Goal: Contribute content: Contribute content

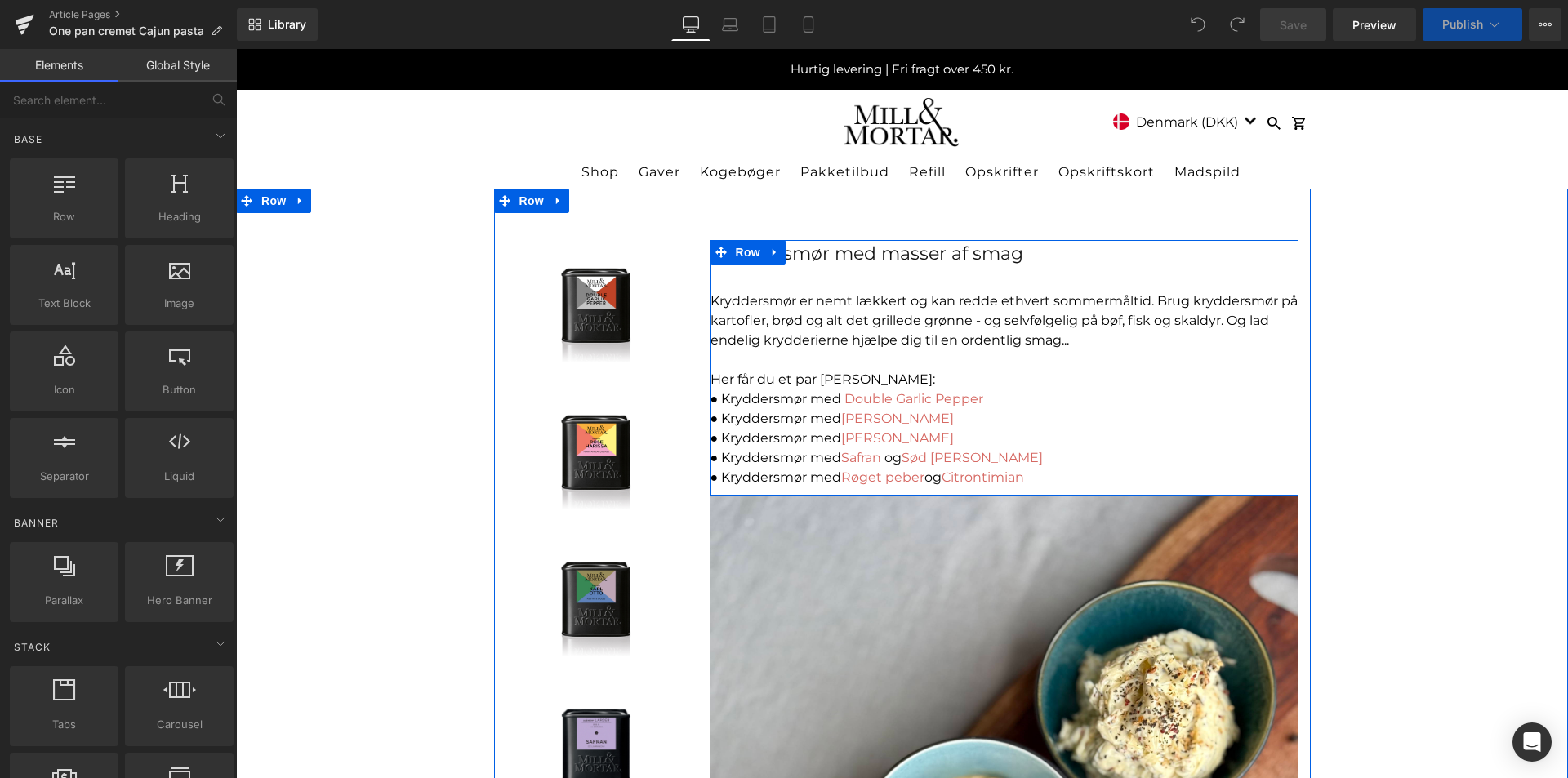
click at [889, 279] on div "Kryddersmør med masser af smag Text Block Kryddersmør er nemt lækkert og kan re…" at bounding box center [1004, 364] width 588 height 247
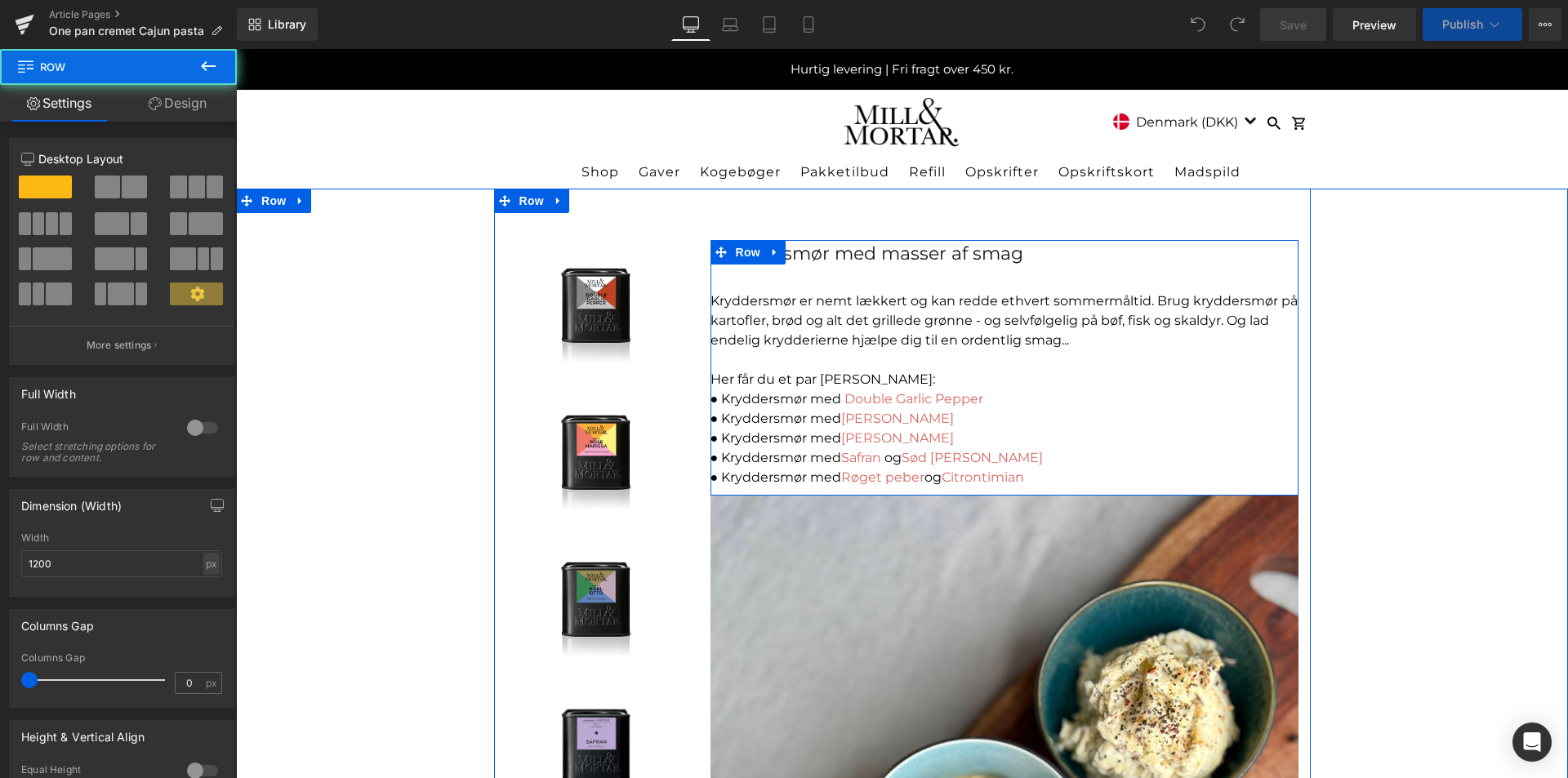
click at [887, 245] on div "Kryddersmør med masser af smag" at bounding box center [1004, 254] width 588 height 27
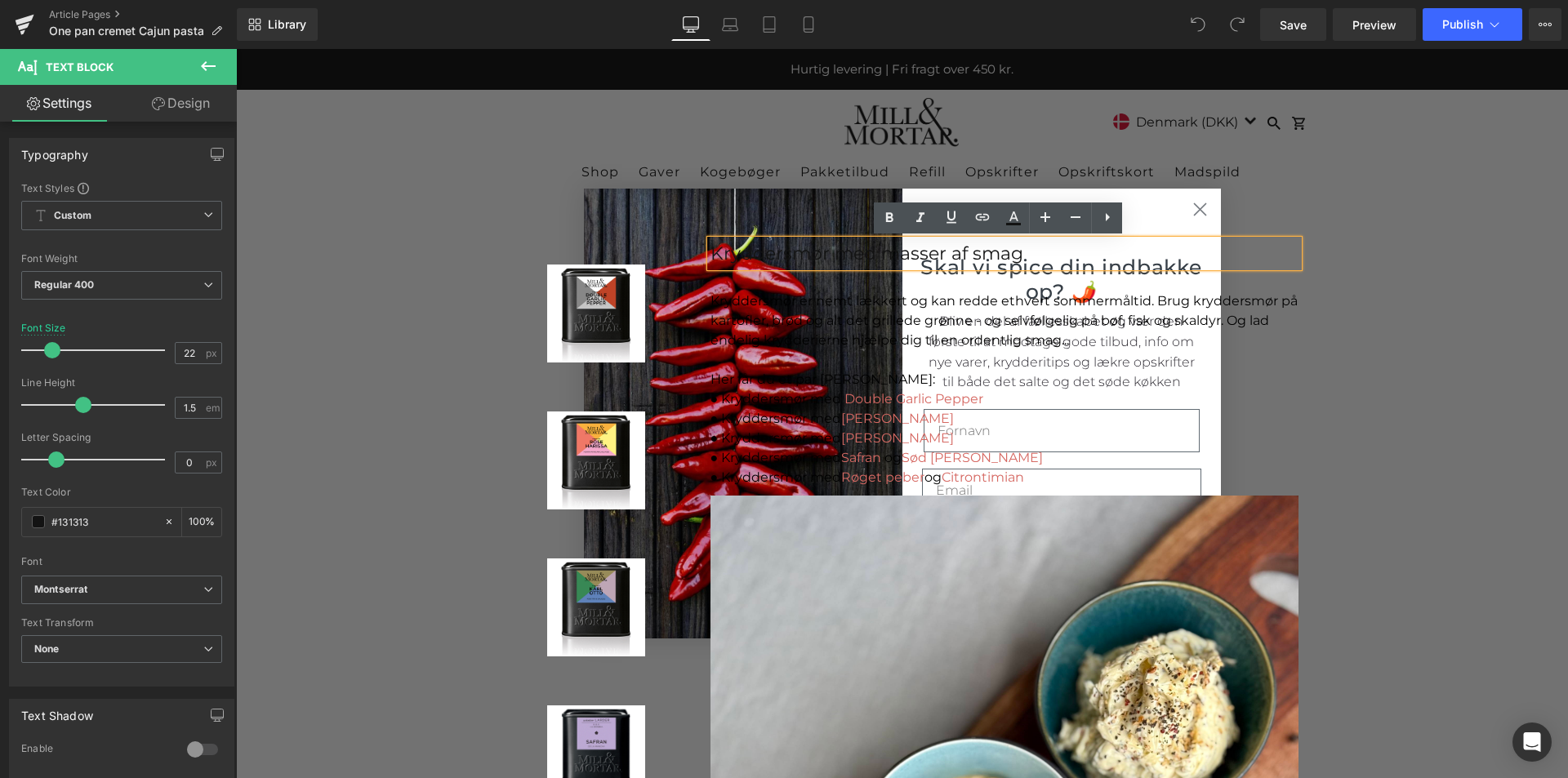
click at [1198, 204] on div "Sale Off (P) Image Product Sale Off (P) Image Product Sale Off" at bounding box center [903, 760] width 817 height 1143
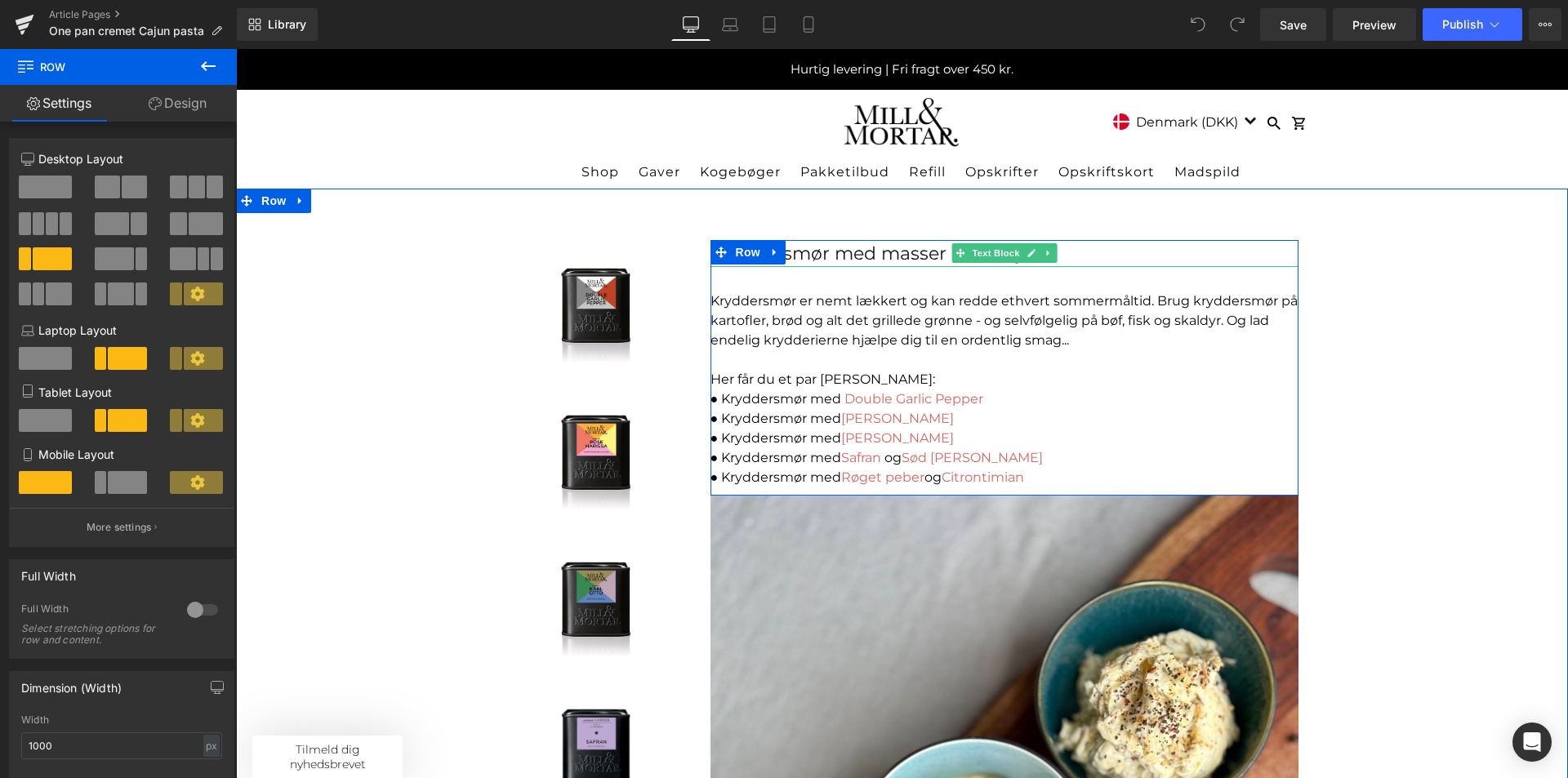
click at [881, 253] on div "Kryddersmør med masser af smag" at bounding box center [1004, 254] width 588 height 27
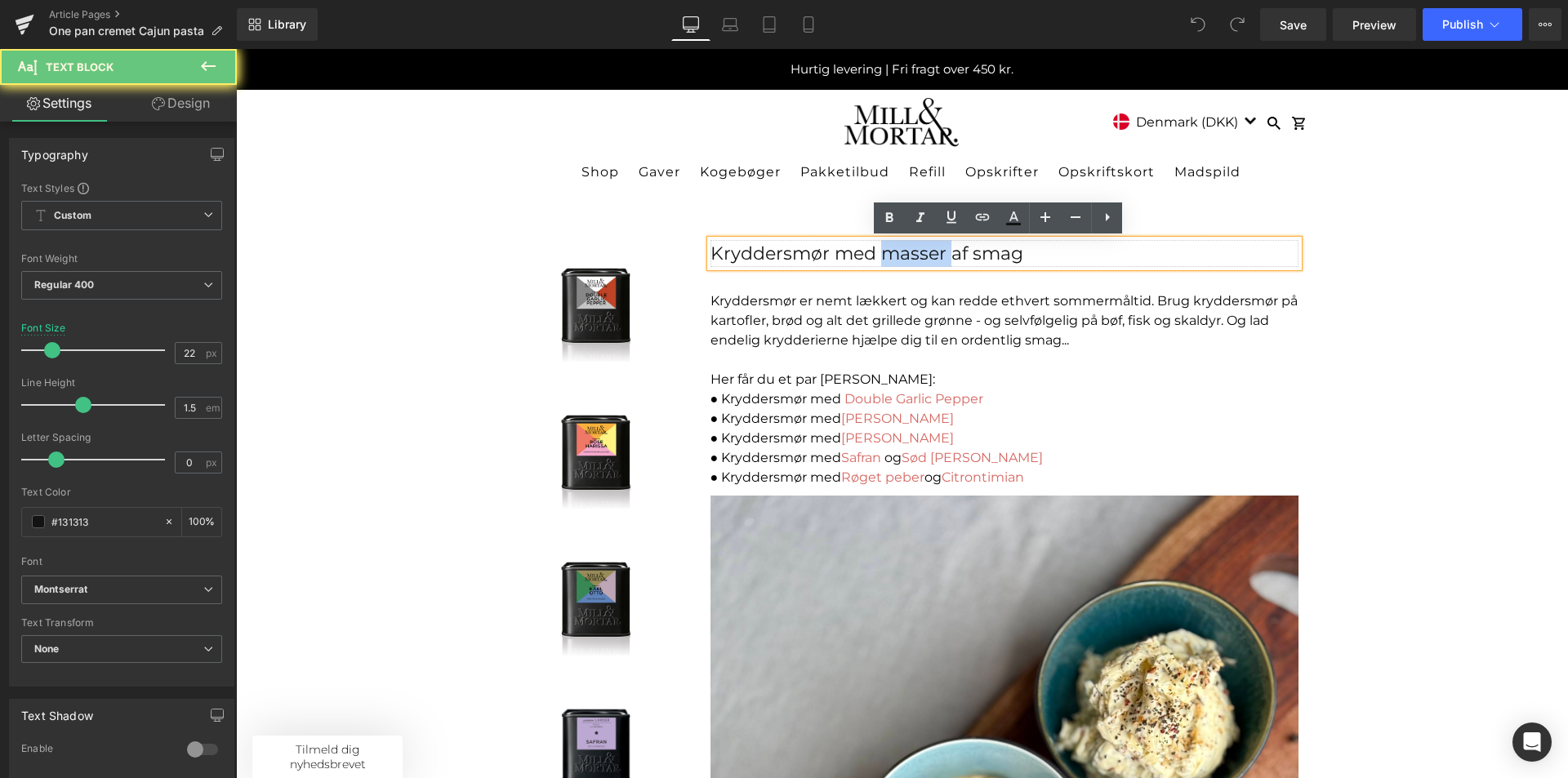
click at [881, 253] on div "Kryddersmør med masser af smag" at bounding box center [1004, 254] width 588 height 27
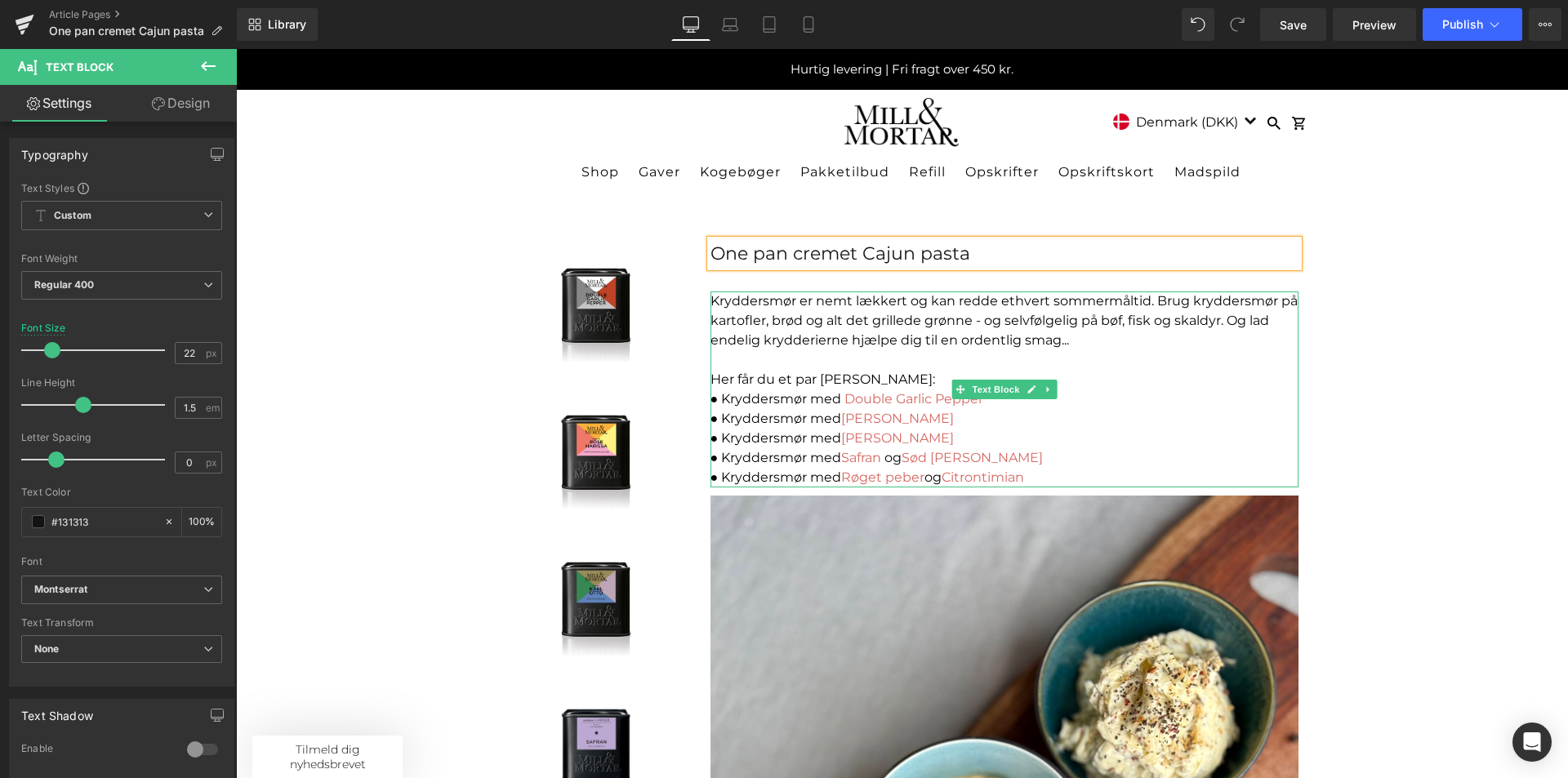
click at [945, 329] on p "Kryddersmør er nemt lækkert og kan redde ethvert sommermåltid. Brug kryddersmør…" at bounding box center [1004, 321] width 588 height 58
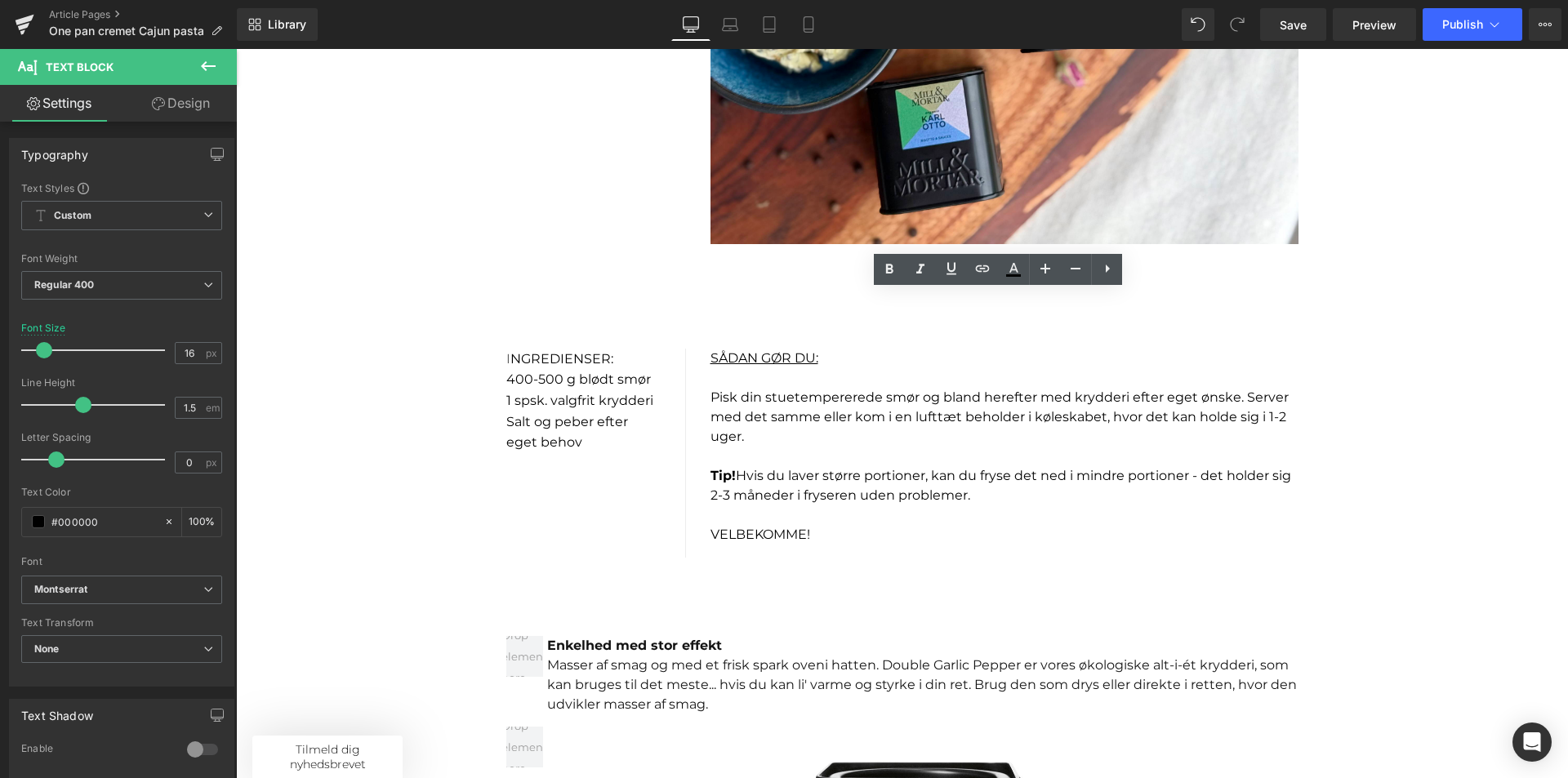
scroll to position [1061, 0]
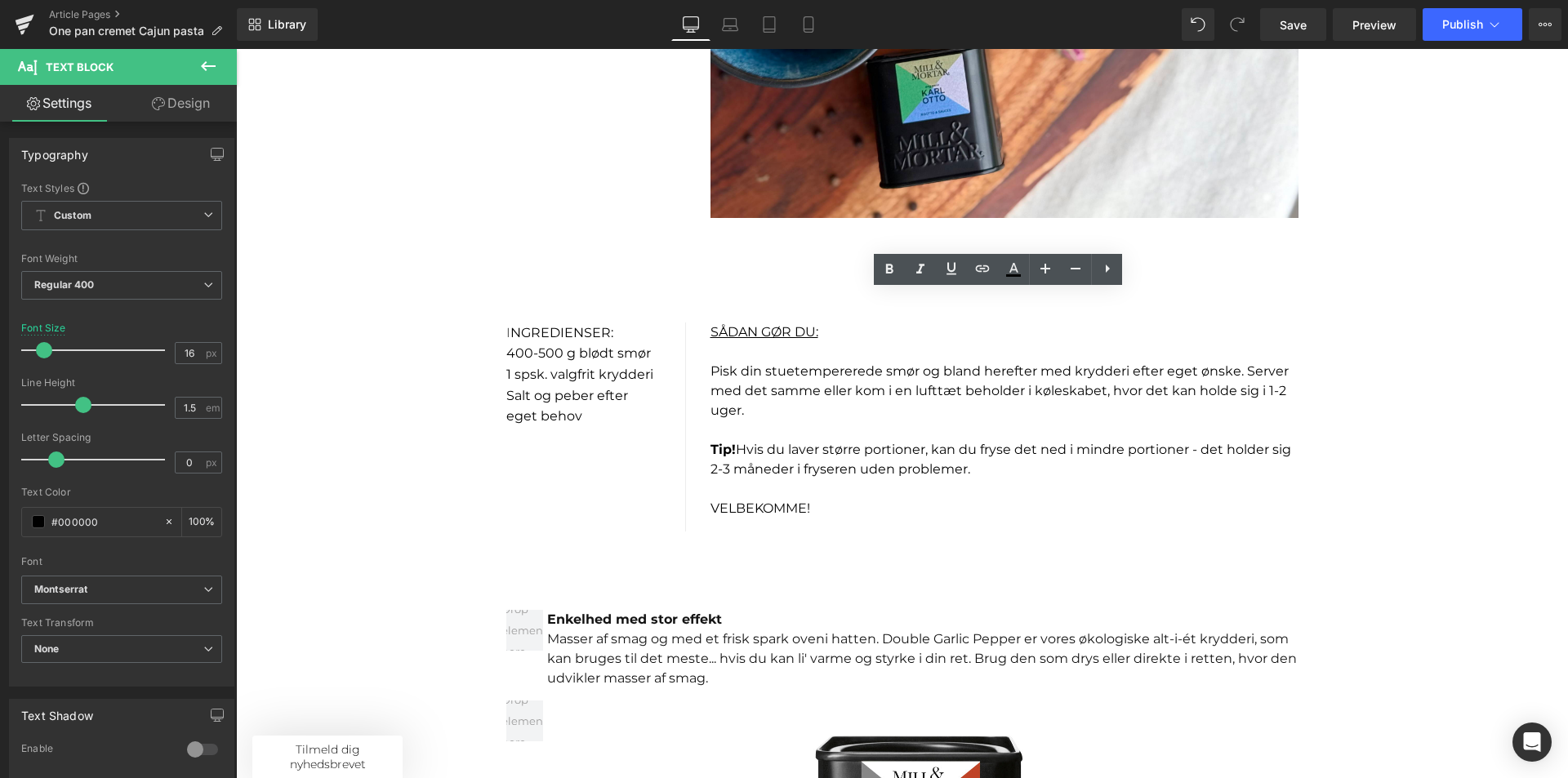
click at [547, 401] on font "Salt og peber efter eget behov" at bounding box center [567, 406] width 122 height 37
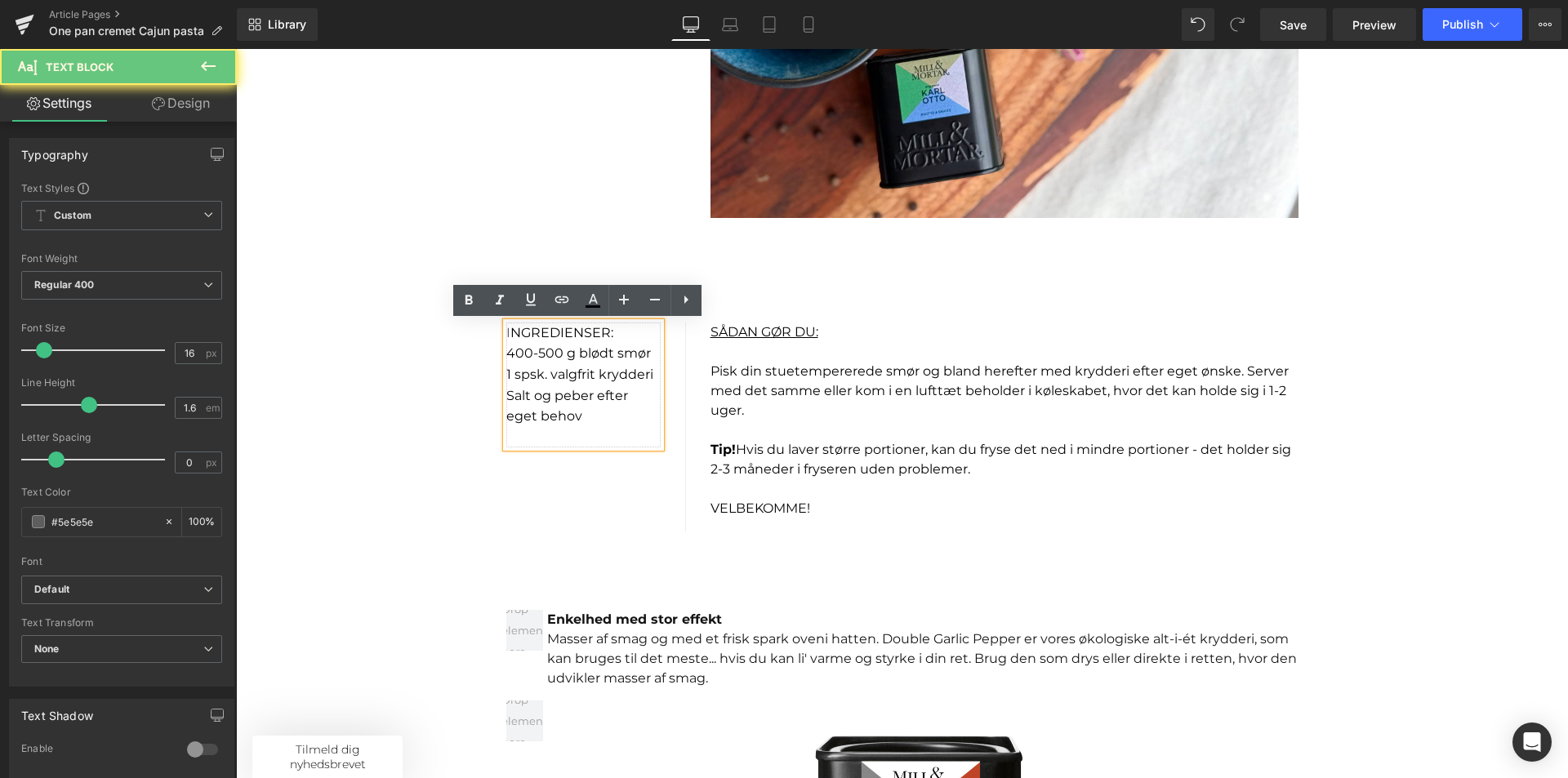
click at [583, 411] on p "Salt og peber efter eget behov" at bounding box center [584, 406] width 155 height 41
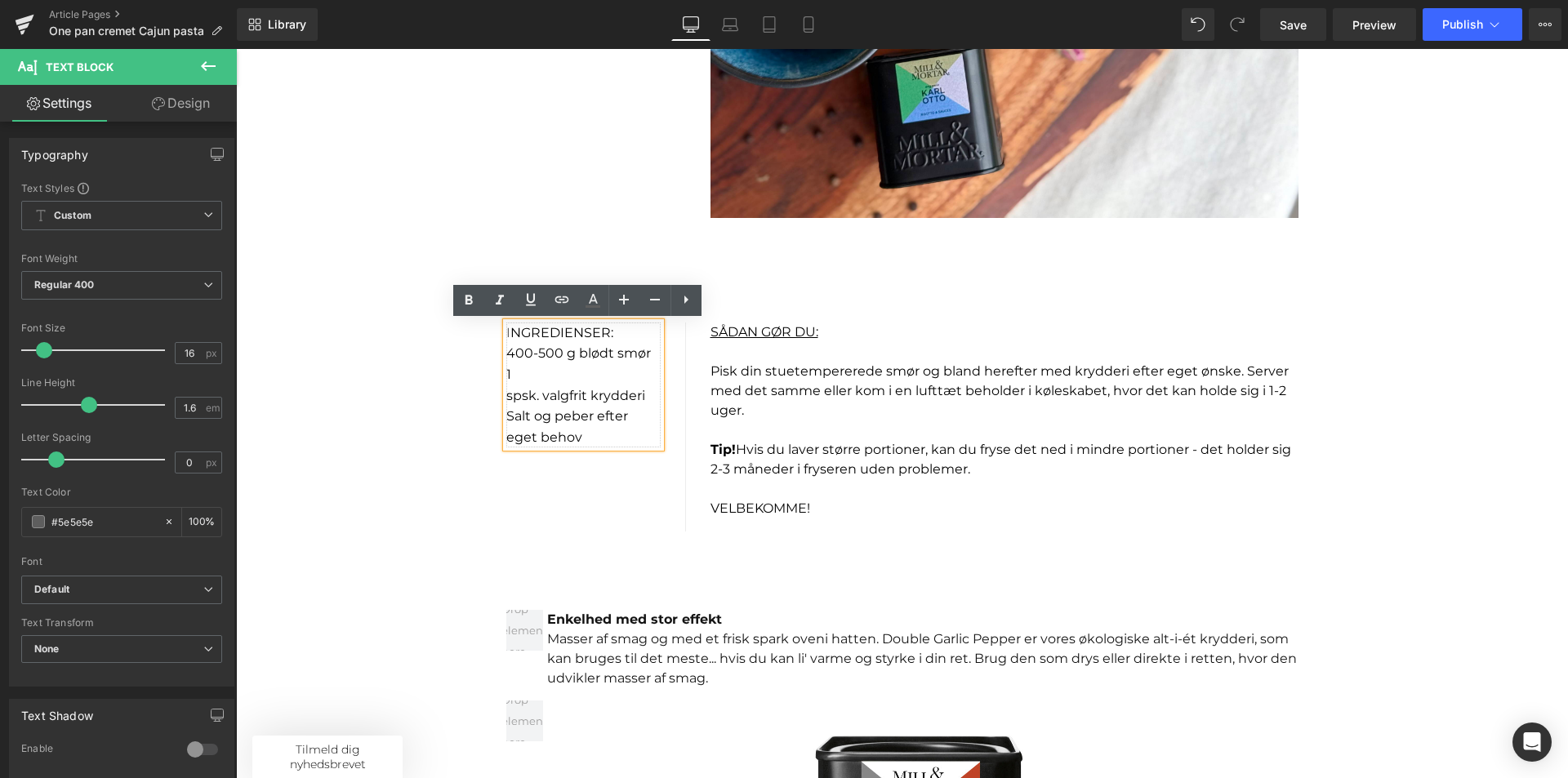
click at [593, 442] on p "Salt og peber efter eget behov" at bounding box center [584, 426] width 155 height 41
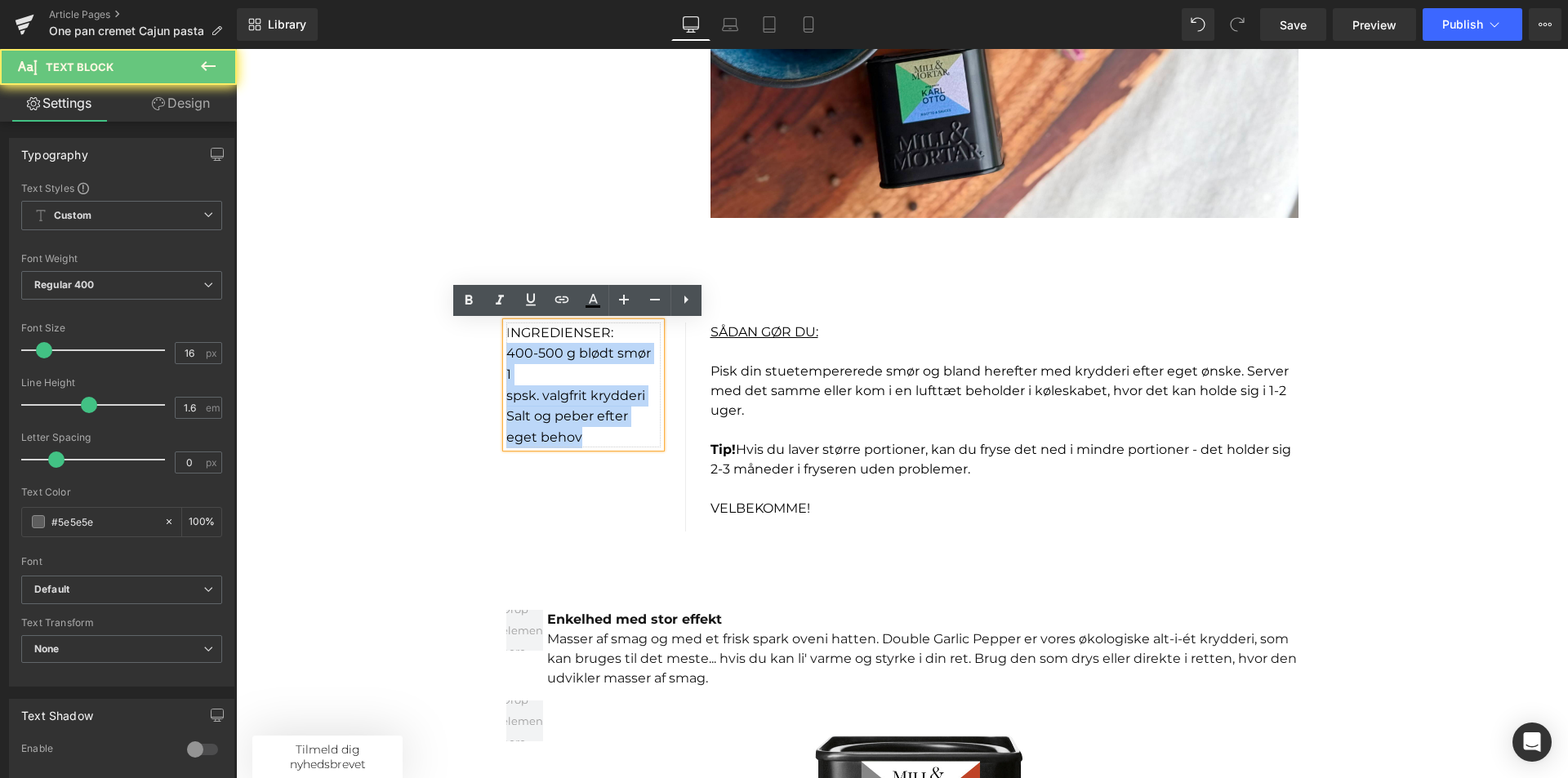
drag, startPoint x: 588, startPoint y: 442, endPoint x: 494, endPoint y: 355, distance: 128.1
click at [494, 355] on div "I NGREDIENSER: 400-500 g blødt smør 1 spsk. valgfrit krydderi Salt og peber eft…" at bounding box center [596, 427] width 204 height 209
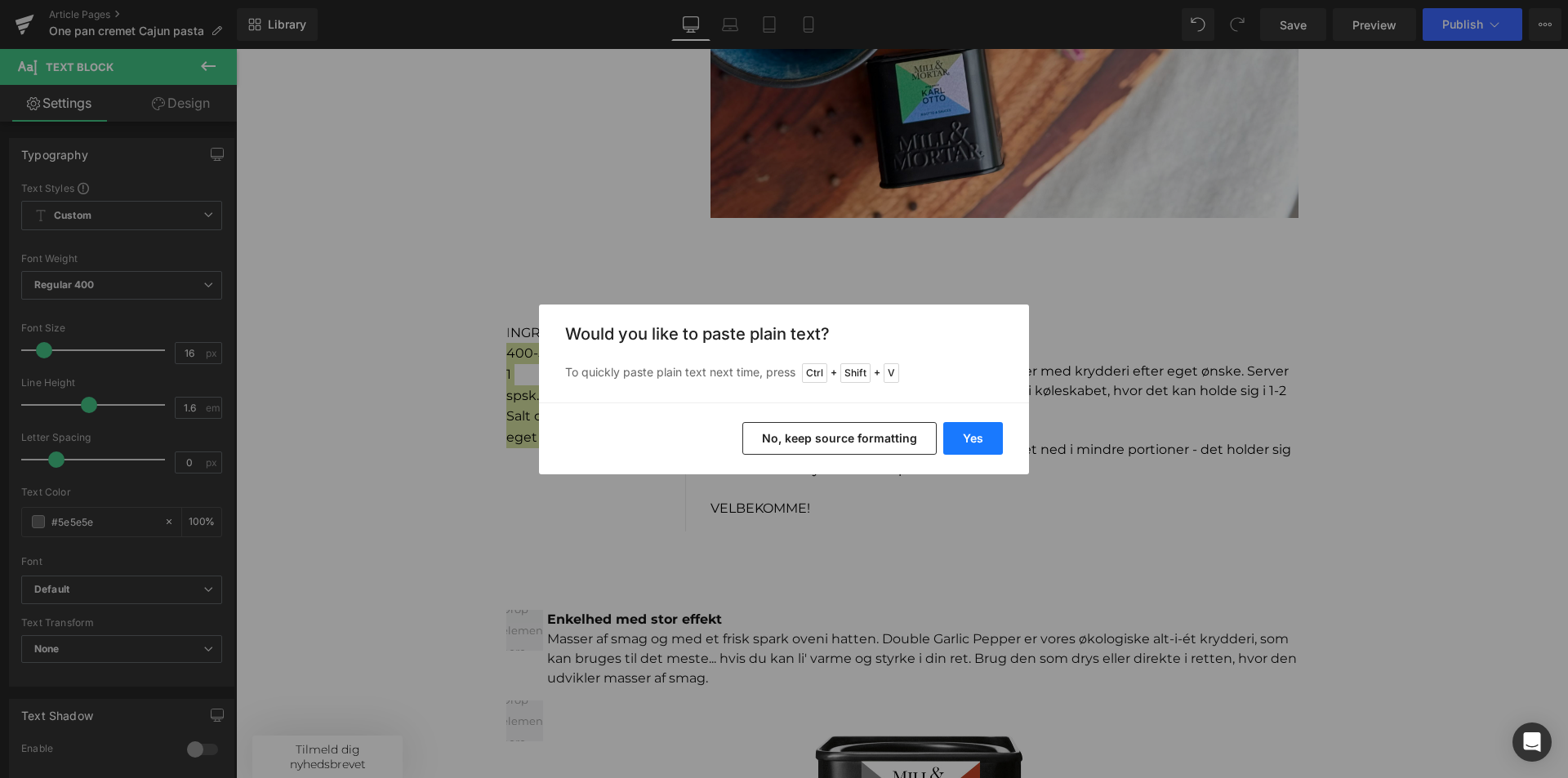
drag, startPoint x: 977, startPoint y: 437, endPoint x: 611, endPoint y: 369, distance: 372.3
click at [977, 437] on button "Yes" at bounding box center [973, 439] width 59 height 33
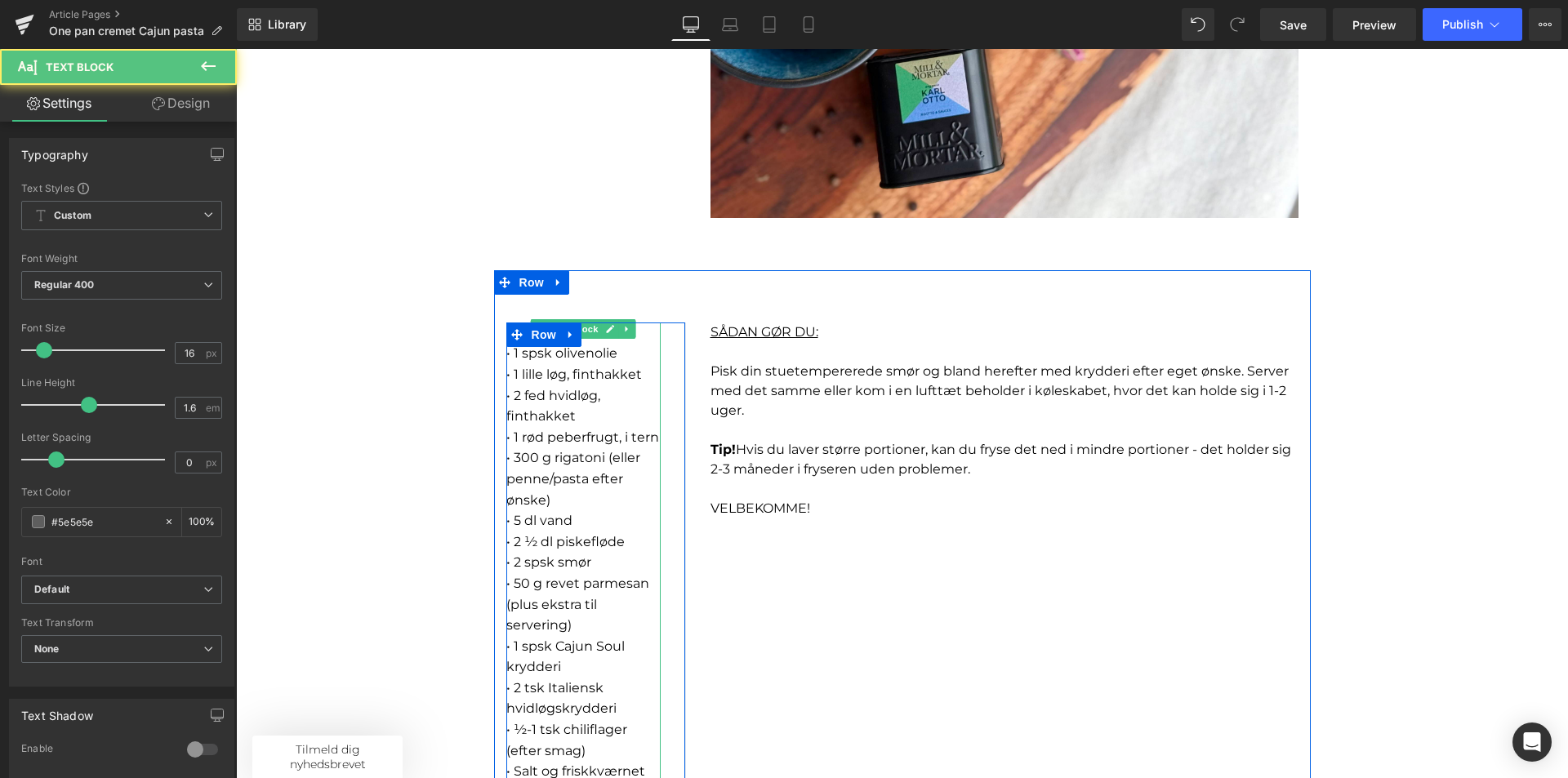
click at [555, 397] on font "• 2 fed hvidløg, finthakket" at bounding box center [554, 406] width 94 height 37
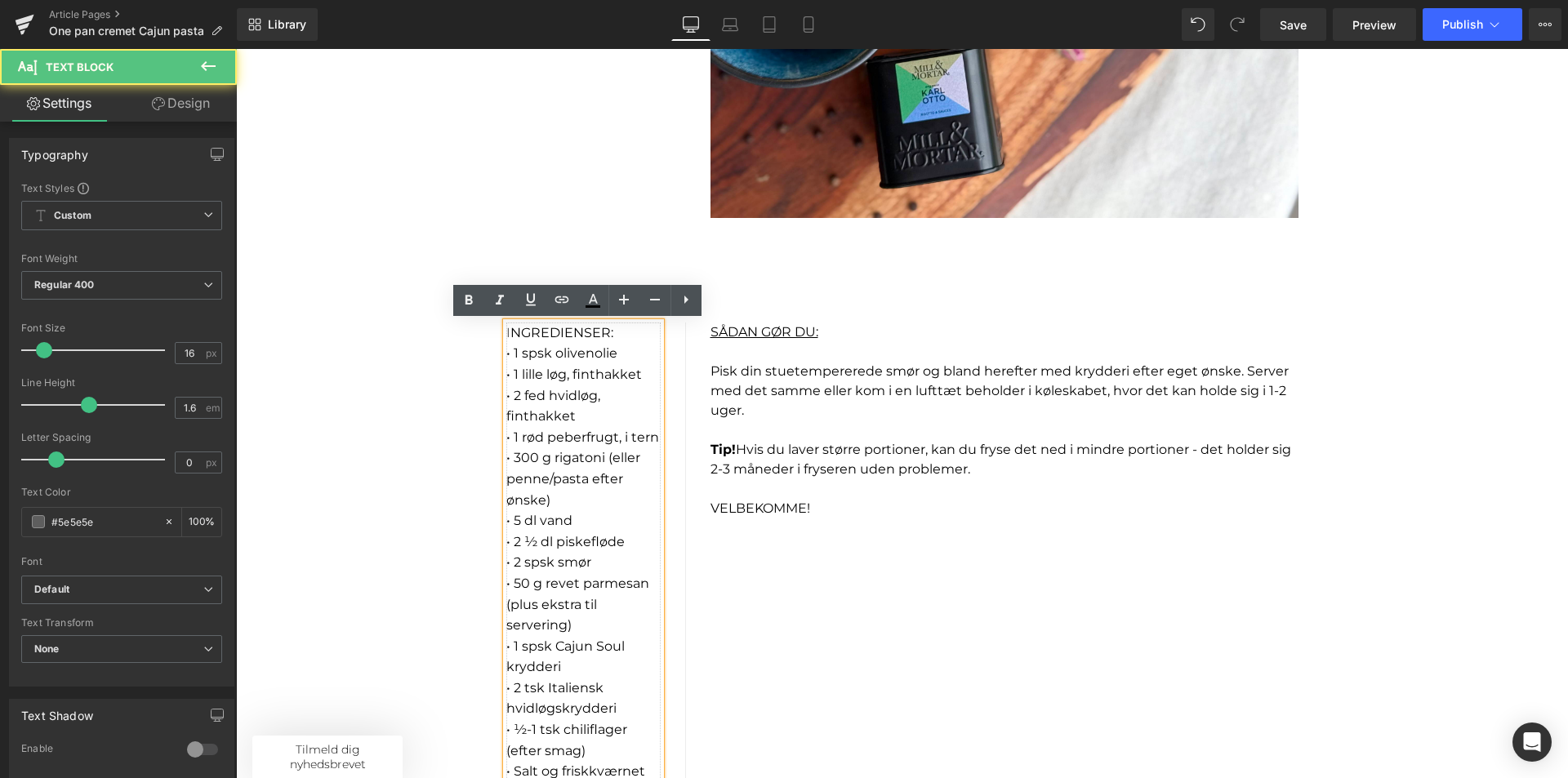
click at [507, 349] on font "• 1 spsk olivenolie" at bounding box center [562, 353] width 111 height 15
click at [657, 406] on div "I NGREDIENSER: 1 spsk olivenolie 1 lille løg, finthakket 2 fed hvidløg, finth…" at bounding box center [584, 584] width 155 height 522
click at [717, 409] on span "Pisk din stuetempererede smør og bland herefter med krydderi efter eget ønske. …" at bounding box center [999, 390] width 578 height 55
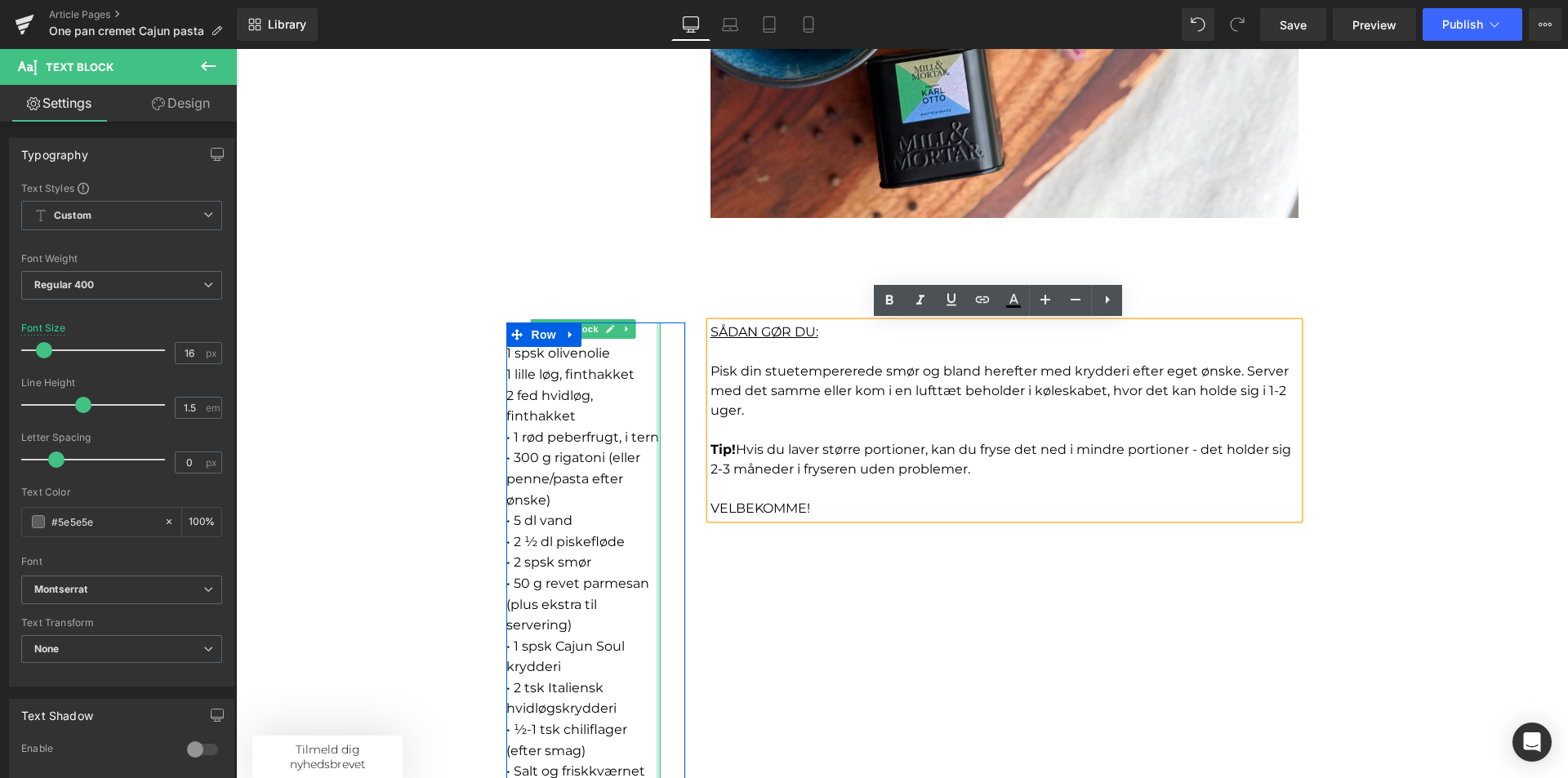
click at [657, 400] on div at bounding box center [659, 584] width 4 height 522
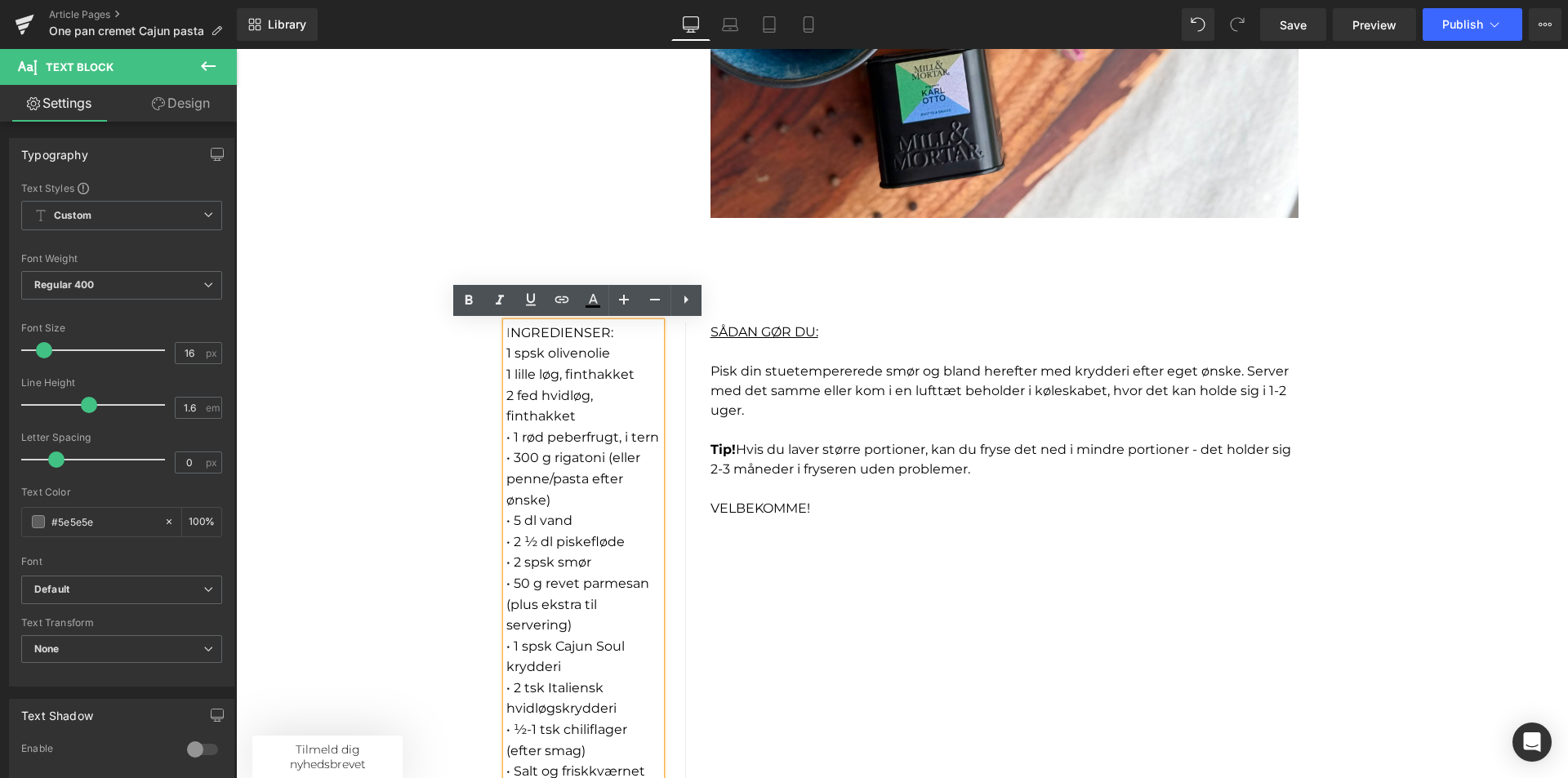
click at [676, 393] on div "I NGREDIENSER: 1 spsk olivenolie 1 lille løg, finthakket 2 fed hvidløg, finth…" at bounding box center [596, 625] width 179 height 606
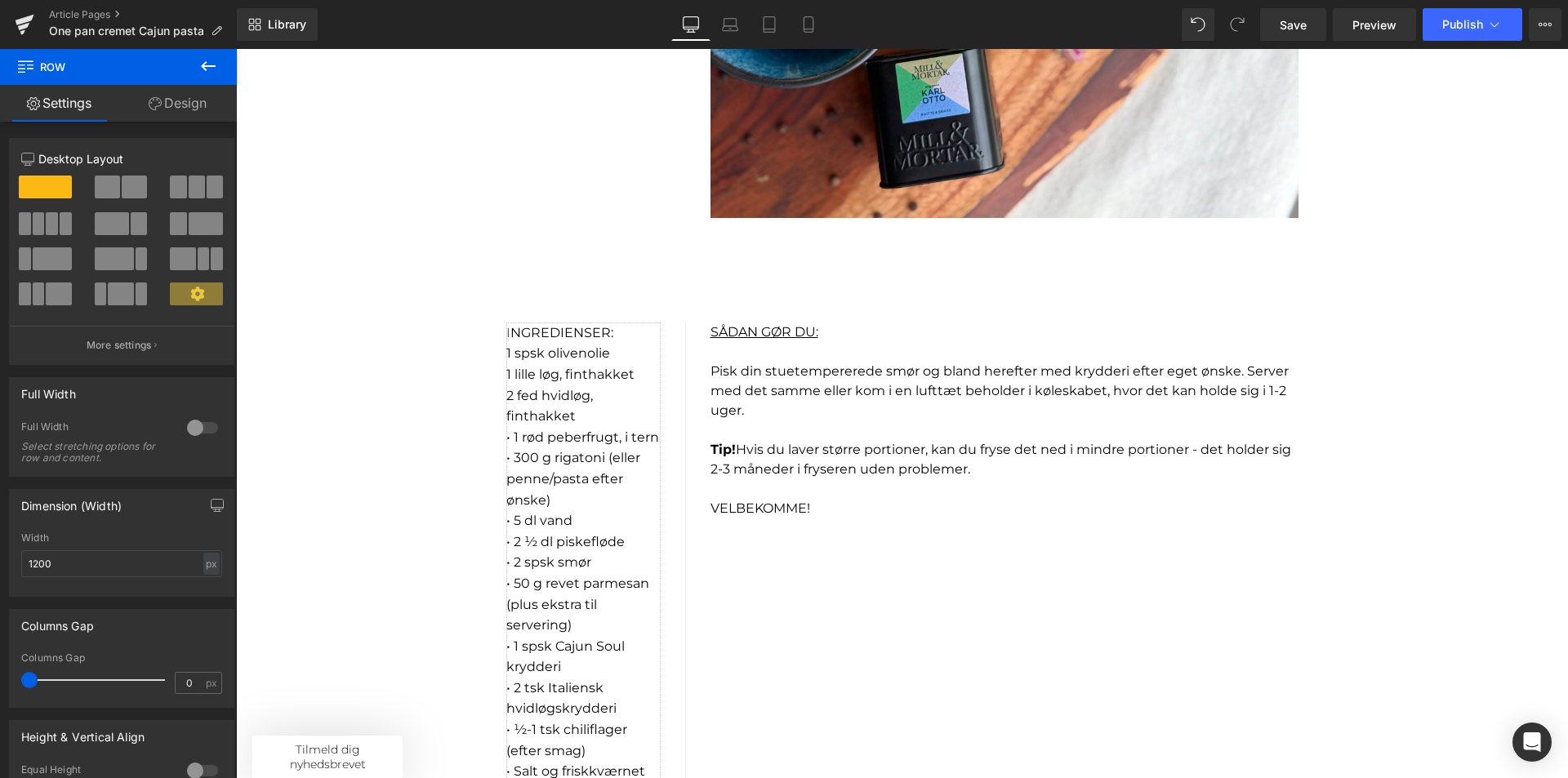
click at [648, 392] on p "2 fed hvidløg, finthakket" at bounding box center [584, 406] width 155 height 41
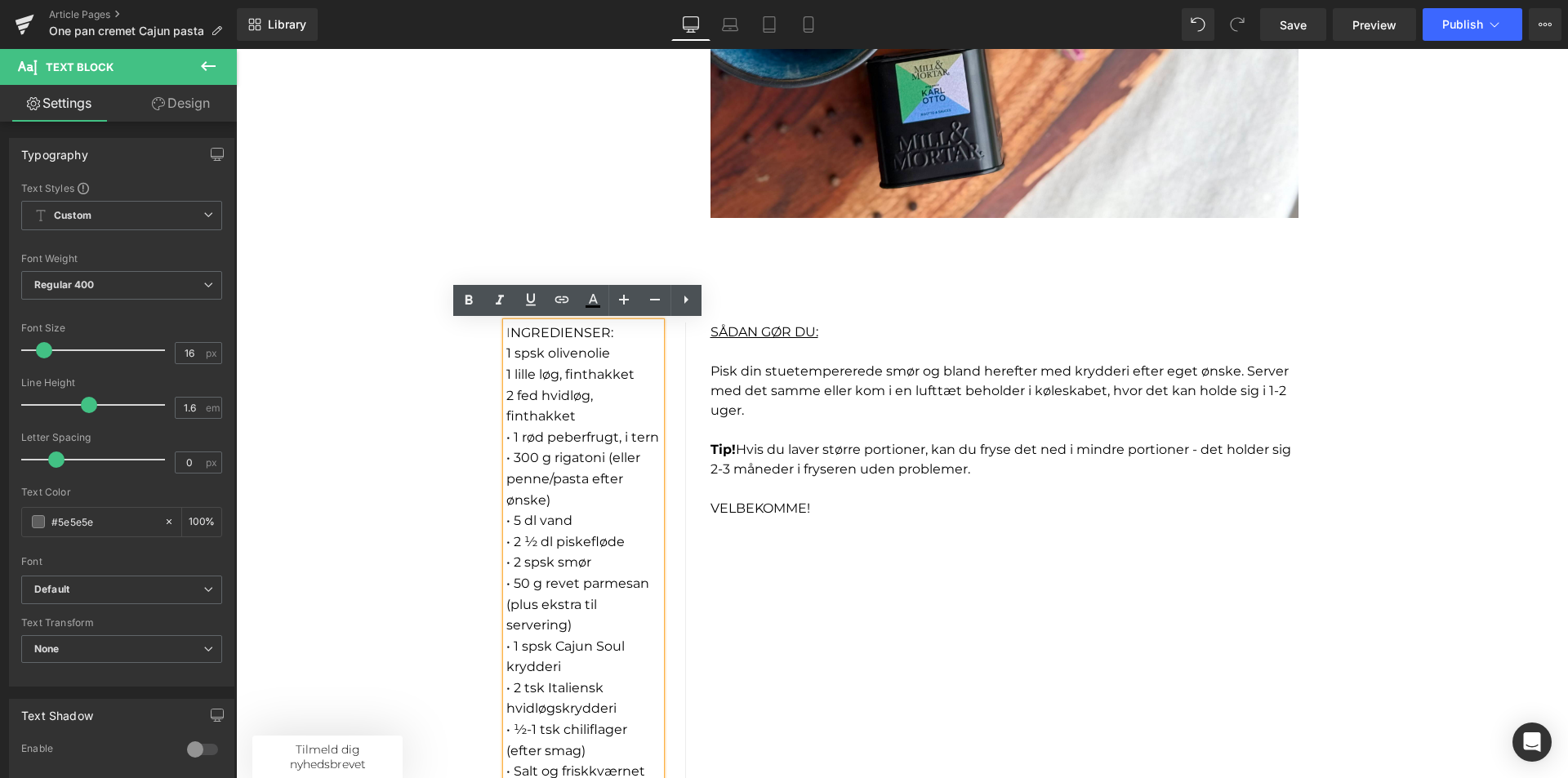
click at [831, 687] on div "I NGREDIENSER: 1 spsk olivenolie 1 lille løg, finthakket 2 fed hvidløg, finth…" at bounding box center [903, 600] width 817 height 659
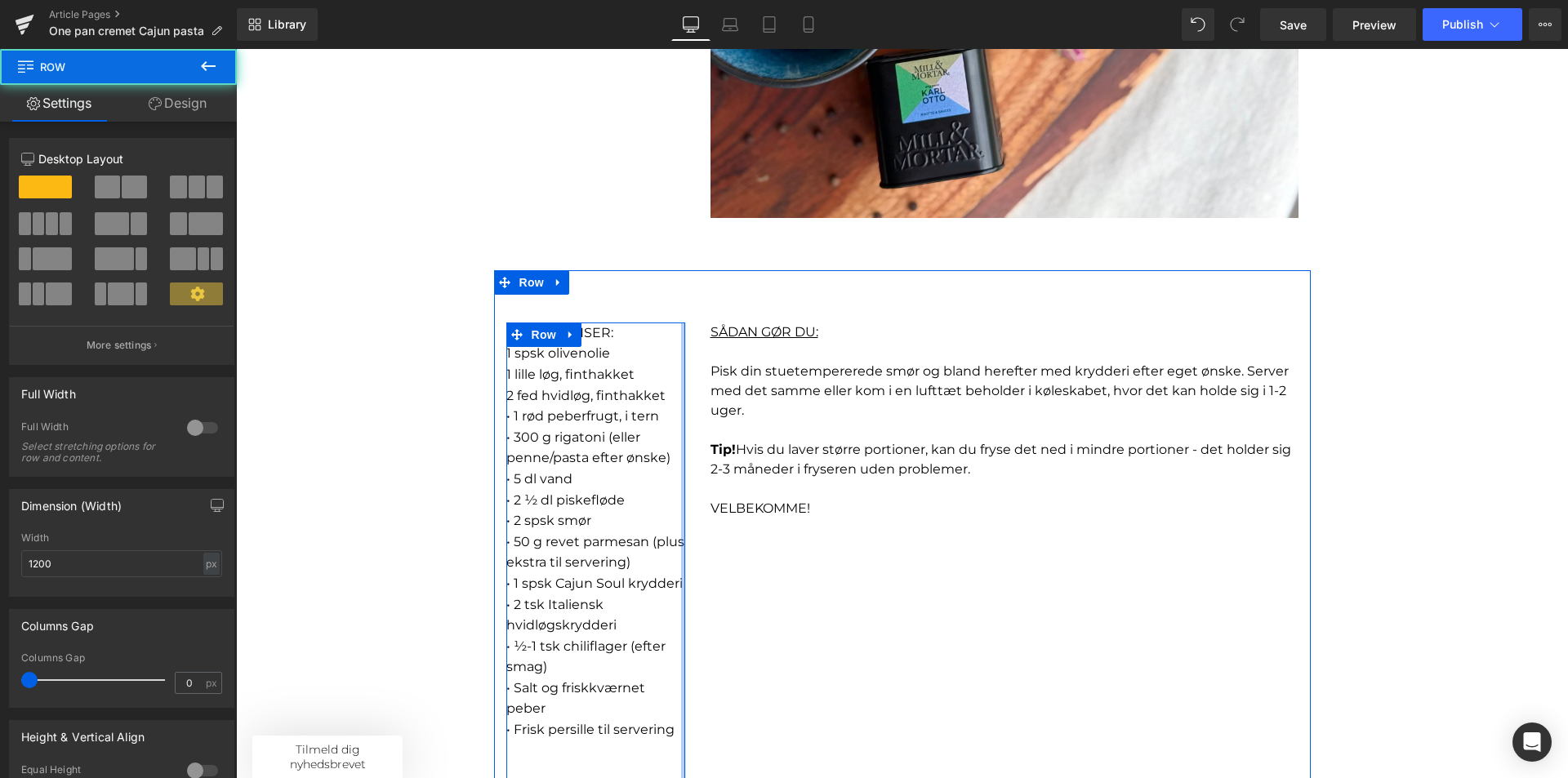
drag, startPoint x: 659, startPoint y: 422, endPoint x: 688, endPoint y: 421, distance: 29.0
click at [688, 421] on div "I NGREDIENSER: 1 spsk olivenolie 1 lille løg, finthakket 2 fed hvidløg, finth…" at bounding box center [596, 573] width 204 height 502
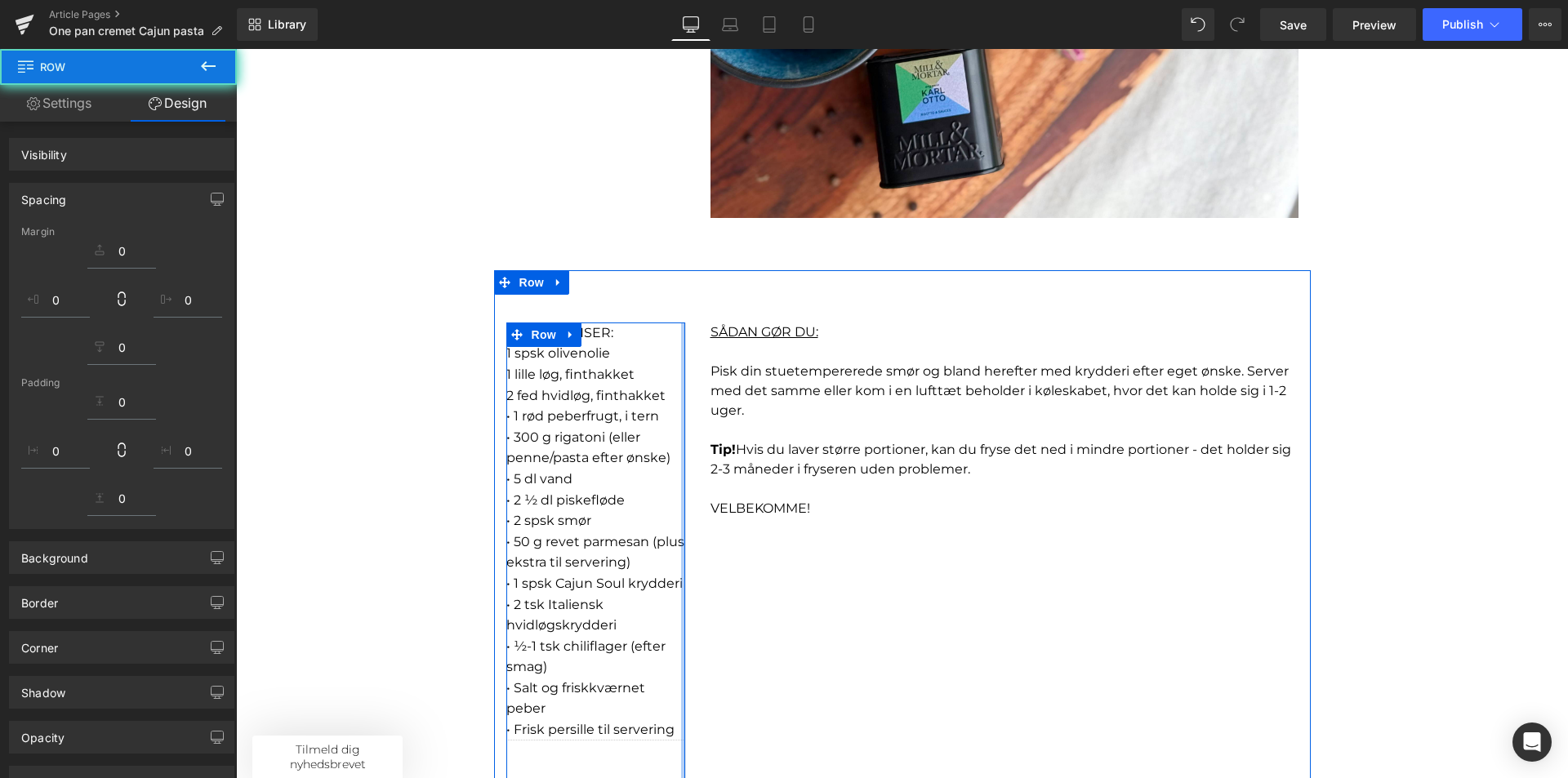
click at [611, 384] on p "1 lille løg, finthakket" at bounding box center [596, 374] width 179 height 22
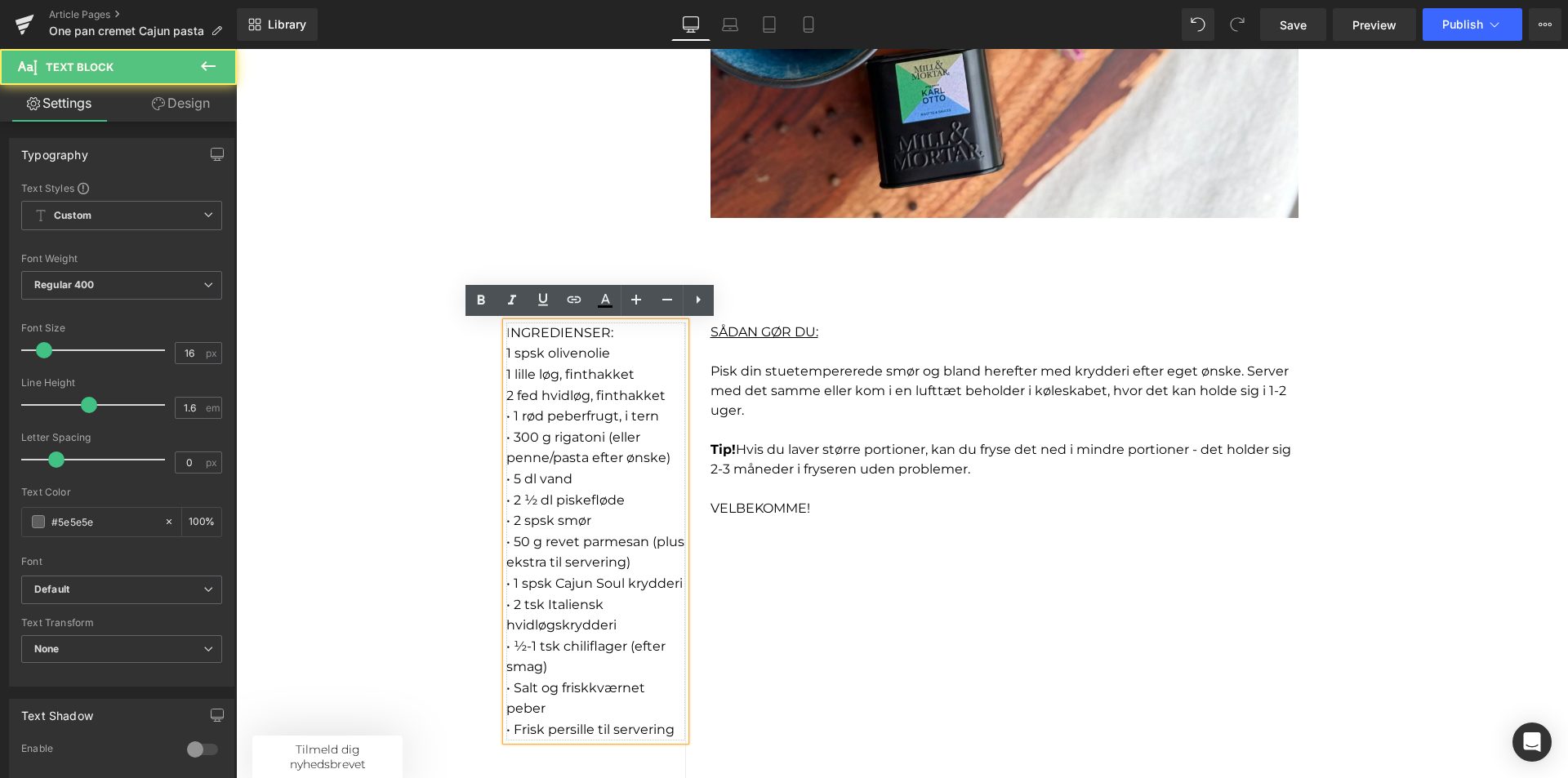
click at [508, 415] on font "• 1 rød peberfrugt, i tern" at bounding box center [583, 416] width 153 height 15
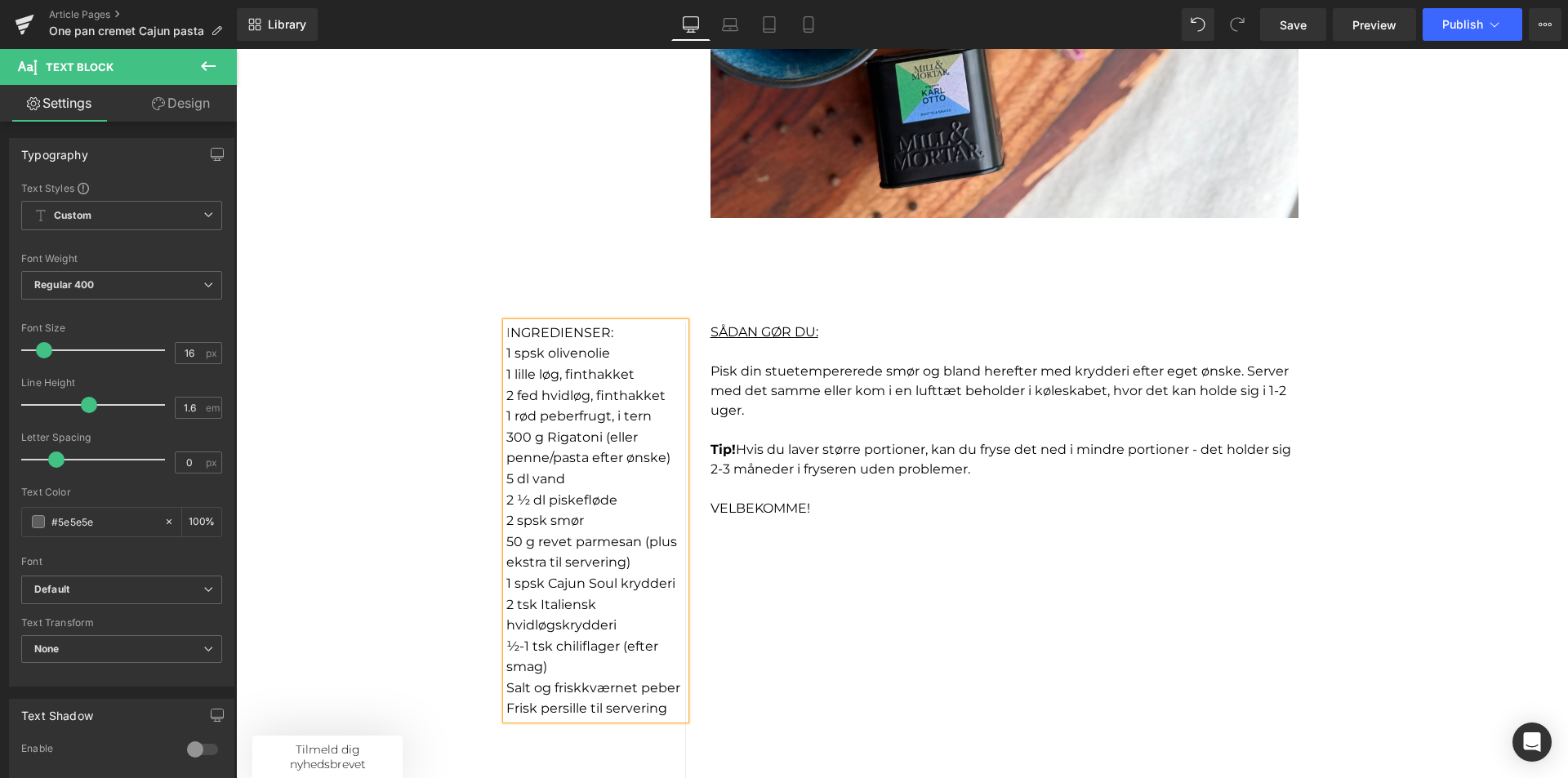
click at [1033, 653] on div "I NGREDIENSER: 1 spsk olivenolie 1 lille løg, finthakket 2 fed hvidløg, finth…" at bounding box center [903, 537] width 817 height 533
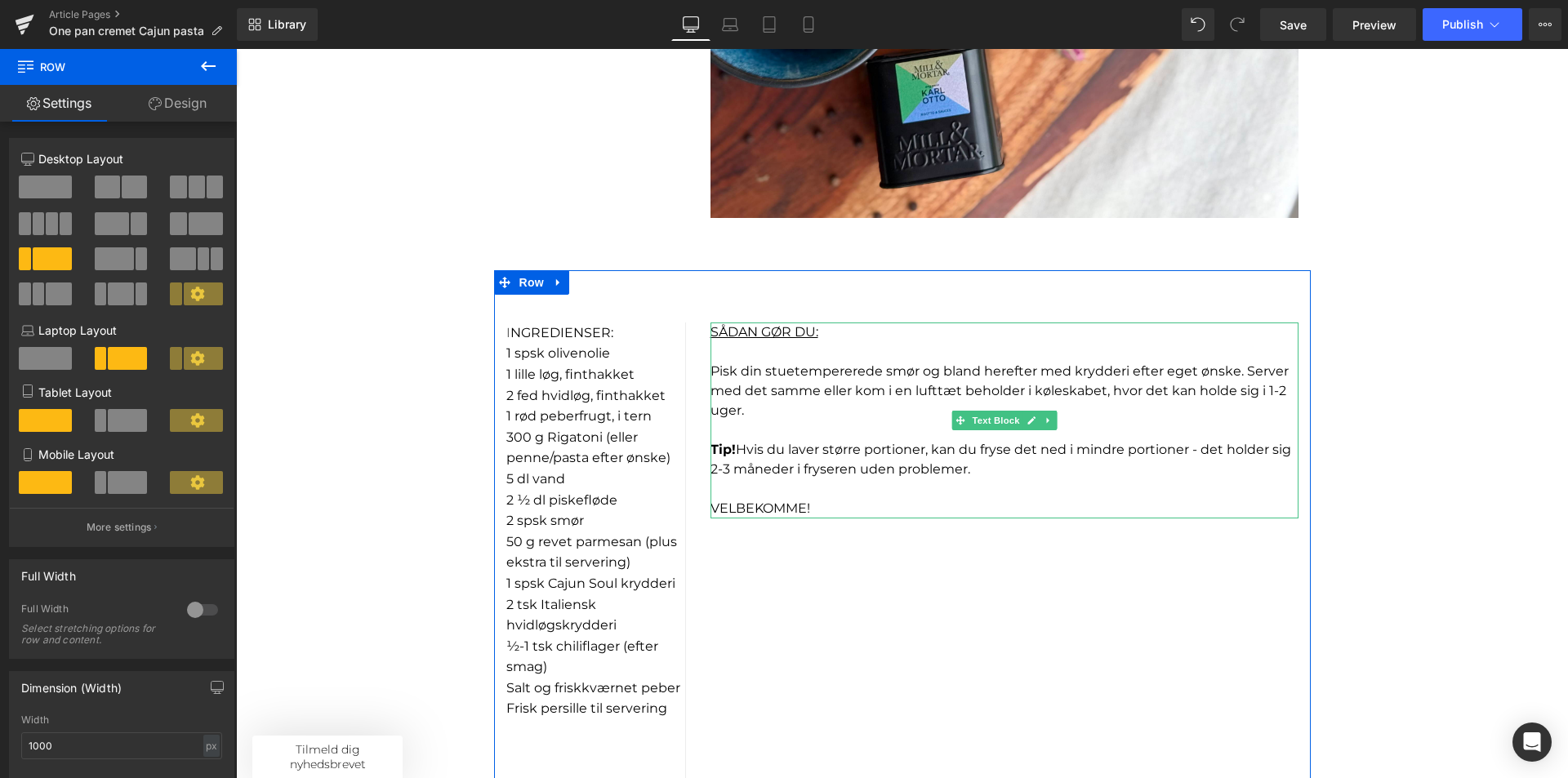
drag, startPoint x: 799, startPoint y: 389, endPoint x: 809, endPoint y: 428, distance: 40.3
click at [799, 389] on span "Pisk din stuetempererede smør og bland herefter med krydderi efter eget ønske. …" at bounding box center [999, 390] width 578 height 55
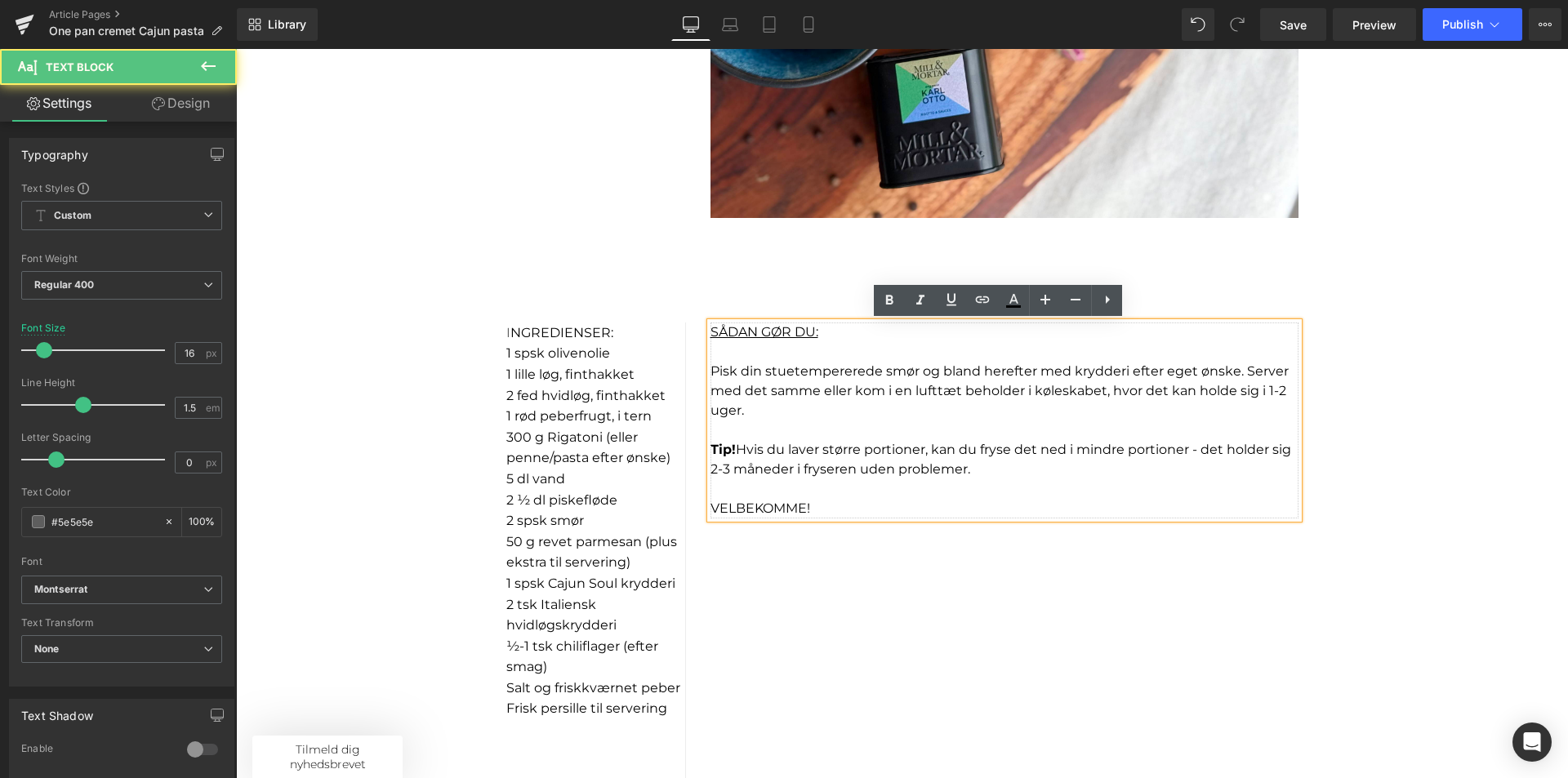
click at [810, 497] on p at bounding box center [1004, 488] width 588 height 20
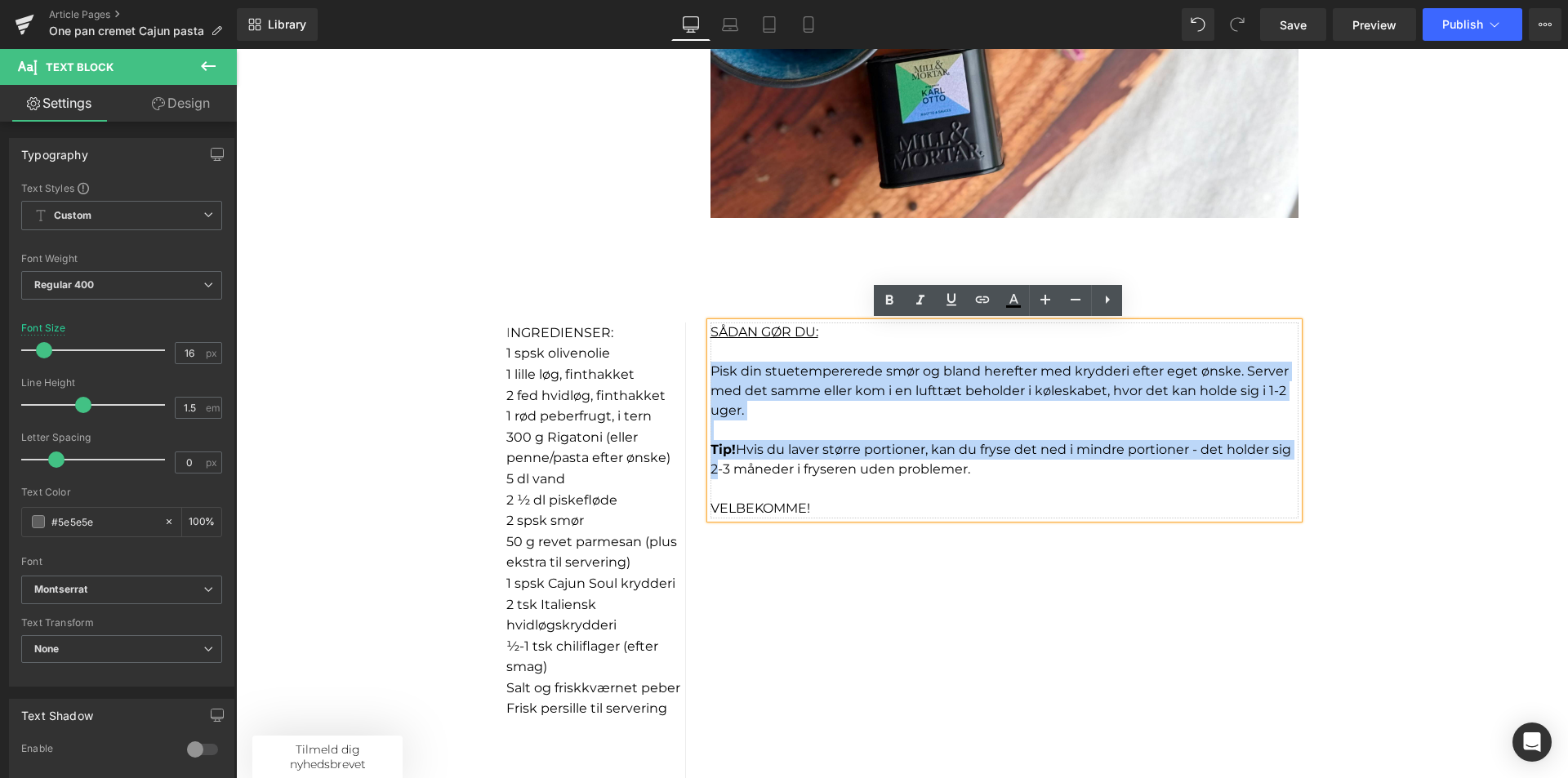
drag, startPoint x: 710, startPoint y: 478, endPoint x: 692, endPoint y: 353, distance: 126.3
click at [698, 353] on div "SÅDAN GØR DU: Pisk din stuetempererede smør og bland herefter med krydderi efte…" at bounding box center [1004, 421] width 612 height 196
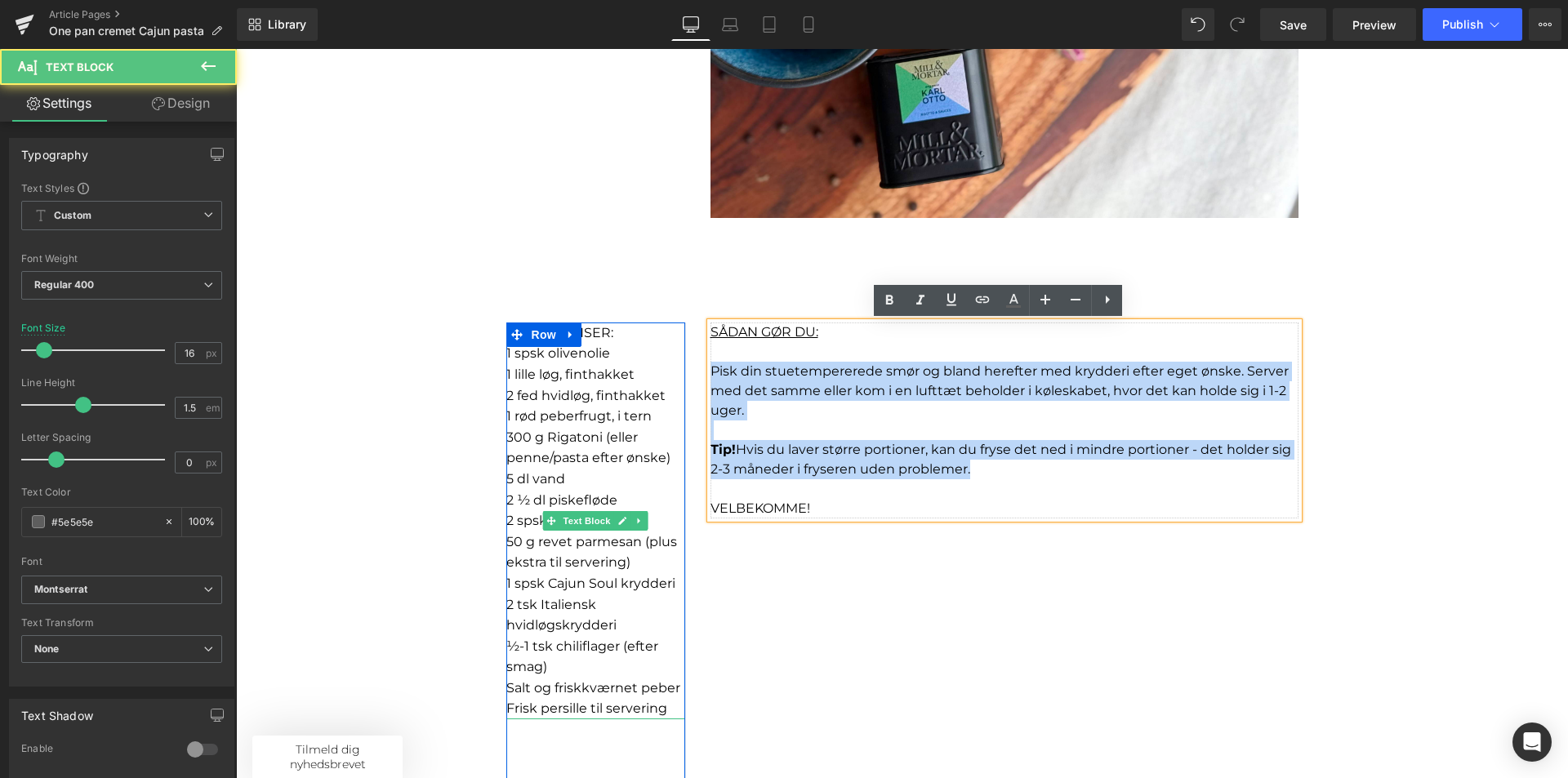
drag, startPoint x: 966, startPoint y: 470, endPoint x: 625, endPoint y: 352, distance: 360.8
click at [625, 352] on div "I NGREDIENSER: 1 spsk olivenolie 1 lille løg, finthakket 2 fed hvidløg, finth…" at bounding box center [903, 537] width 817 height 533
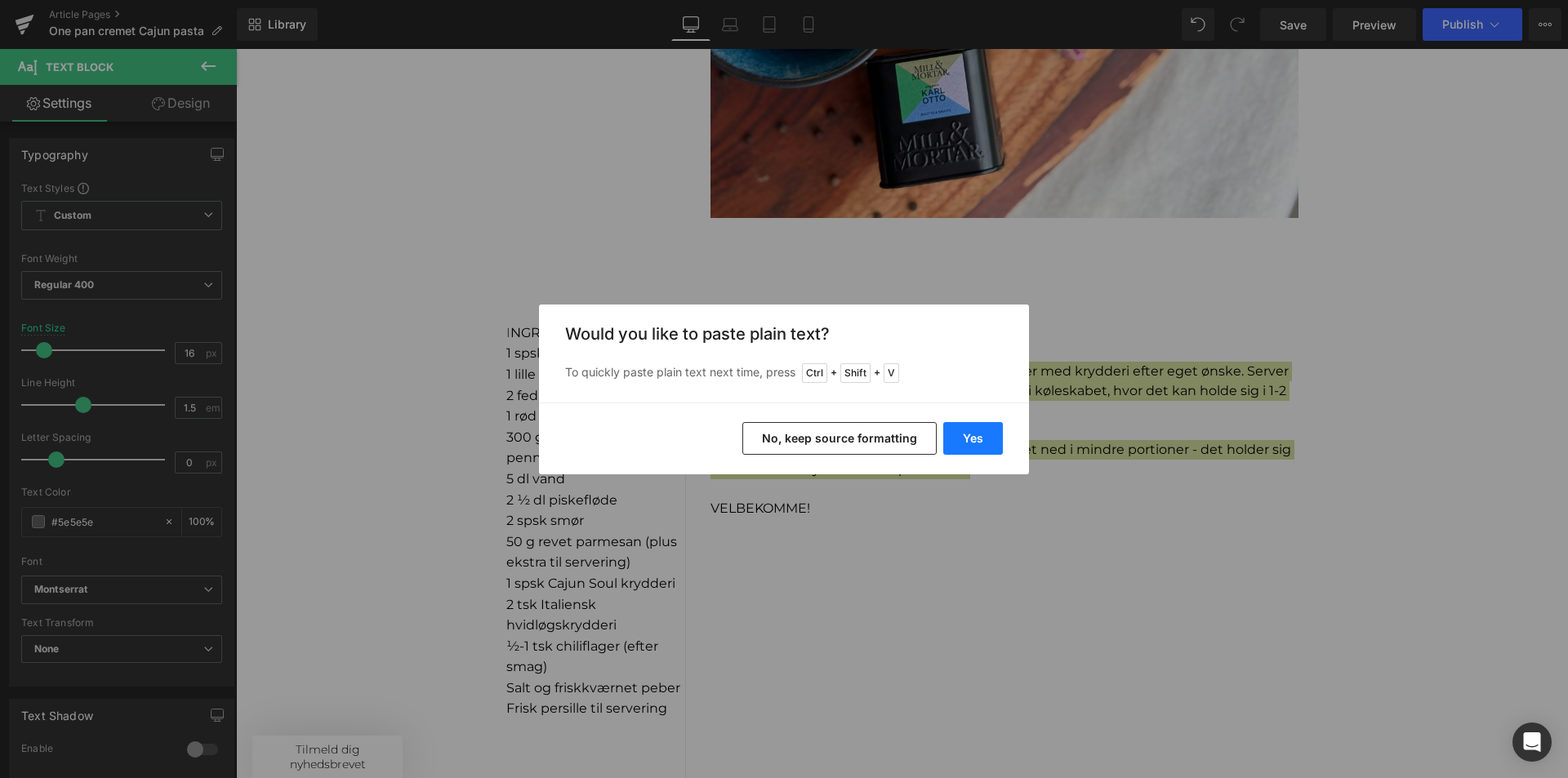
click at [984, 426] on button "Yes" at bounding box center [973, 439] width 59 height 33
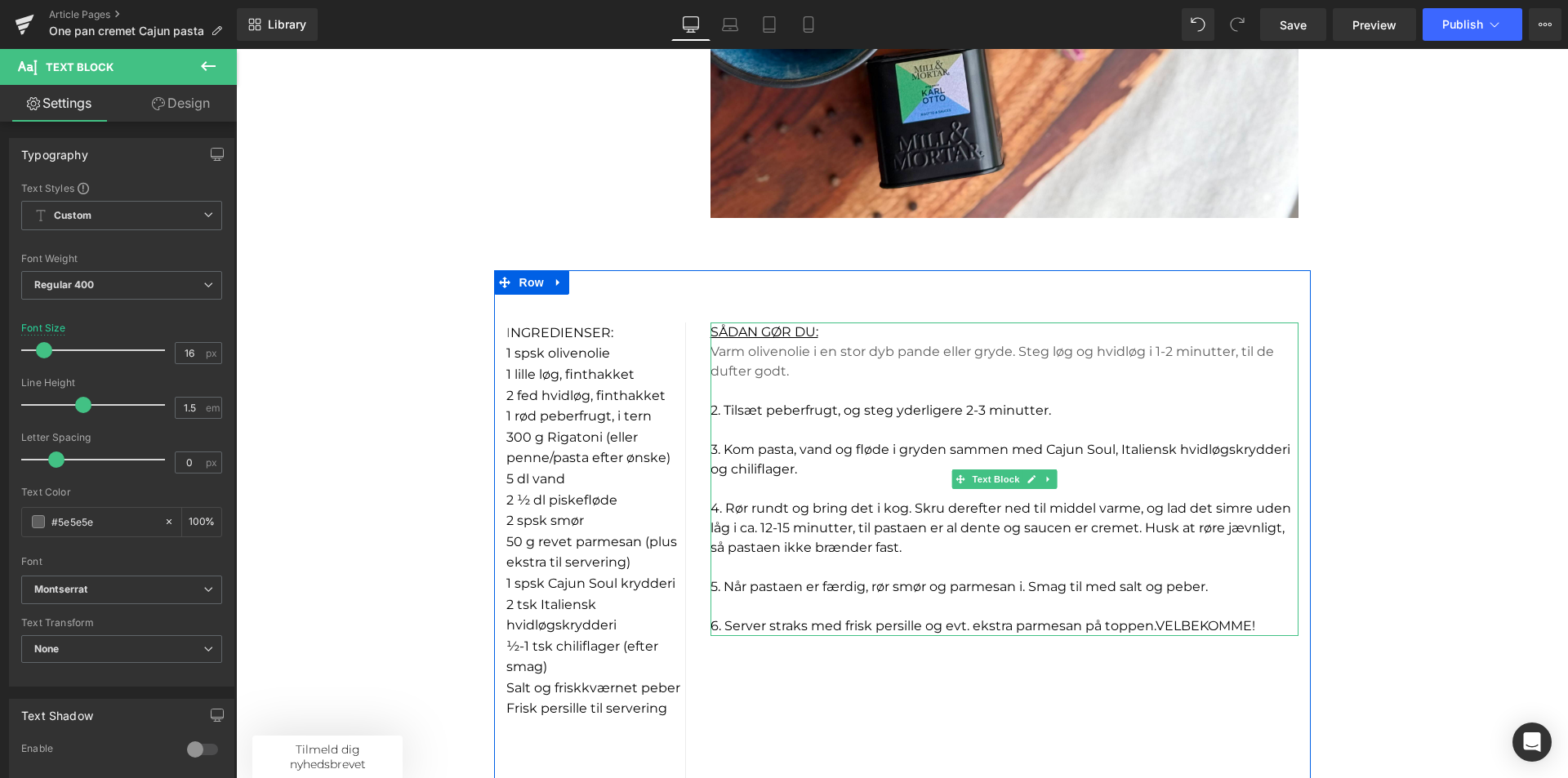
click at [792, 395] on p at bounding box center [1004, 390] width 588 height 20
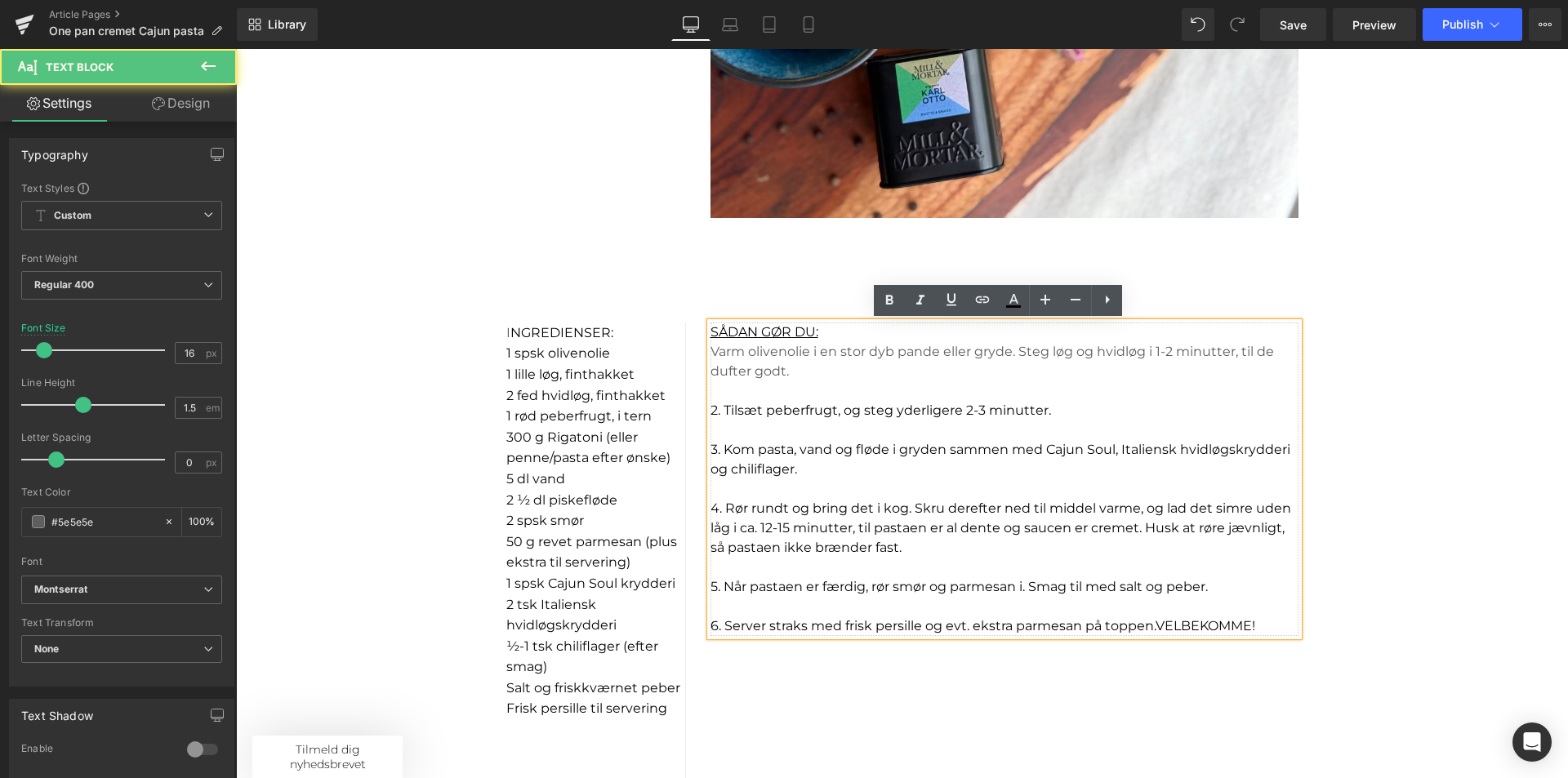
click at [722, 406] on span "2. Tilsæt peberfrugt, og steg yderligere 2-3 minutter." at bounding box center [880, 410] width 341 height 15
click at [718, 410] on span "2. Tilsæt peberfrugt, og steg yderligere 2-3 minutter." at bounding box center [880, 410] width 341 height 15
click at [721, 441] on span "3. Kom pasta, vand og fløde i gryden sammen med Cajun Soul, Italiensk hvidløgsk…" at bounding box center [1000, 458] width 580 height 35
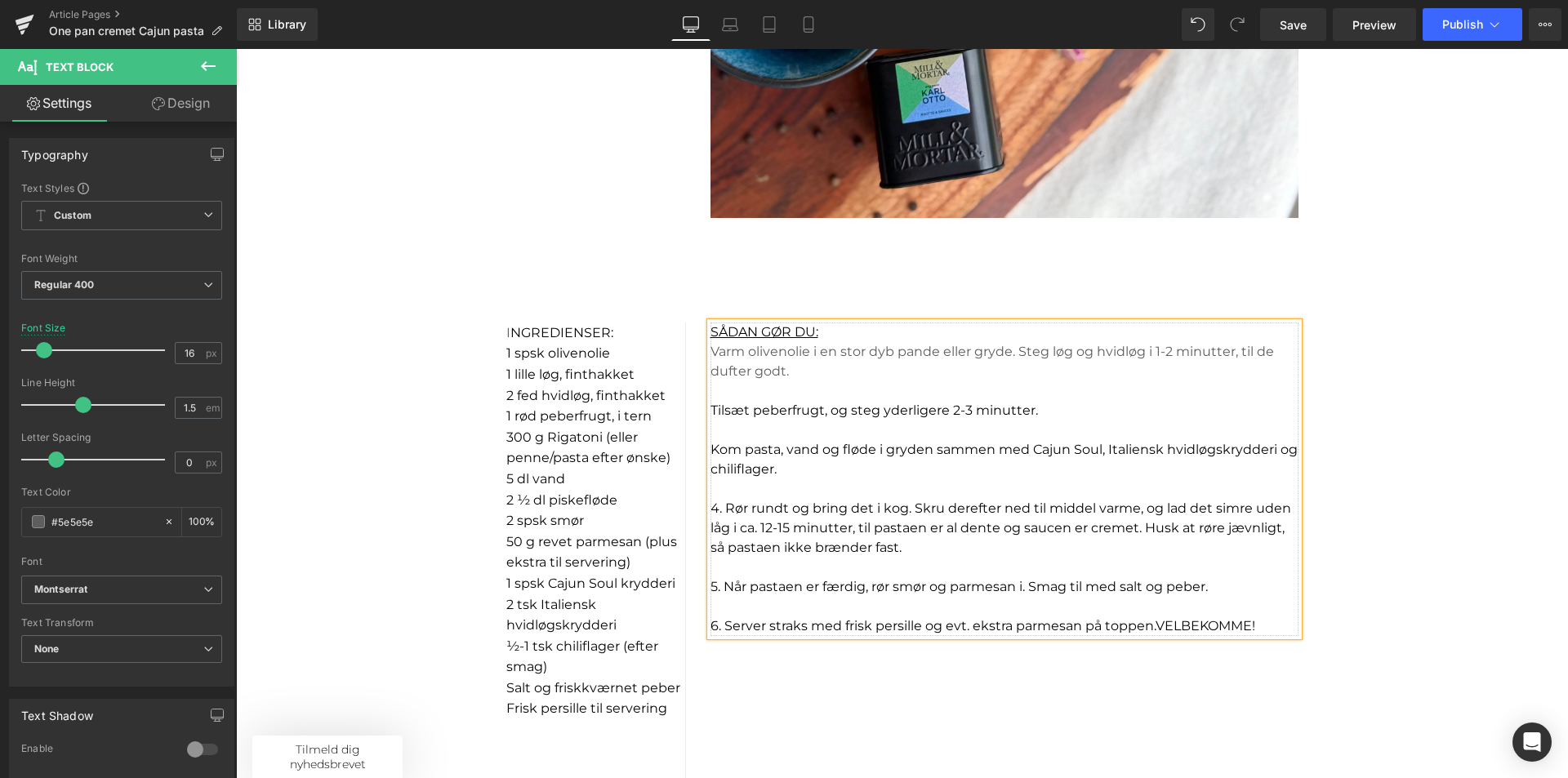
click at [721, 506] on span "4. Rør rundt og bring det i kog. Skru derefter ned til middel varme, og lad det…" at bounding box center [1001, 528] width 581 height 55
click at [718, 585] on span "5. Når pastaen er færdig, rør smør og parmesan i. Smag til med salt og peber." at bounding box center [959, 587] width 497 height 15
click at [718, 623] on span "6. Server straks med frisk persille og evt. ekstra parmesan på toppen.VELBEKOMM…" at bounding box center [982, 625] width 544 height 15
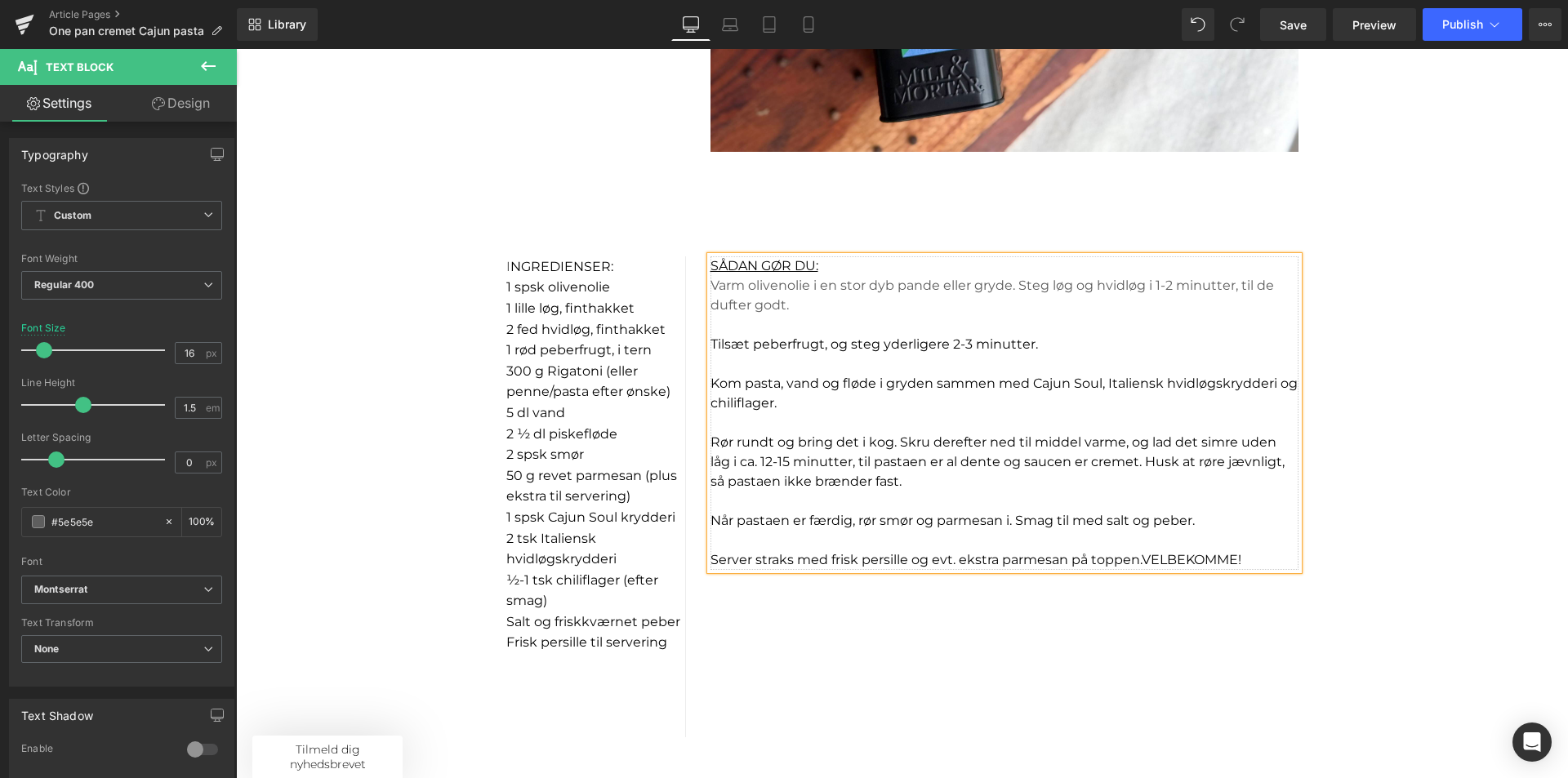
scroll to position [1225, 0]
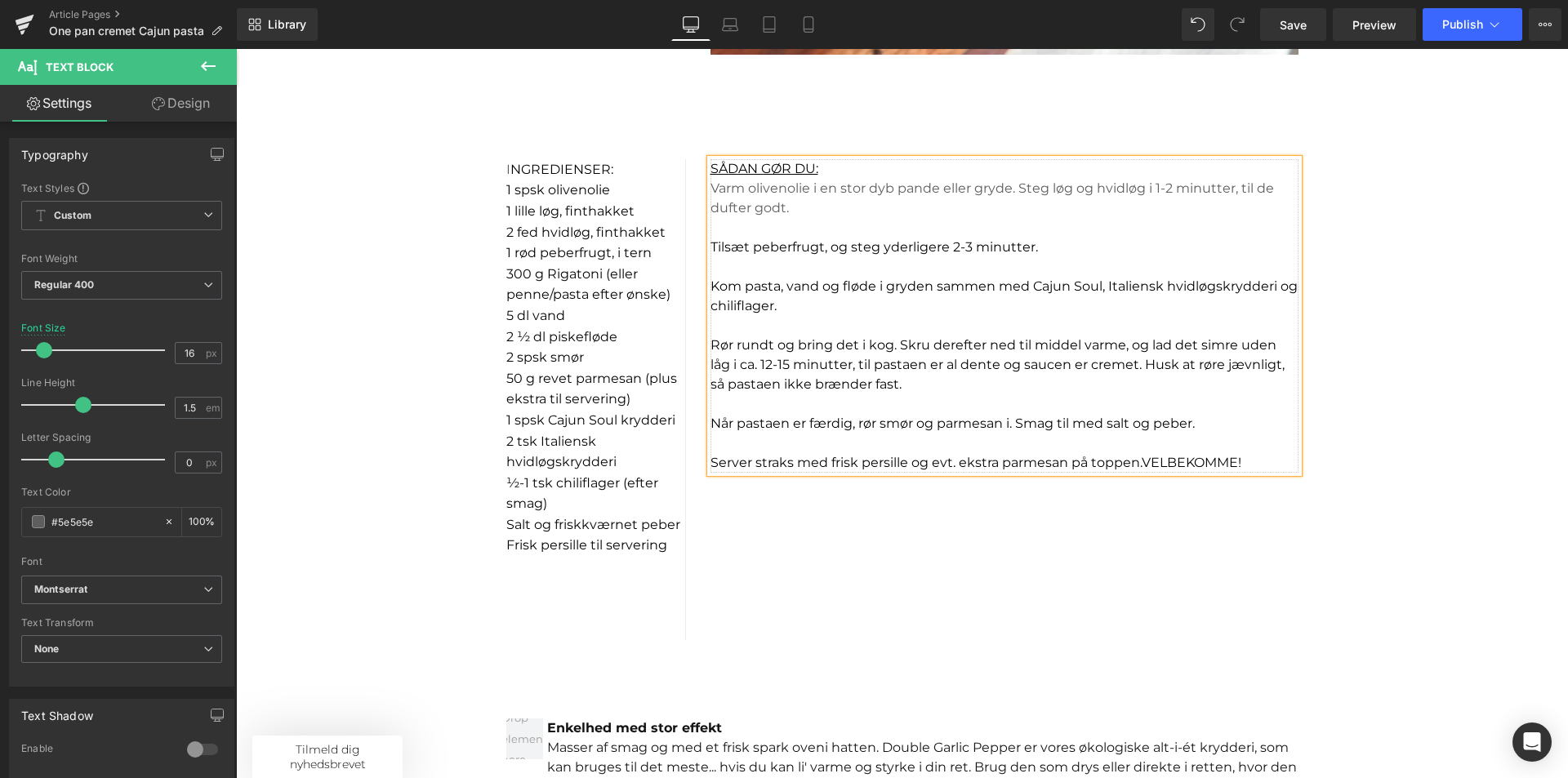
click at [1135, 459] on span "Server straks med frisk persille og evt. ekstra parmesan på toppen.VELBEKOMME!" at bounding box center [976, 462] width 531 height 15
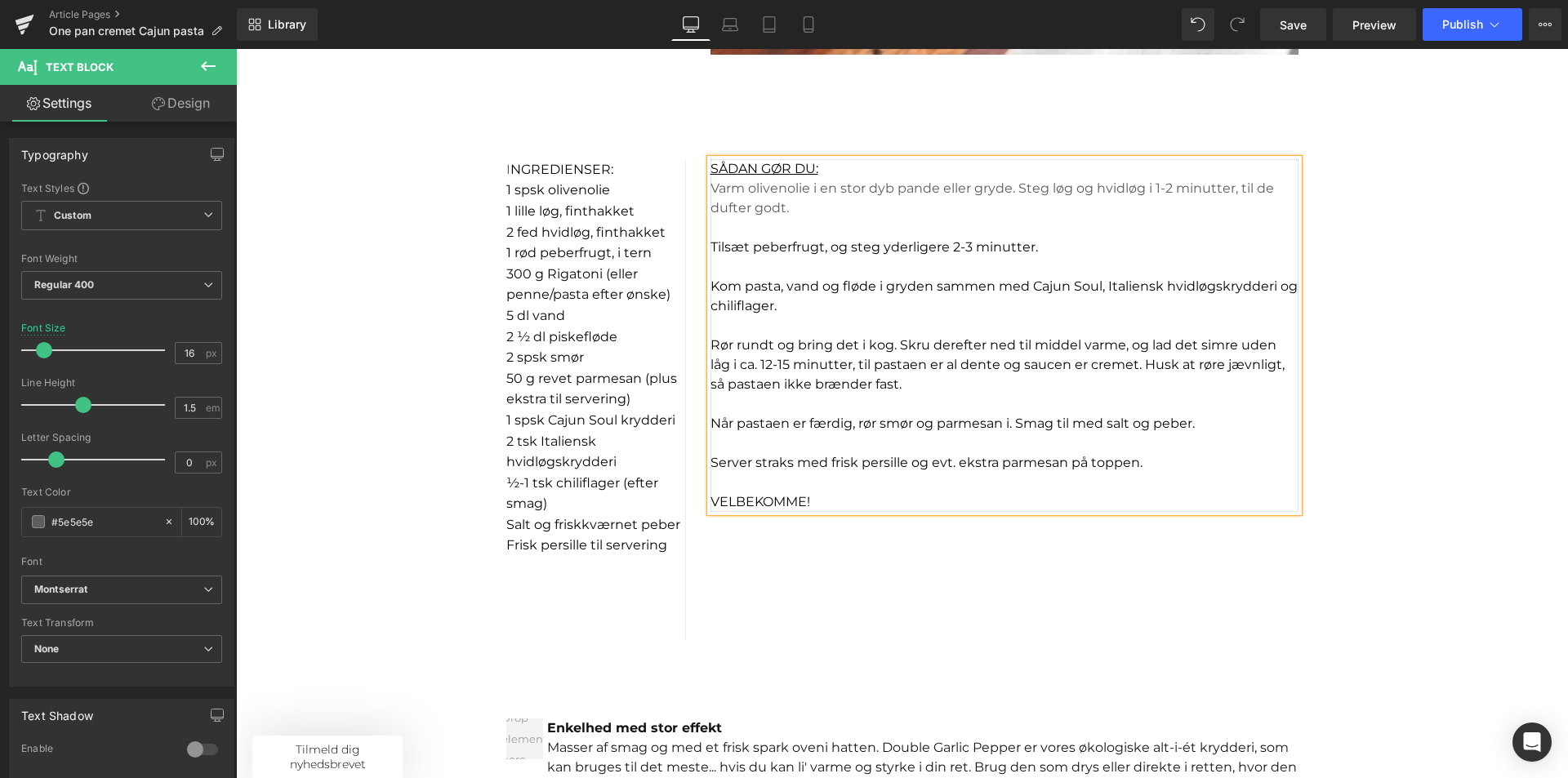
click at [876, 508] on p "VELBEKOMME!" at bounding box center [1004, 502] width 588 height 20
click at [915, 447] on p at bounding box center [1004, 443] width 588 height 20
click at [813, 406] on p at bounding box center [1004, 404] width 588 height 20
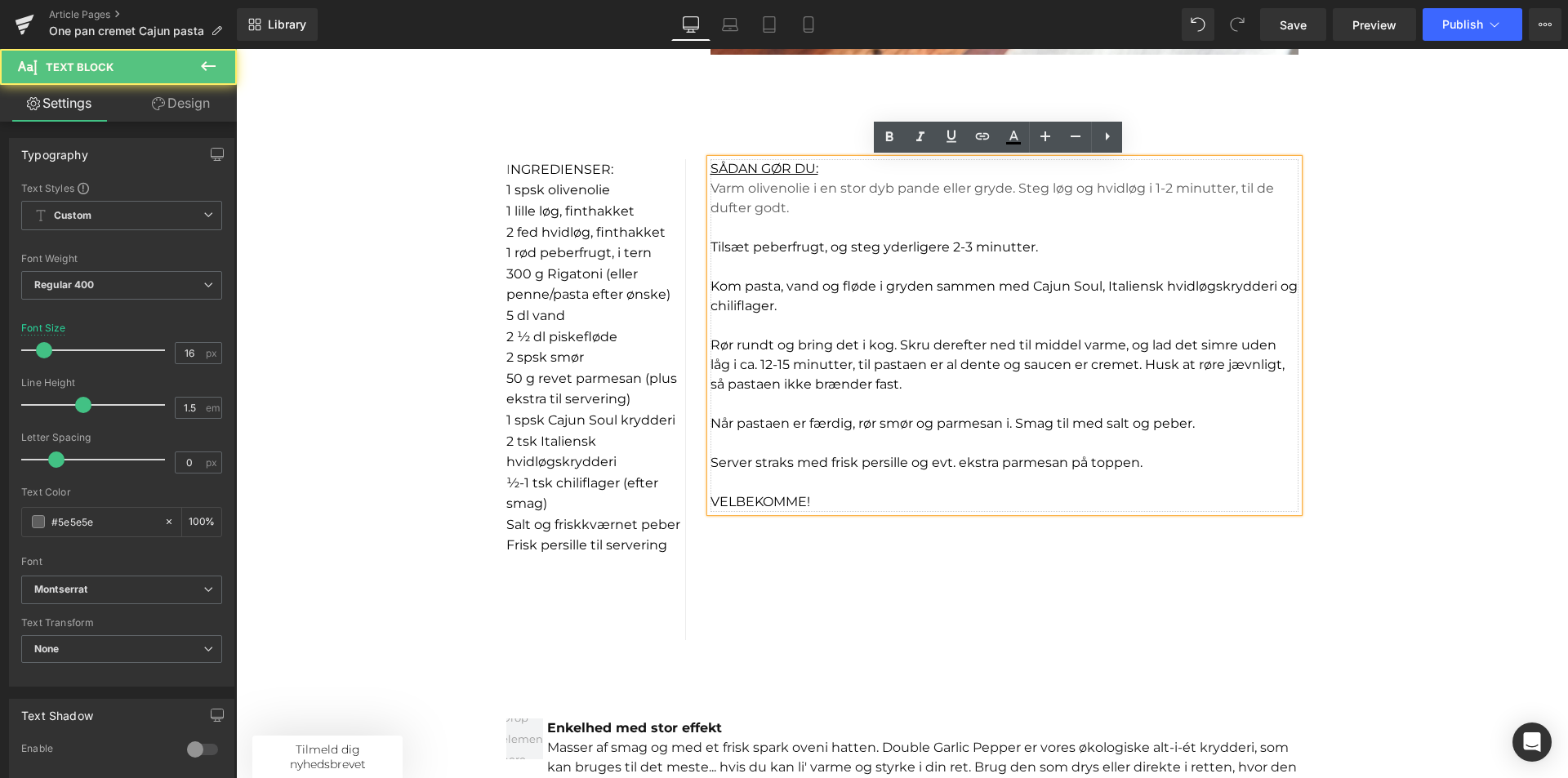
scroll to position [1143, 0]
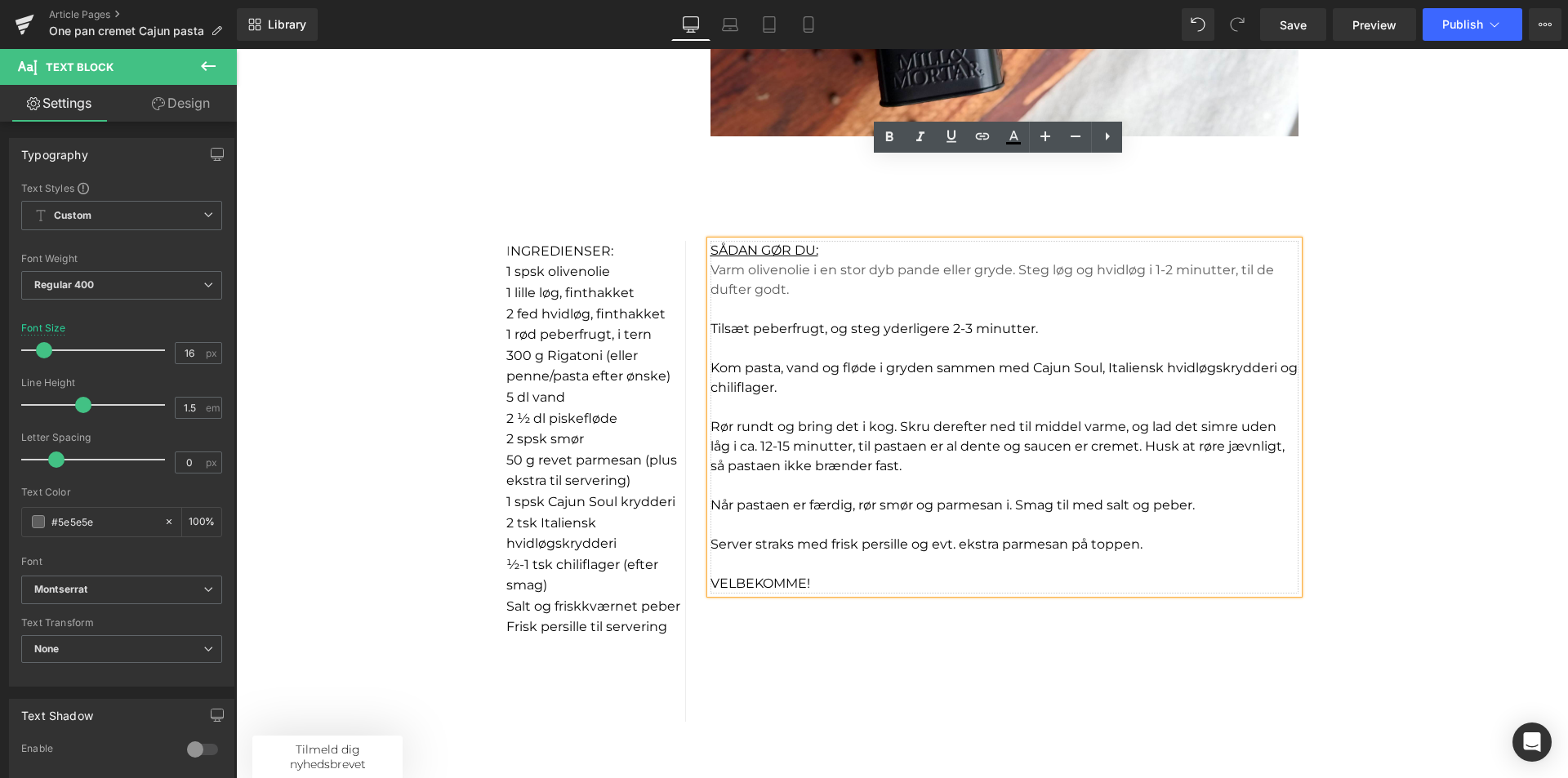
click at [860, 257] on p "SÅDAN GØR DU:" at bounding box center [1004, 250] width 588 height 20
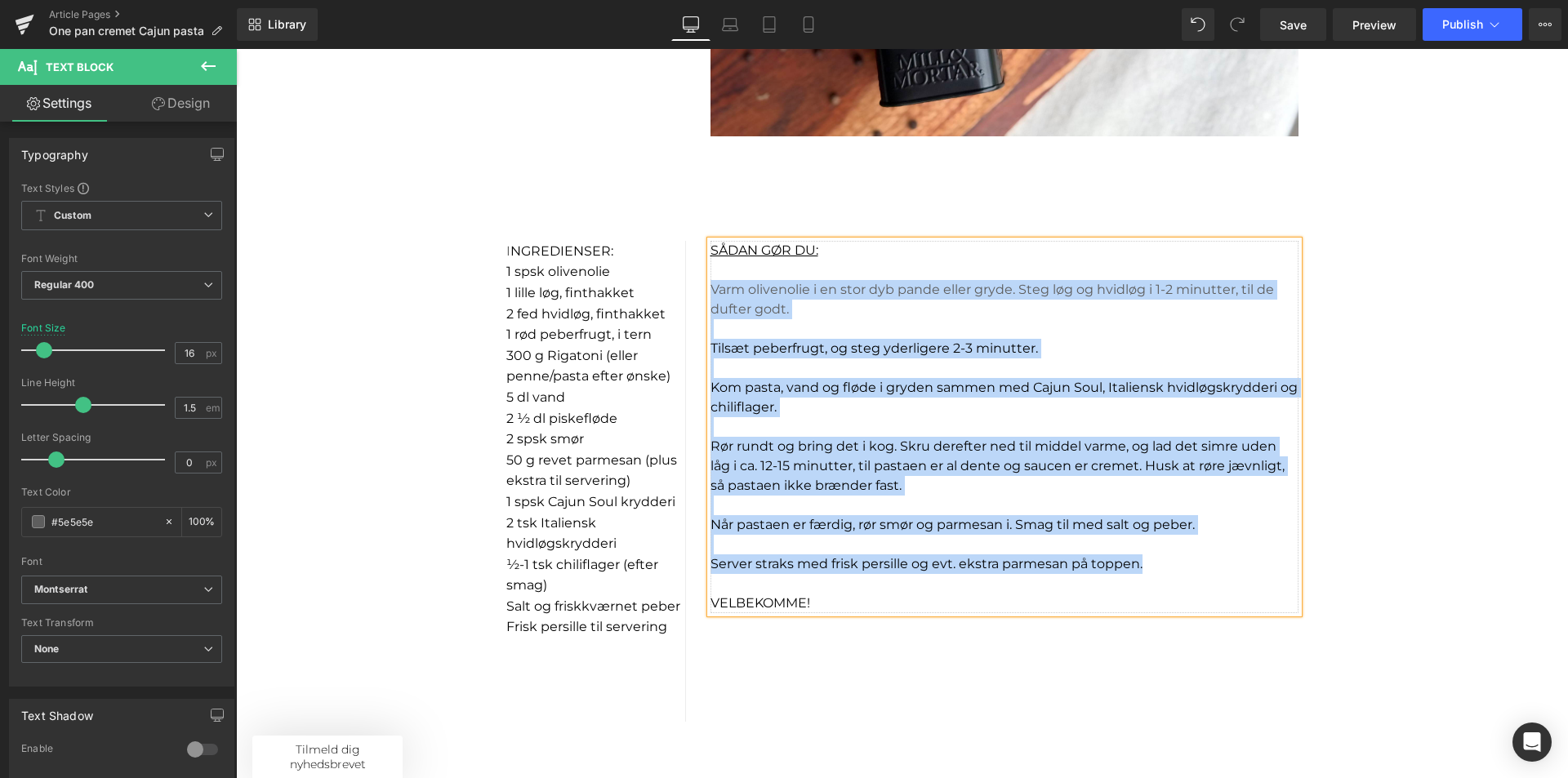
drag, startPoint x: 1143, startPoint y: 561, endPoint x: 691, endPoint y: 285, distance: 529.6
click at [691, 285] on div "I NGREDIENSER: 1 spsk olivenolie 1 lille løg, finthakket 2 fed hvidløg, finth…" at bounding box center [903, 455] width 817 height 533
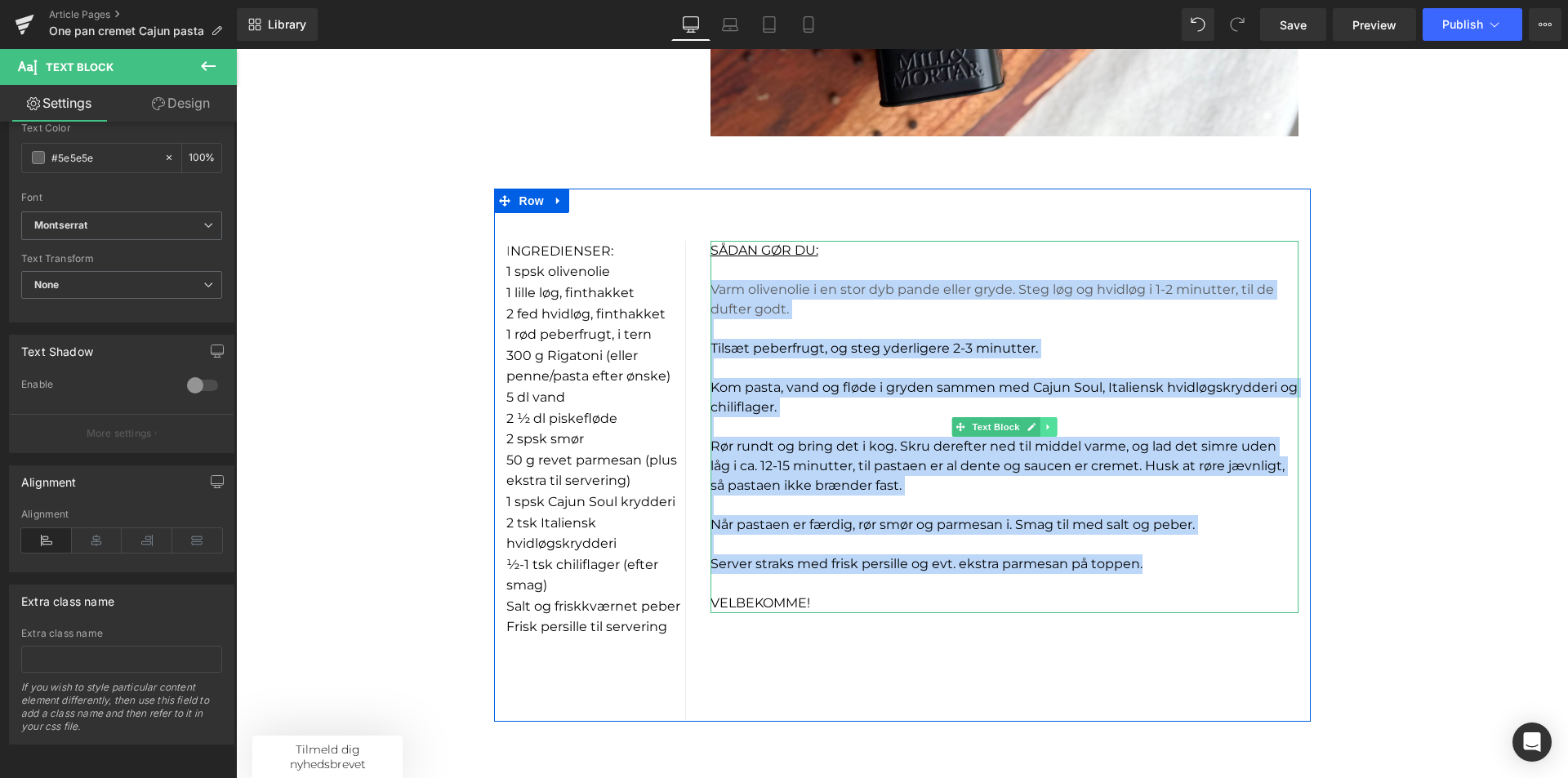
click at [1045, 428] on icon at bounding box center [1048, 427] width 9 height 9
click at [1003, 428] on icon at bounding box center [1006, 427] width 9 height 9
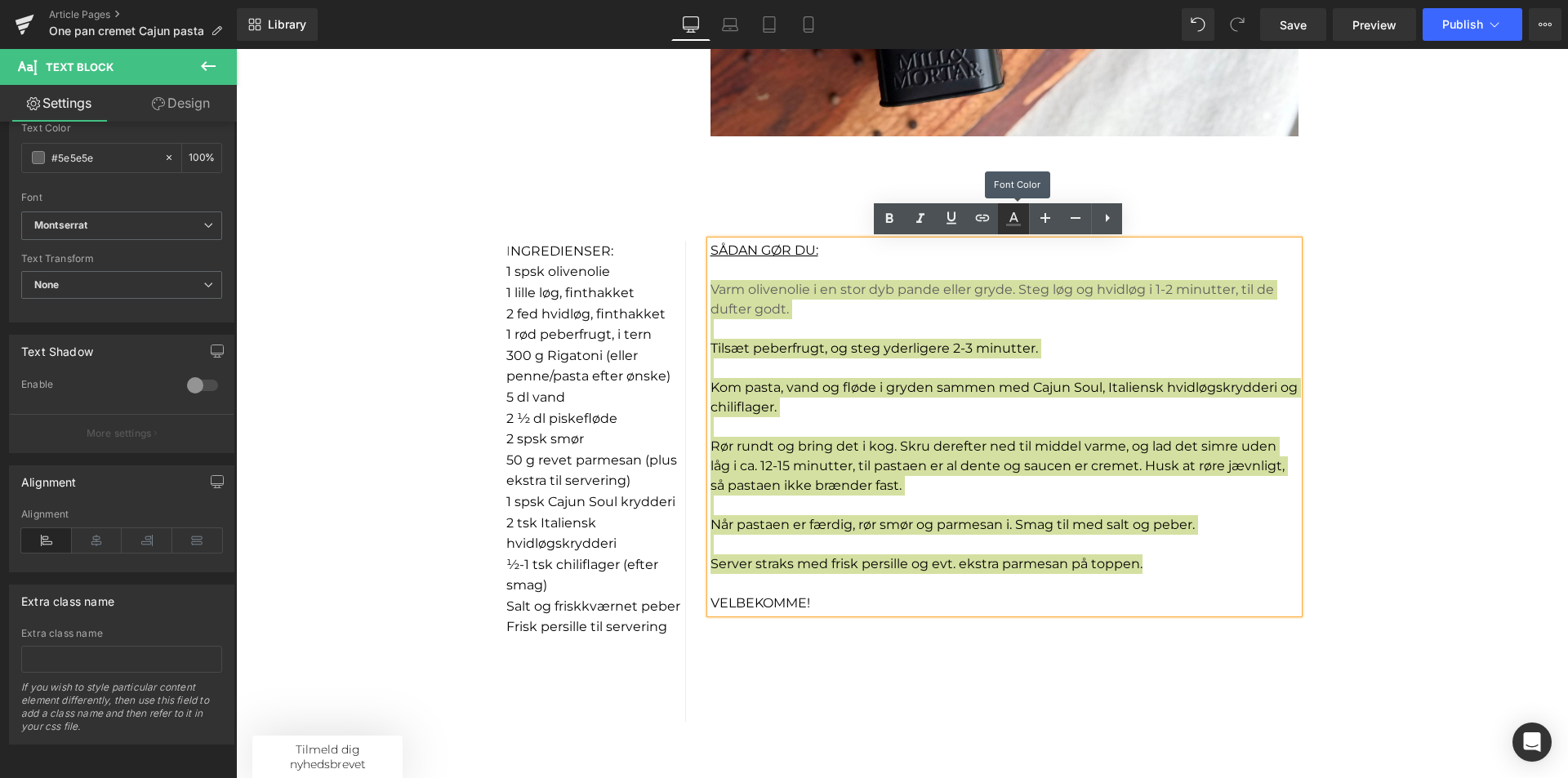
click at [1019, 219] on icon at bounding box center [1013, 219] width 20 height 20
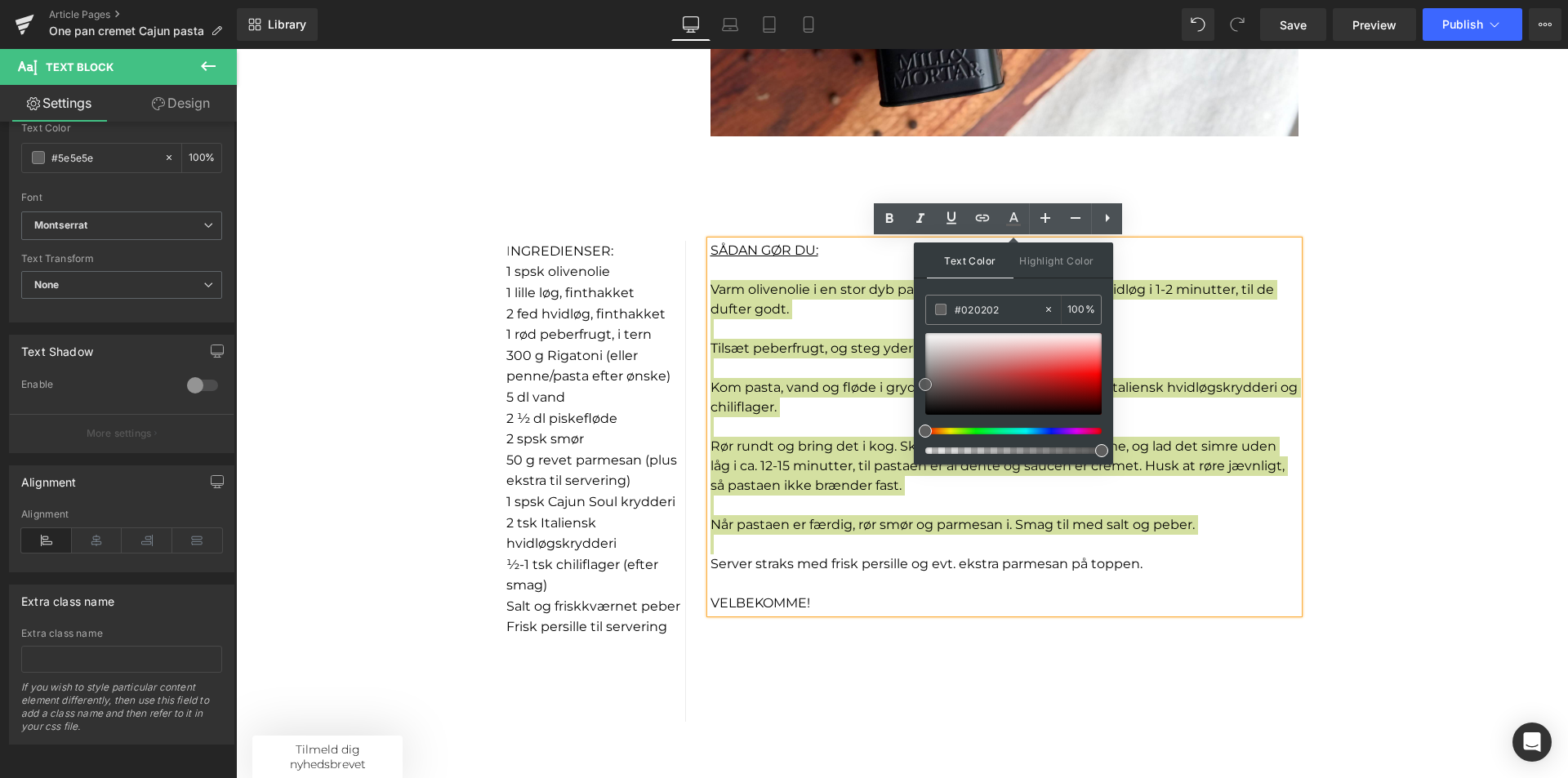
type input "#000000"
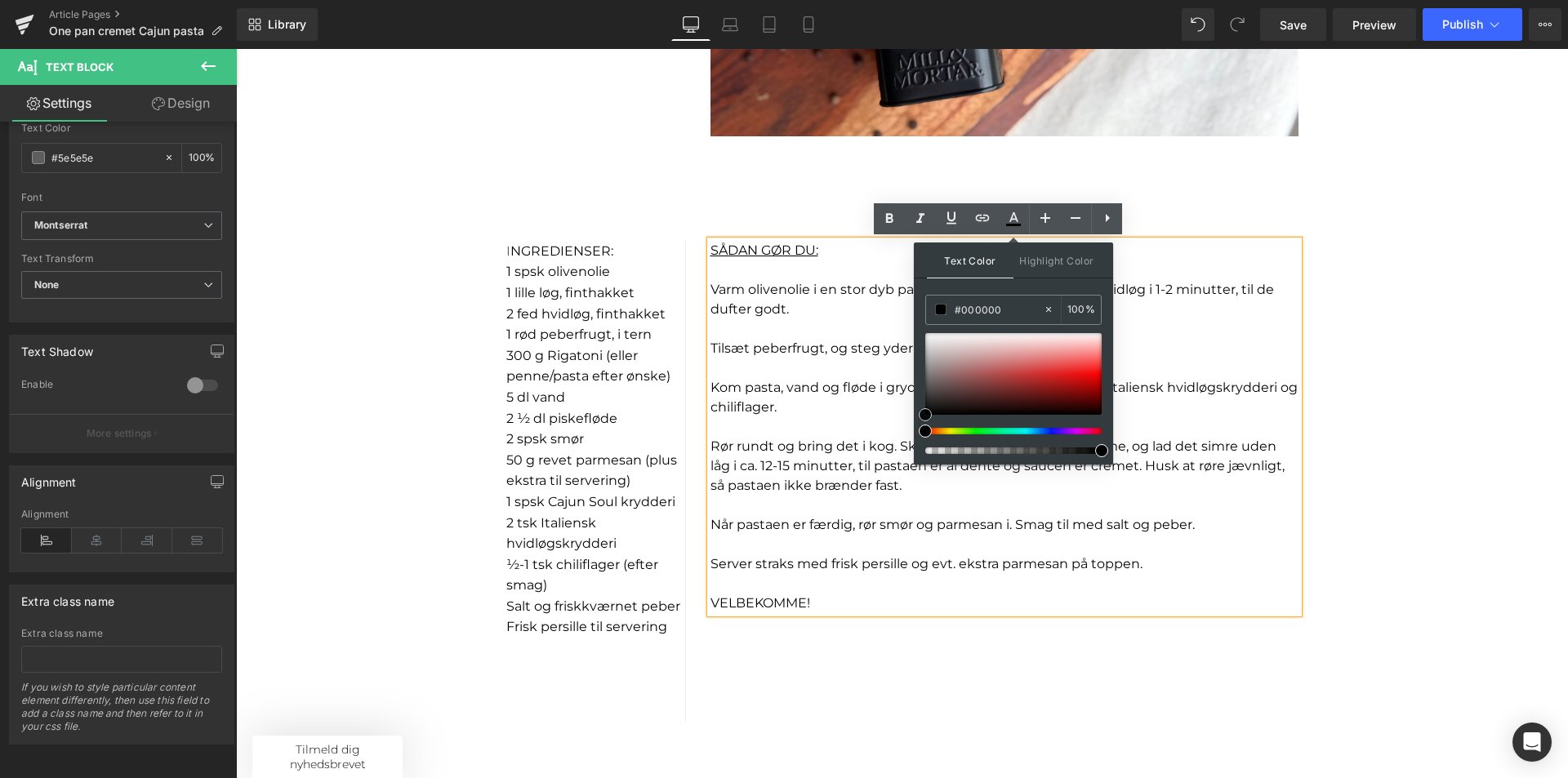
drag, startPoint x: 1161, startPoint y: 431, endPoint x: 909, endPoint y: 444, distance: 252.3
click at [1351, 446] on div "Sale Off (P) Image Product Sale Off (P) Image Product Sale Off" at bounding box center [902, 508] width 1332 height 2926
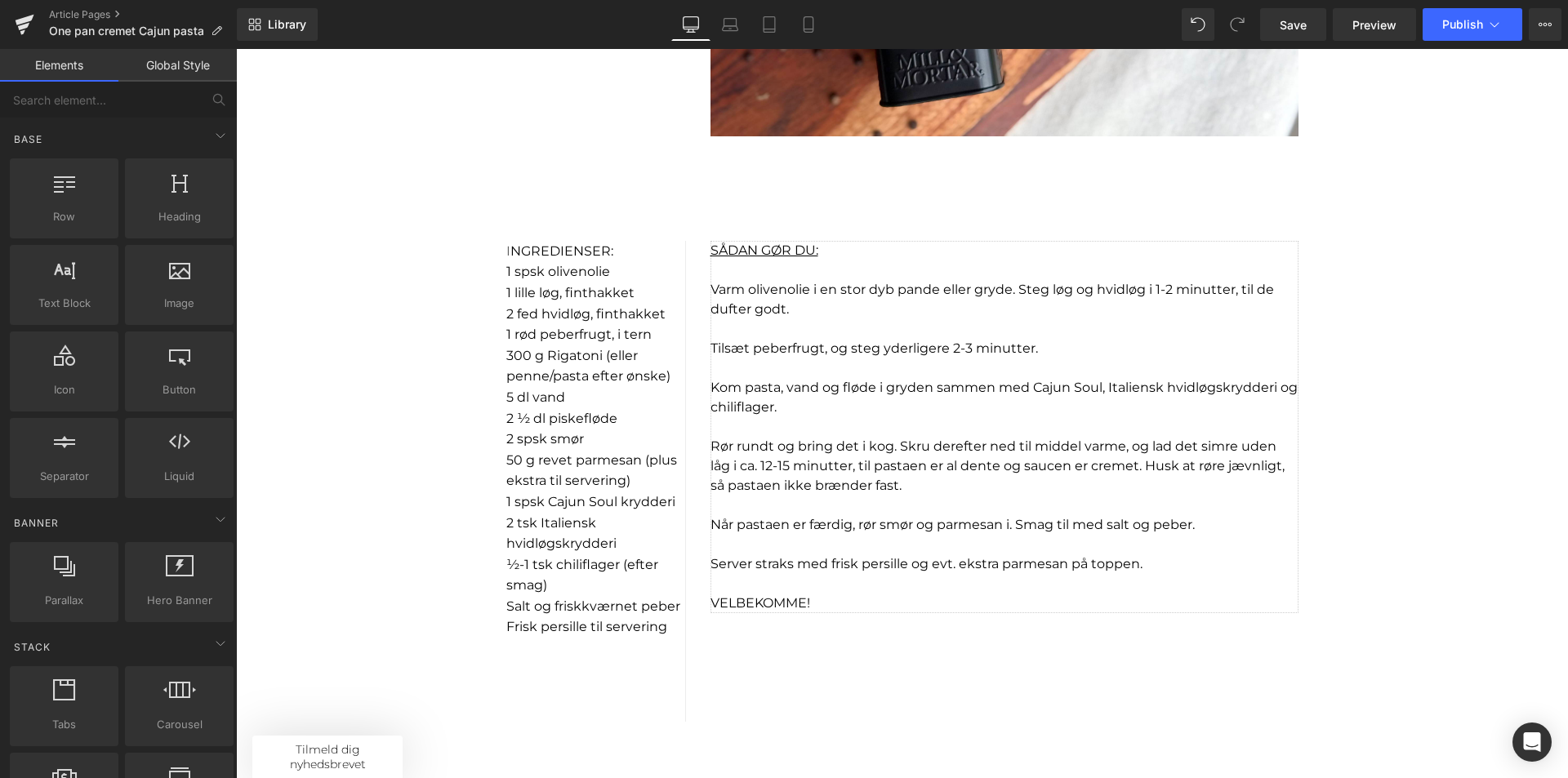
click at [948, 413] on p "Kom pasta, vand og fløde i gryden sammen med Cajun Soul, Italiensk hvidløgskryd…" at bounding box center [1004, 398] width 588 height 40
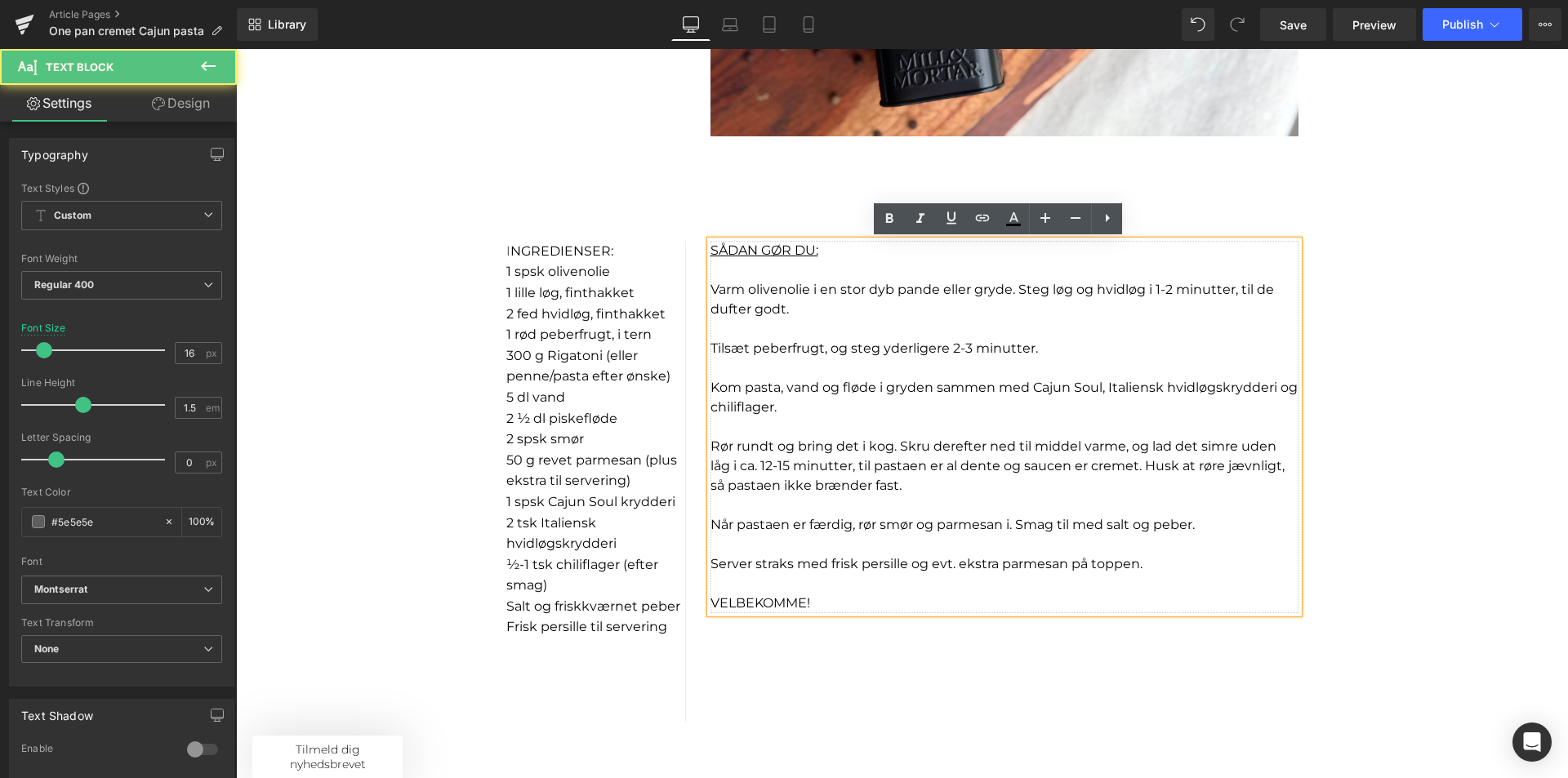
click at [730, 333] on p at bounding box center [1004, 328] width 588 height 20
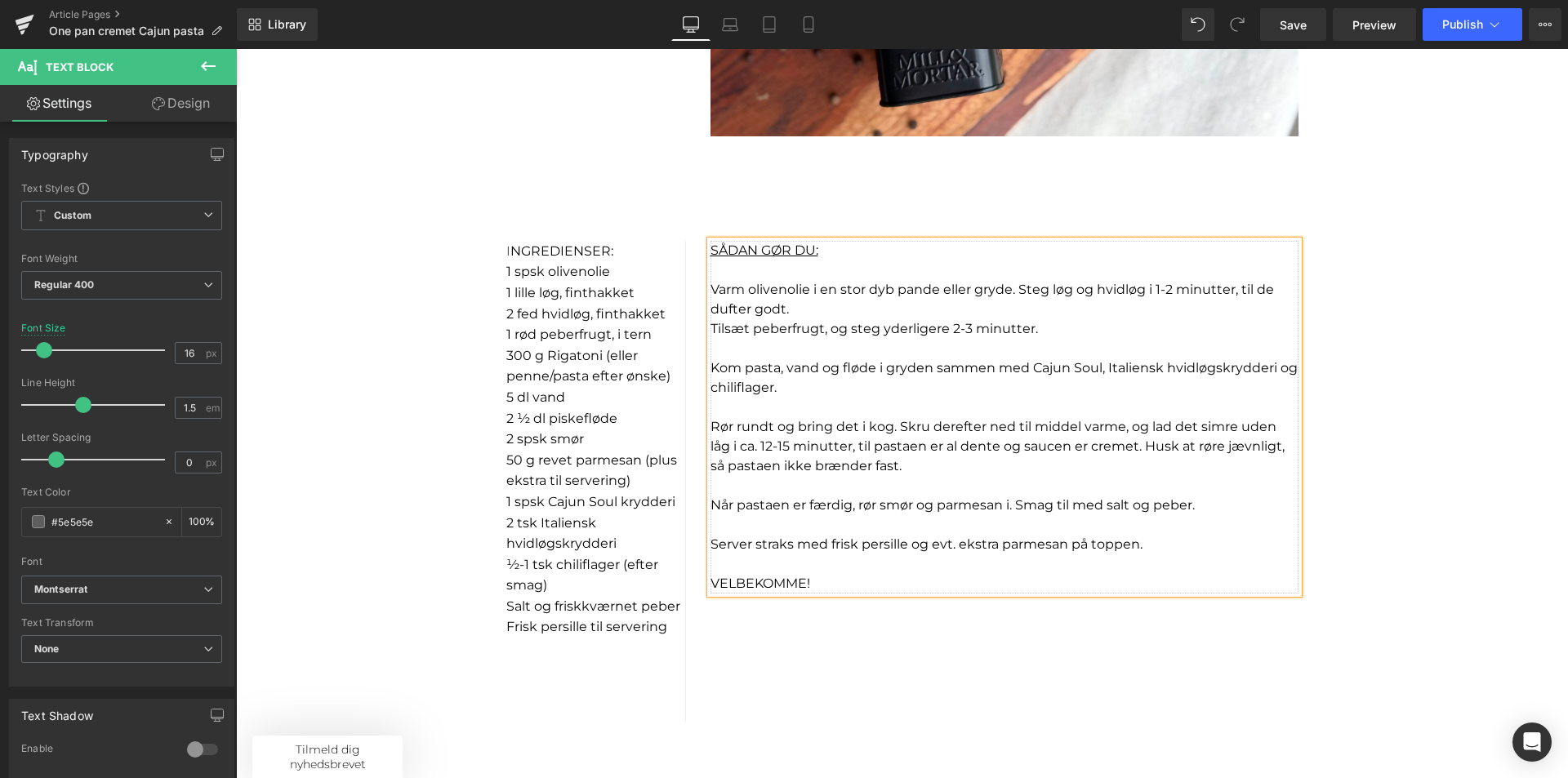
click at [710, 325] on span "Tilsæt peberfrugt, og steg yderligere 2-3 minutter." at bounding box center [874, 328] width 327 height 15
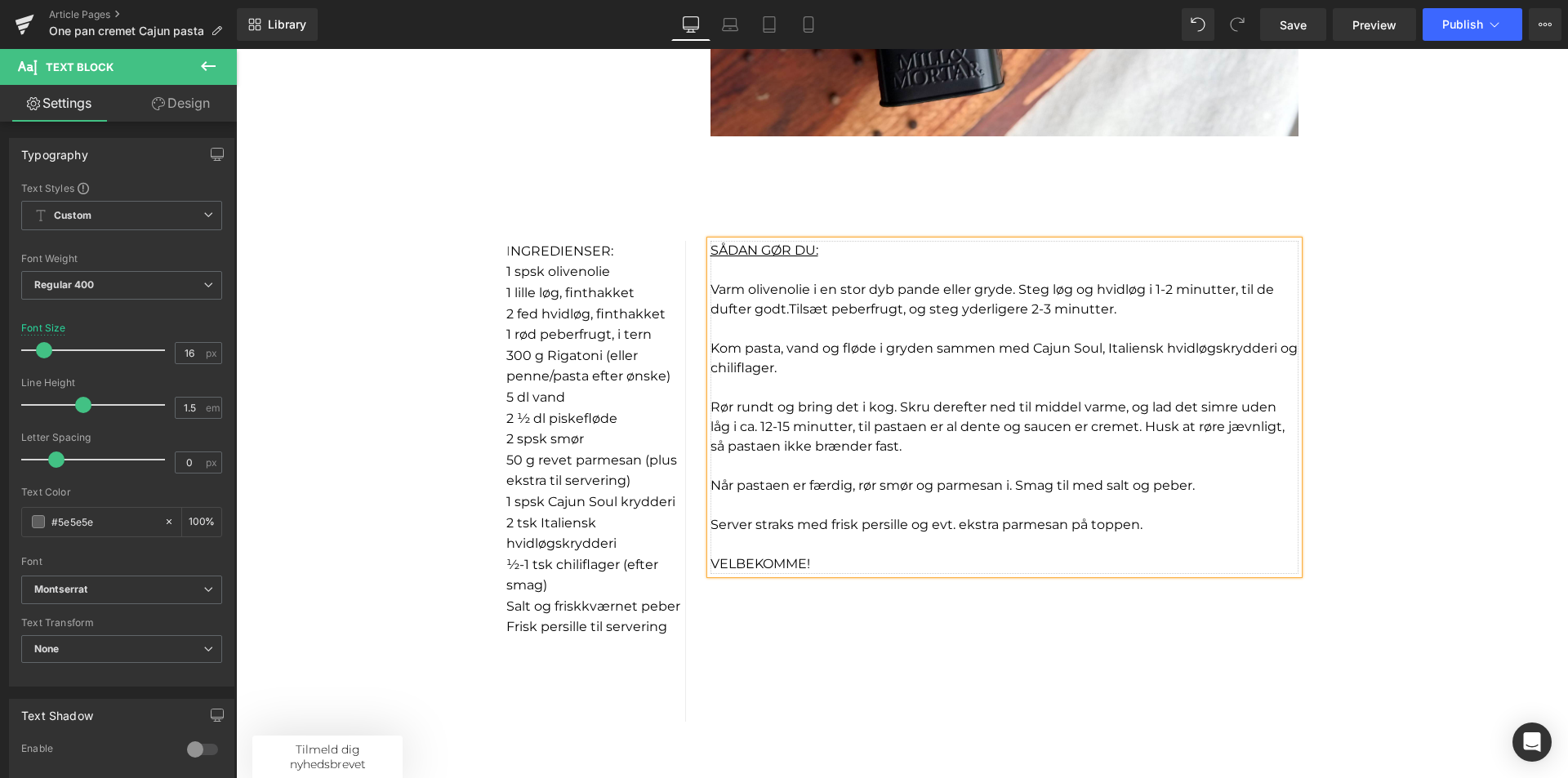
click at [733, 271] on p at bounding box center [1004, 270] width 588 height 20
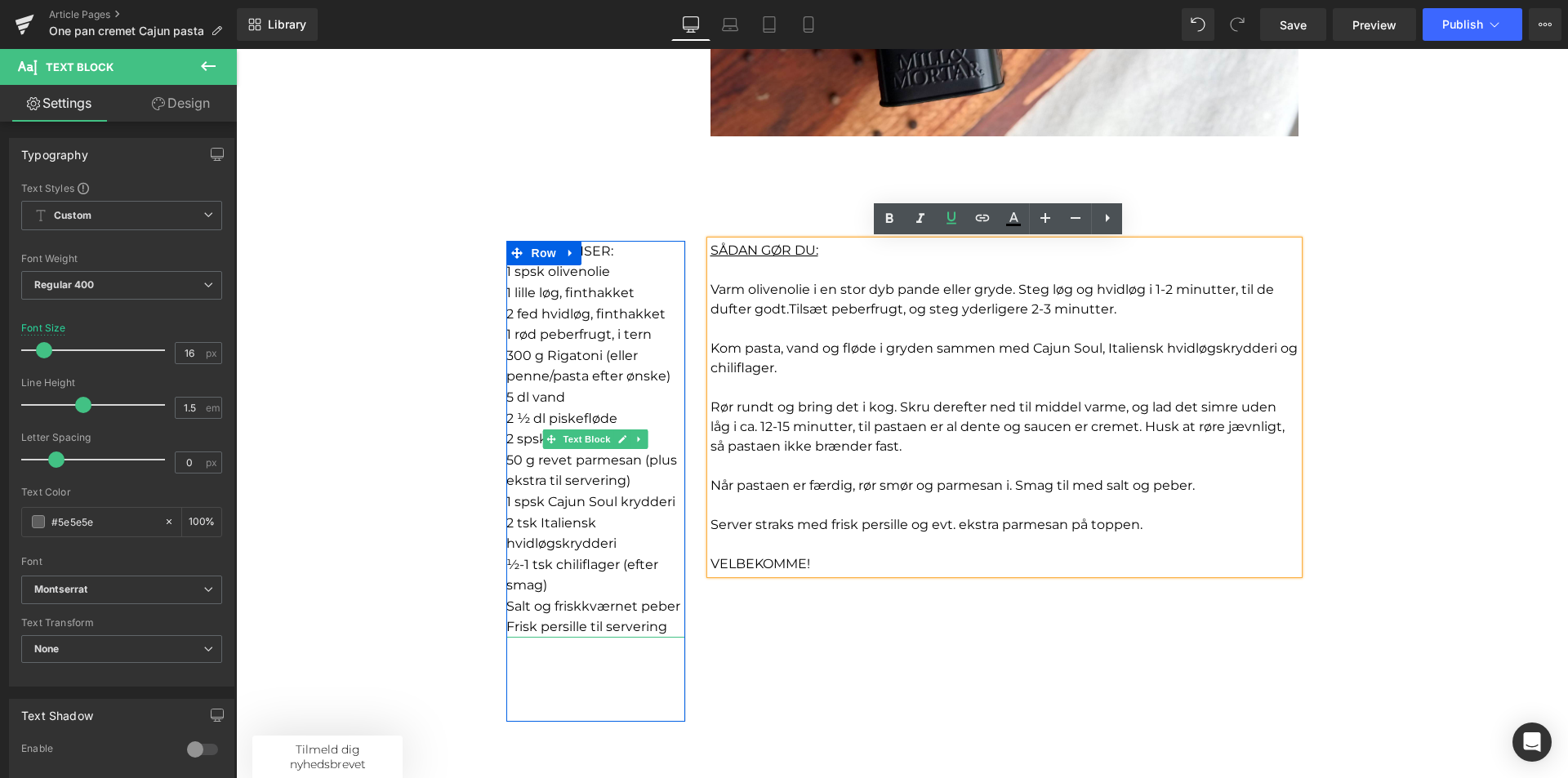
click at [569, 397] on p "5 dl vand" at bounding box center [596, 397] width 179 height 22
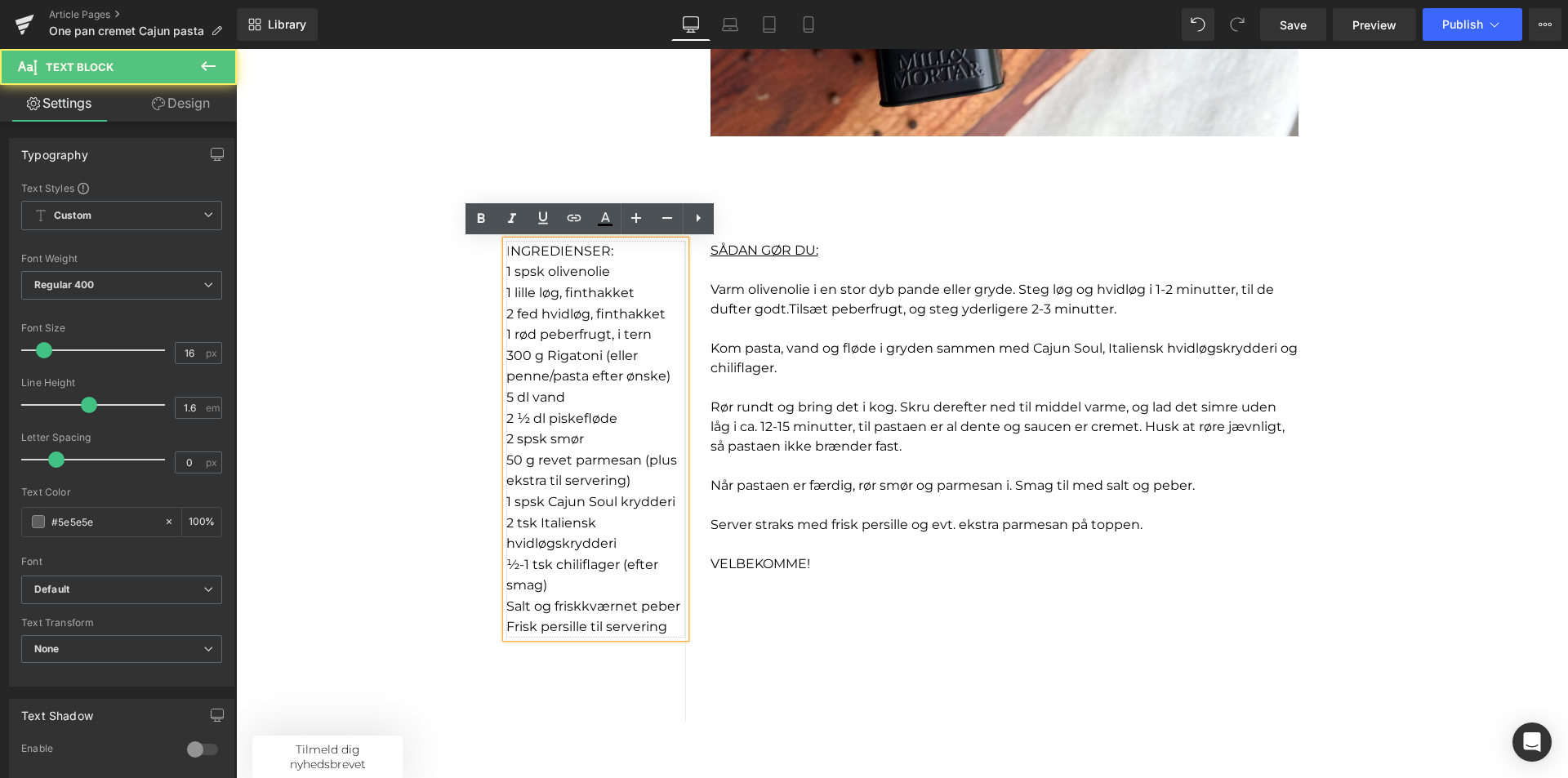
click at [626, 413] on p "2 ½ dl piskefløde" at bounding box center [596, 419] width 179 height 22
click at [848, 378] on p at bounding box center [1004, 388] width 588 height 20
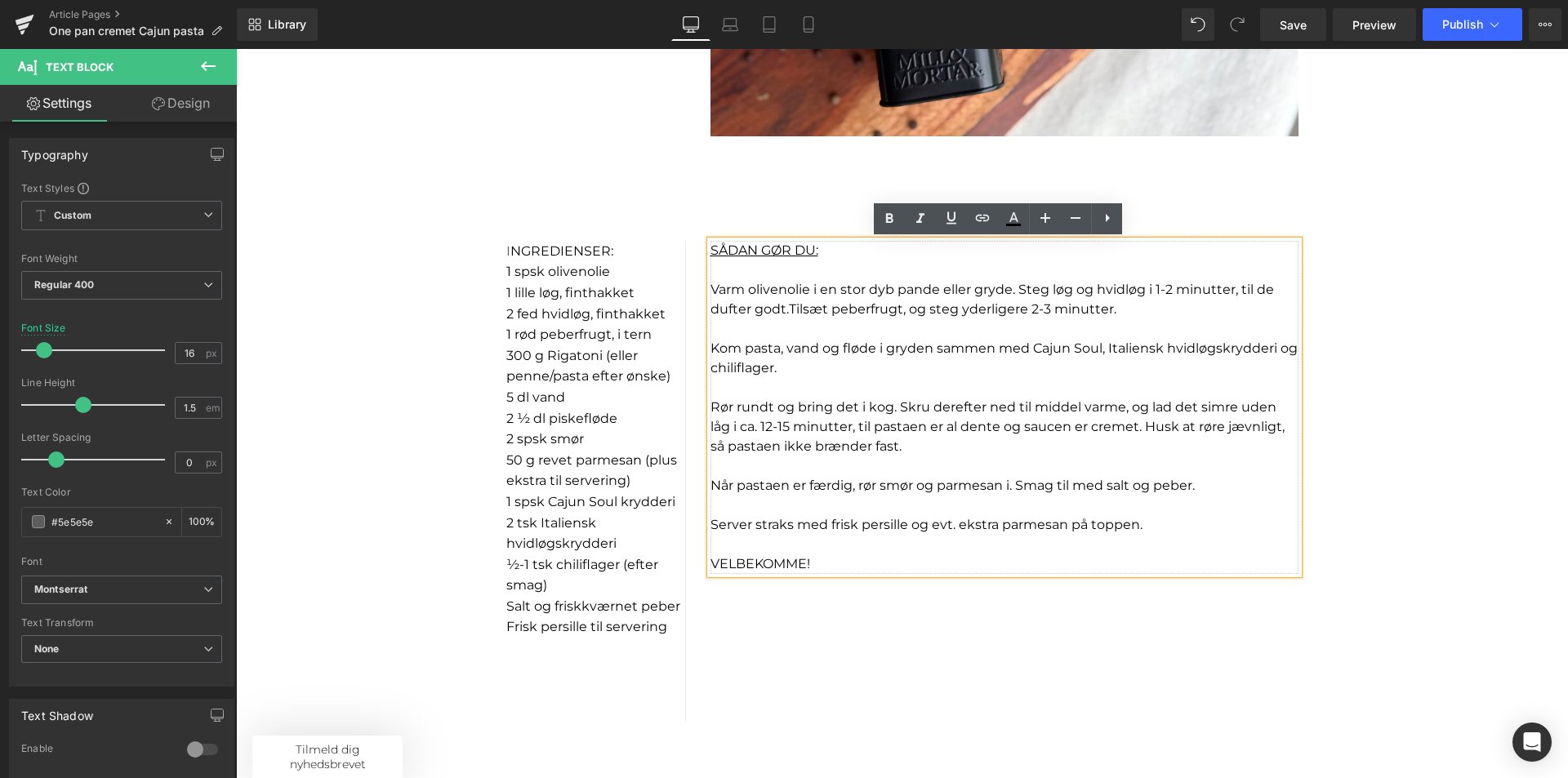
click at [824, 364] on p "Kom pasta, vand og fløde i gryden sammen med Cajun Soul, Italiensk hvidløgskryd…" at bounding box center [1004, 358] width 588 height 40
click at [738, 390] on p at bounding box center [1004, 388] width 588 height 20
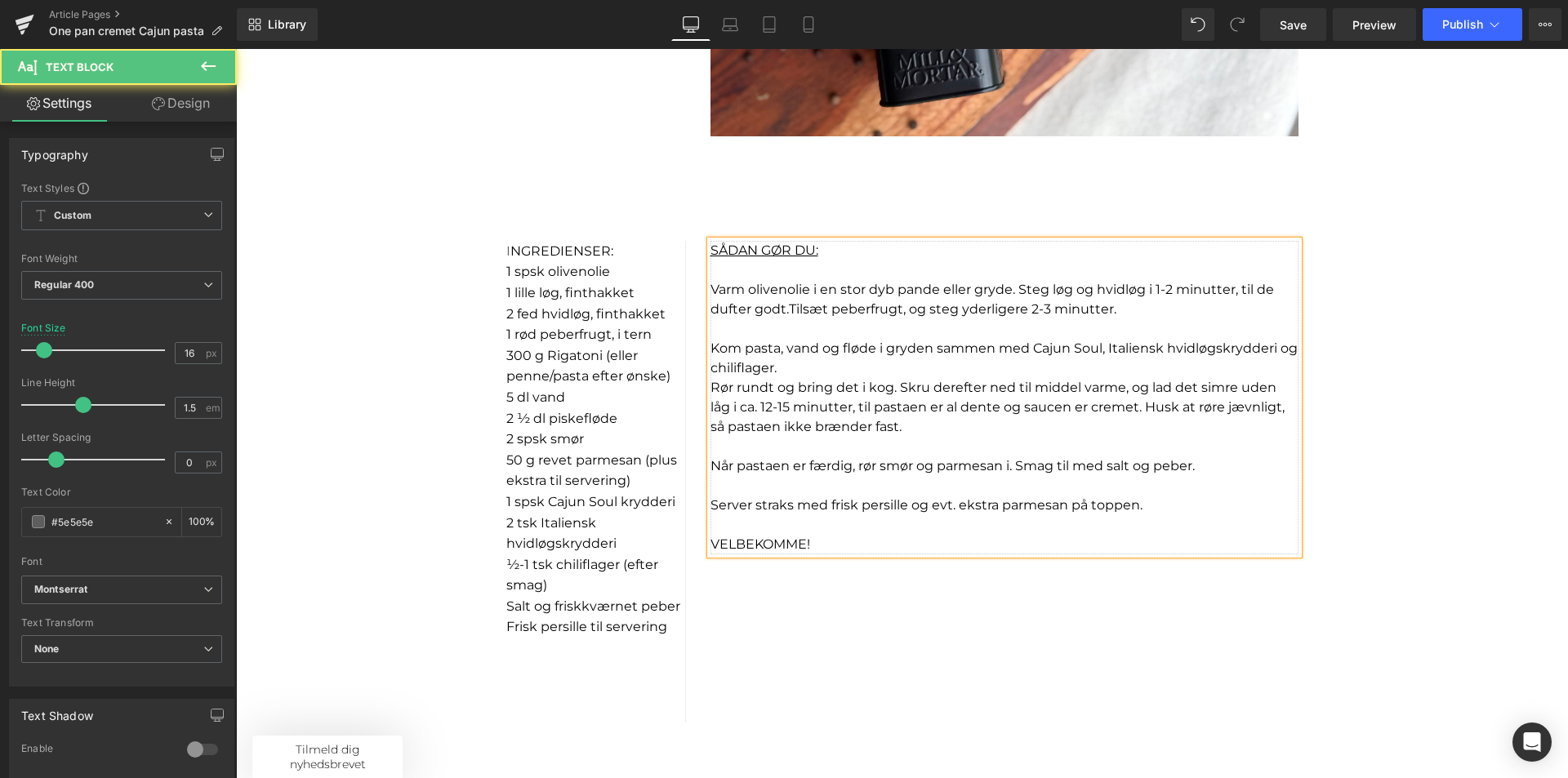
click at [766, 485] on p at bounding box center [1004, 486] width 588 height 20
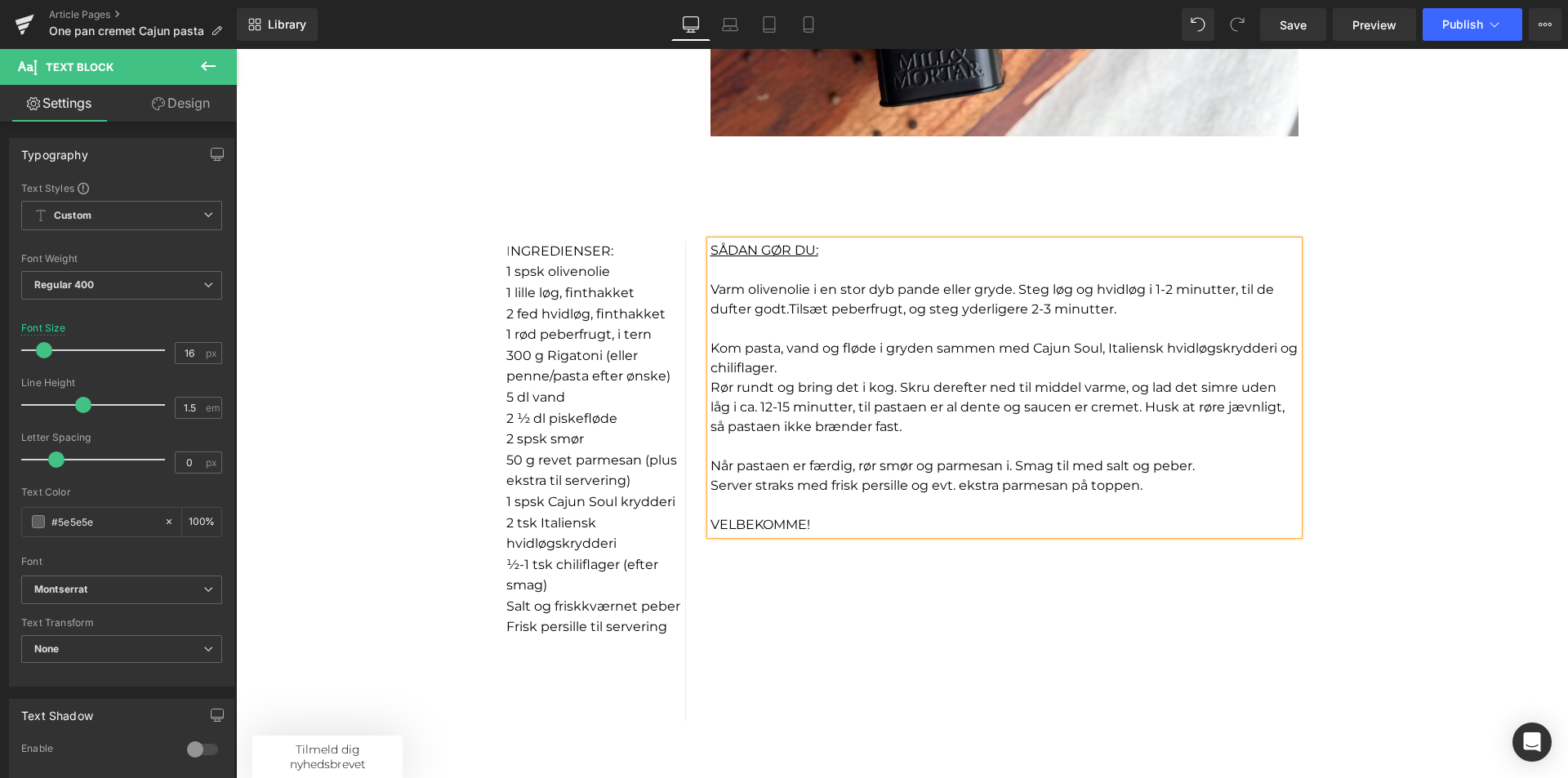
click at [1081, 614] on div "I NGREDIENSER: 1 spsk olivenolie 1 lille løg, finthakket 2 fed hvidløg, finth…" at bounding box center [903, 455] width 817 height 533
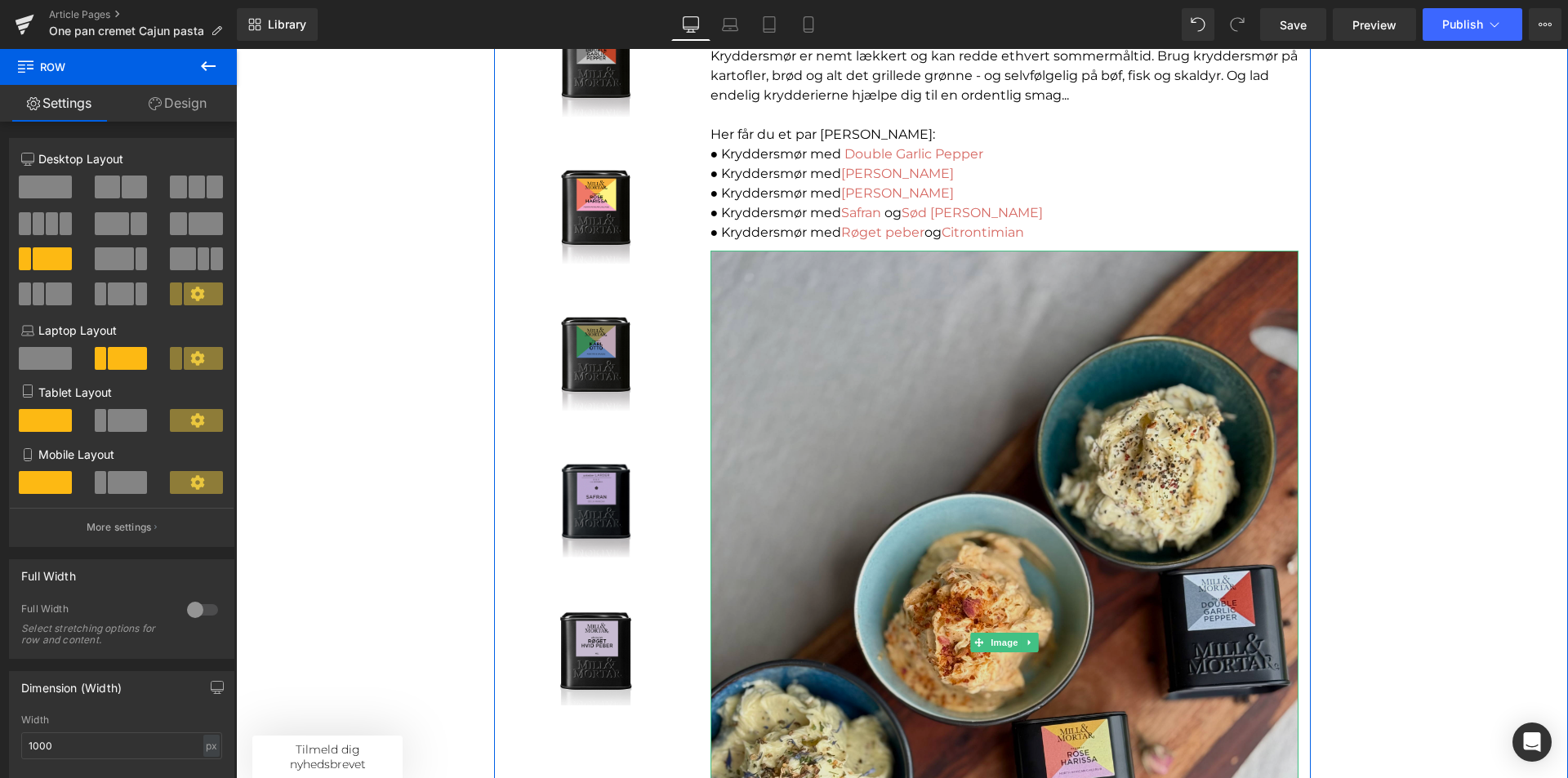
scroll to position [0, 0]
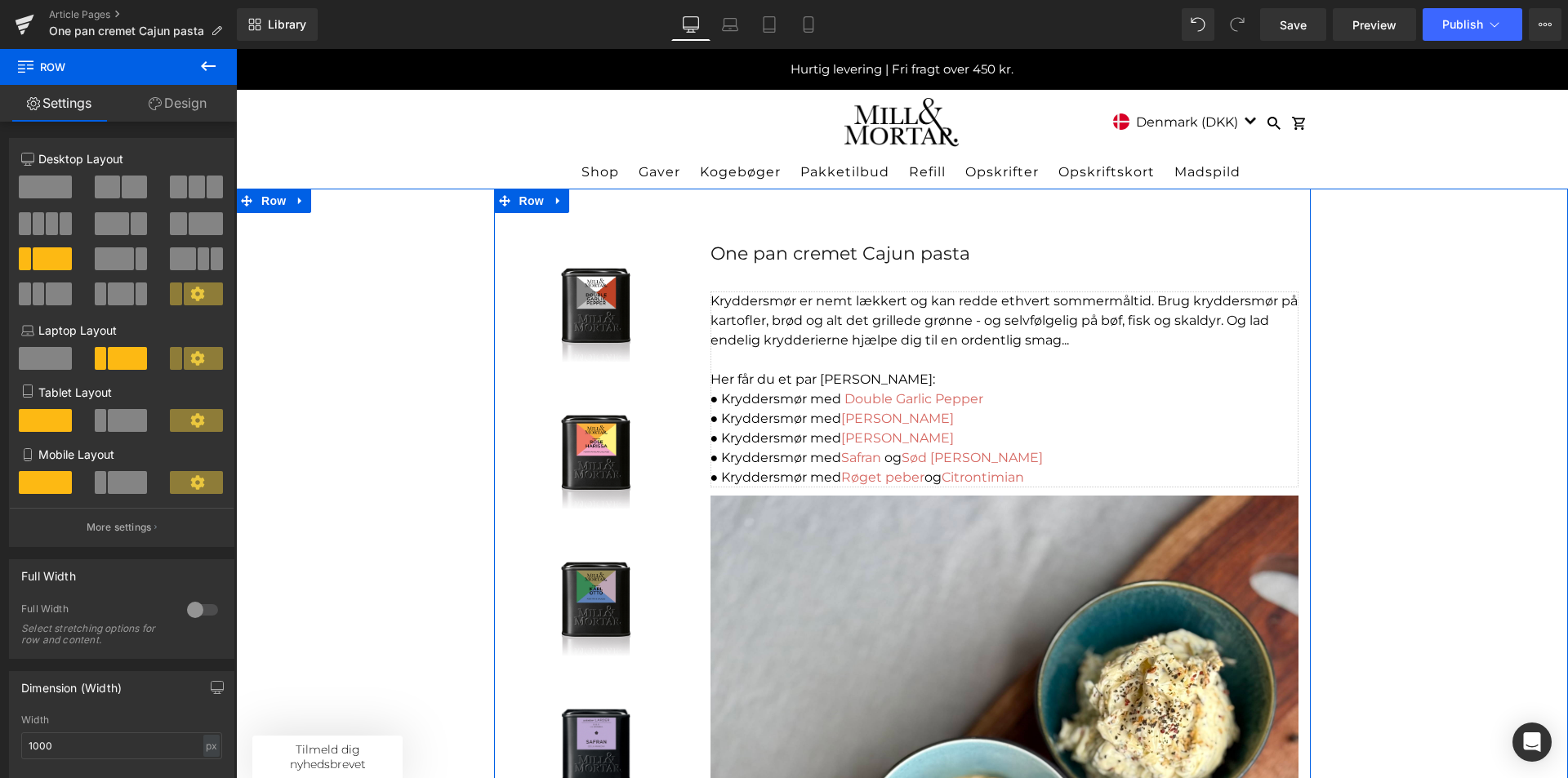
click at [754, 325] on p "Kryddersmør er nemt lækkert og kan redde ethvert sommermåltid. Brug kryddersmør…" at bounding box center [1004, 321] width 588 height 58
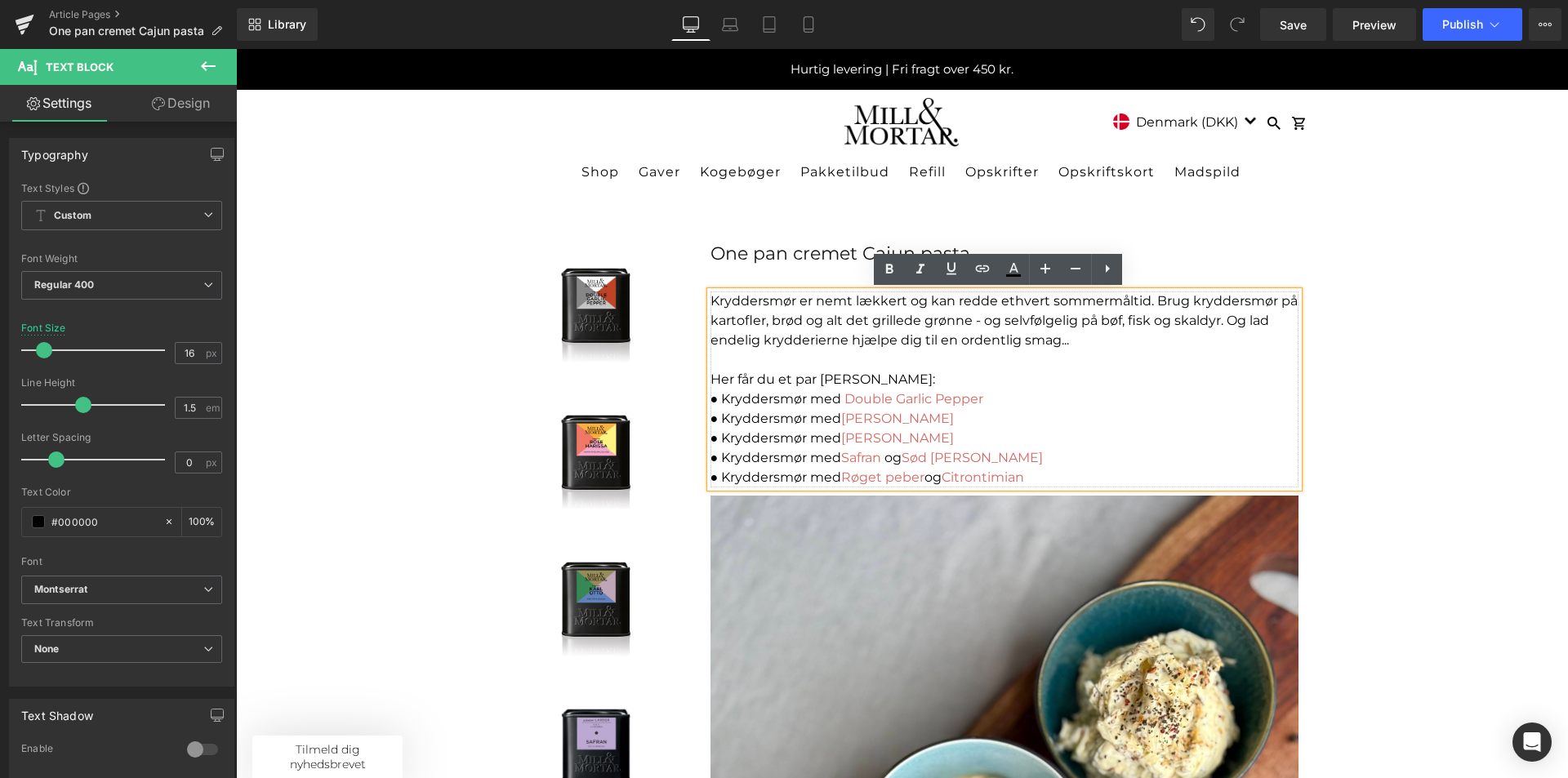
click at [973, 390] on p "● Kryddersmør med Double Garlic Pepper" at bounding box center [1004, 399] width 588 height 20
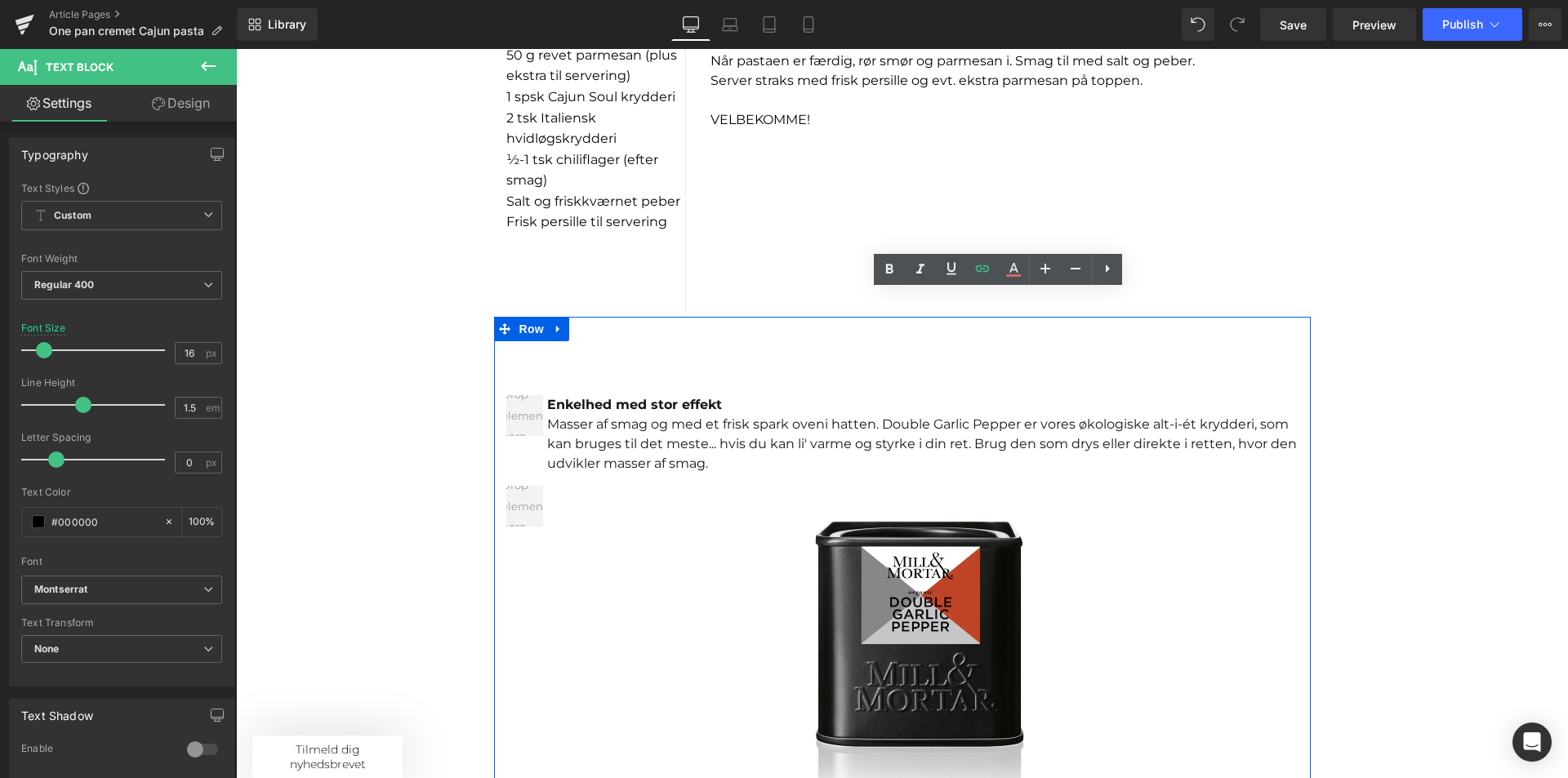
scroll to position [1551, 0]
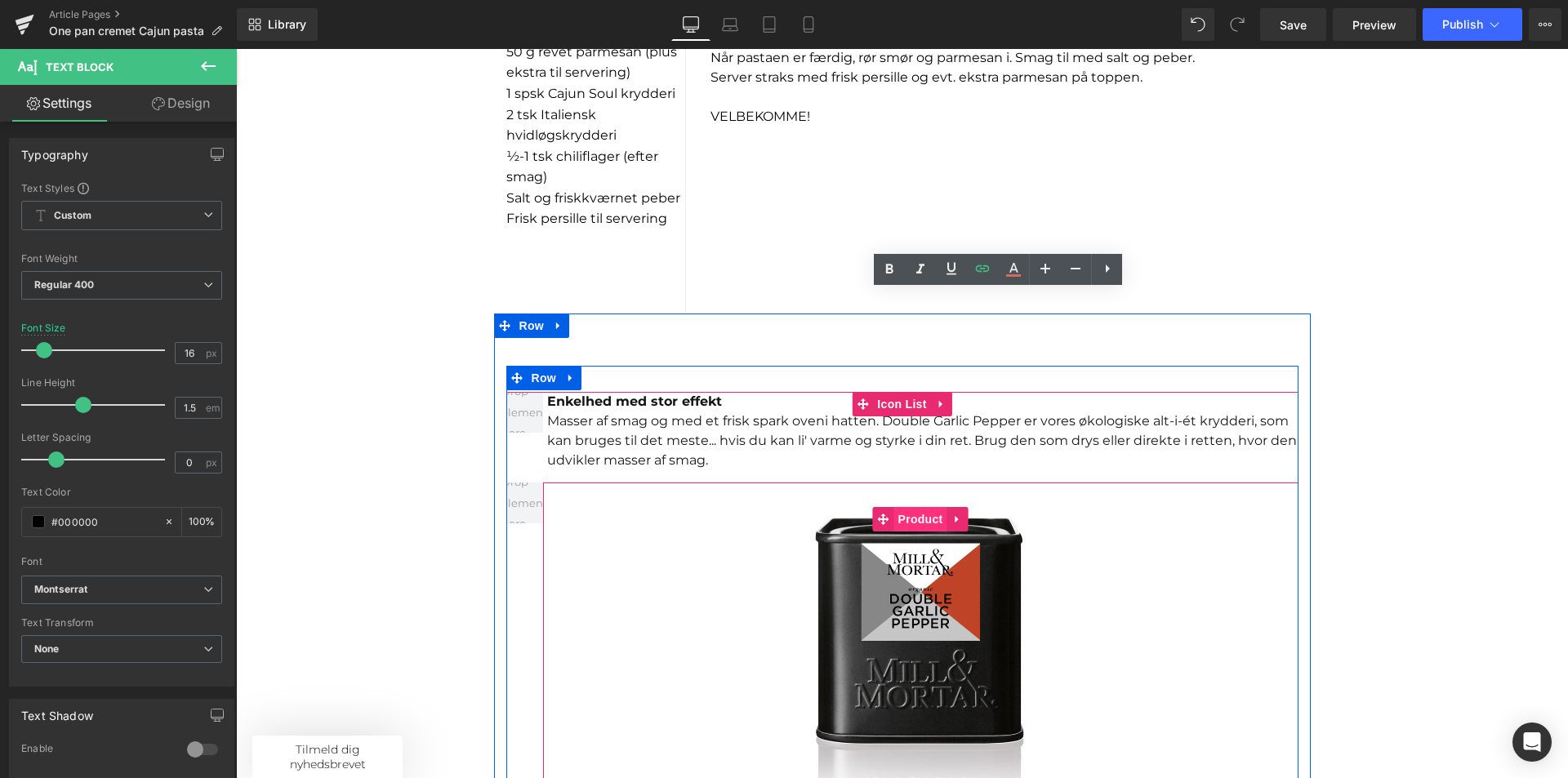
click at [905, 525] on span "Product" at bounding box center [921, 520] width 53 height 25
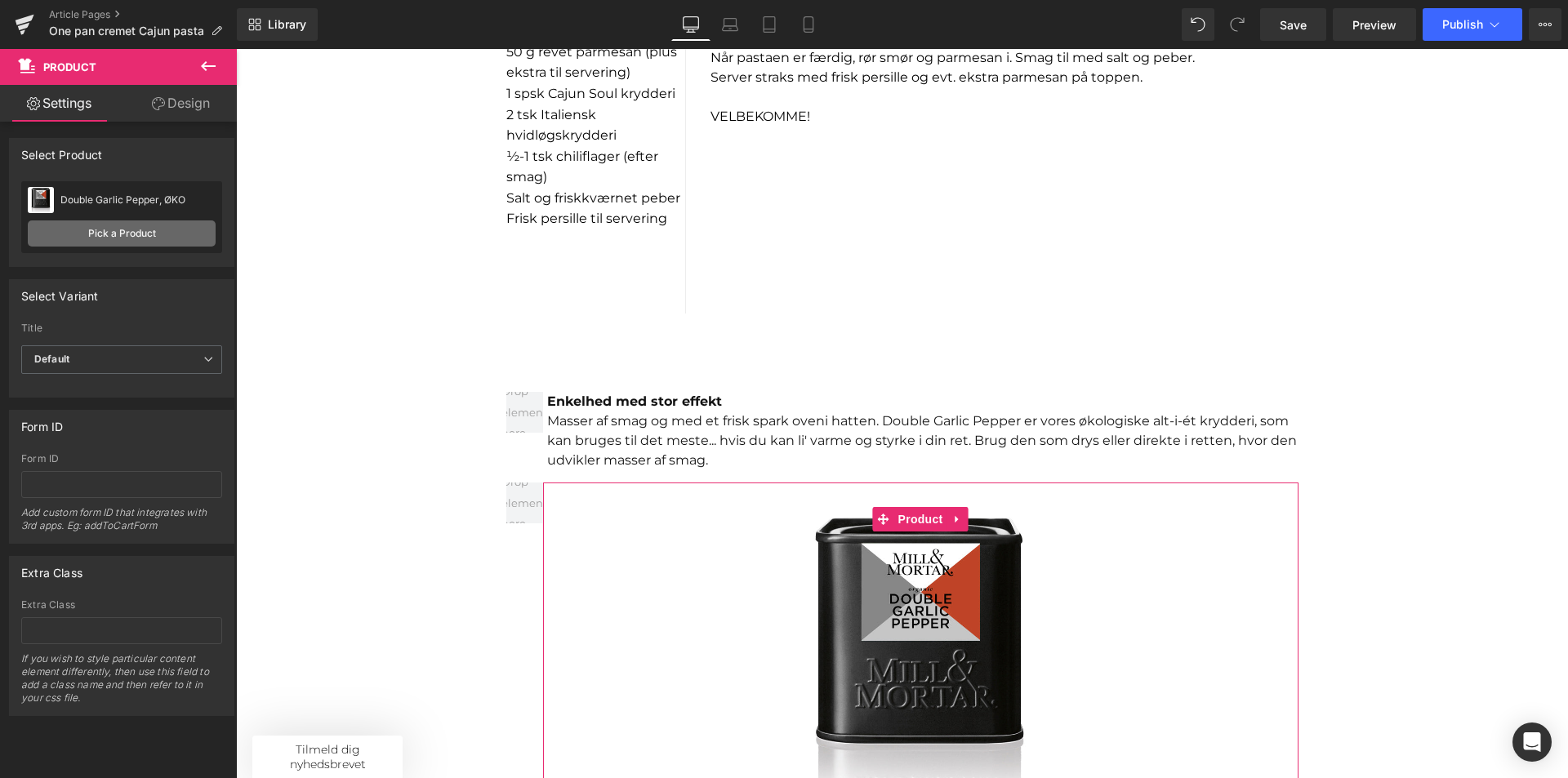
click at [184, 240] on link "Pick a Product" at bounding box center [121, 234] width 188 height 26
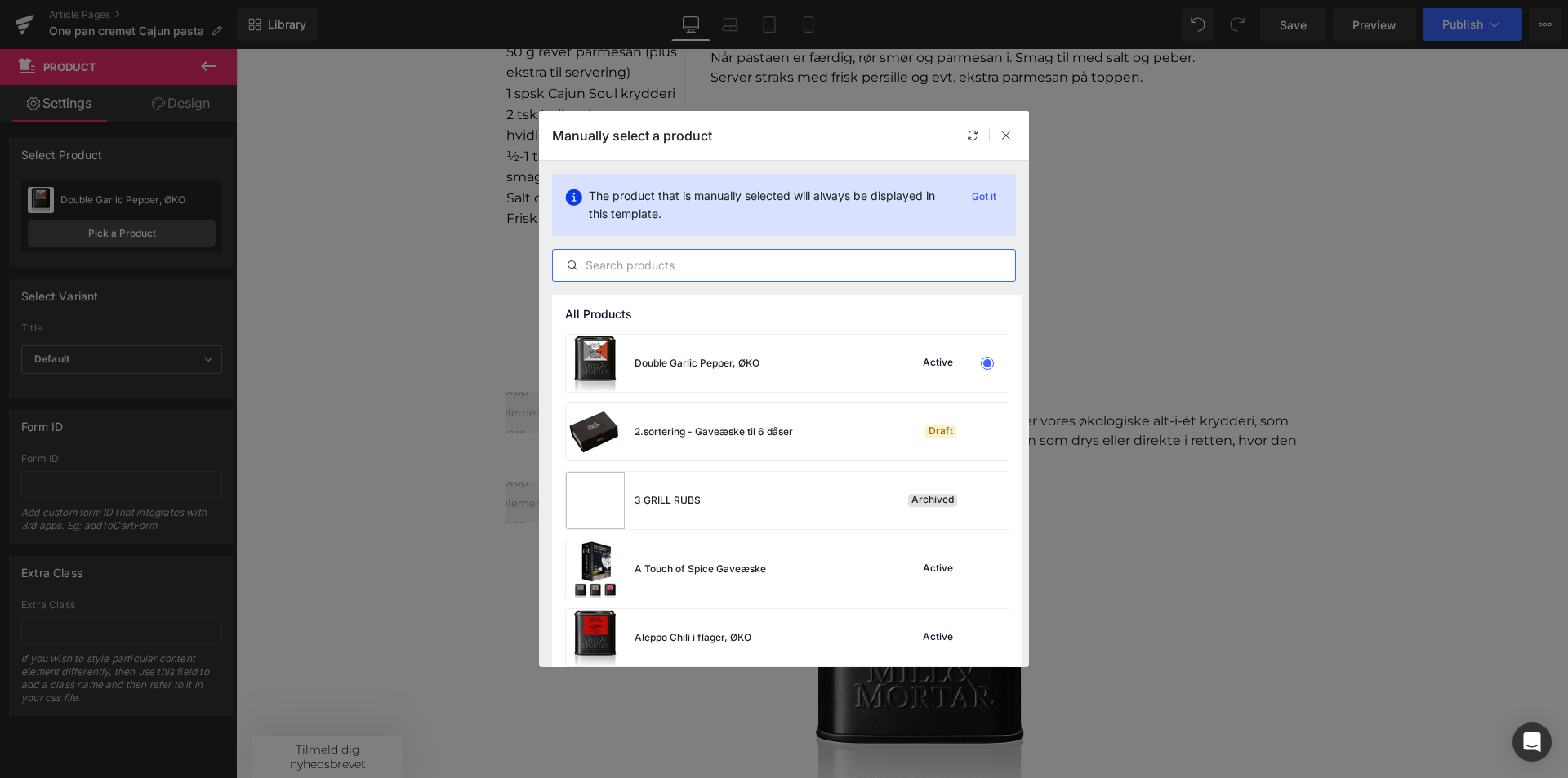
click at [703, 260] on input "text" at bounding box center [784, 265] width 462 height 20
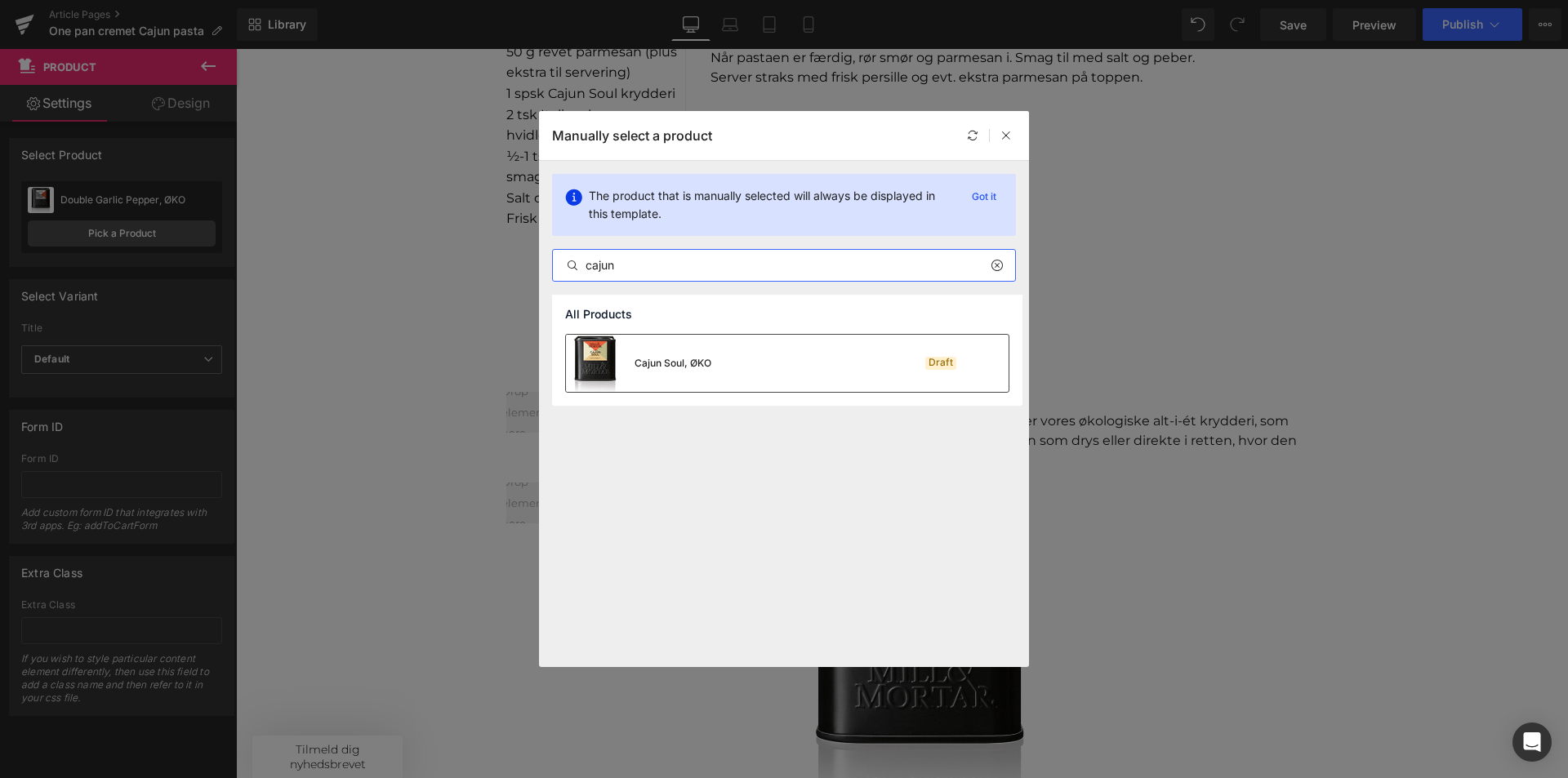
type input "cajun"
click at [593, 364] on img at bounding box center [595, 363] width 58 height 58
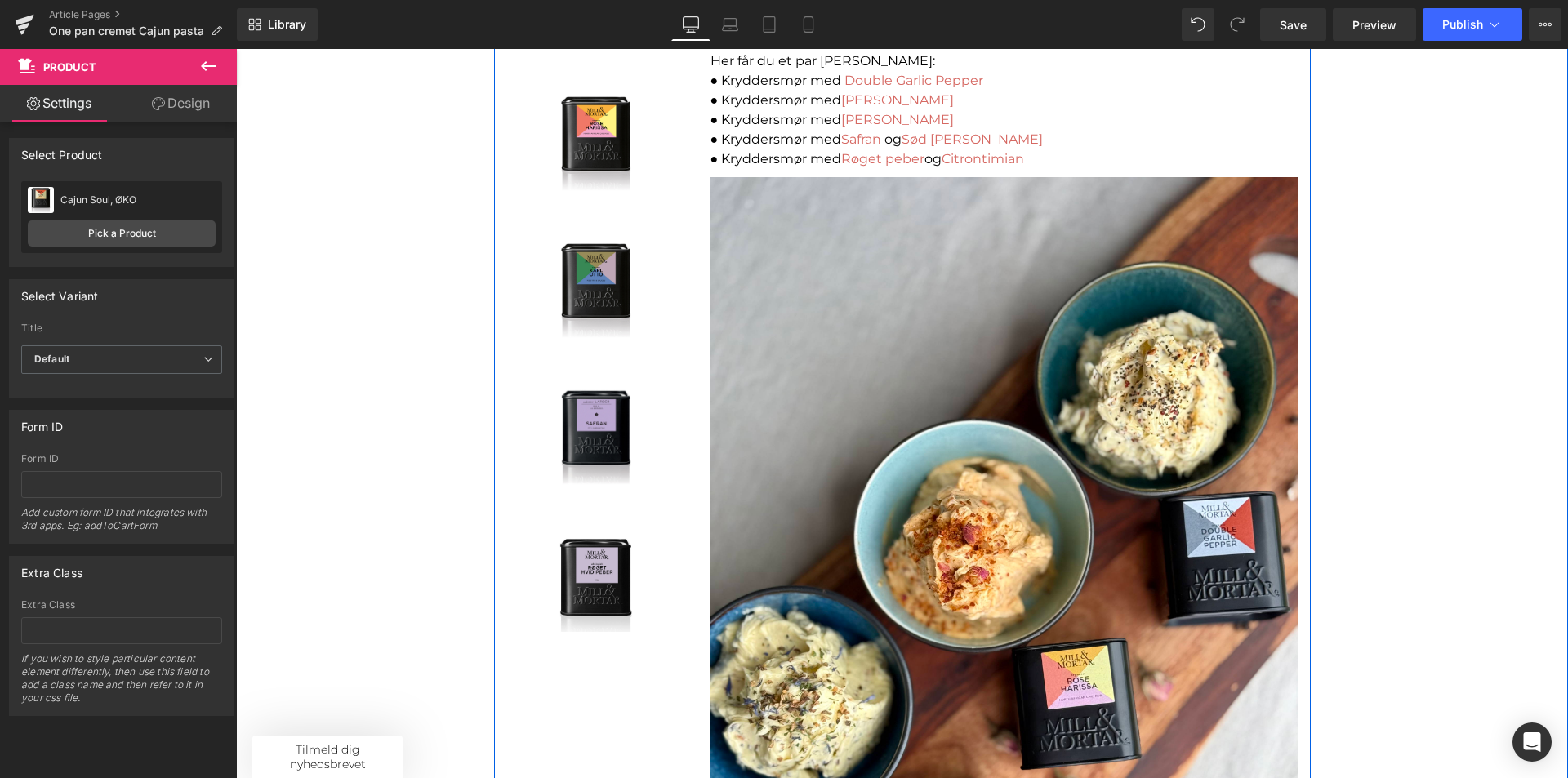
scroll to position [326, 0]
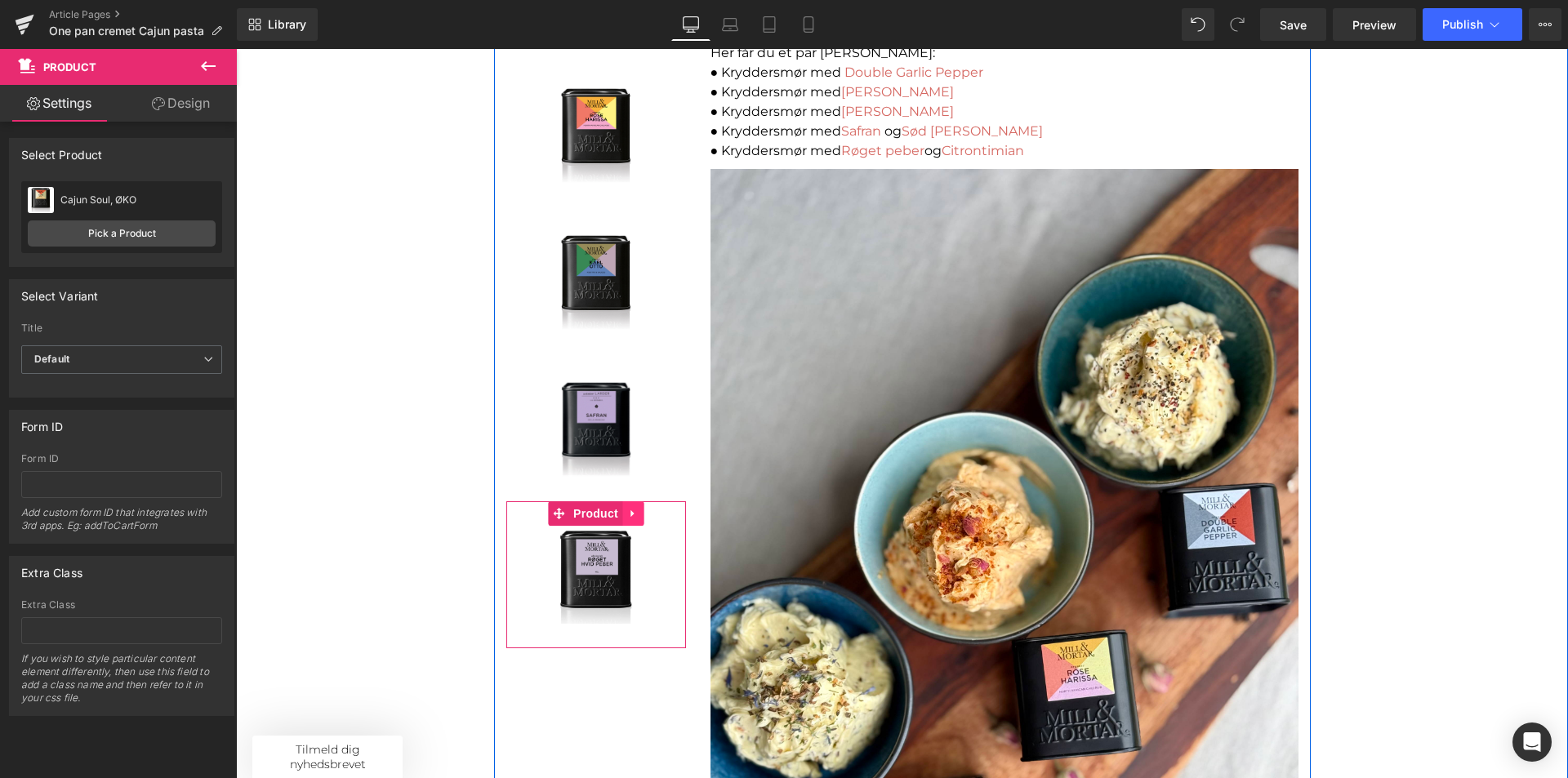
click at [629, 511] on icon at bounding box center [633, 513] width 11 height 12
click at [638, 513] on icon at bounding box center [643, 513] width 11 height 11
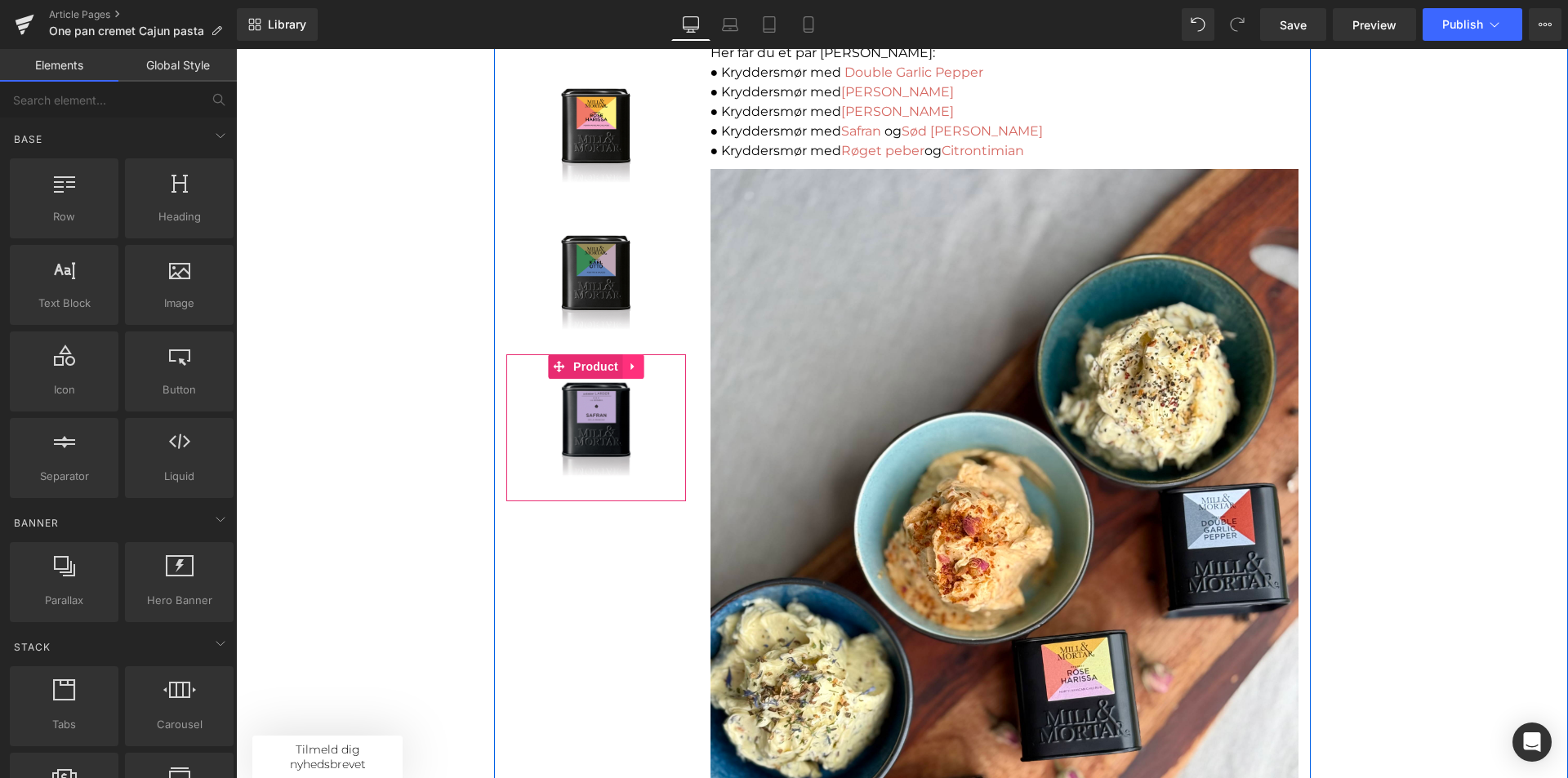
click at [630, 363] on icon at bounding box center [633, 366] width 11 height 12
click at [638, 366] on icon at bounding box center [643, 367] width 11 height 11
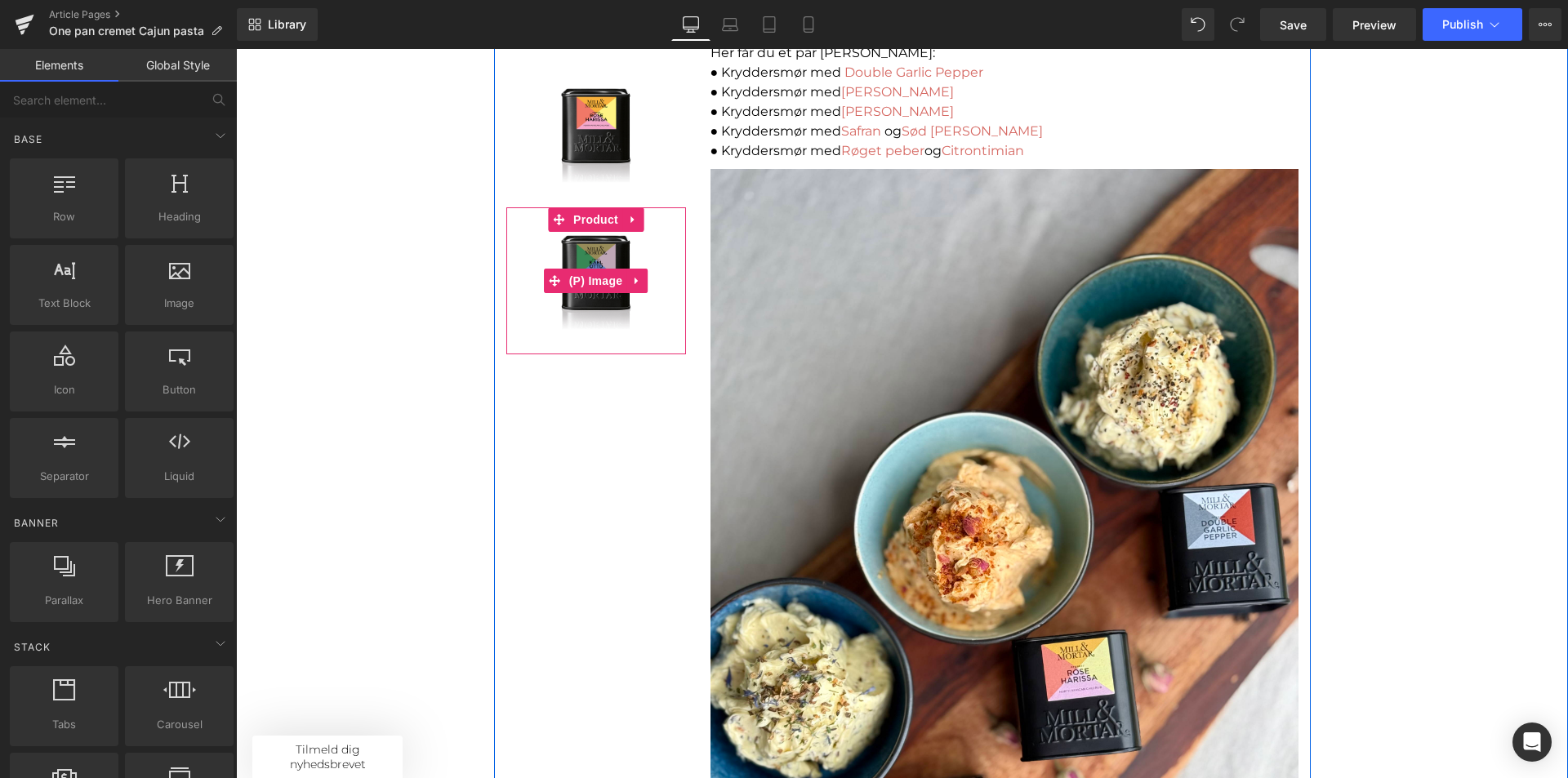
scroll to position [163, 0]
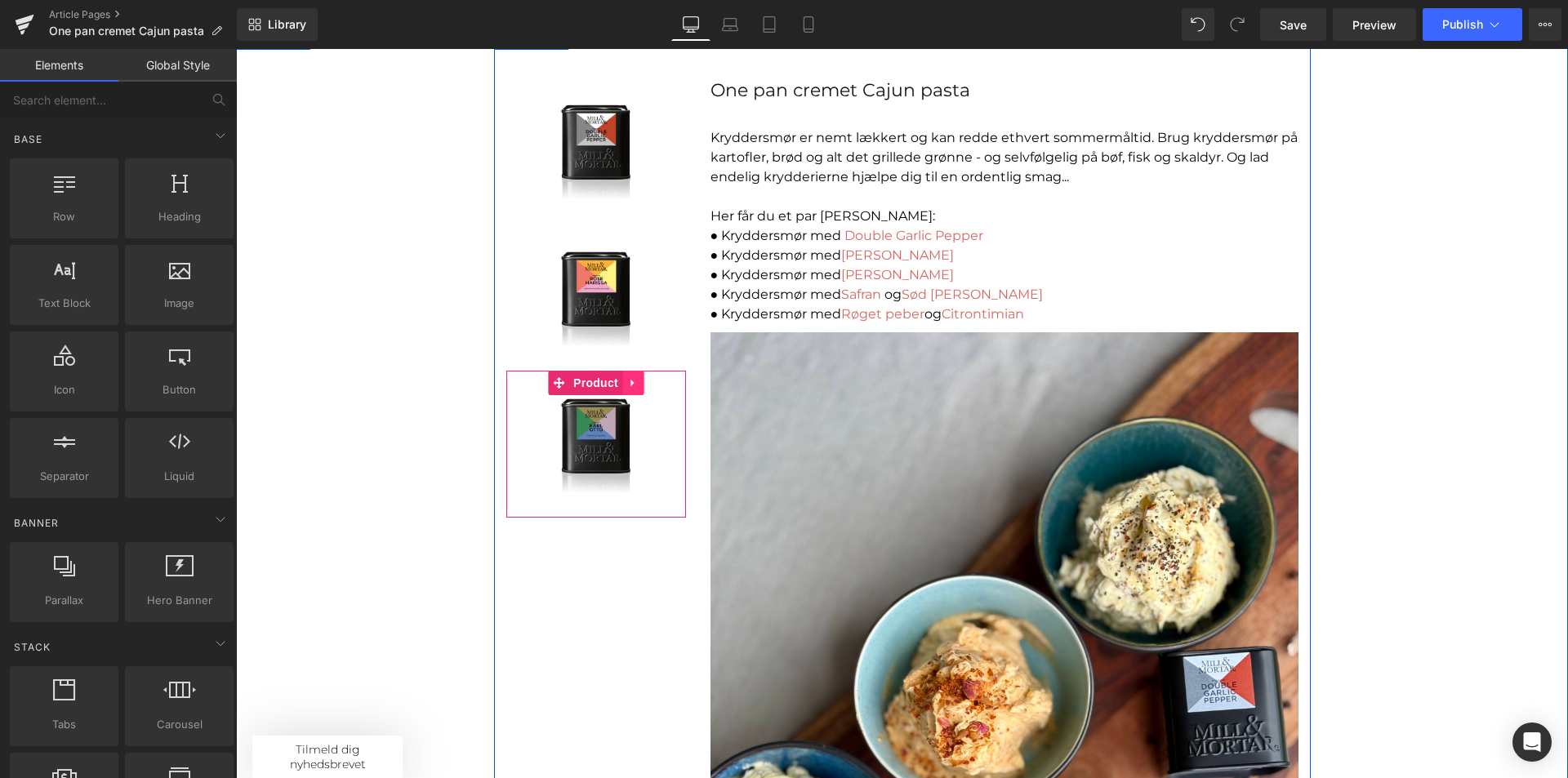
click at [629, 392] on link at bounding box center [633, 383] width 22 height 25
click at [638, 387] on icon at bounding box center [643, 383] width 11 height 11
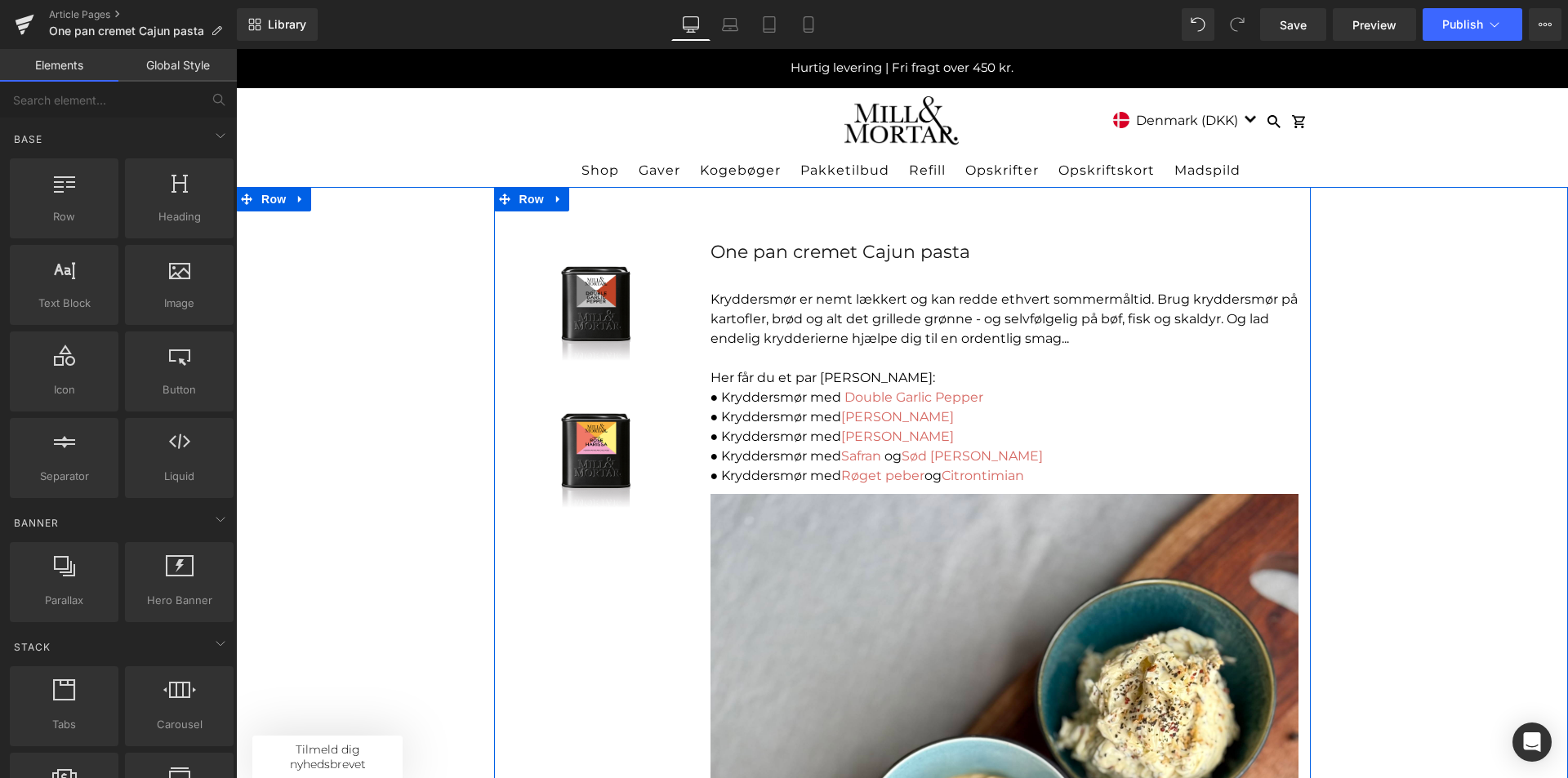
scroll to position [0, 0]
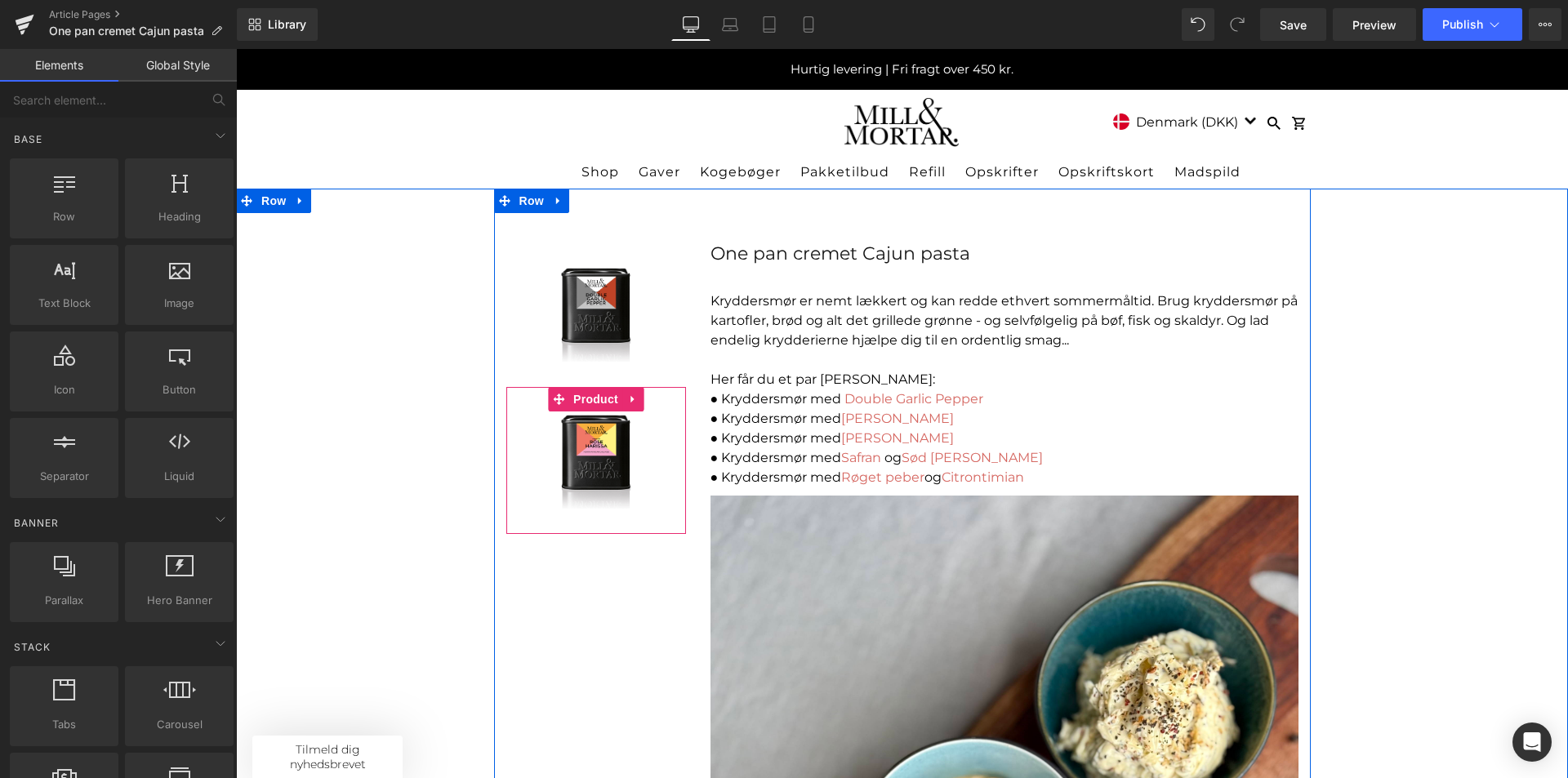
click at [628, 398] on icon at bounding box center [633, 398] width 11 height 12
click at [629, 609] on div "Sale Off (P) Image Product Sale Off (P) Image Product One pan cremet Cajun past…" at bounding box center [903, 760] width 817 height 1143
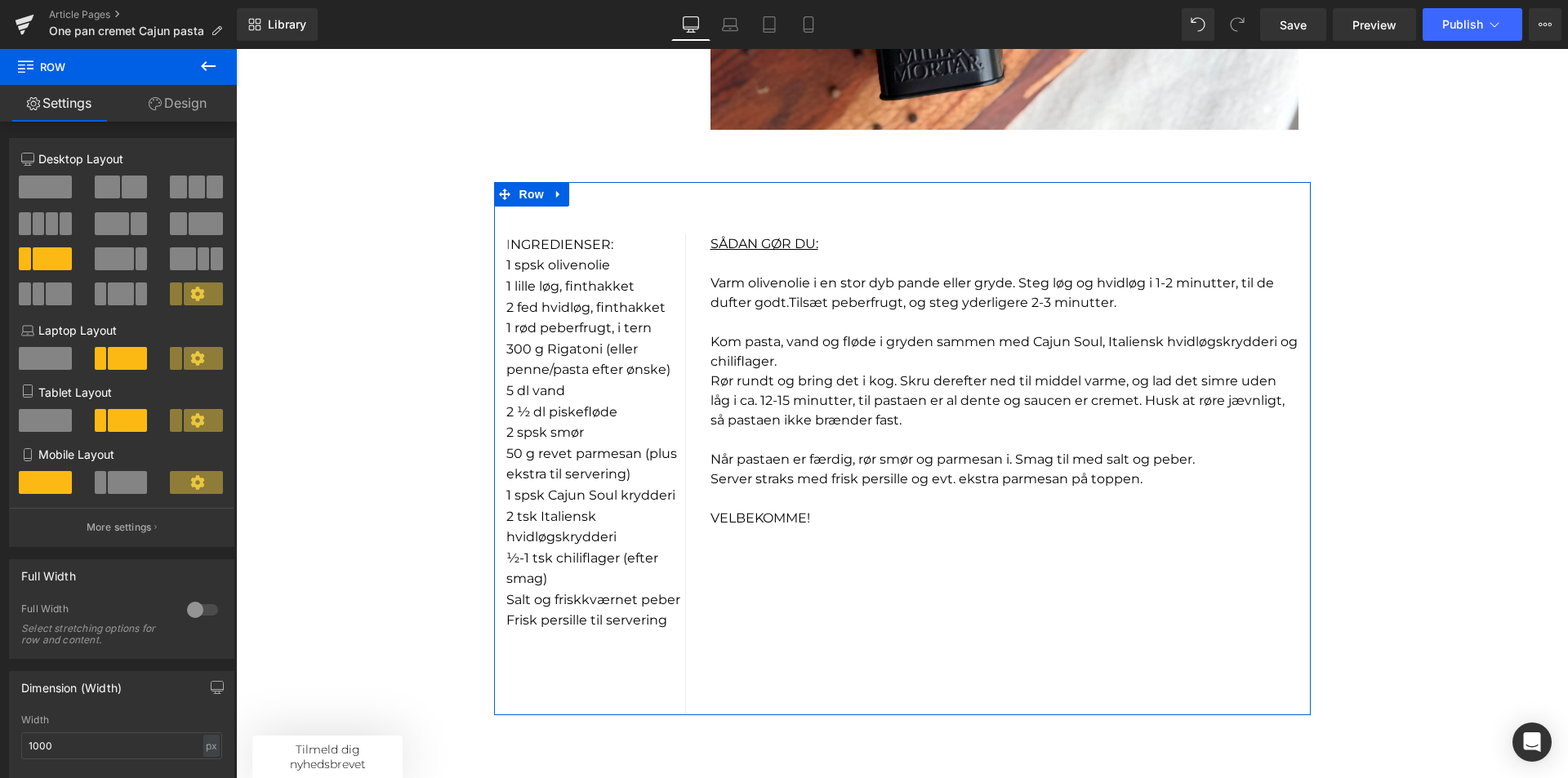
scroll to position [1143, 0]
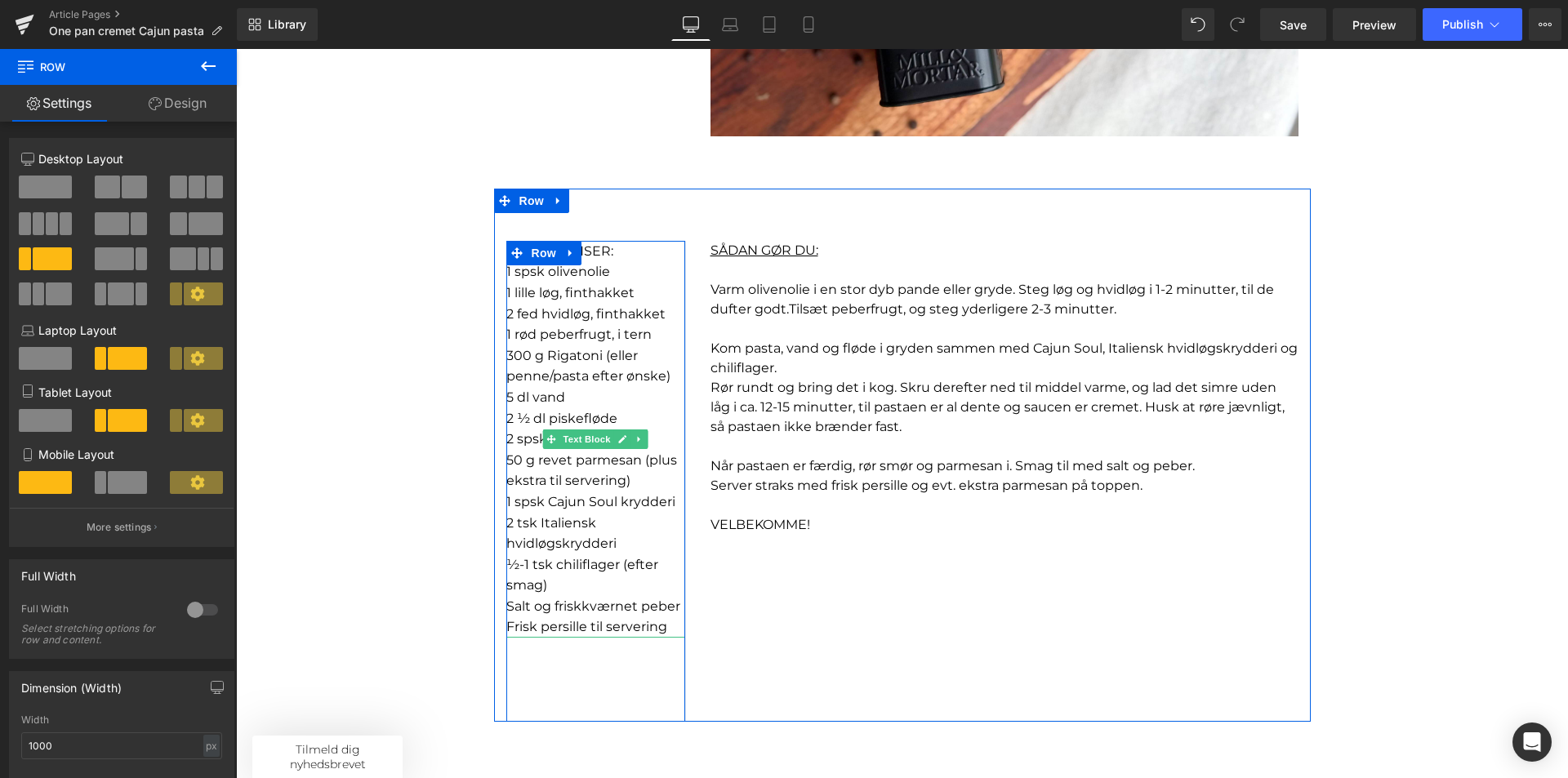
click at [605, 403] on p "5 dl vand" at bounding box center [596, 397] width 179 height 22
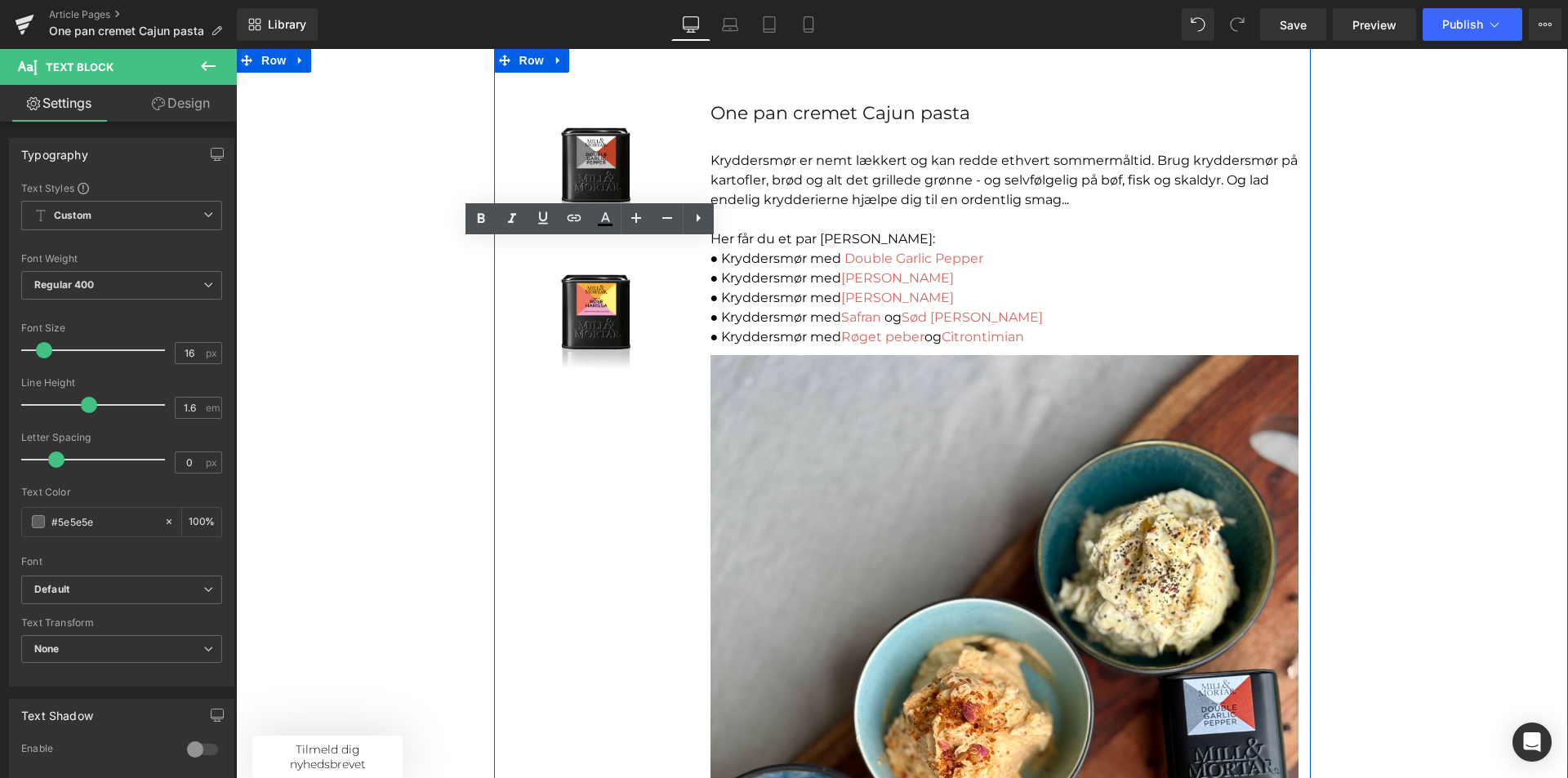
scroll to position [0, 0]
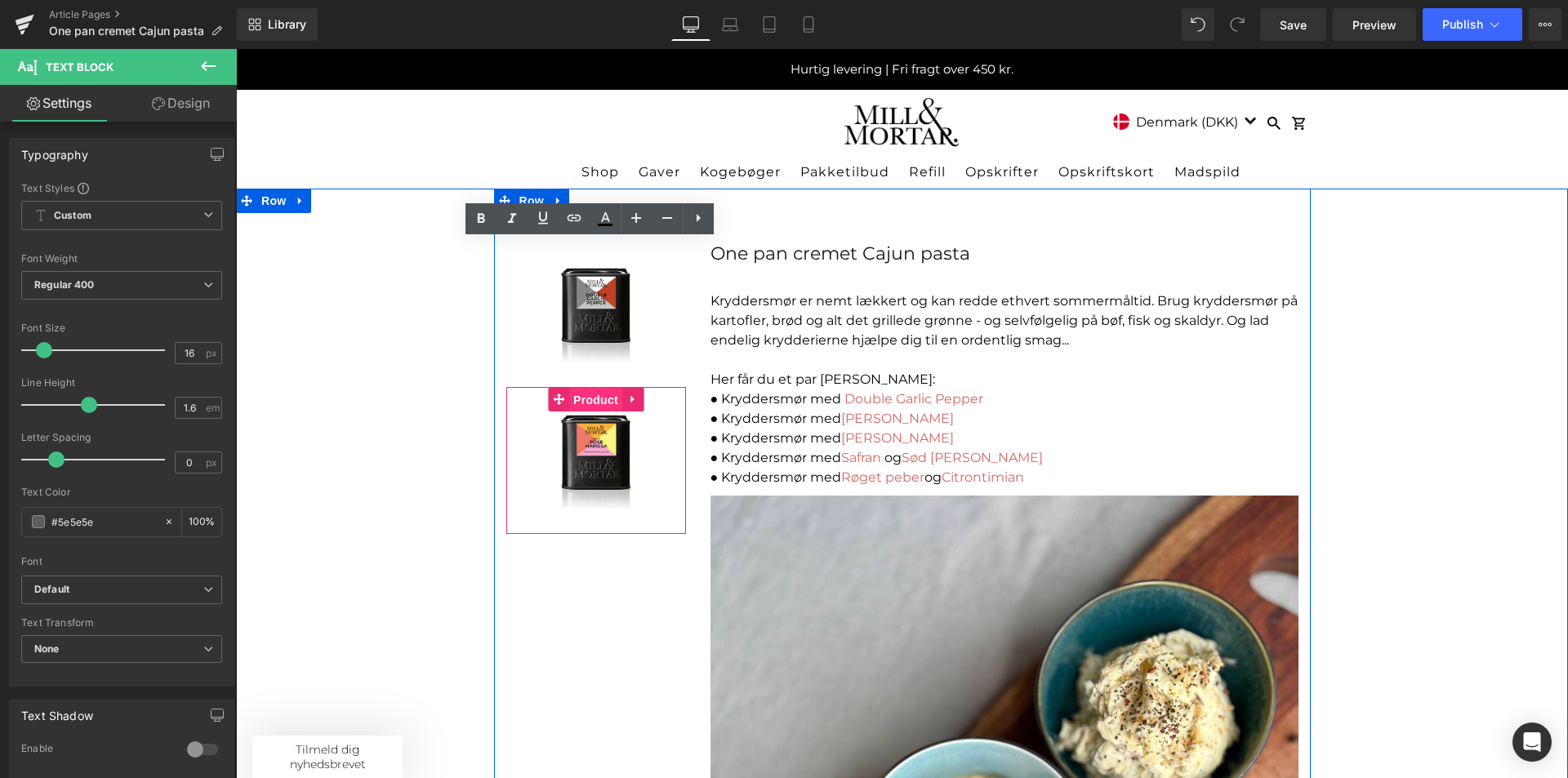
click at [569, 410] on span "Product" at bounding box center [595, 400] width 53 height 25
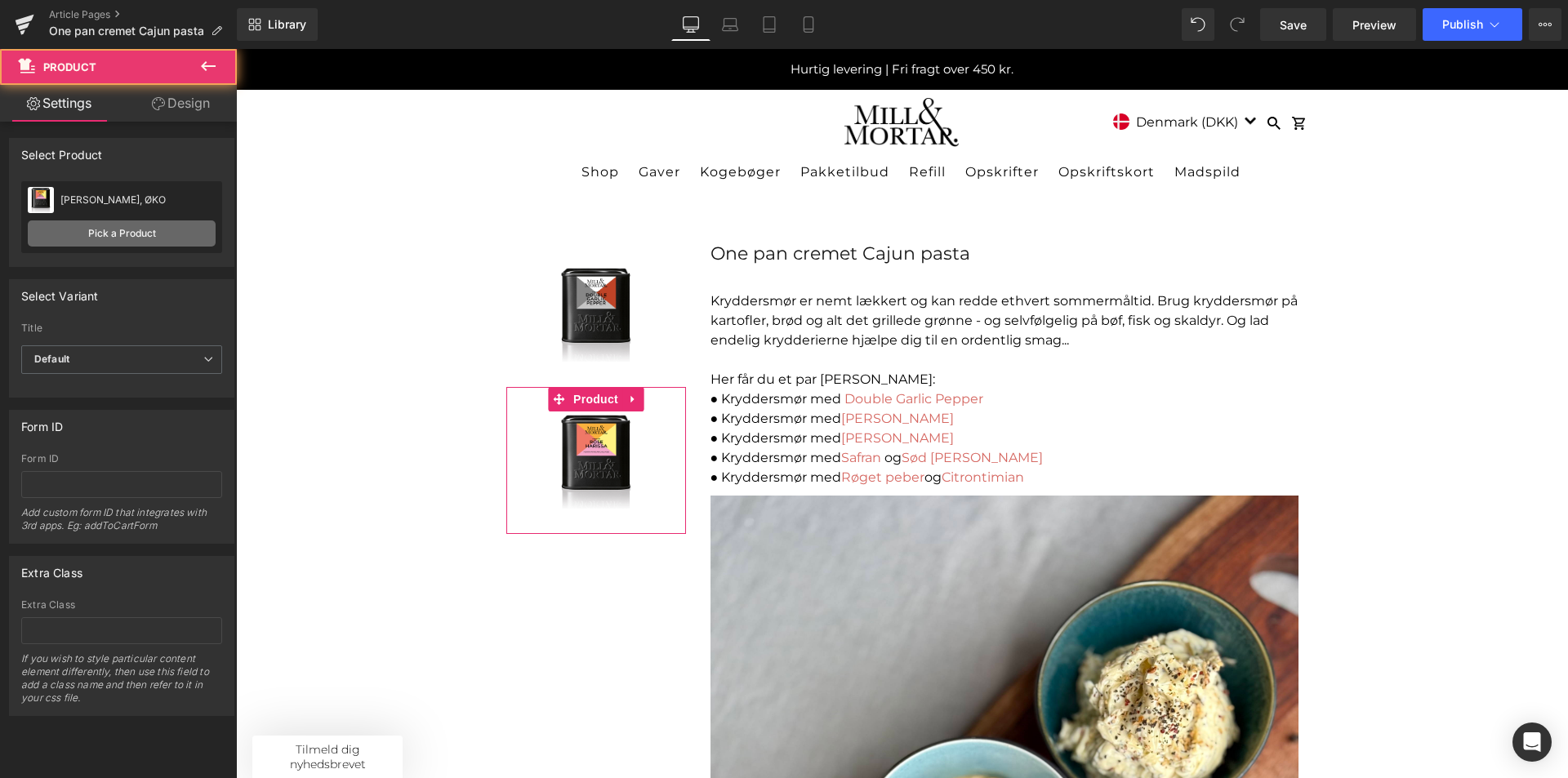
click at [78, 234] on link "Pick a Product" at bounding box center [121, 234] width 188 height 26
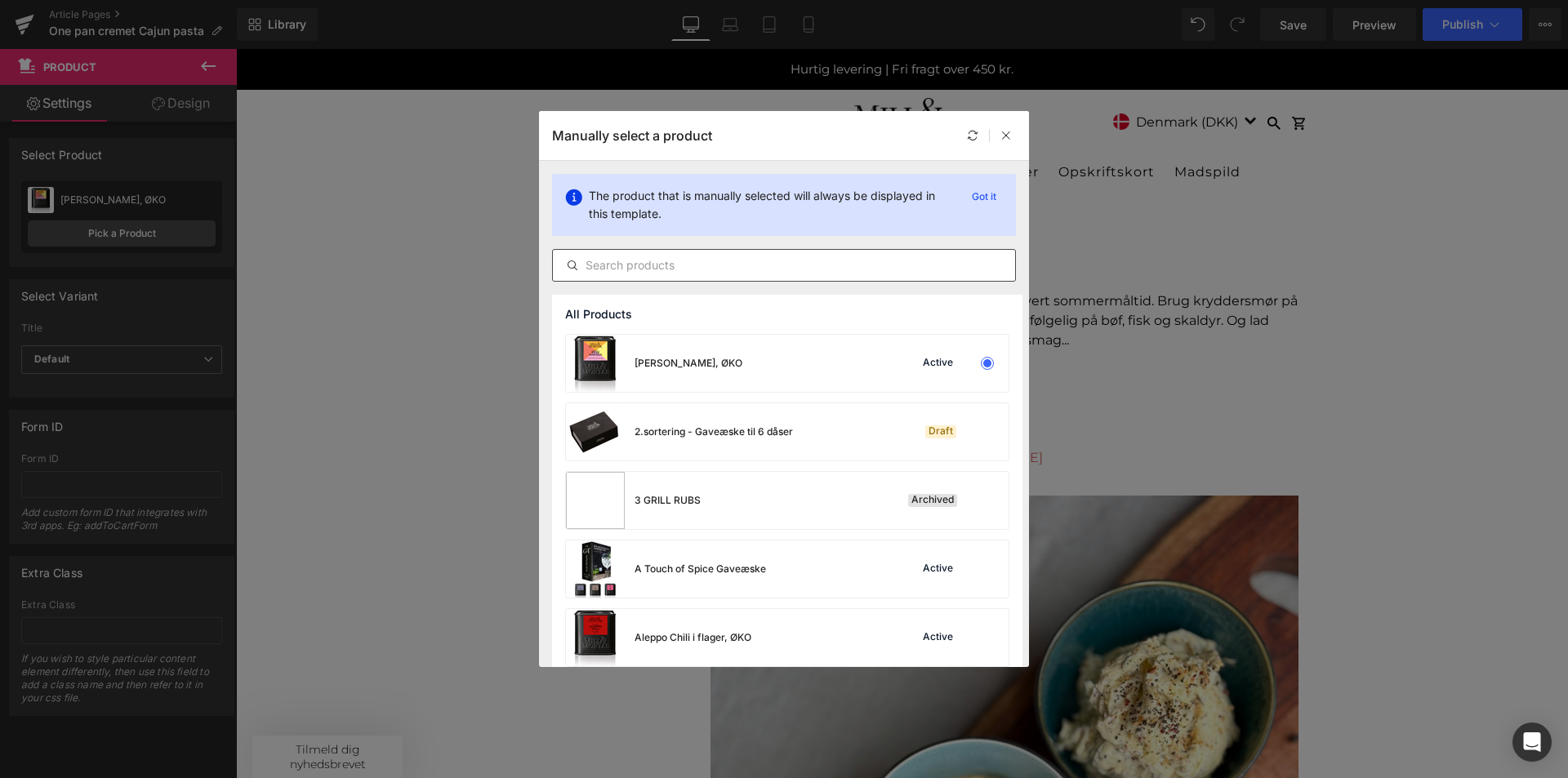
click at [663, 259] on input "text" at bounding box center [784, 265] width 462 height 20
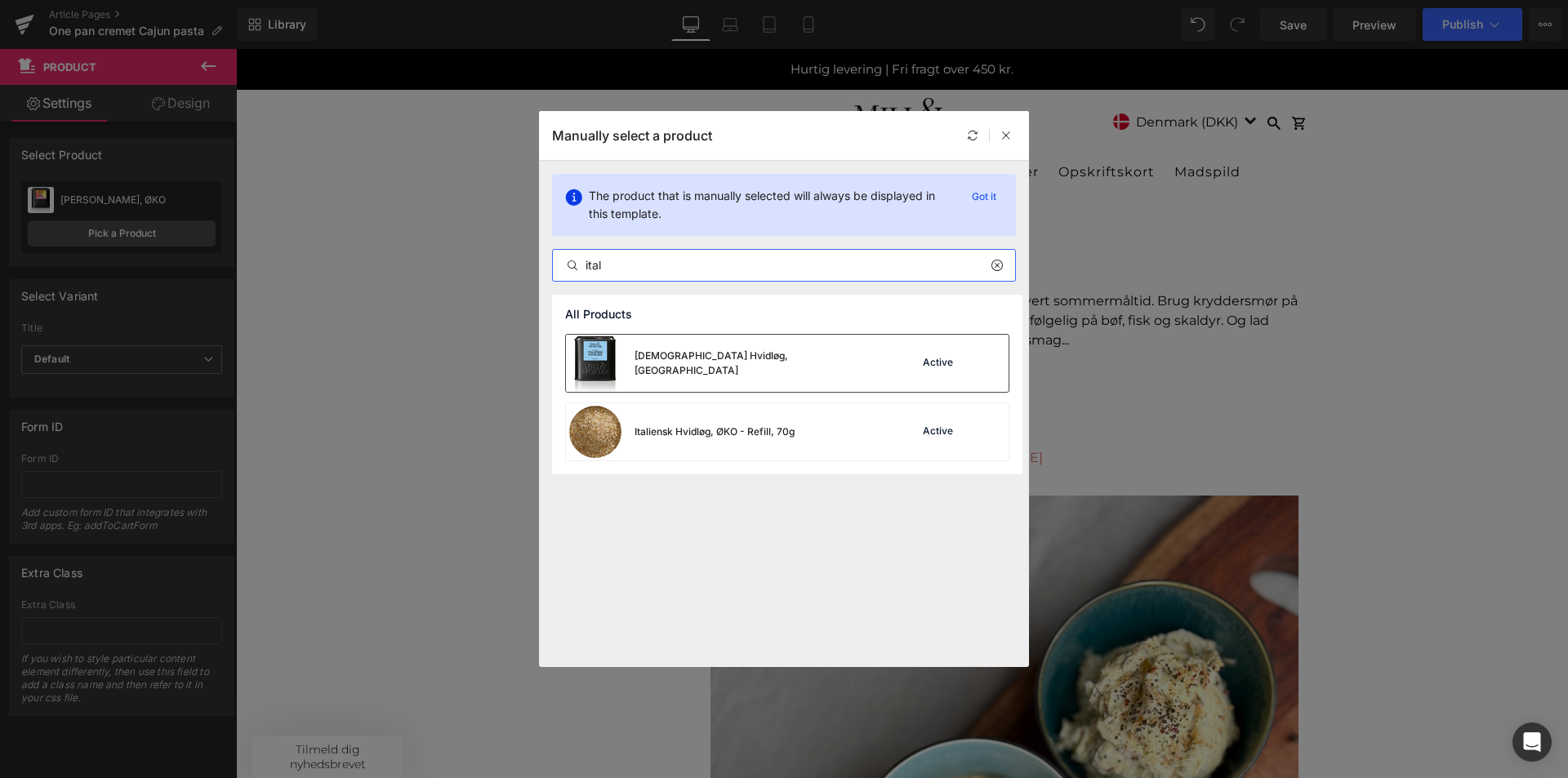
type input "ital"
click at [667, 361] on div "Italiensk Hvidløg, ØKO" at bounding box center [758, 363] width 245 height 29
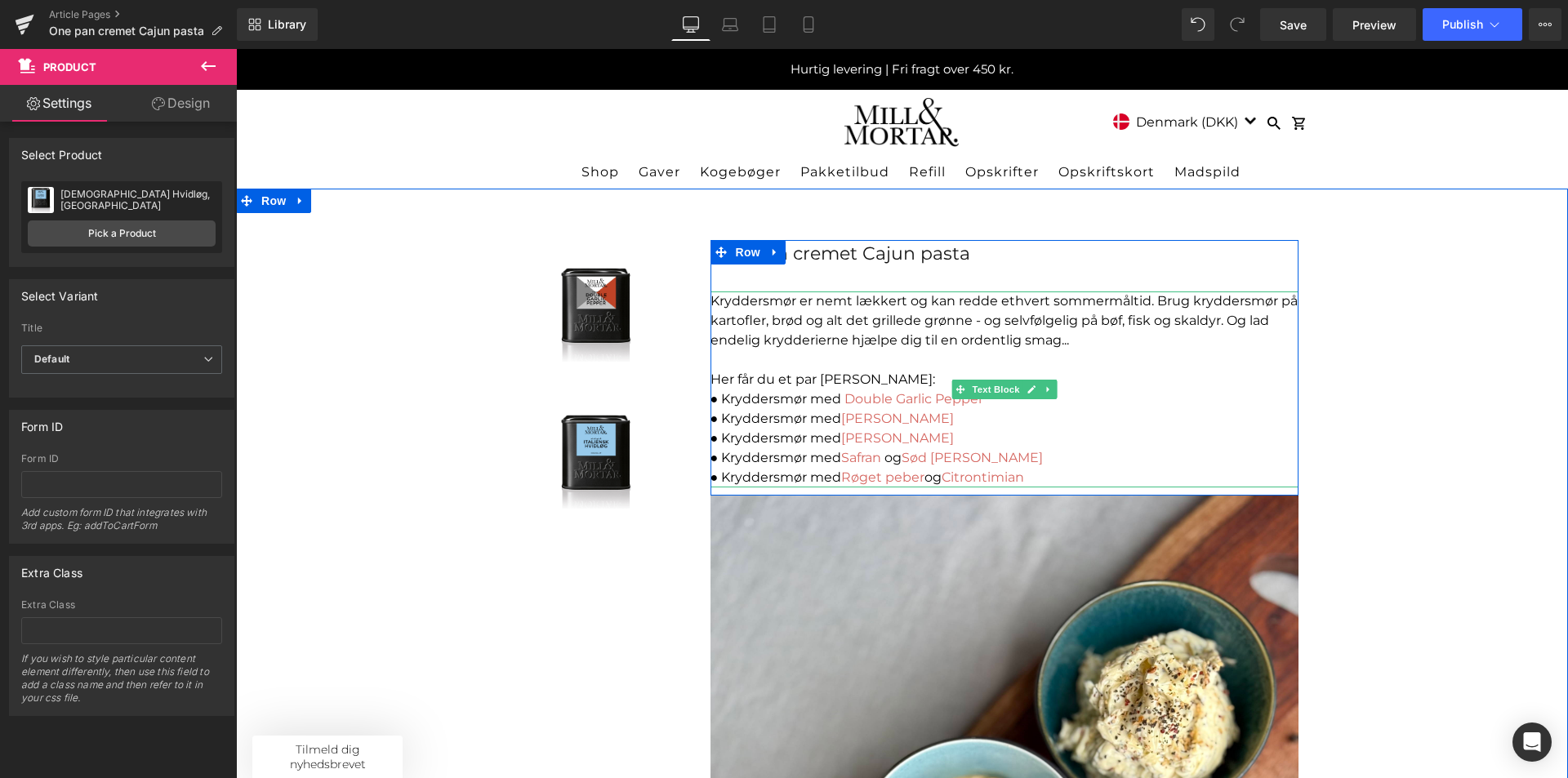
click at [987, 310] on p "Kryddersmør er nemt lækkert og kan redde ethvert sommermåltid. Brug kryddersmør…" at bounding box center [1004, 321] width 588 height 58
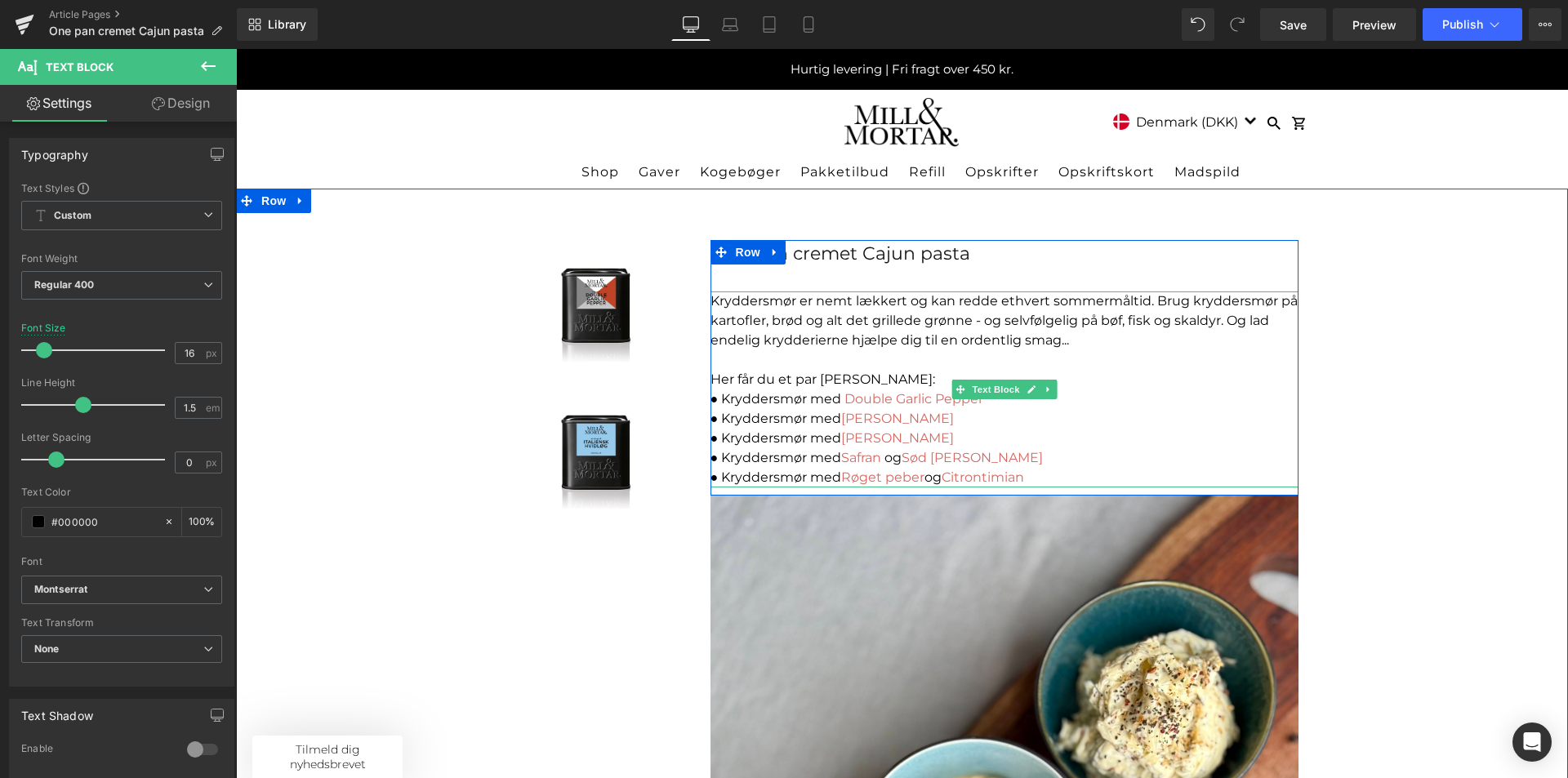
click at [786, 397] on p "● Kryddersmør med Double Garlic Pepper" at bounding box center [1004, 399] width 588 height 20
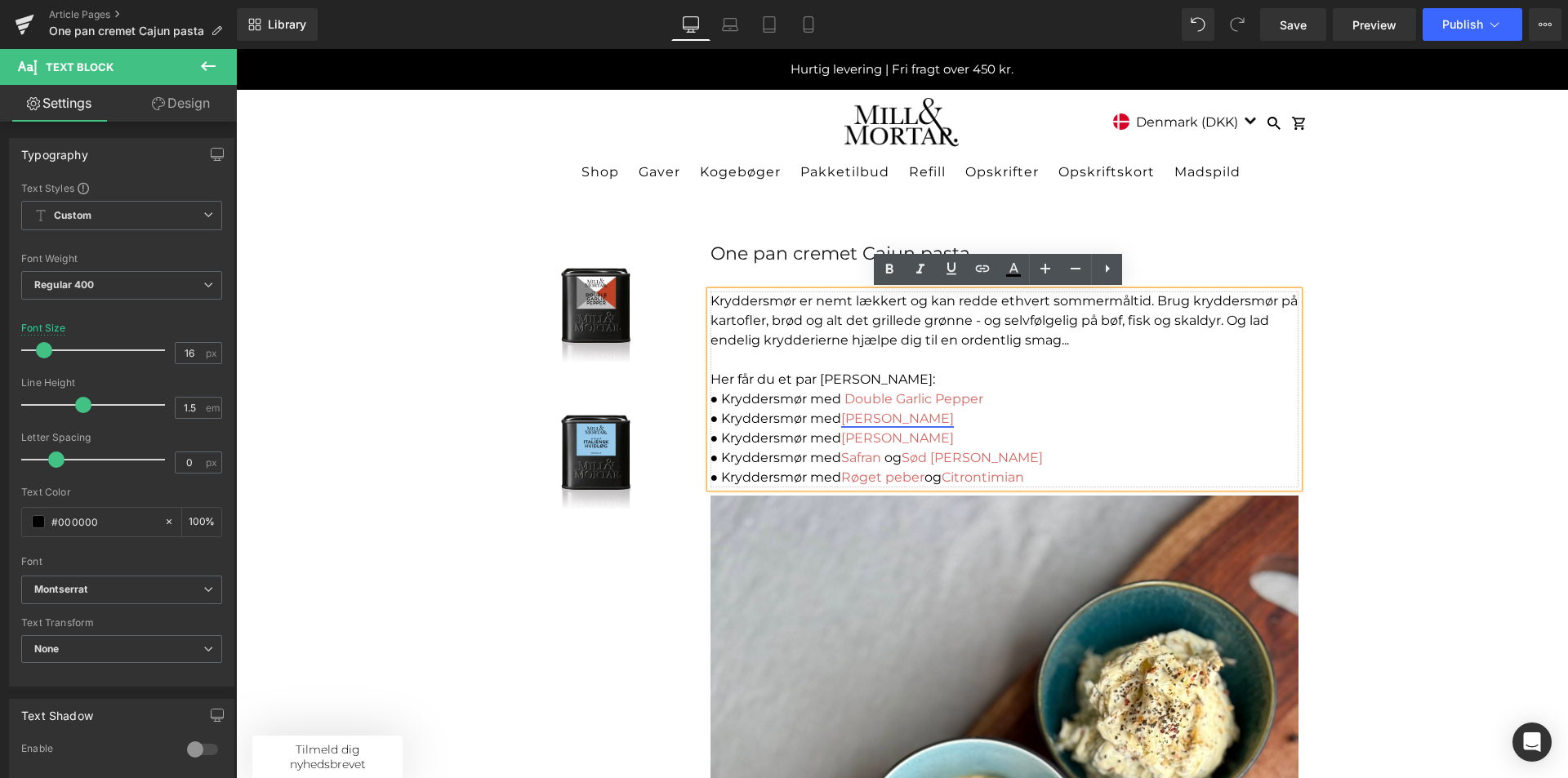
click at [878, 417] on link "Karl Otto" at bounding box center [897, 418] width 112 height 15
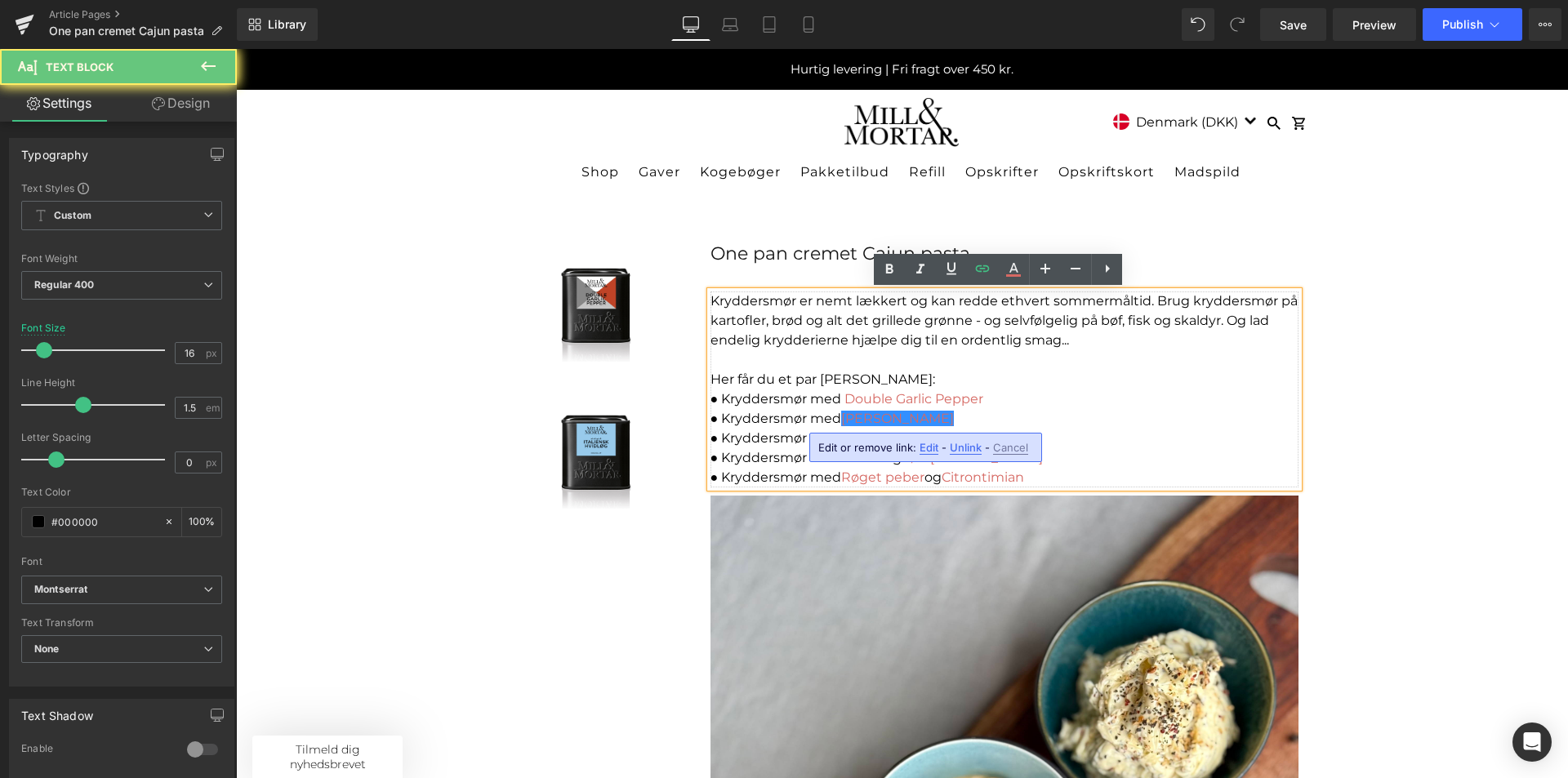
click at [1079, 472] on p "● Kryddersmør med Røget peber og Citrontimian" at bounding box center [1004, 477] width 588 height 20
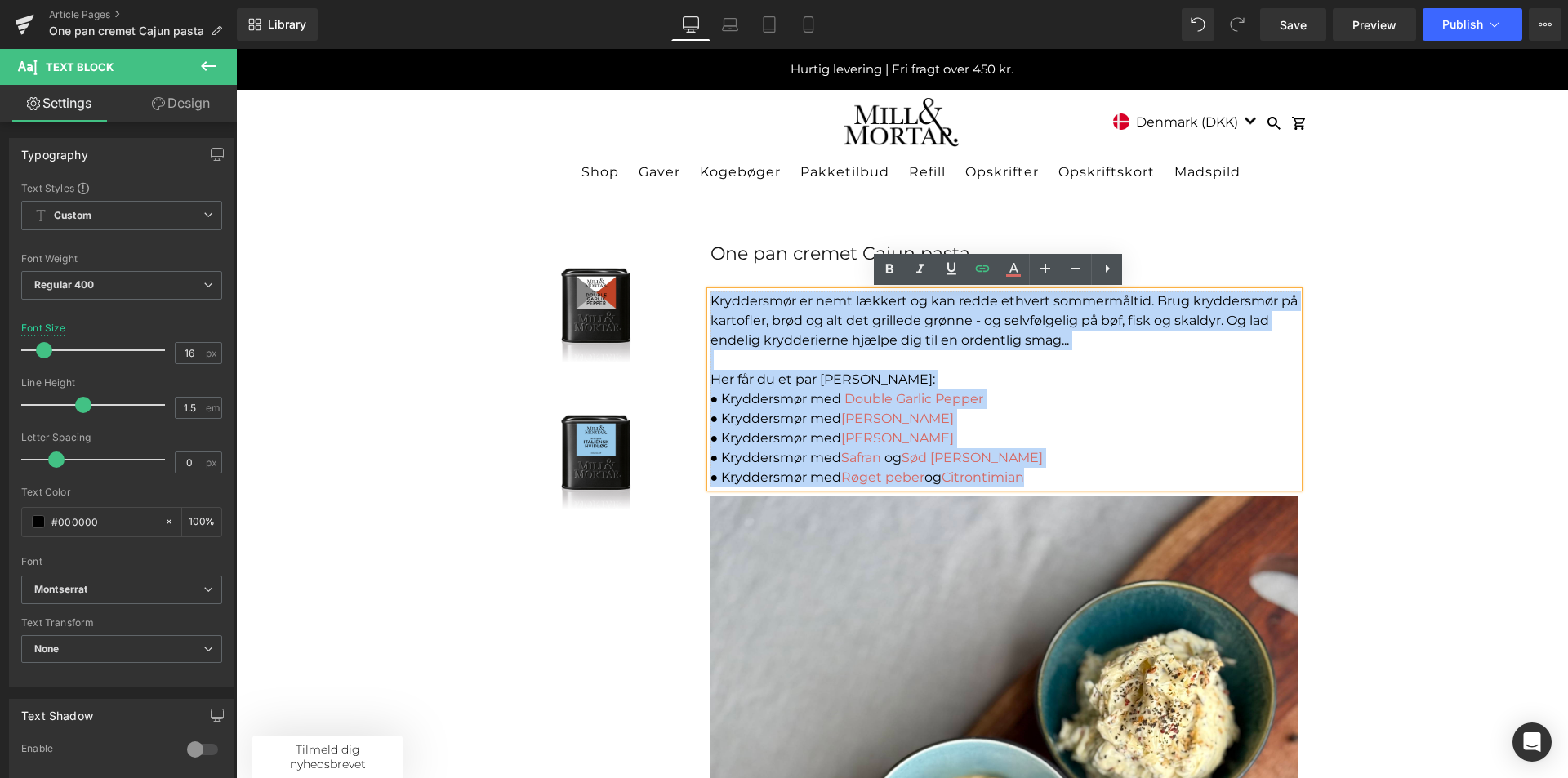
drag, startPoint x: 1010, startPoint y: 459, endPoint x: 693, endPoint y: 307, distance: 351.6
click at [698, 307] on div "One pan cremet Cajun pasta Text Block Kryddersmør er nemt lækkert og kan redde …" at bounding box center [1004, 760] width 612 height 1039
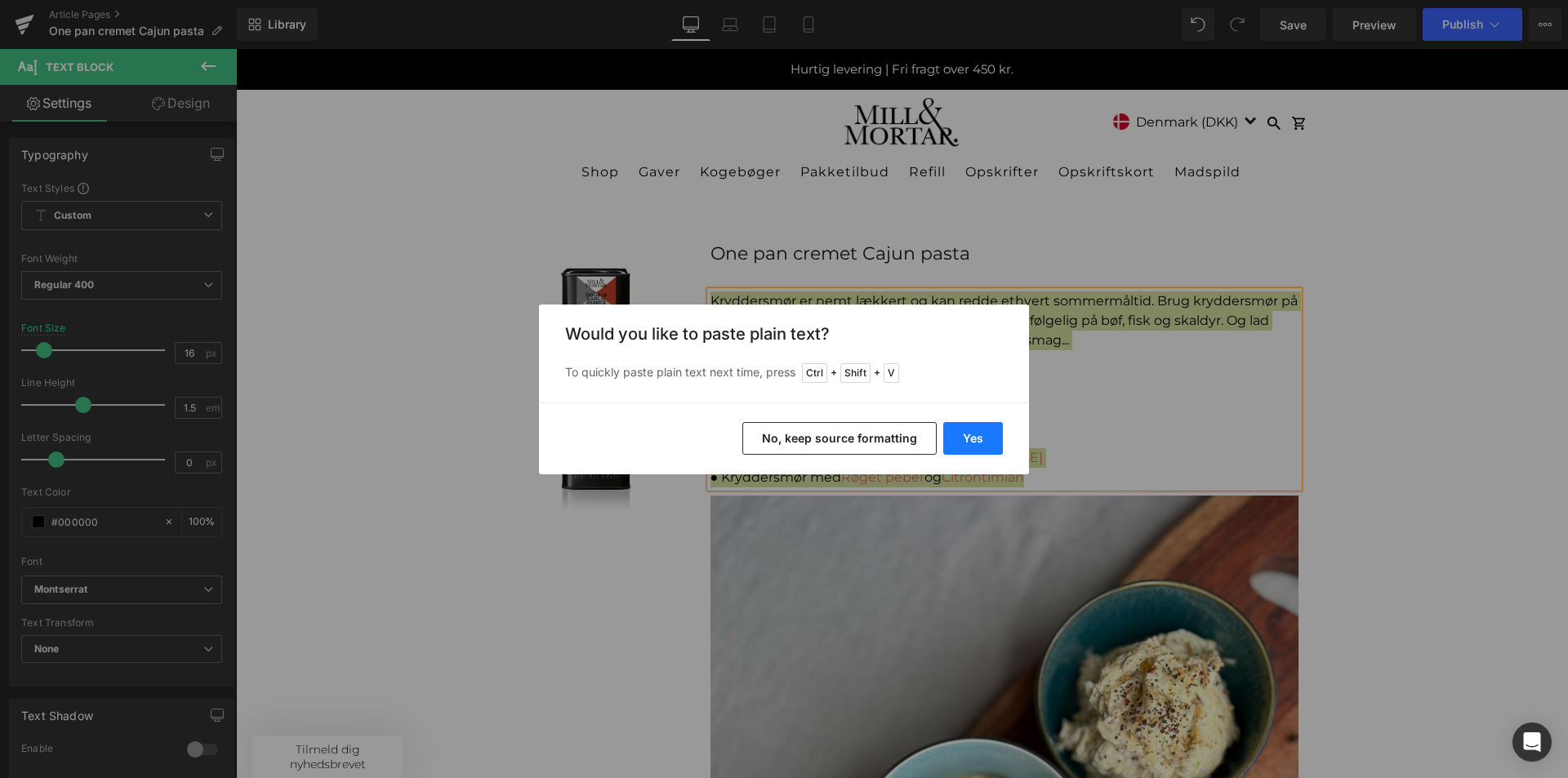
click at [959, 445] on button "Yes" at bounding box center [973, 439] width 59 height 33
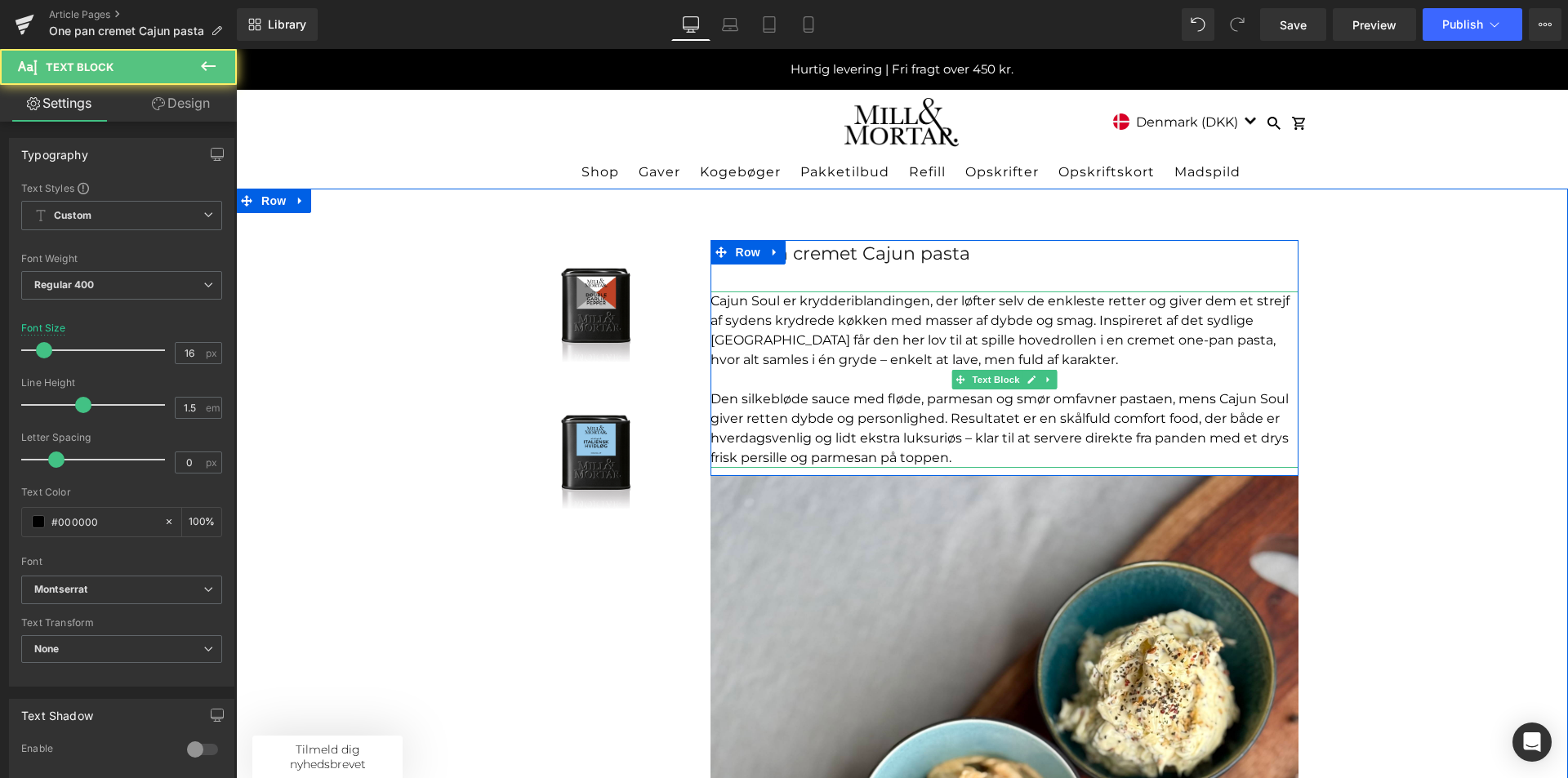
click at [999, 306] on p "Cajun Soul er krydderiblandingen, der løfter selv de enkleste retter og giver d…" at bounding box center [1004, 330] width 588 height 78
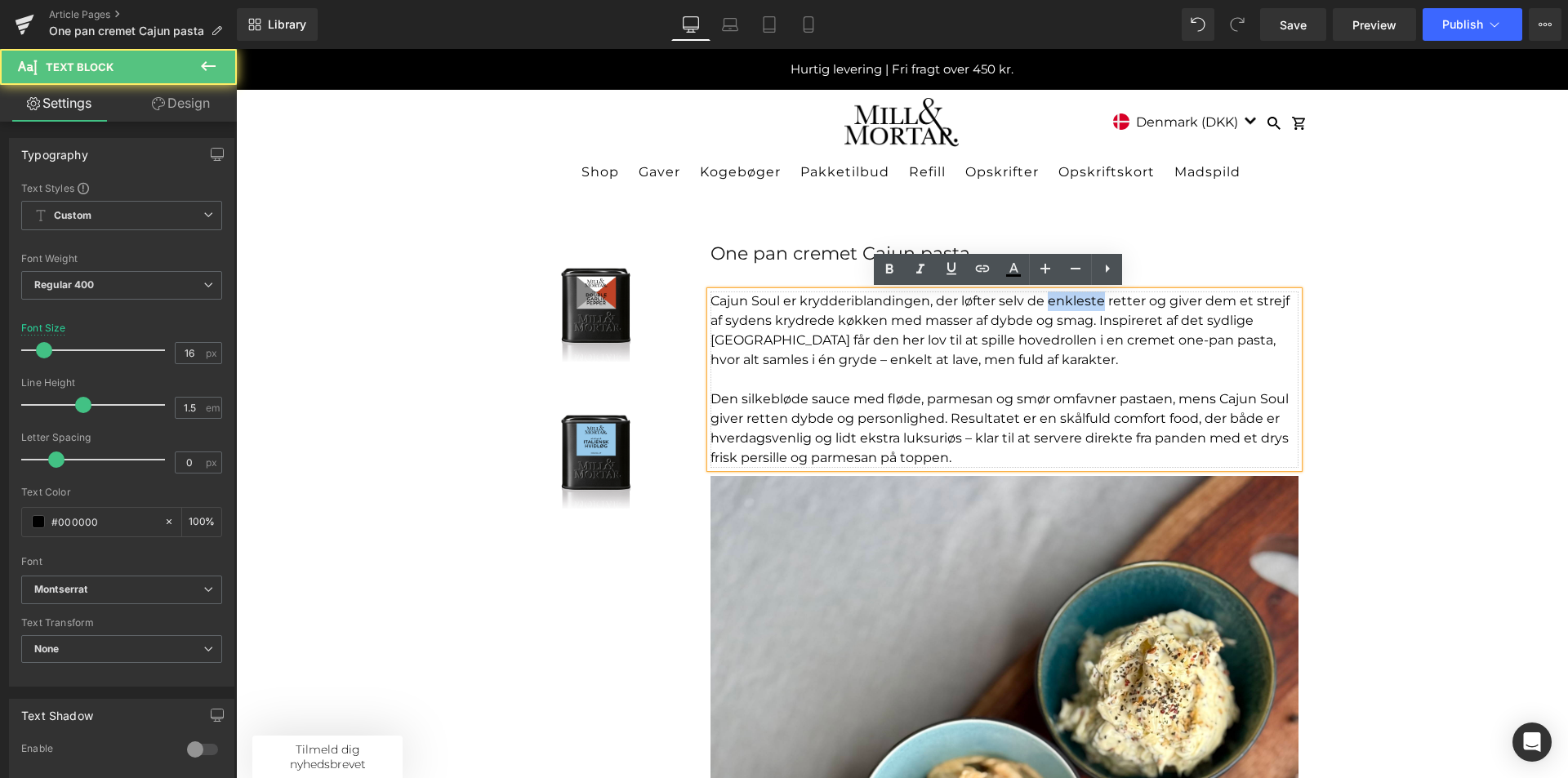
drag, startPoint x: 1041, startPoint y: 301, endPoint x: 1093, endPoint y: 306, distance: 52.2
click at [1093, 306] on p "Cajun Soul er krydderiblandingen, der løfter selv de enkleste retter og giver d…" at bounding box center [1004, 330] width 588 height 78
click at [752, 362] on p "Cajun Soul er krydderiblandingen, der løfter selv de mest simple retter og give…" at bounding box center [1004, 330] width 588 height 78
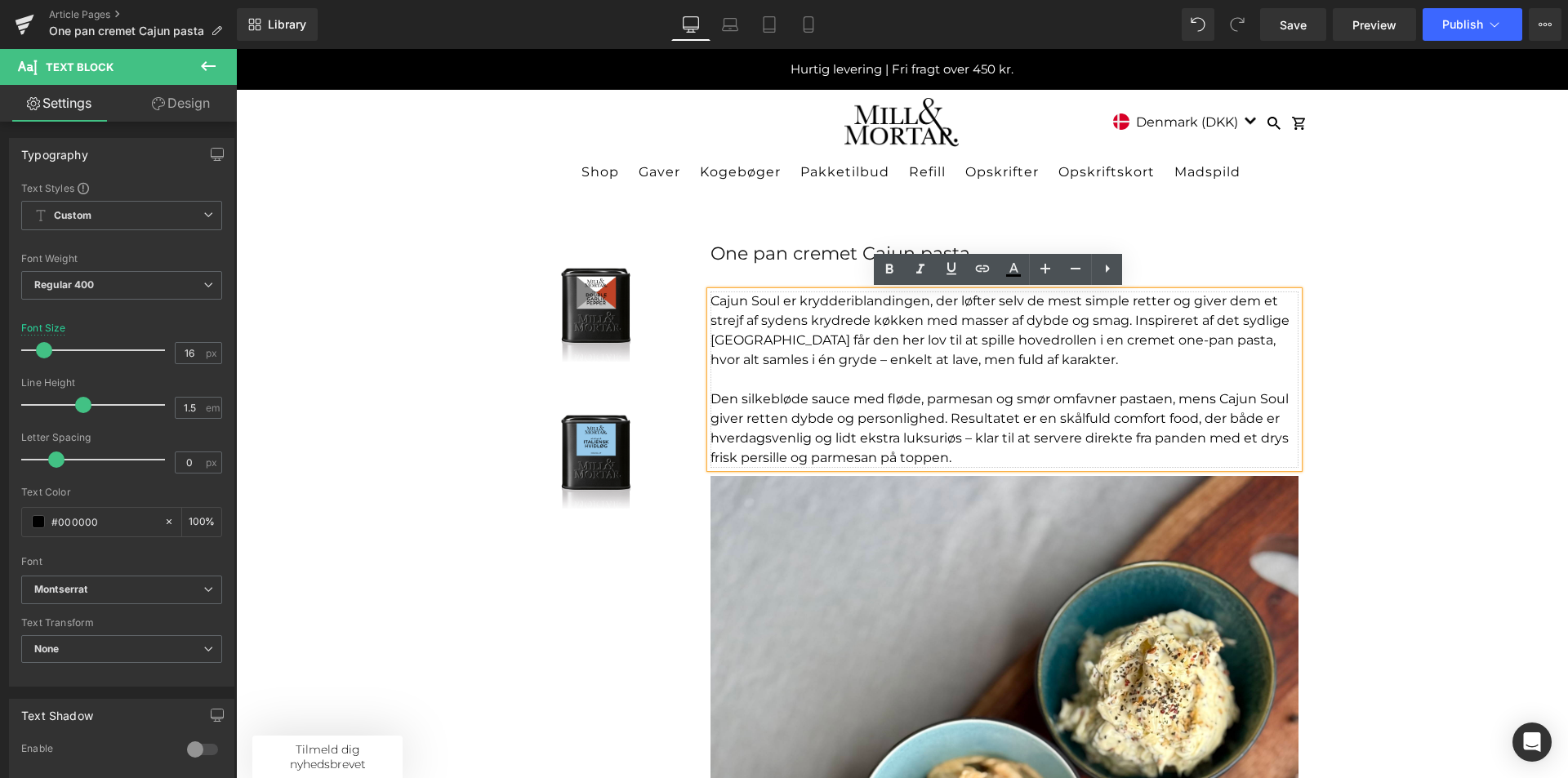
scroll to position [82, 0]
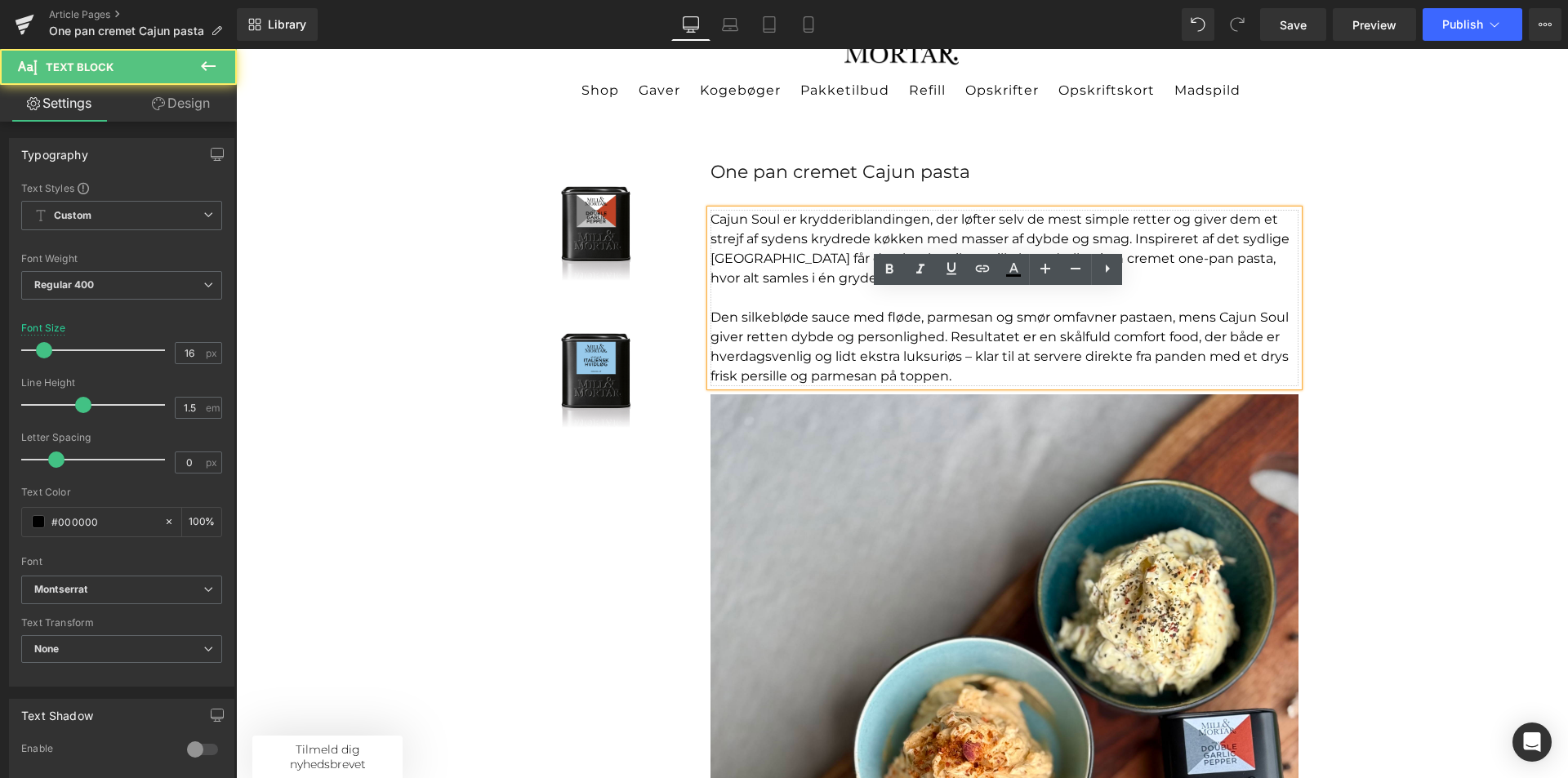
click at [813, 289] on p at bounding box center [1004, 298] width 588 height 20
click at [738, 274] on p "Cajun Soul er krydderiblandingen, der løfter selv de mest simple retter og give…" at bounding box center [1004, 248] width 588 height 78
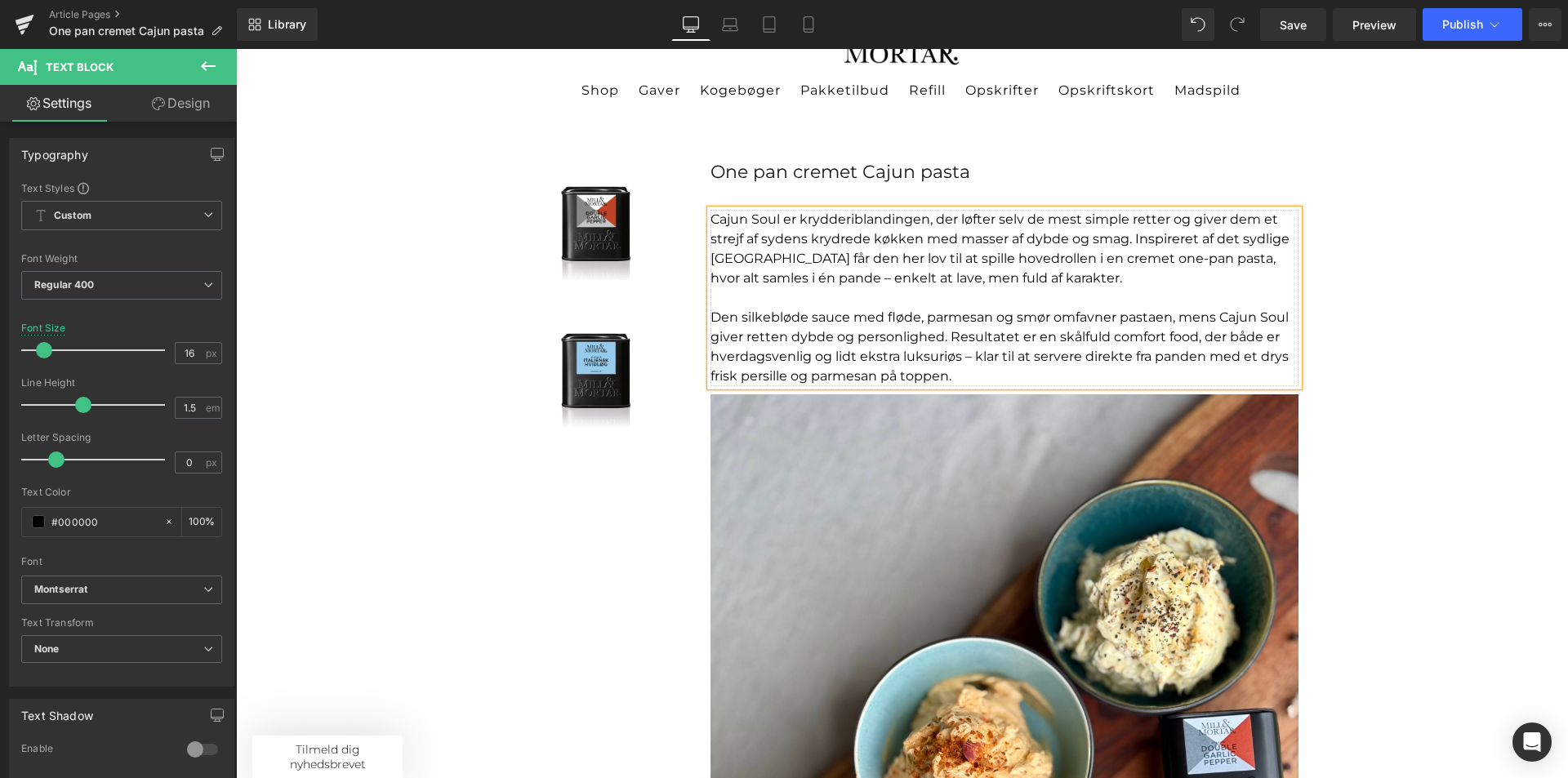
click at [753, 277] on p "Cajun Soul er krydderiblandingen, der løfter selv de mest simple retter og give…" at bounding box center [1004, 248] width 588 height 78
click at [963, 357] on p "Den silkebløde sauce med fløde, parmesan og smør omfavner pastaen, mens Cajun S…" at bounding box center [1004, 346] width 588 height 78
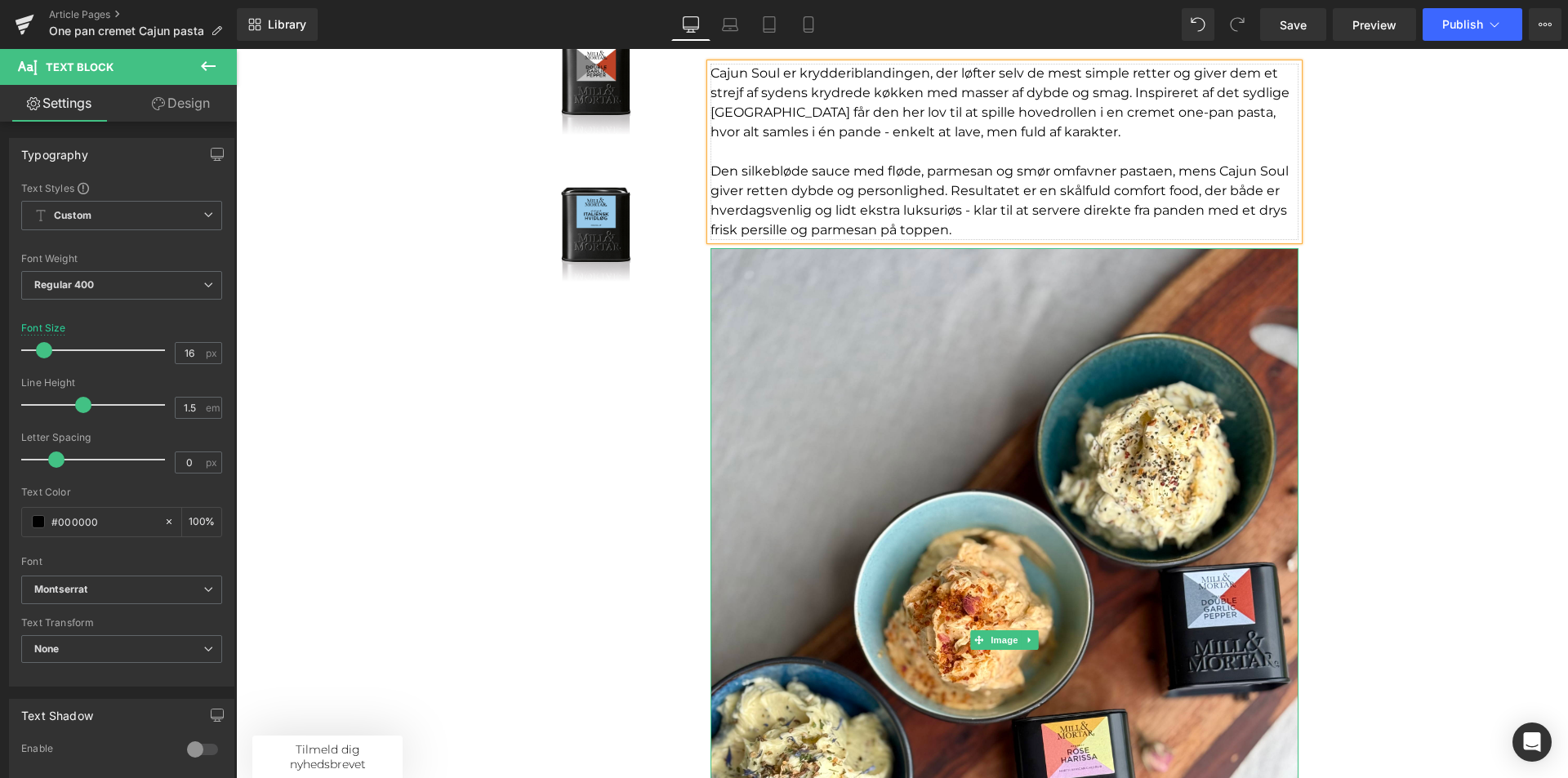
scroll to position [326, 0]
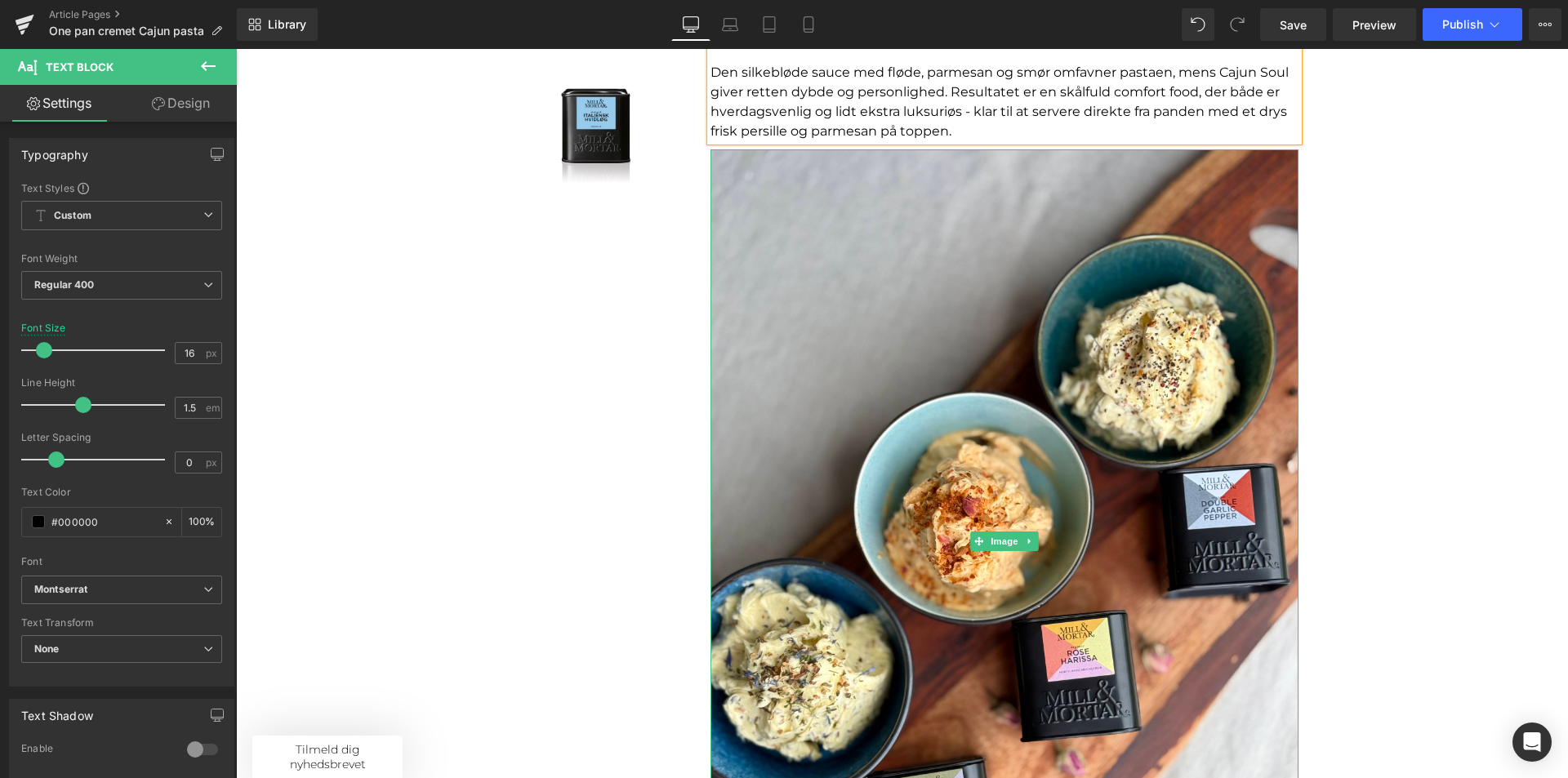
click at [869, 380] on img at bounding box center [1004, 540] width 588 height 784
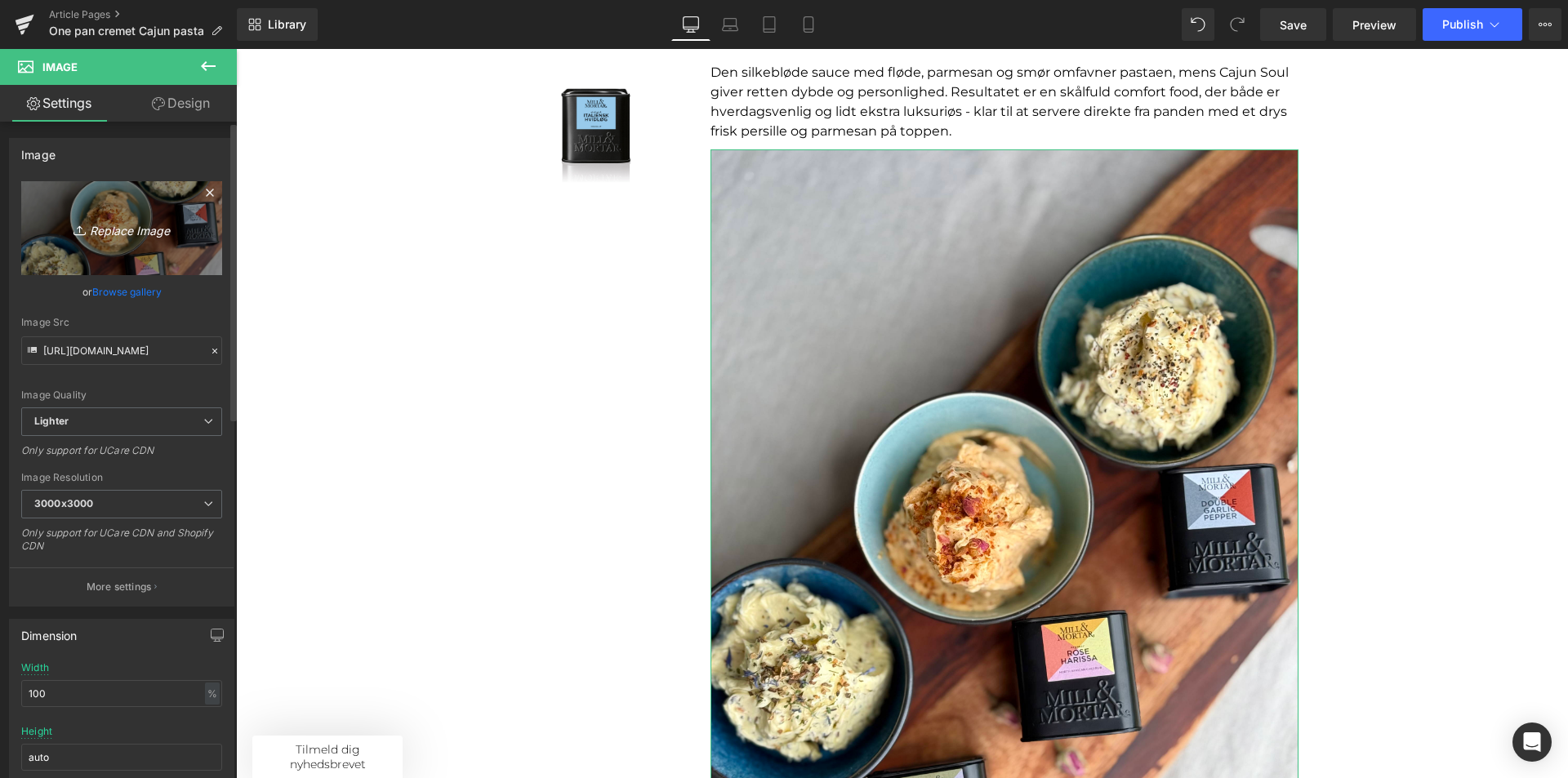
click at [125, 231] on icon "Replace Image" at bounding box center [122, 228] width 131 height 21
type input "C:\fakepath\image00005.jpeg"
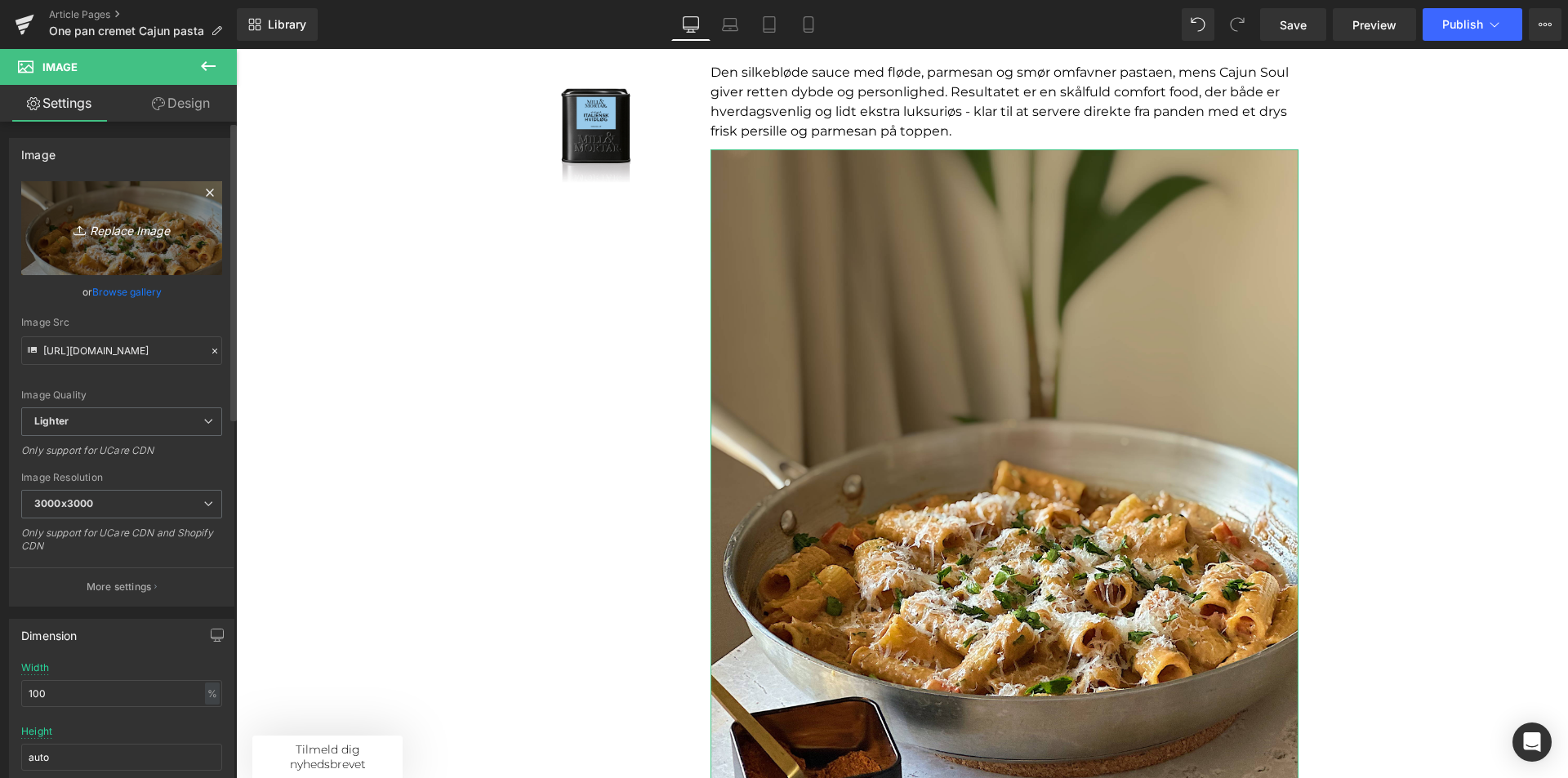
click at [124, 233] on icon "Replace Image" at bounding box center [122, 228] width 131 height 21
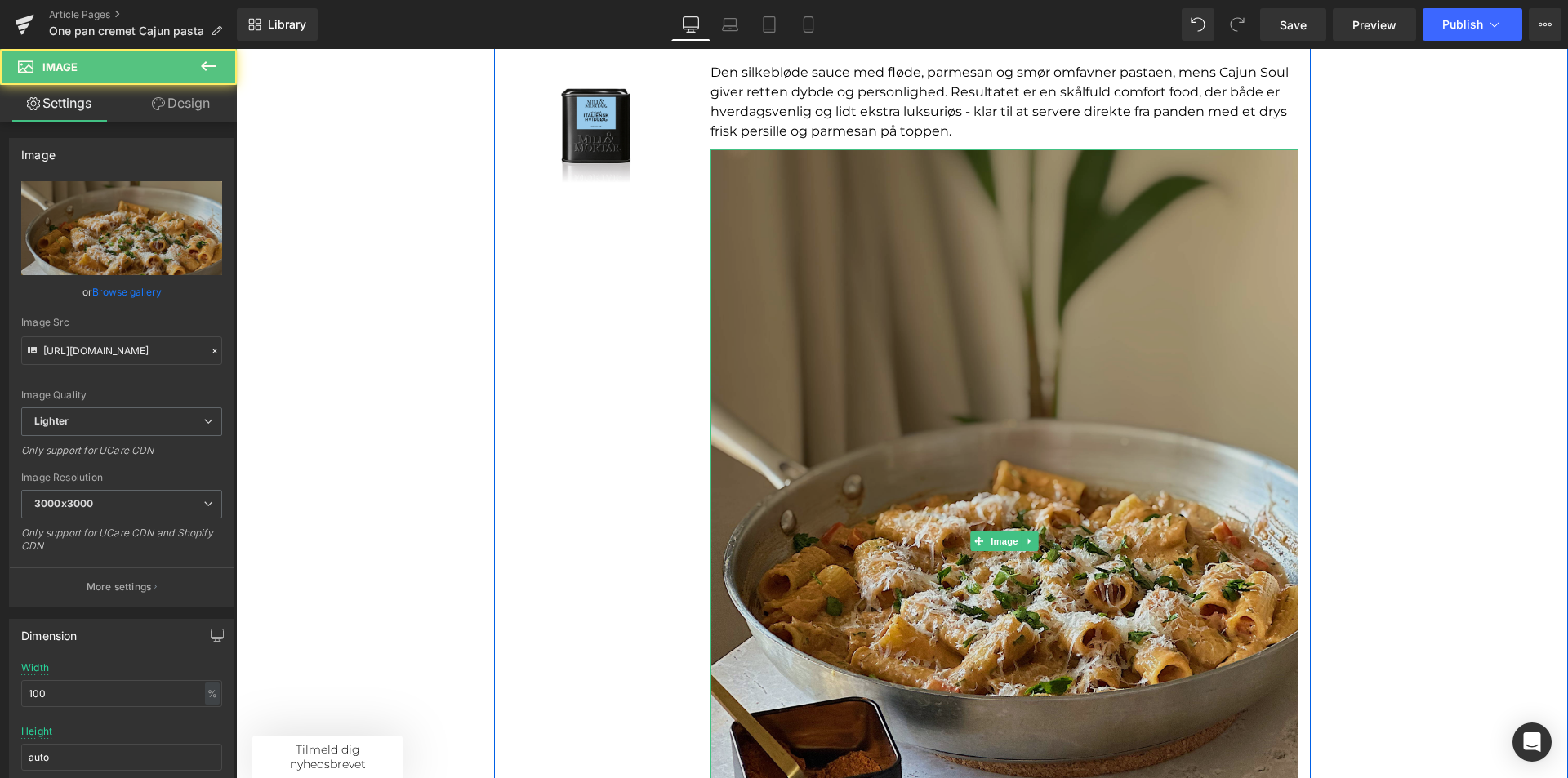
click at [1098, 422] on img at bounding box center [1004, 541] width 588 height 785
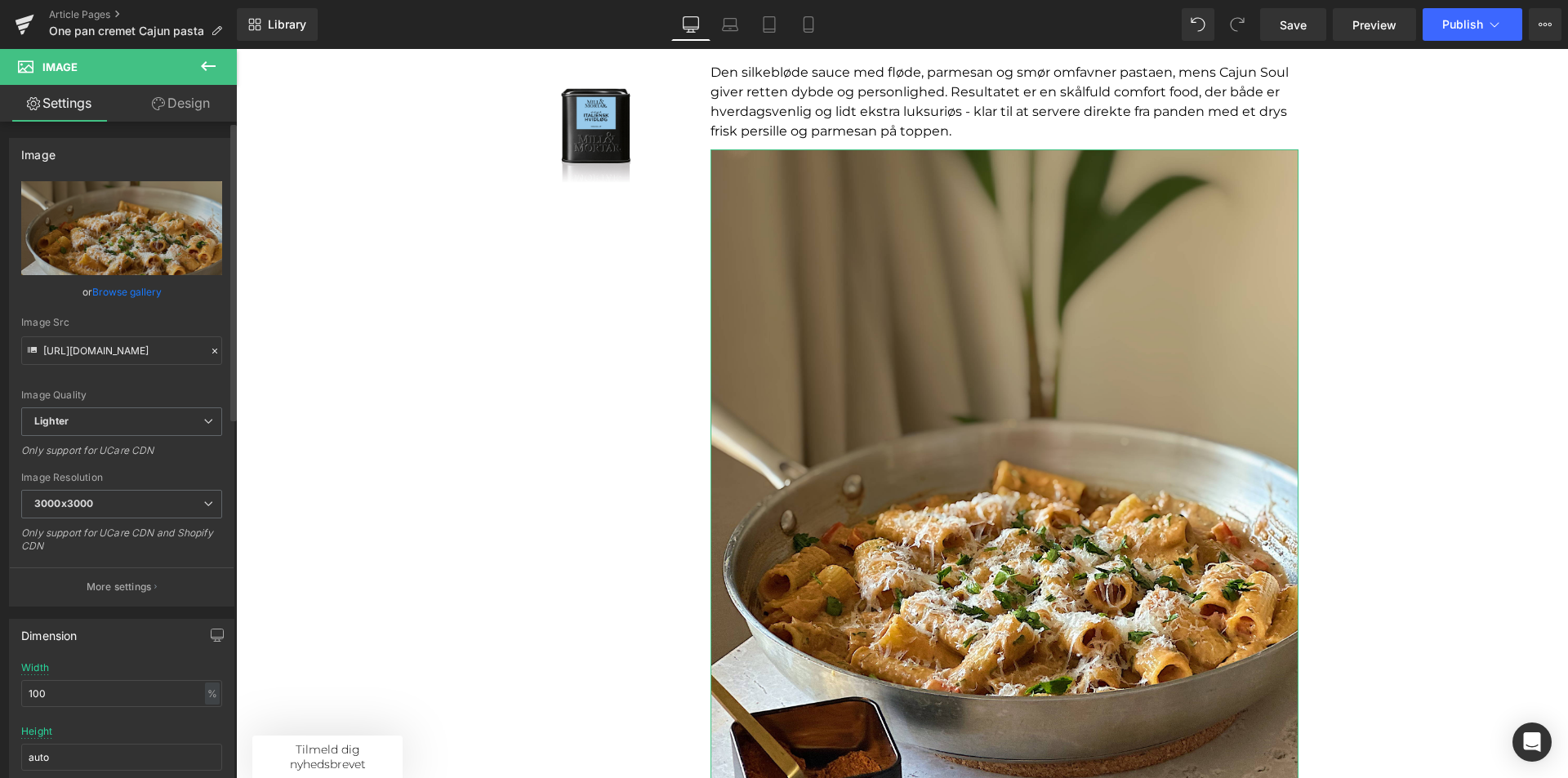
scroll to position [82, 0]
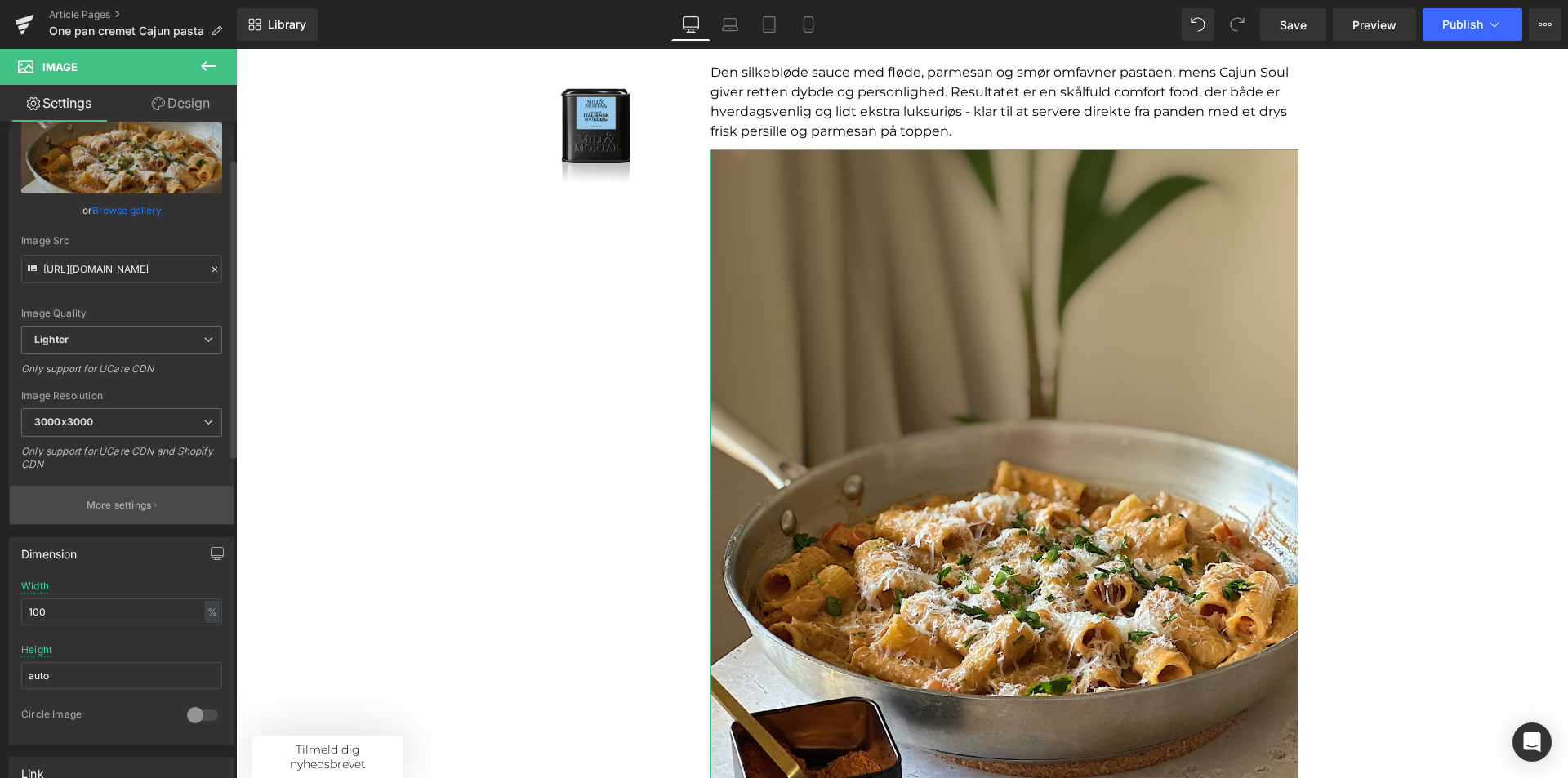
click at [134, 505] on p "More settings" at bounding box center [119, 505] width 65 height 15
click at [331, 325] on body "Shop Gaver Kogebøger Pakketilbud Refill Opskrifter Opskriftskort Madspild Søg" at bounding box center [902, 413] width 1332 height 729
click at [110, 422] on span "3000x3000" at bounding box center [122, 422] width 201 height 28
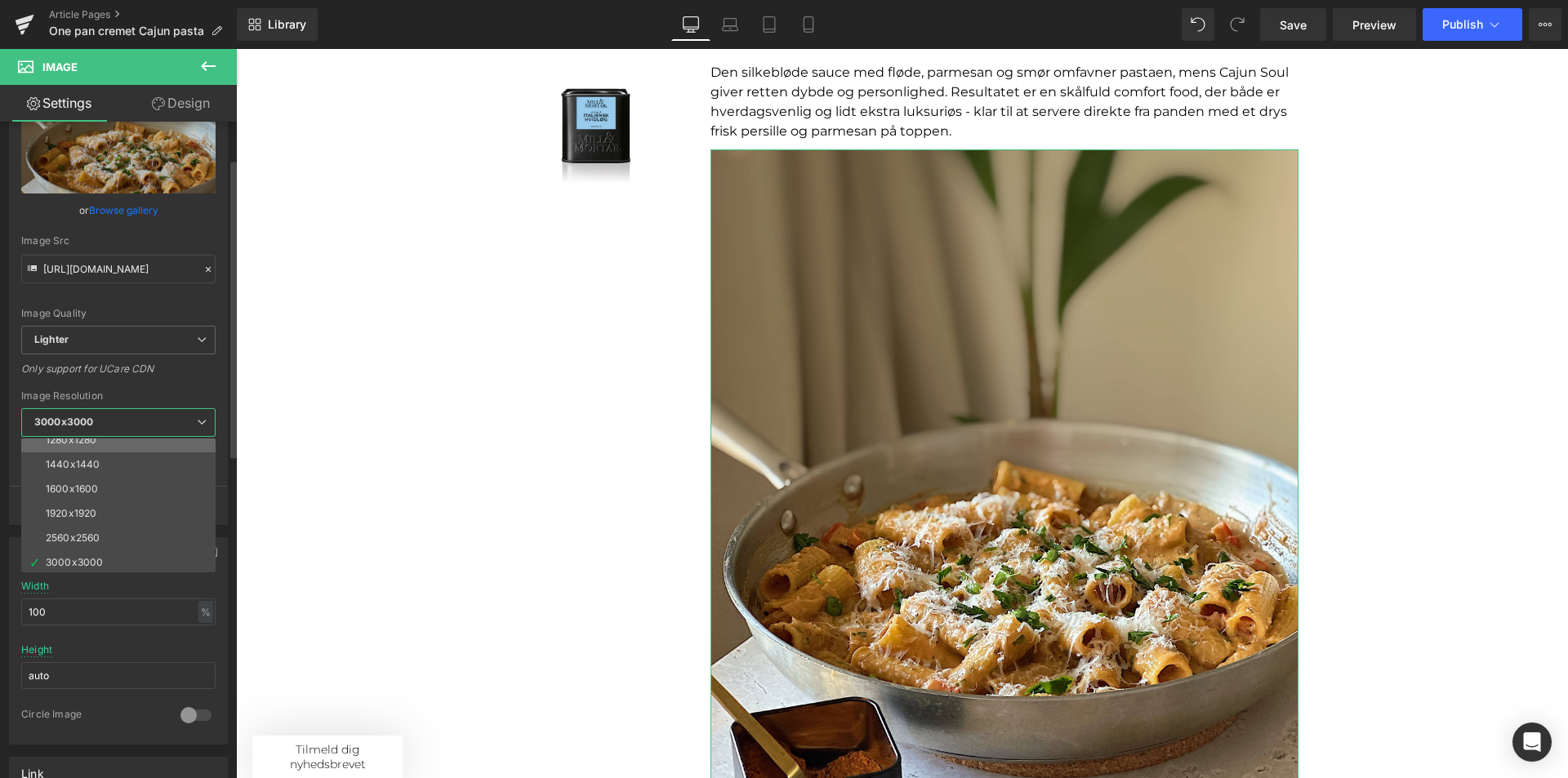
scroll to position [234, 0]
click at [106, 474] on li "1600x1600" at bounding box center [123, 487] width 202 height 25
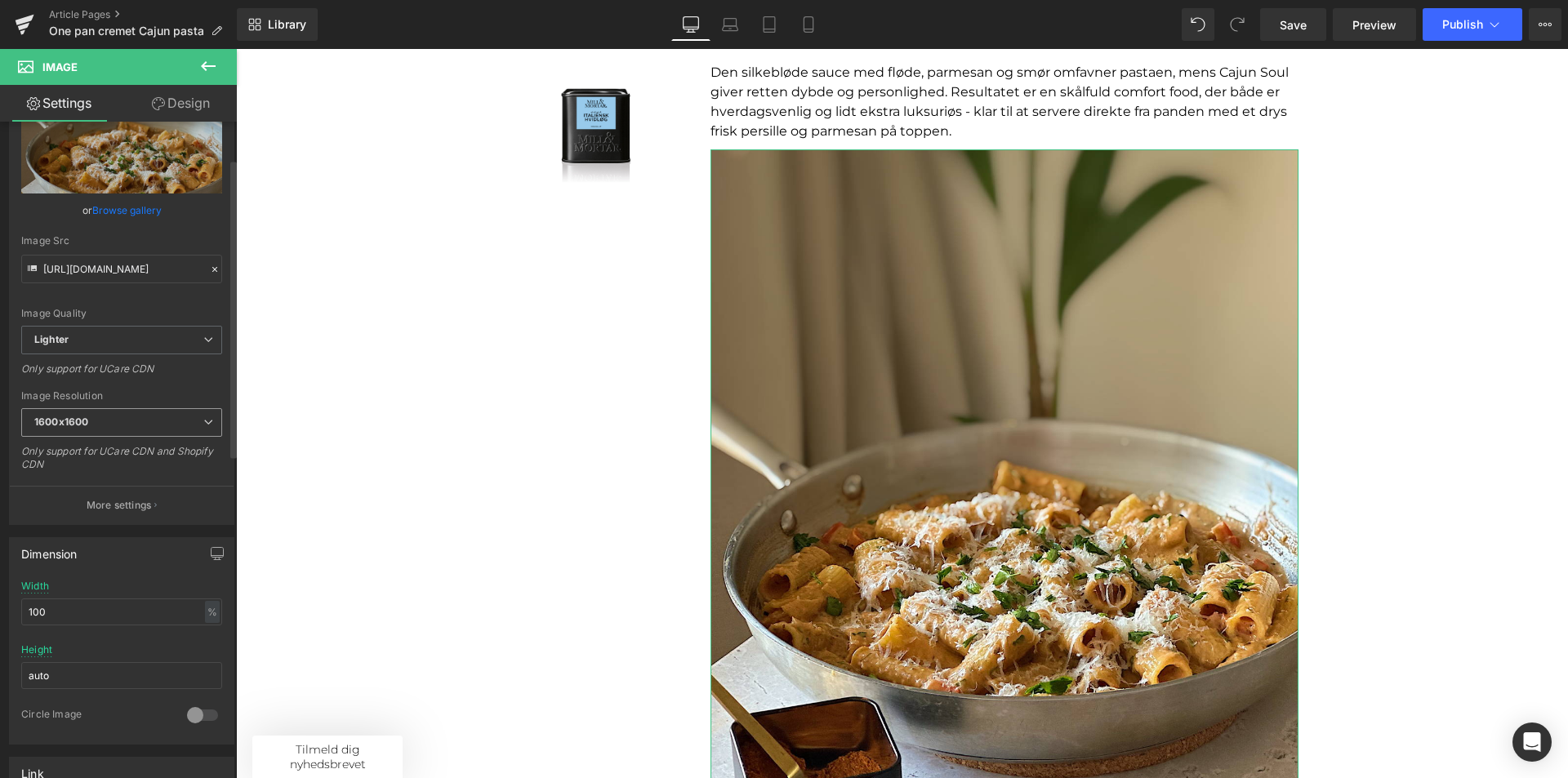
click at [165, 419] on span "1600x1600" at bounding box center [122, 422] width 201 height 28
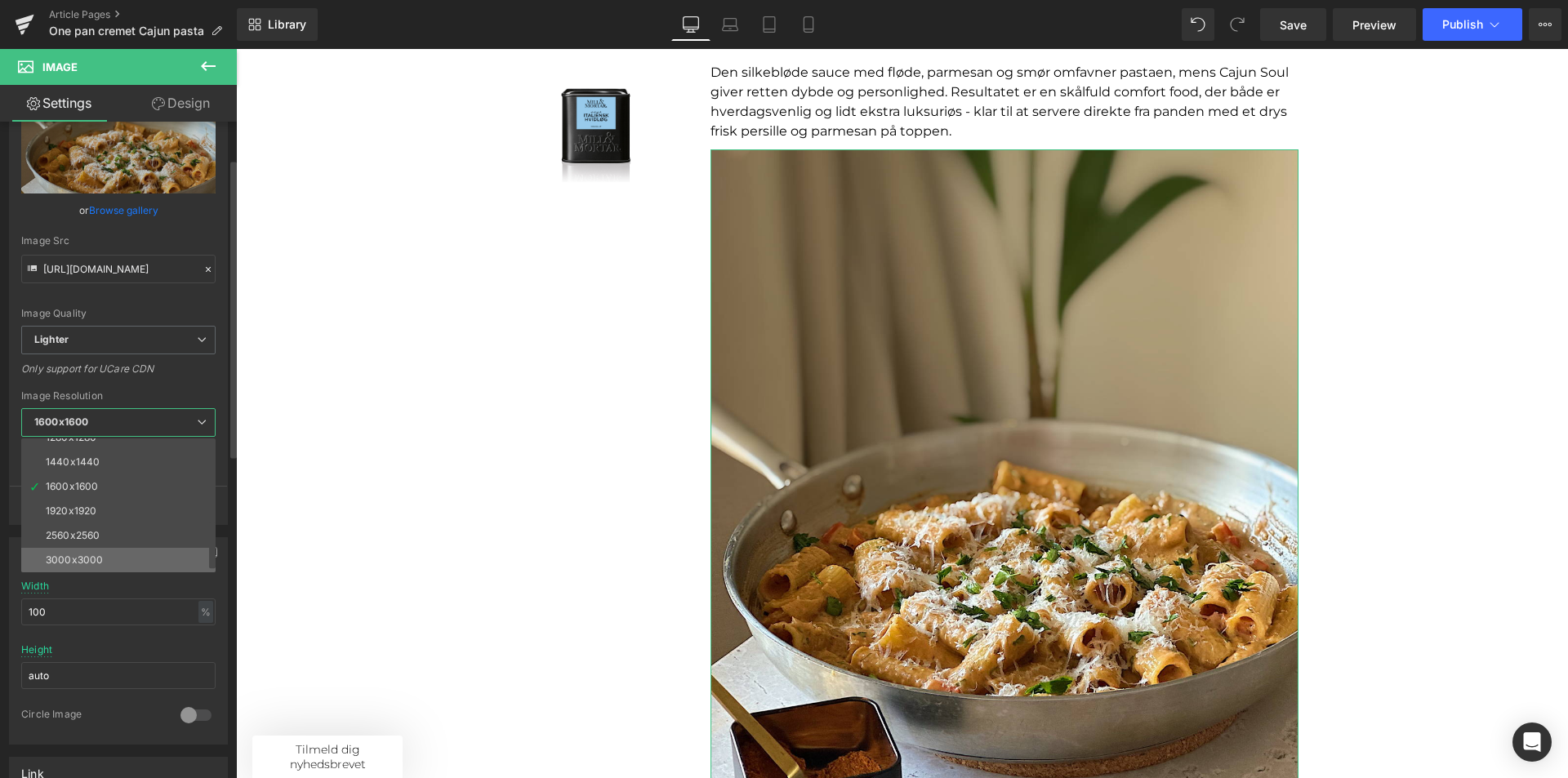
click at [107, 552] on li "3000x3000" at bounding box center [123, 560] width 202 height 25
type input "https://ucarecdn.com/91a95876-fb2a-4103-987a-aee5ccb5ad5f/-/format/auto/-/previ…"
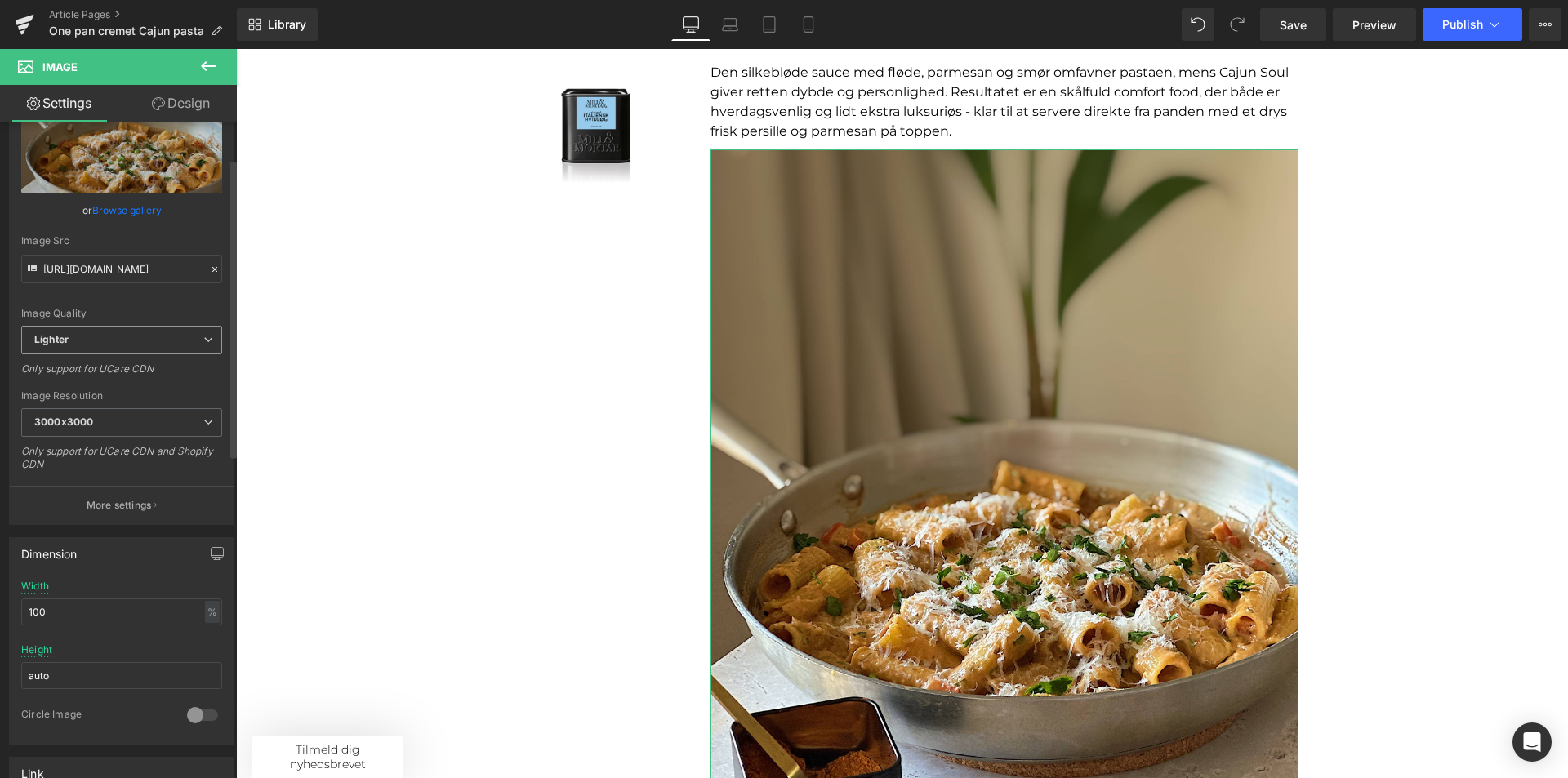
click at [119, 345] on span "Lighter" at bounding box center [122, 339] width 201 height 28
click at [306, 350] on body "Shop Gaver Kogebøger Pakketilbud Refill Opskrifter Opskriftskort Madspild Søg" at bounding box center [902, 413] width 1332 height 729
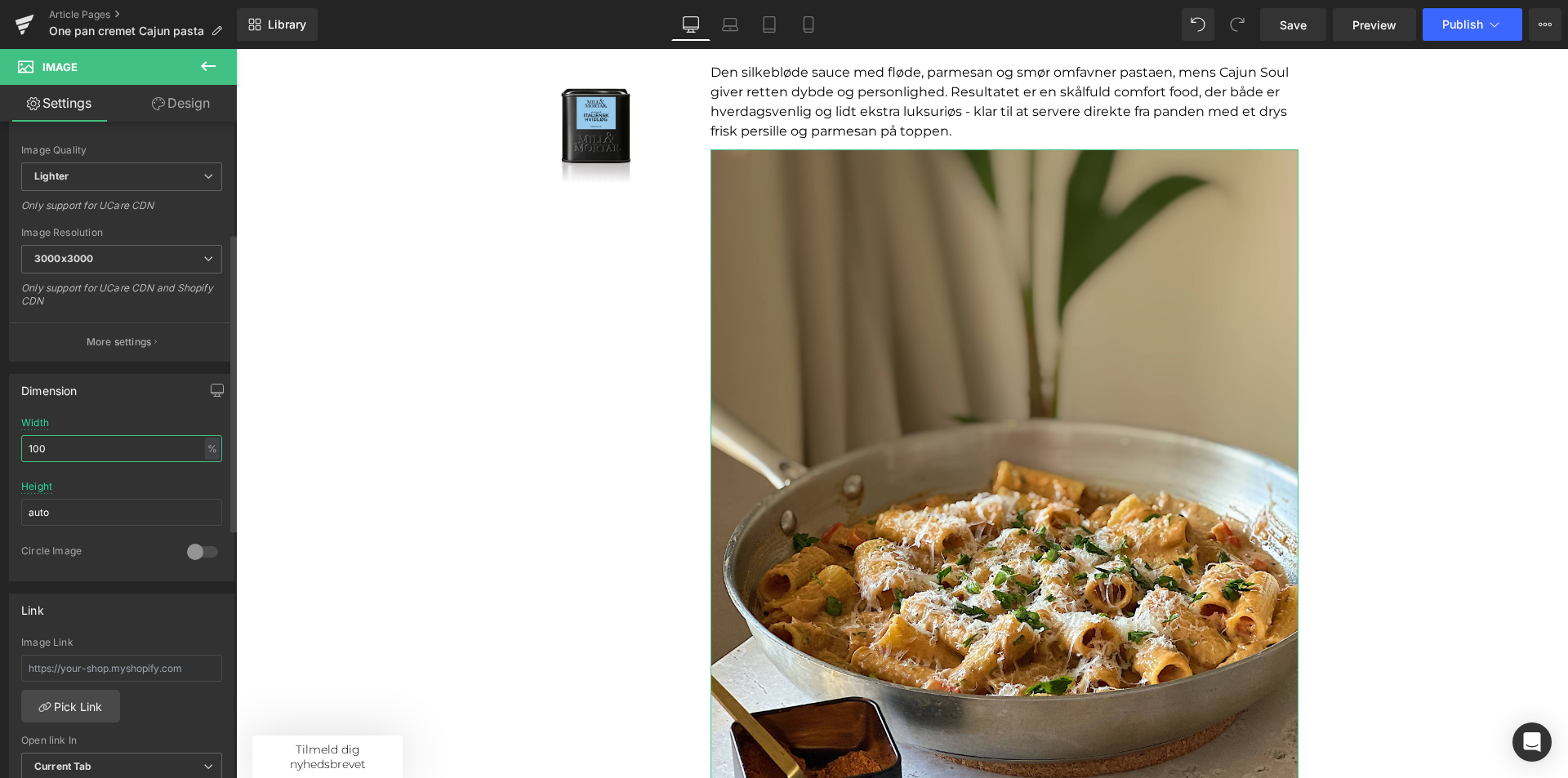
drag, startPoint x: 75, startPoint y: 446, endPoint x: 4, endPoint y: 444, distance: 71.0
click at [4, 444] on div "Dimension 100% Width 100 % % px auto Height auto 0 Circle Image" at bounding box center [122, 472] width 244 height 220
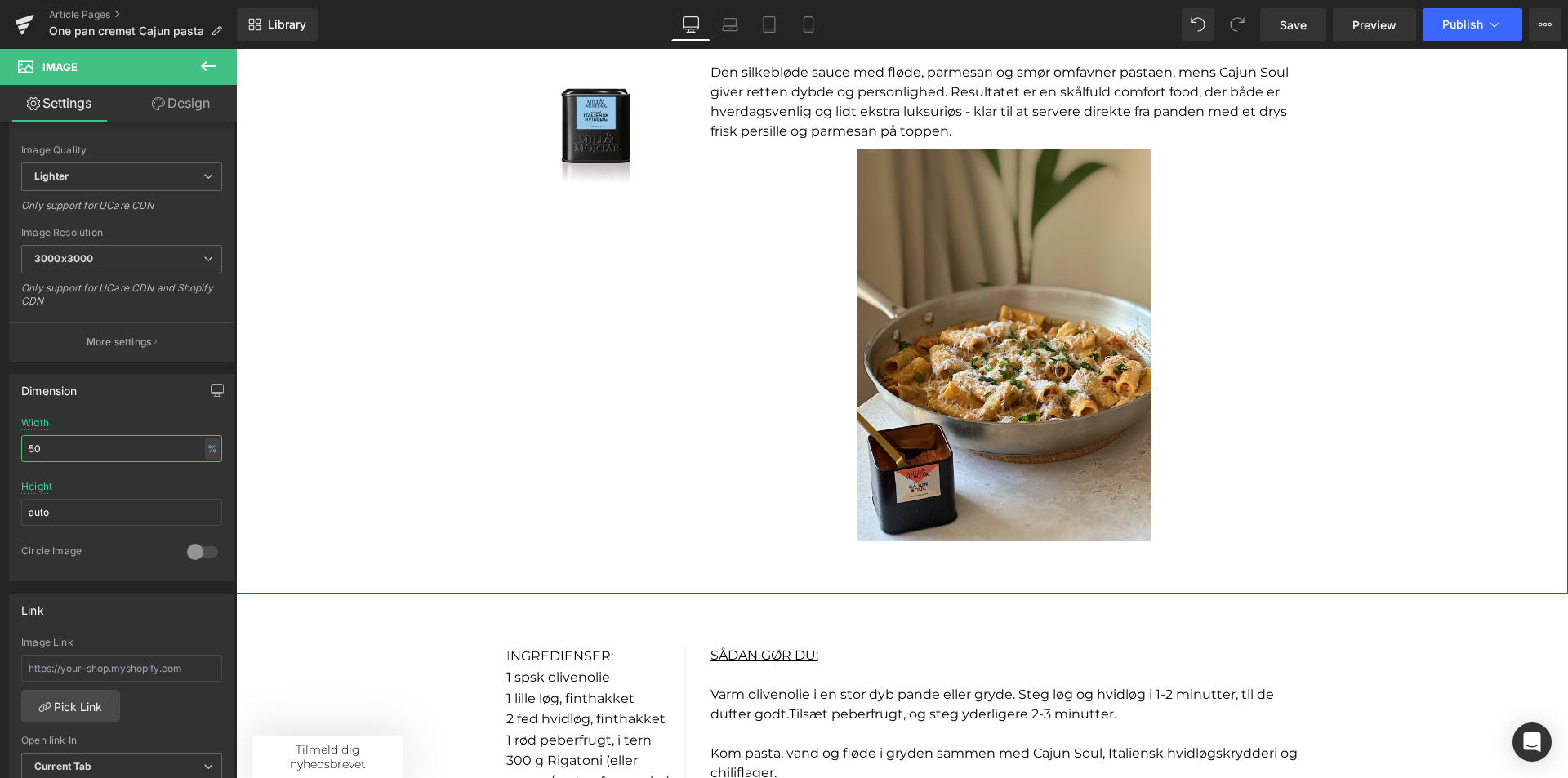
type input "5"
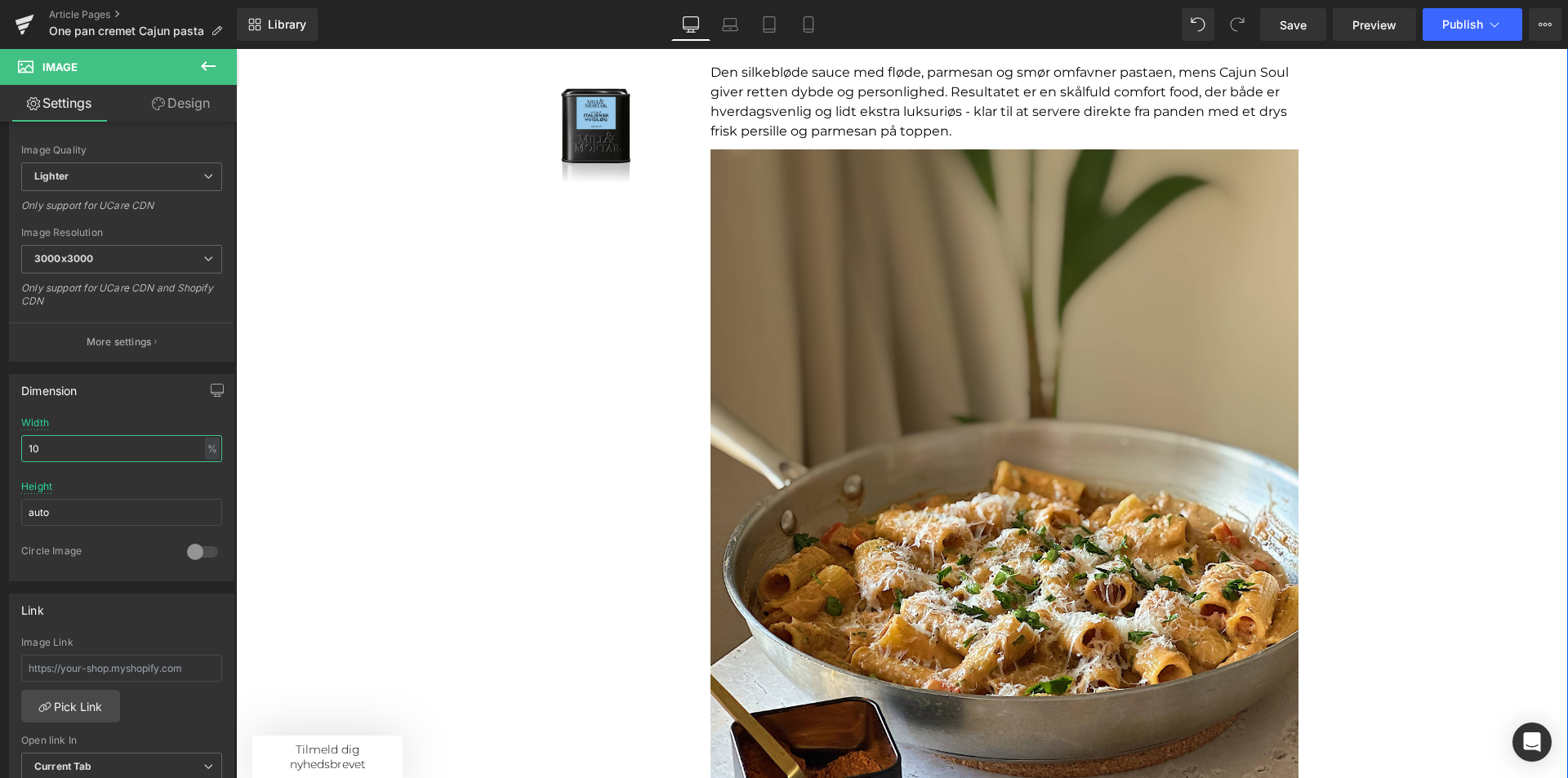
type input "100"
click at [1461, 351] on div "Sale Off (P) Image Product Sale Off (P) Image Product One pan cremet Cajun past…" at bounding box center [902, 424] width 1332 height 1124
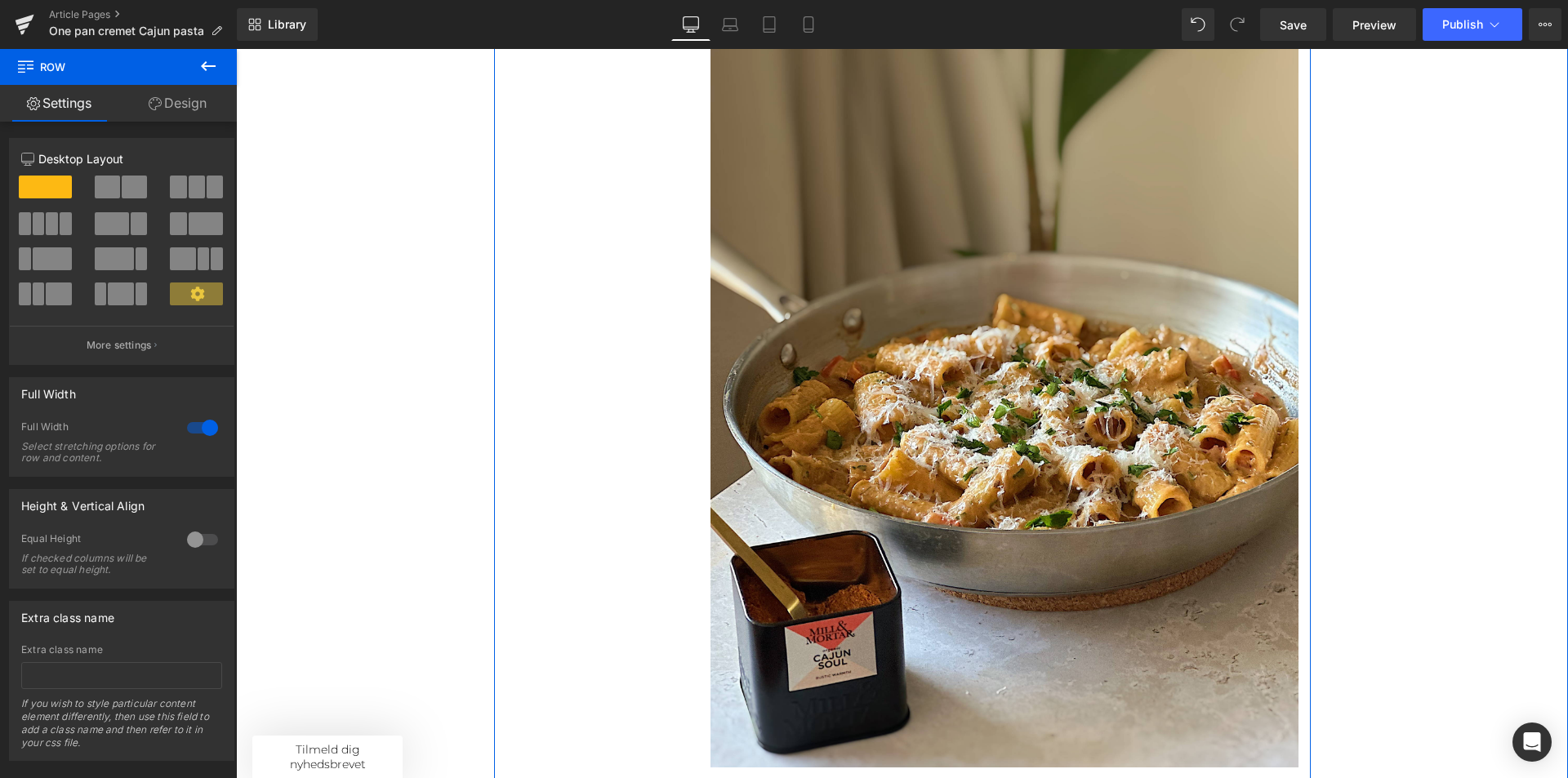
scroll to position [326, 0]
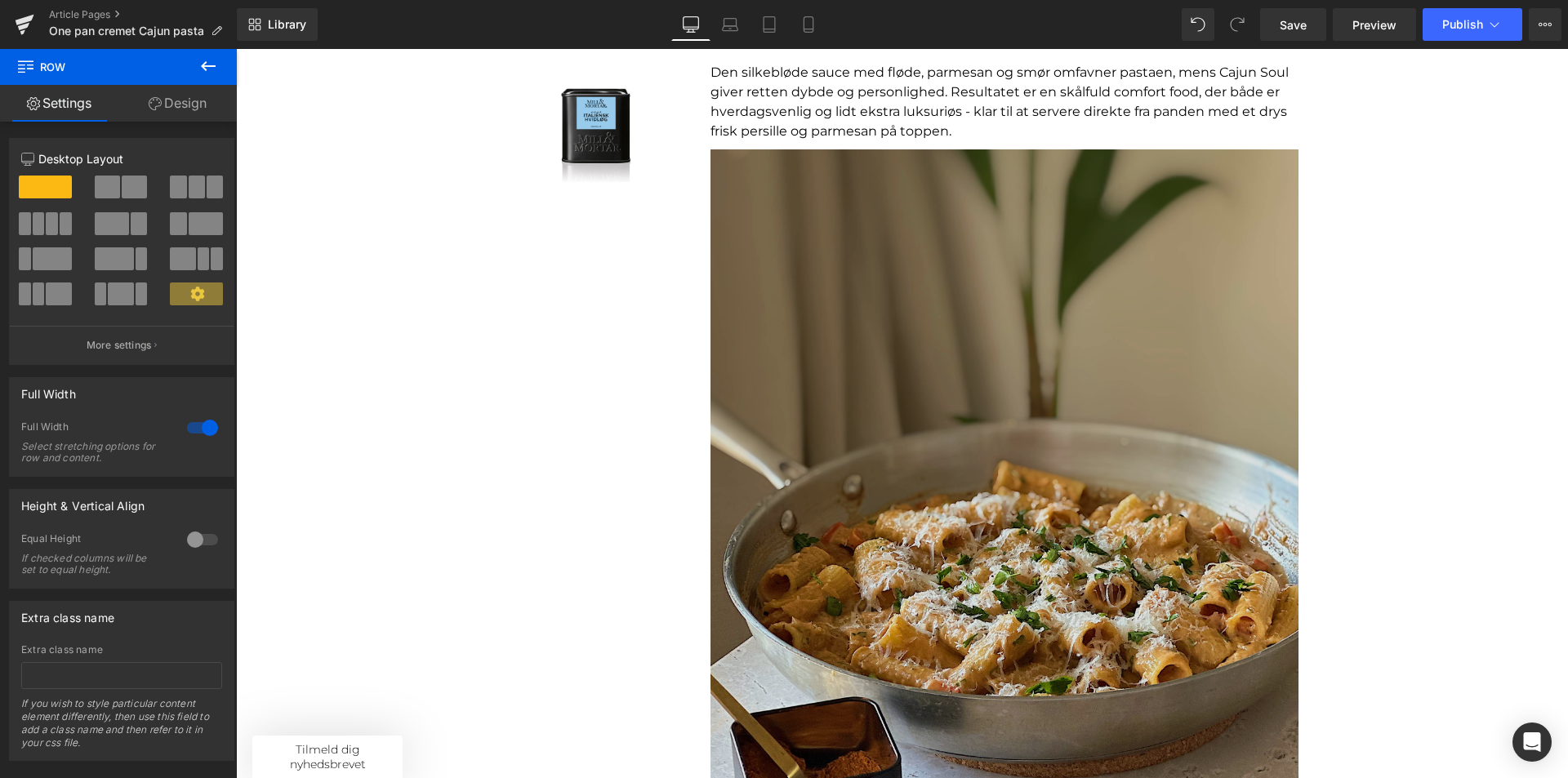
click at [940, 318] on img at bounding box center [1004, 541] width 588 height 785
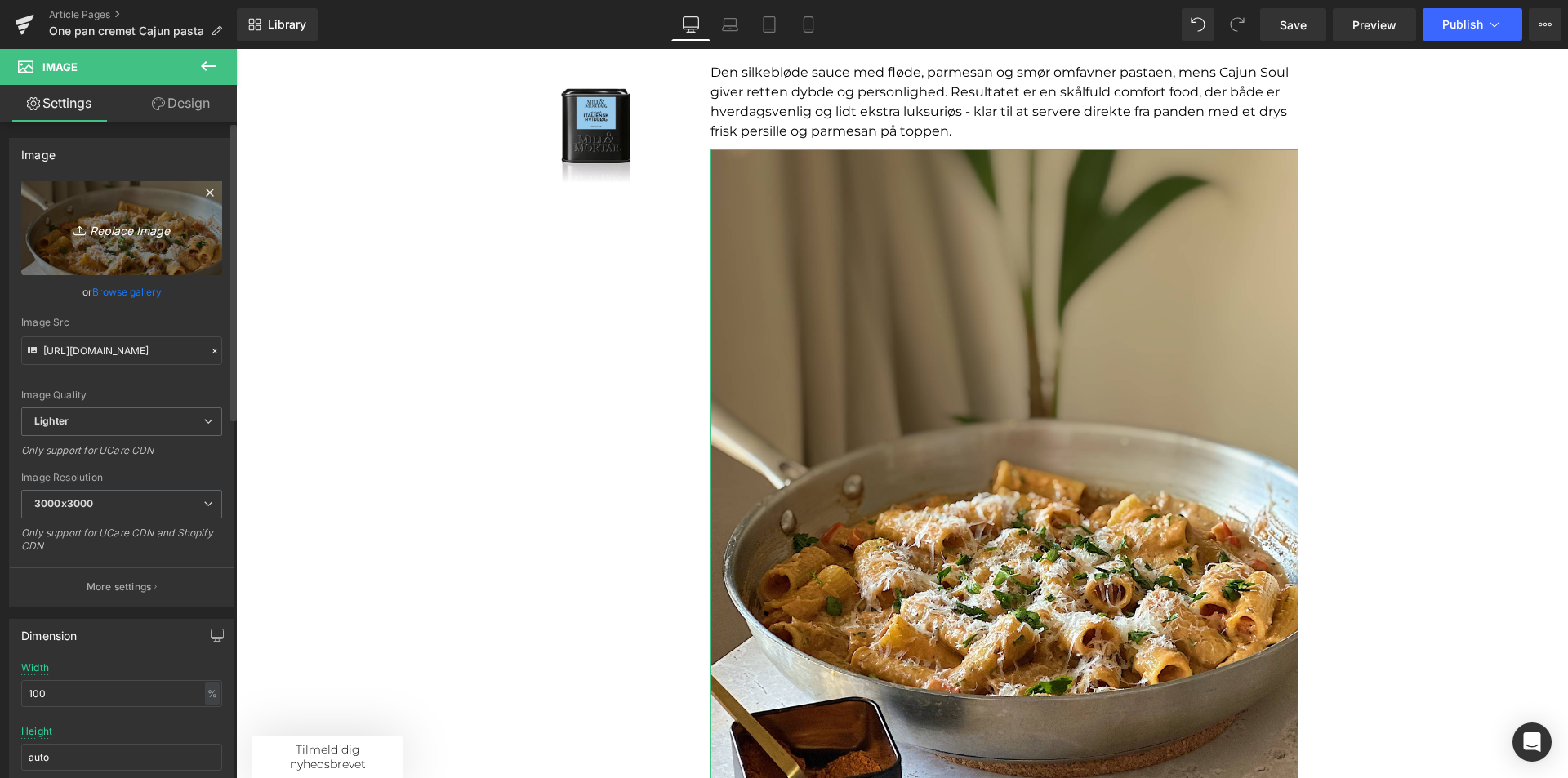
click at [108, 234] on icon "Replace Image" at bounding box center [122, 228] width 131 height 21
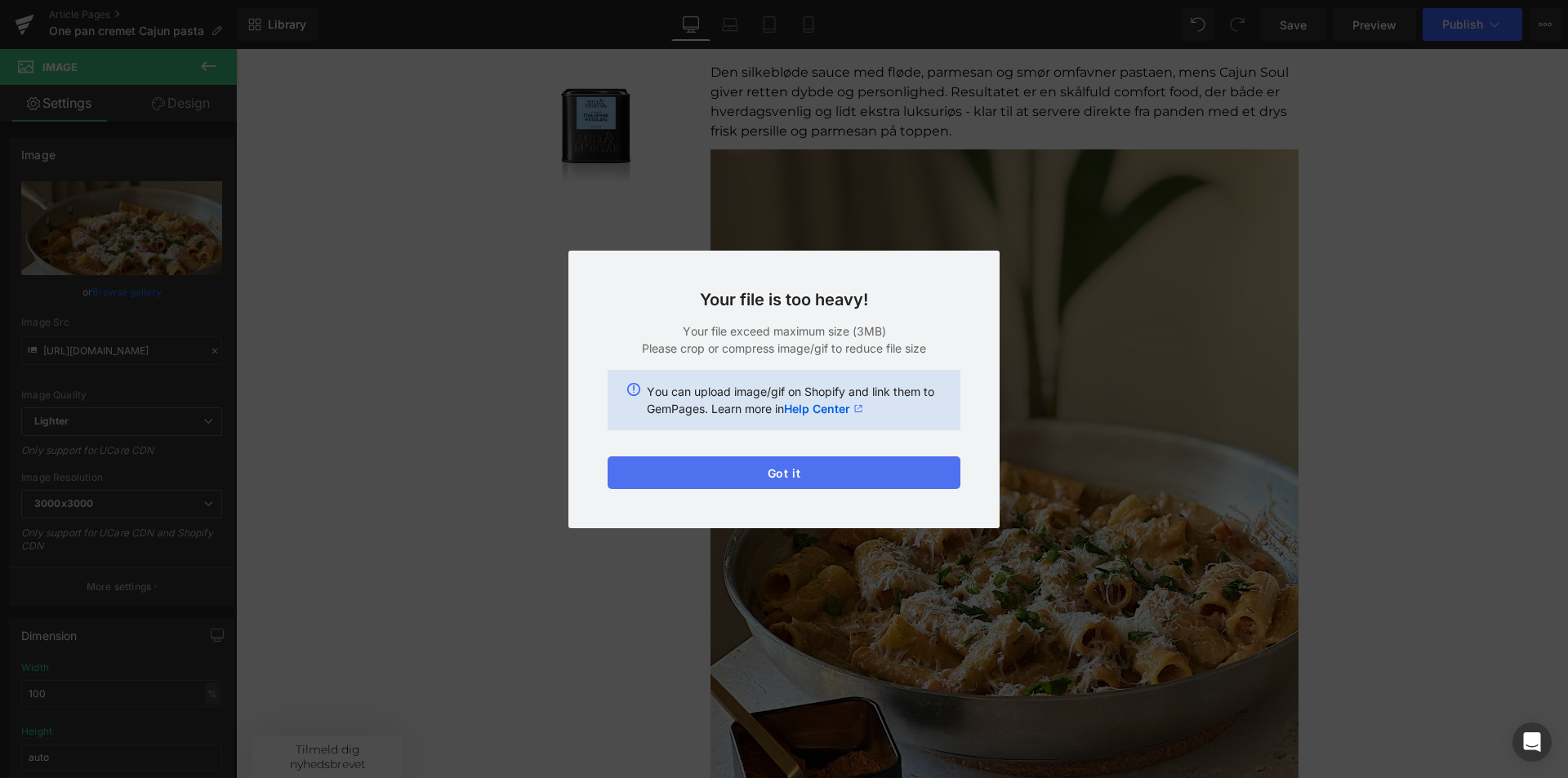
drag, startPoint x: 837, startPoint y: 479, endPoint x: 600, endPoint y: 430, distance: 242.0
click at [837, 479] on button "Got it" at bounding box center [784, 472] width 353 height 33
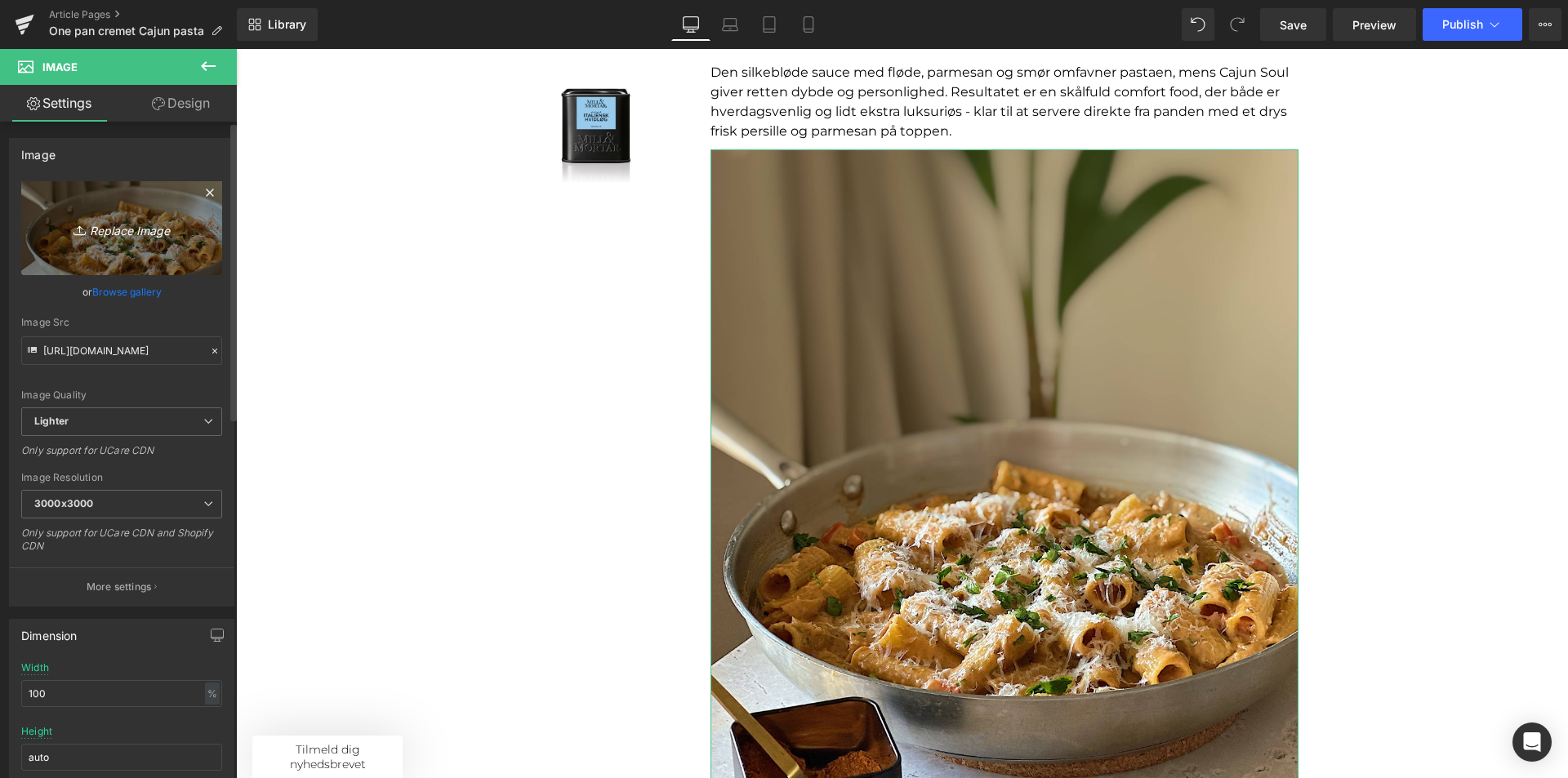
click at [131, 224] on icon "Replace Image" at bounding box center [122, 228] width 131 height 21
type input "C:\fakepath\Billeder til opskriftsunivers (19).png"
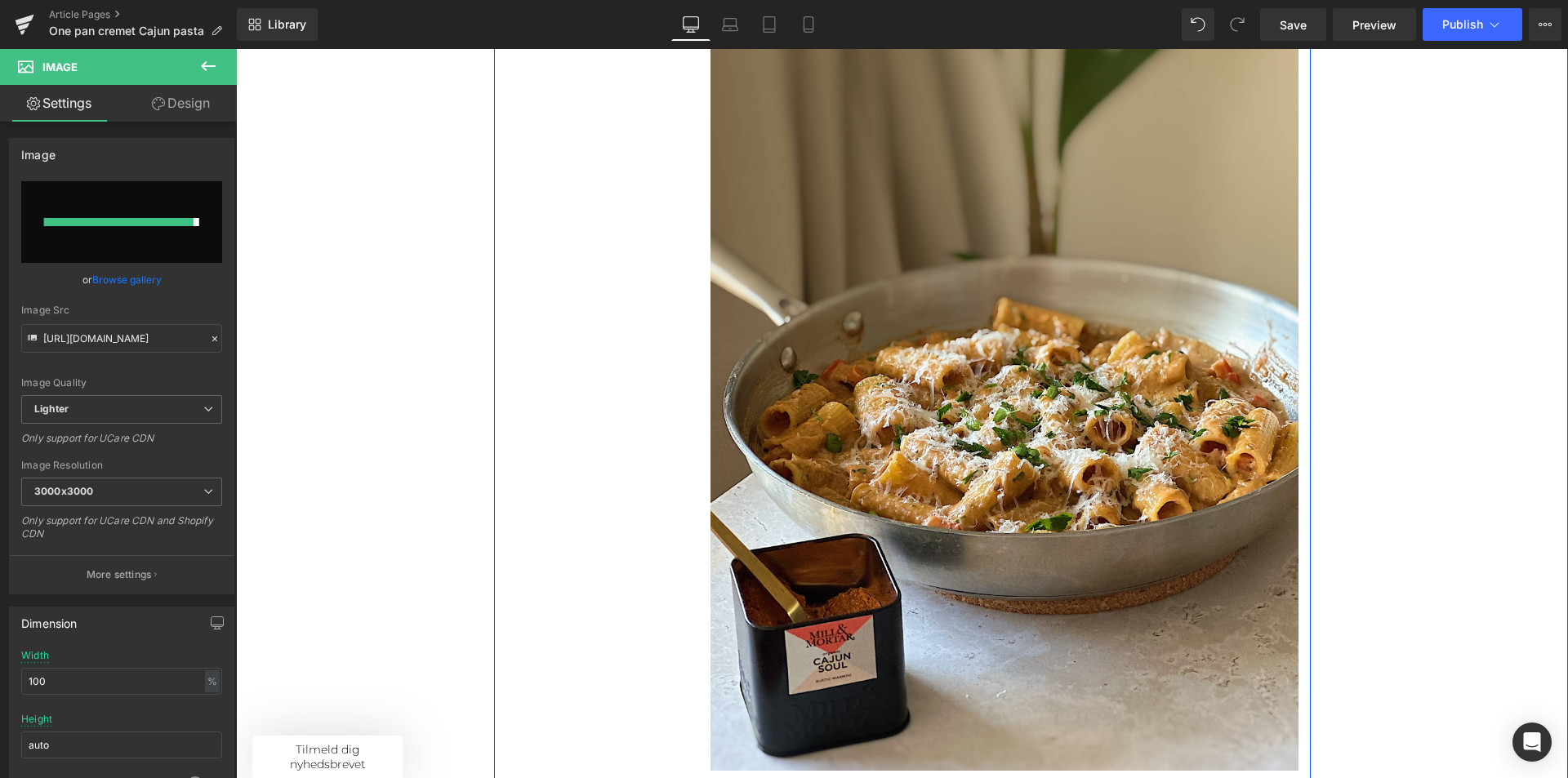
type input "https://ucarecdn.com/b3b42c23-8c44-49da-b0a0-a89b06a6205e/-/format/auto/-/previ…"
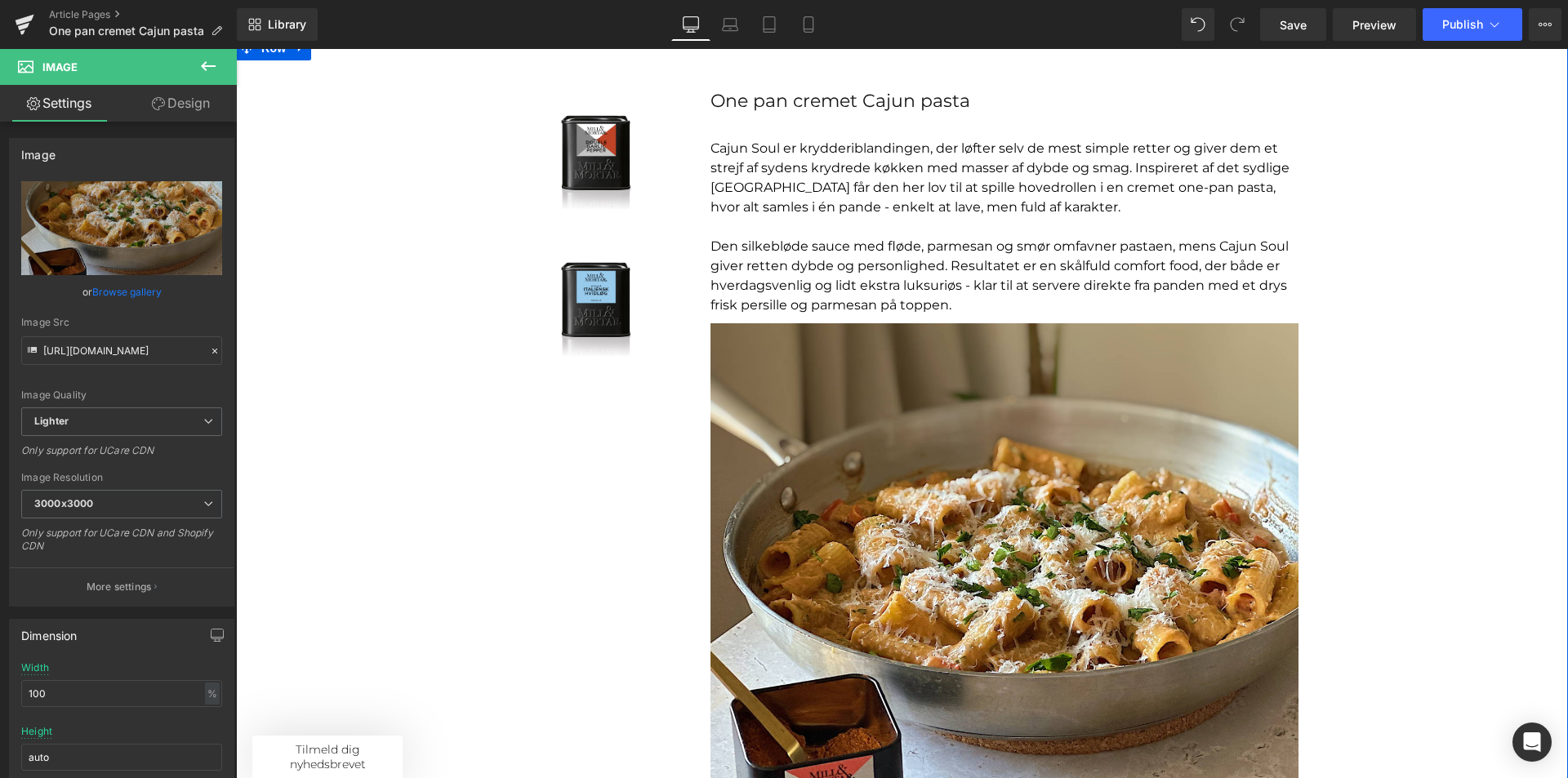
scroll to position [82, 0]
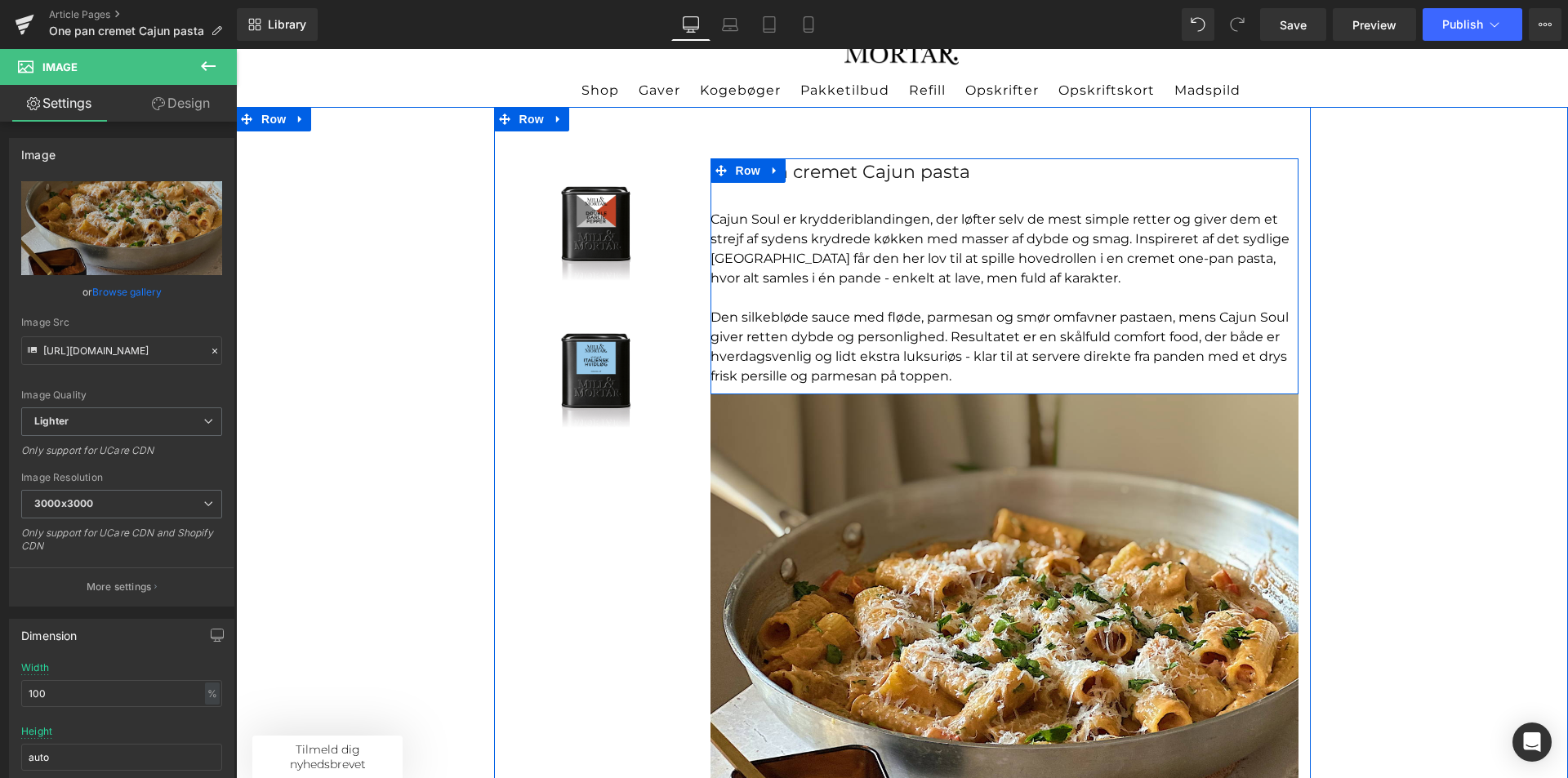
click at [811, 195] on div "One pan cremet Cajun pasta Text Block Cajun Soul er krydderiblandingen, der løf…" at bounding box center [1004, 273] width 588 height 228
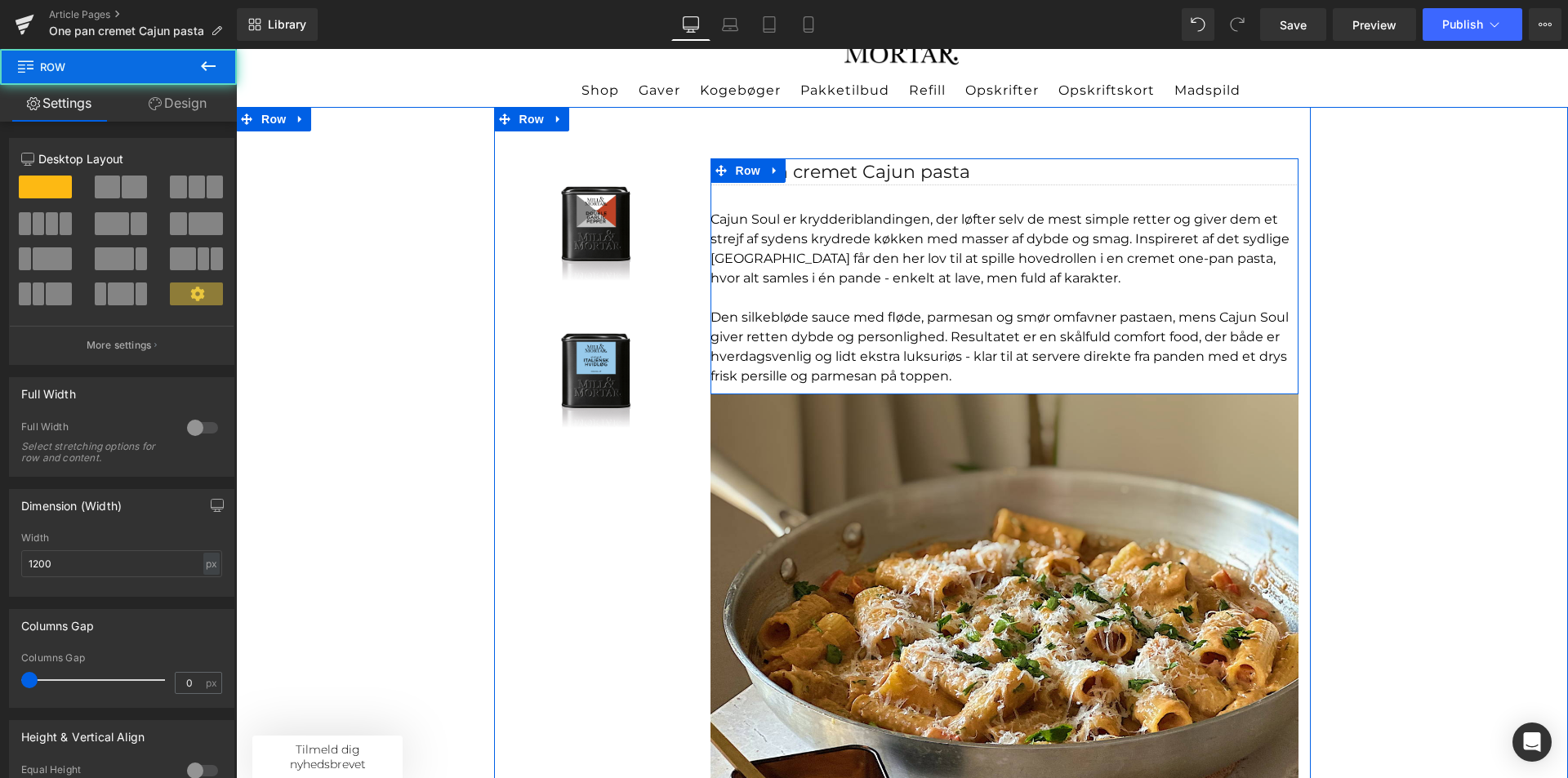
click at [848, 170] on div "One pan cremet Cajun pasta" at bounding box center [1004, 172] width 588 height 27
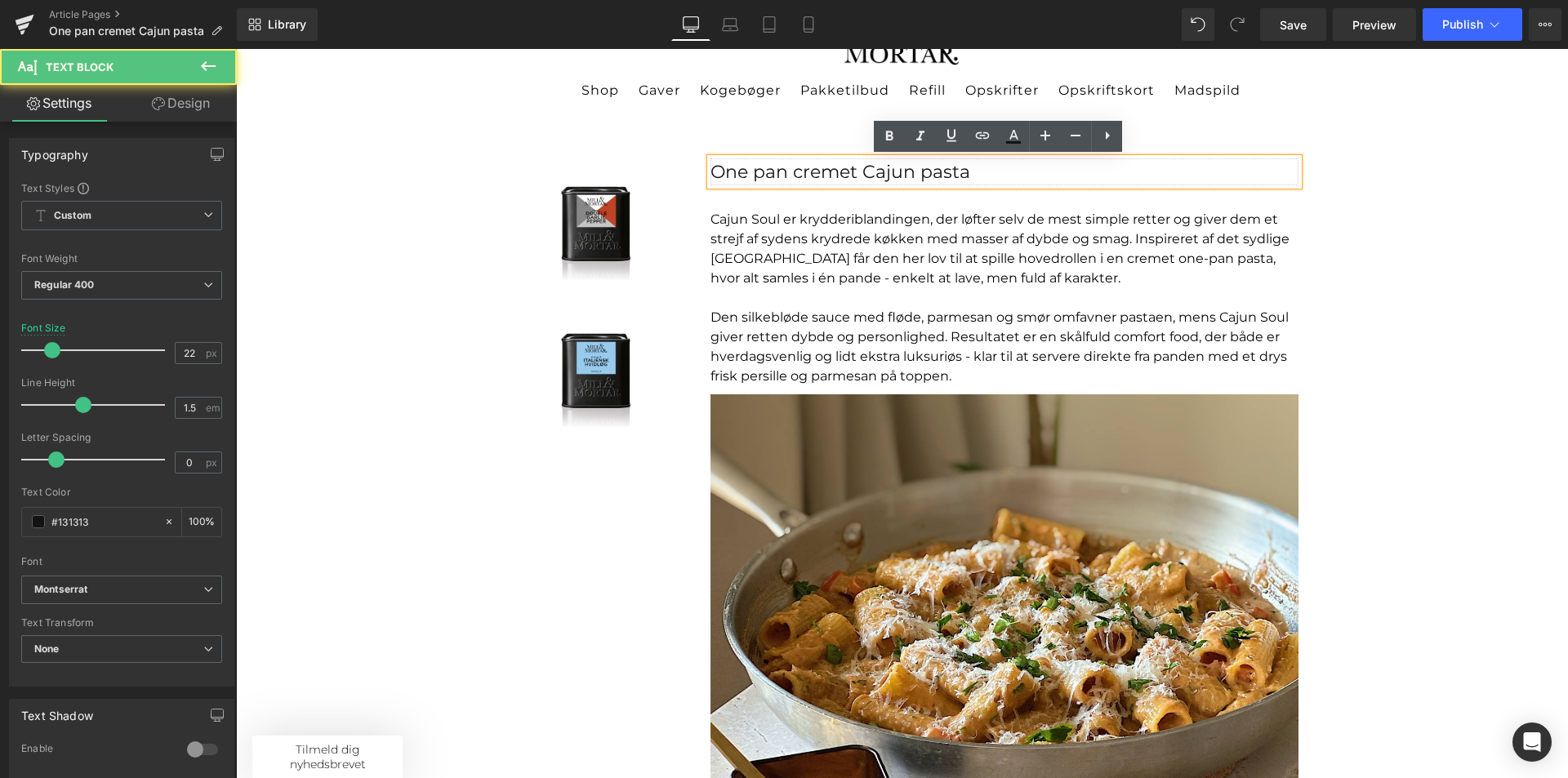
click at [751, 172] on div "One pan cremet Cajun pasta" at bounding box center [1004, 172] width 588 height 27
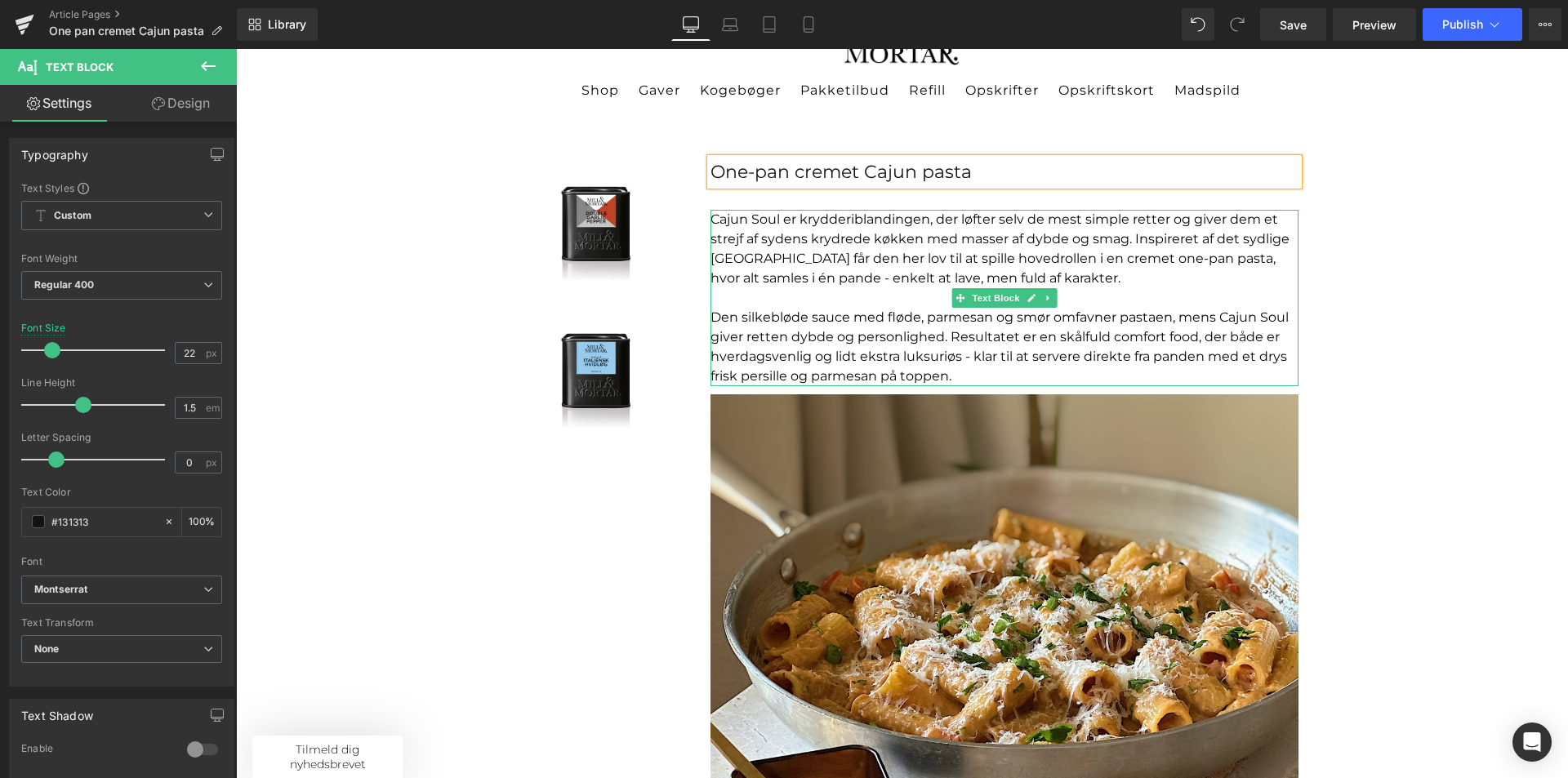
click at [820, 305] on p at bounding box center [1004, 298] width 588 height 20
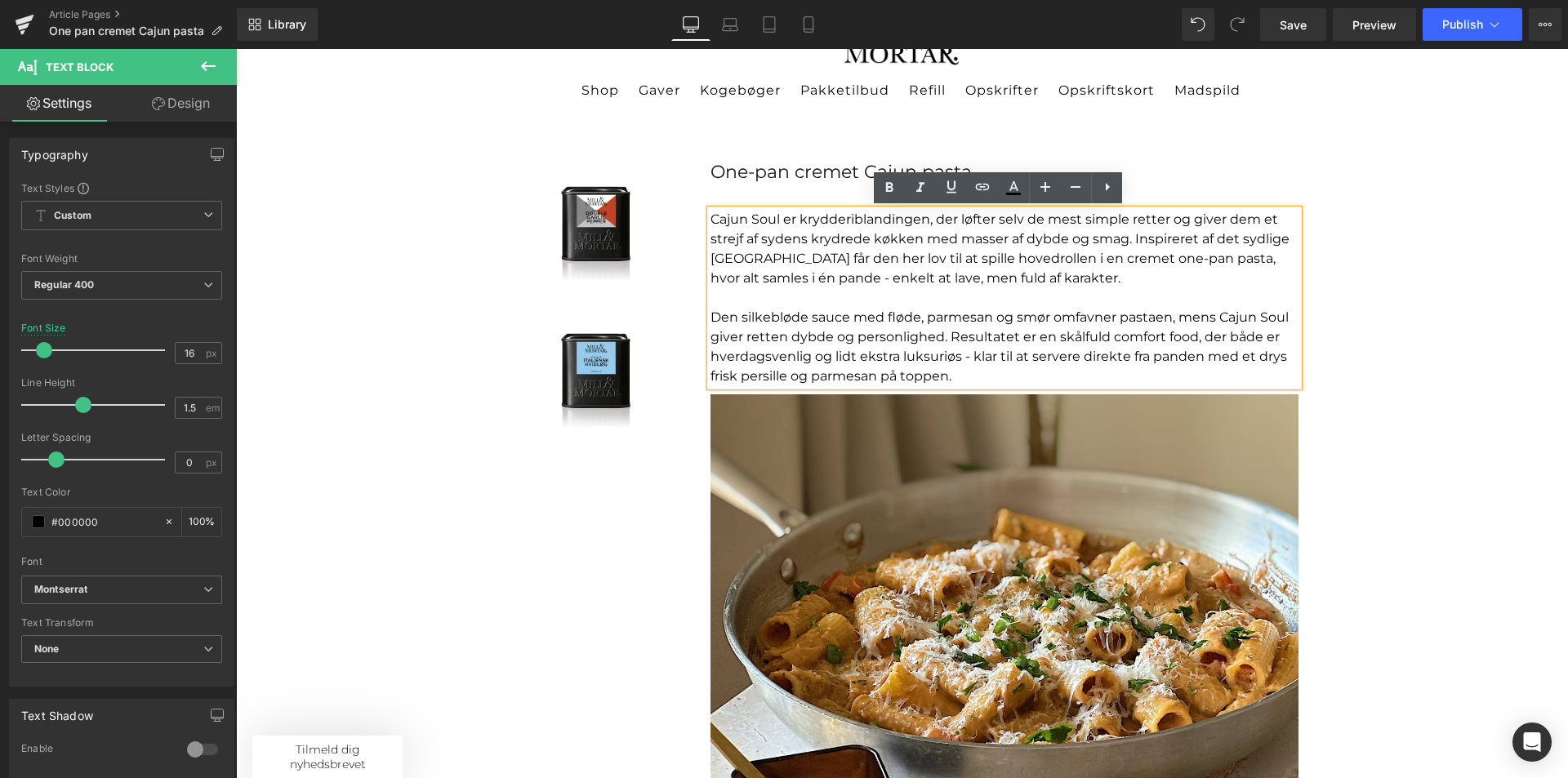
click at [1410, 312] on div "Sale Off (P) Image Product Sale Off (P) Image Product One-pan cremet Cajun past…" at bounding box center [902, 570] width 1332 height 927
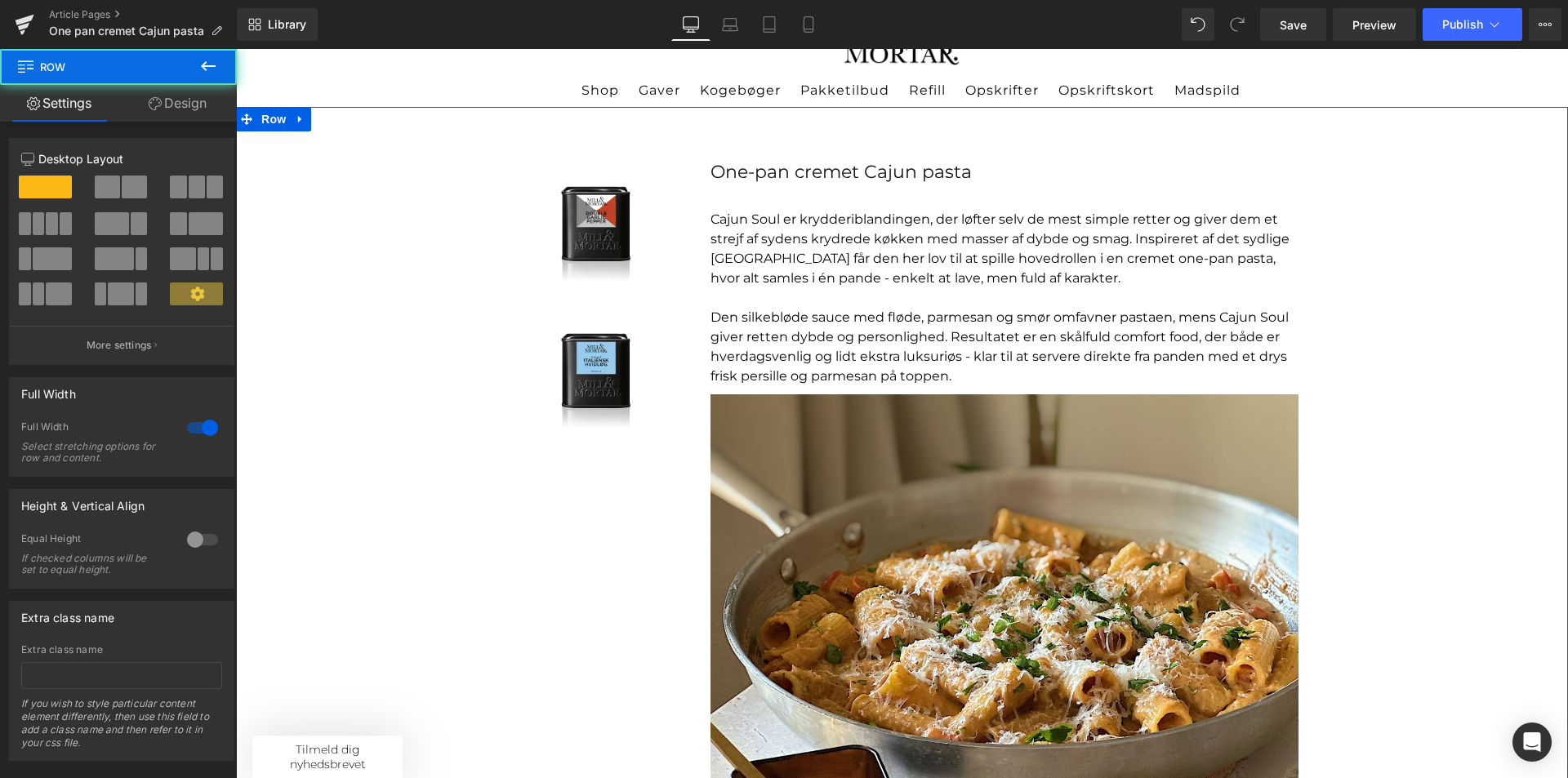
click at [1365, 298] on div "Sale Off (P) Image Product Sale Off (P) Image Product One-pan cremet Cajun past…" at bounding box center [902, 570] width 1332 height 927
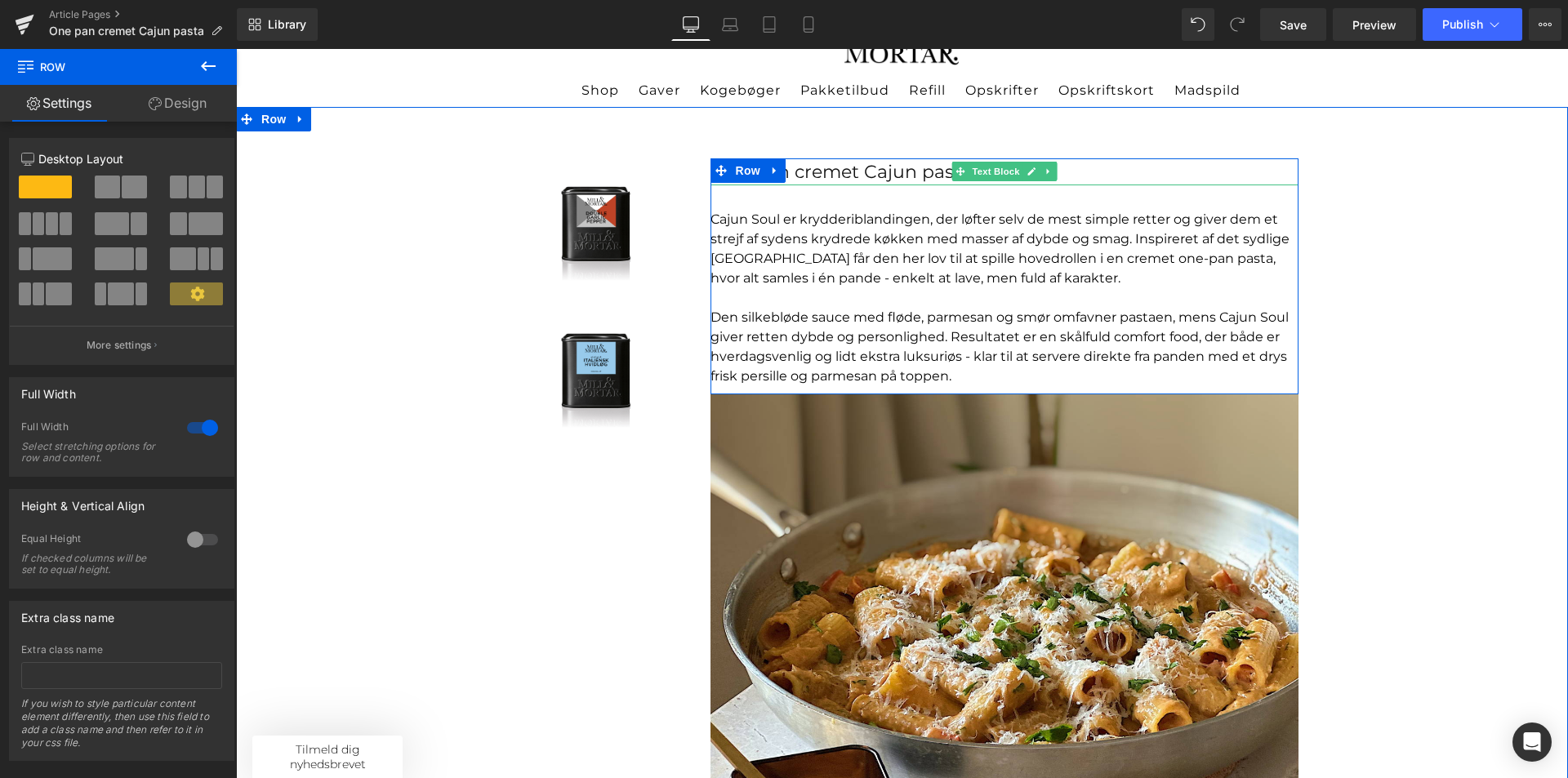
click at [789, 164] on div "One-pan cremet Cajun pasta" at bounding box center [1004, 172] width 588 height 27
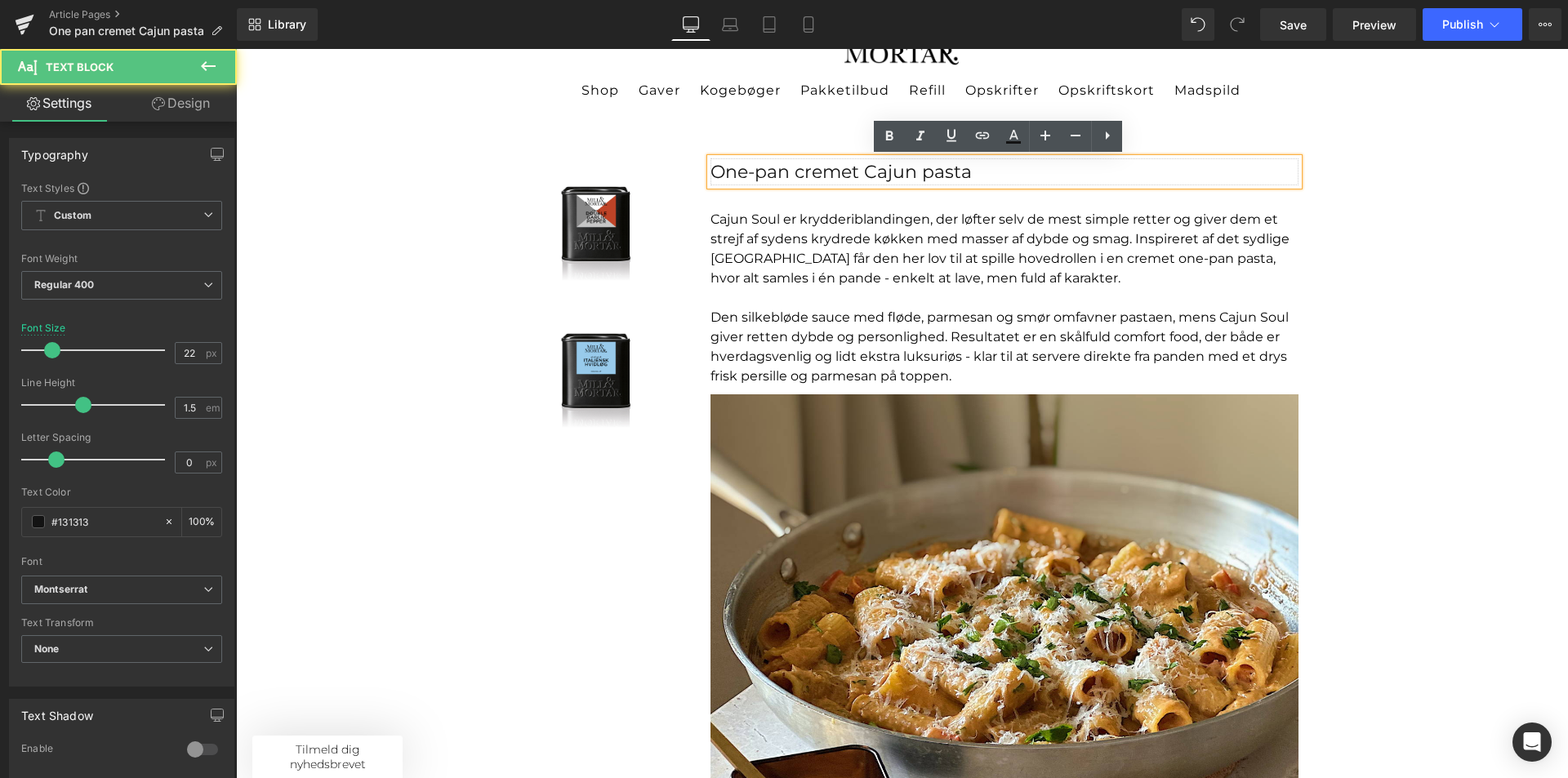
click at [751, 174] on div "One-pan cremet Cajun pasta" at bounding box center [1004, 172] width 588 height 27
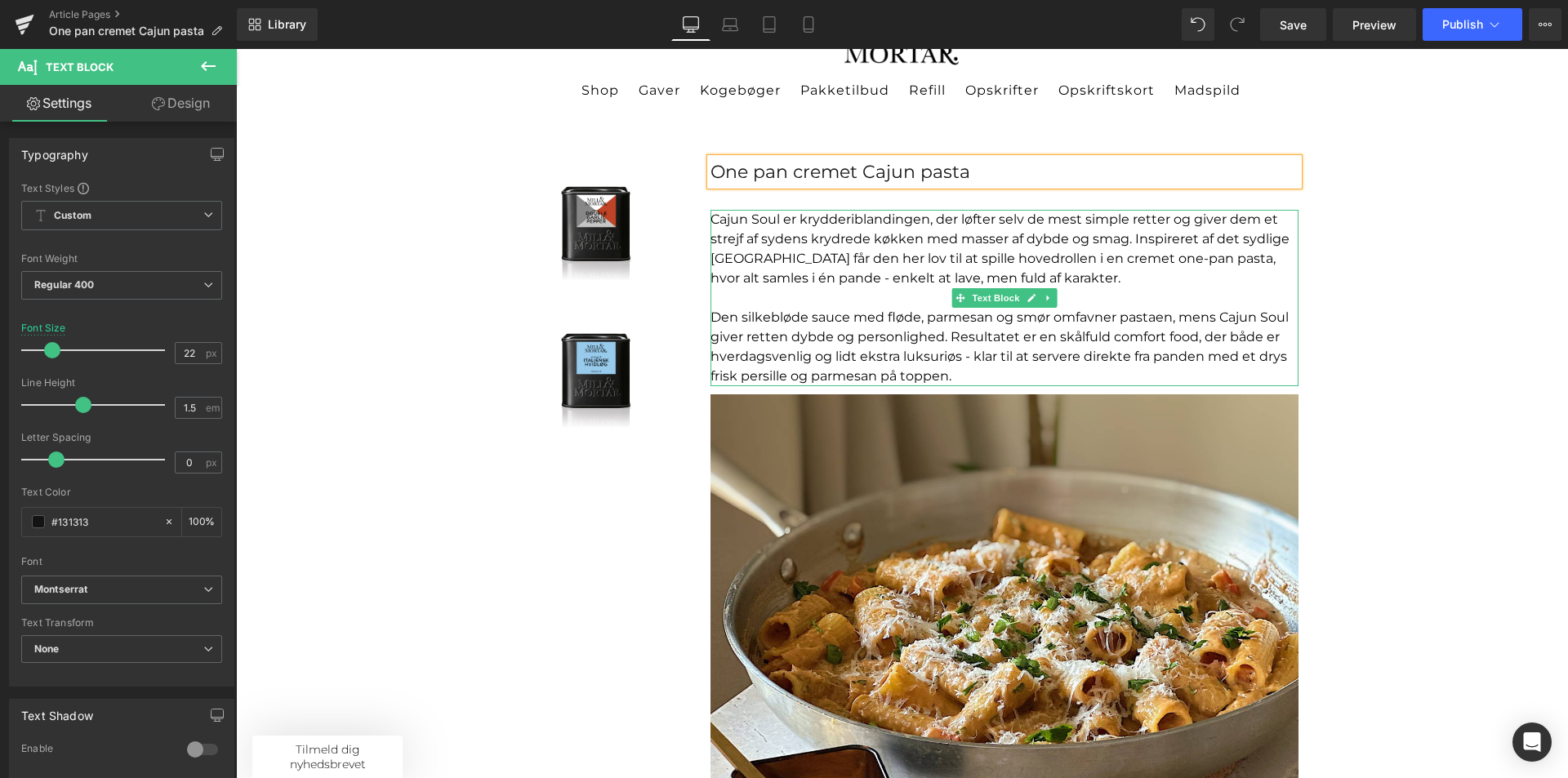
click at [1092, 257] on p "Cajun Soul er krydderiblandingen, der løfter selv de mest simple retter og give…" at bounding box center [1004, 248] width 588 height 78
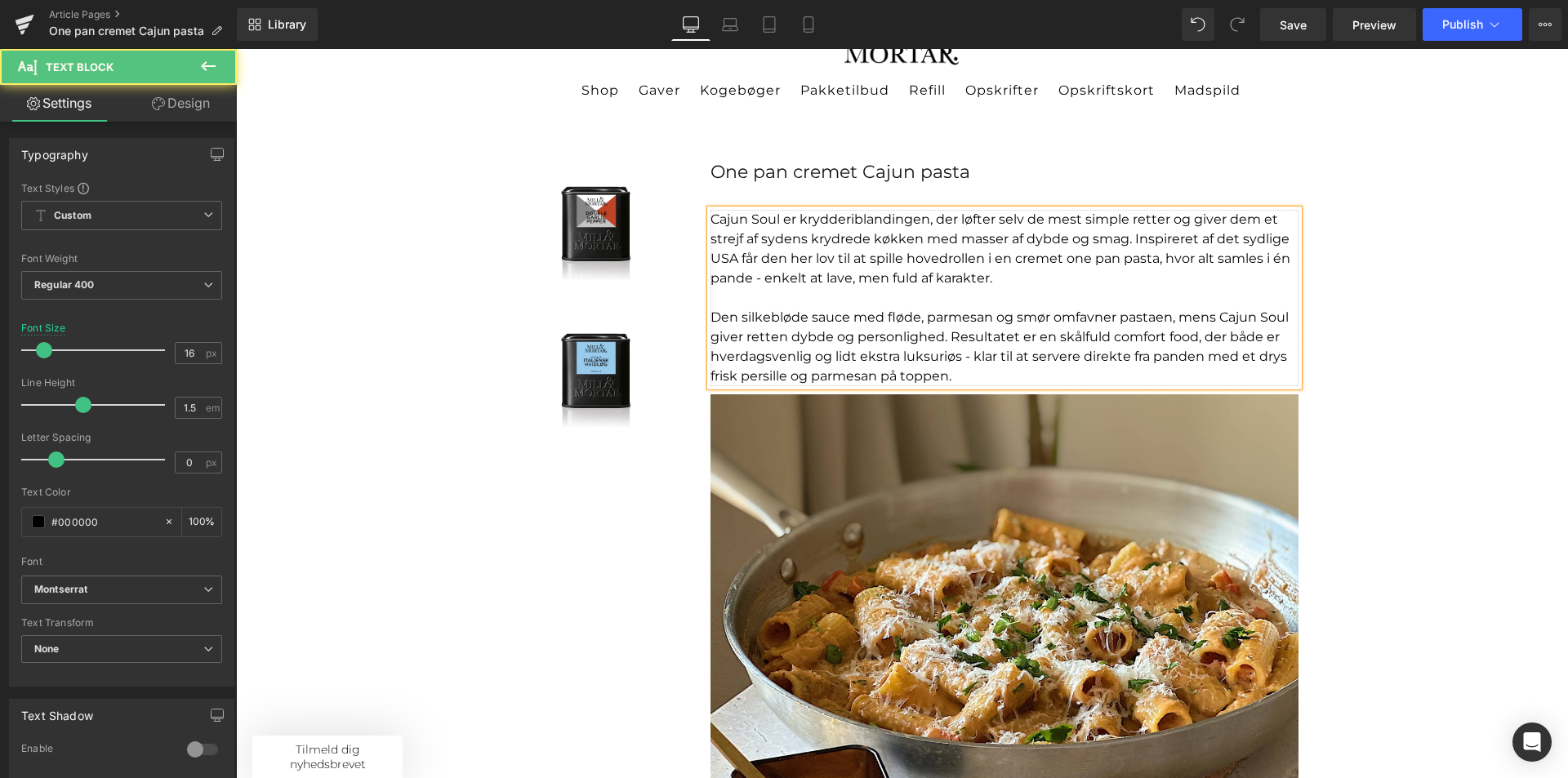
click at [1106, 278] on p "Cajun Soul er krydderiblandingen, der løfter selv de mest simple retter og give…" at bounding box center [1004, 248] width 588 height 78
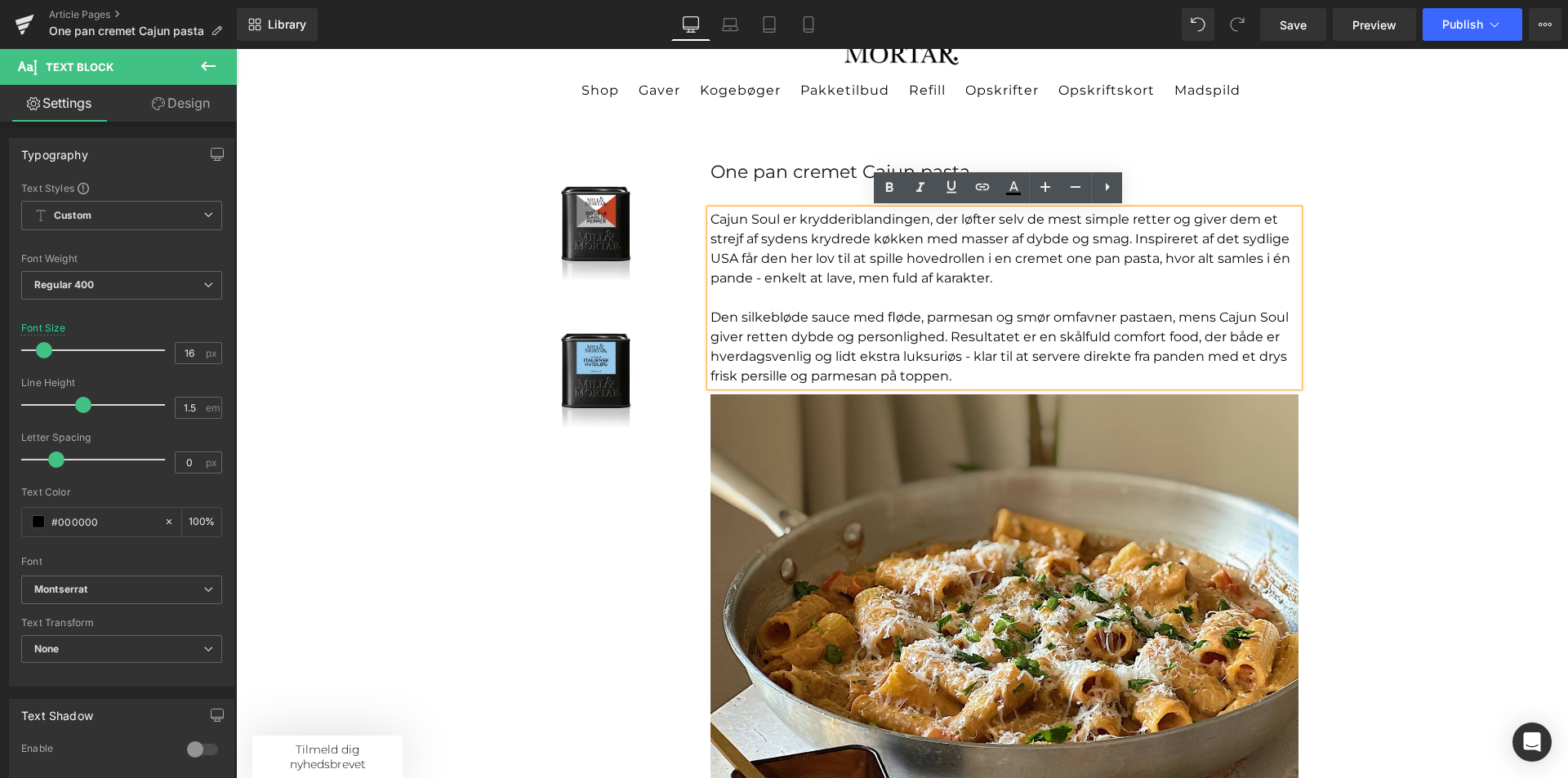
click at [1432, 297] on div "Sale Off (P) Image Product Sale Off (P) Image Product One pan cremet Cajun past…" at bounding box center [902, 570] width 1332 height 927
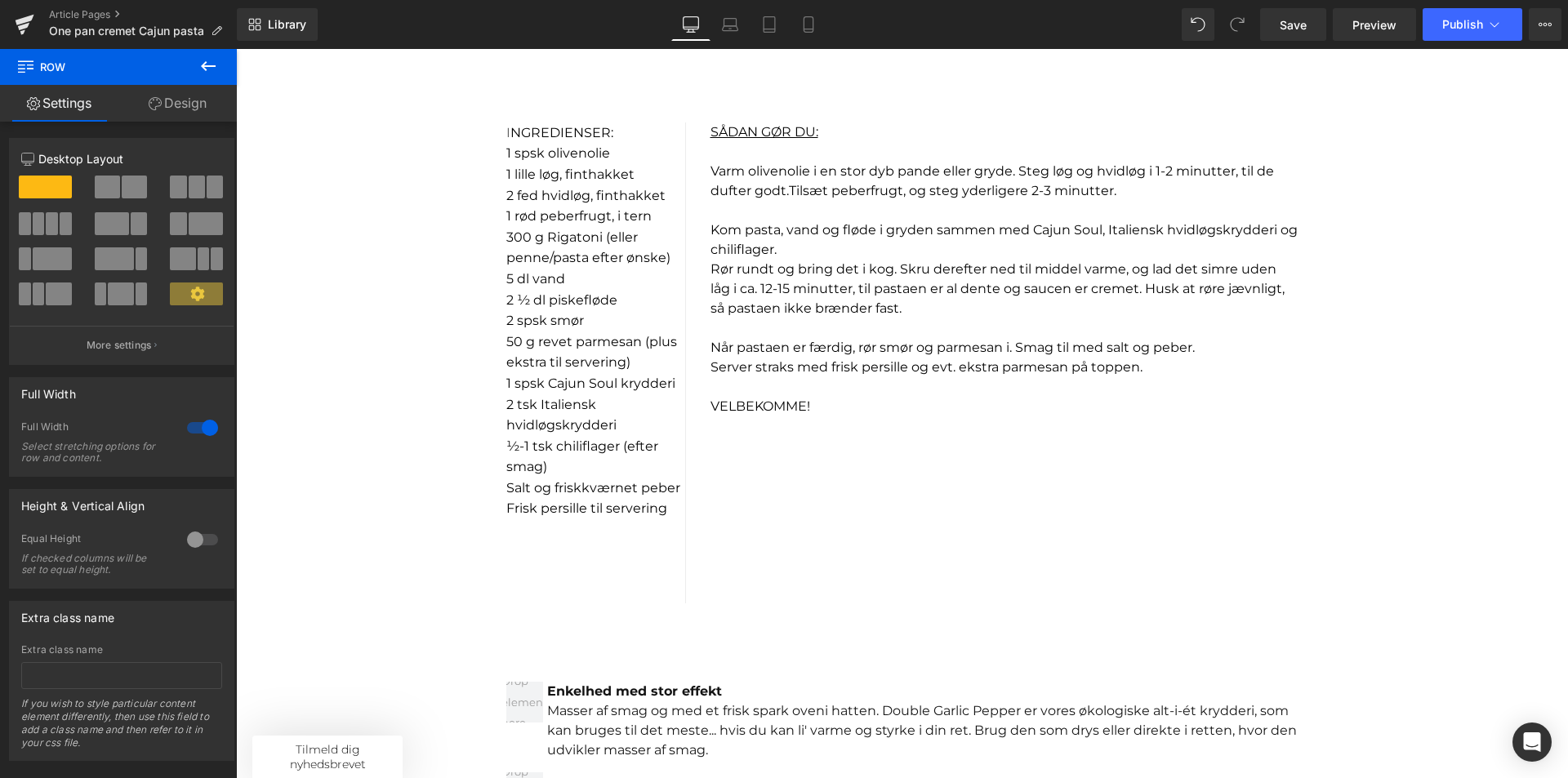
scroll to position [1469, 0]
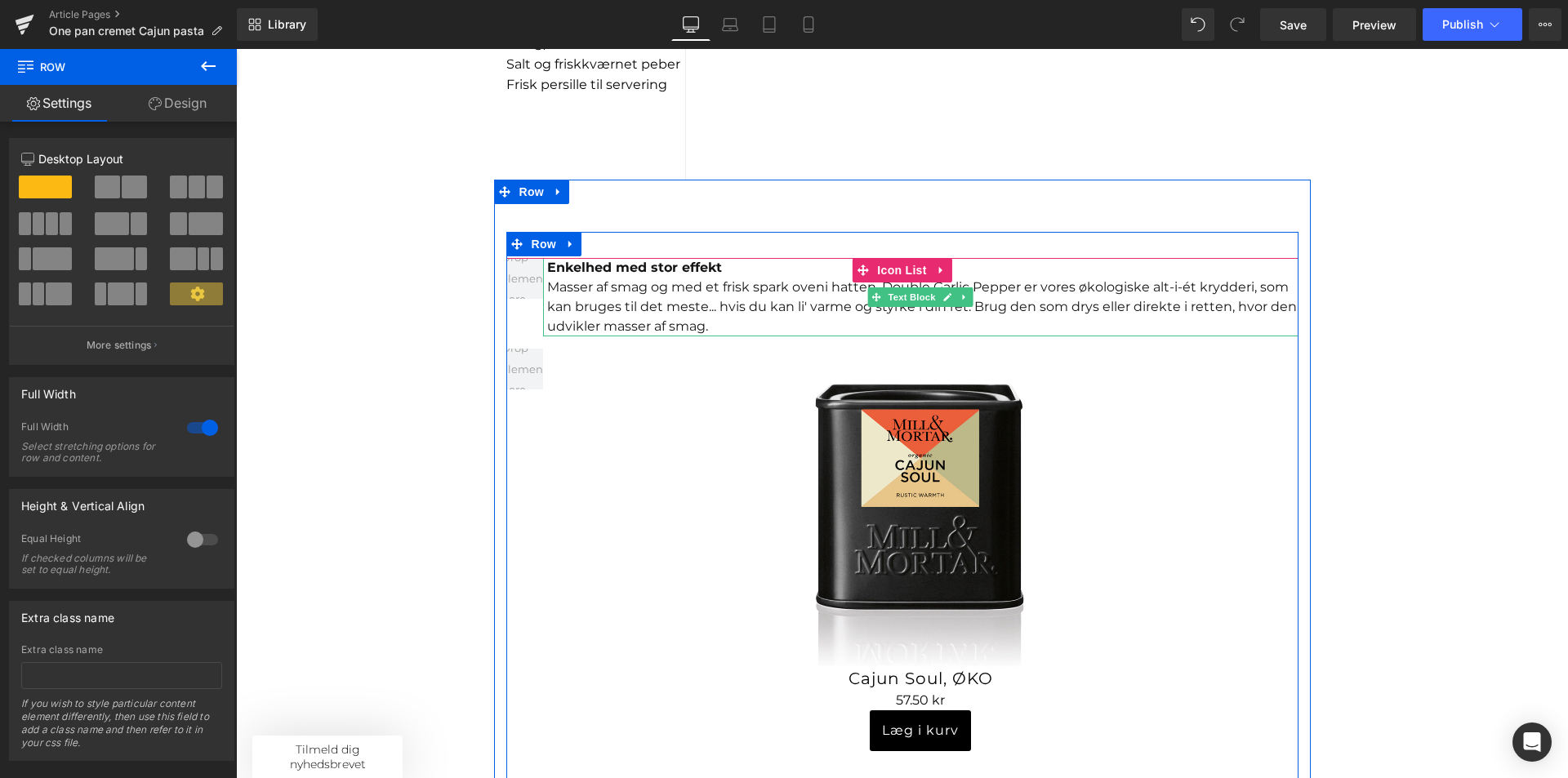
click at [747, 309] on div "Masser af smag og med et frisk spark oveni hatten. Double Garlic Pepper er vore…" at bounding box center [923, 306] width 751 height 58
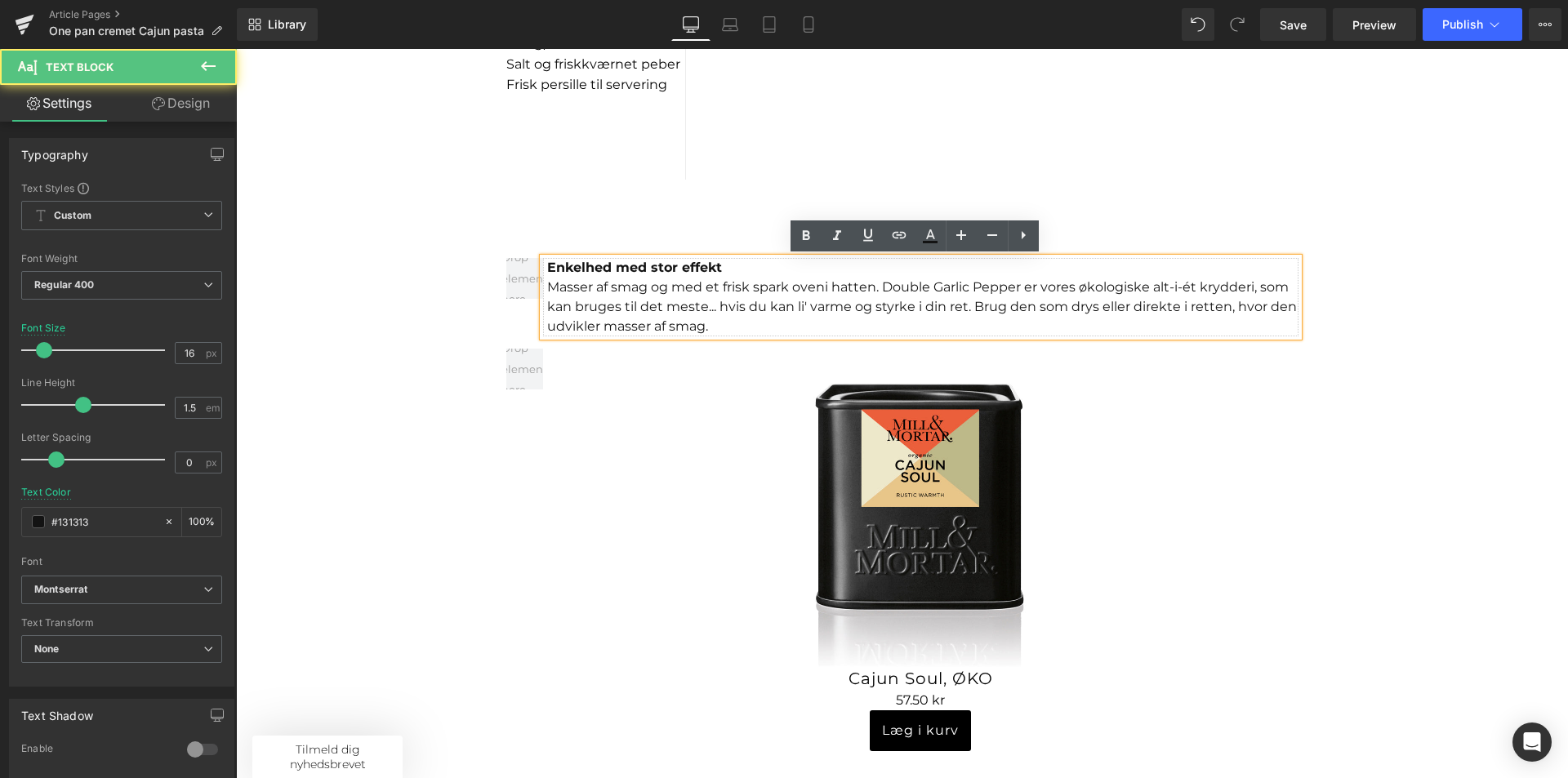
click at [681, 297] on div "Masser af smag og med et frisk spark oveni hatten. Double Garlic Pepper er vore…" at bounding box center [923, 306] width 751 height 58
click at [686, 321] on div "Masser af smag og med et frisk spark oveni hatten. Double Garlic Pepper er vore…" at bounding box center [923, 306] width 751 height 58
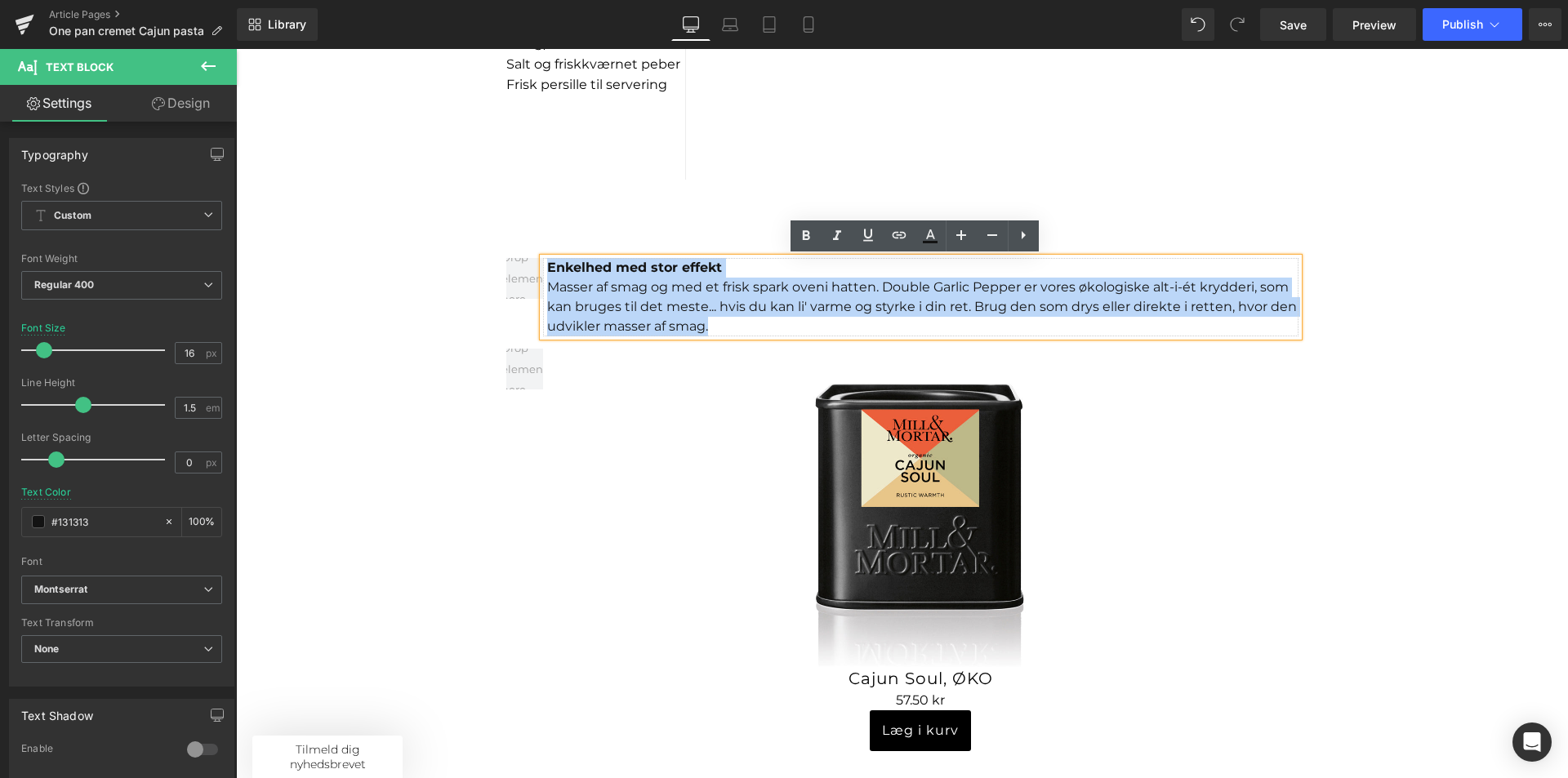
drag, startPoint x: 714, startPoint y: 323, endPoint x: 478, endPoint y: 234, distance: 252.2
click at [478, 234] on div "Sale Off (P) Image Product Sale Off (P) Image Product One pan cremet Cajun past…" at bounding box center [902, 74] width 1332 height 2710
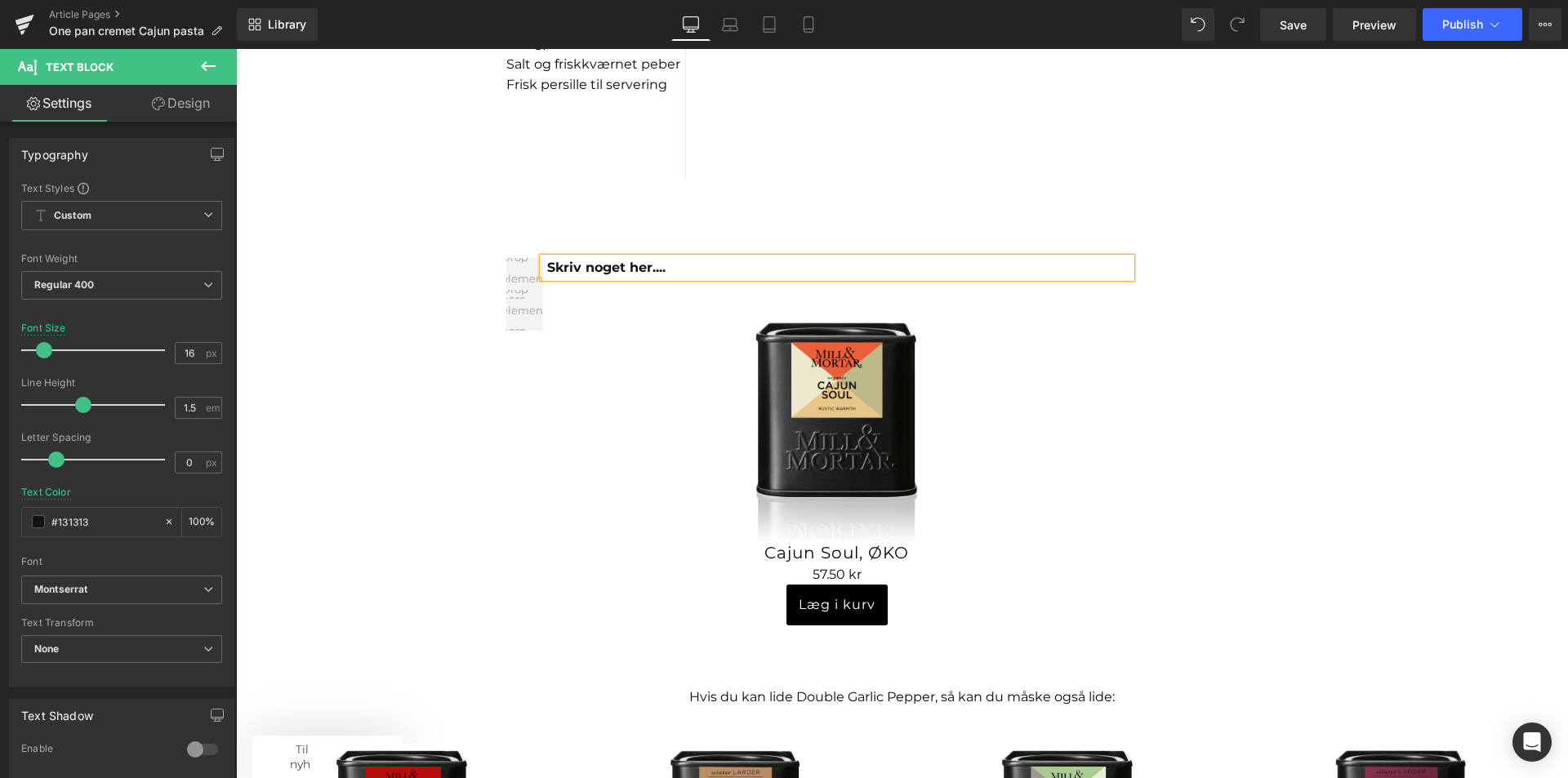
click at [754, 210] on div "Skriv noget her.... Text Block Sale Off (P) Image 0 kr" at bounding box center [903, 433] width 817 height 507
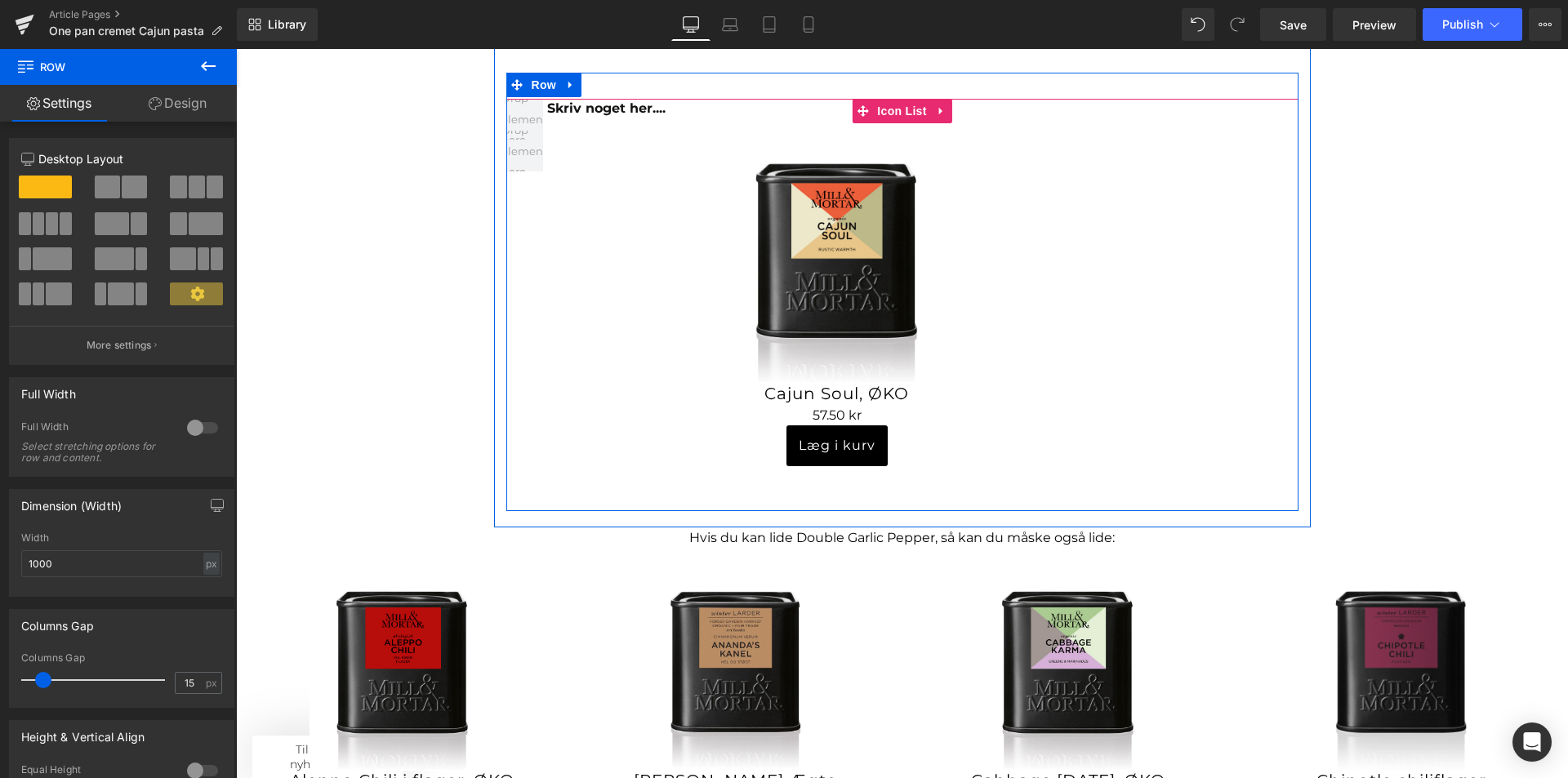
scroll to position [1714, 0]
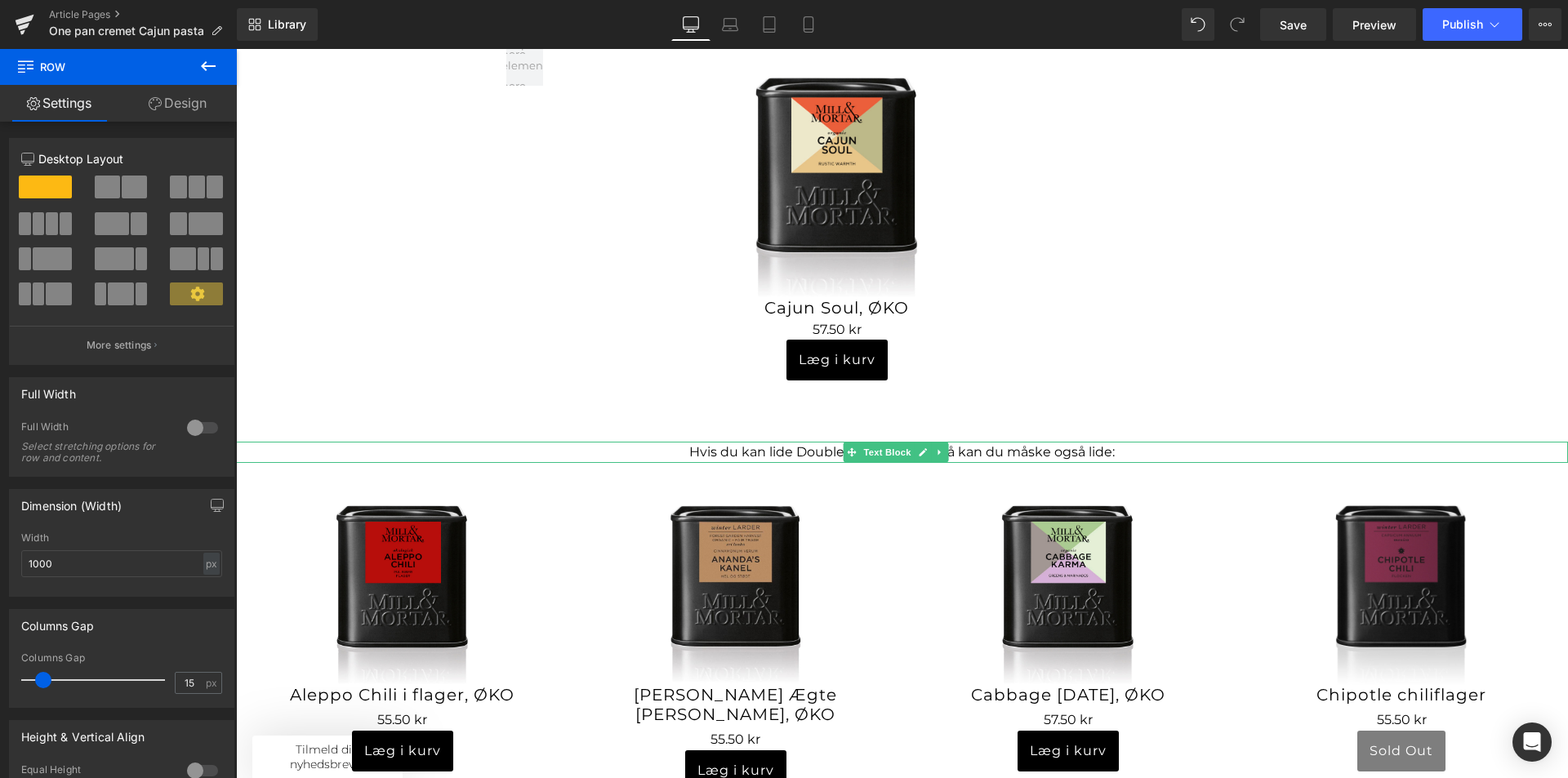
click at [833, 449] on p "Hvis du kan lide Double Garlic Pepper, så kan du måske også lide:" at bounding box center [902, 452] width 1332 height 22
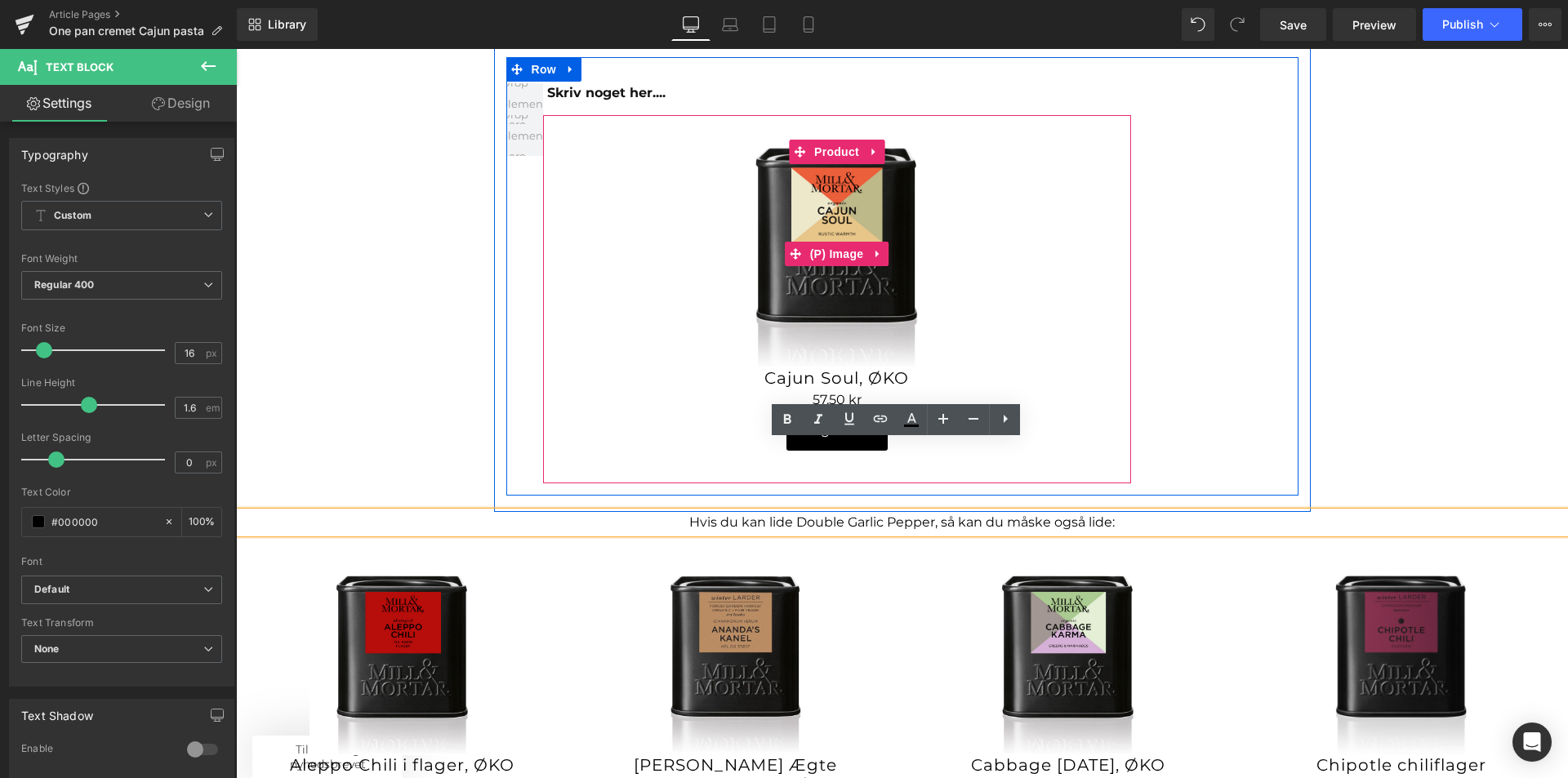
scroll to position [1551, 0]
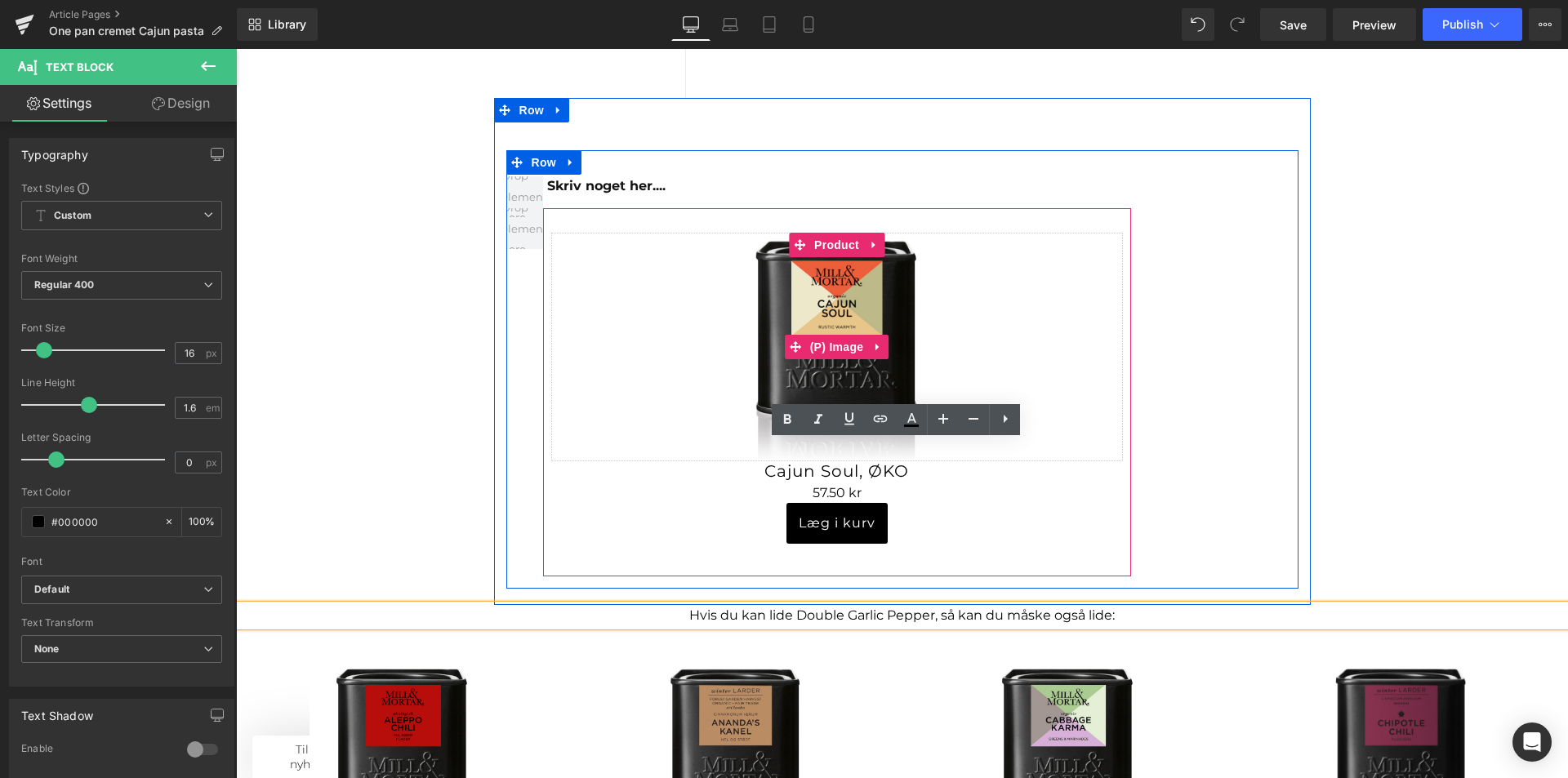
click at [996, 240] on link "Sale Off" at bounding box center [837, 347] width 572 height 228
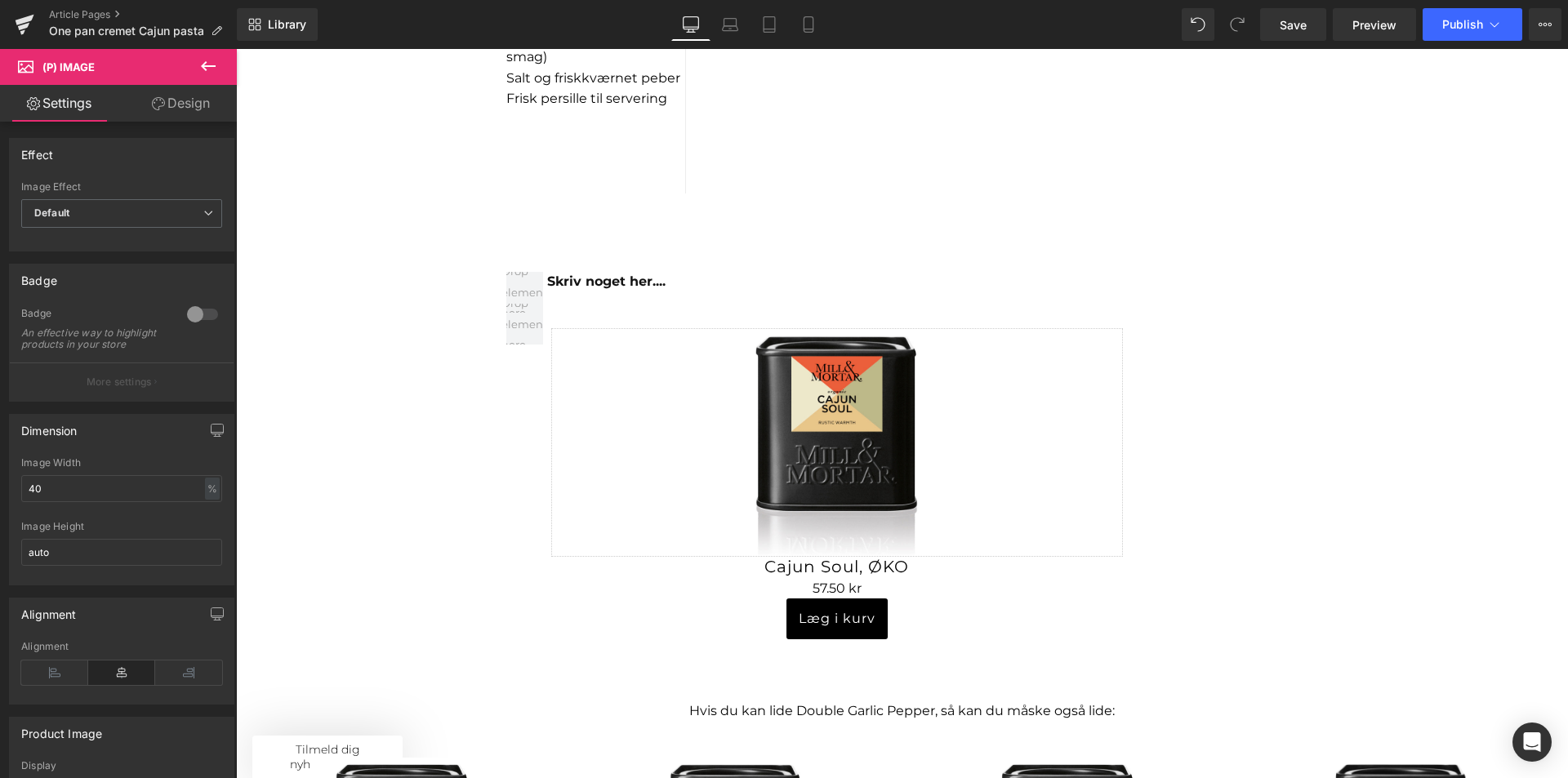
scroll to position [1469, 0]
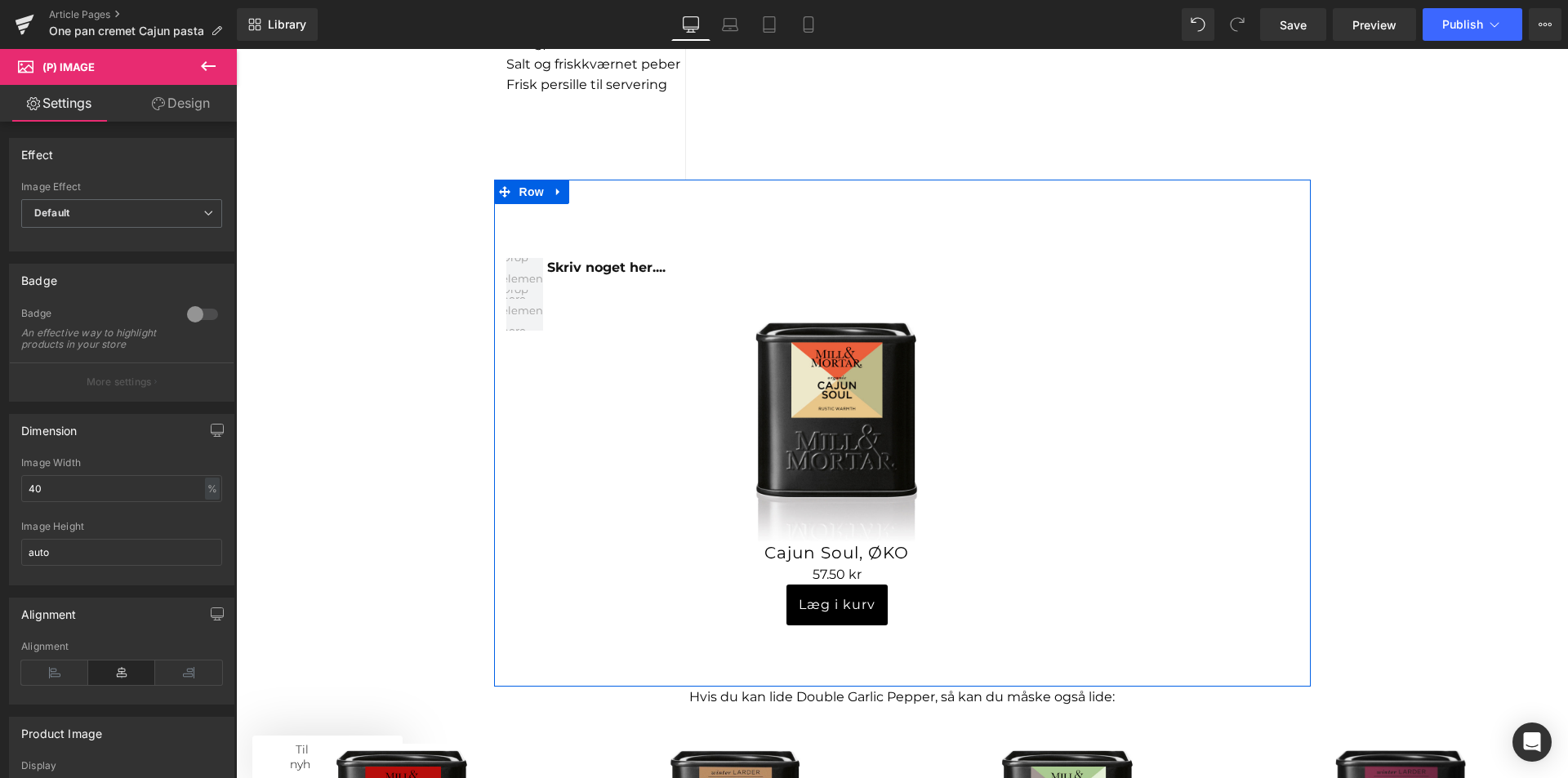
click at [966, 202] on div "Skriv noget her.... Text Block Sale Off (P) Image 0 kr" at bounding box center [903, 433] width 817 height 507
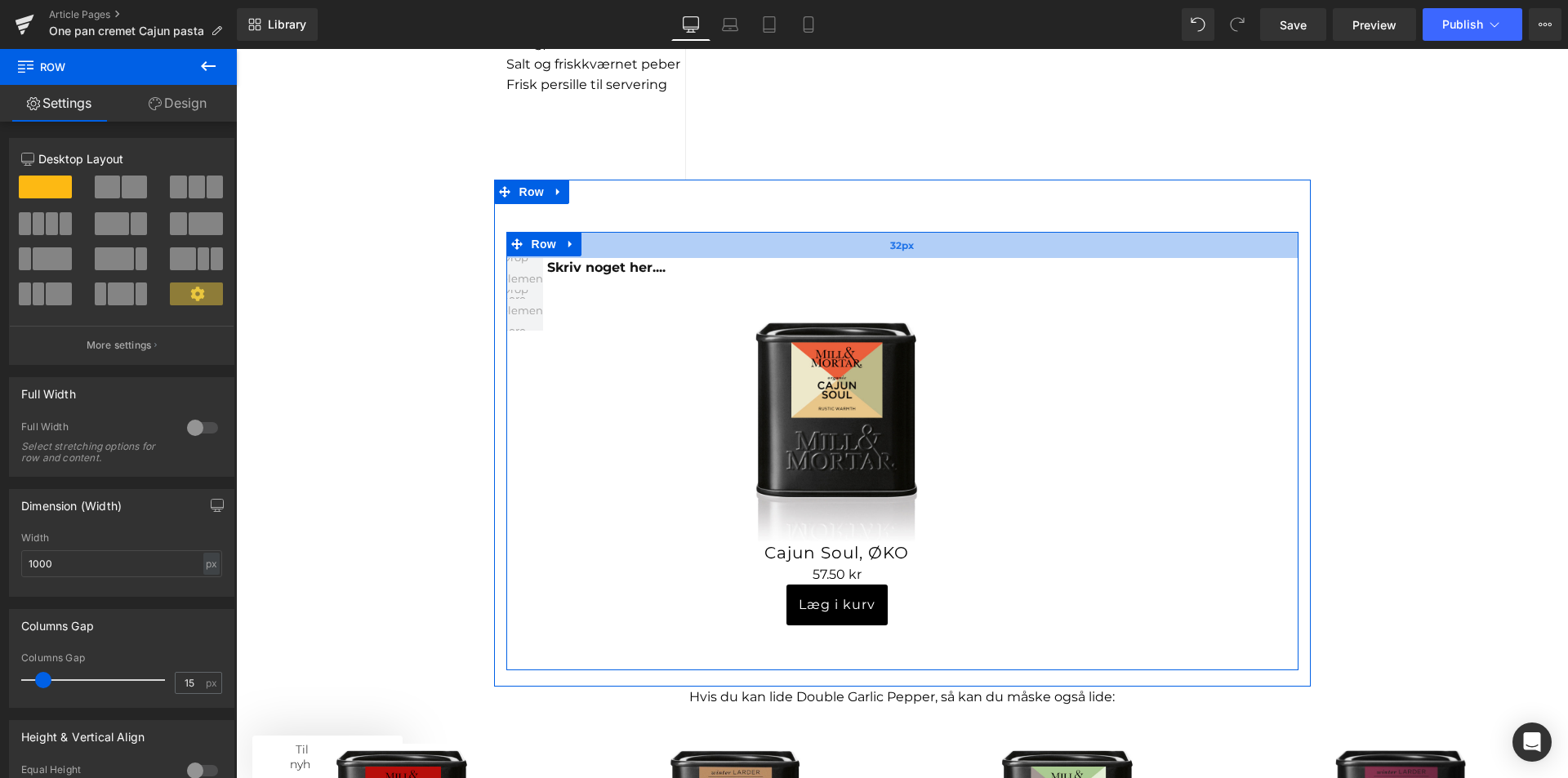
click at [1020, 240] on div "32px" at bounding box center [903, 245] width 792 height 26
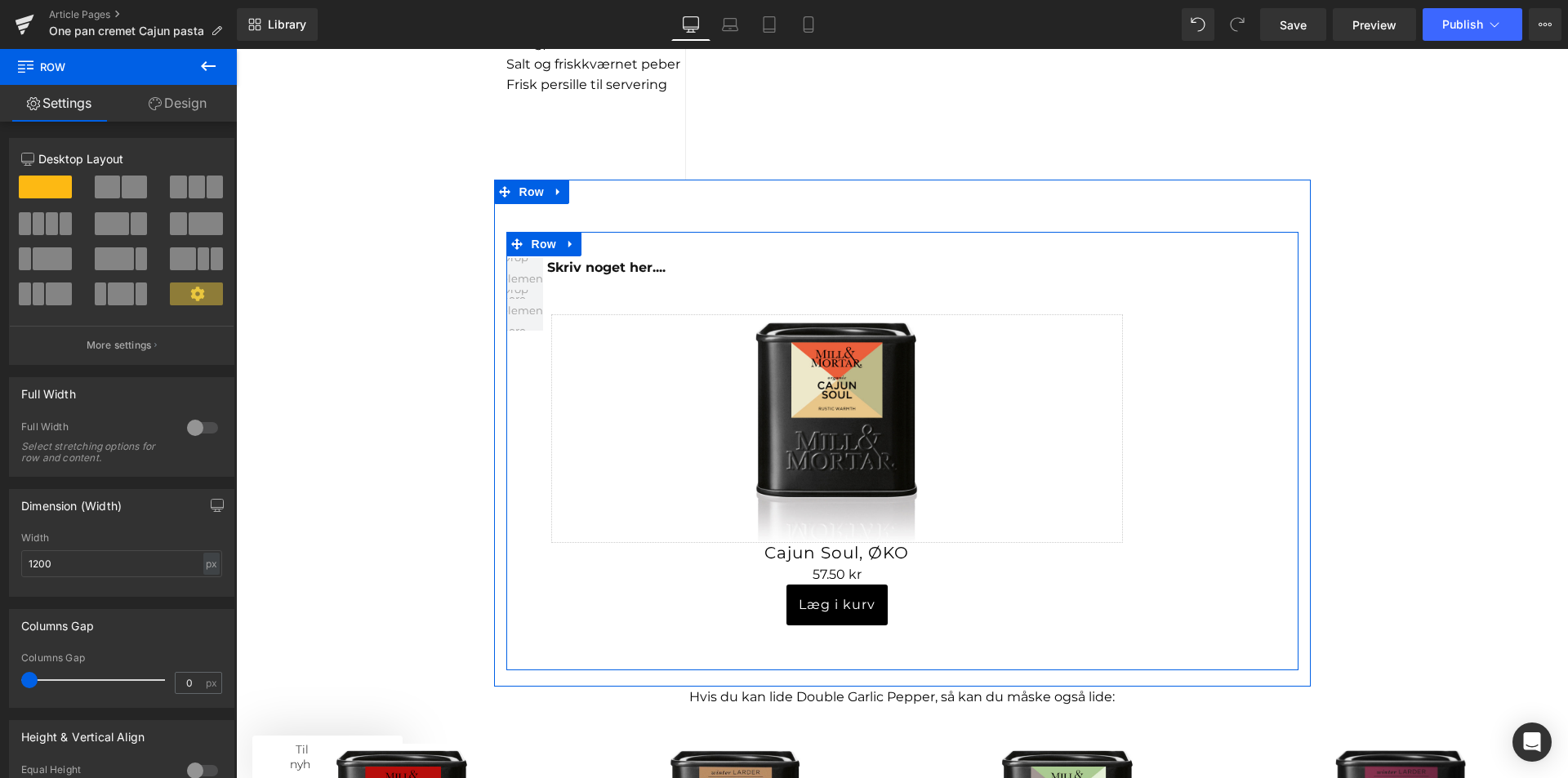
click at [1009, 353] on link "Sale Off" at bounding box center [837, 428] width 572 height 228
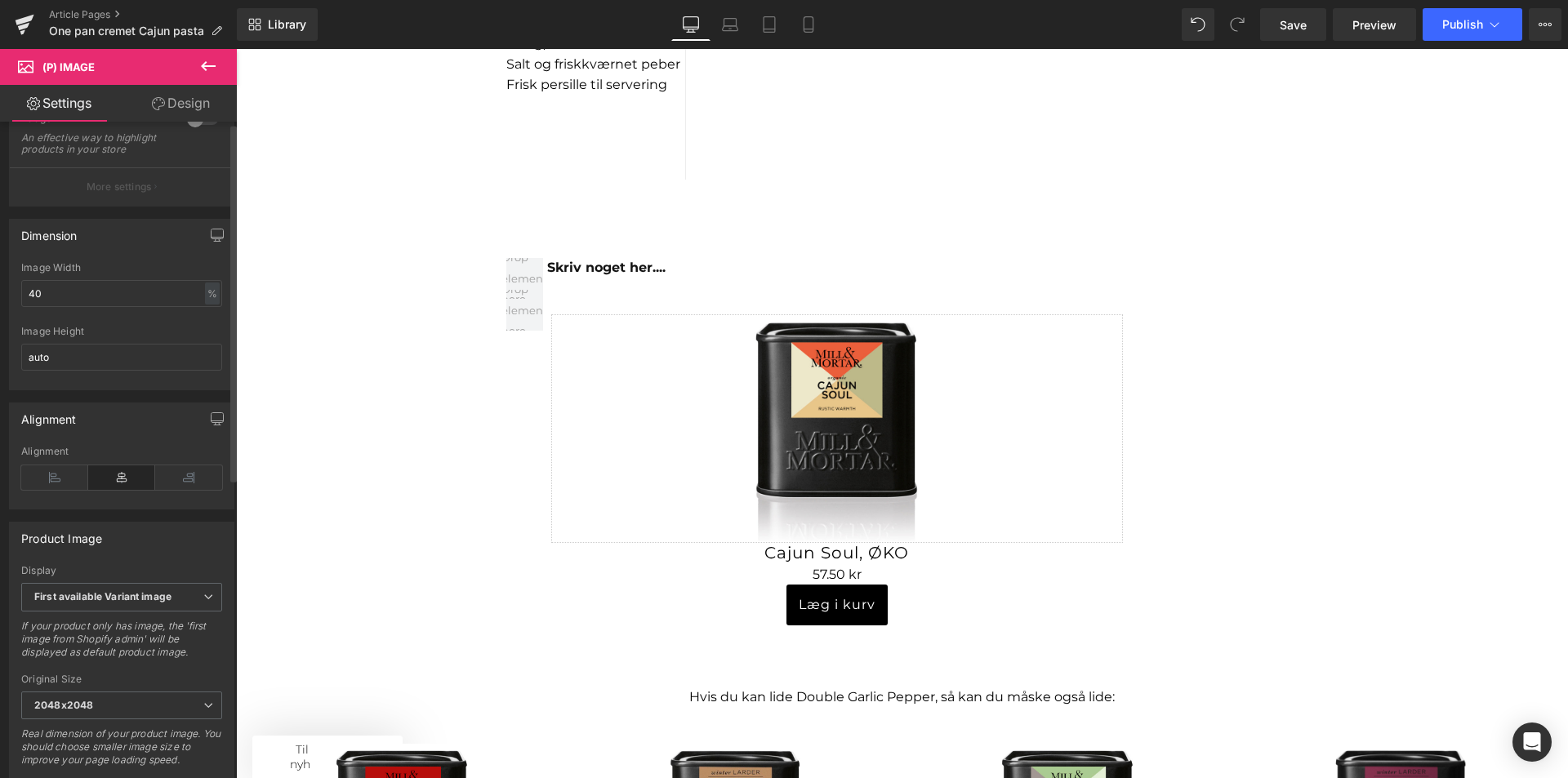
scroll to position [0, 0]
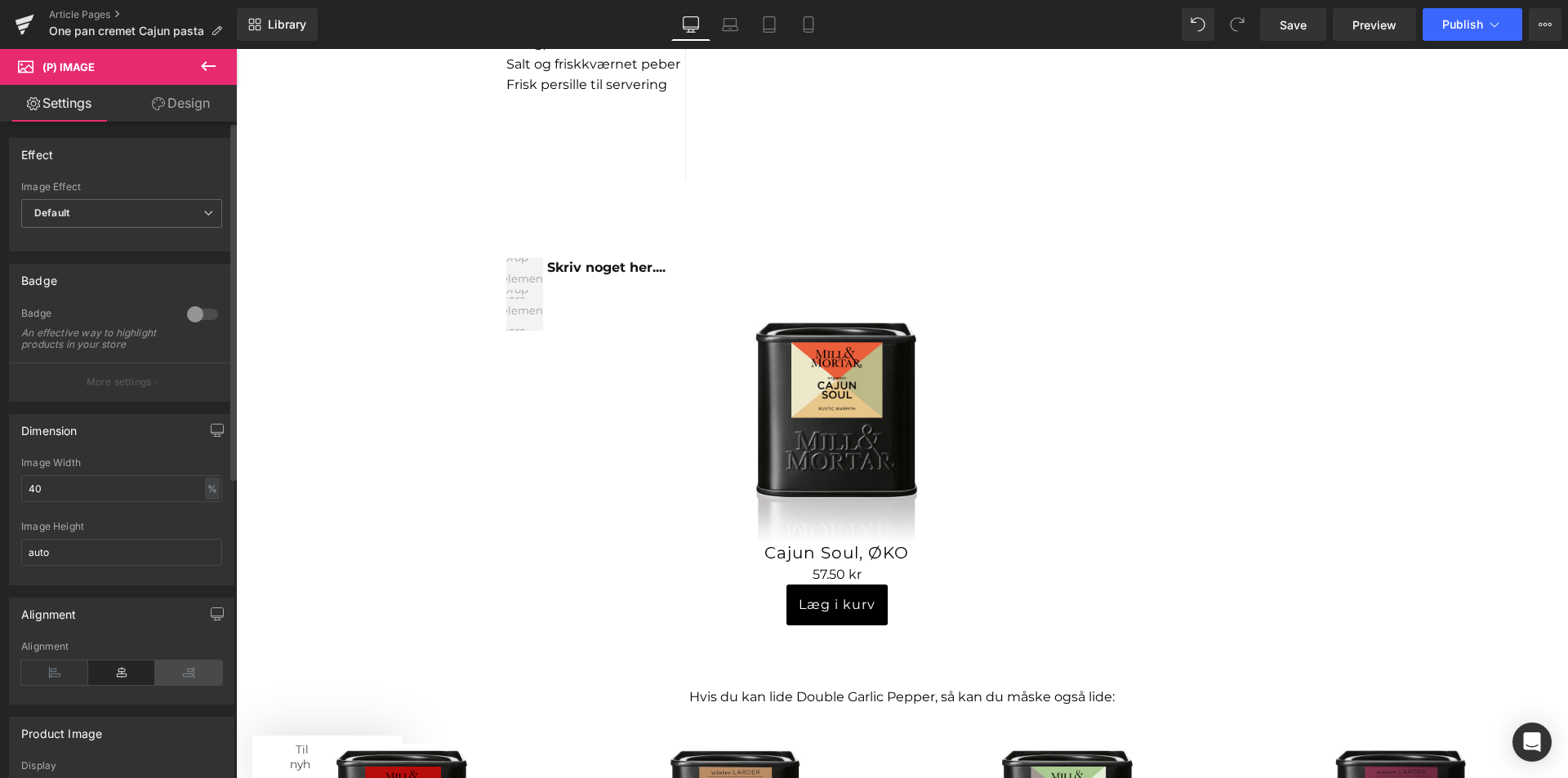
click at [164, 685] on icon at bounding box center [188, 672] width 67 height 25
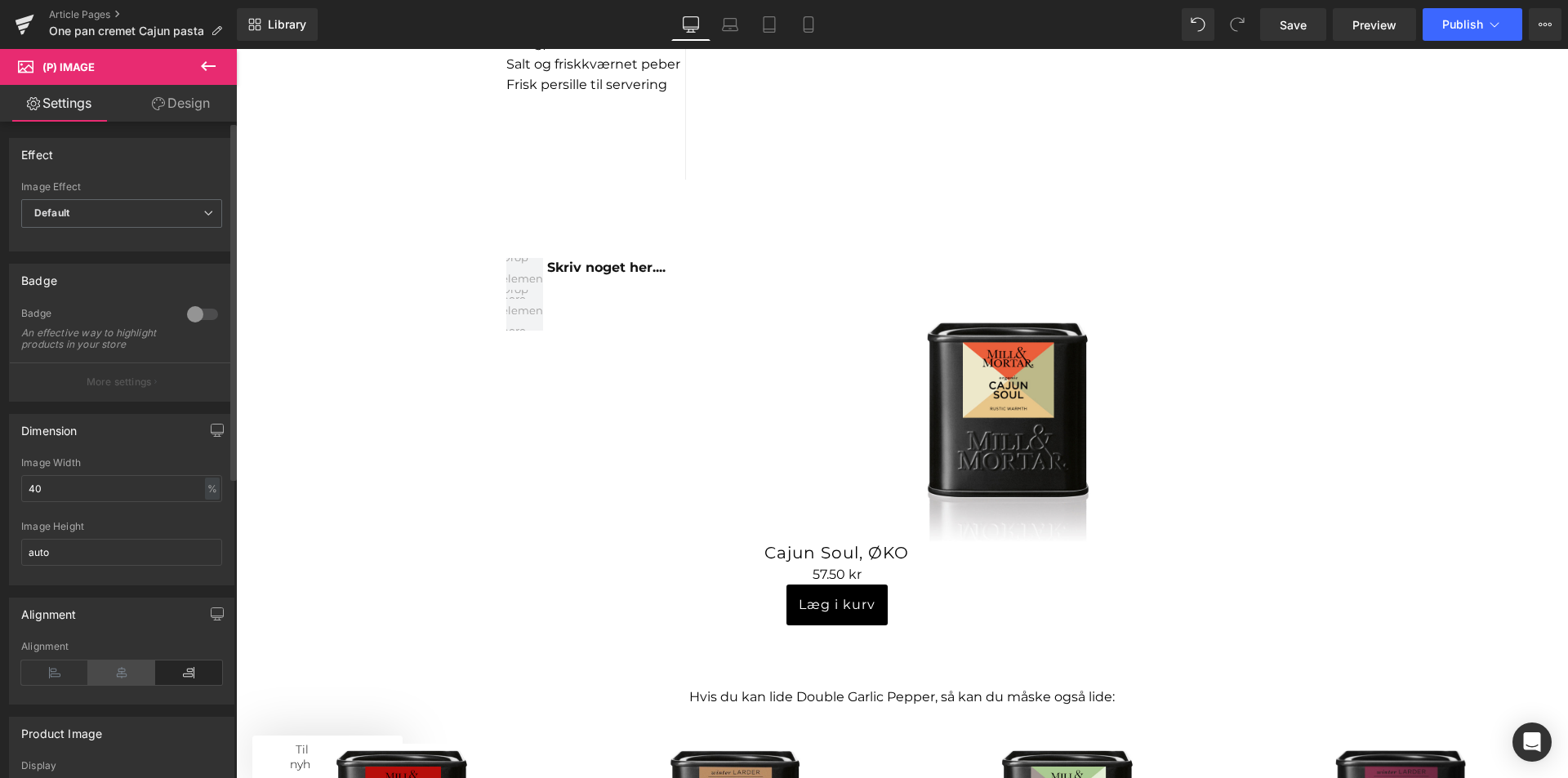
click at [128, 684] on icon at bounding box center [121, 672] width 67 height 25
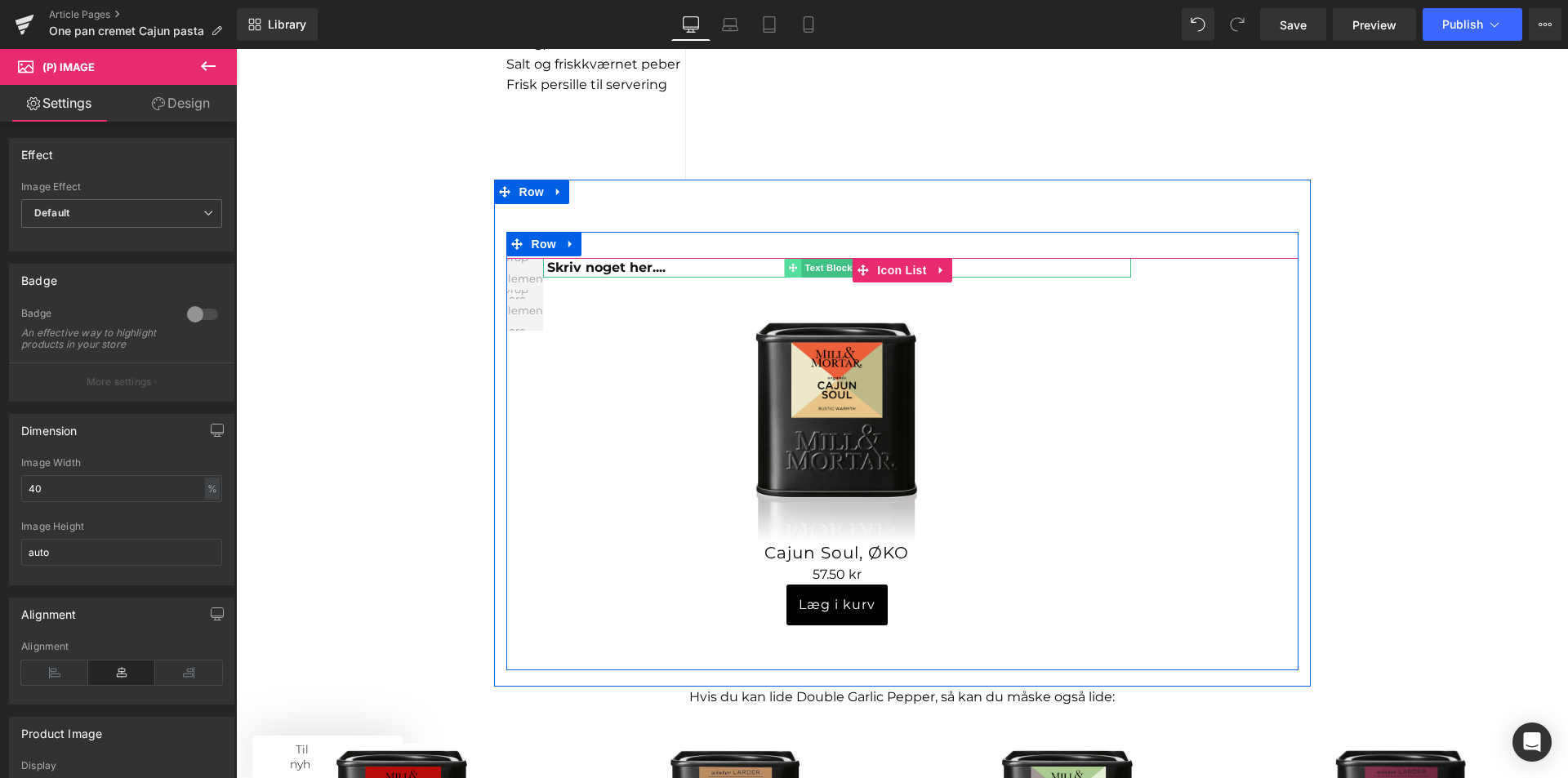
click at [788, 271] on icon at bounding box center [792, 268] width 9 height 9
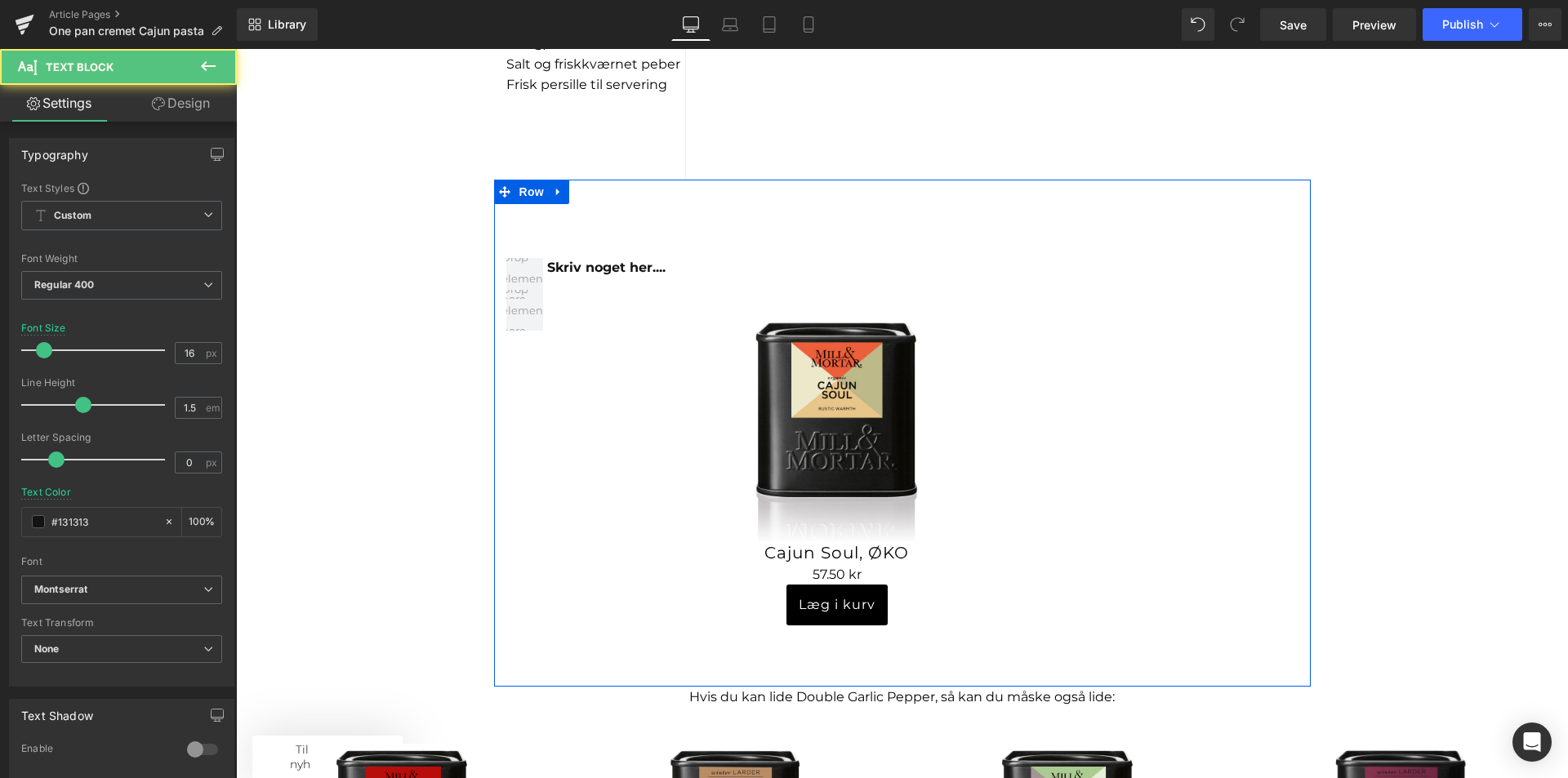
click at [718, 198] on div "Skriv noget her.... Text Block Sale Off (P) Image 0 kr" at bounding box center [903, 433] width 817 height 507
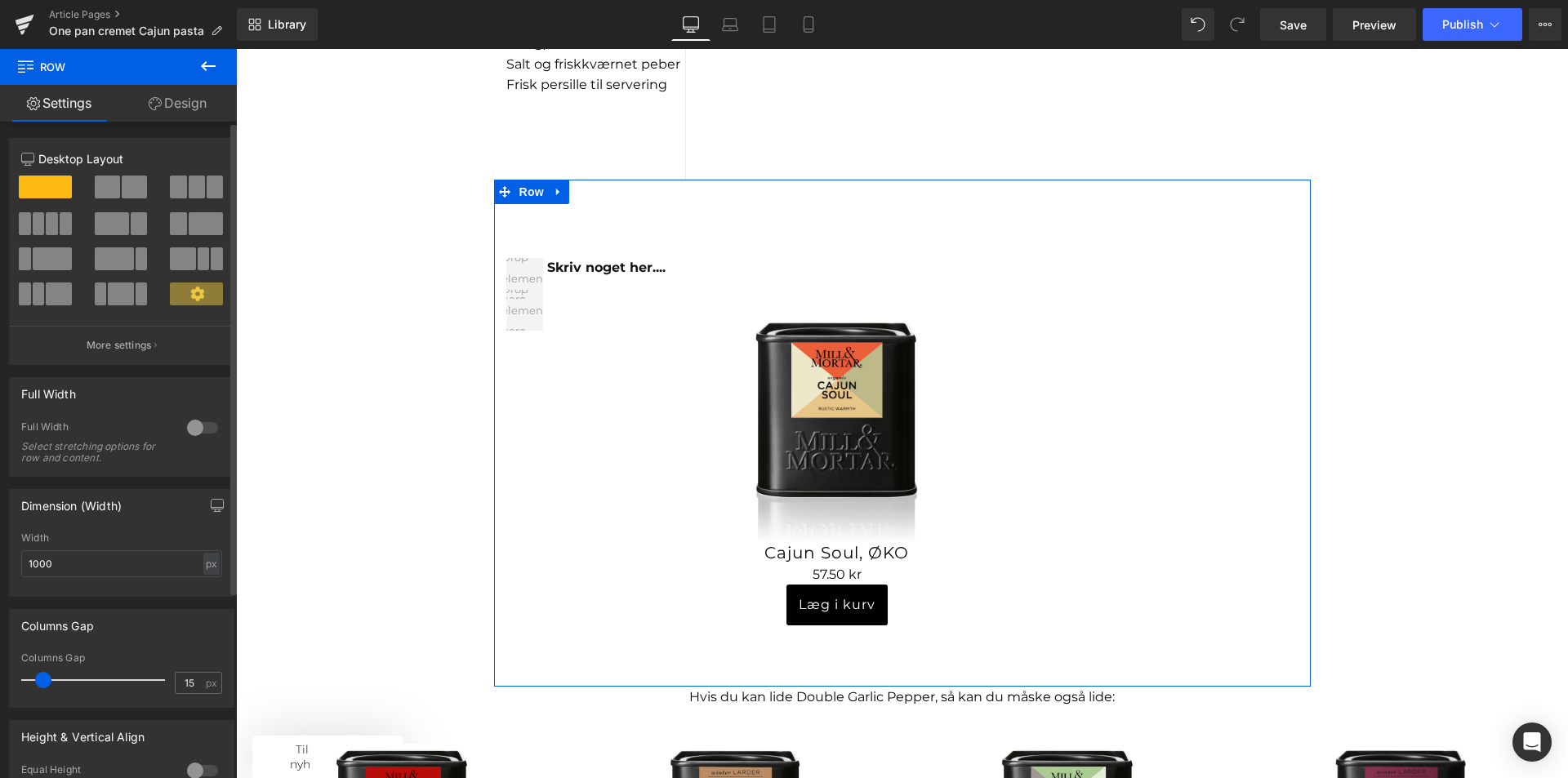
click at [136, 292] on span at bounding box center [142, 294] width 12 height 23
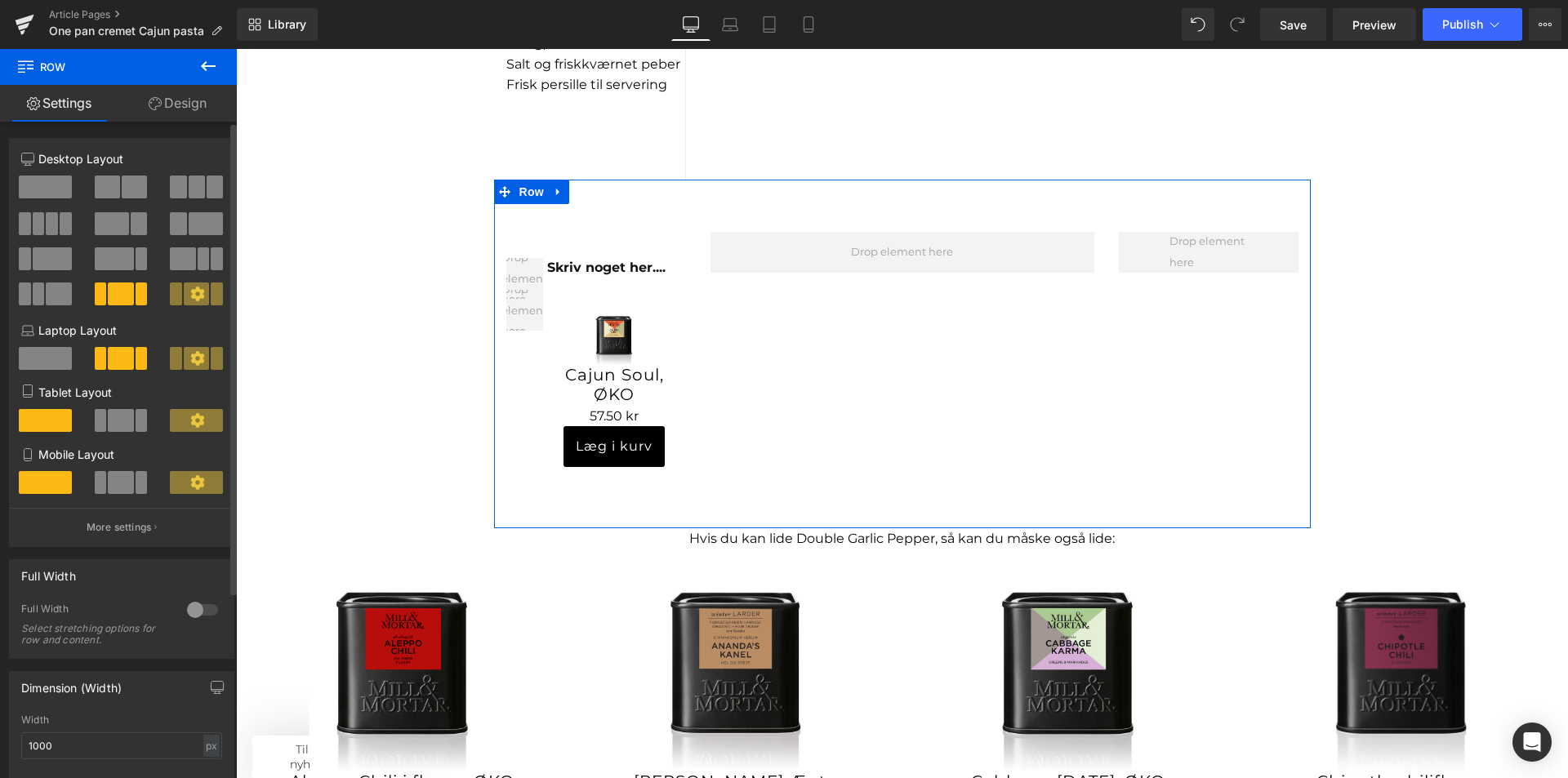
click at [111, 286] on span at bounding box center [120, 294] width 25 height 23
click at [44, 189] on span at bounding box center [45, 187] width 53 height 23
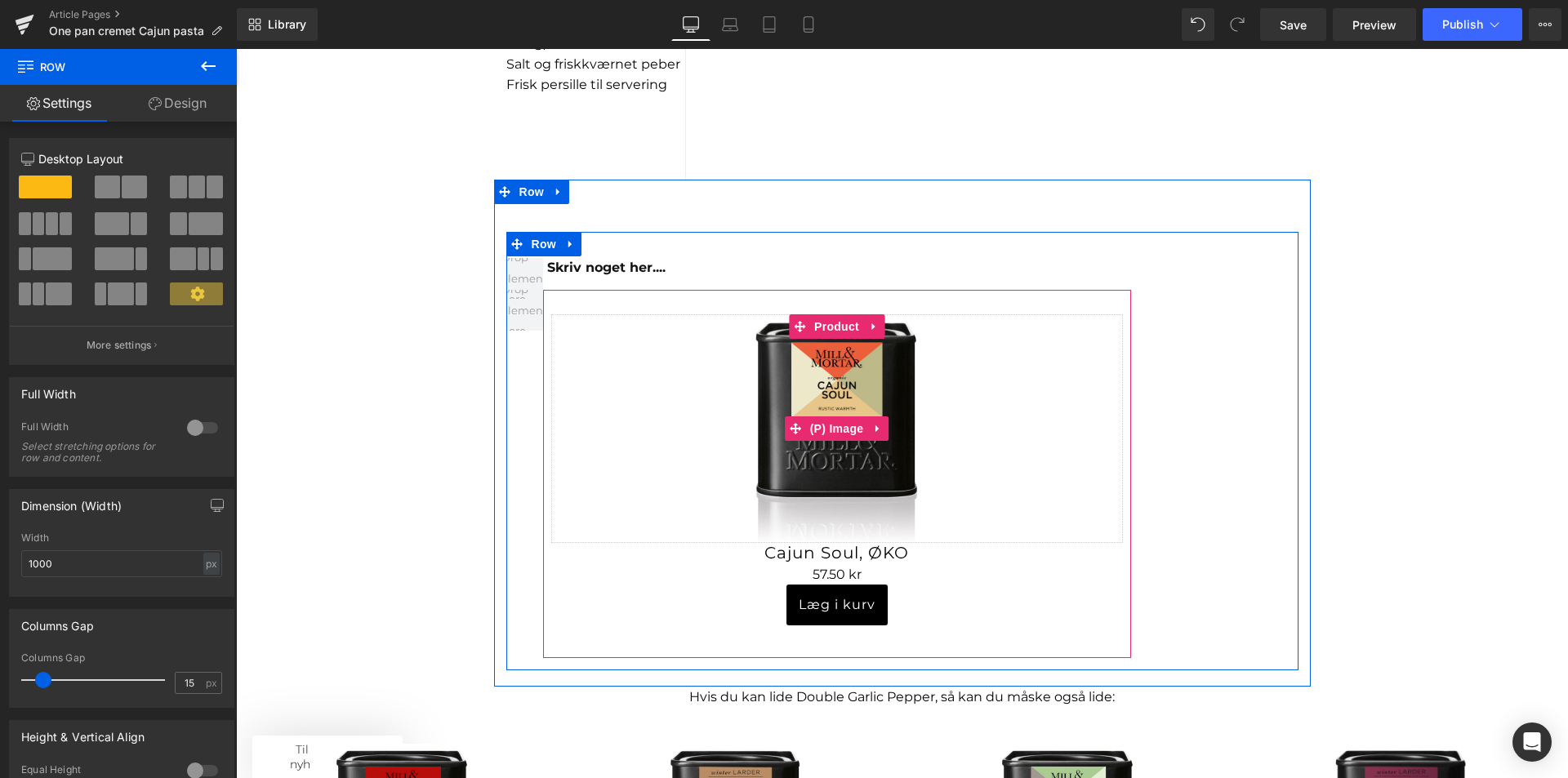
click at [642, 322] on link "Sale Off" at bounding box center [837, 428] width 572 height 228
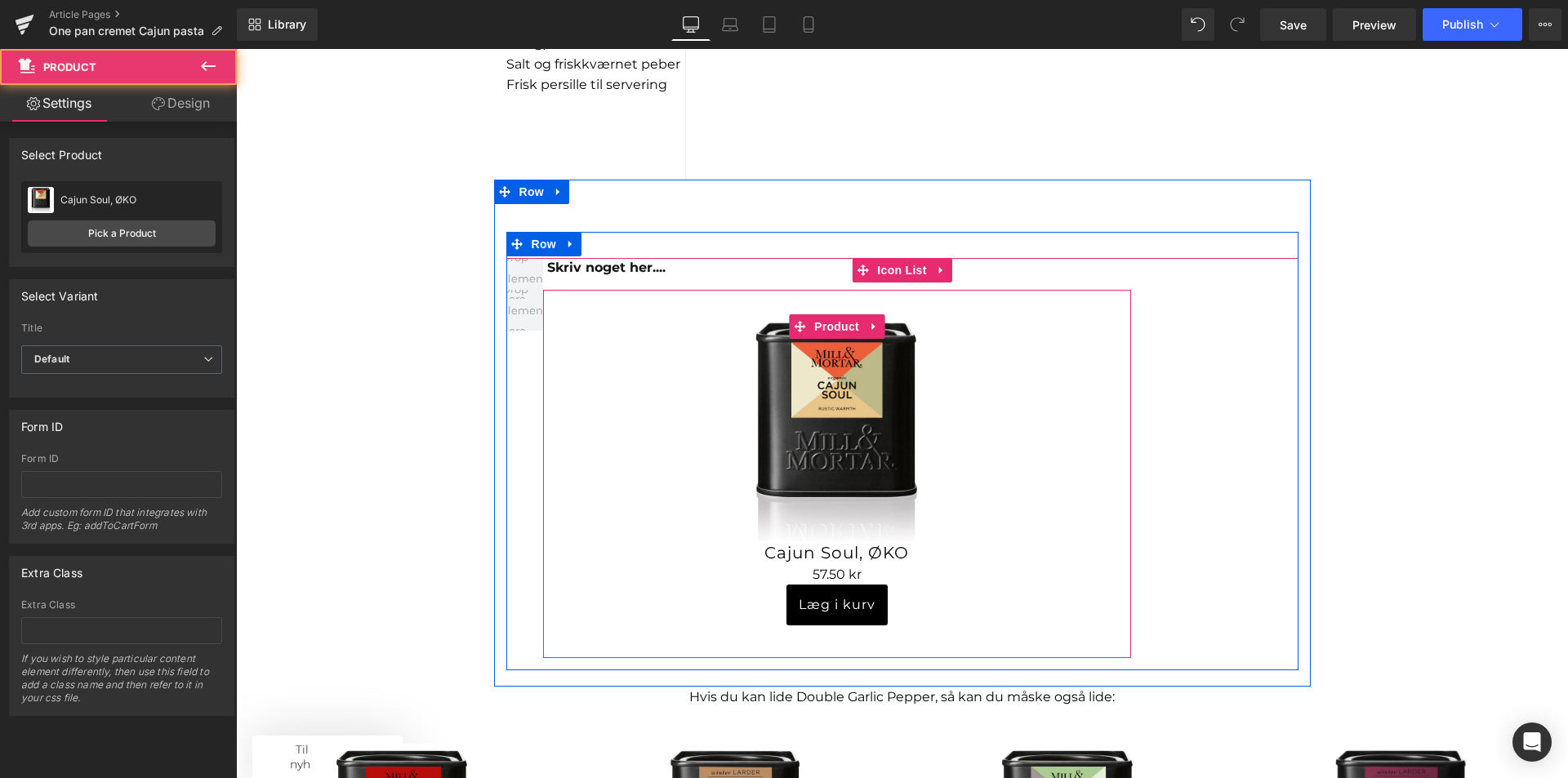
drag, startPoint x: 654, startPoint y: 304, endPoint x: 676, endPoint y: 305, distance: 22.0
click at [676, 305] on div "Sale Off (P) Image Cajun Soul, ØKO (P) Title 0 kr 57.50 kr (P) Price Læg i kurv…" at bounding box center [837, 473] width 588 height 368
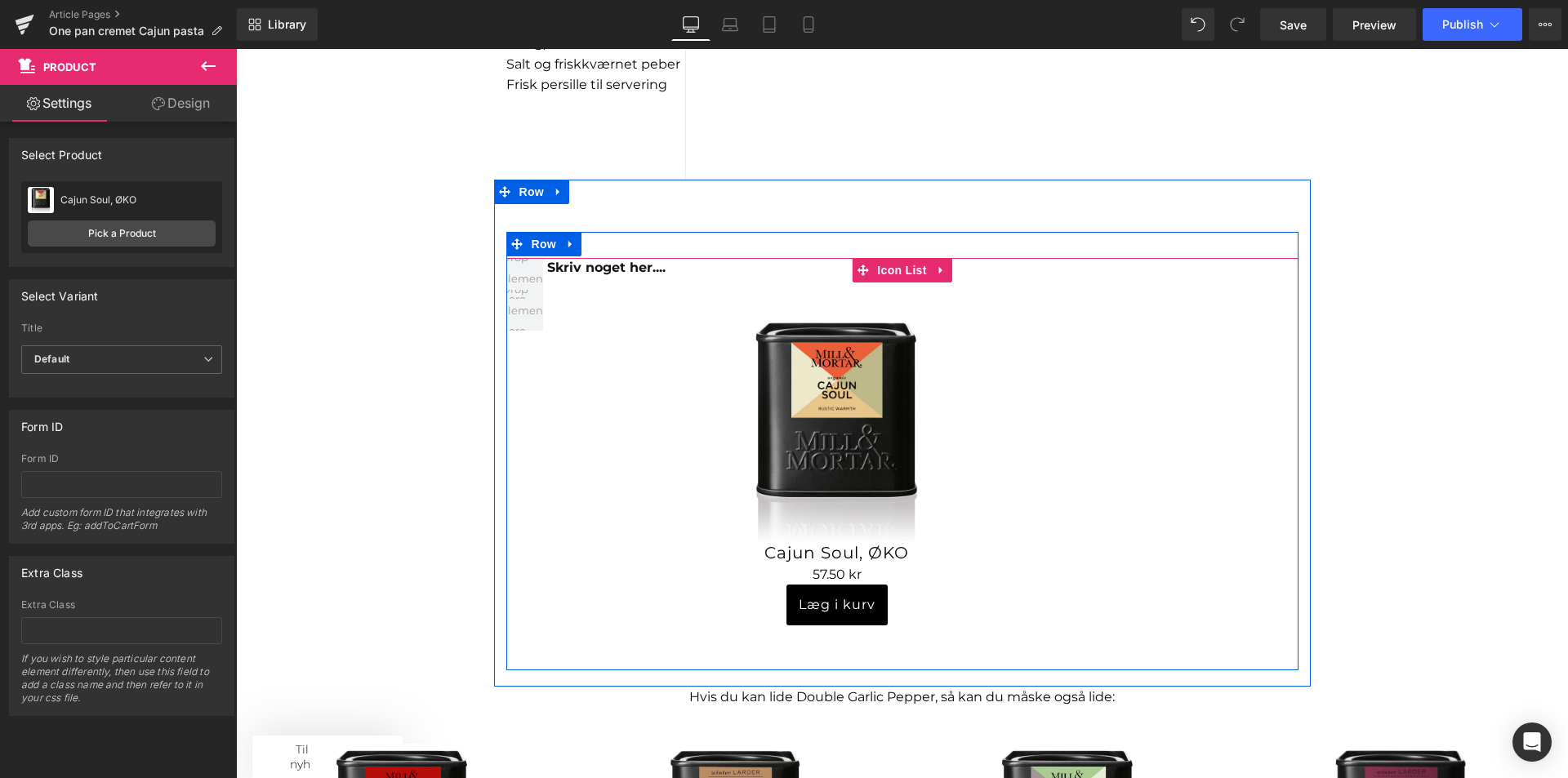
drag, startPoint x: 1072, startPoint y: 292, endPoint x: 1073, endPoint y: 310, distance: 18.0
click at [236, 49] on div at bounding box center [236, 49] width 0 height 0
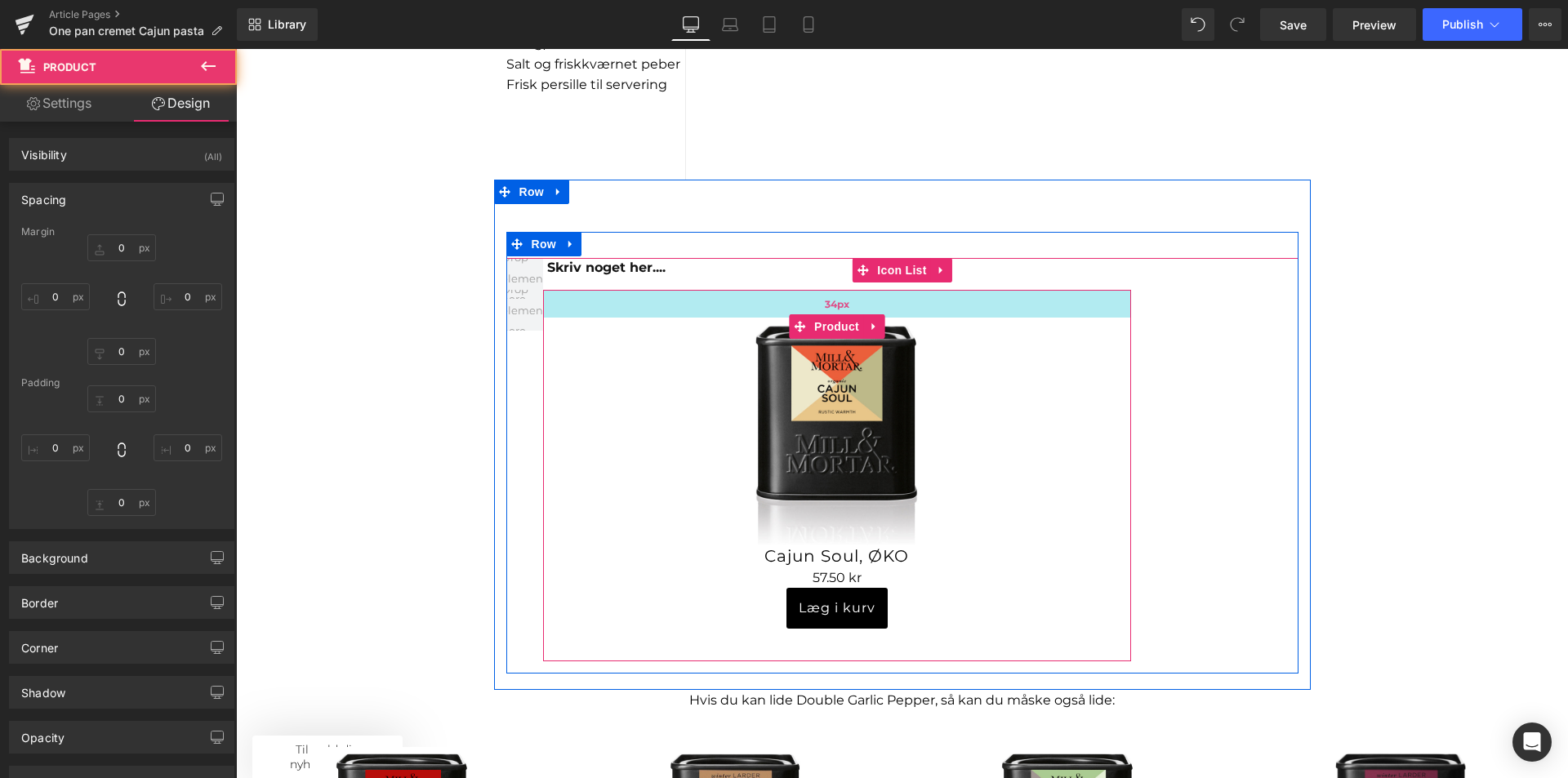
type input "0"
type input "34"
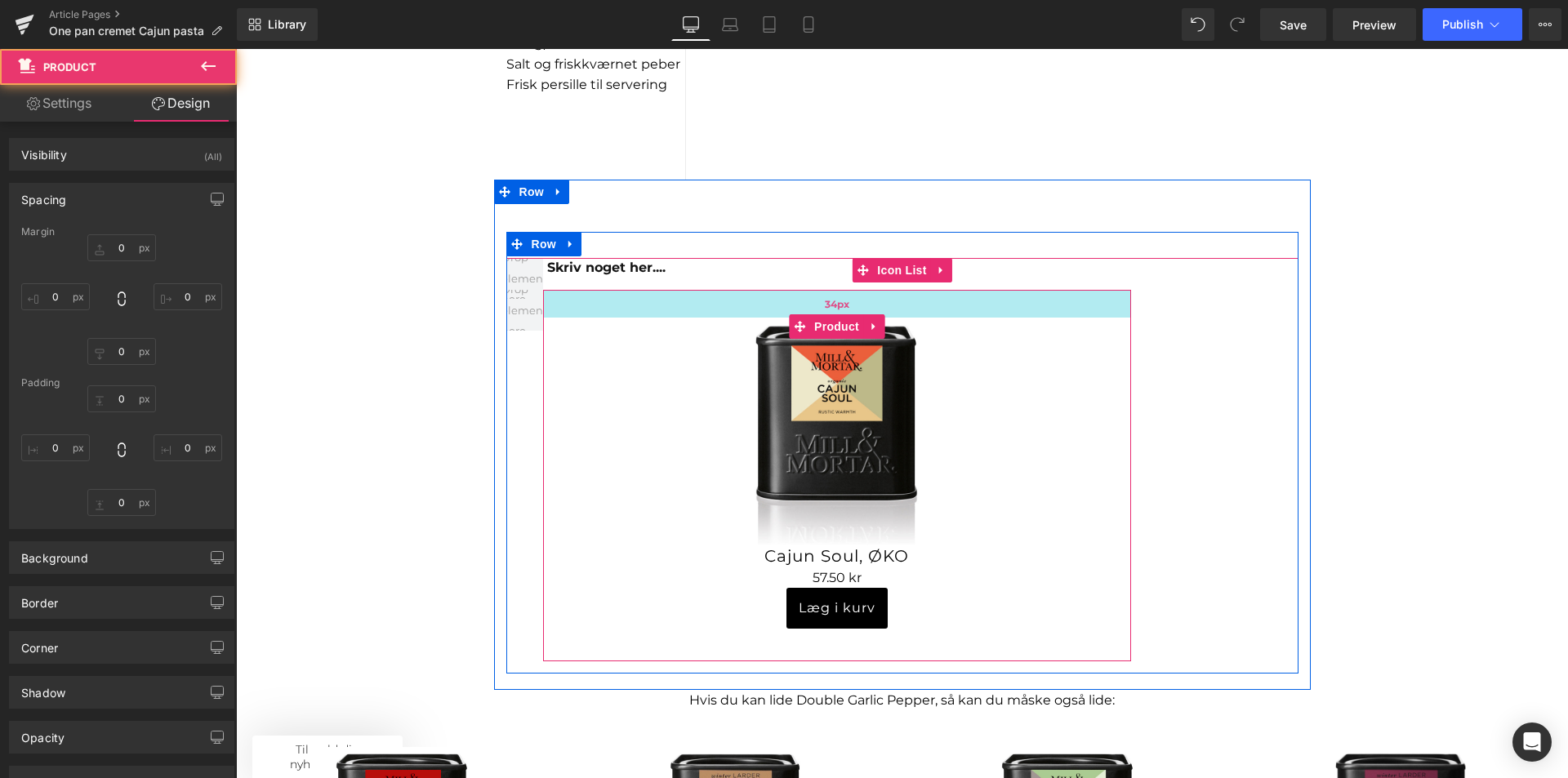
type input "10"
type input "30"
type input "10"
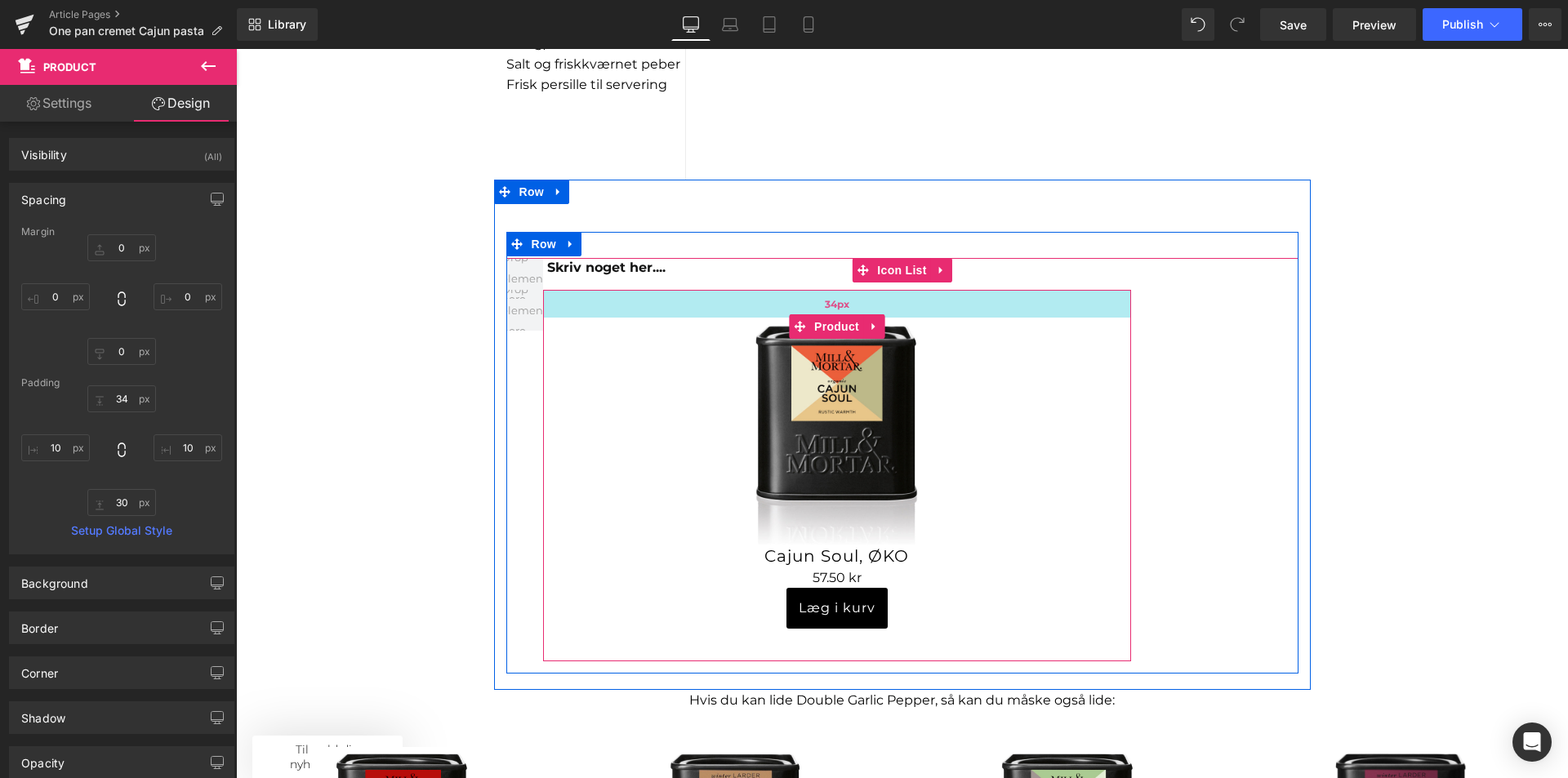
click at [1068, 292] on div "34px" at bounding box center [837, 303] width 588 height 27
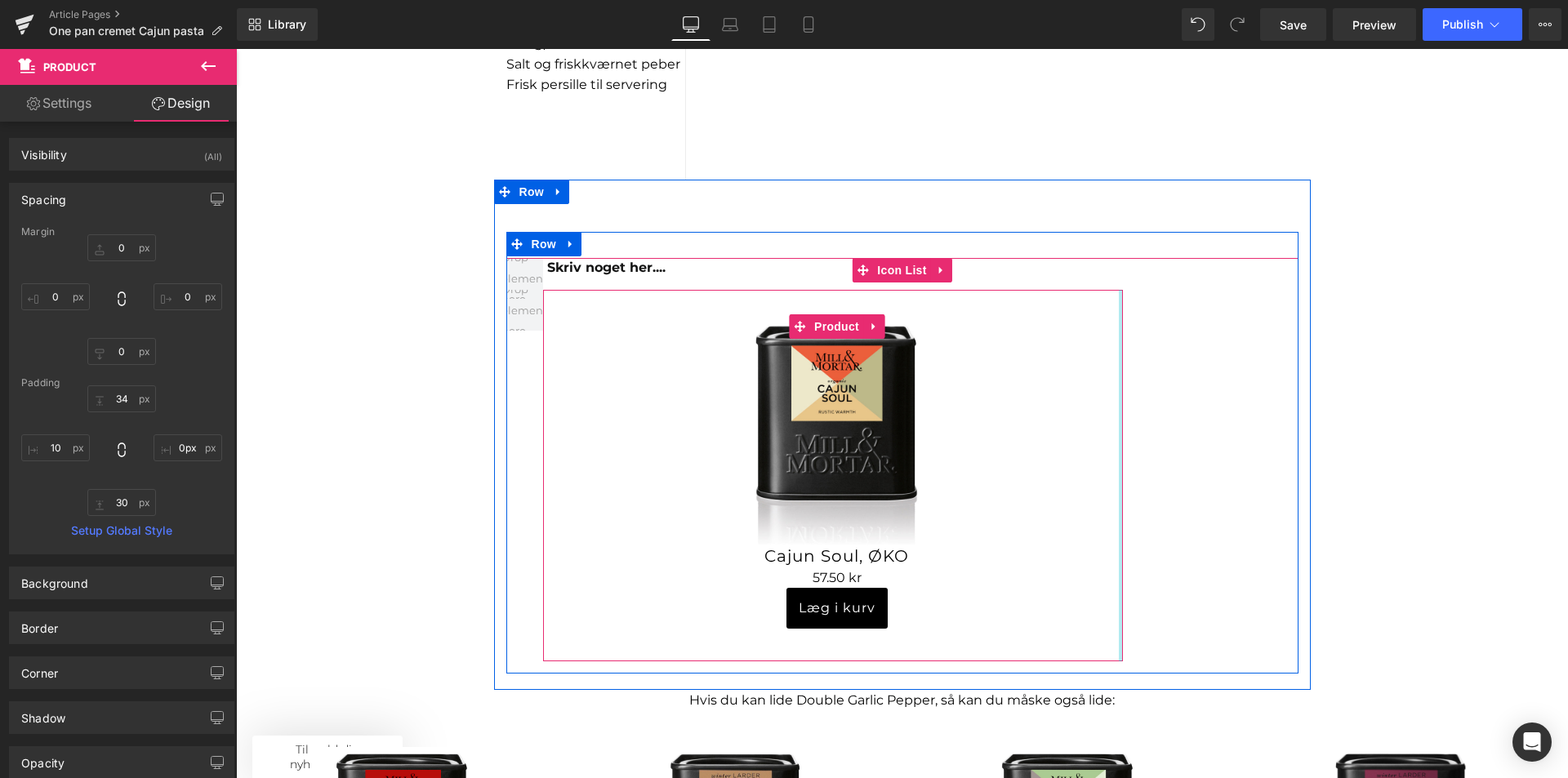
drag, startPoint x: 1123, startPoint y: 480, endPoint x: 1310, endPoint y: 475, distance: 187.1
click at [1310, 475] on div "Sale Off (P) Image Product Sale Off (P) Image Product One pan cremet Cajun past…" at bounding box center [902, 13] width 1332 height 2588
drag, startPoint x: 1116, startPoint y: 464, endPoint x: 1233, endPoint y: 460, distance: 117.1
click at [1221, 464] on div "Skriv noget her.... Text Block Sale Off" at bounding box center [903, 466] width 792 height 416
drag, startPoint x: 1116, startPoint y: 446, endPoint x: 1194, endPoint y: 447, distance: 78.0
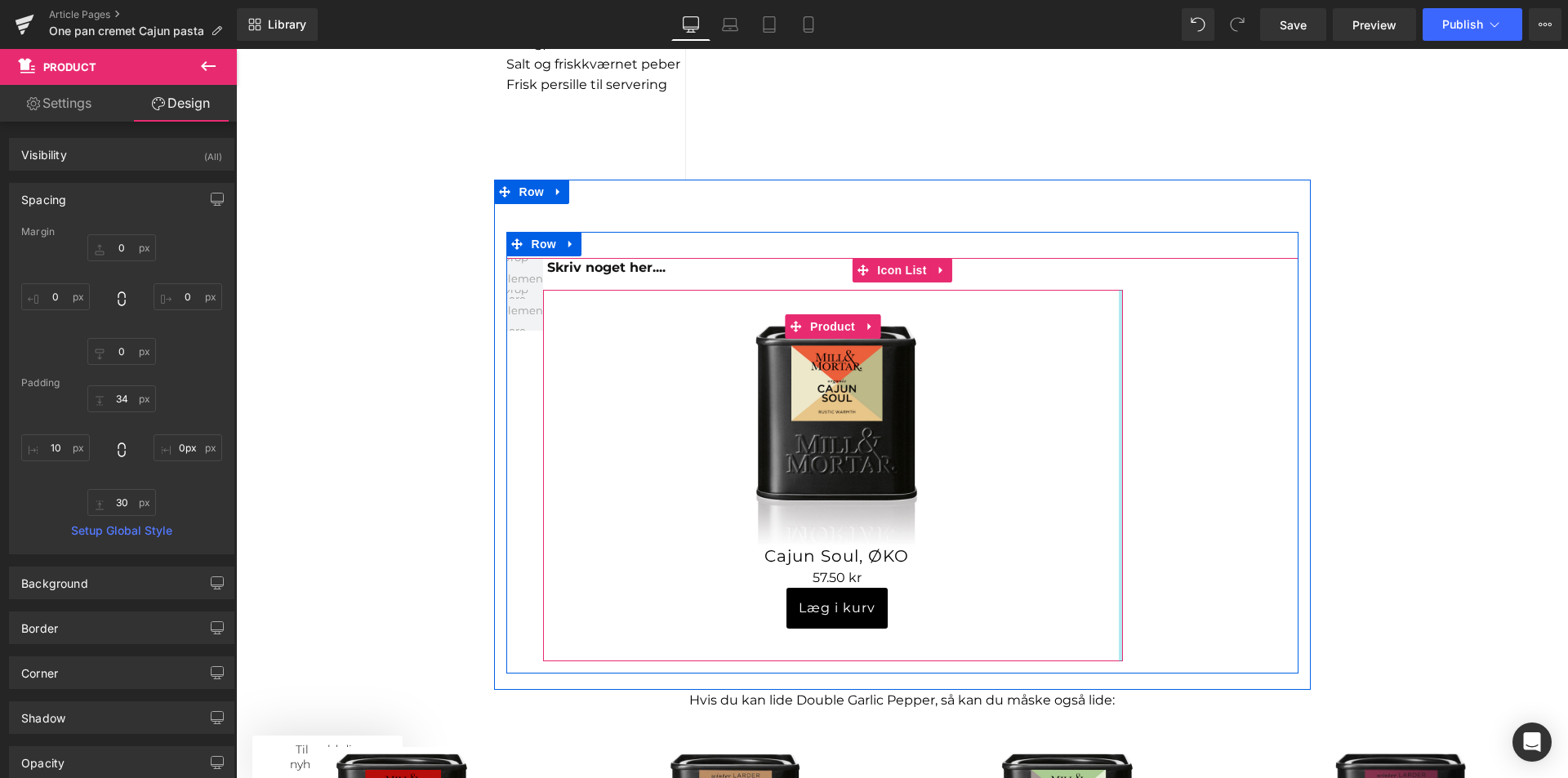
click at [1194, 447] on div "Skriv noget her.... Text Block Sale Off" at bounding box center [903, 466] width 792 height 416
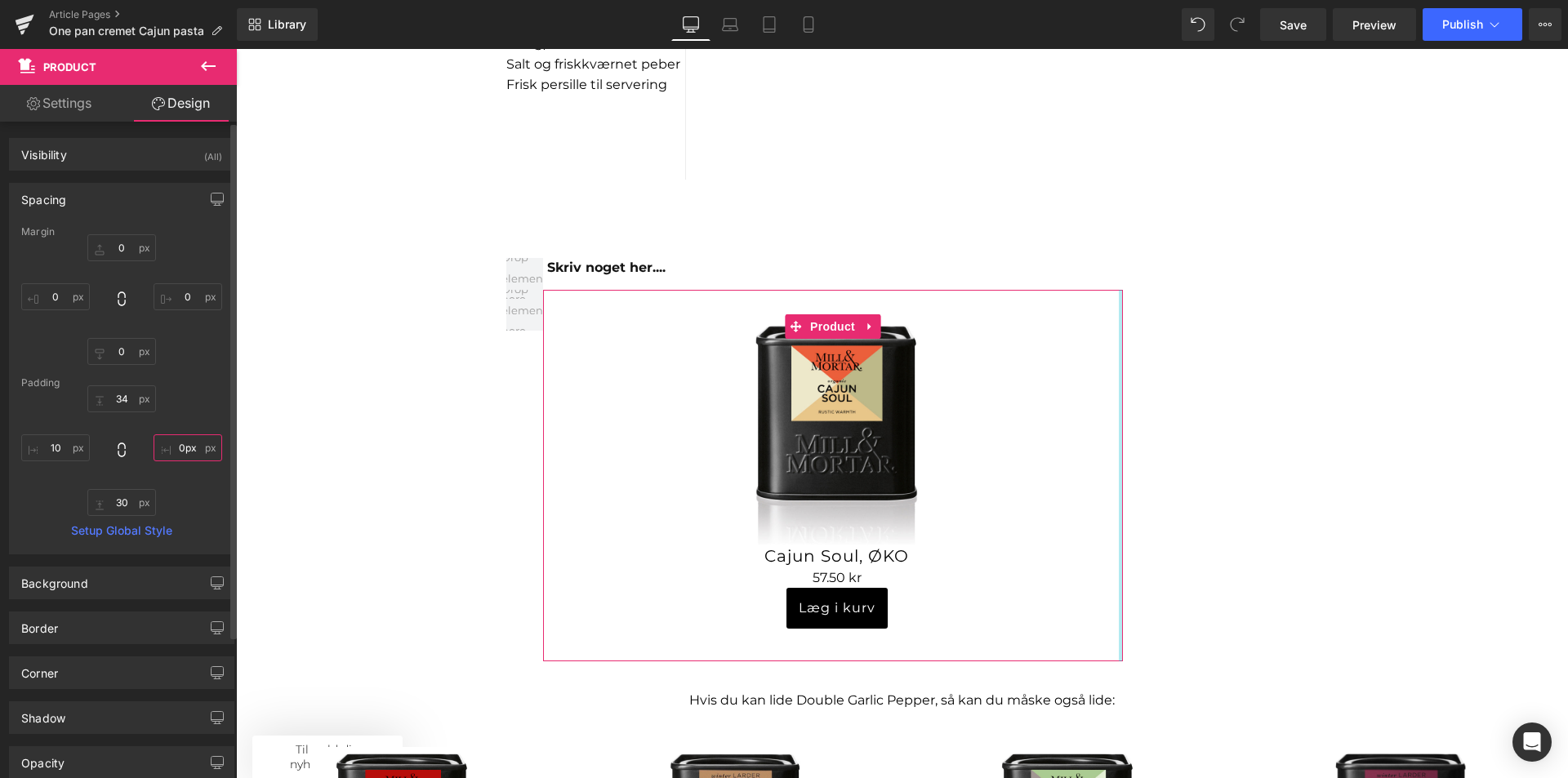
click at [186, 447] on input "0px" at bounding box center [188, 448] width 69 height 27
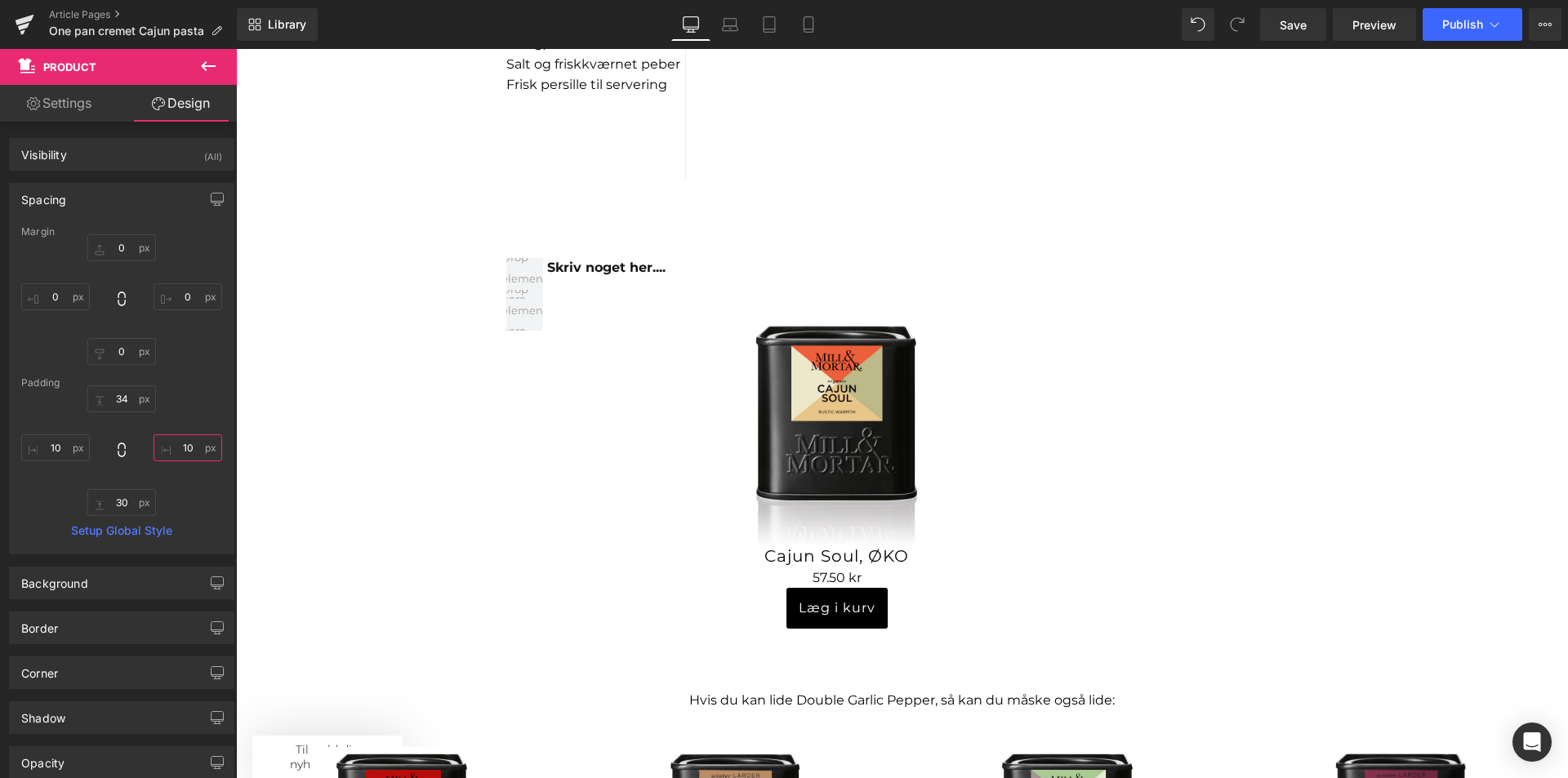
type input "10"
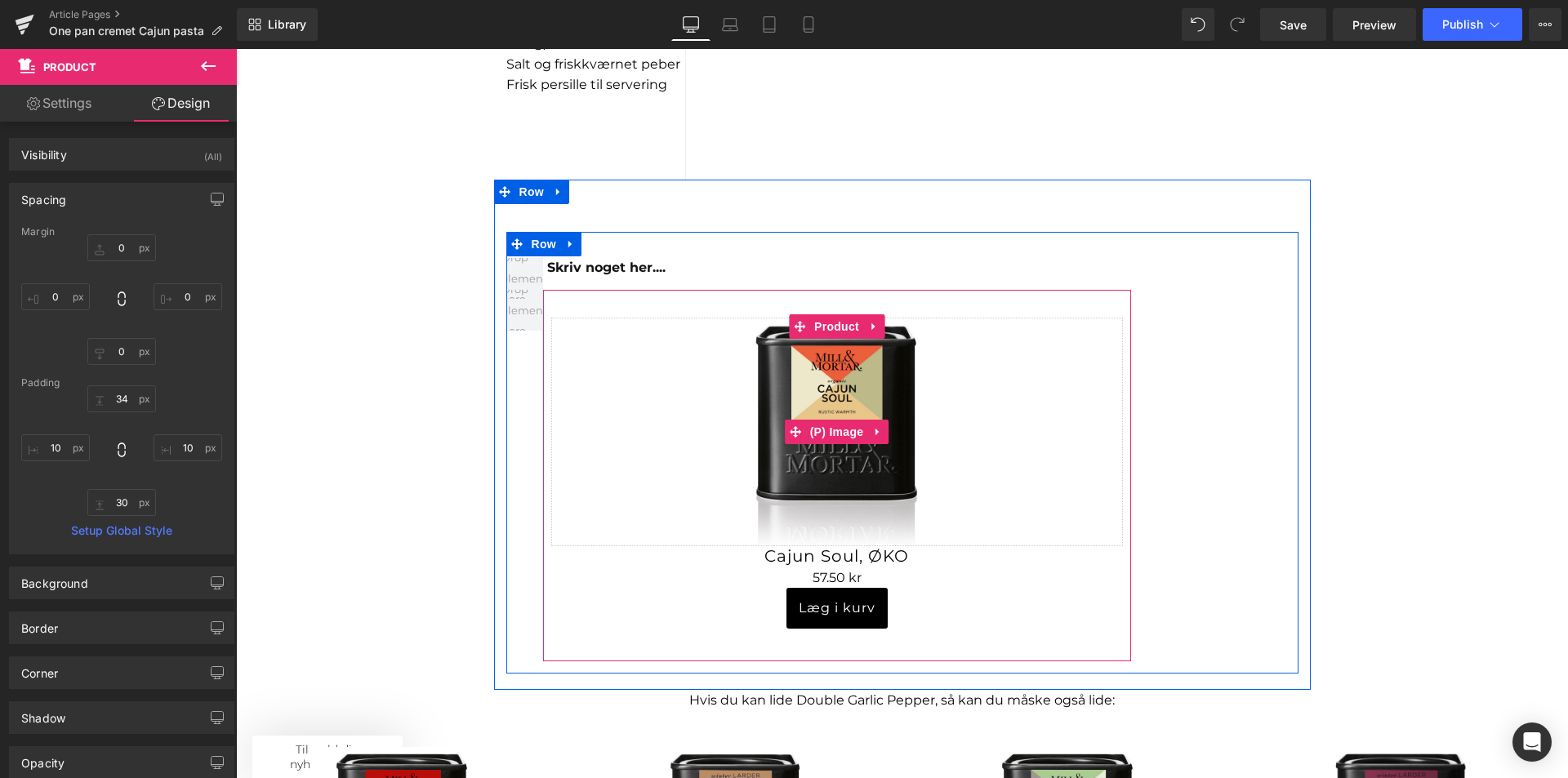
click at [633, 423] on link "Sale Off" at bounding box center [837, 432] width 572 height 228
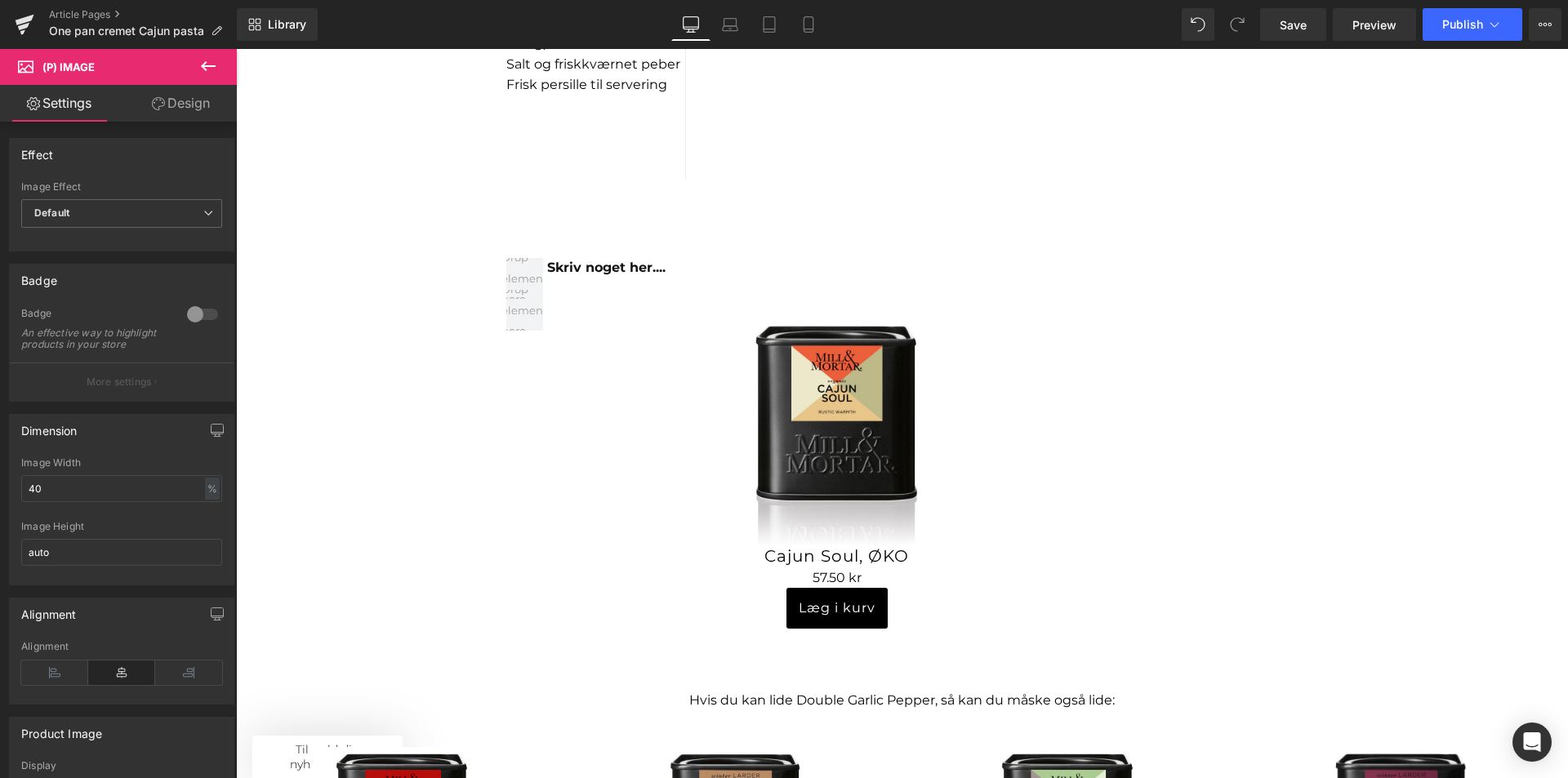
click at [207, 106] on link "Design" at bounding box center [181, 103] width 119 height 37
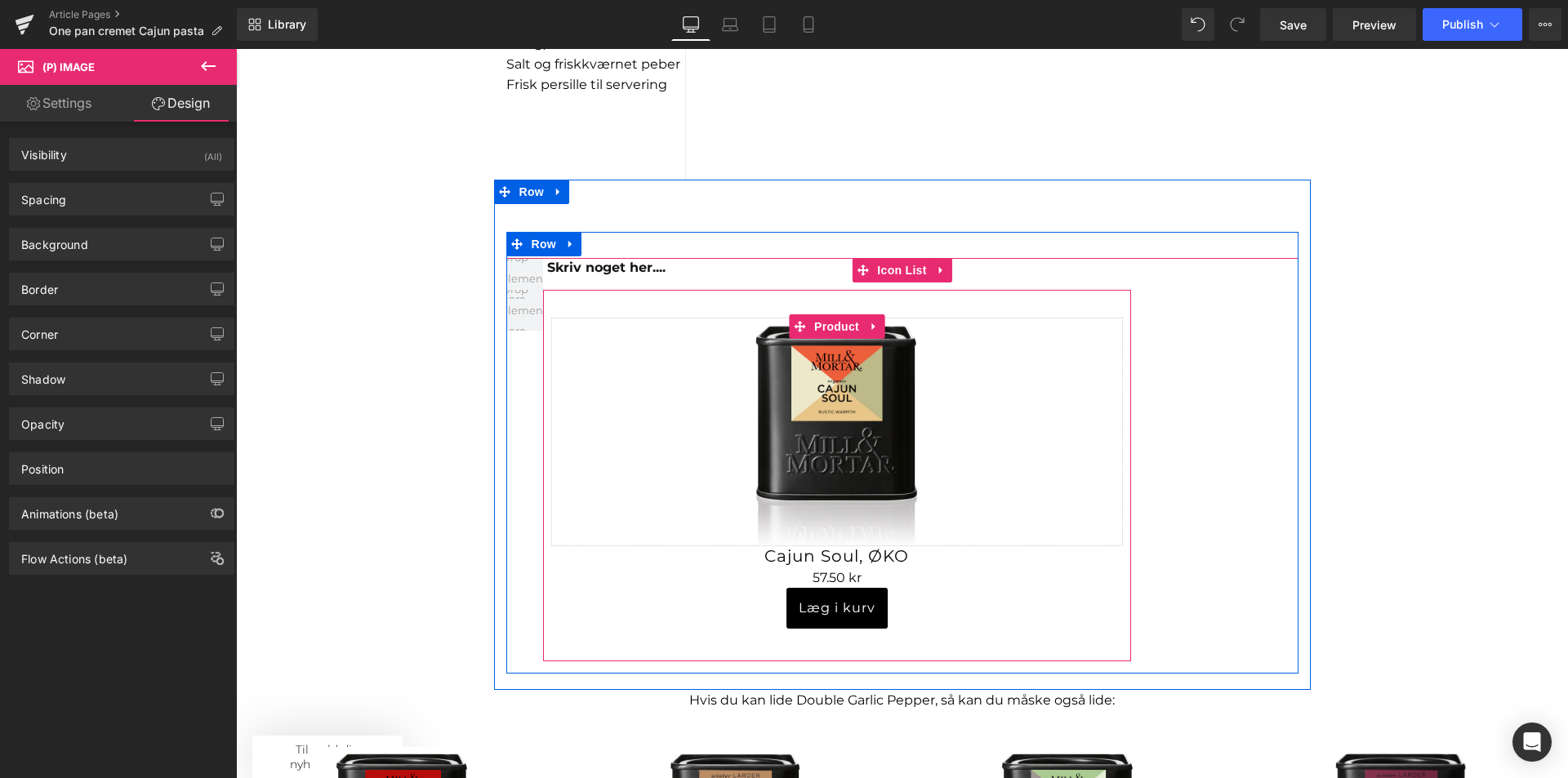
click at [723, 364] on img at bounding box center [837, 432] width 228 height 228
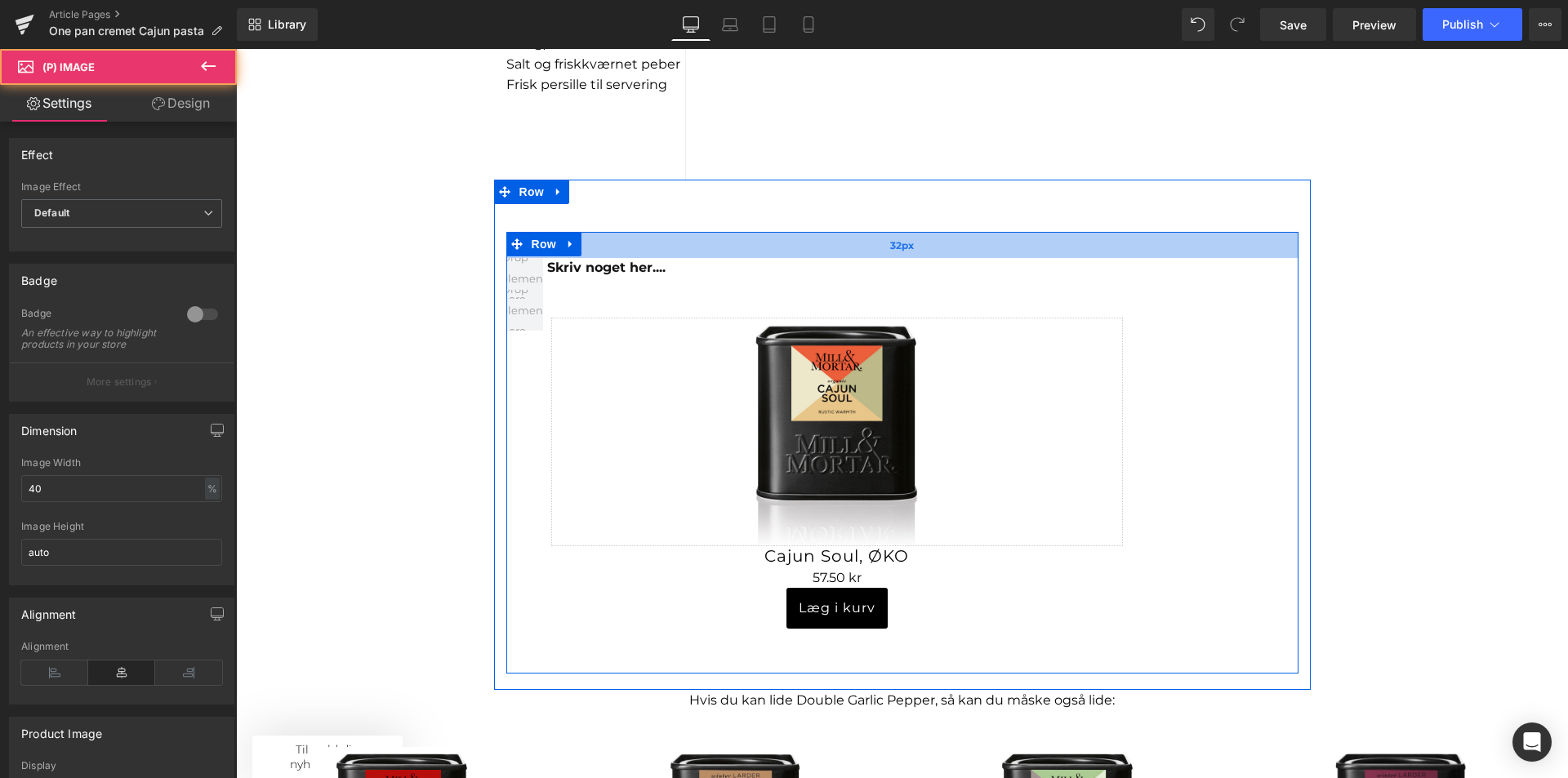
click at [665, 254] on div "32px" at bounding box center [903, 245] width 792 height 26
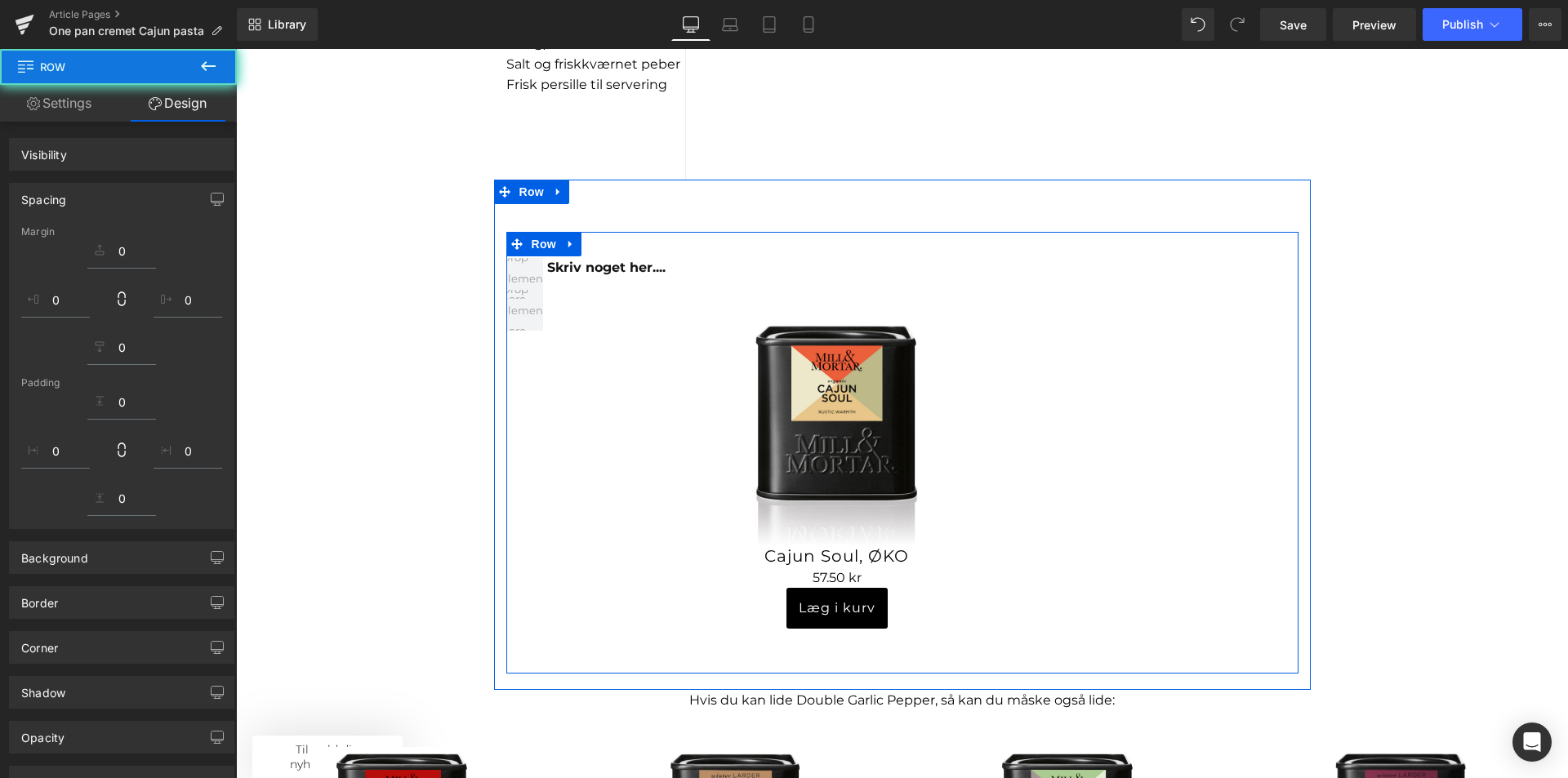
click at [684, 290] on div "Sale Off (P) Image Cajun Soul, ØKO (P) Title 0 kr 57.50 kr (P) Price Læg i kurv…" at bounding box center [837, 475] width 588 height 372
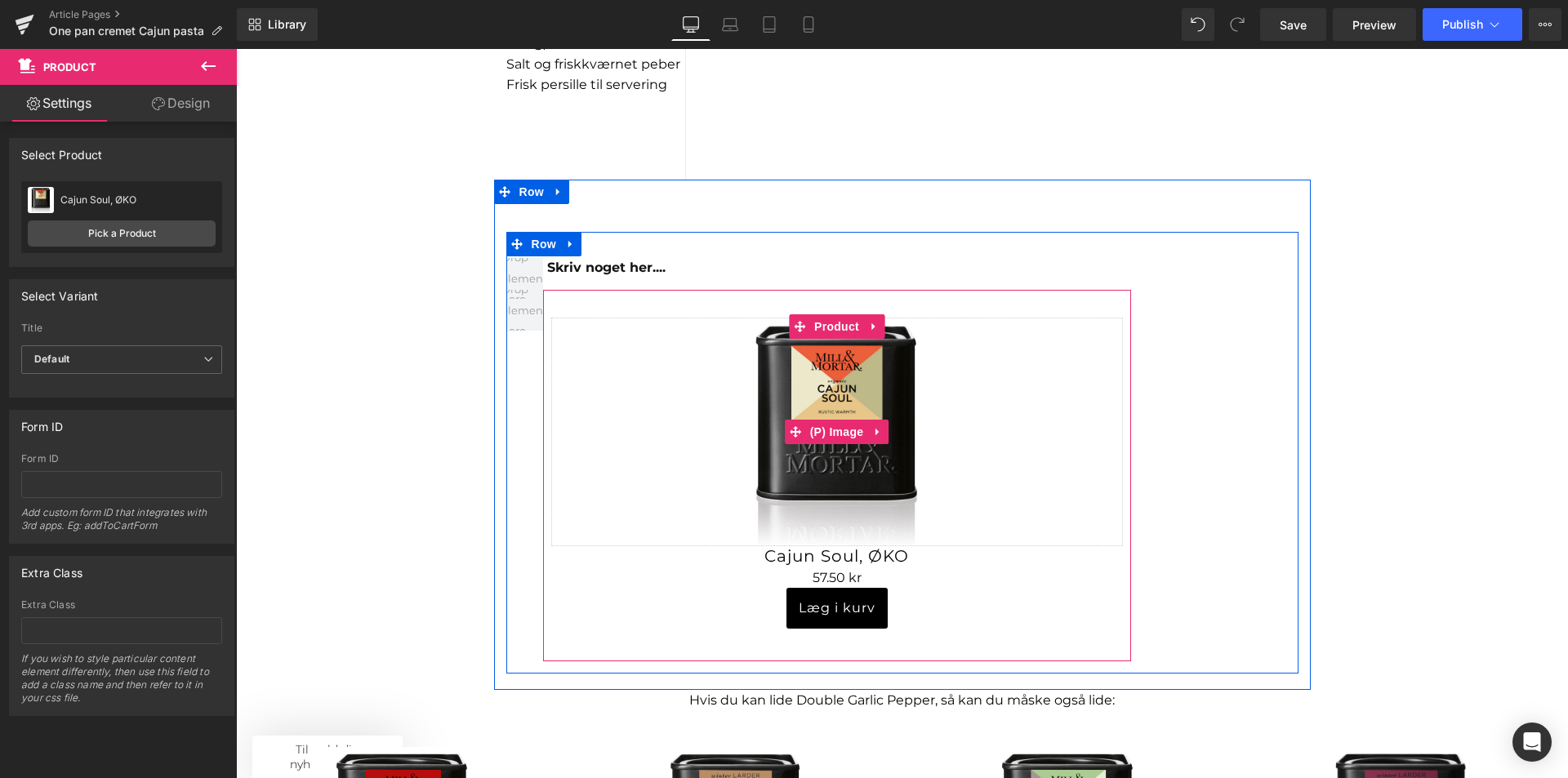
click at [610, 373] on link "Sale Off" at bounding box center [837, 432] width 572 height 228
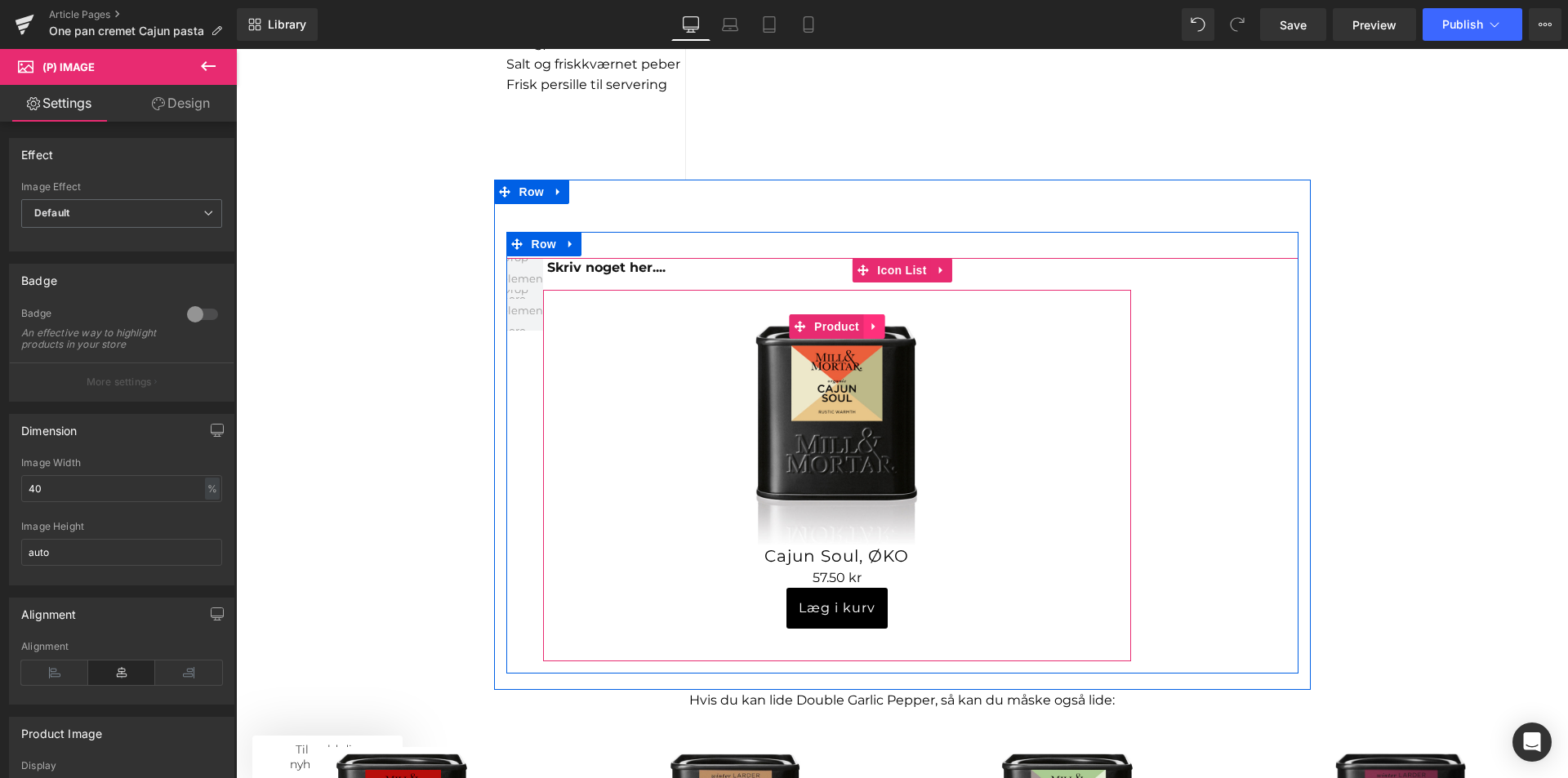
click at [868, 324] on icon at bounding box center [874, 326] width 11 height 12
click at [1046, 356] on link "Sale Off" at bounding box center [837, 432] width 572 height 228
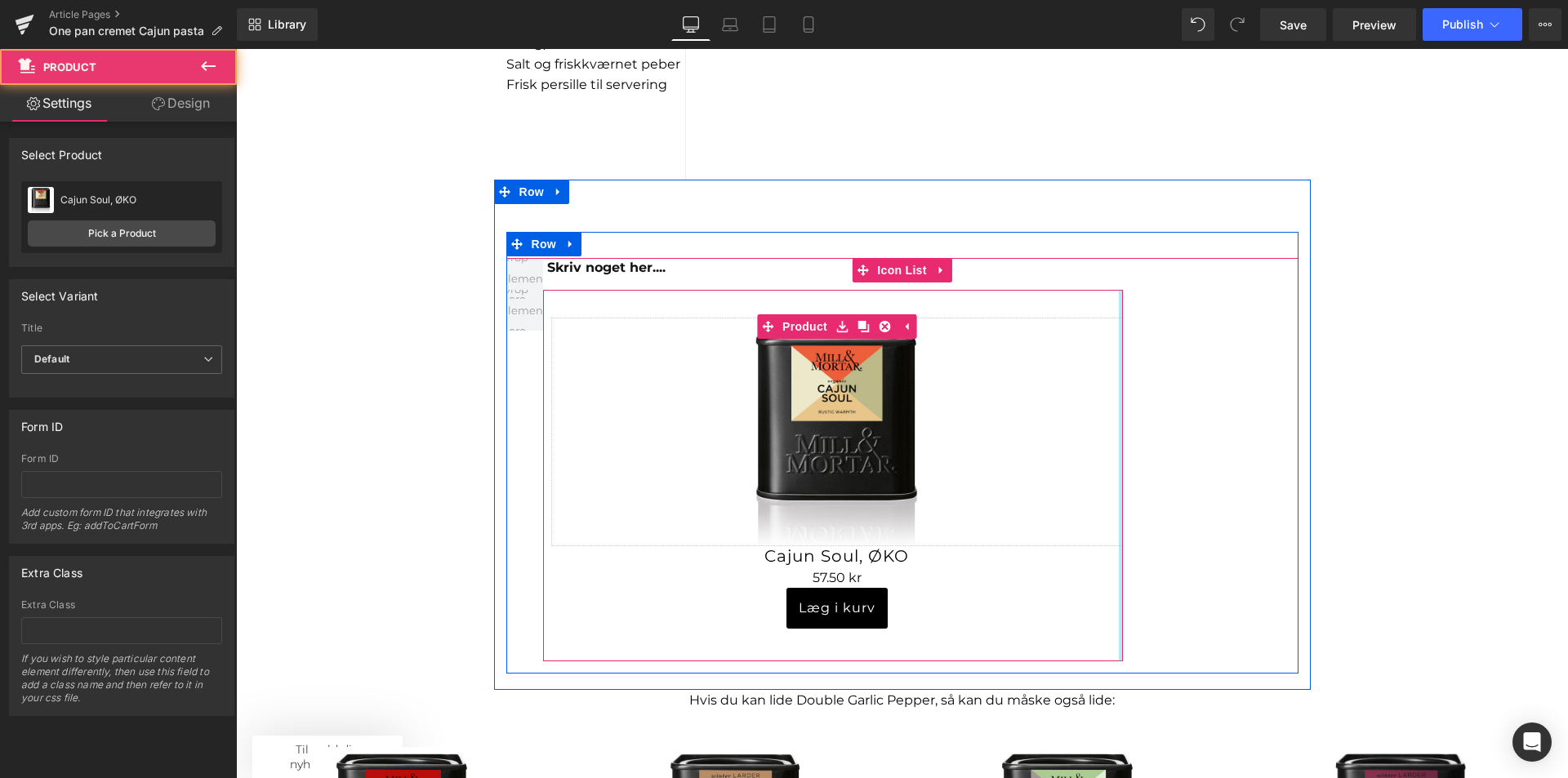
drag, startPoint x: 1119, startPoint y: 378, endPoint x: 1171, endPoint y: 382, distance: 52.2
click at [1171, 382] on div "Skriv noget her.... Text Block Sale Off" at bounding box center [903, 466] width 792 height 416
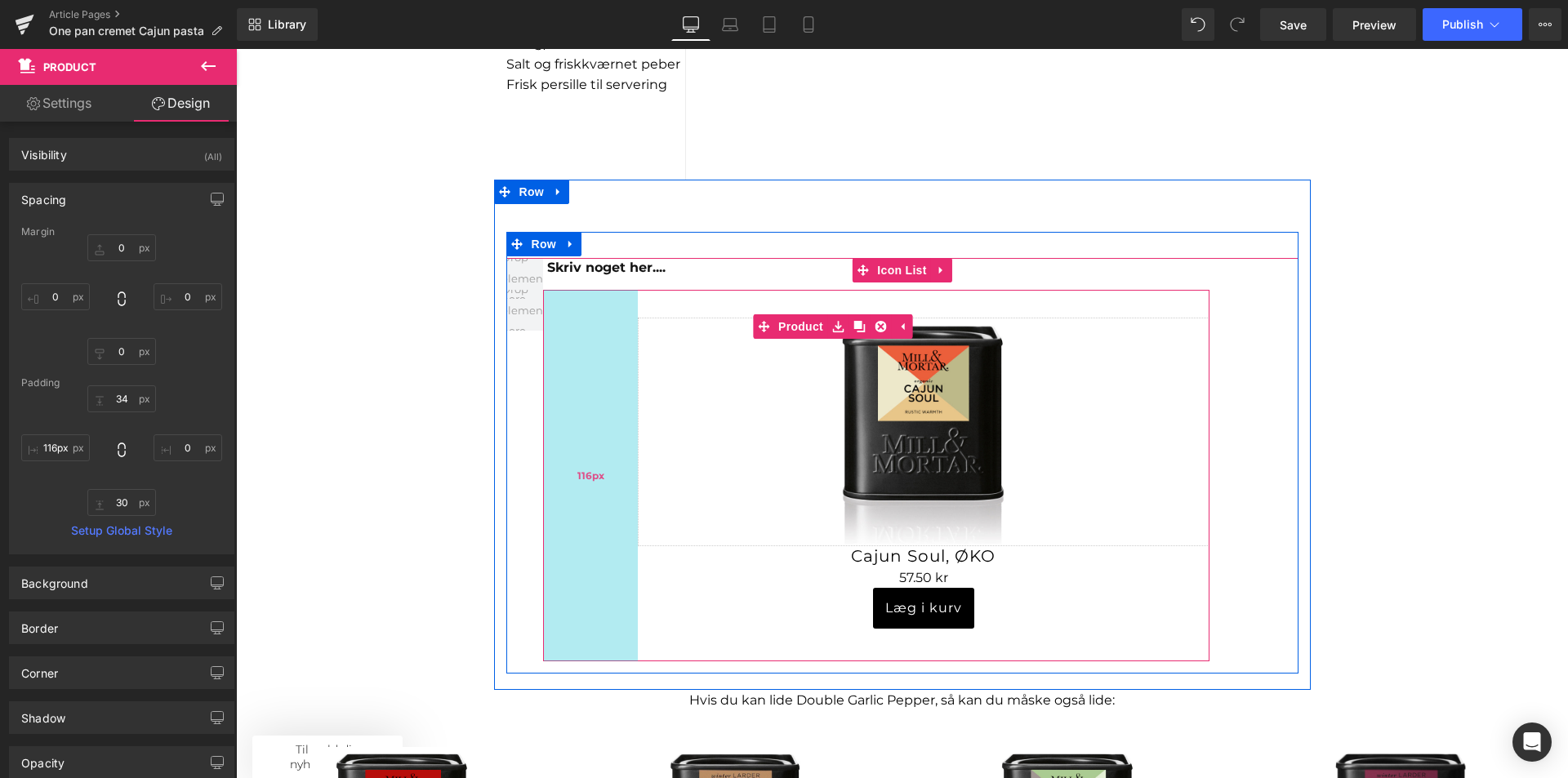
drag, startPoint x: 543, startPoint y: 408, endPoint x: 629, endPoint y: 430, distance: 88.8
click at [629, 430] on div "116px" at bounding box center [591, 475] width 94 height 372
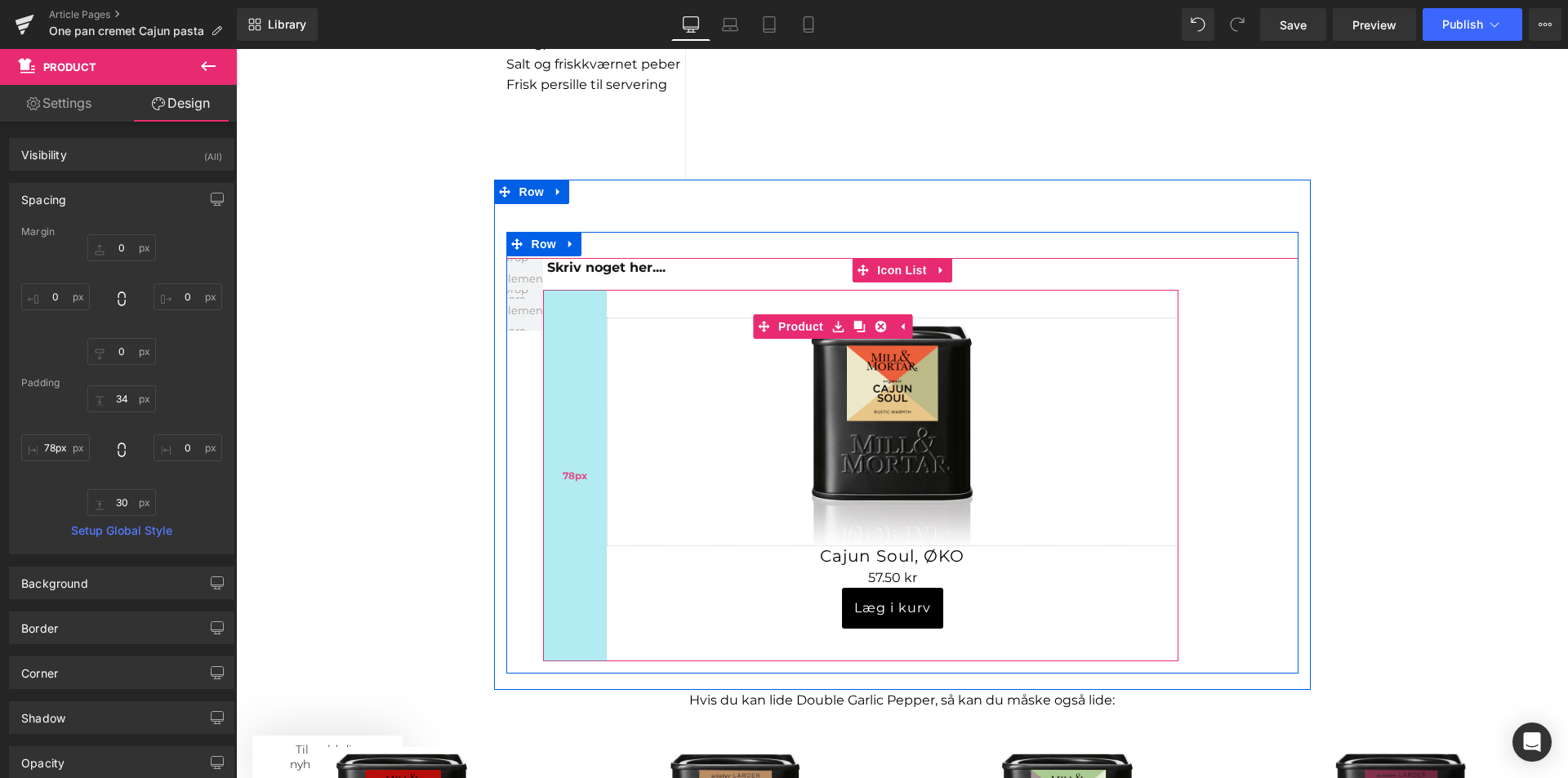
type input "80px"
drag, startPoint x: 629, startPoint y: 430, endPoint x: 599, endPoint y: 426, distance: 30.3
click at [599, 426] on div "80px" at bounding box center [575, 475] width 65 height 372
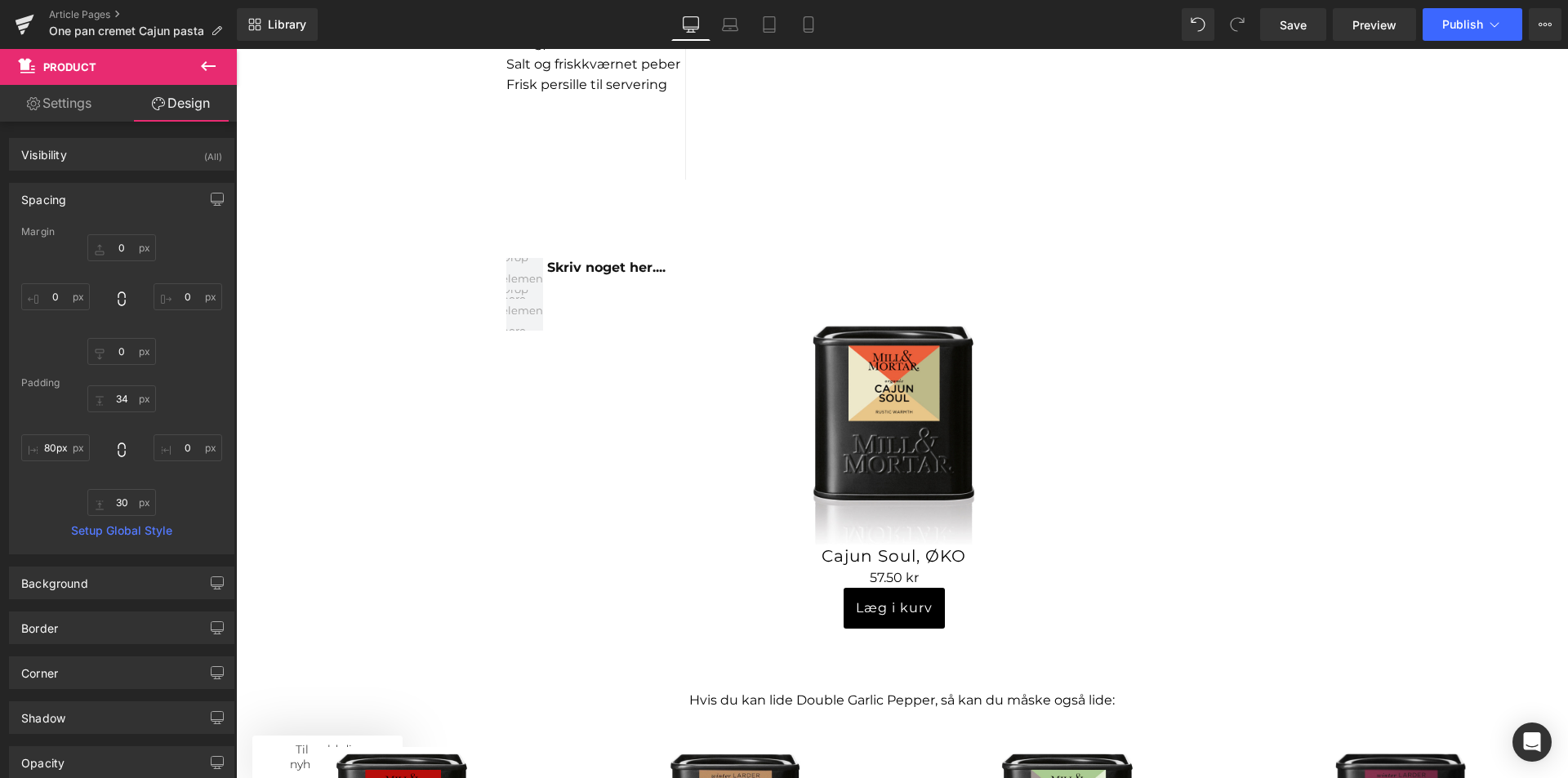
click at [1366, 380] on div "Sale Off (P) Image Product Sale Off (P) Image Product One pan cremet Cajun past…" at bounding box center [902, 13] width 1332 height 2588
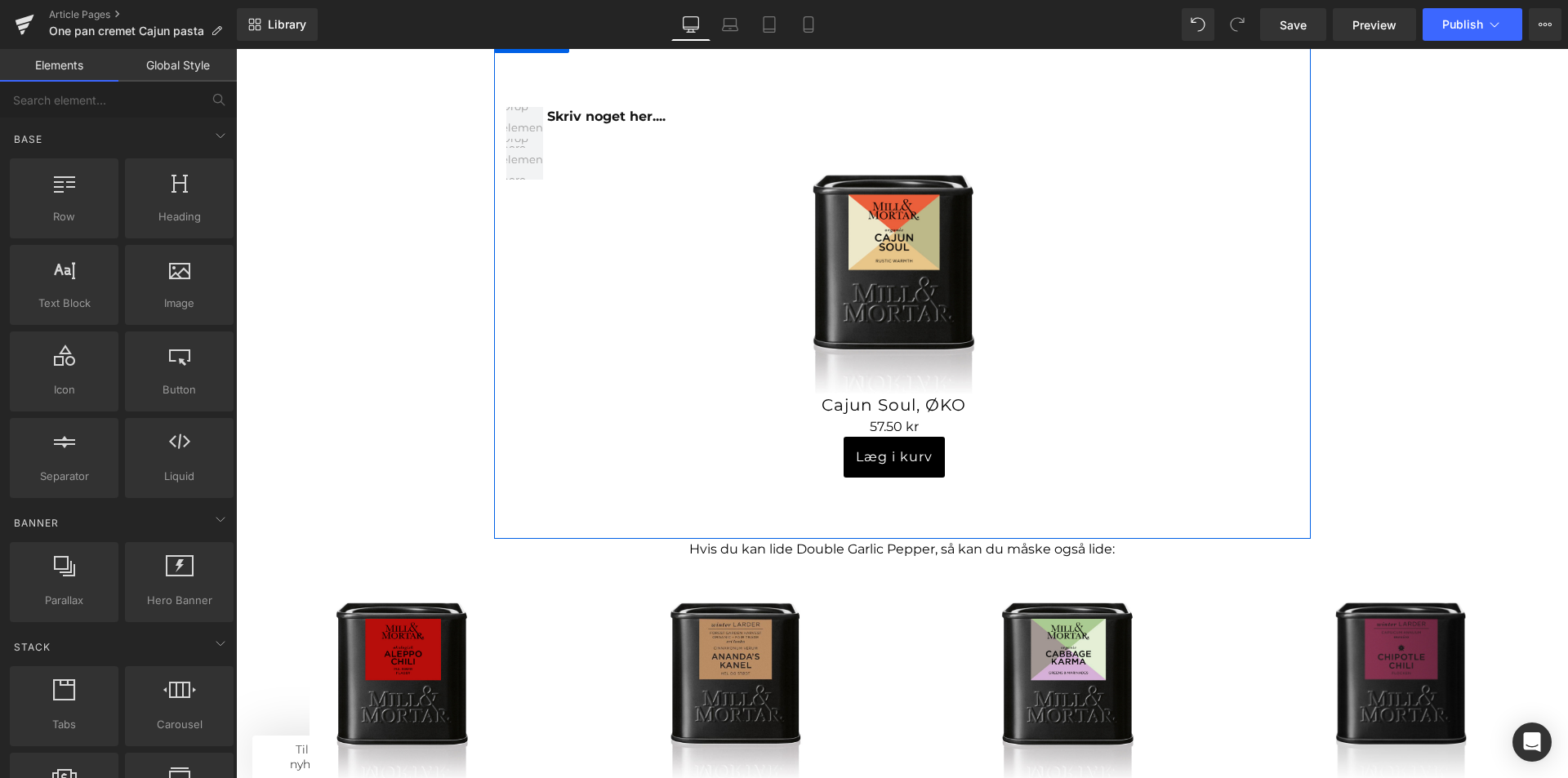
scroll to position [1632, 0]
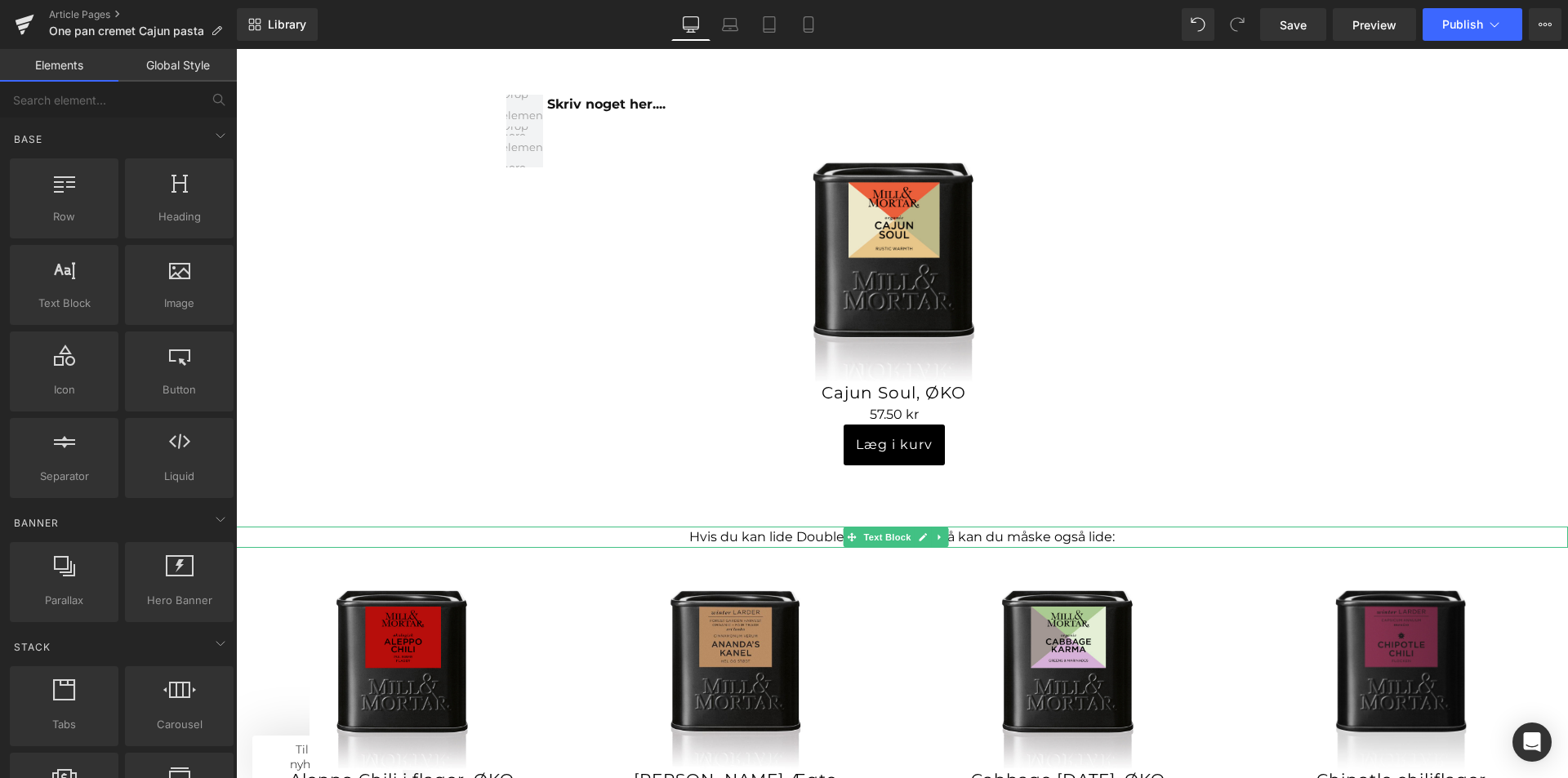
click at [834, 541] on p "Hvis du kan lide Double Garlic Pepper, så kan du måske også lide:" at bounding box center [902, 537] width 1332 height 22
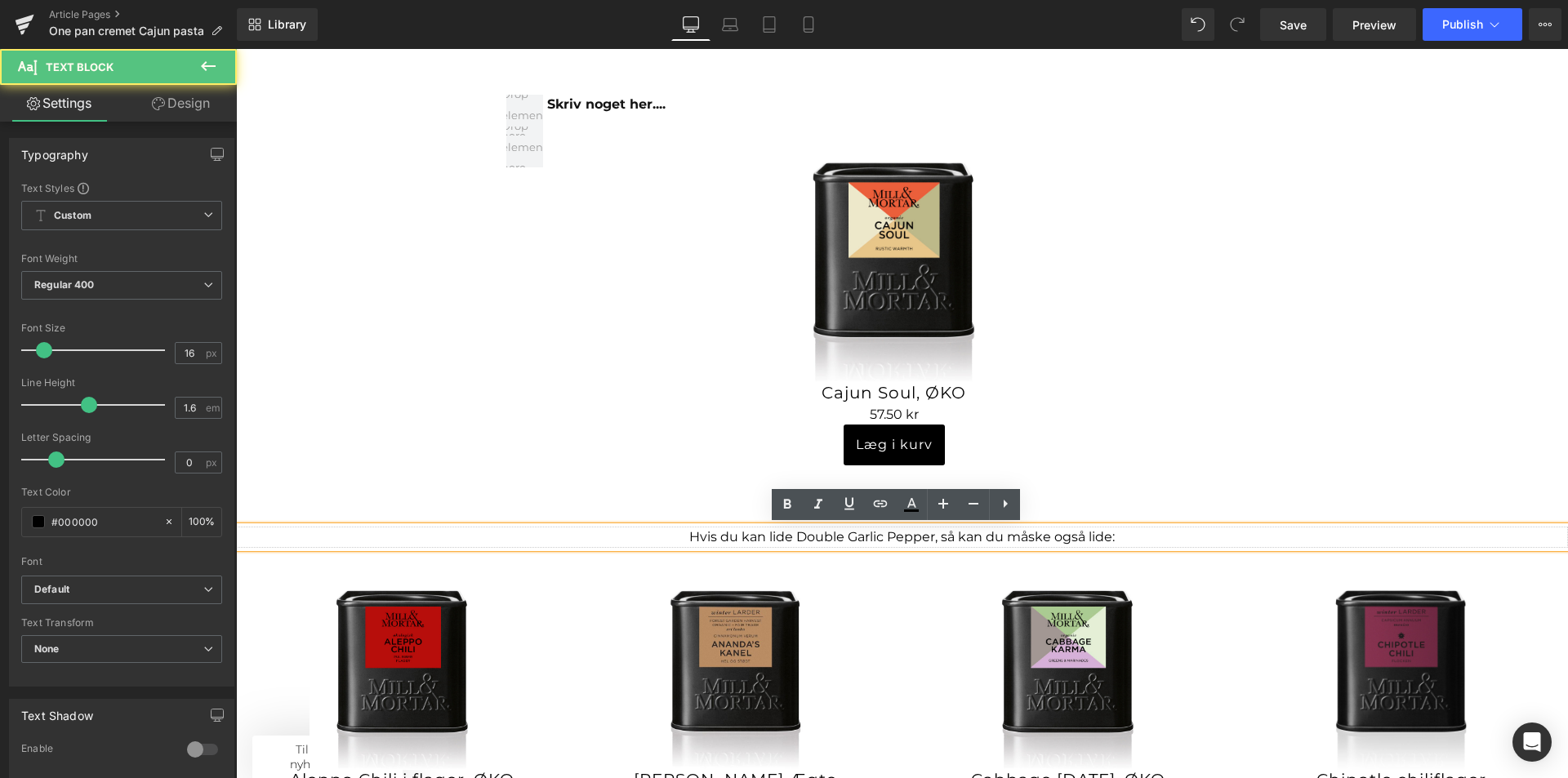
click at [857, 532] on p "Hvis du kan lide Double Garlic Pepper, så kan du måske også lide:" at bounding box center [902, 537] width 1332 height 22
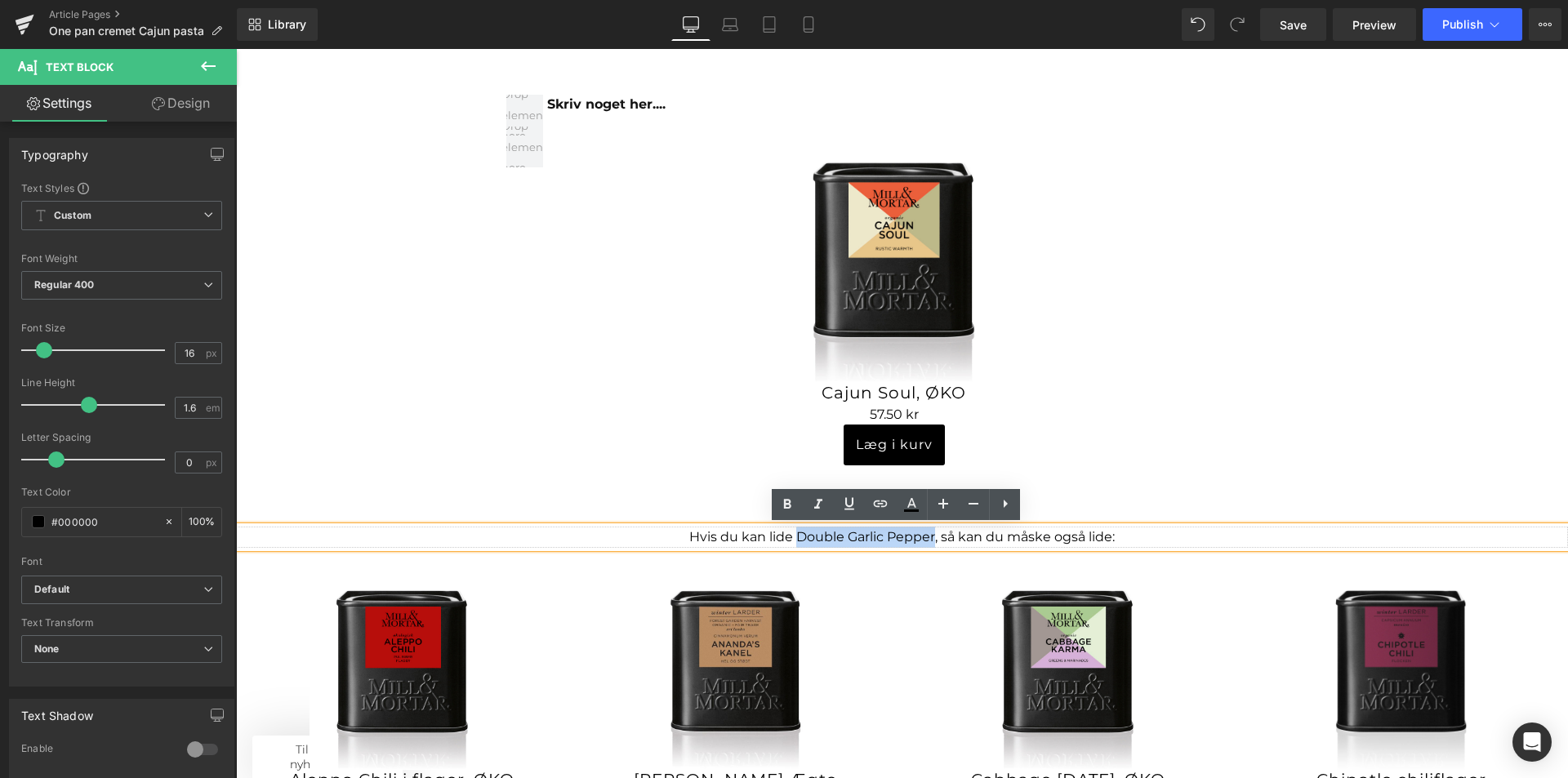
drag, startPoint x: 790, startPoint y: 539, endPoint x: 927, endPoint y: 537, distance: 137.0
click at [927, 537] on p "Hvis du kan lide Double Garlic Pepper, så kan du måske også lide:" at bounding box center [902, 537] width 1332 height 22
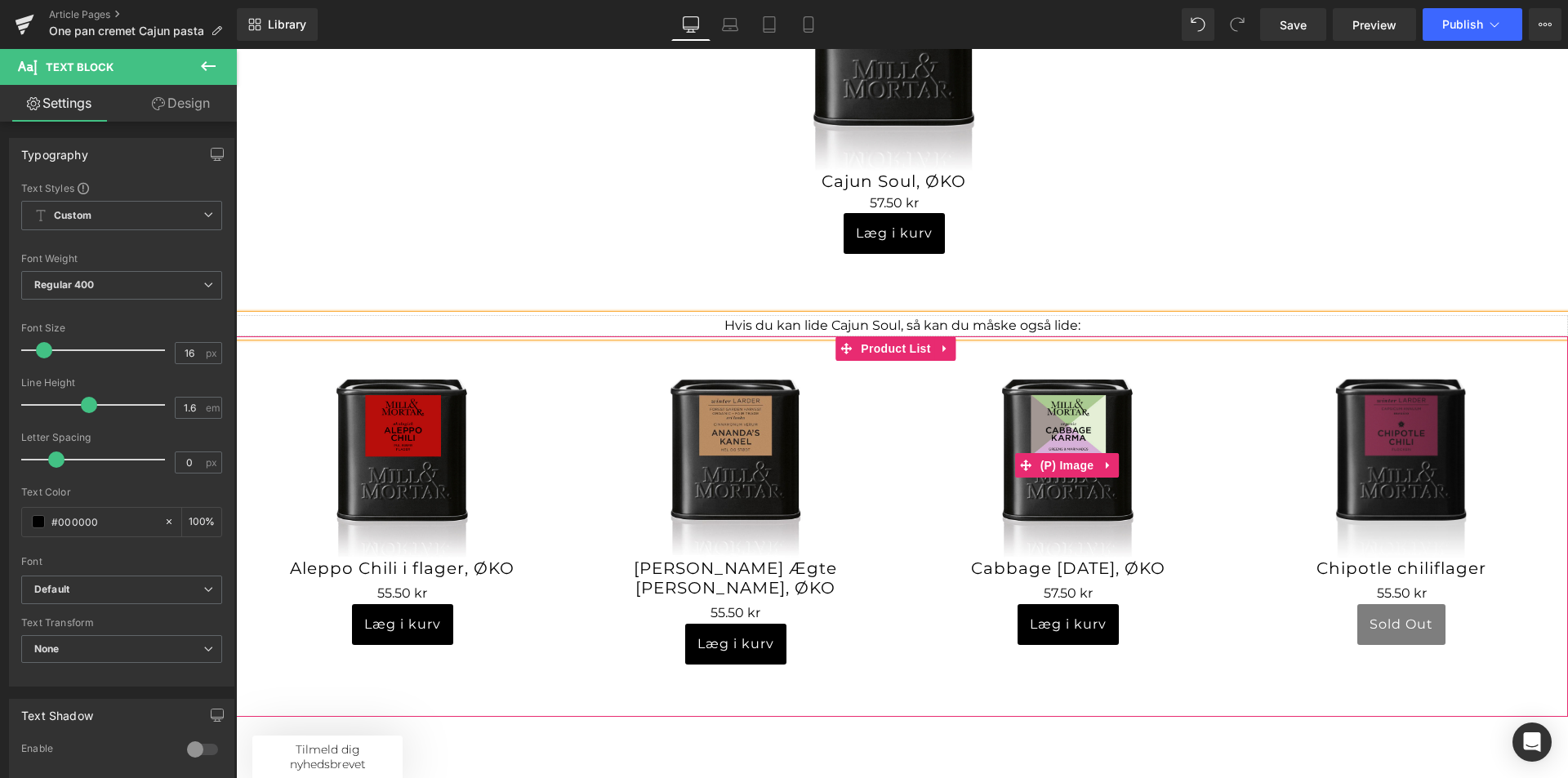
scroll to position [1878, 0]
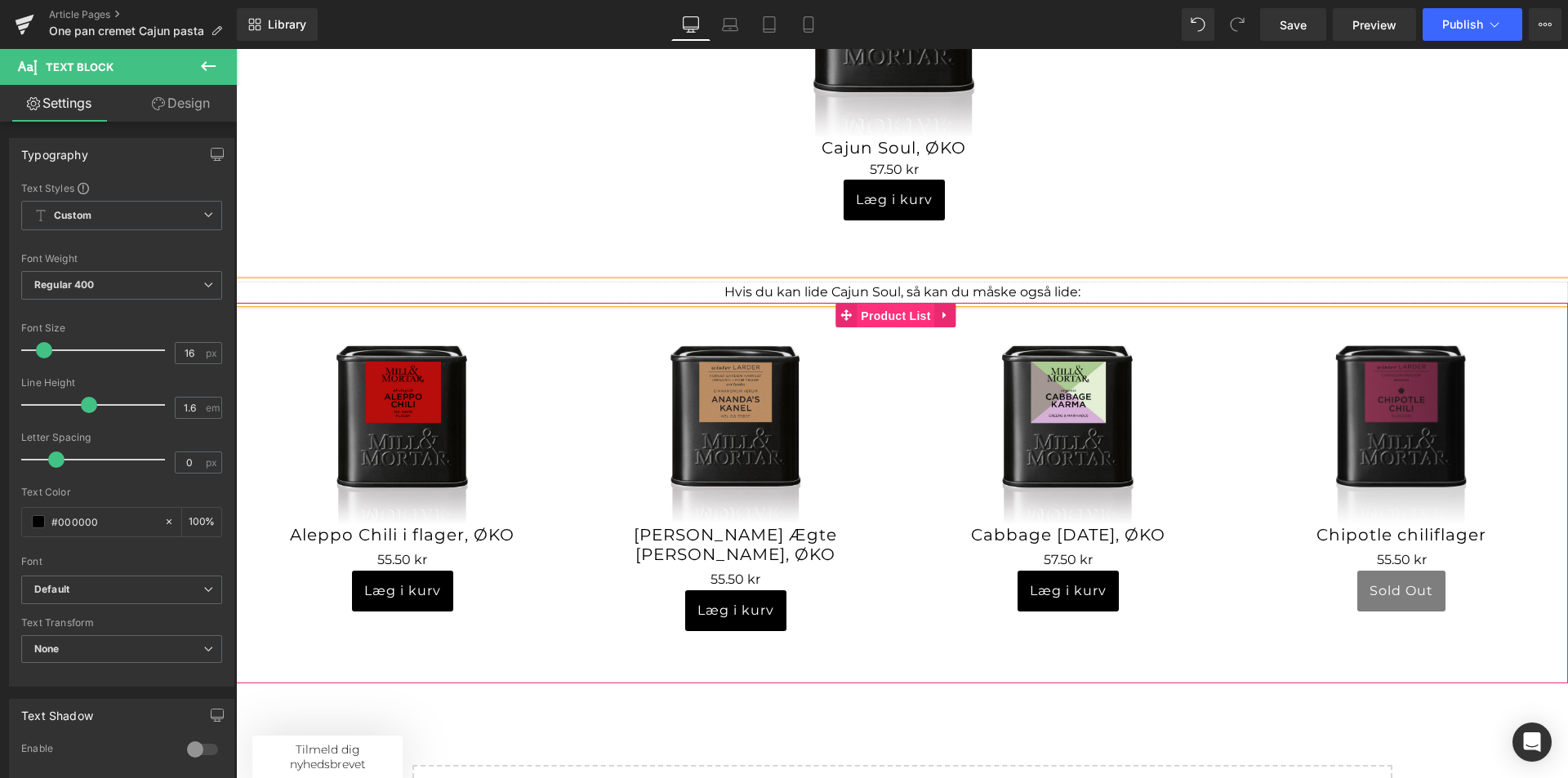
click at [891, 311] on span "Product List" at bounding box center [895, 316] width 77 height 25
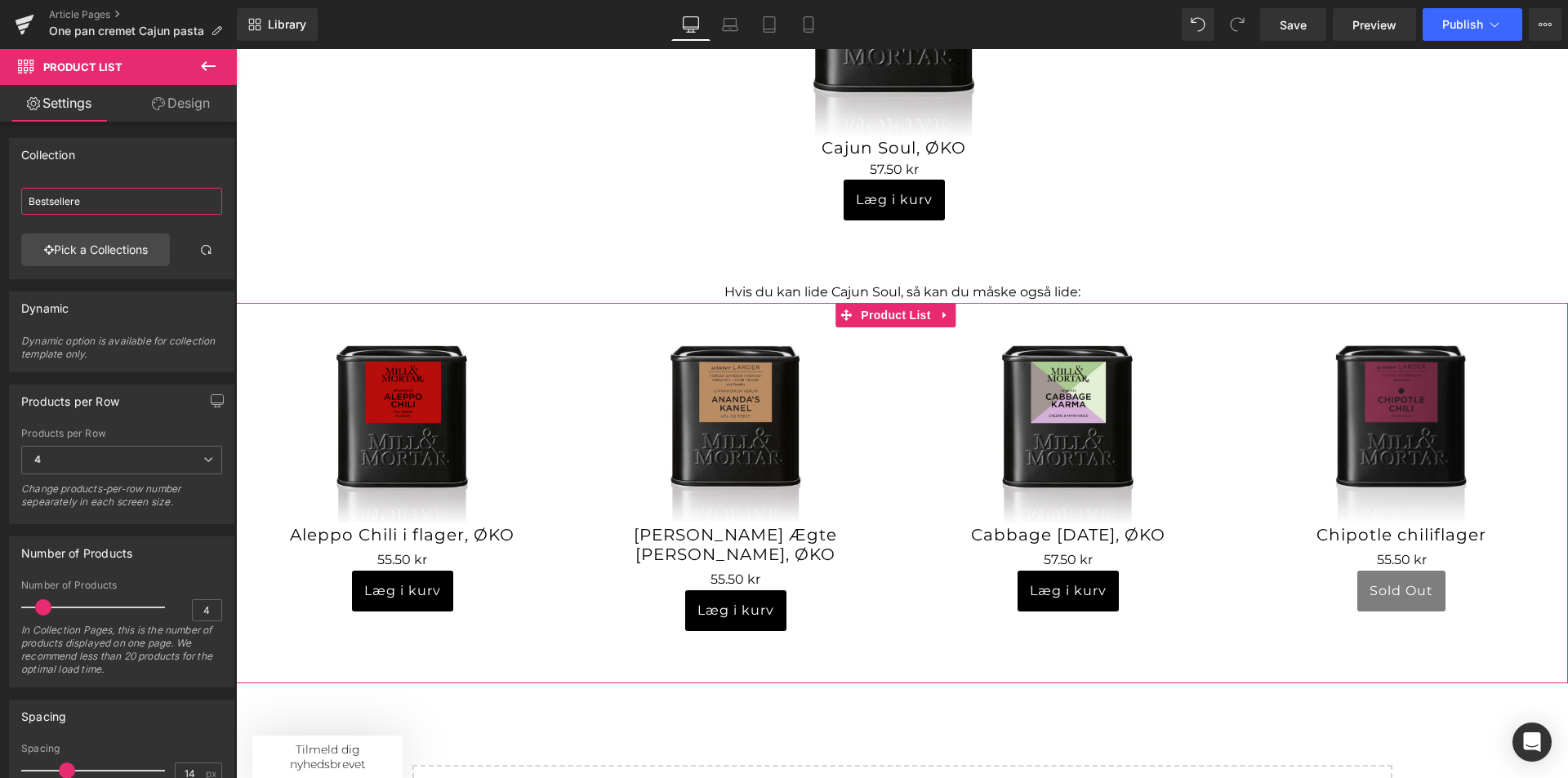
click at [88, 198] on input "Bestsellere" at bounding box center [122, 201] width 201 height 27
click at [138, 242] on link "Pick a Collections" at bounding box center [96, 250] width 149 height 33
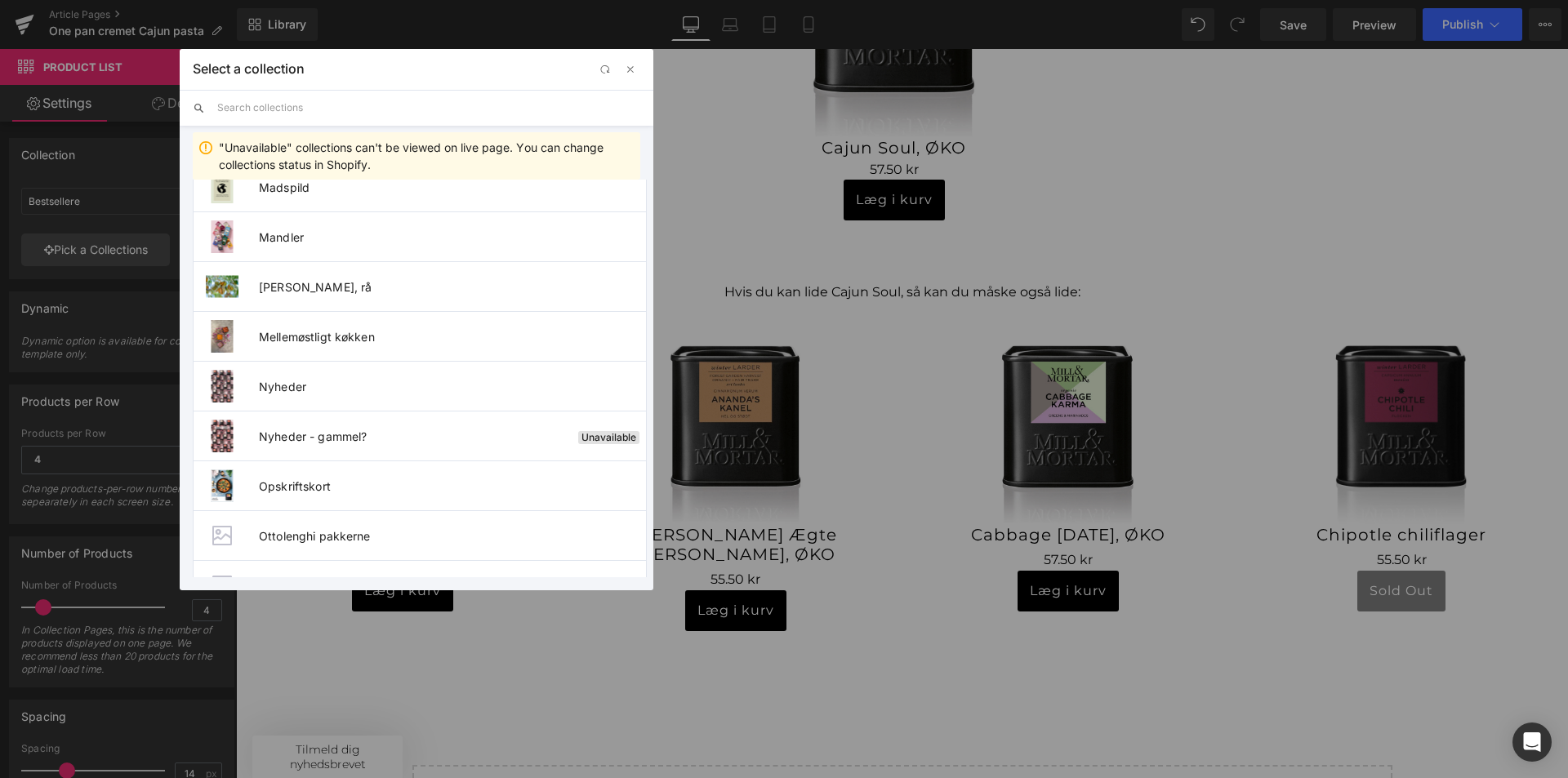
scroll to position [1469, 0]
click at [348, 380] on span "Nyheder" at bounding box center [452, 386] width 387 height 14
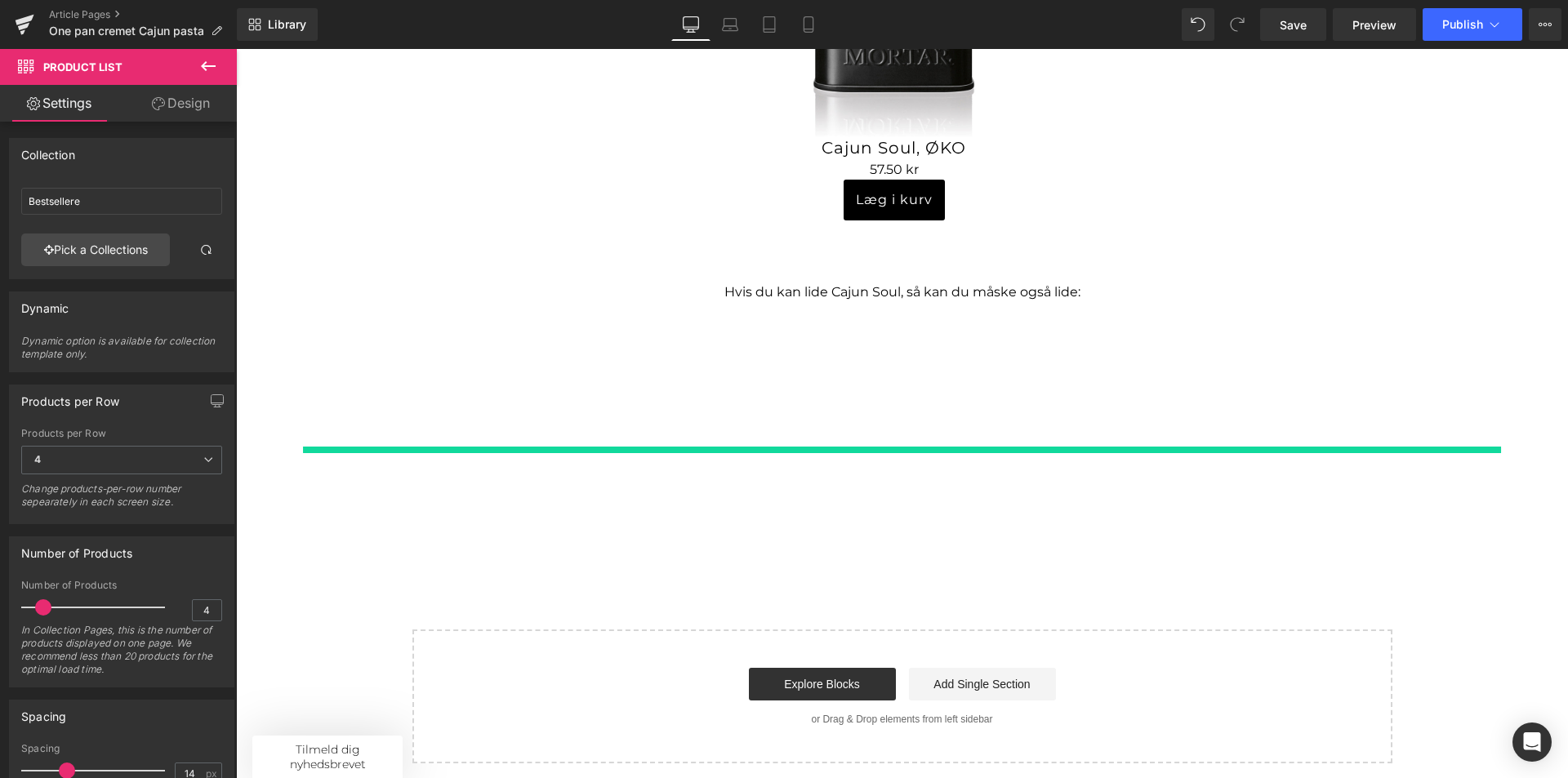
type input "Nyheder"
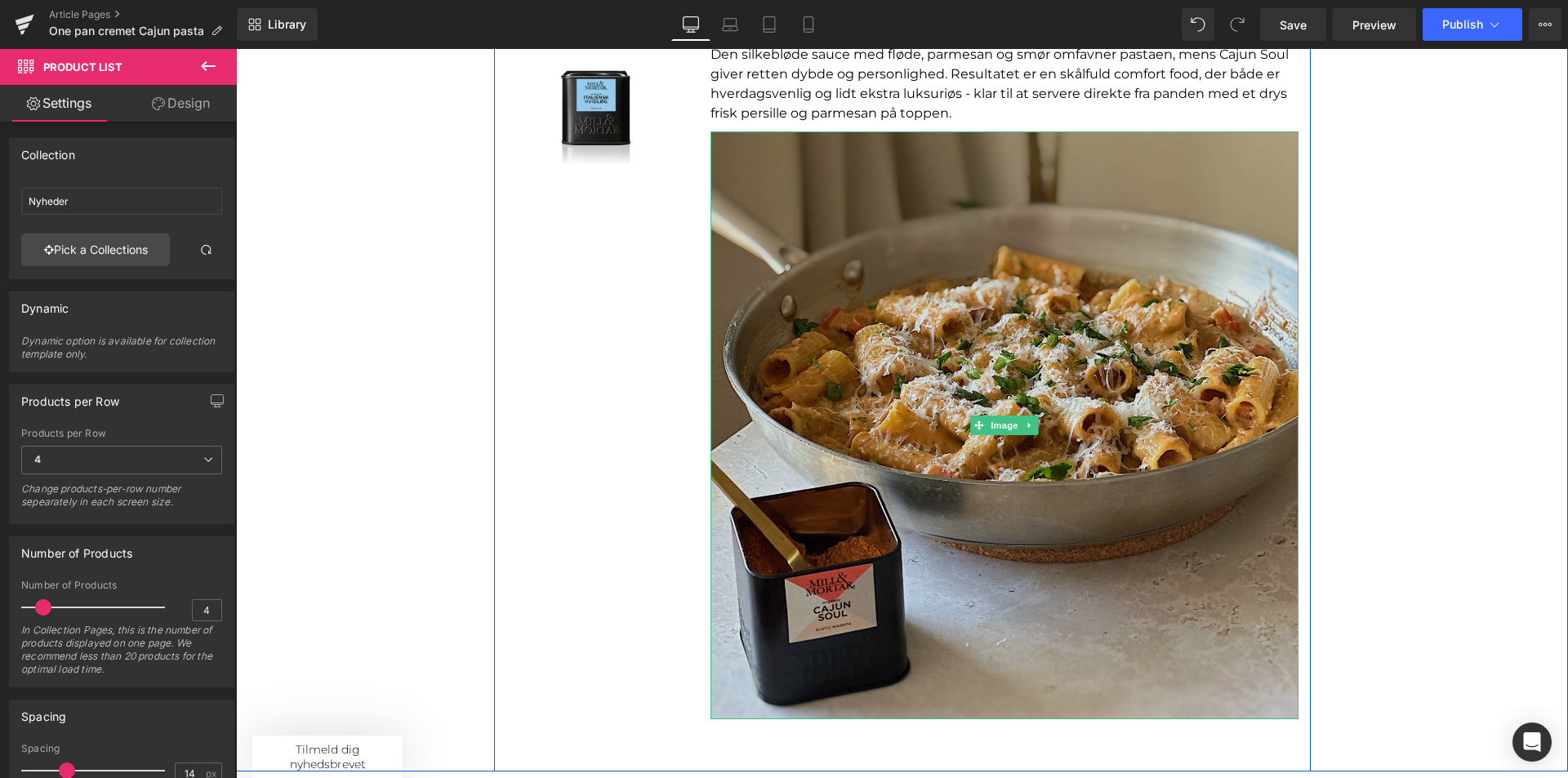
scroll to position [0, 0]
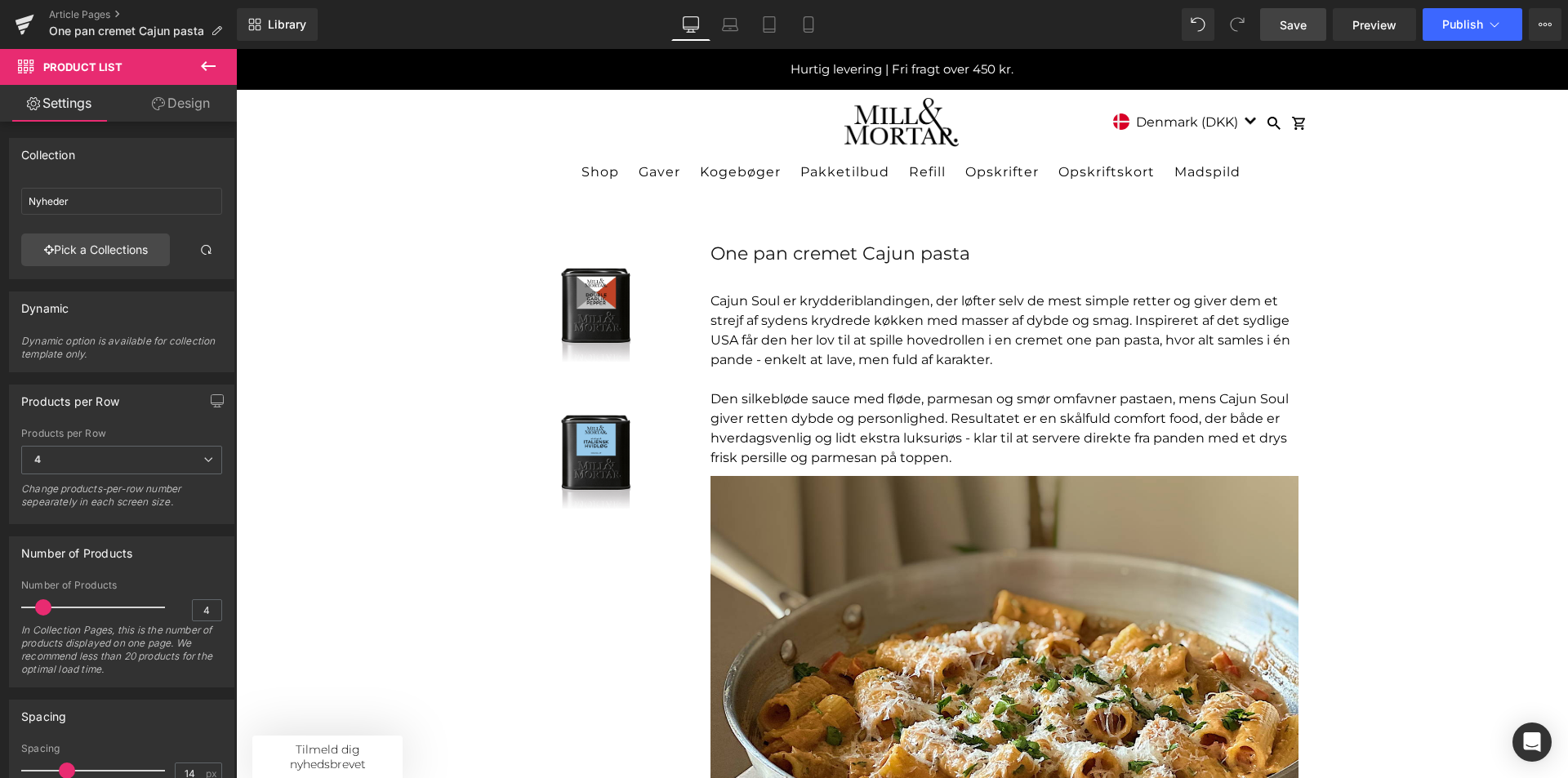
click at [1294, 24] on span "Save" at bounding box center [1293, 25] width 27 height 17
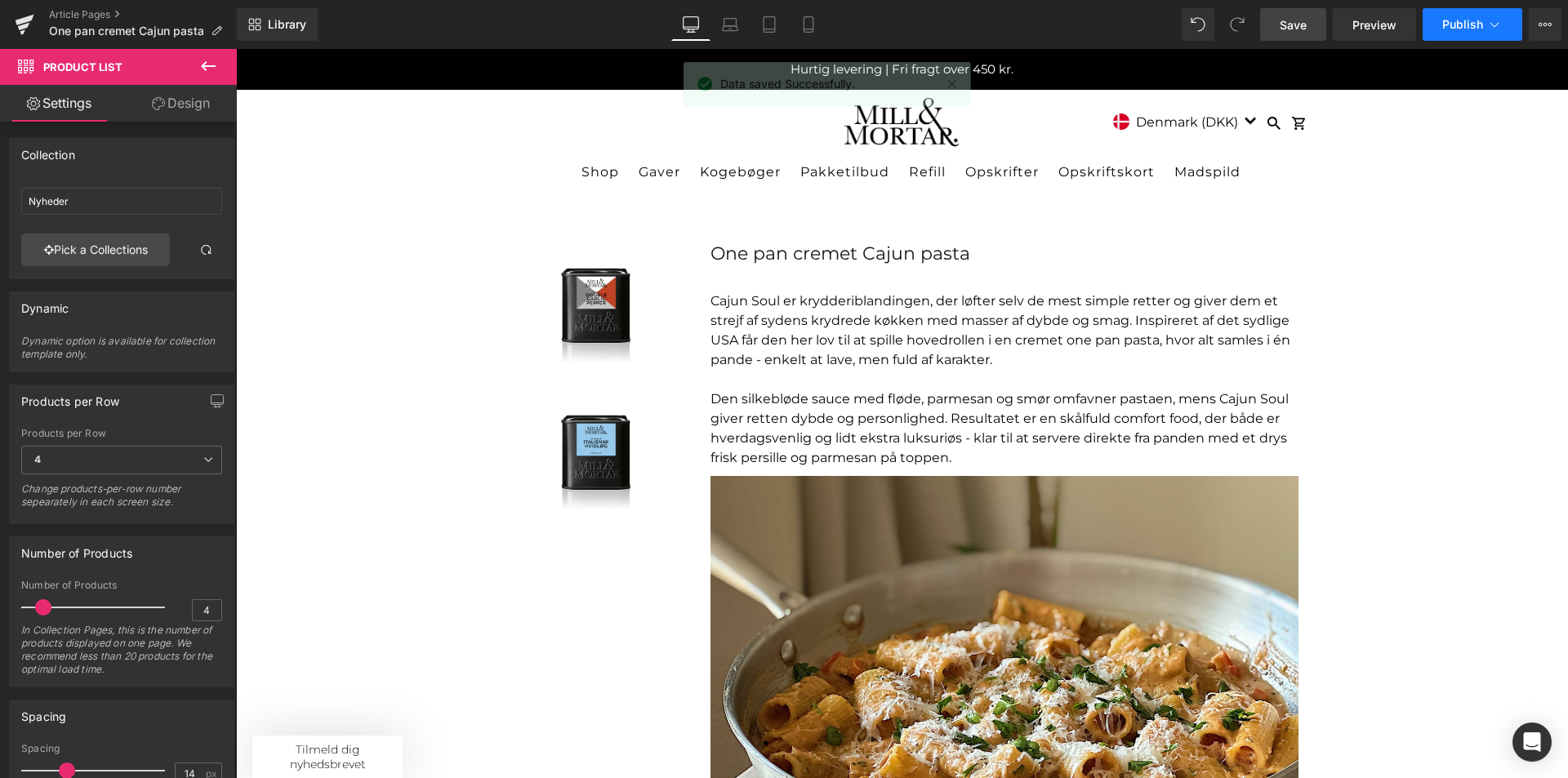
click at [1456, 20] on span "Publish" at bounding box center [1462, 25] width 41 height 13
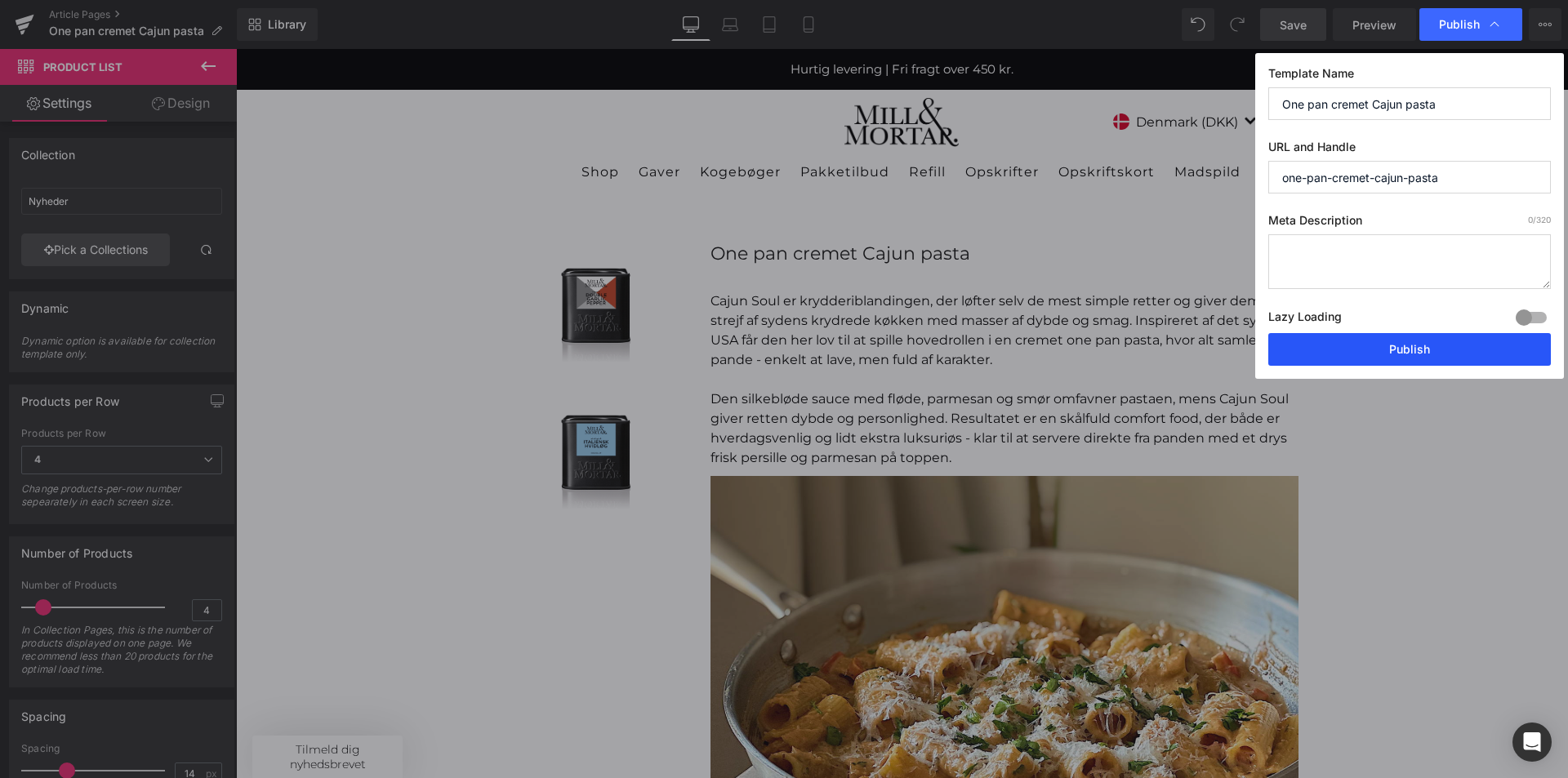
click at [1394, 354] on button "Publish" at bounding box center [1410, 349] width 283 height 33
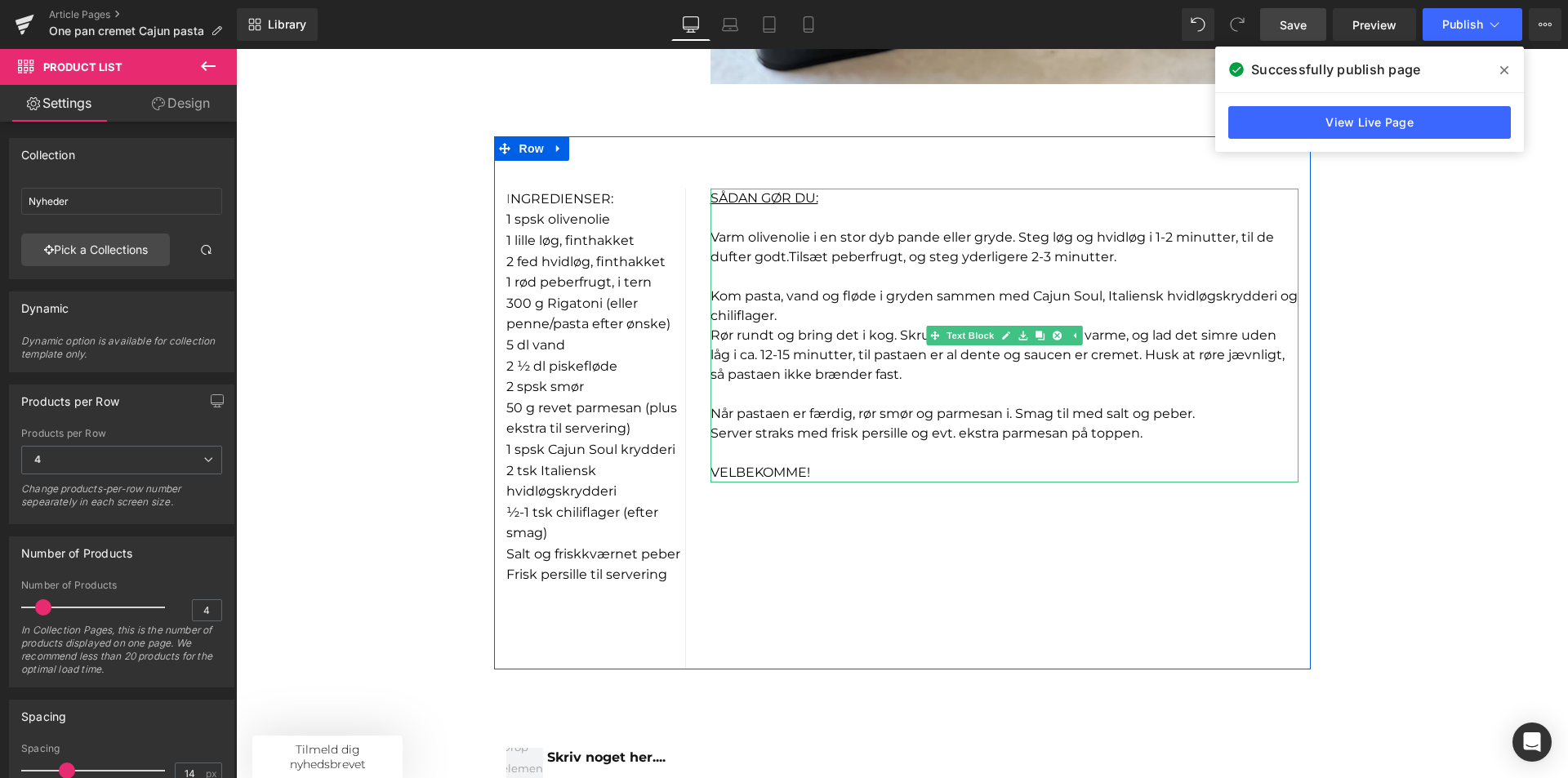
scroll to position [817, 0]
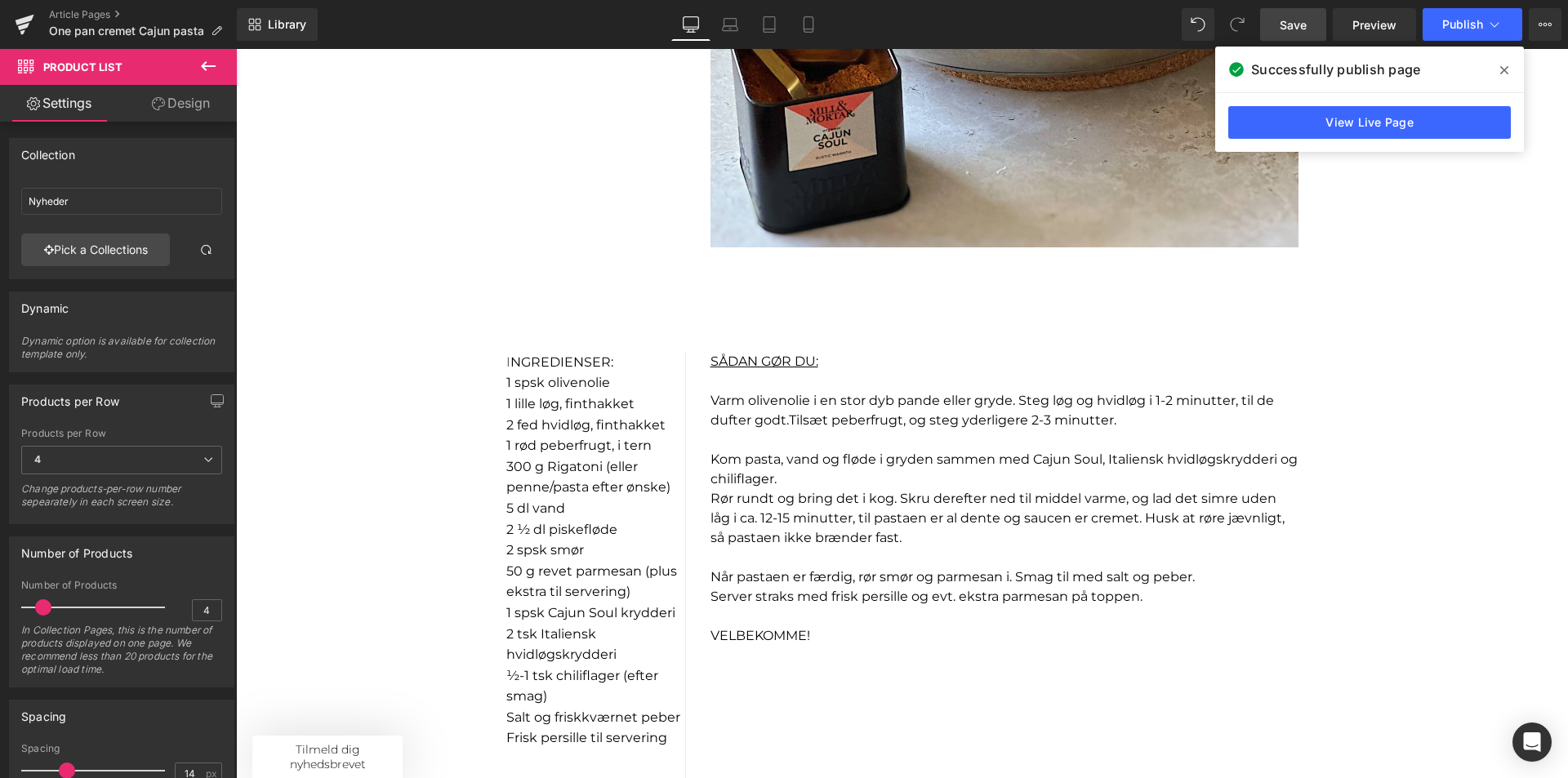
click at [236, 49] on div "64px" at bounding box center [236, 49] width 0 height 0
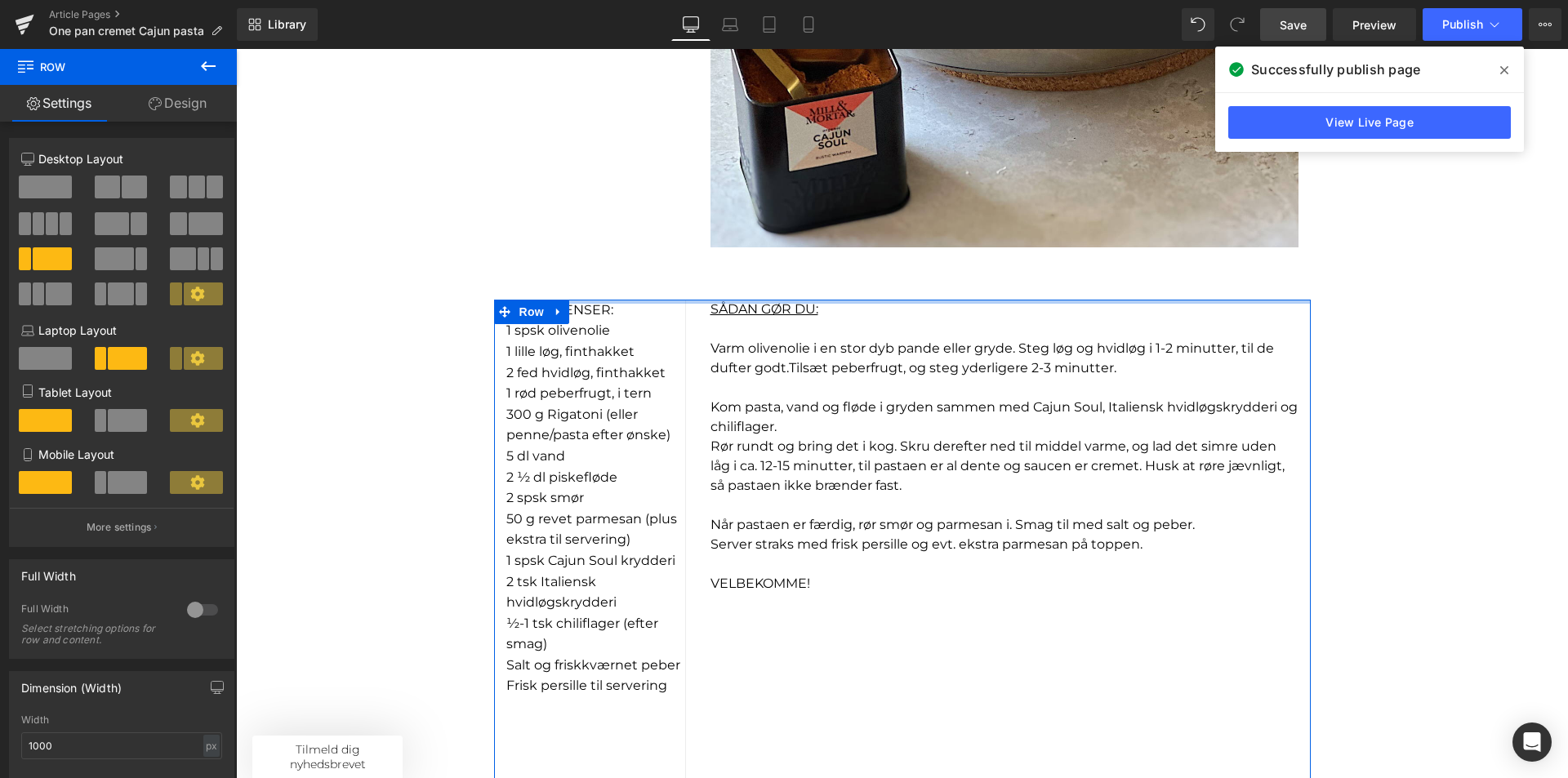
drag, startPoint x: 886, startPoint y: 347, endPoint x: 895, endPoint y: 293, distance: 54.7
click at [895, 293] on div "Sale Off (P) Image Product Sale Off (P) Image Product One pan cremet Cajun past…" at bounding box center [902, 639] width 1332 height 2536
click at [1397, 350] on div "Sale Off (P) Image Product Sale Off (P) Image Product One pan cremet Cajun past…" at bounding box center [902, 639] width 1332 height 2536
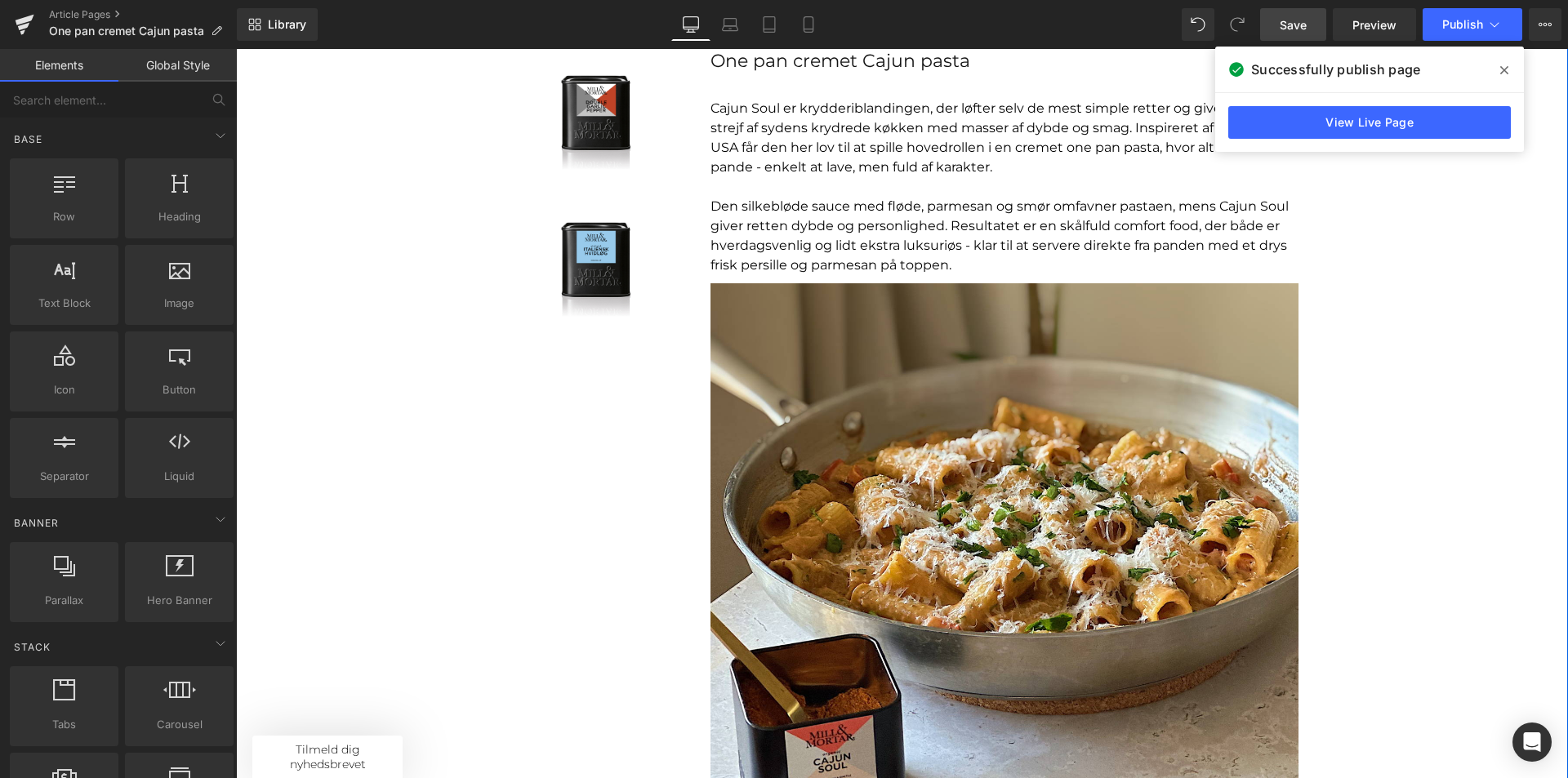
scroll to position [82, 0]
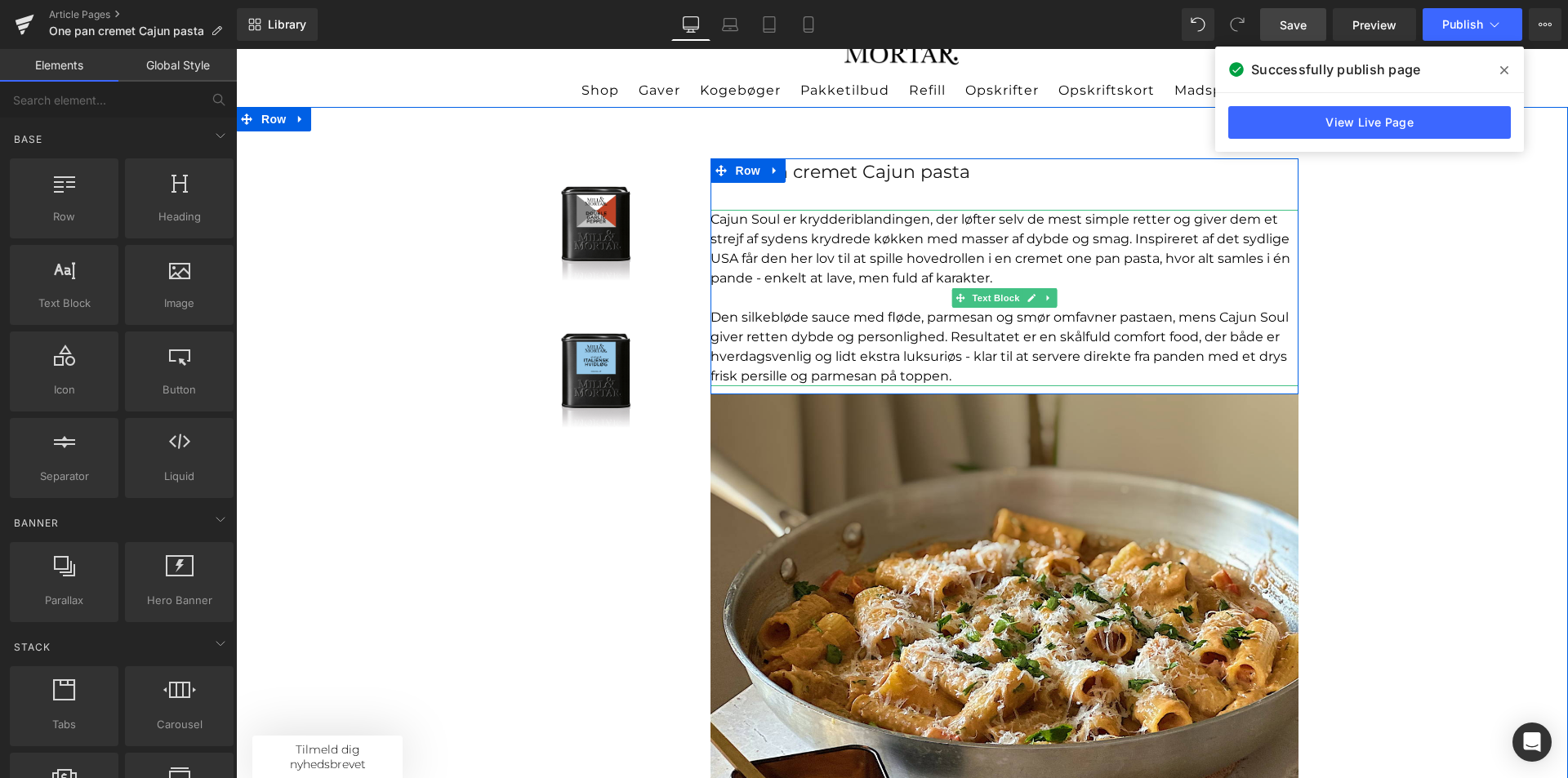
click at [870, 318] on p "Den silkebløde sauce med fløde, parmesan og smør omfavner pastaen, mens Cajun S…" at bounding box center [1004, 346] width 588 height 78
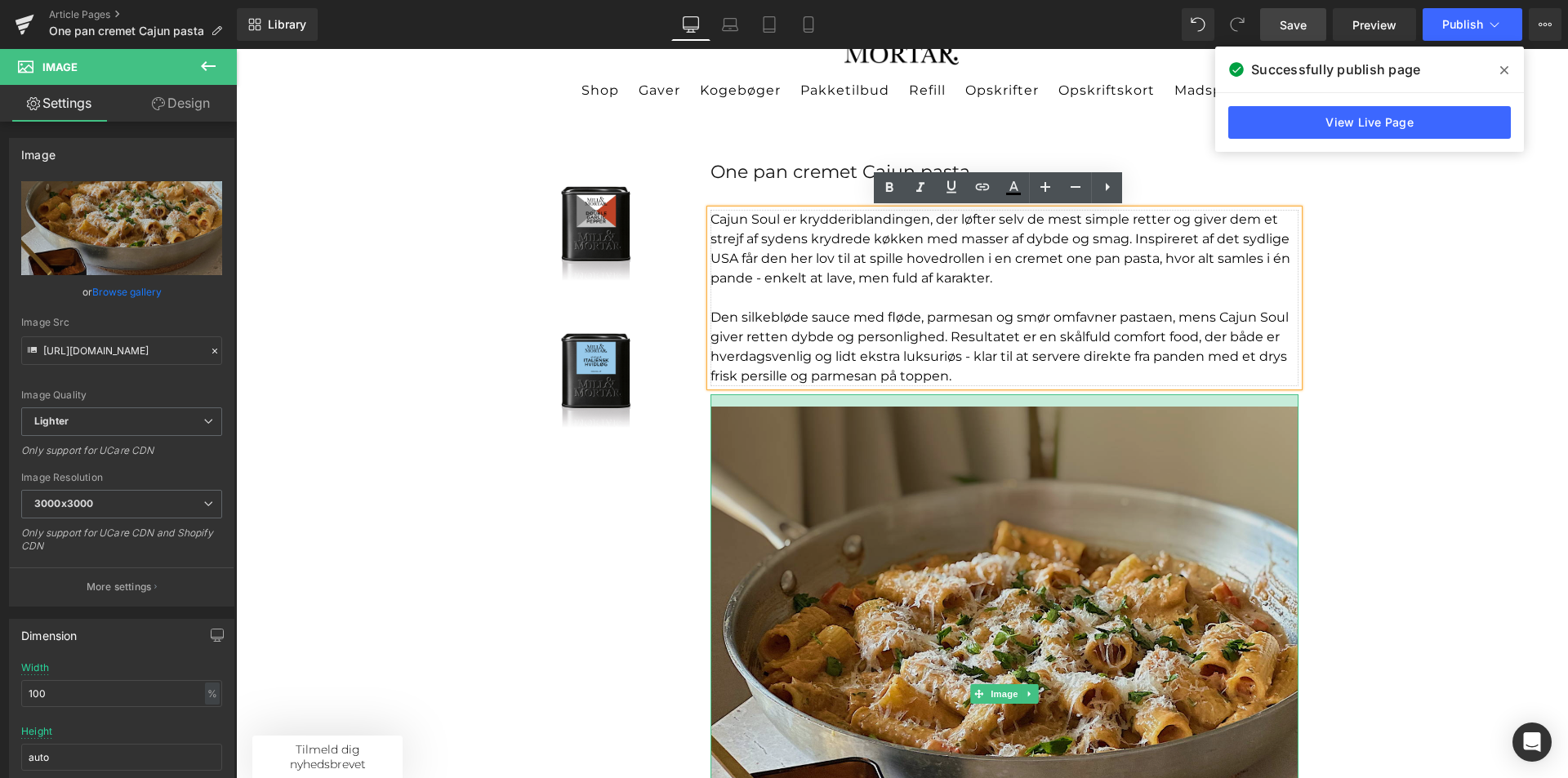
drag, startPoint x: 991, startPoint y: 395, endPoint x: 992, endPoint y: 407, distance: 12.0
click at [992, 407] on div "Image" at bounding box center [1004, 694] width 588 height 600
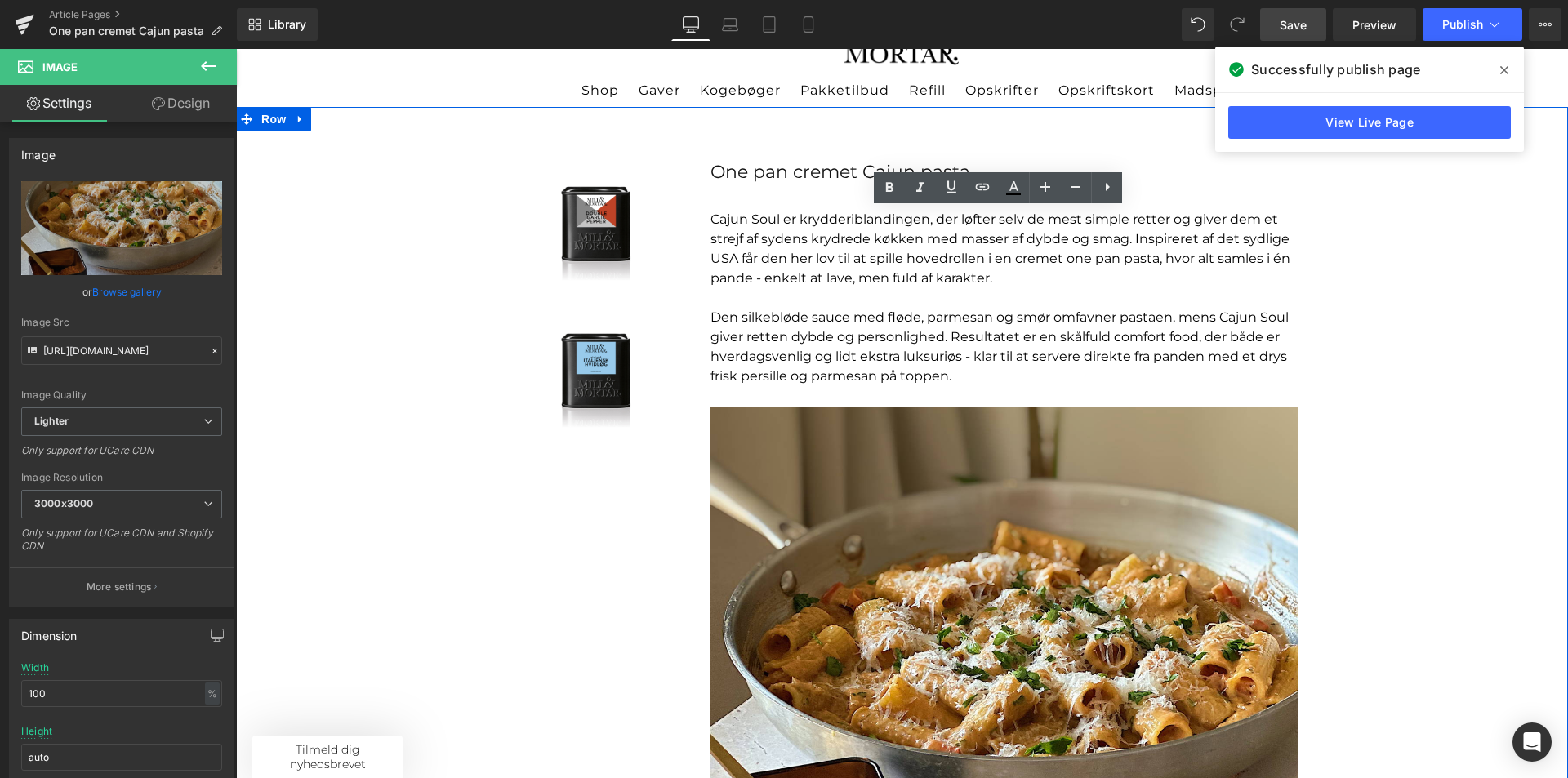
click at [1378, 420] on div "Sale Off (P) Image Product Sale Off (P) Image Product One pan cremet Cajun past…" at bounding box center [902, 576] width 1332 height 939
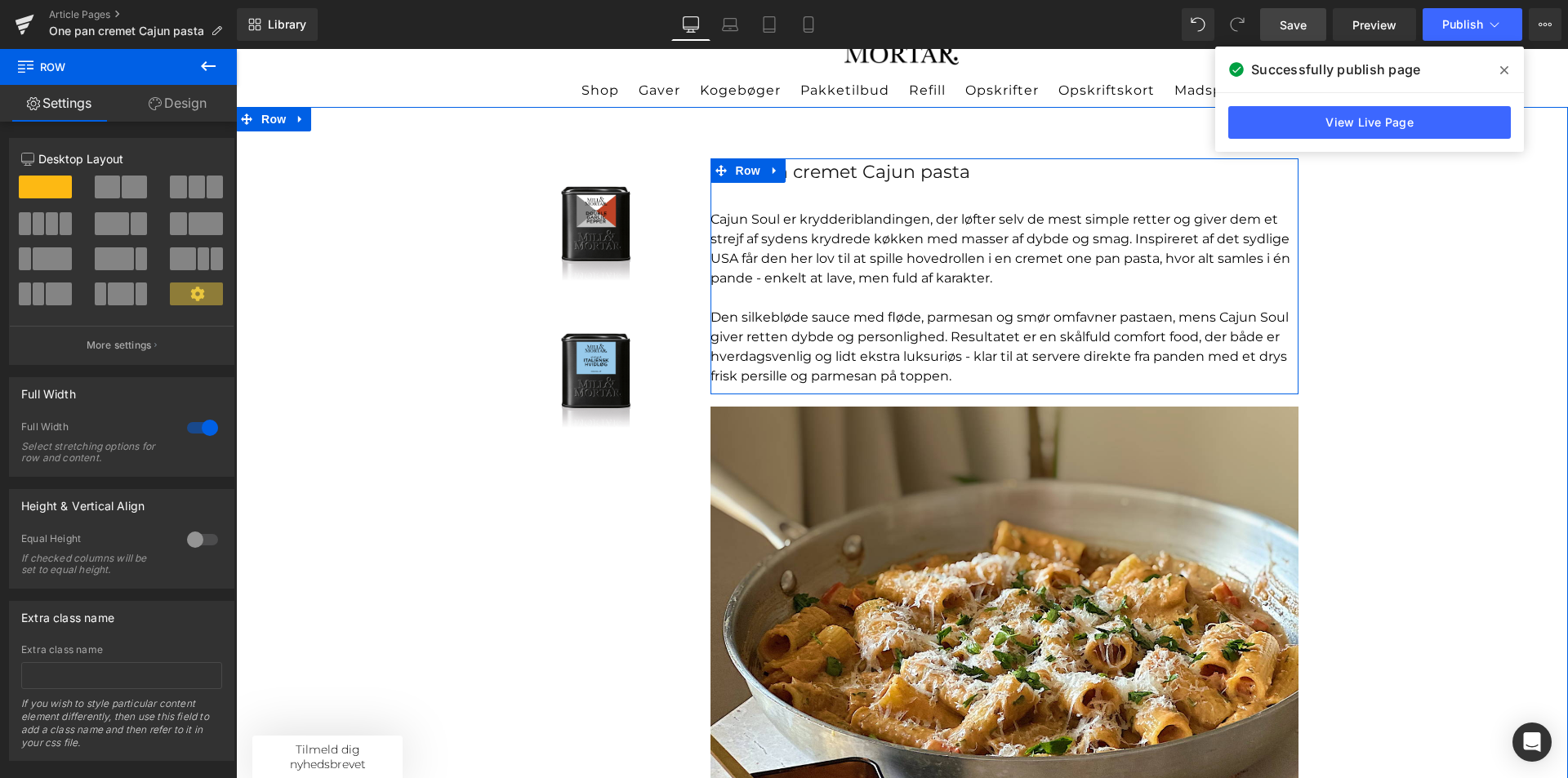
click at [913, 198] on div "One pan cremet Cajun pasta Text Block Cajun Soul er krydderiblandingen, der løf…" at bounding box center [1004, 273] width 588 height 228
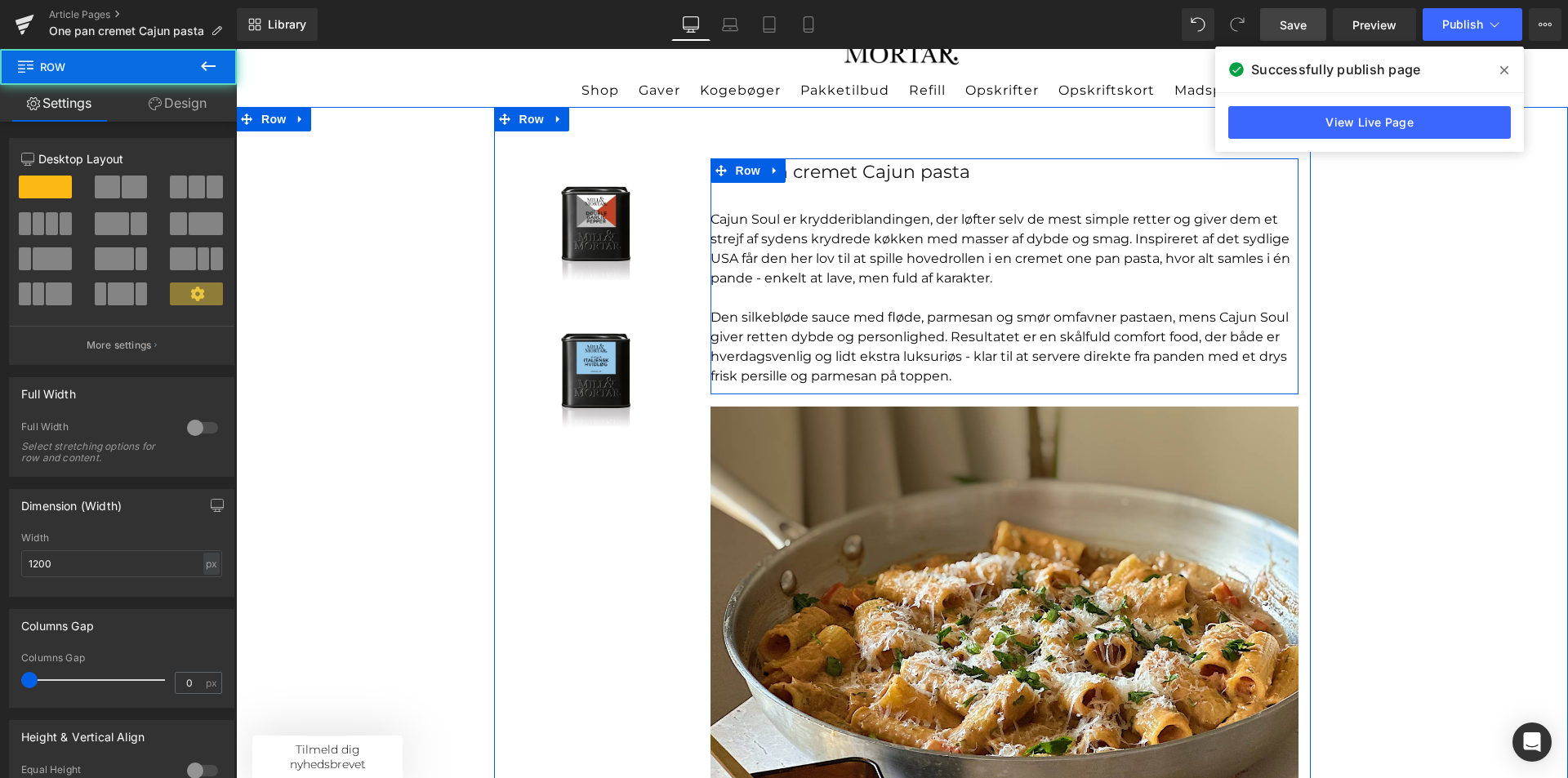
click at [1053, 198] on div "One pan cremet Cajun pasta Text Block Cajun Soul er krydderiblandingen, der løf…" at bounding box center [1004, 273] width 588 height 228
click at [987, 222] on p "Cajun Soul er krydderiblandingen, der løfter selv de mest simple retter og give…" at bounding box center [1004, 248] width 588 height 78
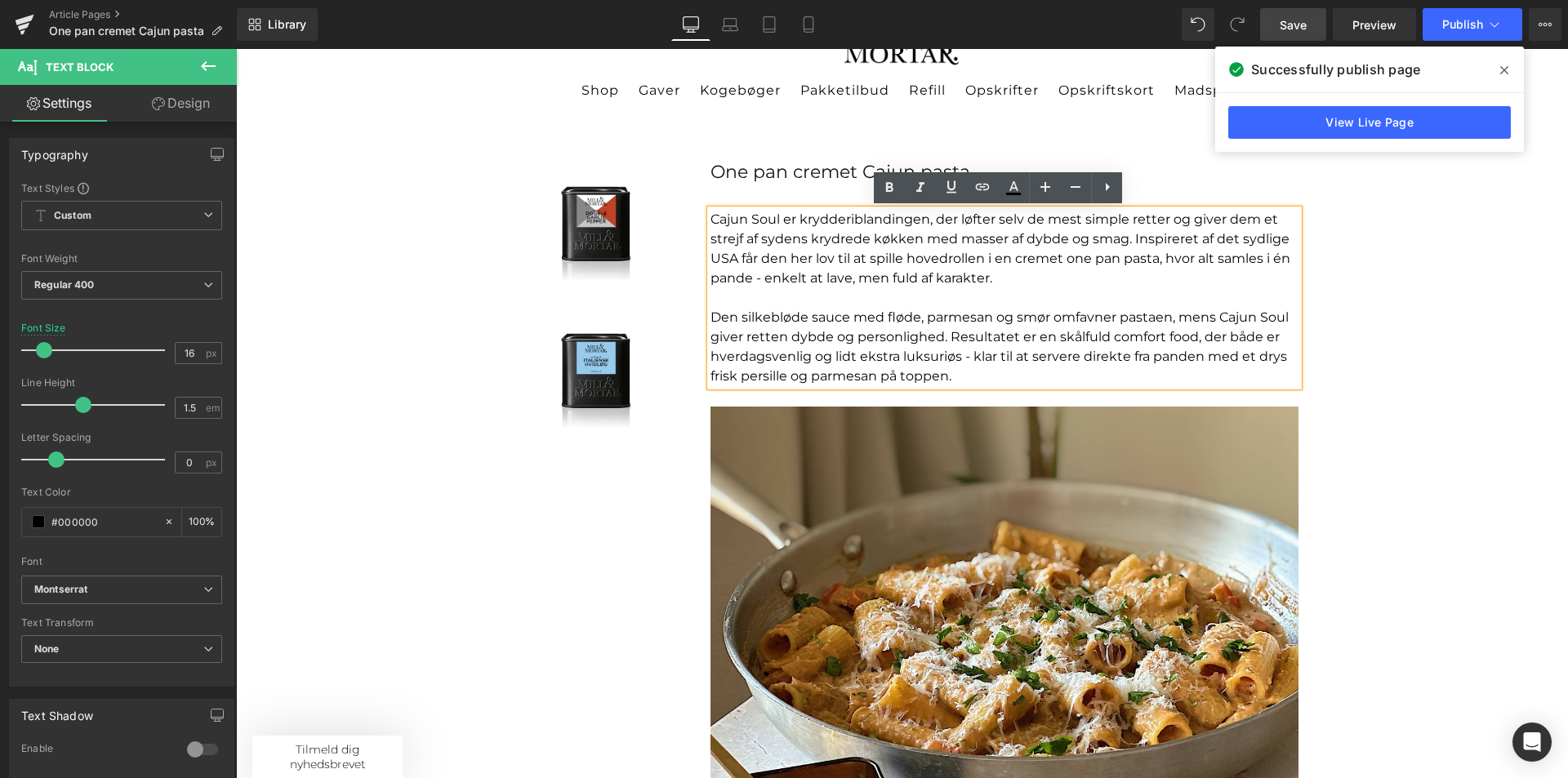
click at [810, 204] on div "One pan cremet Cajun pasta Text Block Cajun Soul er krydderiblandingen, der løf…" at bounding box center [1004, 273] width 588 height 228
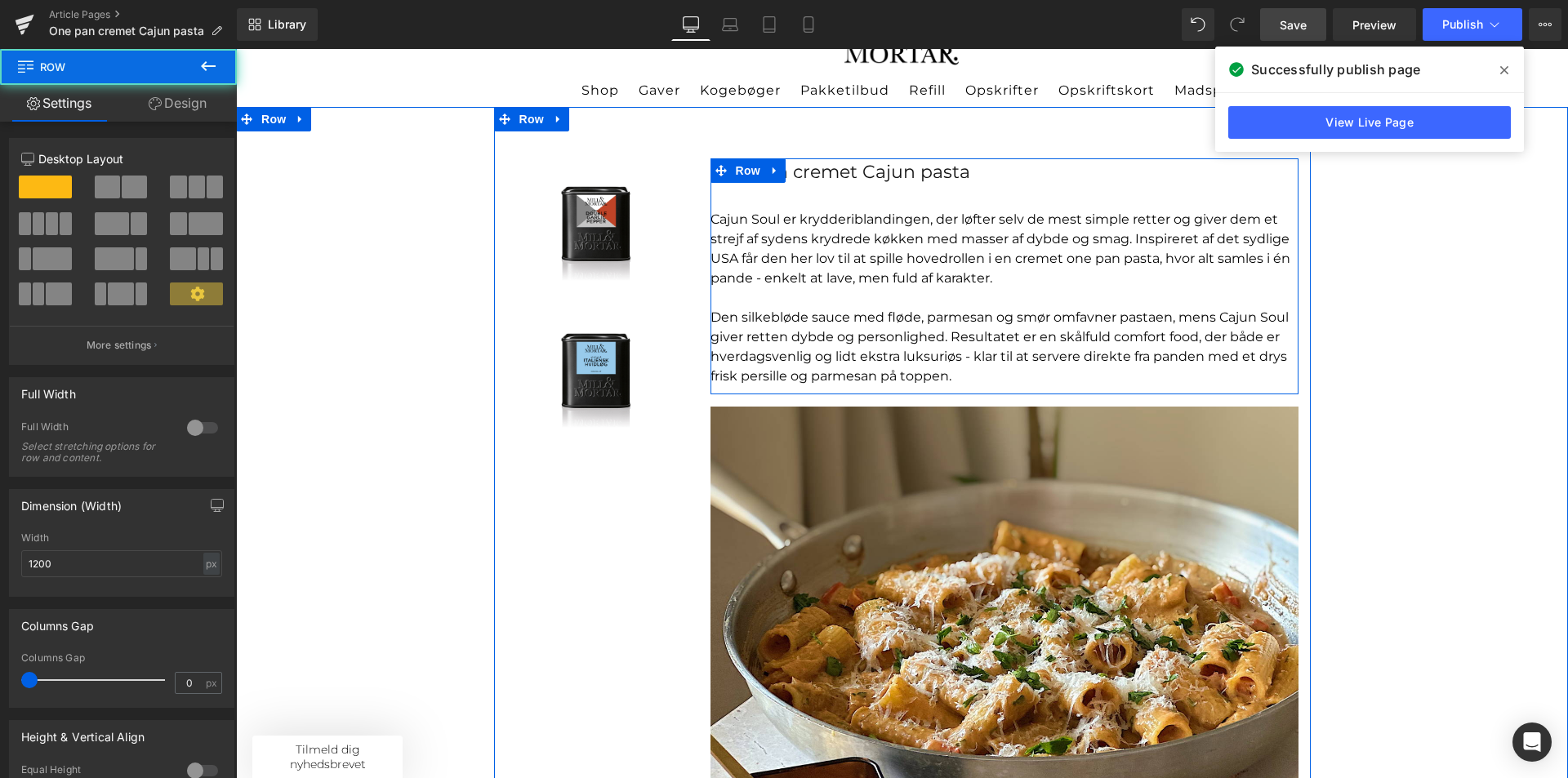
click at [822, 193] on div "One pan cremet Cajun pasta Text Block Cajun Soul er krydderiblandingen, der løf…" at bounding box center [1004, 273] width 588 height 228
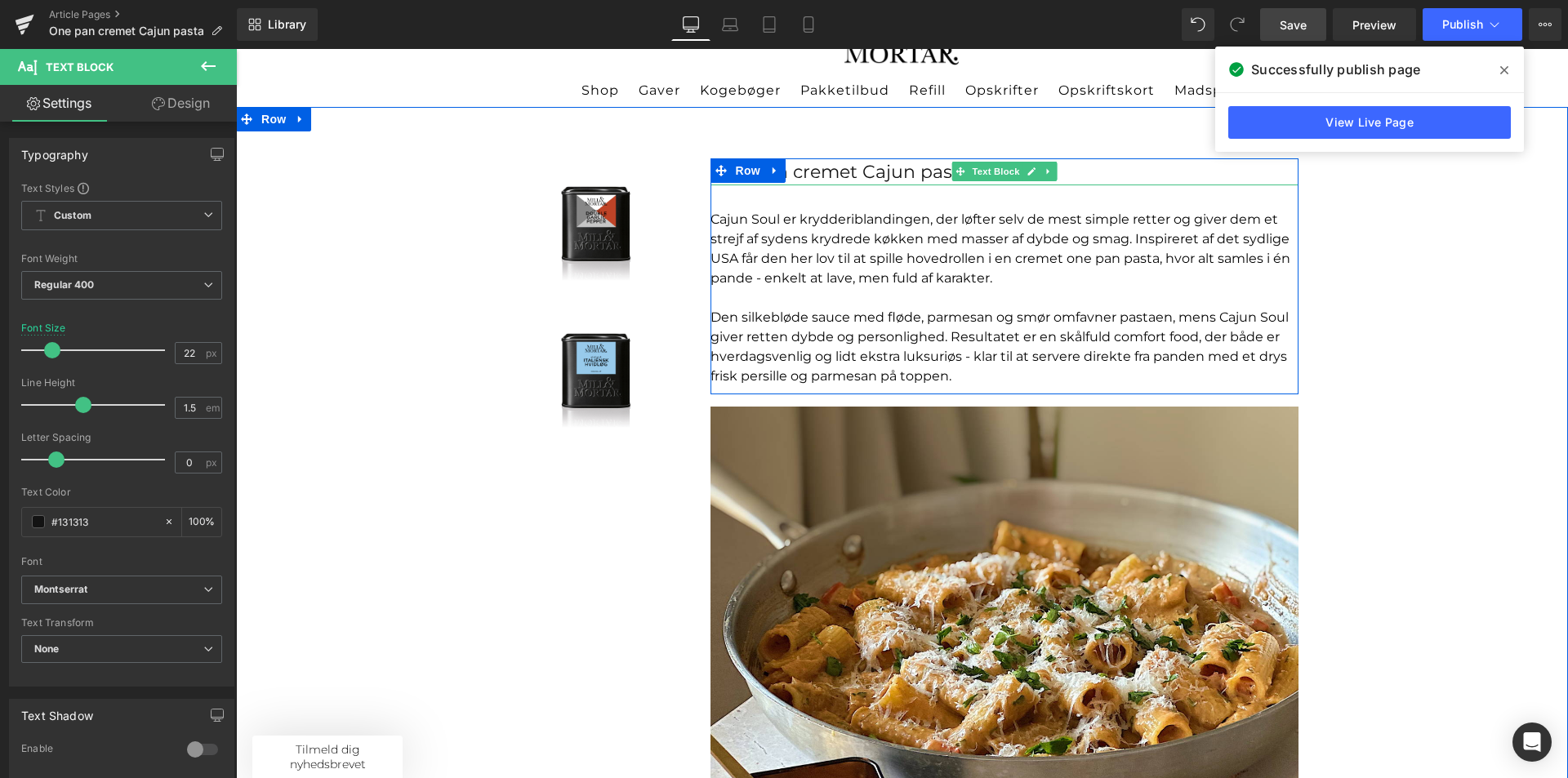
drag, startPoint x: 1049, startPoint y: 183, endPoint x: 1052, endPoint y: 174, distance: 9.5
click at [1052, 174] on div "One pan cremet Cajun pasta Text Block" at bounding box center [1004, 172] width 588 height 27
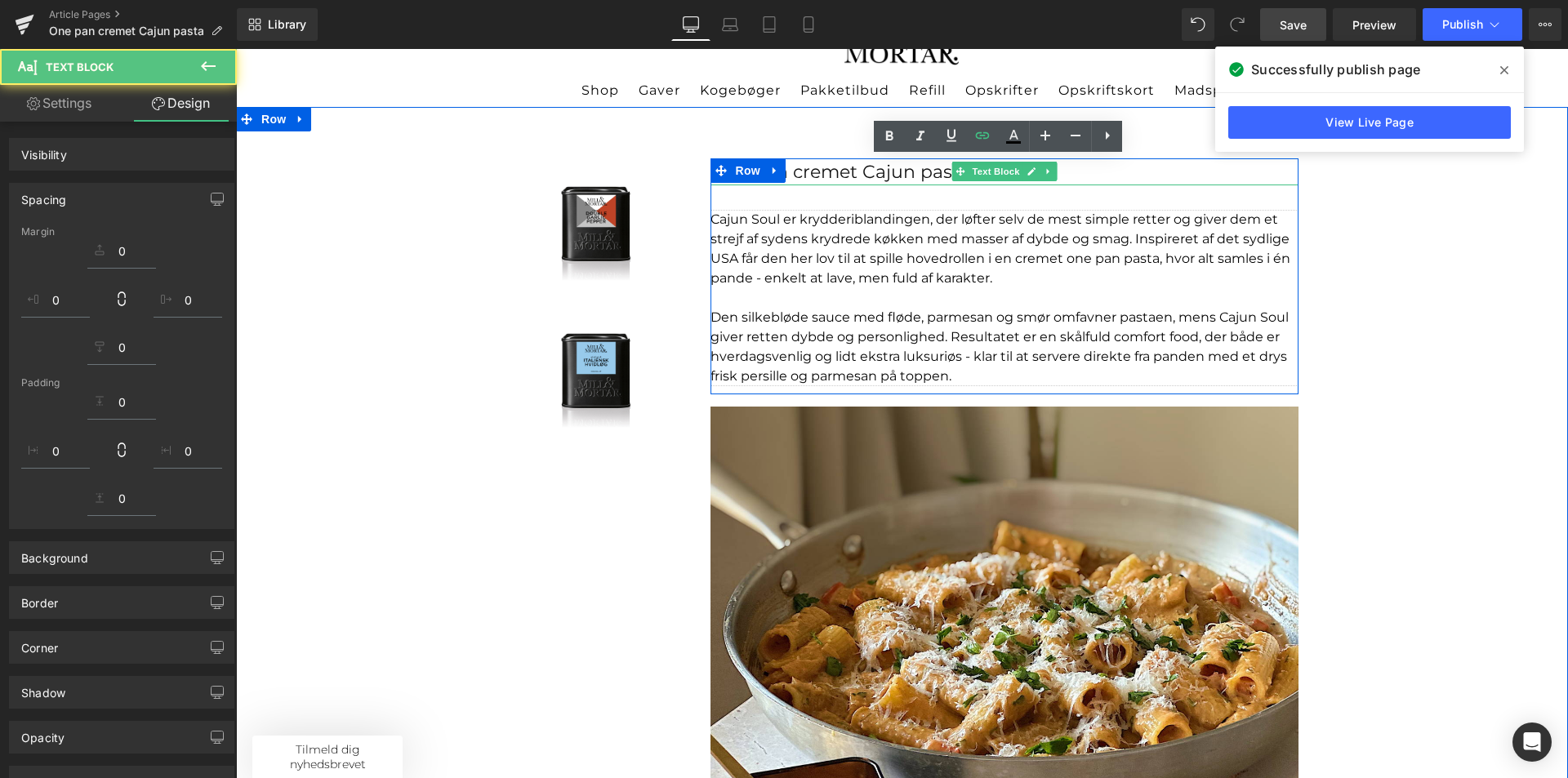
click at [1043, 211] on div "Cajun Soul er krydderiblandingen, der løfter selv de mest simple retter og give…" at bounding box center [1004, 297] width 588 height 176
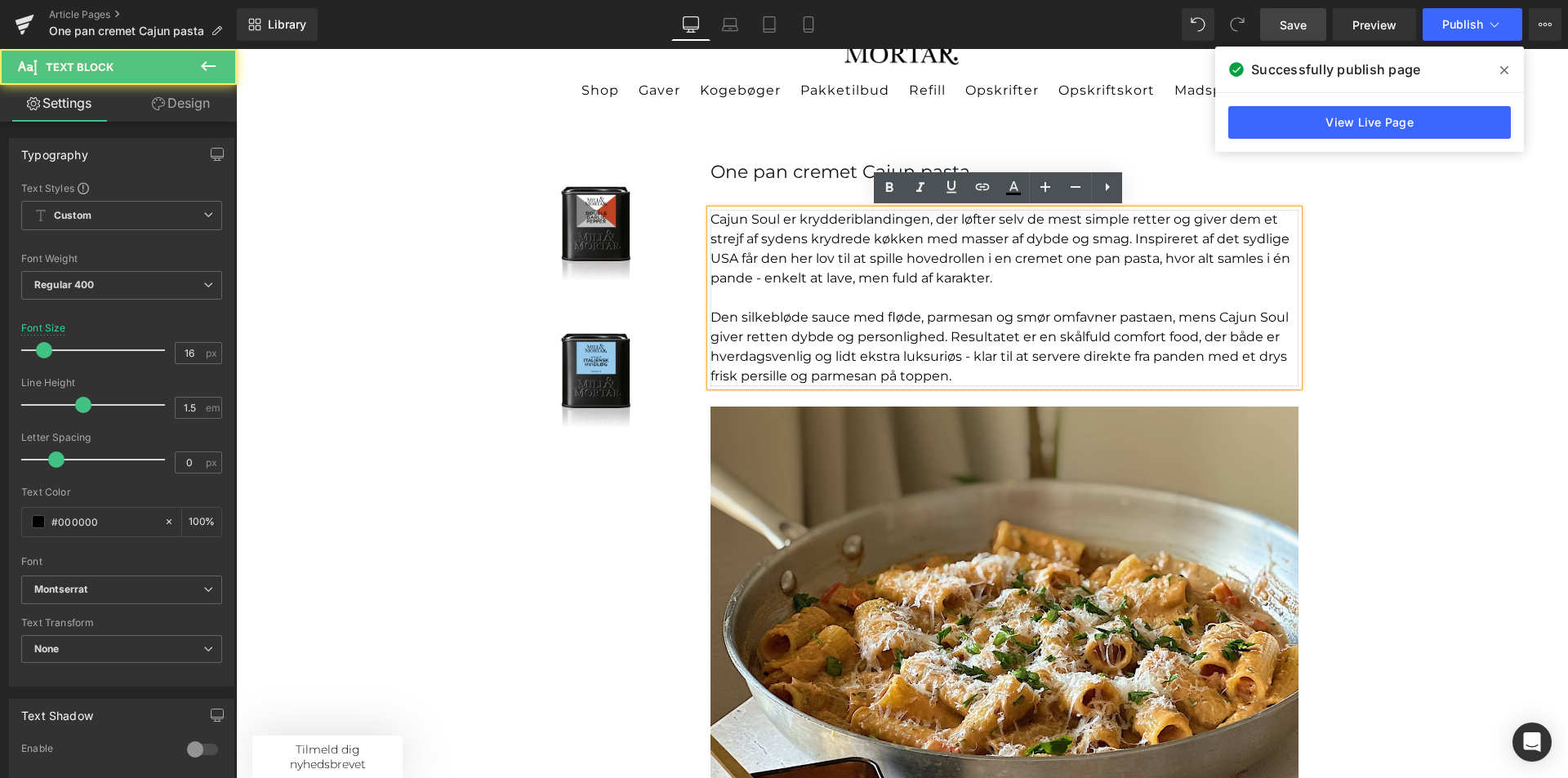
click at [1023, 256] on p "Cajun Soul er krydderiblandingen, der løfter selv de mest simple retter og give…" at bounding box center [1004, 248] width 588 height 78
click at [1388, 332] on div "Sale Off (P) Image Product Sale Off (P) Image Product One pan cremet Cajun past…" at bounding box center [902, 576] width 1332 height 939
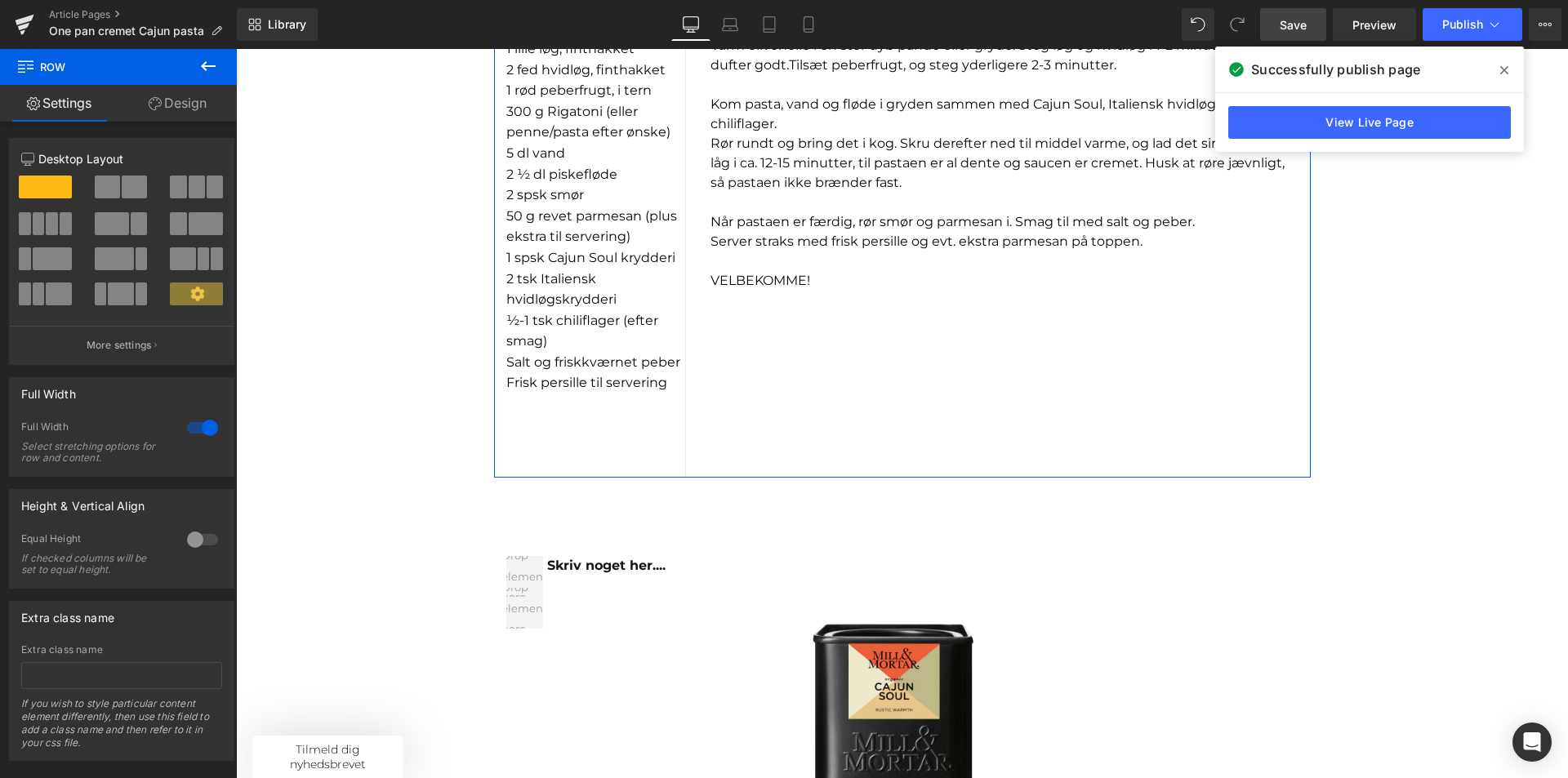
scroll to position [1143, 0]
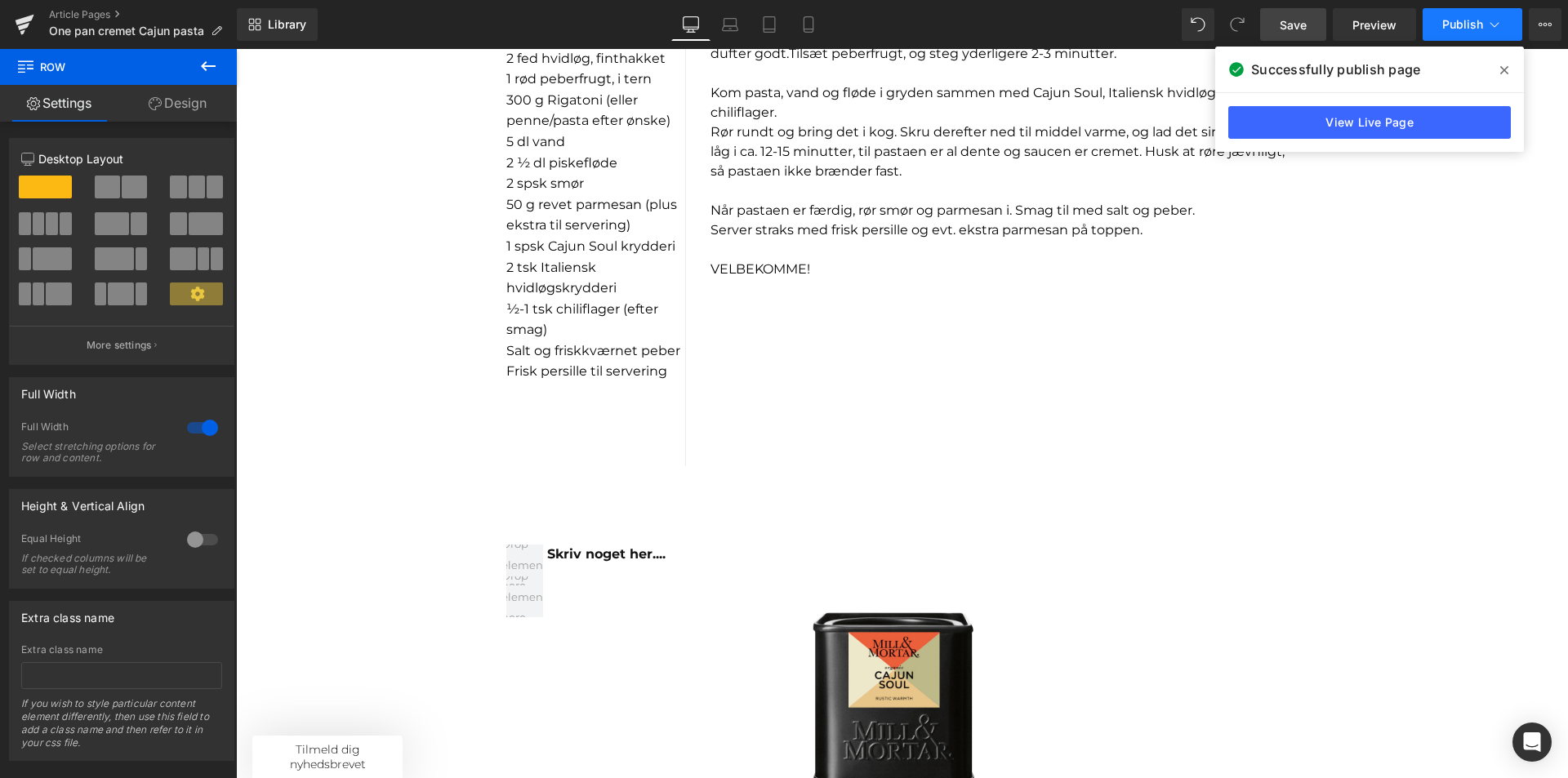
click at [1475, 28] on span "Publish" at bounding box center [1462, 25] width 41 height 13
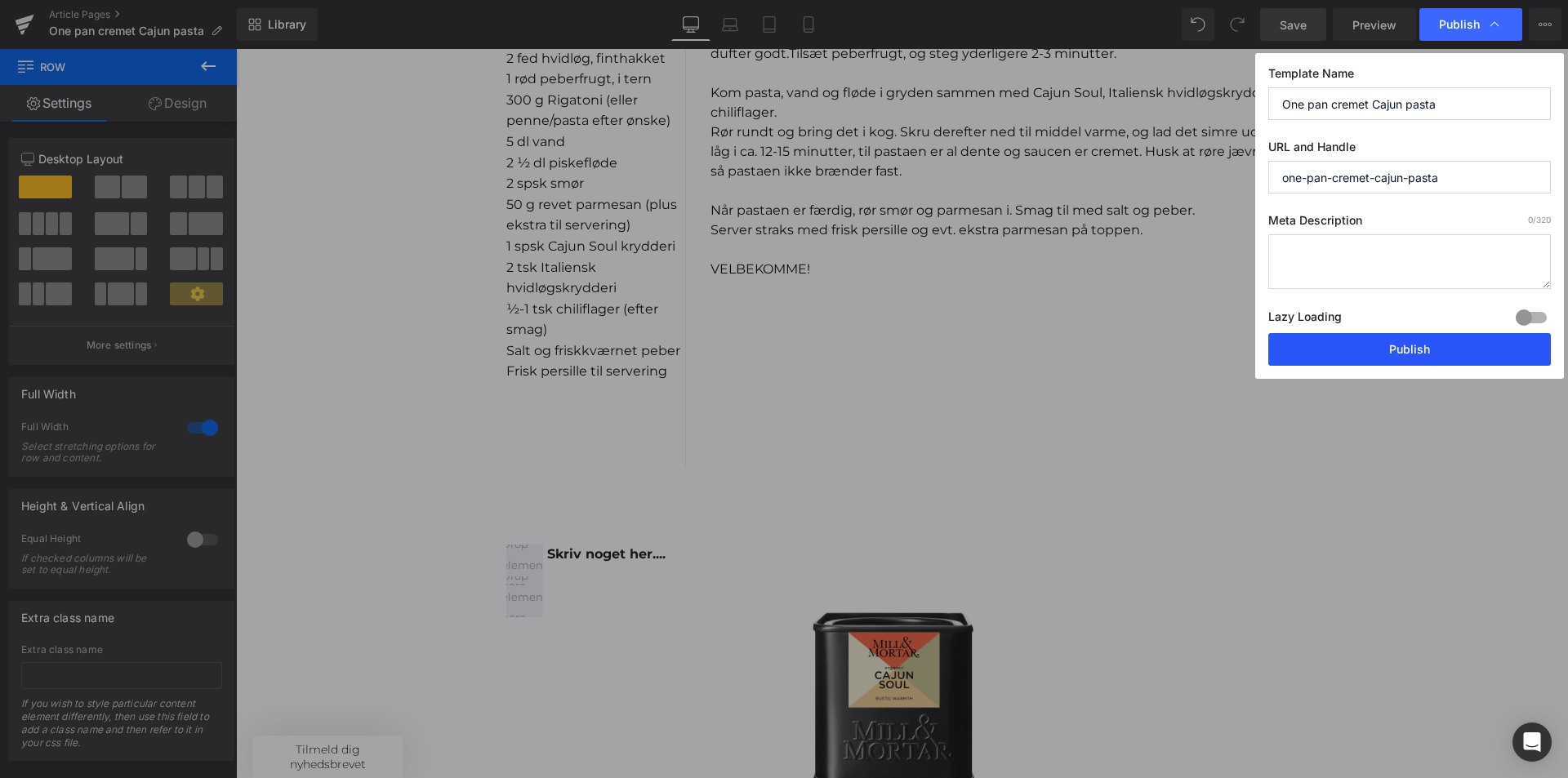
drag, startPoint x: 1358, startPoint y: 355, endPoint x: 1010, endPoint y: 292, distance: 353.7
click at [1358, 355] on button "Publish" at bounding box center [1410, 349] width 283 height 33
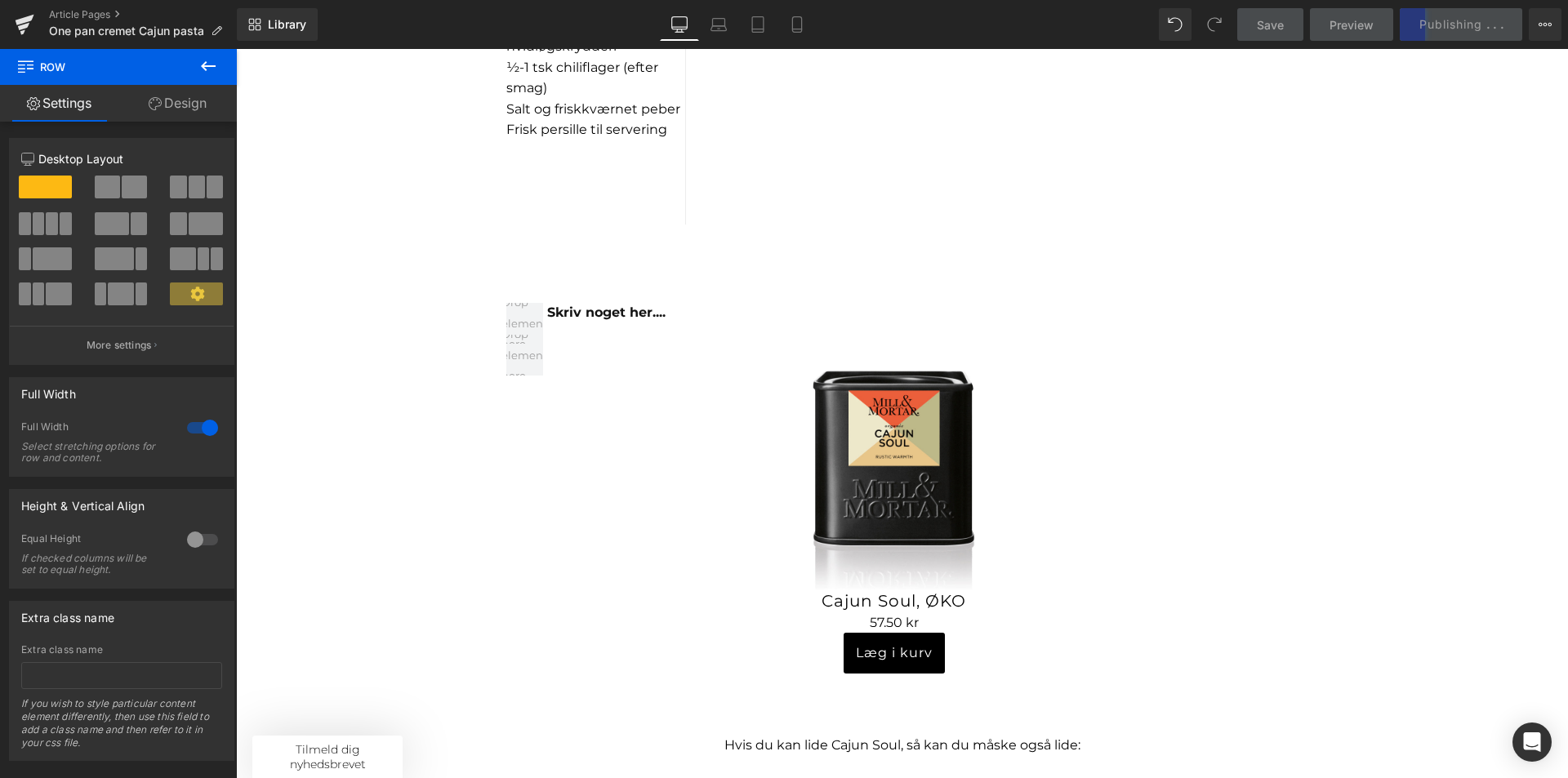
scroll to position [1388, 0]
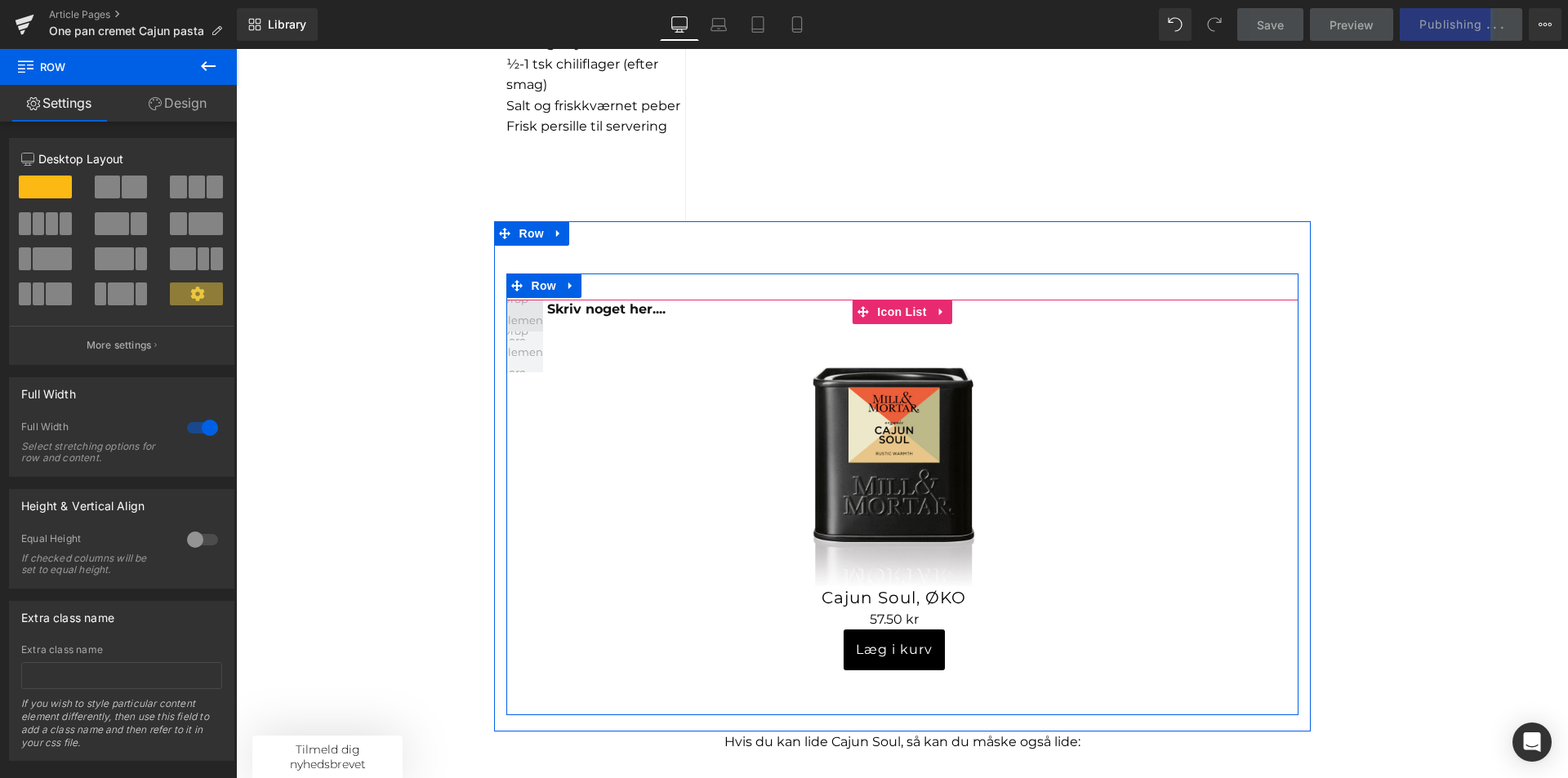
click at [517, 314] on span at bounding box center [524, 320] width 58 height 71
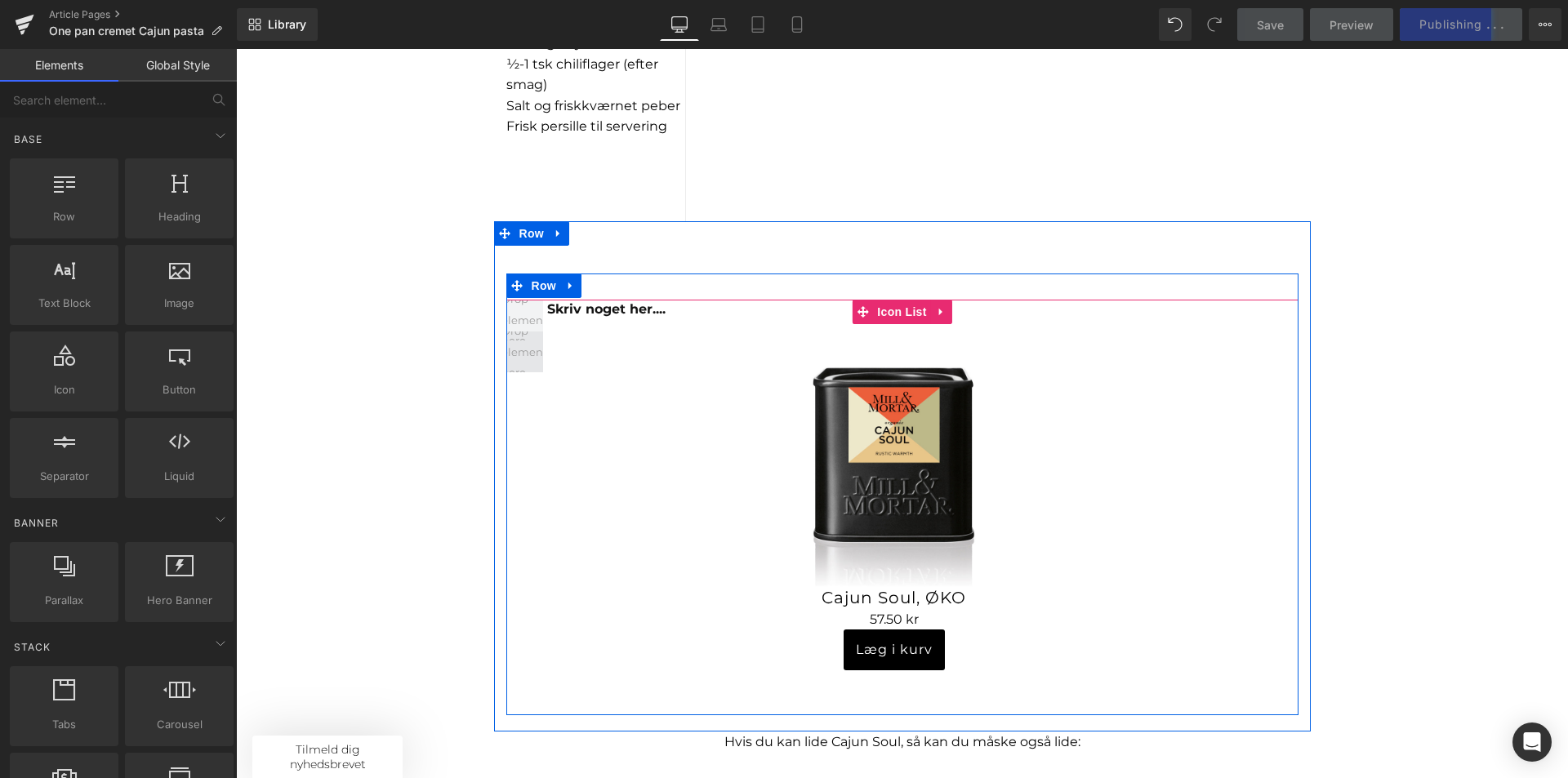
click at [532, 356] on span at bounding box center [524, 352] width 58 height 71
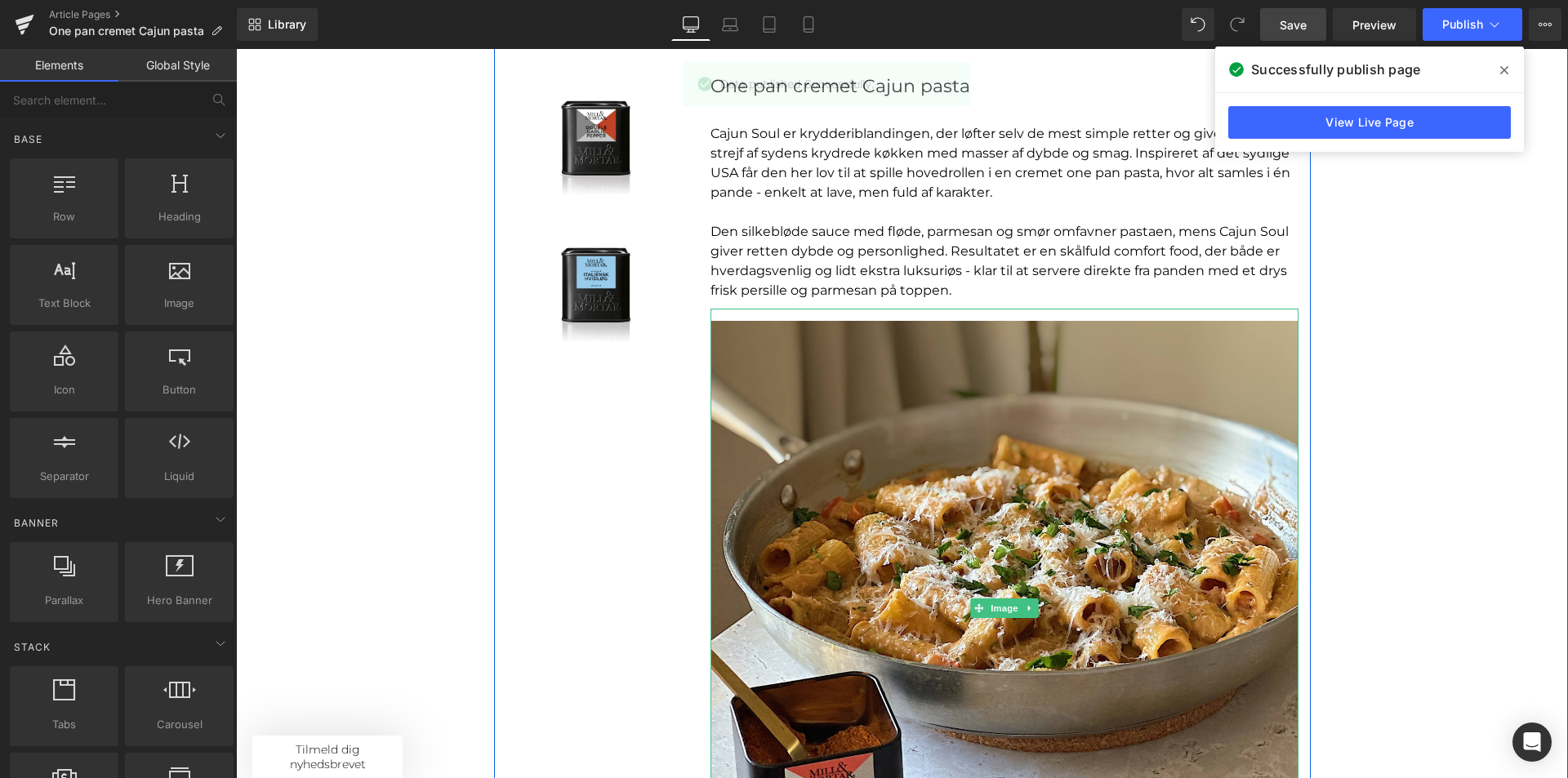
scroll to position [0, 0]
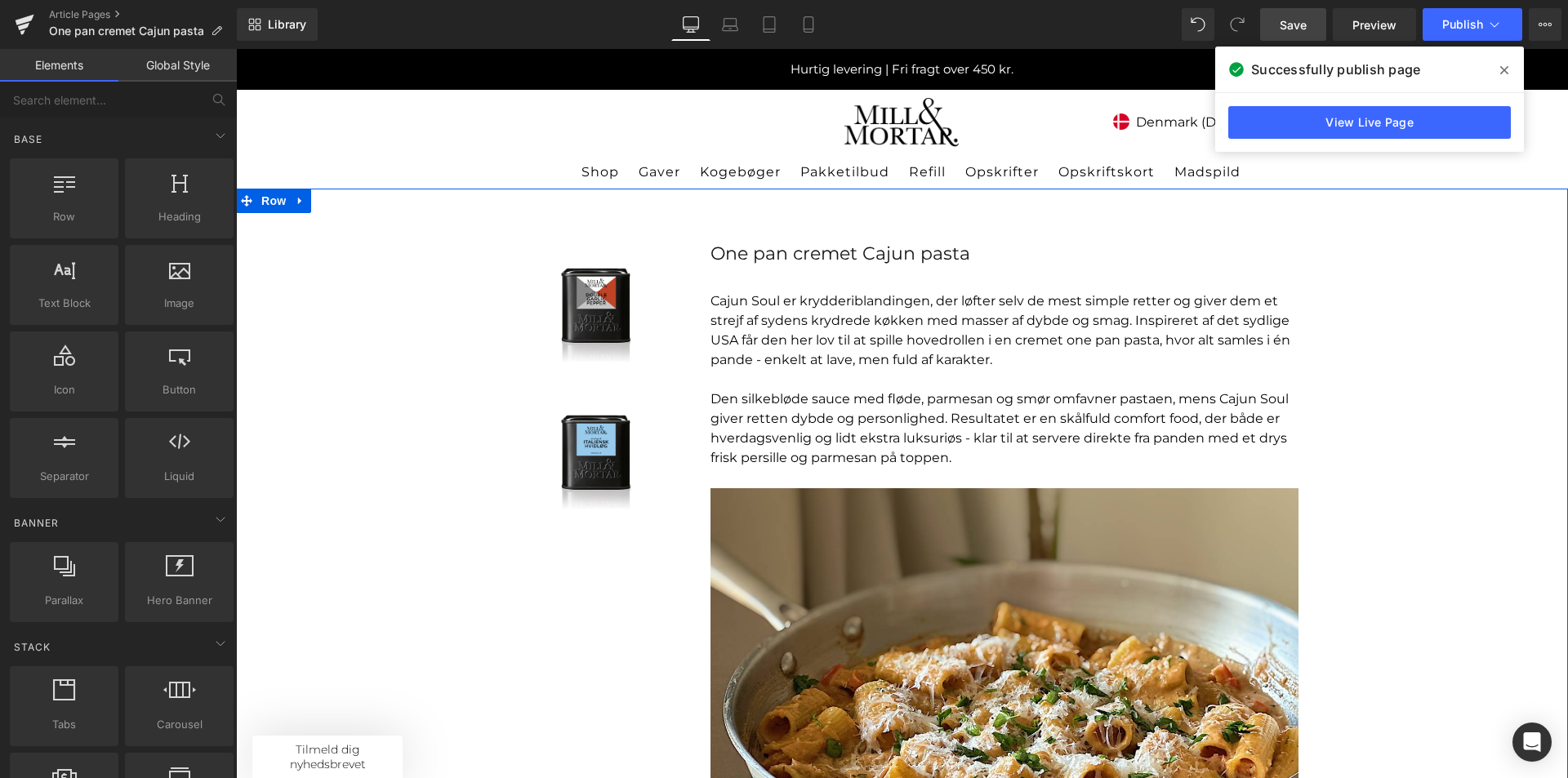
click at [432, 314] on div "Sale Off (P) Image Product Sale Off (P) Image Product One pan cremet Cajun past…" at bounding box center [902, 658] width 1332 height 939
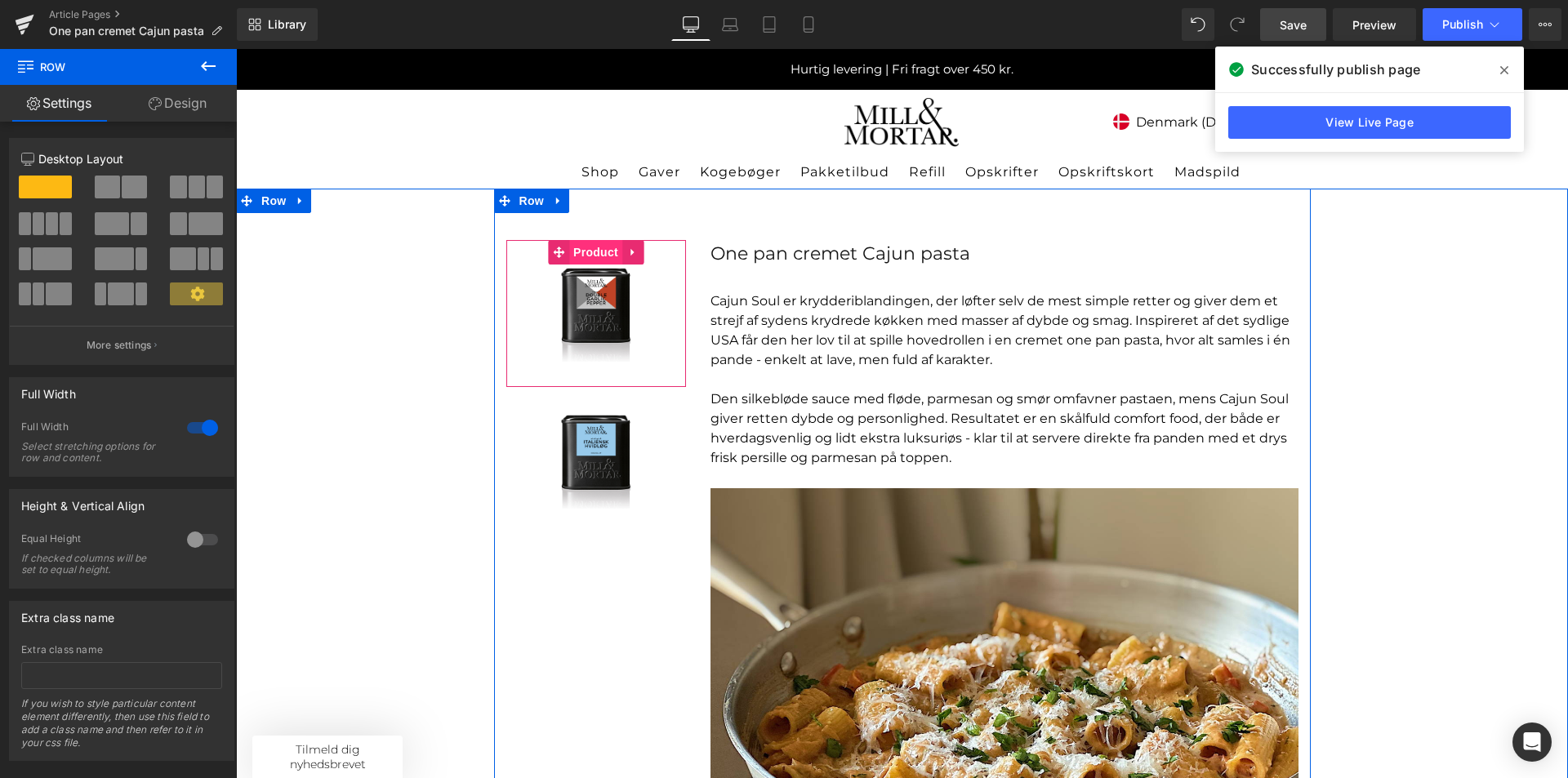
click at [592, 248] on span "Product" at bounding box center [595, 253] width 53 height 25
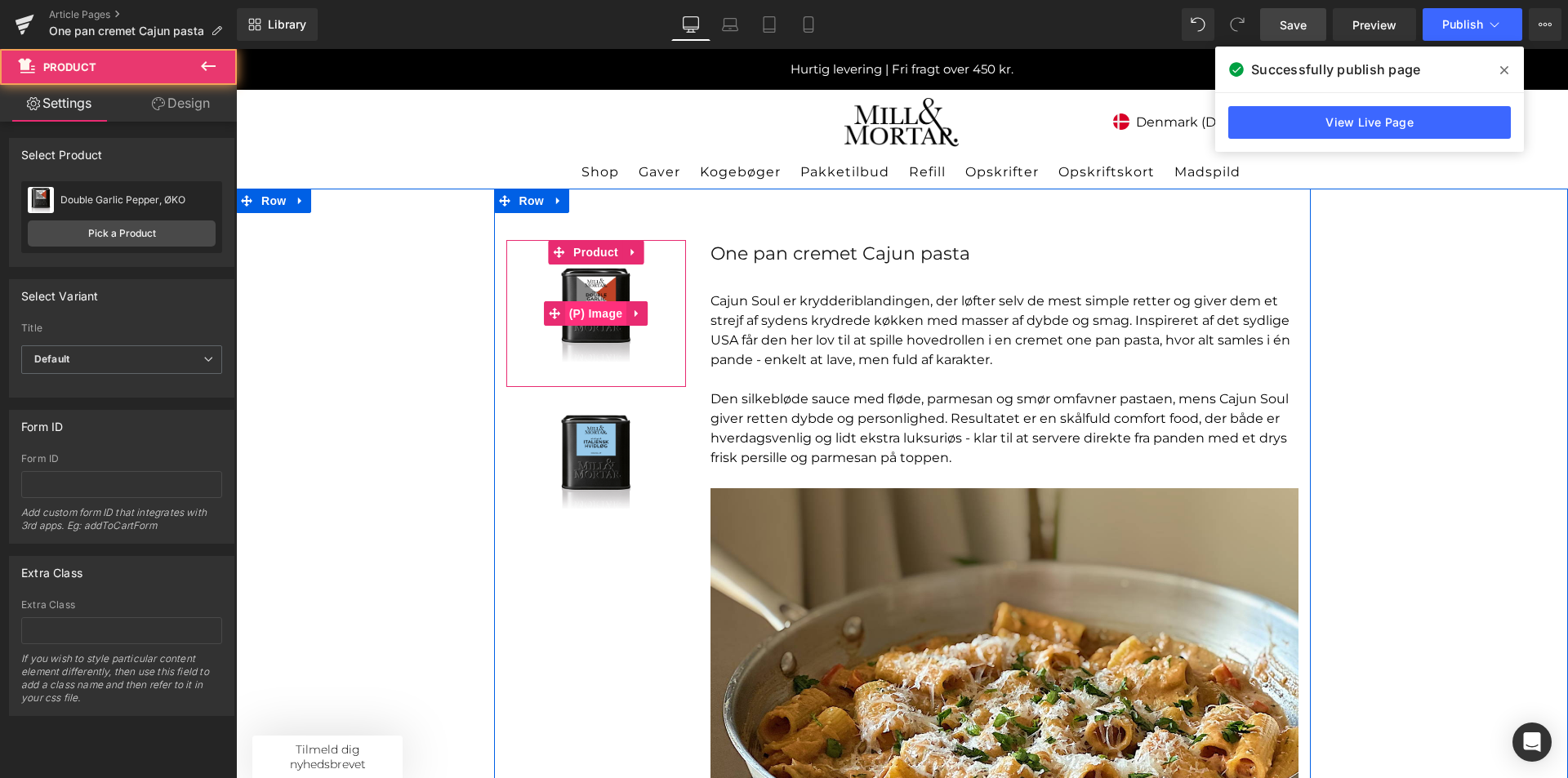
click at [596, 320] on span "(P) Image" at bounding box center [596, 313] width 62 height 25
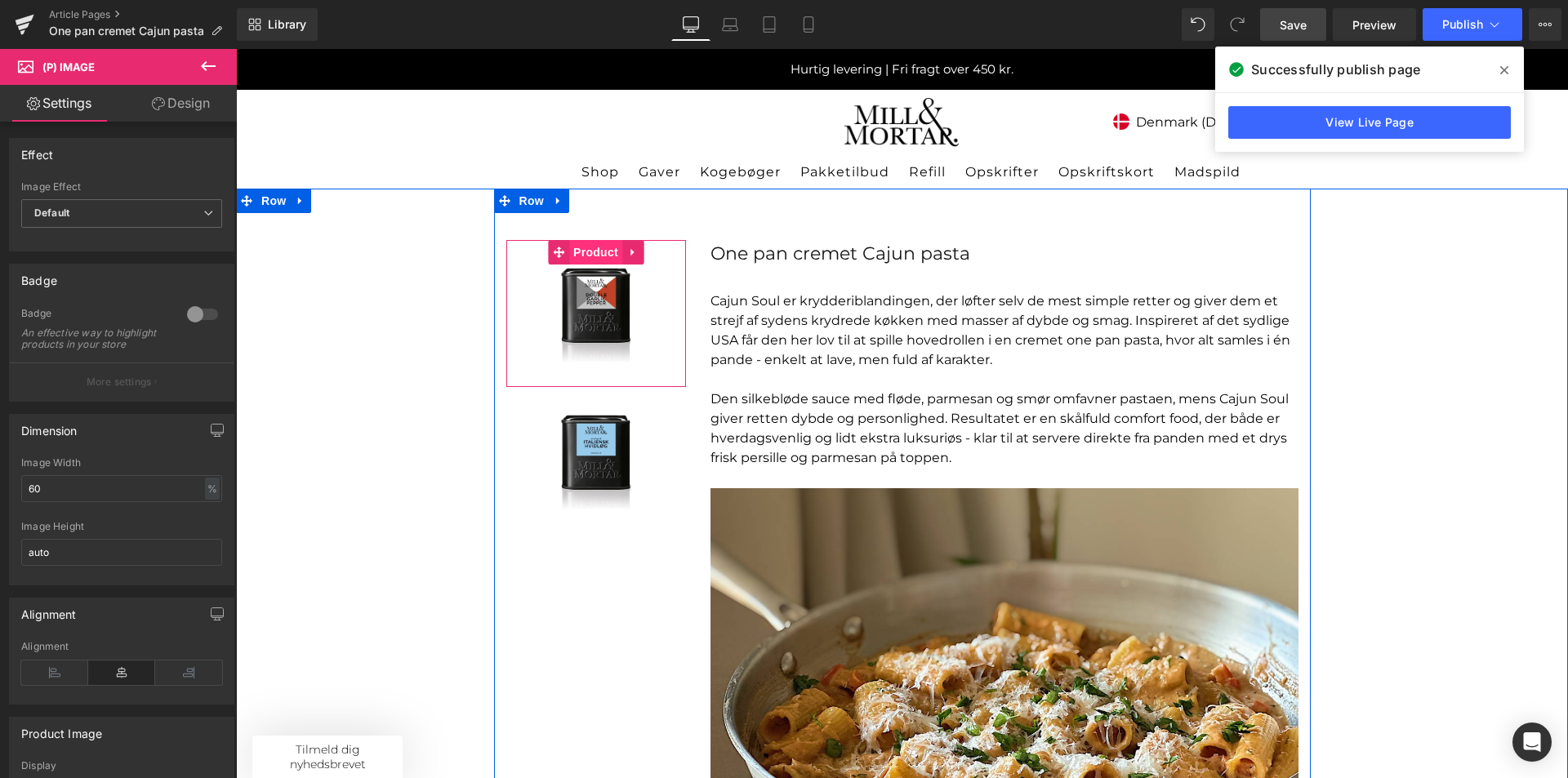
click at [610, 258] on span "Product" at bounding box center [595, 253] width 53 height 25
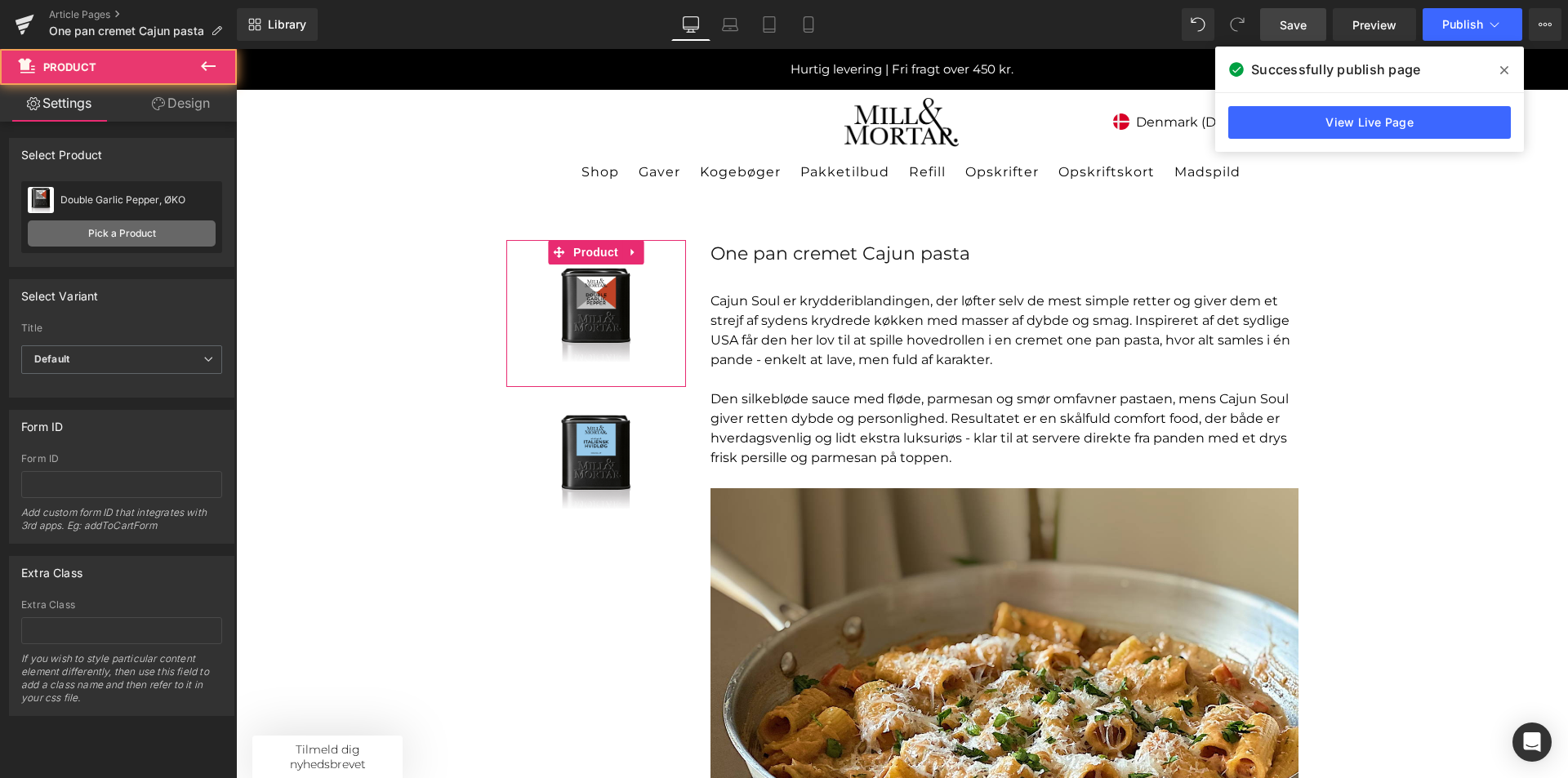
click at [125, 234] on link "Pick a Product" at bounding box center [121, 234] width 188 height 26
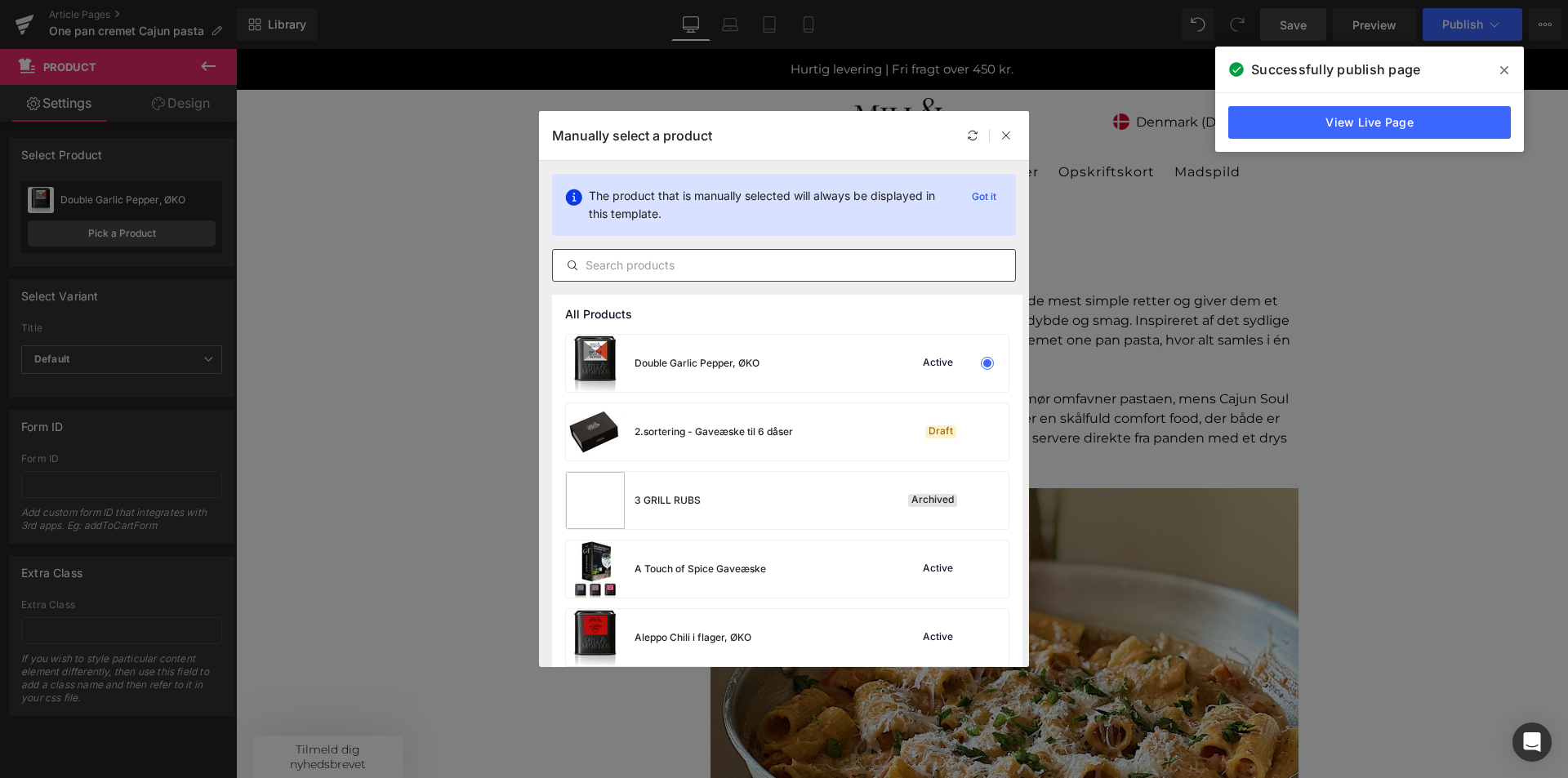
click at [696, 276] on div at bounding box center [784, 265] width 464 height 33
click at [696, 263] on input "text" at bounding box center [784, 265] width 462 height 20
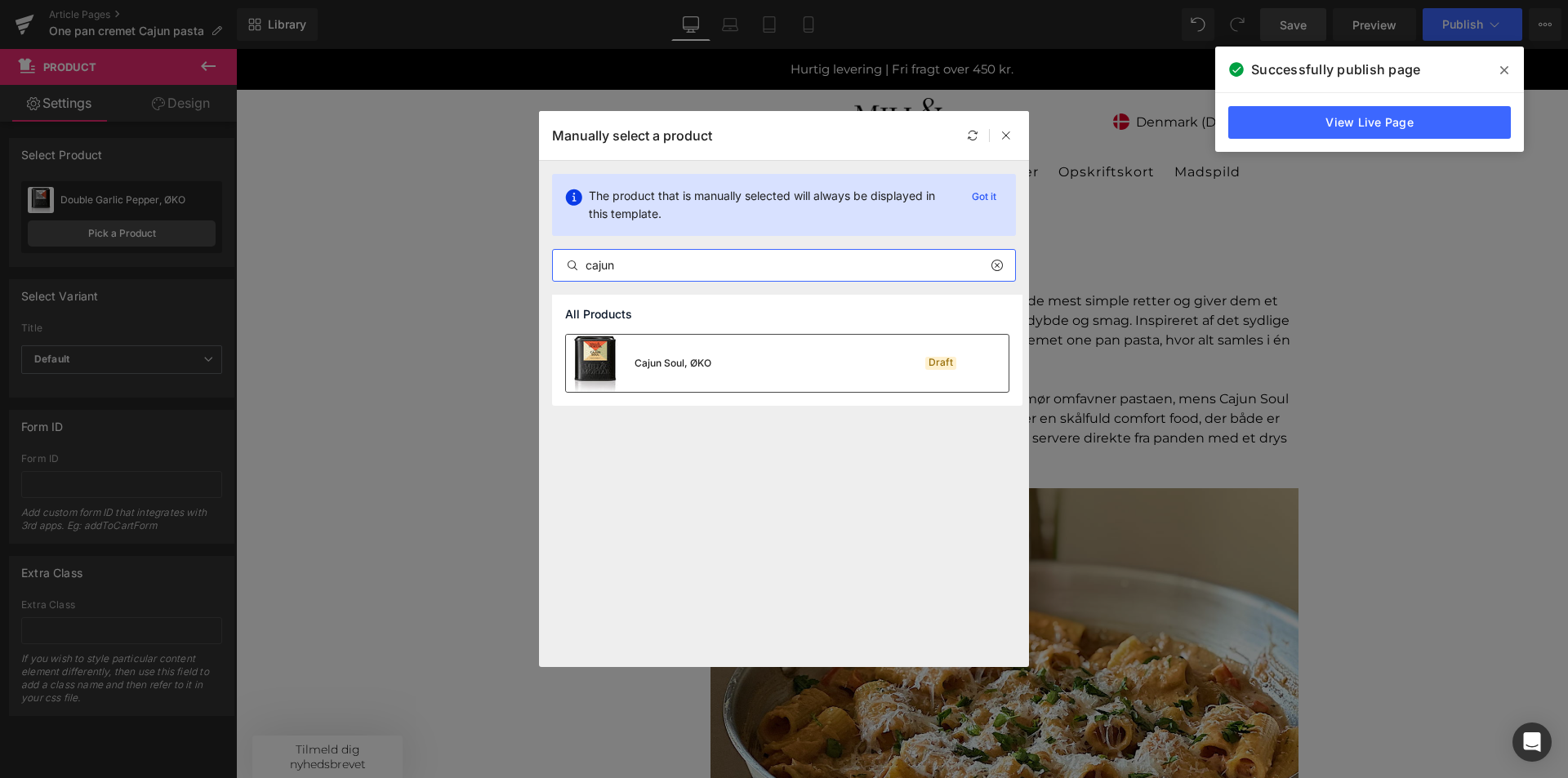
type input "cajun"
click at [745, 356] on div "Cajun Soul, ØKO Draft" at bounding box center [787, 363] width 442 height 58
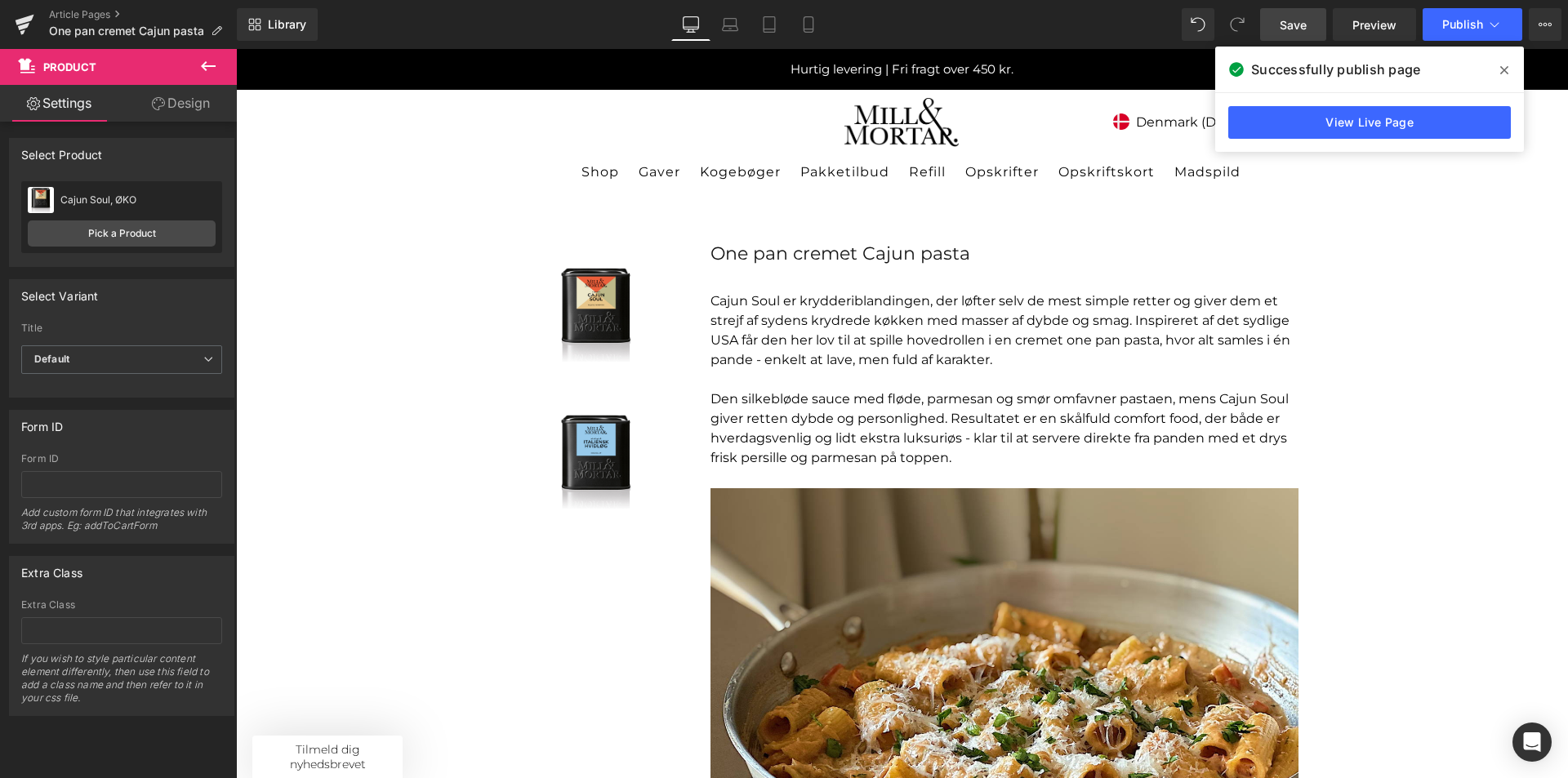
click at [1503, 68] on icon at bounding box center [1504, 70] width 8 height 8
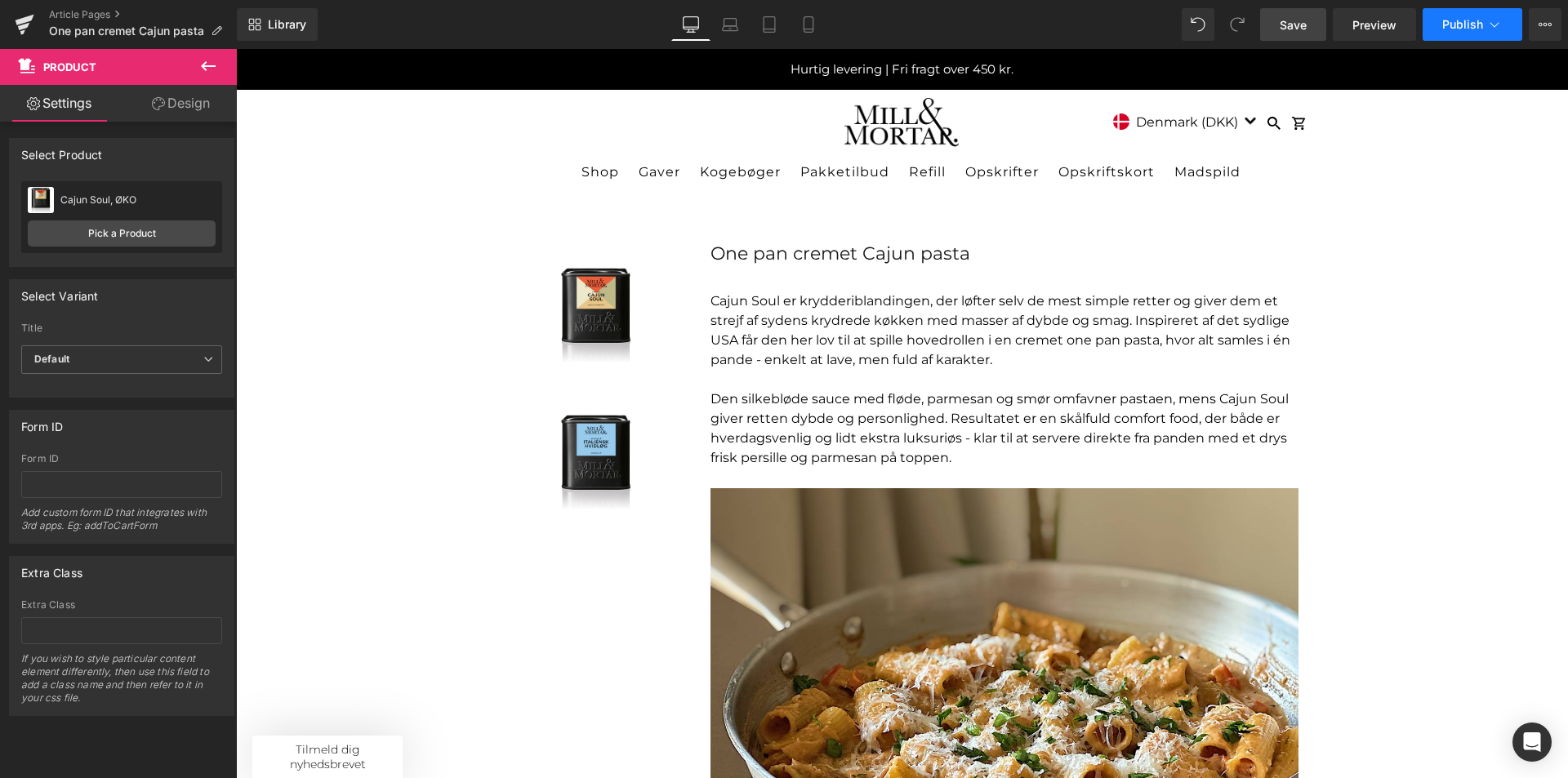
click at [1443, 23] on span "Publish" at bounding box center [1462, 25] width 41 height 13
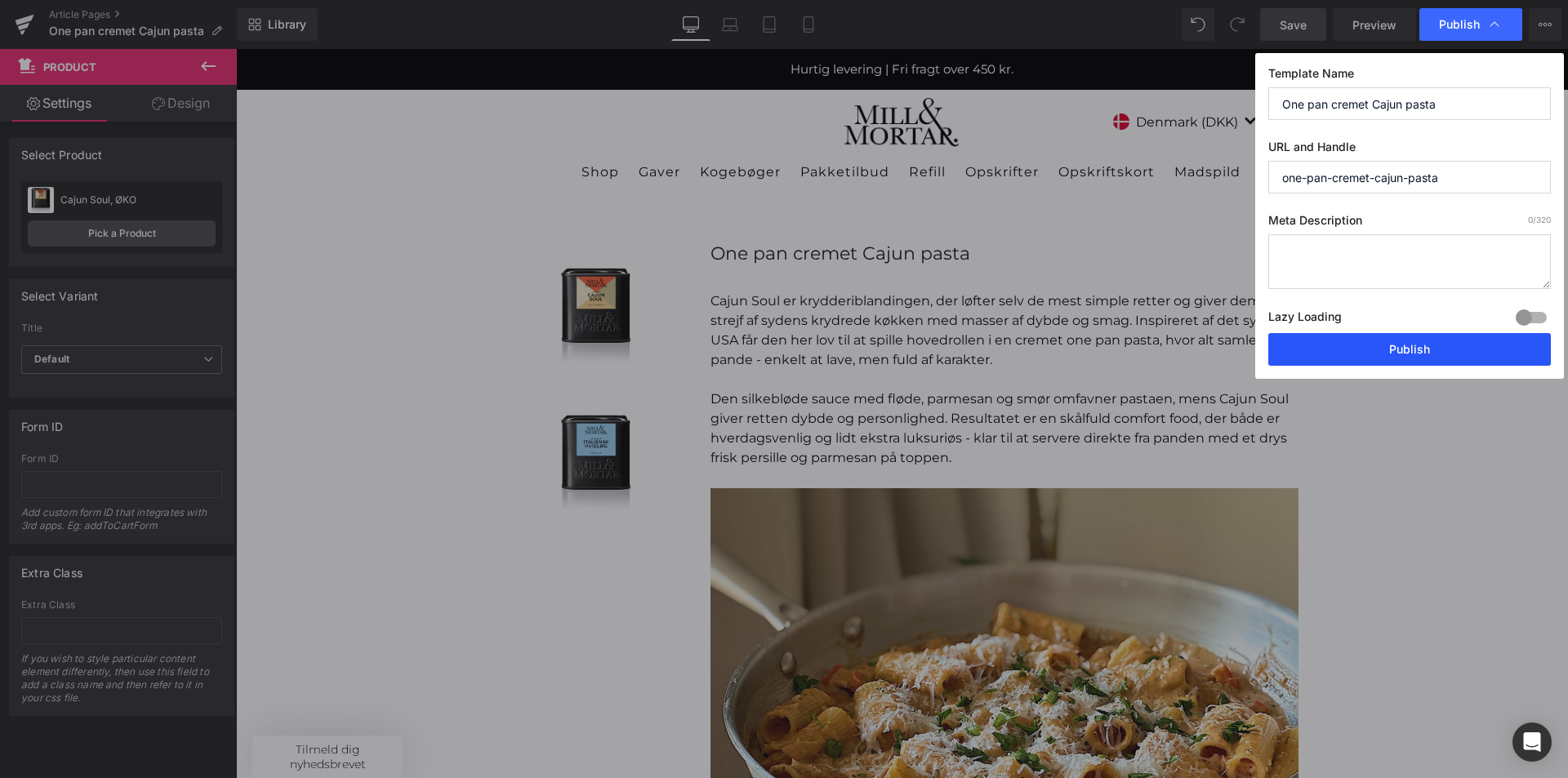
click at [1346, 346] on button "Publish" at bounding box center [1410, 349] width 283 height 33
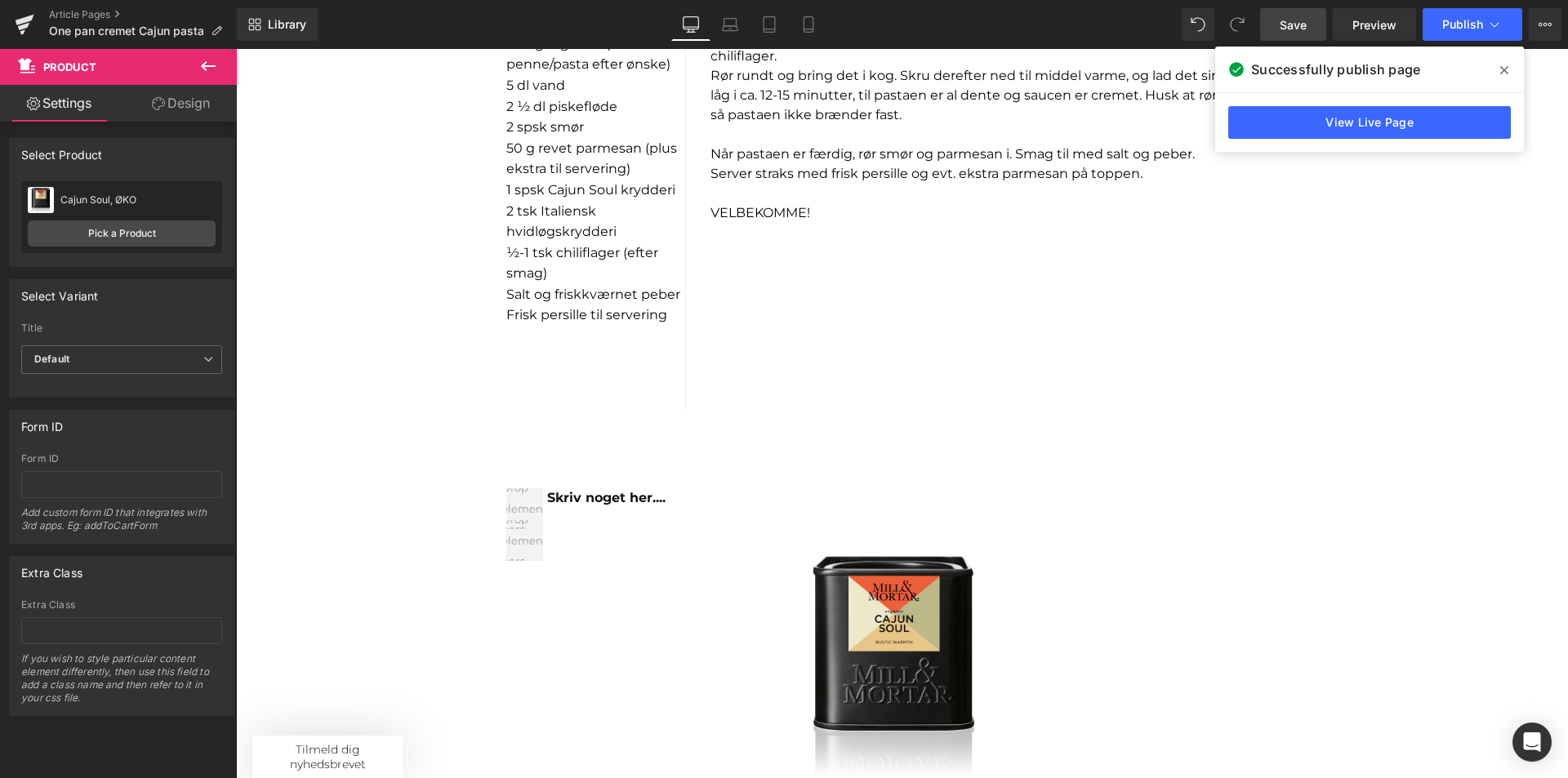
scroll to position [1225, 0]
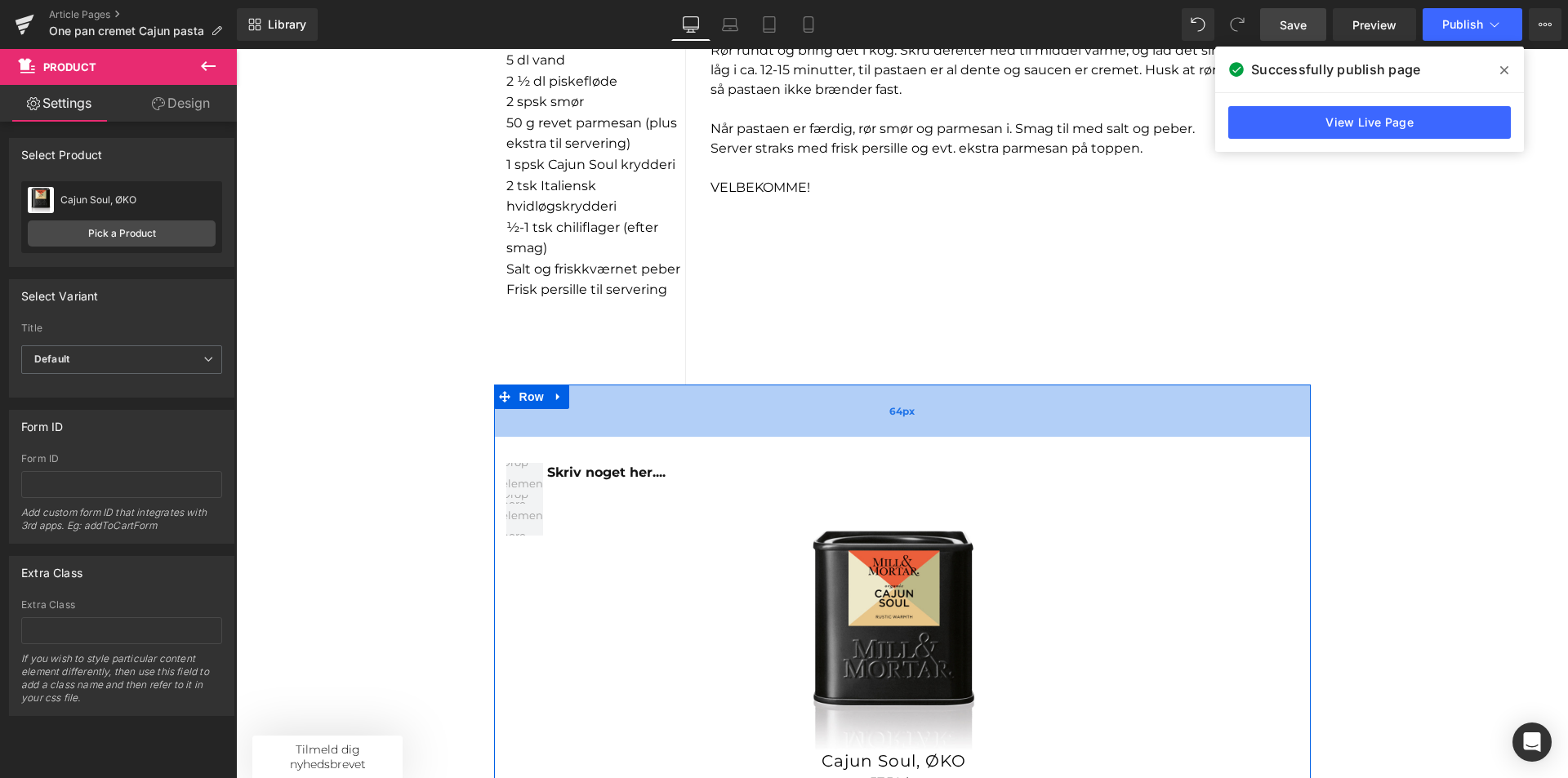
click at [822, 410] on div "64px" at bounding box center [903, 410] width 817 height 52
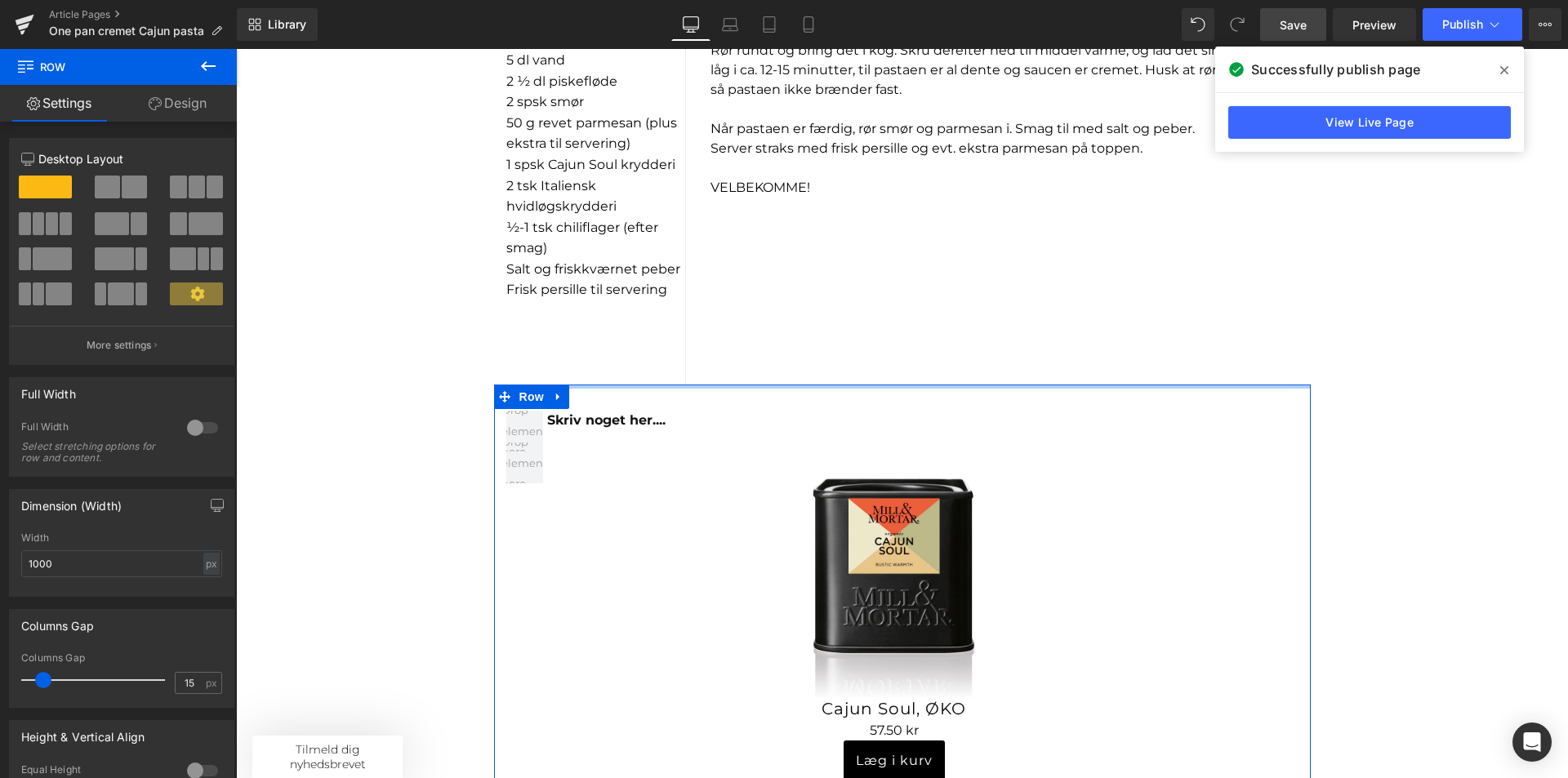
drag, startPoint x: 940, startPoint y: 433, endPoint x: 950, endPoint y: 348, distance: 85.6
click at [950, 348] on div "Sale Off (P) Image Product Sale Off (P) Image Product One pan cremet Cajun past…" at bounding box center [902, 211] width 1332 height 2495
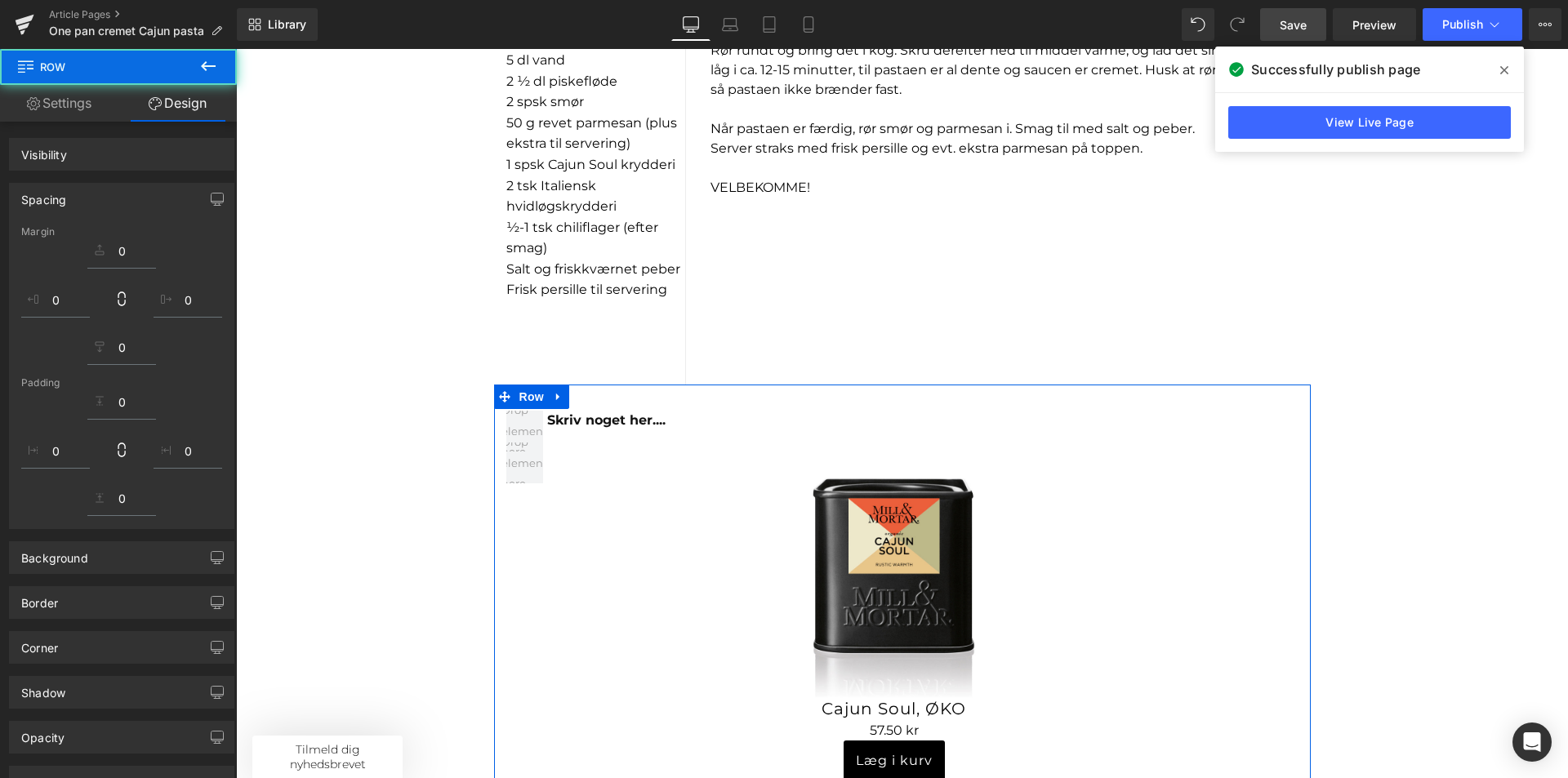
click at [840, 274] on div "I NGREDIENSER: 1 spsk olivenolie 1 lille løg, finthakket 2 fed hvidløg, finth…" at bounding box center [903, 144] width 817 height 481
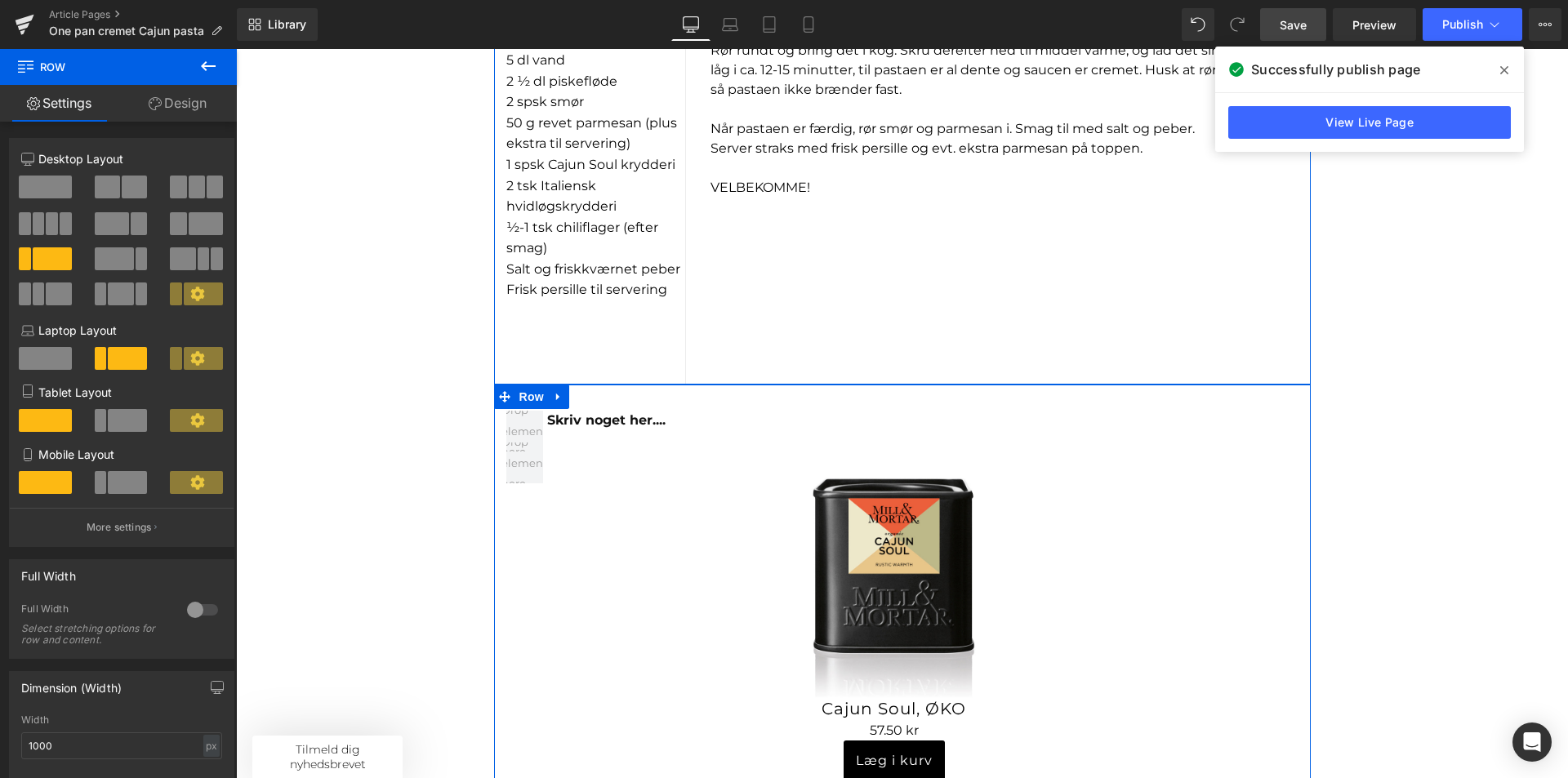
click at [657, 353] on div "I NGREDIENSER: 1 spsk olivenolie 1 lille løg, finthakket 2 fed hvidløg, finth…" at bounding box center [596, 144] width 179 height 481
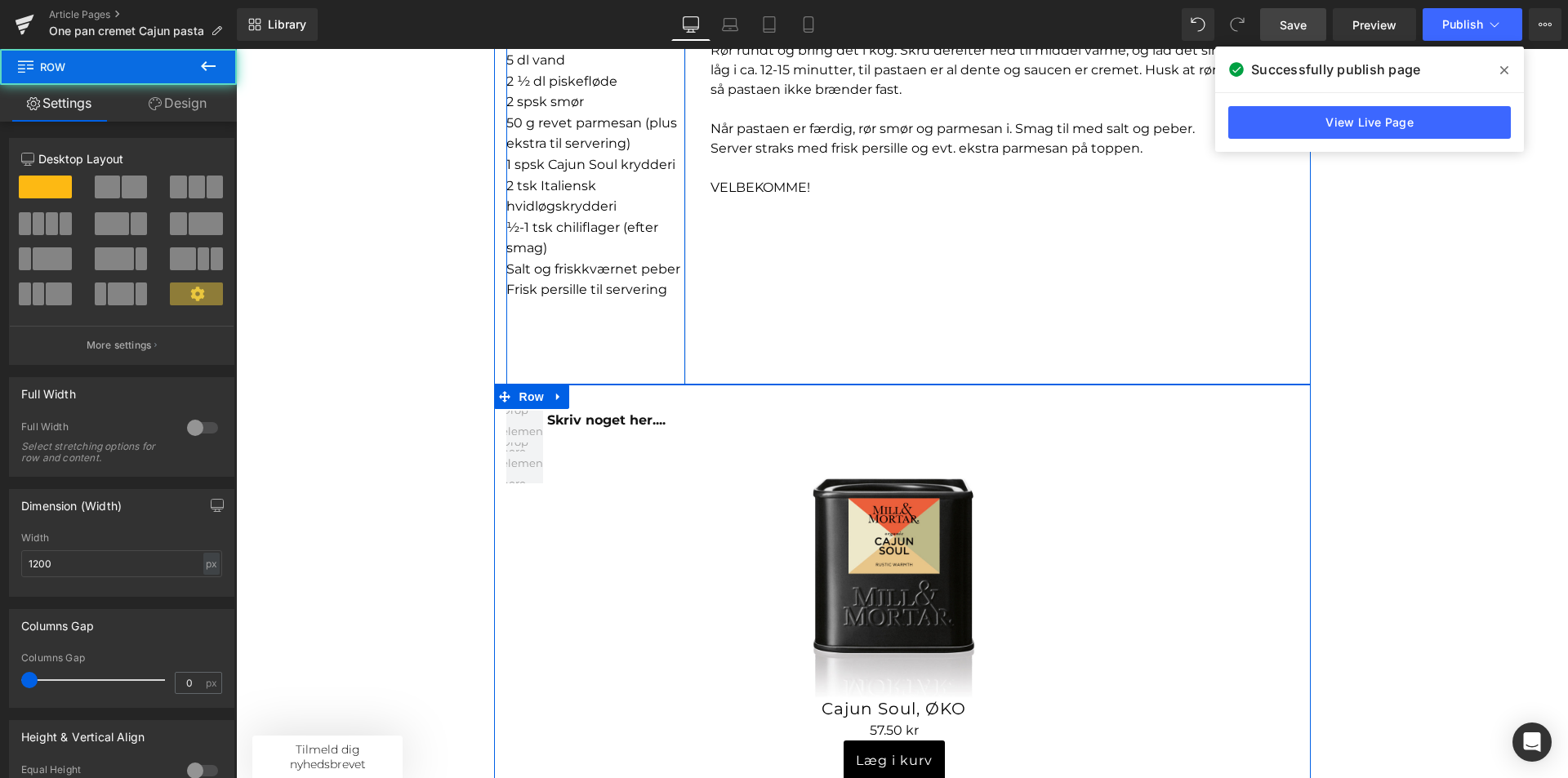
click at [631, 344] on div "I NGREDIENSER: 1 spsk olivenolie 1 lille løg, finthakket 2 fed hvidløg, finth…" at bounding box center [596, 144] width 179 height 481
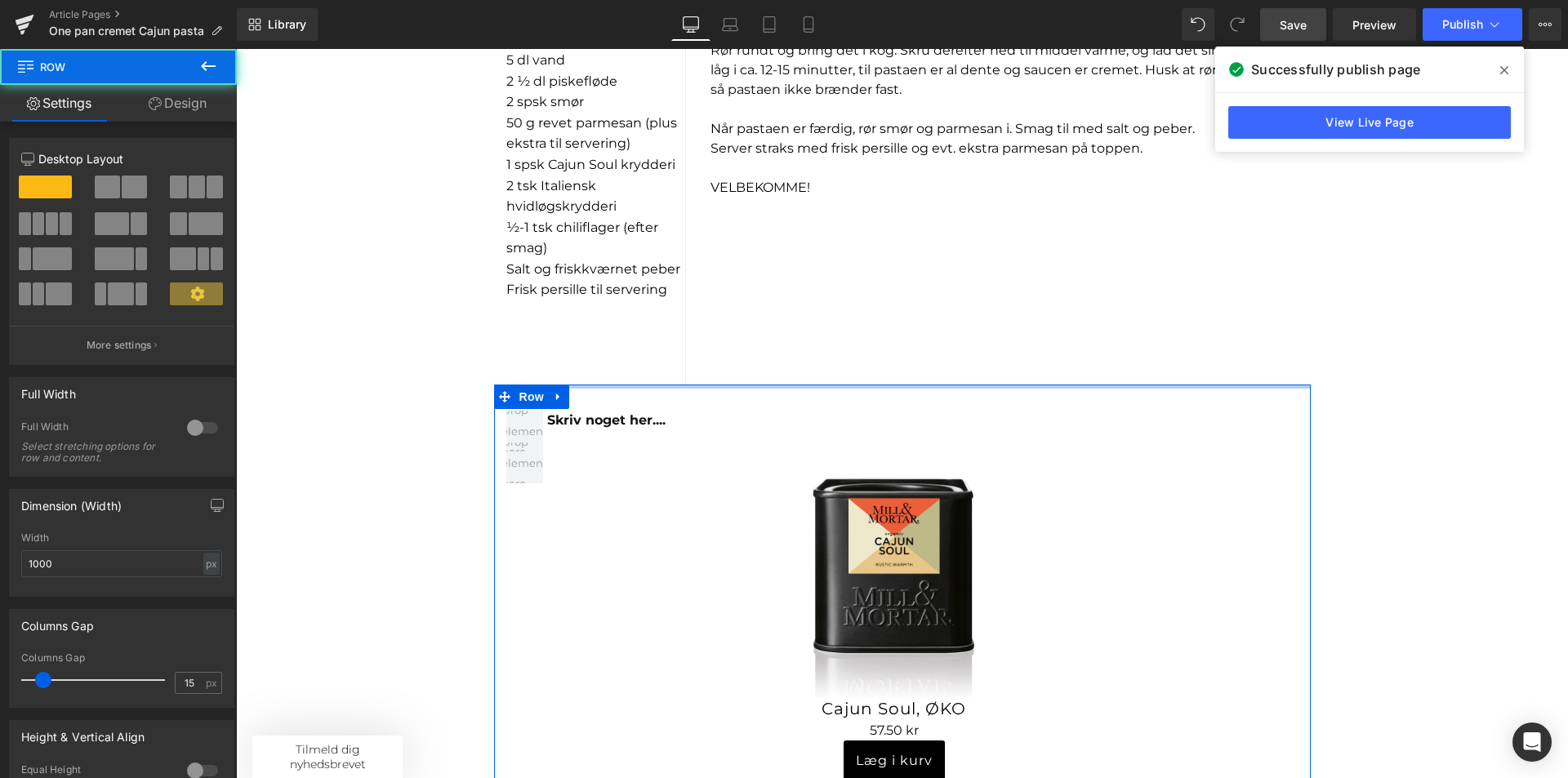
drag, startPoint x: 719, startPoint y: 386, endPoint x: 965, endPoint y: 386, distance: 246.0
click at [733, 362] on div "Sale Off (P) Image Product Sale Off (P) Image Product One pan cremet Cajun past…" at bounding box center [902, 211] width 1332 height 2495
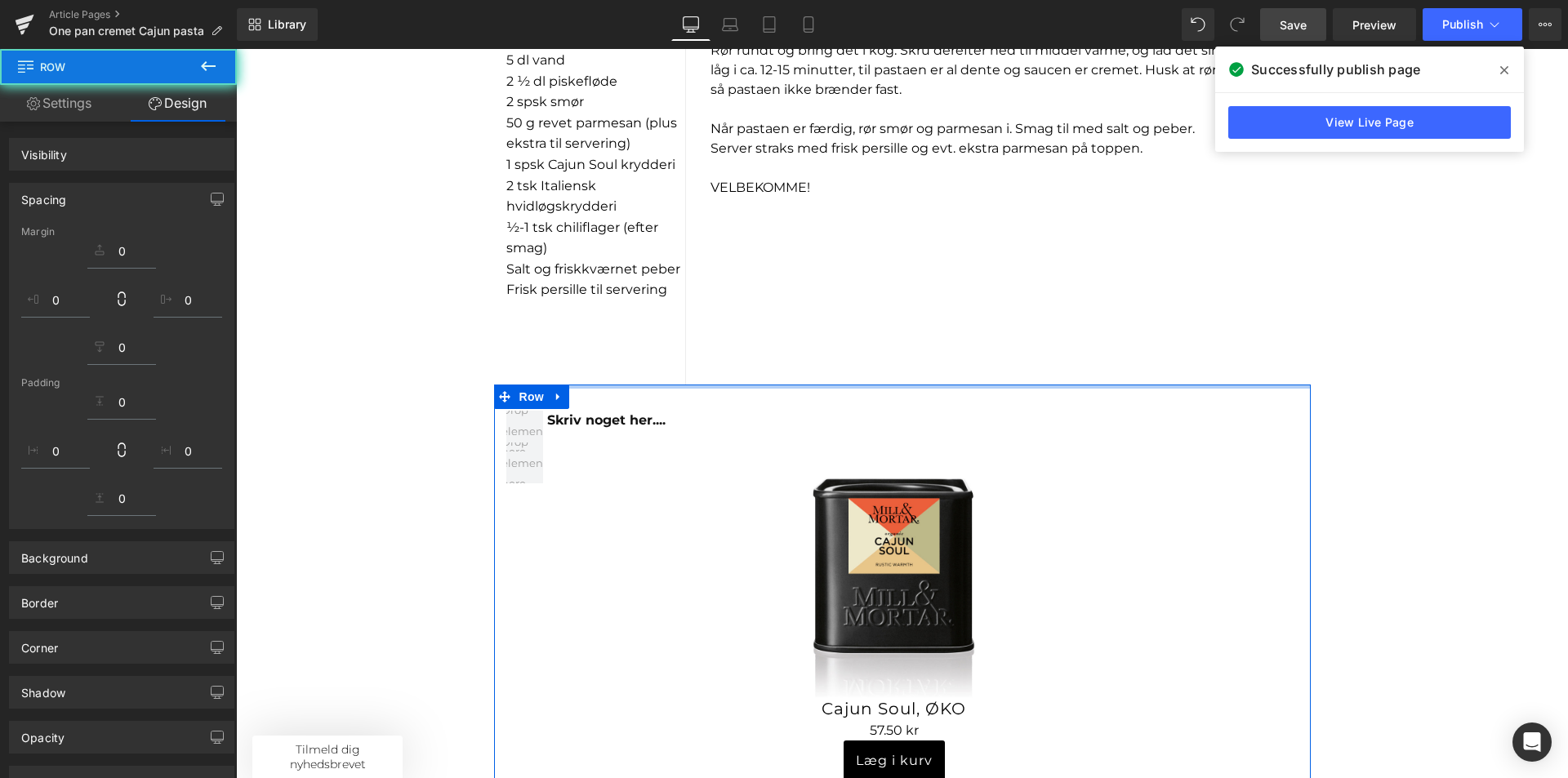
click at [1029, 336] on div "I NGREDIENSER: 1 spsk olivenolie 1 lille løg, finthakket 2 fed hvidløg, finth…" at bounding box center [903, 144] width 817 height 481
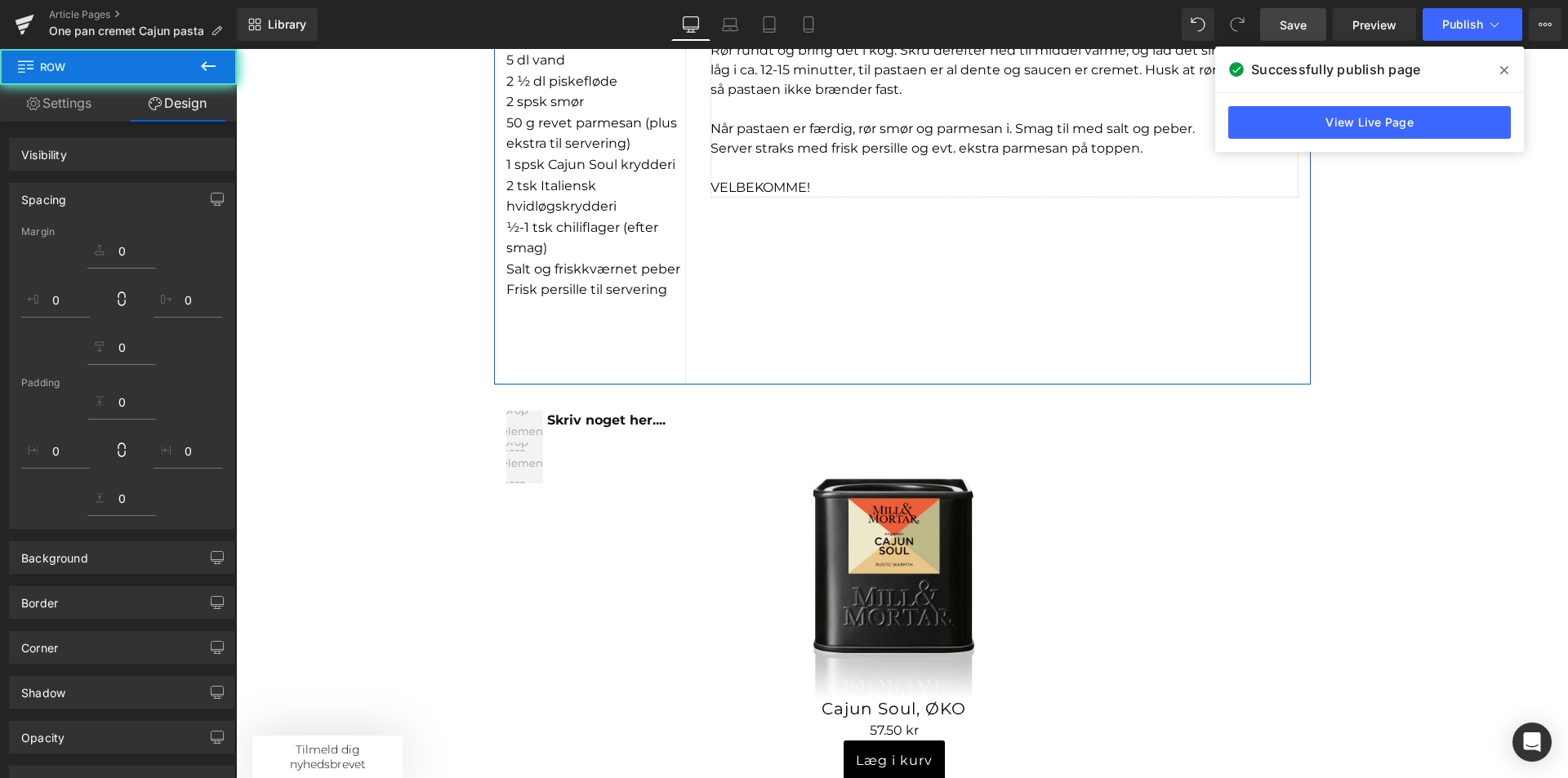
click at [1128, 168] on p at bounding box center [1004, 168] width 588 height 20
click at [878, 149] on span "Server straks med frisk persille og evt. ekstra parmesan på toppen." at bounding box center [926, 148] width 432 height 15
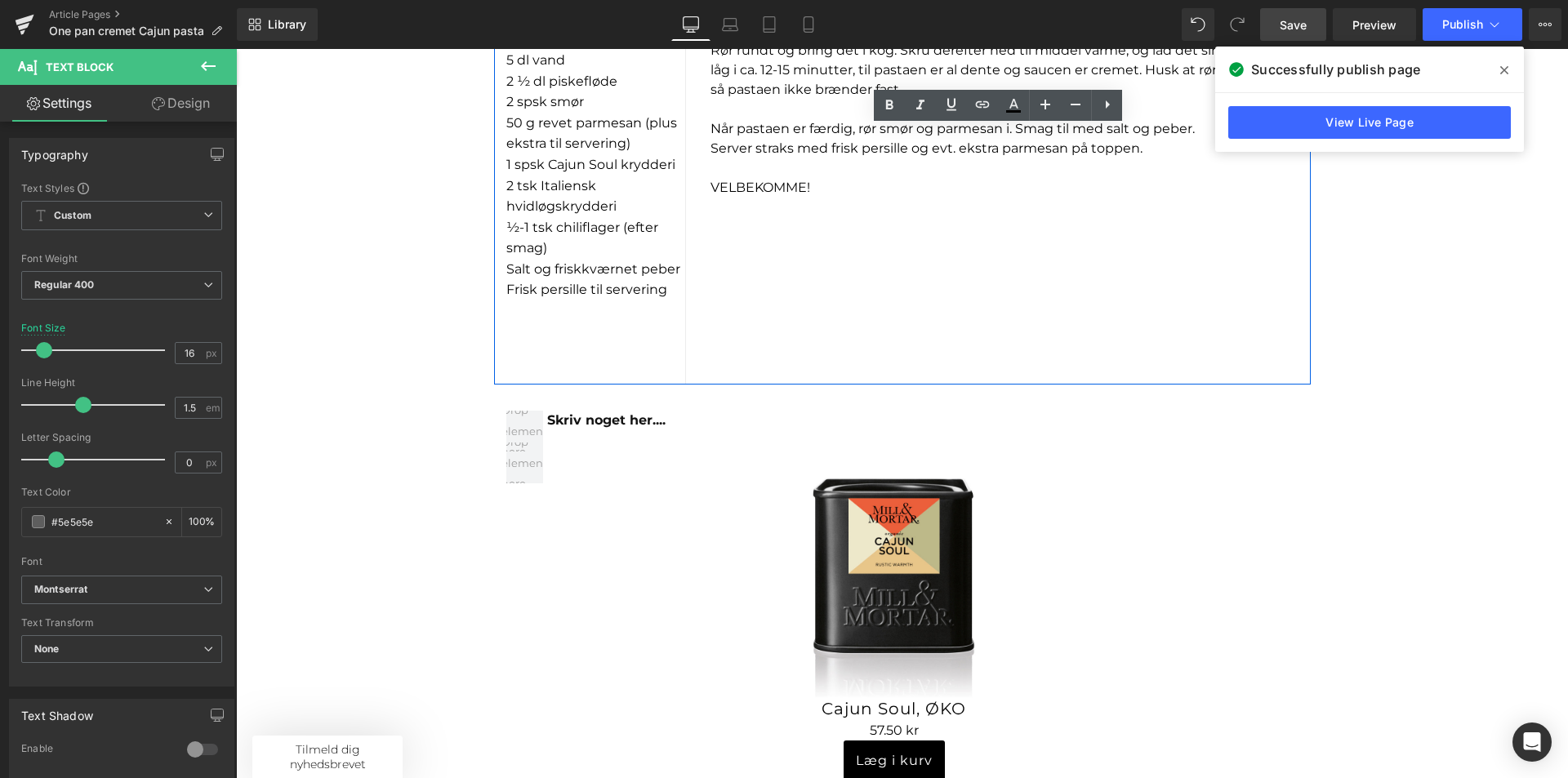
click at [854, 240] on div "I NGREDIENSER: 1 spsk olivenolie 1 lille løg, finthakket 2 fed hvidløg, finth…" at bounding box center [903, 144] width 817 height 481
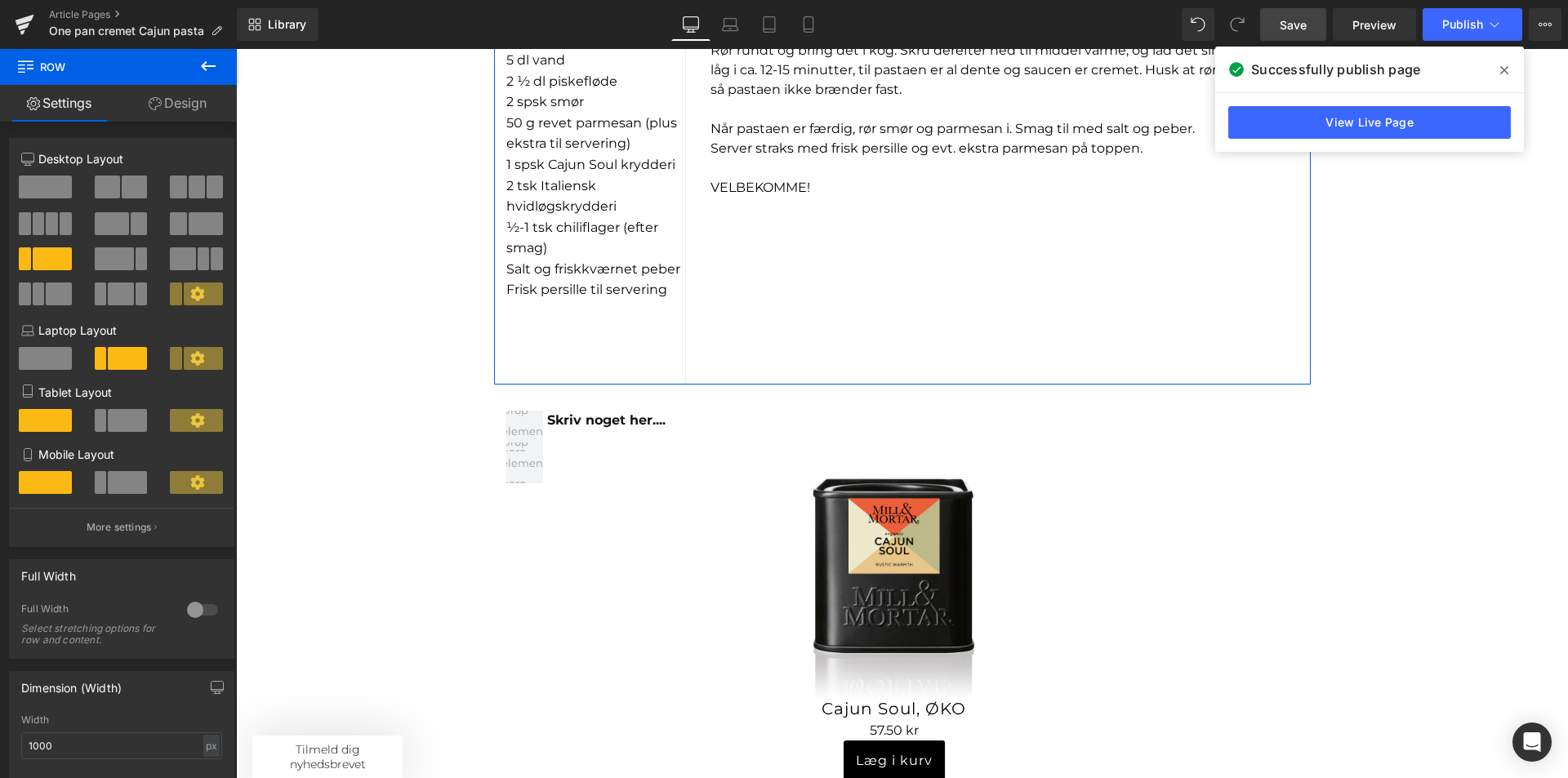
drag, startPoint x: 1238, startPoint y: 384, endPoint x: 1227, endPoint y: 324, distance: 61.0
click at [1227, 324] on div "I NGREDIENSER: 1 spsk olivenolie 1 lille løg, finthakket 2 fed hvidløg, finth…" at bounding box center [903, 144] width 817 height 481
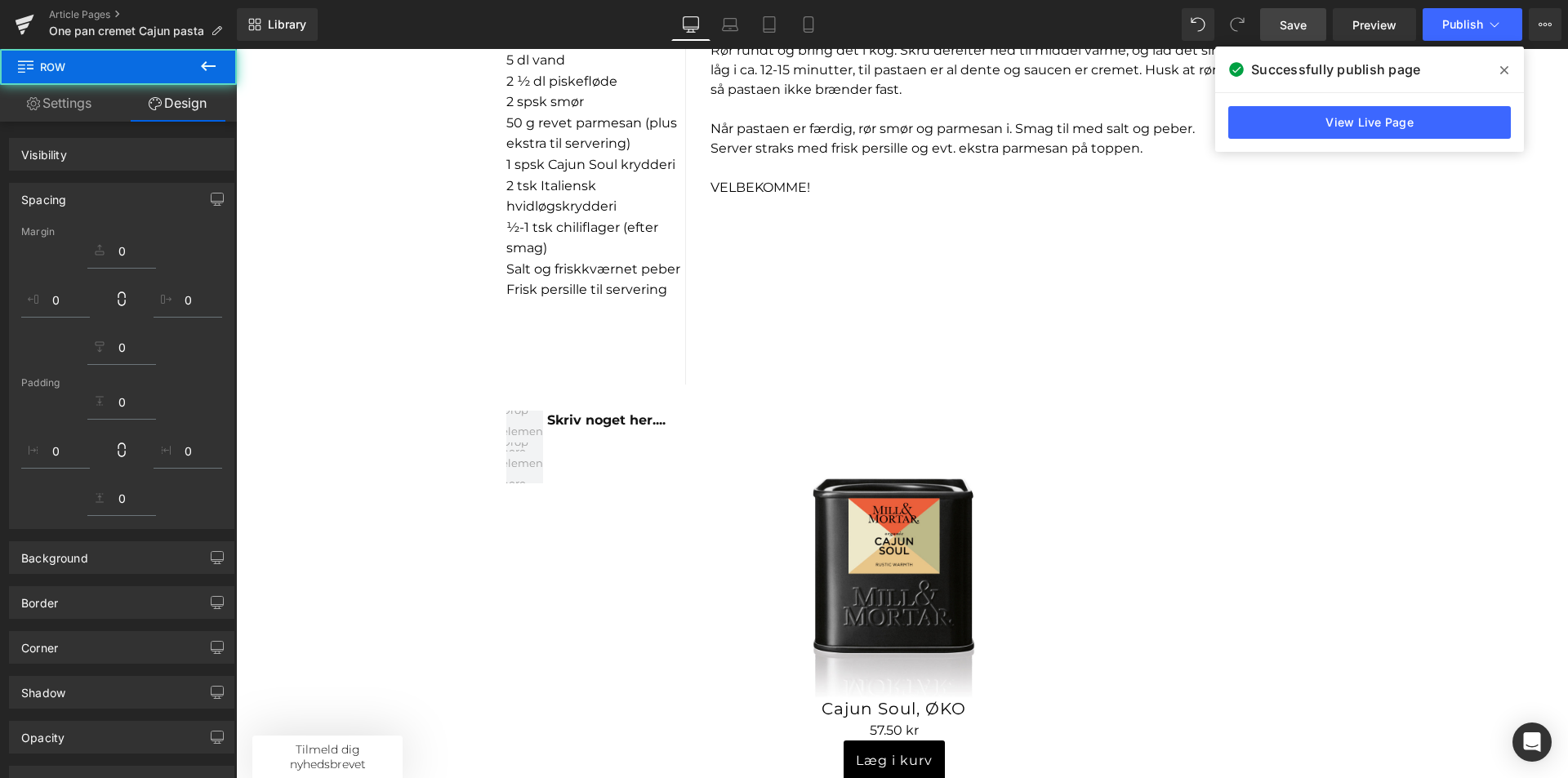
click at [1116, 351] on div "I NGREDIENSER: 1 spsk olivenolie 1 lille løg, finthakket 2 fed hvidløg, finth…" at bounding box center [903, 144] width 817 height 481
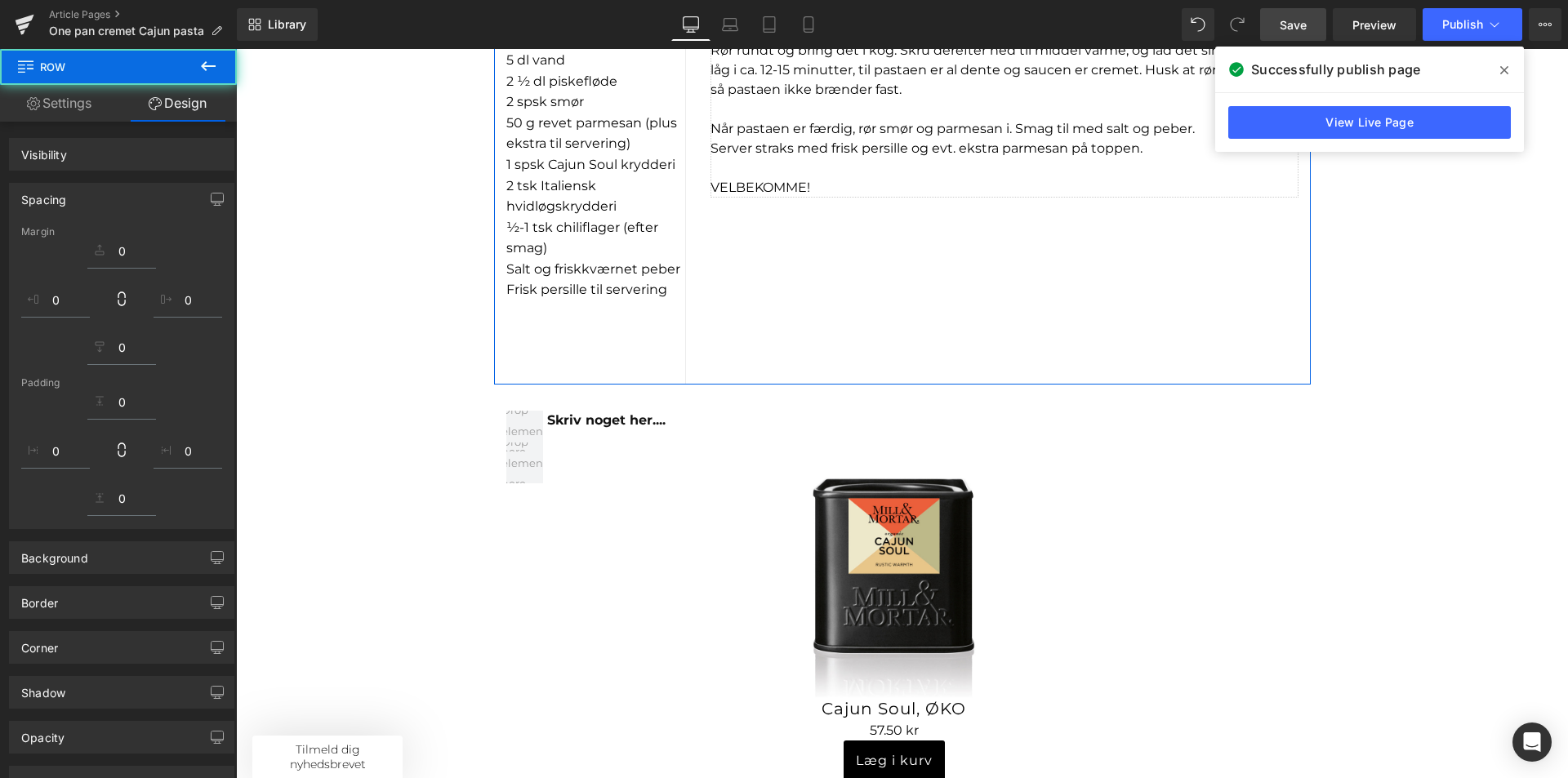
click at [830, 190] on p "VELBEKOMME!" at bounding box center [1004, 188] width 588 height 20
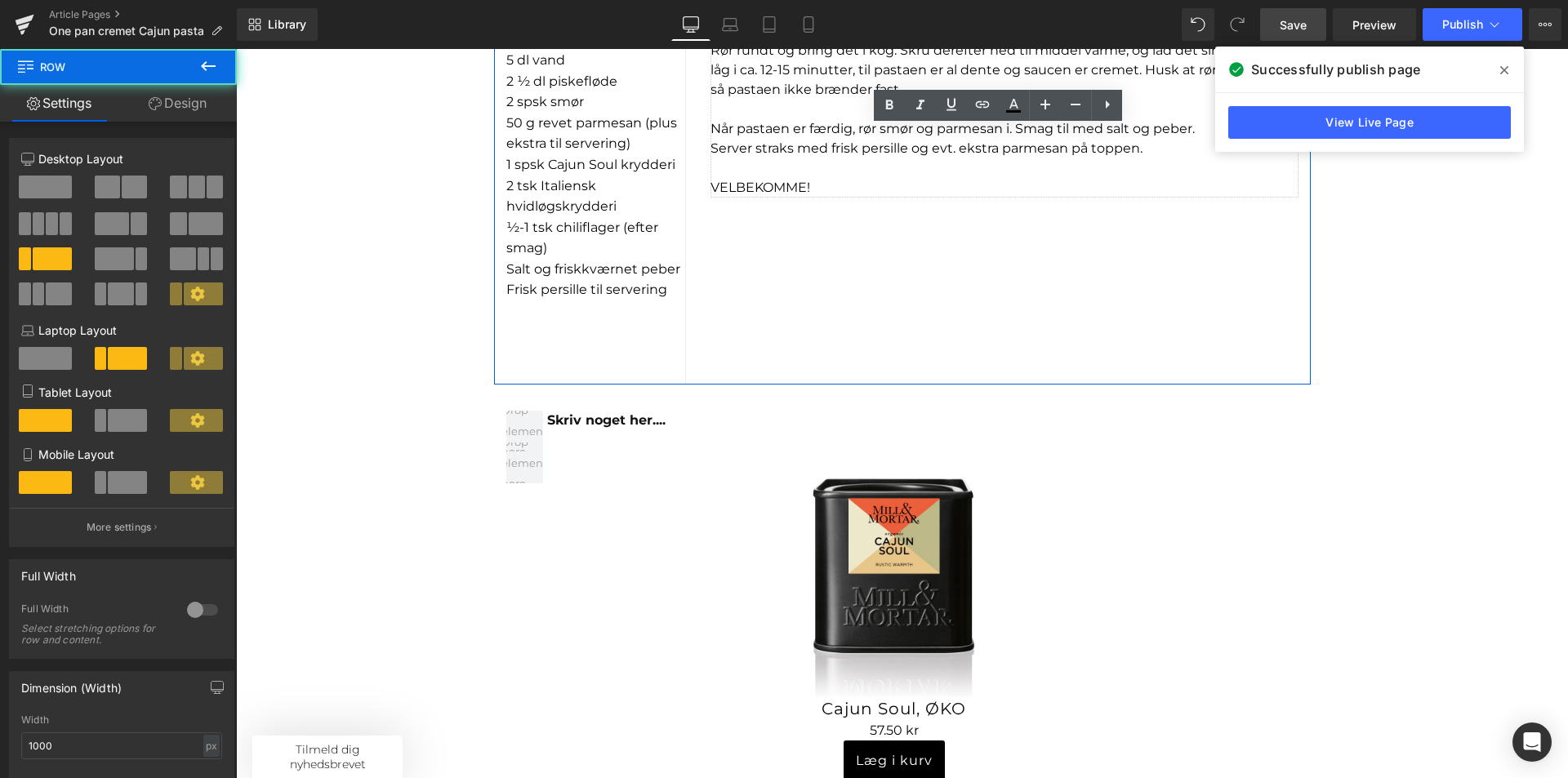
drag, startPoint x: 1290, startPoint y: 383, endPoint x: 1291, endPoint y: 347, distance: 36.0
click at [1291, 347] on div "I NGREDIENSER: 1 spsk olivenolie 1 lille løg, finthakket 2 fed hvidløg, finth…" at bounding box center [903, 144] width 817 height 481
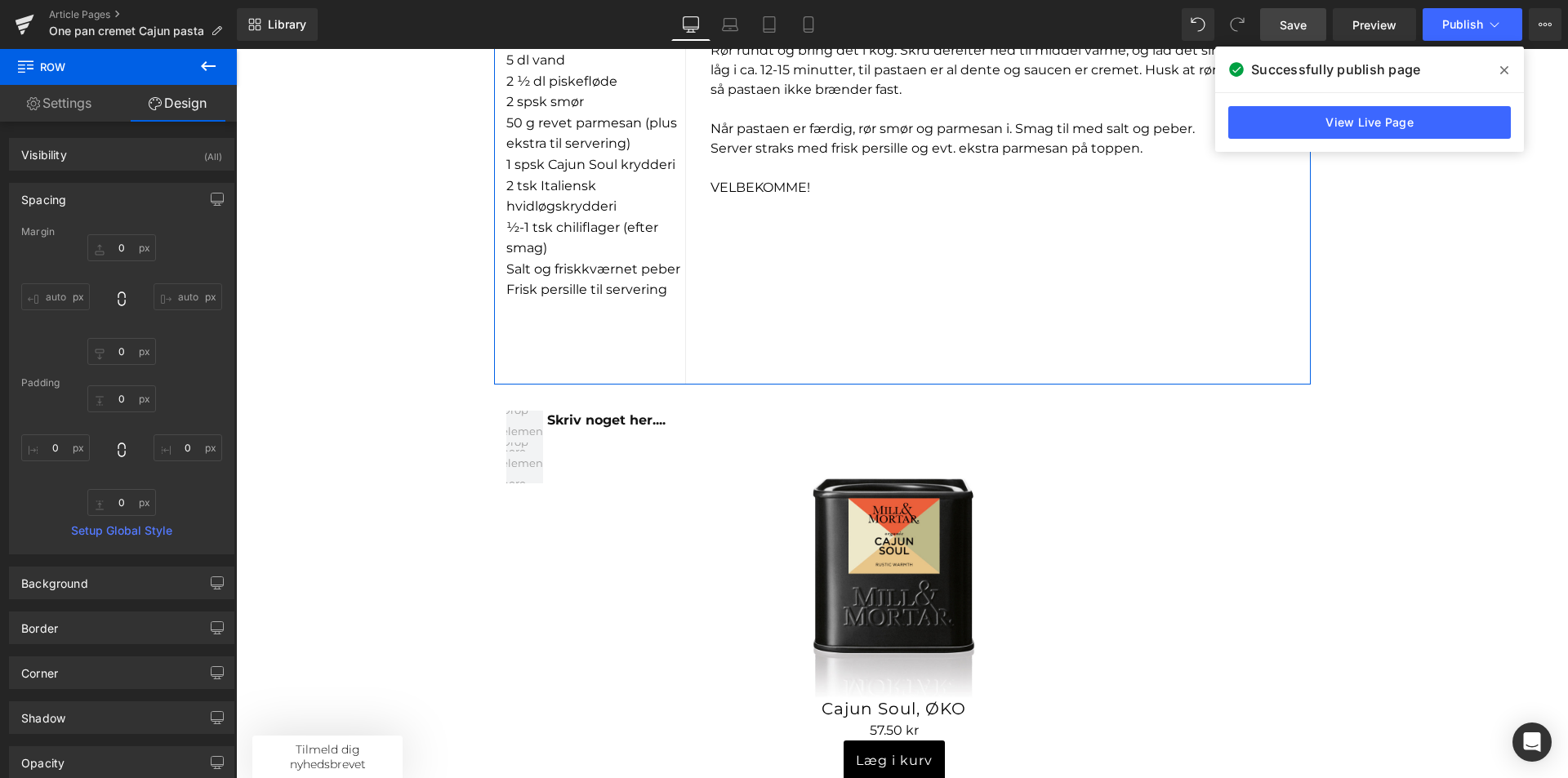
click at [878, 226] on div "I NGREDIENSER: 1 spsk olivenolie 1 lille løg, finthakket 2 fed hvidløg, finth…" at bounding box center [903, 144] width 817 height 481
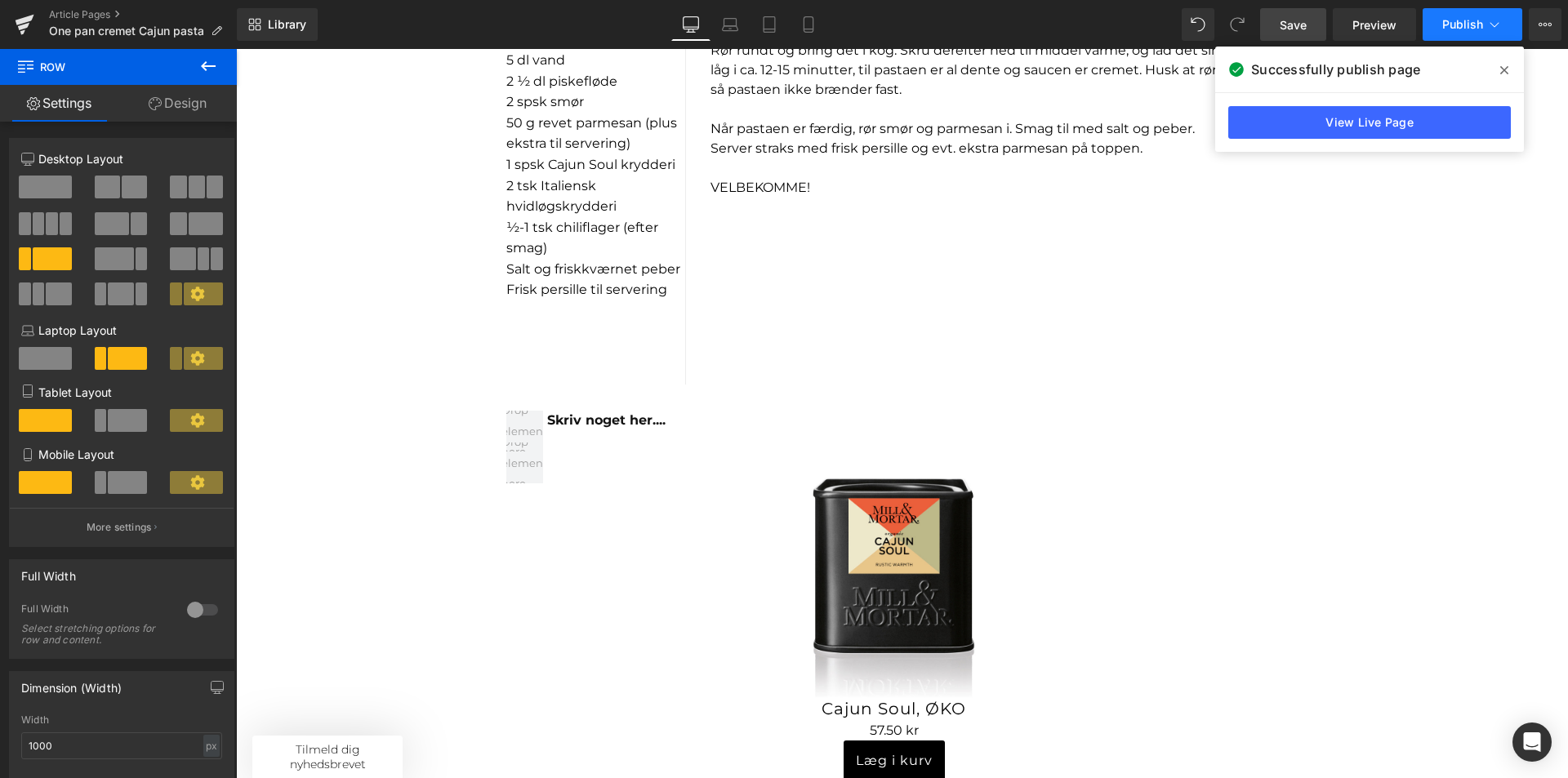
click at [1465, 30] on span "Publish" at bounding box center [1462, 25] width 41 height 13
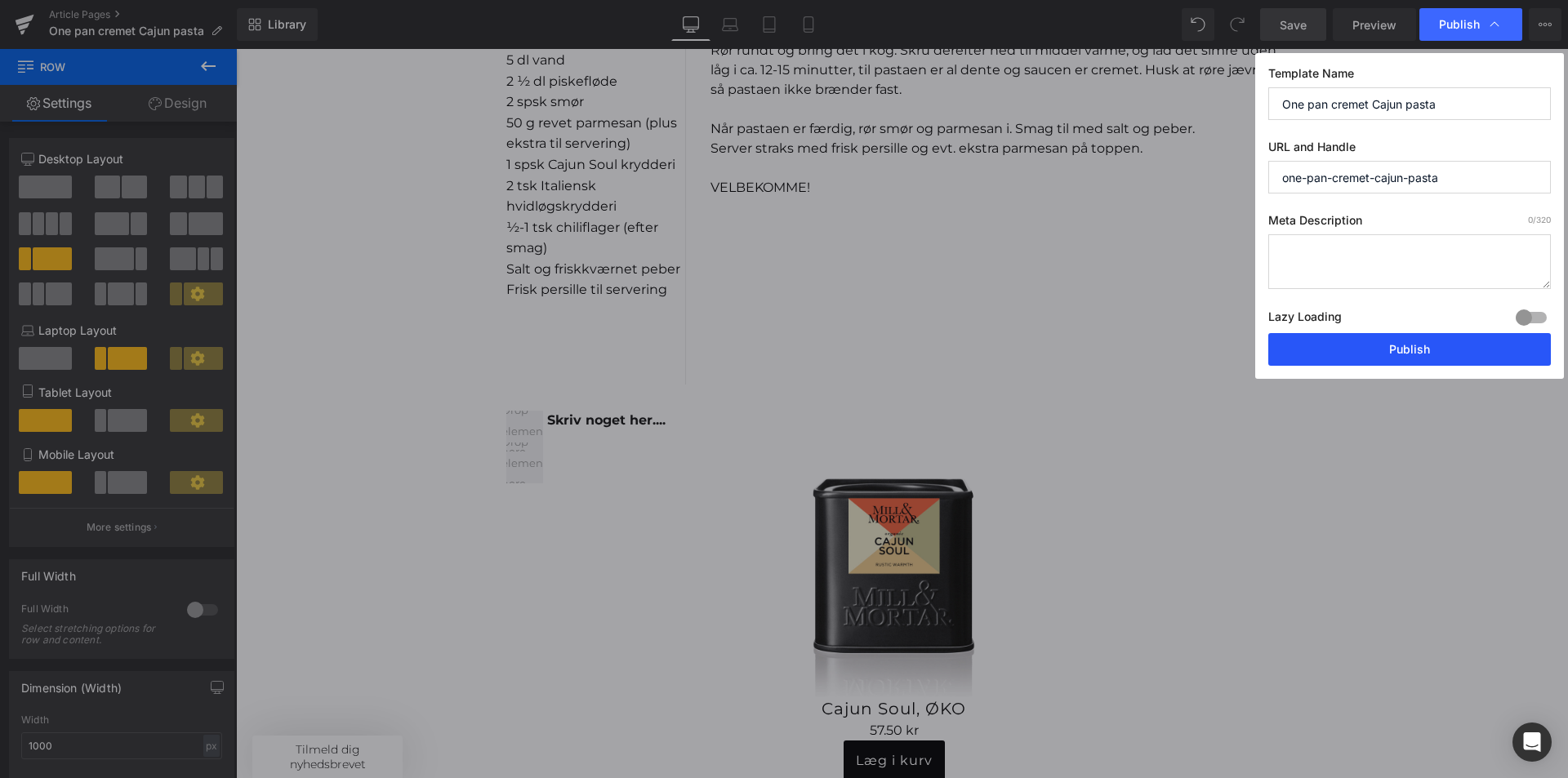
drag, startPoint x: 1384, startPoint y: 346, endPoint x: 597, endPoint y: 268, distance: 790.9
click at [1384, 346] on button "Publish" at bounding box center [1410, 349] width 283 height 33
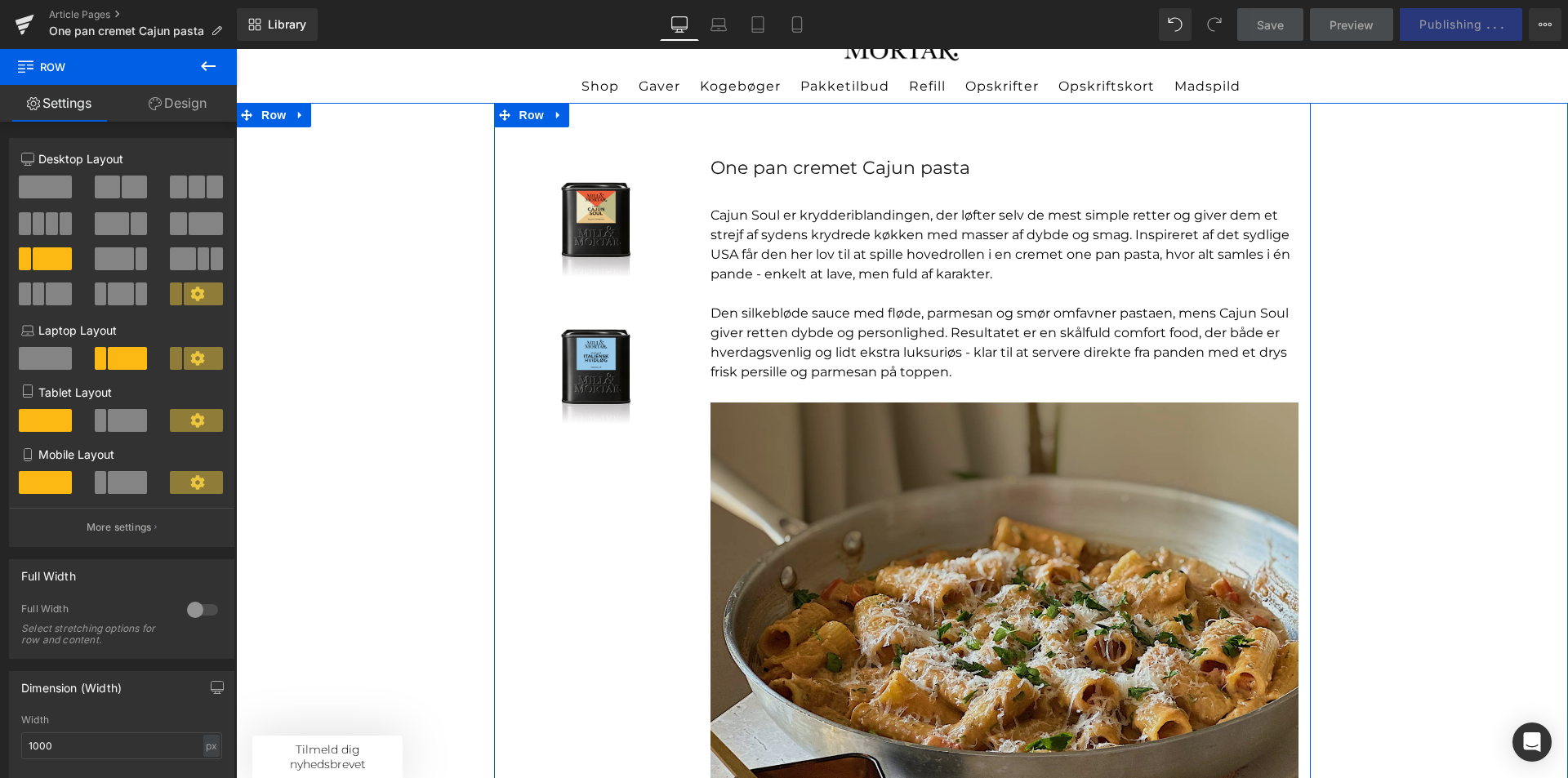
scroll to position [0, 0]
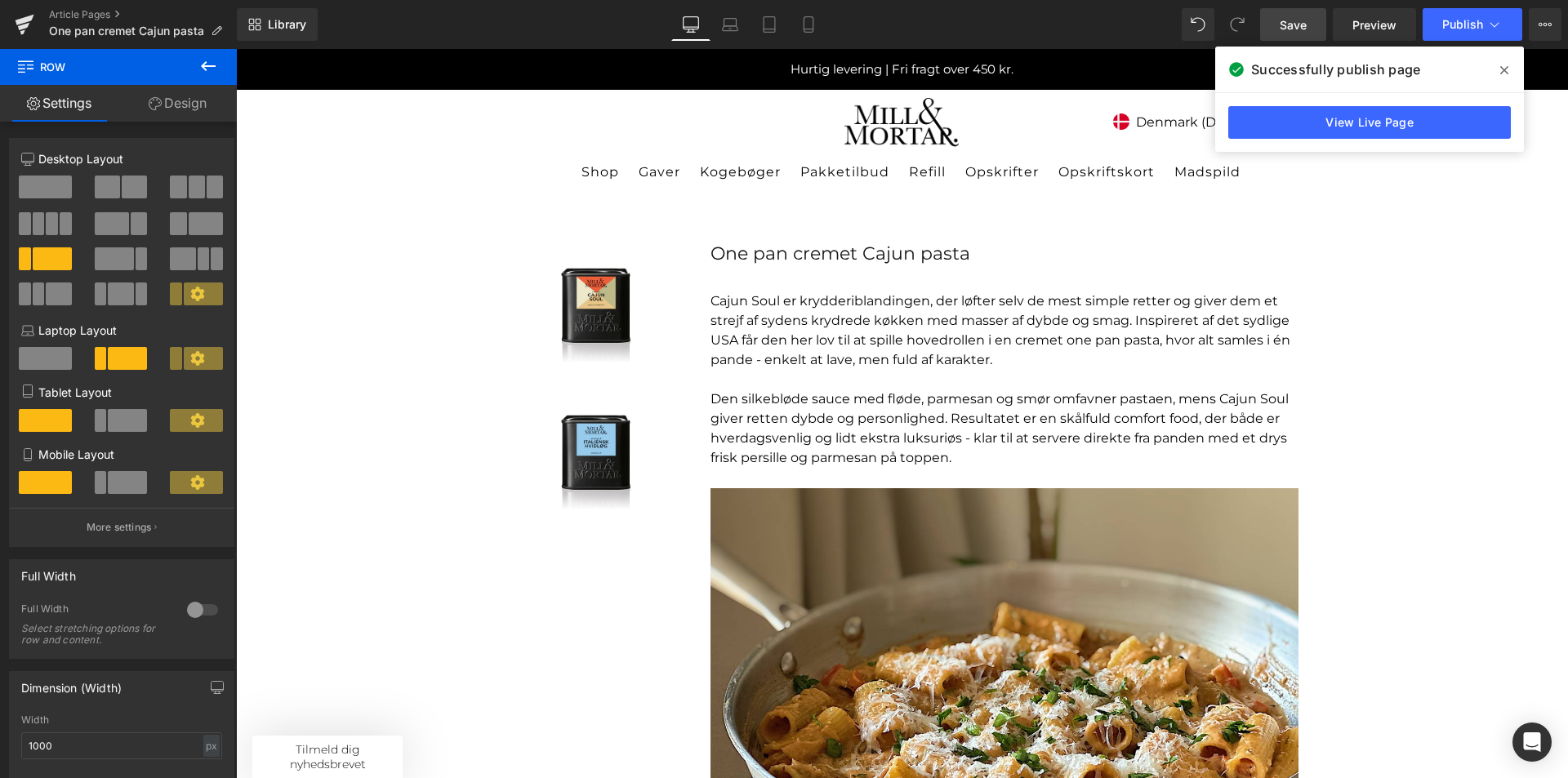
click at [1499, 74] on span at bounding box center [1505, 71] width 26 height 26
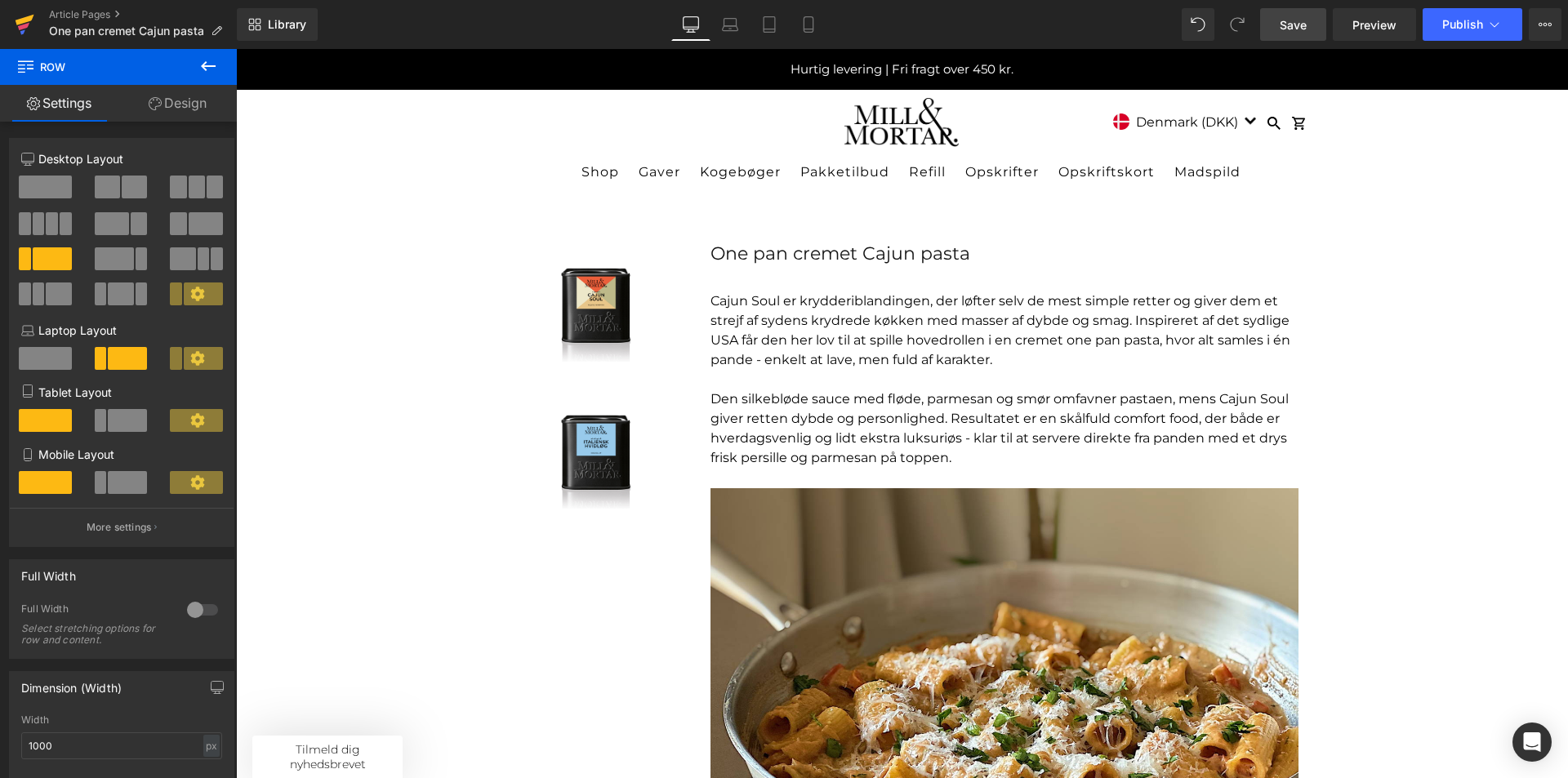
click at [31, 21] on icon at bounding box center [25, 20] width 19 height 10
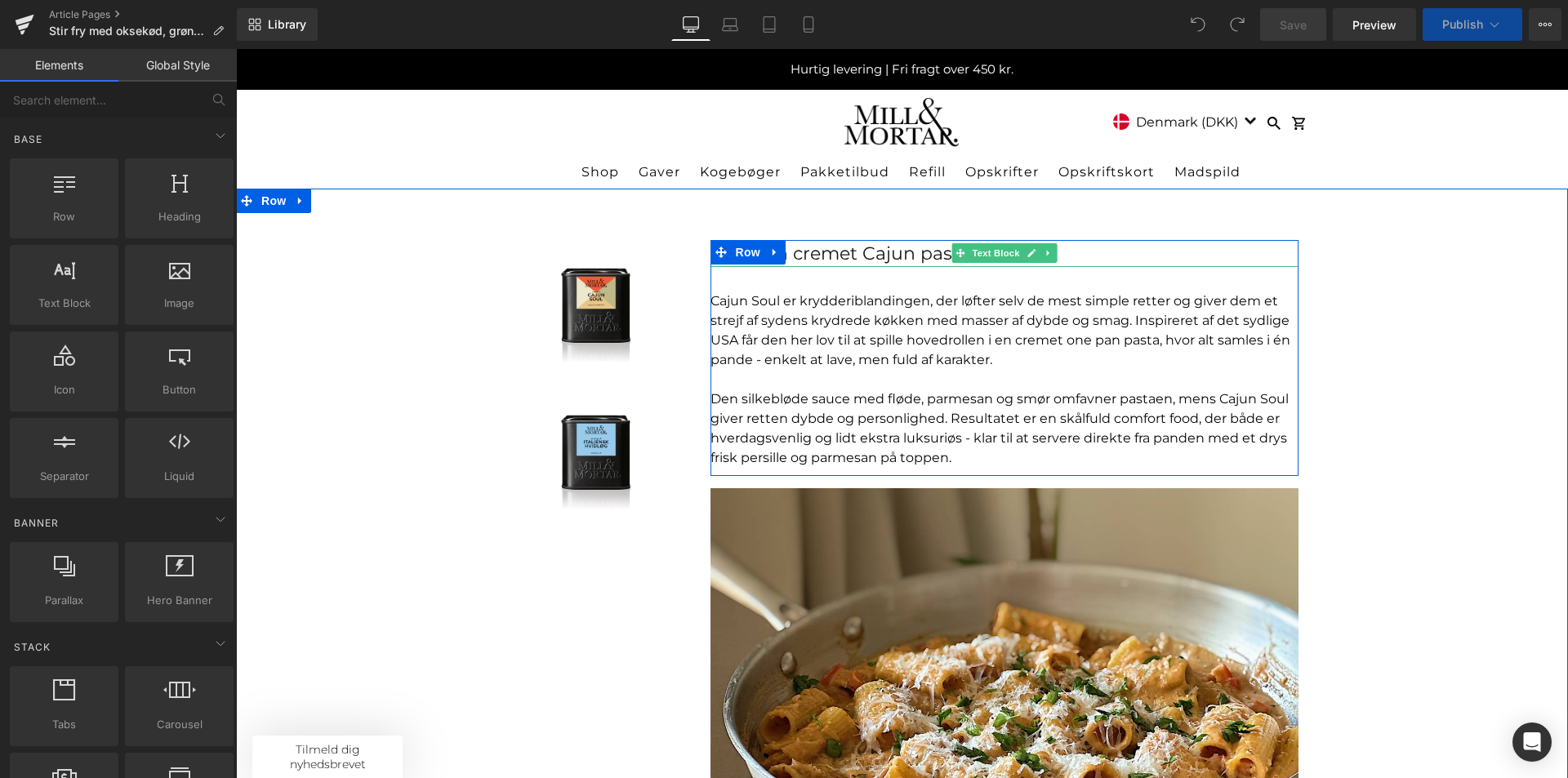
click at [867, 250] on div "One pan cremet Cajun pasta" at bounding box center [1004, 254] width 588 height 27
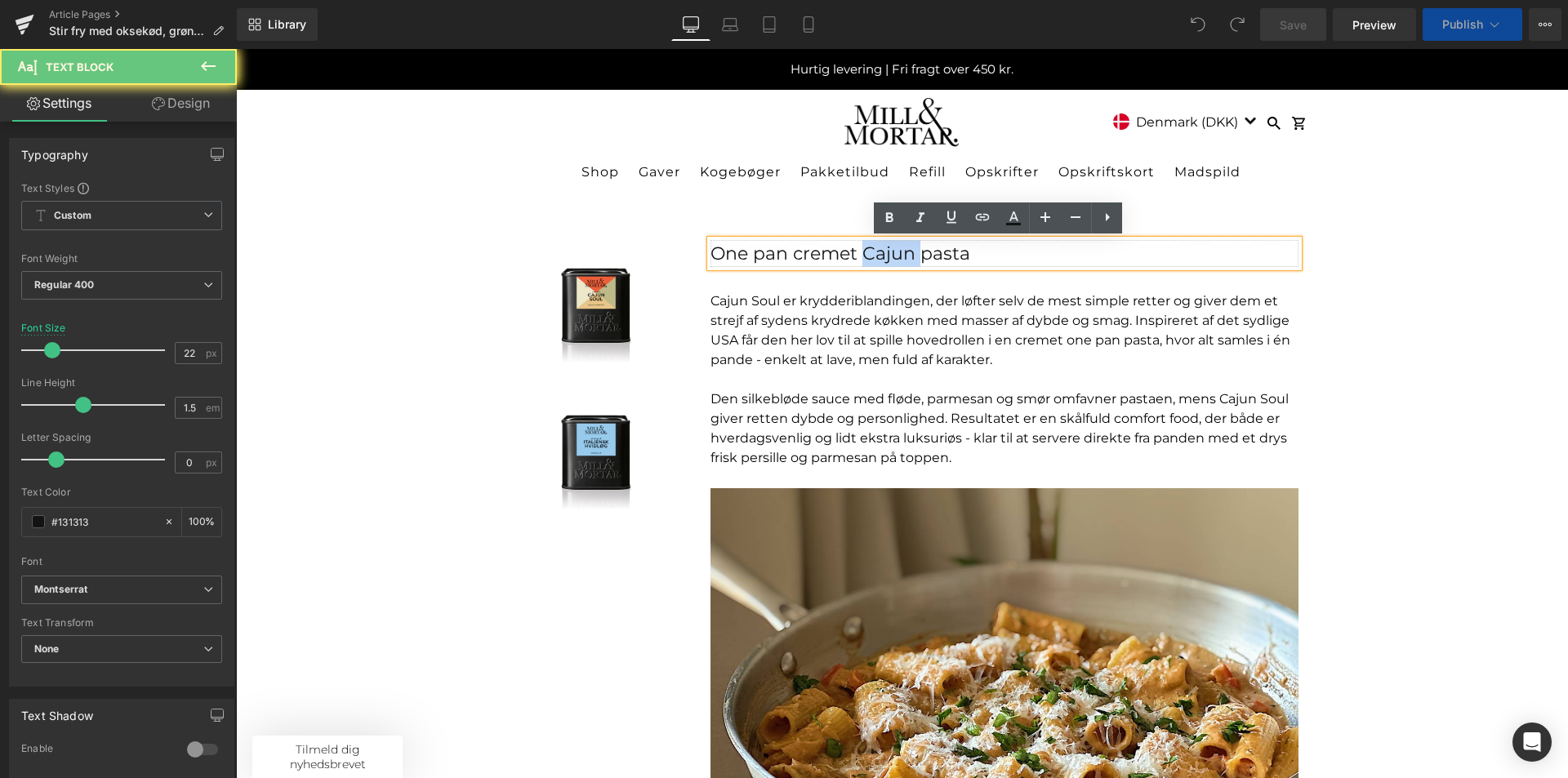
click at [867, 250] on div "One pan cremet Cajun pasta" at bounding box center [1004, 254] width 588 height 27
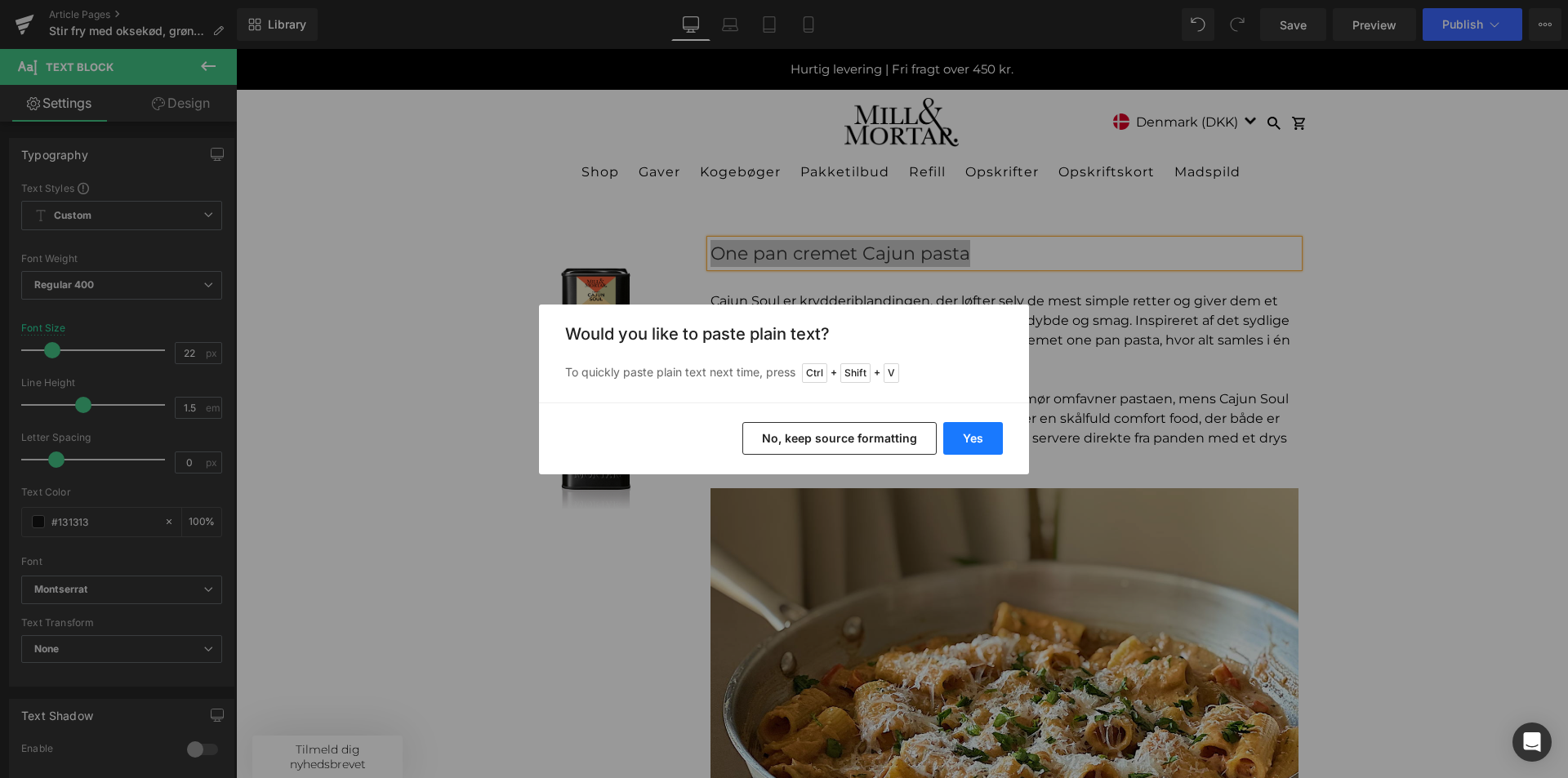
click at [989, 454] on button "Yes" at bounding box center [973, 439] width 59 height 33
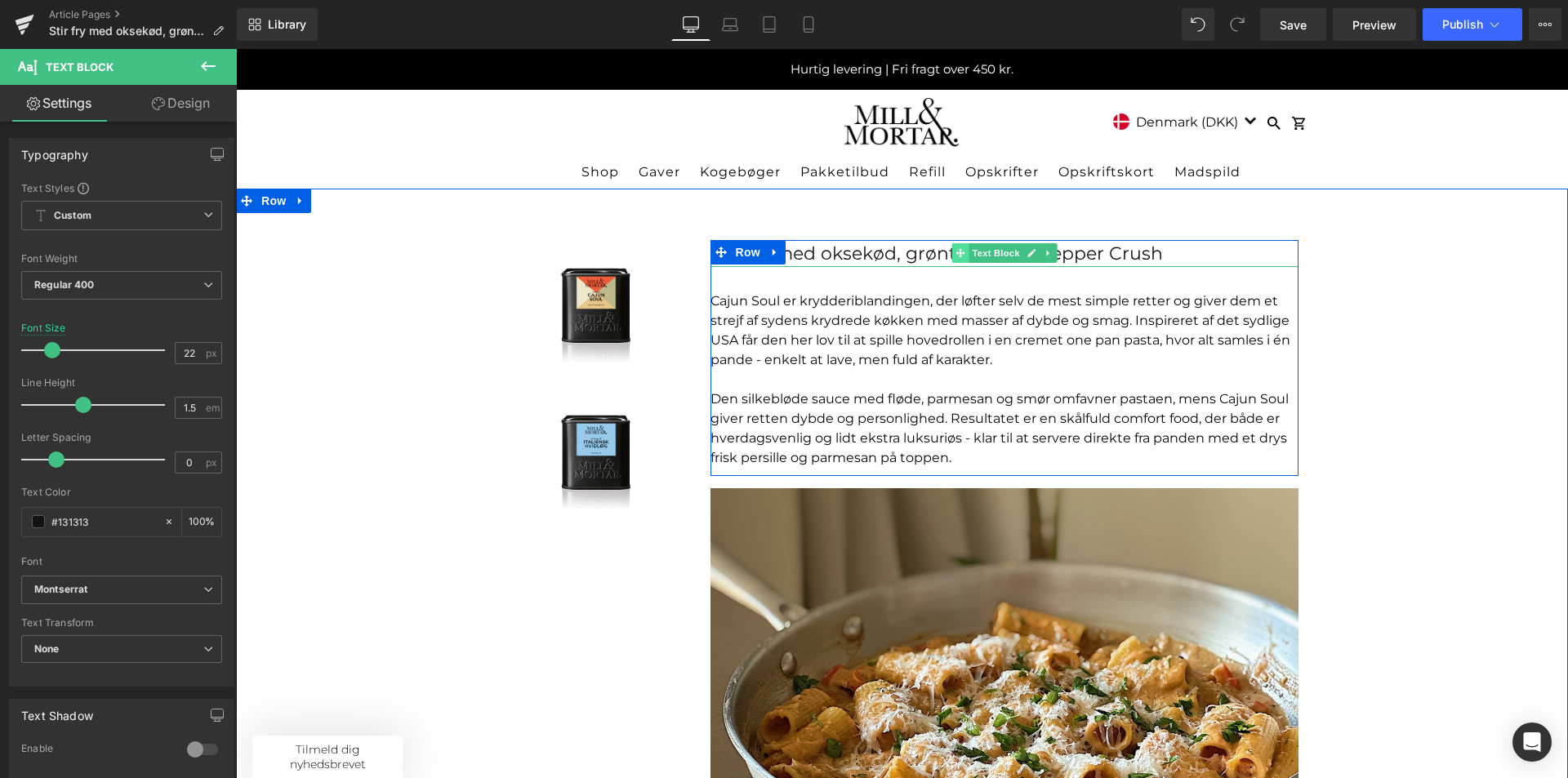
click at [961, 249] on span at bounding box center [960, 253] width 17 height 20
click at [969, 248] on span "Text Block" at bounding box center [995, 253] width 54 height 20
click at [1143, 255] on div "Stir fry med oksekød, grønt & Seven Pepper Crush" at bounding box center [1004, 254] width 588 height 27
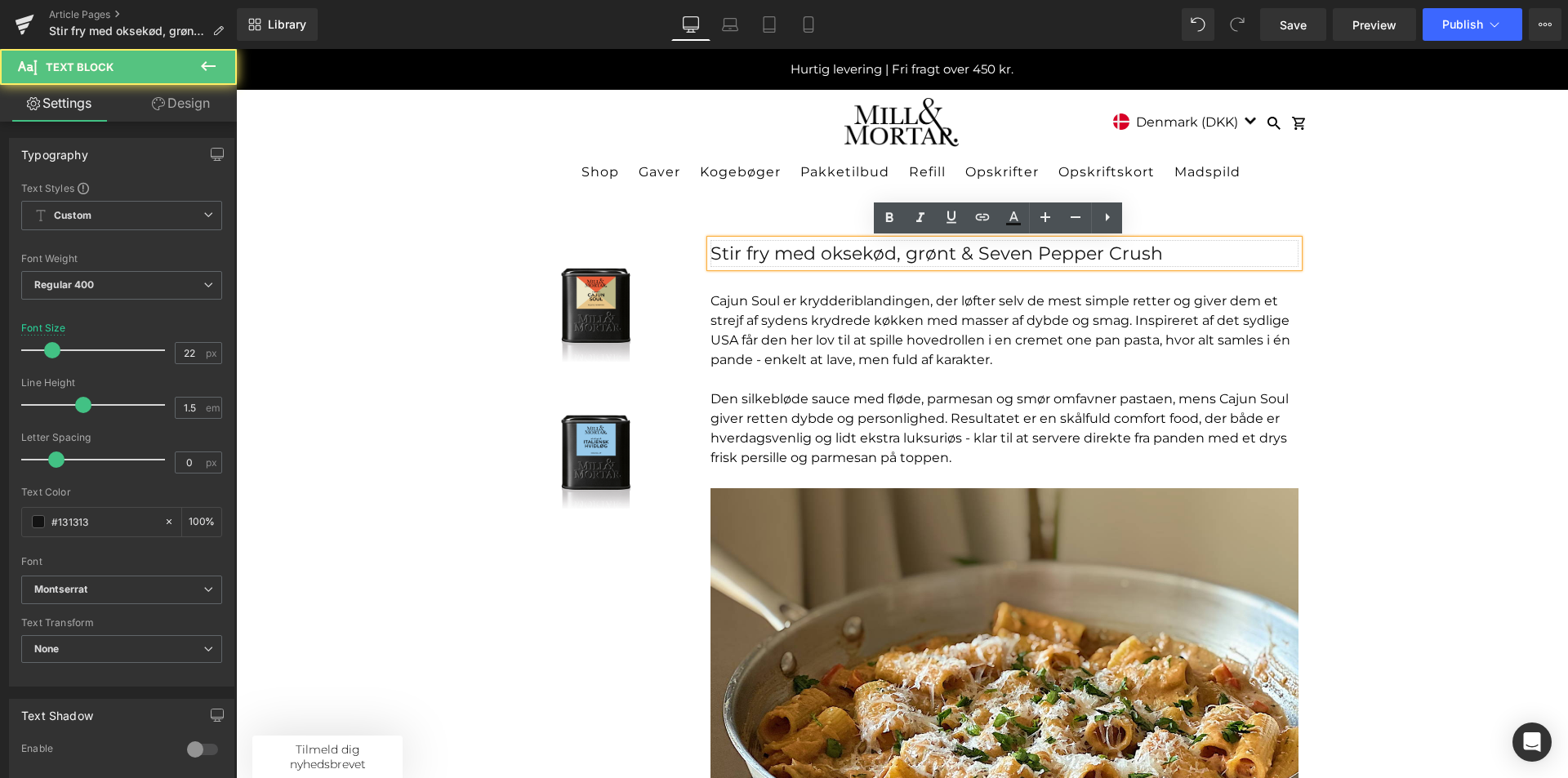
click at [963, 257] on div "Stir fry med oksekød, grønt & Seven Pepper Crush" at bounding box center [1004, 254] width 588 height 27
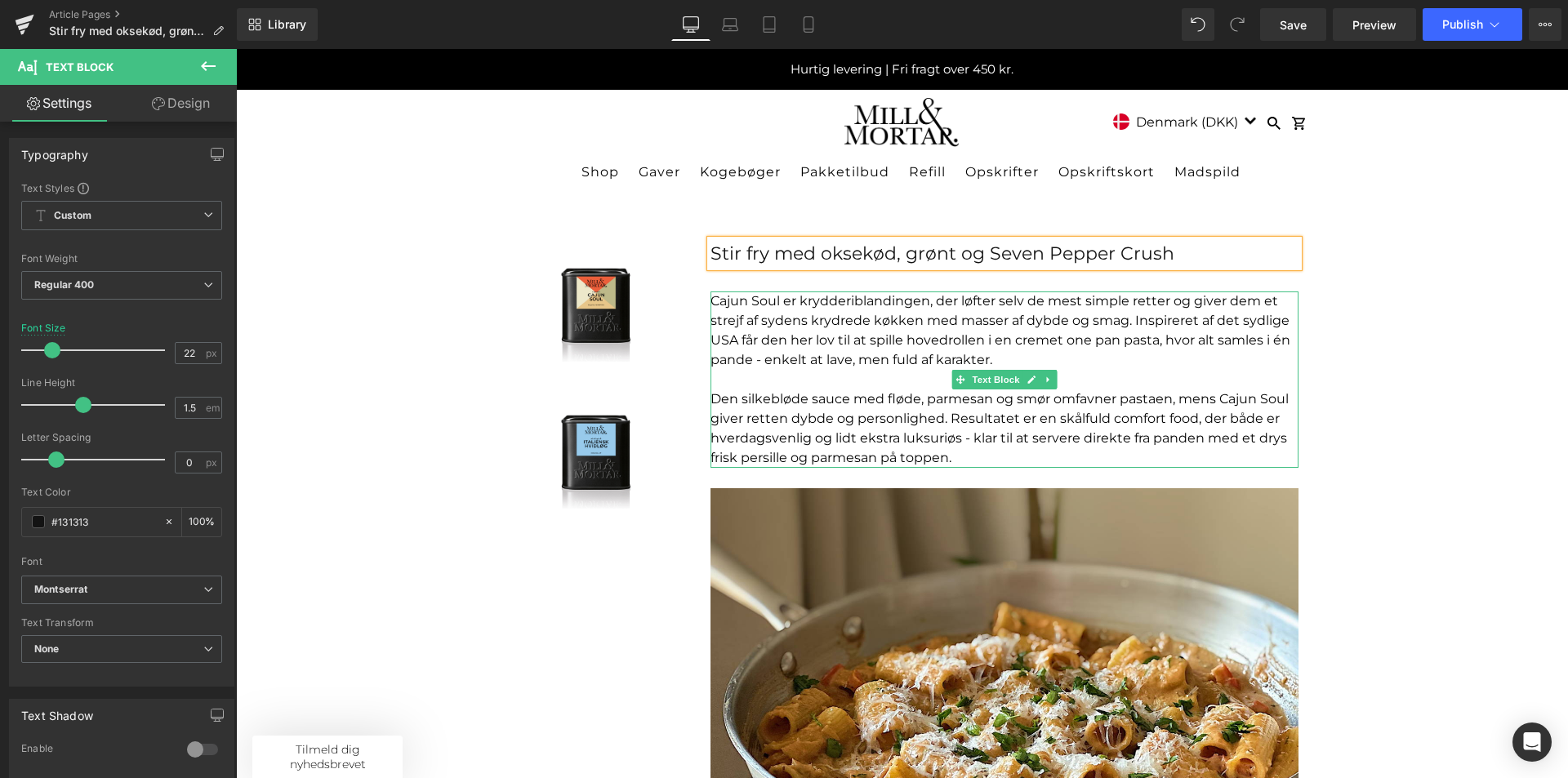
click at [873, 369] on p "Cajun Soul er krydderiblandingen, der løfter selv de mest simple retter og give…" at bounding box center [1004, 330] width 588 height 78
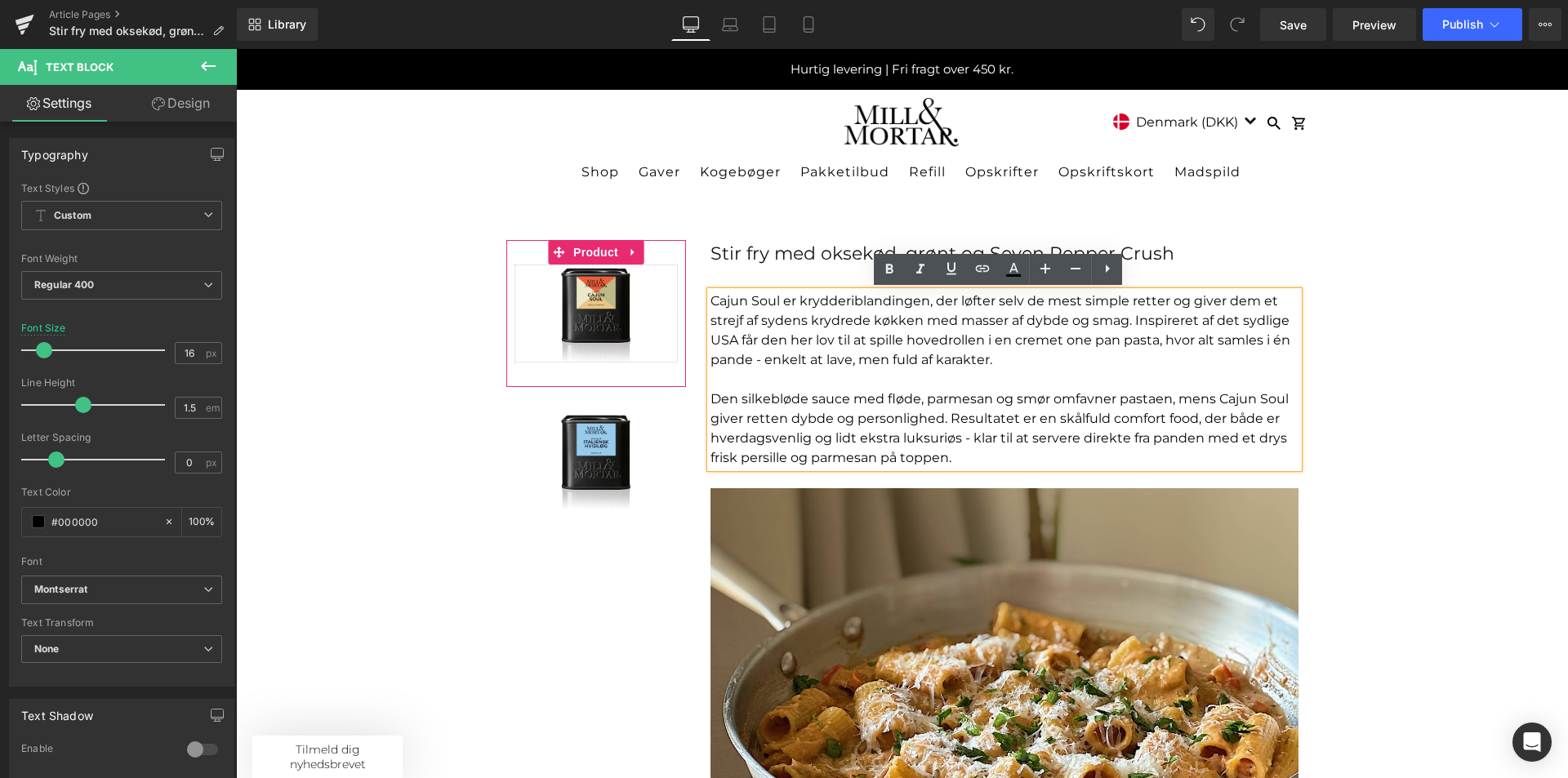
click at [587, 289] on img at bounding box center [596, 313] width 98 height 98
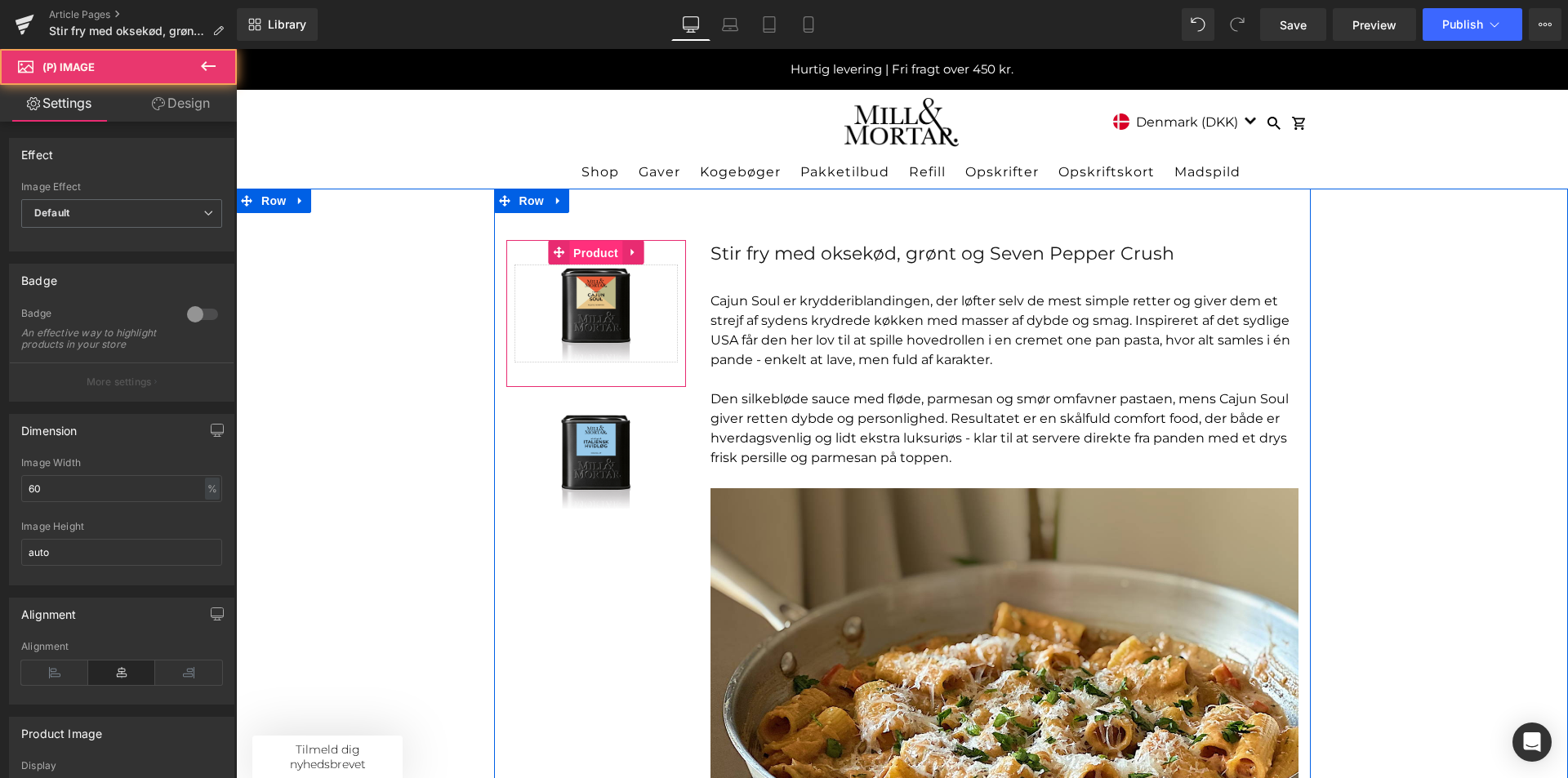
click at [587, 253] on span "Product" at bounding box center [595, 253] width 53 height 25
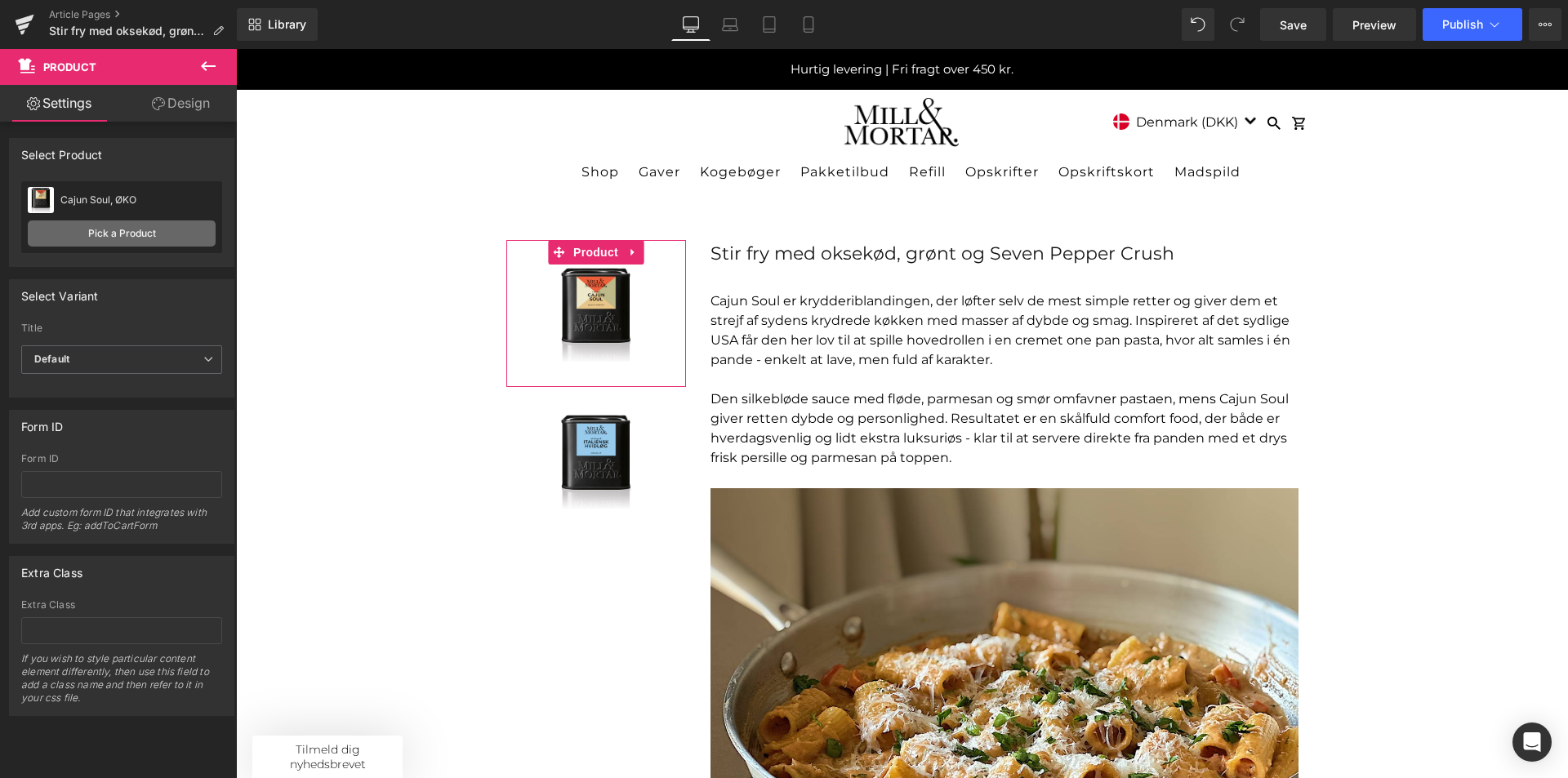
click at [76, 240] on link "Pick a Product" at bounding box center [121, 234] width 188 height 26
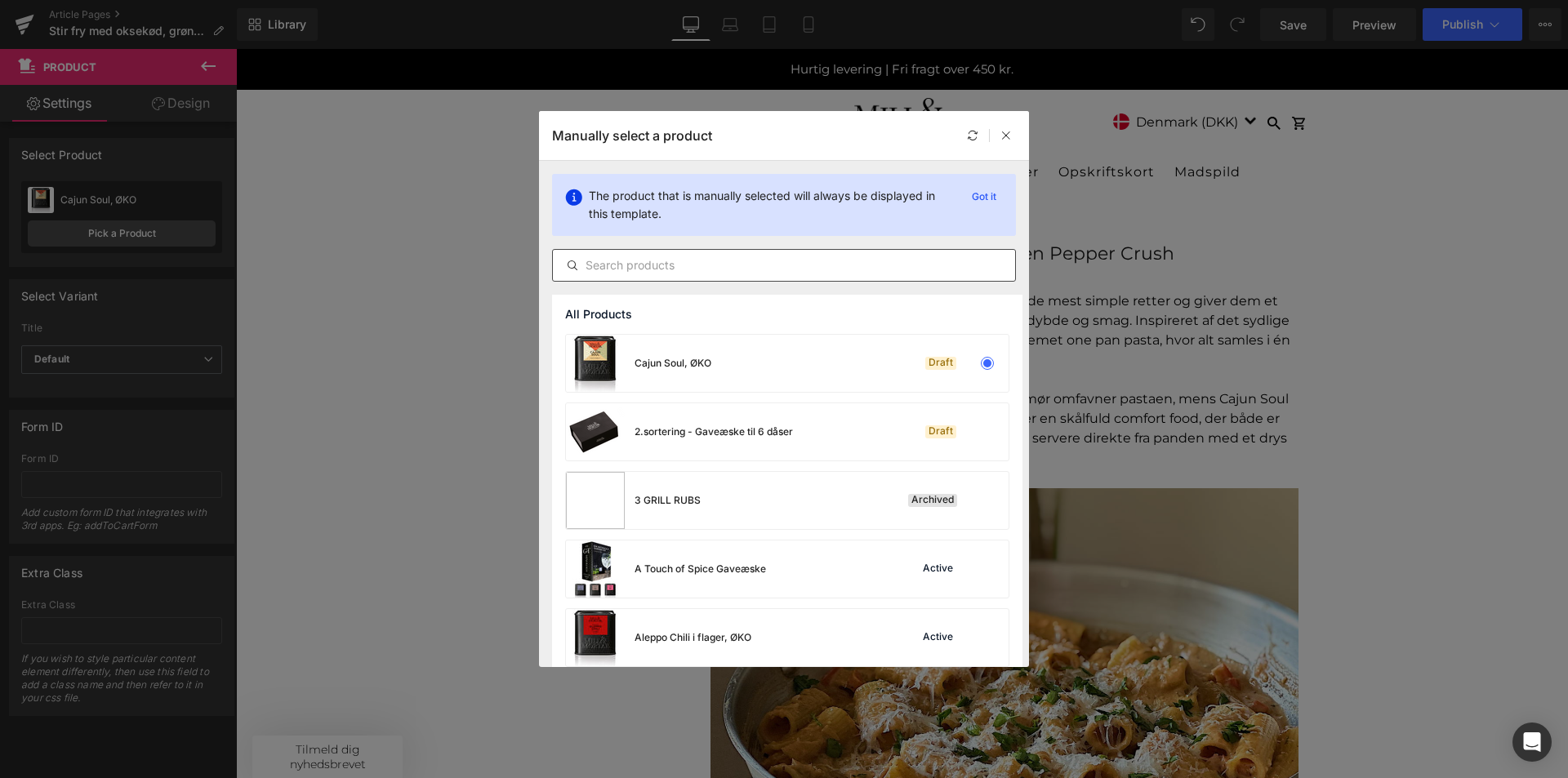
click at [723, 261] on input "text" at bounding box center [784, 265] width 462 height 20
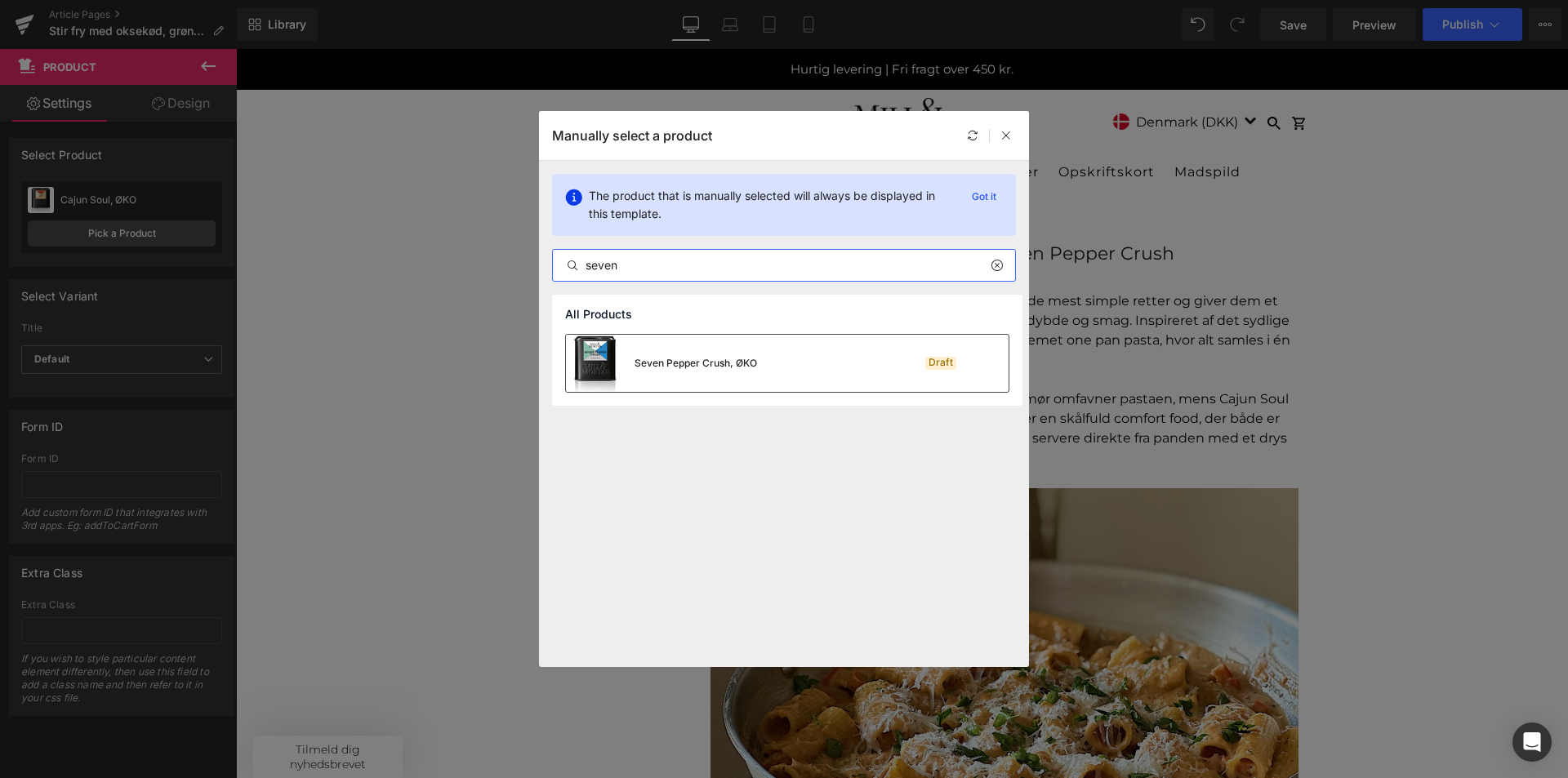
type input "seven"
click at [624, 372] on img at bounding box center [595, 363] width 58 height 58
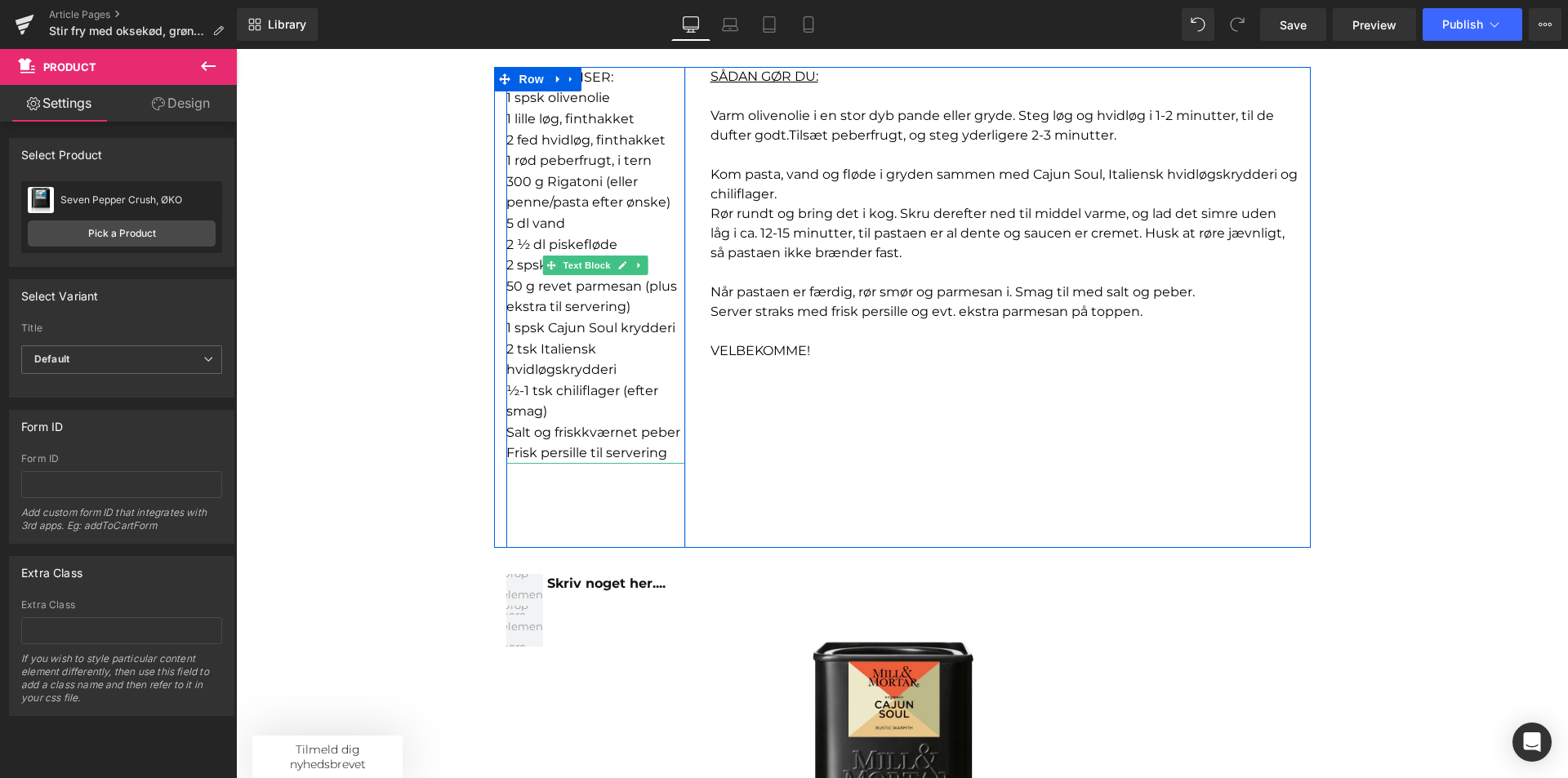
click at [611, 432] on font "Salt og friskkværnet peber" at bounding box center [593, 432] width 174 height 15
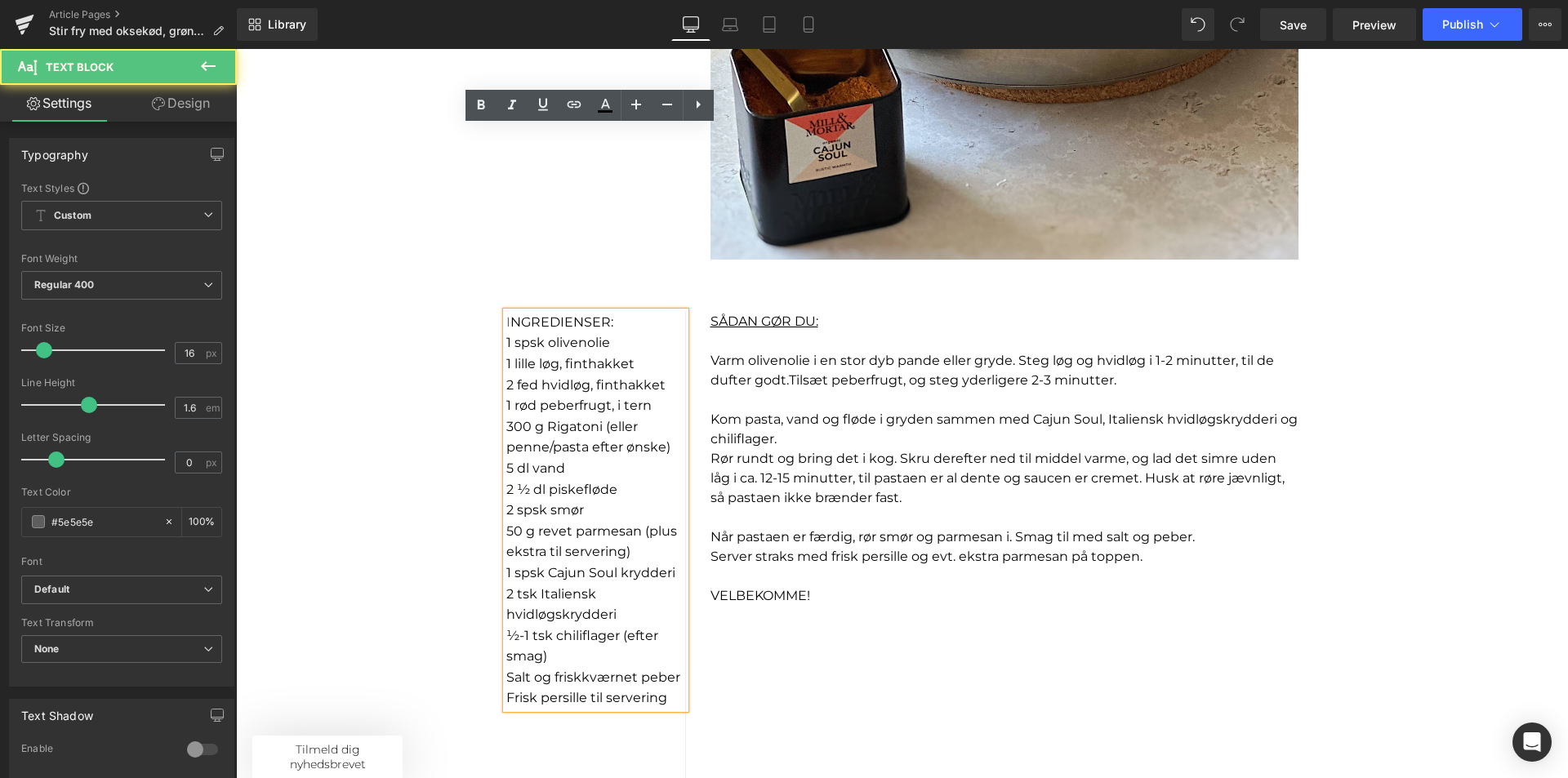
scroll to position [898, 0]
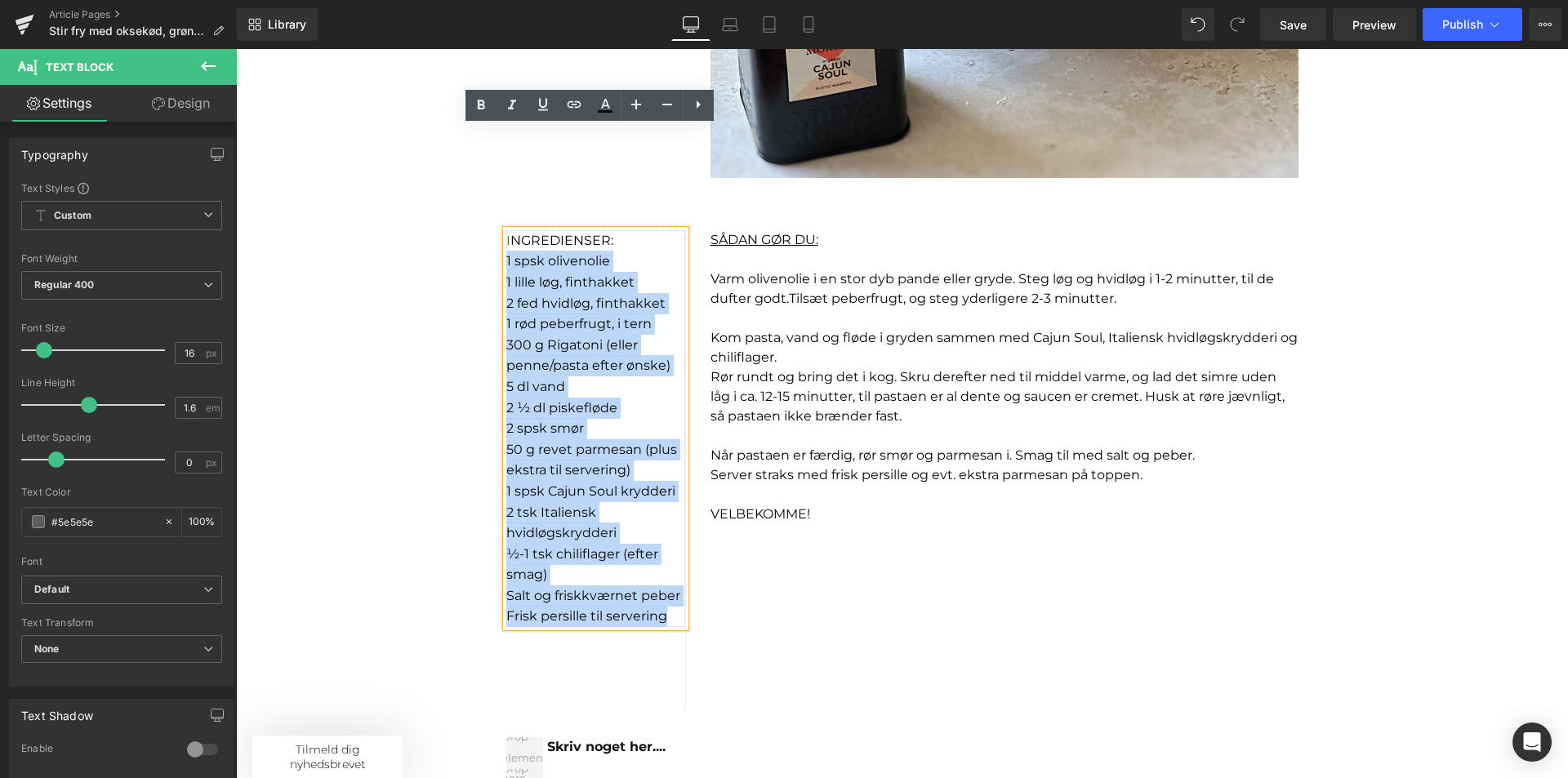
drag, startPoint x: 666, startPoint y: 614, endPoint x: 481, endPoint y: 258, distance: 401.2
click at [481, 258] on div "Sale Off (P) Image Product Sale Off (P) Image Product Stir fry med oksekød, grø…" at bounding box center [902, 538] width 1332 height 2495
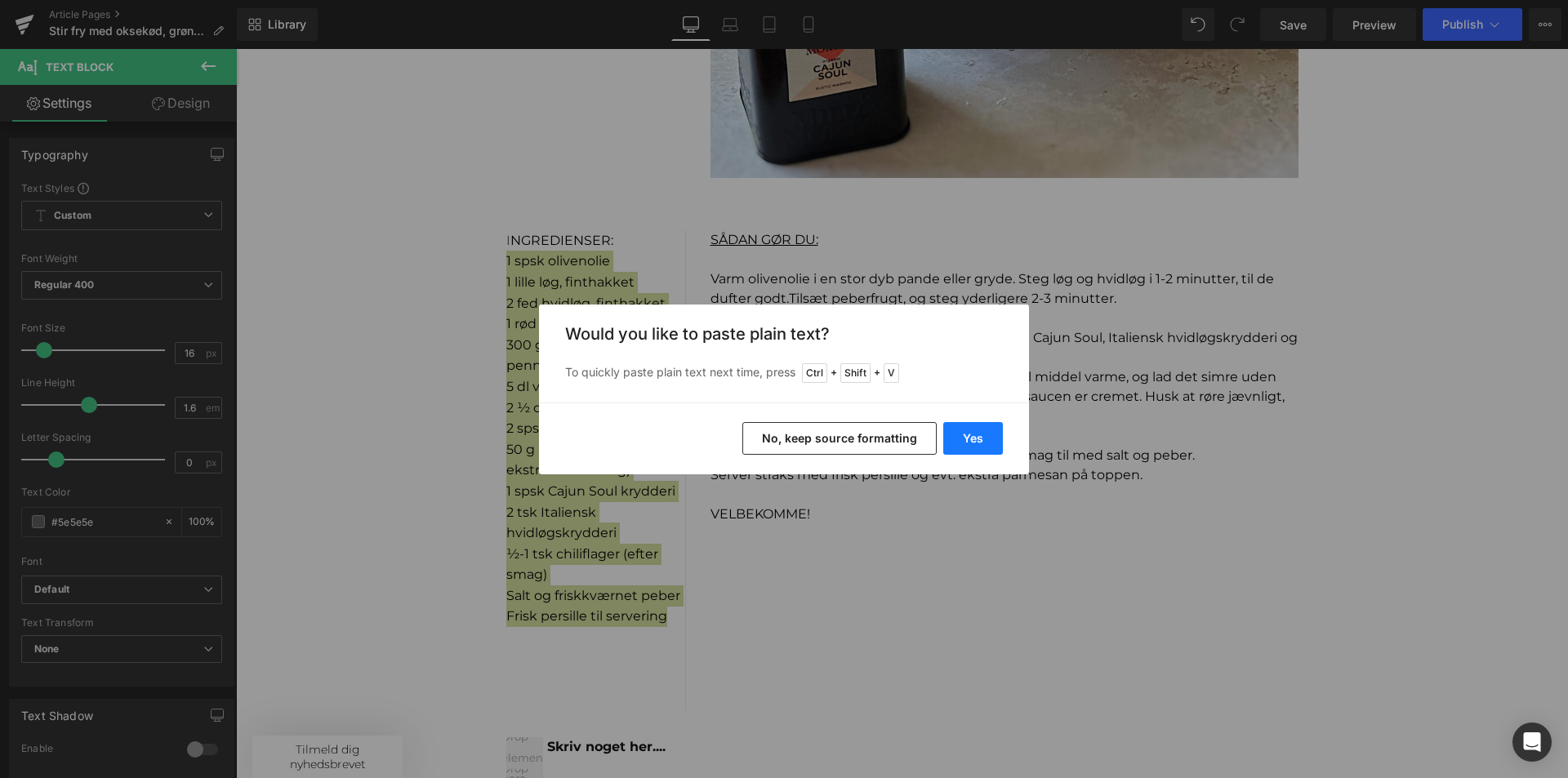
click at [989, 436] on button "Yes" at bounding box center [973, 439] width 59 height 33
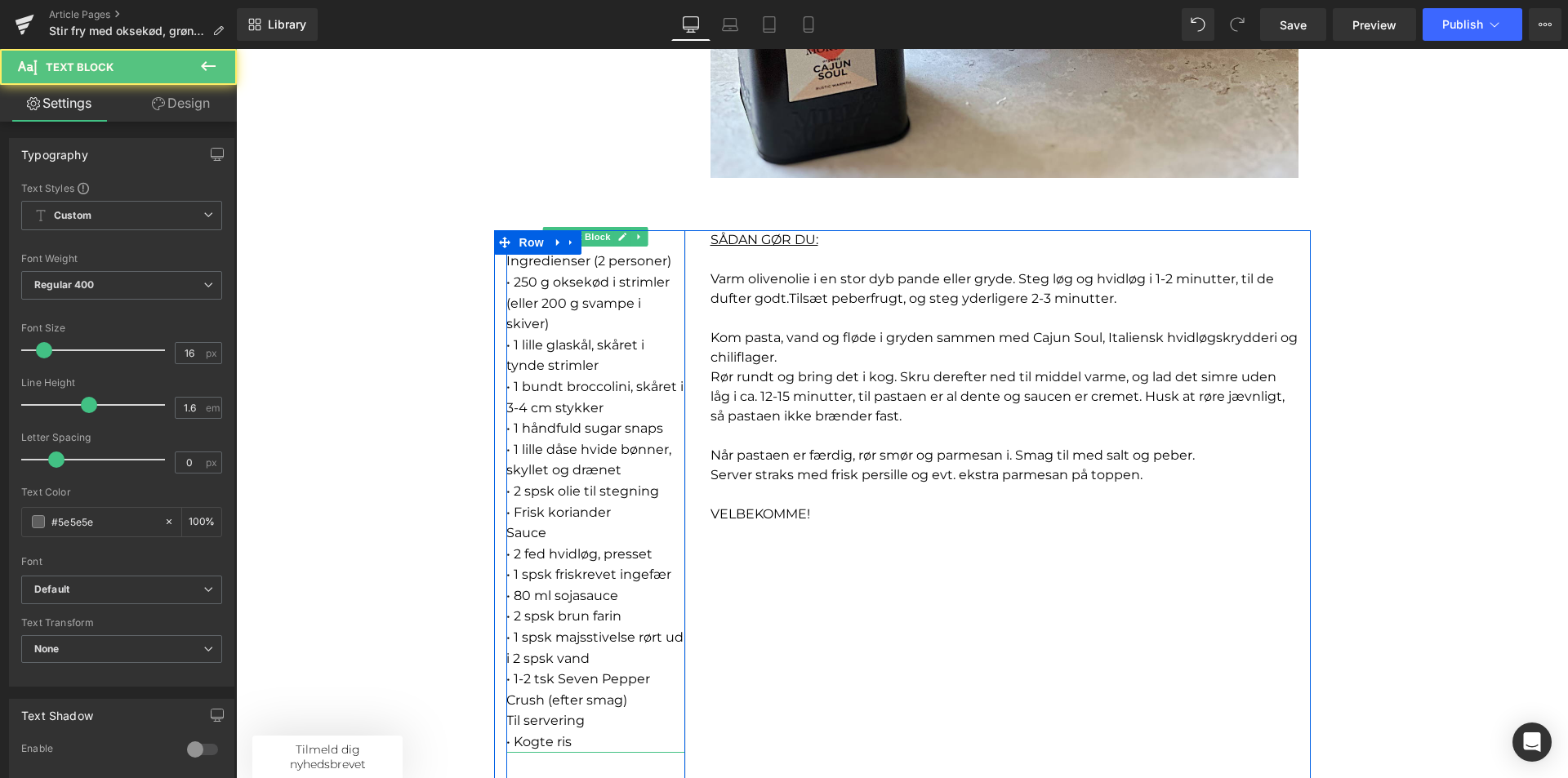
click at [603, 257] on font "Ingredienser (2 personer)" at bounding box center [589, 260] width 165 height 15
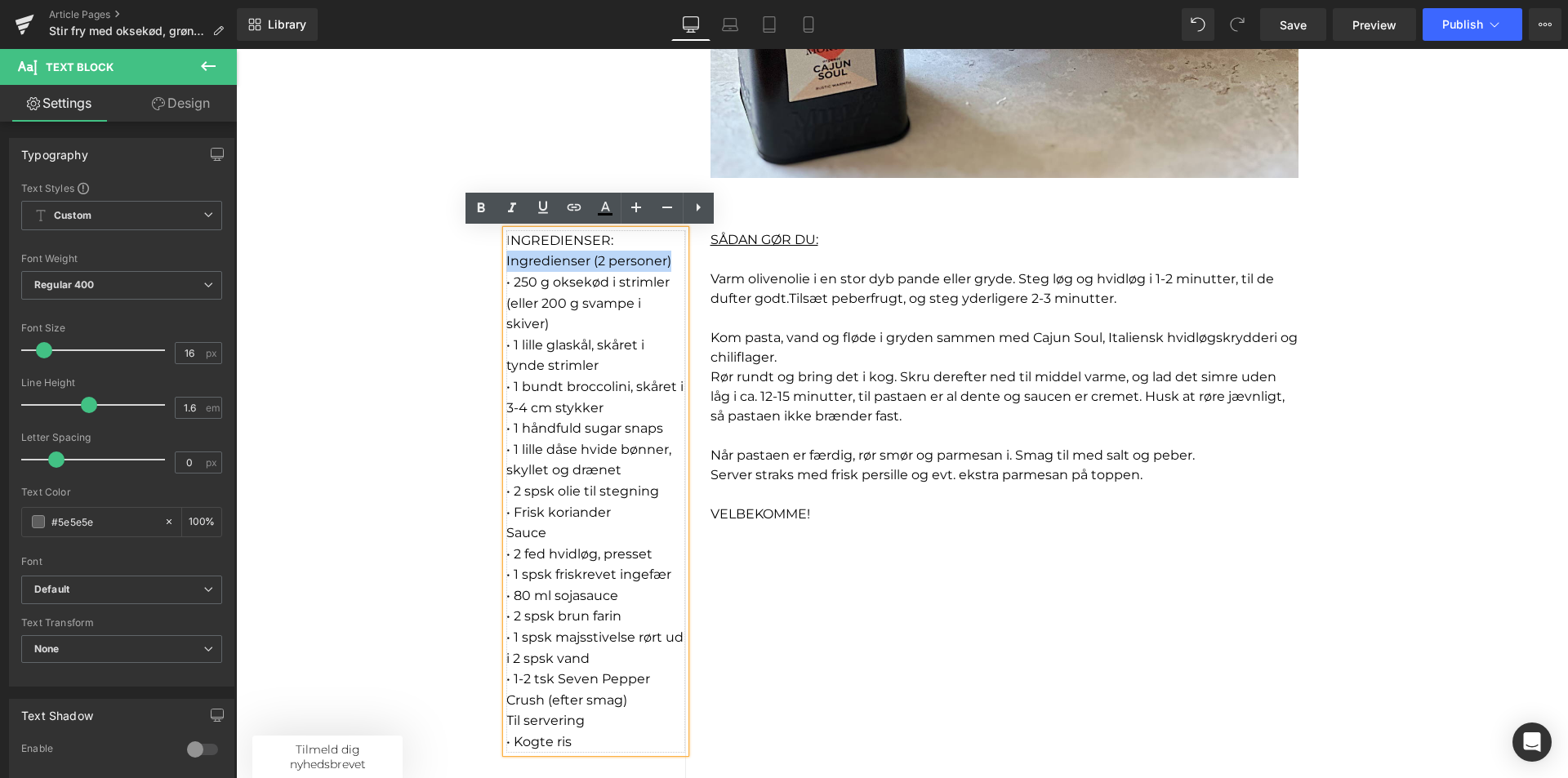
drag, startPoint x: 665, startPoint y: 258, endPoint x: 500, endPoint y: 253, distance: 165.1
click at [507, 253] on p "Ingredienser (2 personer)" at bounding box center [596, 261] width 179 height 22
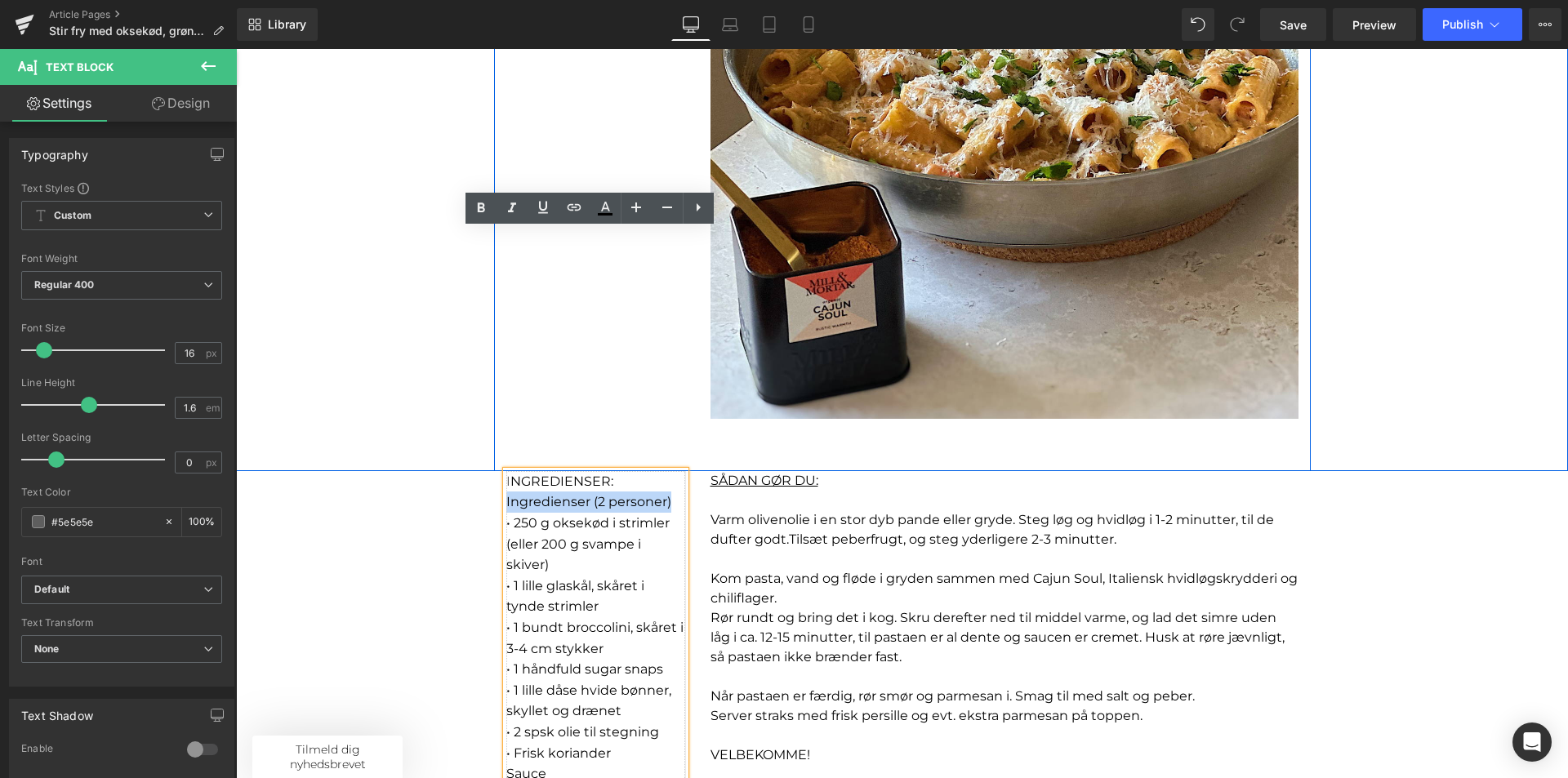
scroll to position [735, 0]
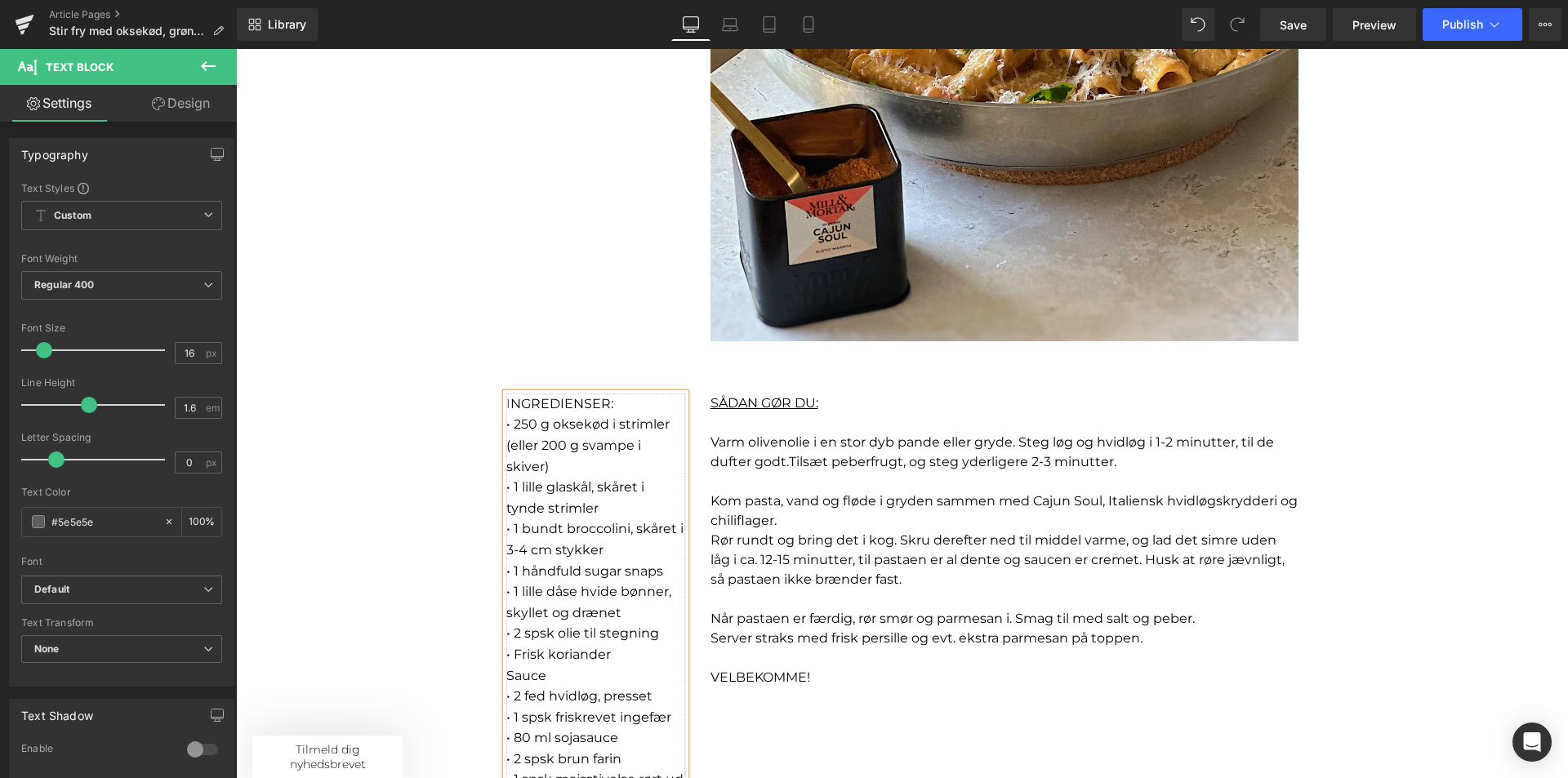
click at [516, 422] on font "• 250 g oksekød i strimler (eller 200 g svampe i skiver)" at bounding box center [588, 445] width 163 height 58
click at [515, 422] on font "50 g oksekød i strimler (eller 200 g svampe i skiver)" at bounding box center [581, 445] width 149 height 58
click at [542, 444] on font "500 g oksekød i strimler (eller 200 g svampe i skiver)" at bounding box center [585, 445] width 158 height 58
click at [508, 489] on font "• 1 lille glaskål, skåret i tynde strimler" at bounding box center [575, 497] width 138 height 37
click at [527, 489] on font "1 lille glaskål, skåret i tynde strimler" at bounding box center [592, 497] width 173 height 37
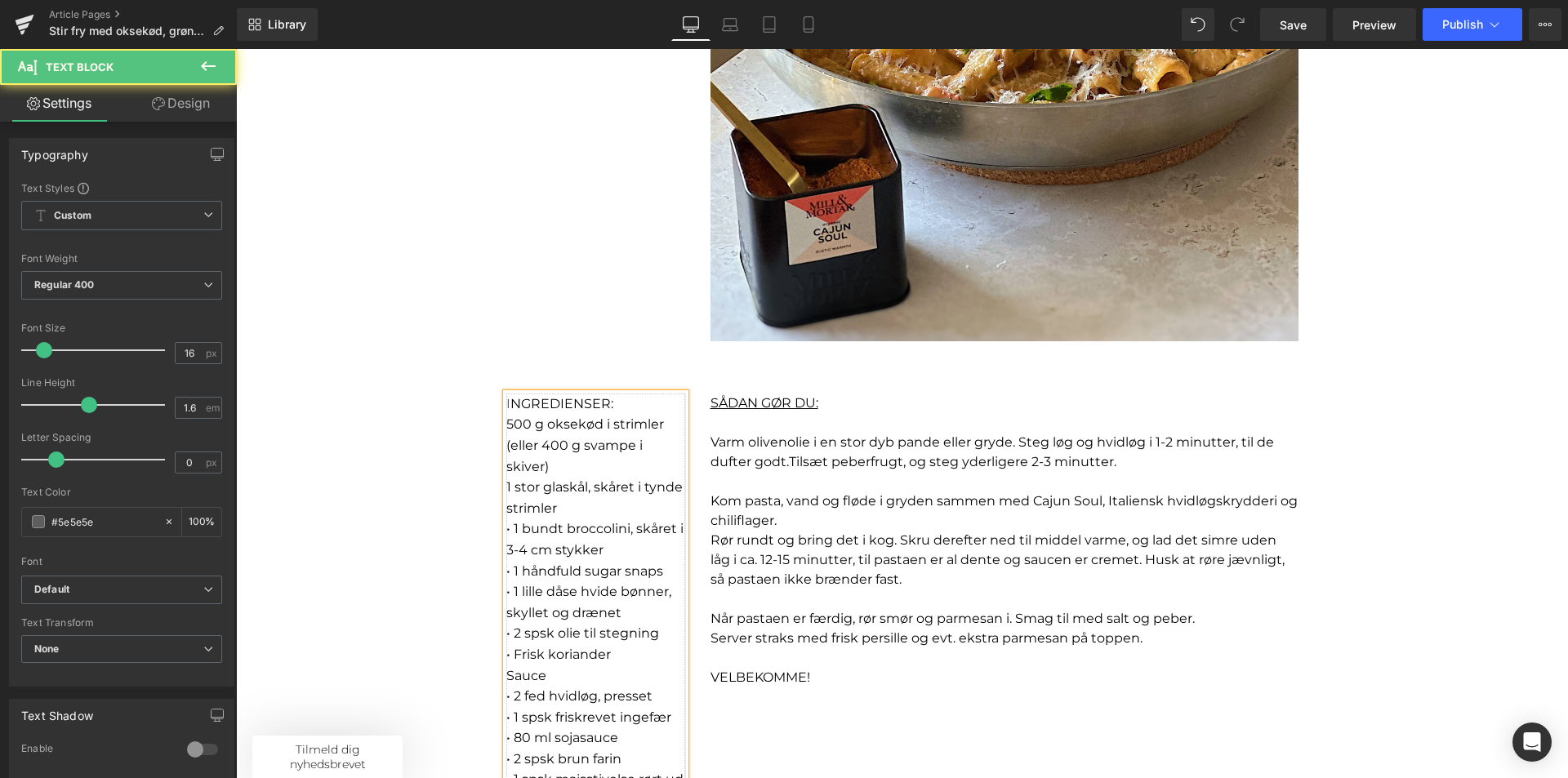
click at [575, 511] on p "1 stor glaskål, skåret i tynde strimler" at bounding box center [596, 498] width 179 height 41
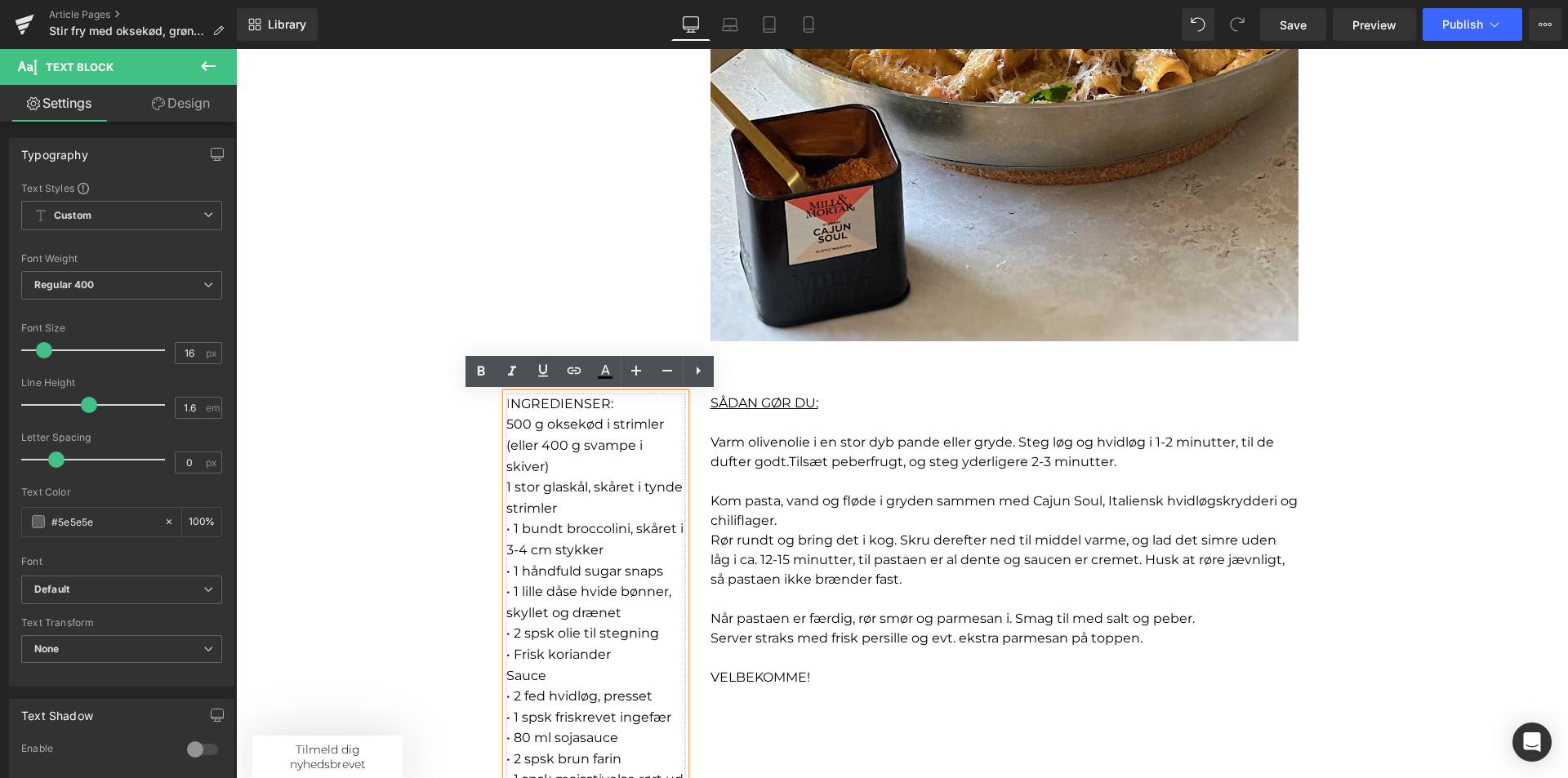
drag, startPoint x: 509, startPoint y: 490, endPoint x: 543, endPoint y: 494, distance: 34.2
click at [510, 490] on font "1 stor glaskål, skåret i tynde strimler" at bounding box center [594, 497] width 176 height 37
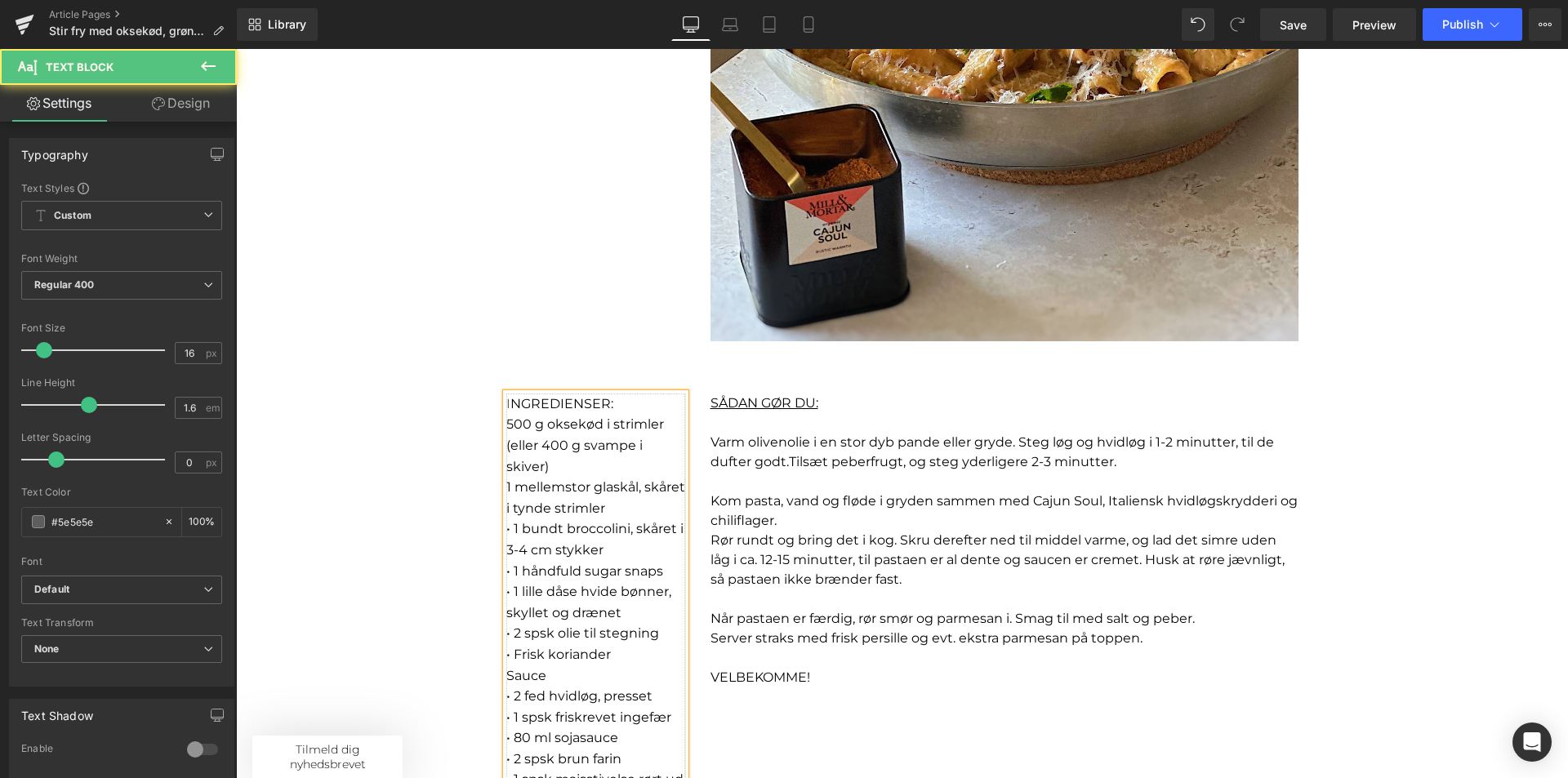
click at [606, 514] on p "1 mellemstor glaskål, skåret i tynde strimler" at bounding box center [596, 498] width 179 height 41
click at [590, 489] on font "1 mellemstor glaskål, skåret i tynde strimler" at bounding box center [596, 497] width 179 height 37
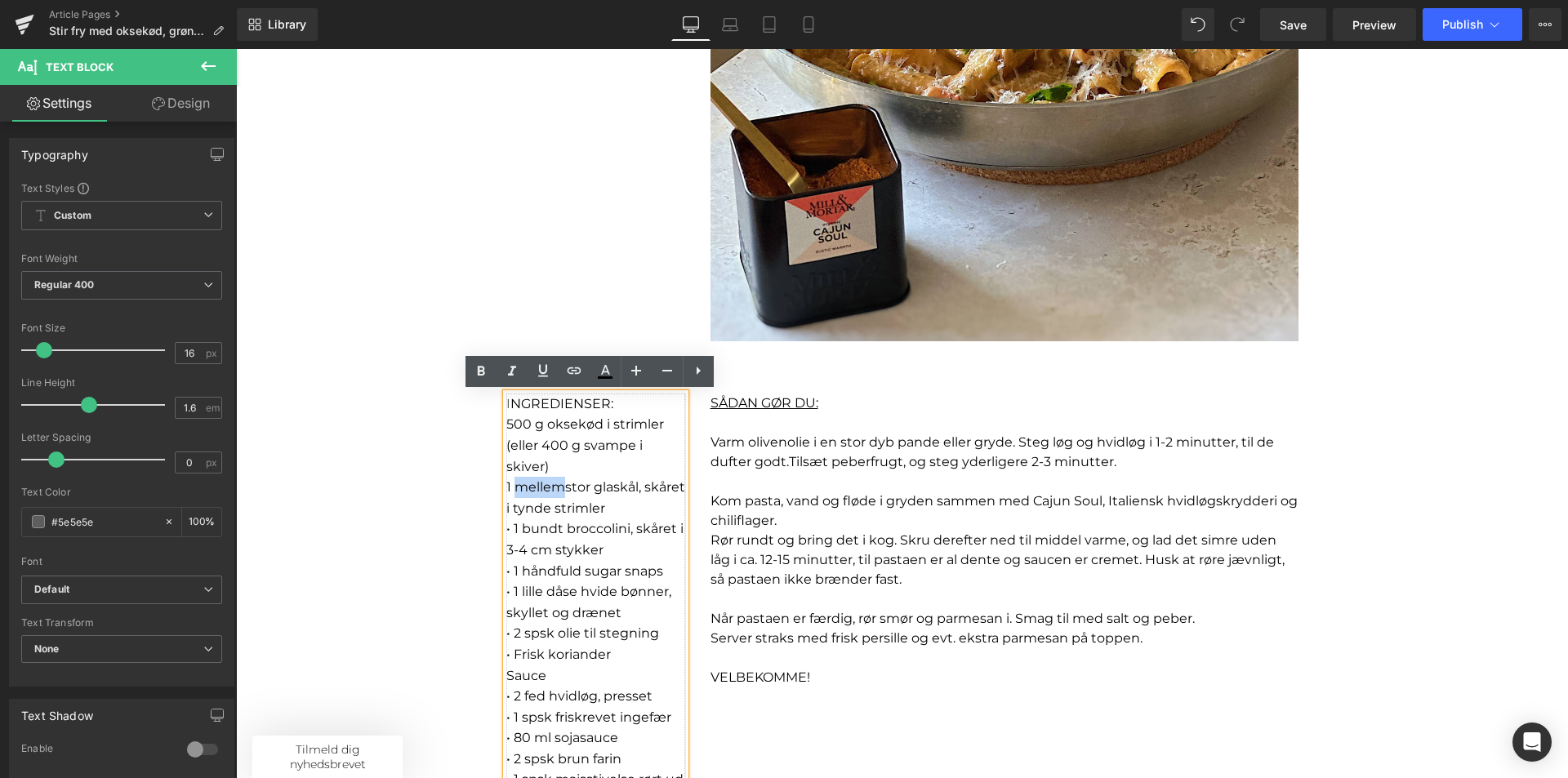
drag, startPoint x: 560, startPoint y: 484, endPoint x: 511, endPoint y: 484, distance: 49.0
click at [511, 484] on font "1 mellemstor glaskål, skåret i tynde strimler" at bounding box center [596, 497] width 179 height 37
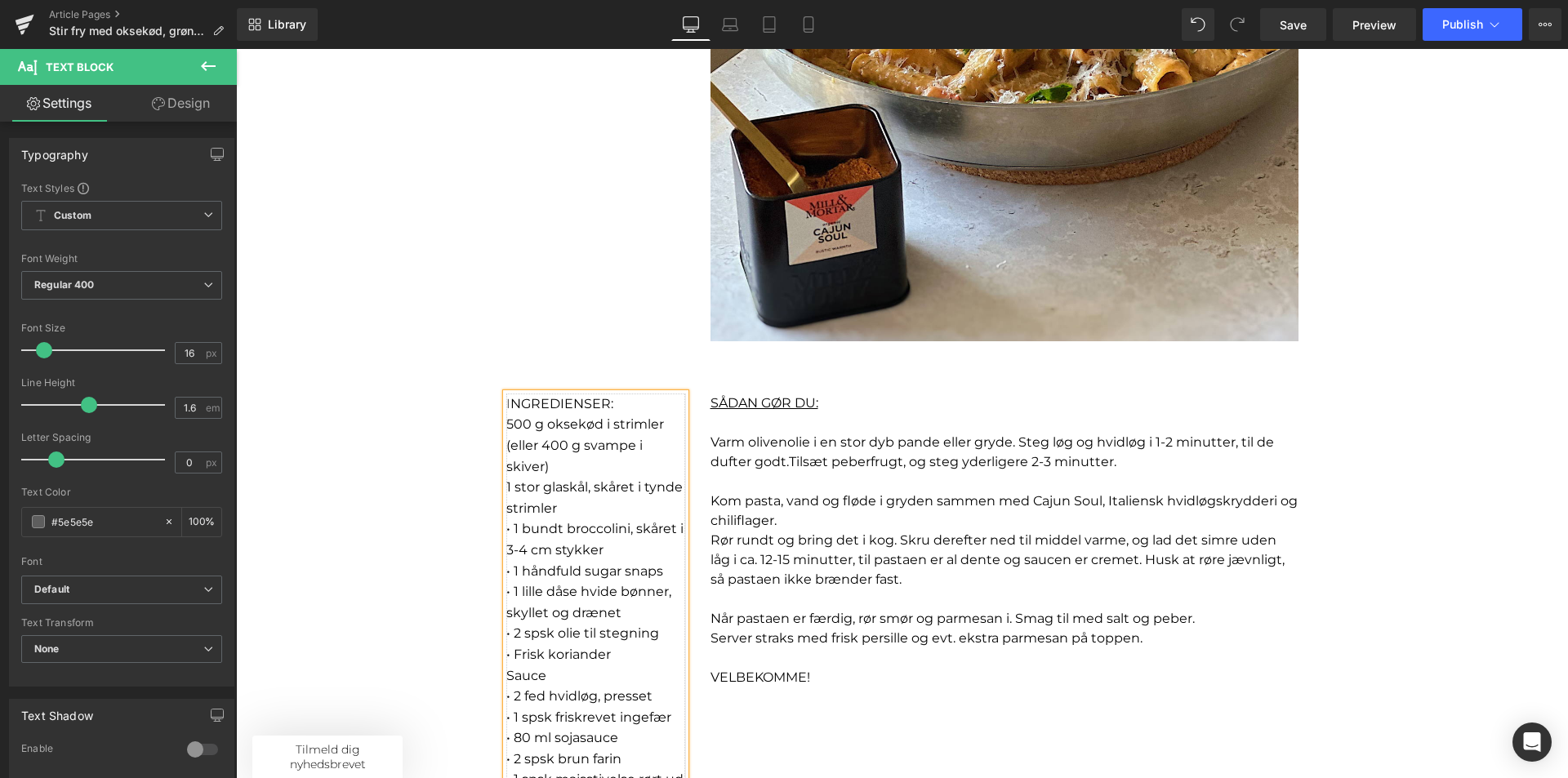
scroll to position [817, 0]
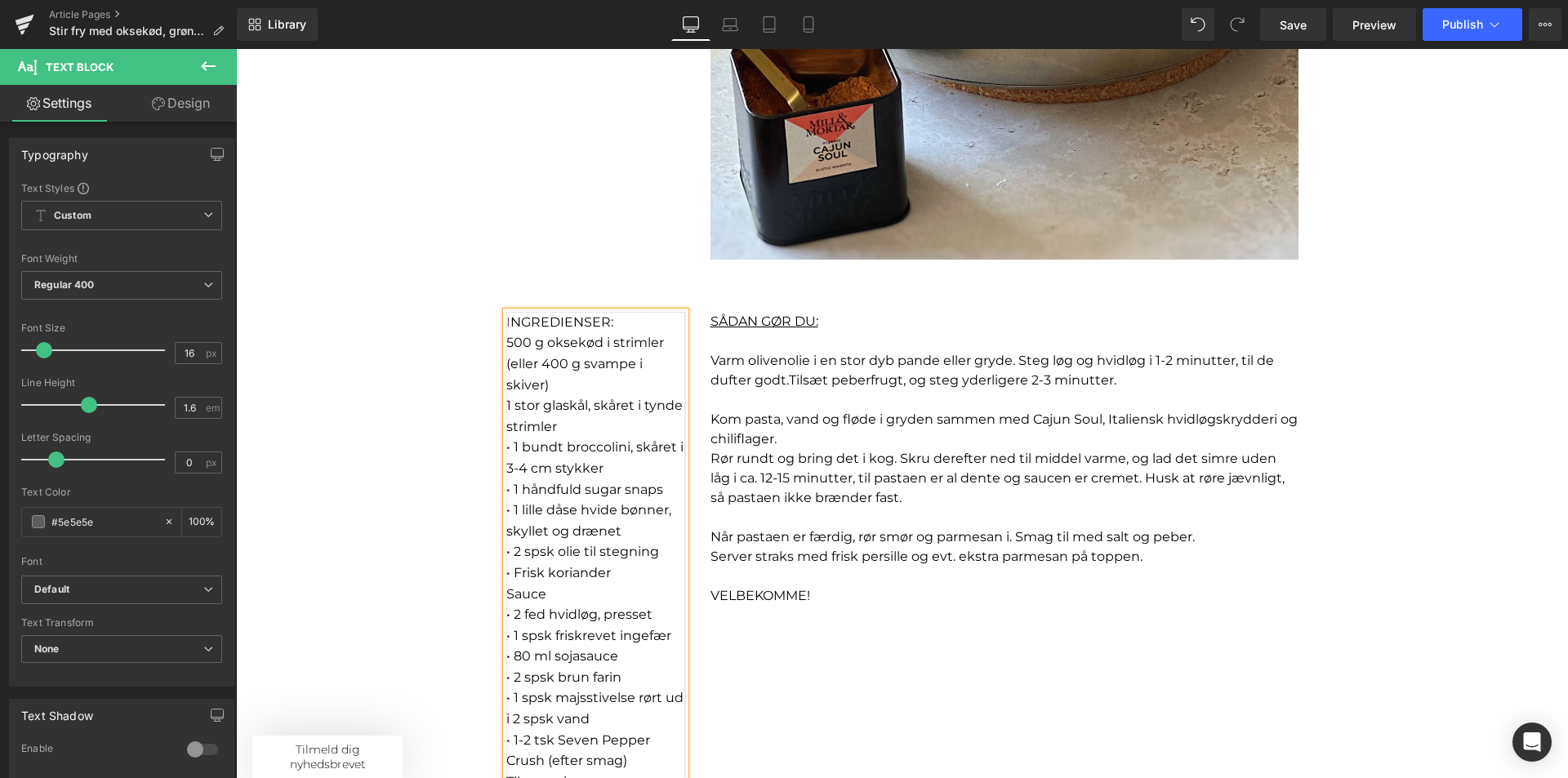
click at [508, 447] on font "• 1 bundt broccolini, skåret i 3-4 cm stykker" at bounding box center [595, 457] width 177 height 37
click at [633, 470] on p "2 bundt broccolini, skåret i 3-4 cm stykker" at bounding box center [596, 457] width 179 height 41
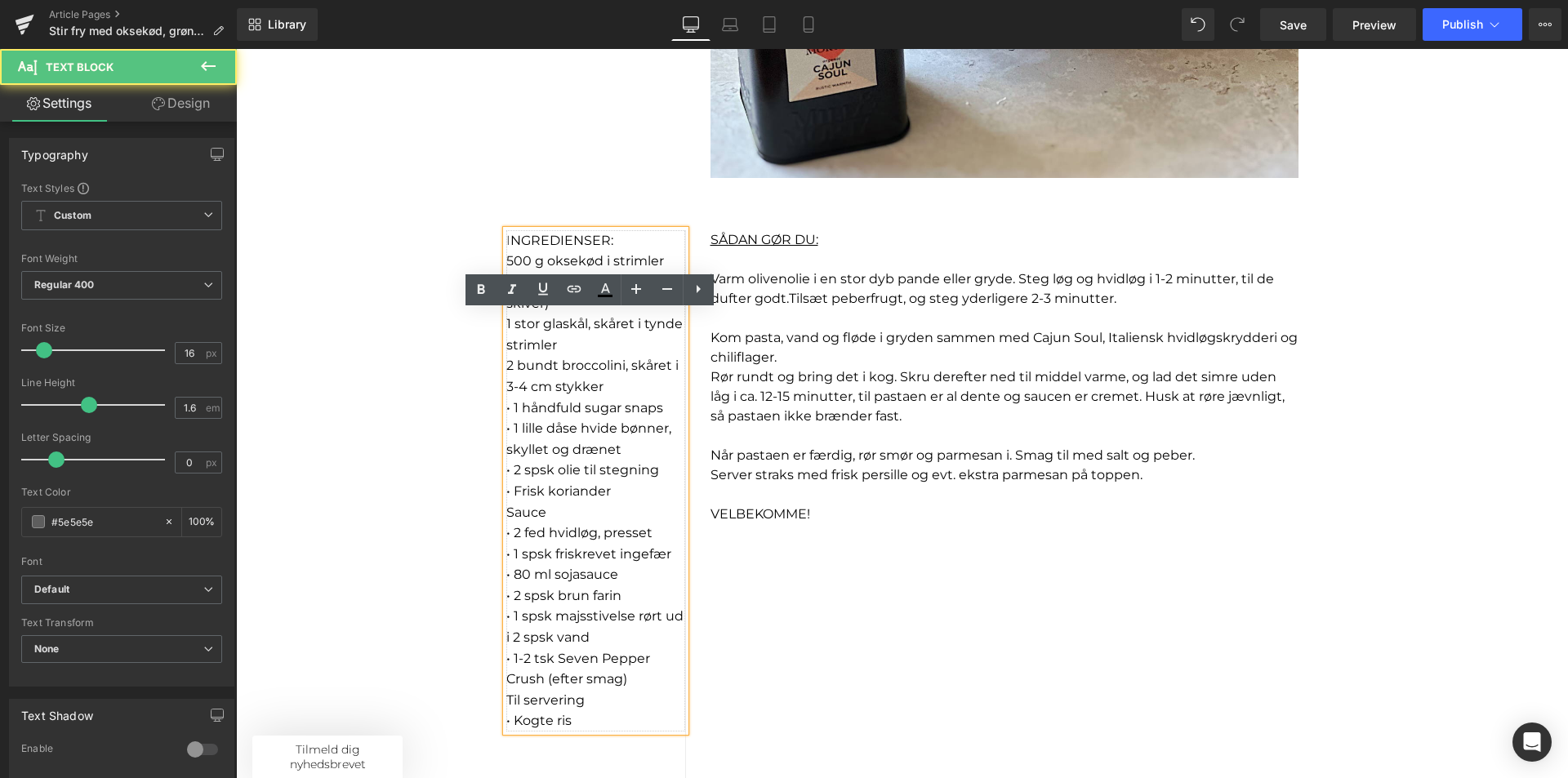
click at [513, 410] on font "• 1 håndfuld sugar snaps" at bounding box center [585, 407] width 157 height 15
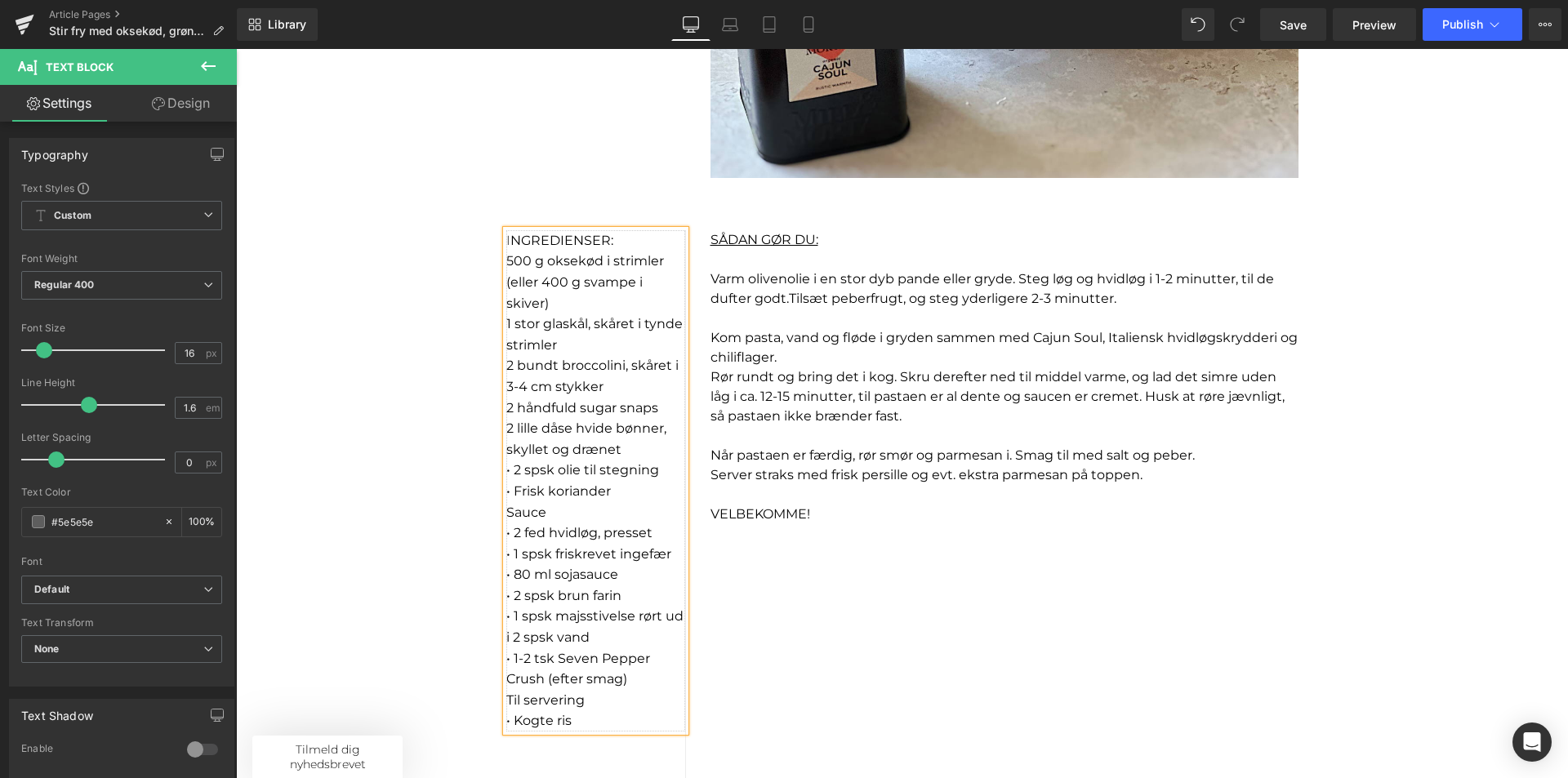
click at [532, 432] on font "2 lille dåse hvide bønner, skyllet og drænet" at bounding box center [587, 439] width 160 height 37
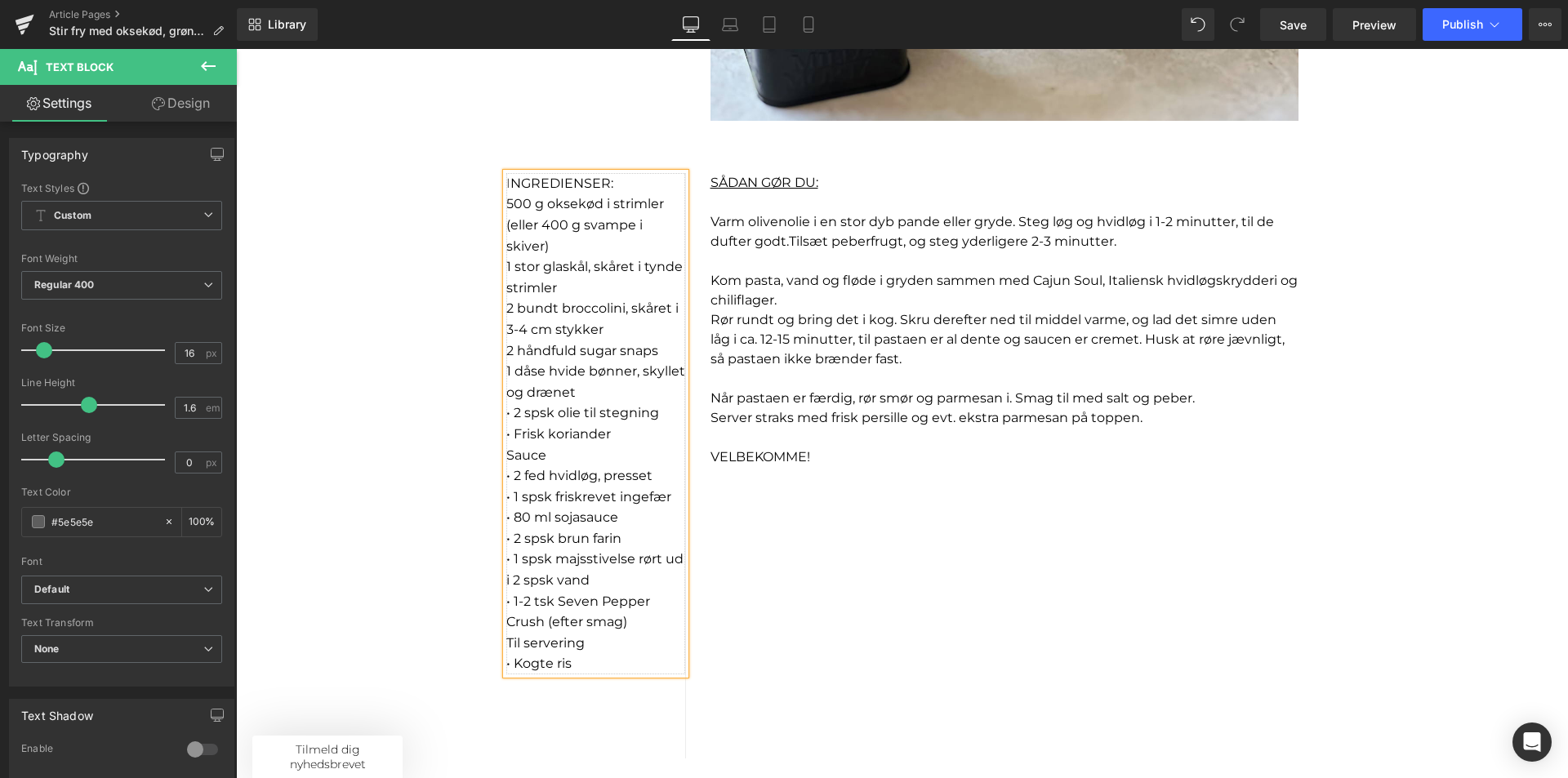
scroll to position [980, 0]
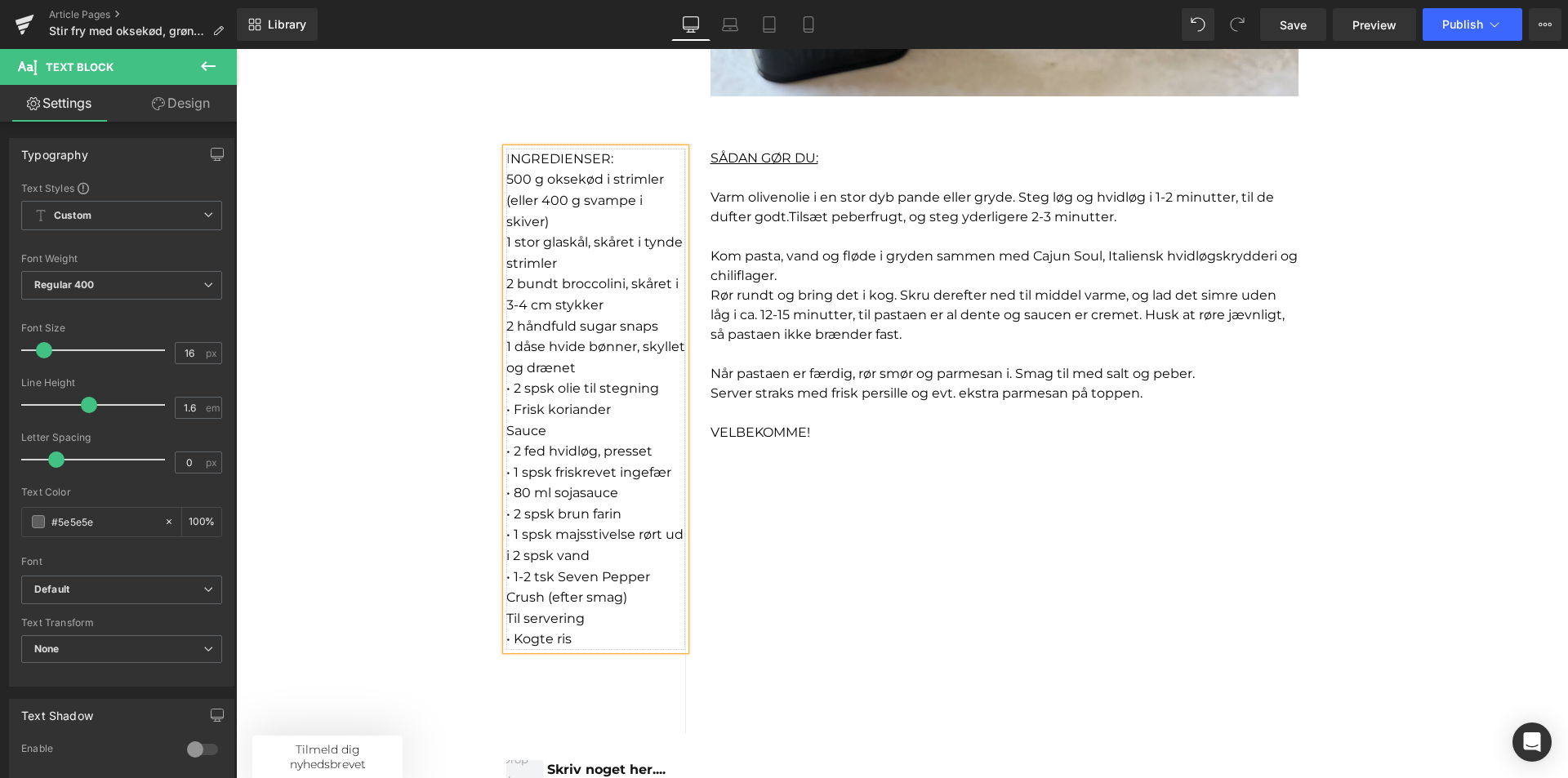
click at [509, 388] on font "• 2 spsk olie til stegning" at bounding box center [583, 388] width 153 height 15
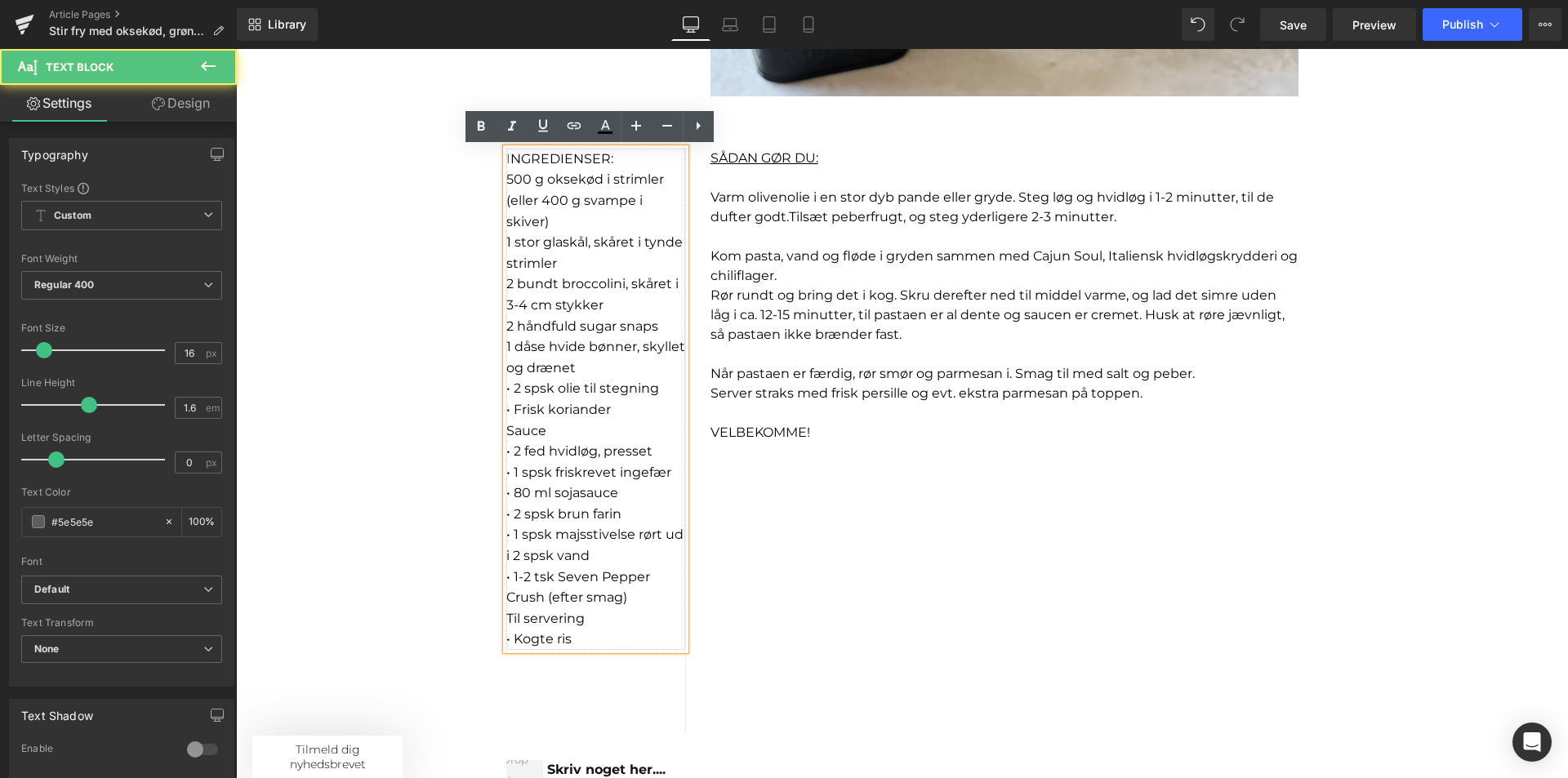
click at [511, 388] on font "• 2 spsk olie til stegning" at bounding box center [583, 388] width 153 height 15
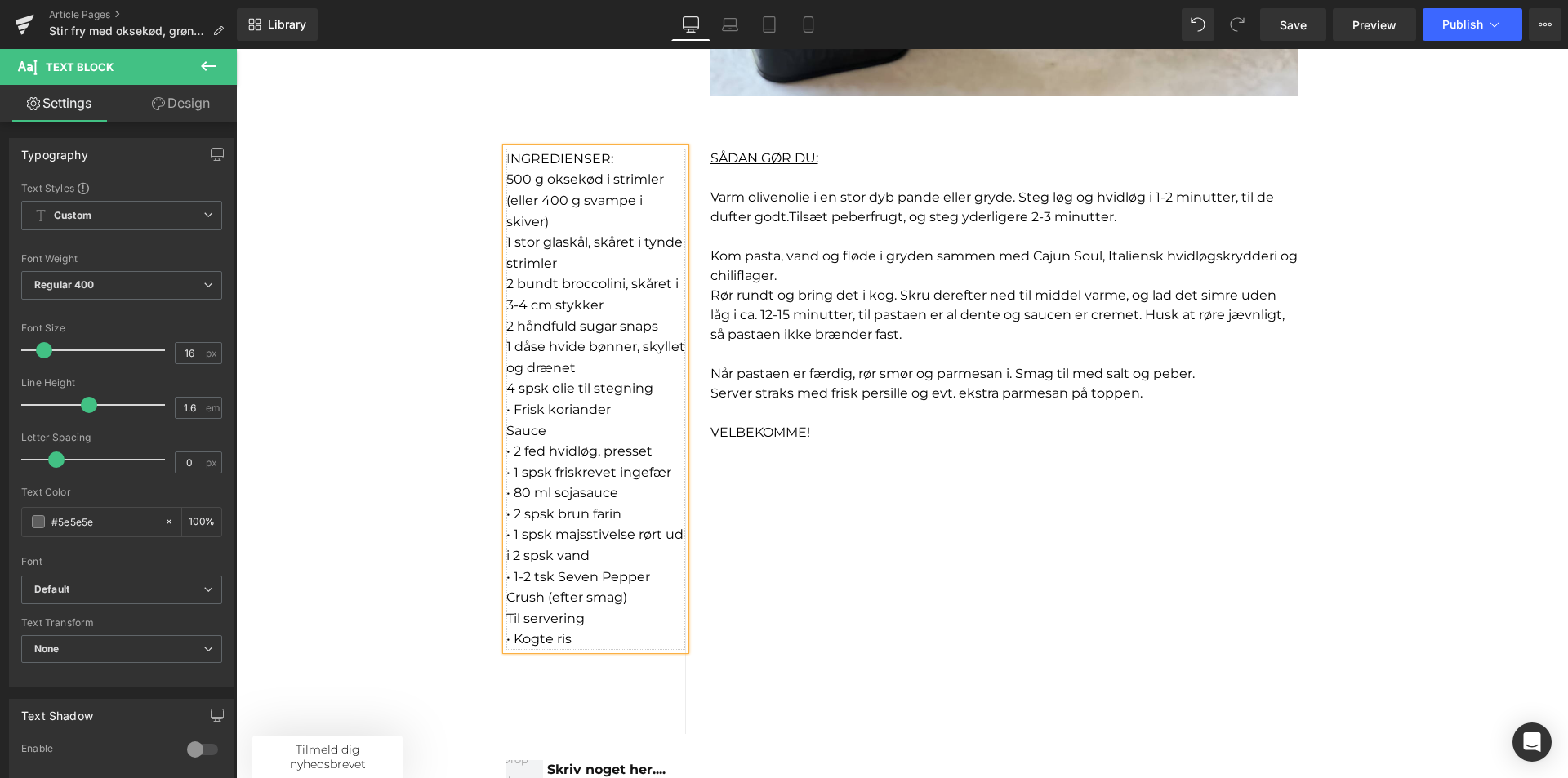
click at [509, 410] on font "• Frisk koriander" at bounding box center [559, 409] width 105 height 15
click at [636, 406] on p "Frisk koriander" at bounding box center [596, 409] width 179 height 22
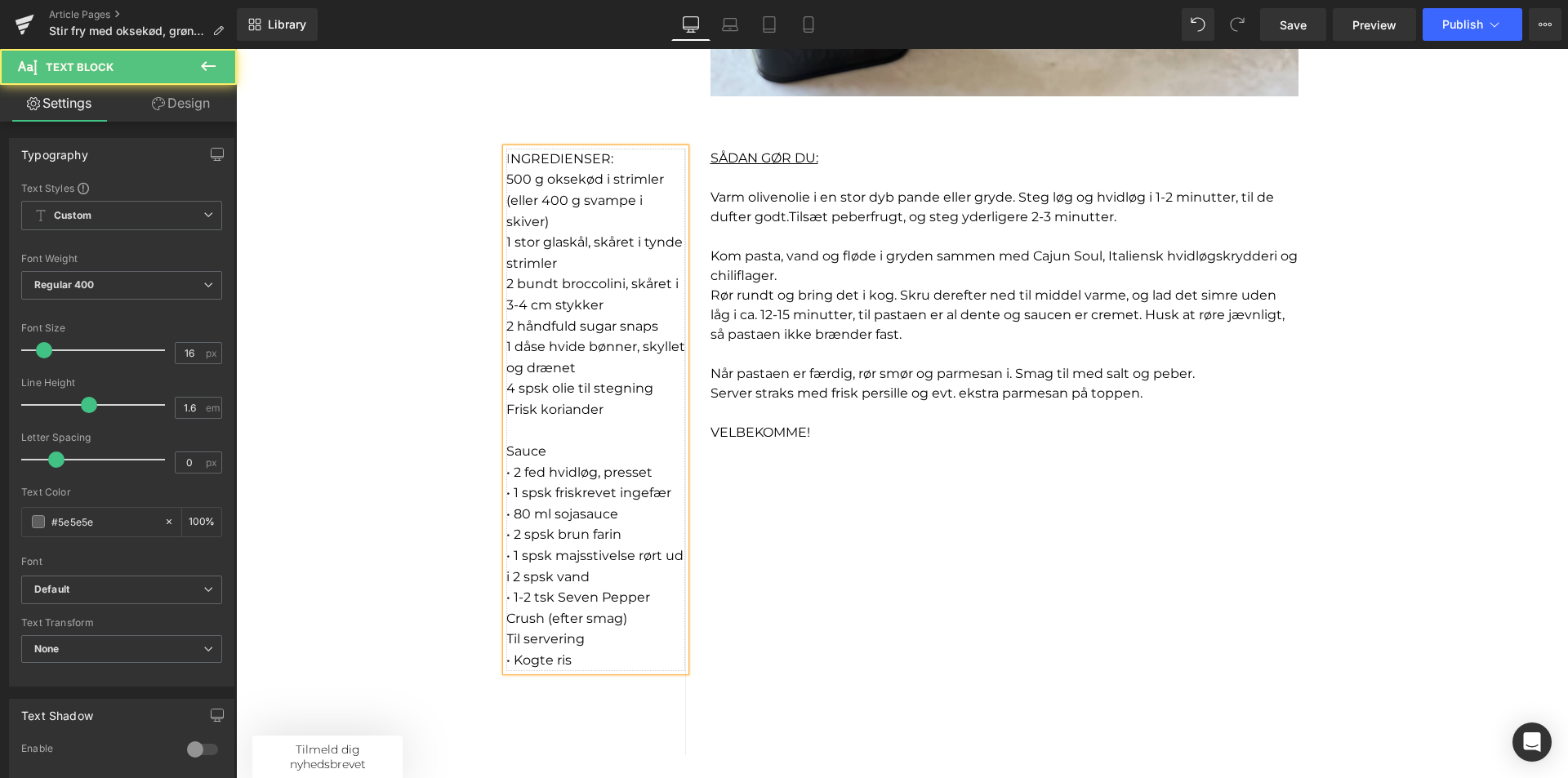
click at [618, 158] on p "I NGREDIENSER:" at bounding box center [596, 159] width 179 height 22
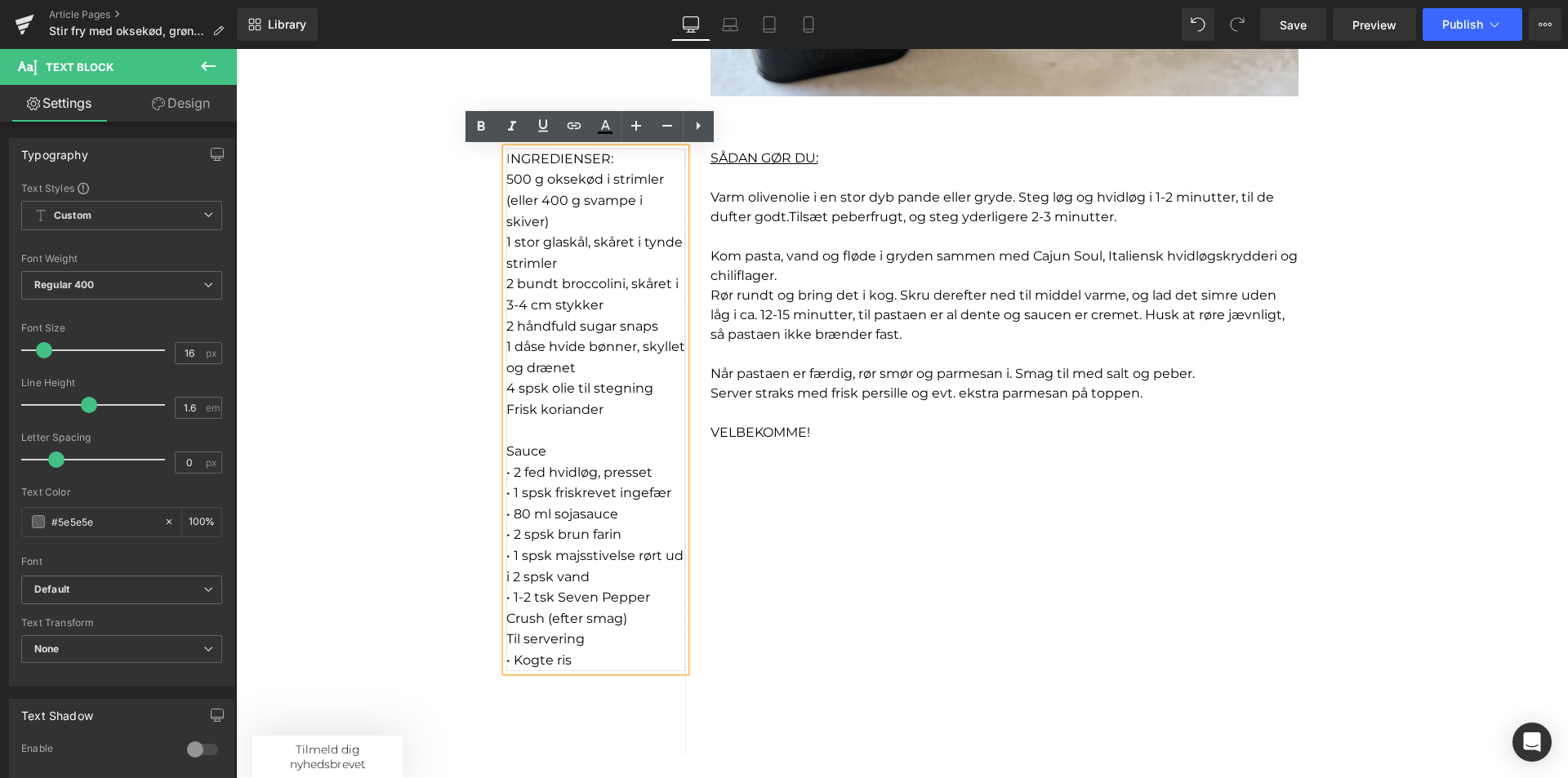
click at [509, 470] on font "• 2 fed hvidløg, presset" at bounding box center [579, 472] width 146 height 15
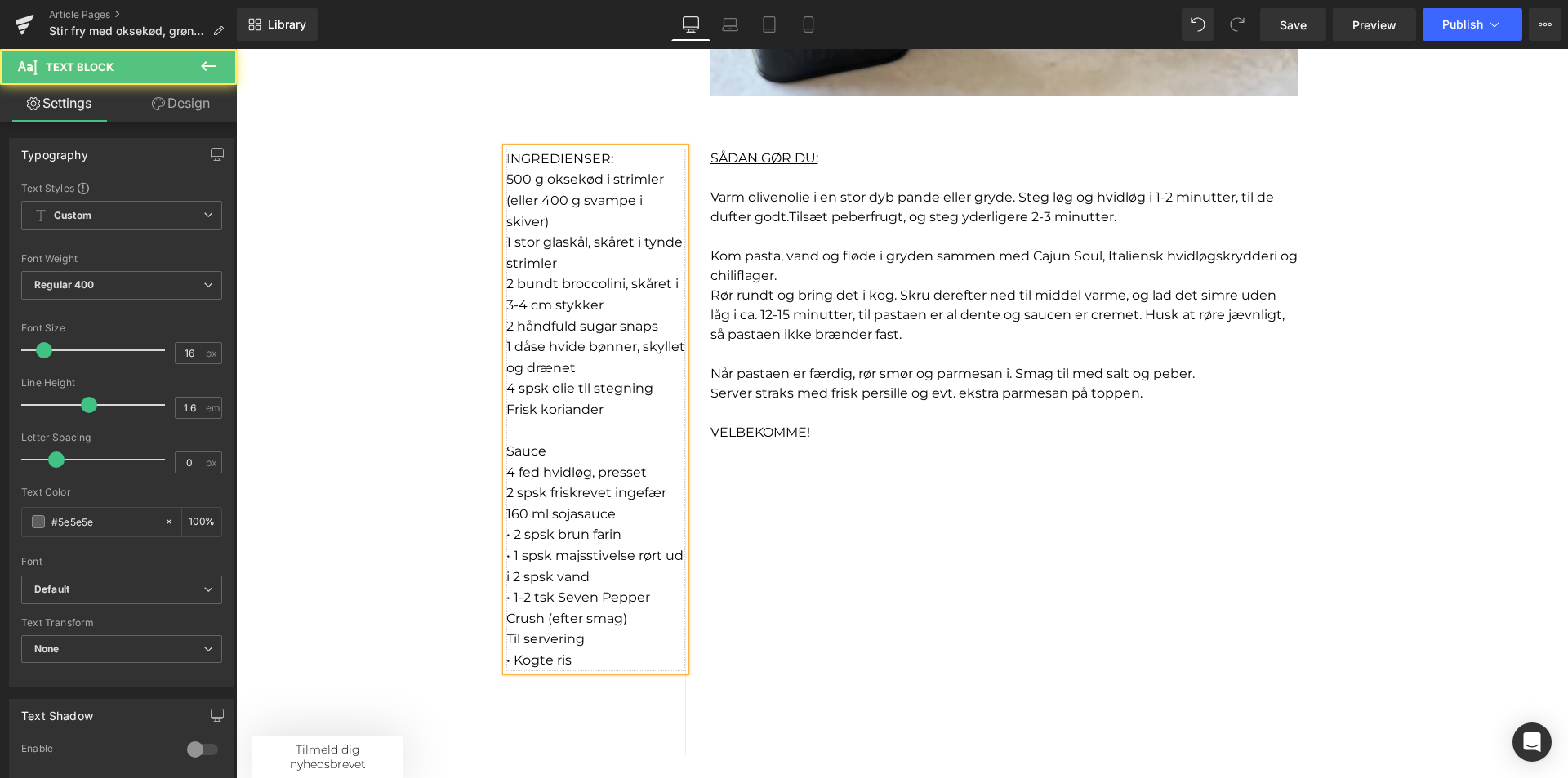
click at [513, 535] on font "• 2 spsk brun farin" at bounding box center [564, 534] width 115 height 15
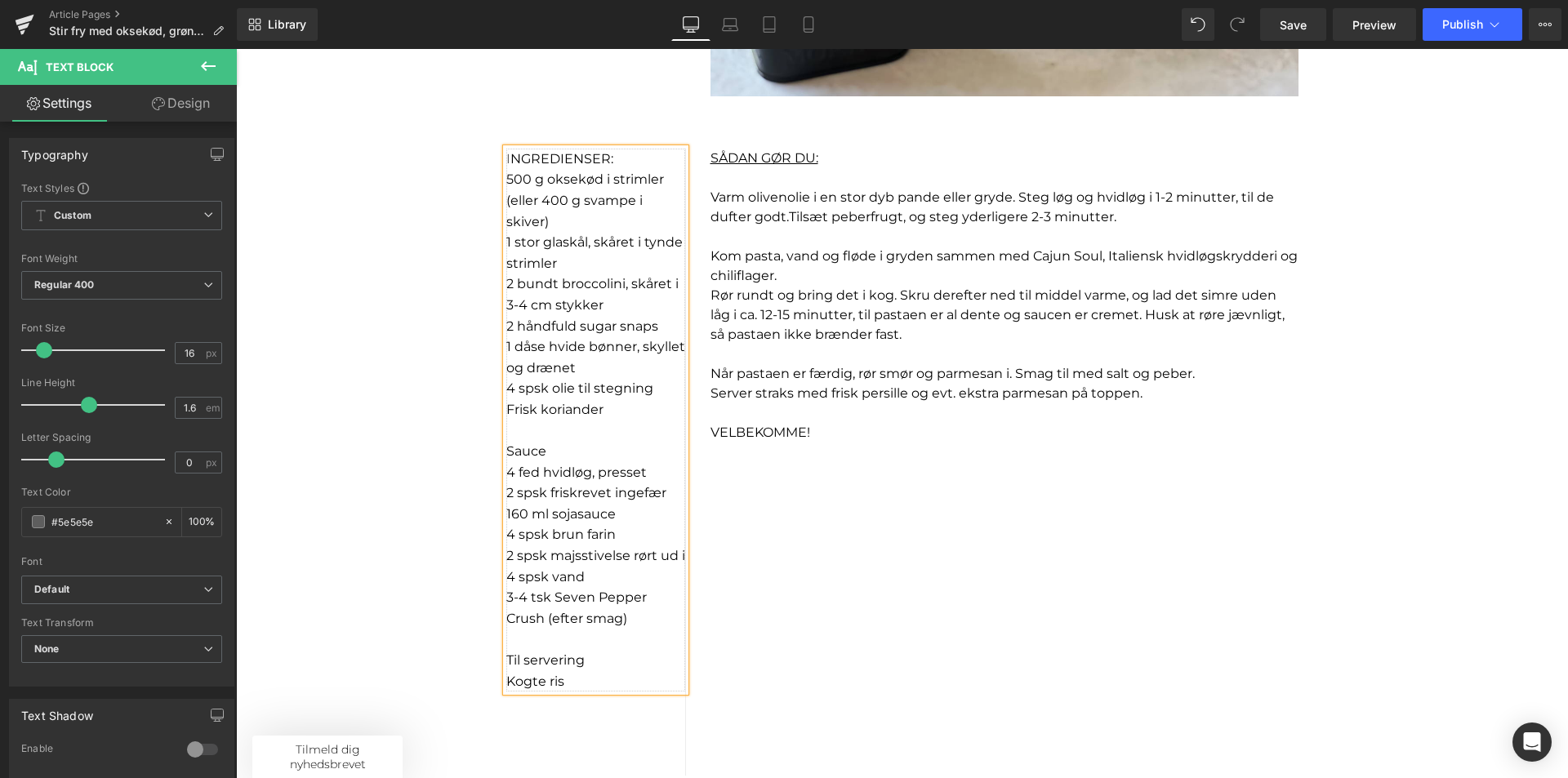
click at [585, 657] on p "Til servering" at bounding box center [596, 660] width 179 height 22
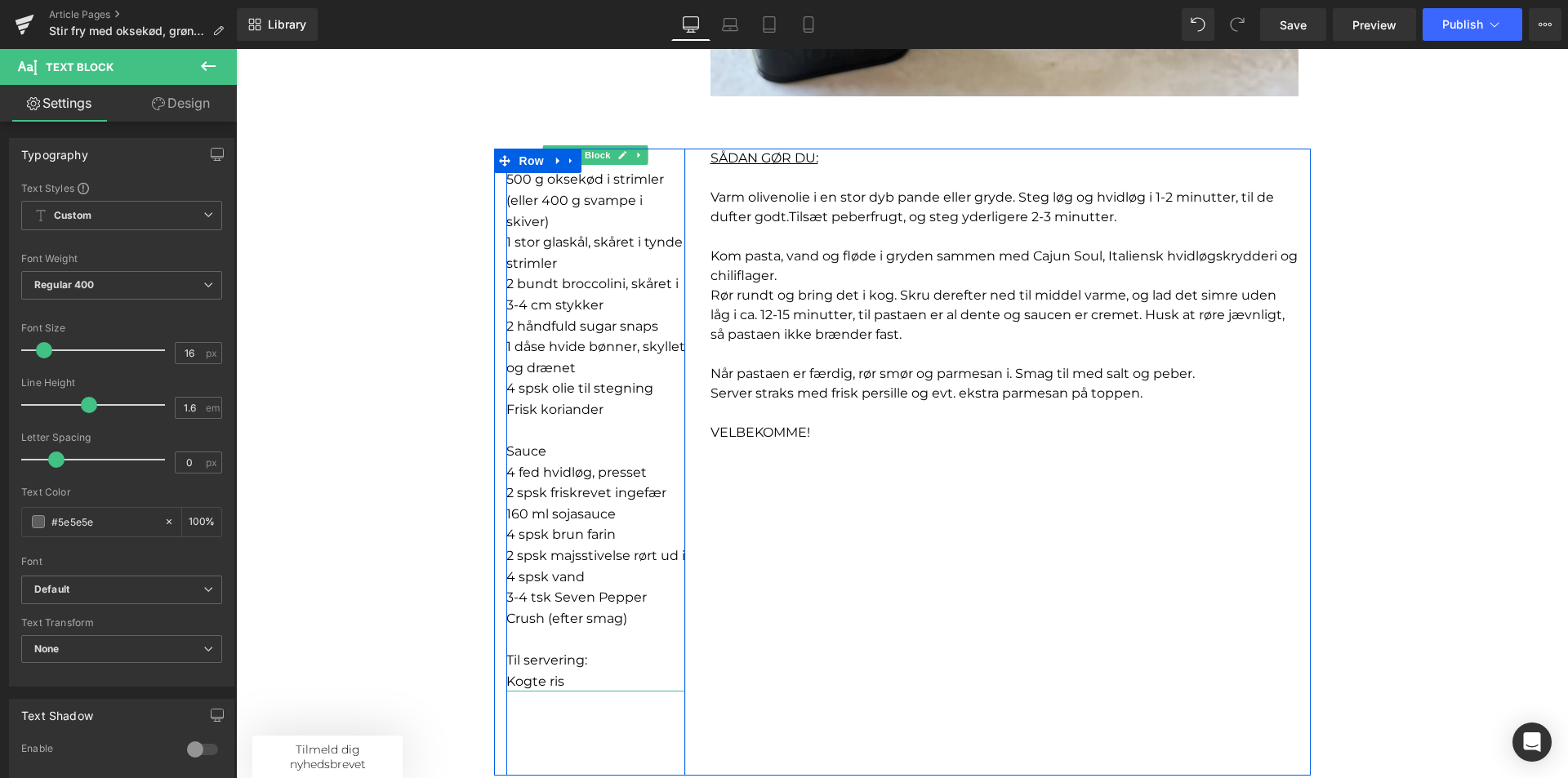
click at [571, 448] on p "Sauce" at bounding box center [596, 451] width 179 height 22
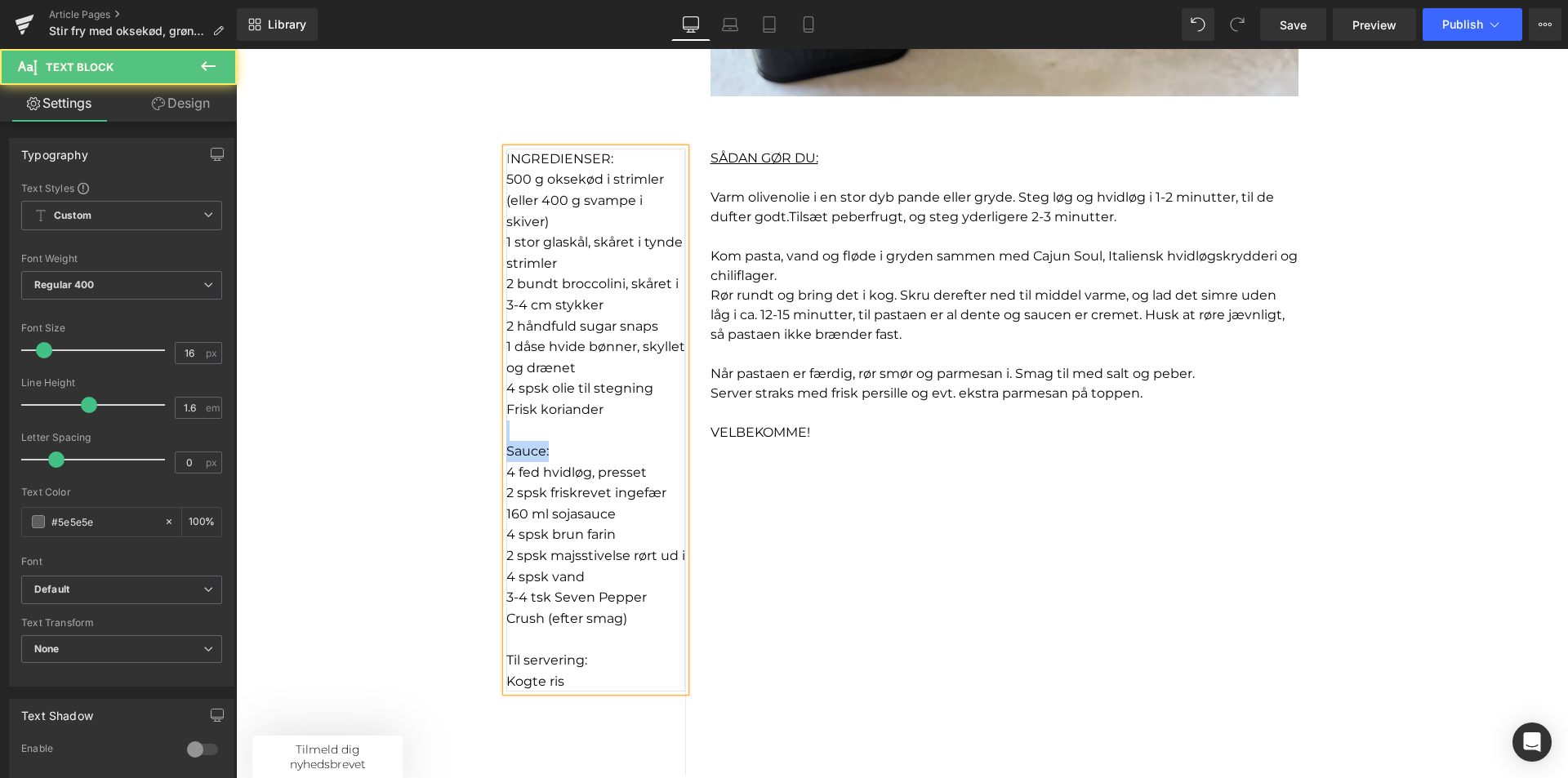
drag, startPoint x: 563, startPoint y: 455, endPoint x: 472, endPoint y: 439, distance: 92.4
click at [472, 439] on div "Sale Off (P) Image Product Sale Off (P) Image Product Stir fry med oksekød, grø…" at bounding box center [902, 529] width 1332 height 2641
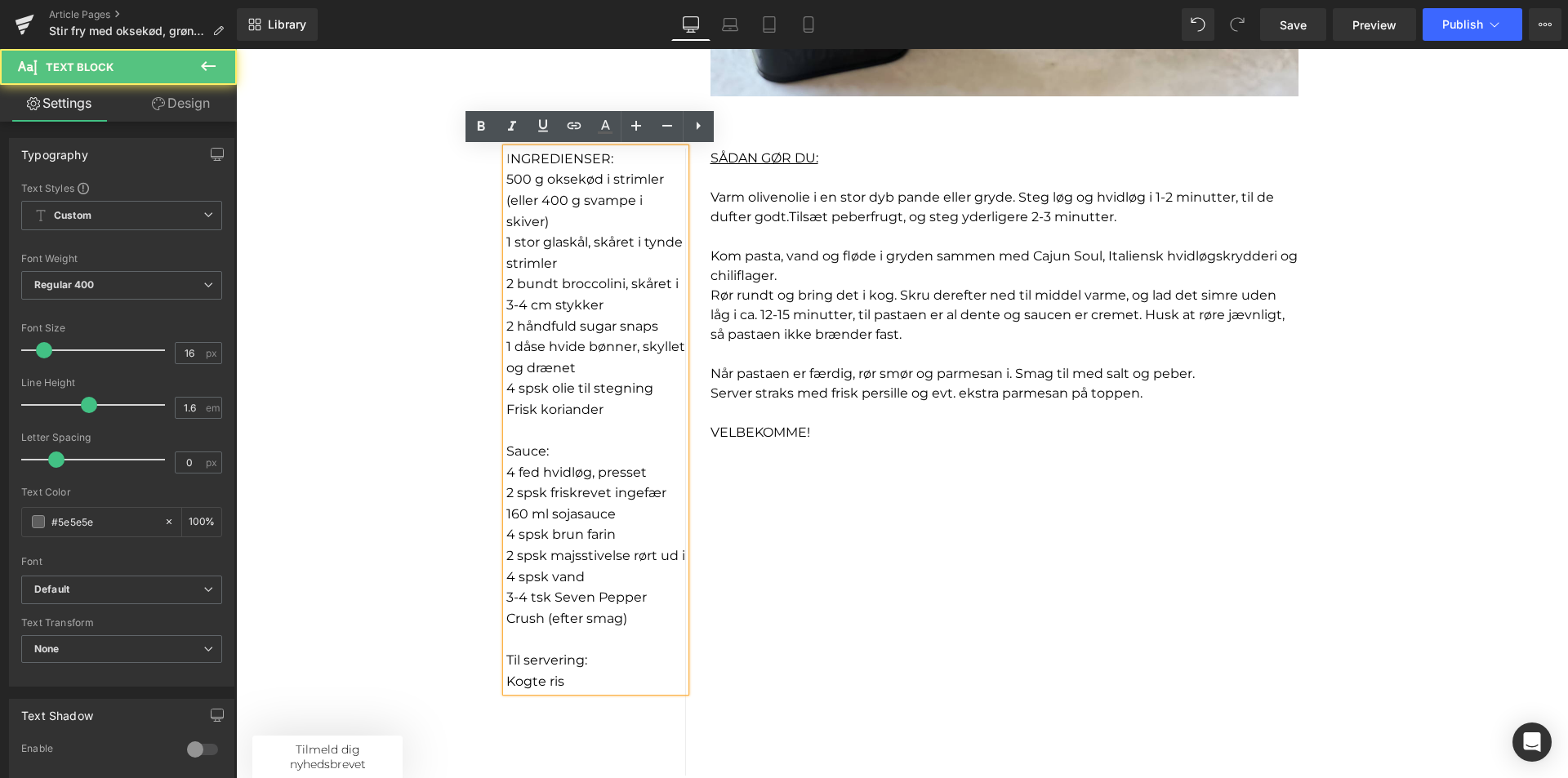
click at [475, 439] on div "Sale Off (P) Image Product Sale Off (P) Image Product Stir fry med oksekød, grø…" at bounding box center [902, 529] width 1332 height 2641
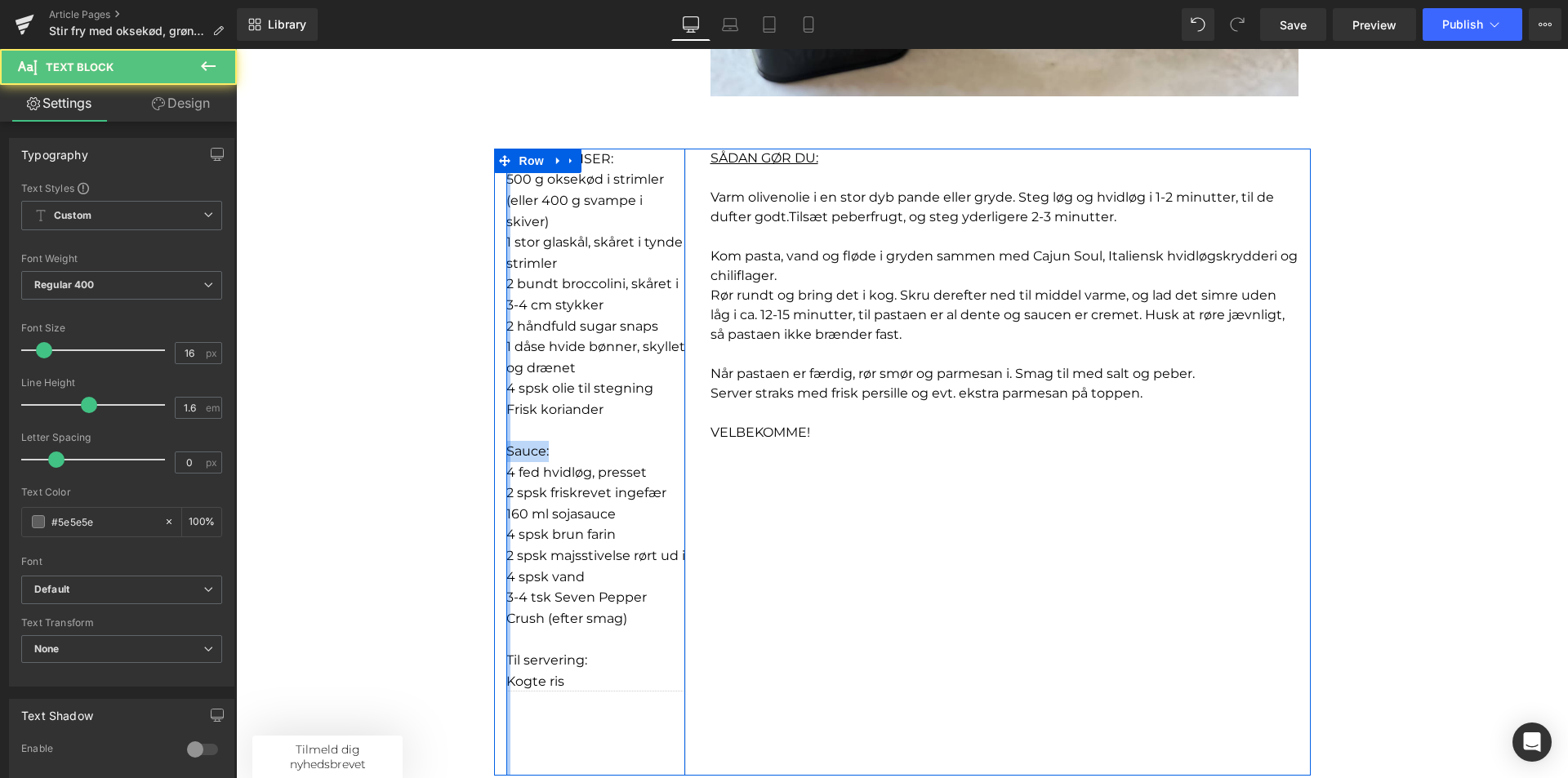
click at [507, 446] on div "I NGREDIENSER: 500 g oksekød i strimler (eller 400 g svampe i skiver)  1 stor …" at bounding box center [596, 462] width 179 height 627
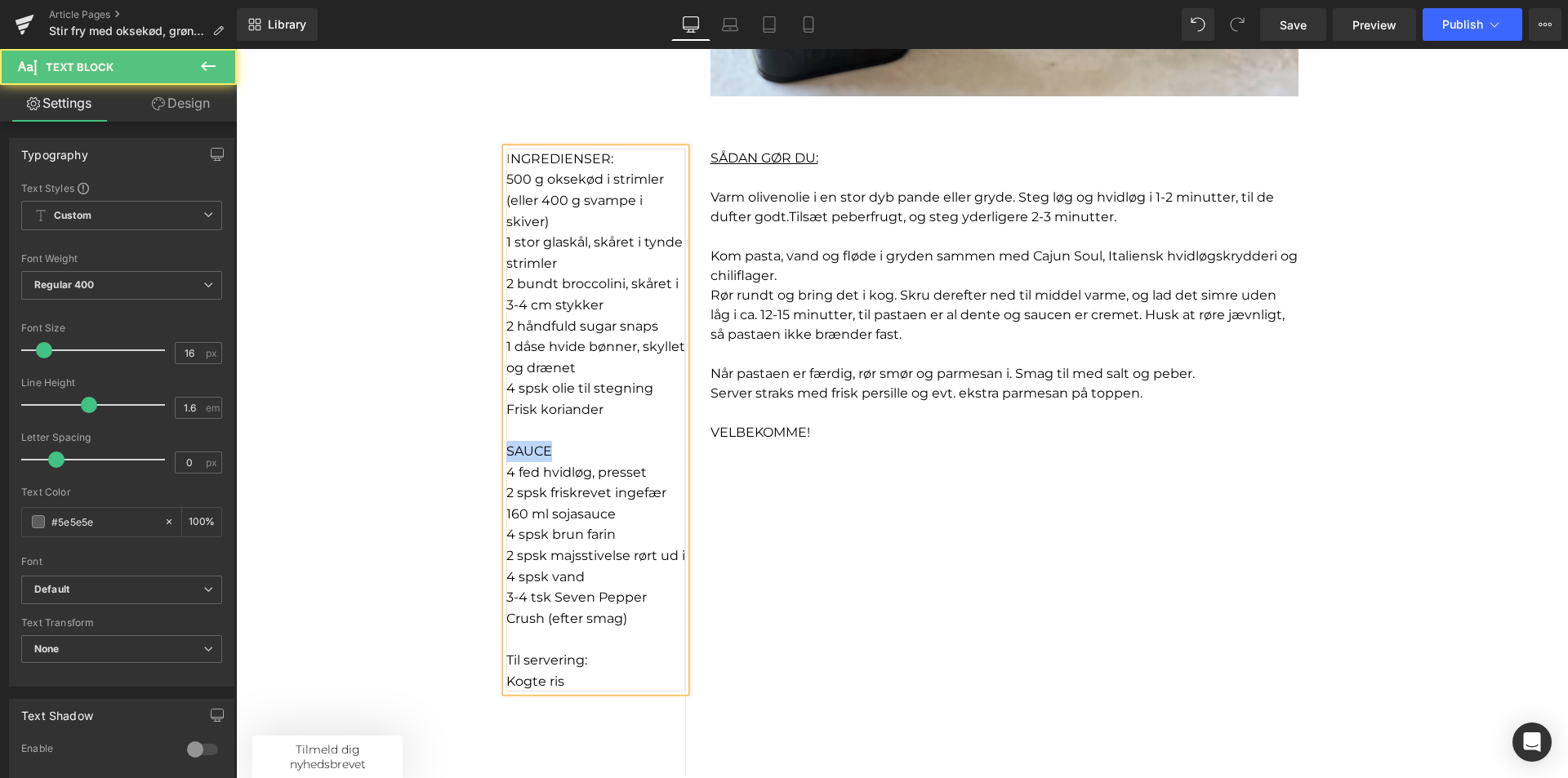
drag, startPoint x: 579, startPoint y: 455, endPoint x: 493, endPoint y: 456, distance: 86.0
click at [494, 456] on div "I NGREDIENSER: 500 g oksekød i strimler (eller 400 g svampe i skiver)  1 stor …" at bounding box center [596, 462] width 204 height 627
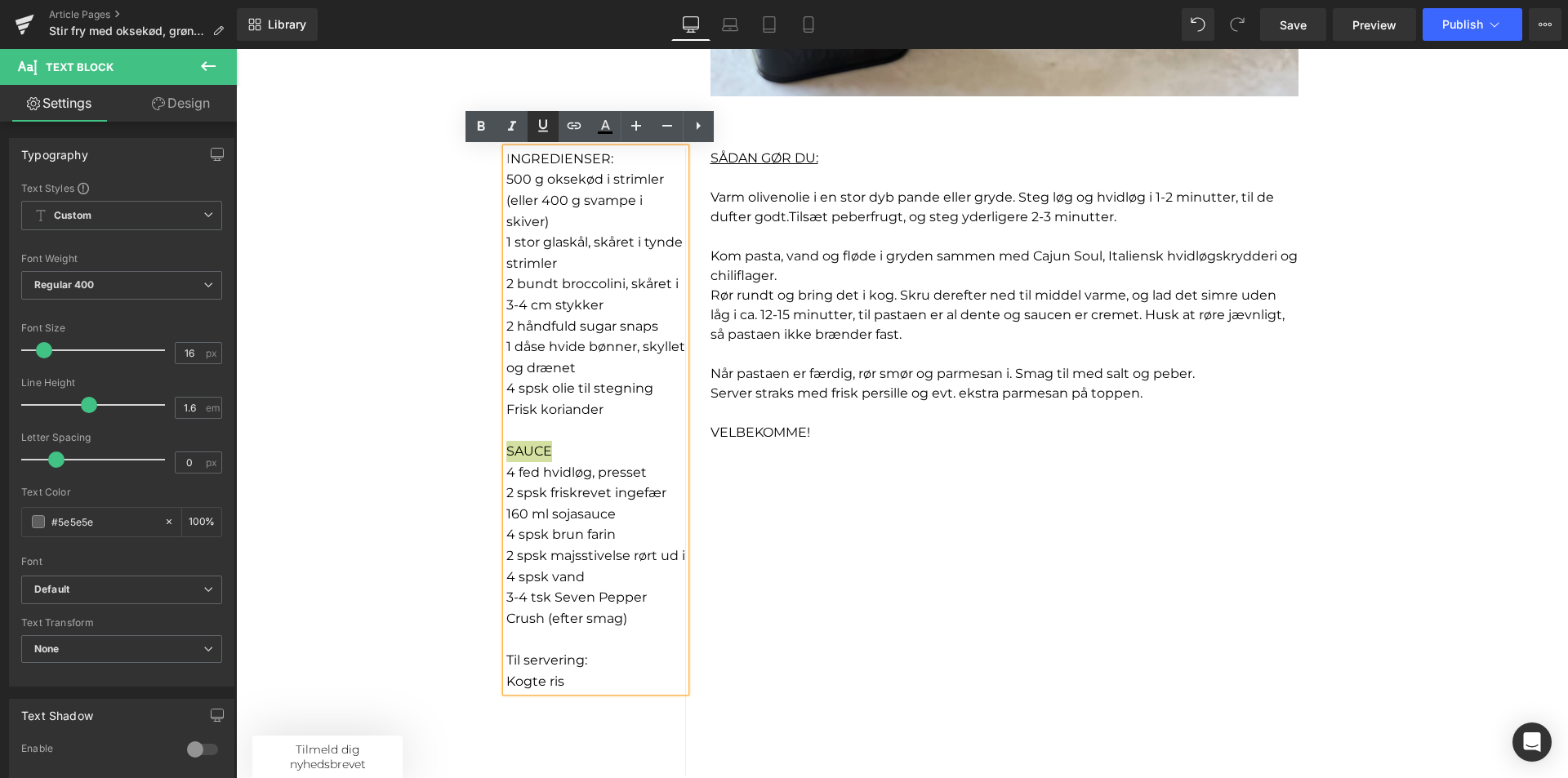
click at [549, 126] on icon at bounding box center [542, 125] width 20 height 20
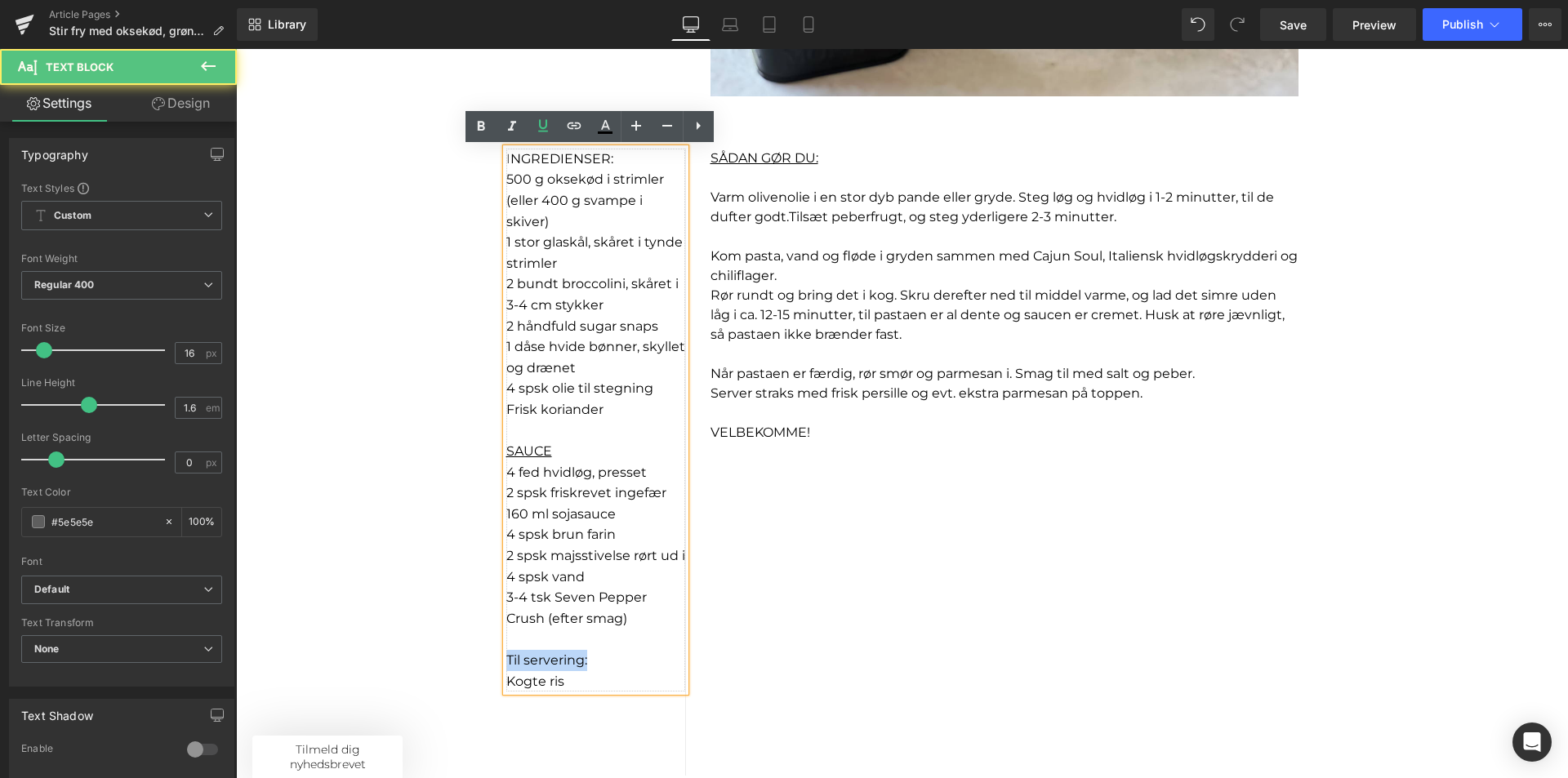
drag, startPoint x: 592, startPoint y: 662, endPoint x: 502, endPoint y: 656, distance: 90.2
click at [507, 656] on p "Til servering:" at bounding box center [596, 660] width 179 height 22
drag, startPoint x: 607, startPoint y: 666, endPoint x: 495, endPoint y: 659, distance: 112.2
click at [495, 659] on div "I NGREDIENSER: 500 g oksekød i strimler (eller 400 g svampe i skiver)  1 stor …" at bounding box center [596, 462] width 204 height 627
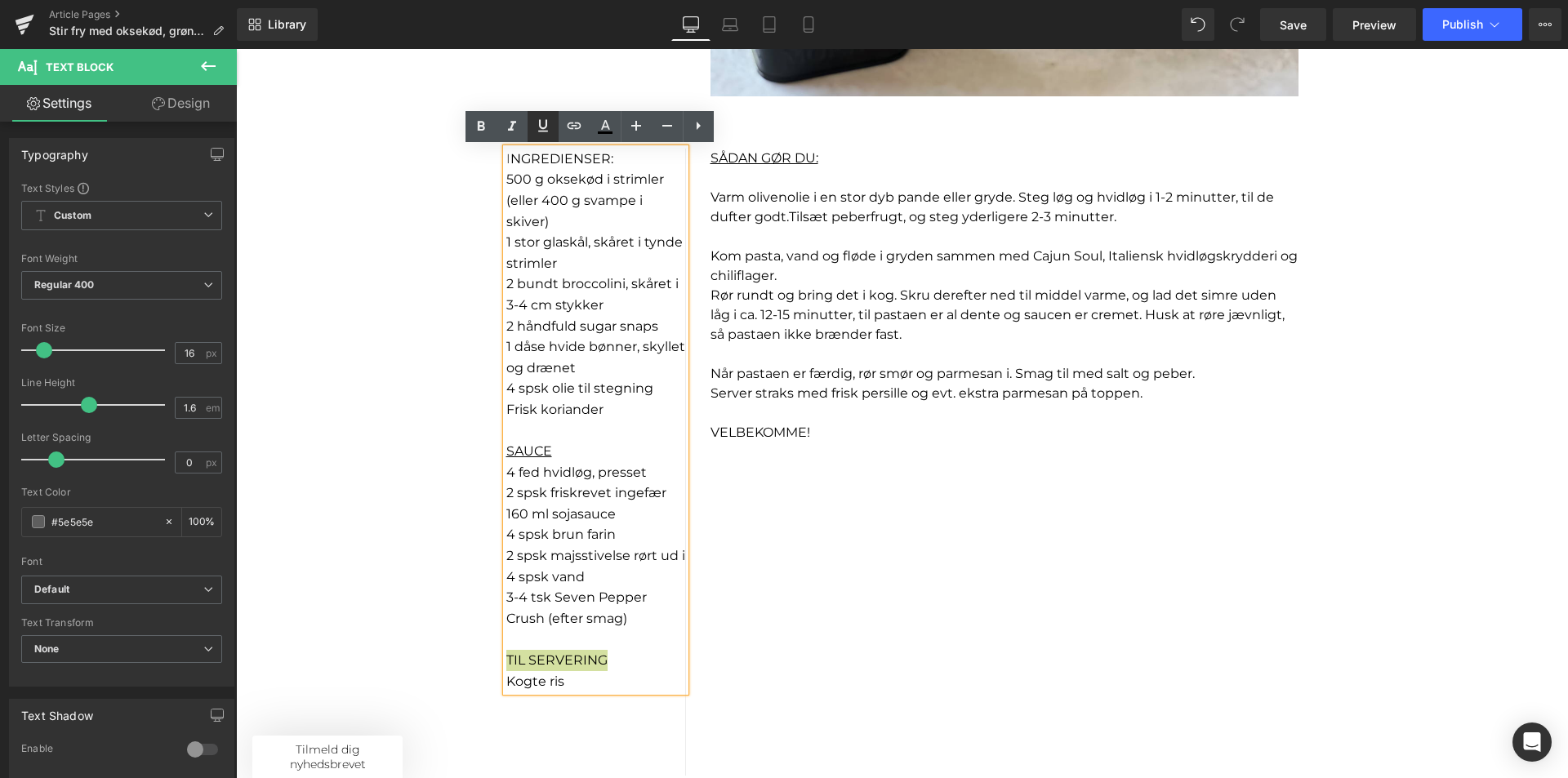
click at [540, 118] on icon at bounding box center [542, 125] width 20 height 20
click at [626, 638] on p at bounding box center [596, 639] width 179 height 22
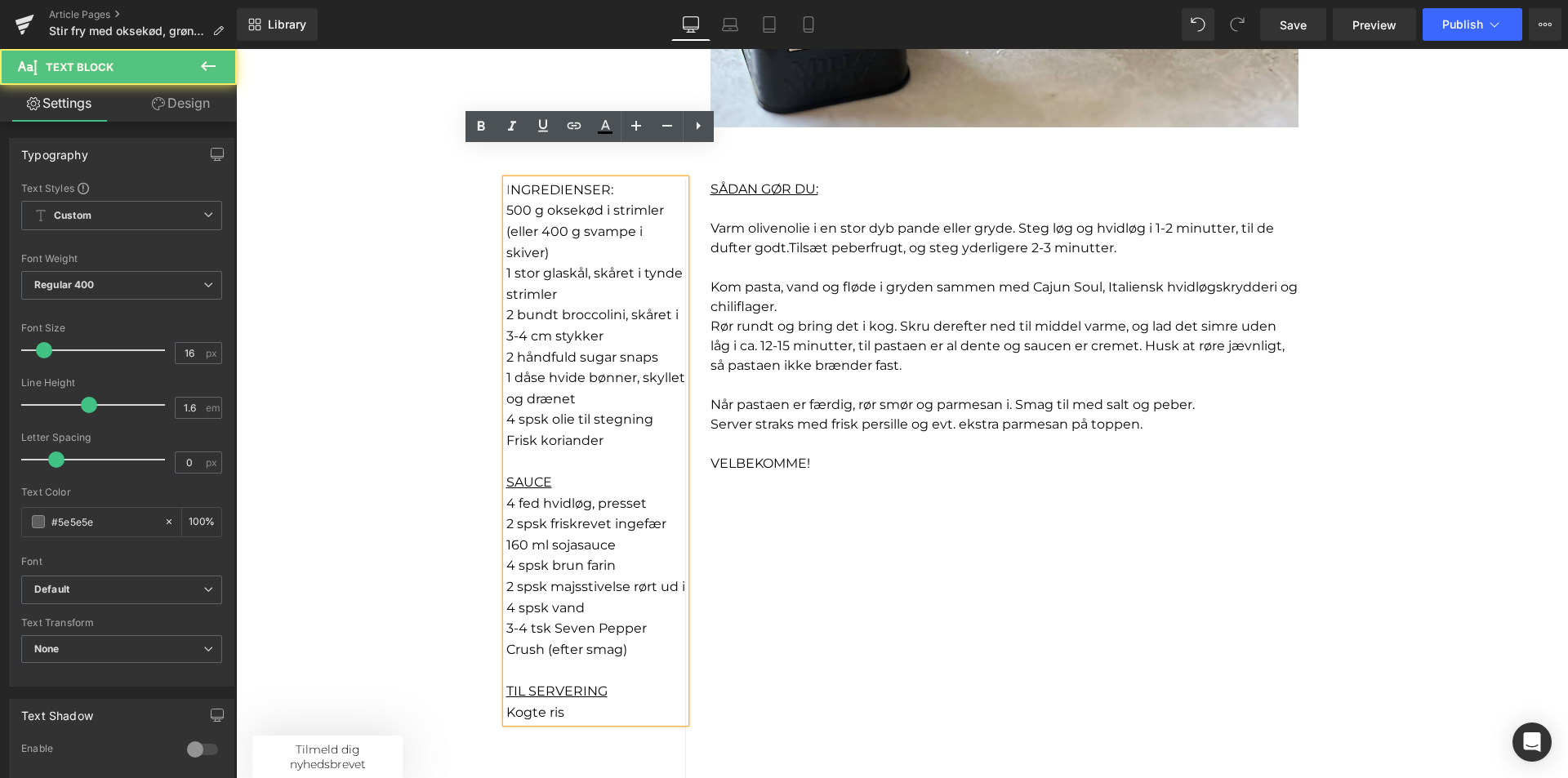
scroll to position [898, 0]
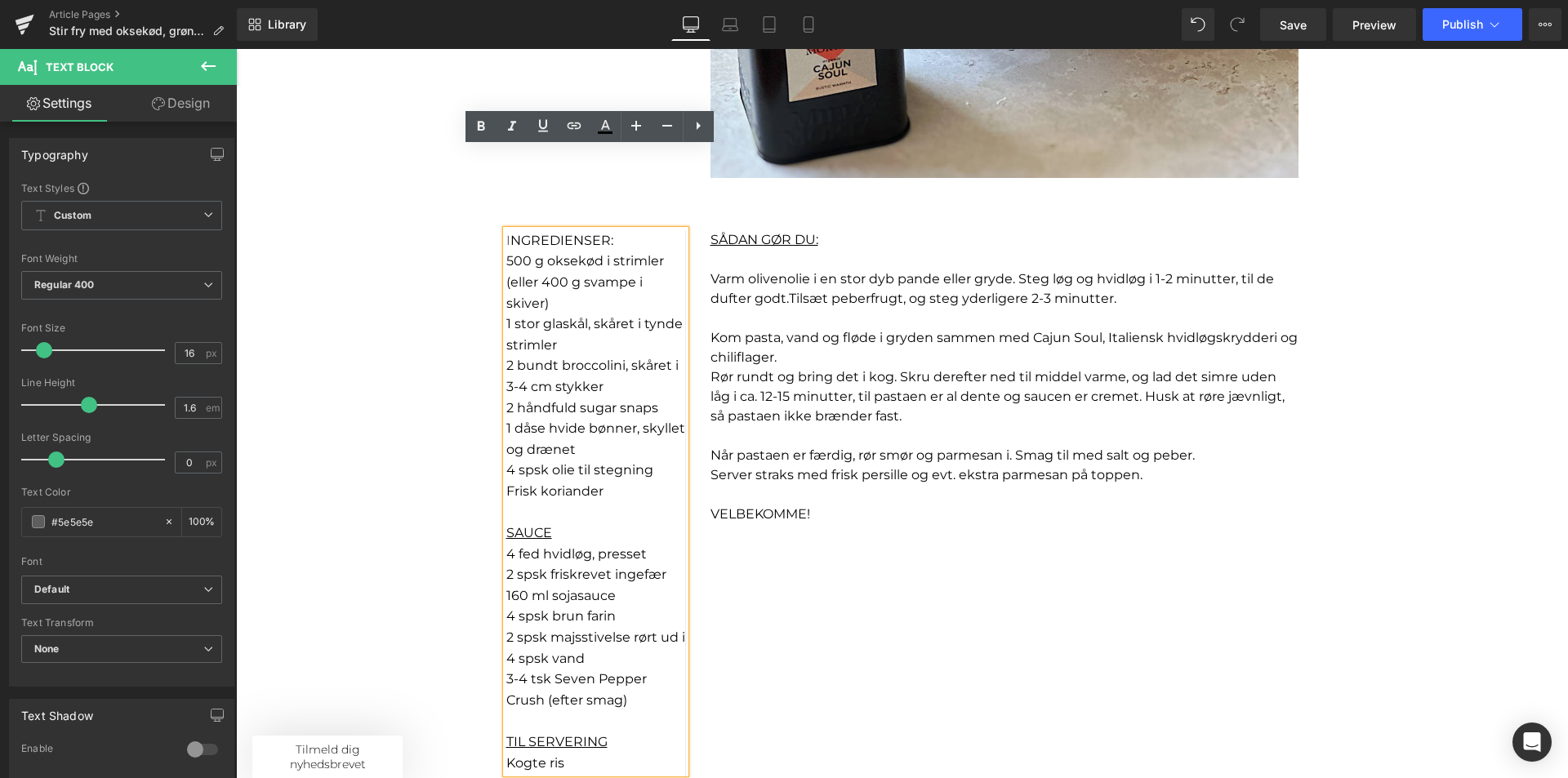
click at [635, 239] on p "I NGREDIENSER:" at bounding box center [596, 240] width 179 height 22
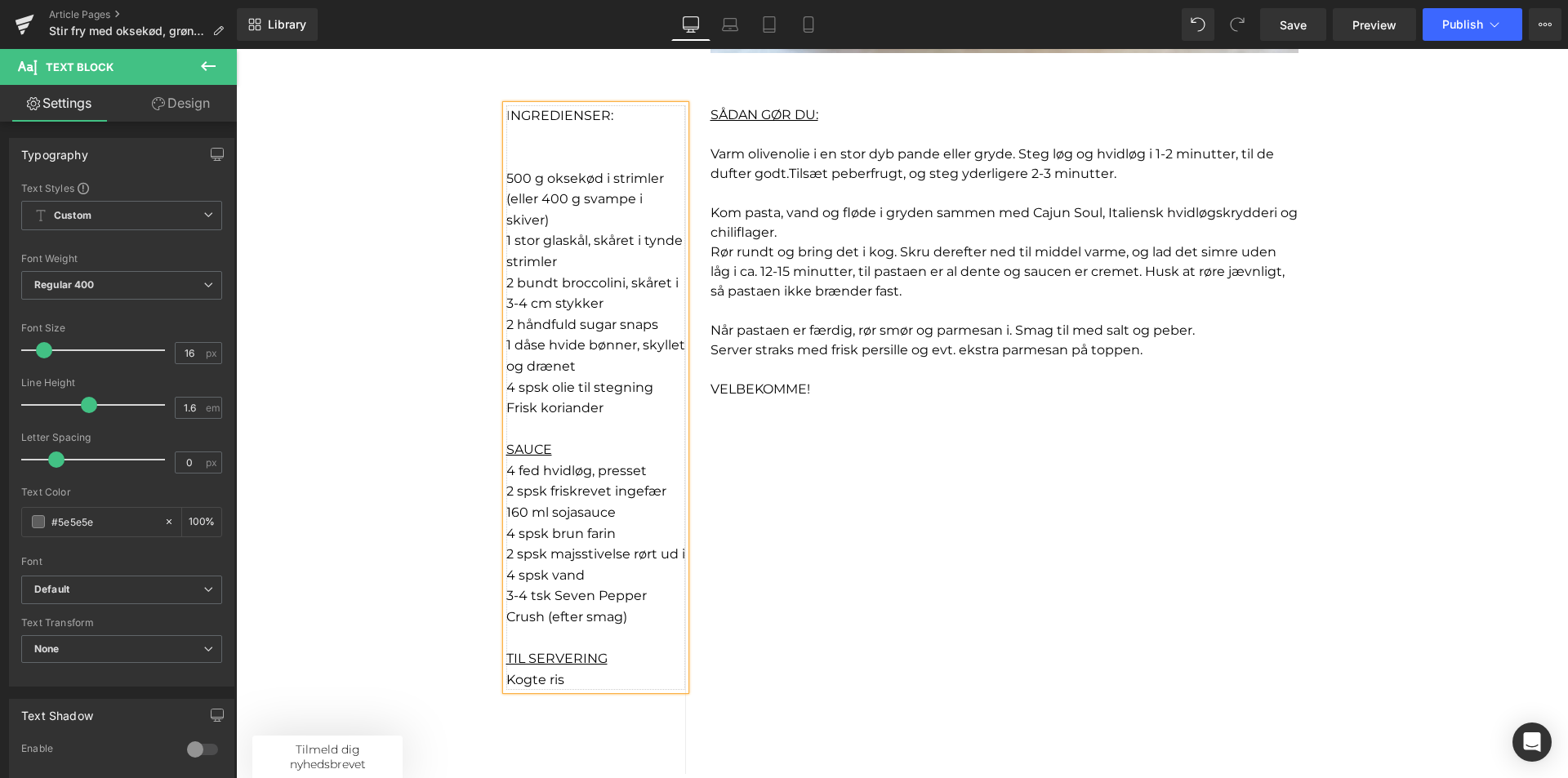
scroll to position [1061, 0]
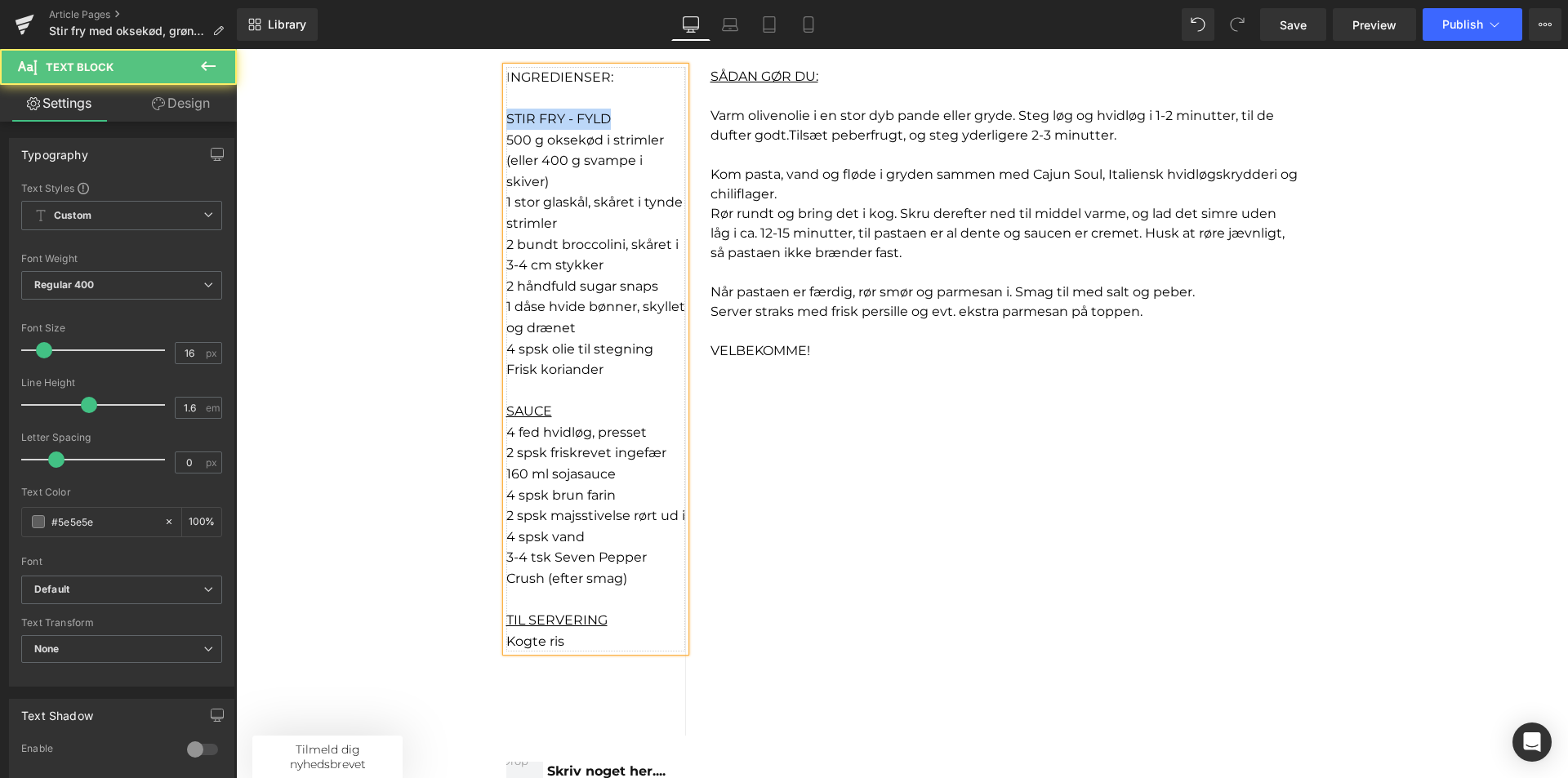
drag, startPoint x: 645, startPoint y: 112, endPoint x: 557, endPoint y: 123, distance: 88.7
click at [494, 124] on div "I NGREDIENSER: STIR FRY - FYLD 500 g oksekød i strimler (eller 400 g svampe i s…" at bounding box center [596, 402] width 204 height 670
click at [564, 123] on span "STIR FRY - FYLD" at bounding box center [559, 119] width 105 height 15
drag, startPoint x: 497, startPoint y: 117, endPoint x: 464, endPoint y: 123, distance: 33.5
click at [464, 123] on div "Sale Off (P) Image Product Sale Off (P) Image Product Stir fry med oksekød, grø…" at bounding box center [902, 470] width 1332 height 2684
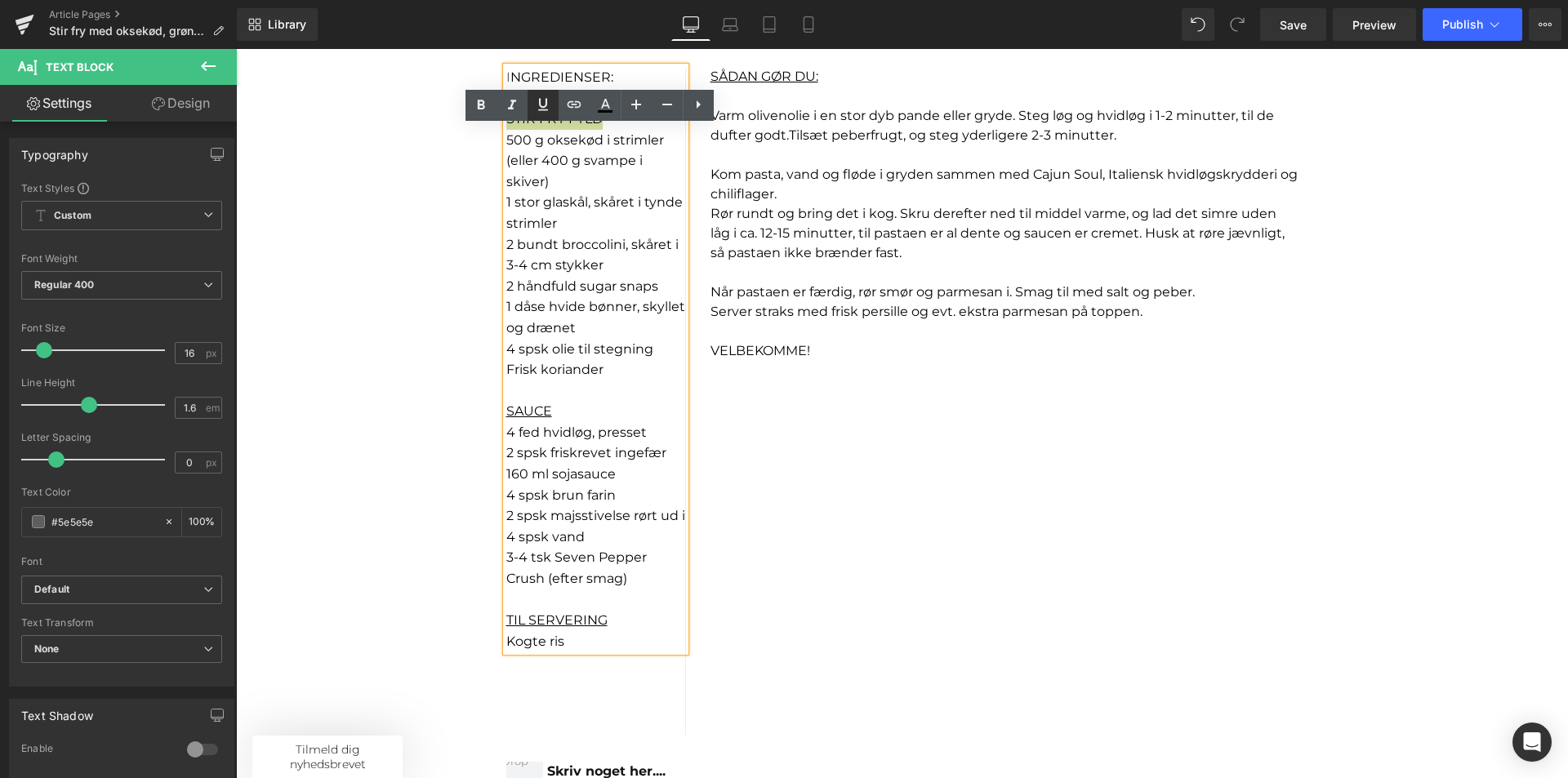
click at [538, 102] on icon at bounding box center [542, 104] width 20 height 20
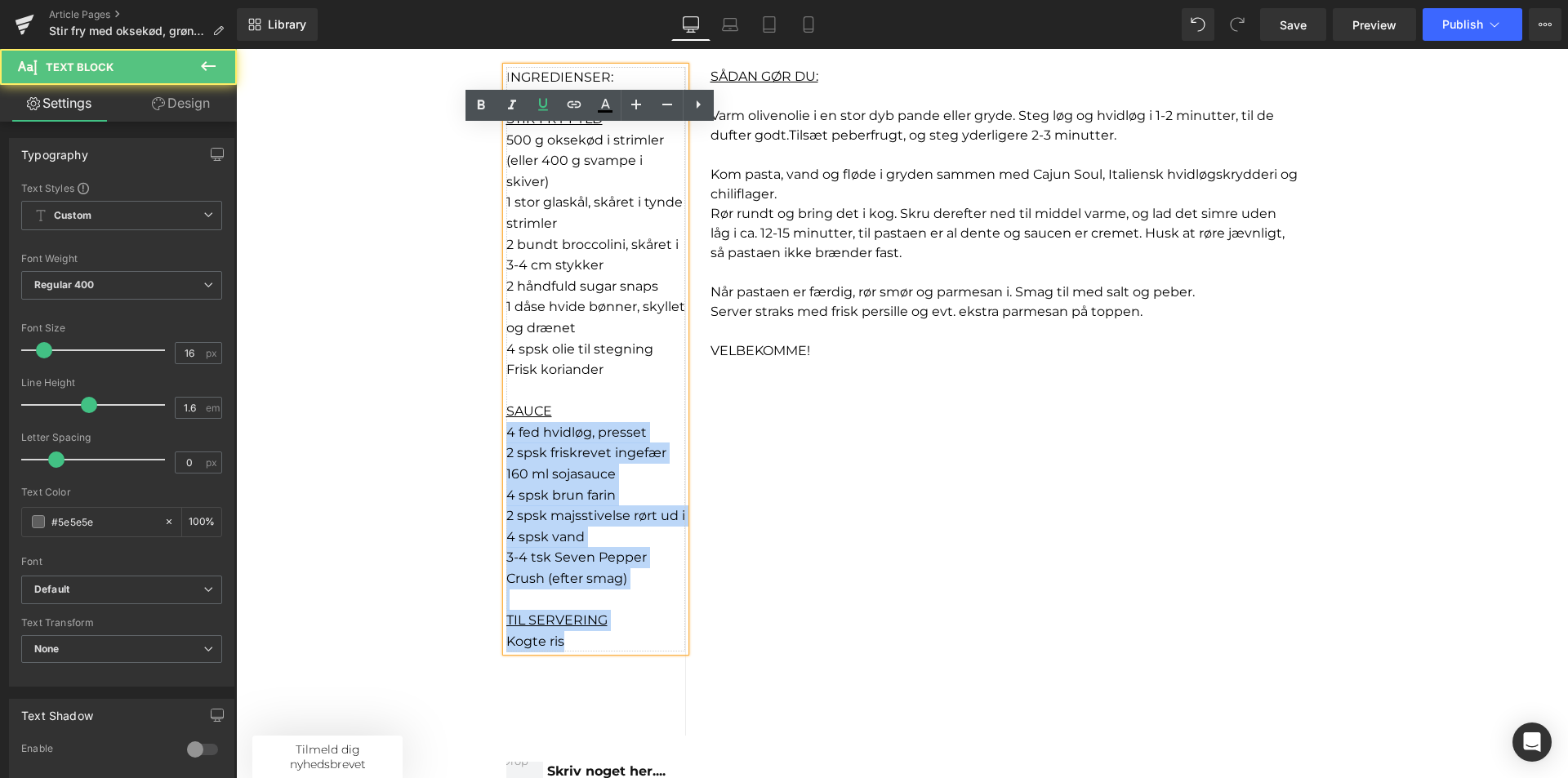
drag, startPoint x: 539, startPoint y: 407, endPoint x: 495, endPoint y: 405, distance: 44.0
click at [507, 405] on div "I NGREDIENSER: STIR FRY FYLD 500 g oksekød i strimler (eller 400 g svampe i ski…" at bounding box center [596, 359] width 179 height 586
click at [562, 401] on p "SAUCE" at bounding box center [596, 411] width 179 height 22
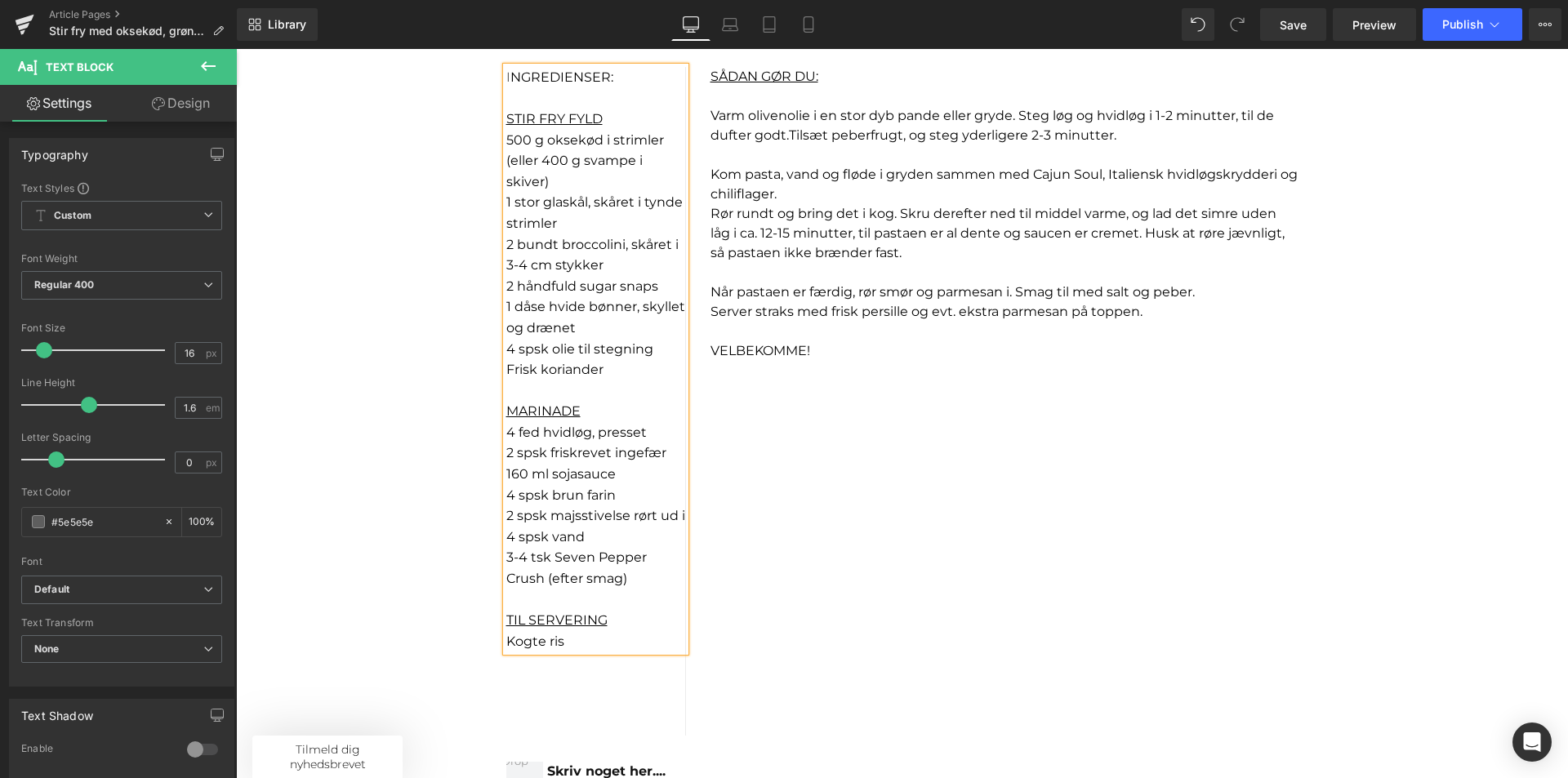
click at [934, 443] on div "I NGREDIENSER: STIR FRY FYLD 500 g oksekød i strimler (eller 400 g svampe i ski…" at bounding box center [903, 402] width 817 height 670
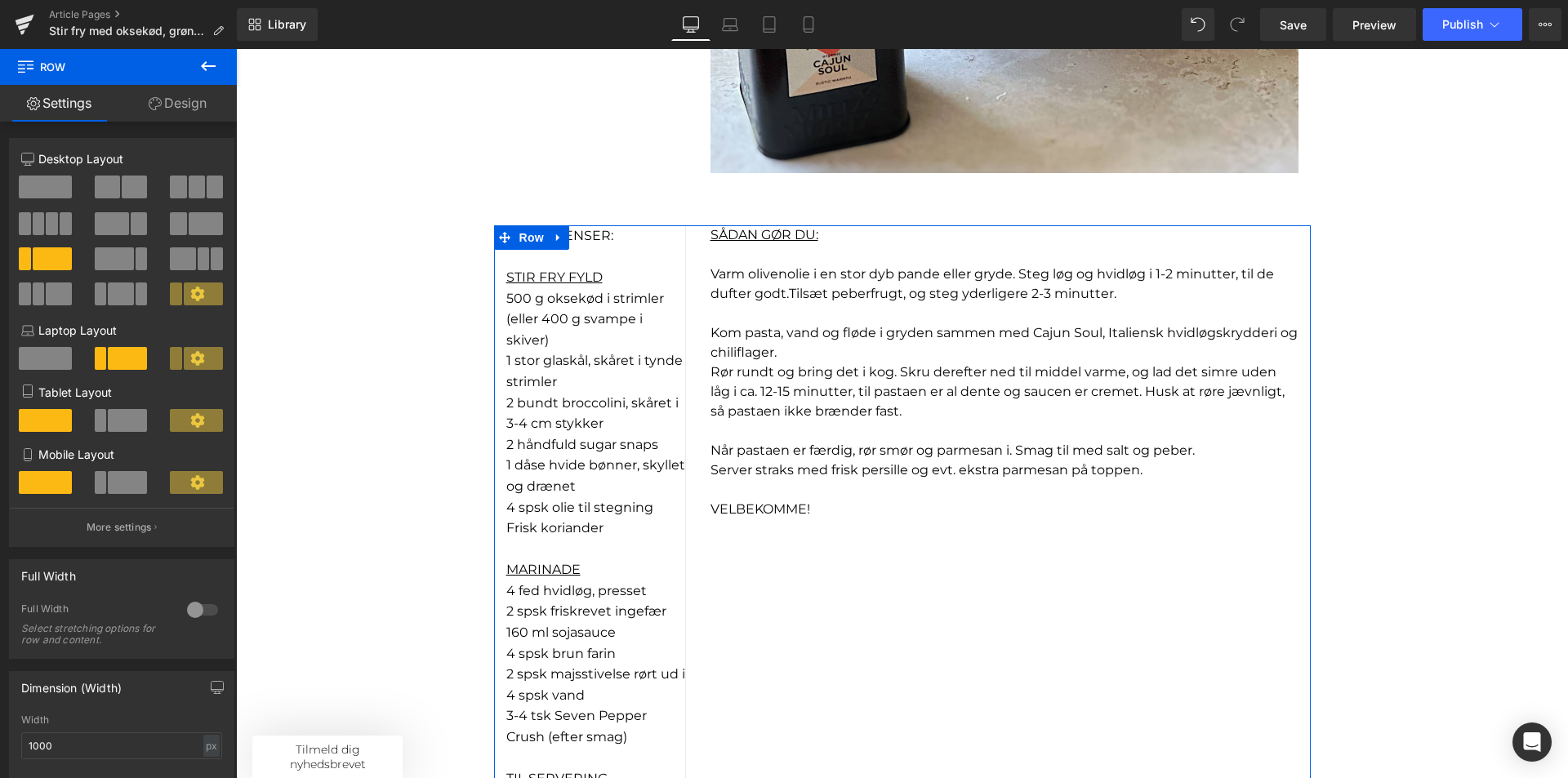
scroll to position [898, 0]
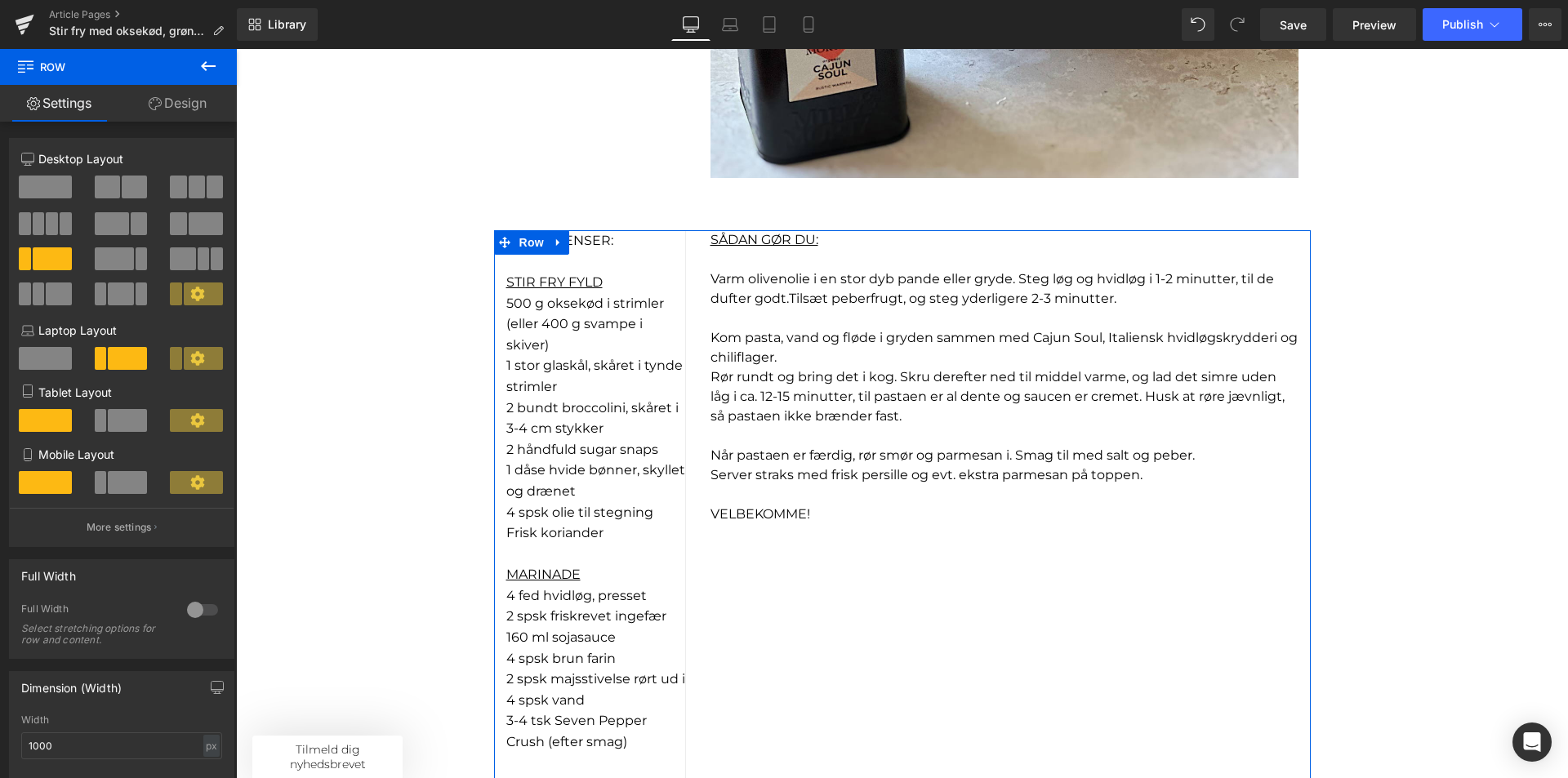
click at [884, 403] on span "Rør rundt og bring det i kog. Skru derefter ned til middel varme, og lad det si…" at bounding box center [997, 396] width 575 height 55
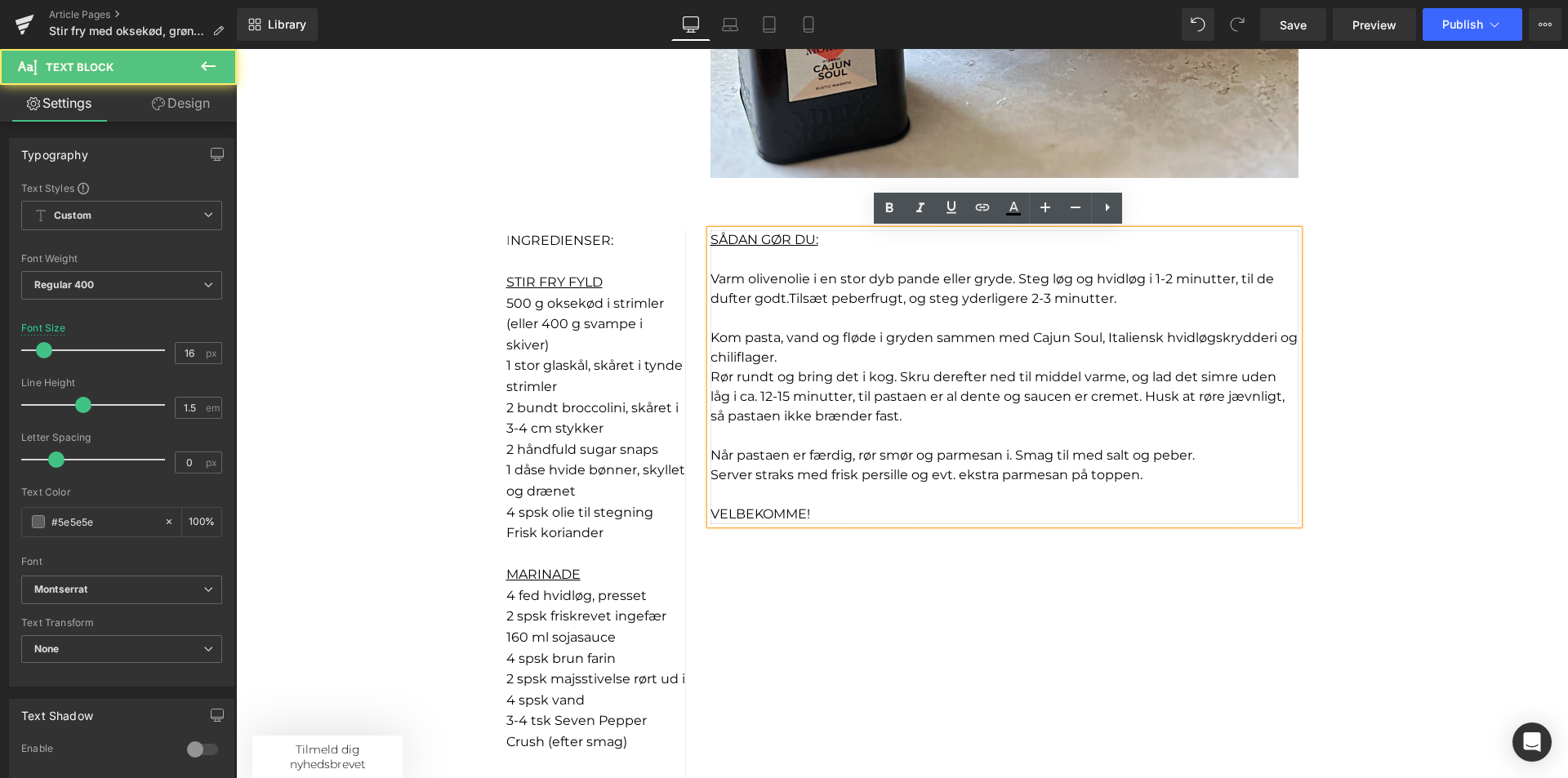
click at [878, 465] on p "Server straks med frisk persille og evt. ekstra parmesan på toppen." at bounding box center [1004, 474] width 588 height 20
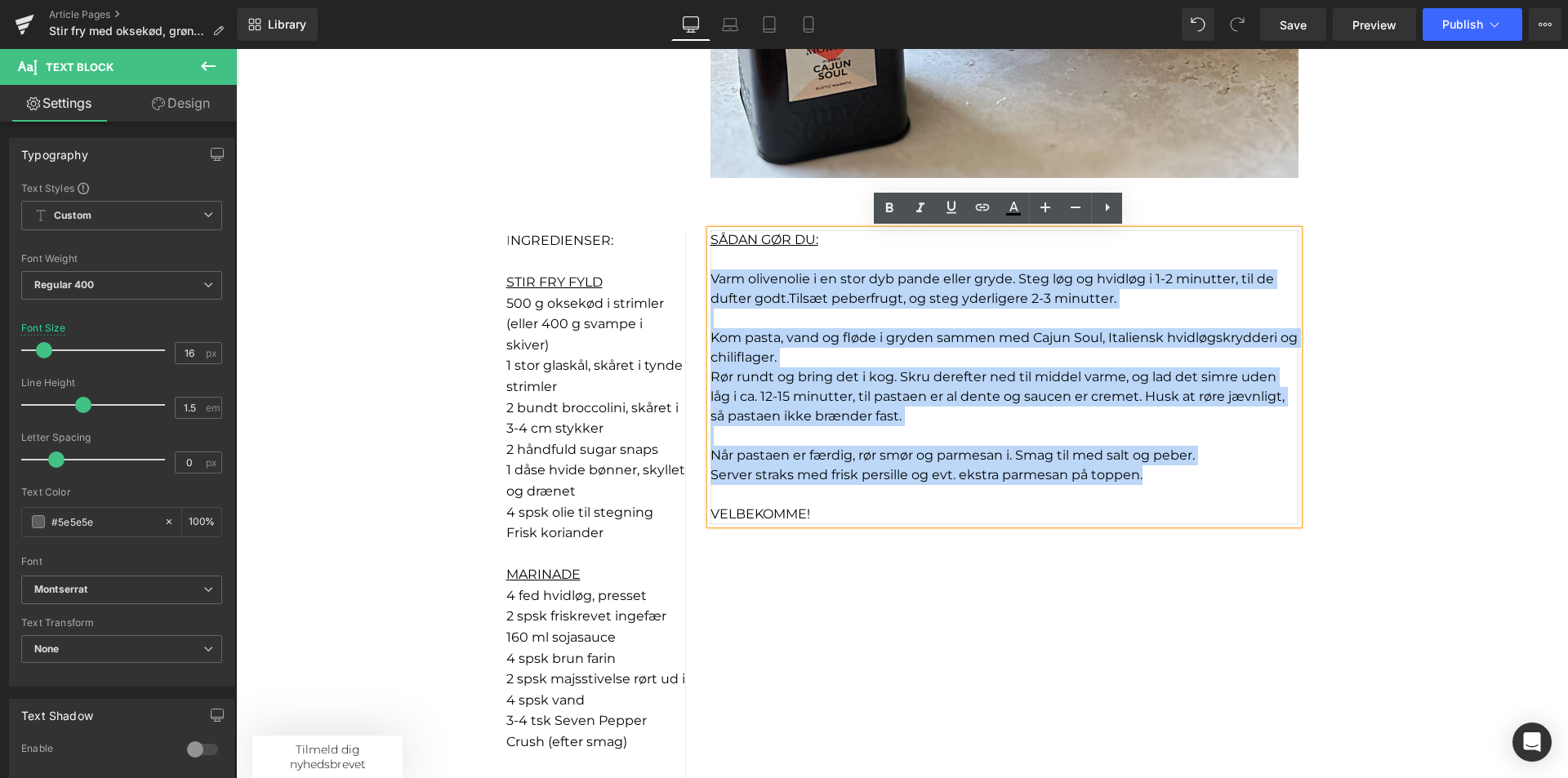
drag, startPoint x: 1138, startPoint y: 470, endPoint x: 695, endPoint y: 272, distance: 485.2
click at [698, 272] on div "SÅDAN GØR DU: Varm olivenolie i en stor dyb pande eller gryde. Steg løg og hvid…" at bounding box center [1004, 377] width 612 height 294
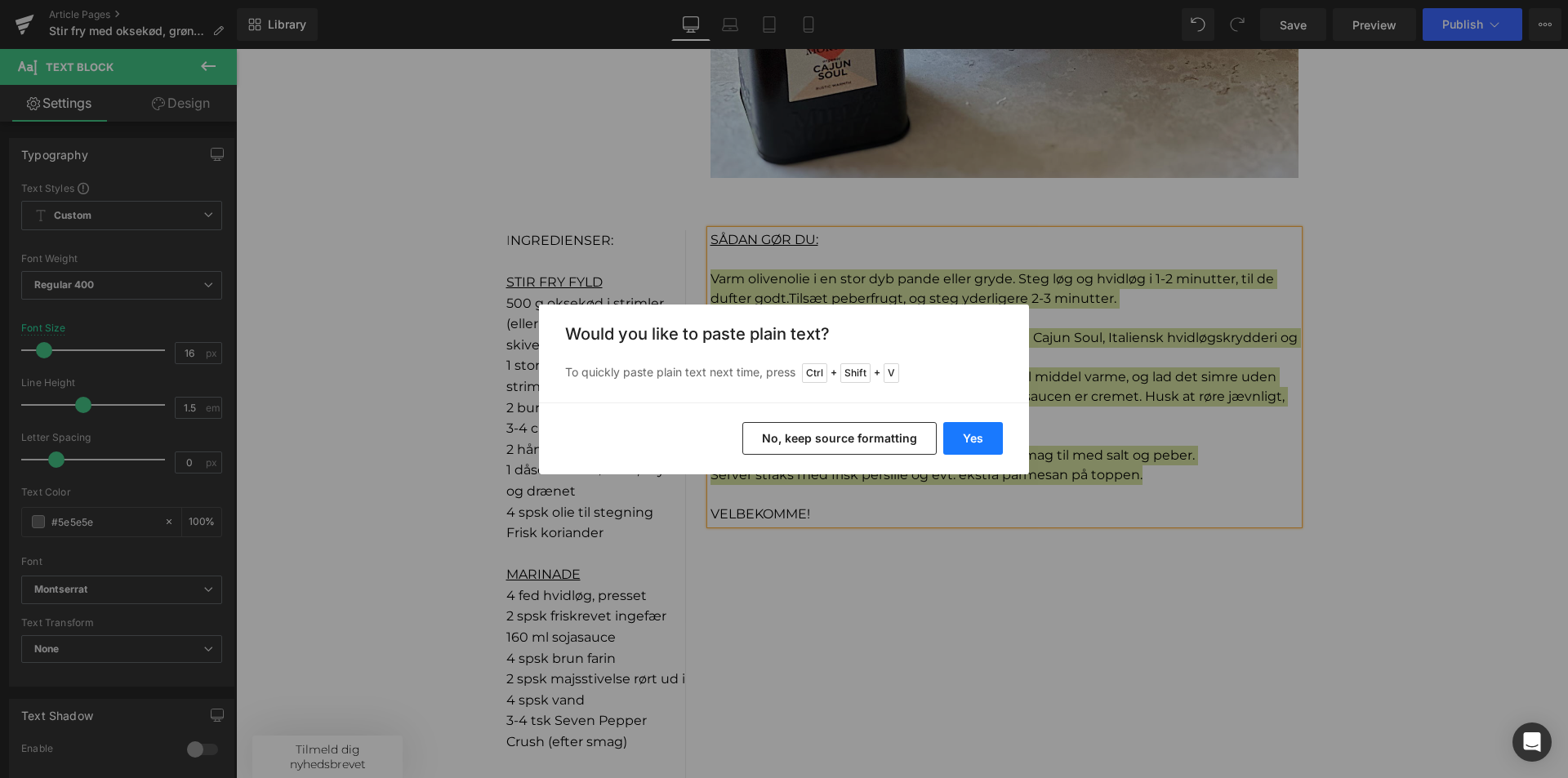
click at [964, 435] on button "Yes" at bounding box center [973, 439] width 59 height 33
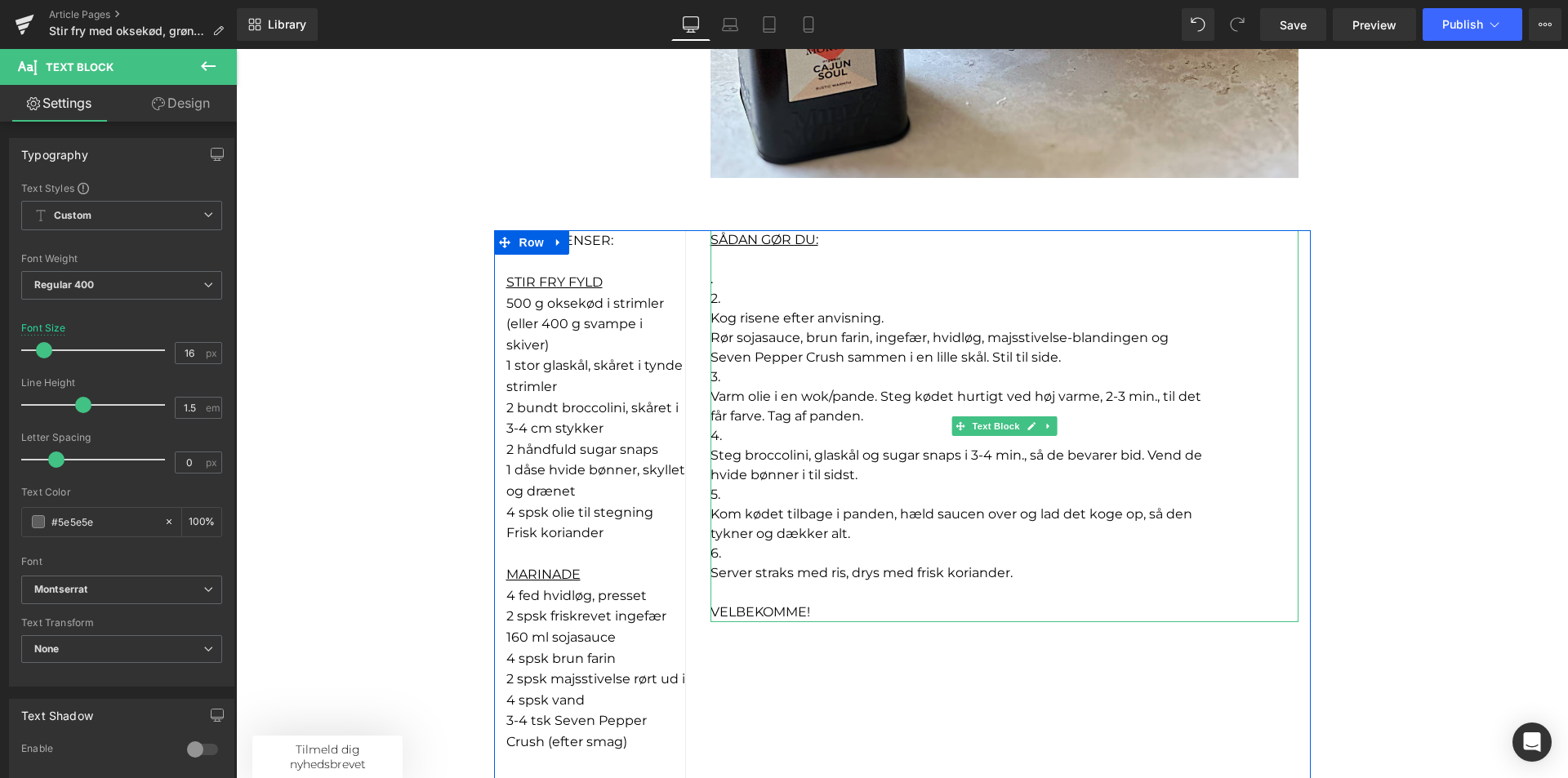
click at [729, 294] on p "2." at bounding box center [1004, 298] width 588 height 20
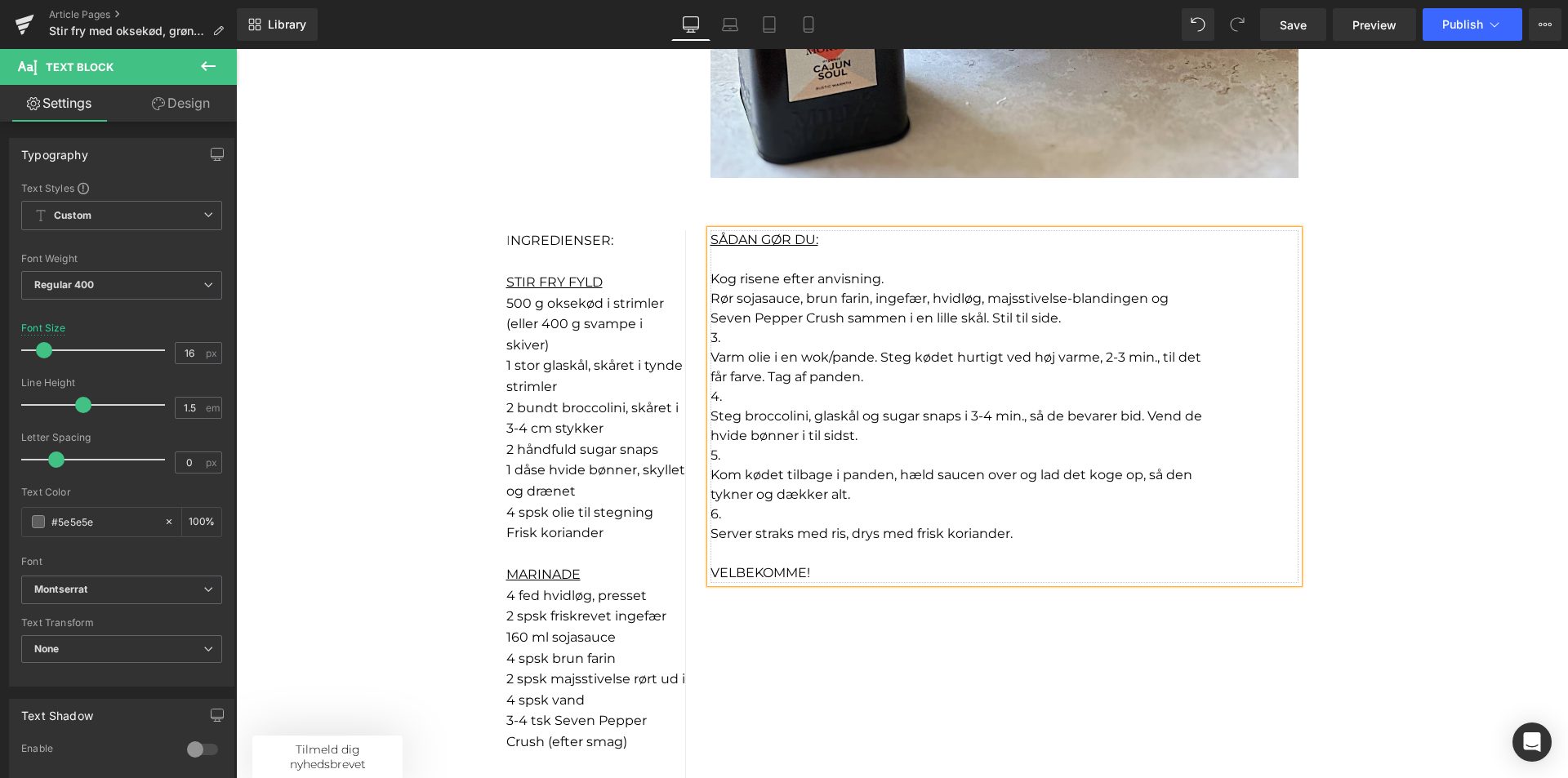
click at [723, 331] on p "3." at bounding box center [1004, 338] width 588 height 20
click at [750, 398] on p "4." at bounding box center [1004, 396] width 588 height 20
click at [740, 459] on p "5." at bounding box center [1004, 455] width 588 height 20
click at [733, 520] on p "6." at bounding box center [1004, 514] width 588 height 20
click at [892, 278] on p "Kog risene efter anvisning." at bounding box center [1004, 279] width 588 height 20
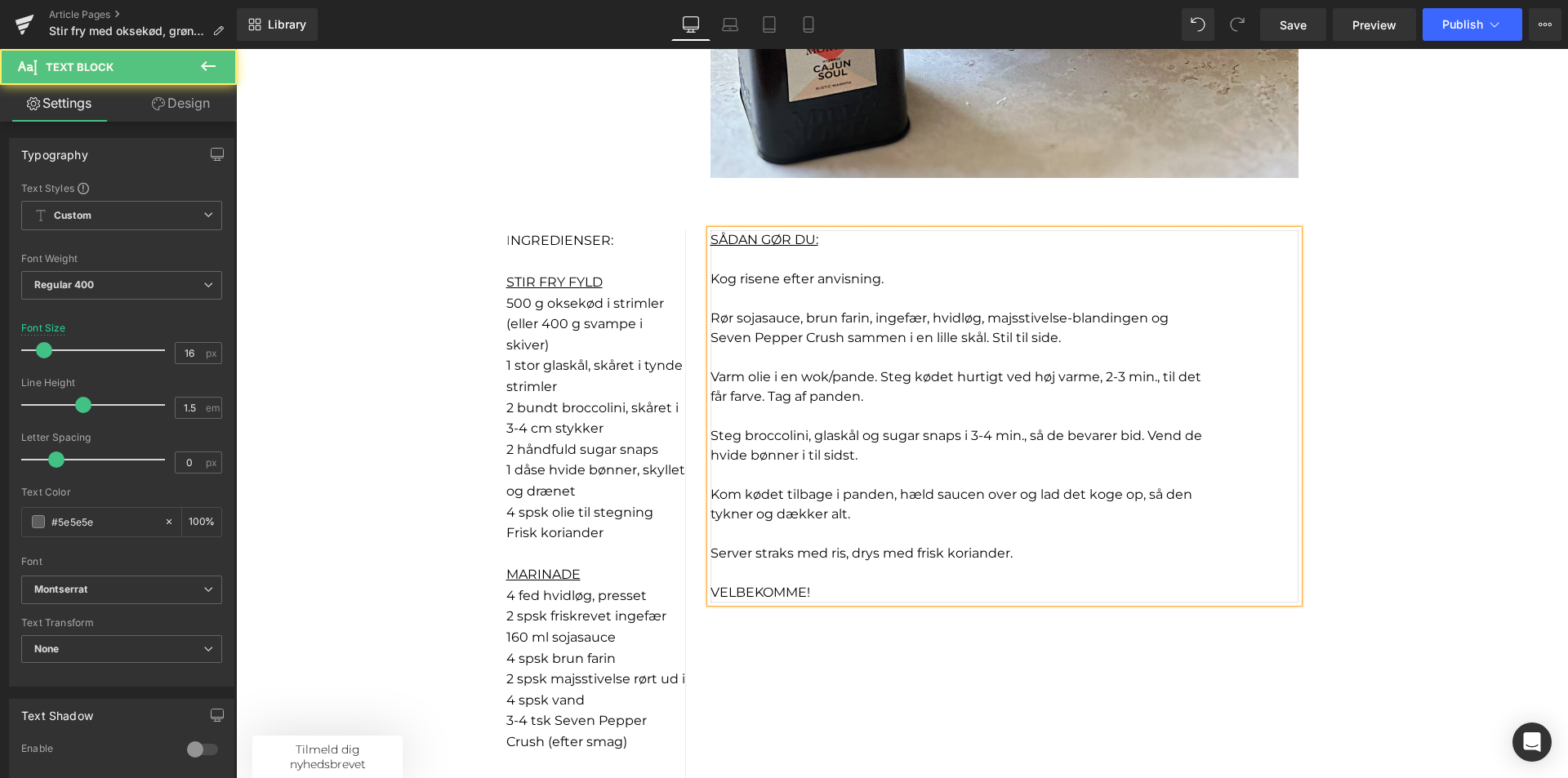
click at [710, 331] on font "Seven Pepper Crush sammen i en lille skål. Stil til side." at bounding box center [885, 338] width 350 height 15
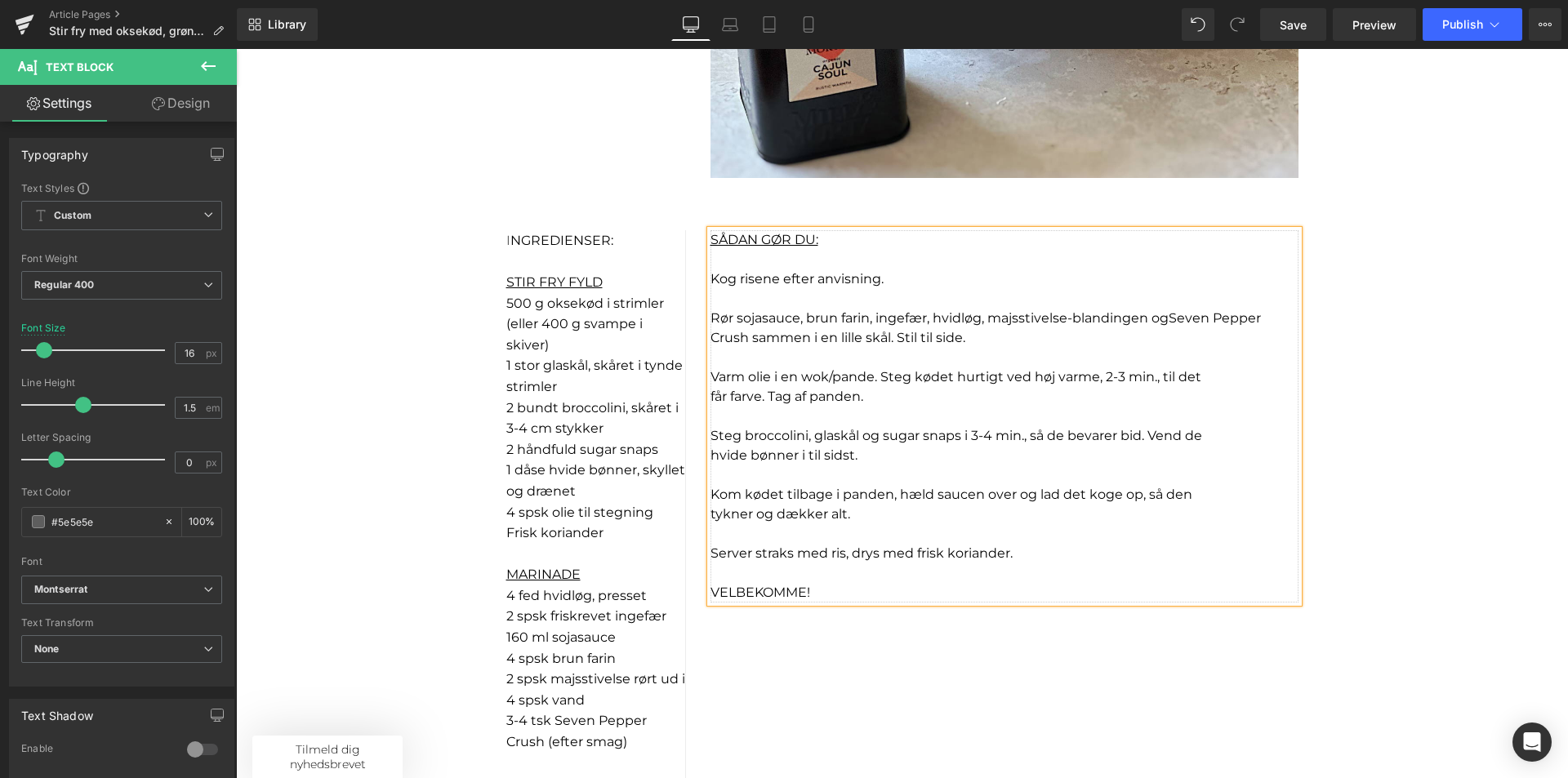
click at [994, 332] on p "Rør sojasauce, brun farin, ingefær, hvidløg, majsstivelse-blandingen og Seven P…" at bounding box center [1004, 328] width 588 height 40
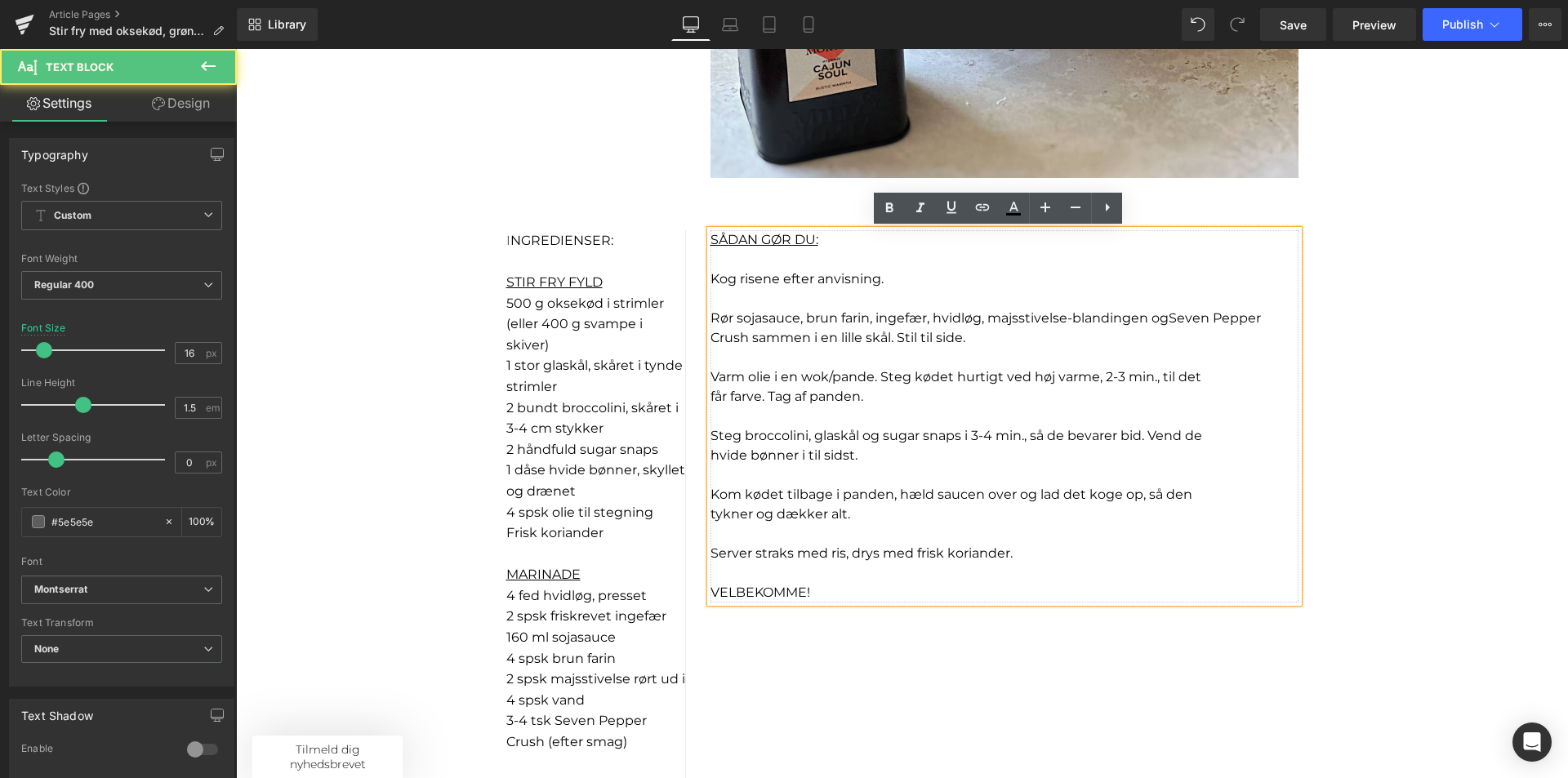
click at [869, 450] on p "hvide bønner i til sidst." at bounding box center [1004, 455] width 588 height 20
click at [976, 492] on font "Kom kødet tilbage i panden, hæld saucen over og lad det koge op, så den" at bounding box center [951, 494] width 482 height 15
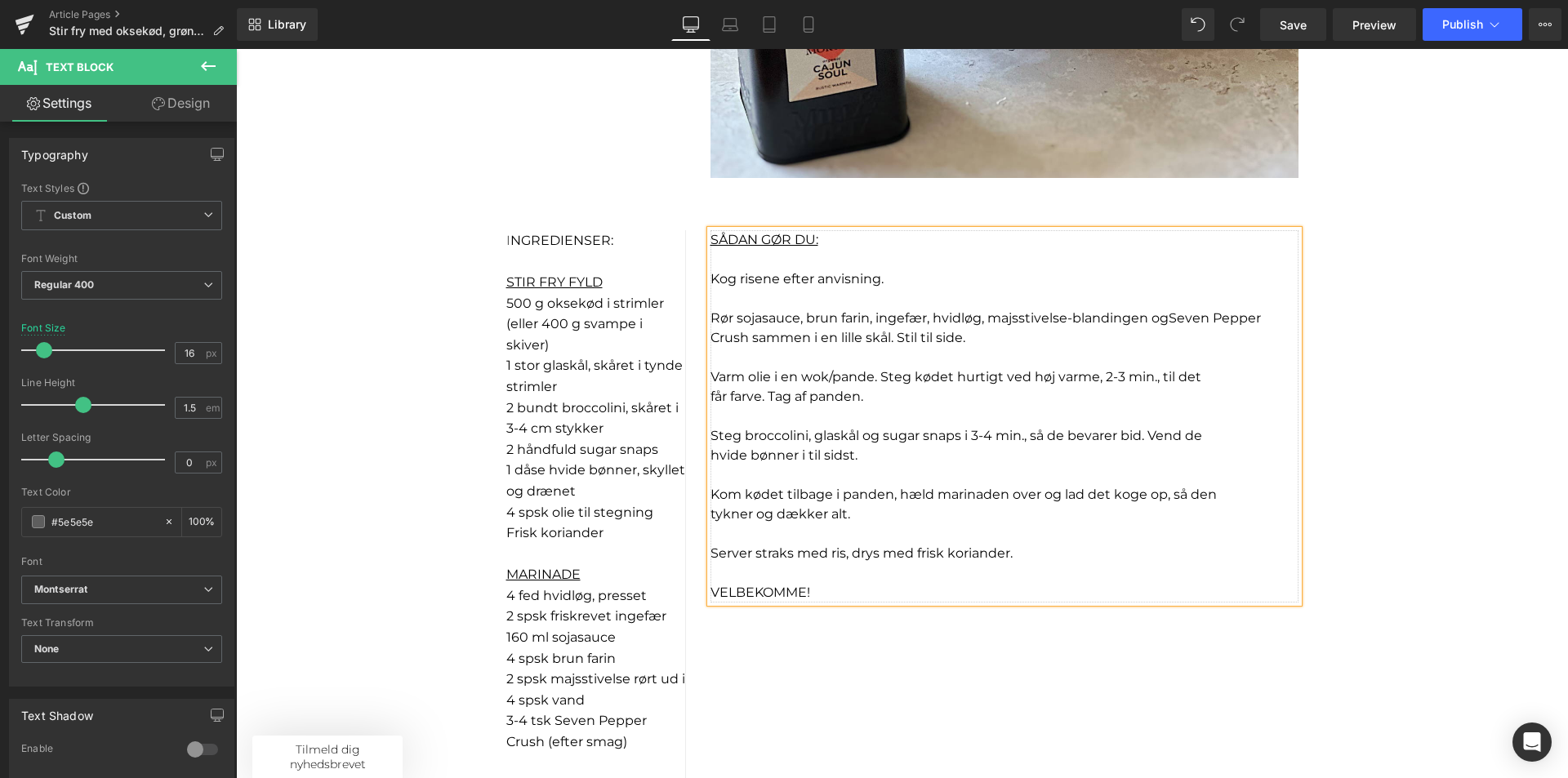
click at [871, 509] on p "tykner og dækker alt." at bounding box center [1004, 514] width 588 height 20
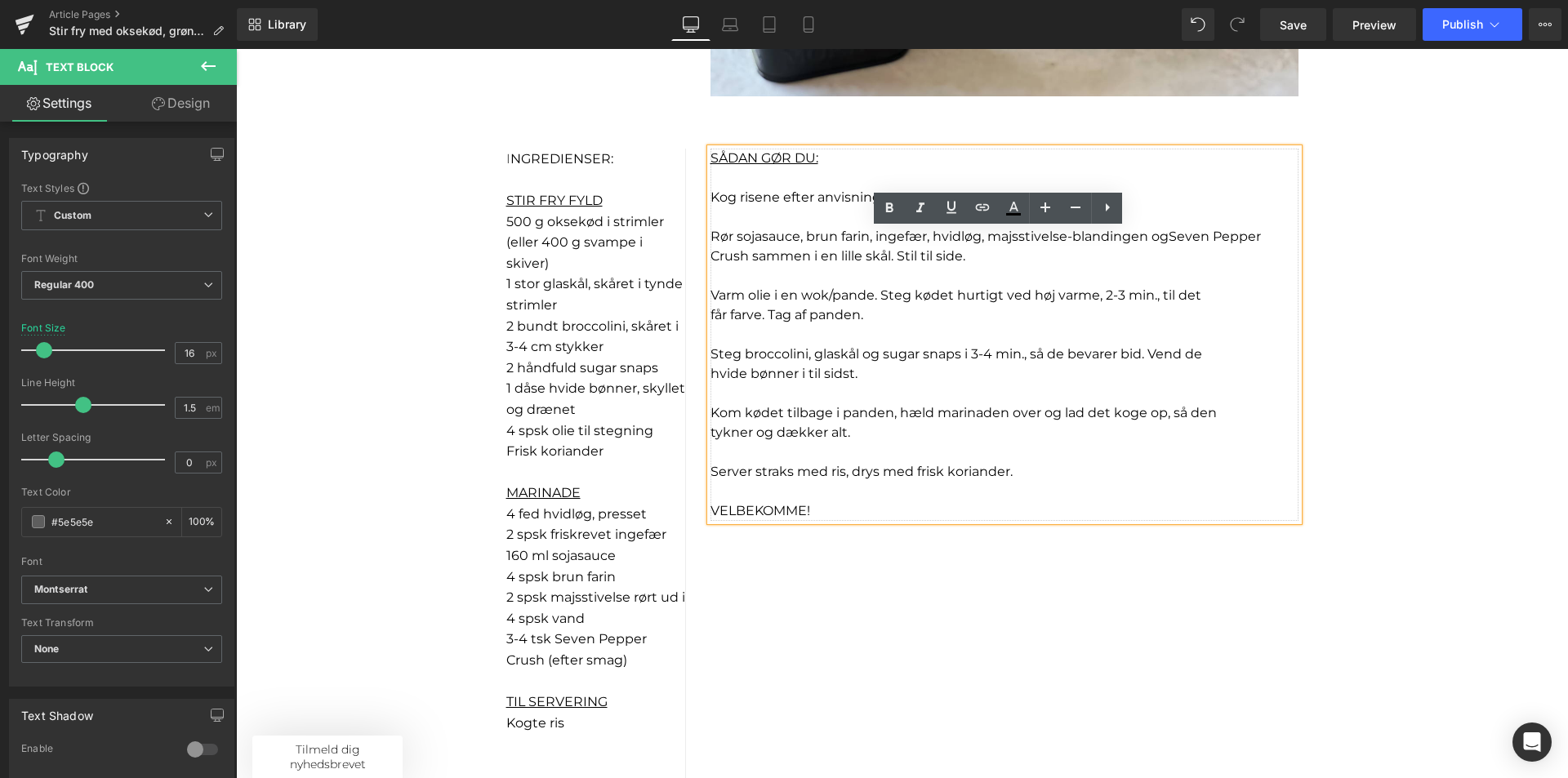
click at [872, 357] on font "Steg broccolini, glaskål og sugar snaps i 3-4 min., så de bevarer bid. Vend de" at bounding box center [956, 354] width 492 height 15
click at [949, 357] on font "Steg broccolini, glaskål og sugar snaps i 3-4 min., så de bevarer bid. Vend de" at bounding box center [956, 354] width 492 height 15
click at [931, 369] on p "hvide bønner i til sidst." at bounding box center [1004, 373] width 588 height 20
click at [572, 398] on p "1 dåse hvide bønner, skyllet og drænet" at bounding box center [596, 399] width 179 height 41
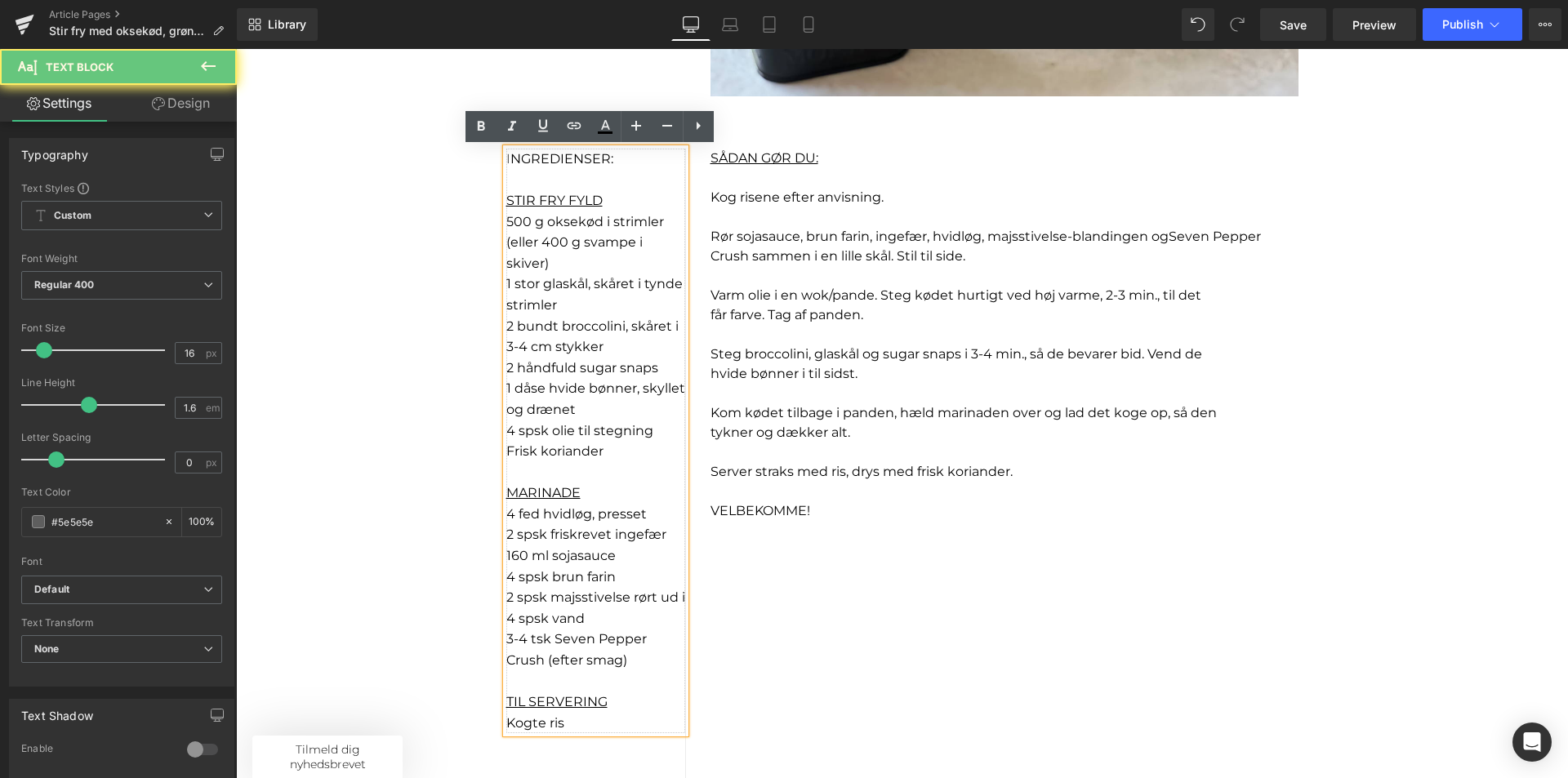
click at [652, 366] on font "2 håndfuld sugar snaps" at bounding box center [582, 368] width 152 height 15
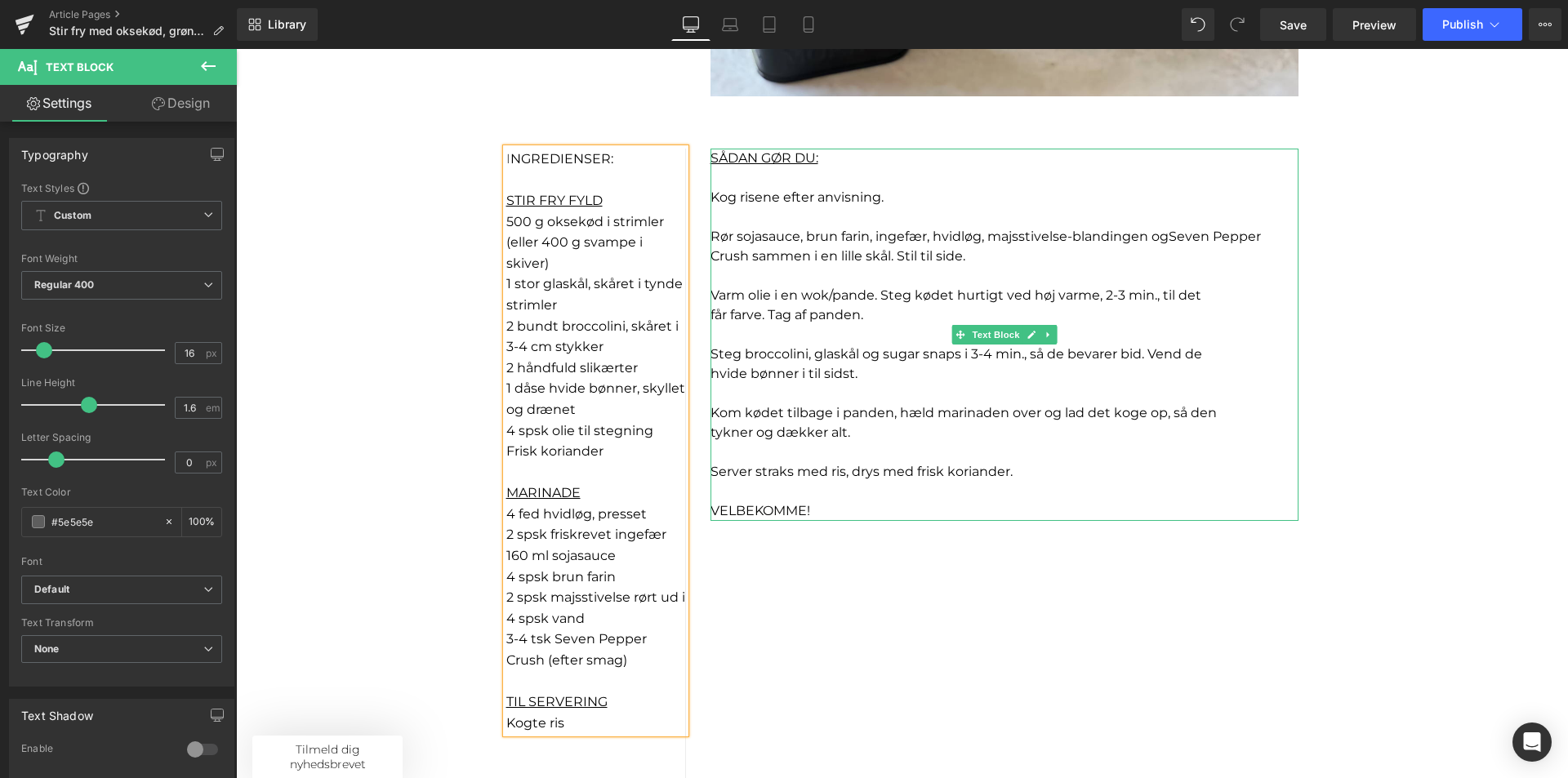
click at [836, 364] on p "hvide bønner i til sidst." at bounding box center [1004, 373] width 588 height 20
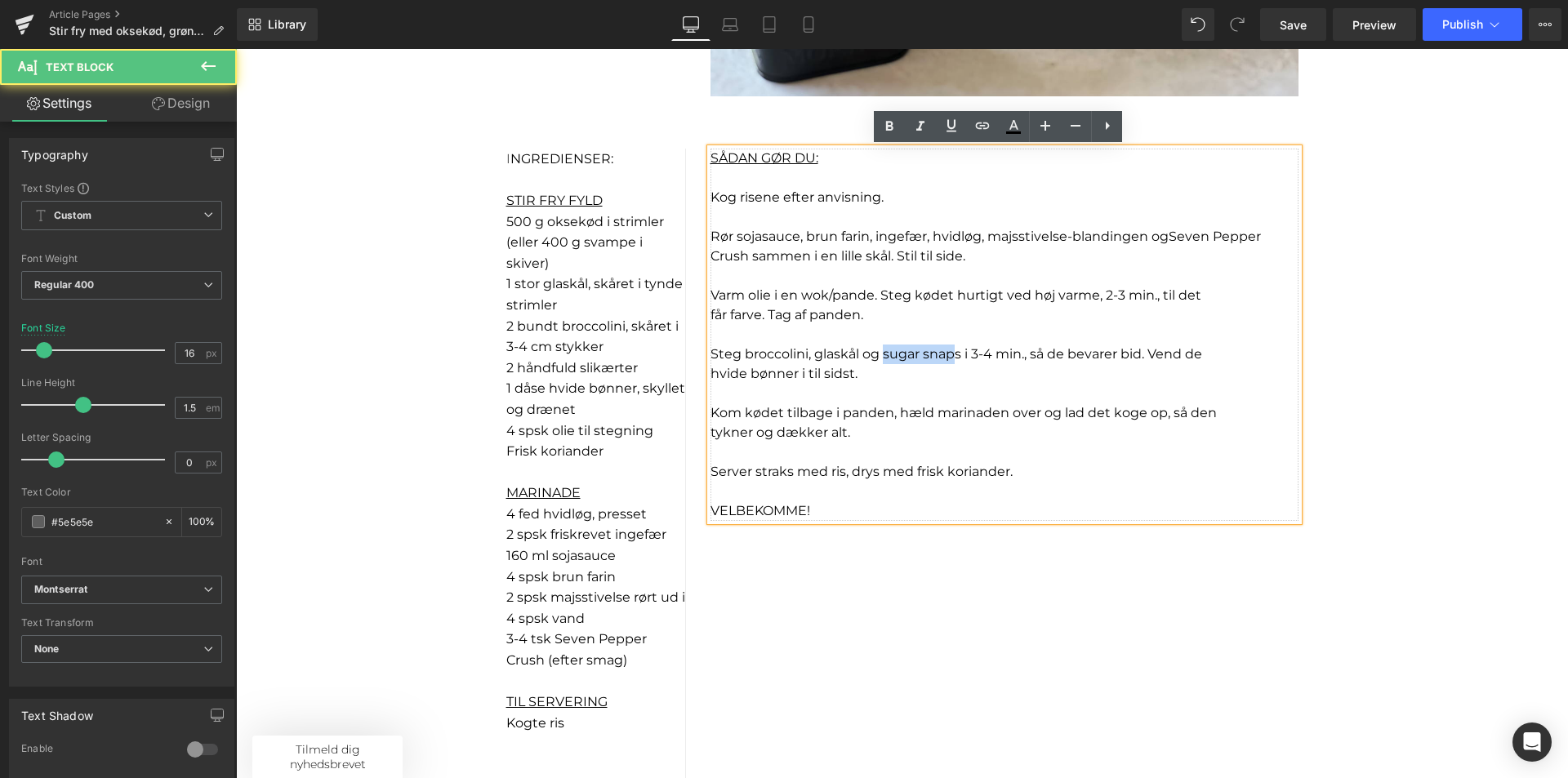
drag, startPoint x: 952, startPoint y: 354, endPoint x: 876, endPoint y: 349, distance: 76.2
click at [876, 349] on font "Steg broccolini, glaskål og sugar snaps i 3-4 min., så de bevarer bid. Vend de" at bounding box center [956, 354] width 492 height 15
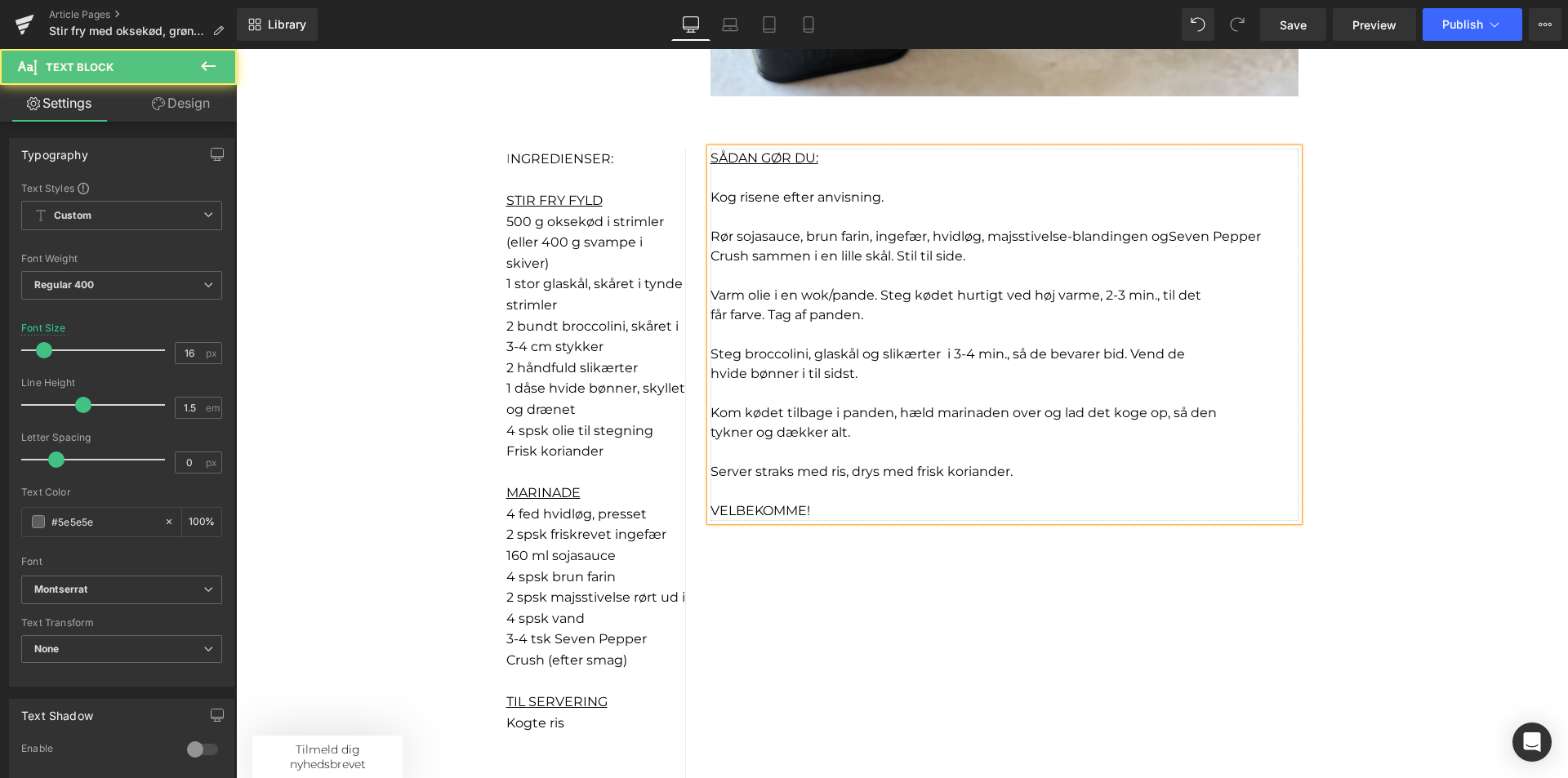
click at [876, 196] on span "Kog risene efter anvisning." at bounding box center [797, 197] width 174 height 15
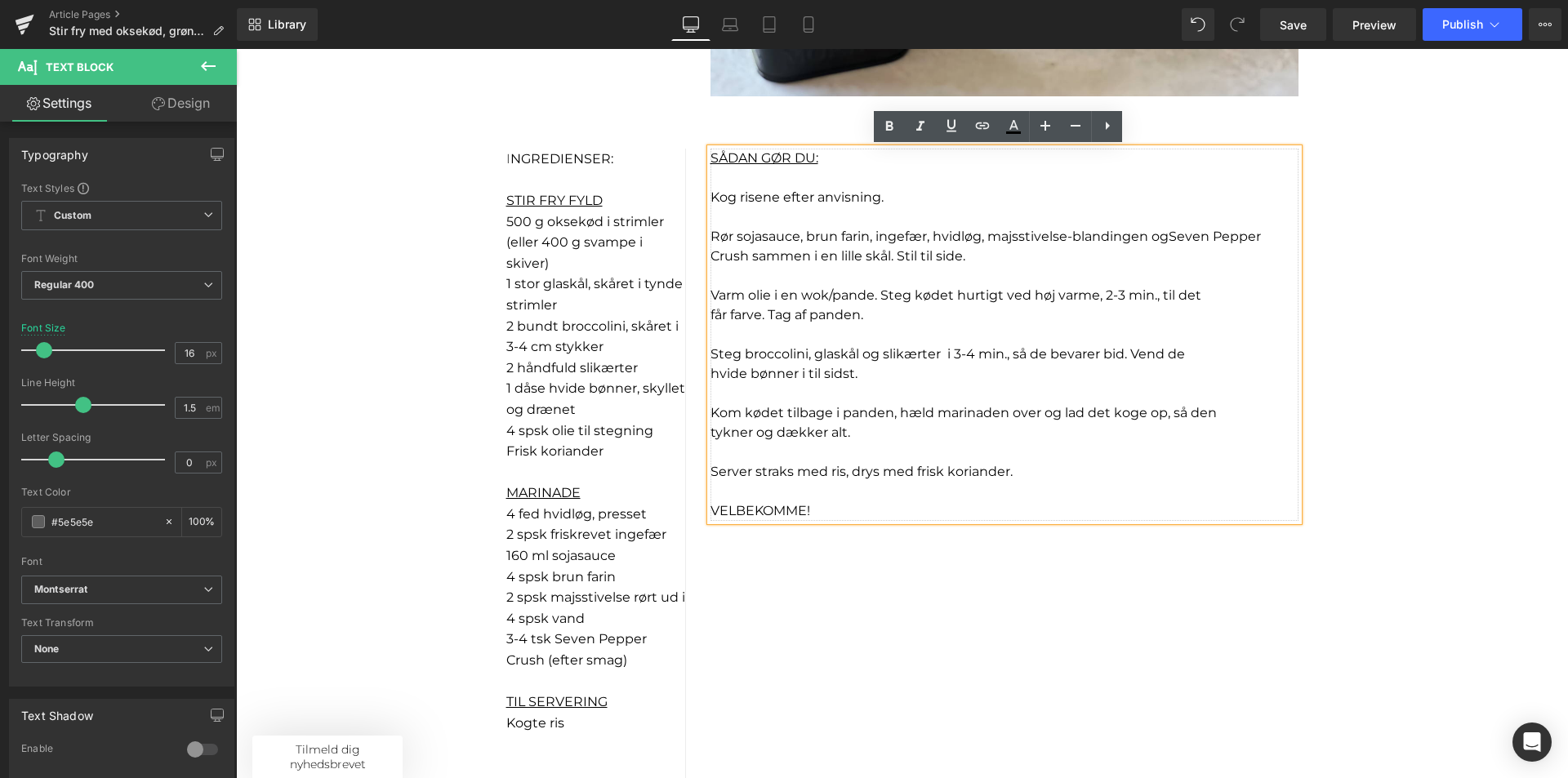
click at [888, 203] on p "Kog risene efter anvisning." at bounding box center [1004, 197] width 588 height 20
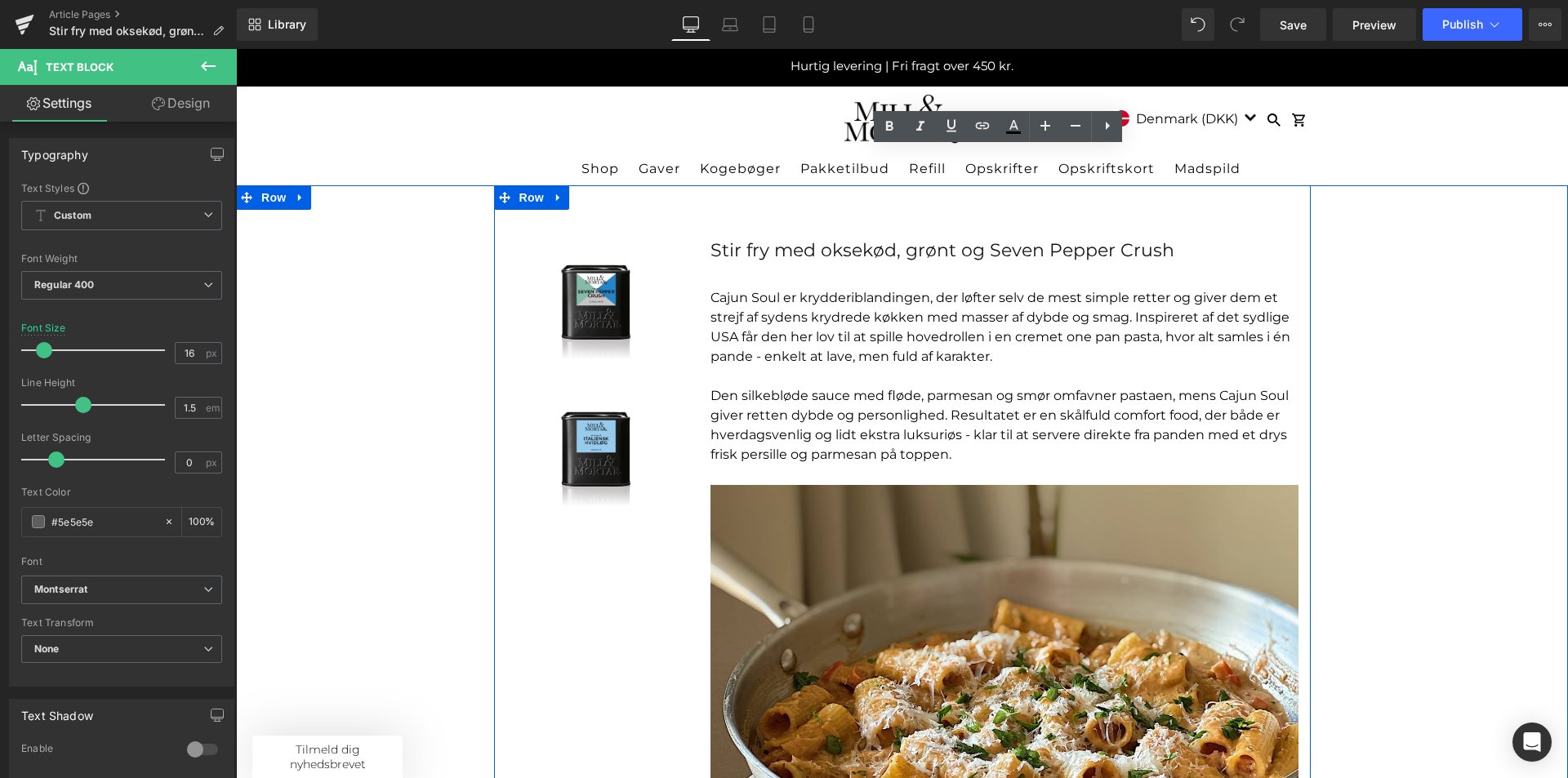
scroll to position [0, 0]
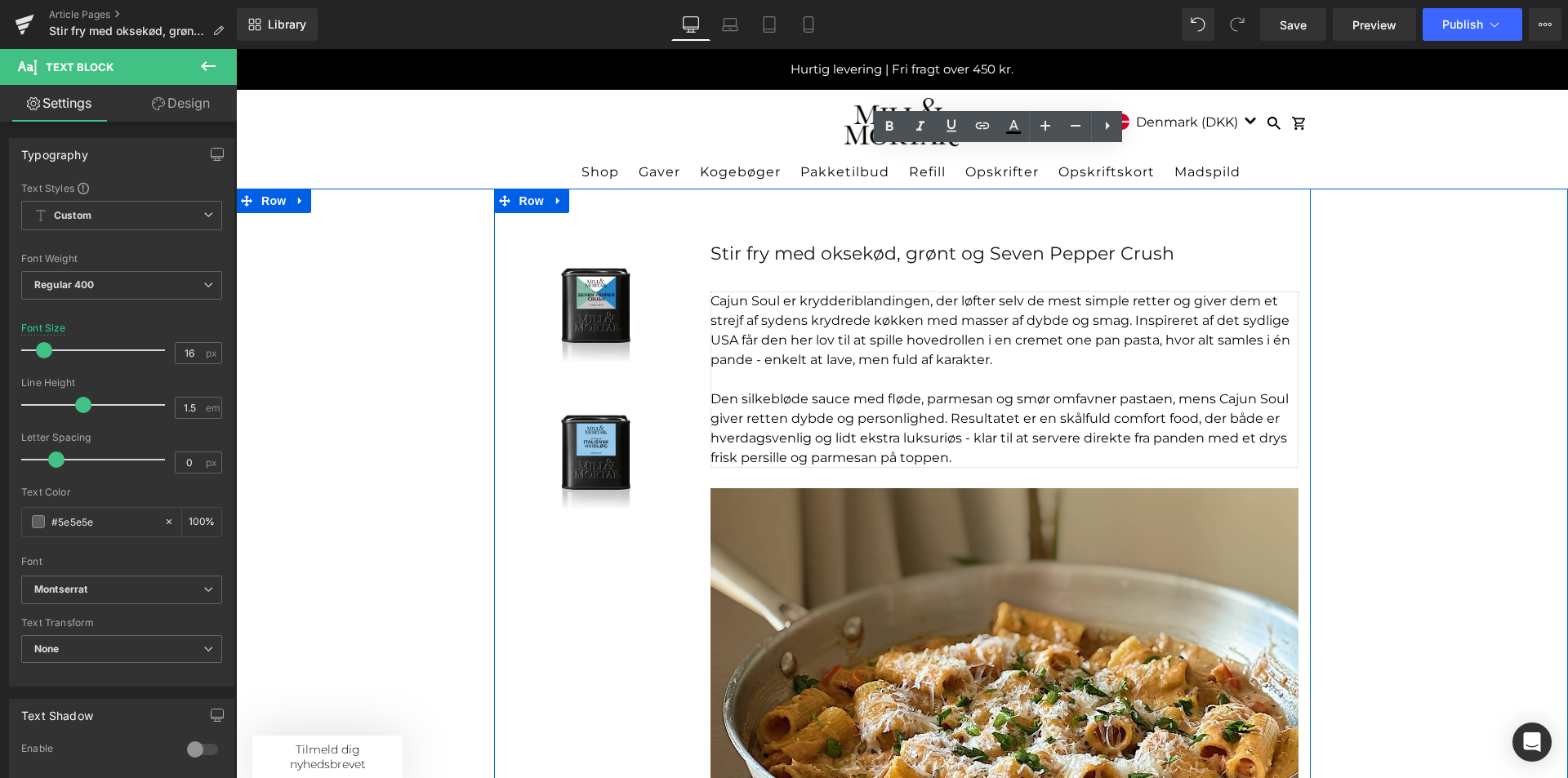
click at [929, 350] on p "Cajun Soul er krydderiblandingen, der løfter selv de mest simple retter og give…" at bounding box center [1004, 330] width 588 height 78
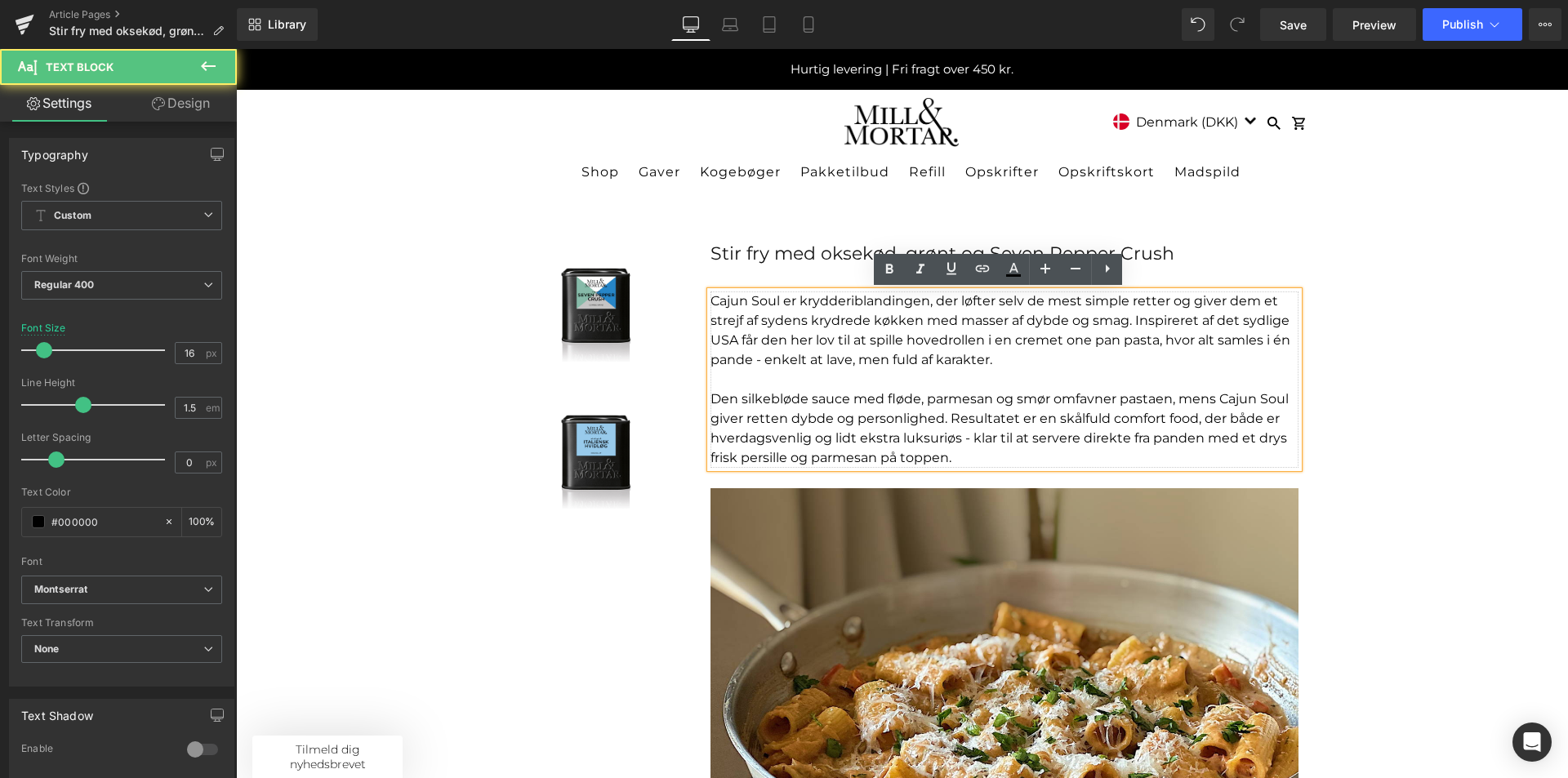
click at [1096, 380] on p at bounding box center [1004, 379] width 588 height 20
click at [752, 327] on p "Cajun Soul er krydderiblandingen, der løfter selv de mest simple retter og give…" at bounding box center [1004, 330] width 588 height 78
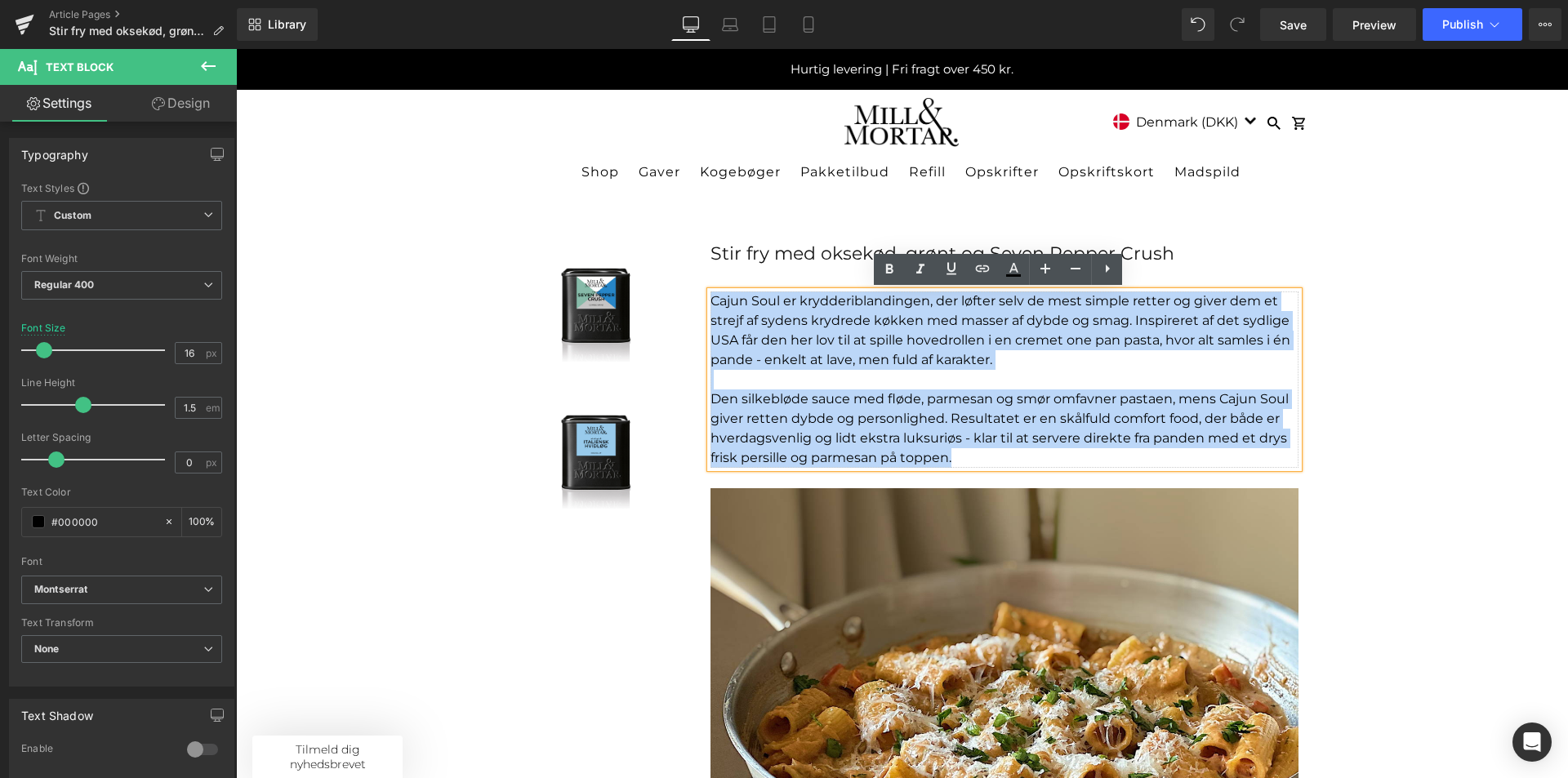
drag, startPoint x: 963, startPoint y: 461, endPoint x: 691, endPoint y: 301, distance: 315.6
click at [691, 301] on div "Sale Off (P) Image Product Sale Off (P) Image Product Stir fry med oksekød, grø…" at bounding box center [903, 658] width 817 height 939
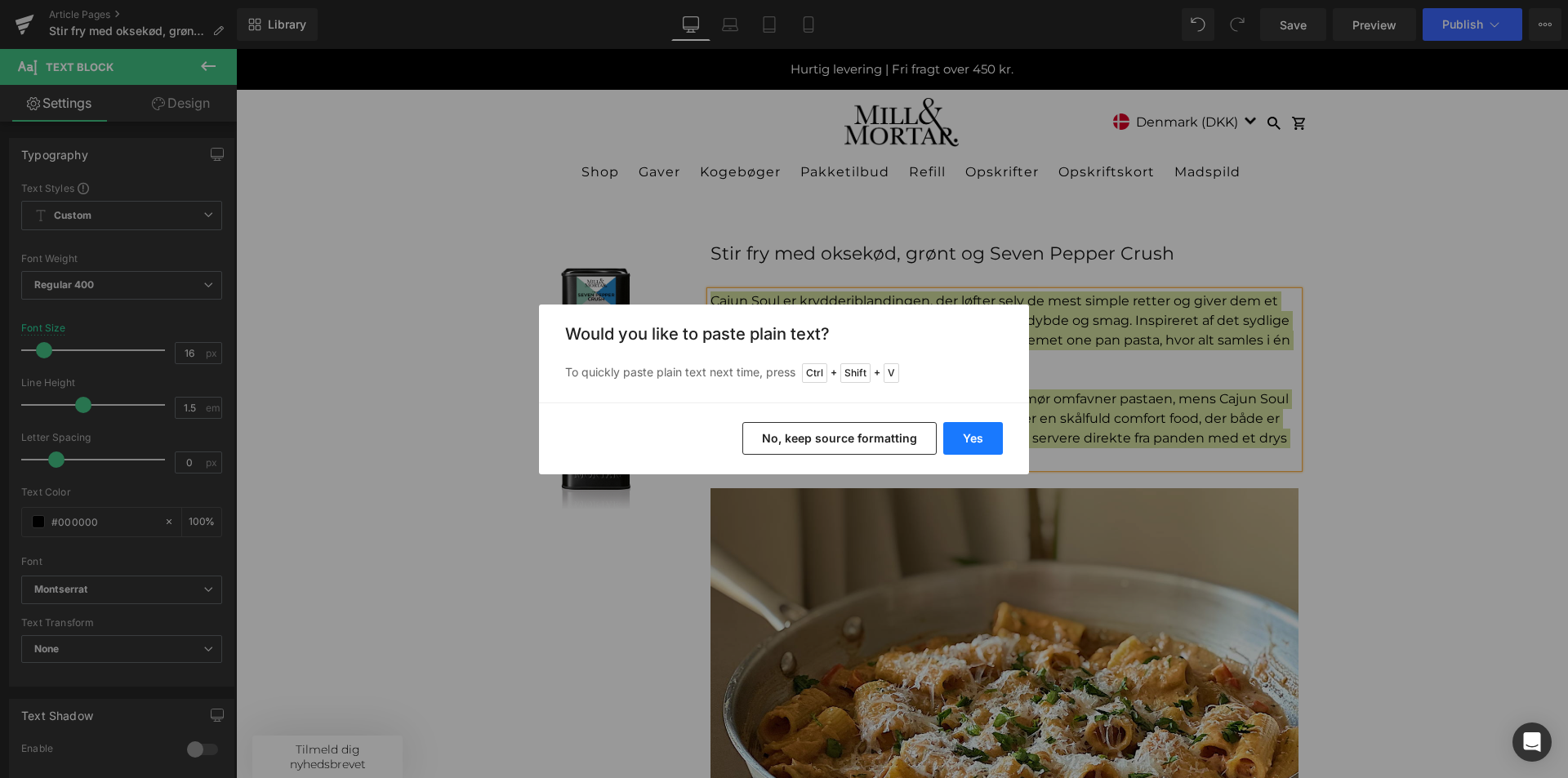
click at [966, 438] on button "Yes" at bounding box center [973, 439] width 59 height 33
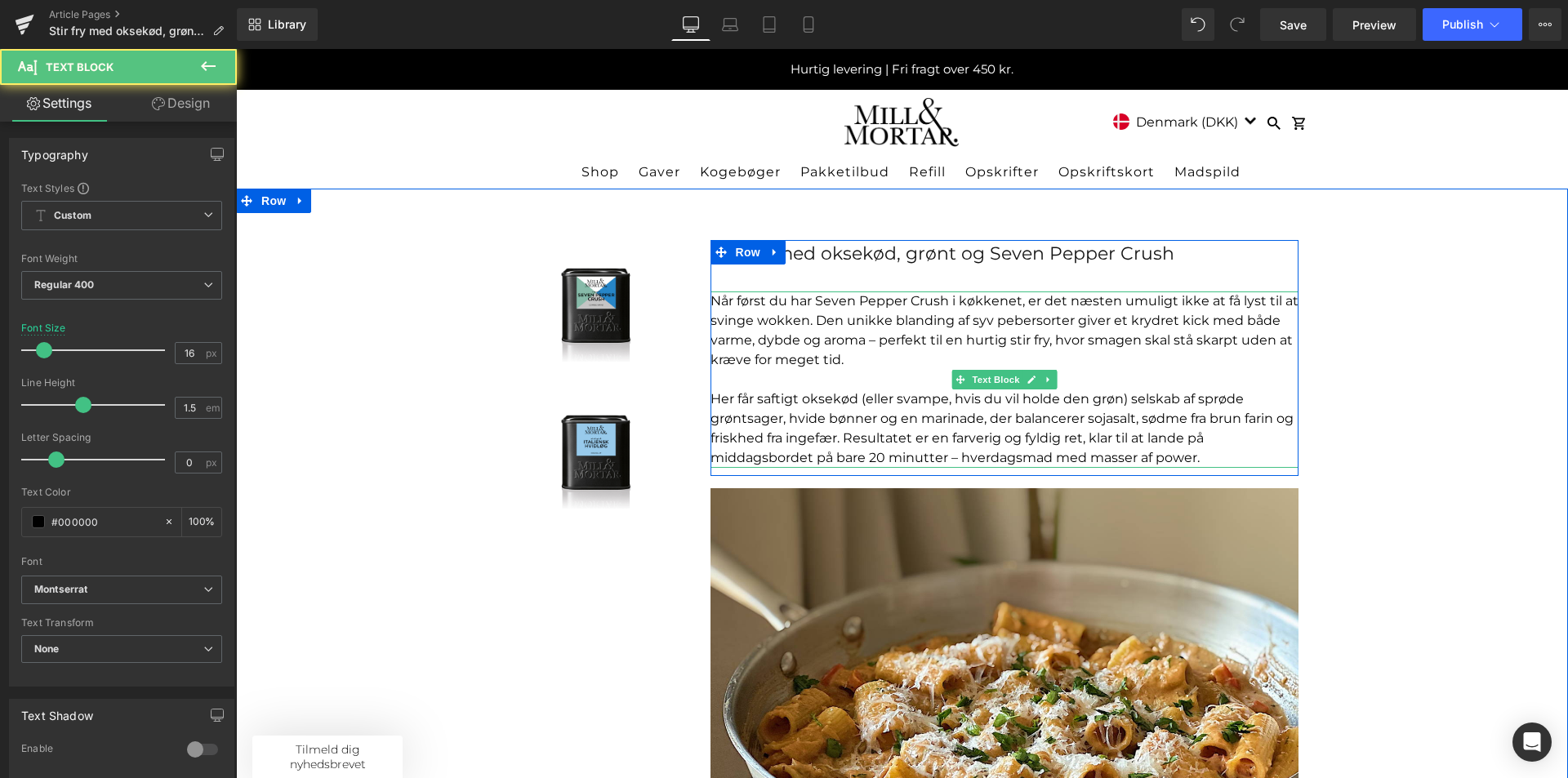
click at [801, 361] on p "Når først du har Seven Pepper Crush i køkkenet, er det næsten umuligt ikke at f…" at bounding box center [1004, 330] width 588 height 78
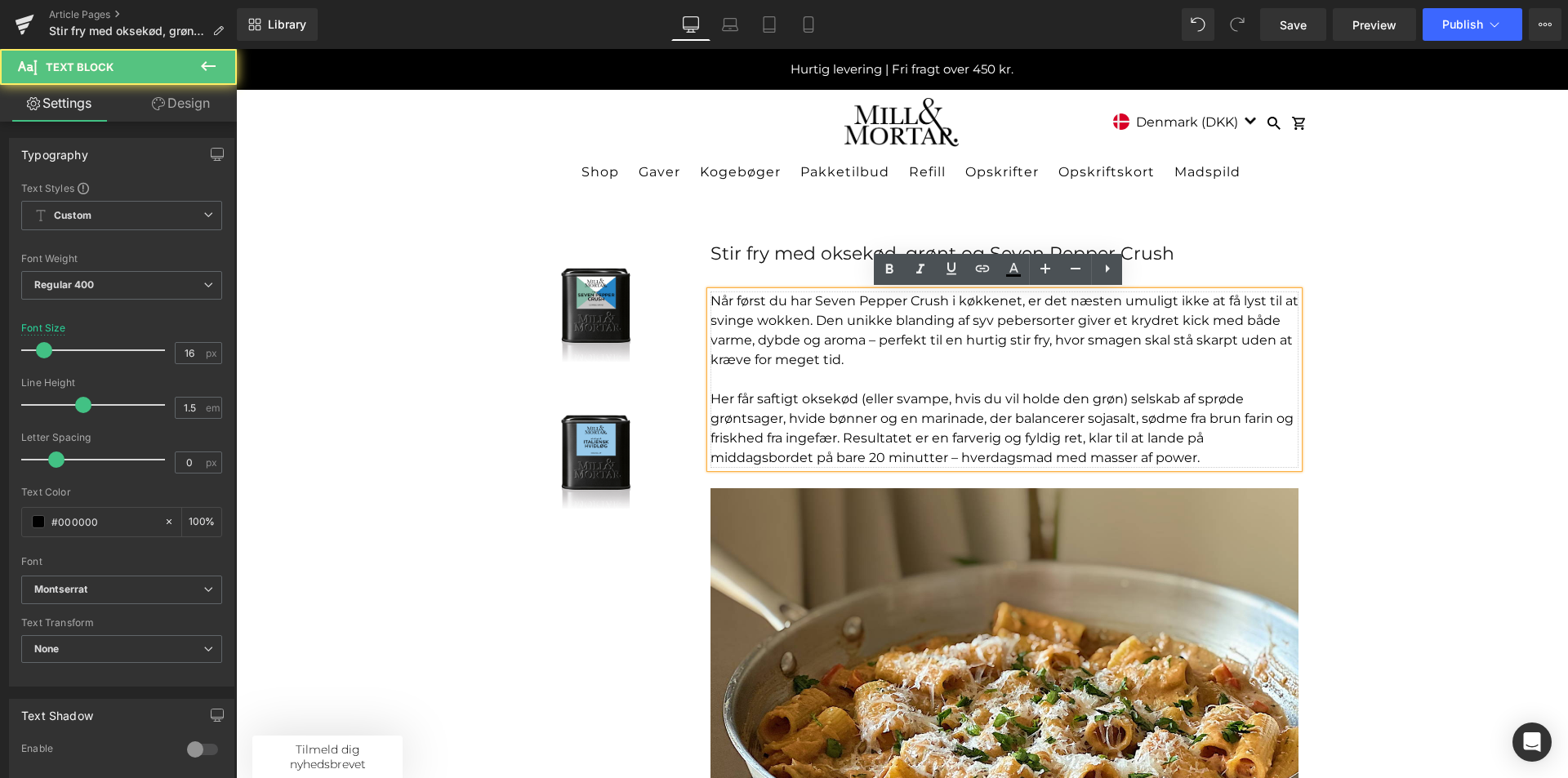
click at [891, 357] on p "Når først du har Seven Pepper Crush i køkkenet, er det næsten umuligt ikke at f…" at bounding box center [1004, 330] width 588 height 78
click at [868, 340] on p "Når først du har Seven Pepper Crush i køkkenet, er det næsten umuligt ikke at f…" at bounding box center [1004, 330] width 588 height 78
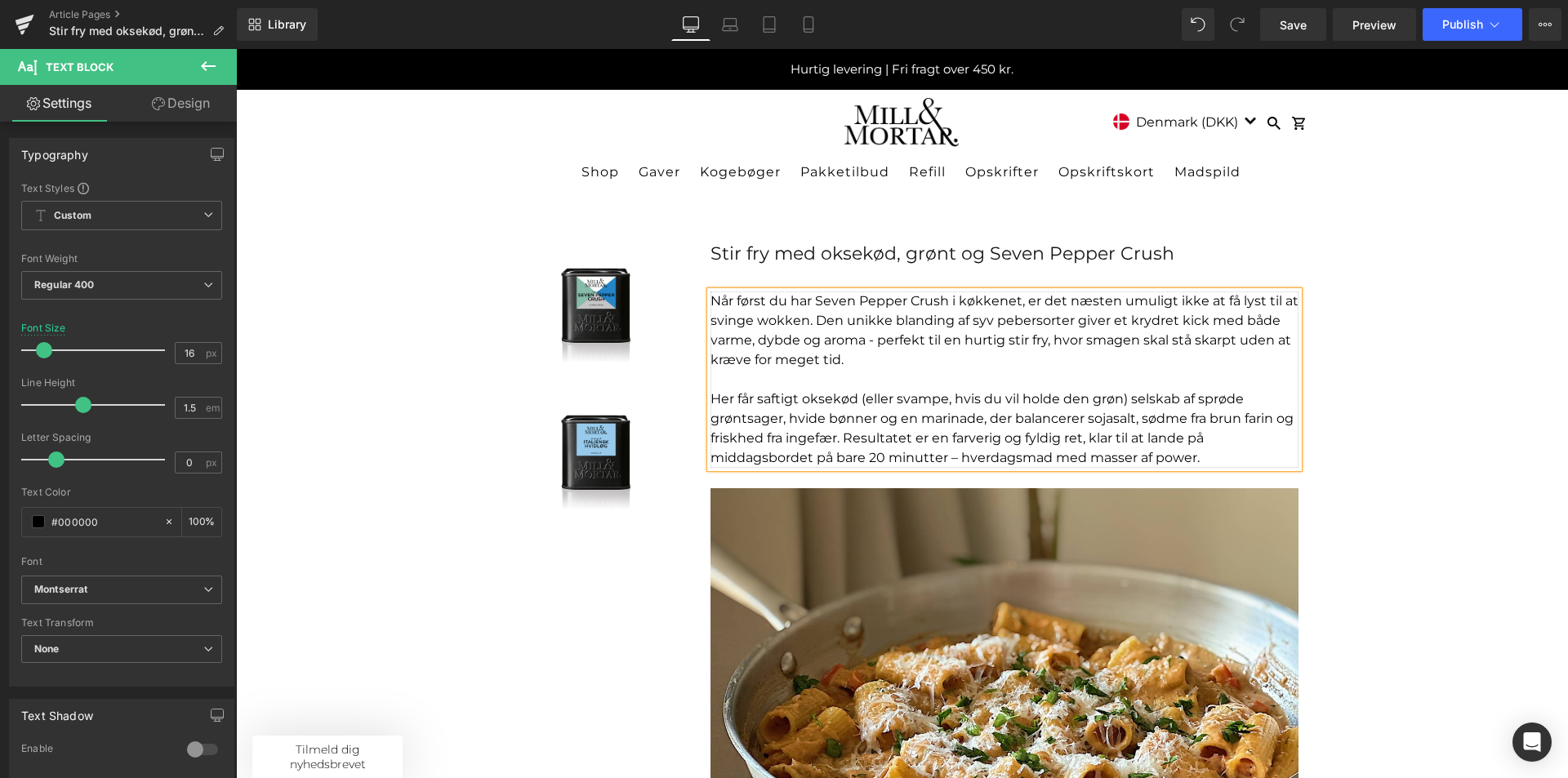
click at [892, 371] on p at bounding box center [1004, 379] width 588 height 20
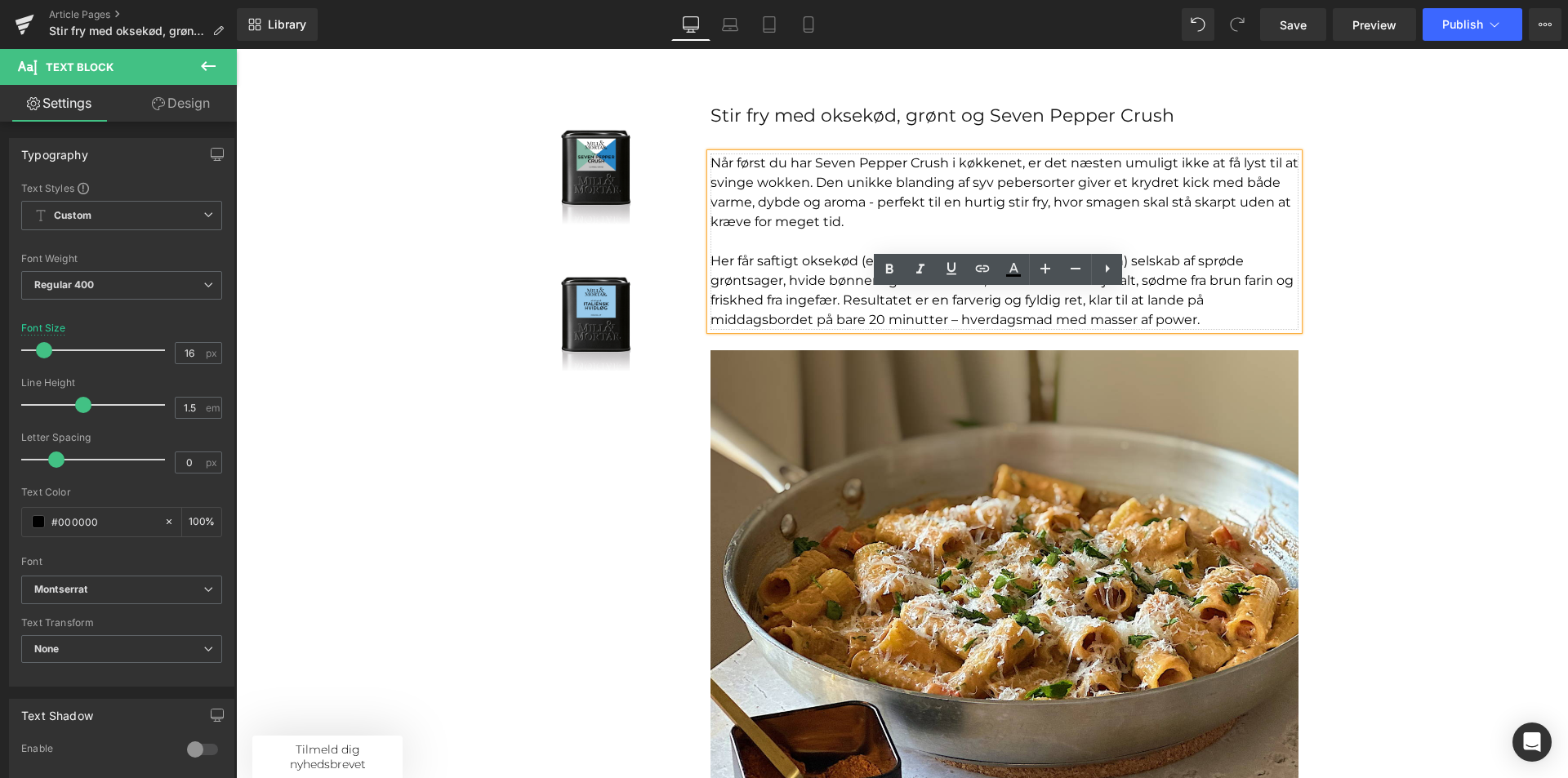
scroll to position [163, 0]
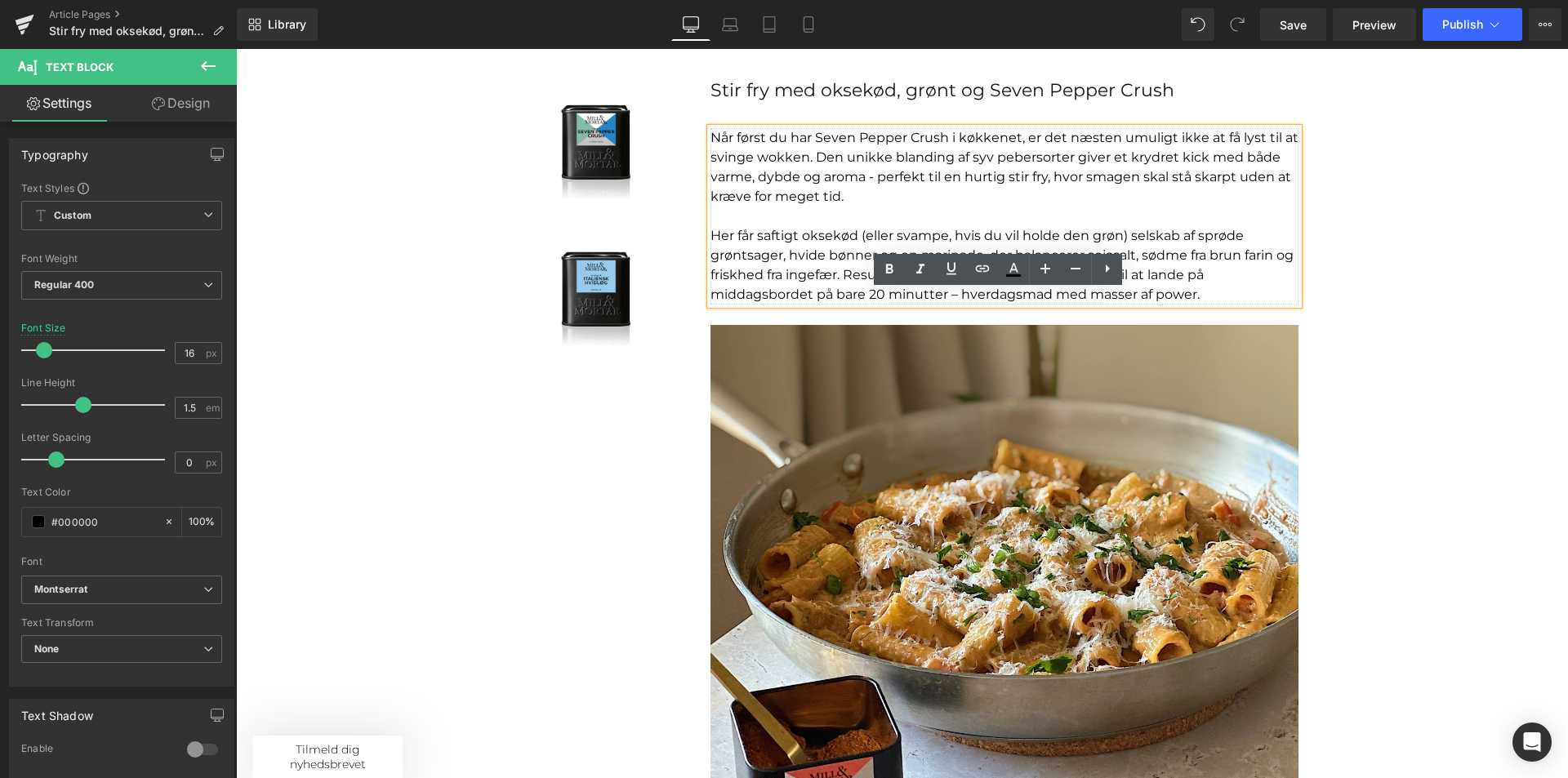
click at [949, 295] on p "Her får saftigt oksekød (eller svampe, hvis du vil holde den grøn) selskab af s…" at bounding box center [1004, 265] width 588 height 78
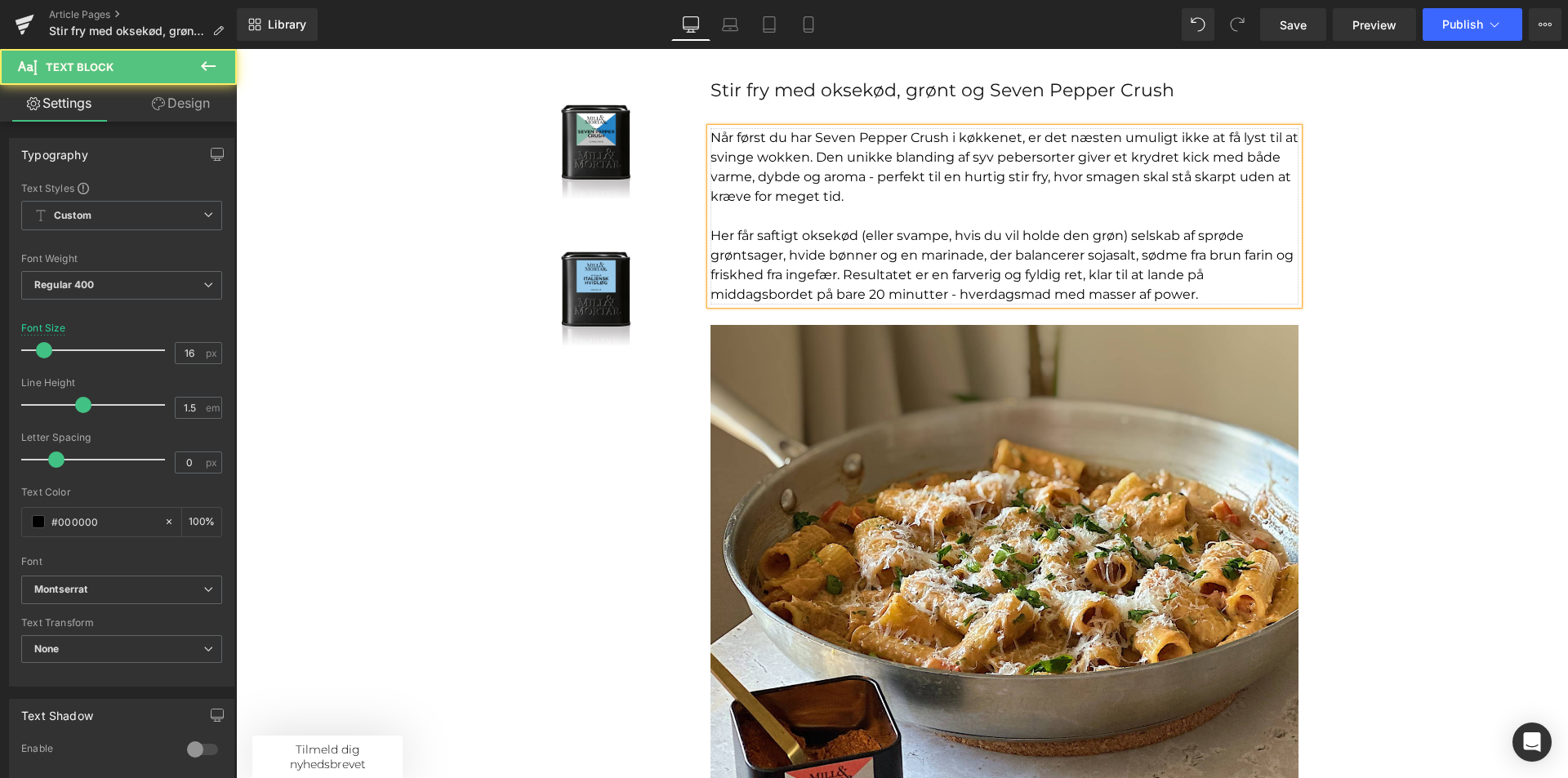
click at [1043, 295] on p "Her får saftigt oksekød (eller svampe, hvis du vil holde den grøn) selskab af s…" at bounding box center [1004, 265] width 588 height 78
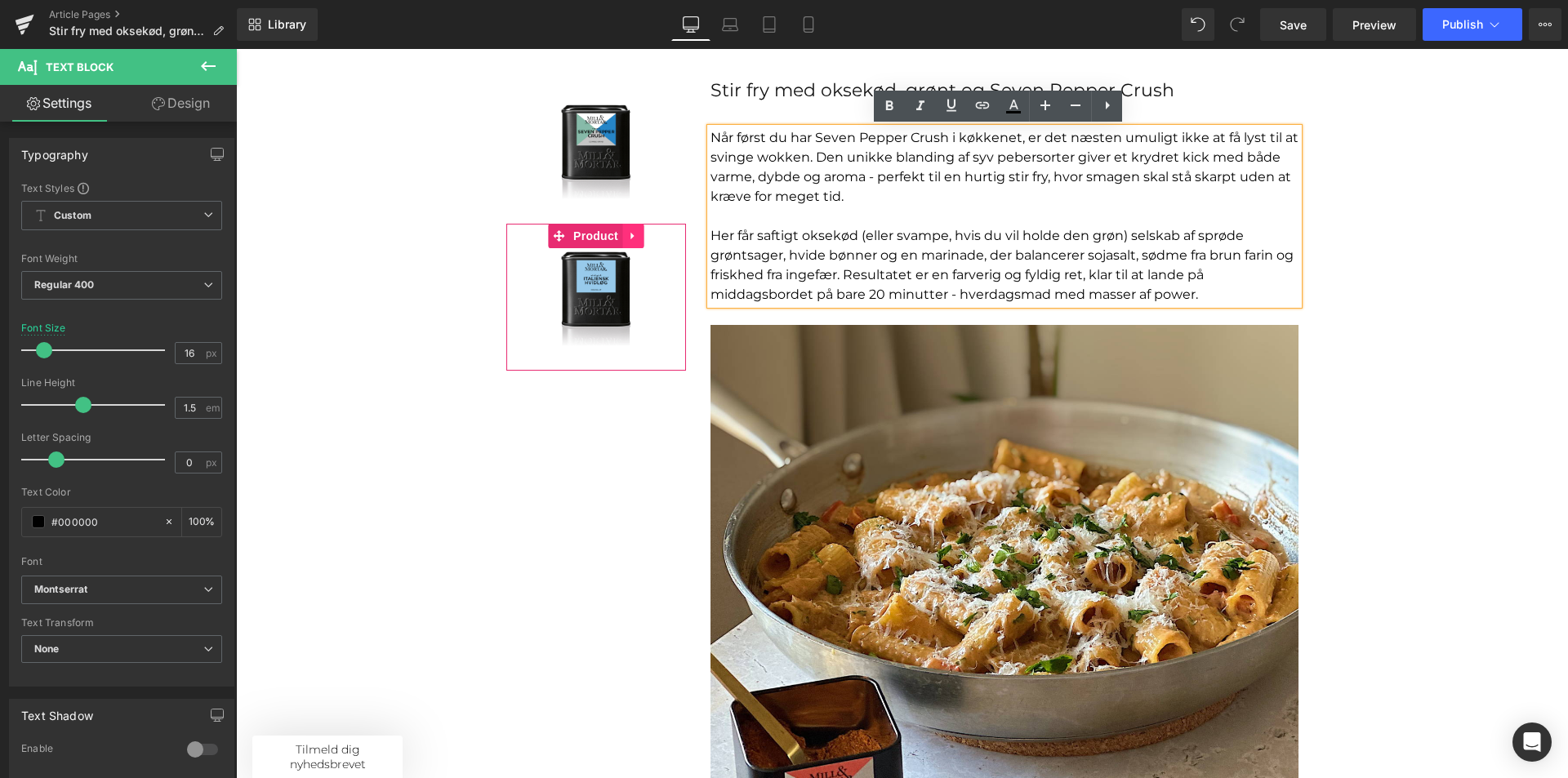
click at [630, 234] on icon at bounding box center [631, 237] width 3 height 8
click at [638, 232] on icon at bounding box center [643, 236] width 11 height 11
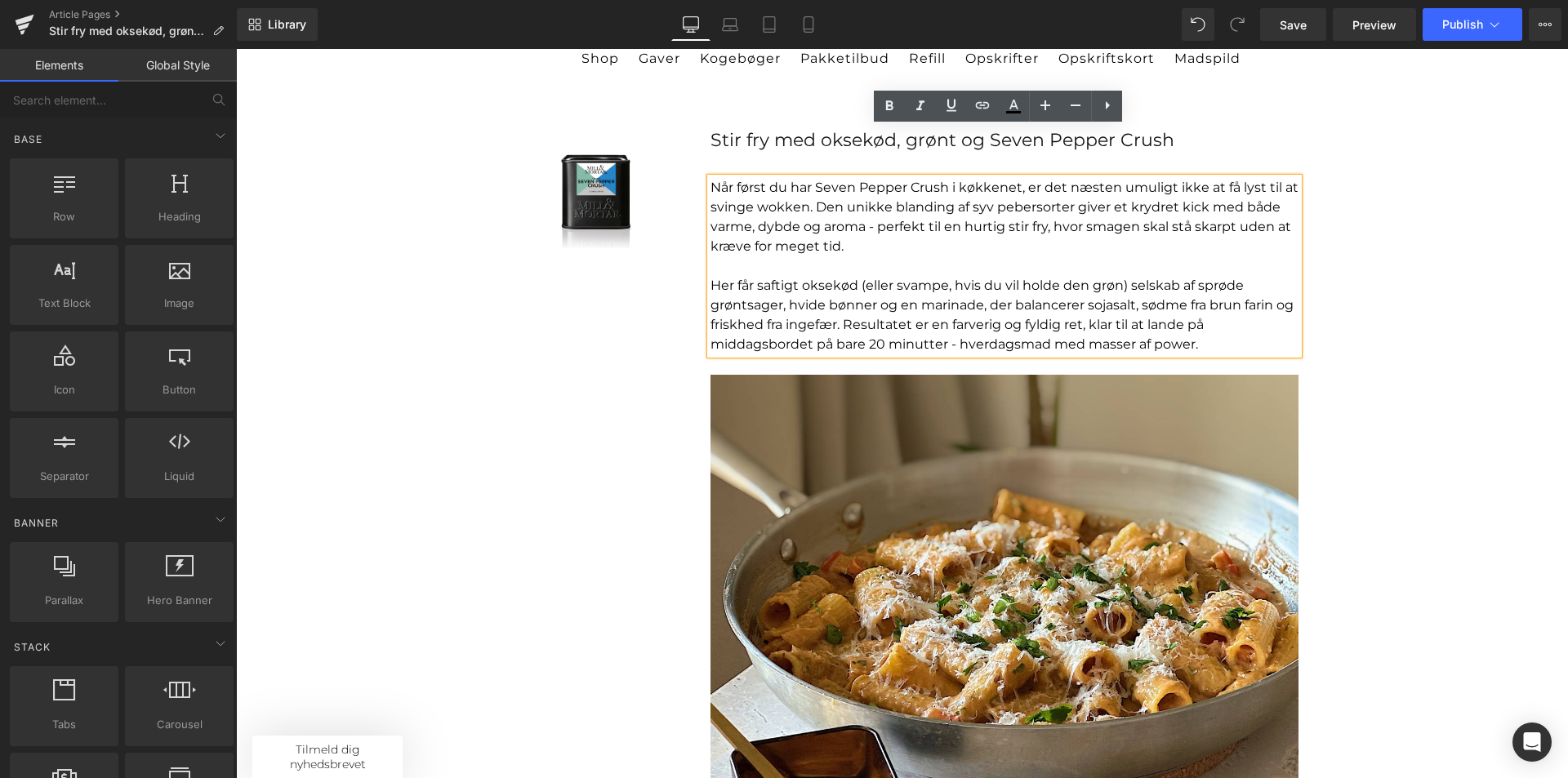
scroll to position [0, 0]
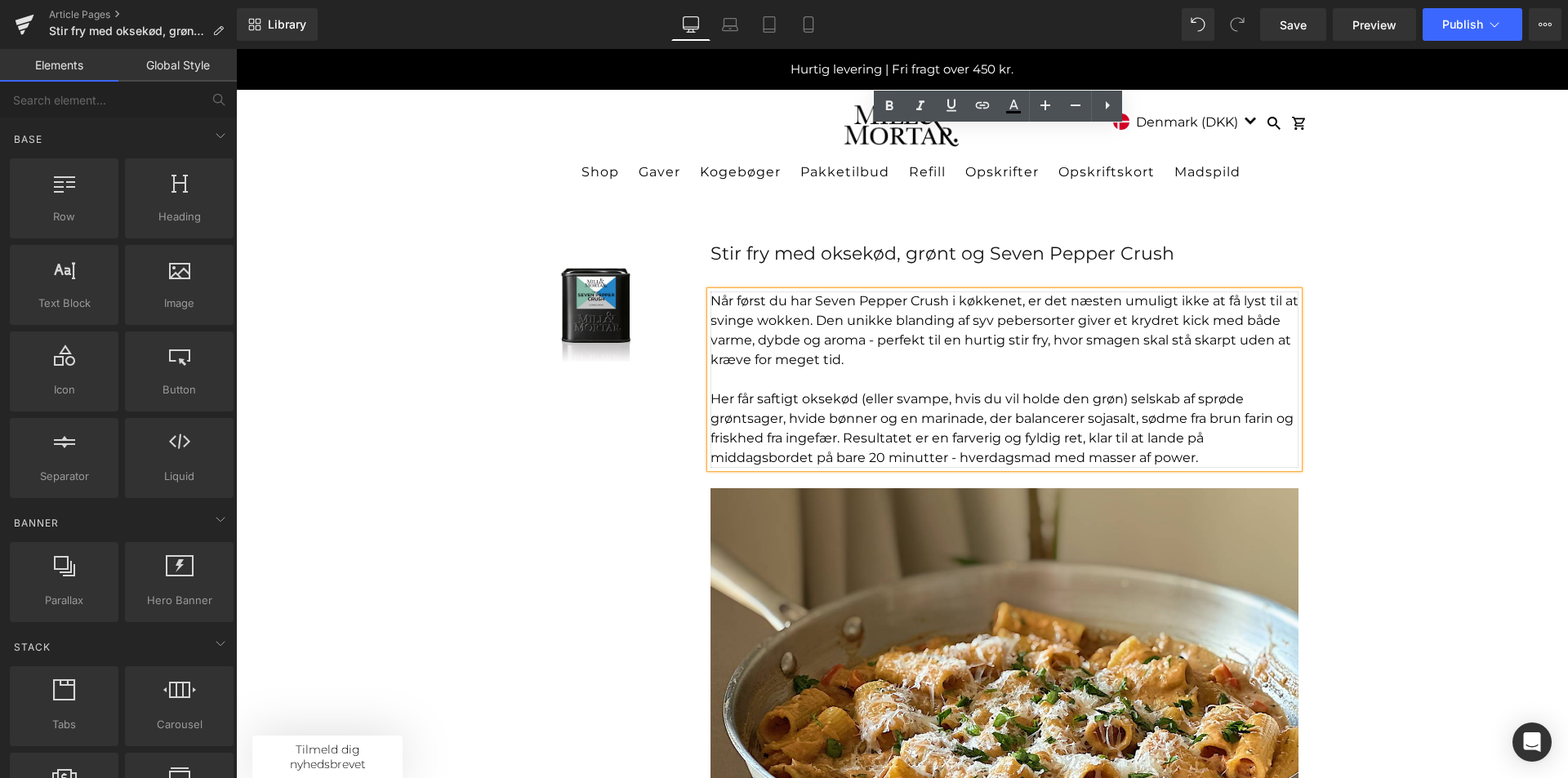
click at [1071, 455] on p "Her får saftigt oksekød (eller svampe, hvis du vil holde den grøn) selskab af s…" at bounding box center [1004, 428] width 588 height 78
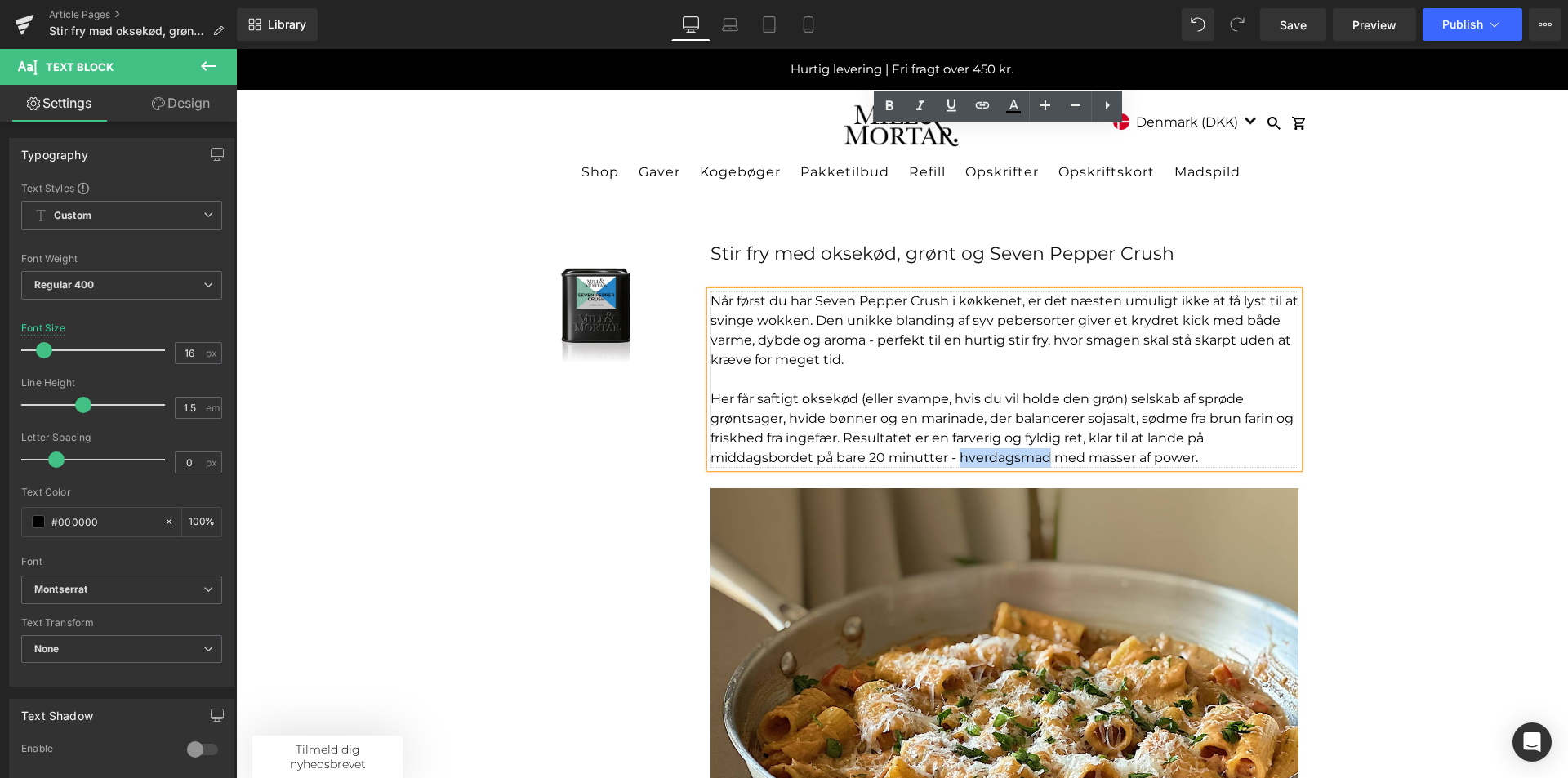
drag, startPoint x: 954, startPoint y: 456, endPoint x: 1044, endPoint y: 459, distance: 90.0
click at [1044, 459] on p "Her får saftigt oksekød (eller svampe, hvis du vil holde den grøn) selskab af s…" at bounding box center [1004, 428] width 588 height 78
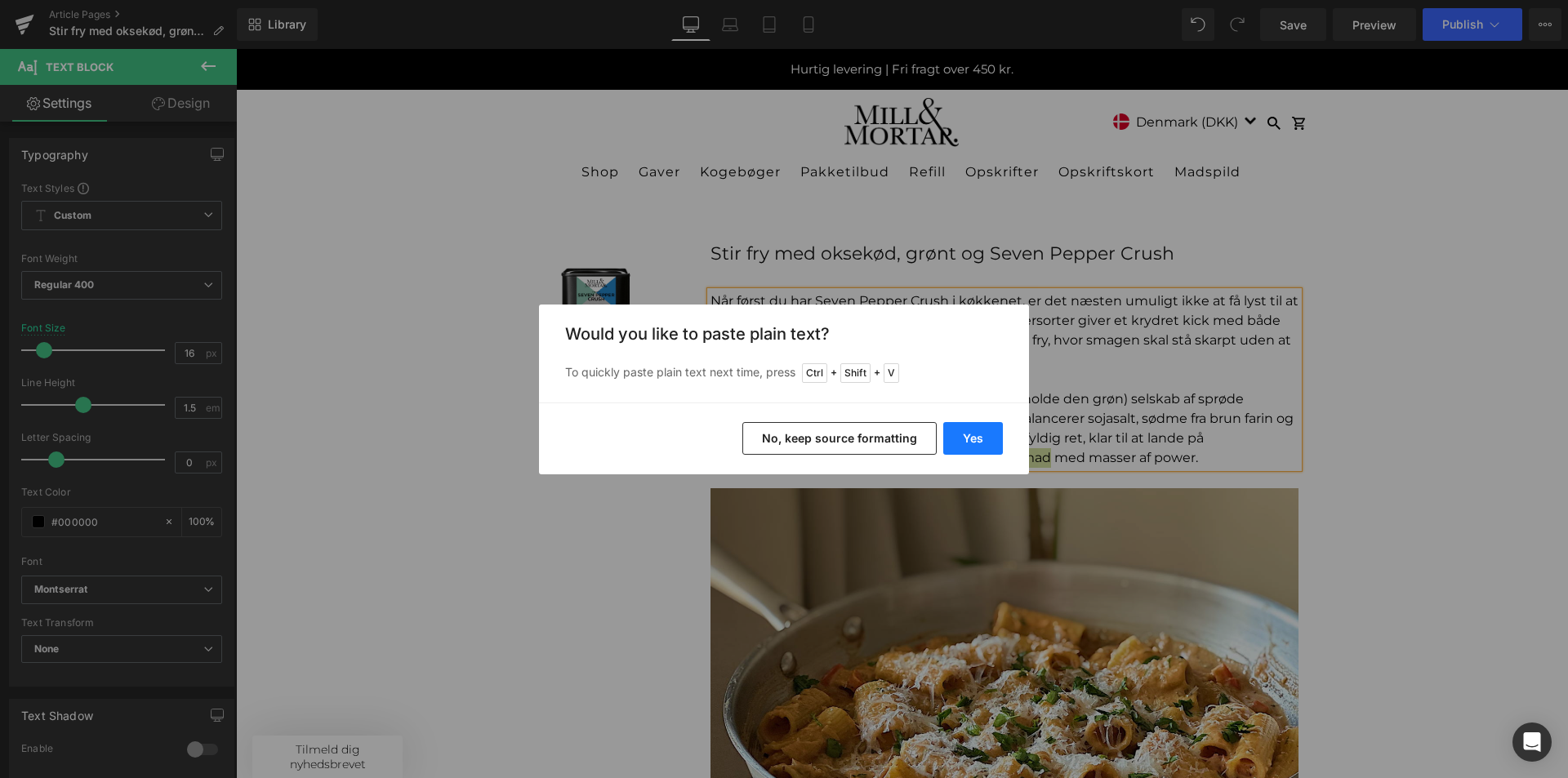
click at [971, 433] on button "Yes" at bounding box center [973, 439] width 59 height 33
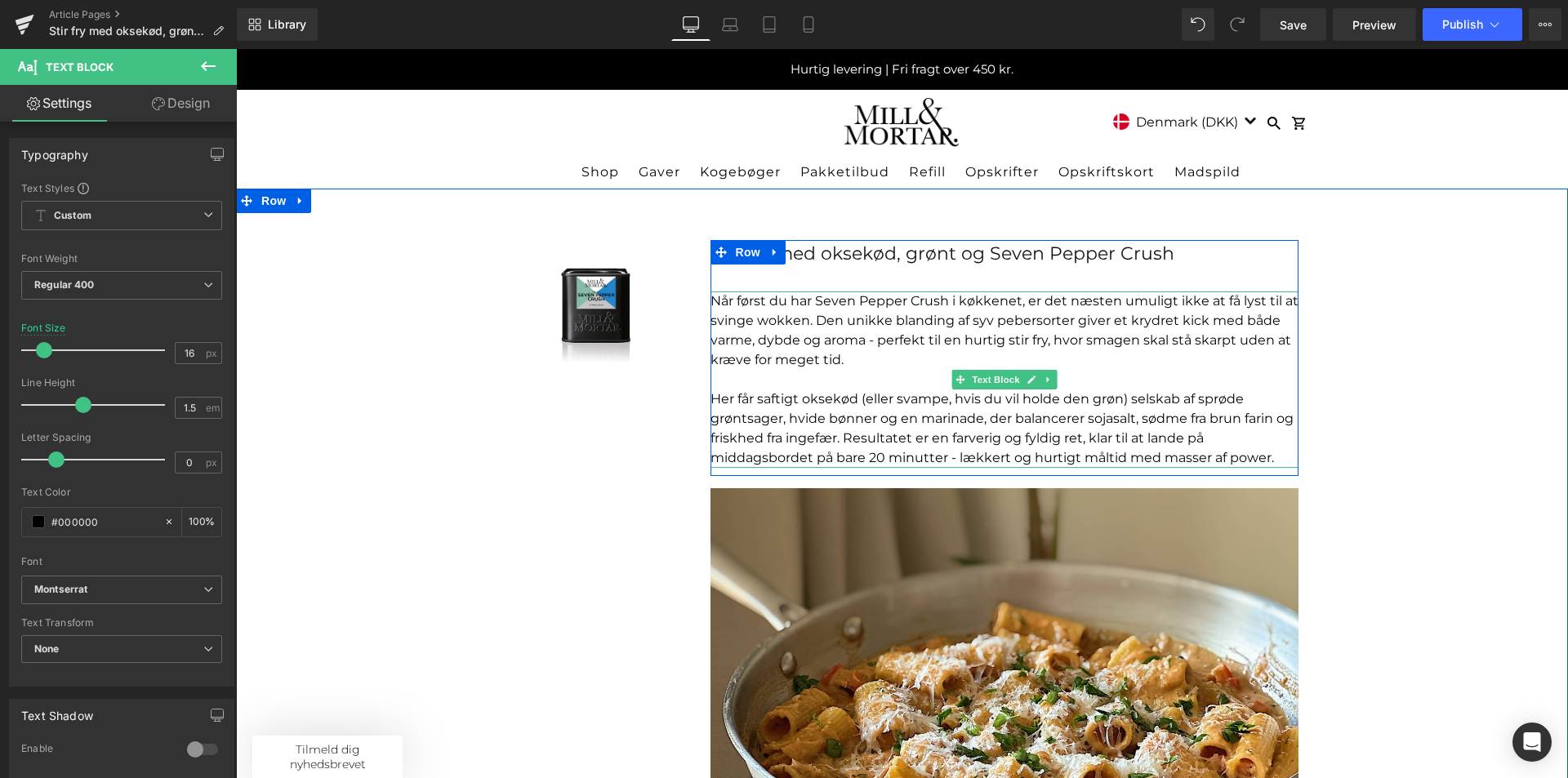
scroll to position [82, 0]
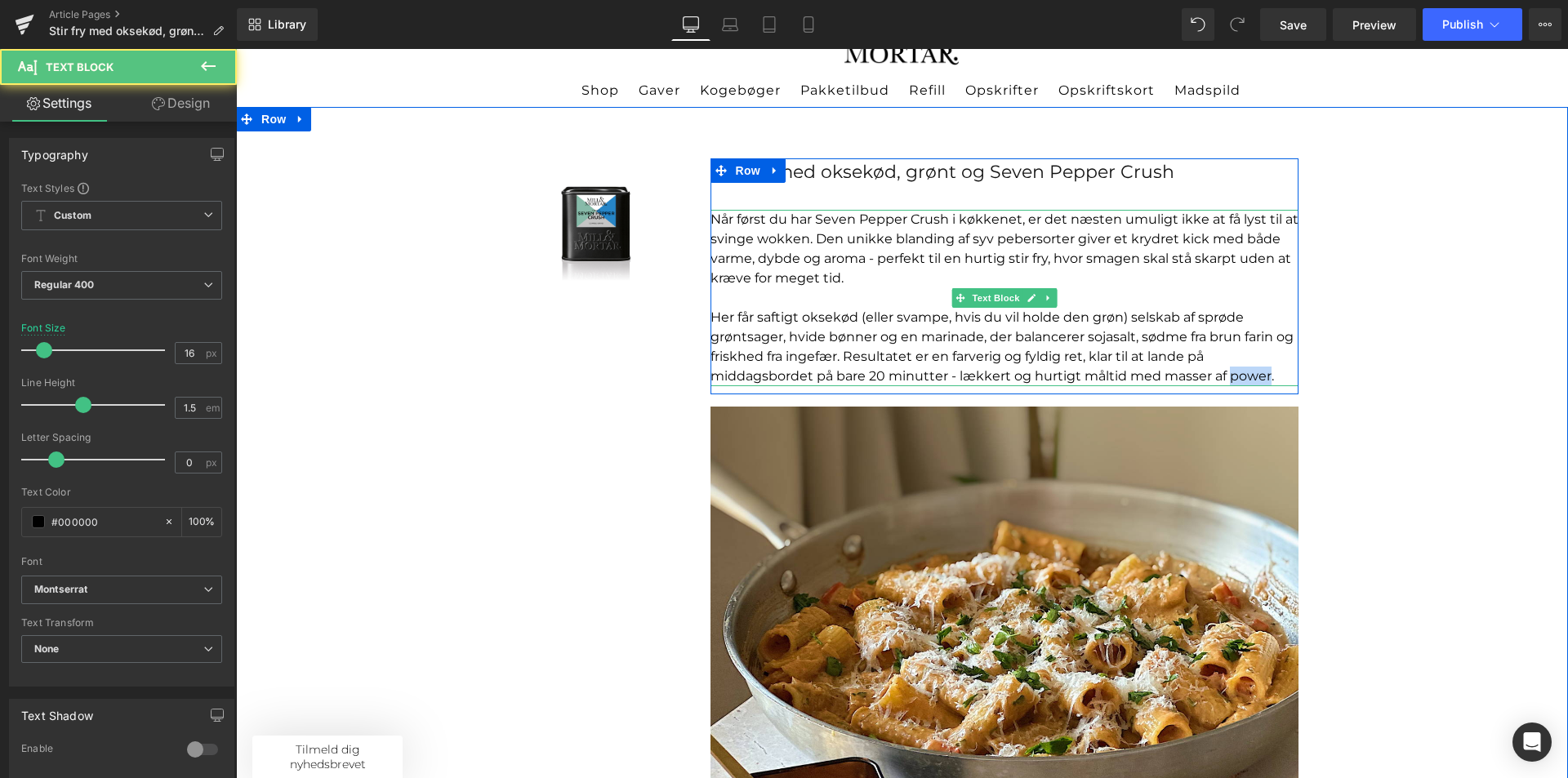
drag, startPoint x: 1224, startPoint y: 377, endPoint x: 1265, endPoint y: 374, distance: 41.1
click at [1265, 374] on p "Her får saftigt oksekød (eller svampe, hvis du vil holde den grøn) selskab af s…" at bounding box center [1004, 346] width 588 height 78
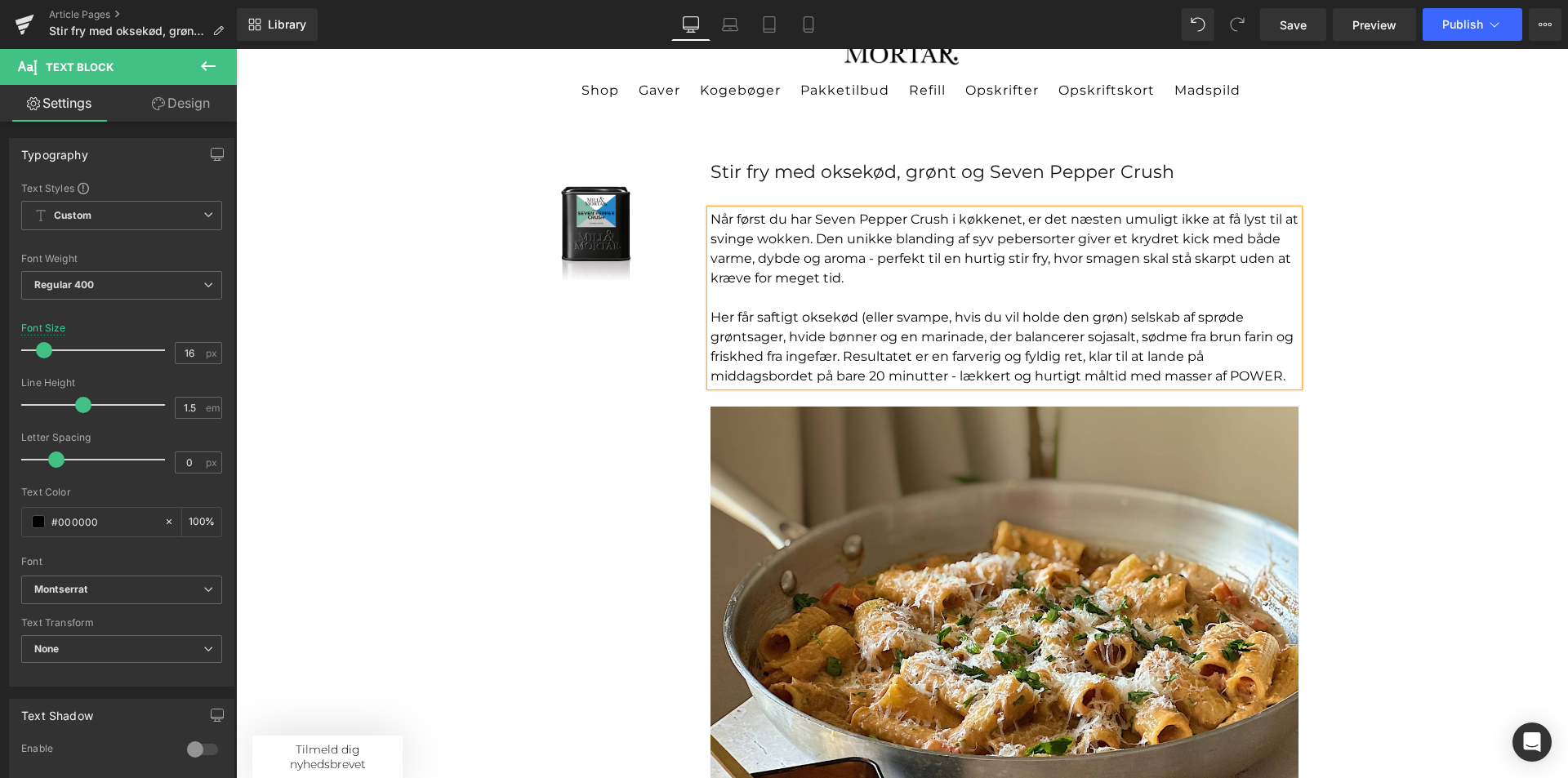
click at [1442, 397] on div "Sale Off (P) Image Product Stir fry med oksekød, grønt og Seven Pepper Crush Te…" at bounding box center [902, 576] width 1332 height 939
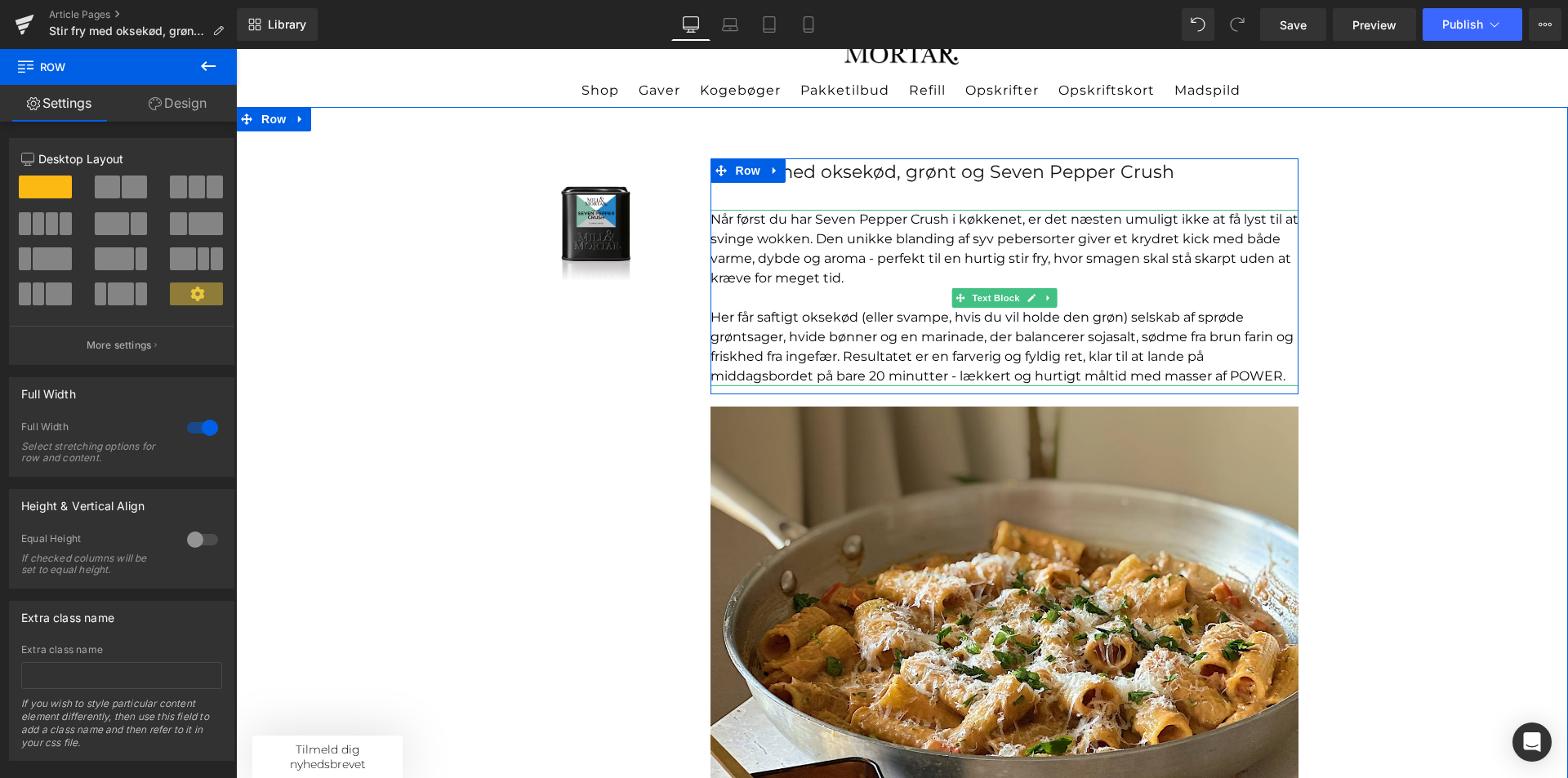
scroll to position [245, 0]
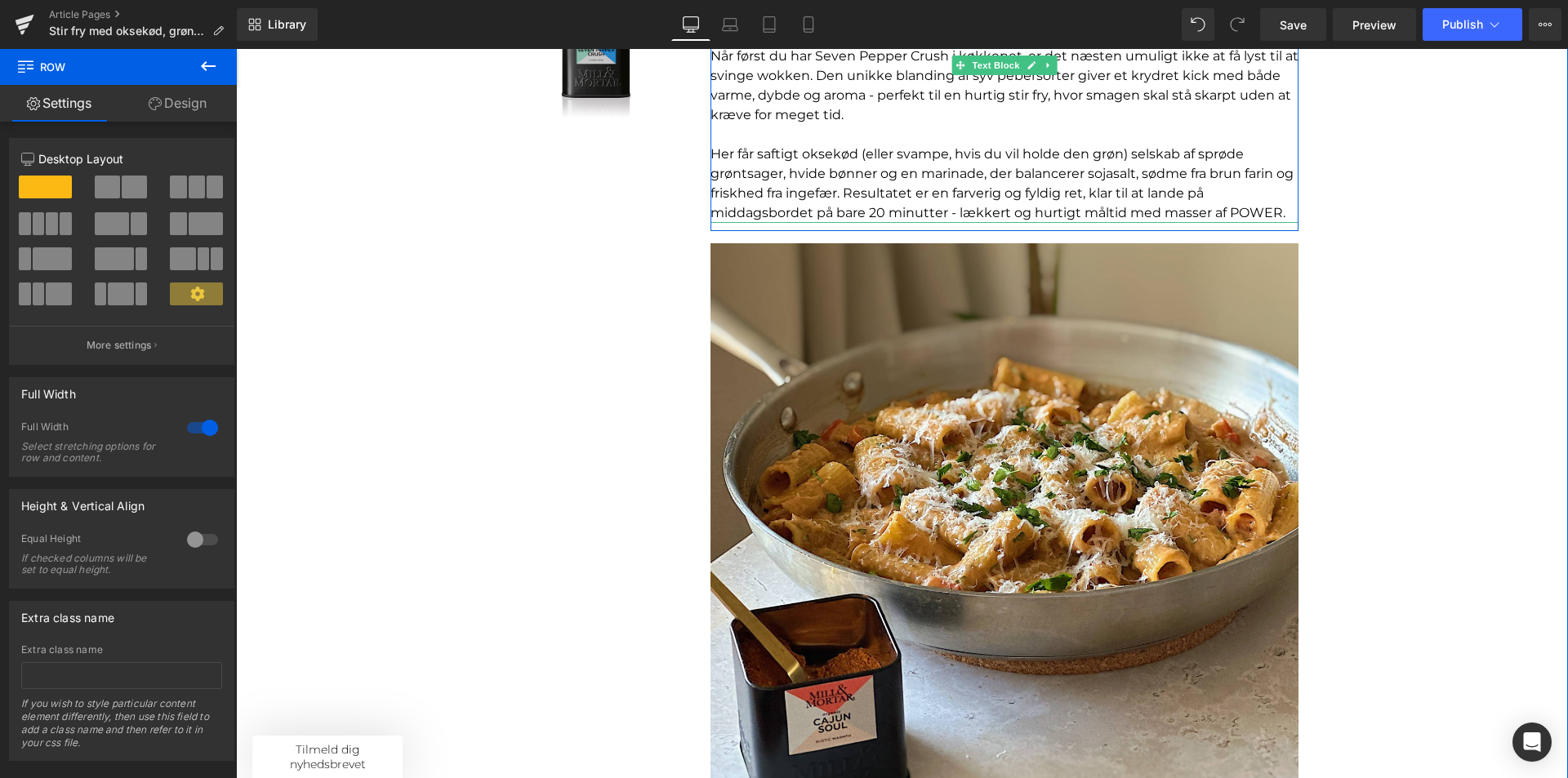
click at [1283, 213] on p "Her får saftigt oksekød (eller svampe, hvis du vil holde den grøn) selskab af s…" at bounding box center [1004, 183] width 588 height 78
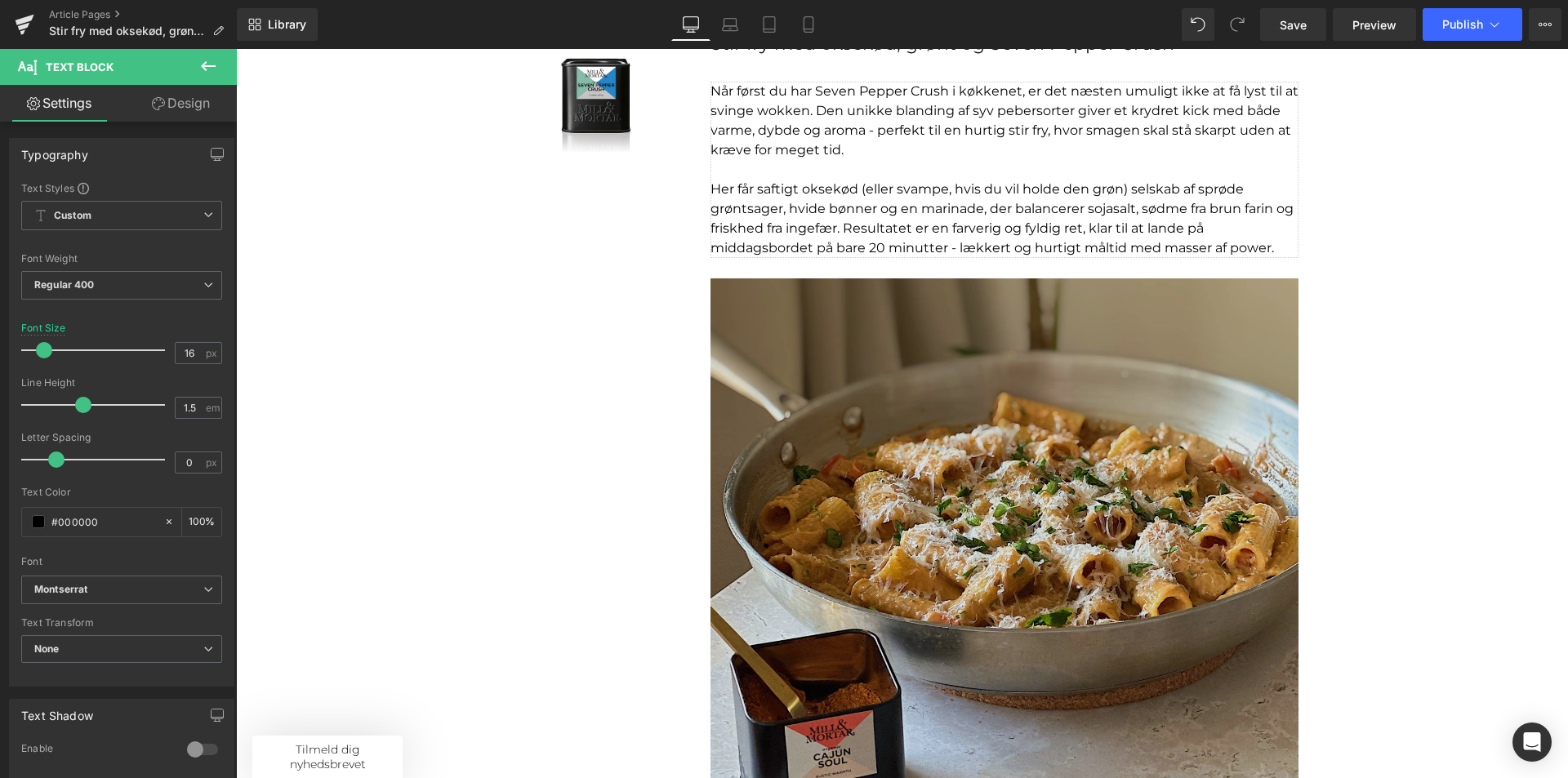
scroll to position [163, 0]
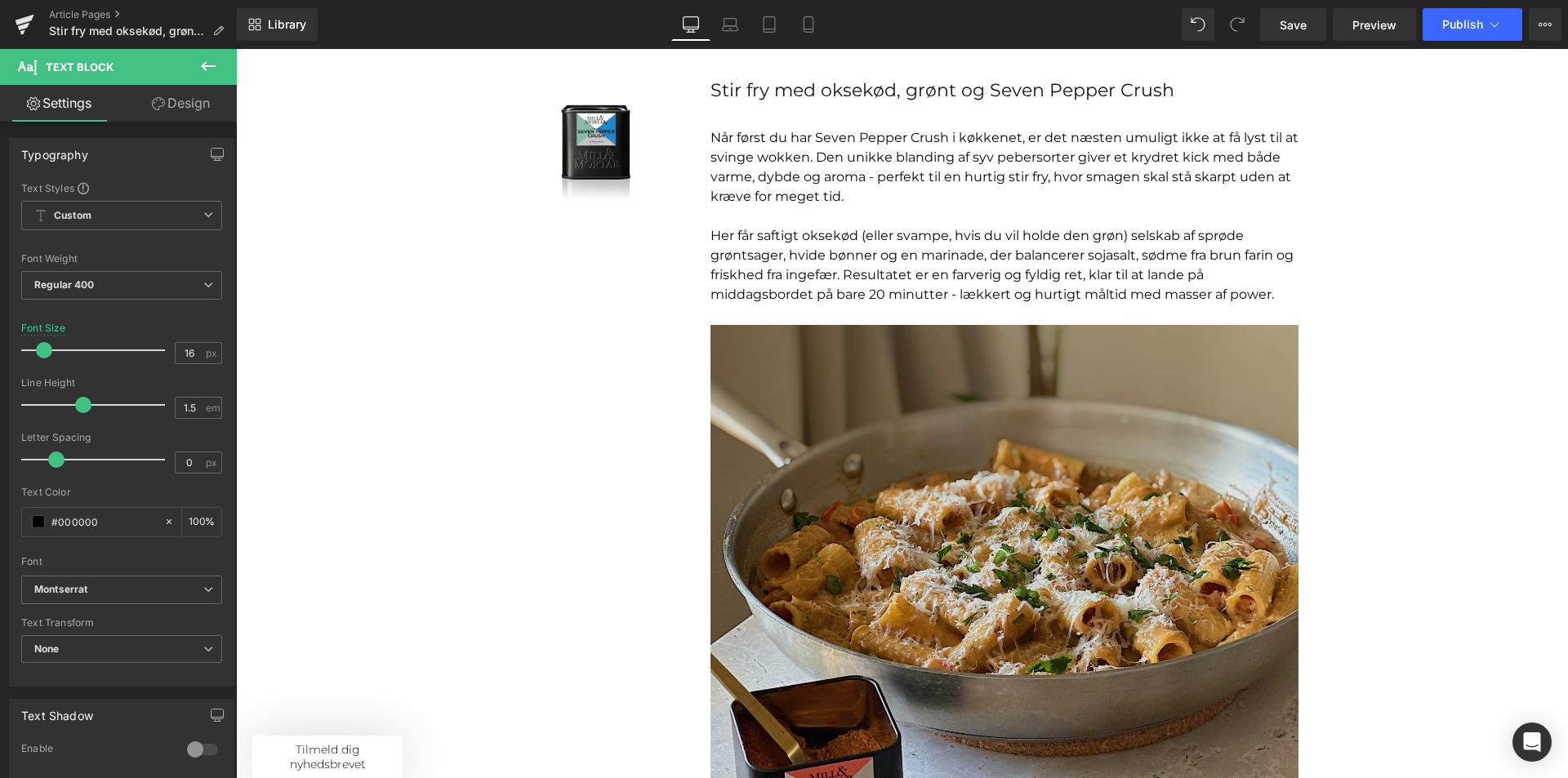
click at [934, 354] on img at bounding box center [1004, 613] width 588 height 600
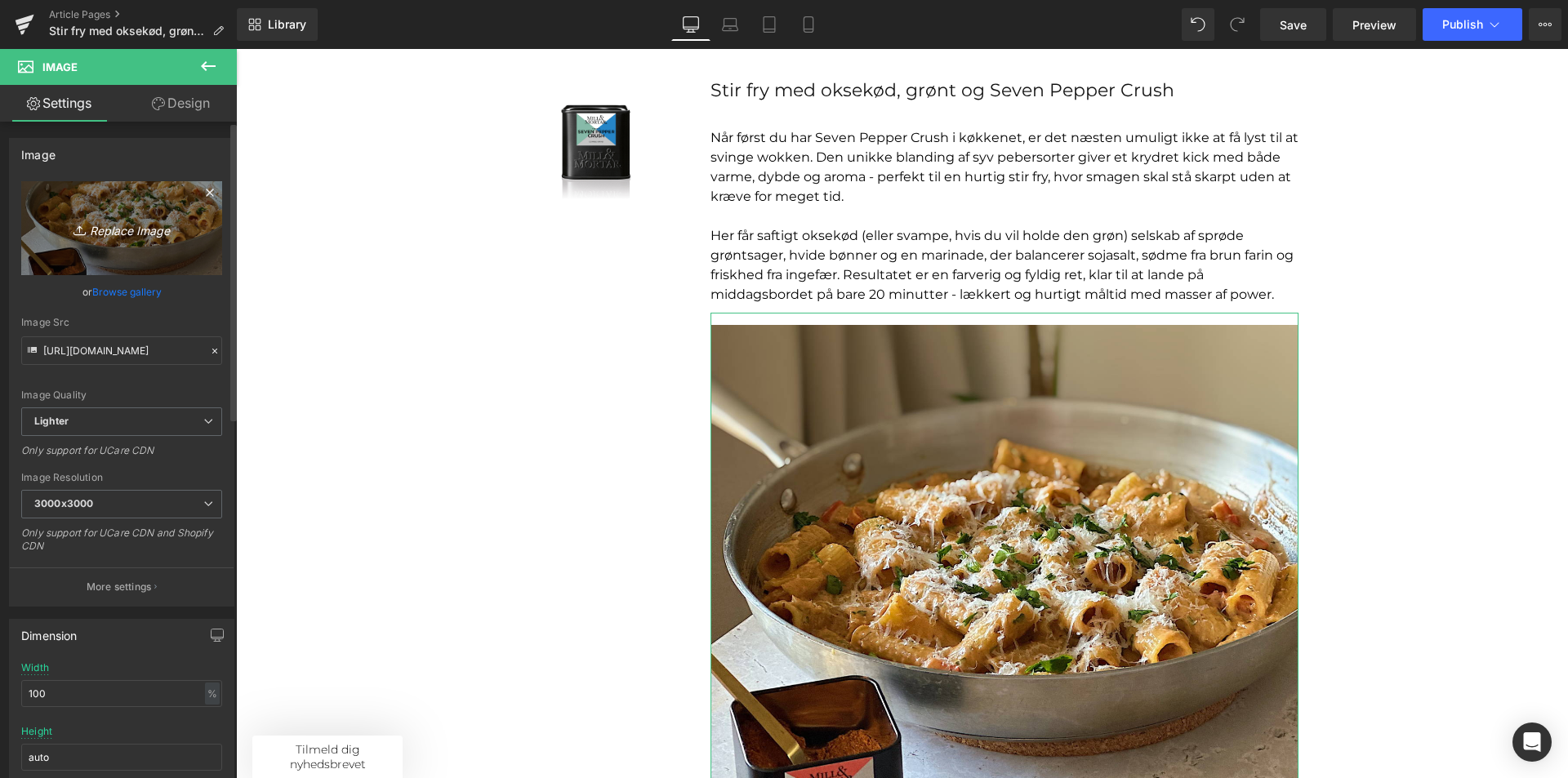
click at [112, 225] on icon "Replace Image" at bounding box center [122, 228] width 131 height 21
type input "C:\fakepath\Billeder til opskriftsunivers (23).png"
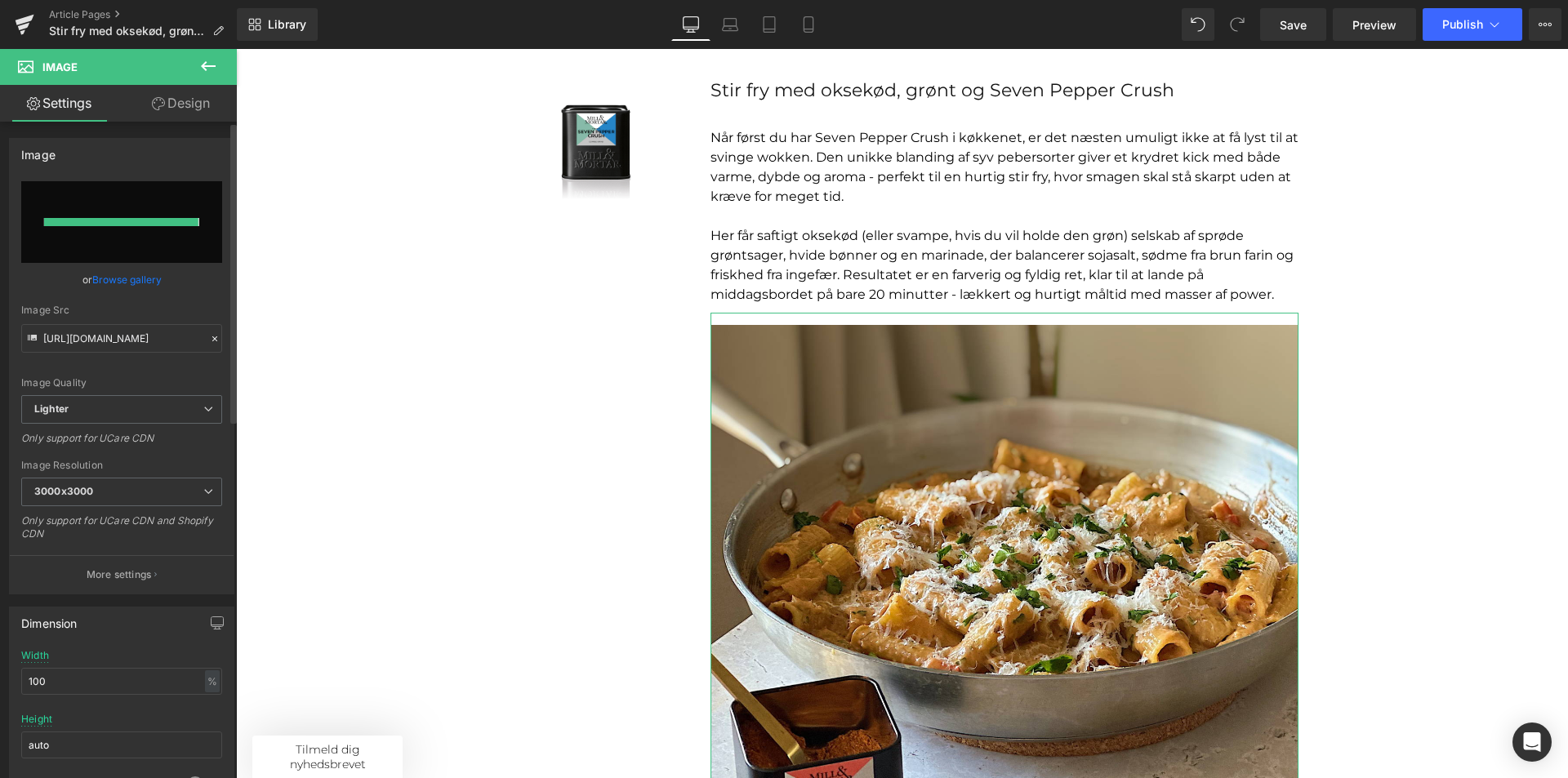
type input "[URL][DOMAIN_NAME]"
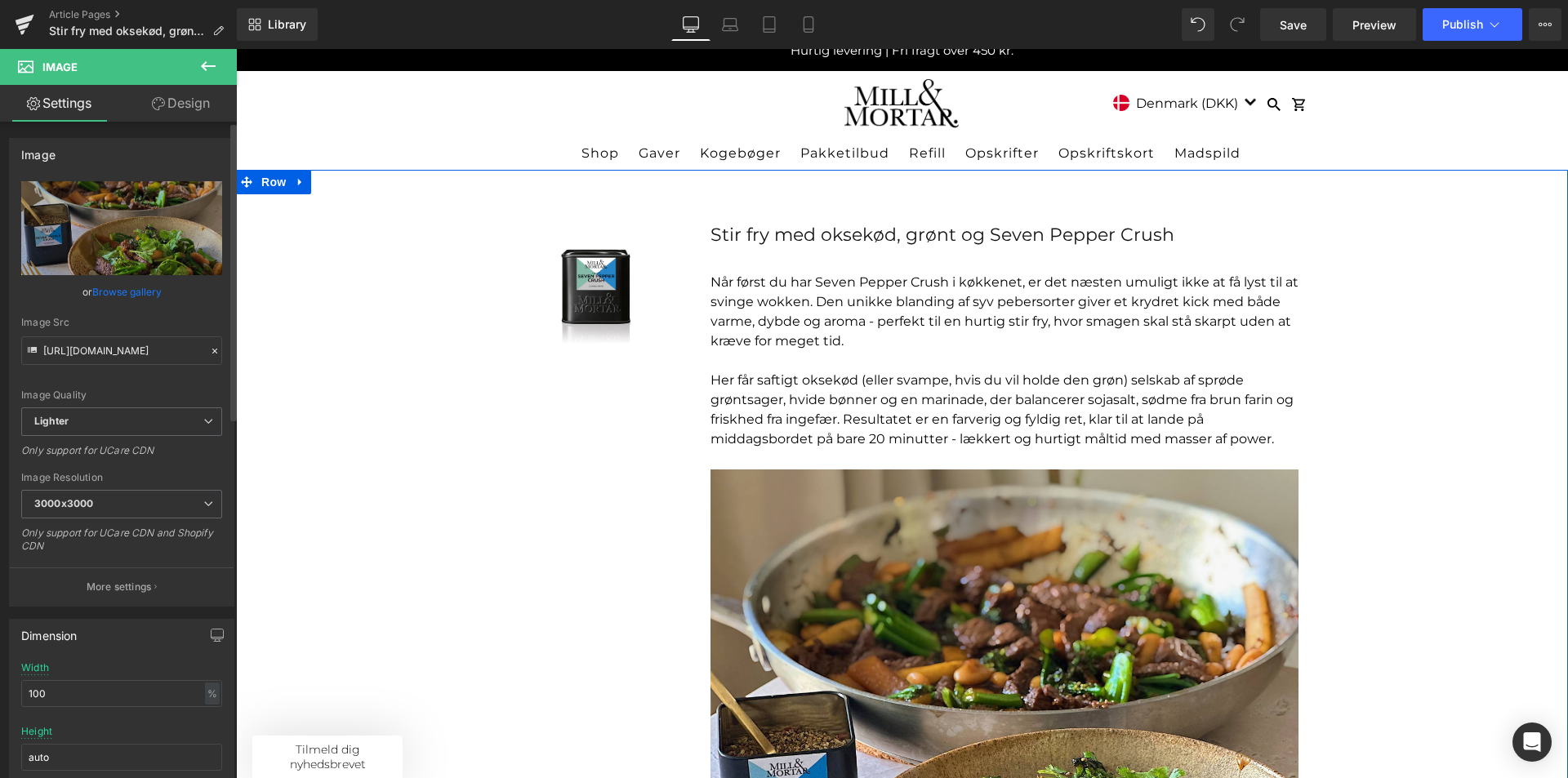
scroll to position [0, 0]
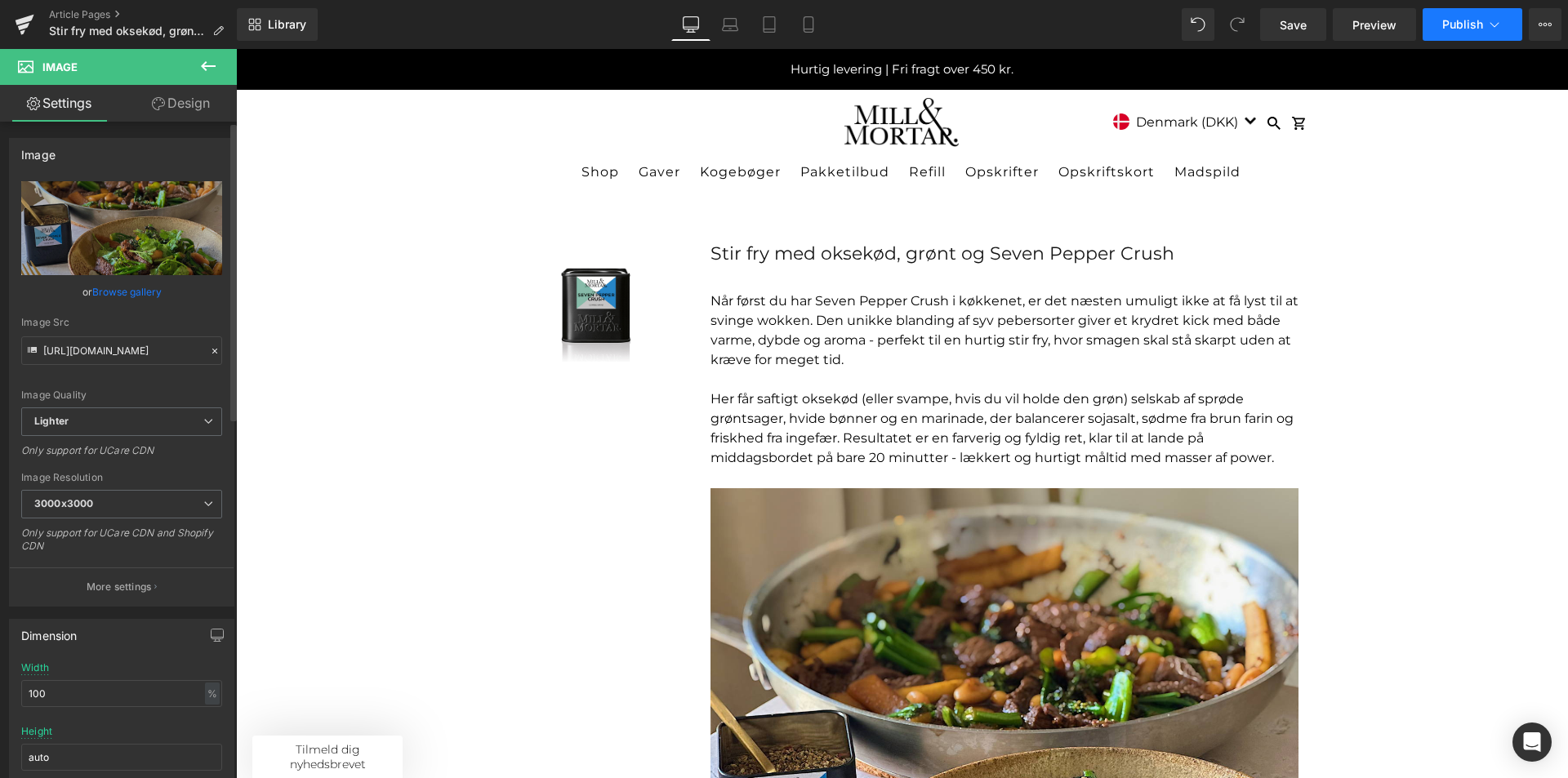
click at [1458, 25] on span "Publish" at bounding box center [1462, 25] width 41 height 13
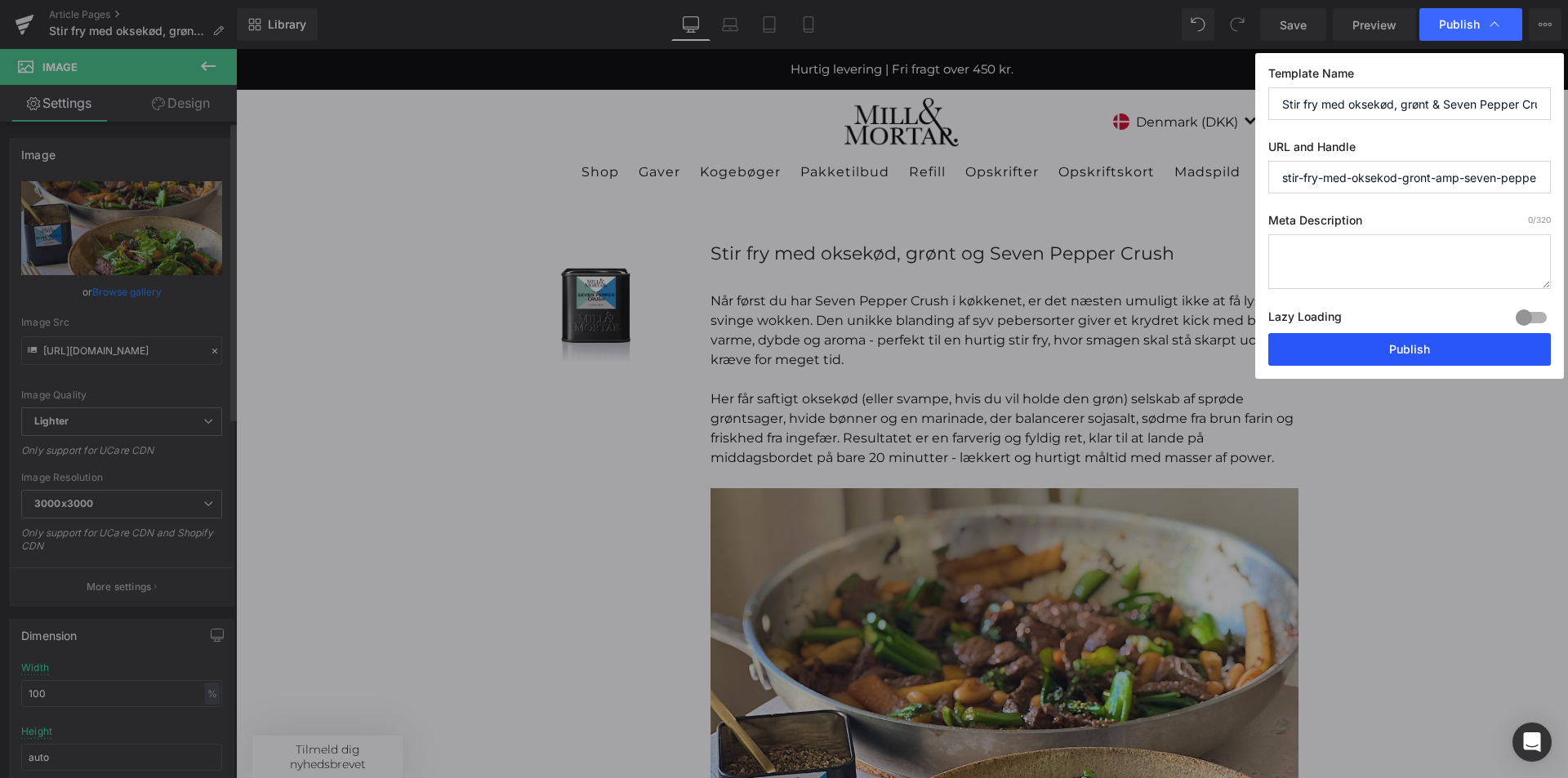
click at [1420, 343] on button "Publish" at bounding box center [1410, 349] width 283 height 33
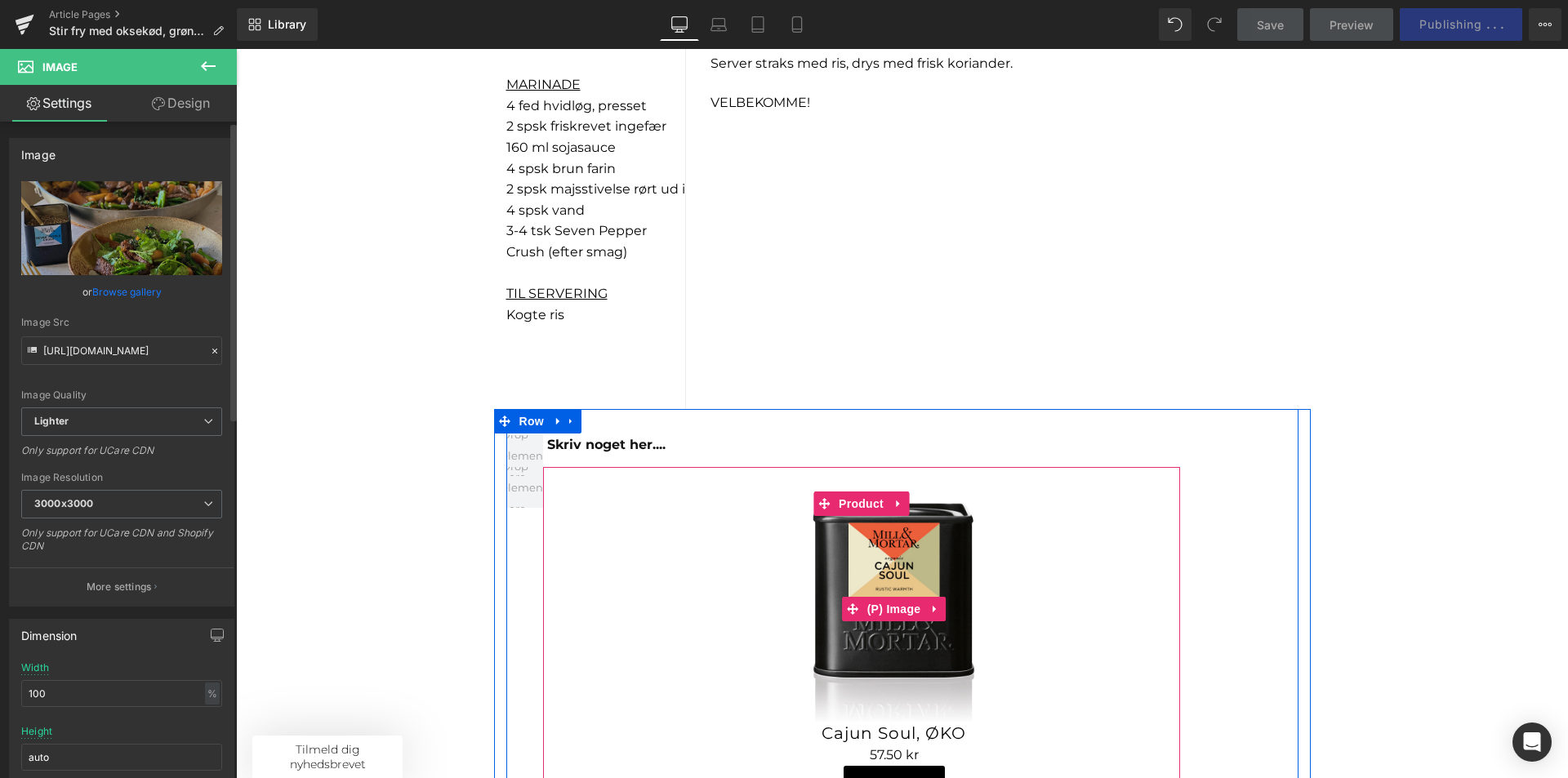
scroll to position [1551, 0]
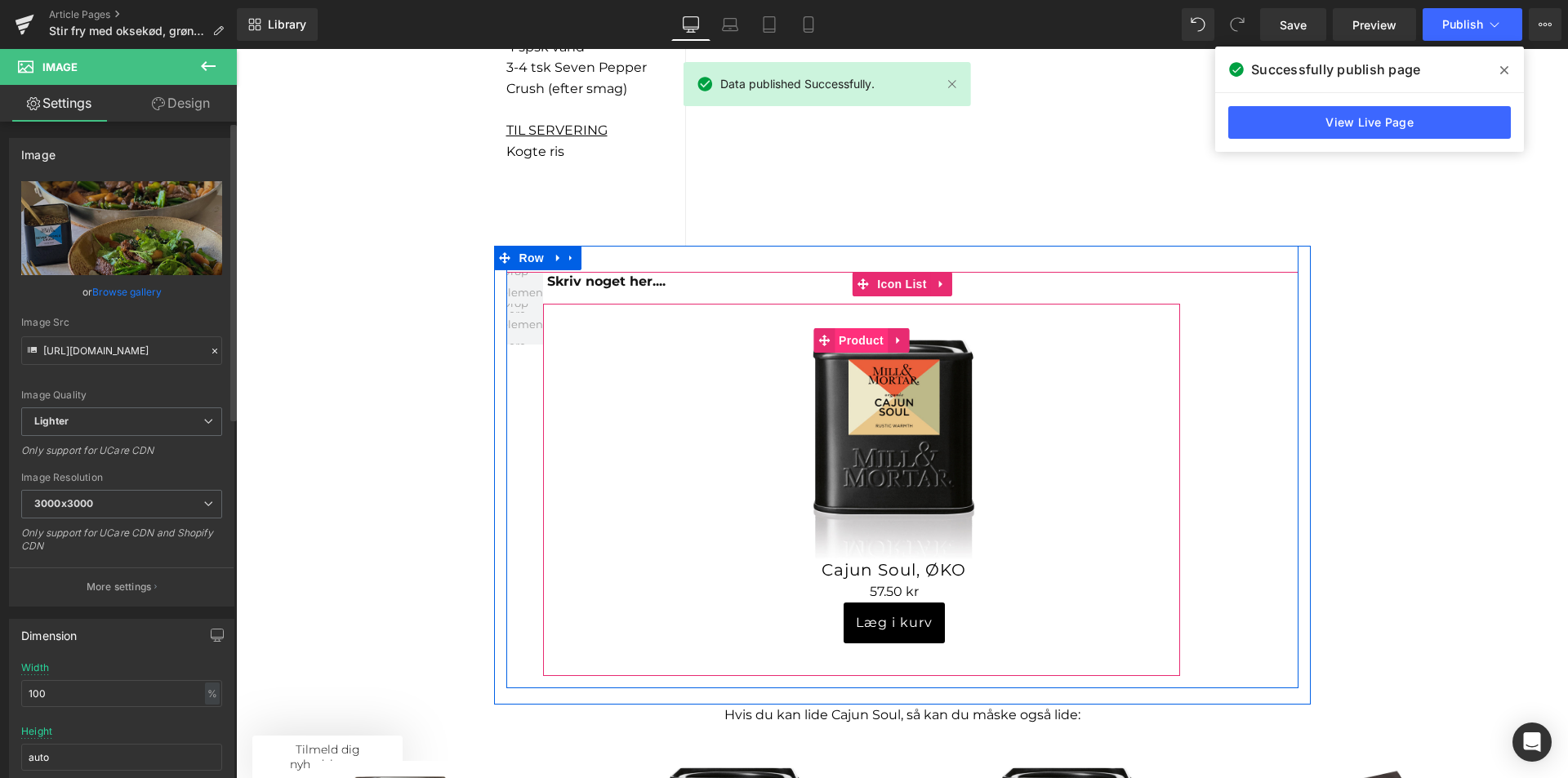
click at [856, 346] on span "Product" at bounding box center [861, 340] width 53 height 25
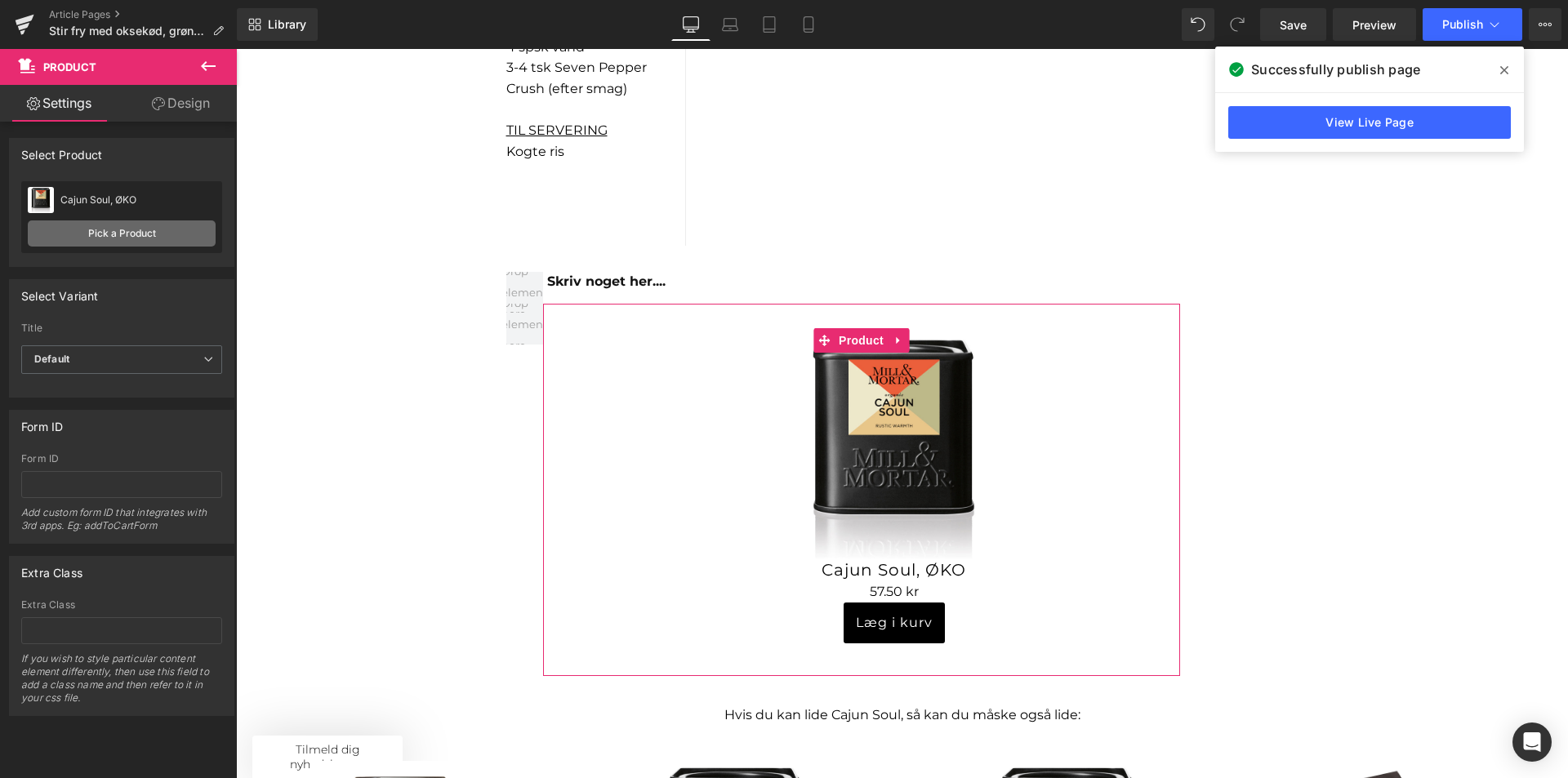
click at [169, 238] on link "Pick a Product" at bounding box center [121, 234] width 188 height 26
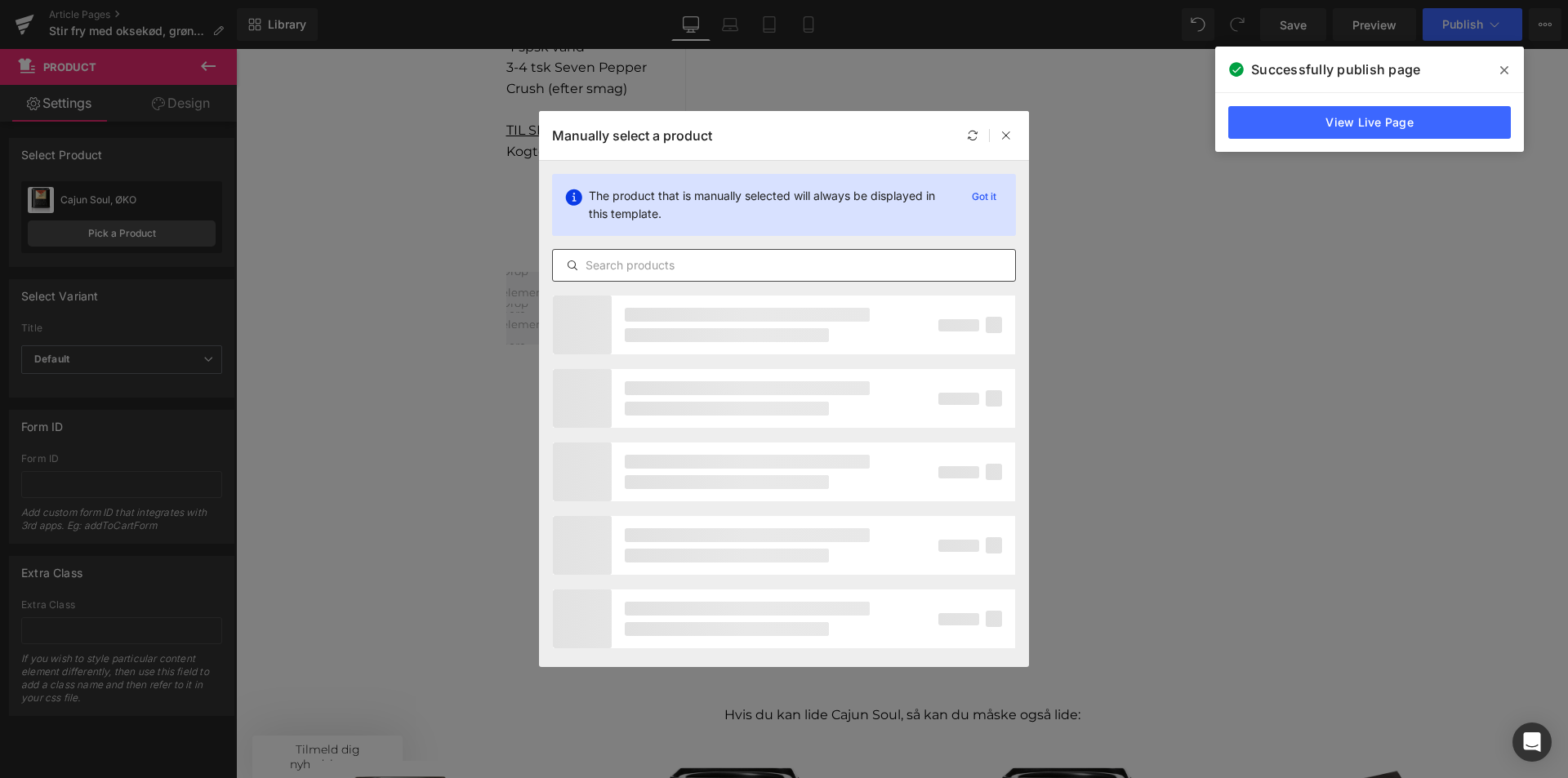
click at [672, 273] on input "text" at bounding box center [784, 265] width 462 height 20
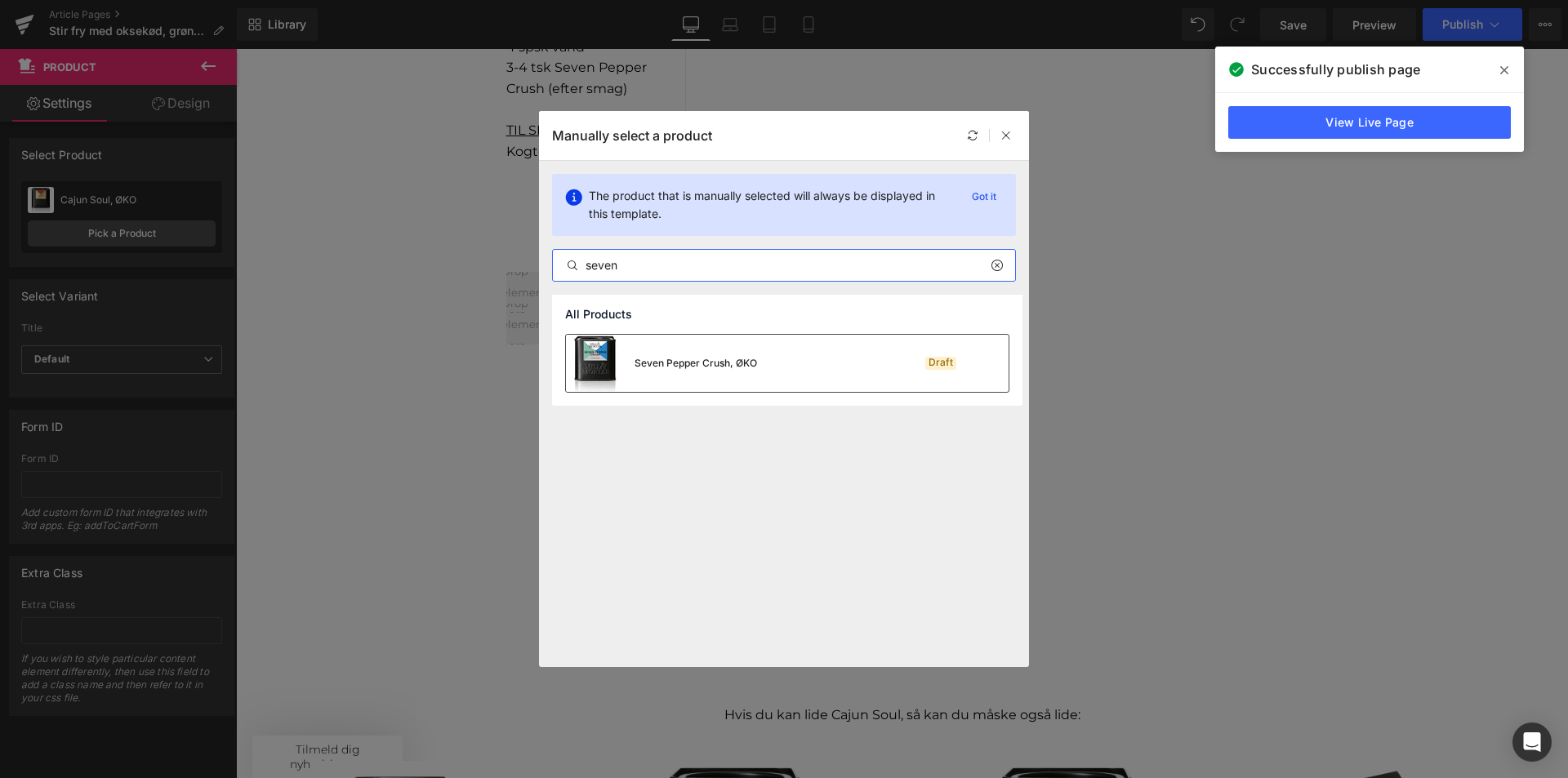
type input "seven"
click at [664, 361] on div "Seven Pepper Crush, ØKO" at bounding box center [696, 363] width 123 height 15
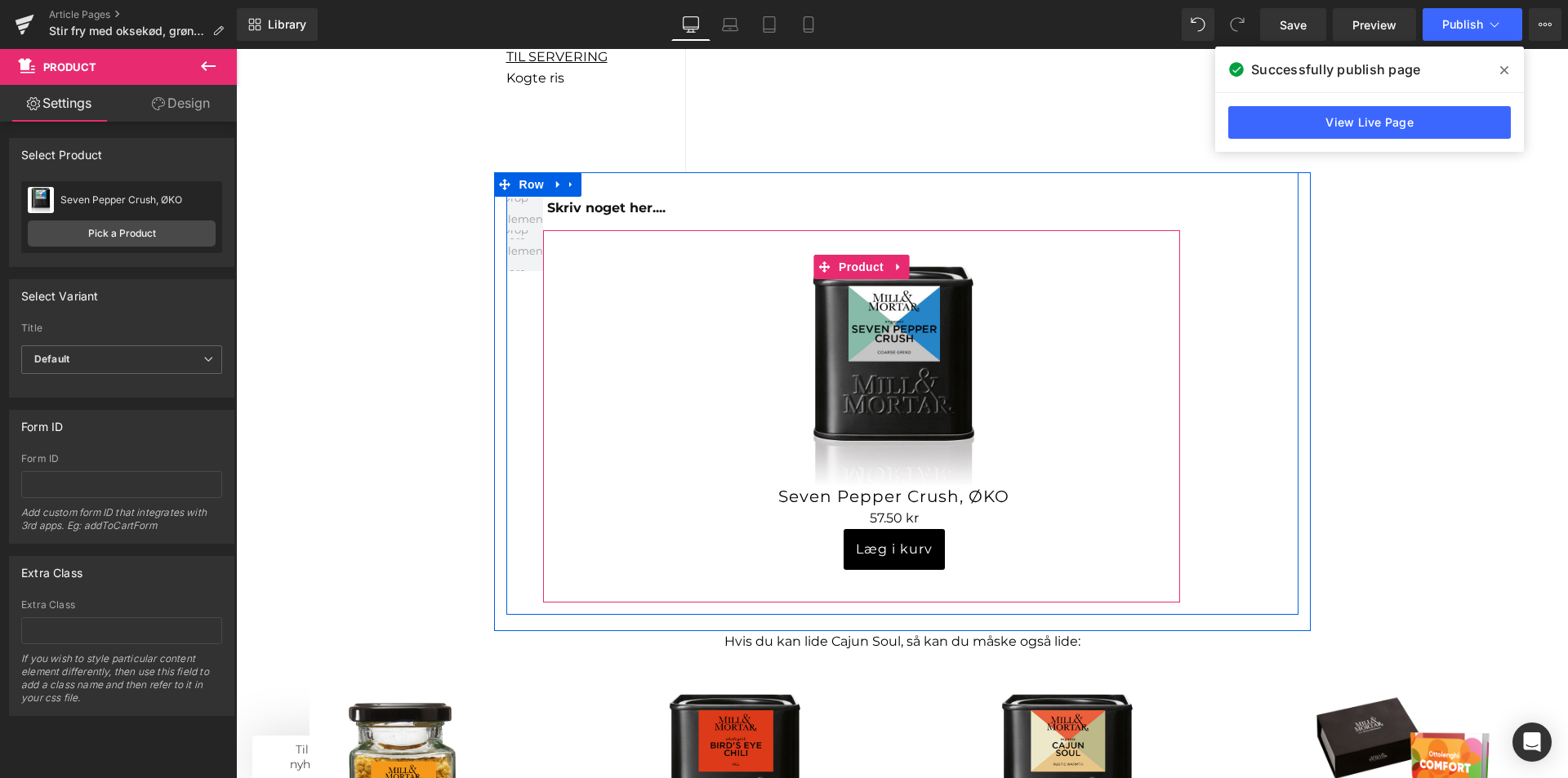
scroll to position [1714, 0]
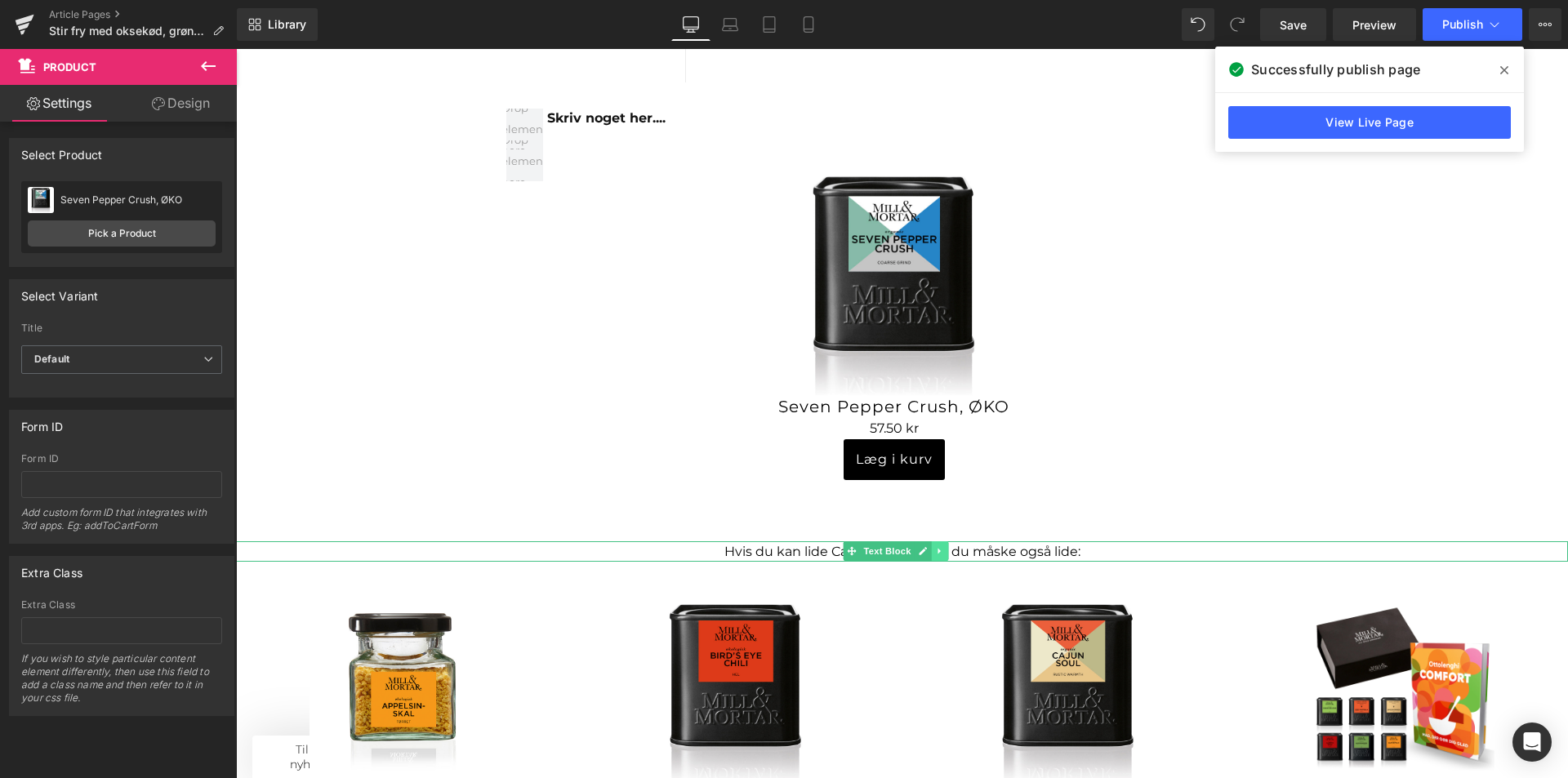
click at [937, 544] on link at bounding box center [941, 551] width 17 height 20
click at [770, 552] on p "Hvis du kan lide Cajun Soul, så kan du måske også lide:" at bounding box center [902, 552] width 1332 height 22
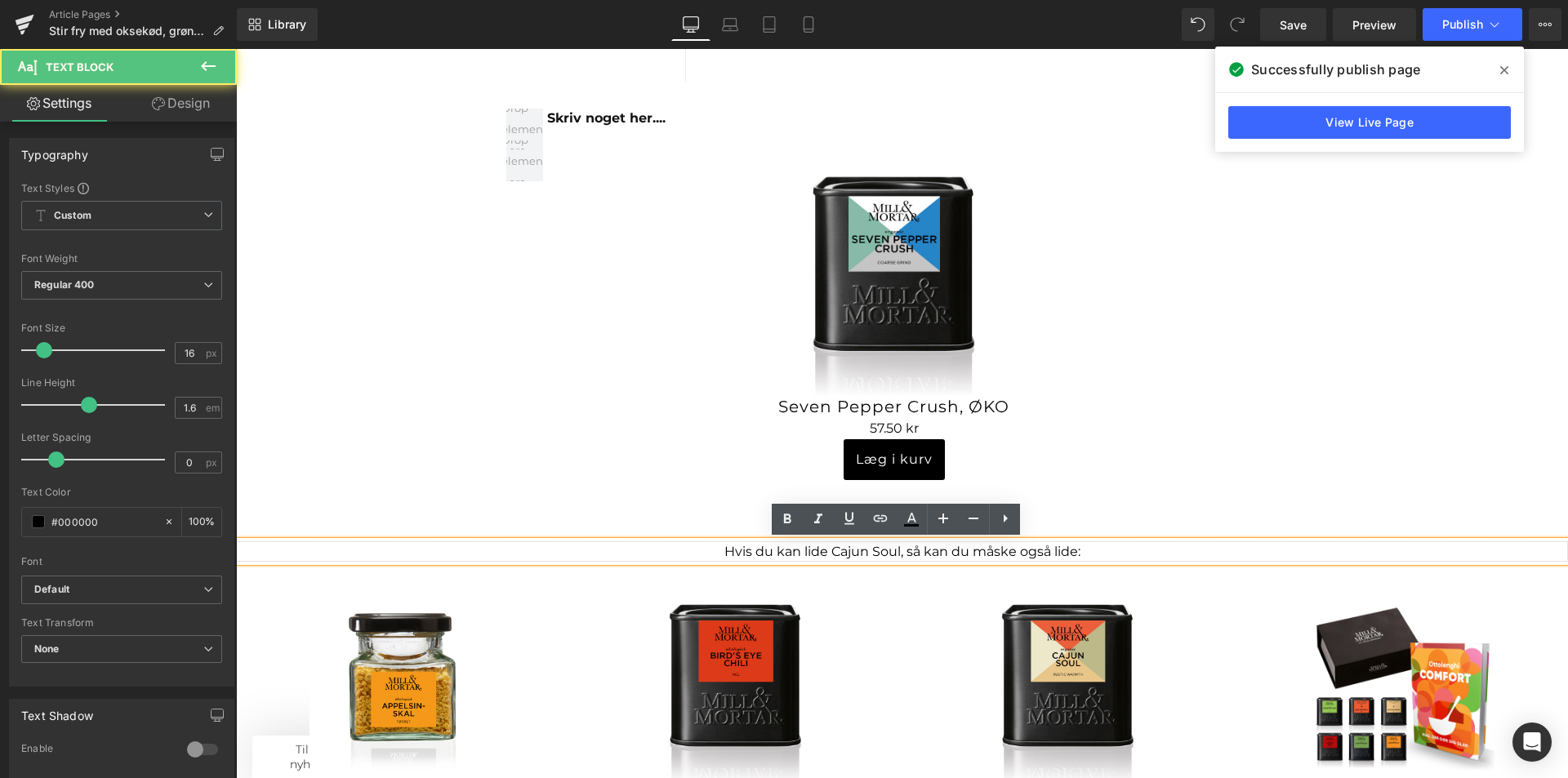
click at [896, 549] on p "Hvis du kan lide Cajun Soul, så kan du måske også lide:" at bounding box center [902, 552] width 1332 height 22
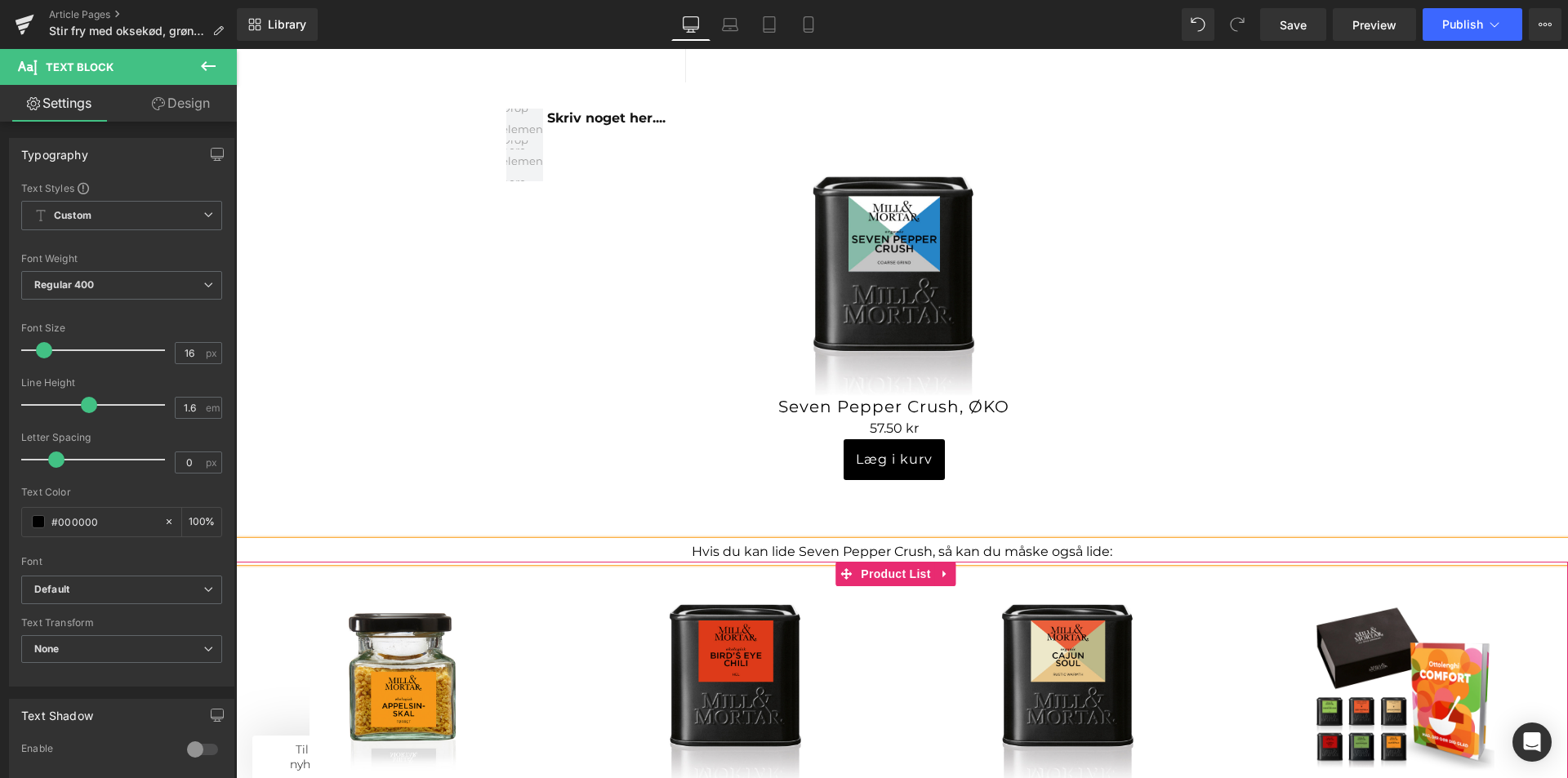
click at [1202, 582] on div "Sale Off" at bounding box center [902, 739] width 1332 height 356
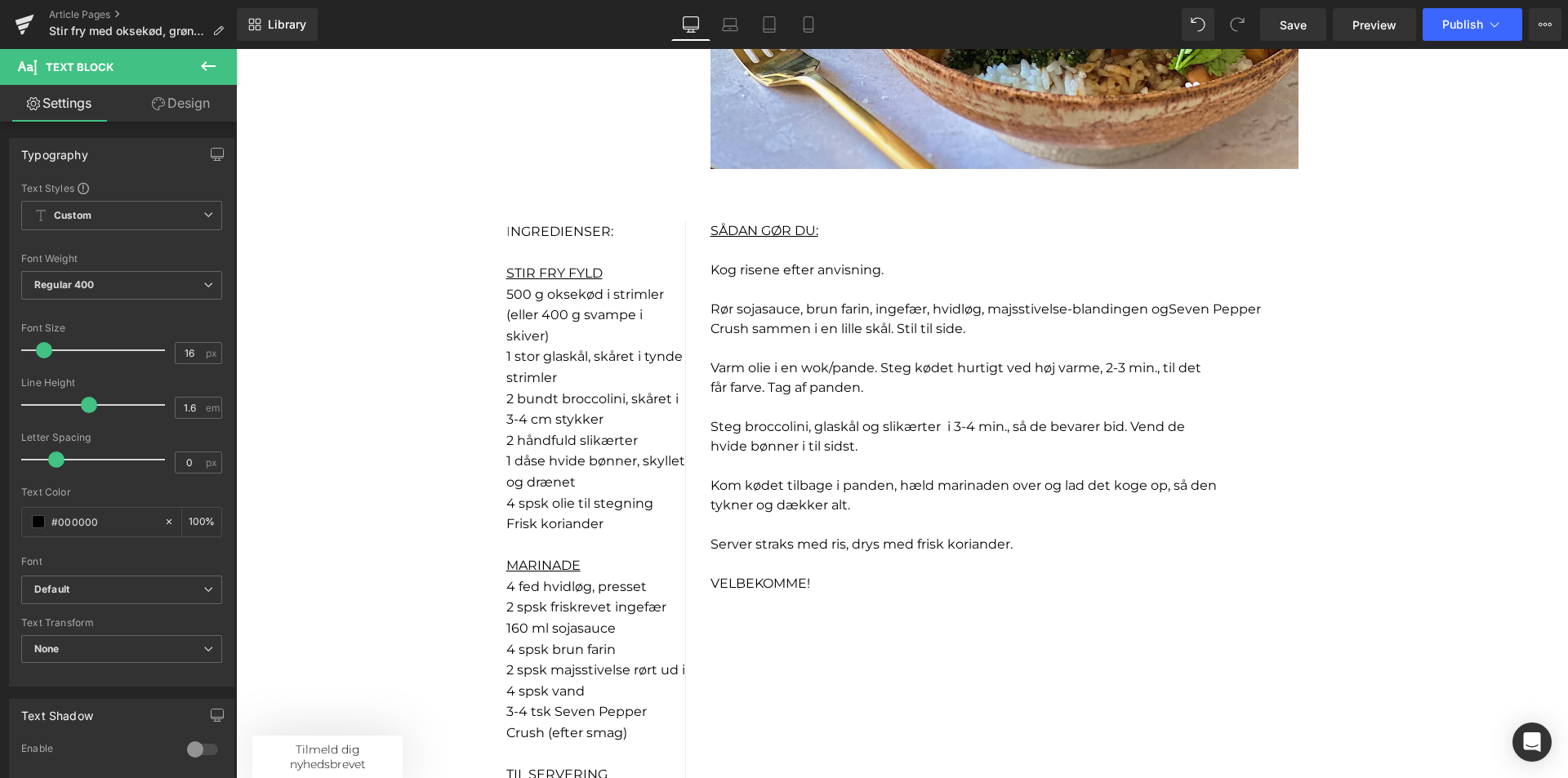
scroll to position [654, 0]
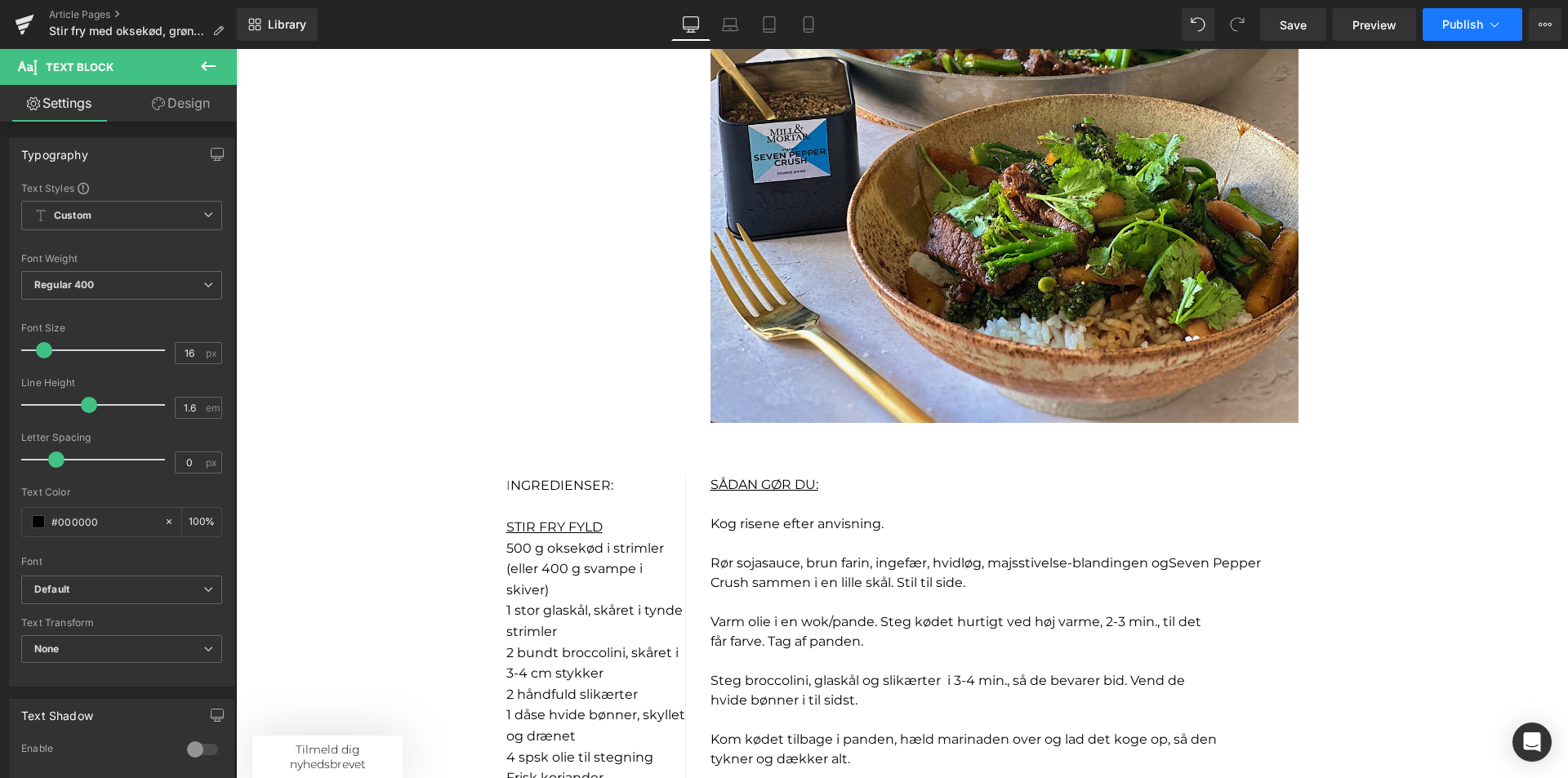
click at [1468, 29] on span "Publish" at bounding box center [1462, 25] width 41 height 13
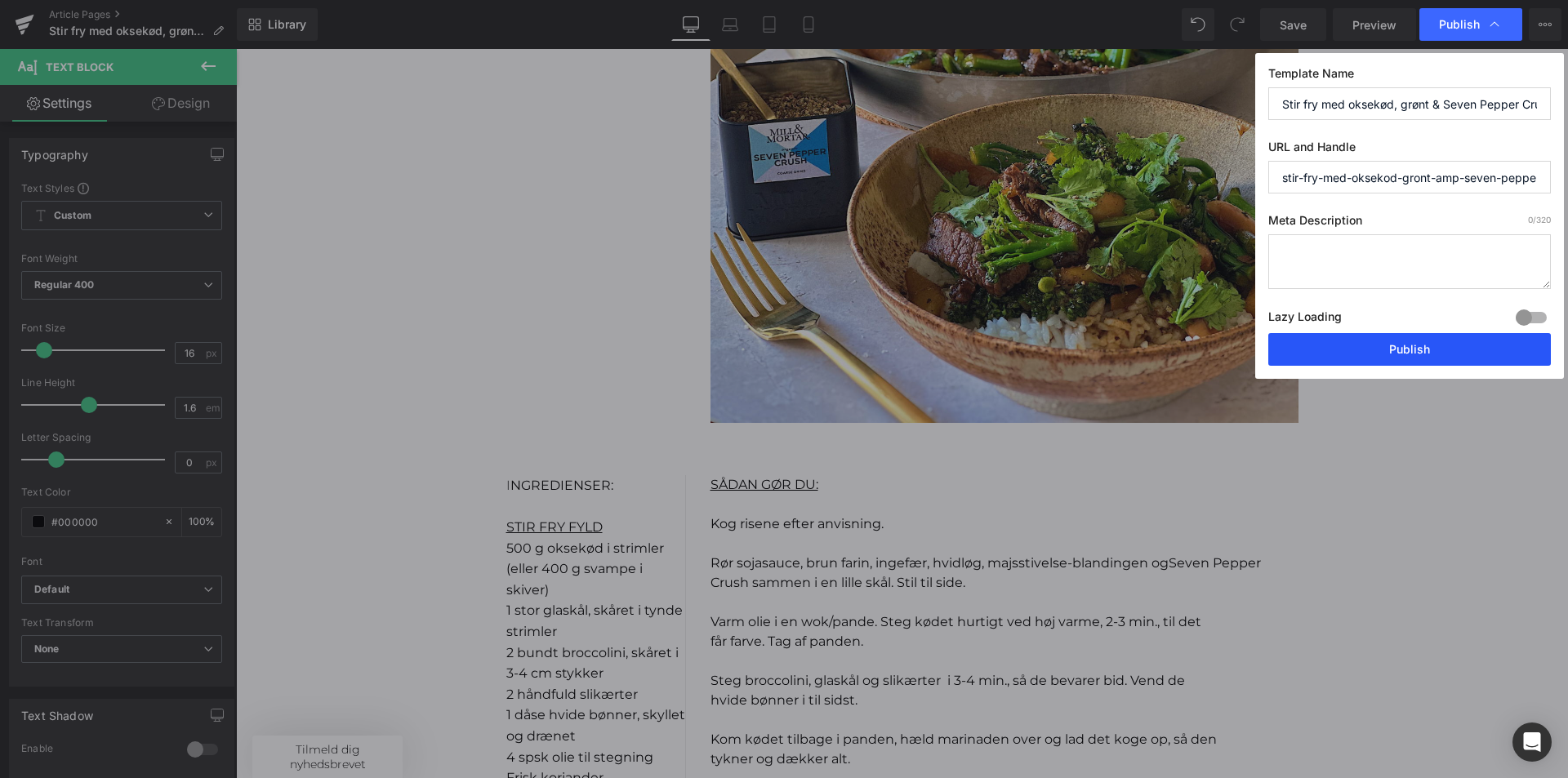
click at [1409, 343] on button "Publish" at bounding box center [1410, 349] width 283 height 33
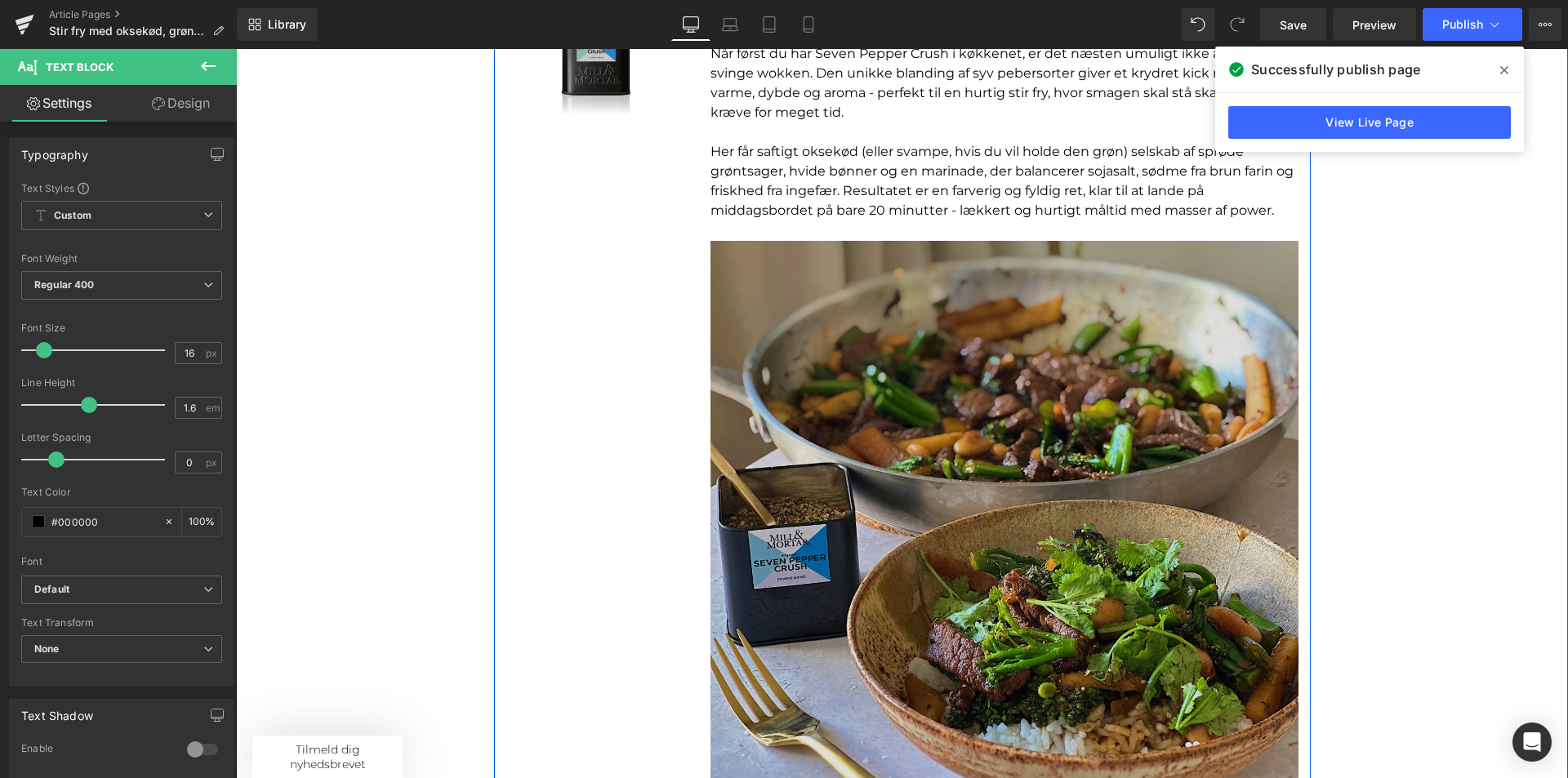
scroll to position [82, 0]
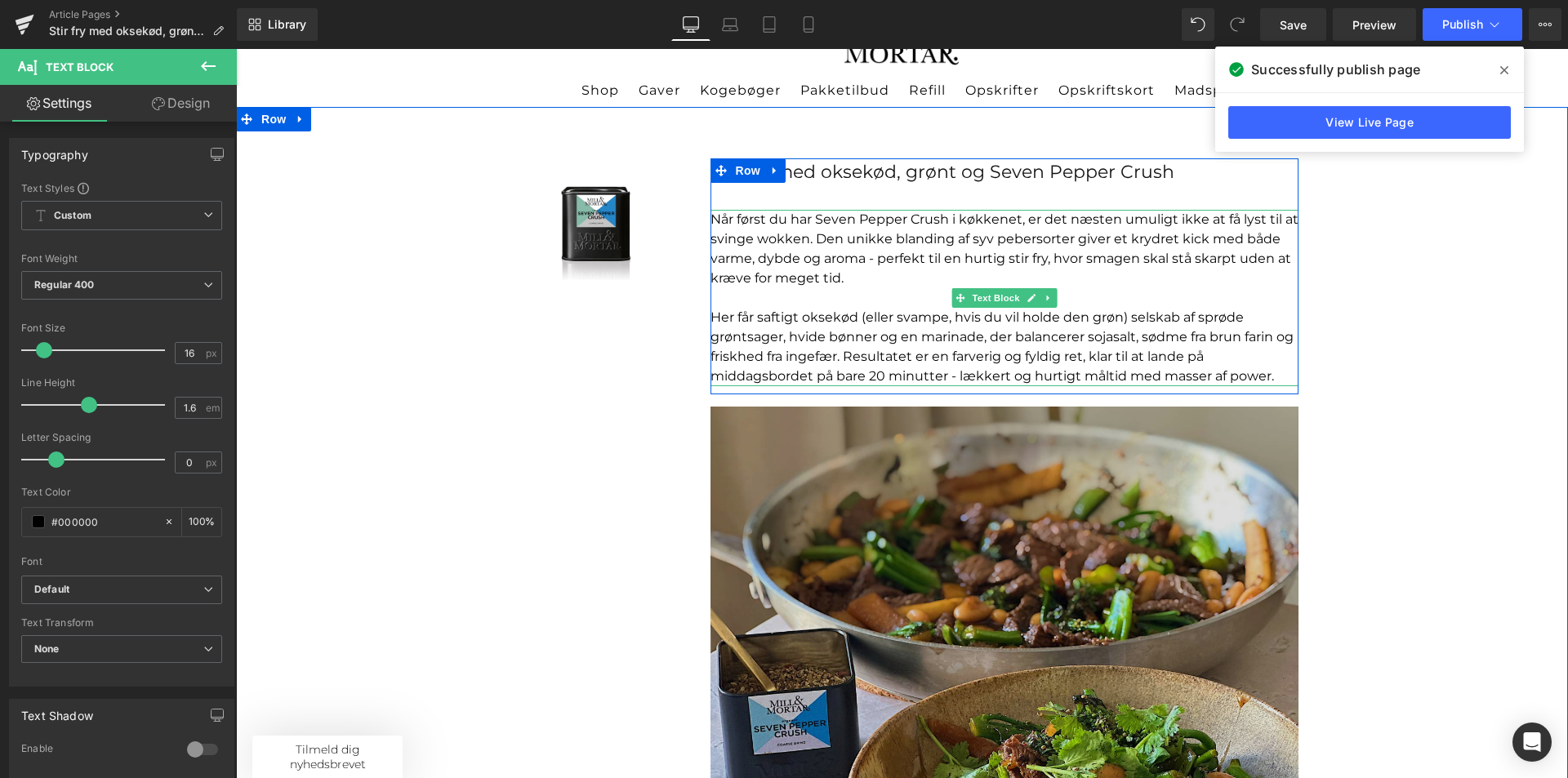
click at [798, 367] on p "Her får saftigt oksekød (eller svampe, hvis du vil holde den grøn) selskab af s…" at bounding box center [1004, 346] width 588 height 78
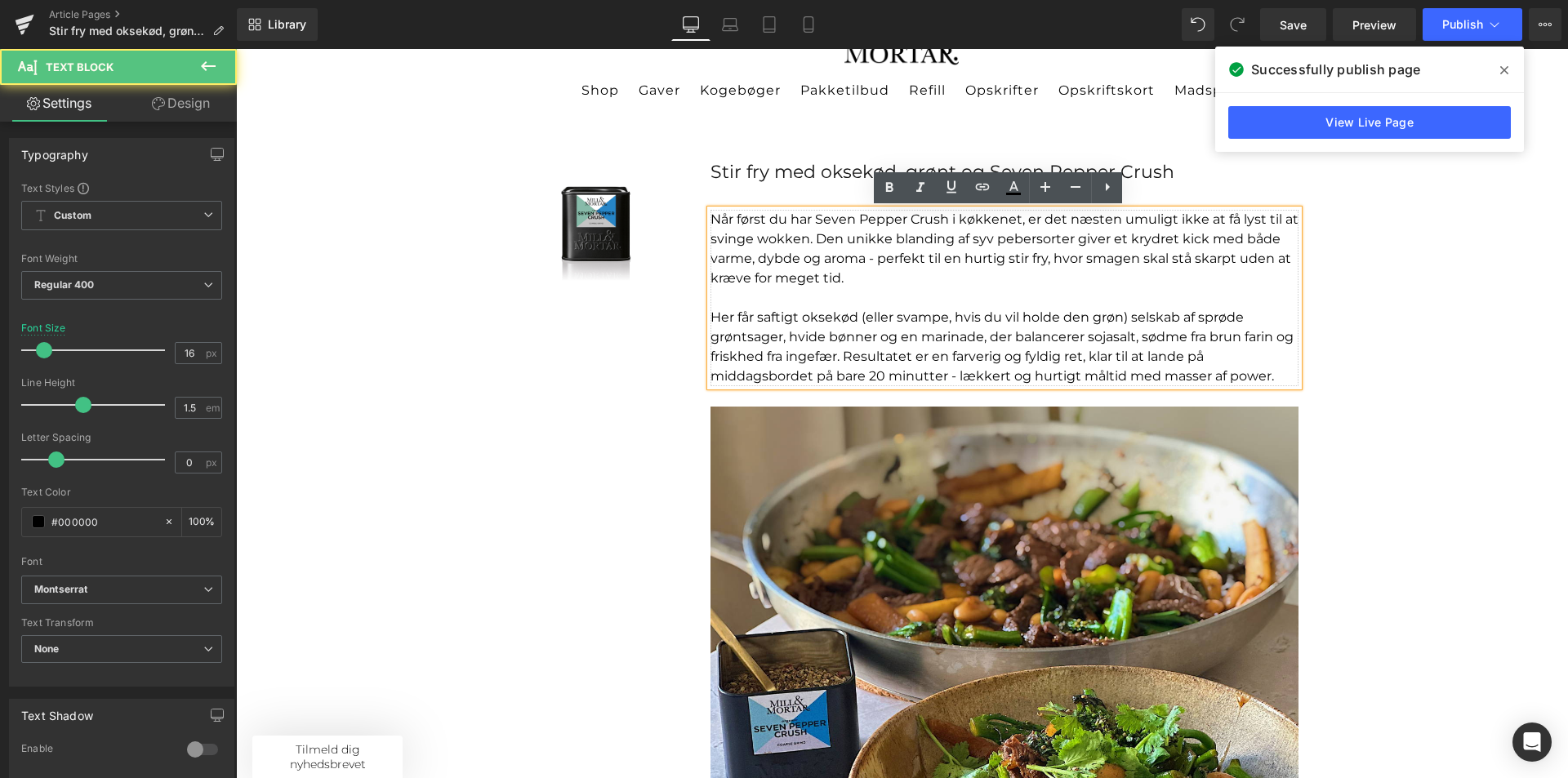
click at [1274, 376] on p "Her får saftigt oksekød (eller svampe, hvis du vil holde den grøn) selskab af s…" at bounding box center [1004, 346] width 588 height 78
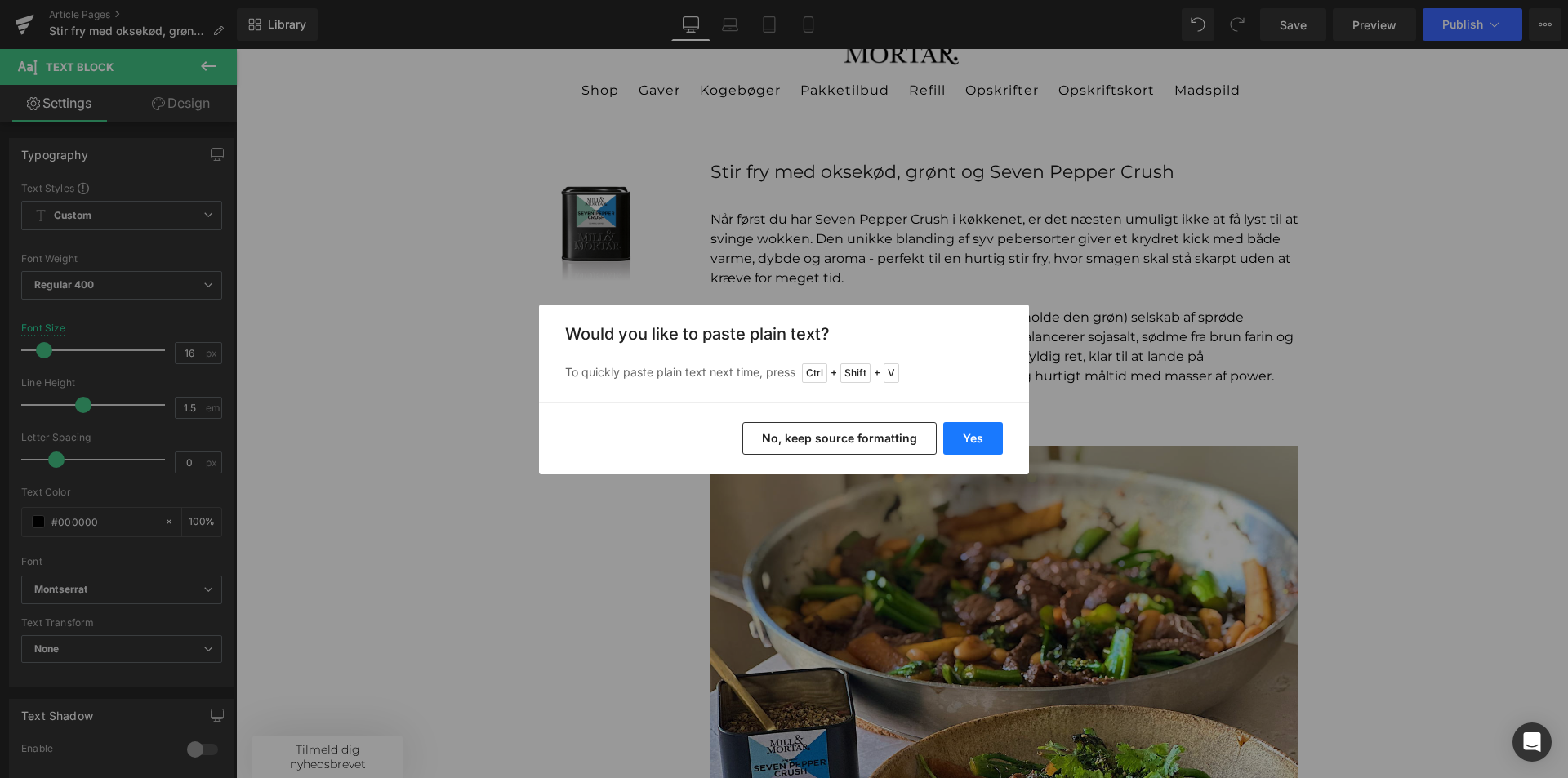
click at [993, 450] on button "Yes" at bounding box center [973, 439] width 59 height 33
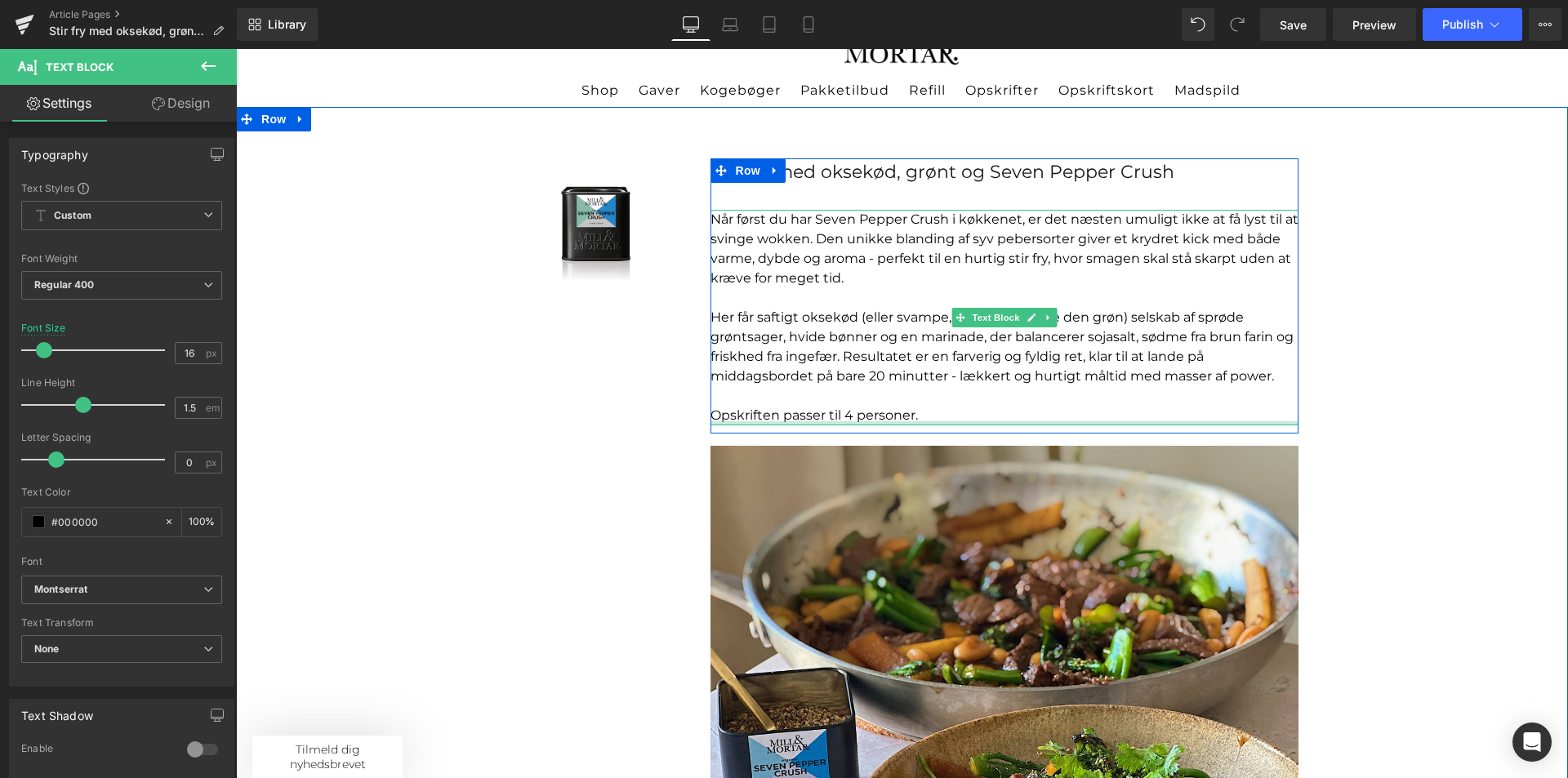
click at [937, 422] on div at bounding box center [1004, 423] width 588 height 4
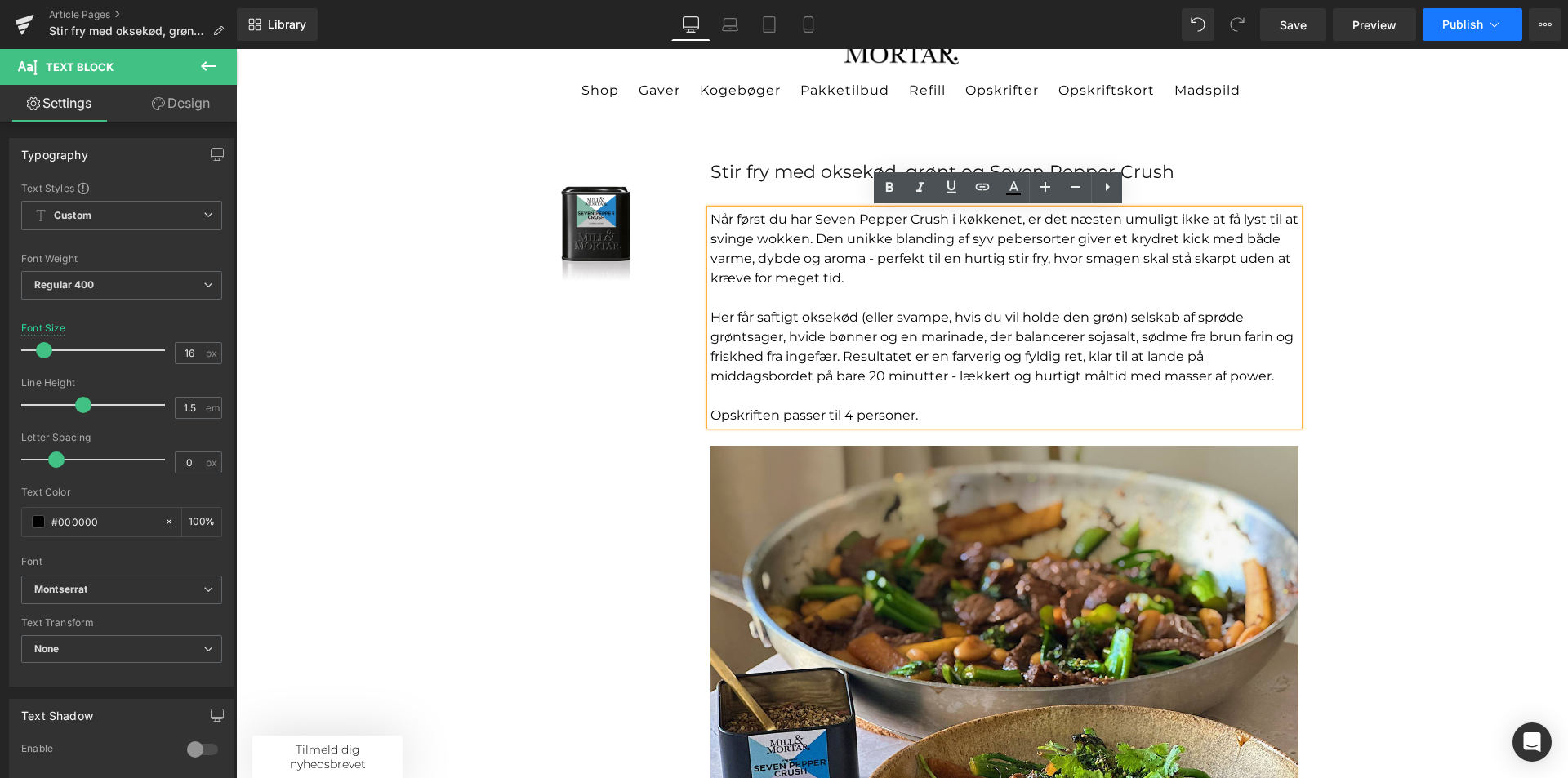
click at [1460, 34] on button "Publish" at bounding box center [1473, 25] width 100 height 33
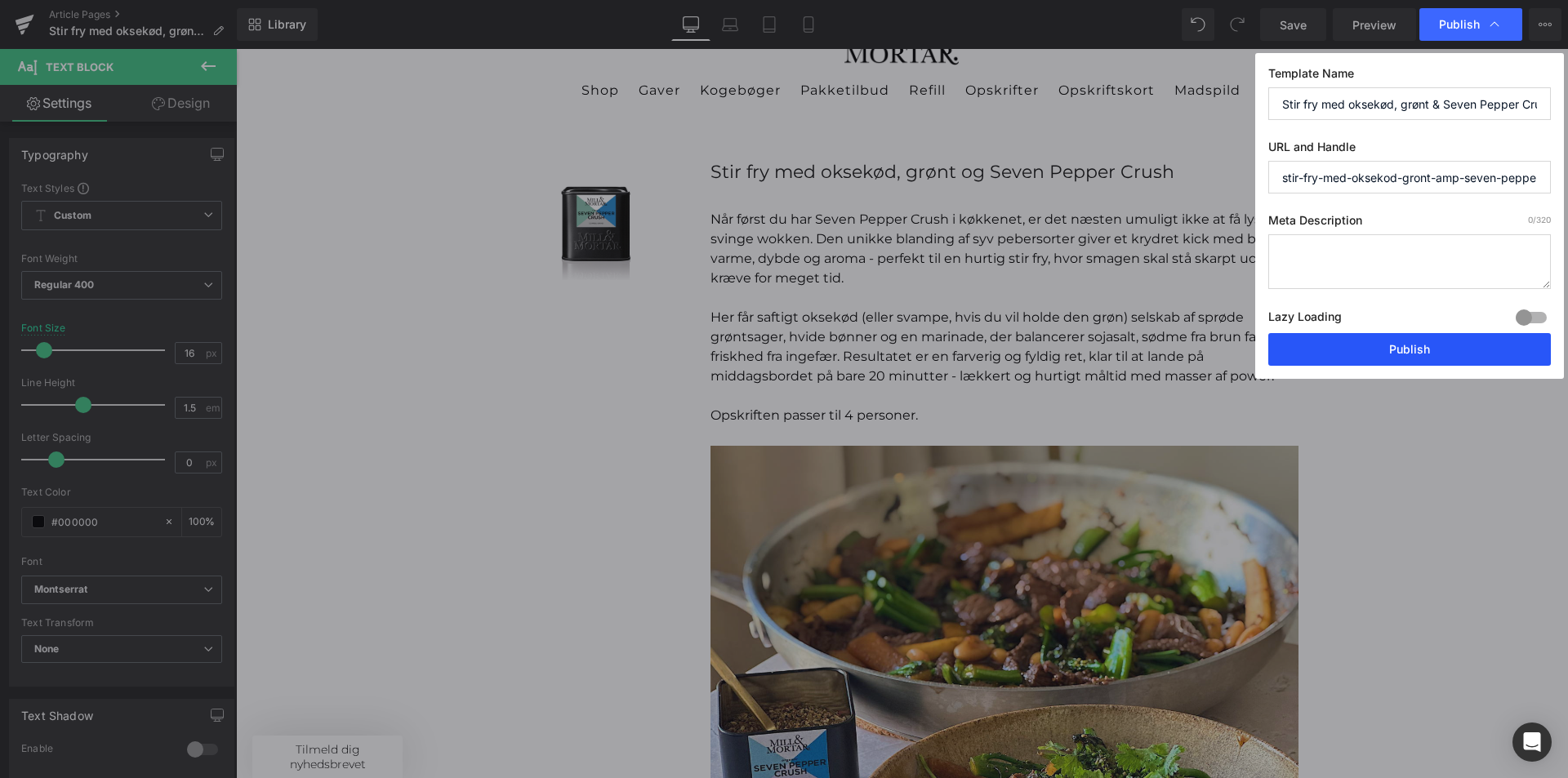
click at [1414, 341] on button "Publish" at bounding box center [1410, 349] width 283 height 33
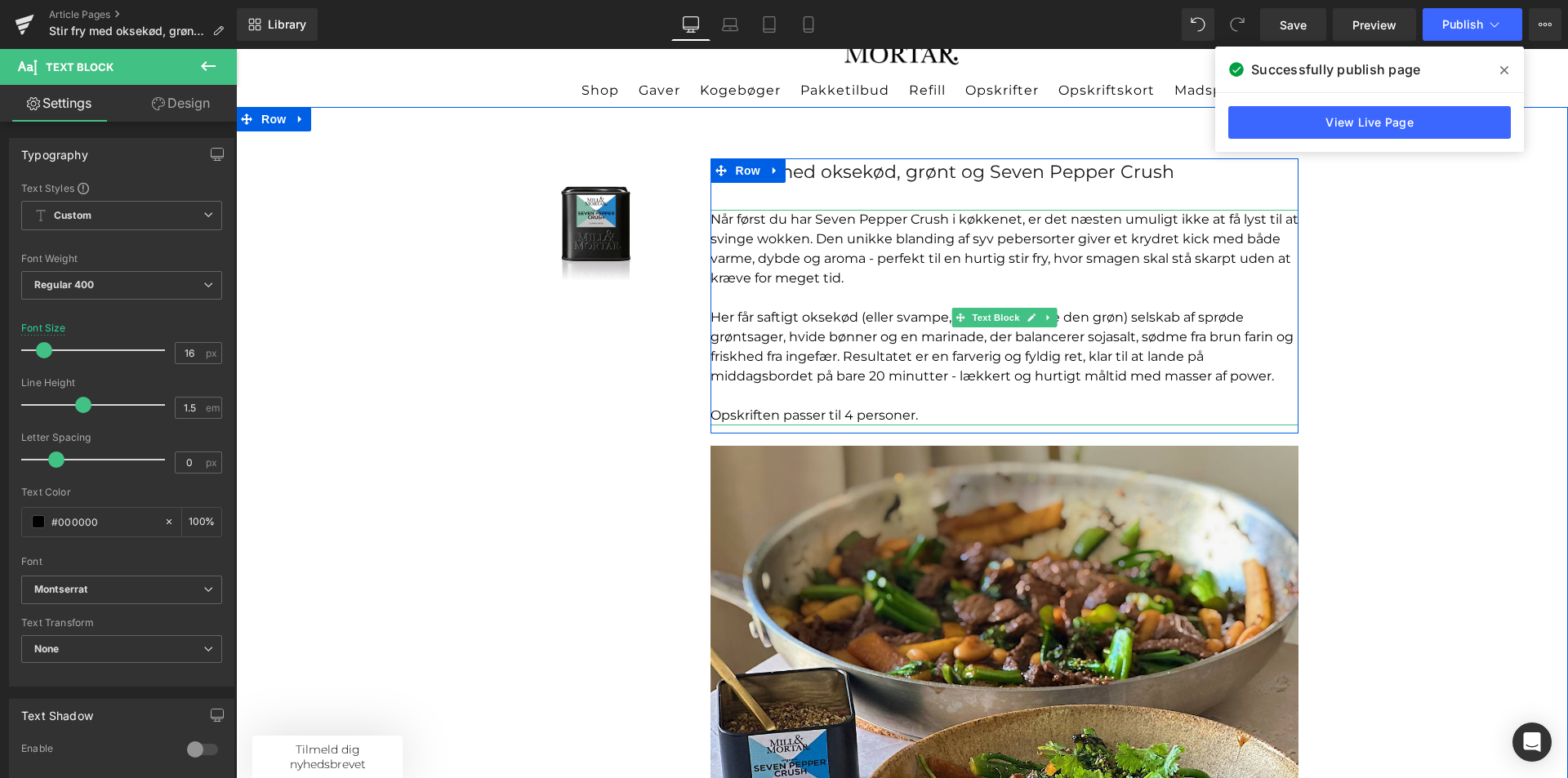
click at [819, 407] on p "Opskriften passer til 4 personer." at bounding box center [1004, 415] width 588 height 20
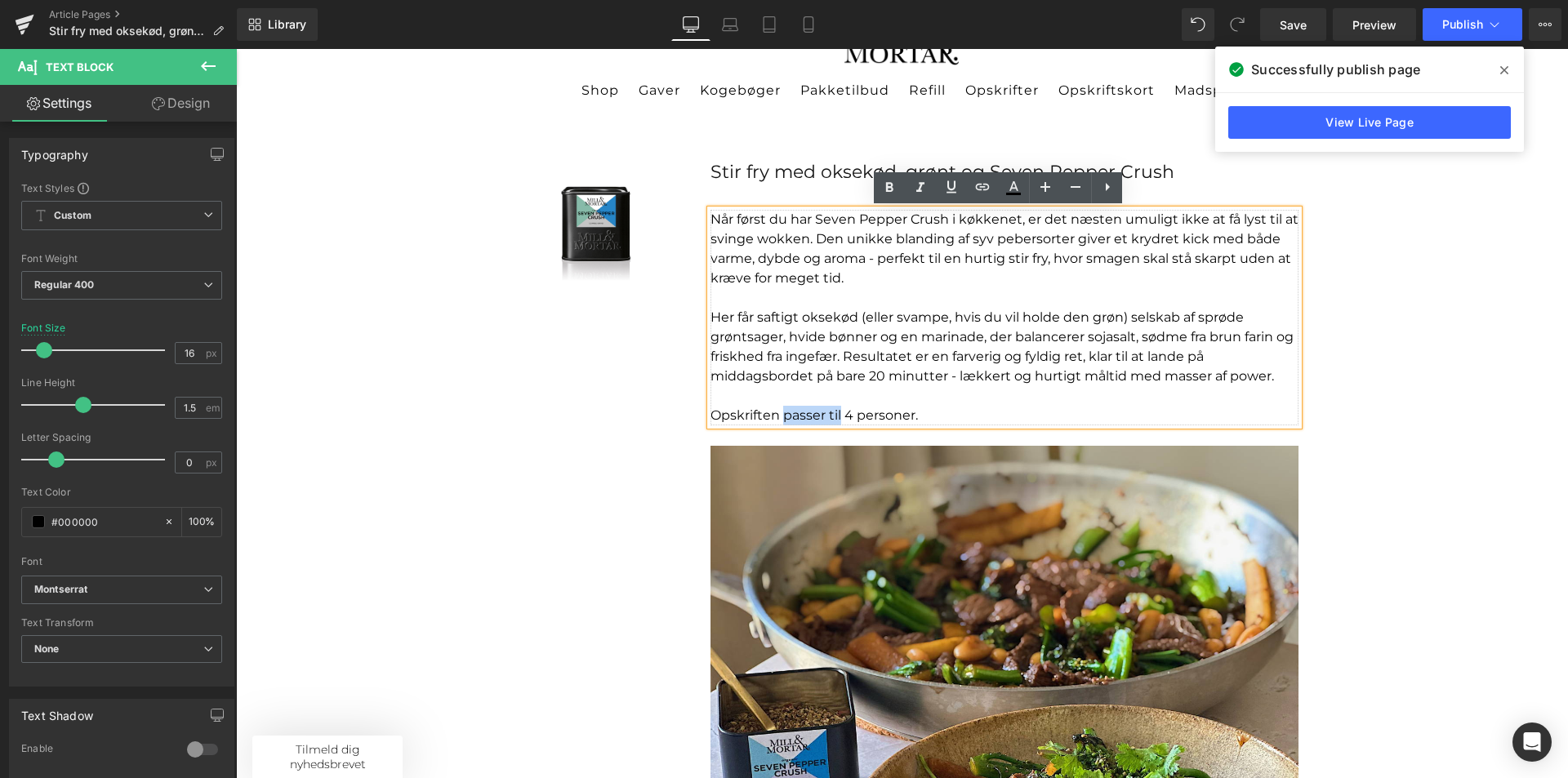
drag, startPoint x: 835, startPoint y: 415, endPoint x: 776, endPoint y: 417, distance: 59.0
click at [776, 417] on p "Opskriften passer til 4 personer." at bounding box center [1004, 415] width 588 height 20
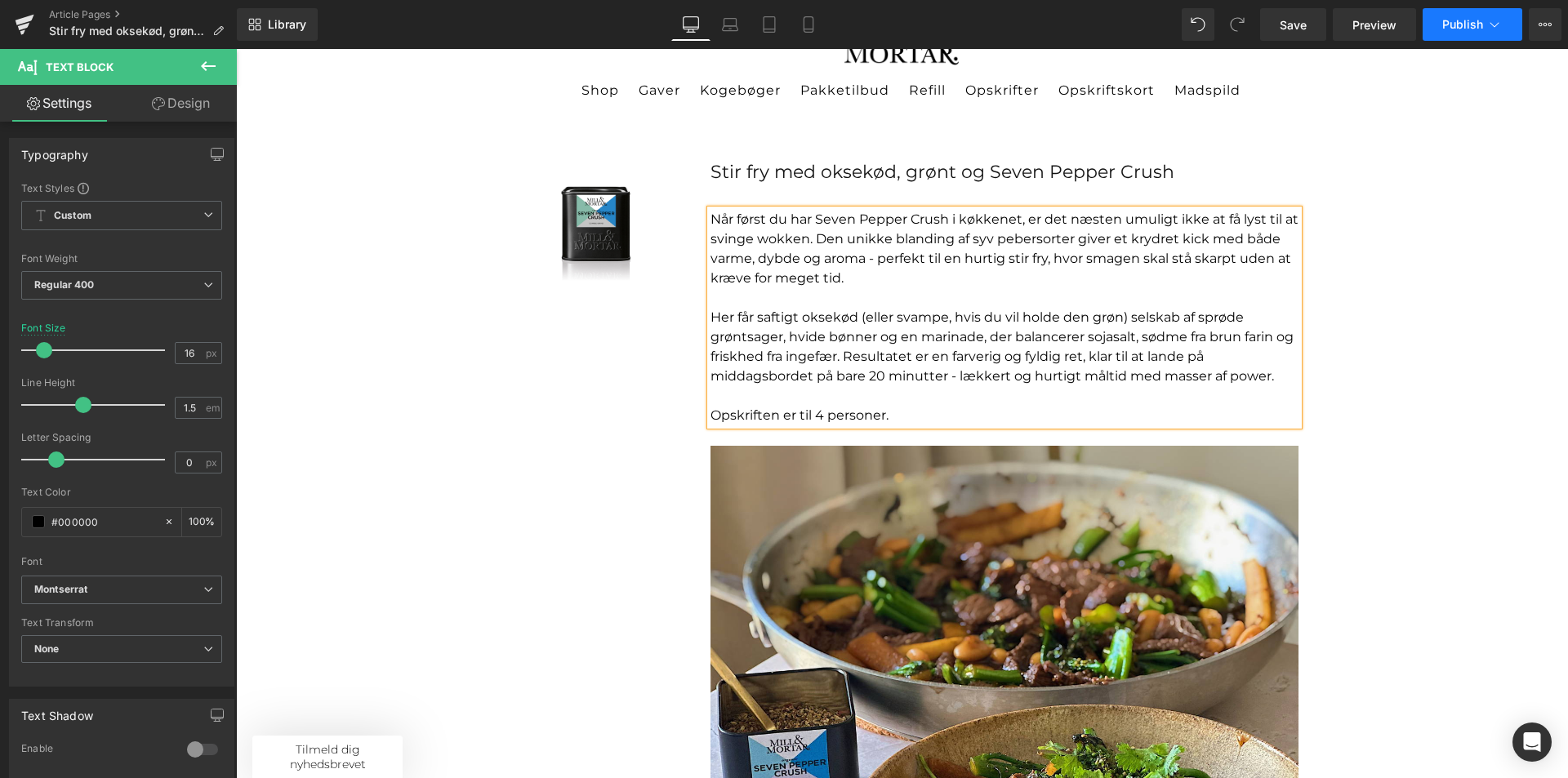
click at [1479, 28] on span "Publish" at bounding box center [1462, 25] width 41 height 13
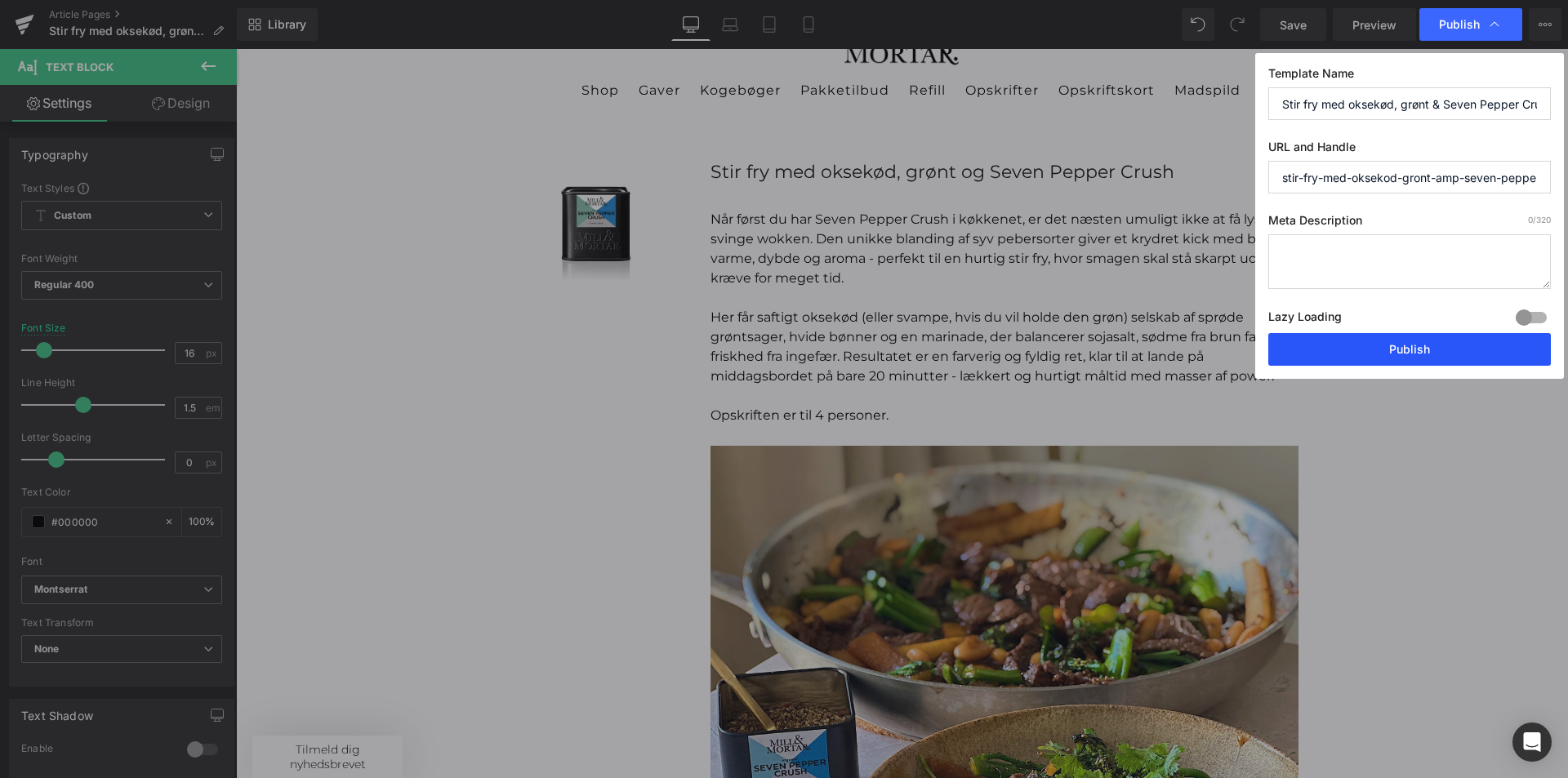
drag, startPoint x: 1394, startPoint y: 356, endPoint x: 338, endPoint y: 297, distance: 1057.6
click at [1394, 356] on button "Publish" at bounding box center [1410, 349] width 283 height 33
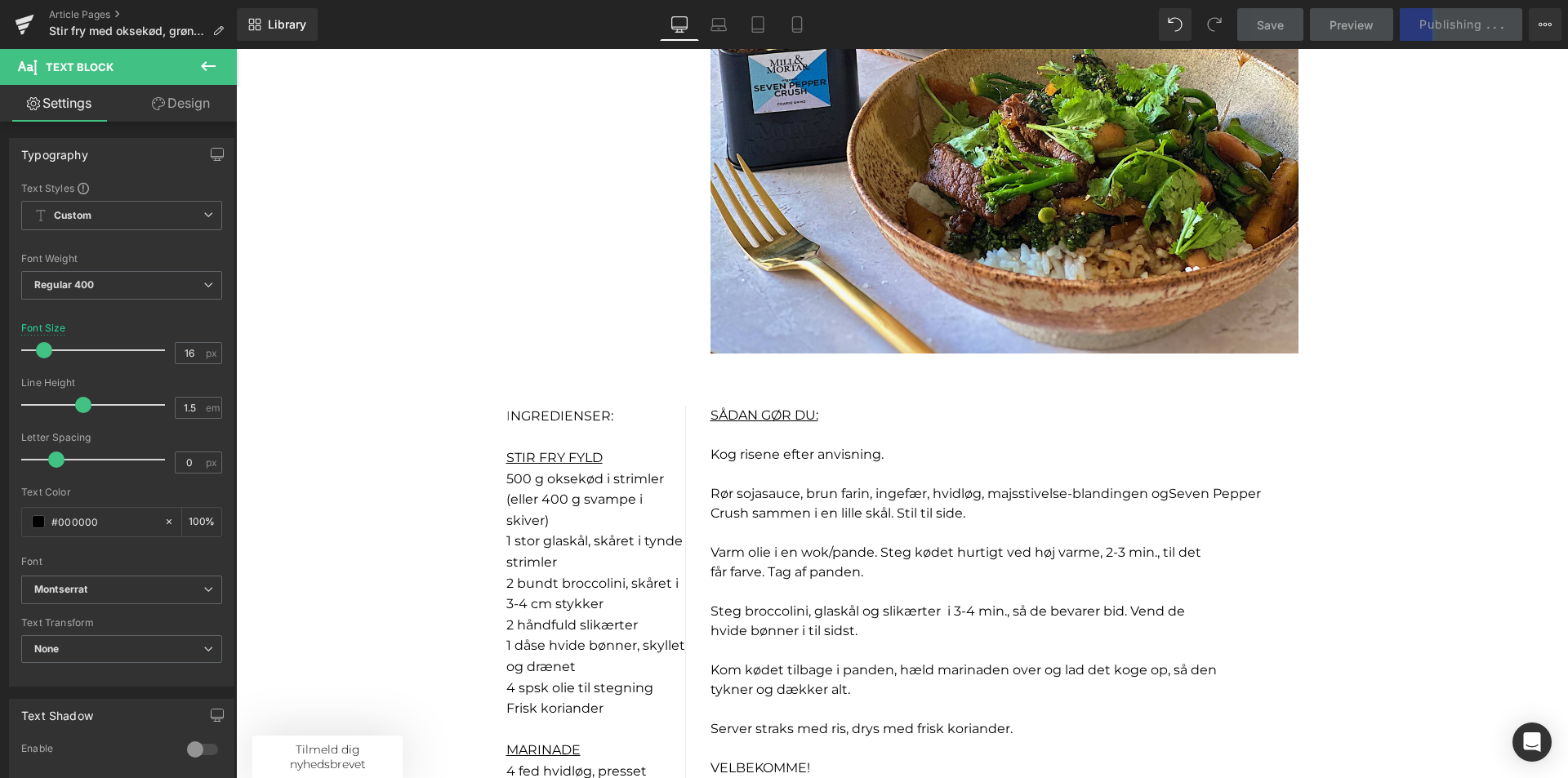
scroll to position [735, 0]
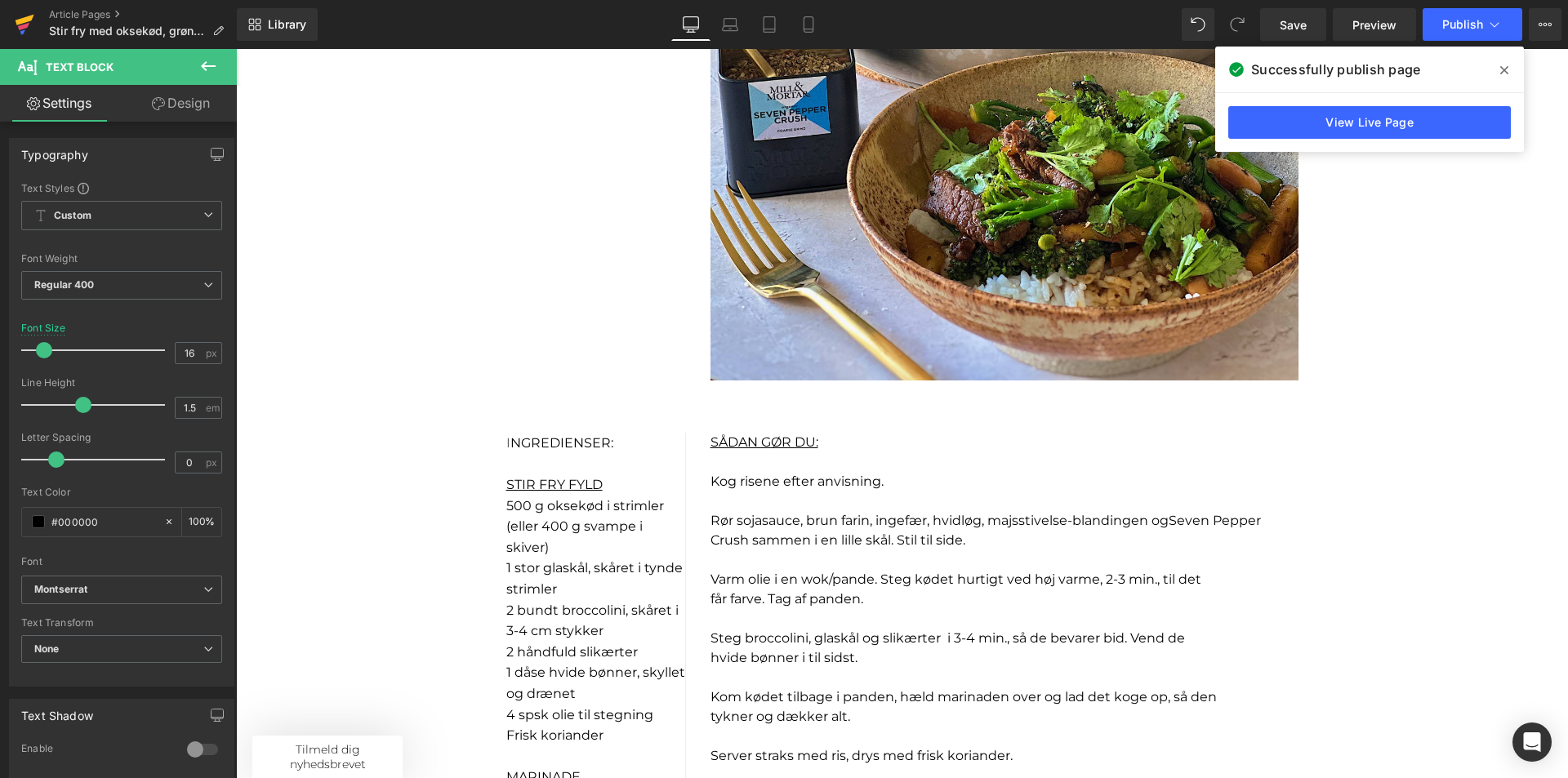
click at [33, 22] on icon at bounding box center [25, 24] width 20 height 41
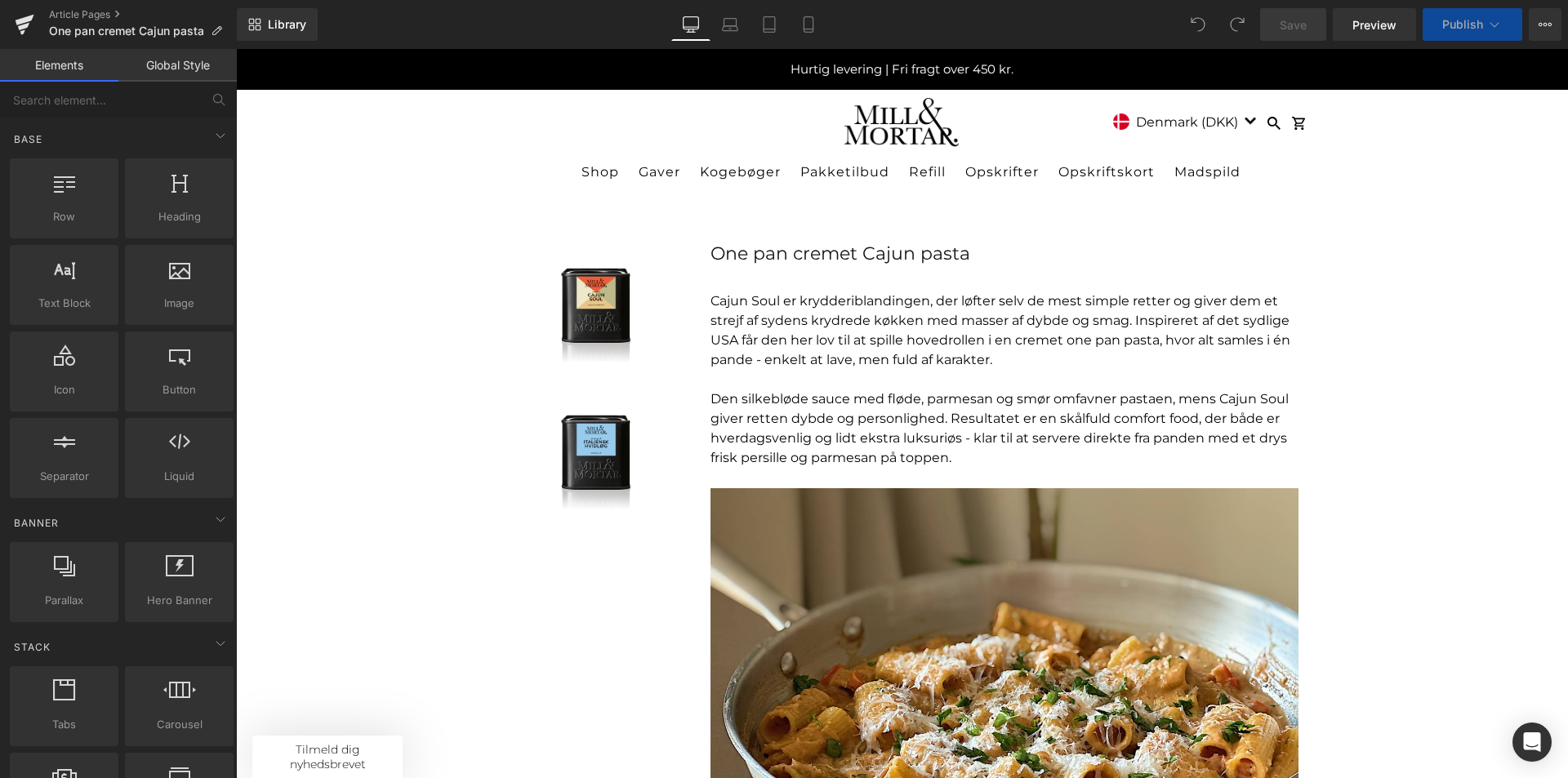
click at [942, 462] on p "Den silkebløde sauce med fløde, parmesan og smør omfavner pastaen, mens Cajun S…" at bounding box center [1004, 428] width 588 height 78
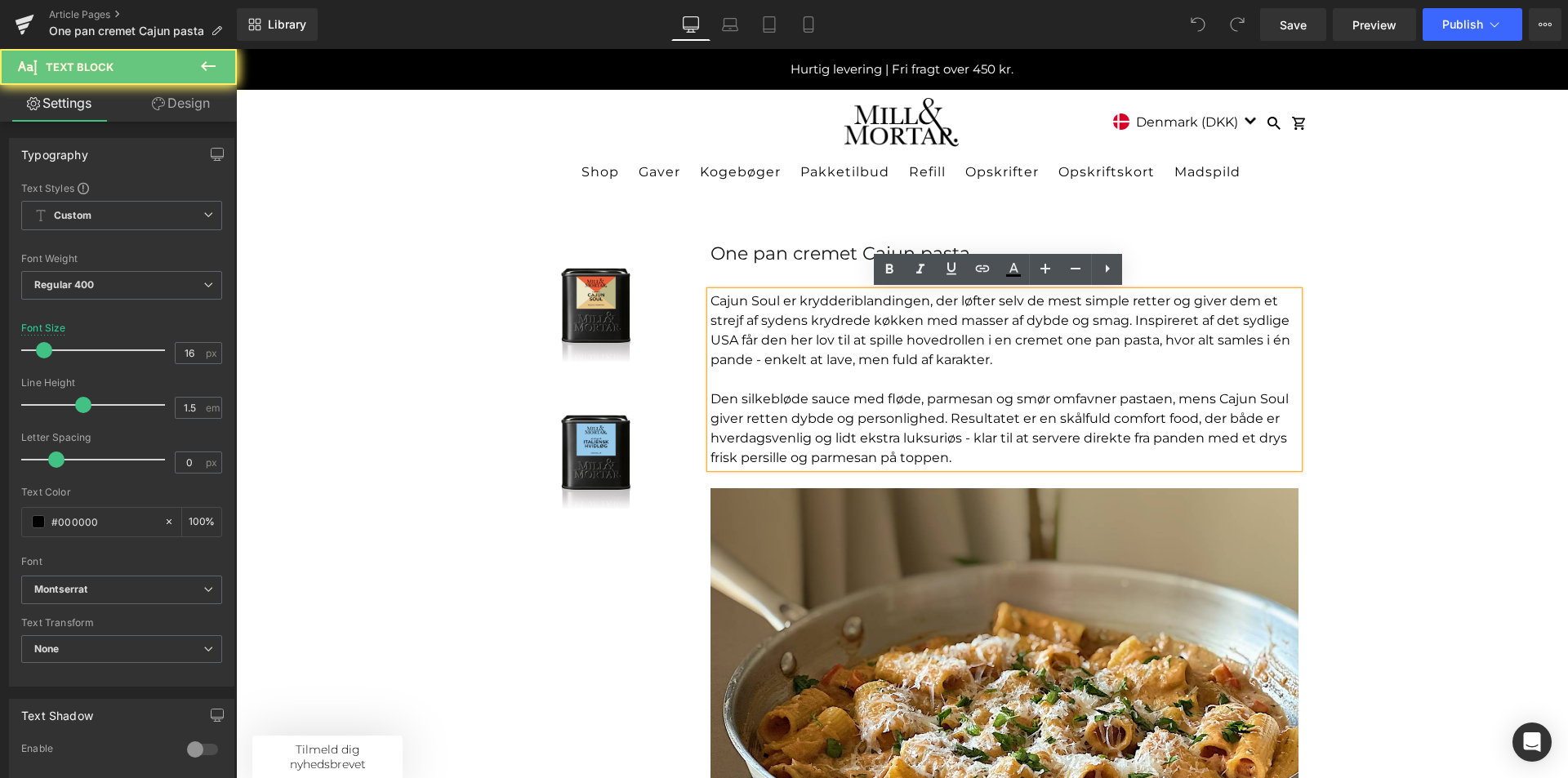
scroll to position [163, 0]
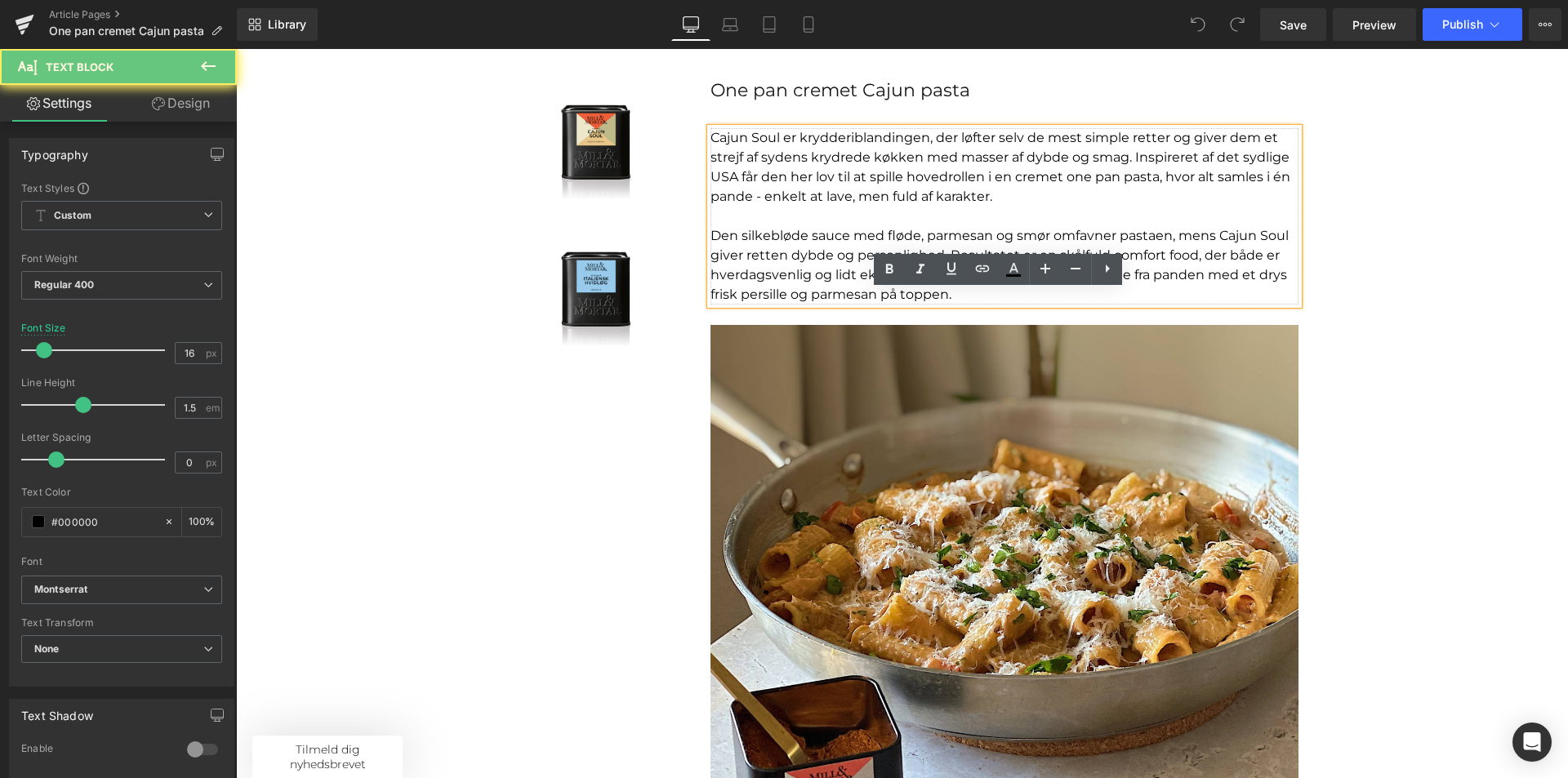
click at [963, 302] on p "Den silkebløde sauce med fløde, parmesan og smør omfavner pastaen, mens Cajun S…" at bounding box center [1004, 265] width 588 height 78
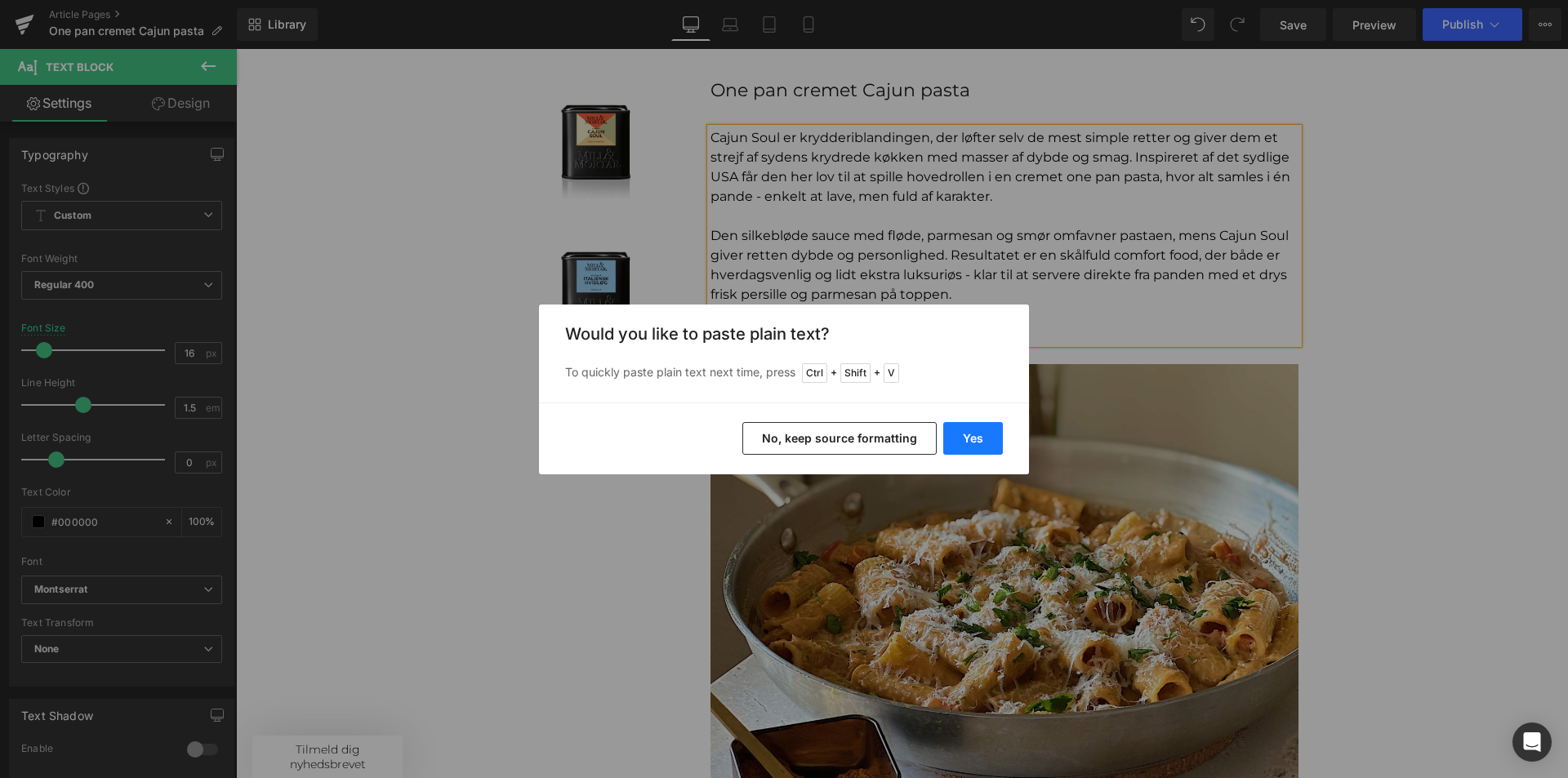
click at [984, 444] on button "Yes" at bounding box center [973, 439] width 59 height 33
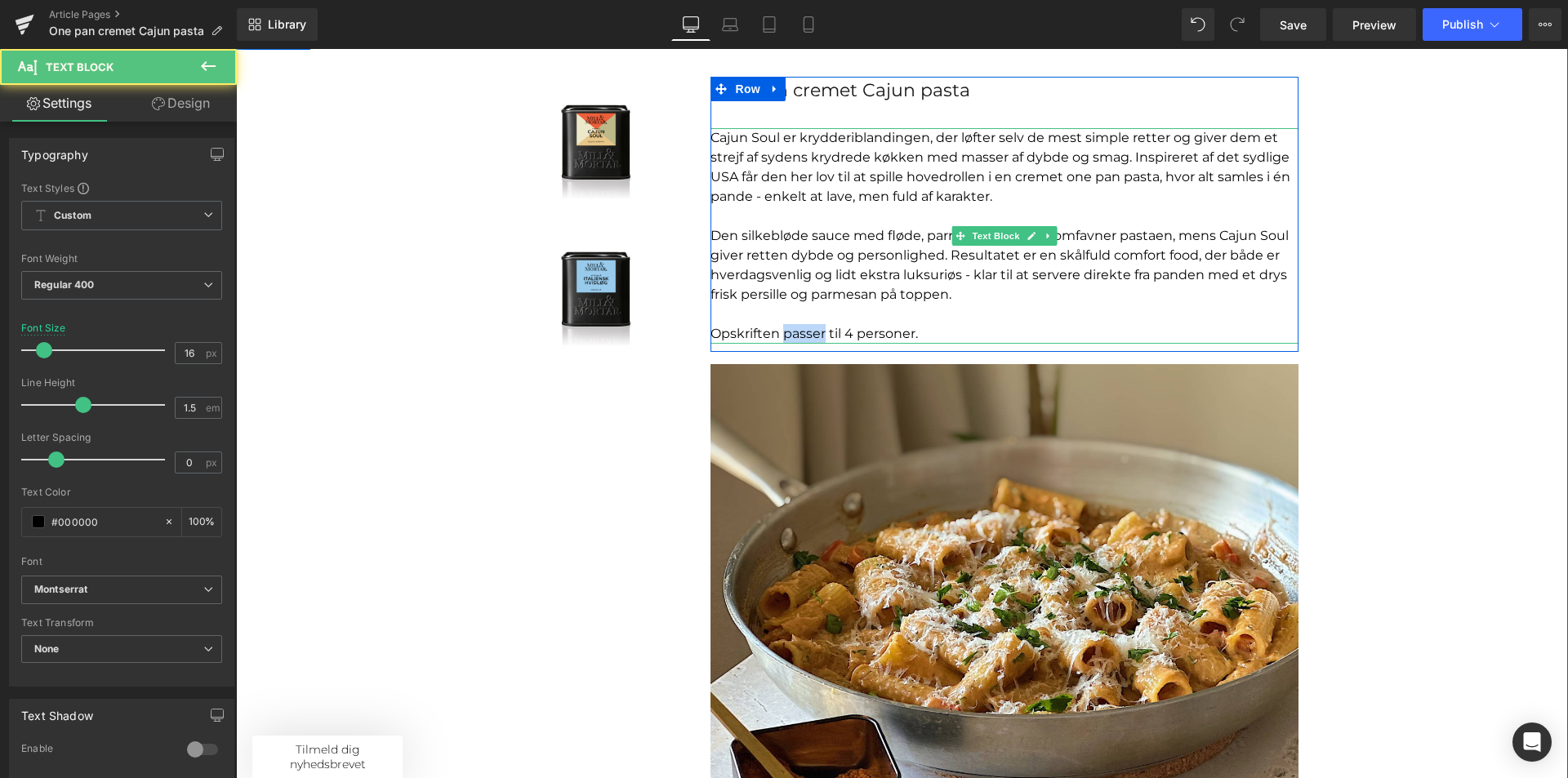
drag, startPoint x: 818, startPoint y: 332, endPoint x: 777, endPoint y: 333, distance: 41.0
click at [777, 333] on p "Opskriften passer til 4 personer." at bounding box center [1004, 334] width 588 height 20
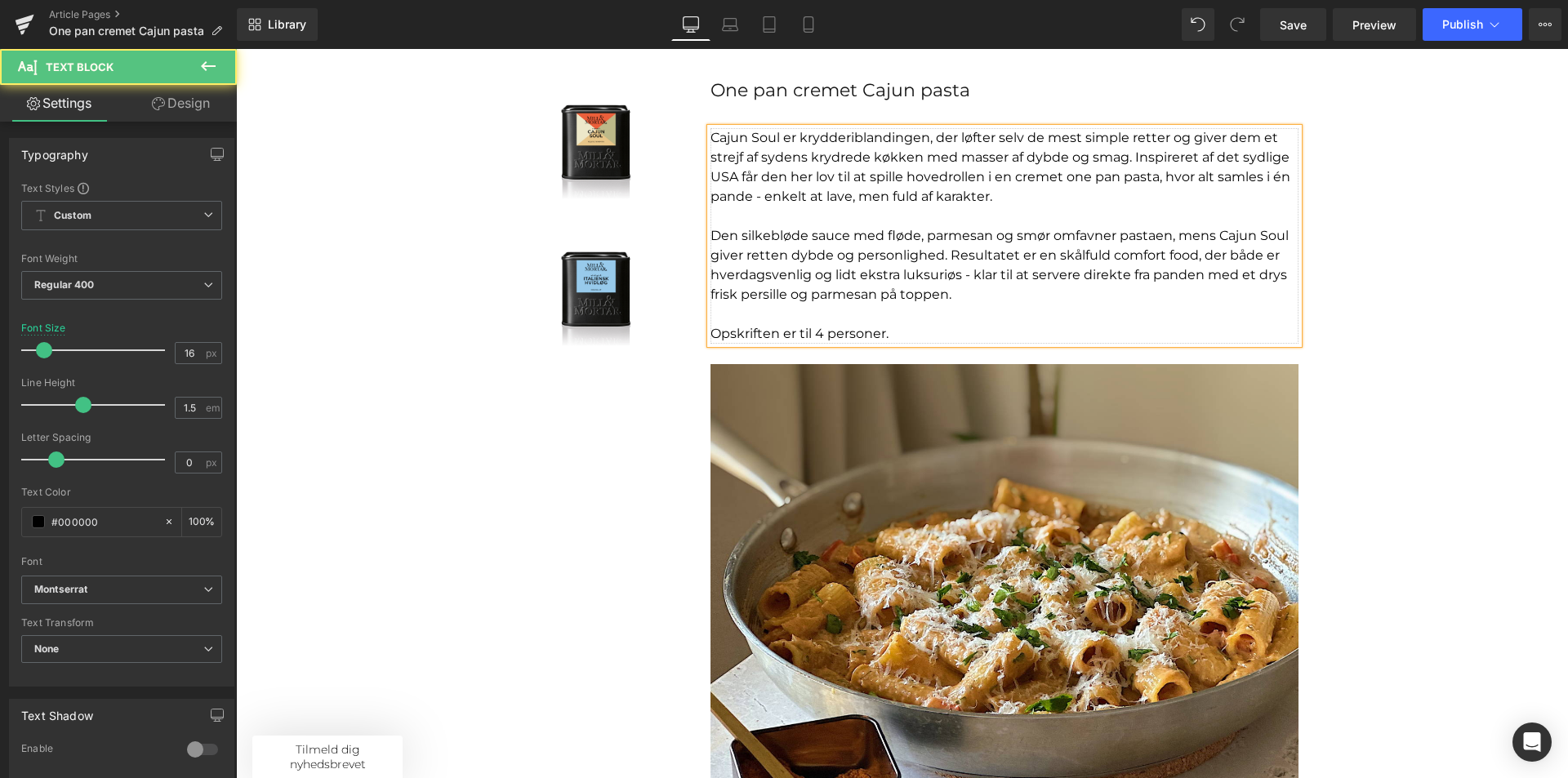
click at [941, 332] on p "Opskriften er til 4 personer." at bounding box center [1004, 334] width 588 height 20
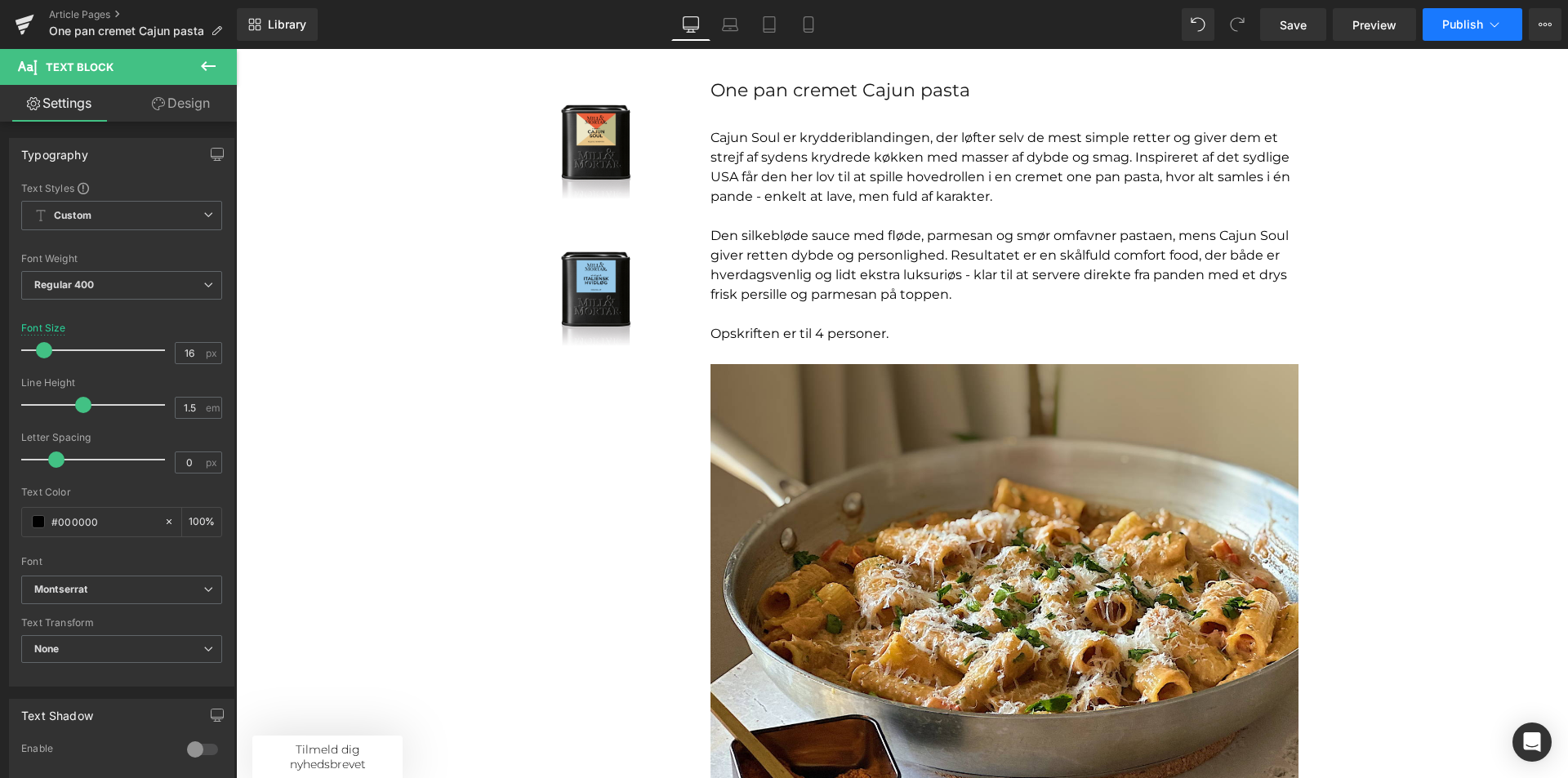
click at [1487, 24] on icon at bounding box center [1494, 24] width 16 height 16
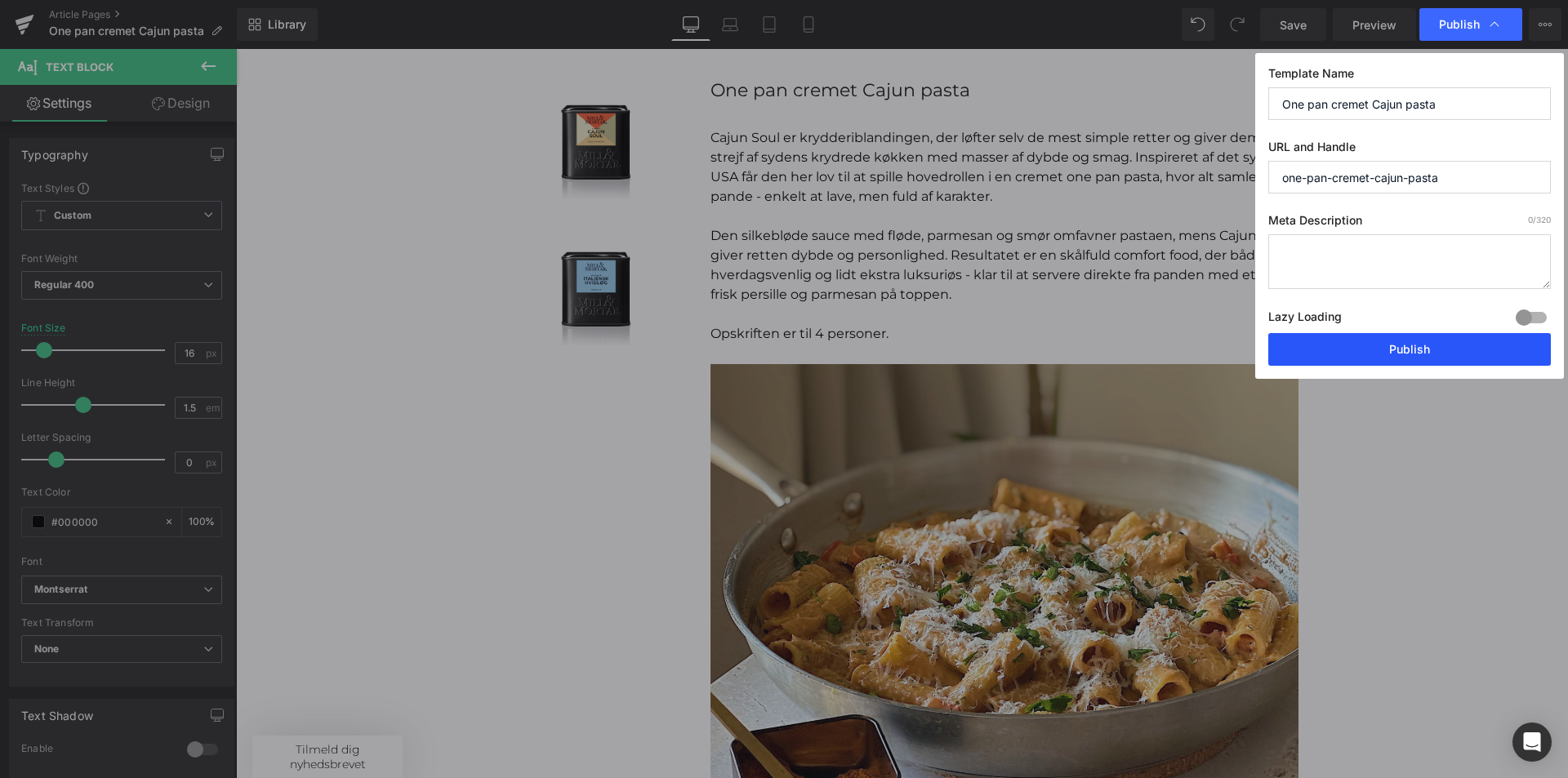
click at [1402, 356] on button "Publish" at bounding box center [1410, 349] width 283 height 33
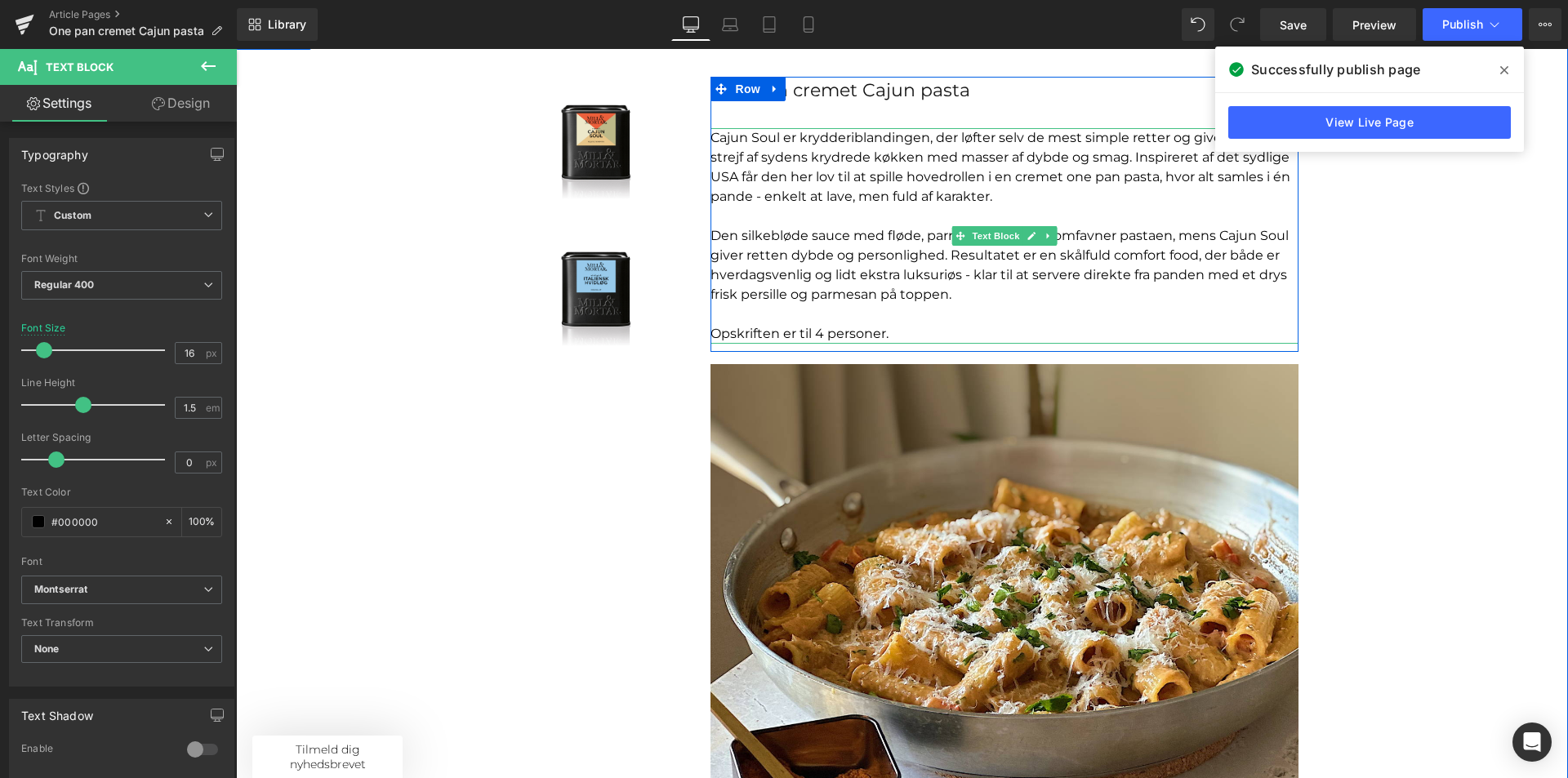
click at [832, 322] on p at bounding box center [1004, 314] width 588 height 20
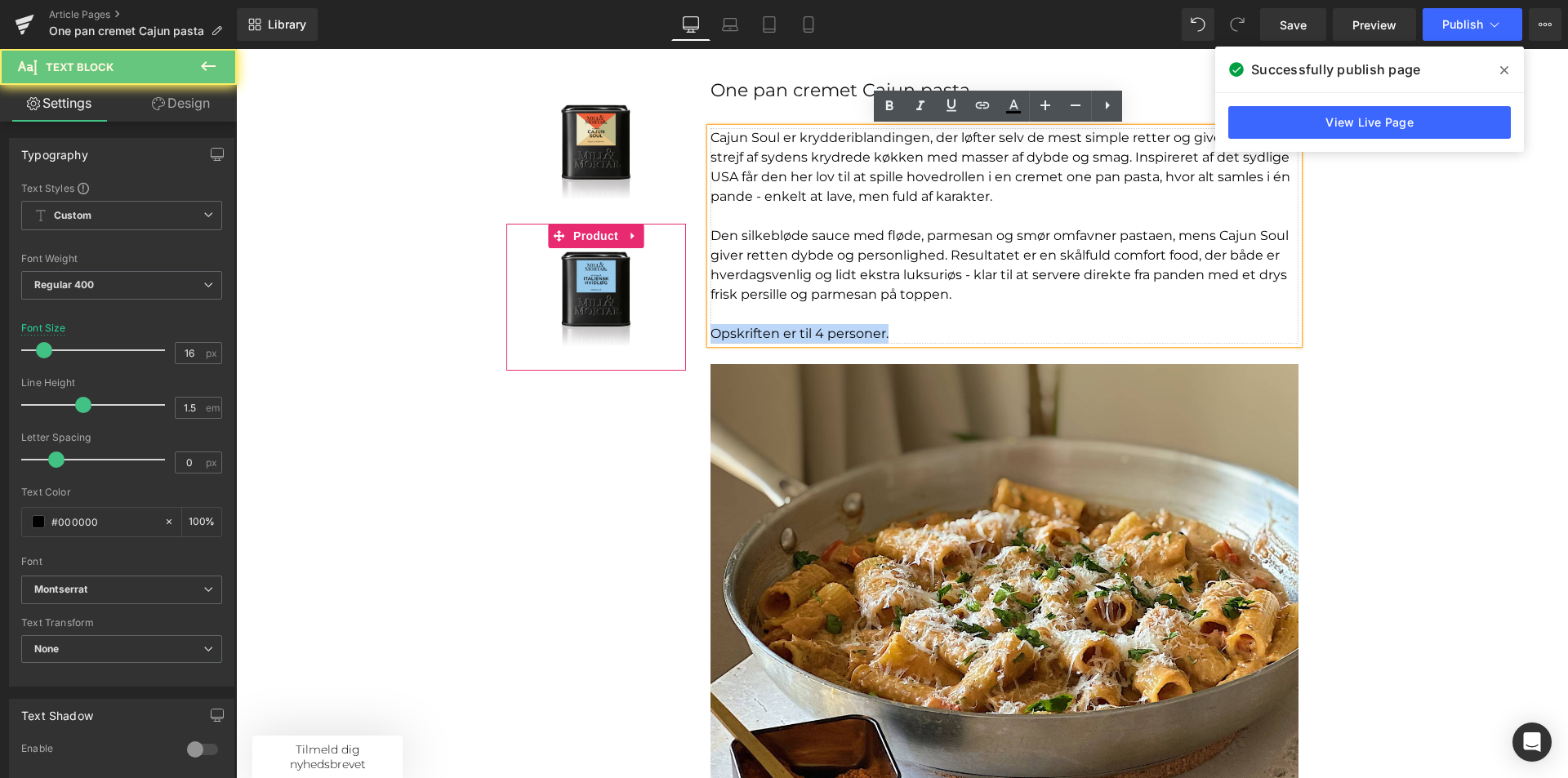
drag, startPoint x: 912, startPoint y: 332, endPoint x: 675, endPoint y: 336, distance: 237.0
click at [675, 336] on div "Sale Off (P) Image Product Sale Off (P) Image Product One pan cremet Cajun past…" at bounding box center [903, 515] width 817 height 979
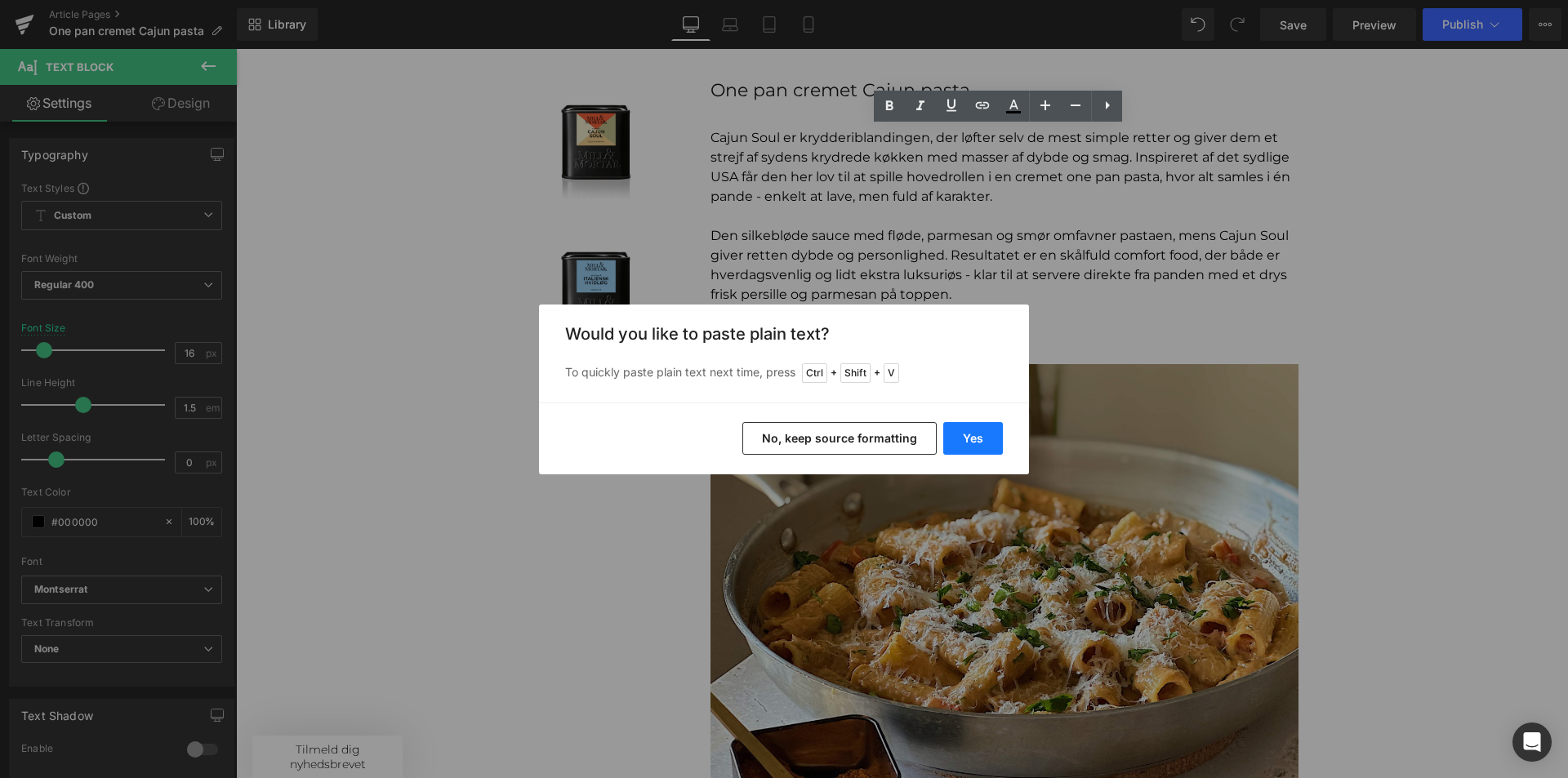
click at [974, 447] on button "Yes" at bounding box center [973, 439] width 59 height 33
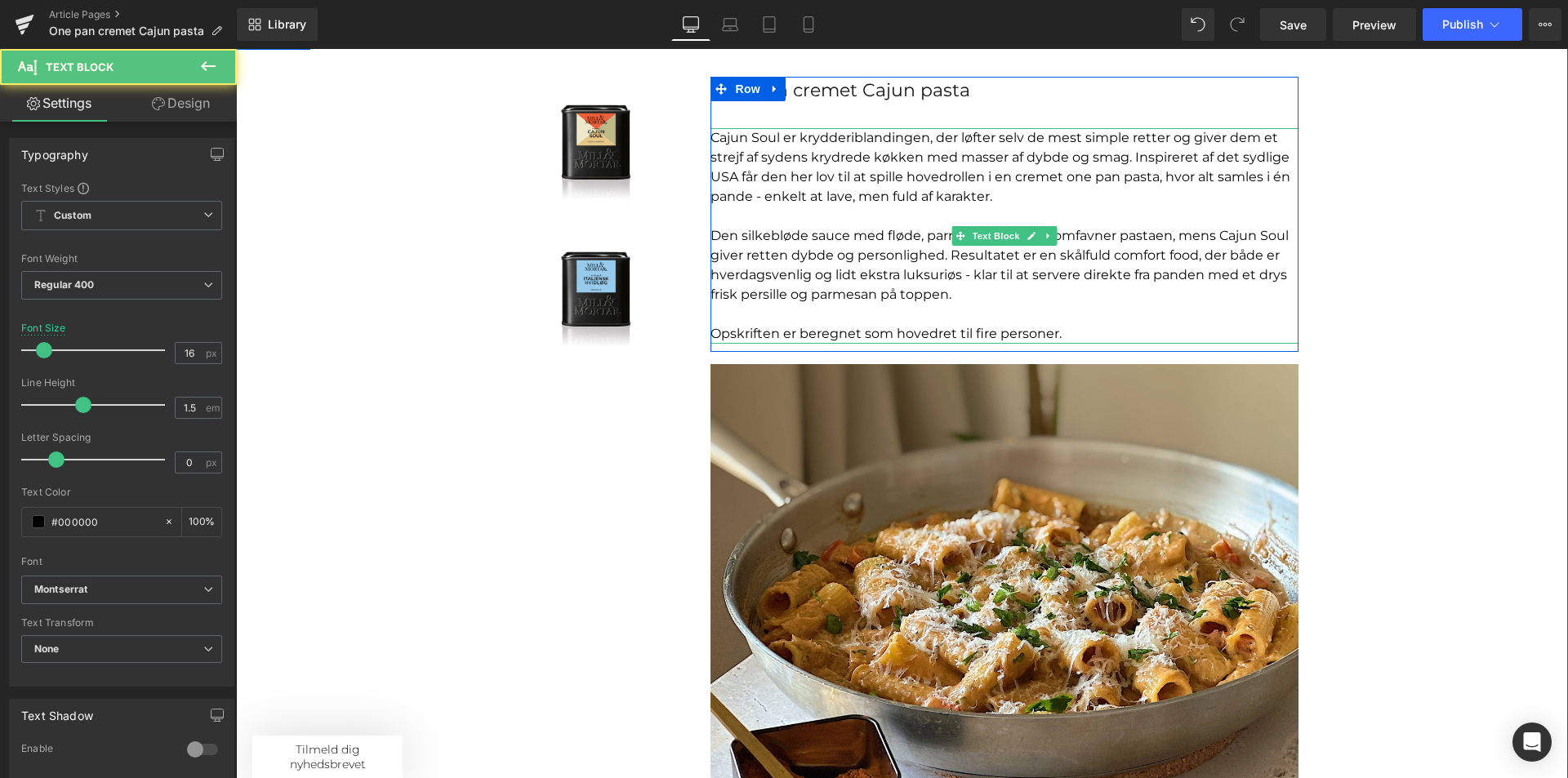
click at [984, 331] on p "Opskriften er beregnet som hovedret til fire personer." at bounding box center [1004, 334] width 588 height 20
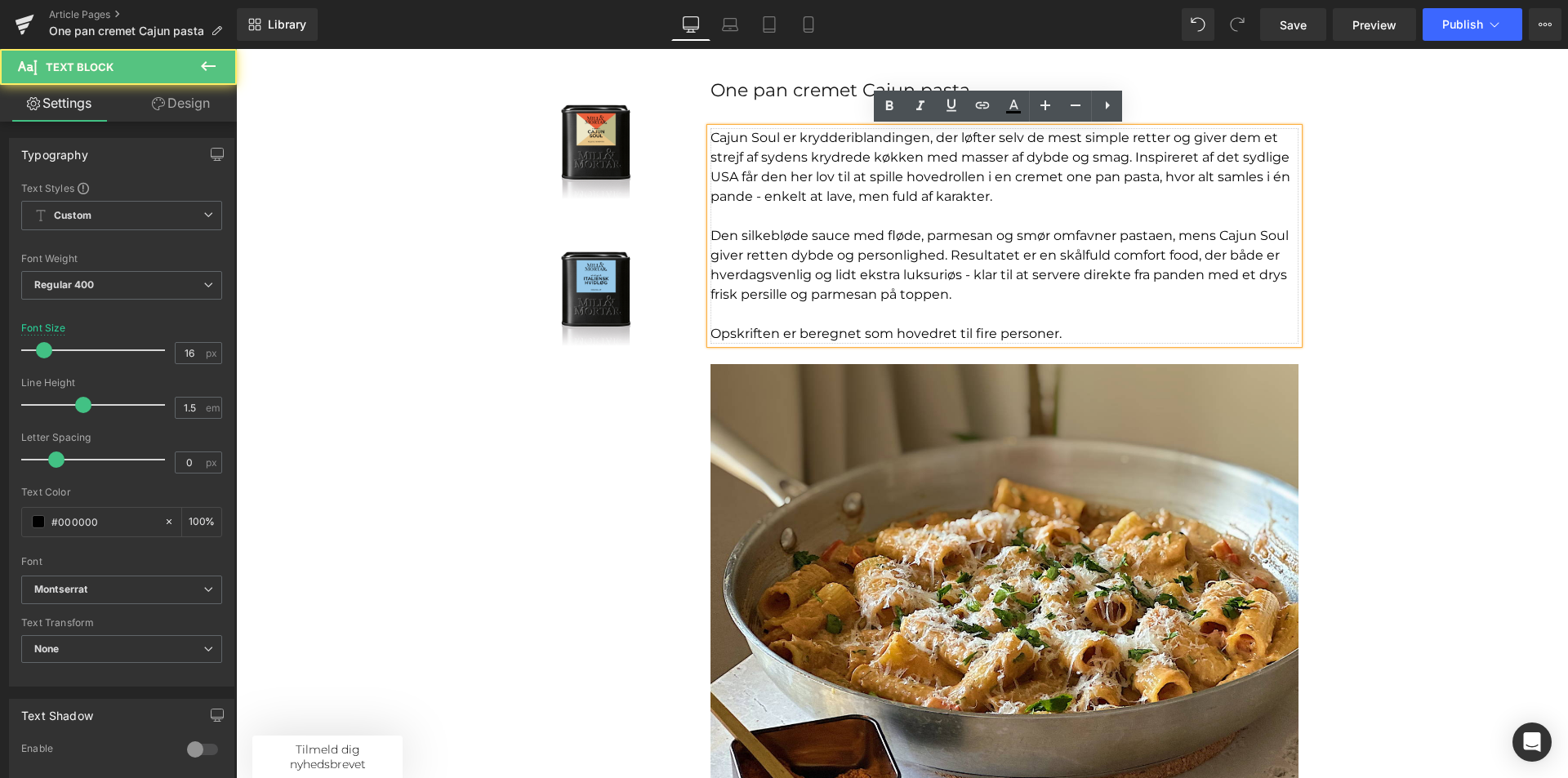
click at [1055, 332] on p "Opskriften er beregnet som hovedret til fire personer." at bounding box center [1004, 334] width 588 height 20
click at [985, 327] on p "Opskriften er beregnet som hovedret til fire personer." at bounding box center [1004, 334] width 588 height 20
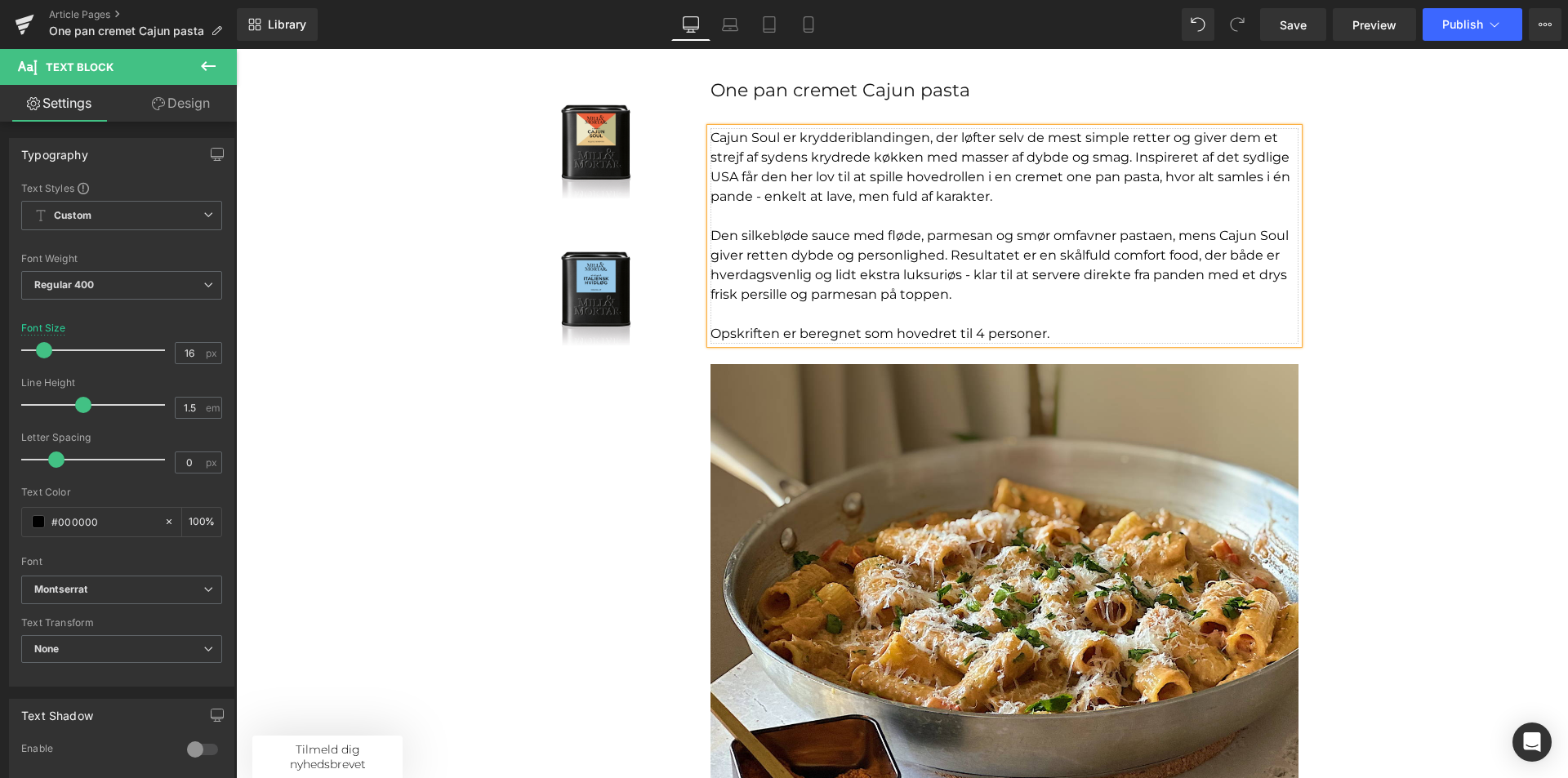
click at [1079, 324] on p "Opskriften er beregnet som hovedret til 4 personer." at bounding box center [1004, 334] width 588 height 20
drag, startPoint x: 947, startPoint y: 331, endPoint x: 889, endPoint y: 328, distance: 58.1
click at [889, 328] on p "Opskriften er beregnet som hovedret til 4 personer." at bounding box center [1004, 334] width 588 height 20
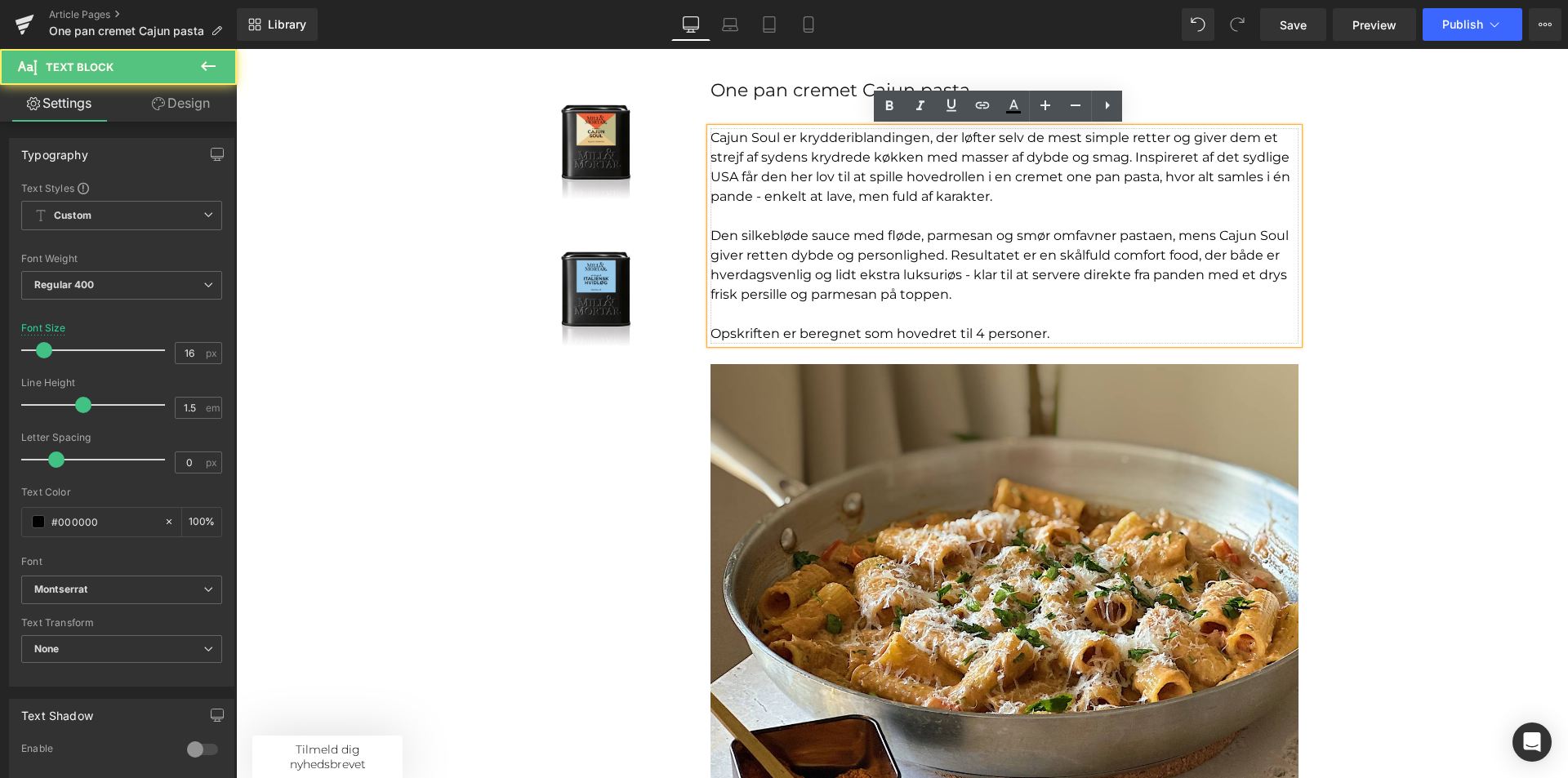
click at [1043, 333] on p "Opskriften er beregnet som hovedret til 4 personer." at bounding box center [1004, 334] width 588 height 20
drag, startPoint x: 946, startPoint y: 332, endPoint x: 895, endPoint y: 333, distance: 51.0
click at [895, 333] on p "Opskriften er beregnet som hovedret til 4 personer." at bounding box center [1004, 334] width 588 height 20
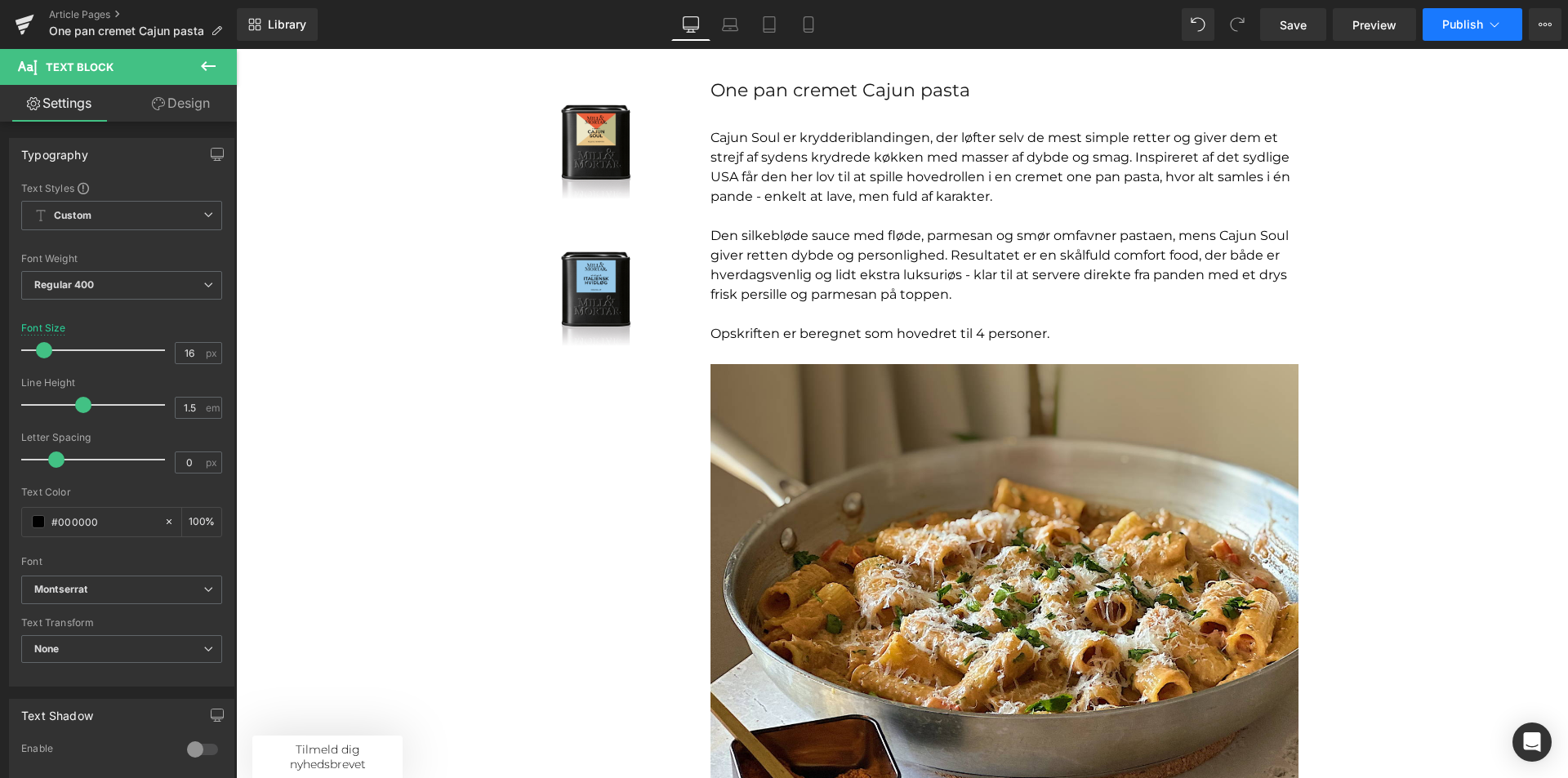
click at [1487, 38] on button "Publish" at bounding box center [1473, 25] width 100 height 33
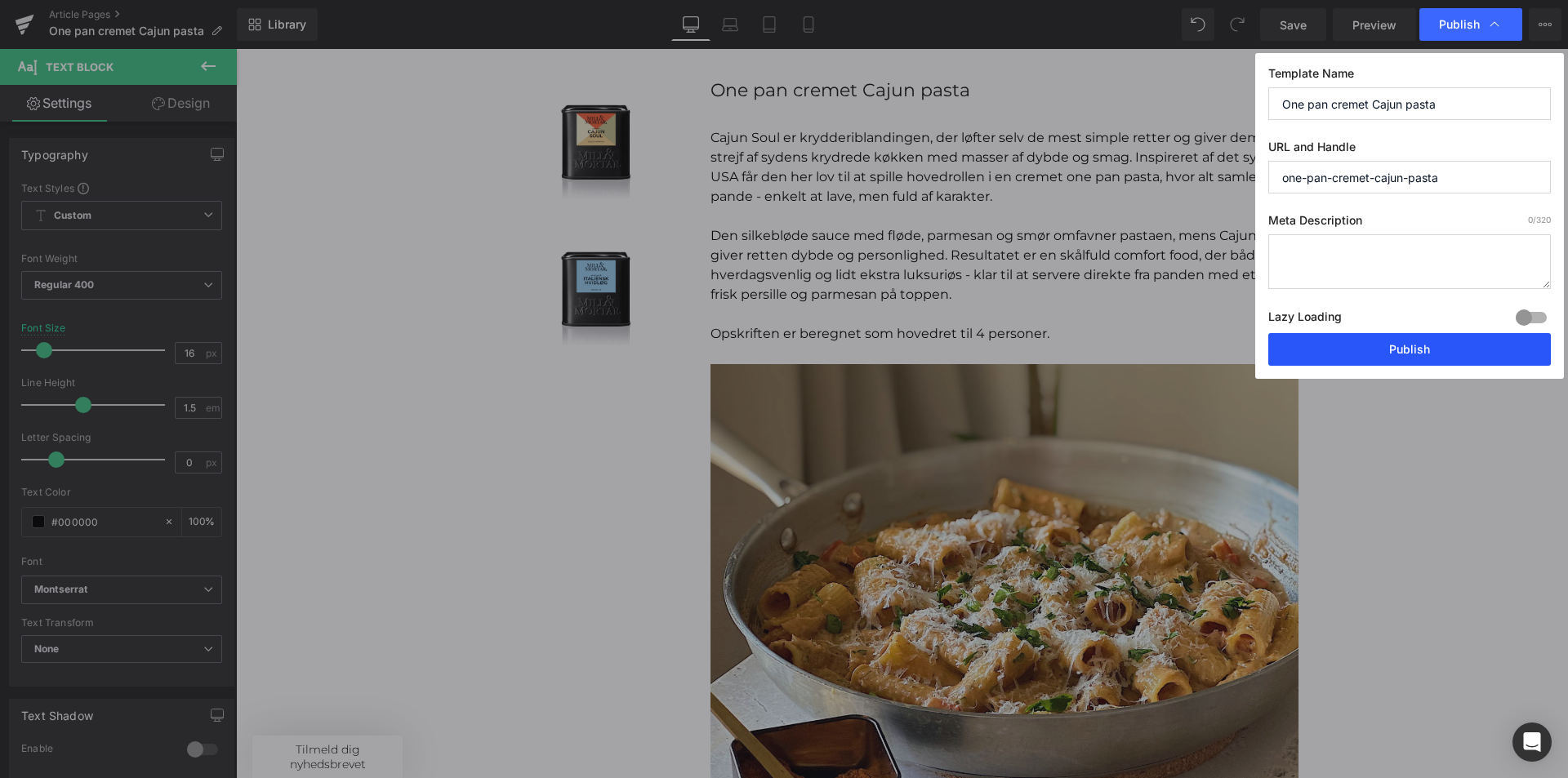
click at [1392, 356] on button "Publish" at bounding box center [1410, 349] width 283 height 33
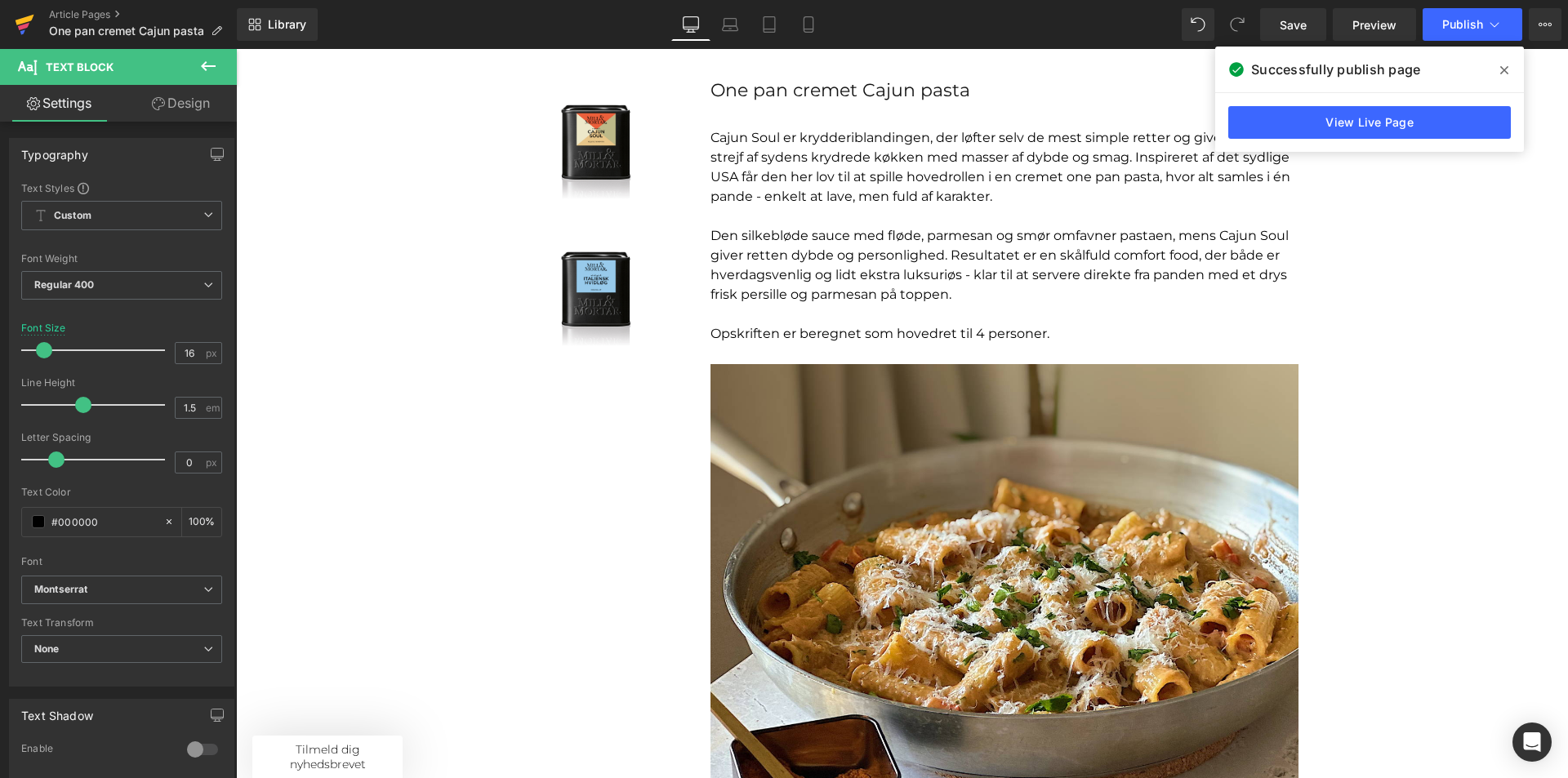
click at [22, 28] on icon at bounding box center [24, 26] width 11 height 8
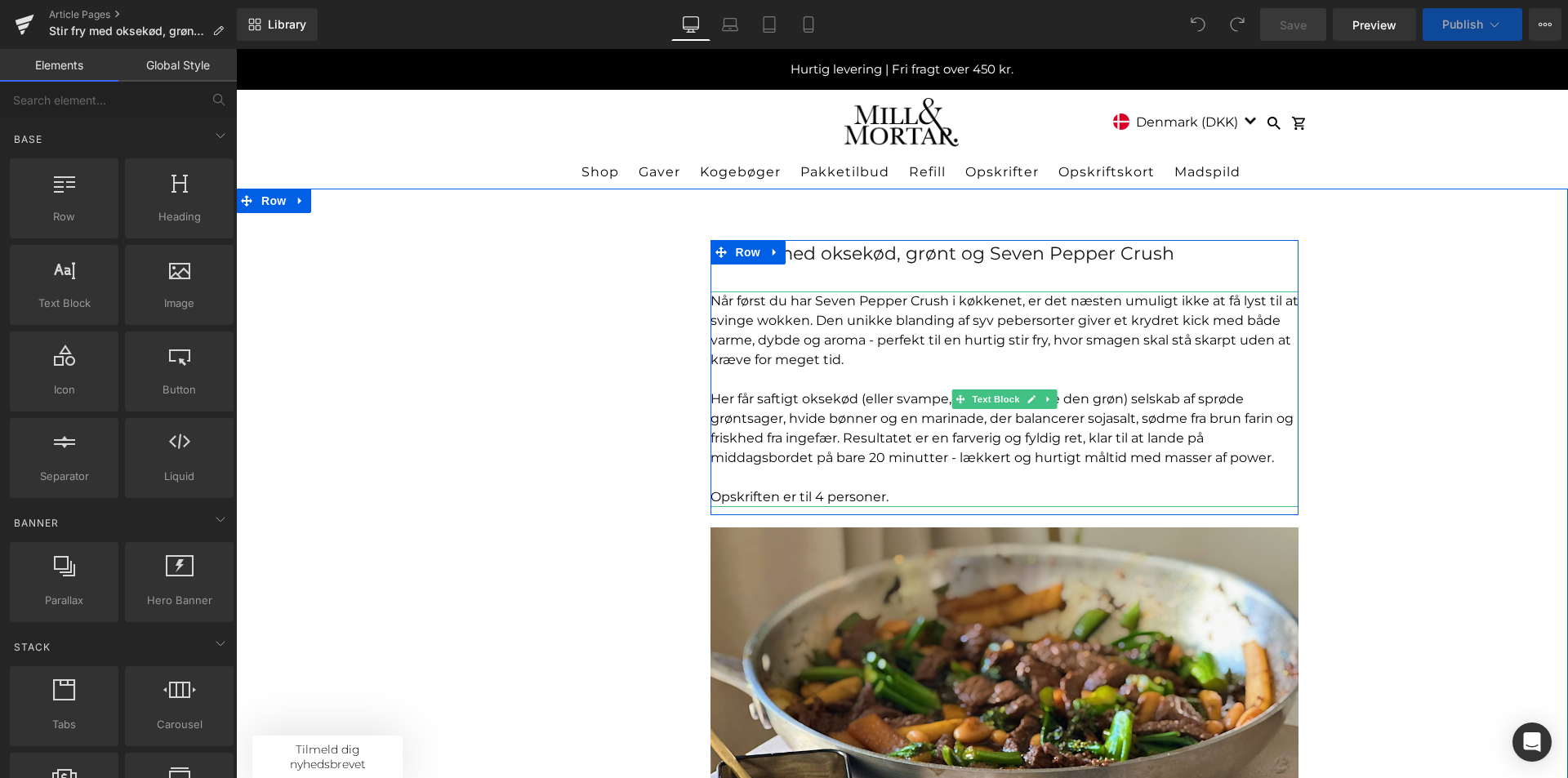
click at [759, 489] on p "Opskriften er til 4 personer." at bounding box center [1004, 497] width 588 height 20
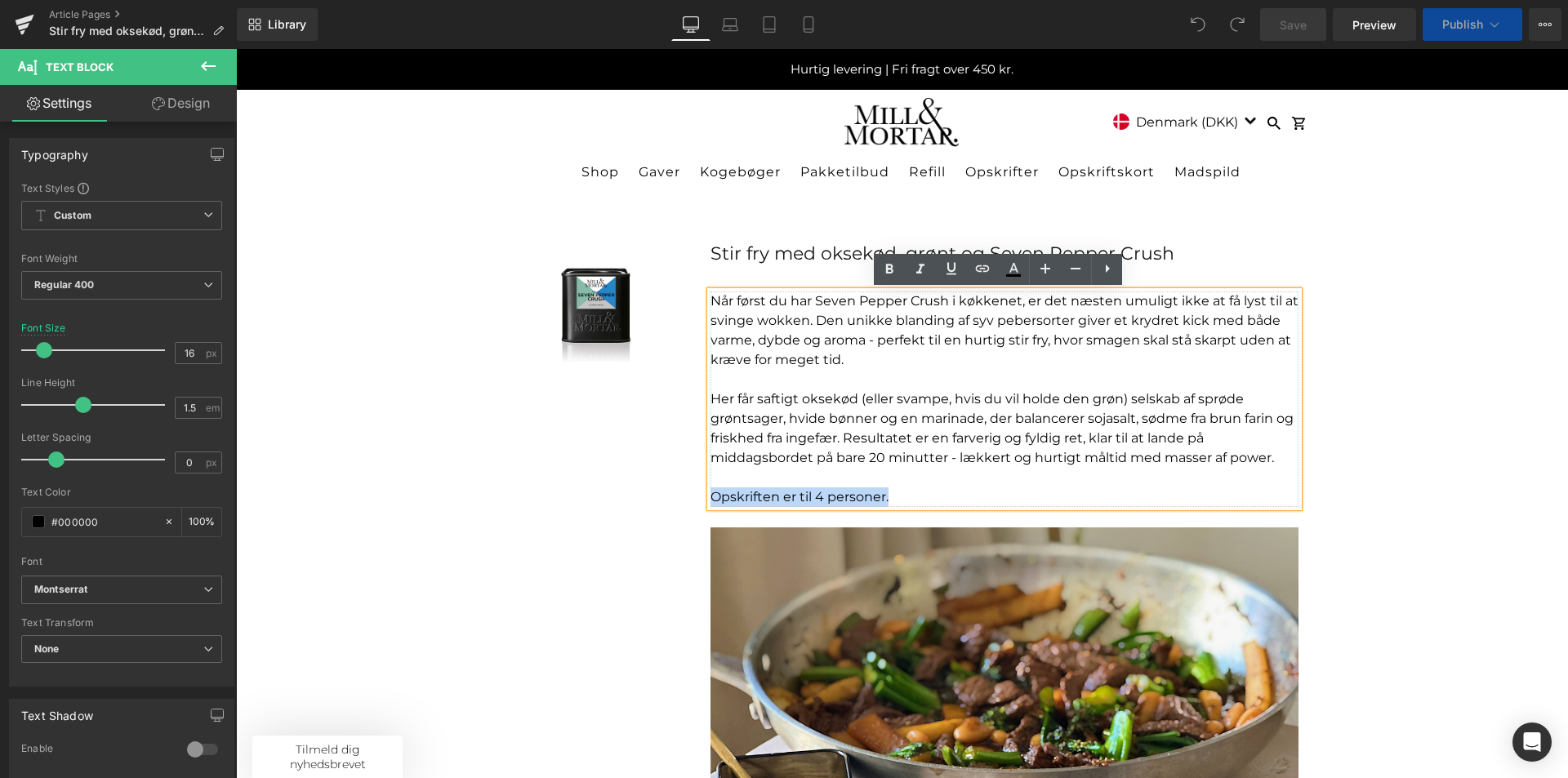
drag, startPoint x: 906, startPoint y: 495, endPoint x: 698, endPoint y: 490, distance: 208.1
click at [698, 490] on div "Stir fry med oksekød, grønt og Seven Pepper Crush Text Block Når først du har S…" at bounding box center [1004, 678] width 612 height 875
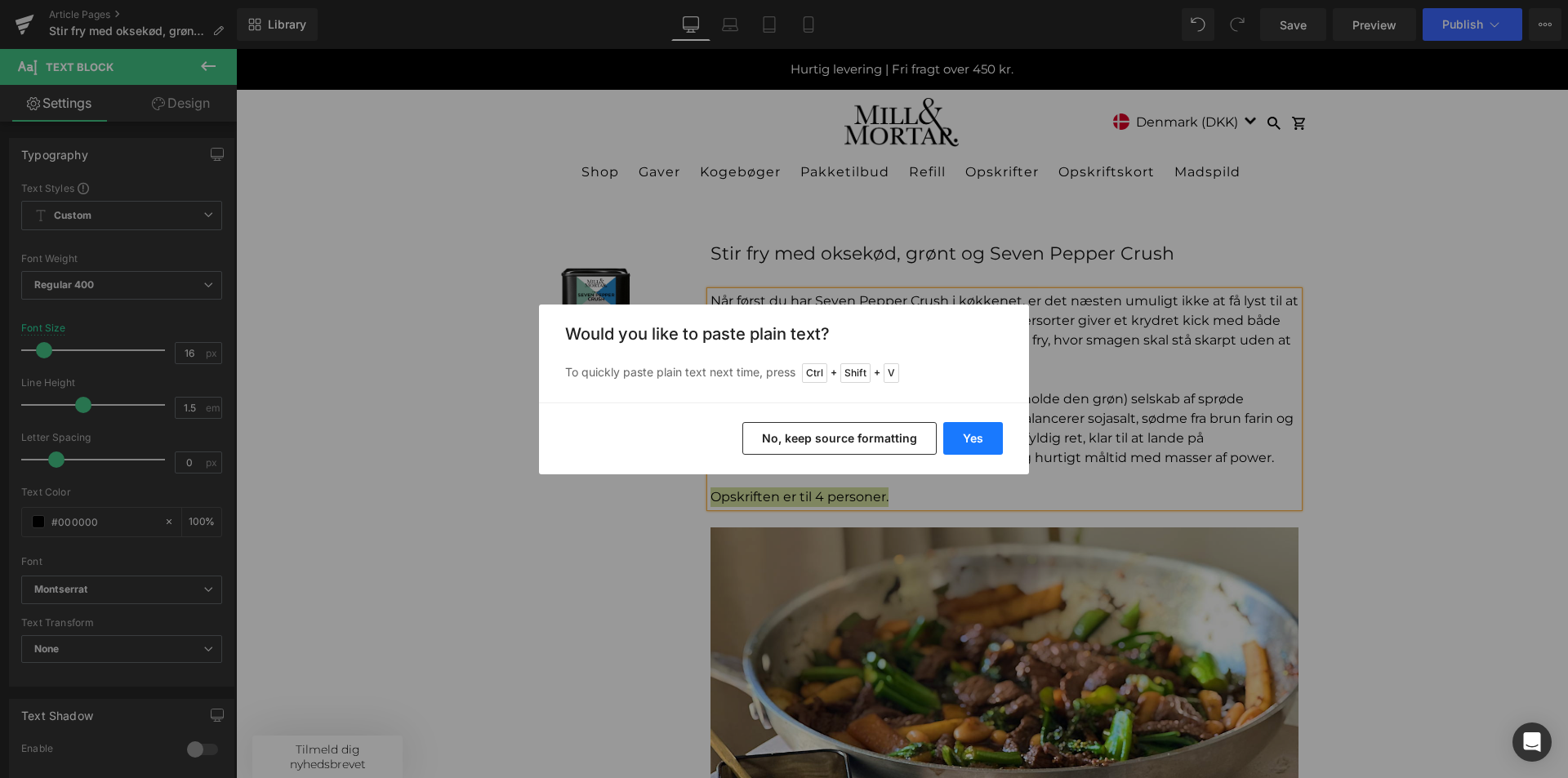
click at [959, 447] on button "Yes" at bounding box center [973, 439] width 59 height 33
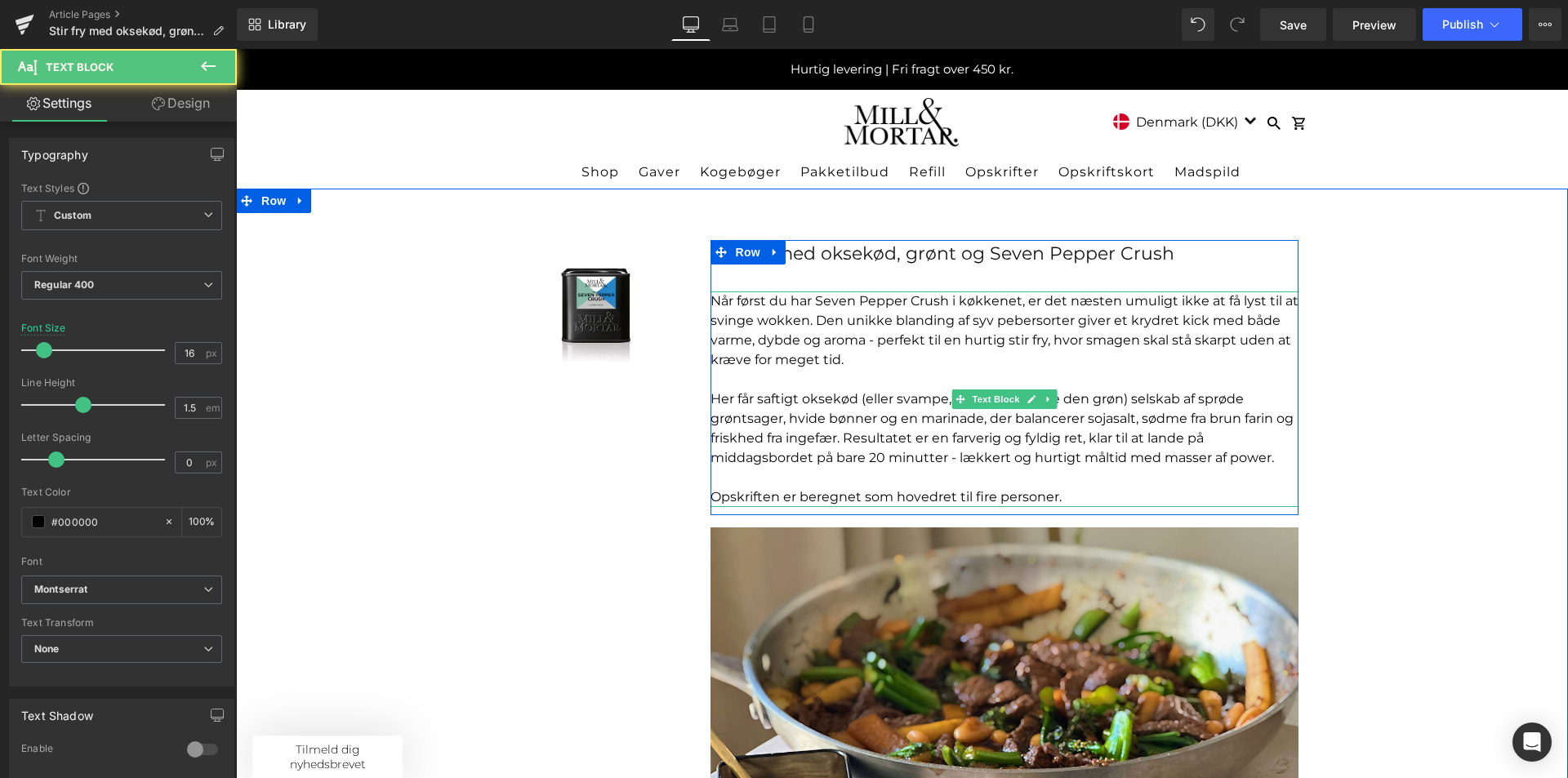
click at [983, 491] on p "Opskriften er beregnet som hovedret til fire personer." at bounding box center [1004, 497] width 588 height 20
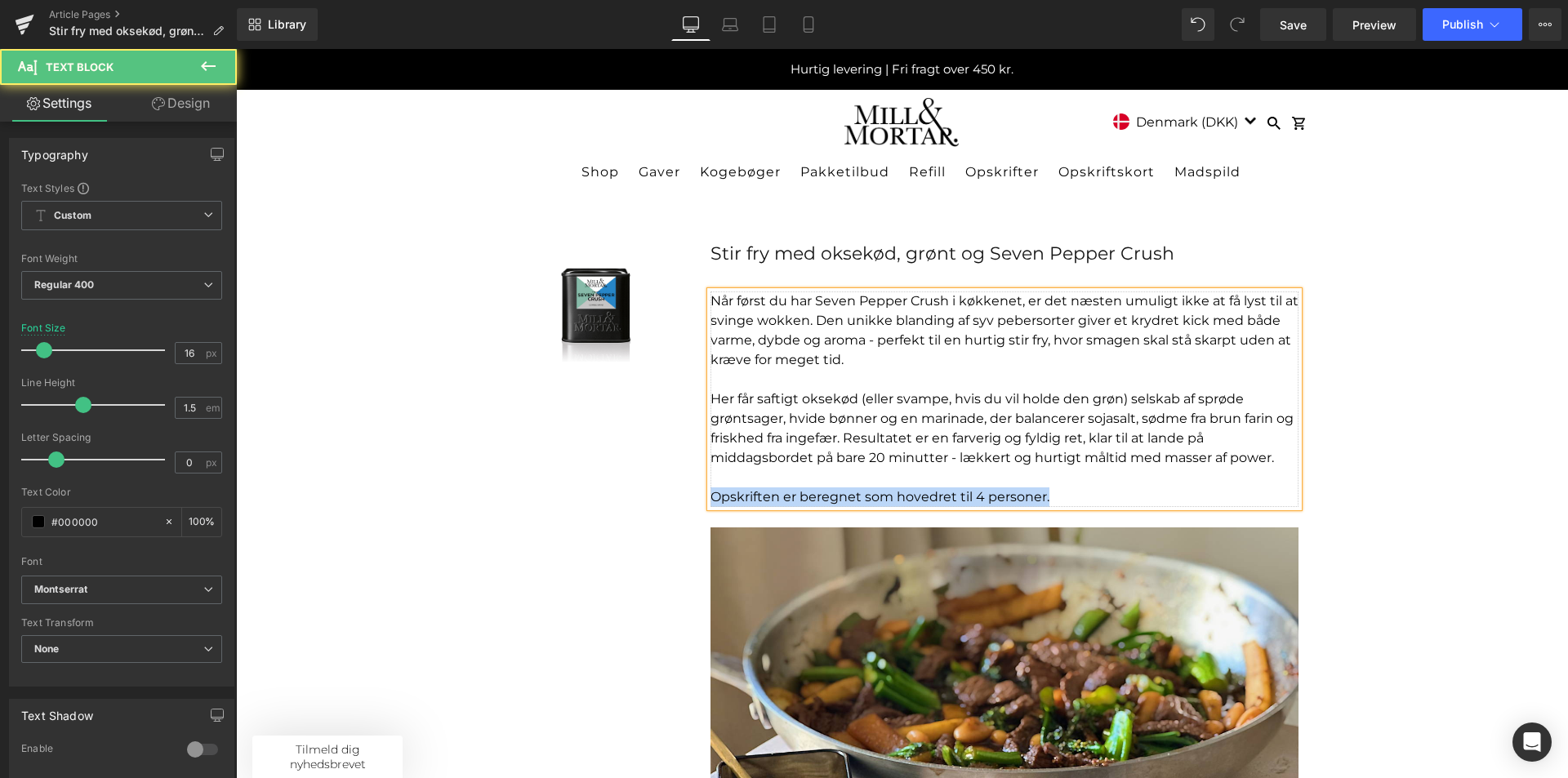
drag, startPoint x: 1054, startPoint y: 497, endPoint x: 672, endPoint y: 488, distance: 382.1
click at [672, 488] on div "Sale Off (P) Image Product Stir fry med oksekød, grønt og Seven Pepper Crush Te…" at bounding box center [903, 678] width 817 height 979
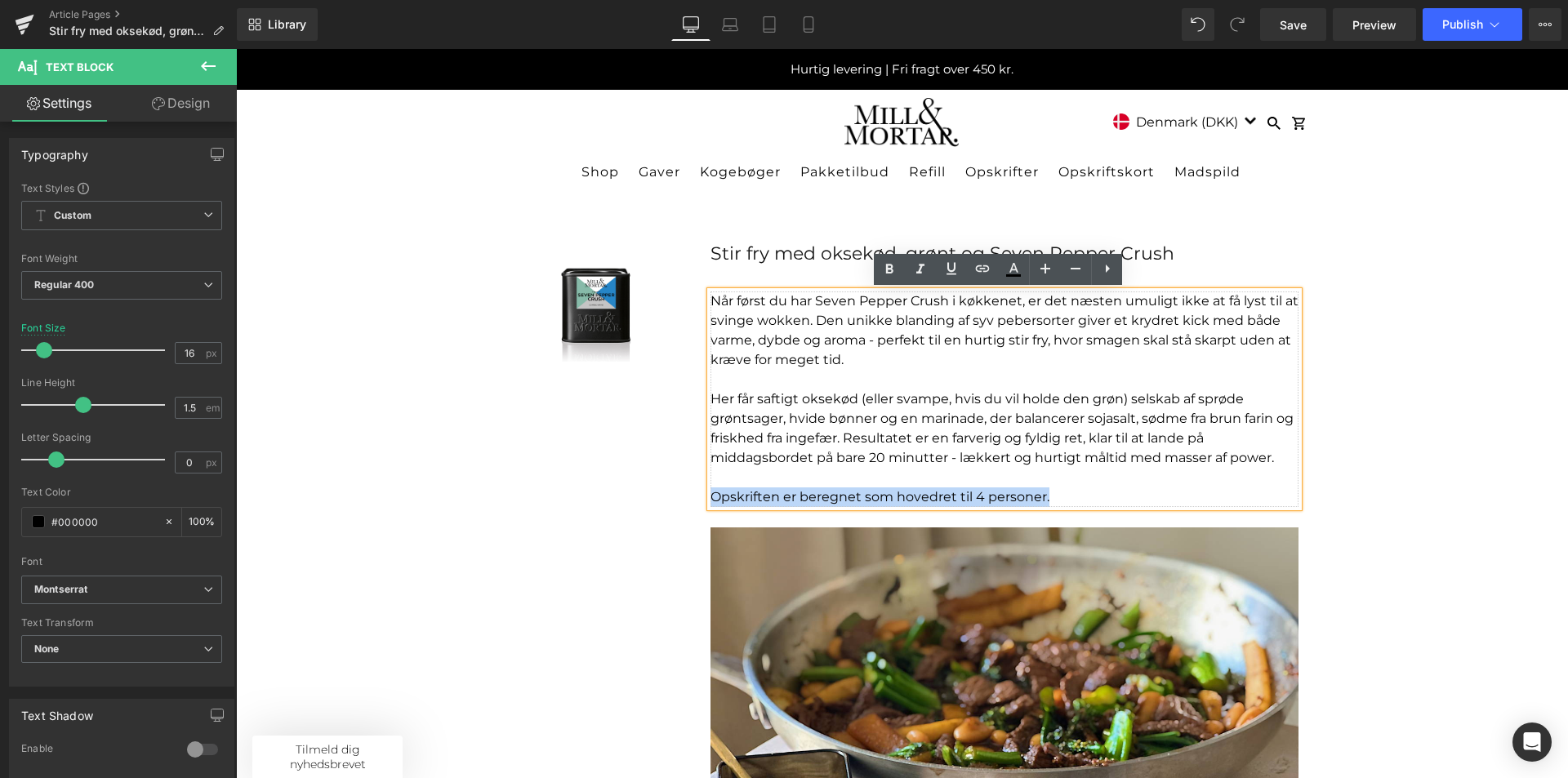
copy p "Opskriften er beregnet som hovedret til 4 personer."
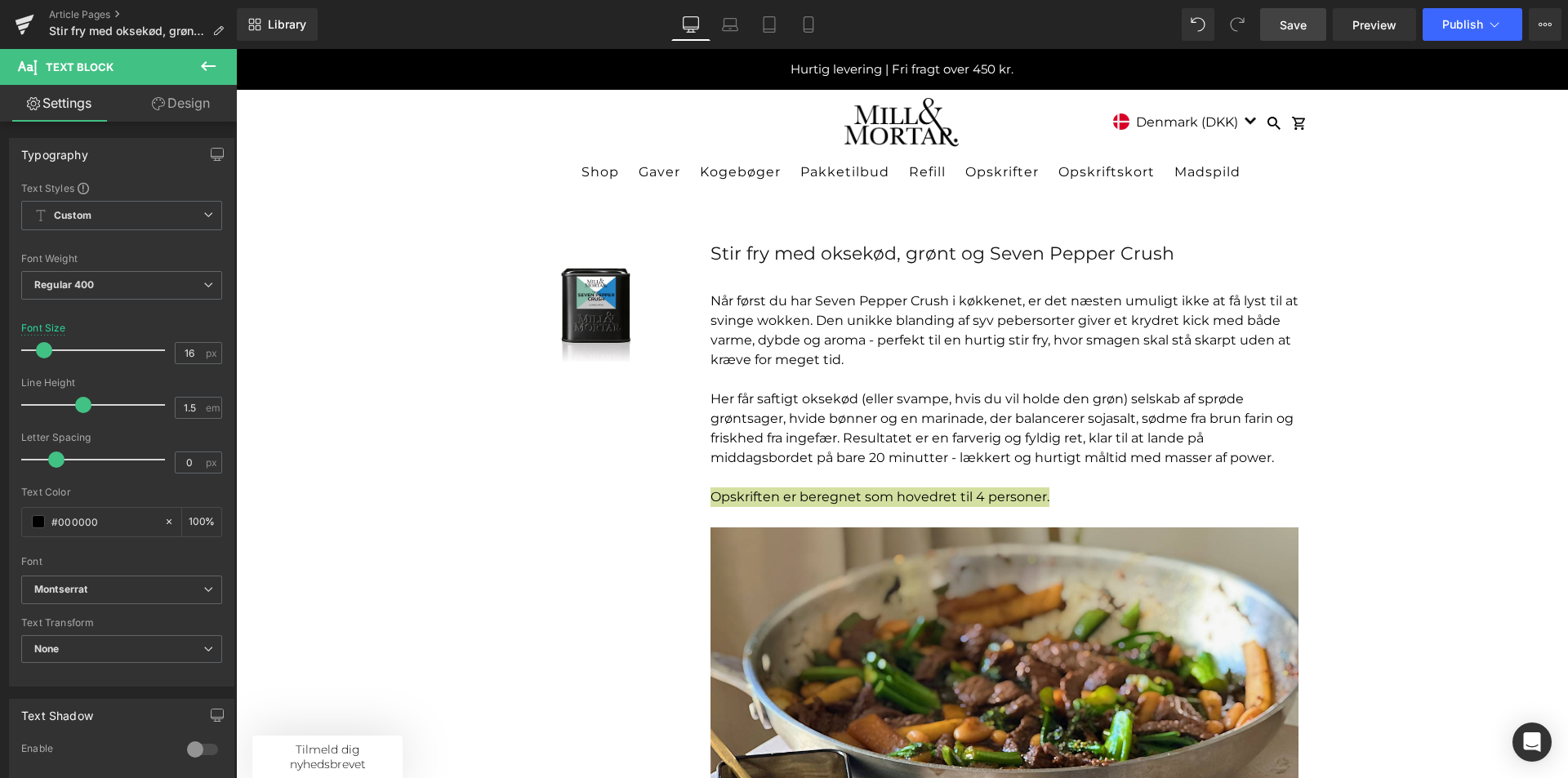
click at [1290, 19] on span "Save" at bounding box center [1293, 25] width 27 height 17
click at [1446, 25] on span "Publish" at bounding box center [1462, 25] width 41 height 13
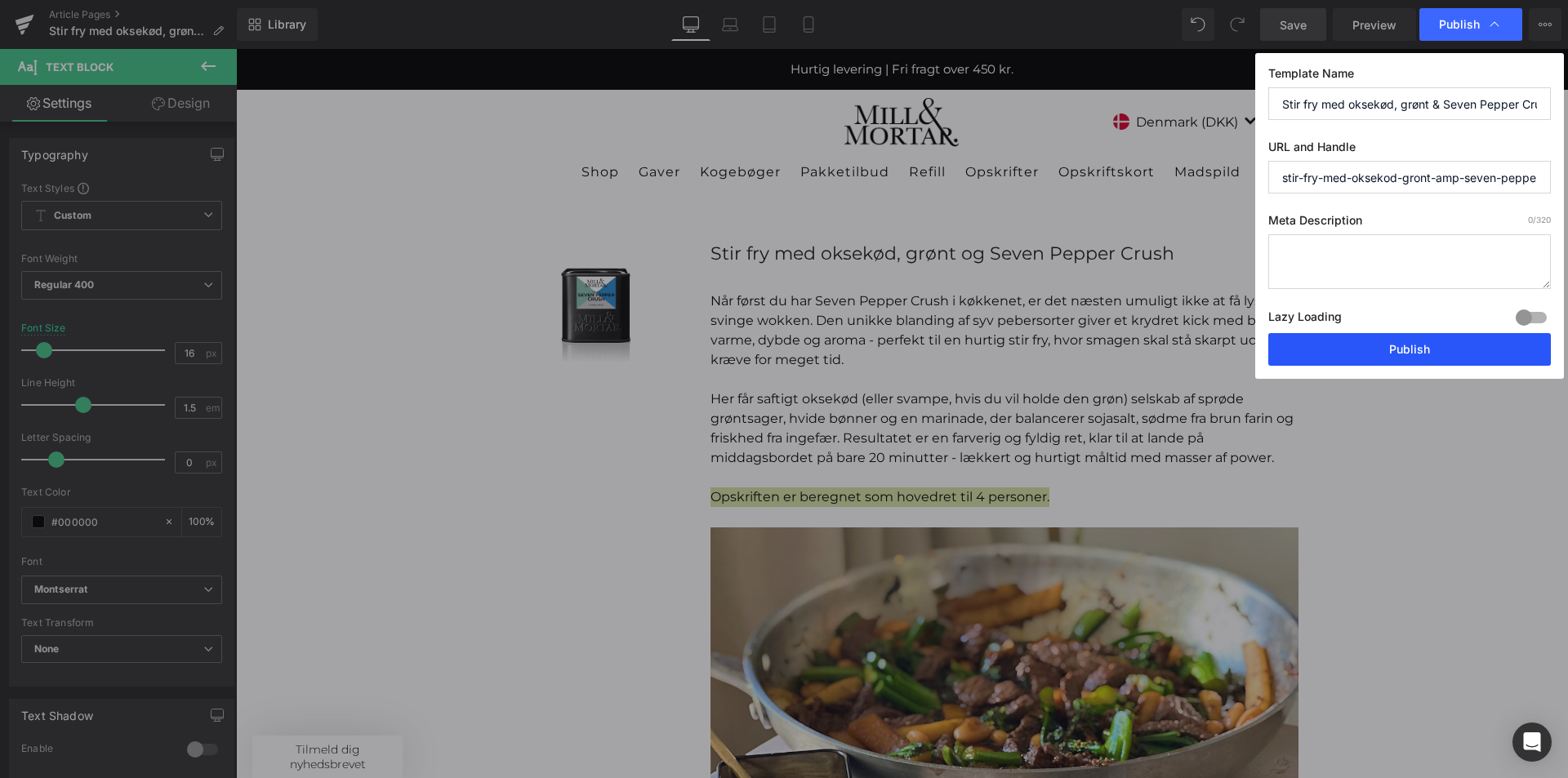
drag, startPoint x: 1419, startPoint y: 350, endPoint x: 1182, endPoint y: 301, distance: 242.0
click at [1419, 350] on button "Publish" at bounding box center [1410, 349] width 283 height 33
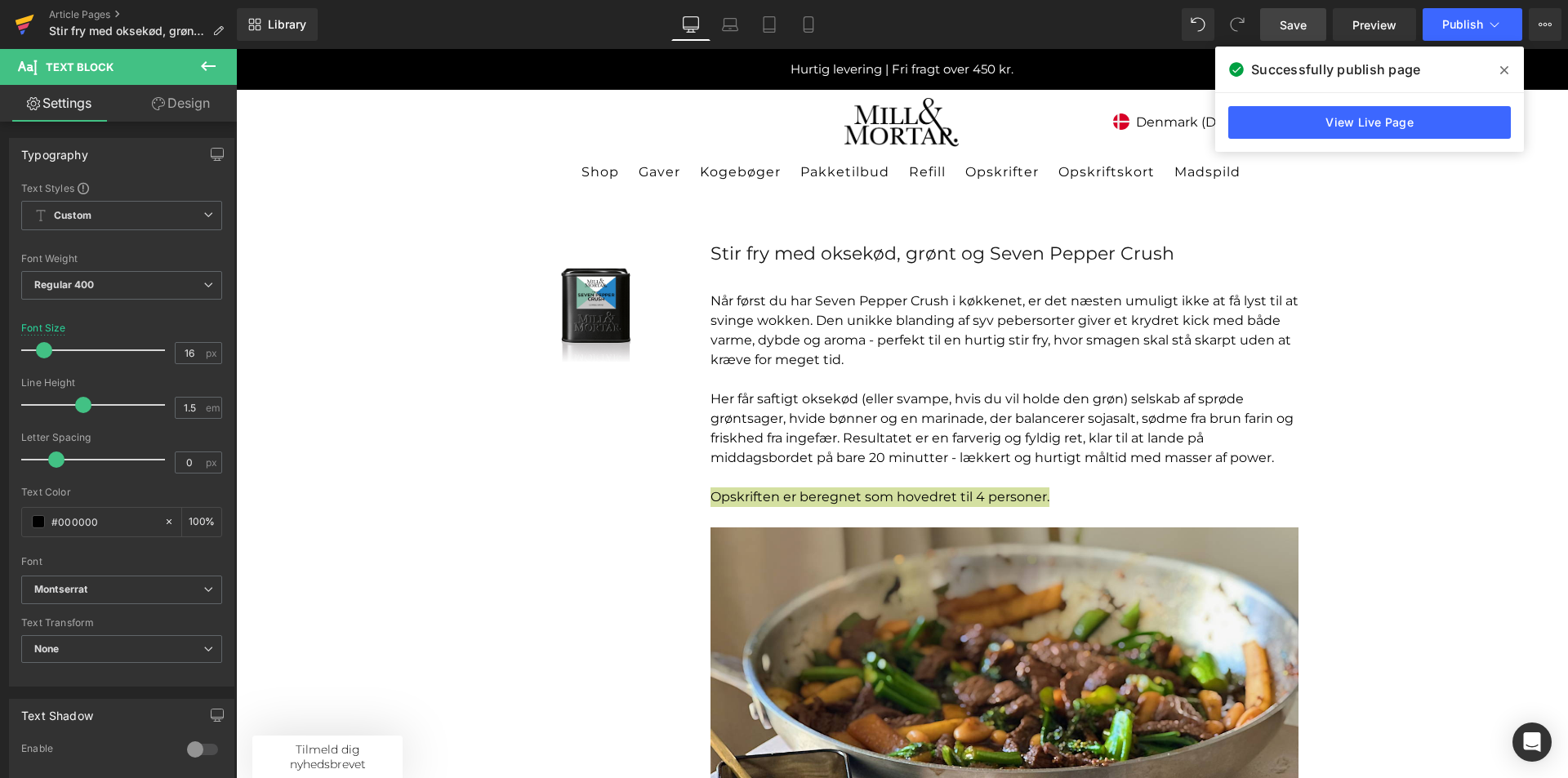
click at [30, 25] on icon at bounding box center [25, 24] width 20 height 41
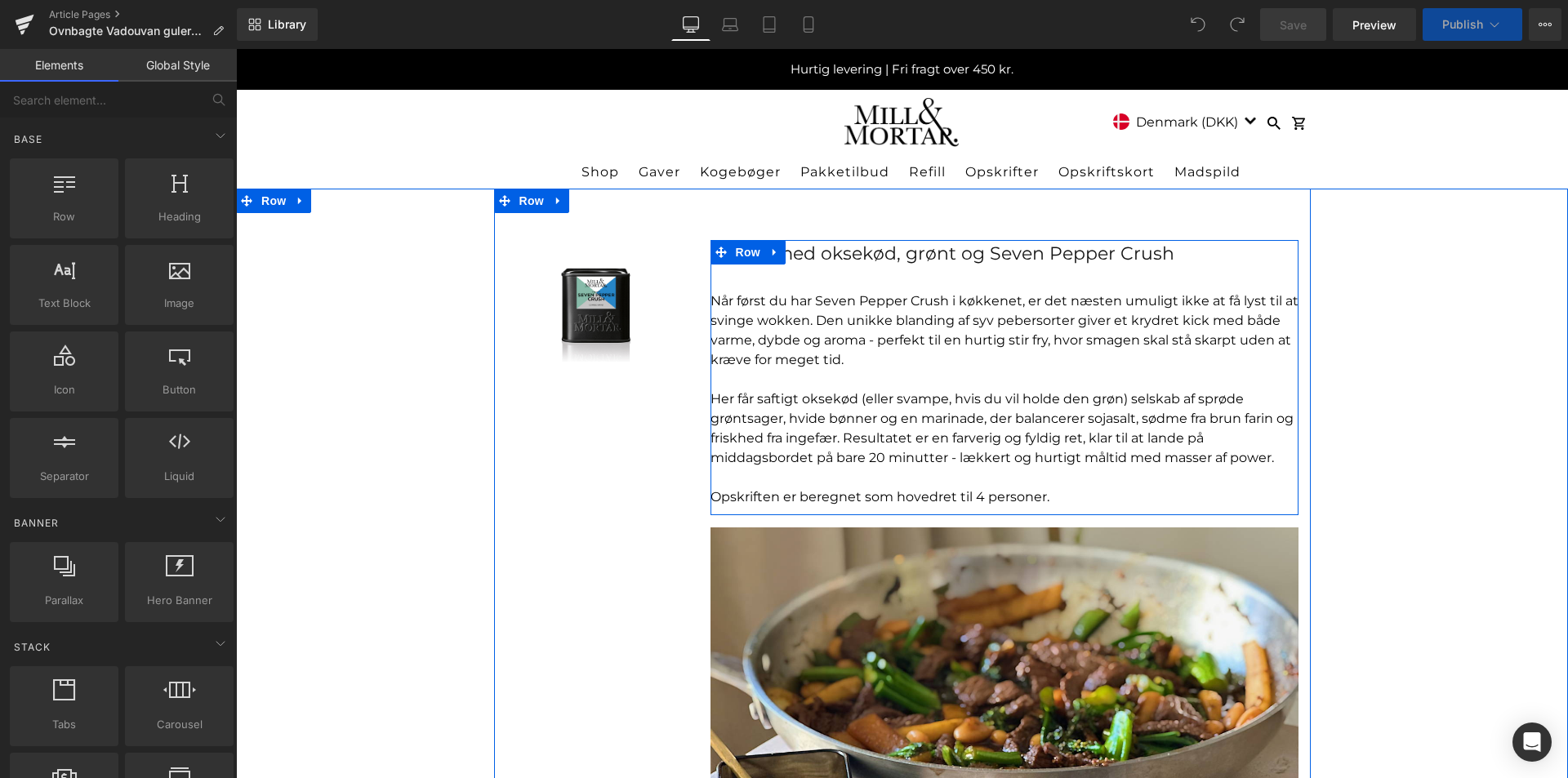
click at [836, 254] on div "Stir fry med oksekød, grønt og Seven Pepper Crush" at bounding box center [1004, 254] width 588 height 27
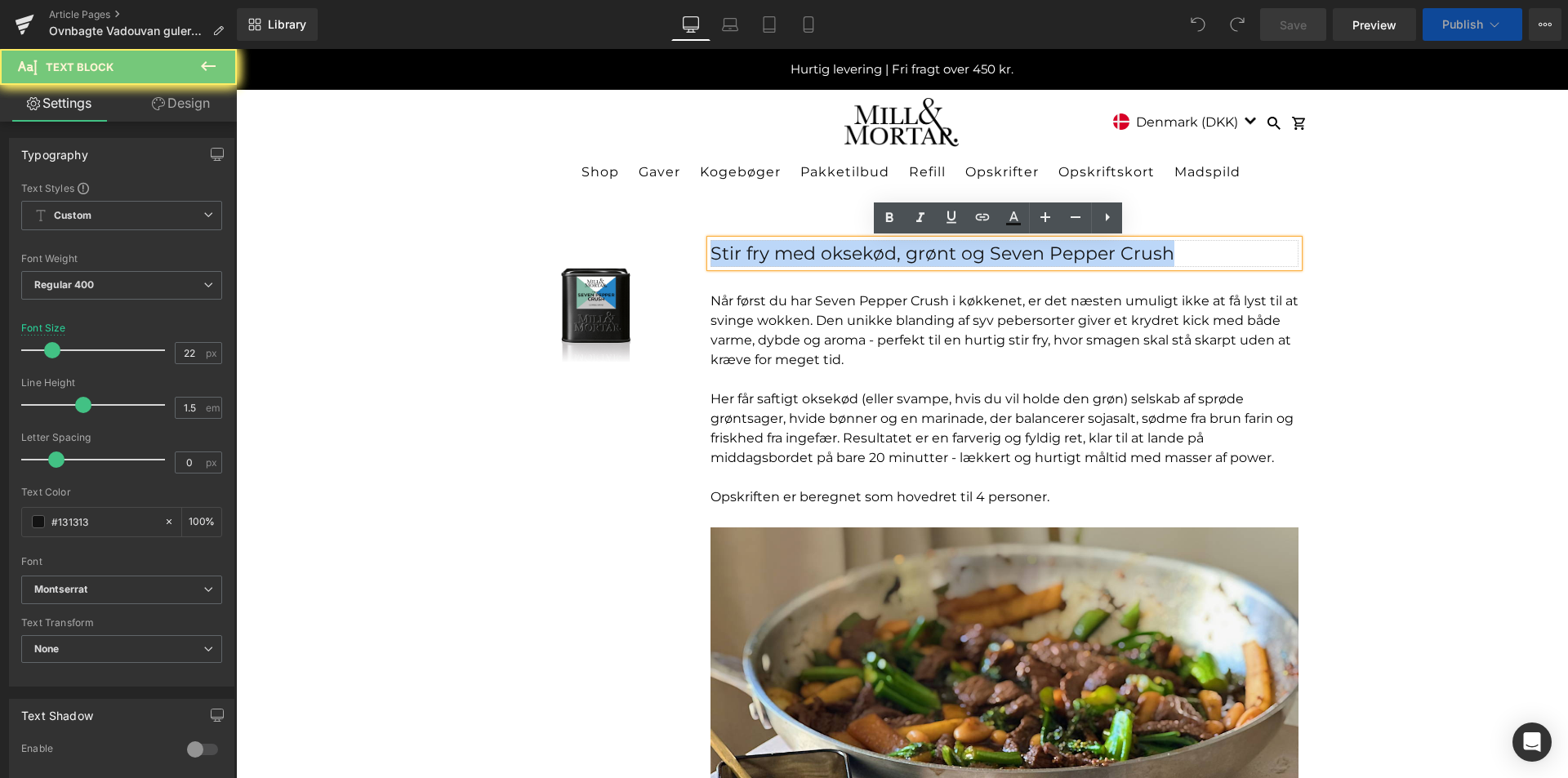
click at [836, 254] on div "Stir fry med oksekød, grønt og Seven Pepper Crush" at bounding box center [1004, 254] width 588 height 27
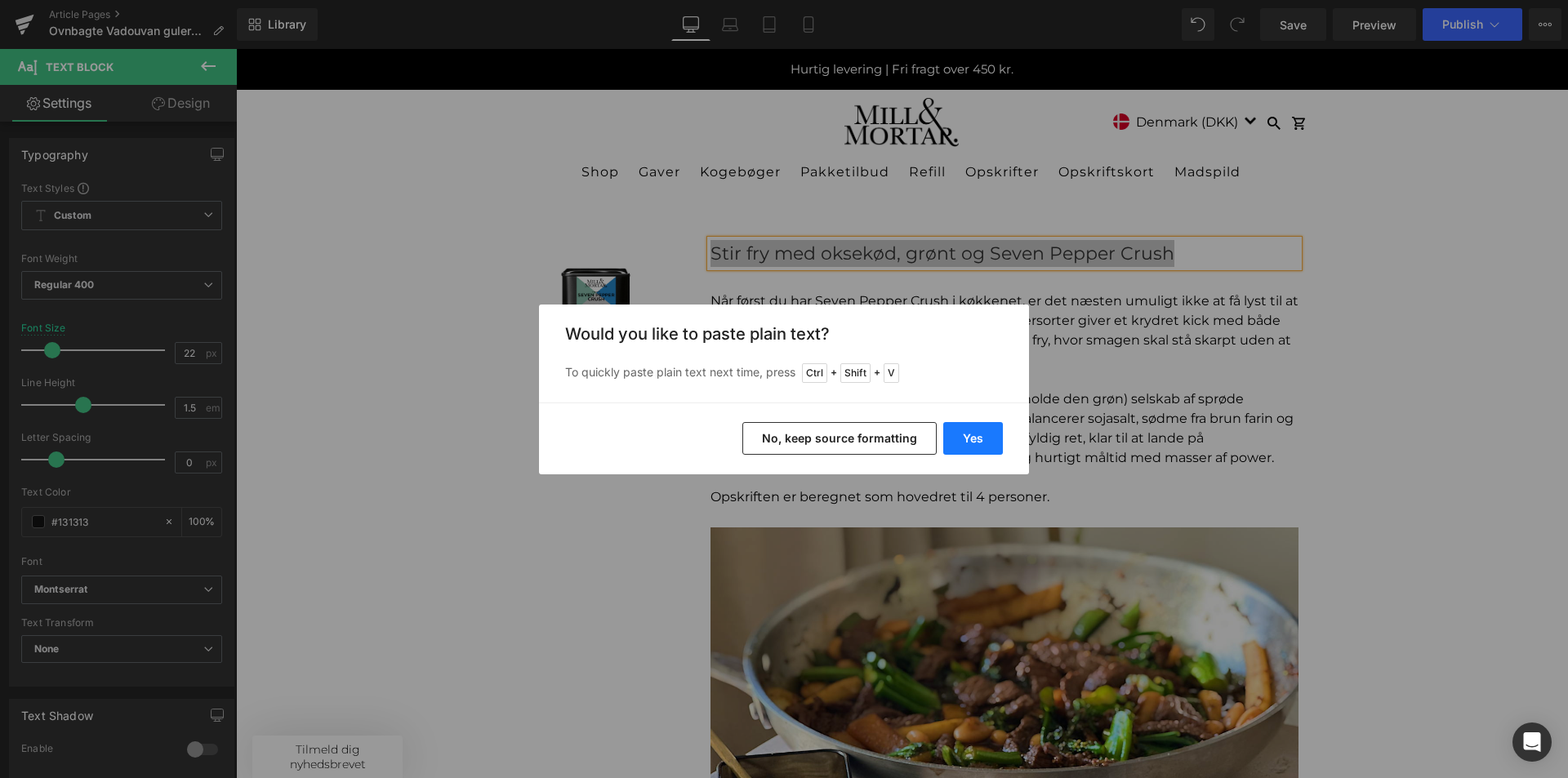
drag, startPoint x: 982, startPoint y: 434, endPoint x: 771, endPoint y: 371, distance: 220.2
click at [982, 434] on button "Yes" at bounding box center [973, 439] width 59 height 33
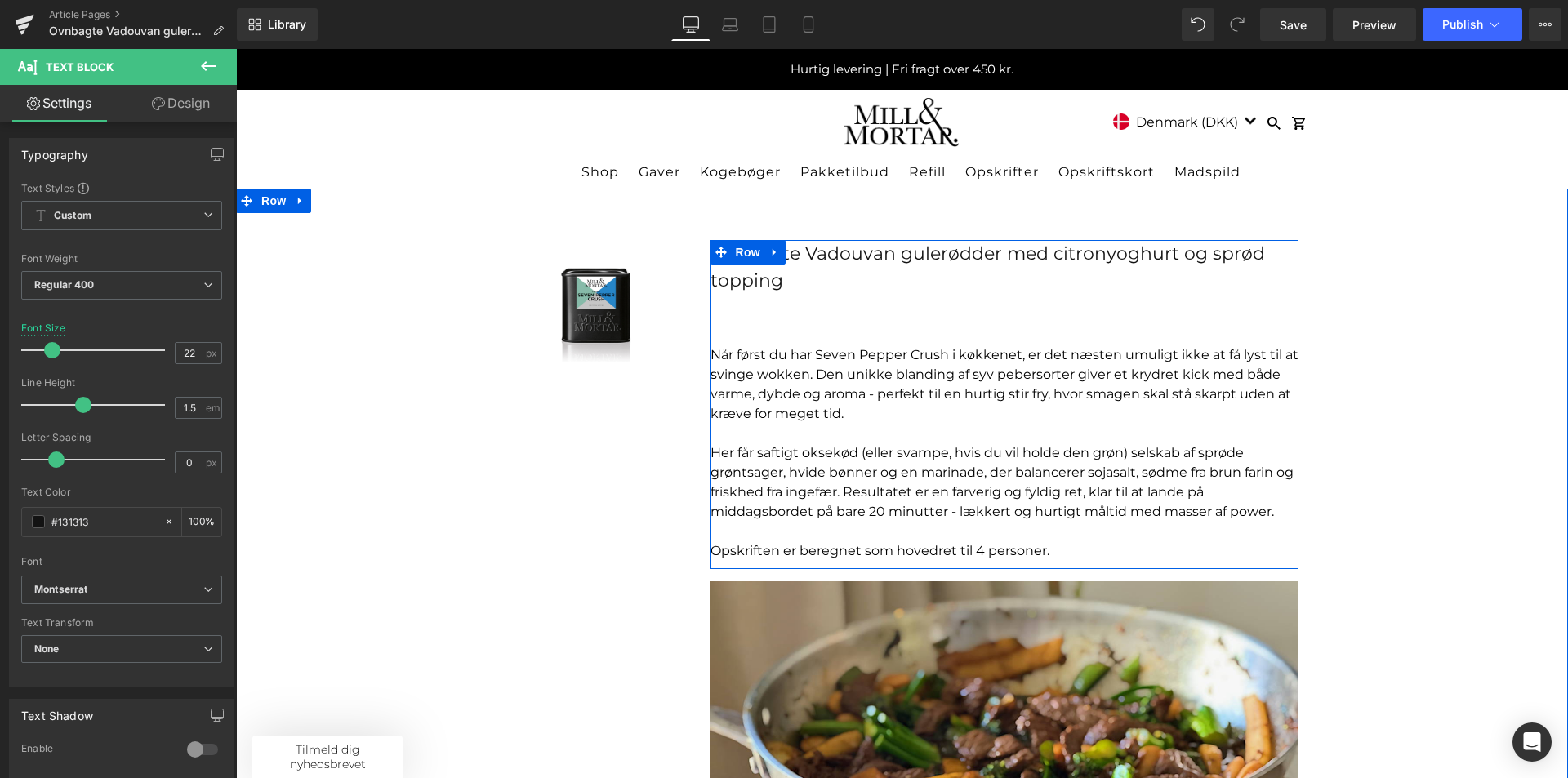
click at [801, 325] on div "Ovnbagte Vadouvan gulerødder med citronyoghurt og sprød topping  Text Block Nå…" at bounding box center [1004, 401] width 588 height 321
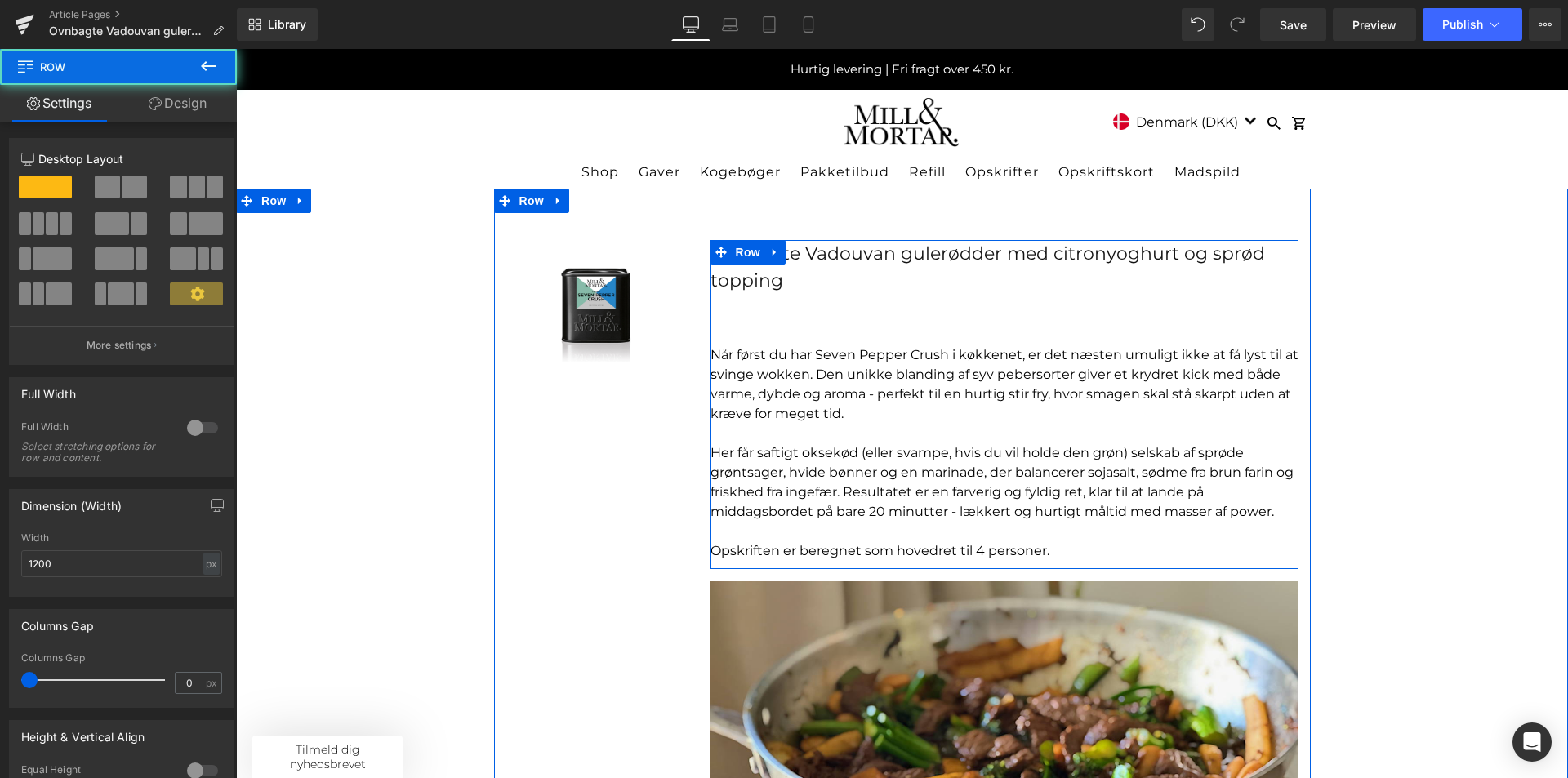
click at [236, 49] on div at bounding box center [236, 49] width 0 height 0
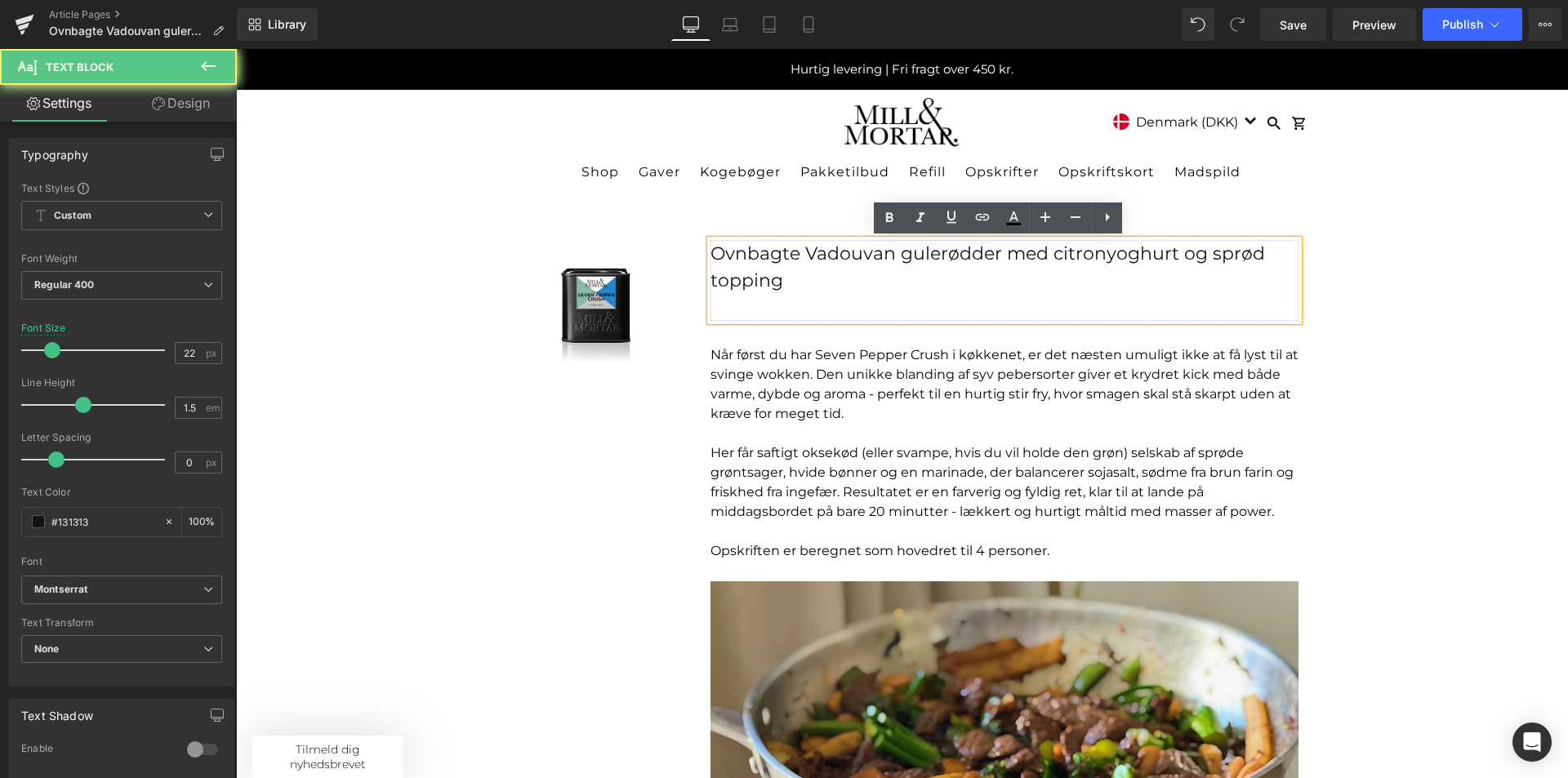
click at [763, 306] on div at bounding box center [1004, 307] width 588 height 27
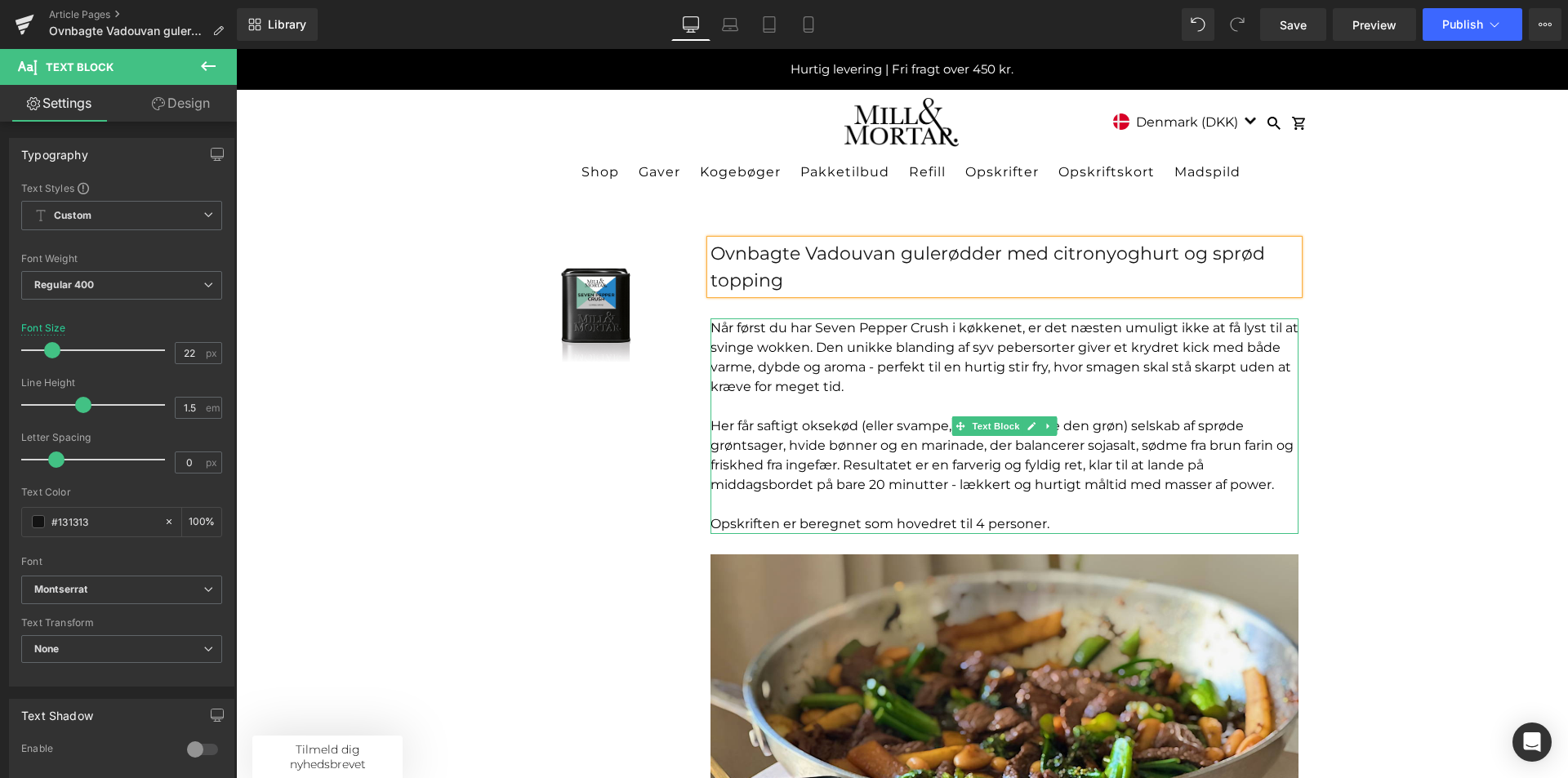
click at [854, 365] on p "Når først du har Seven Pepper Crush i køkkenet, er det næsten umuligt ikke at f…" at bounding box center [1004, 357] width 588 height 78
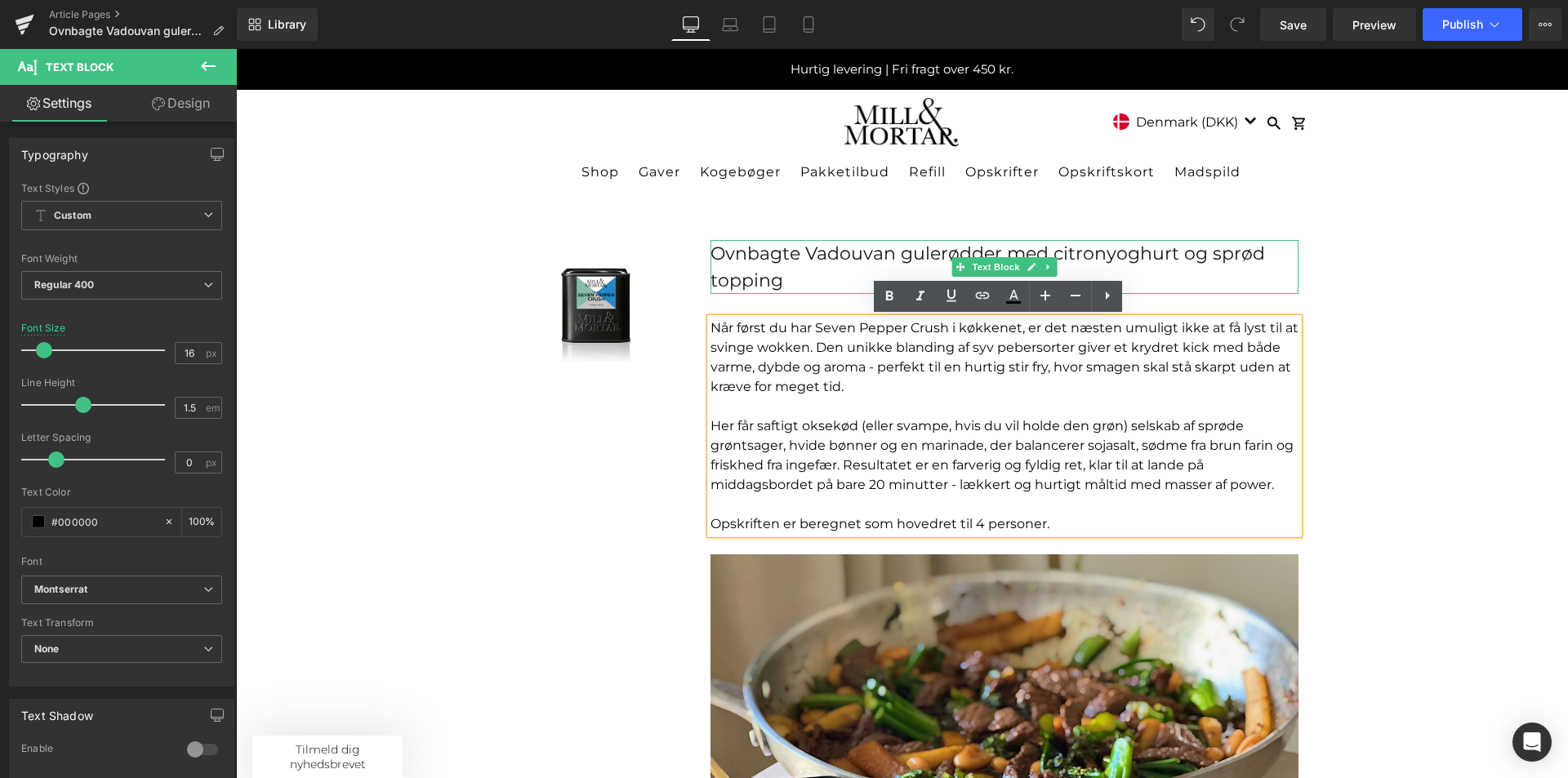
click at [1216, 256] on div "Ovnbagte Vadouvan gulerødder med citronyoghurt og sprød topping" at bounding box center [1004, 267] width 588 height 54
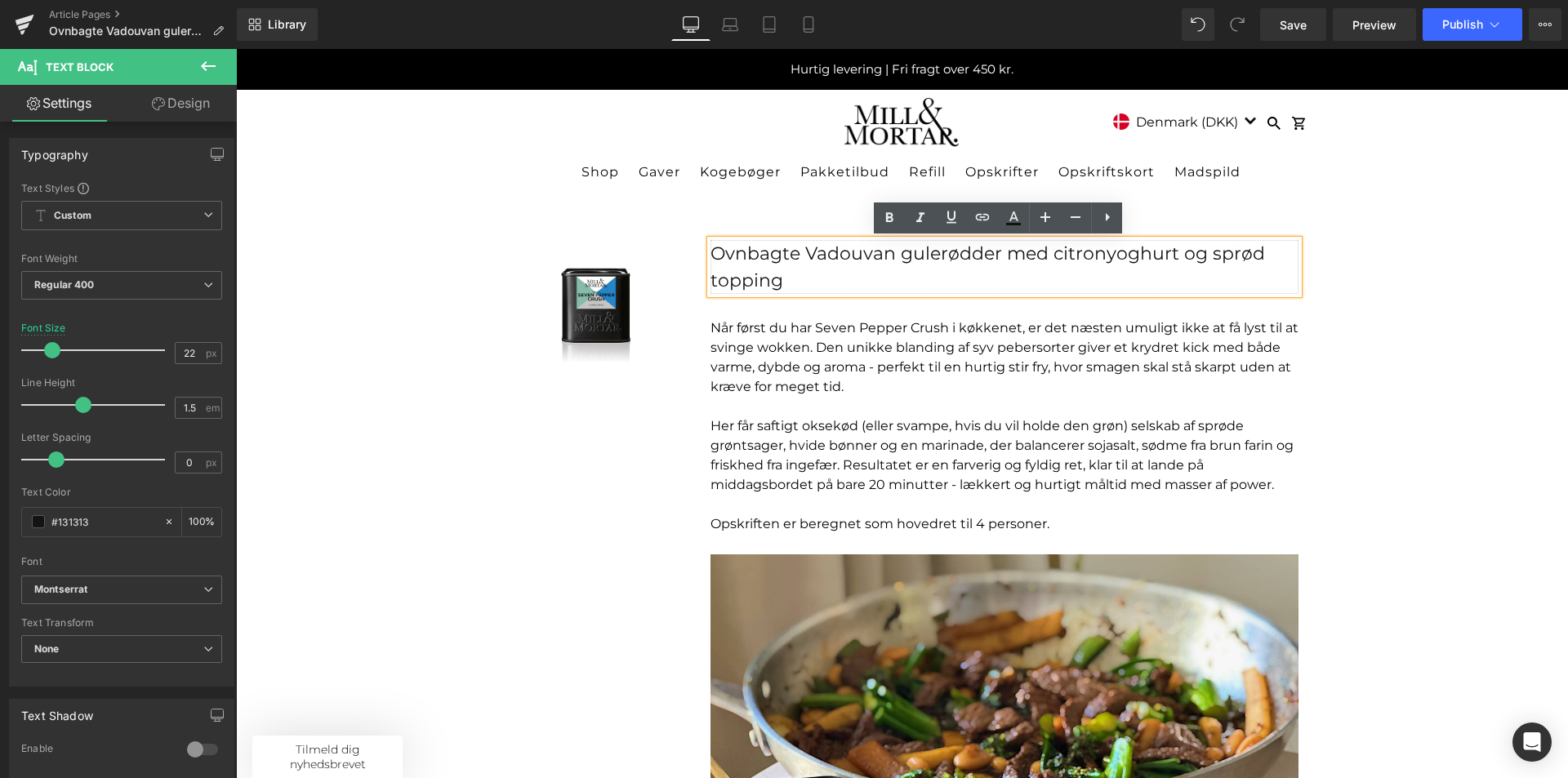
click at [1177, 255] on div "Ovnbagte Vadouvan gulerødder med citronyoghurt og sprød topping" at bounding box center [1004, 267] width 588 height 54
click at [1377, 351] on div "Sale Off (P) Image Product Ovnbagte Vadouvan gulerødder med citronyoghurt og sp…" at bounding box center [902, 691] width 1332 height 1006
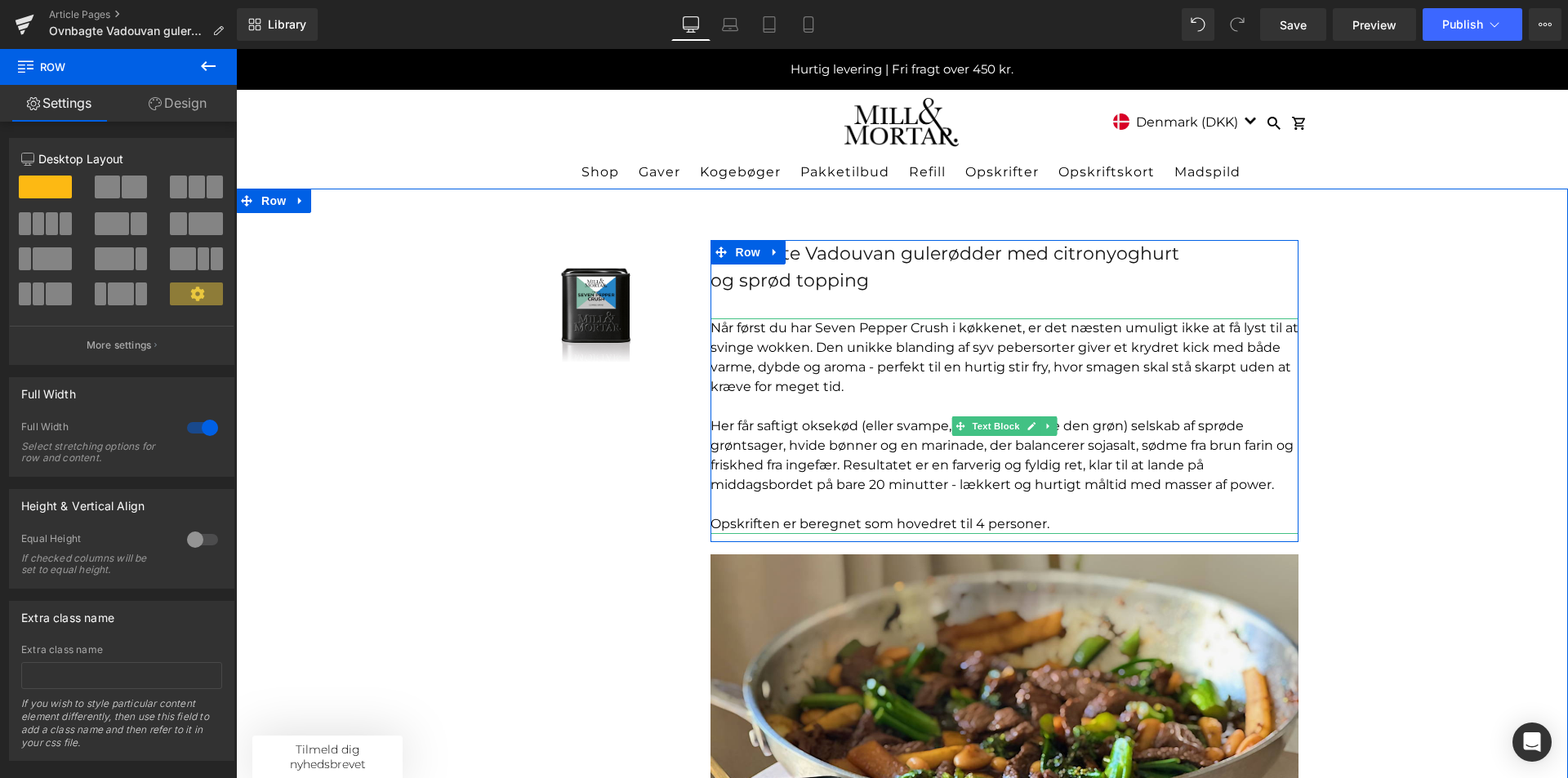
scroll to position [82, 0]
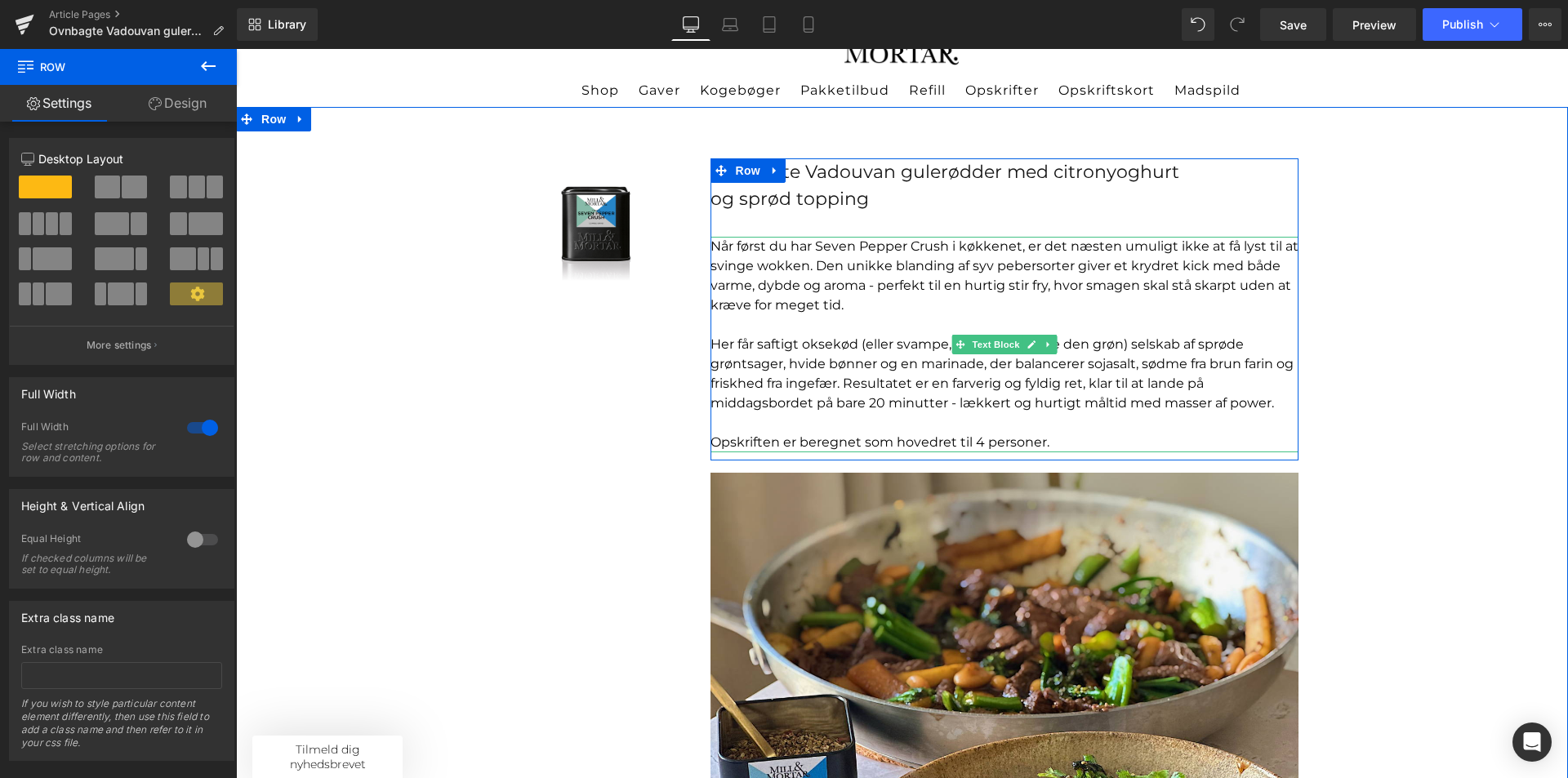
click at [719, 277] on p "Når først du har Seven Pepper Crush i køkkenet, er det næsten umuligt ikke at f…" at bounding box center [1004, 275] width 588 height 78
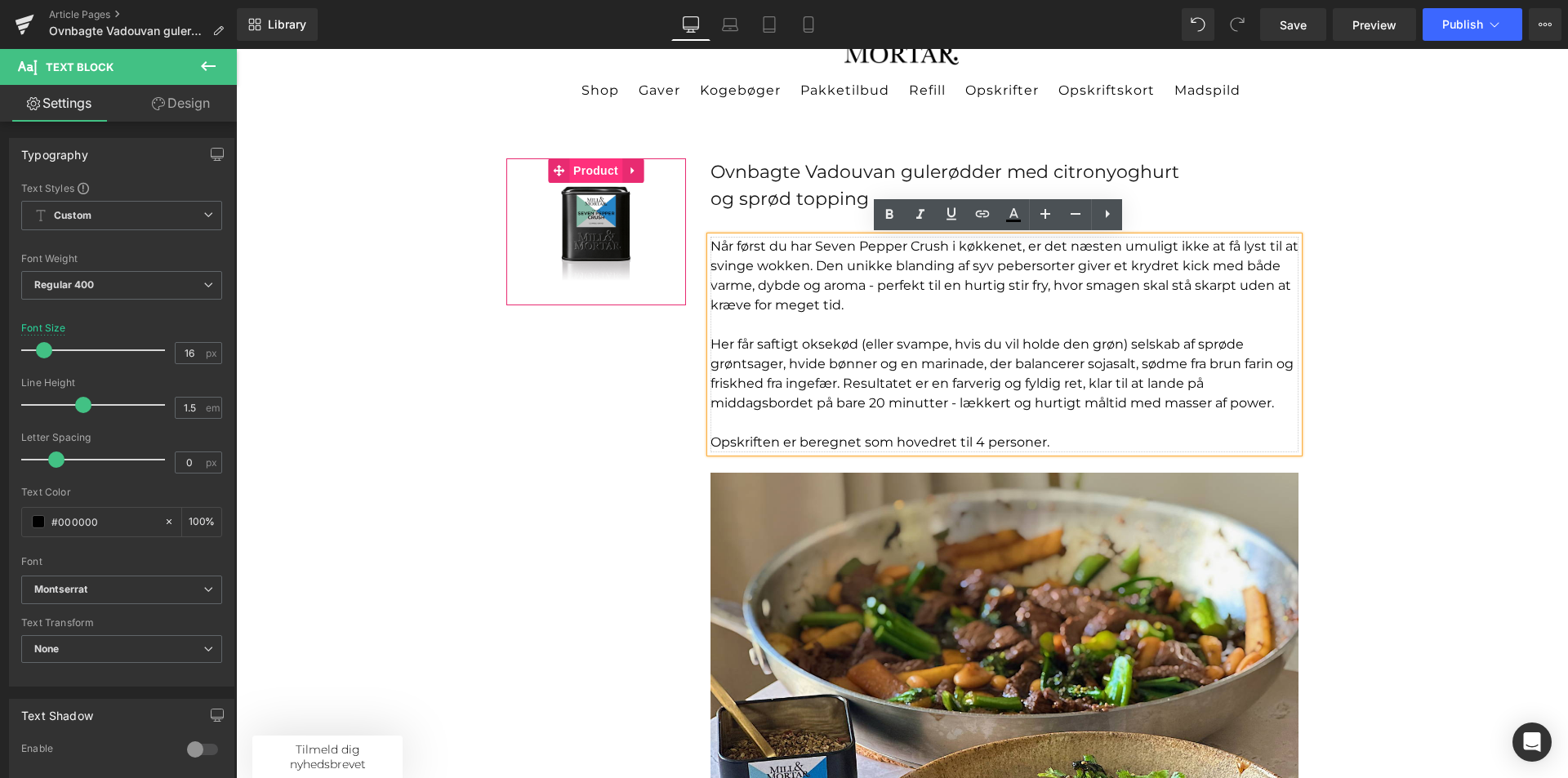
click at [593, 171] on span "Product" at bounding box center [595, 171] width 53 height 25
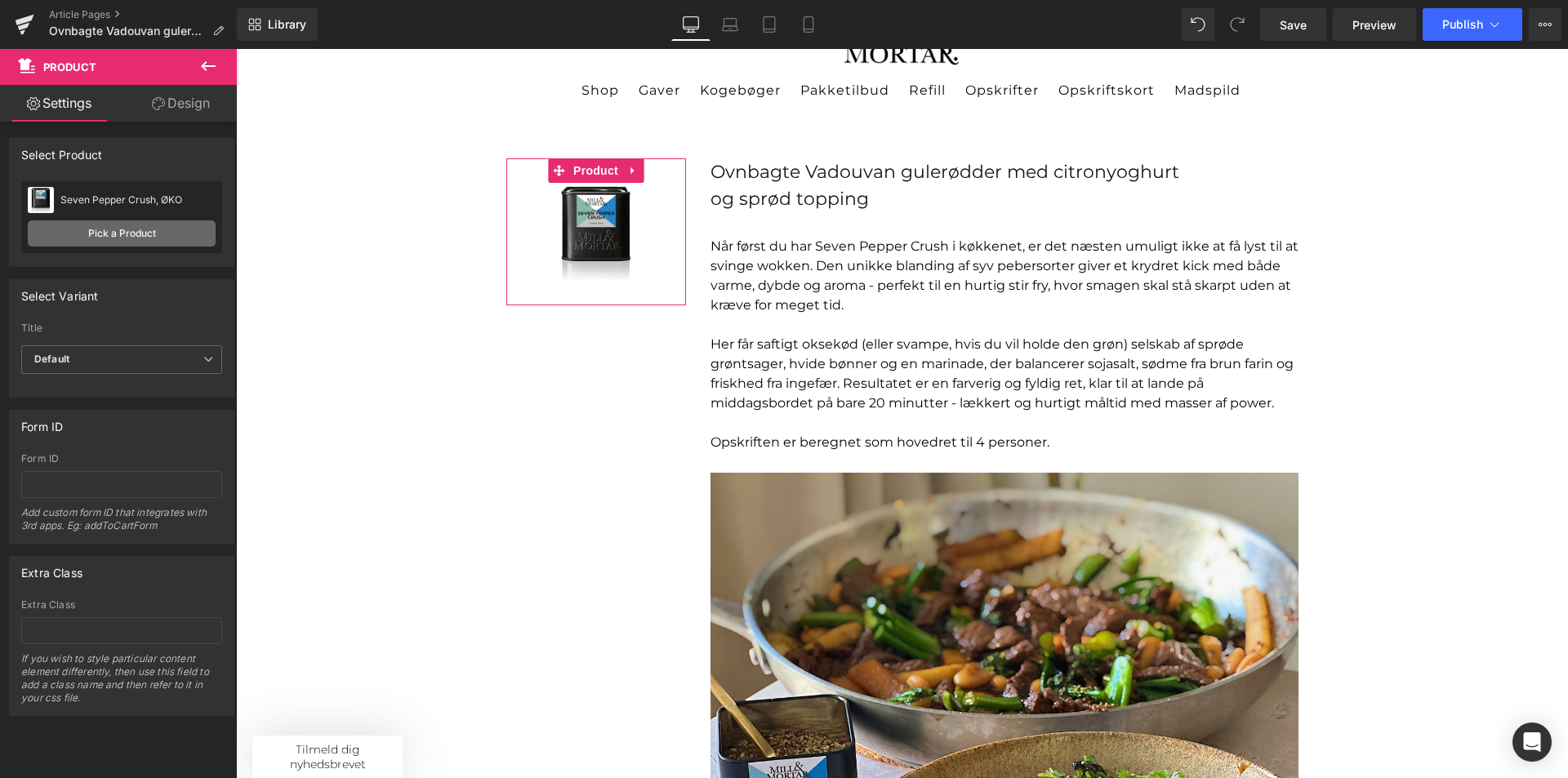
click at [129, 225] on link "Pick a Product" at bounding box center [121, 234] width 188 height 26
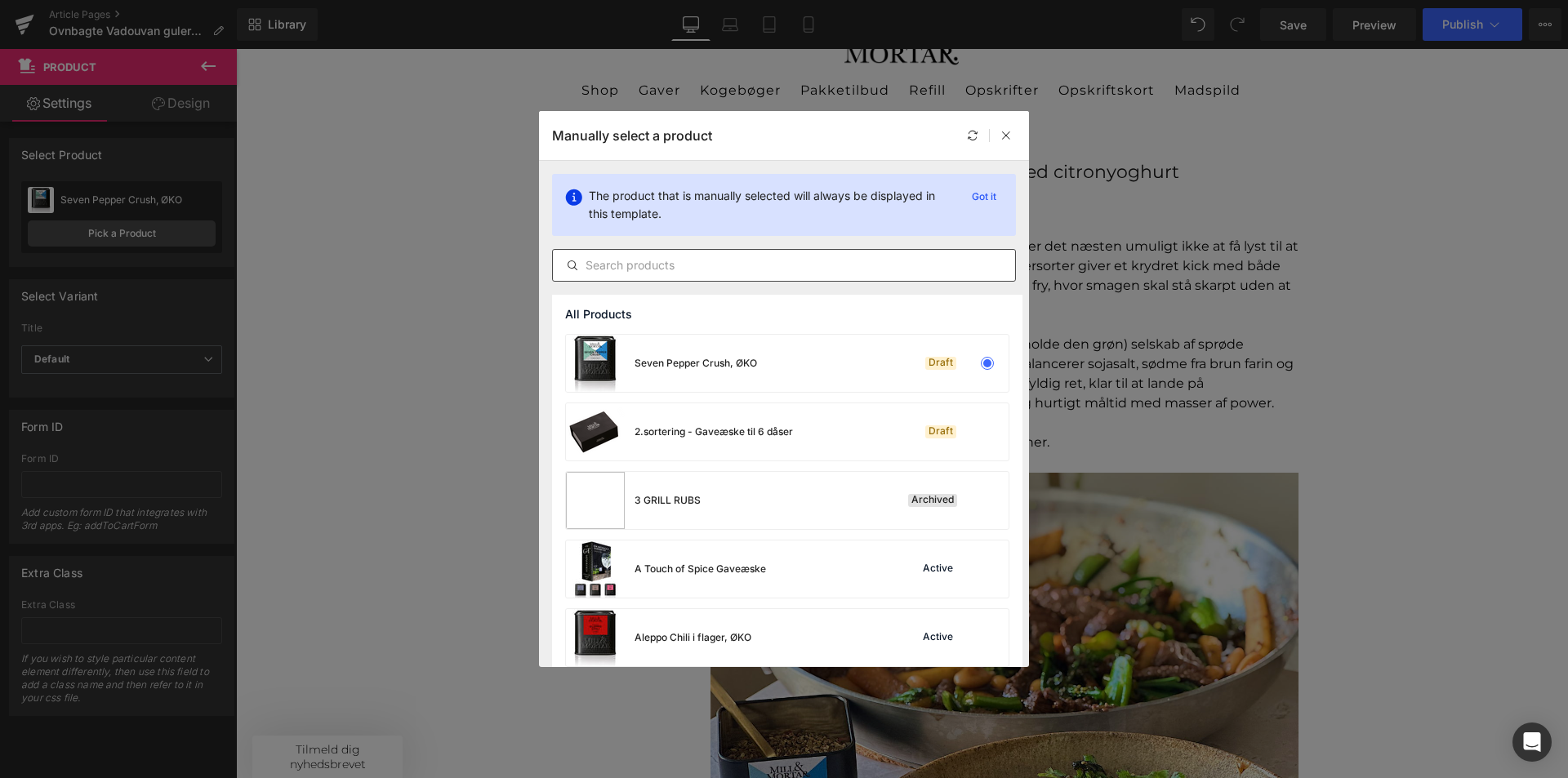
click at [699, 276] on div at bounding box center [784, 265] width 464 height 33
click at [696, 265] on input "text" at bounding box center [784, 265] width 462 height 20
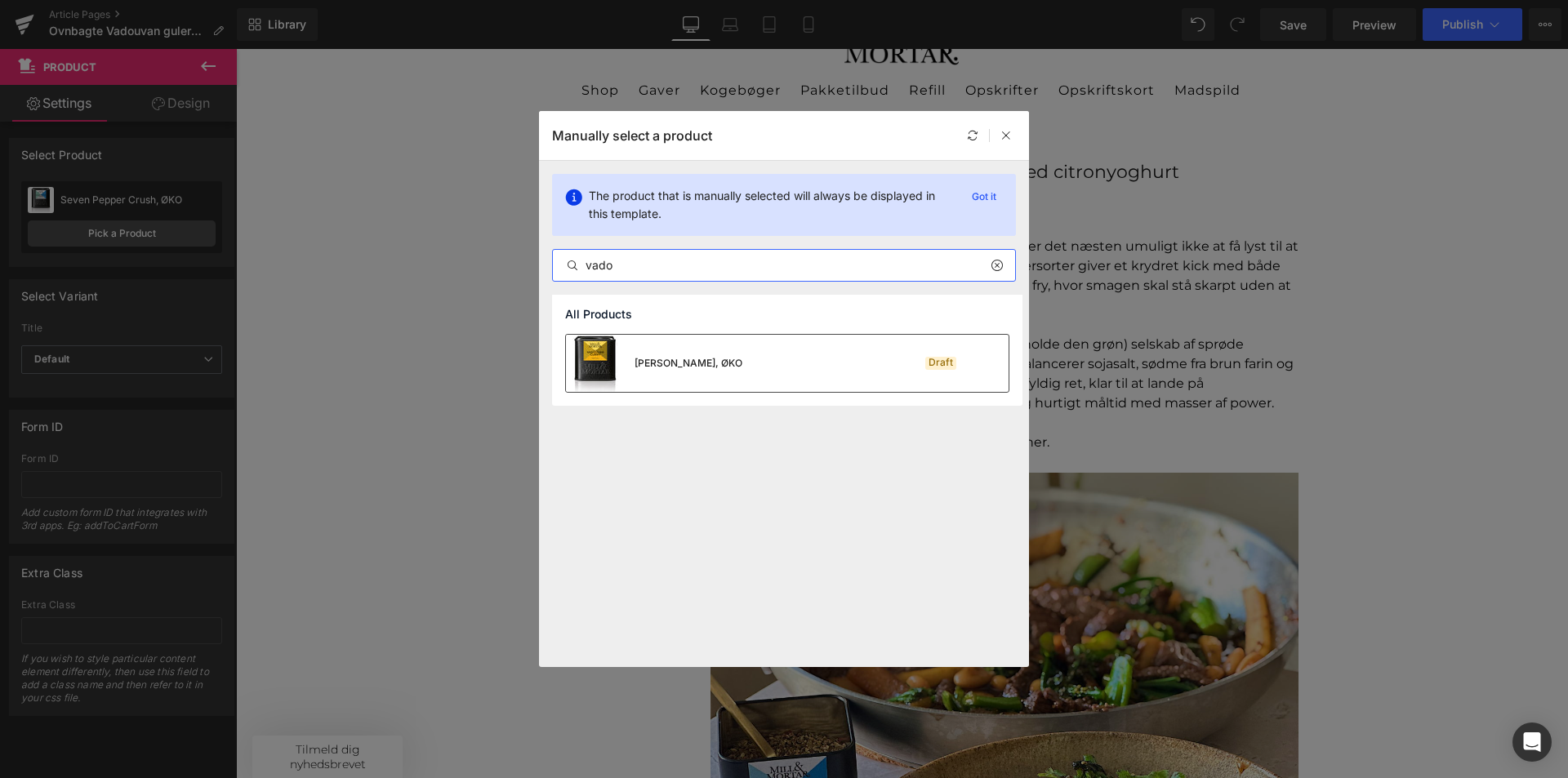
type input "vado"
click at [613, 359] on img at bounding box center [595, 363] width 58 height 58
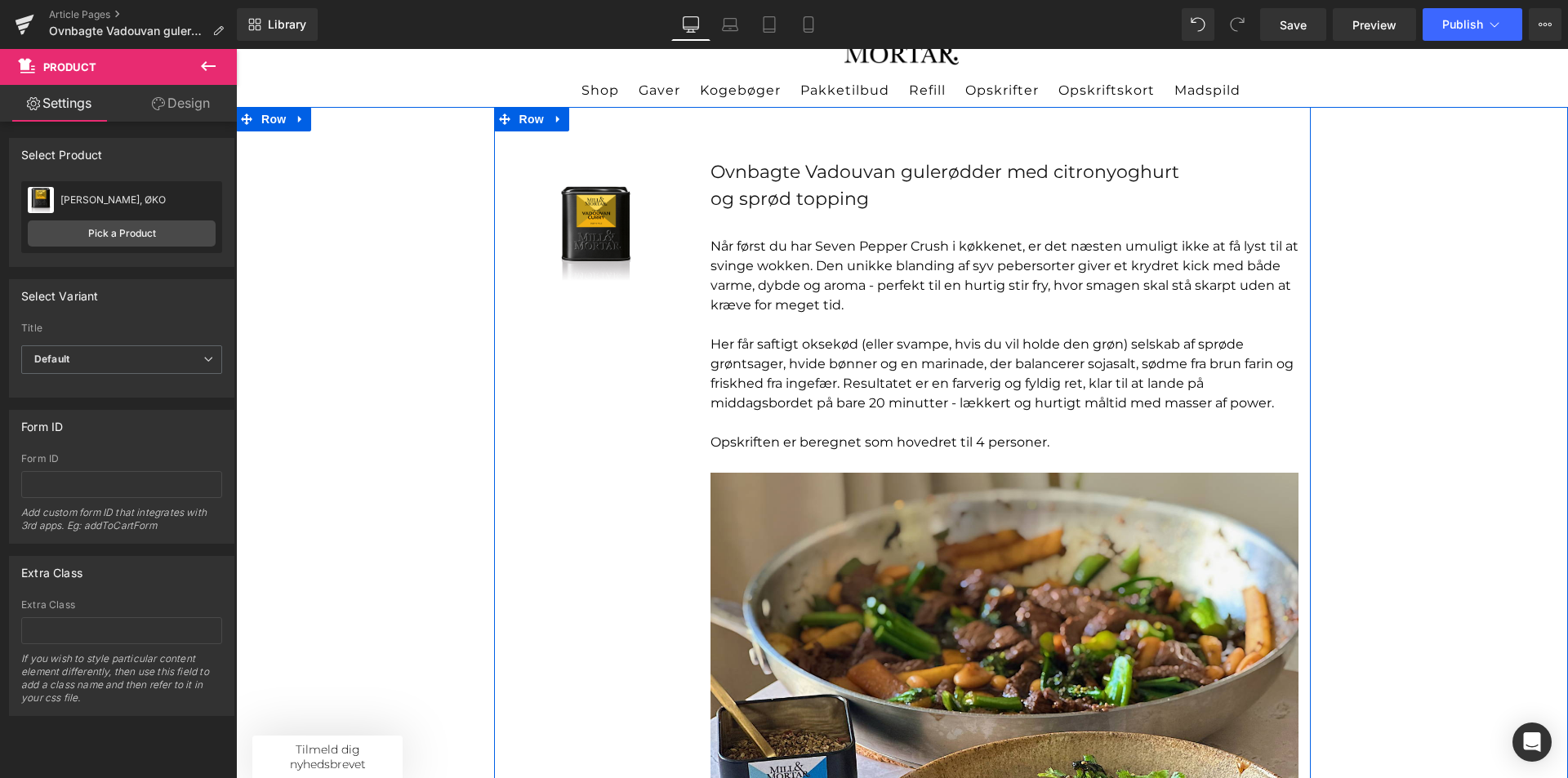
click at [611, 342] on div "Sale Off (P) Image Product Ovnbagte Vadouvan gulerødder med citronyoghurt og sp…" at bounding box center [903, 609] width 817 height 1006
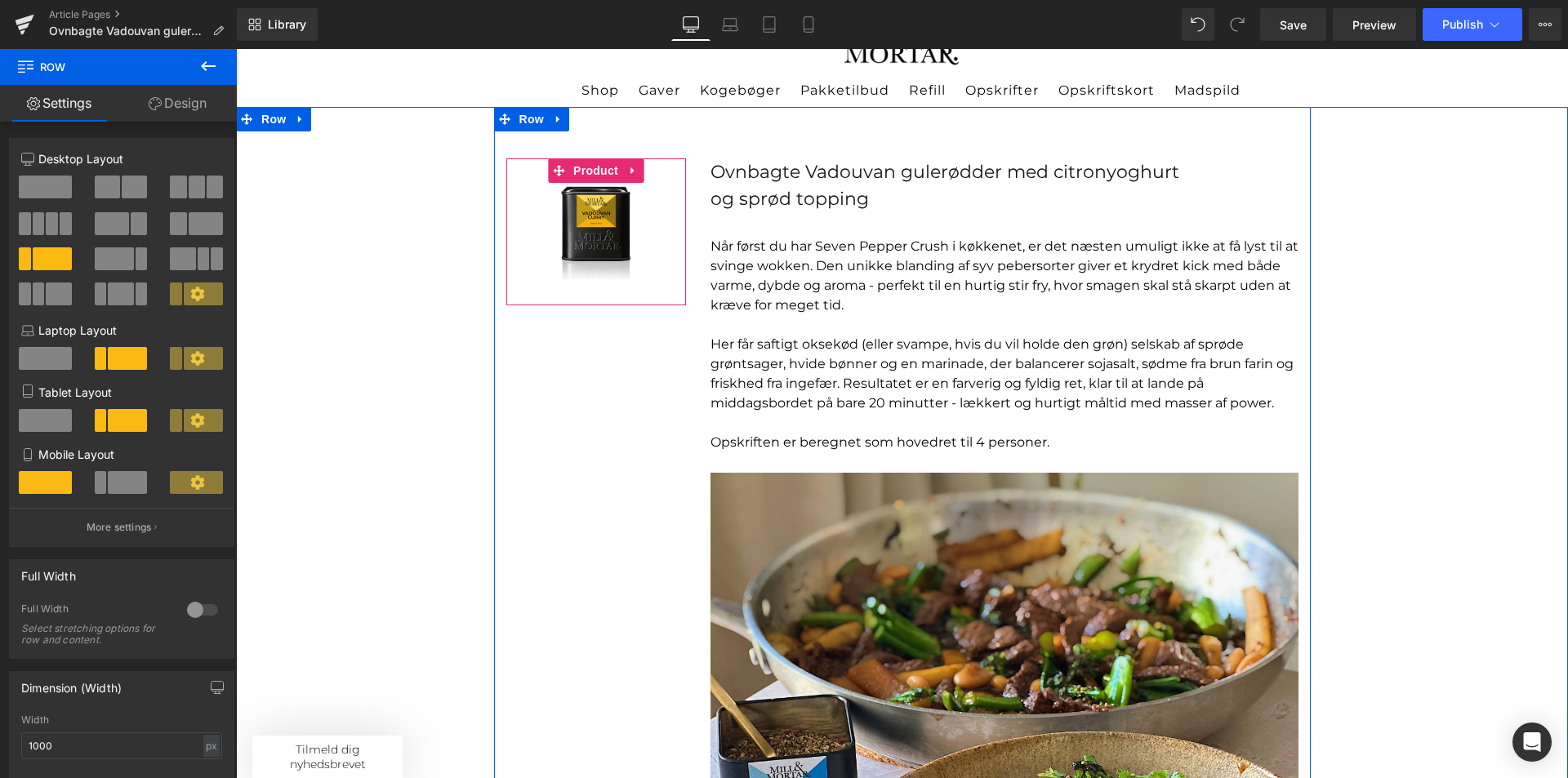
click at [627, 165] on icon at bounding box center [633, 170] width 11 height 12
click at [659, 168] on icon at bounding box center [665, 170] width 11 height 12
click at [630, 170] on icon at bounding box center [631, 171] width 3 height 8
click at [617, 172] on icon at bounding box center [623, 171] width 11 height 11
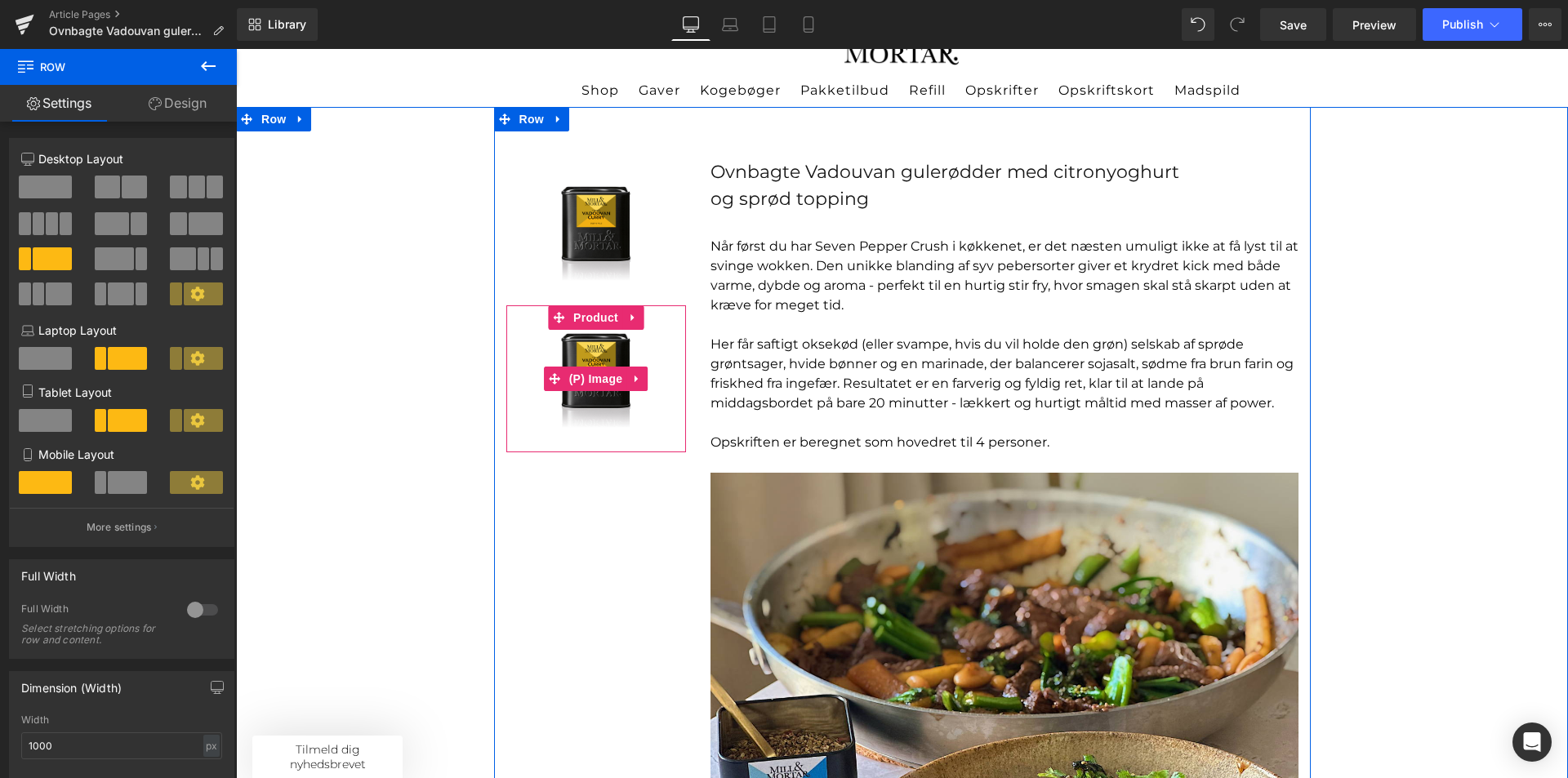
click at [593, 372] on span "(P) Image" at bounding box center [596, 379] width 62 height 25
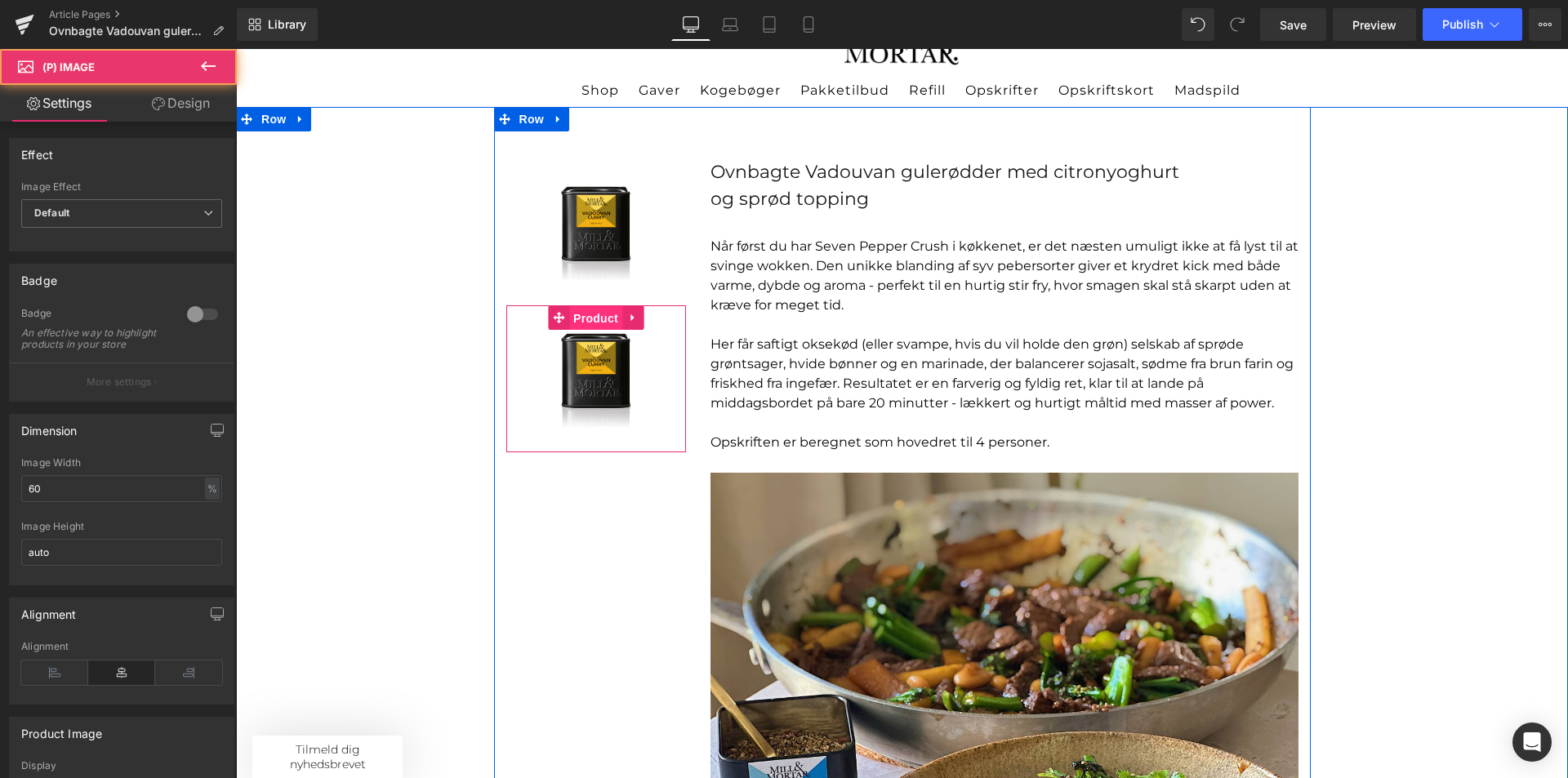
click at [589, 316] on span "Product" at bounding box center [595, 319] width 53 height 25
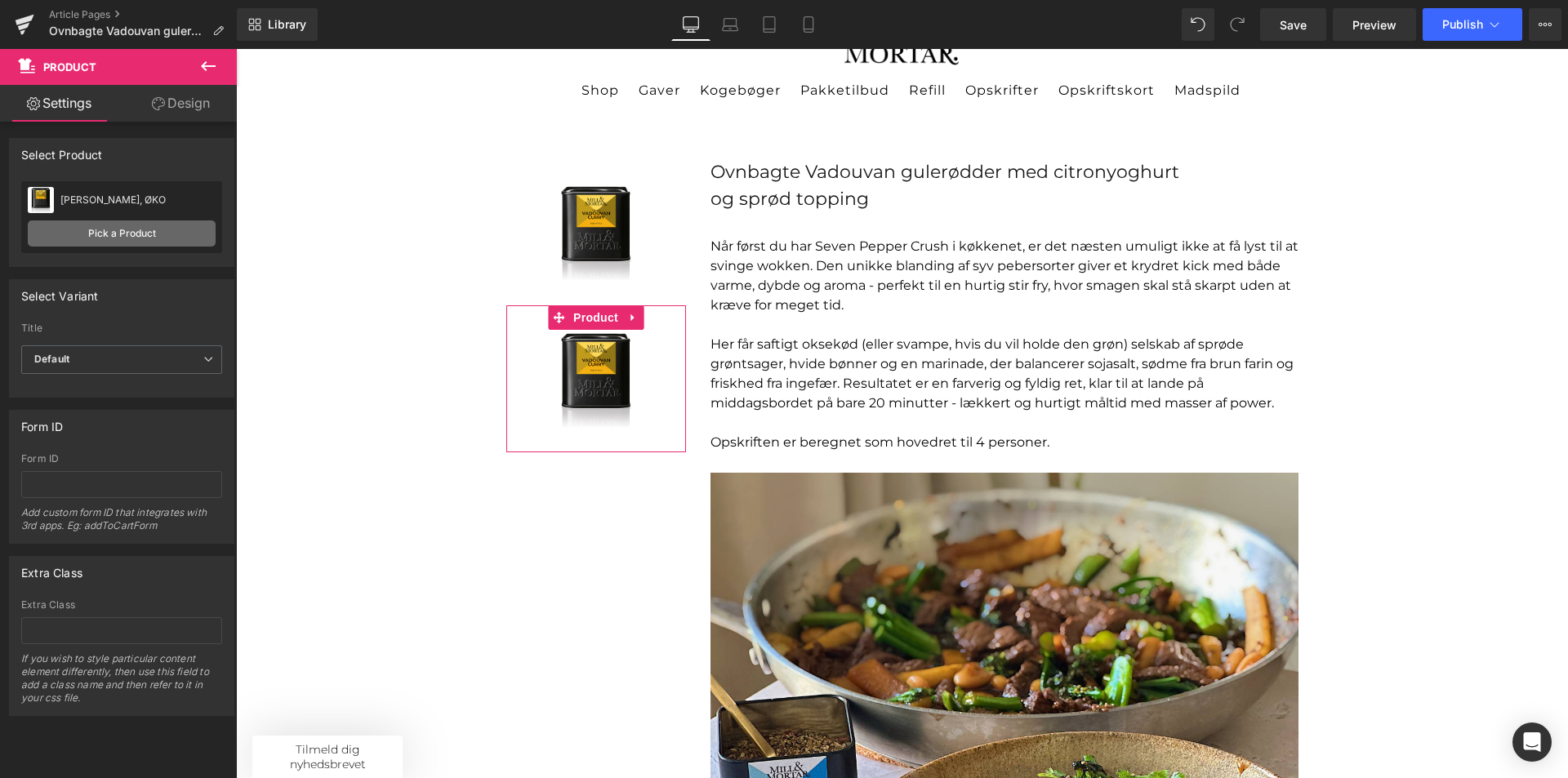
click at [135, 225] on link "Pick a Product" at bounding box center [121, 234] width 188 height 26
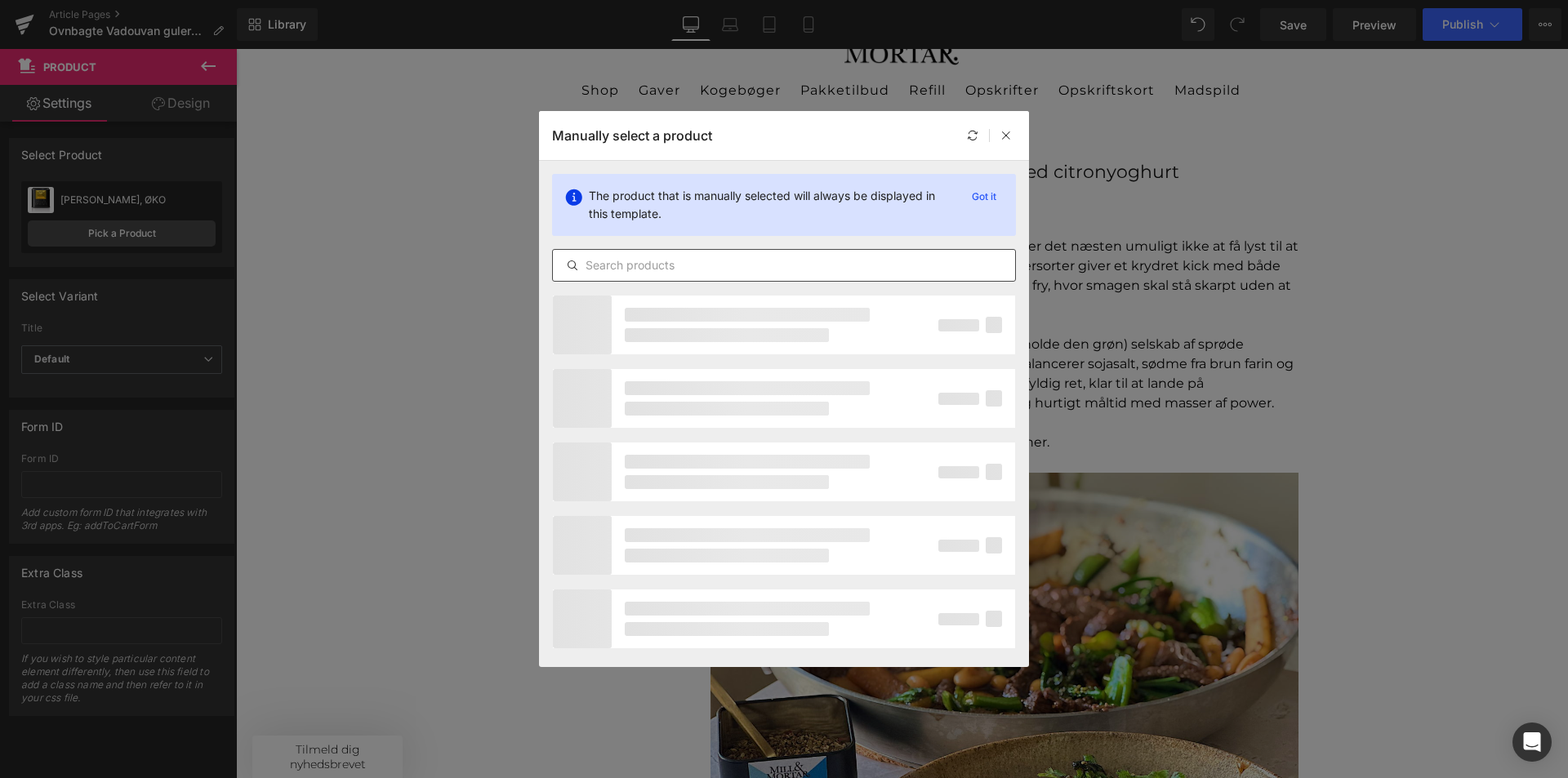
click at [668, 273] on input "text" at bounding box center [784, 265] width 462 height 20
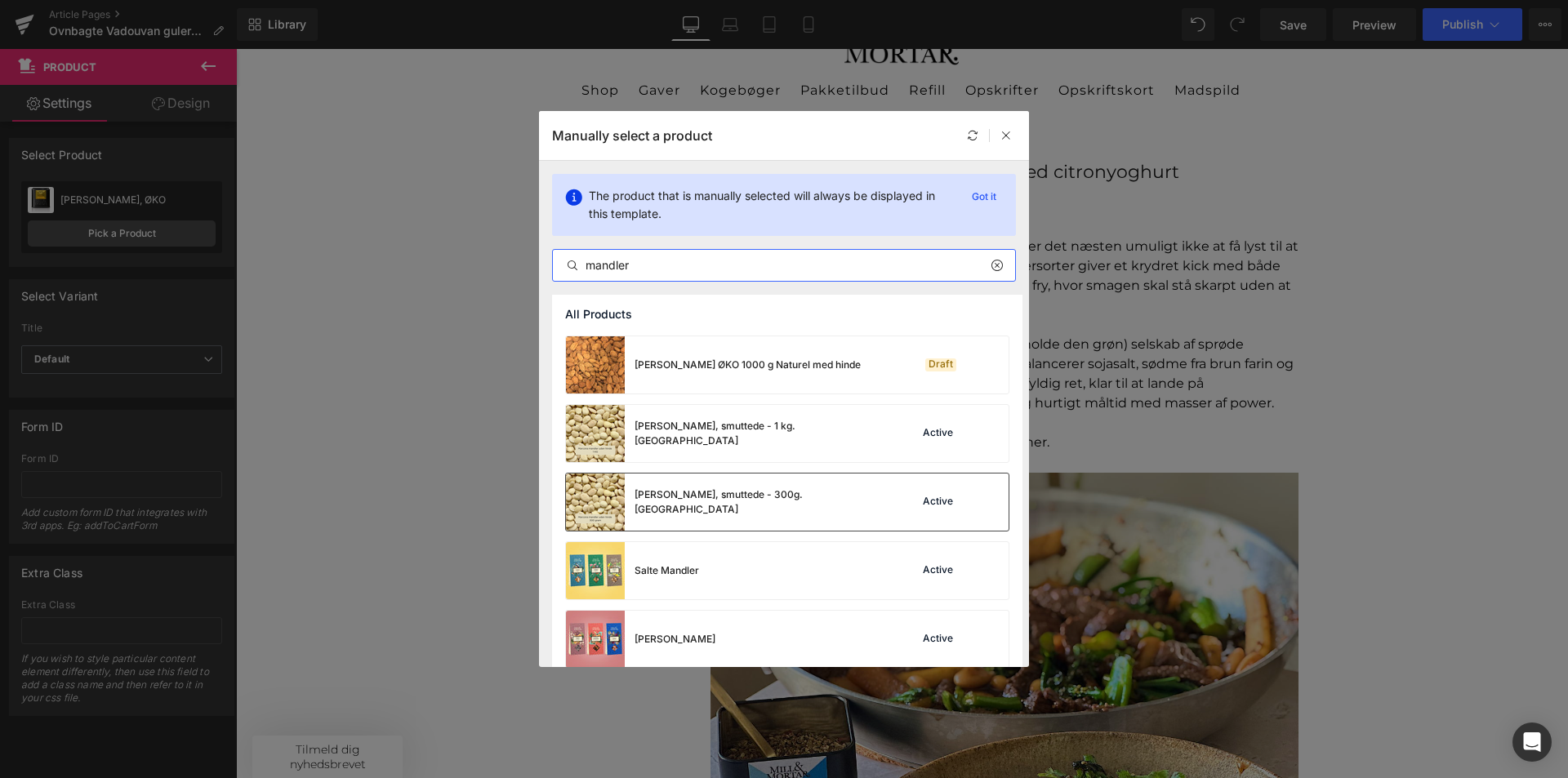
scroll to position [1112, 0]
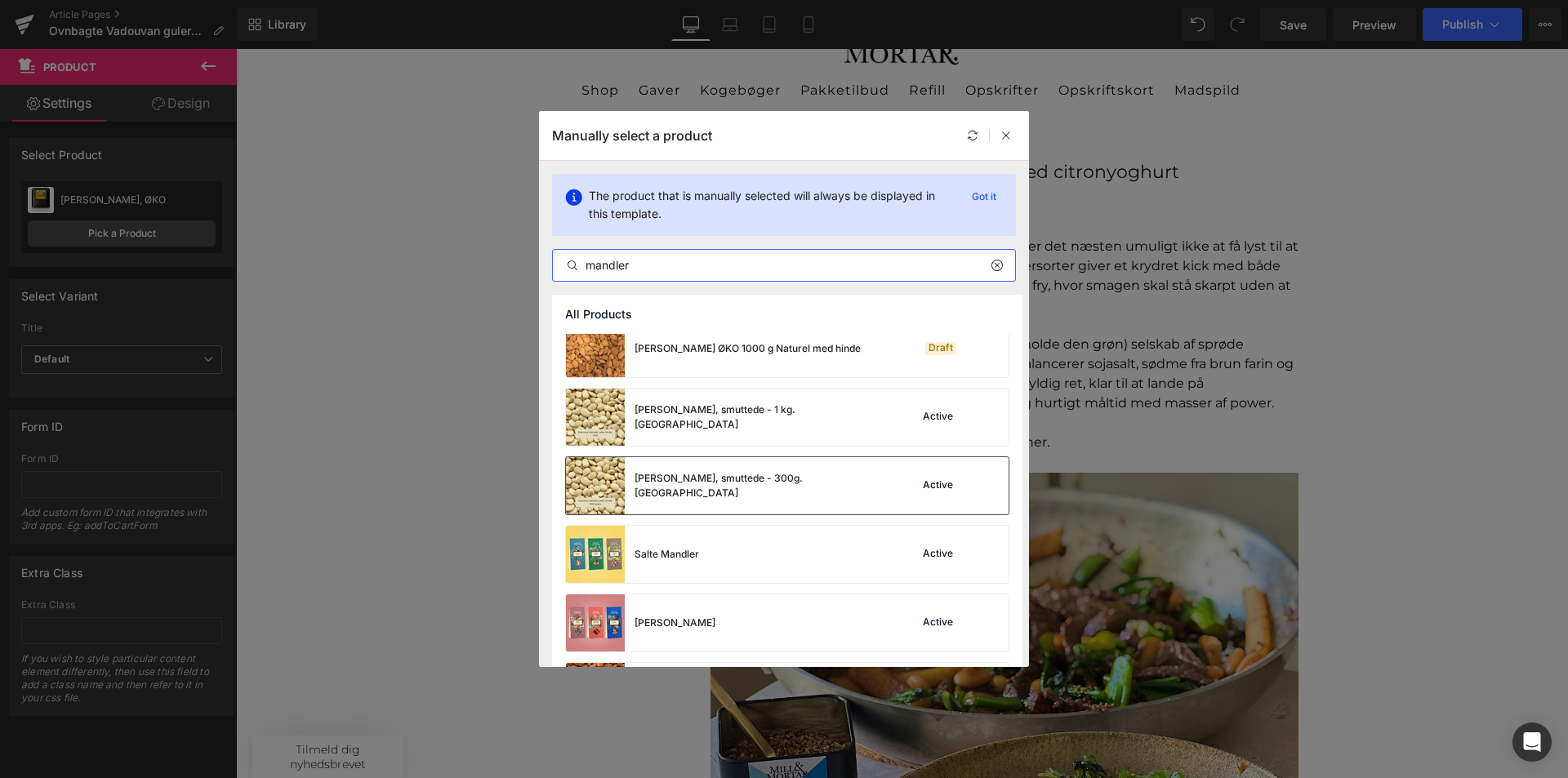
type input "mandler"
click at [611, 477] on img at bounding box center [595, 486] width 58 height 58
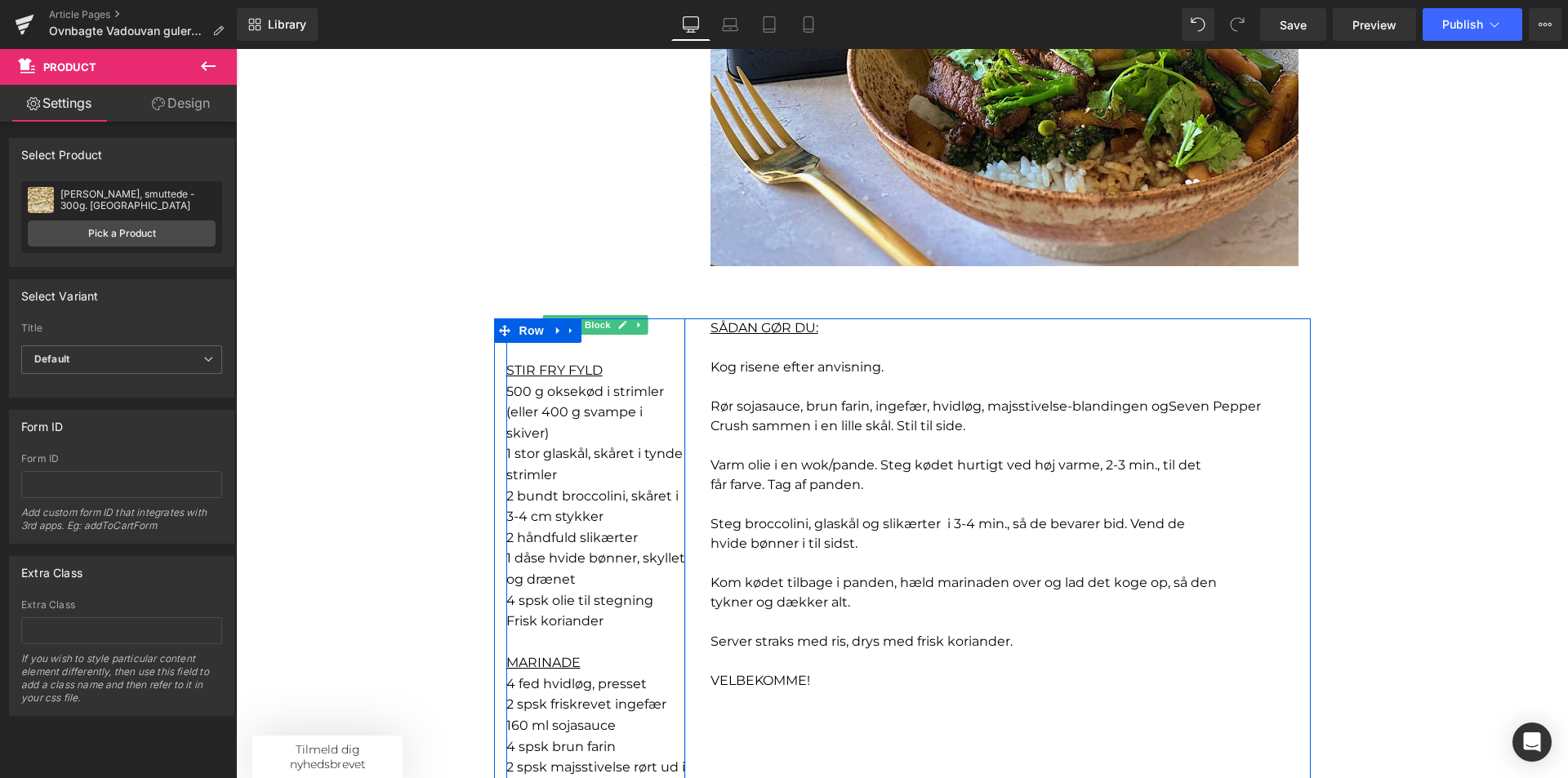
scroll to position [898, 0]
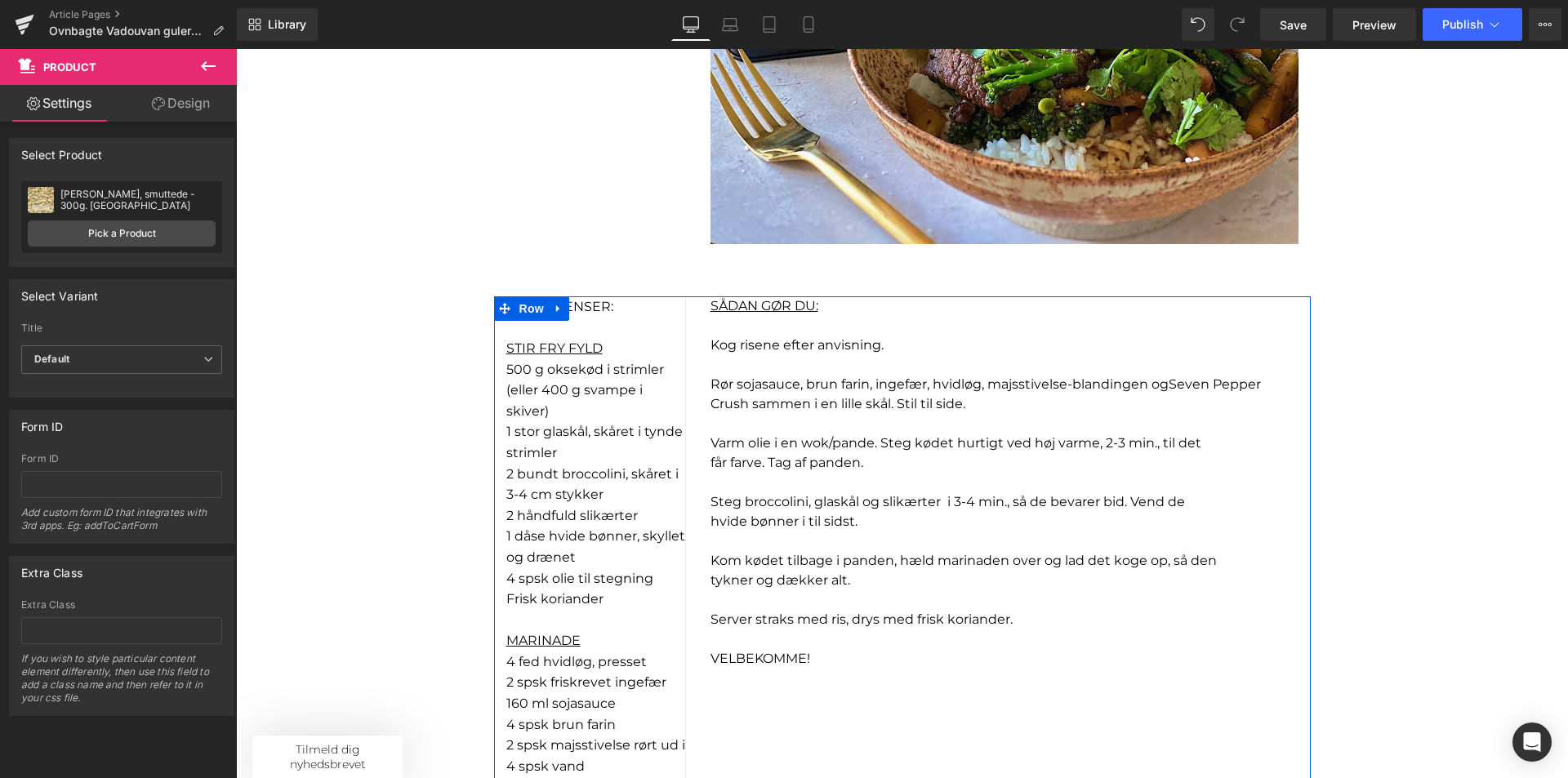
click at [590, 513] on font "2 håndfuld slikærter" at bounding box center [572, 515] width 131 height 15
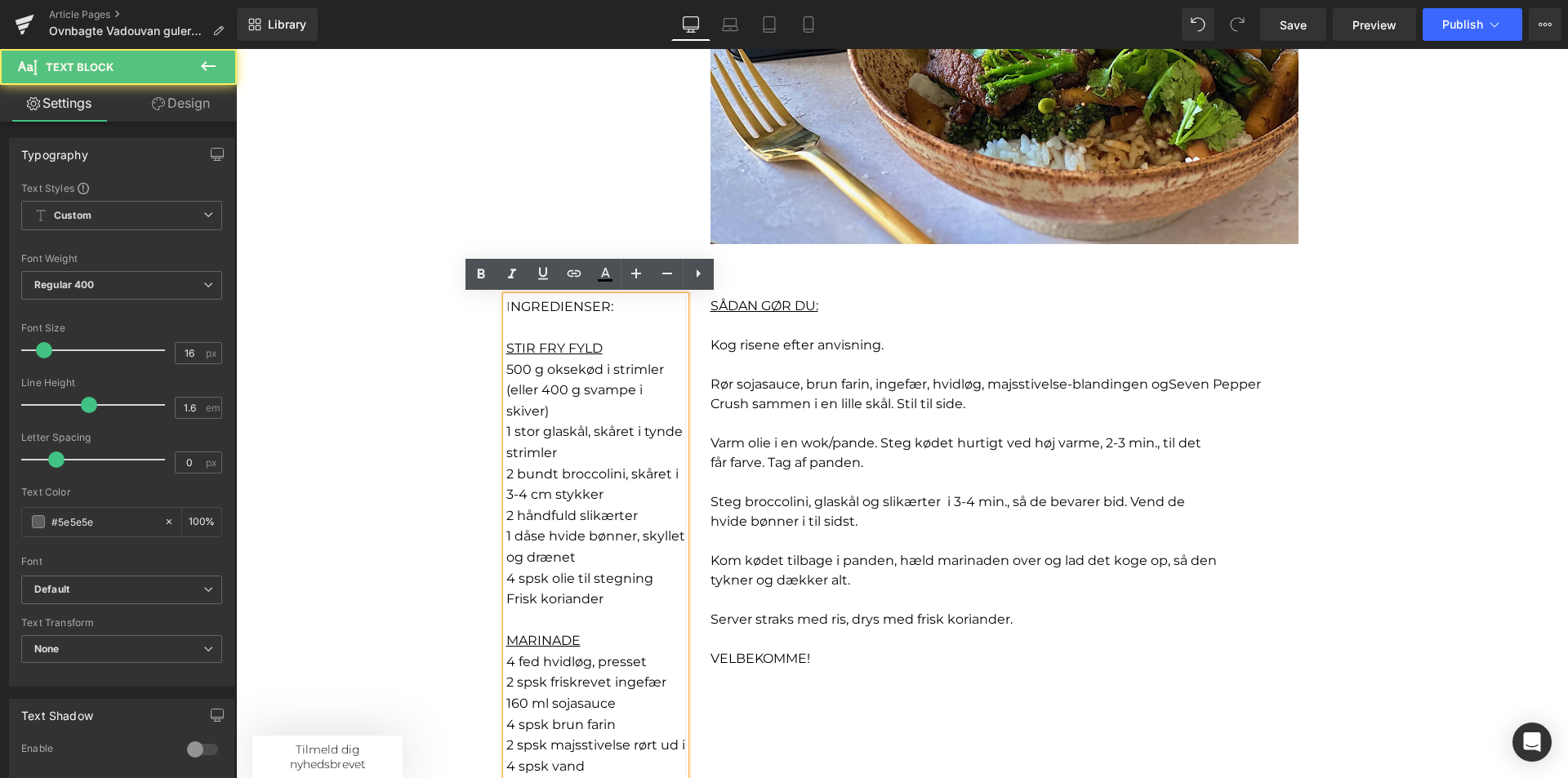
scroll to position [1061, 0]
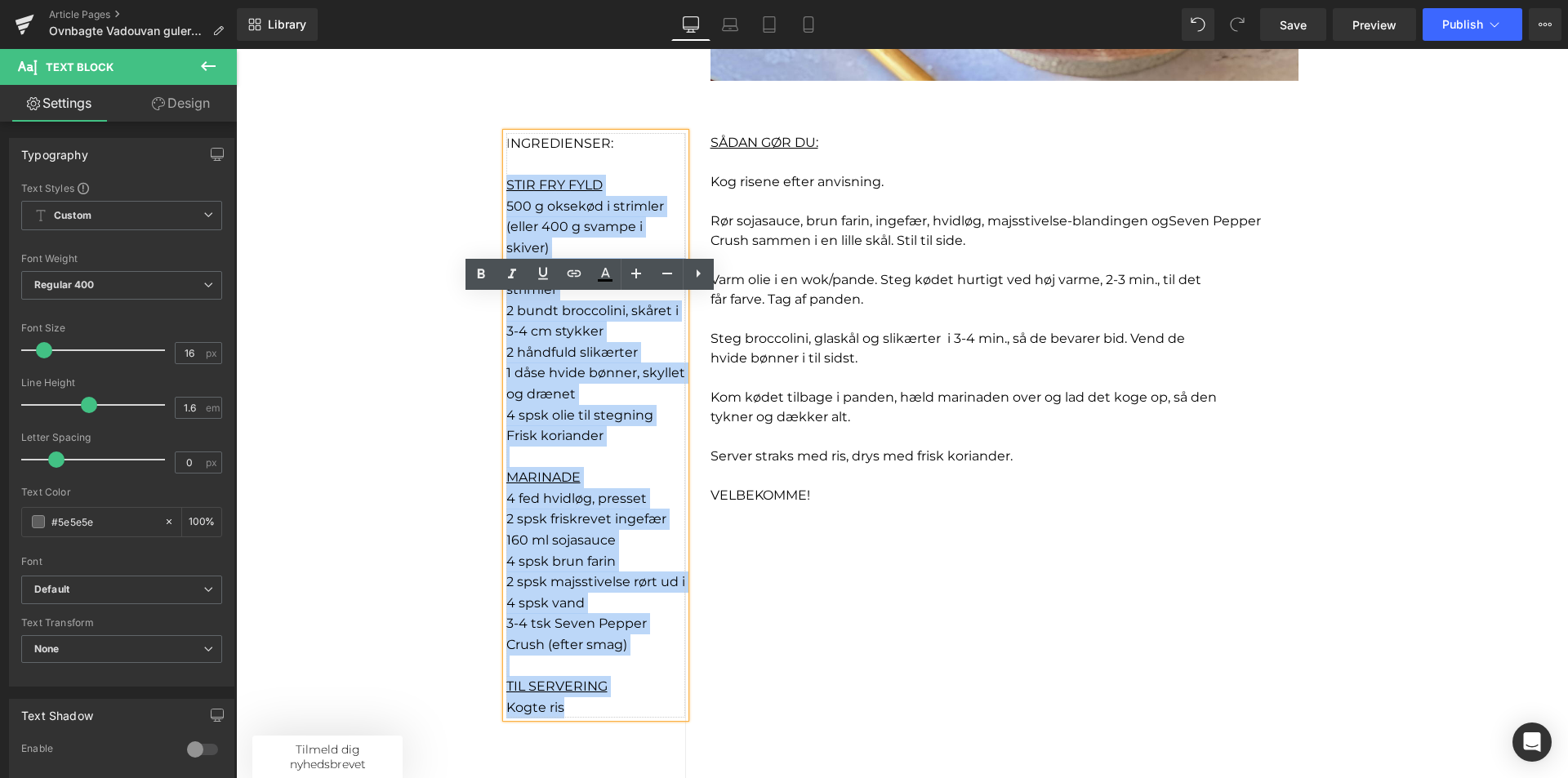
drag, startPoint x: 580, startPoint y: 704, endPoint x: 501, endPoint y: 183, distance: 527.0
click at [507, 183] on div "I NGREDIENSER: STIR FRY FYLD 500 g oksekød i strimler (eller 400 g svampe i ski…" at bounding box center [596, 425] width 179 height 586
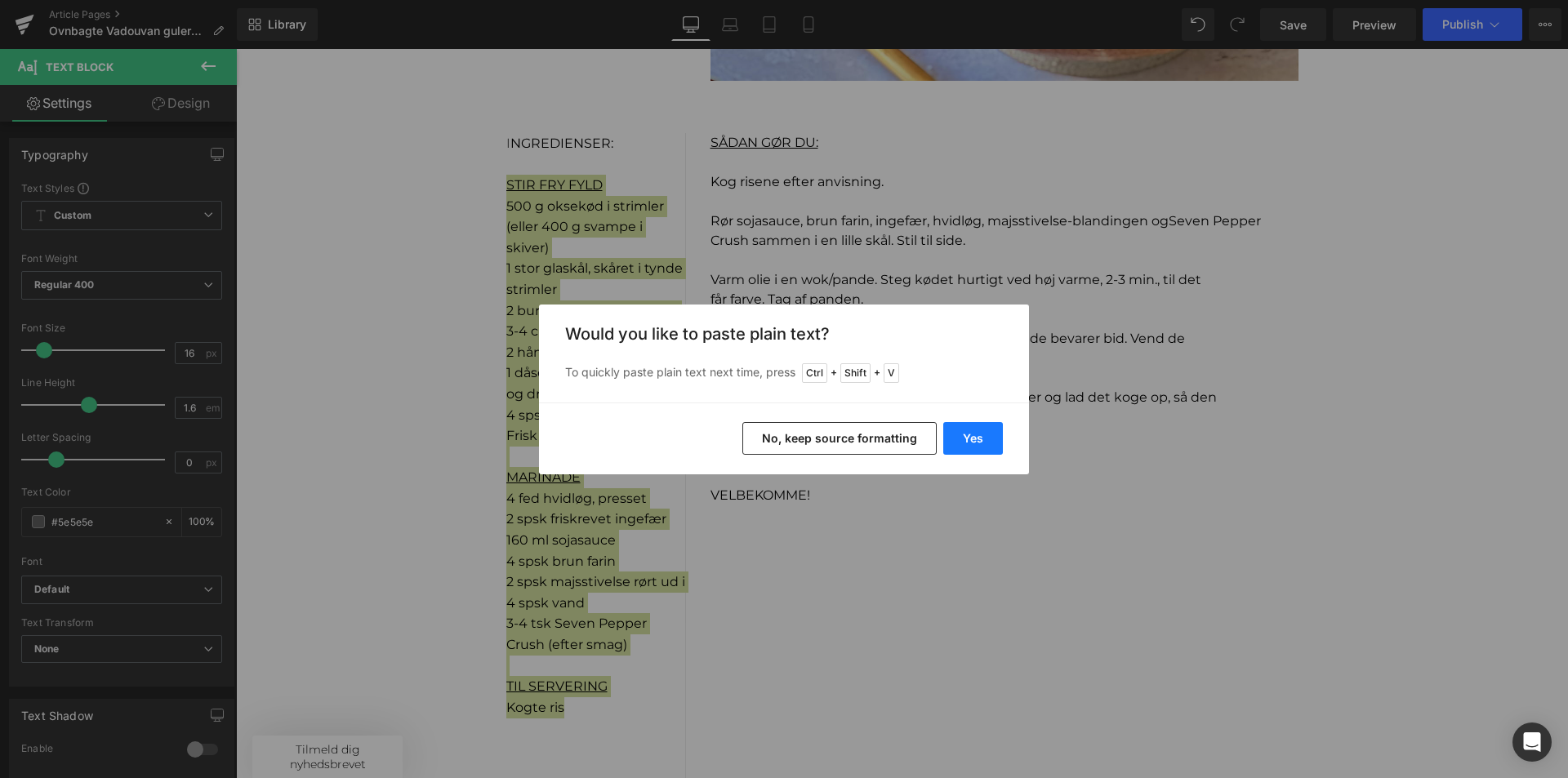
click at [964, 433] on button "Yes" at bounding box center [973, 439] width 59 height 33
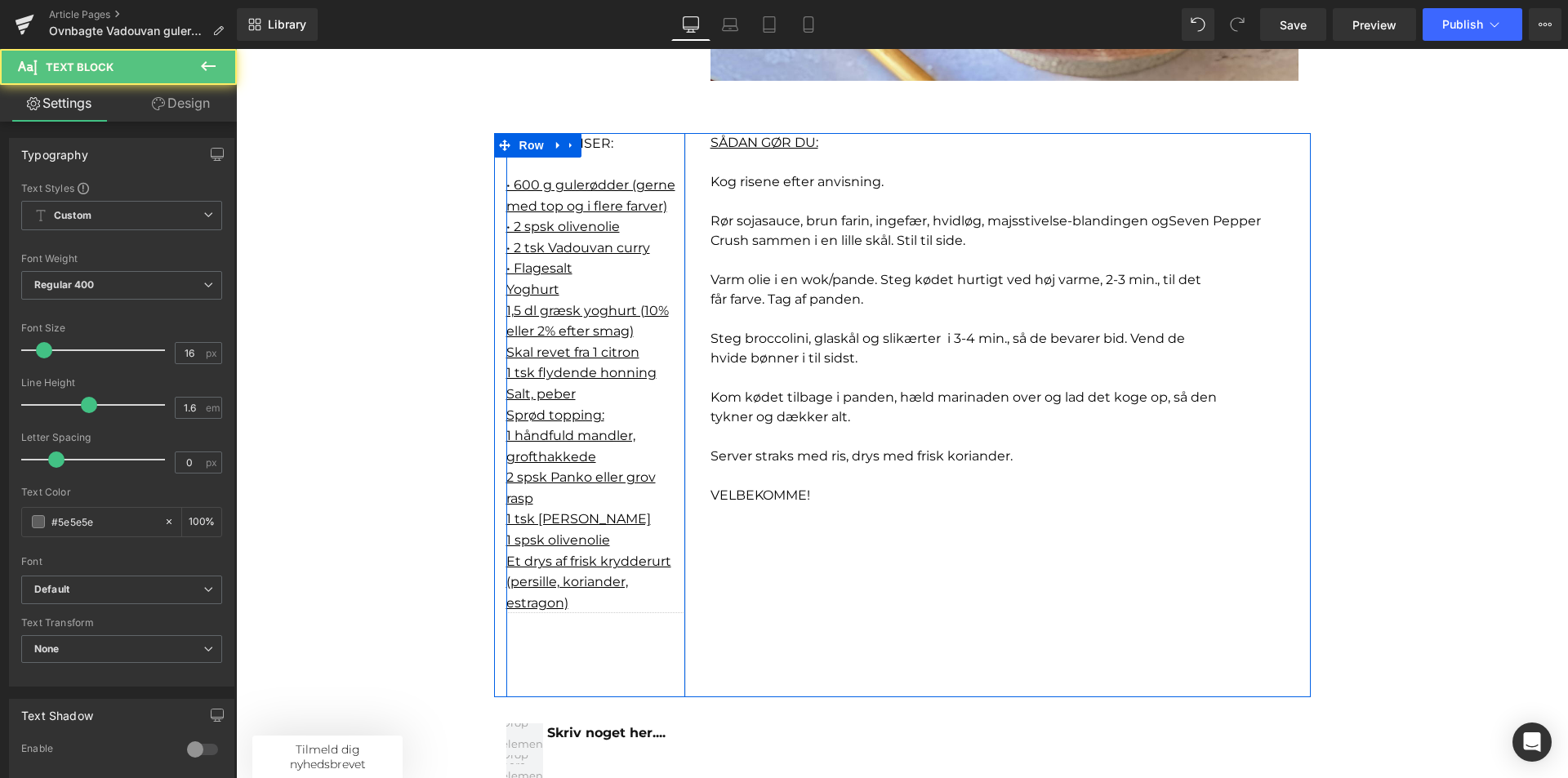
click at [573, 613] on div "I NGREDIENSER: • 600 g gulerødder (gerne med top og i flere farver)  • 2 spsk …" at bounding box center [596, 373] width 179 height 481
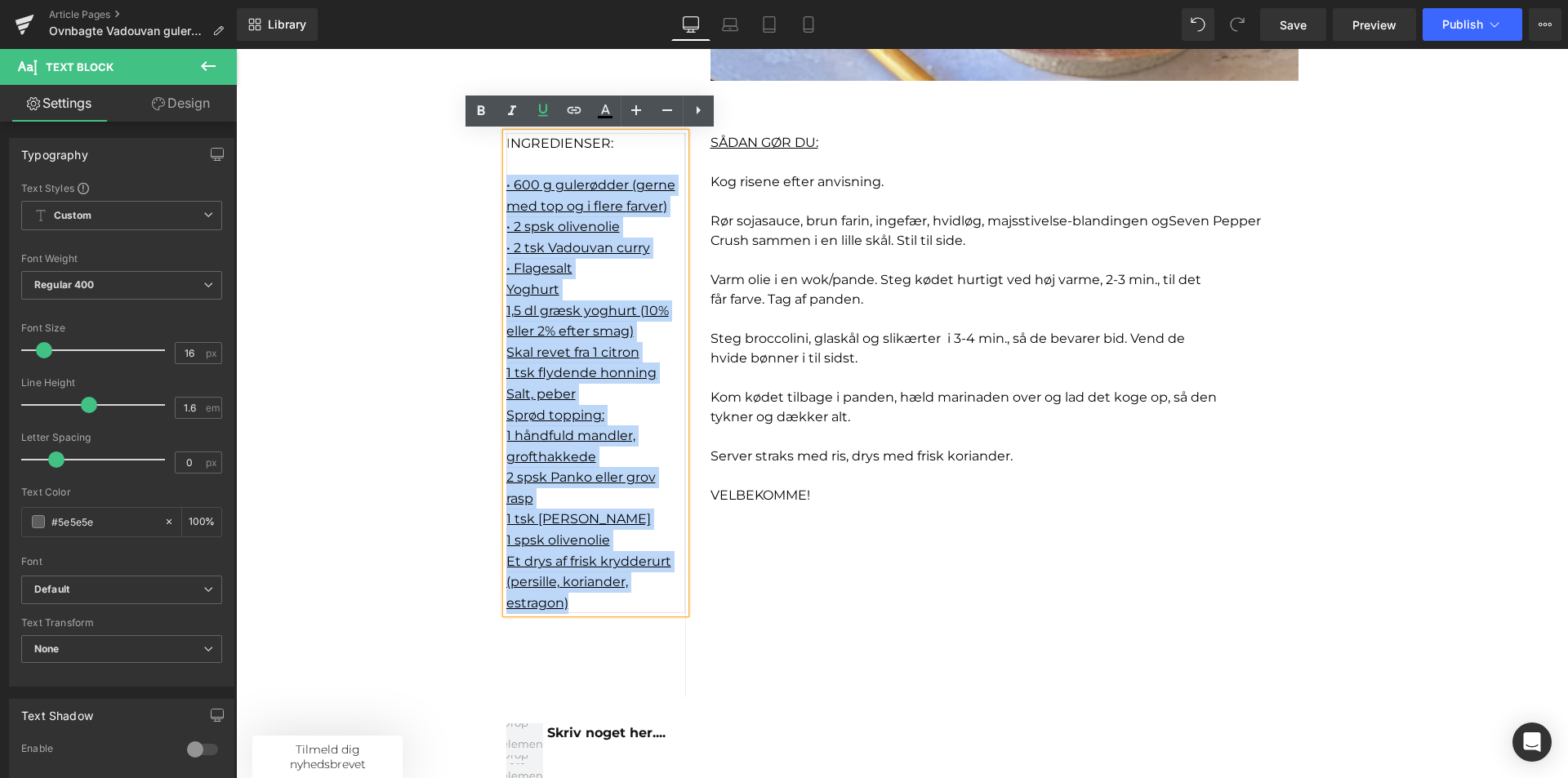
drag, startPoint x: 581, startPoint y: 605, endPoint x: 476, endPoint y: 186, distance: 432.0
click at [476, 186] on div "Sale Off (P) Image Product Sale Off (P) Image Product Ovnbagte Vadouvan gulerød…" at bounding box center [902, 450] width 1332 height 2645
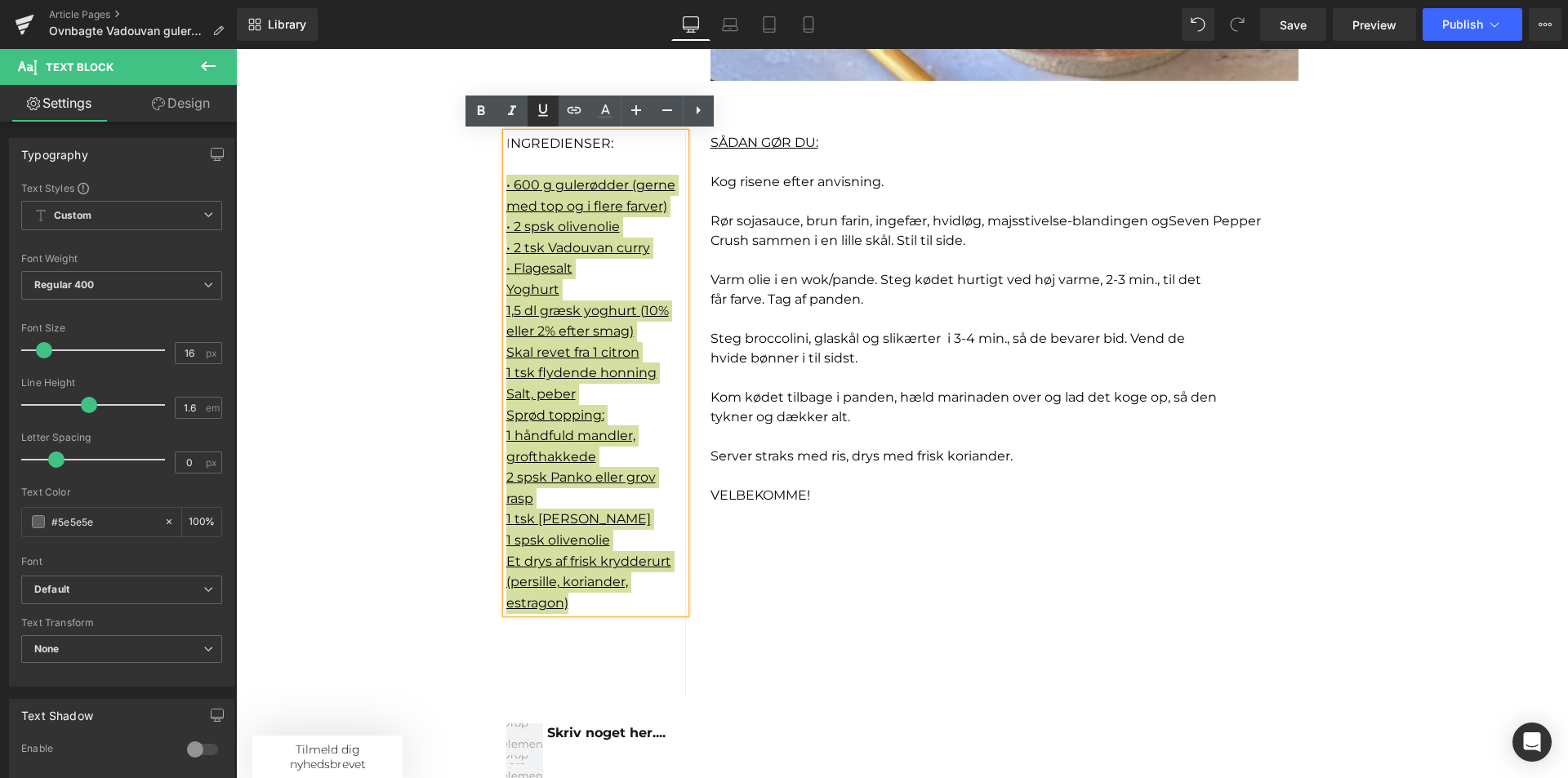
click at [544, 108] on icon at bounding box center [542, 109] width 20 height 20
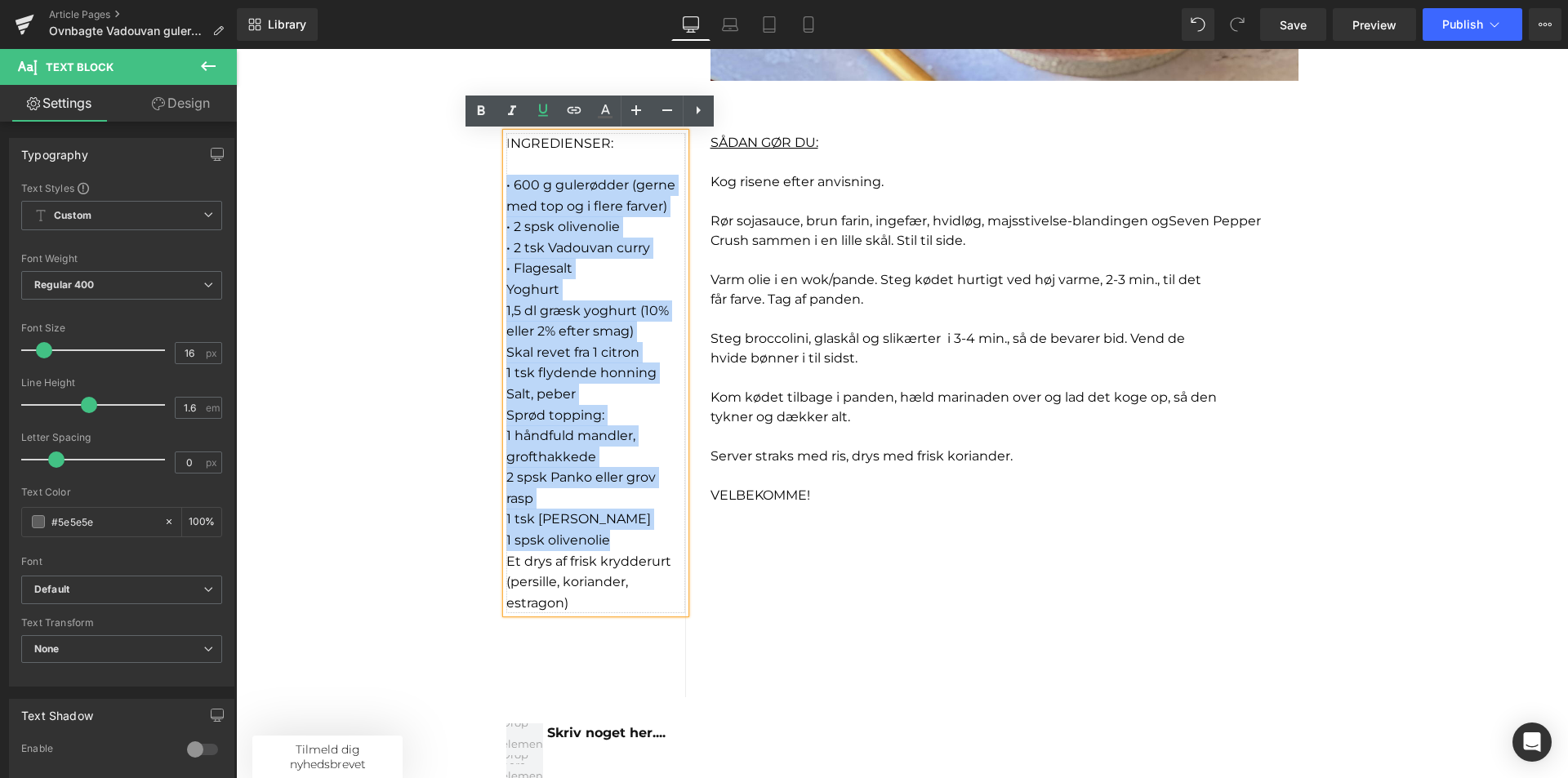
click at [552, 201] on font "• 600 g gulerødder (gerne med top og i flere farver)" at bounding box center [591, 195] width 169 height 37
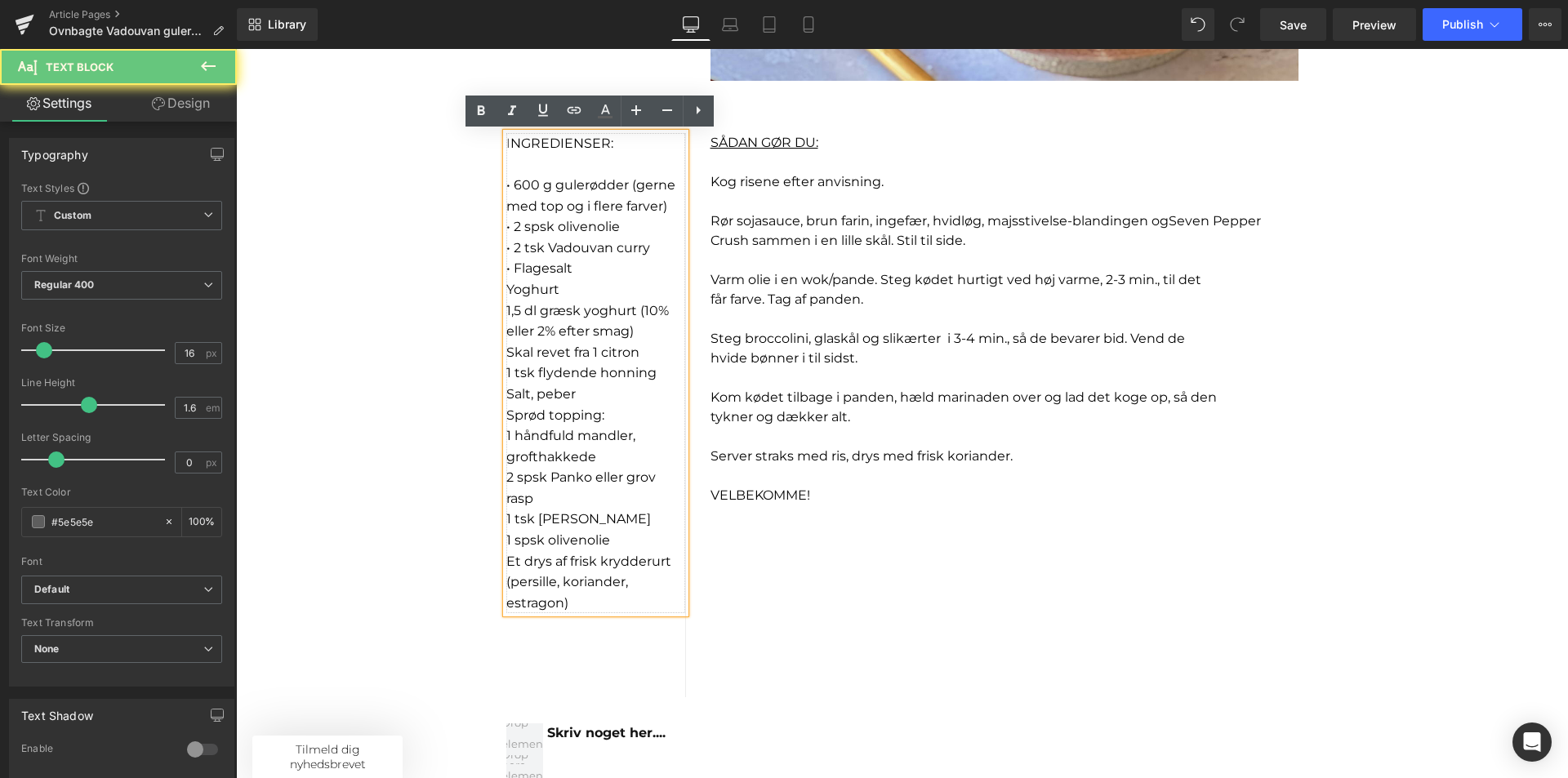
click at [512, 180] on font "• 600 g gulerødder (gerne med top og i flere farver)" at bounding box center [591, 195] width 169 height 37
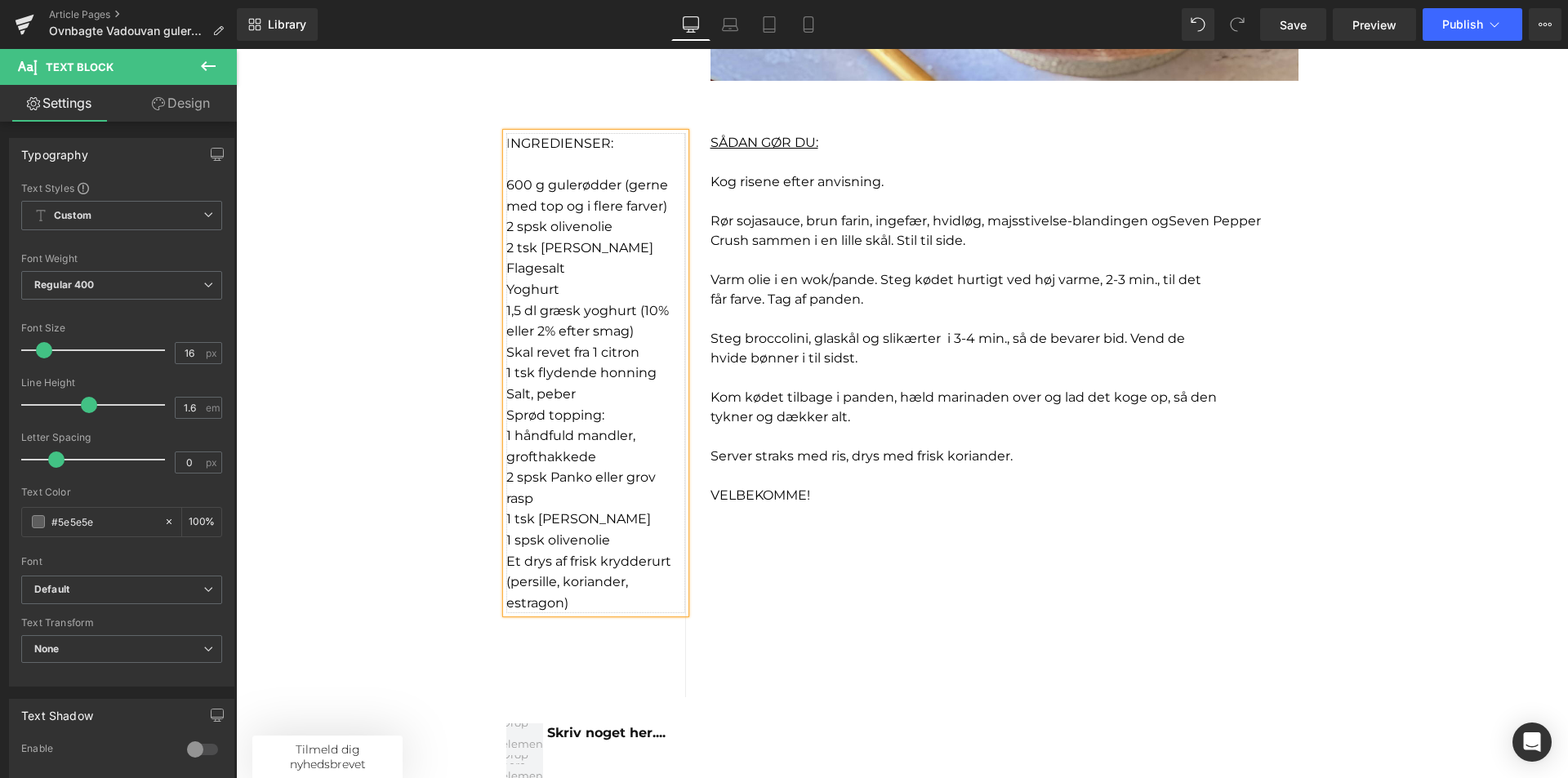
click at [595, 266] on p "Flagesalt" at bounding box center [596, 269] width 179 height 22
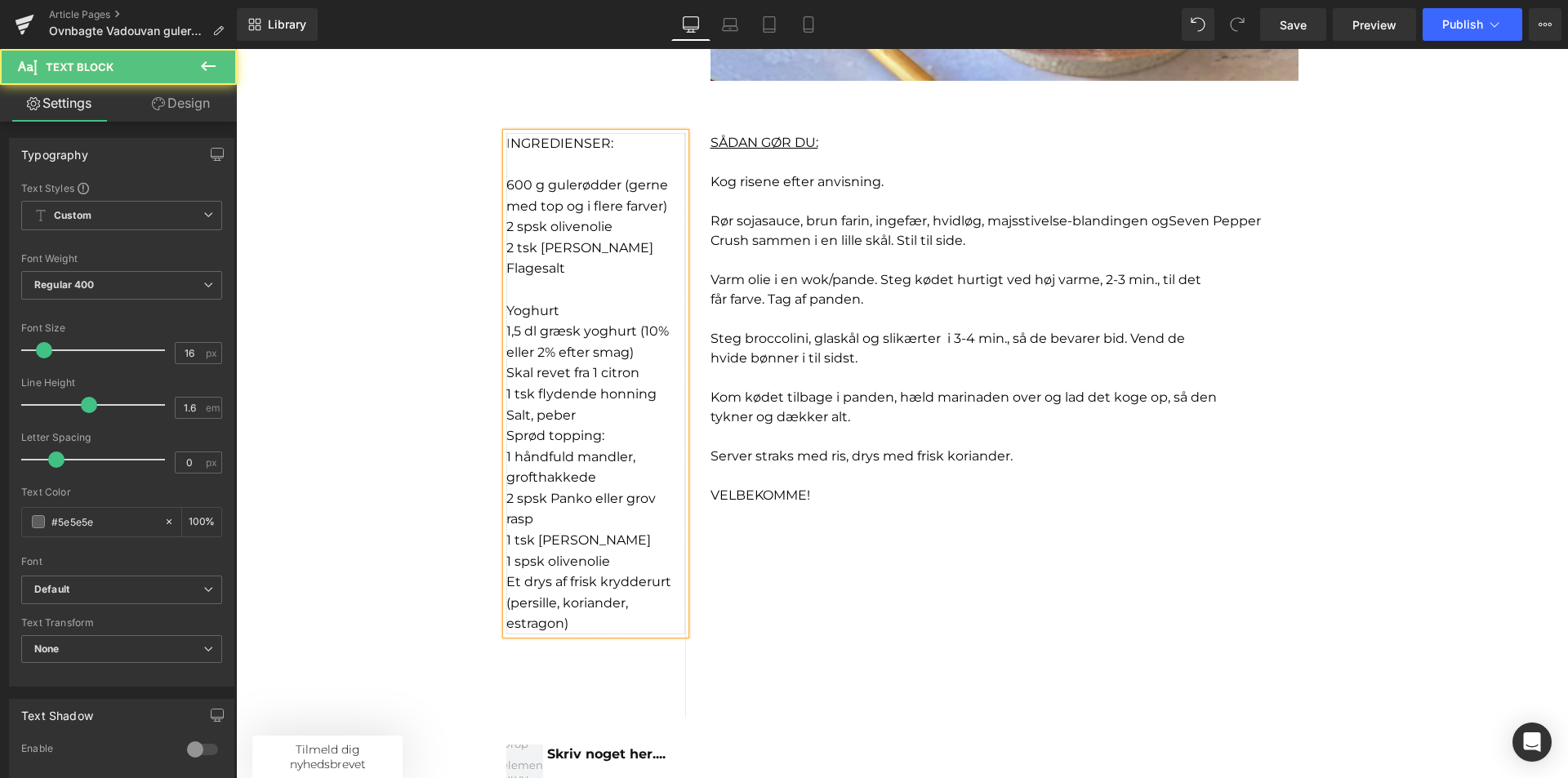
click at [607, 165] on p at bounding box center [596, 164] width 179 height 22
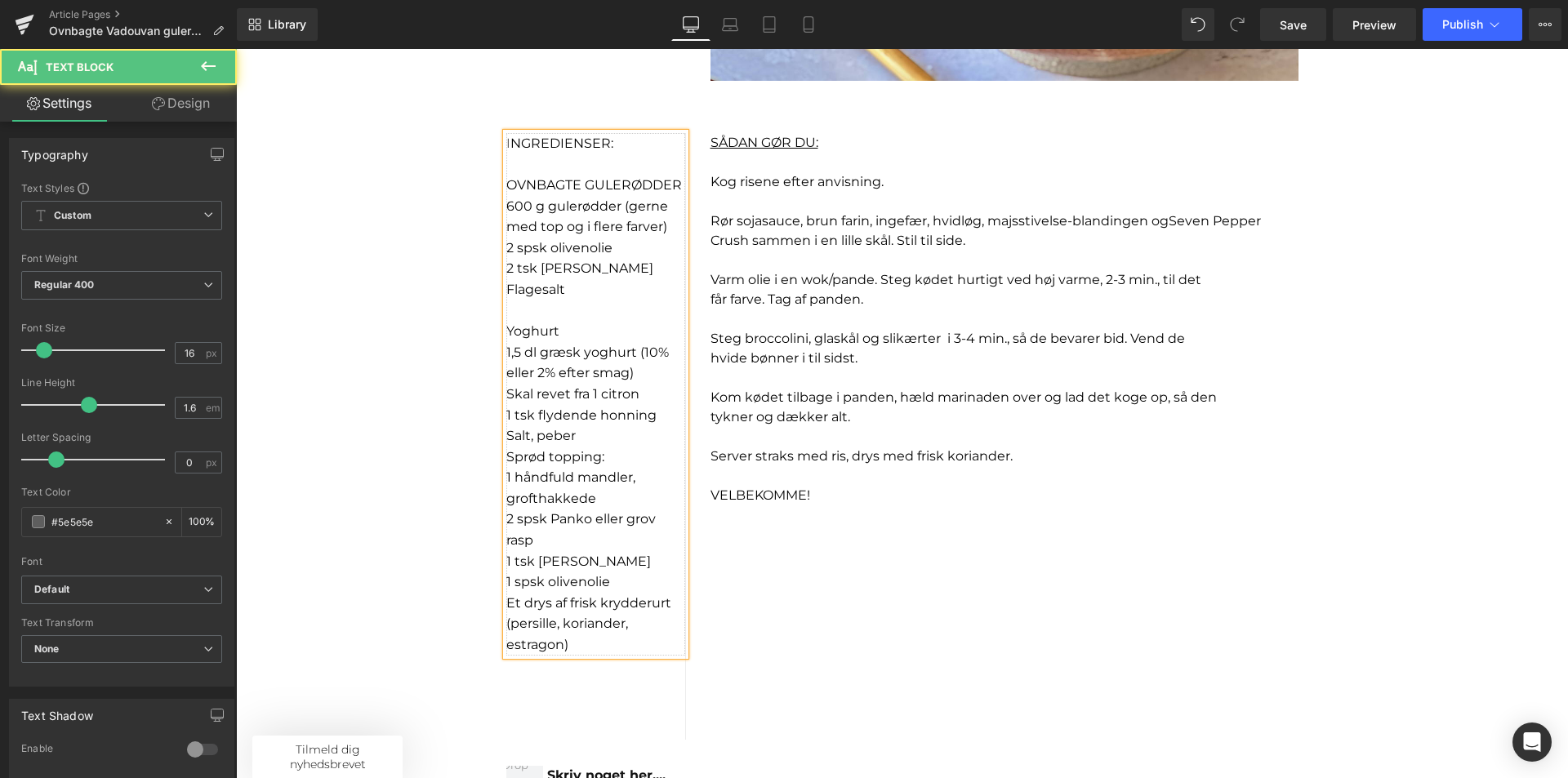
click at [614, 190] on span "OVNBAGTE GULERØDDER" at bounding box center [594, 185] width 175 height 15
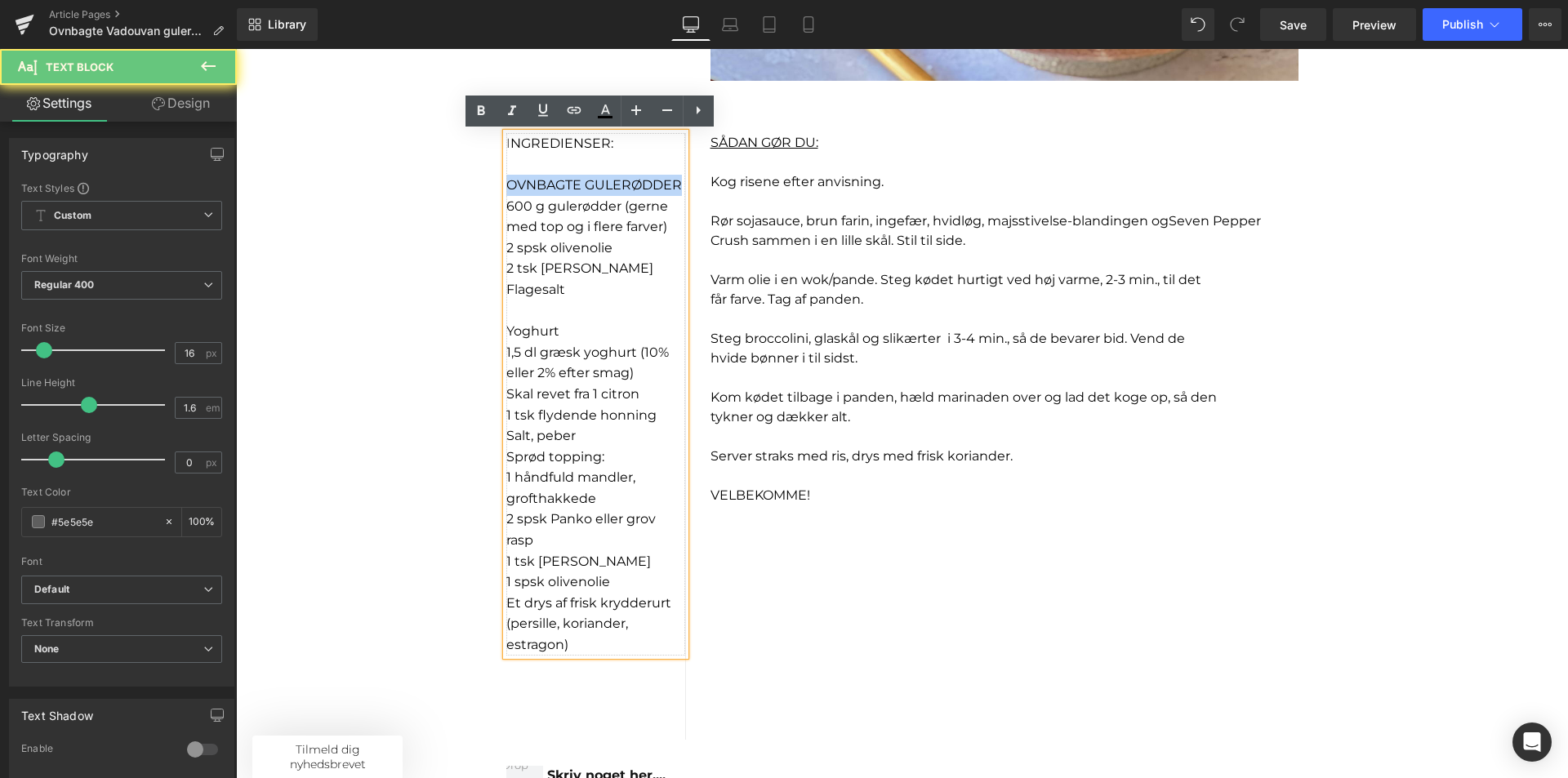
click at [614, 190] on span "OVNBAGTE GULERØDDER" at bounding box center [594, 185] width 175 height 15
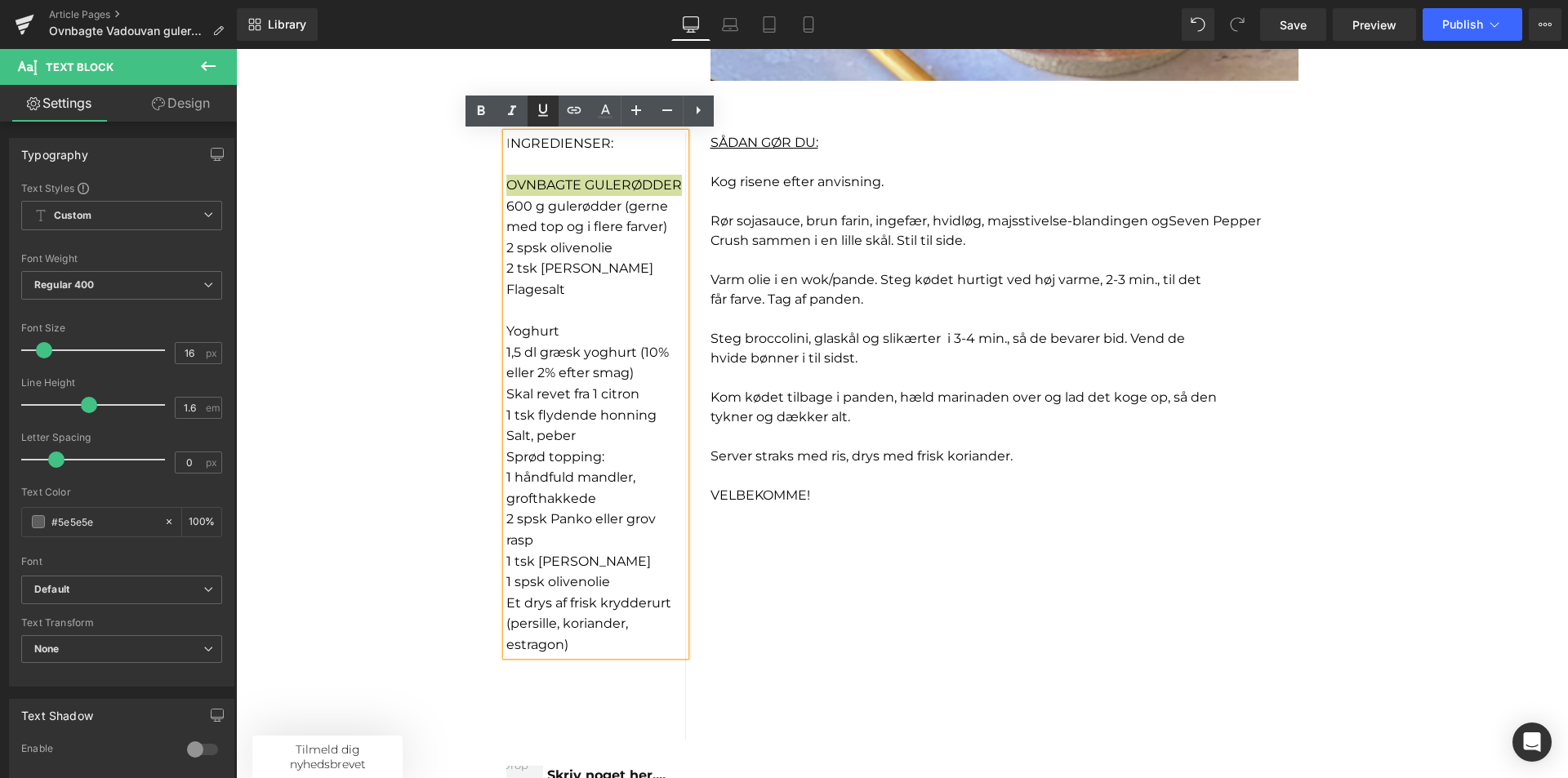
click at [536, 108] on icon at bounding box center [542, 109] width 20 height 20
click at [602, 218] on p "600 g gulerødder (gerne med top og i flere farver)" at bounding box center [596, 217] width 179 height 41
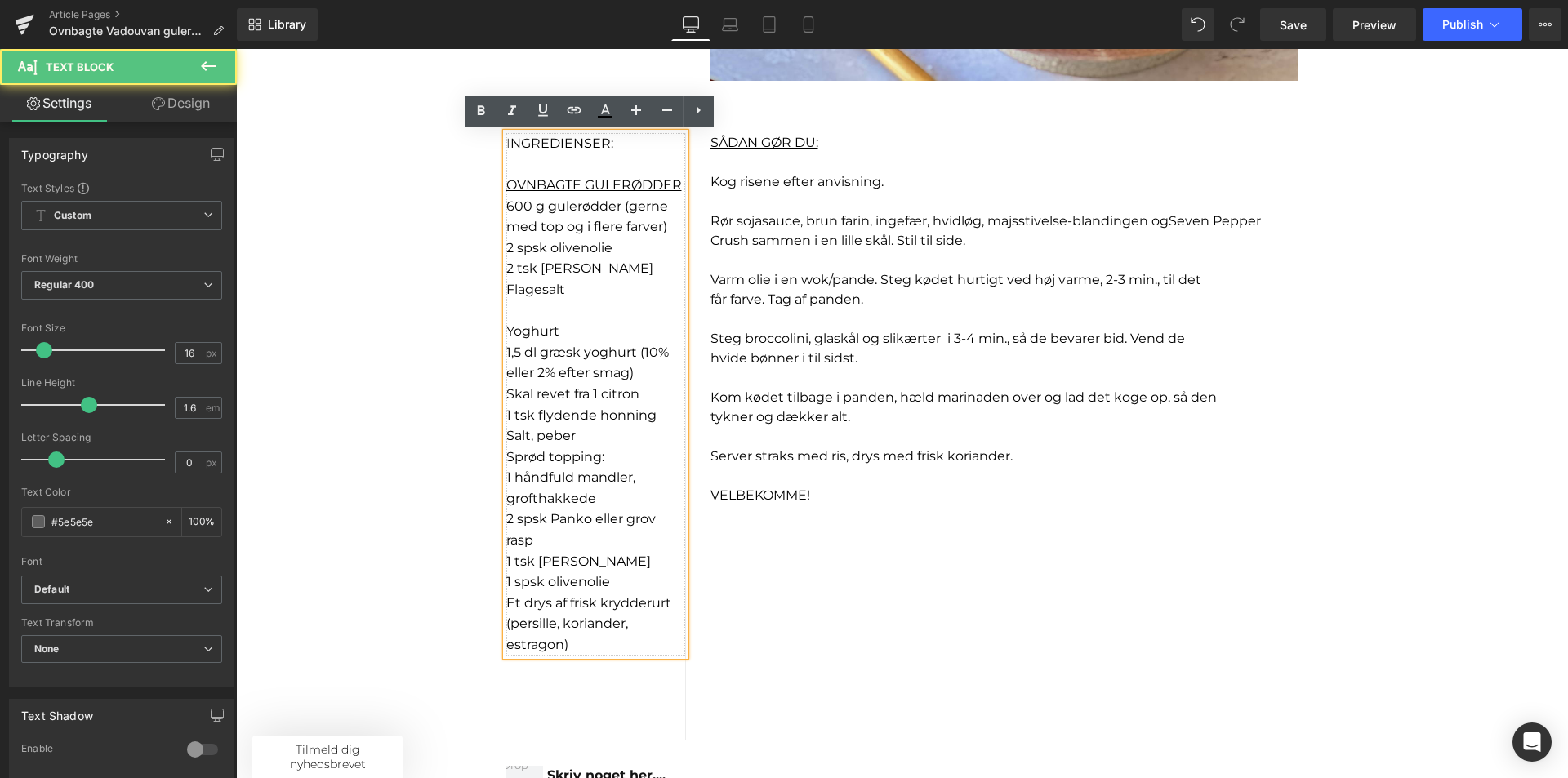
drag, startPoint x: 556, startPoint y: 328, endPoint x: 495, endPoint y: 330, distance: 61.0
click at [507, 330] on div "I NGREDIENSER: OVNBAGTE GULERØDDER 600 g gulerødder (gerne med top og i flere f…" at bounding box center [596, 394] width 179 height 522
click at [507, 330] on font "Yoghurt" at bounding box center [533, 331] width 53 height 15
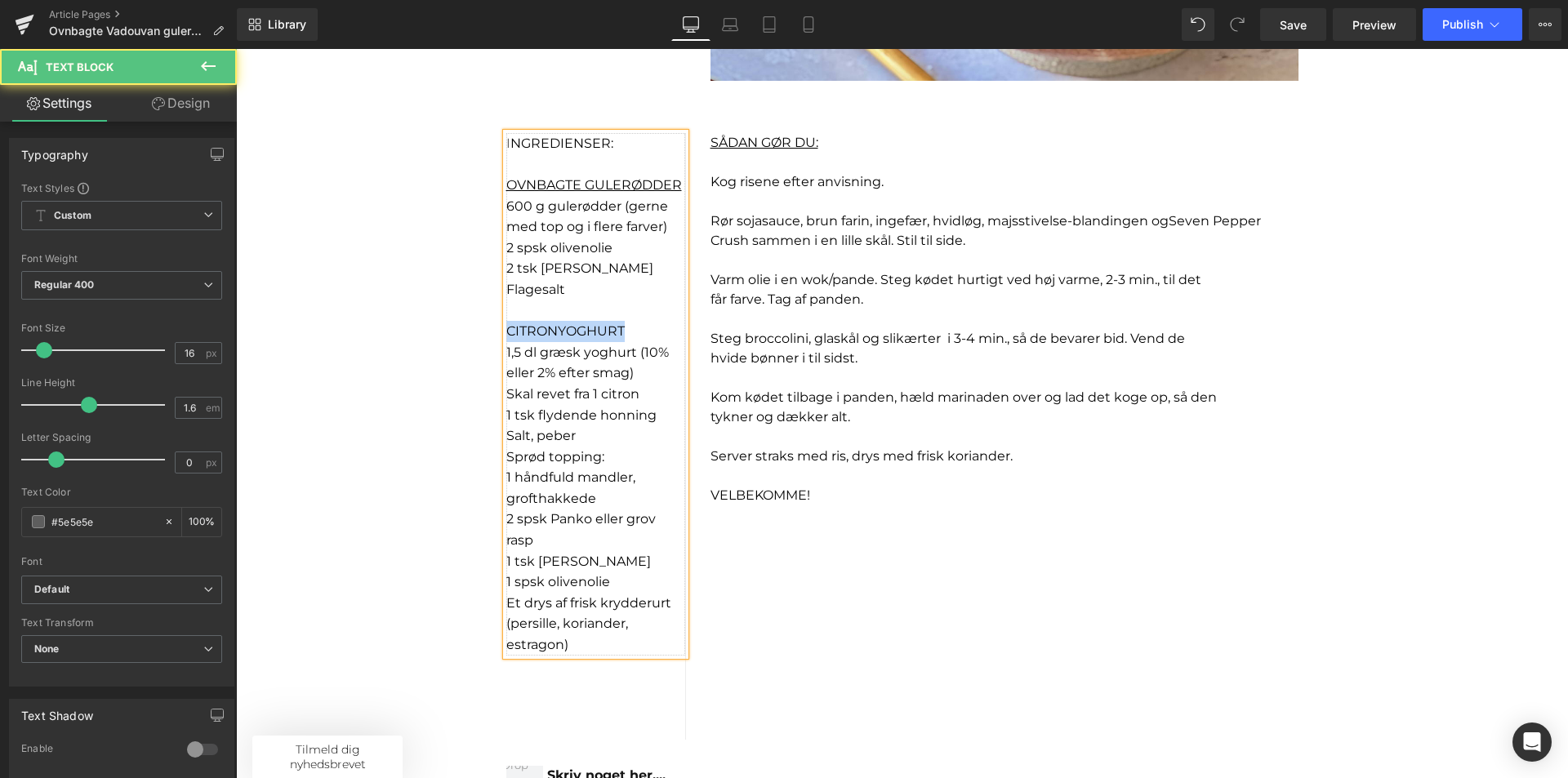
drag, startPoint x: 641, startPoint y: 329, endPoint x: 490, endPoint y: 331, distance: 151.0
click at [494, 331] on div "I NGREDIENSER: OVNBAGTE GULERØDDER 600 g gulerødder (gerne med top og i flere f…" at bounding box center [596, 436] width 204 height 606
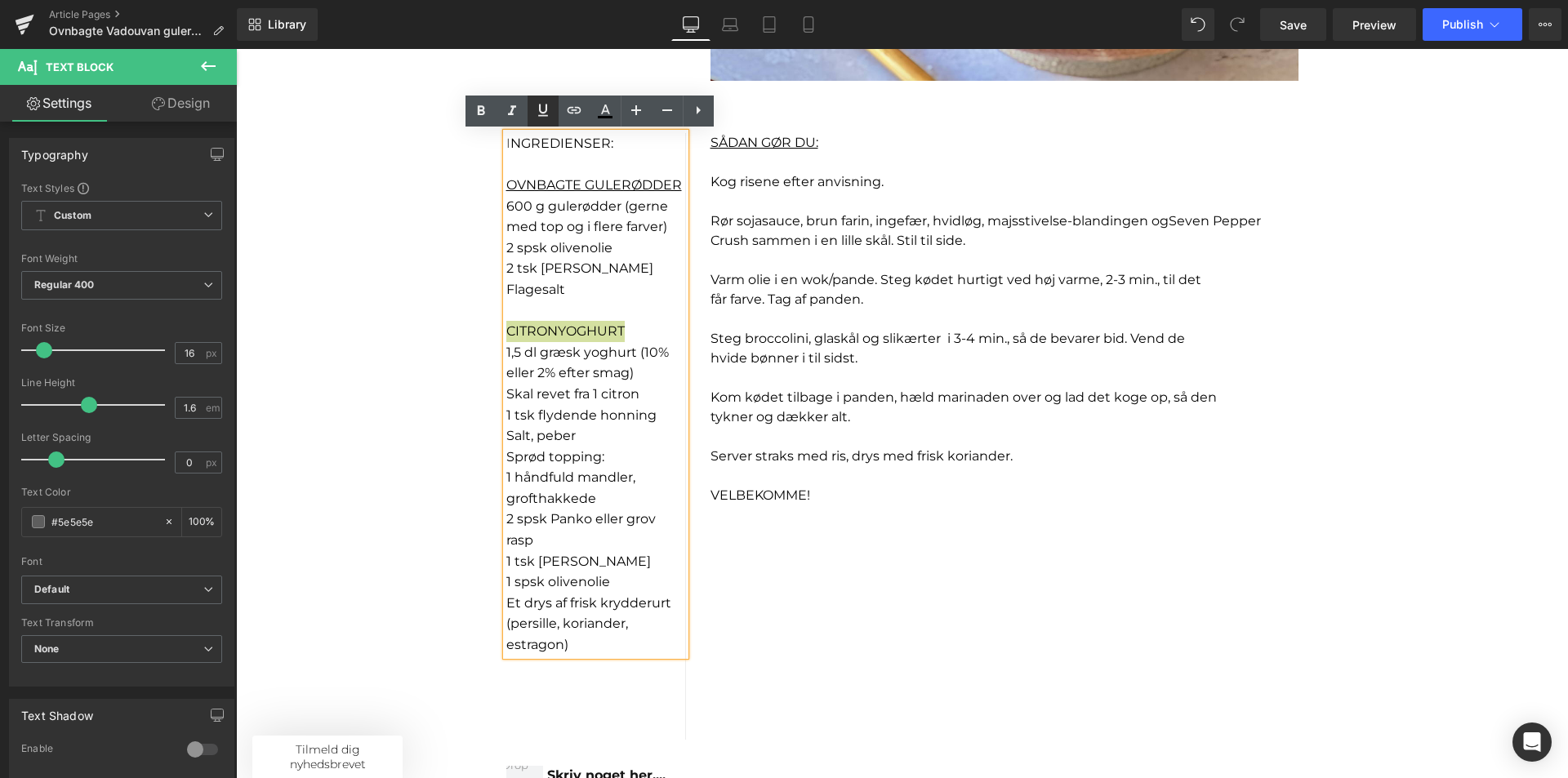
drag, startPoint x: 533, startPoint y: 103, endPoint x: 719, endPoint y: 37, distance: 197.4
click at [533, 103] on icon at bounding box center [542, 109] width 20 height 20
click at [599, 438] on p "Salt, peber" at bounding box center [596, 436] width 179 height 22
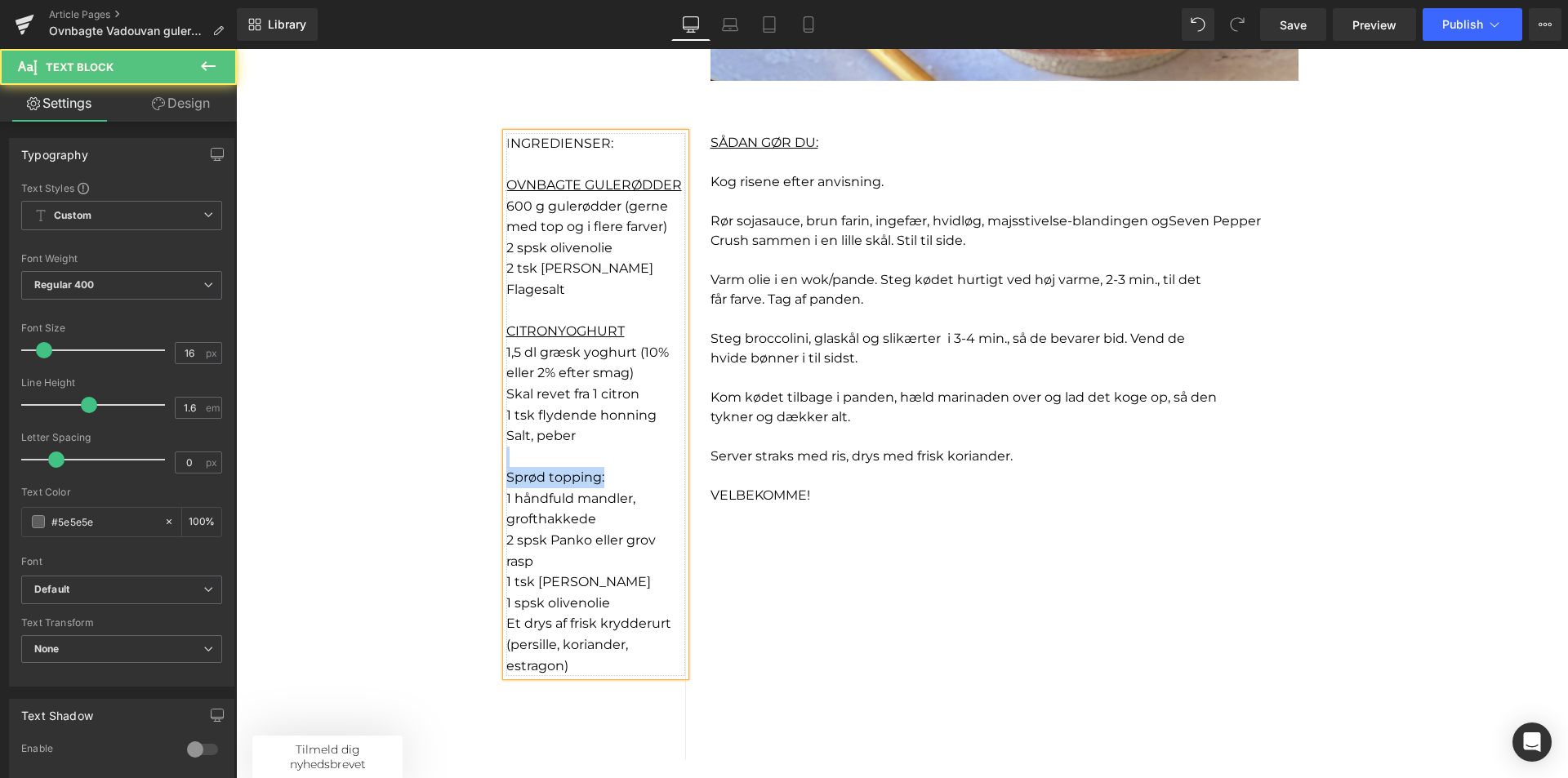
drag, startPoint x: 607, startPoint y: 476, endPoint x: 465, endPoint y: 459, distance: 143.0
click at [465, 459] on div "Sale Off (P) Image Product Sale Off (P) Image Product Ovnbagte Vadouvan gulerød…" at bounding box center [902, 482] width 1332 height 2708
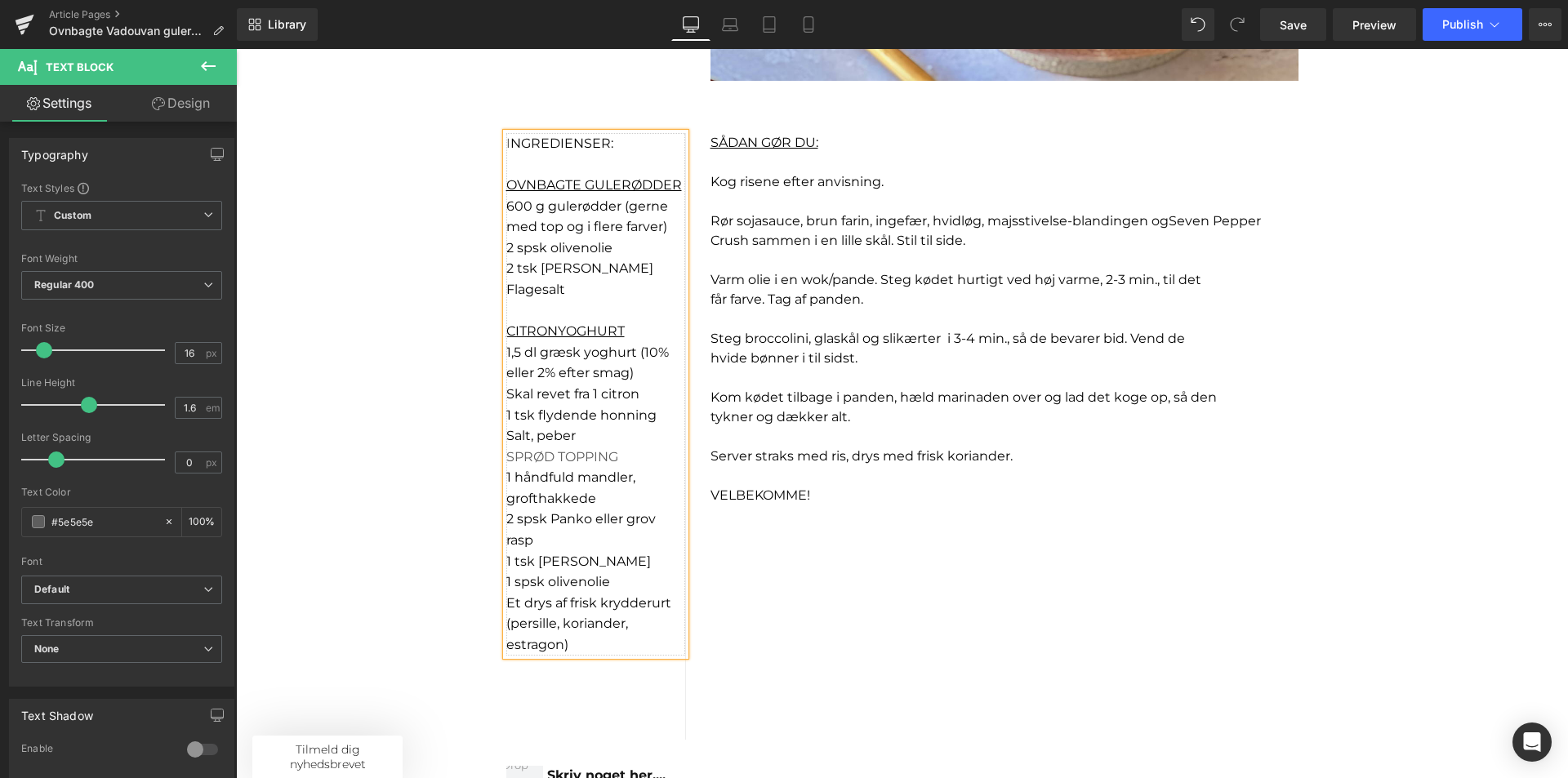
click at [589, 437] on p "Salt, peber" at bounding box center [596, 436] width 179 height 22
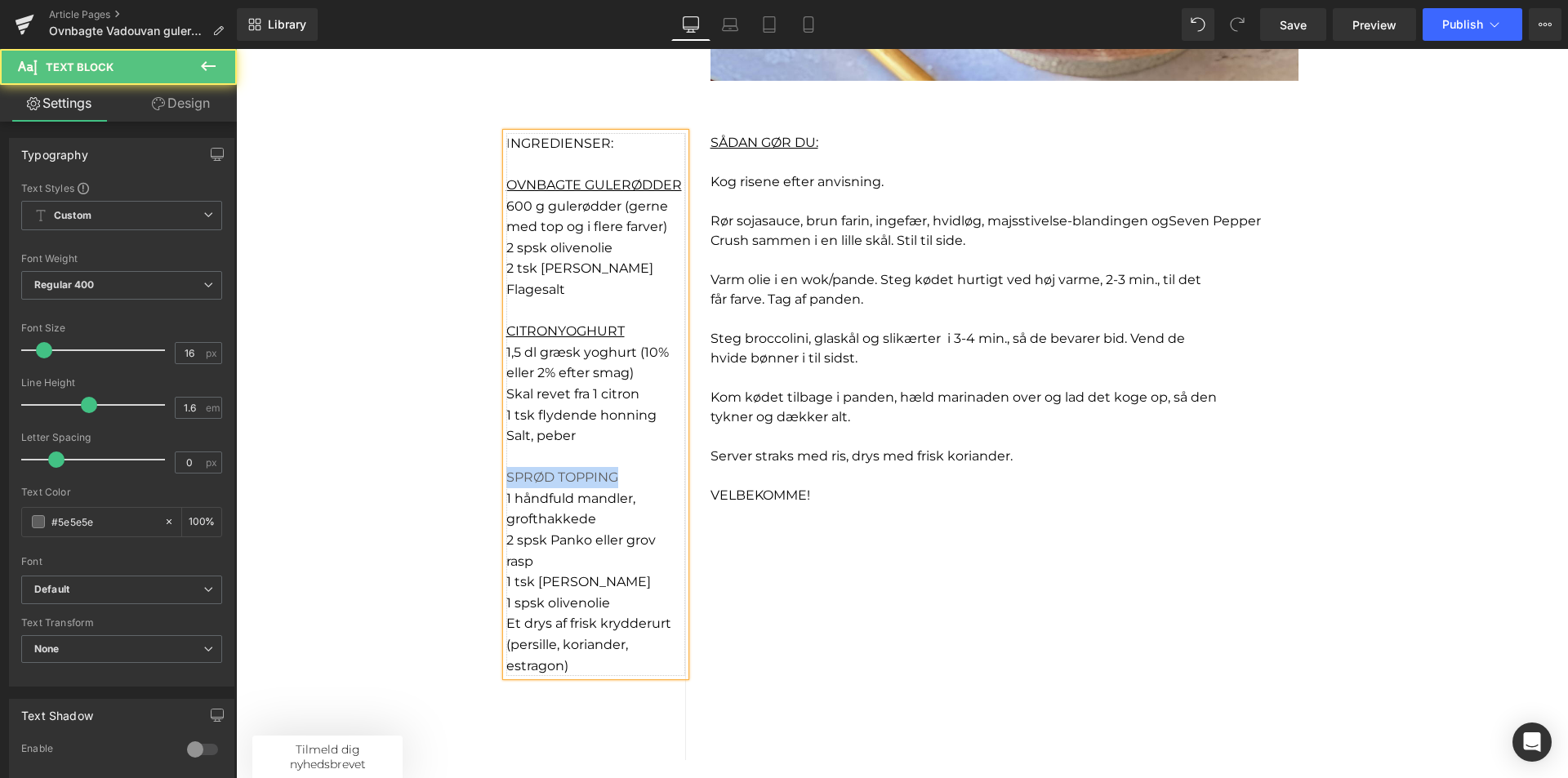
drag, startPoint x: 605, startPoint y: 472, endPoint x: 492, endPoint y: 476, distance: 113.1
click at [494, 476] on div "I NGREDIENSER: OVNBAGTE GULERØDDER 600 g gulerødder (gerne med top og i flere f…" at bounding box center [596, 446] width 204 height 627
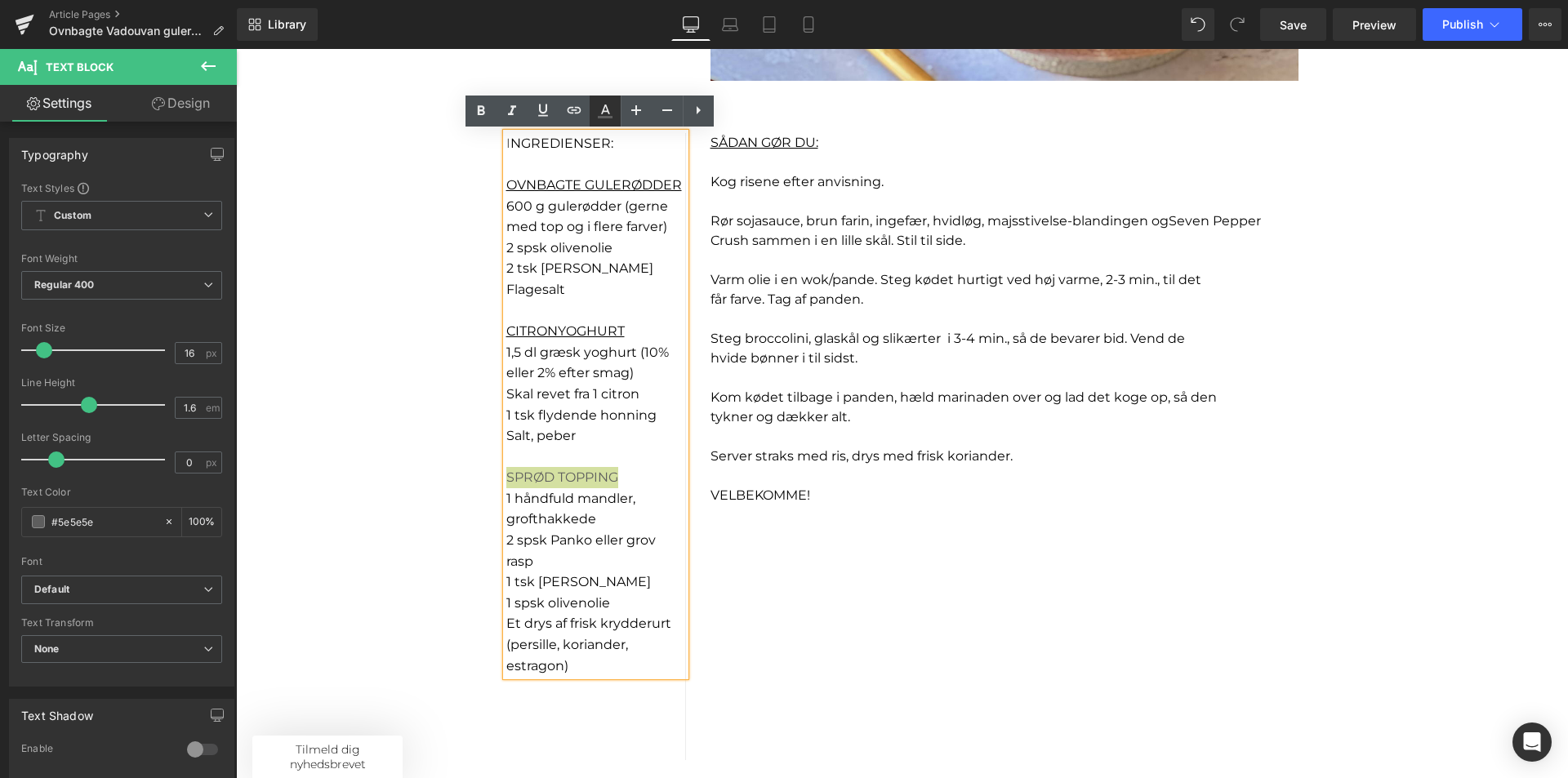
click at [605, 107] on icon at bounding box center [606, 109] width 9 height 9
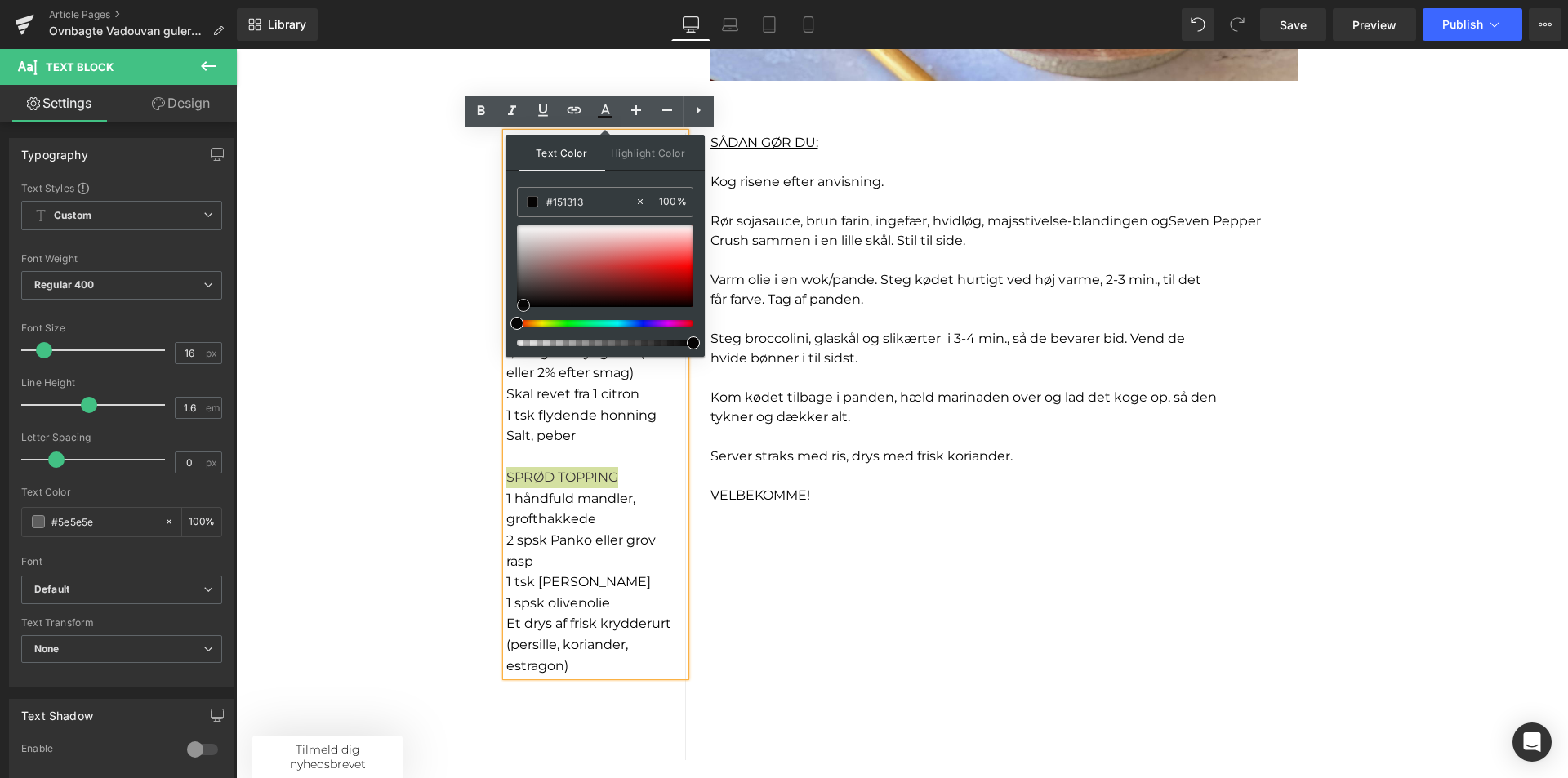
type input "#000000"
drag, startPoint x: 751, startPoint y: 326, endPoint x: 495, endPoint y: 331, distance: 256.0
drag, startPoint x: 544, startPoint y: 114, endPoint x: 547, endPoint y: 123, distance: 9.5
click at [544, 115] on icon at bounding box center [542, 109] width 20 height 20
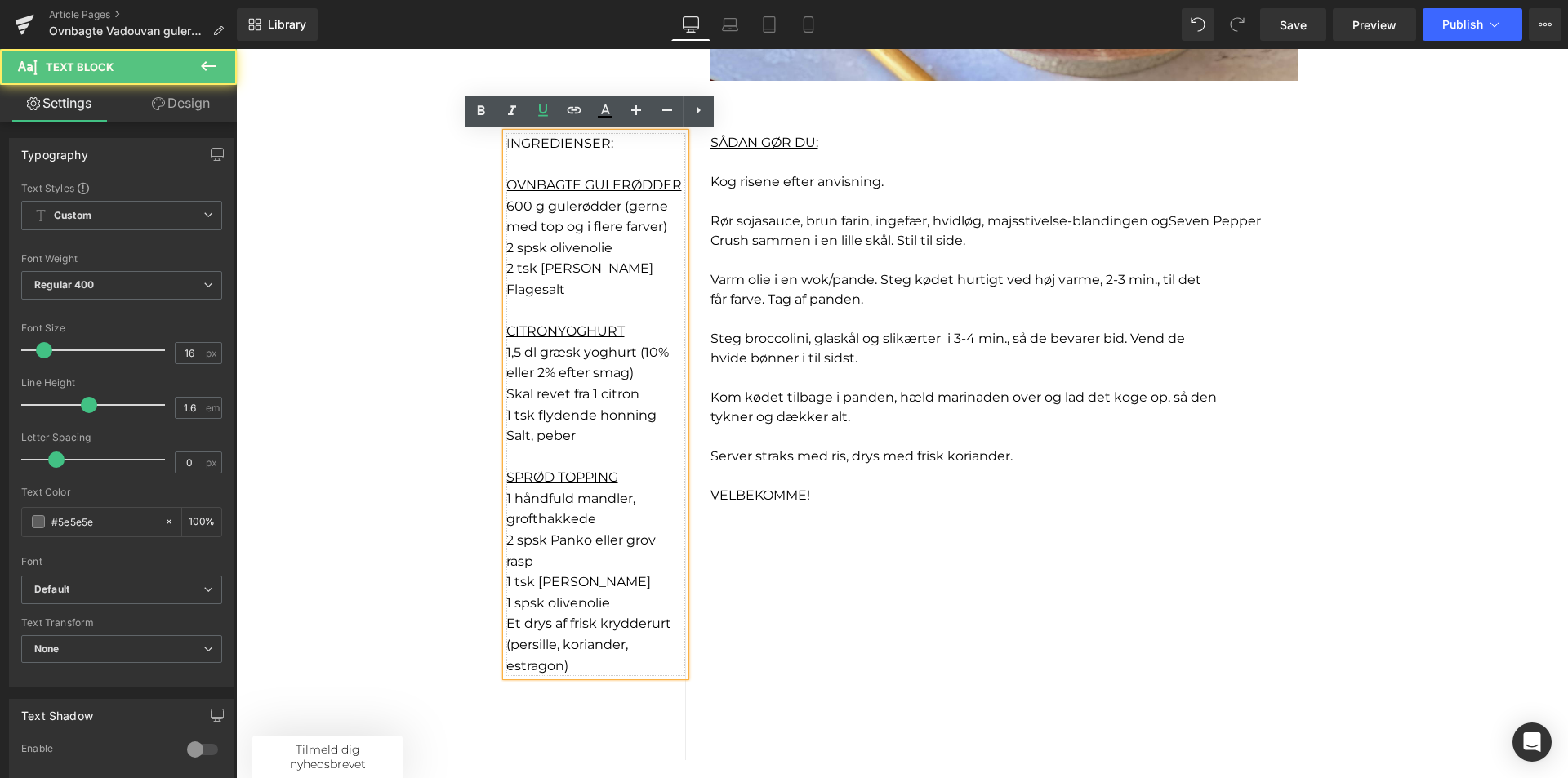
click at [623, 458] on p at bounding box center [596, 457] width 179 height 22
click at [628, 477] on p "SPRØD TOPPING" at bounding box center [596, 477] width 179 height 22
click at [606, 514] on p "1 håndfuld mandler, grofthakkede" at bounding box center [596, 509] width 179 height 41
click at [570, 498] on font "1 håndfuld mandler, grofthakkede" at bounding box center [571, 508] width 129 height 37
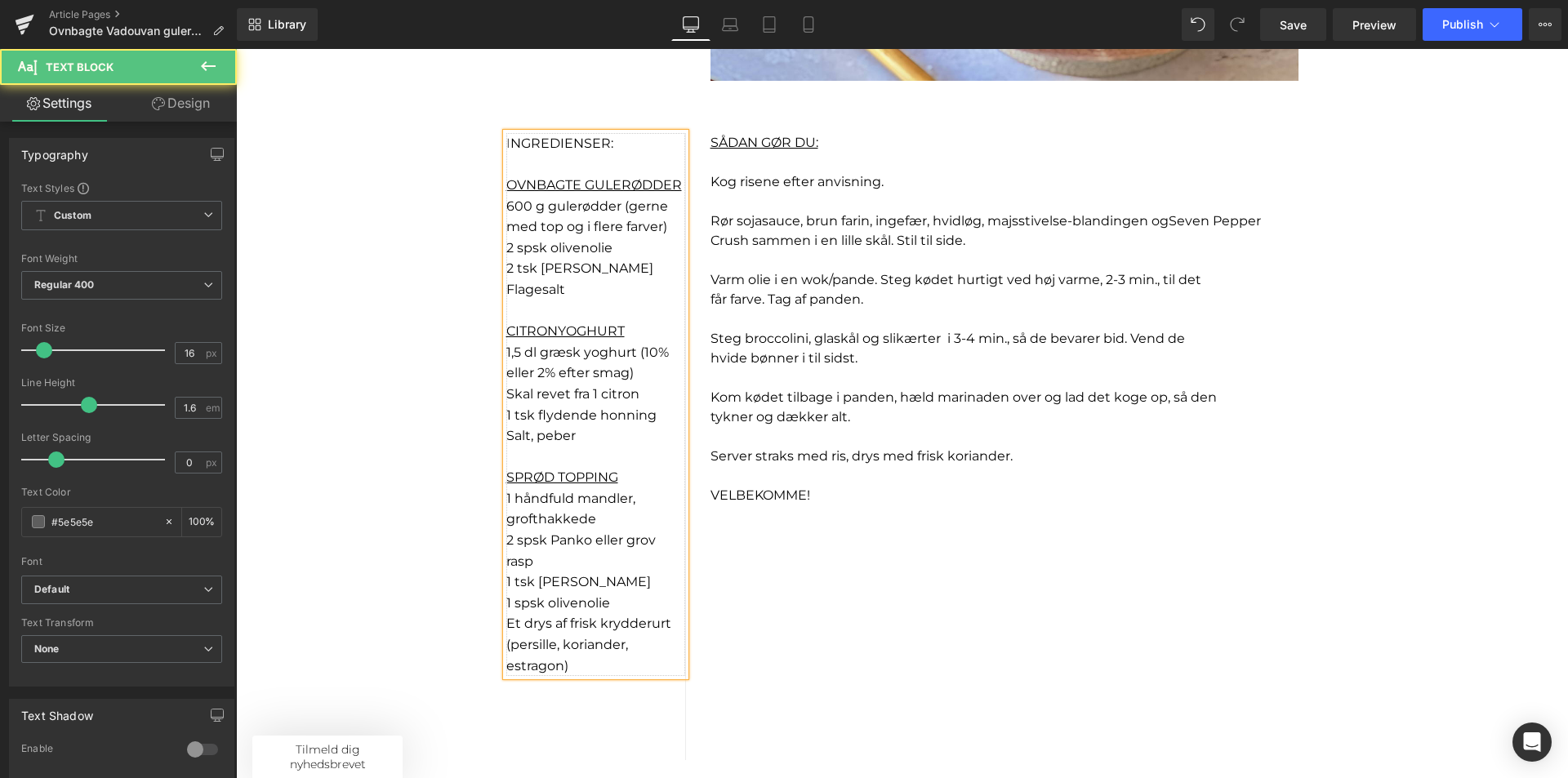
click at [642, 519] on p "1 håndfuld mandler, grofthakkede" at bounding box center [596, 509] width 179 height 41
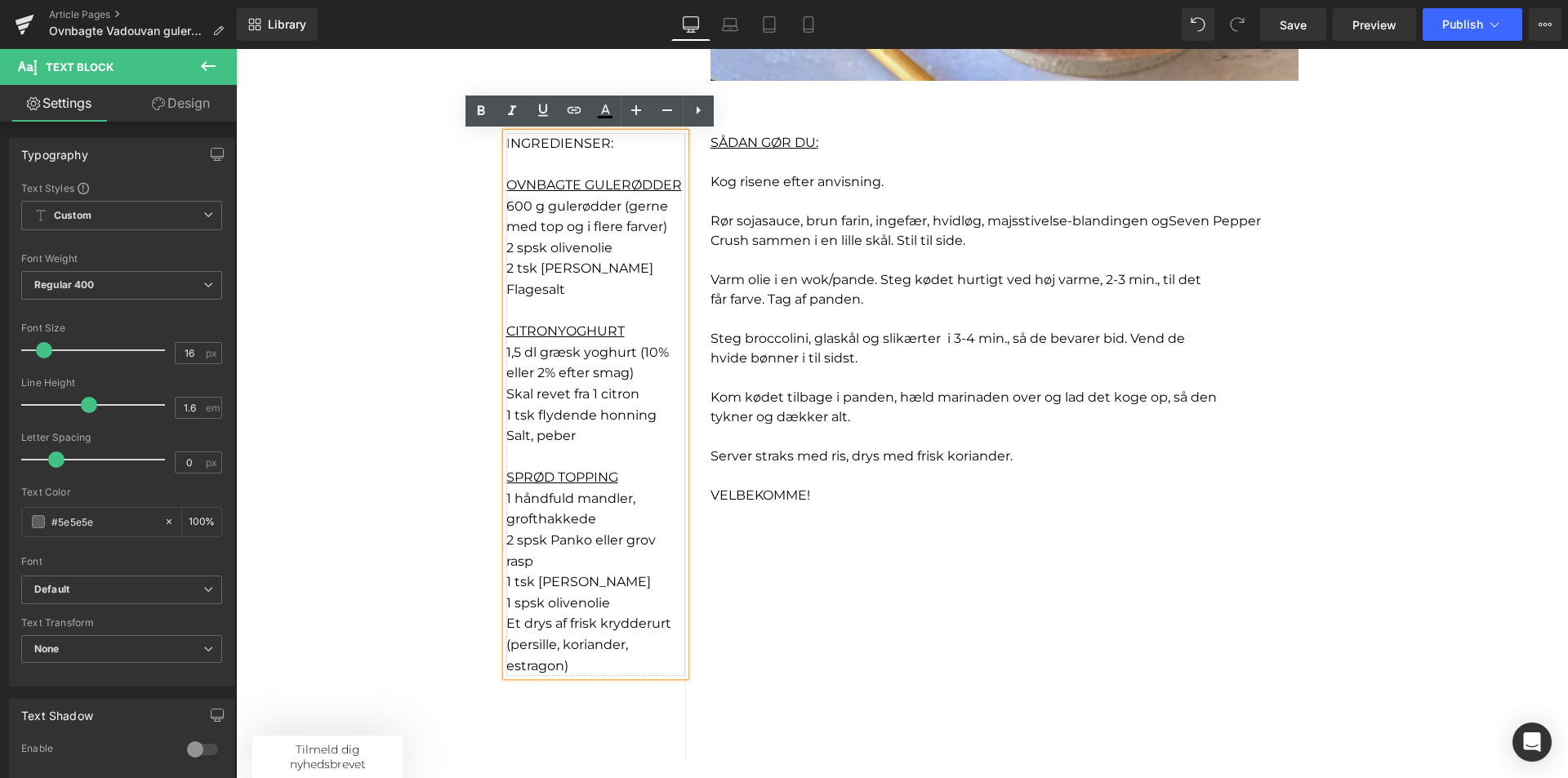
click at [536, 560] on p "2 spsk Panko eller grov rasp" at bounding box center [596, 551] width 179 height 41
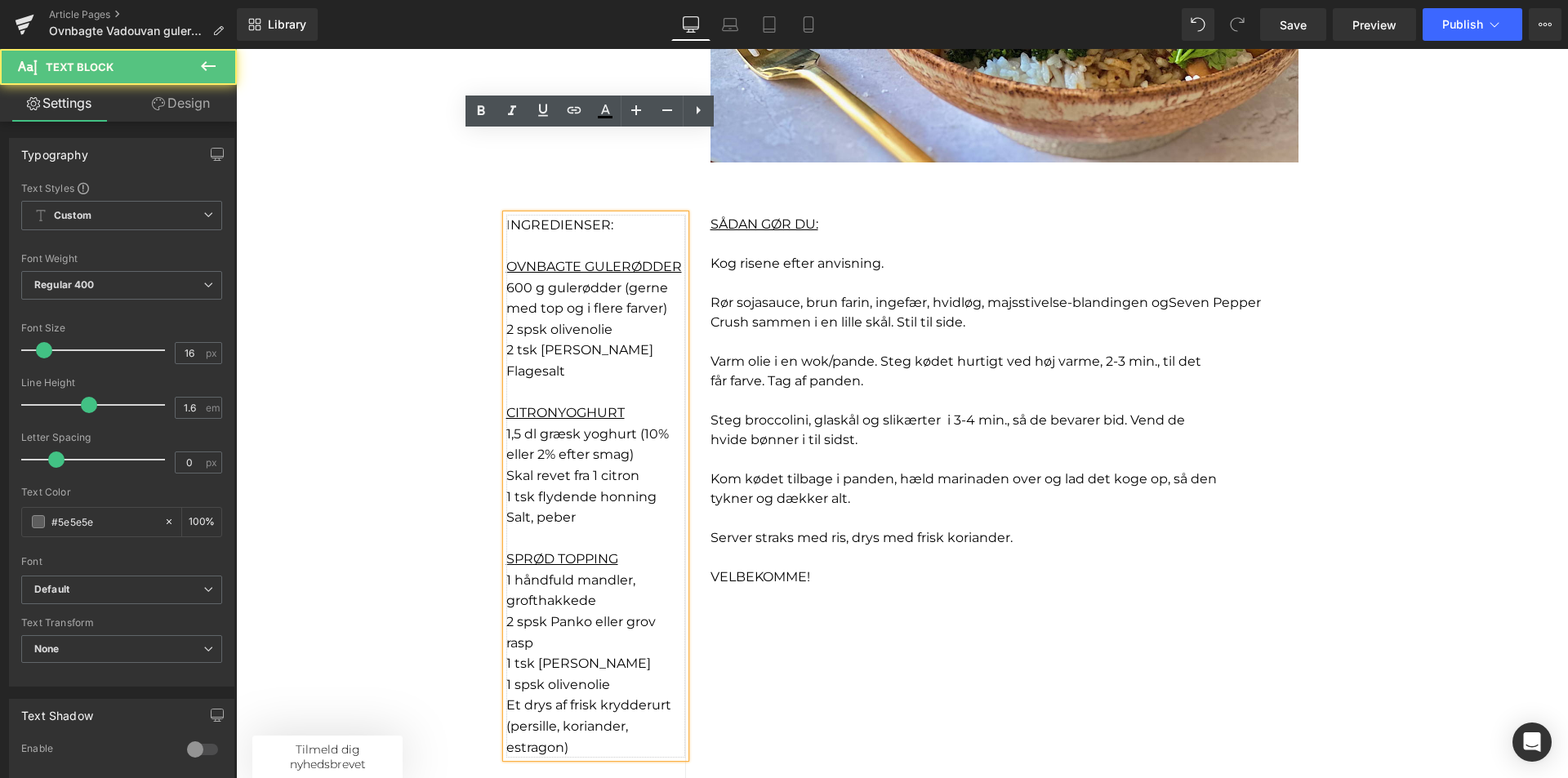
click at [596, 375] on p "Flagesalt" at bounding box center [596, 372] width 179 height 22
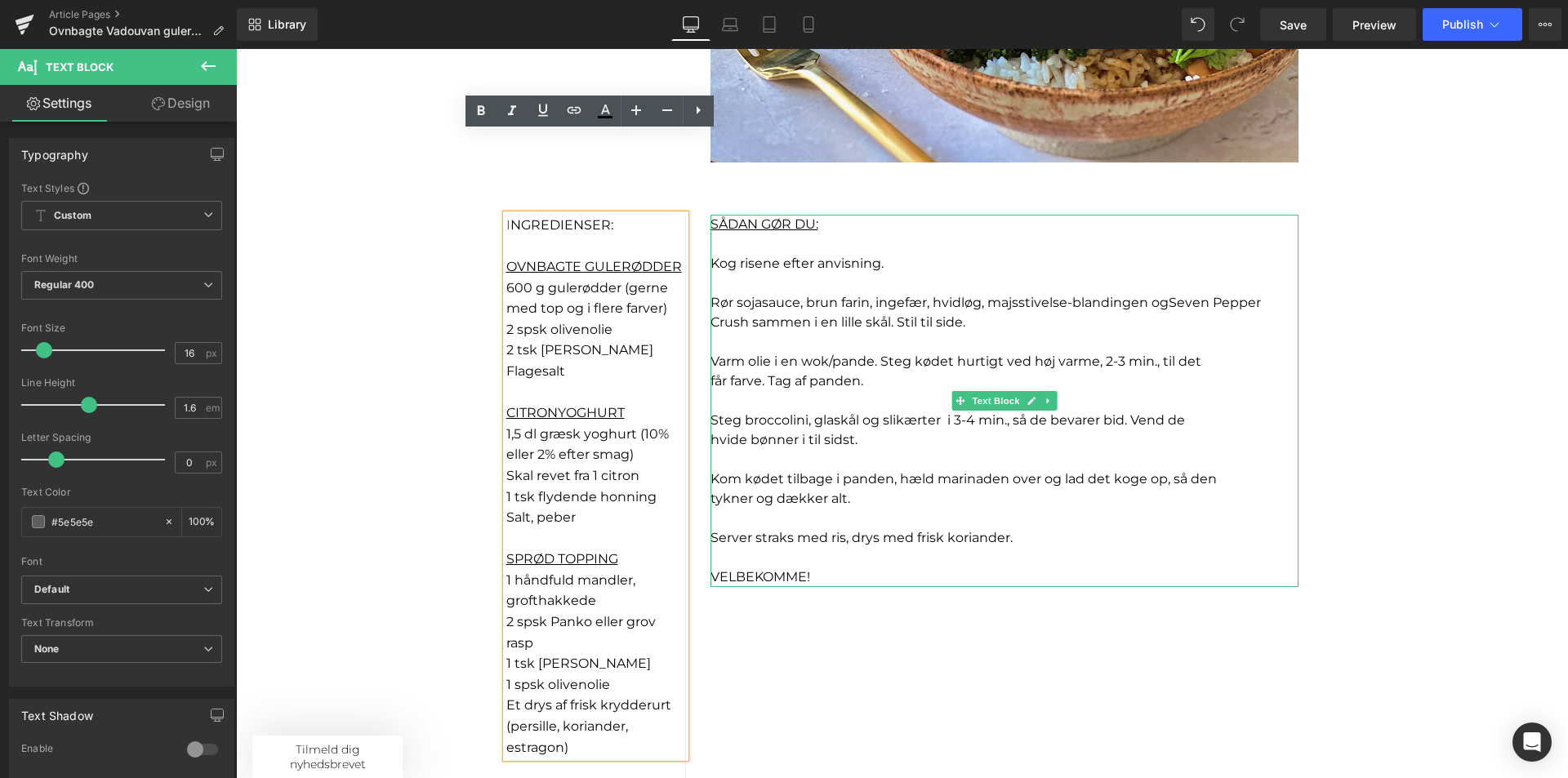
drag, startPoint x: 833, startPoint y: 349, endPoint x: 870, endPoint y: 475, distance: 131.3
click at [833, 349] on p at bounding box center [1004, 341] width 588 height 20
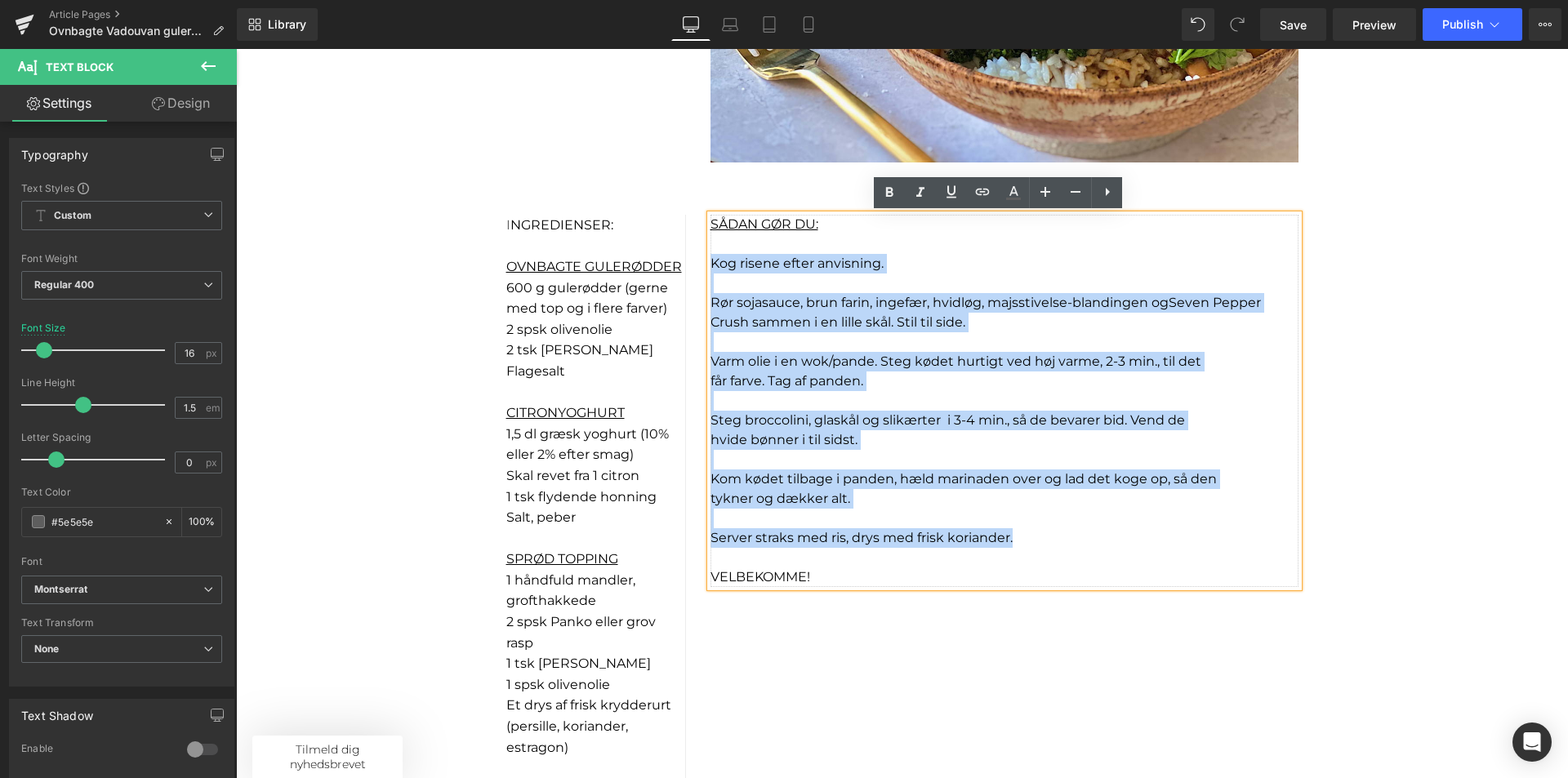
drag, startPoint x: 1009, startPoint y: 537, endPoint x: 716, endPoint y: 264, distance: 400.5
click at [710, 263] on div "SÅDAN GØR DU: Kog risene efter anvisning. Rør sojasauce, brun farin, ingefær, h…" at bounding box center [1004, 401] width 588 height 372
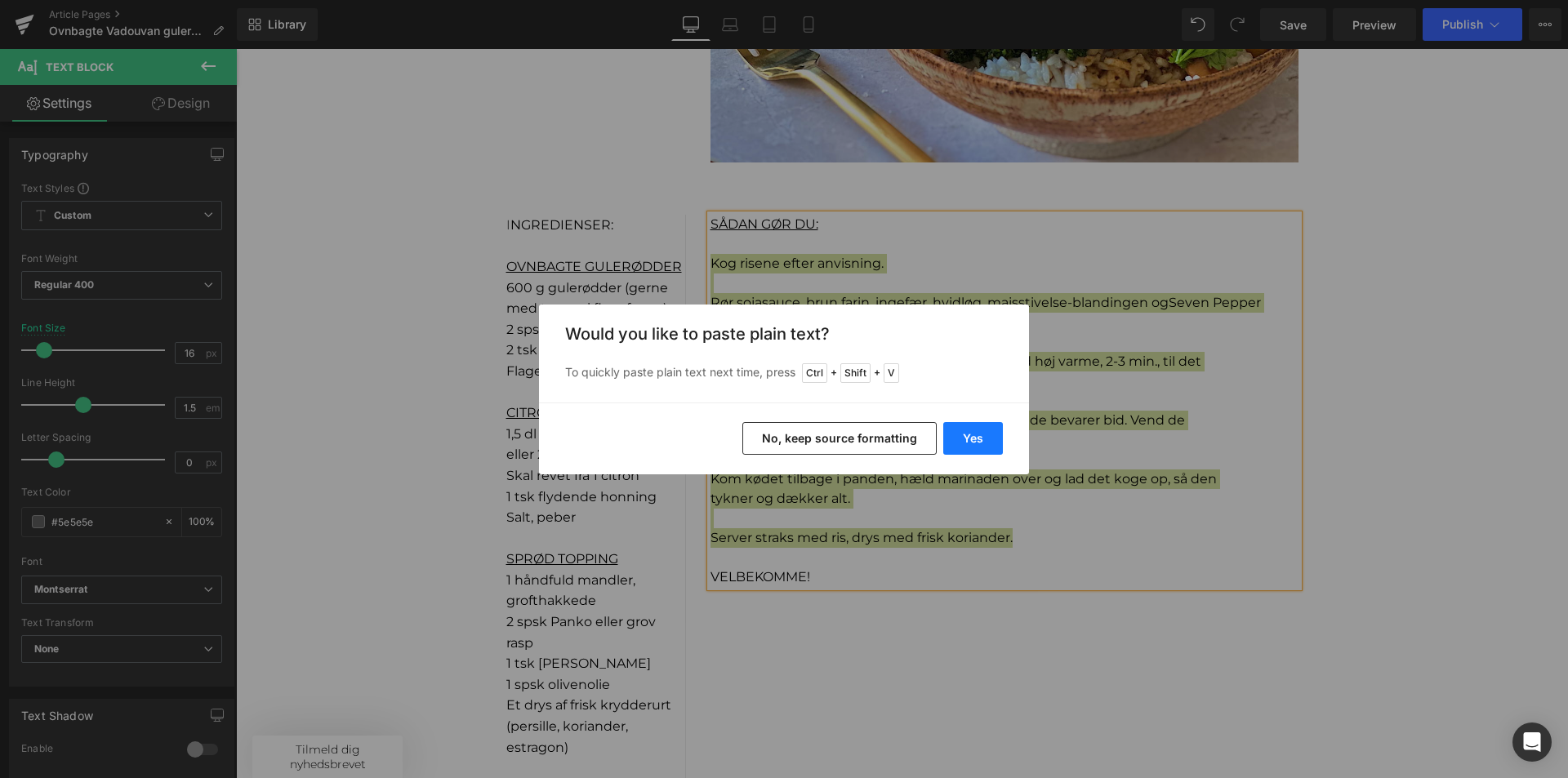
click at [989, 432] on button "Yes" at bounding box center [973, 439] width 59 height 33
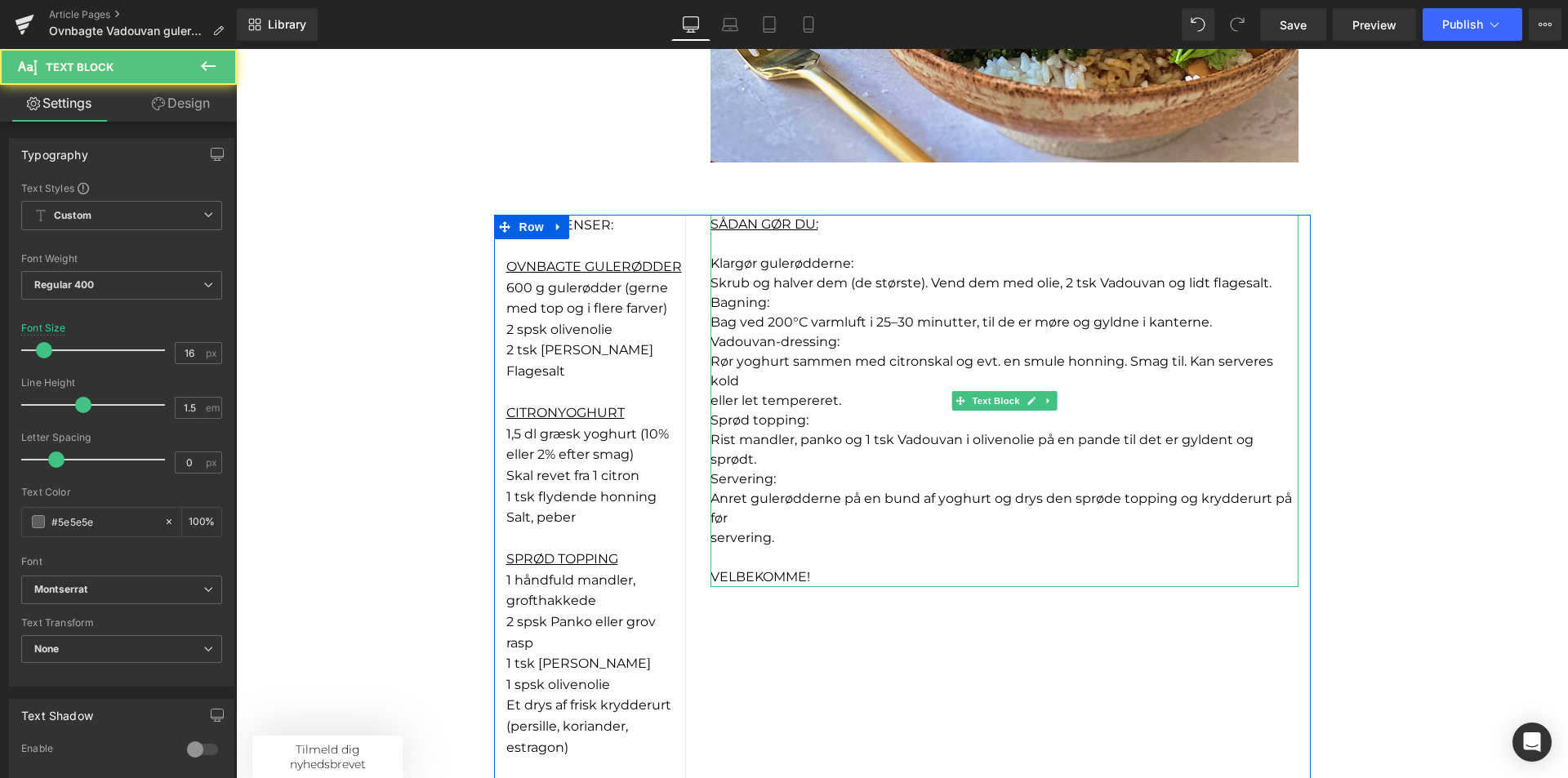
click at [775, 535] on p "servering." at bounding box center [1004, 538] width 588 height 20
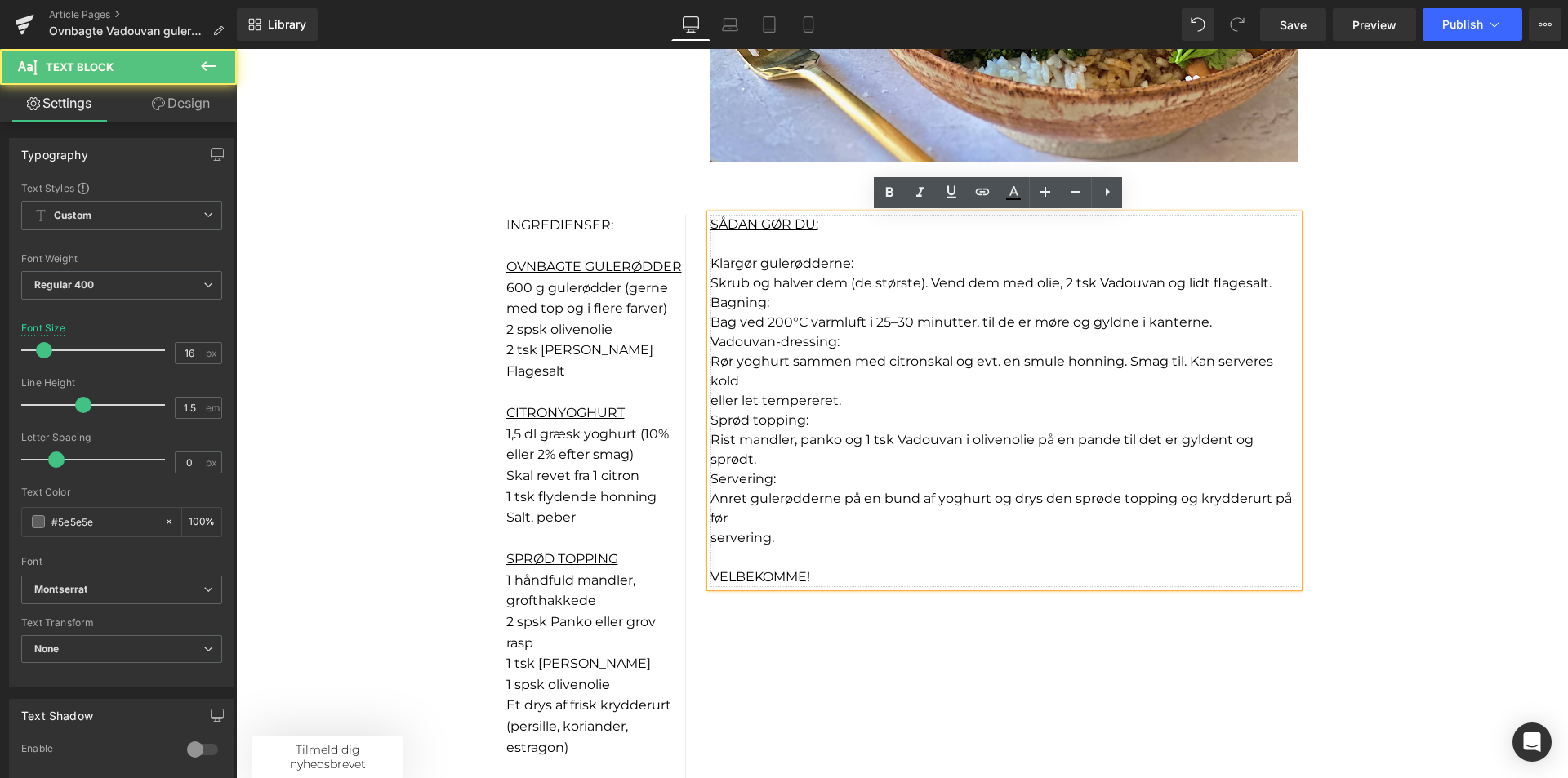
click at [884, 258] on p "Klargør gulerødderne:" at bounding box center [1004, 263] width 588 height 20
click at [853, 338] on p "Vadouvan-dressing:" at bounding box center [1004, 341] width 588 height 20
click at [1210, 319] on p "Bag ved 200°C varmluft i 25–30 minutter, til de er møre og gyldne i kanterne." at bounding box center [1004, 323] width 588 height 20
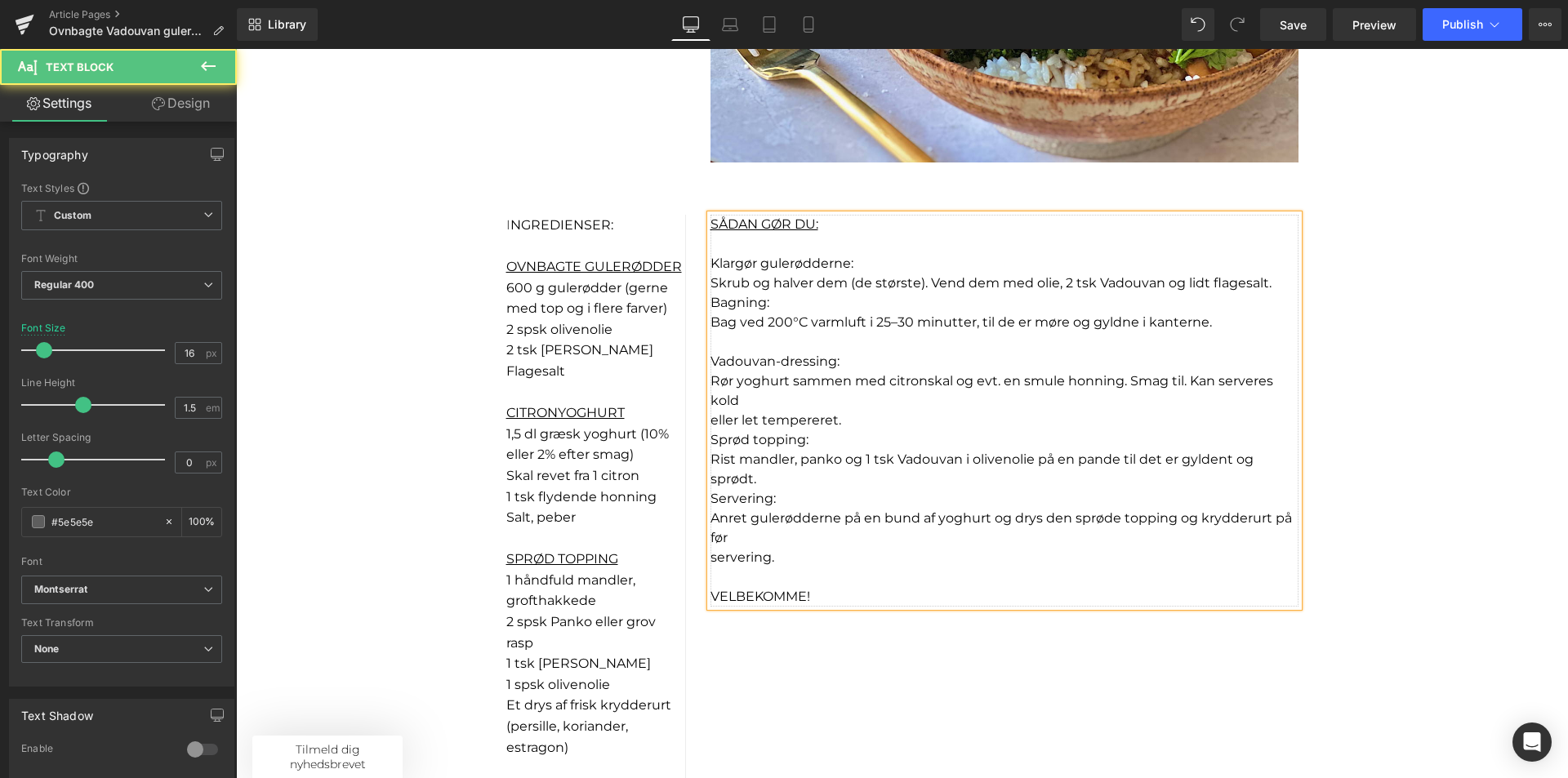
click at [773, 356] on span "Vadouvan-dressing:" at bounding box center [775, 361] width 129 height 15
click at [819, 360] on span "Vadouvan-dressing:" at bounding box center [775, 361] width 129 height 15
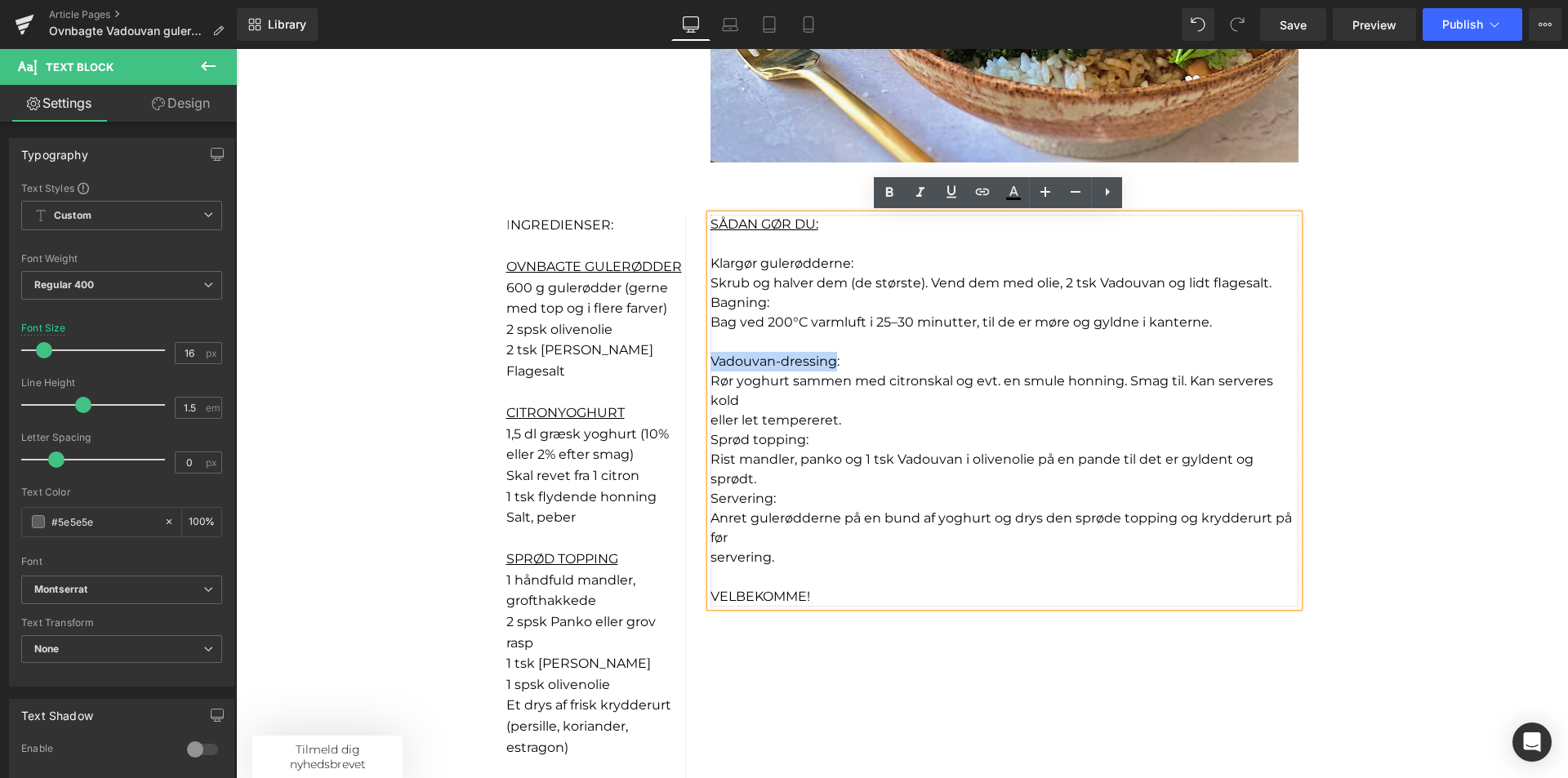
drag, startPoint x: 827, startPoint y: 360, endPoint x: 696, endPoint y: 362, distance: 131.0
click at [698, 362] on div "SÅDAN GØR DU: Klargør gulerødderne:  Skrub og halver dem (de største). Vend de…" at bounding box center [1004, 411] width 612 height 392
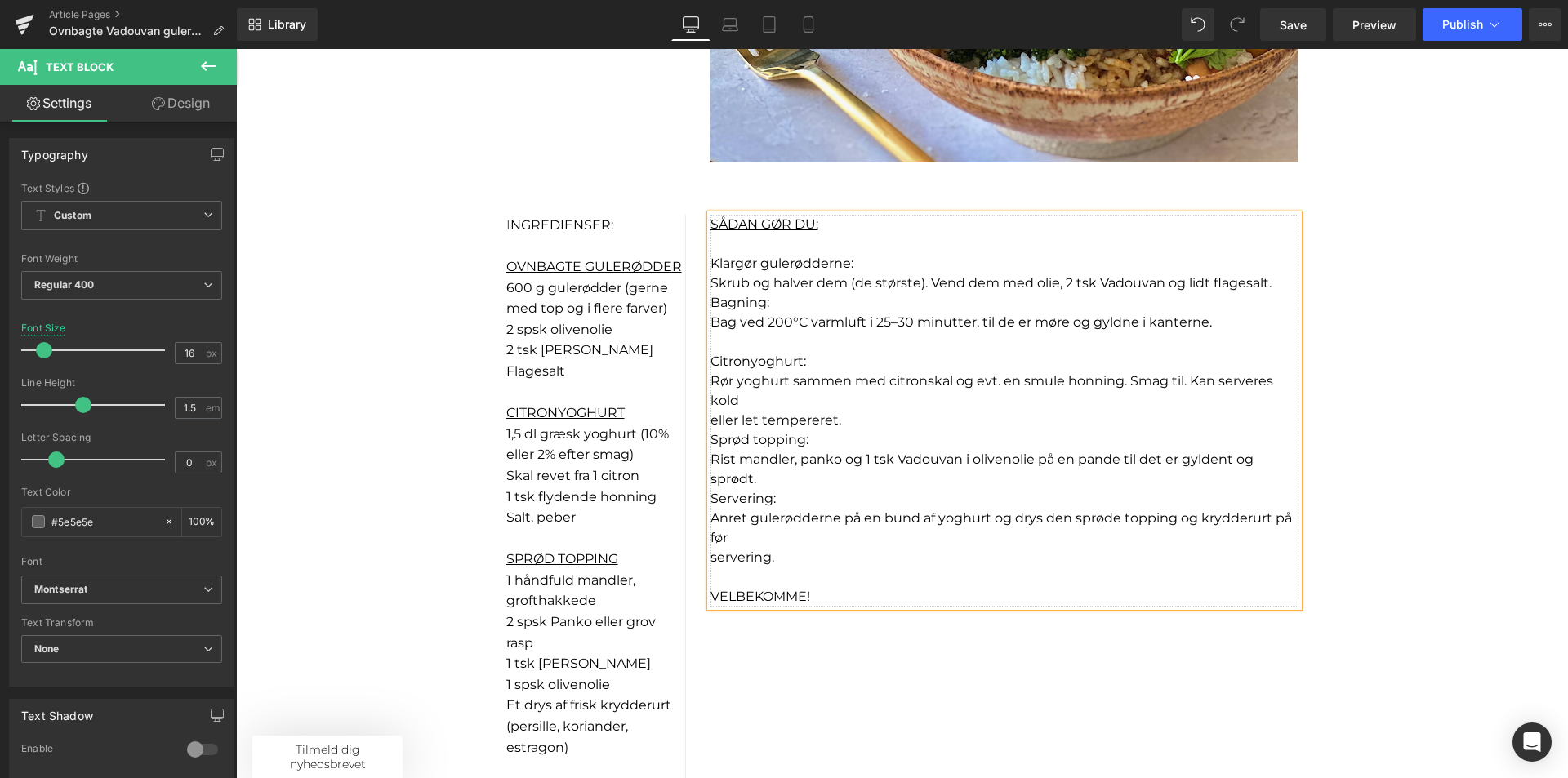
click at [858, 422] on p "eller let tempereret." at bounding box center [1004, 420] width 588 height 20
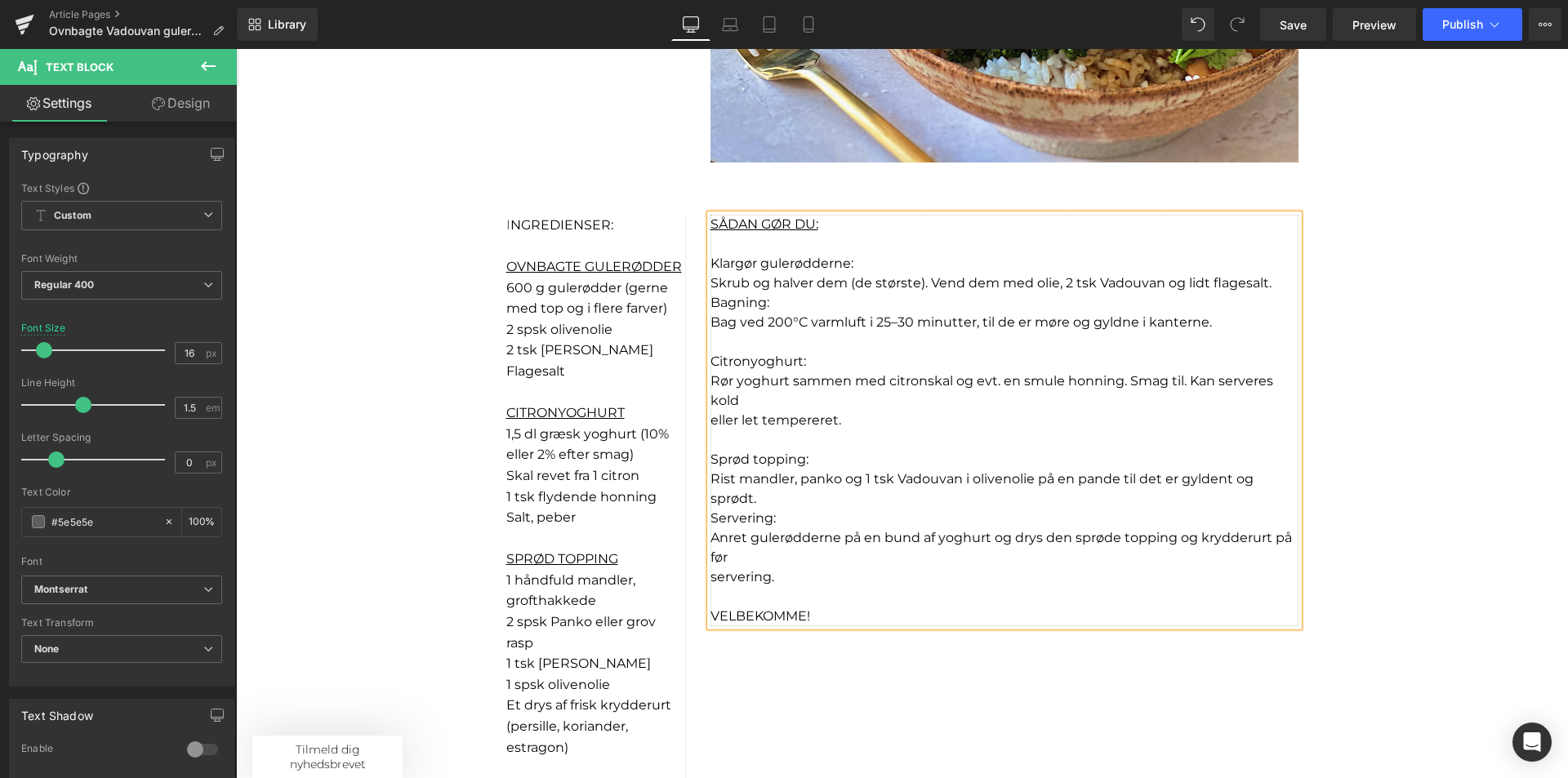
click at [710, 419] on span "eller let tempereret." at bounding box center [776, 420] width 131 height 15
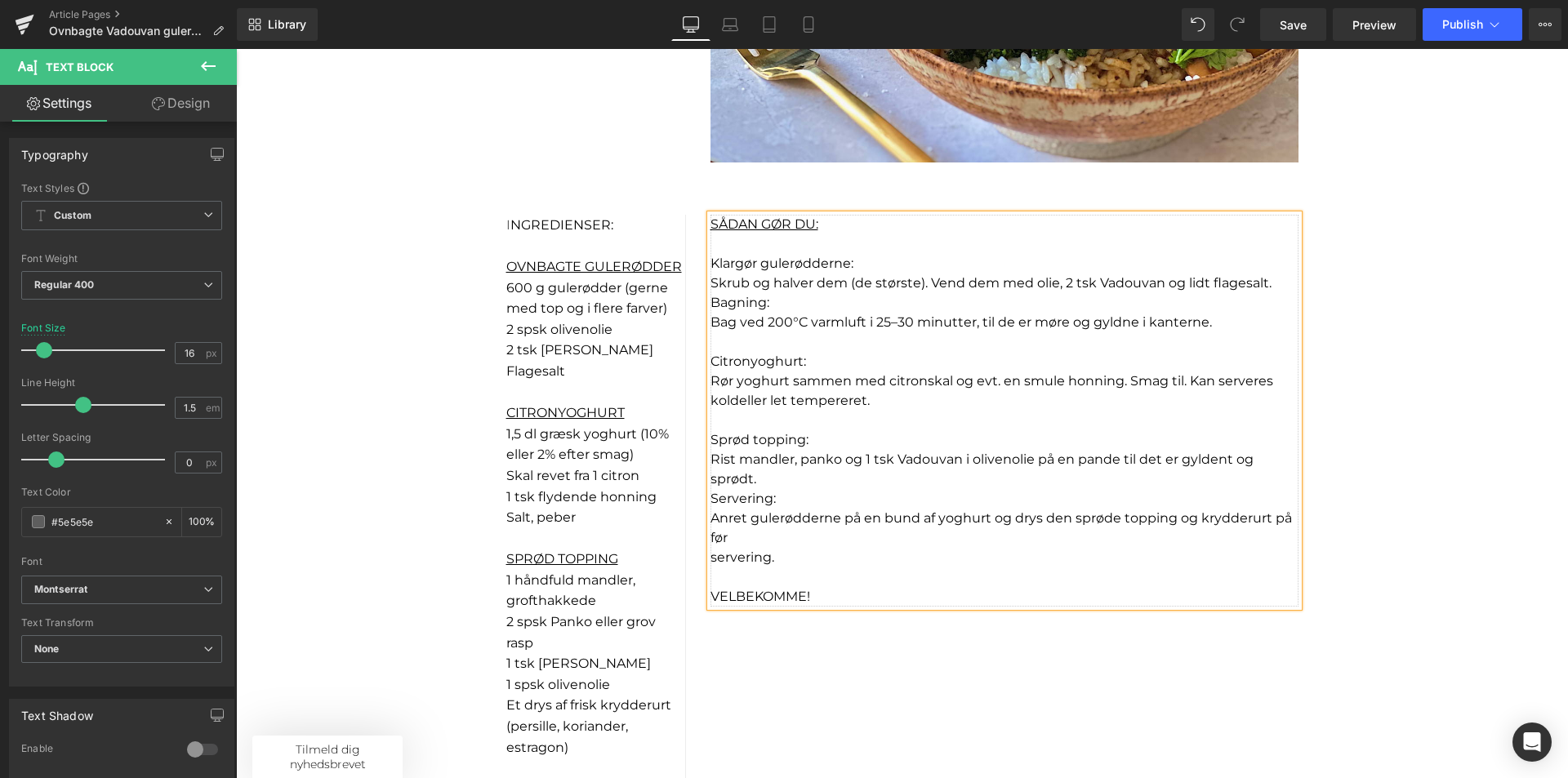
click at [1270, 287] on p "Skrub og halver dem (de største). Vend dem med olie, 2 tsk Vadouvan og lidt fla…" at bounding box center [1004, 283] width 588 height 20
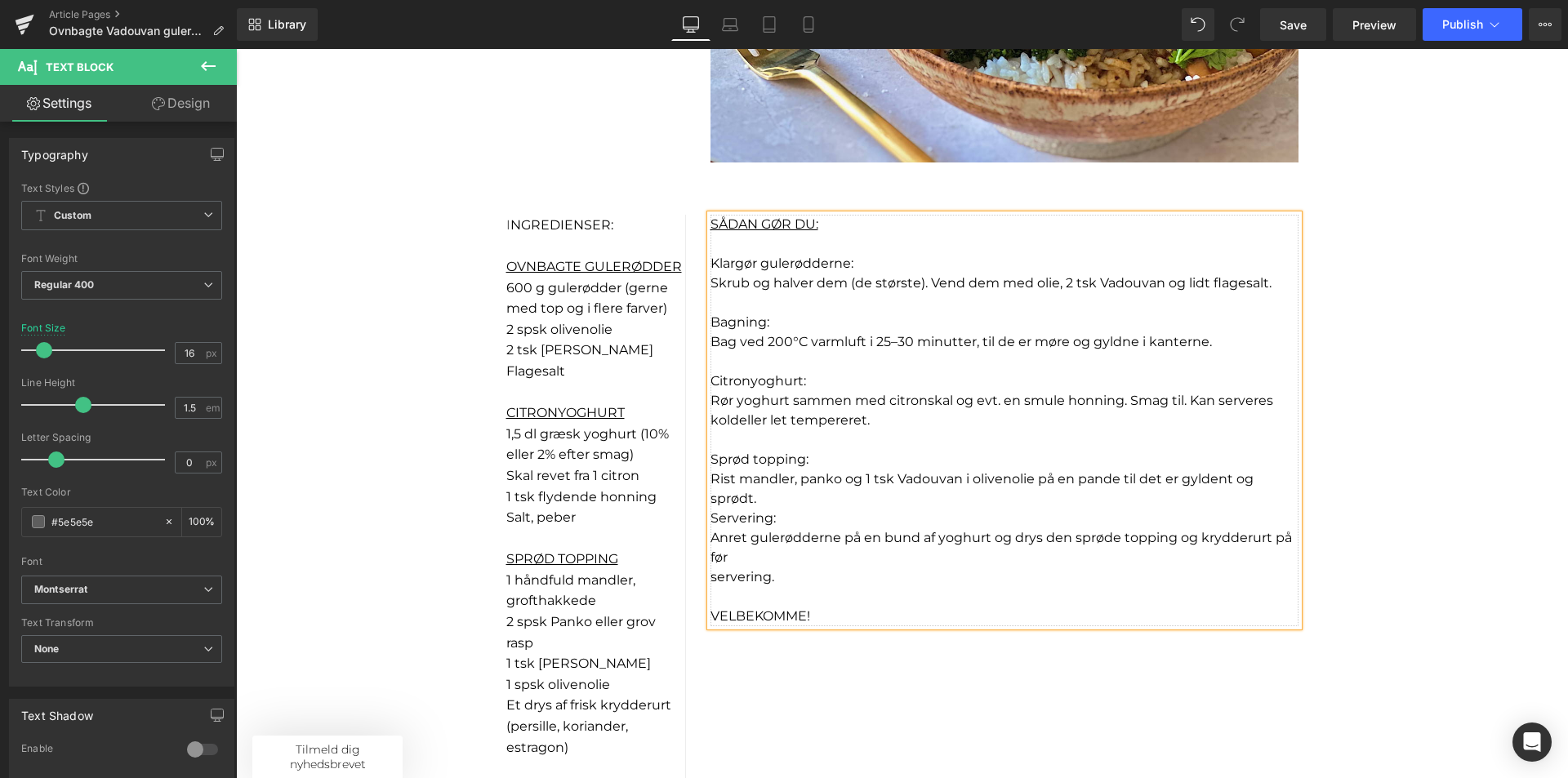
click at [776, 322] on p "Bagning:" at bounding box center [1004, 323] width 588 height 20
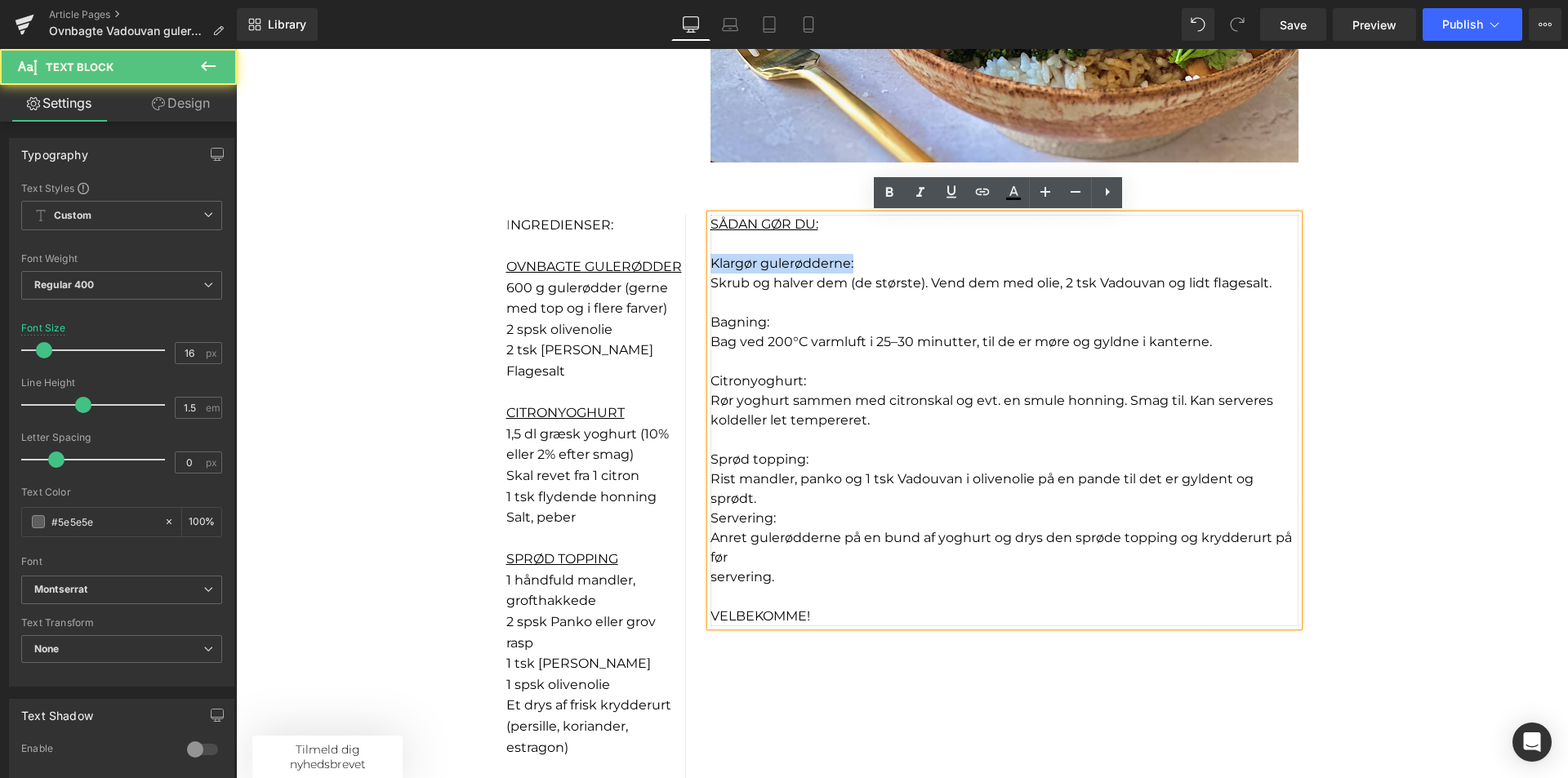
drag, startPoint x: 871, startPoint y: 264, endPoint x: 685, endPoint y: 258, distance: 186.1
click at [685, 258] on div "I NGREDIENSER: OVNBAGTE GULERØDDER 600 g gulerødder (gerne med top og i flere f…" at bounding box center [903, 528] width 817 height 627
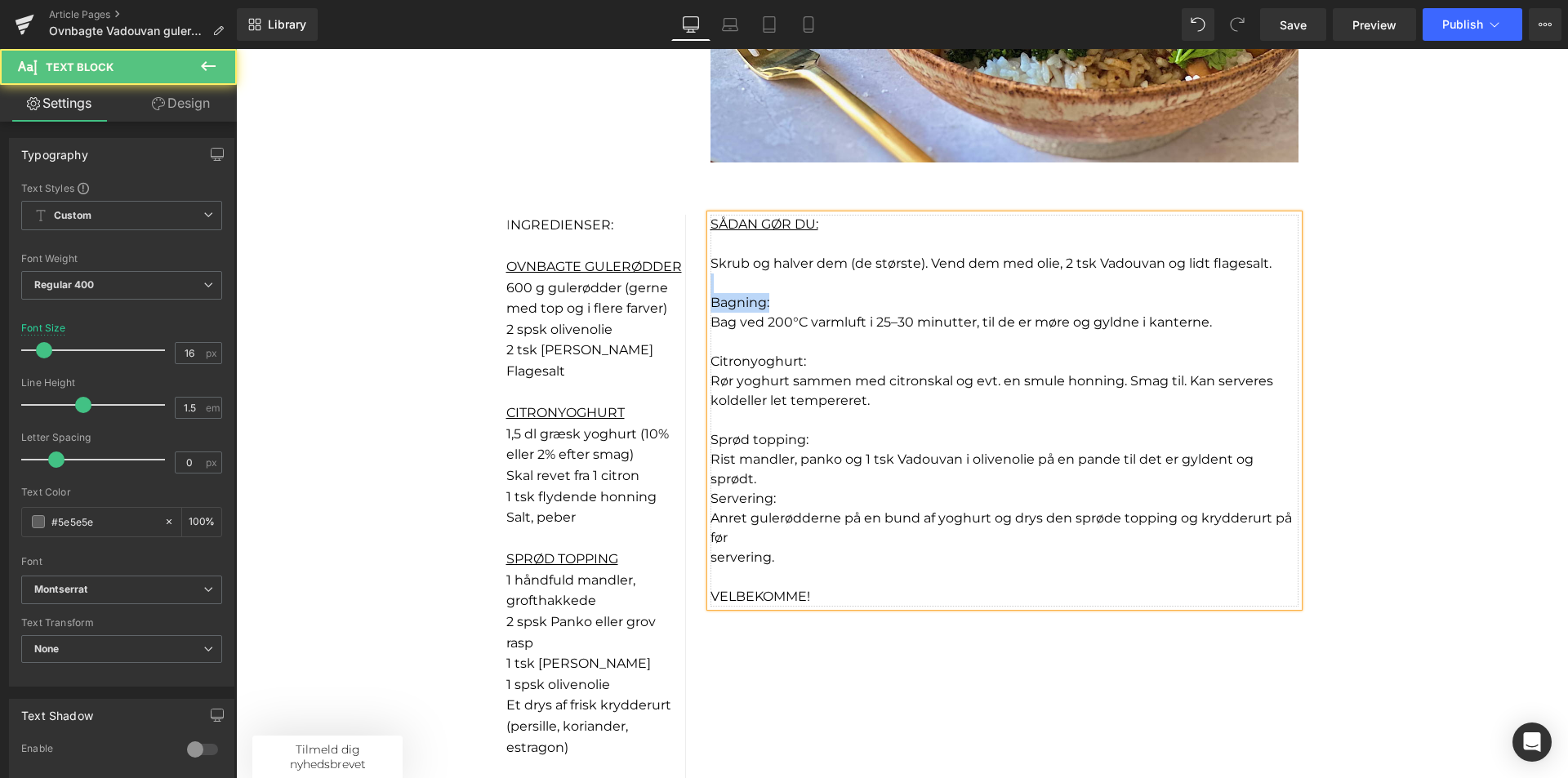
drag, startPoint x: 793, startPoint y: 299, endPoint x: 688, endPoint y: 292, distance: 105.2
click at [688, 292] on div "I NGREDIENSER: OVNBAGTE GULERØDDER 600 g gulerødder (gerne med top og i flere f…" at bounding box center [903, 528] width 817 height 627
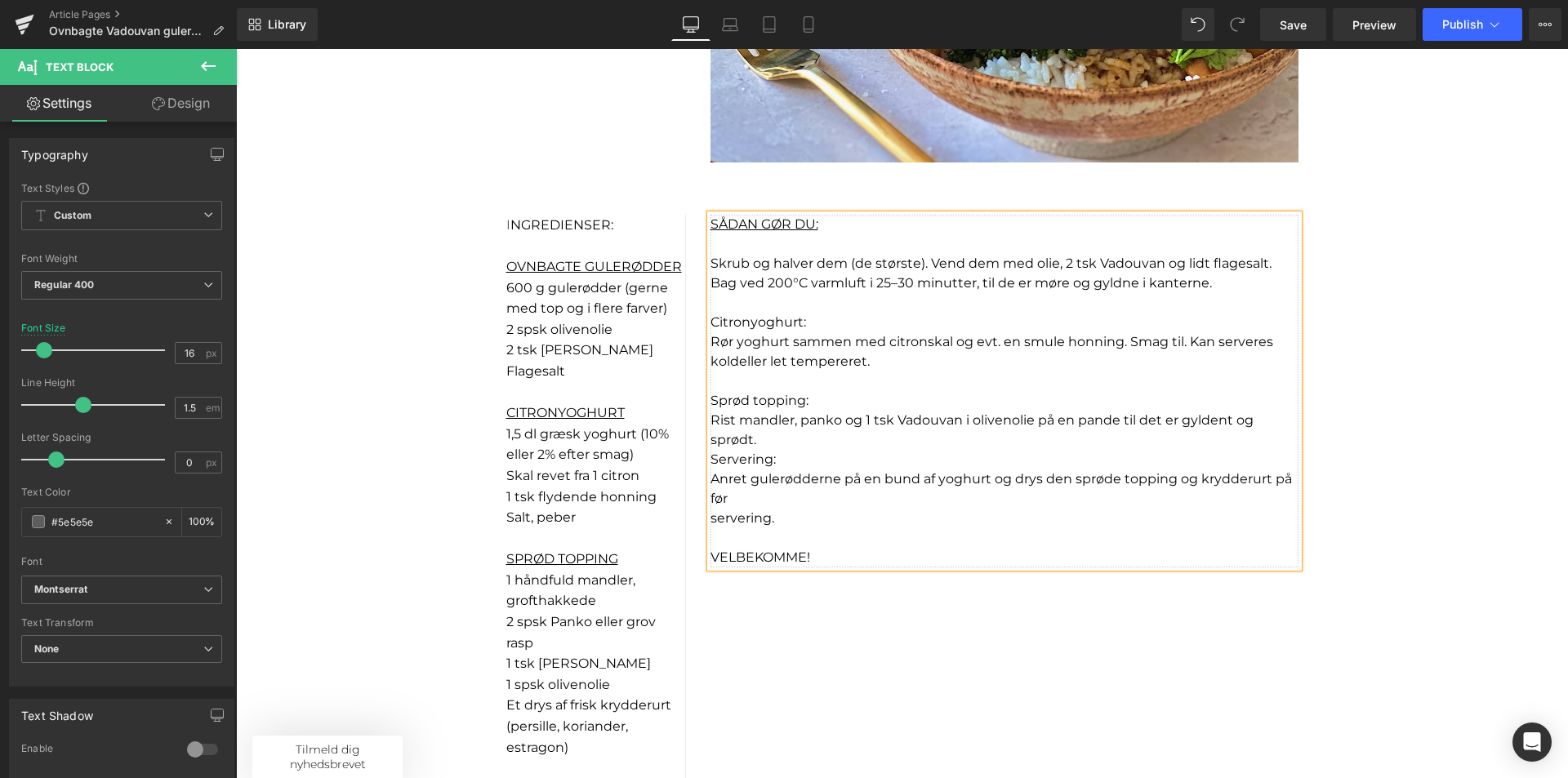
click at [833, 319] on p "Citronyoghurt:" at bounding box center [1004, 323] width 588 height 20
click at [776, 444] on p "Rist mandler, panko og 1 tsk Vadouvan i olivenolie på en pande til det er gylde…" at bounding box center [1004, 430] width 588 height 40
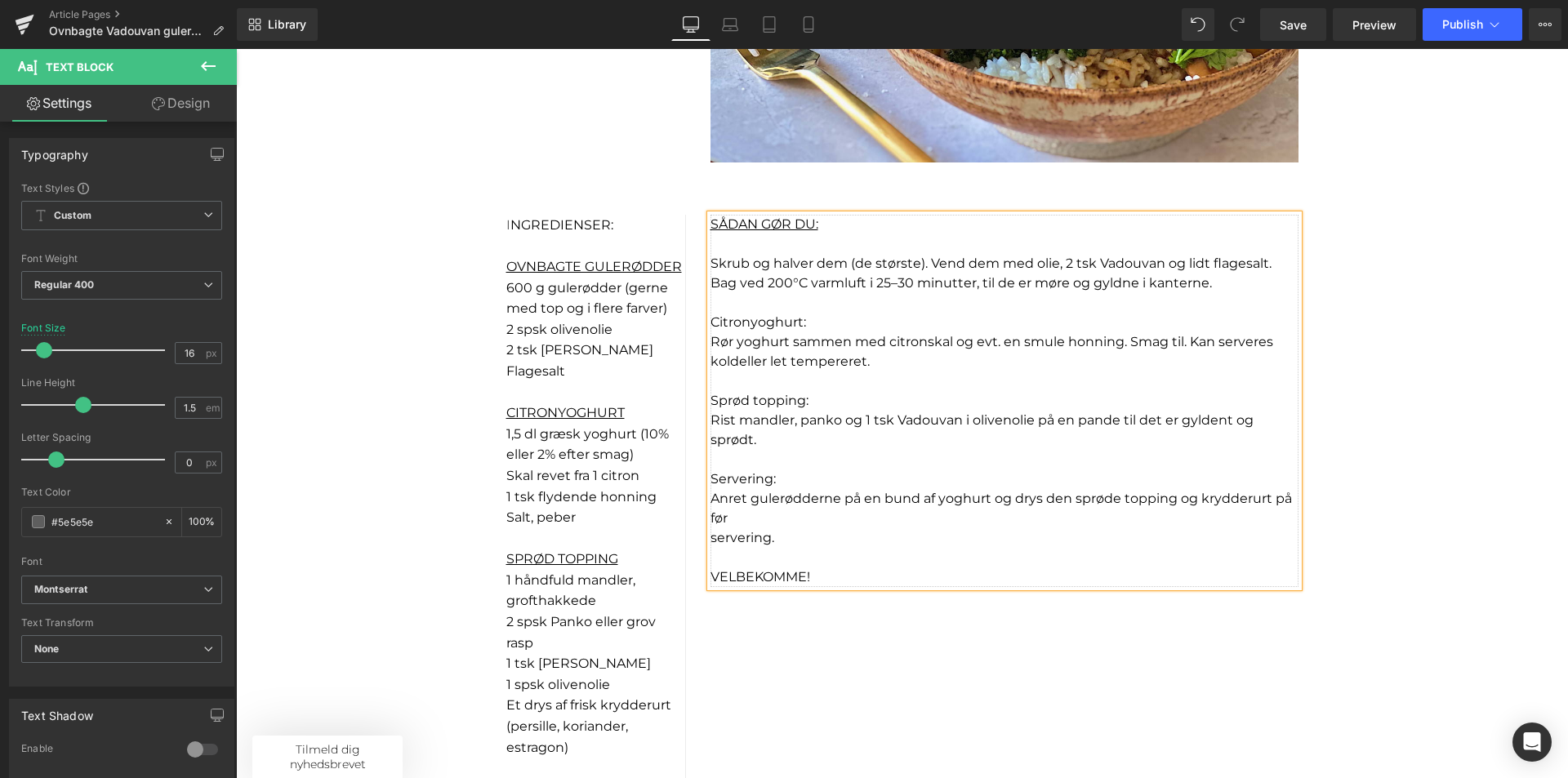
click at [710, 259] on span "Skrub og halver dem (de største). Vend dem med olie, 2 tsk Vadouvan og lidt fla…" at bounding box center [991, 263] width 561 height 15
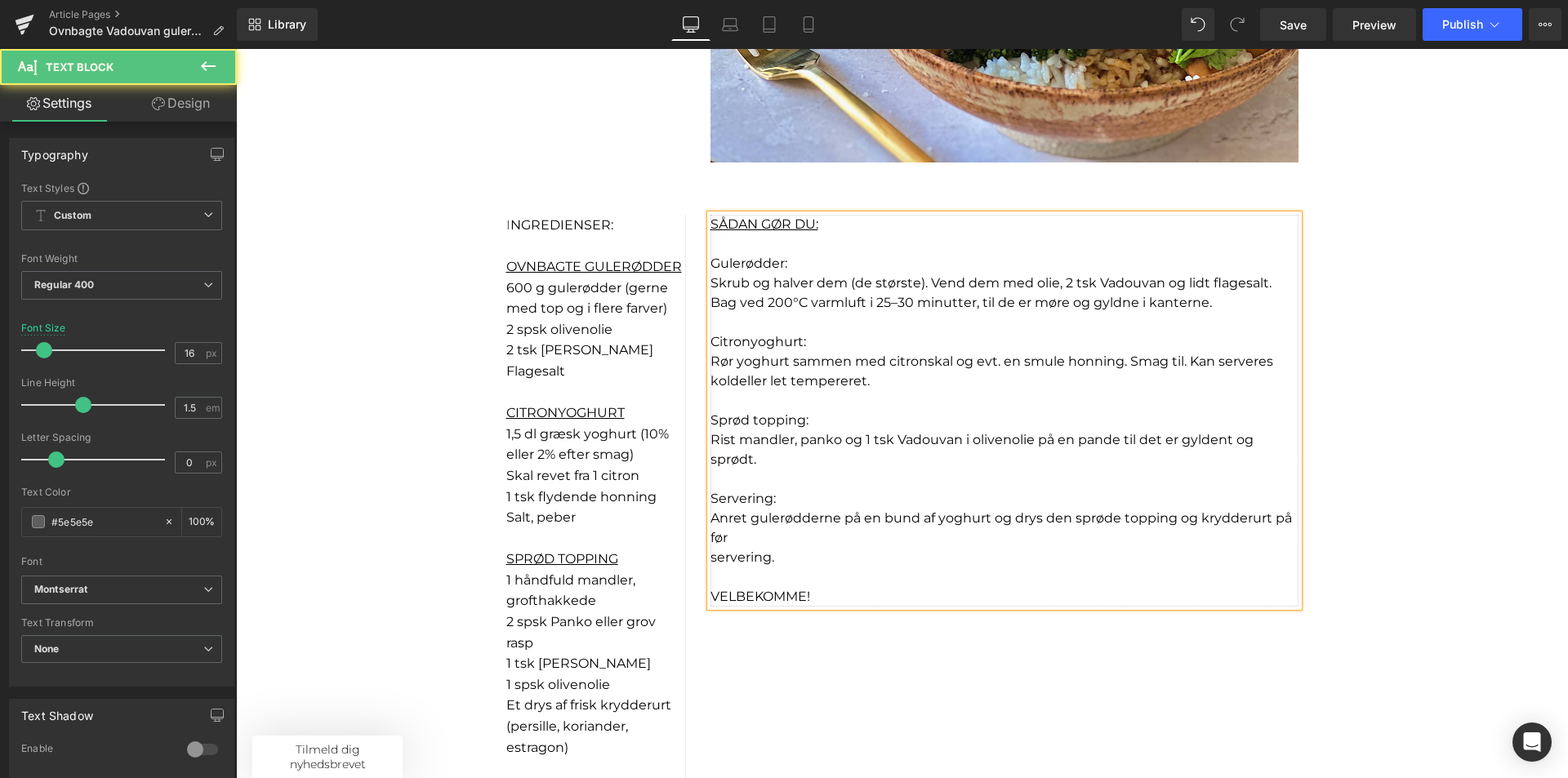
click at [776, 501] on p "Servering:" at bounding box center [1004, 499] width 588 height 20
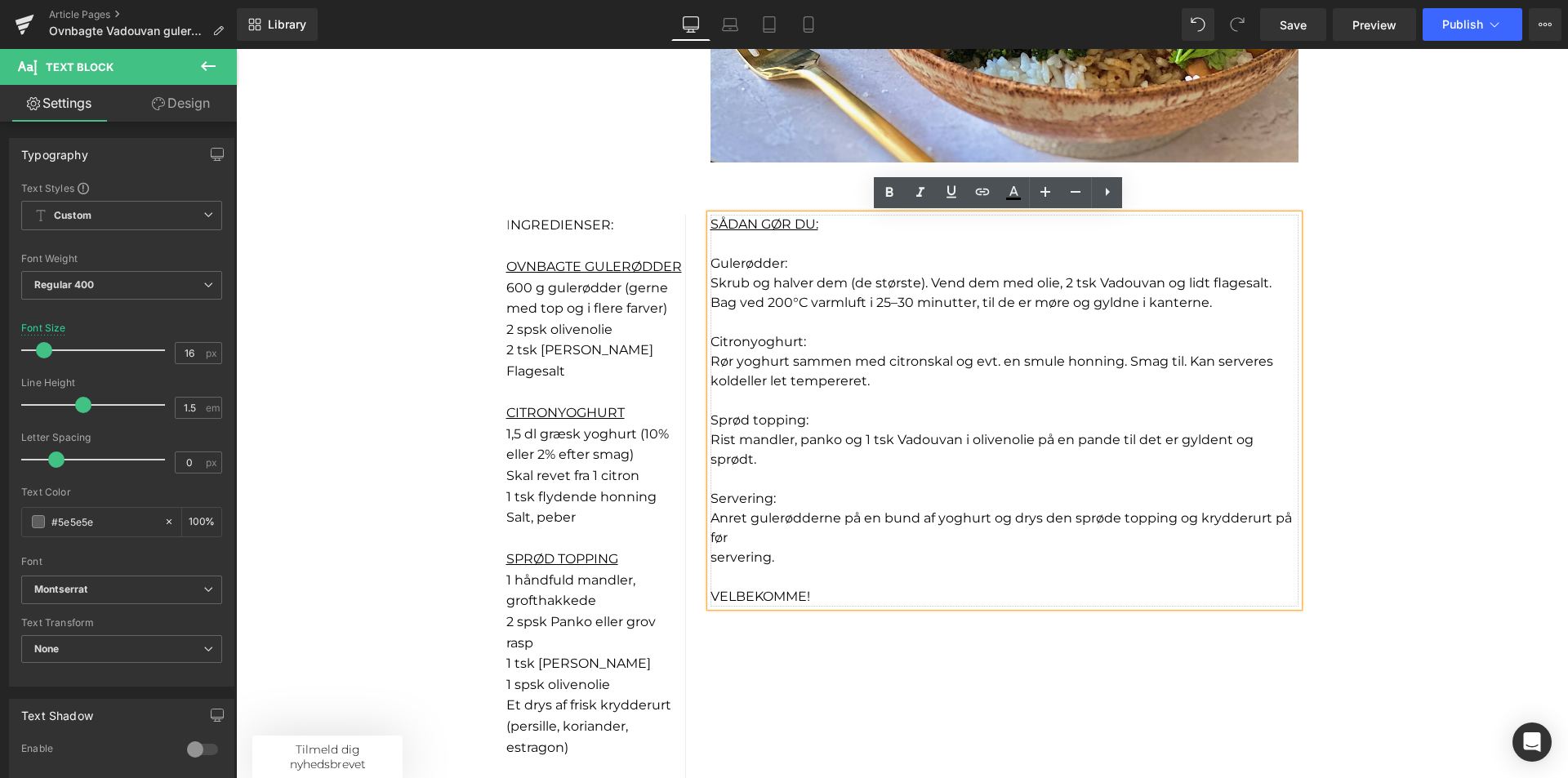
click at [710, 559] on span "servering." at bounding box center [742, 557] width 64 height 15
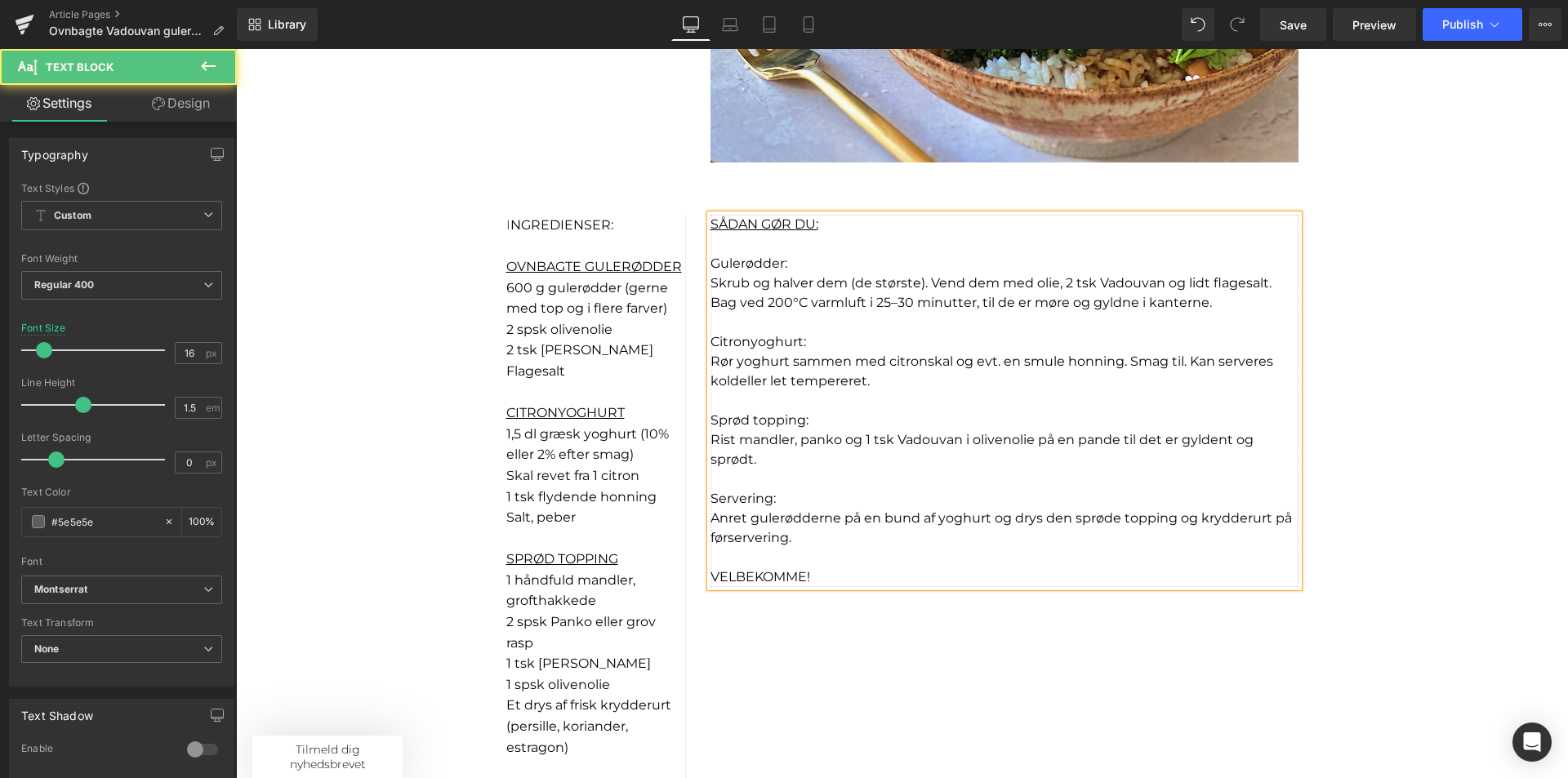
click at [710, 460] on span "Rist mandler, panko og 1 tsk Vadouvan i olivenolie på en pande til det er gylde…" at bounding box center [982, 449] width 543 height 35
click at [1182, 363] on span "Rør yoghurt sammen med citronskal og evt. en smule honning. Smag til. Kan serve…" at bounding box center [992, 371] width 562 height 35
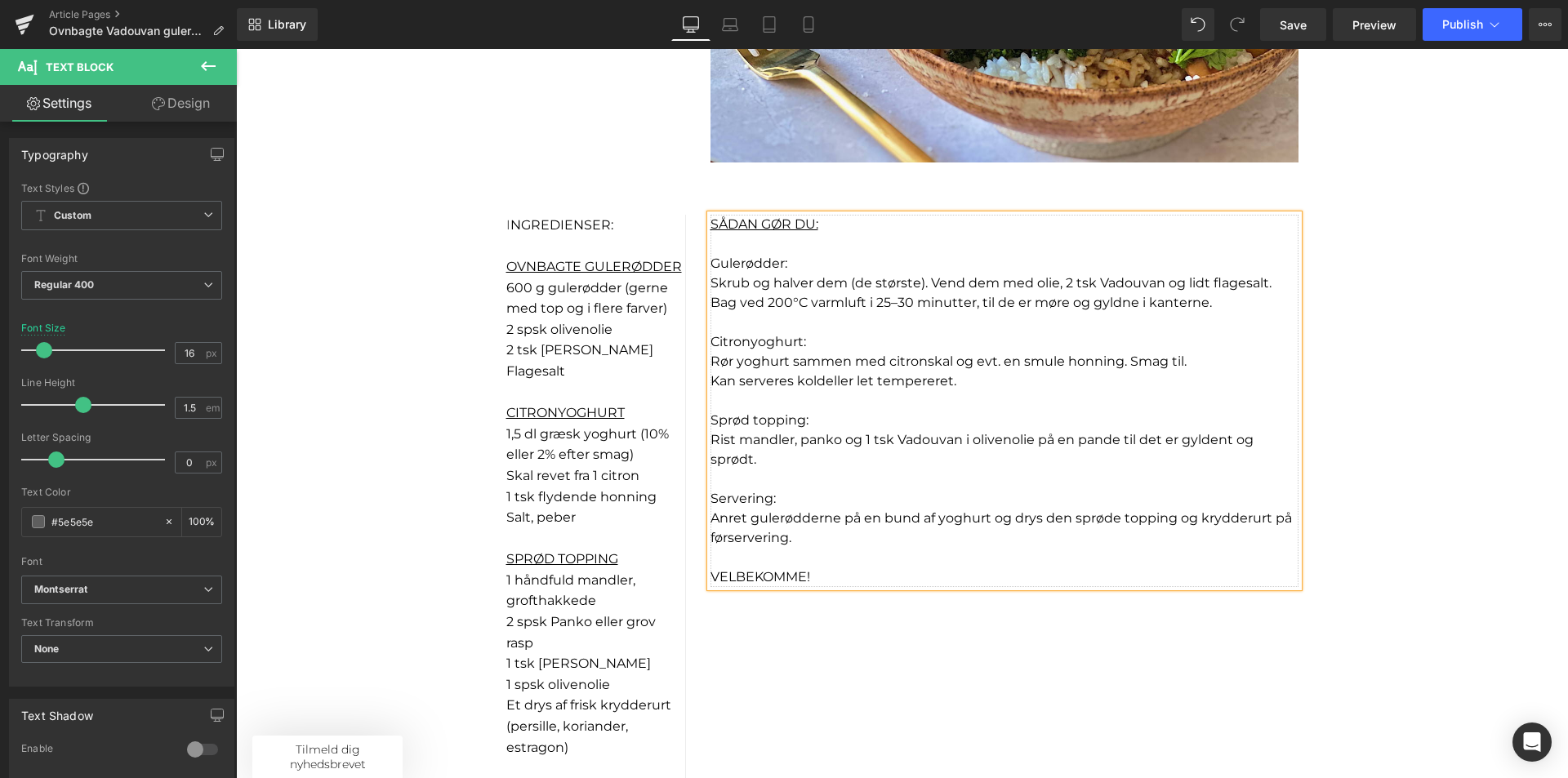
click at [1194, 356] on p "Rør yoghurt sammen med citronskal og evt. en smule honning. Smag til." at bounding box center [1004, 361] width 588 height 20
click at [1060, 386] on p "Kan serveres kold eller let tempereret." at bounding box center [1004, 381] width 588 height 20
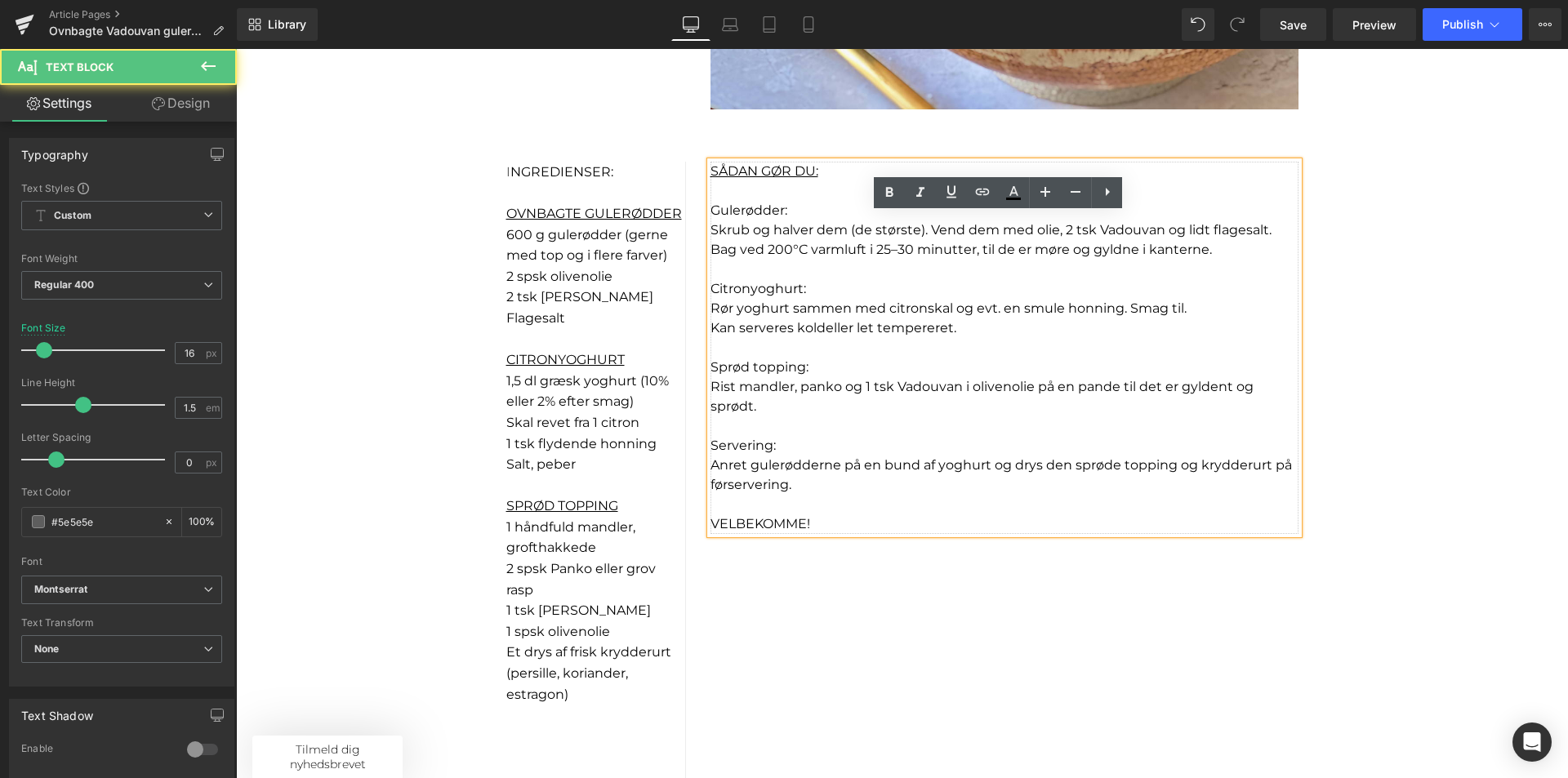
scroll to position [1061, 0]
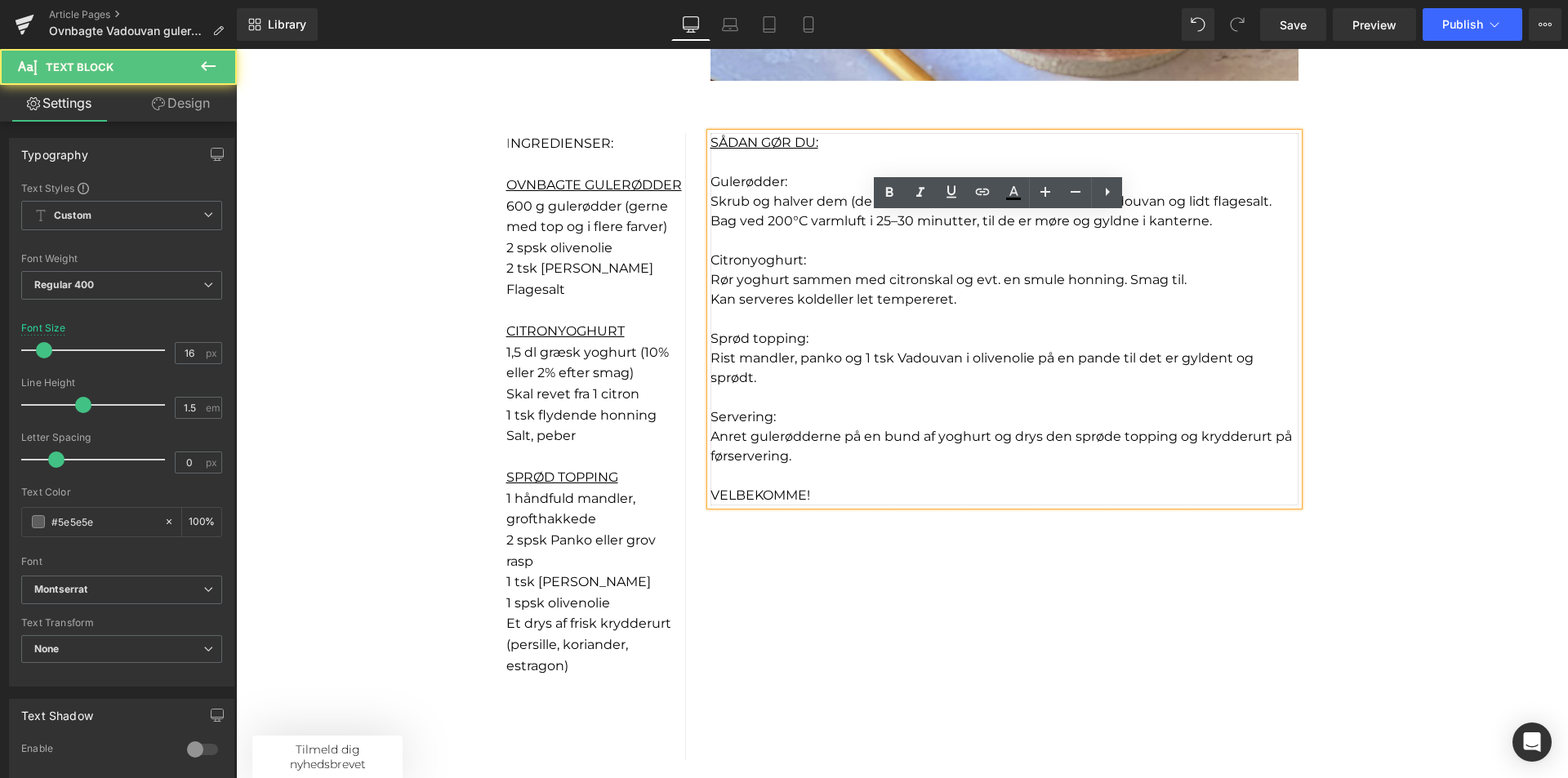
click at [809, 380] on p "Rist mandler, panko og 1 tsk Vadouvan i olivenolie på en pande til det er gylde…" at bounding box center [1004, 369] width 588 height 40
click at [809, 454] on p "Anret gulerødderne på en bund af yoghurt og drys den sprøde topping og krydderu…" at bounding box center [1004, 447] width 588 height 40
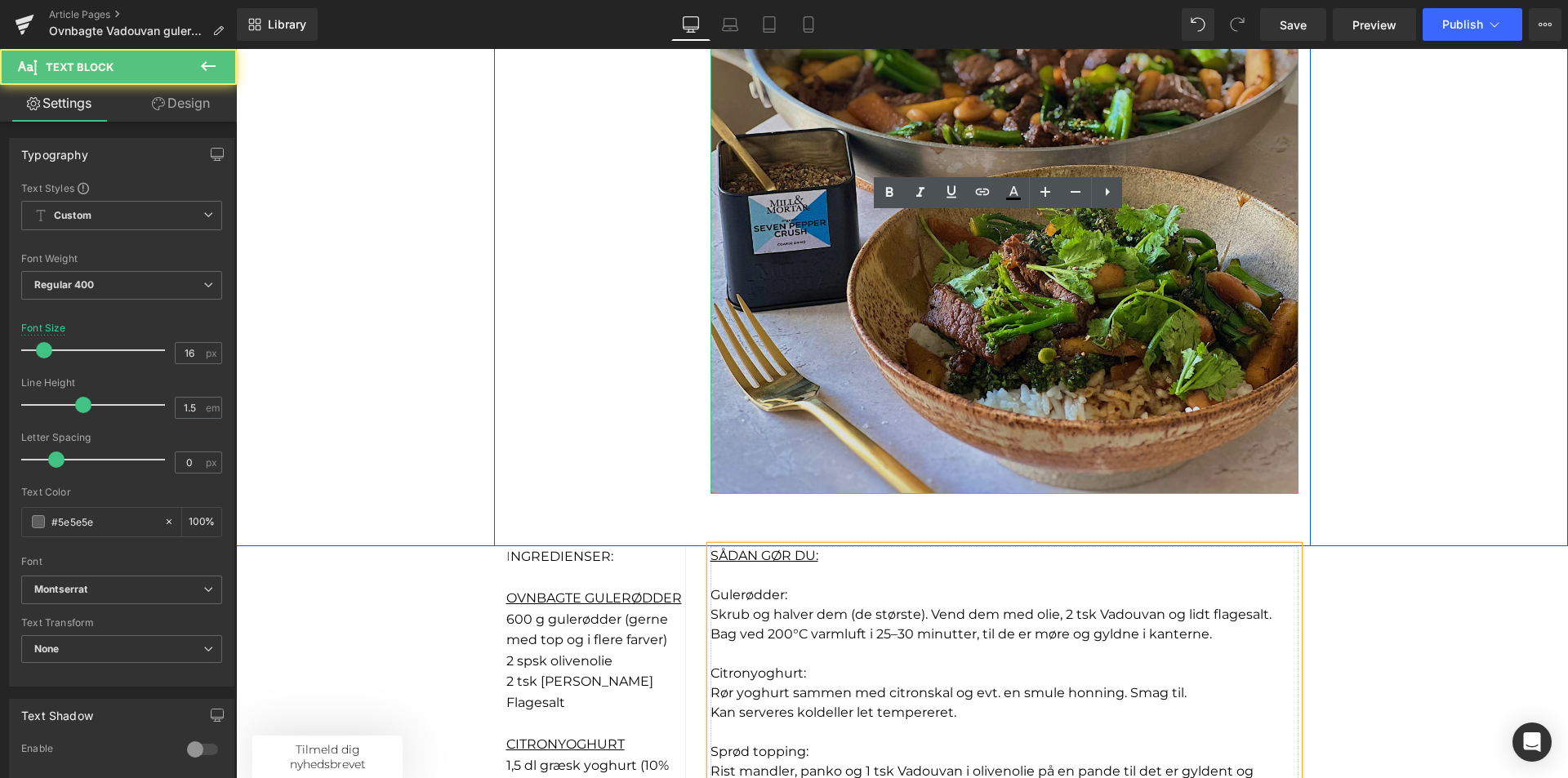
scroll to position [326, 0]
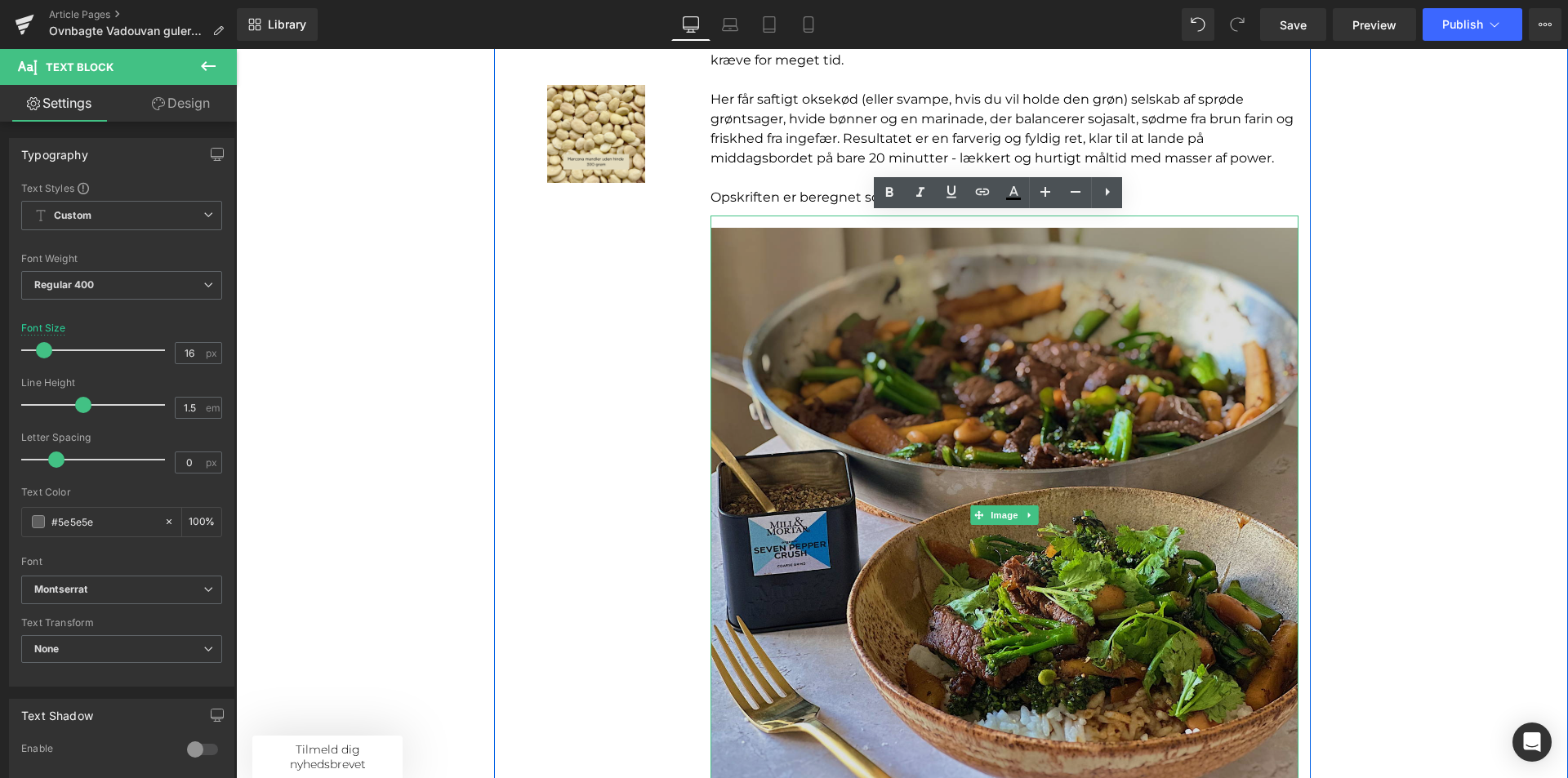
click at [989, 377] on img at bounding box center [1004, 516] width 588 height 600
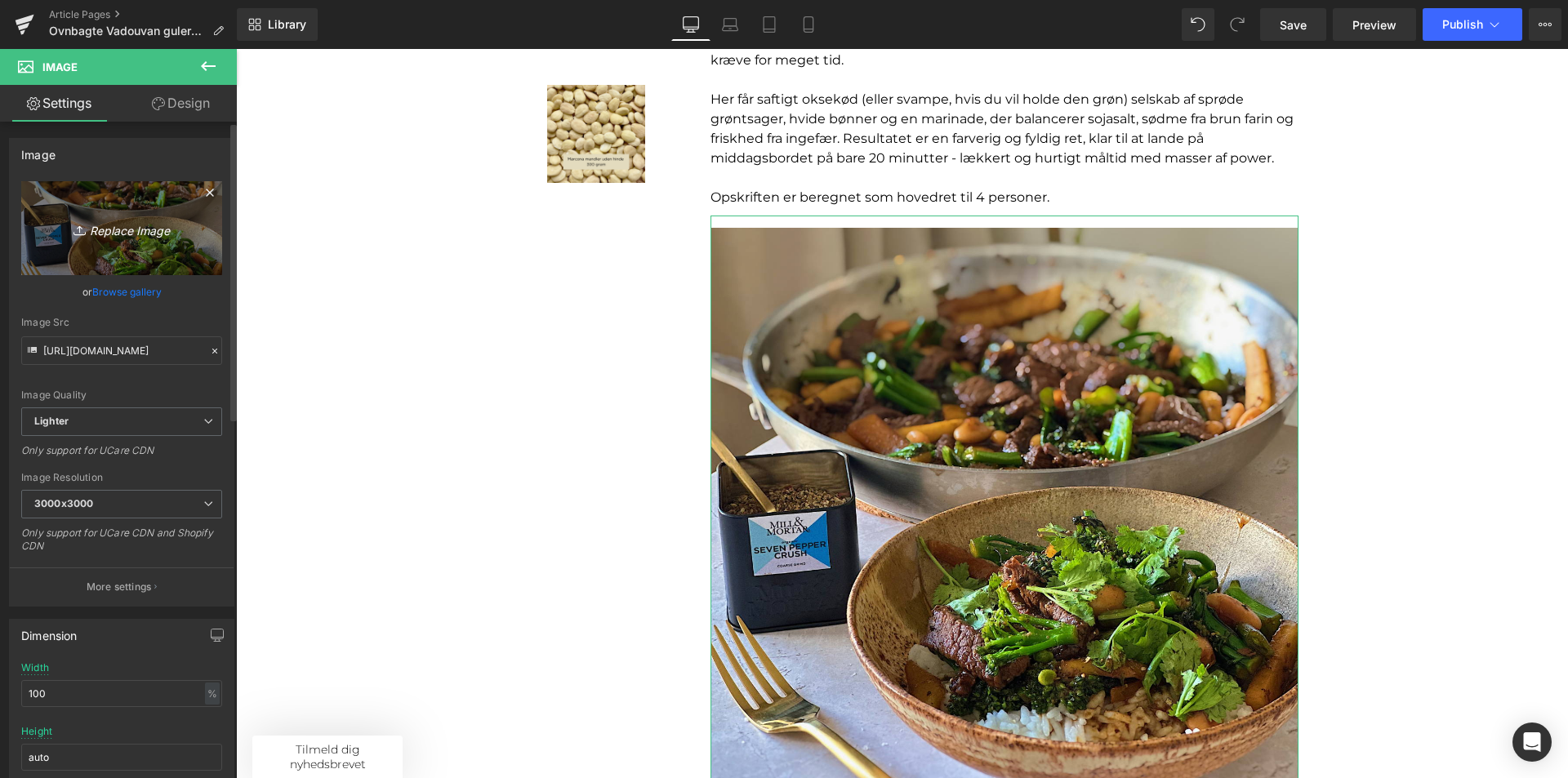
click at [119, 231] on icon "Replace Image" at bounding box center [122, 228] width 131 height 21
type input "C:\fakepath\Billeder til opskriftsunivers (30).png"
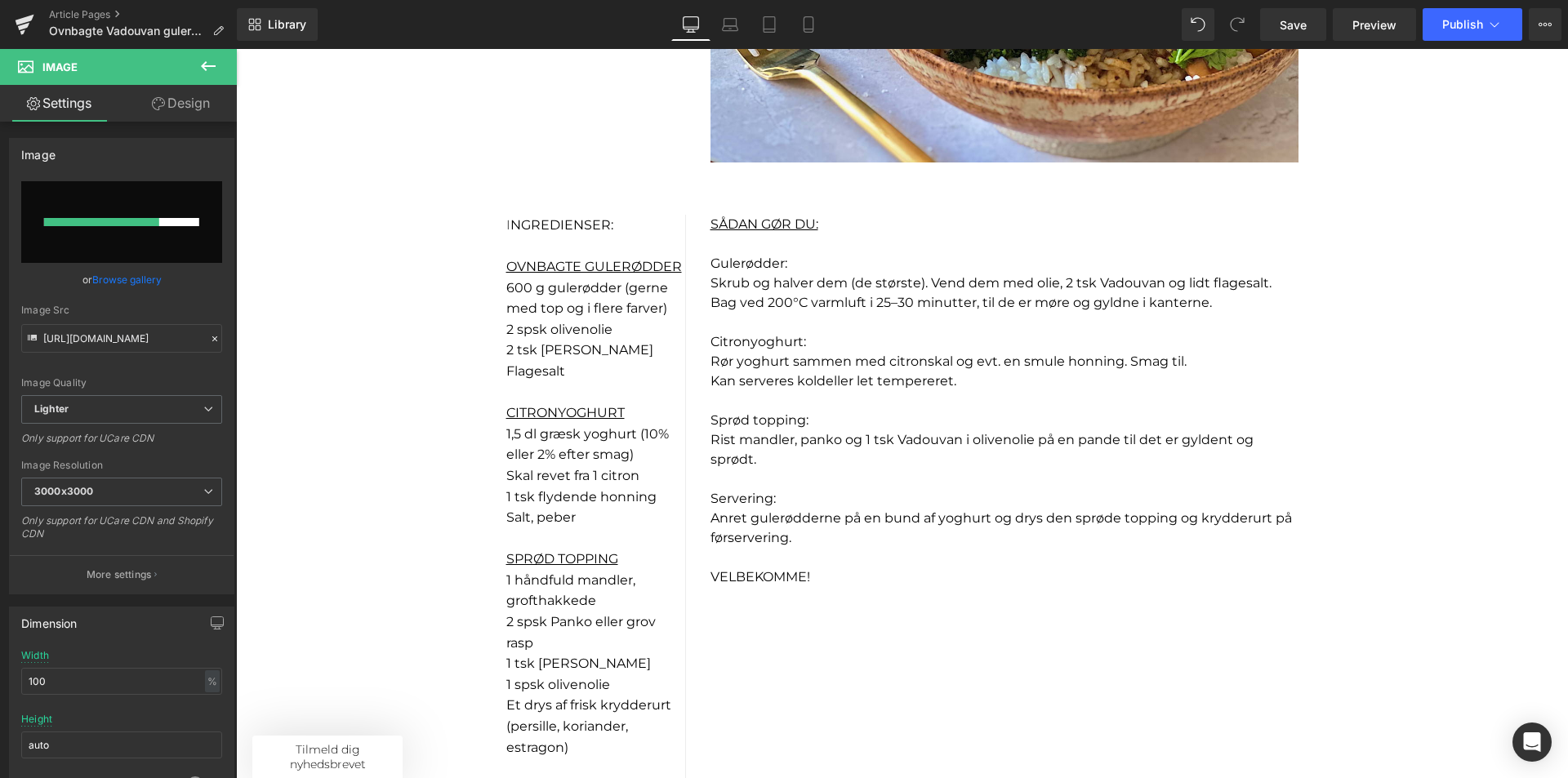
scroll to position [1551, 0]
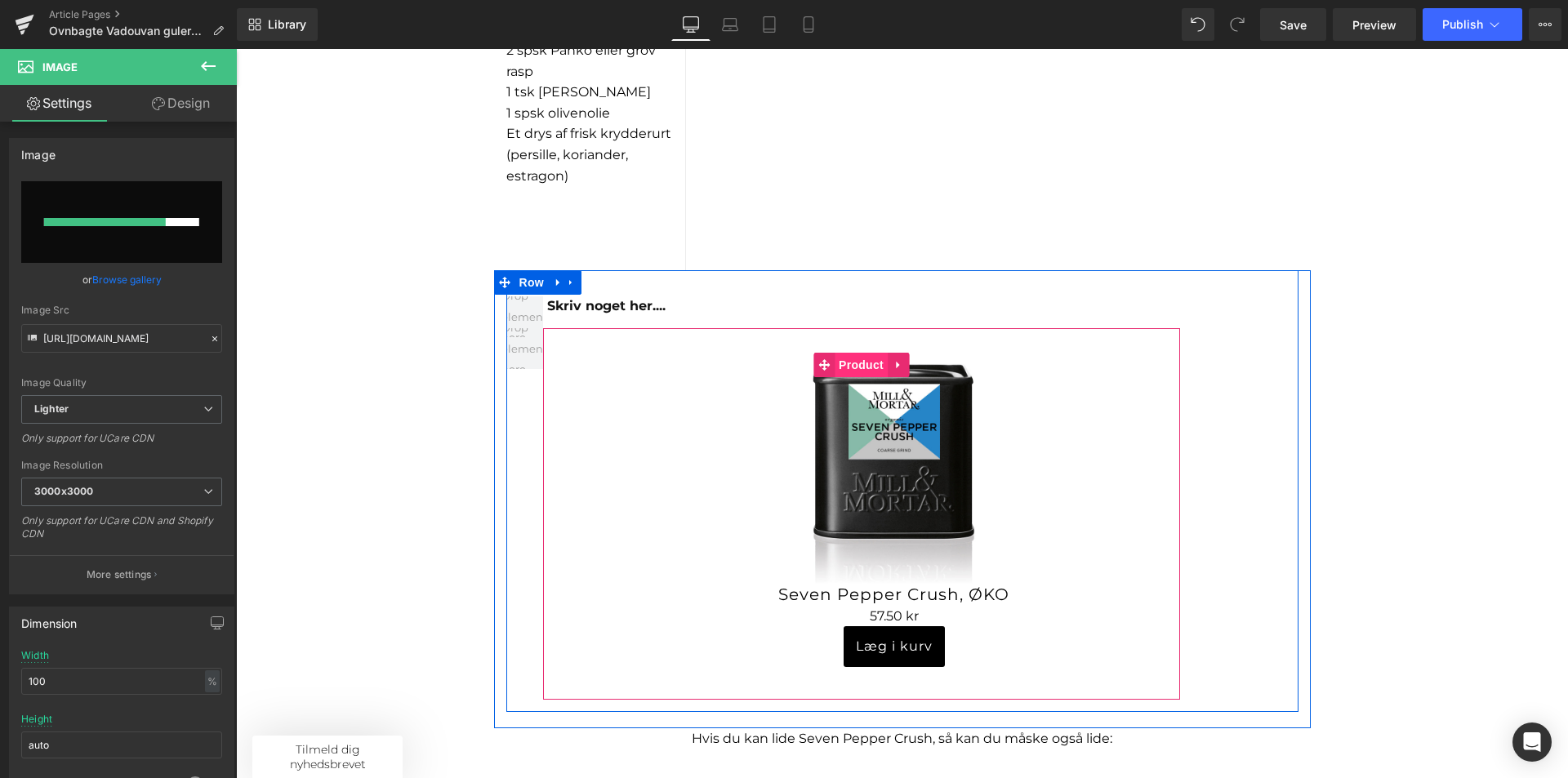
click at [855, 368] on span "Product" at bounding box center [861, 365] width 53 height 25
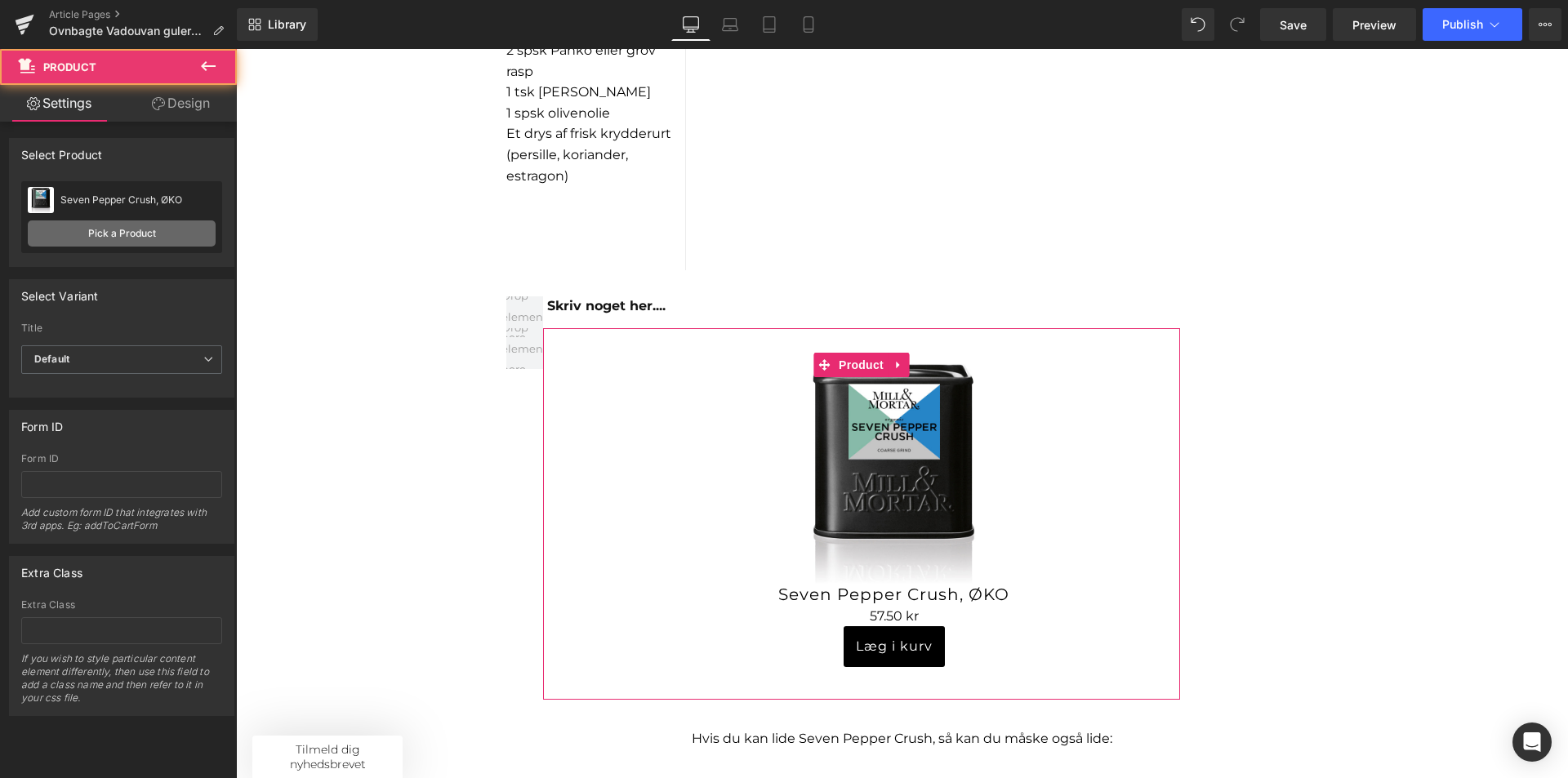
click at [108, 240] on link "Pick a Product" at bounding box center [121, 234] width 188 height 26
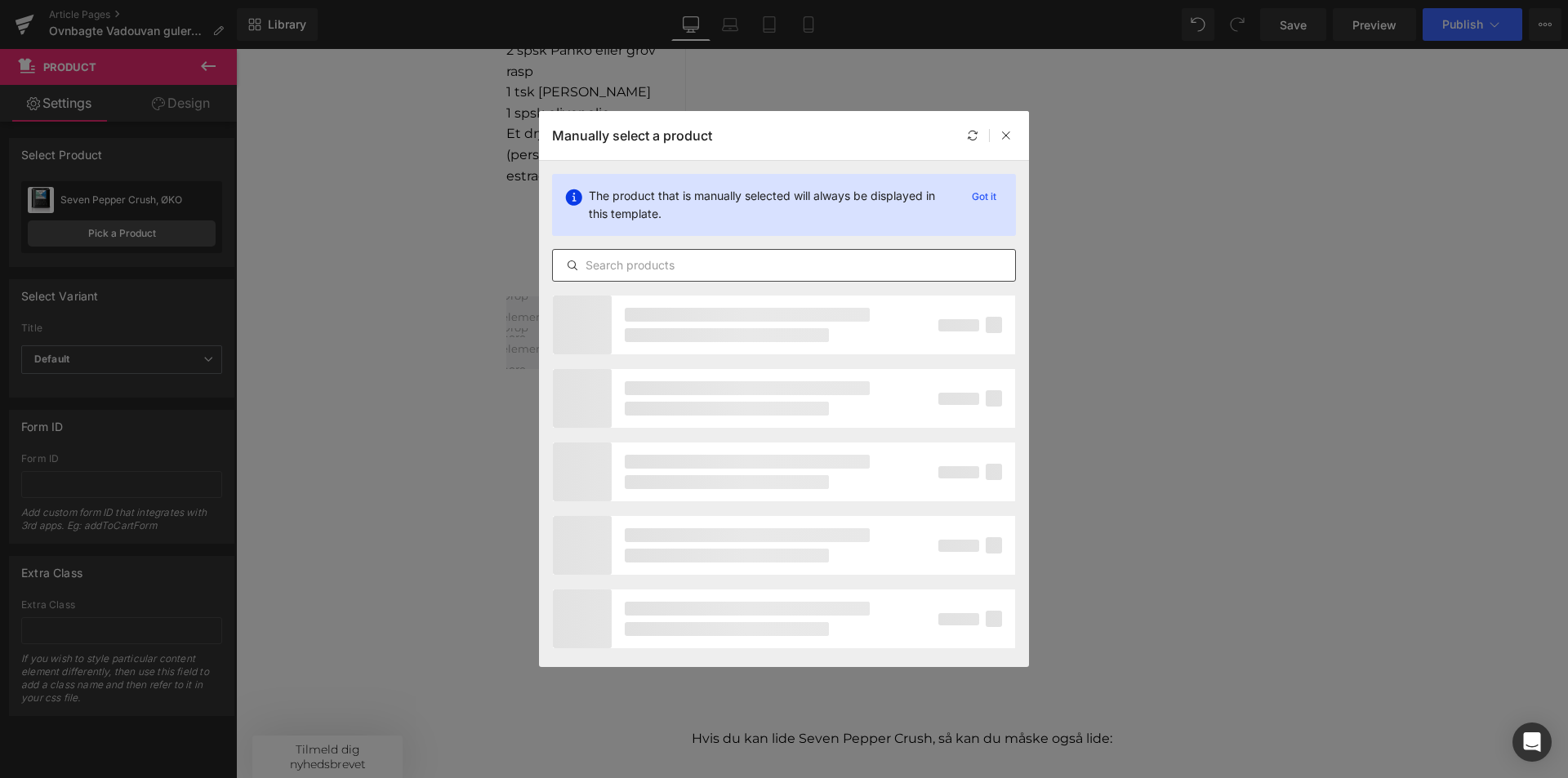
click at [705, 267] on input "text" at bounding box center [784, 265] width 462 height 20
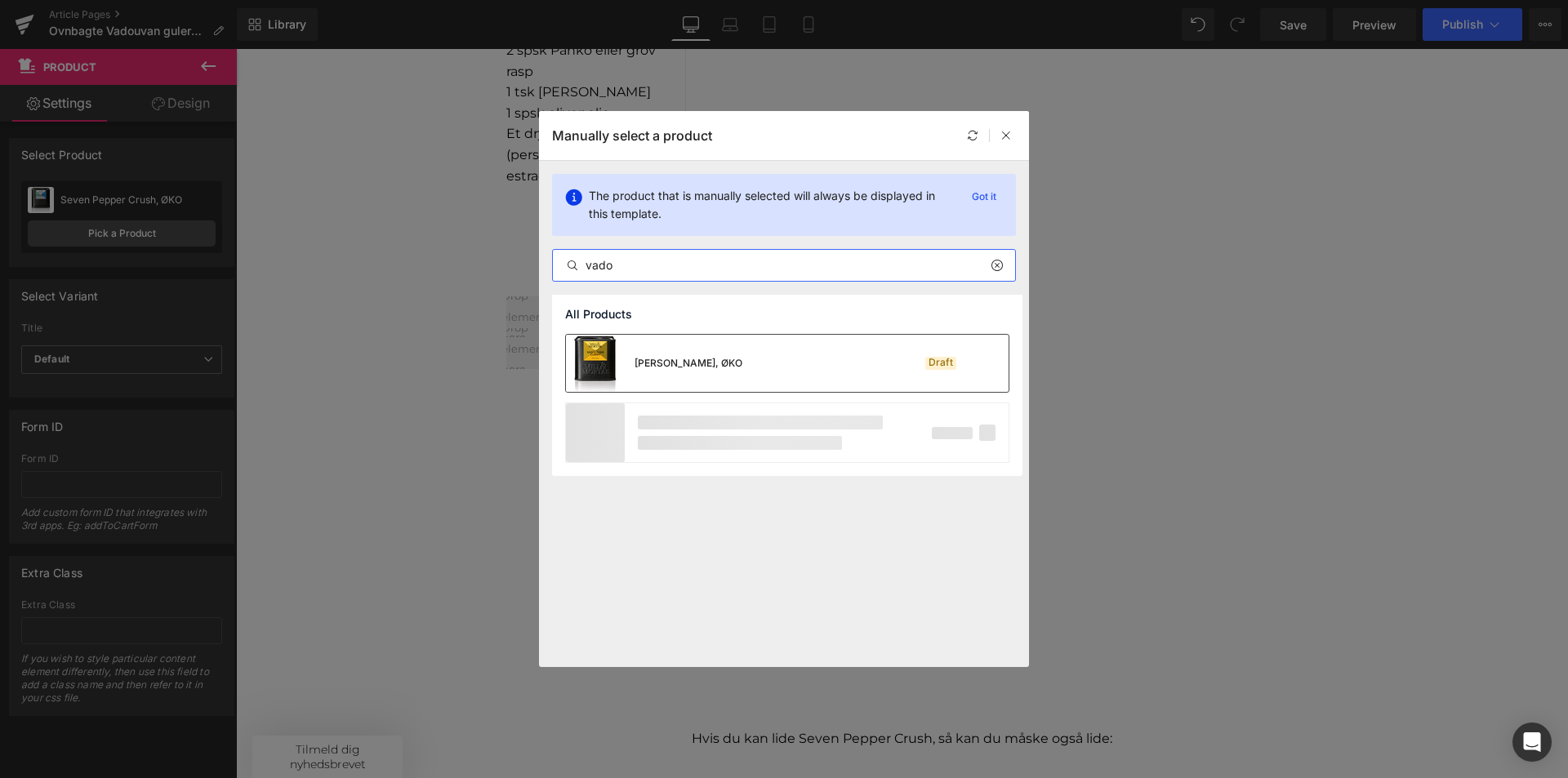
type input "vado"
click at [684, 345] on div "[PERSON_NAME], ØKO" at bounding box center [654, 363] width 176 height 58
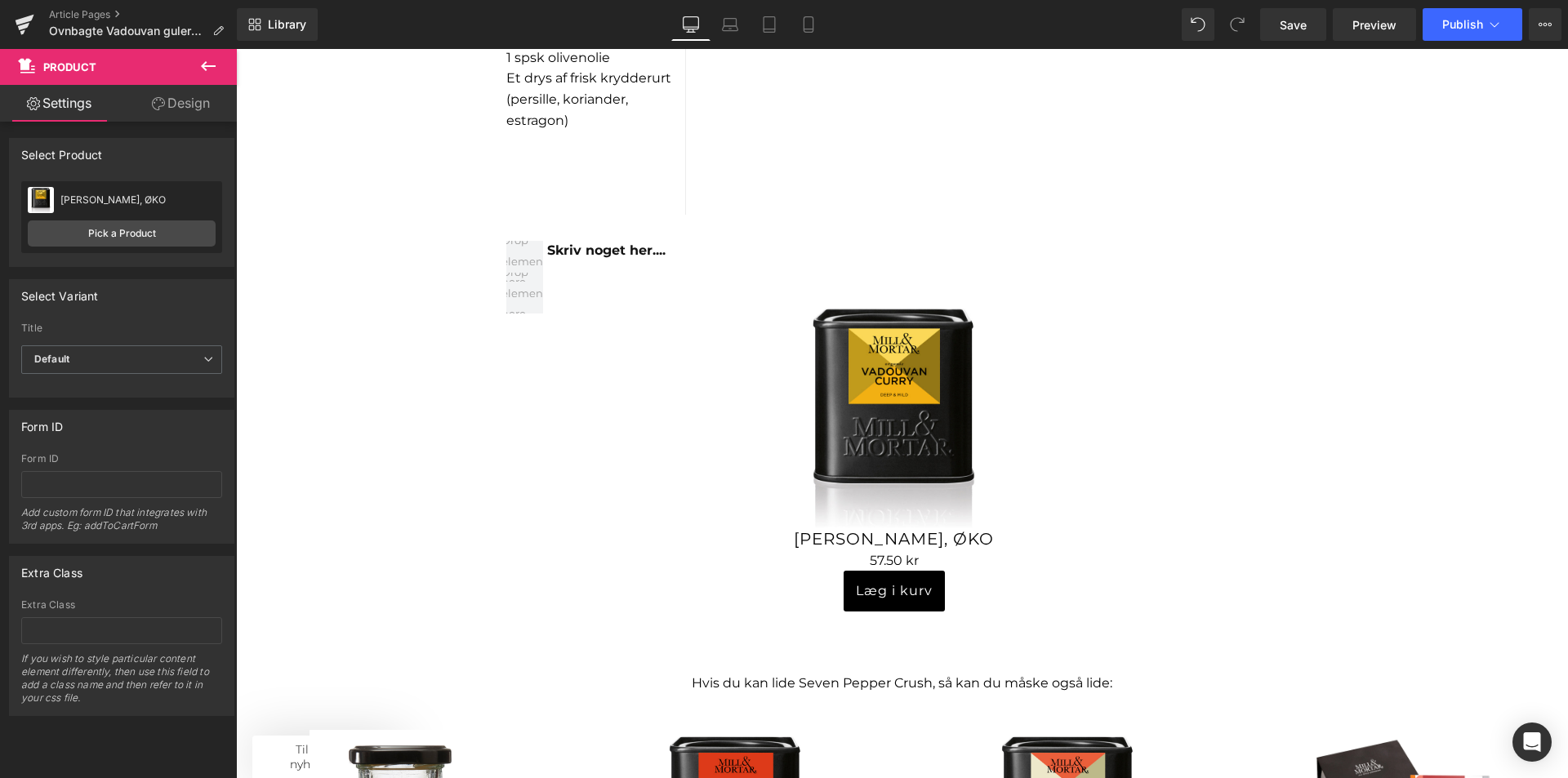
scroll to position [1632, 0]
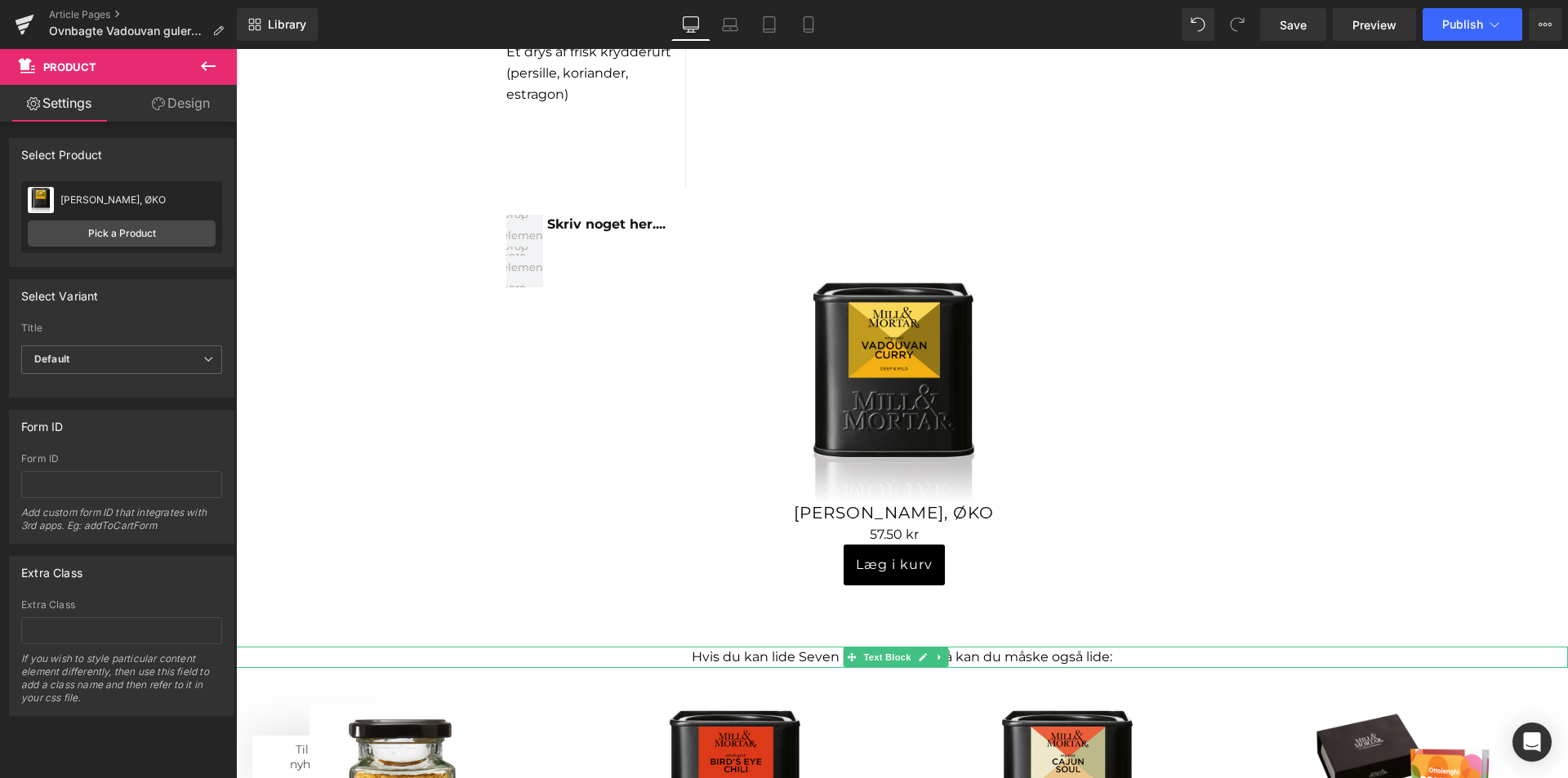
click at [842, 655] on p "Hvis du kan lide Seven Pepper Crush, så kan du måske også lide:" at bounding box center [902, 657] width 1332 height 22
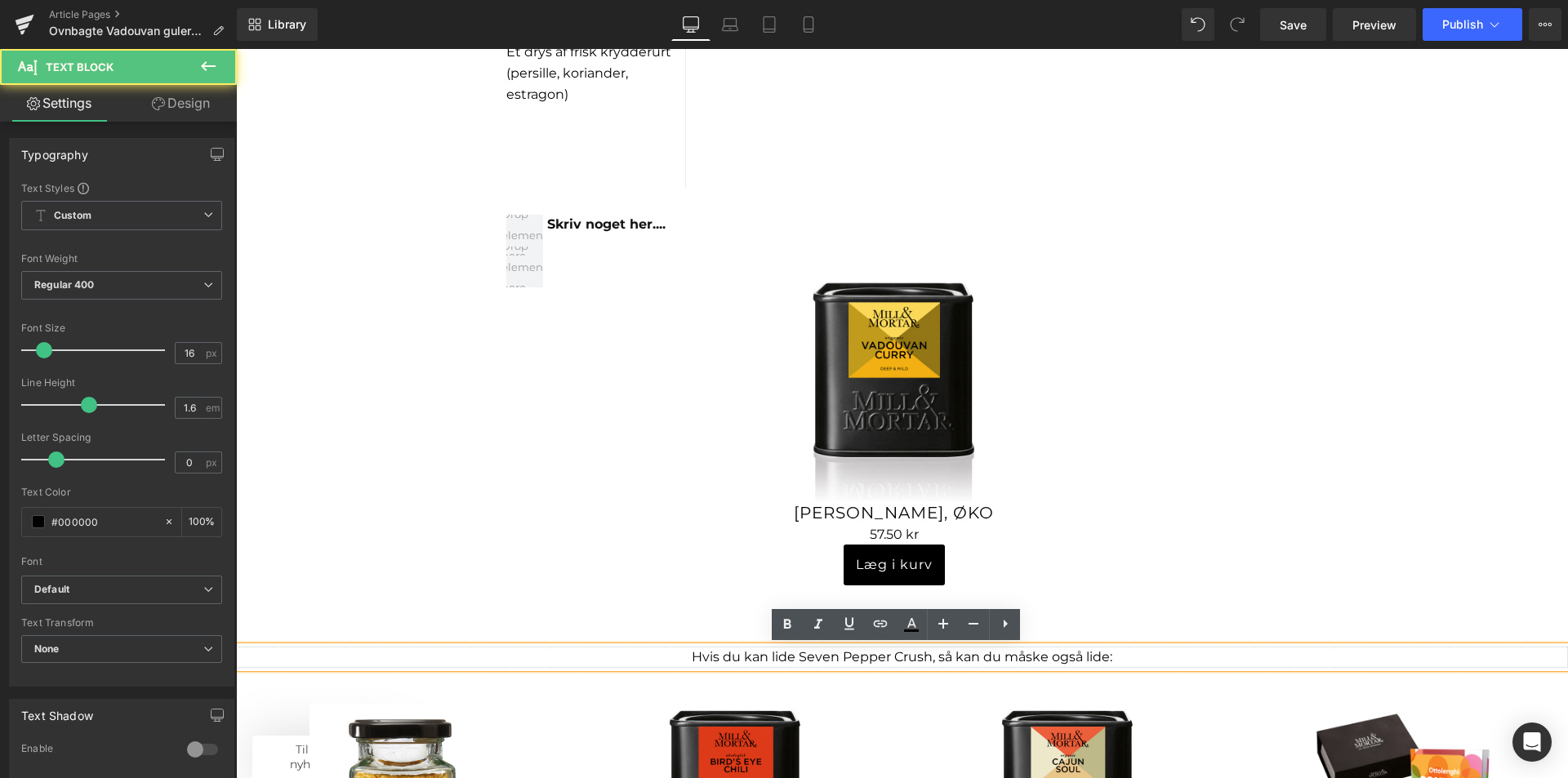
click at [926, 654] on p "Hvis du kan lide Seven Pepper Crush, så kan du måske også lide:" at bounding box center [902, 657] width 1332 height 22
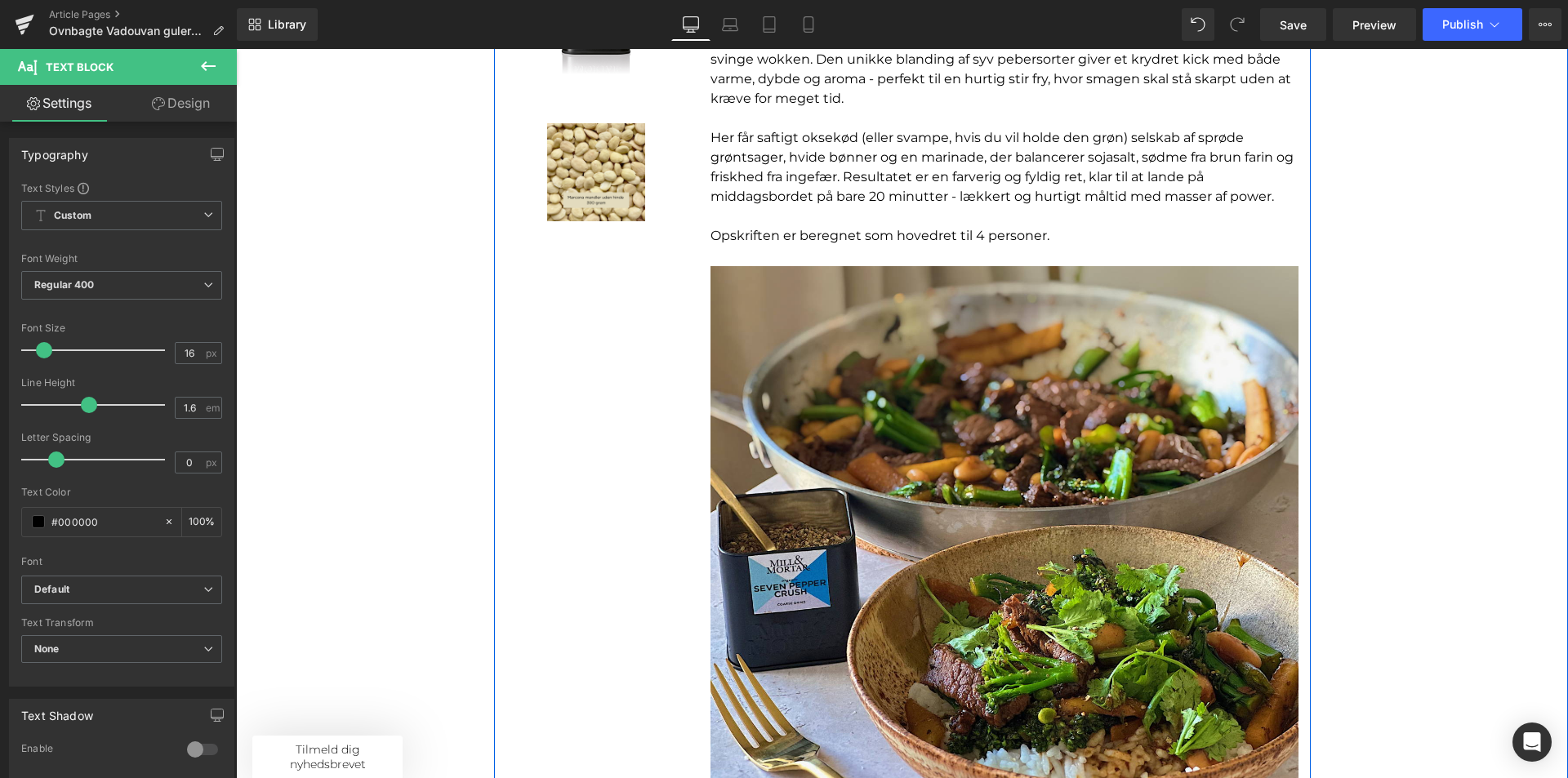
scroll to position [82, 0]
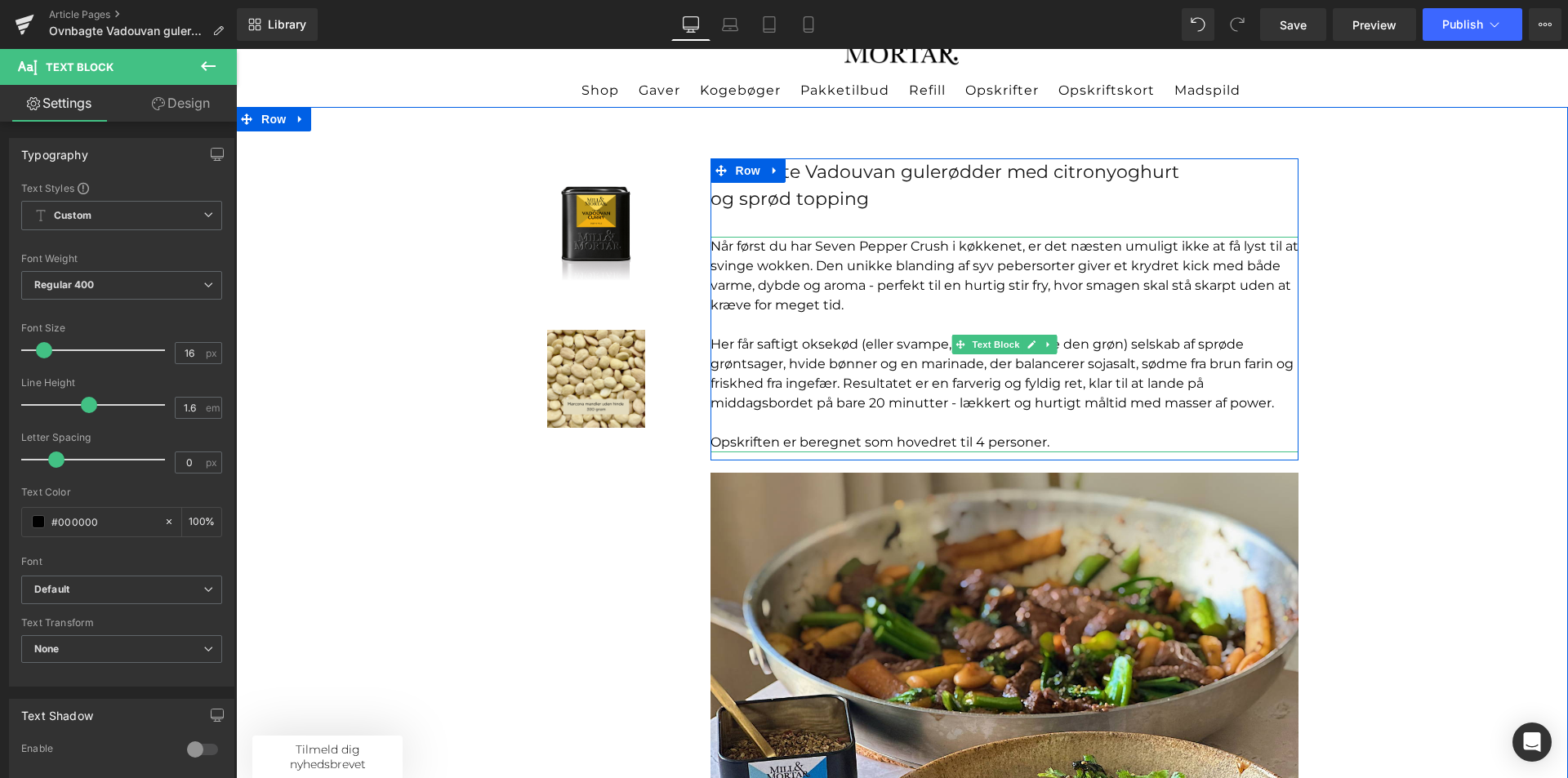
click at [785, 278] on p "Når først du har Seven Pepper Crush i køkkenet, er det næsten umuligt ikke at f…" at bounding box center [1004, 275] width 588 height 78
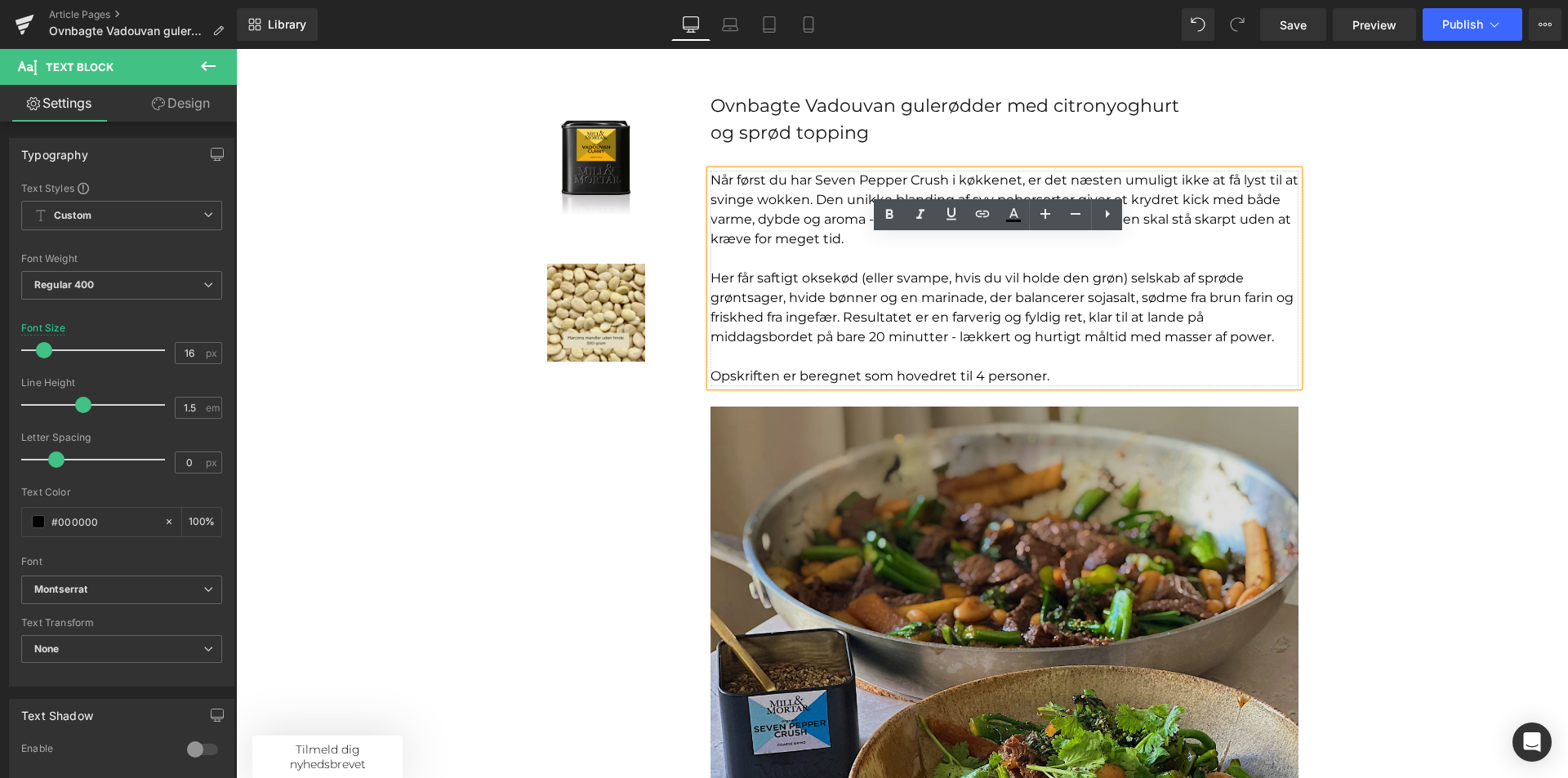
scroll to position [408, 0]
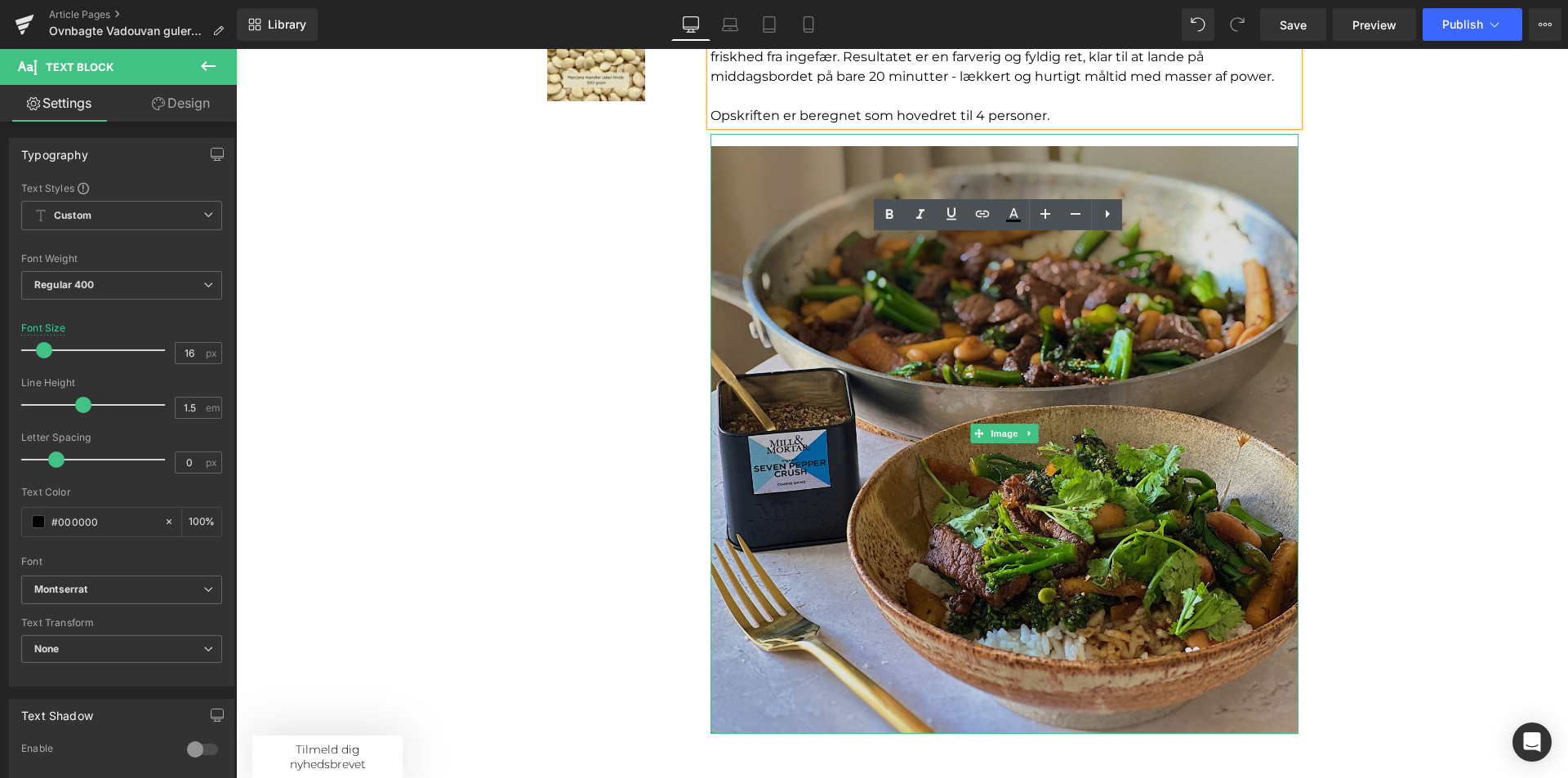
click at [831, 470] on img at bounding box center [1004, 434] width 588 height 600
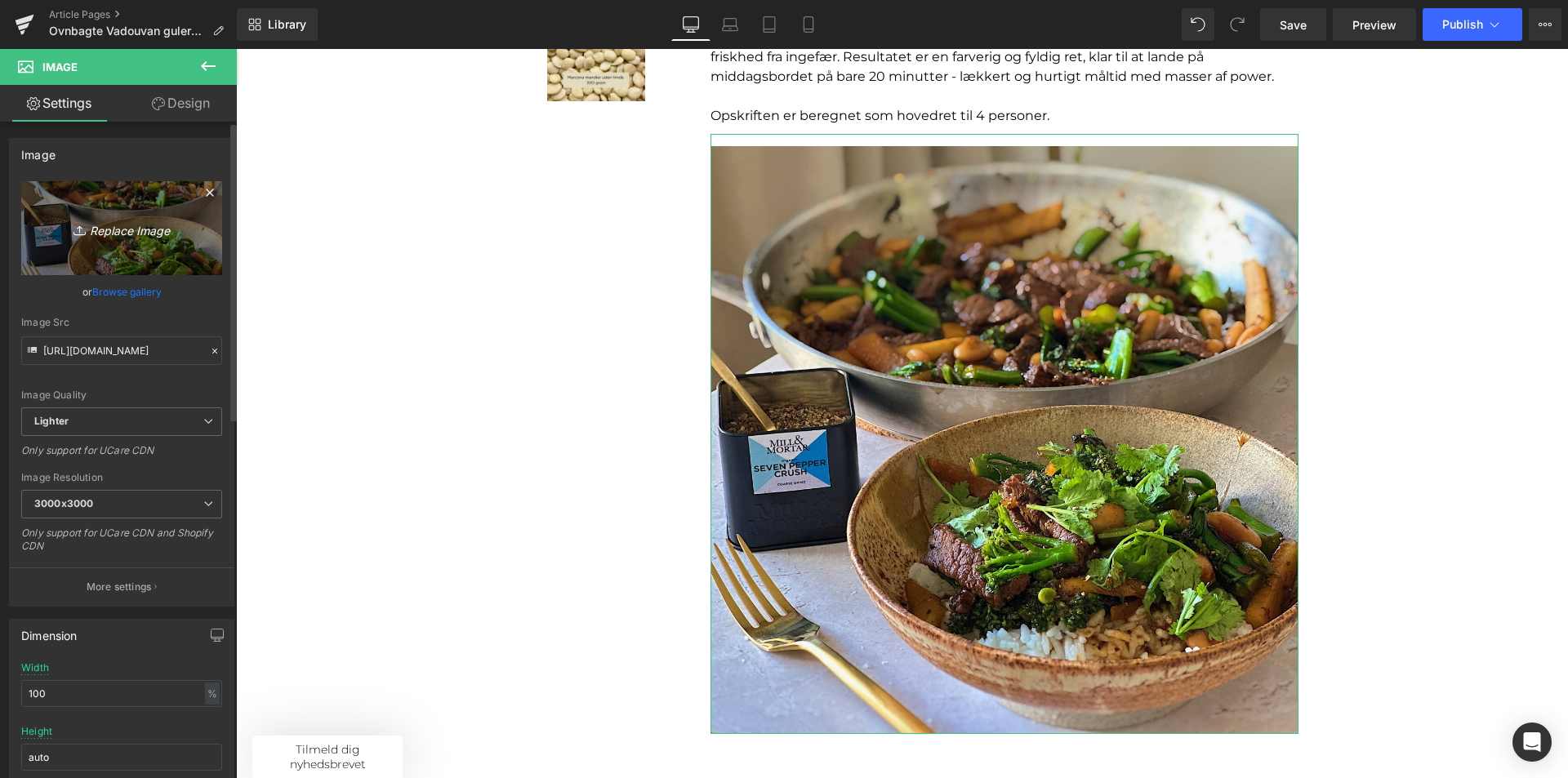
click at [136, 228] on icon "Replace Image" at bounding box center [122, 228] width 131 height 21
type input "C:\fakepath\Billeder til opskriftsunivers (30).png"
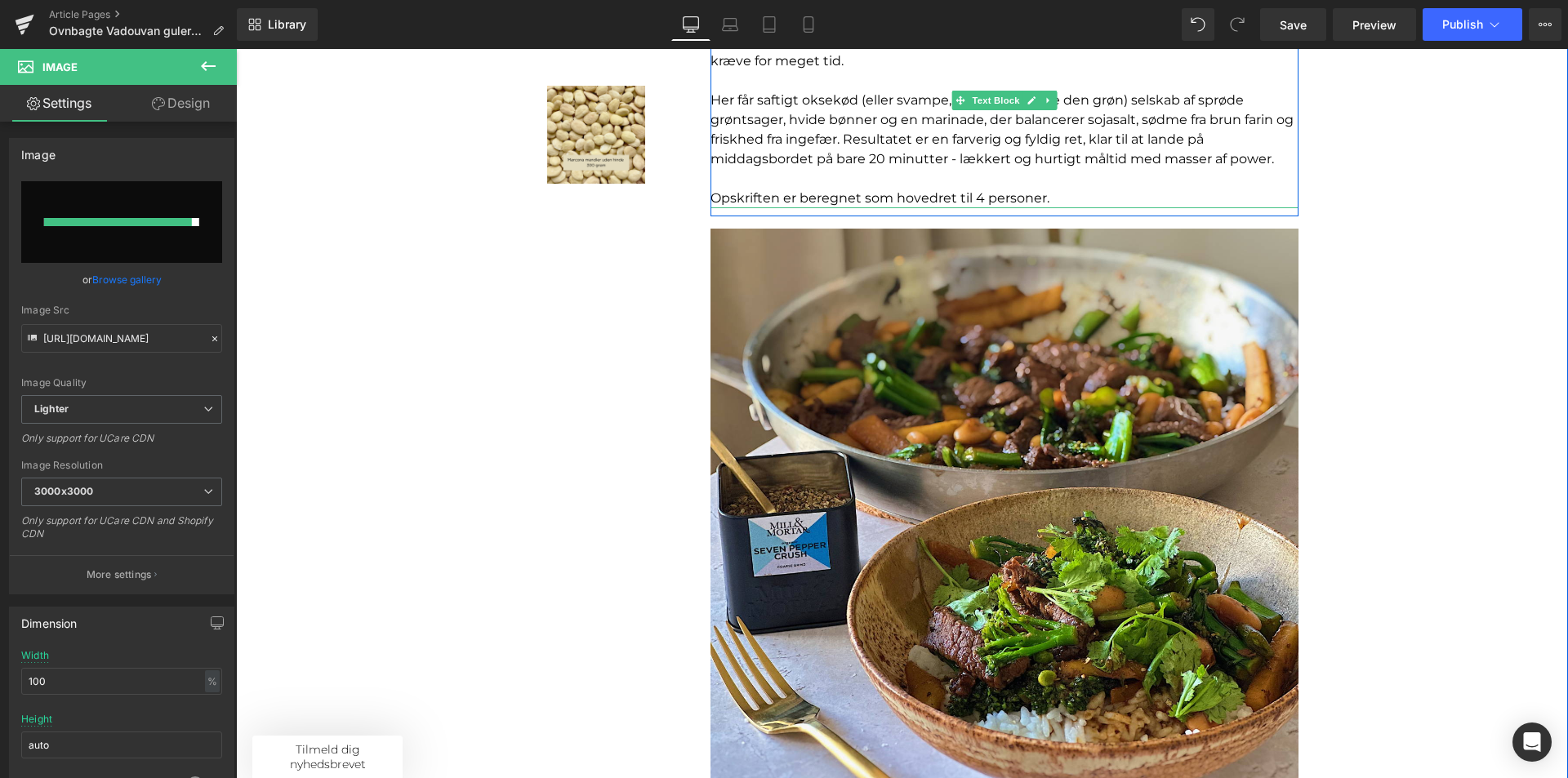
scroll to position [326, 0]
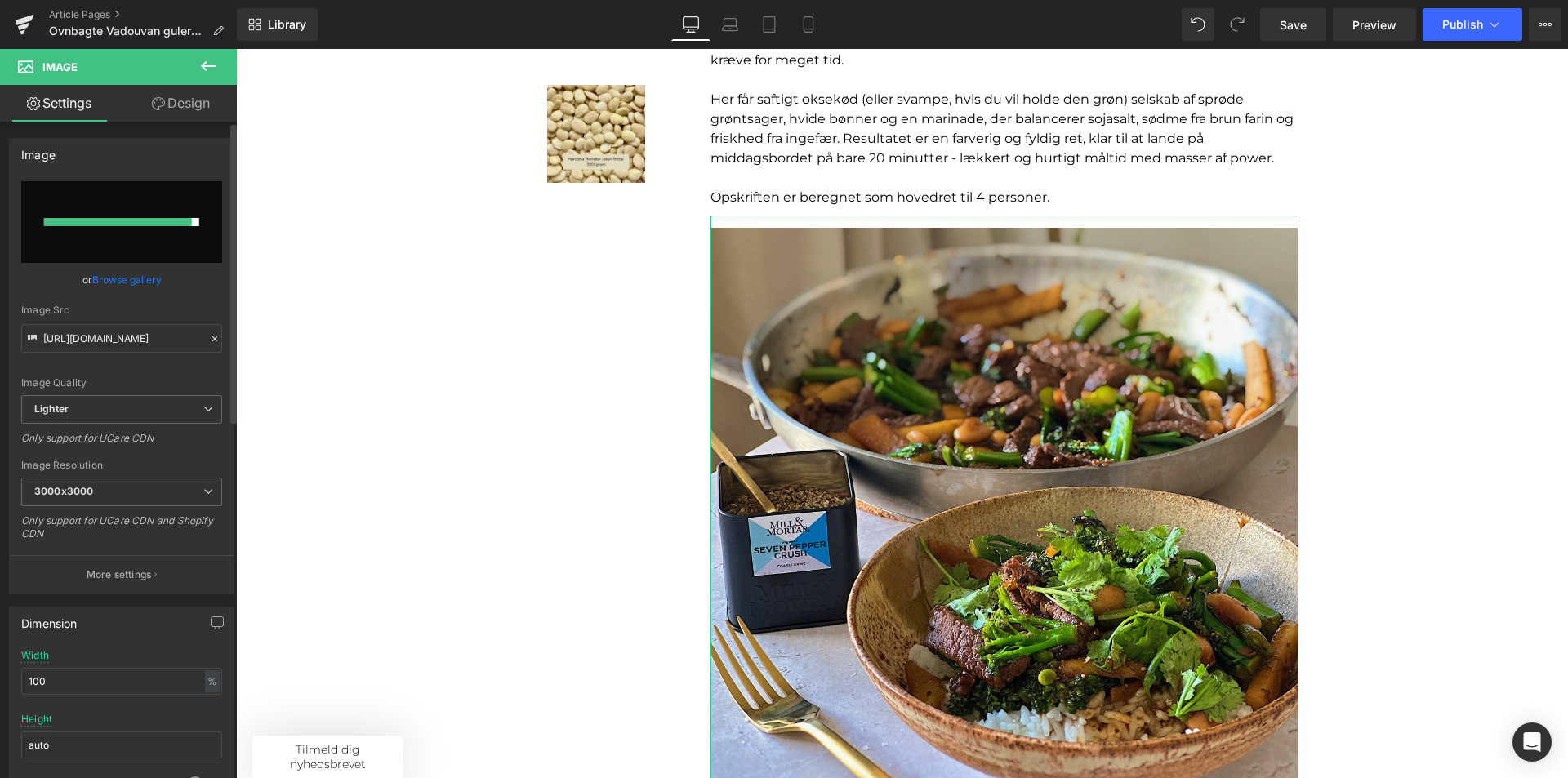
click at [125, 274] on link "Browse gallery" at bounding box center [127, 279] width 70 height 28
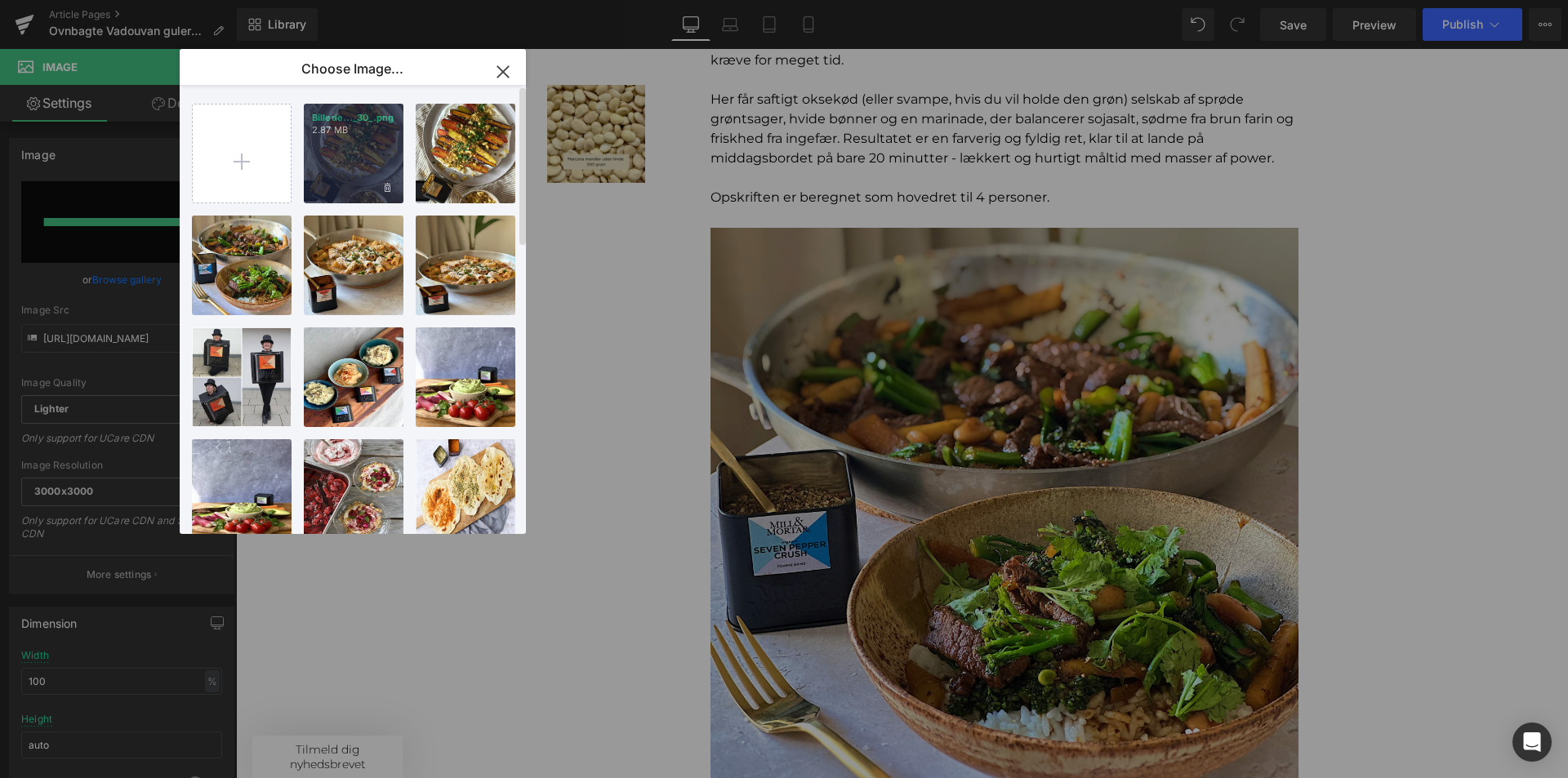
click at [374, 149] on div "Billede..._30_.png 2.87 MB" at bounding box center [354, 154] width 100 height 100
type input "[URL][DOMAIN_NAME]"
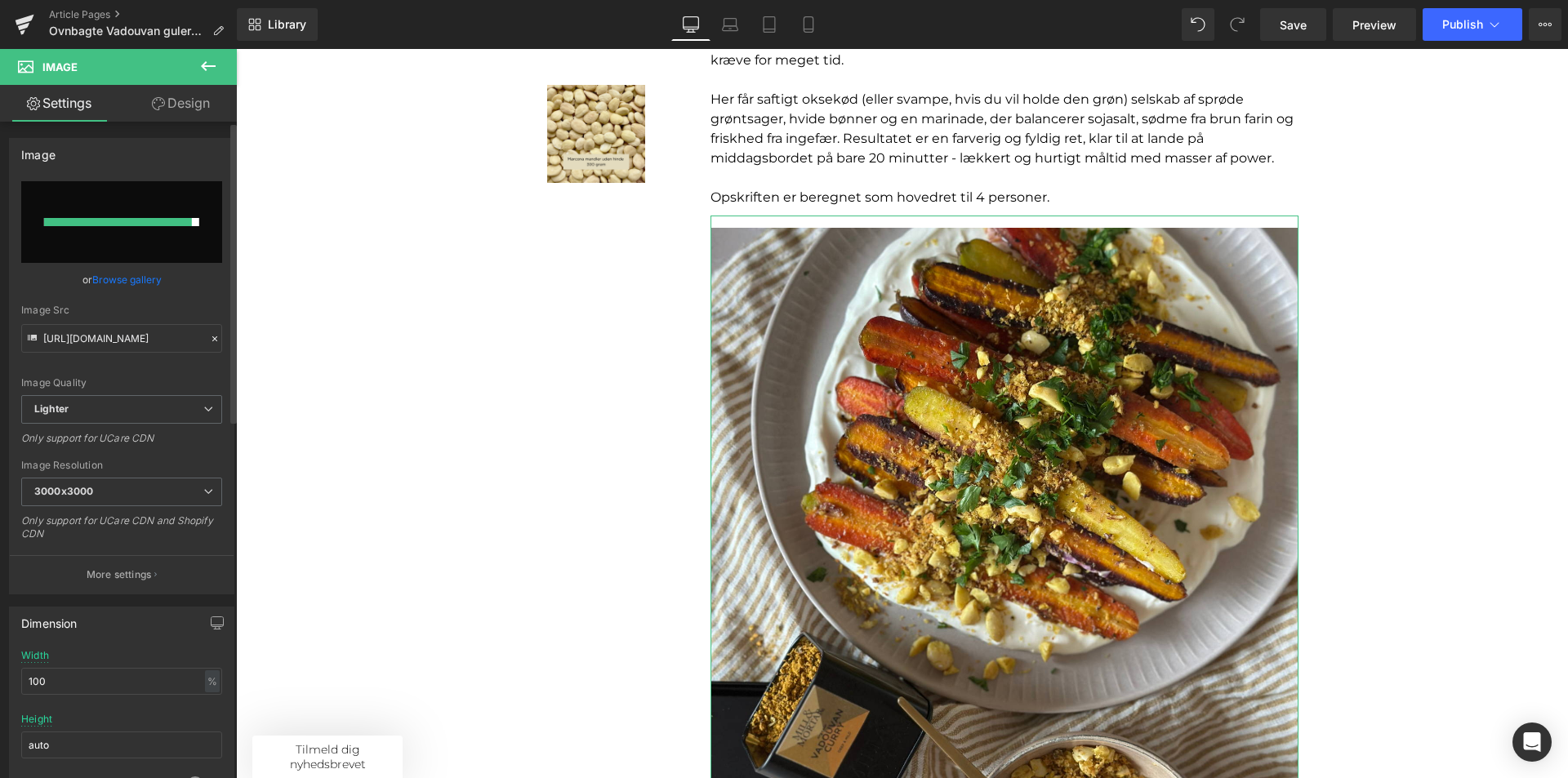
click at [104, 276] on link "Browse gallery" at bounding box center [127, 279] width 70 height 28
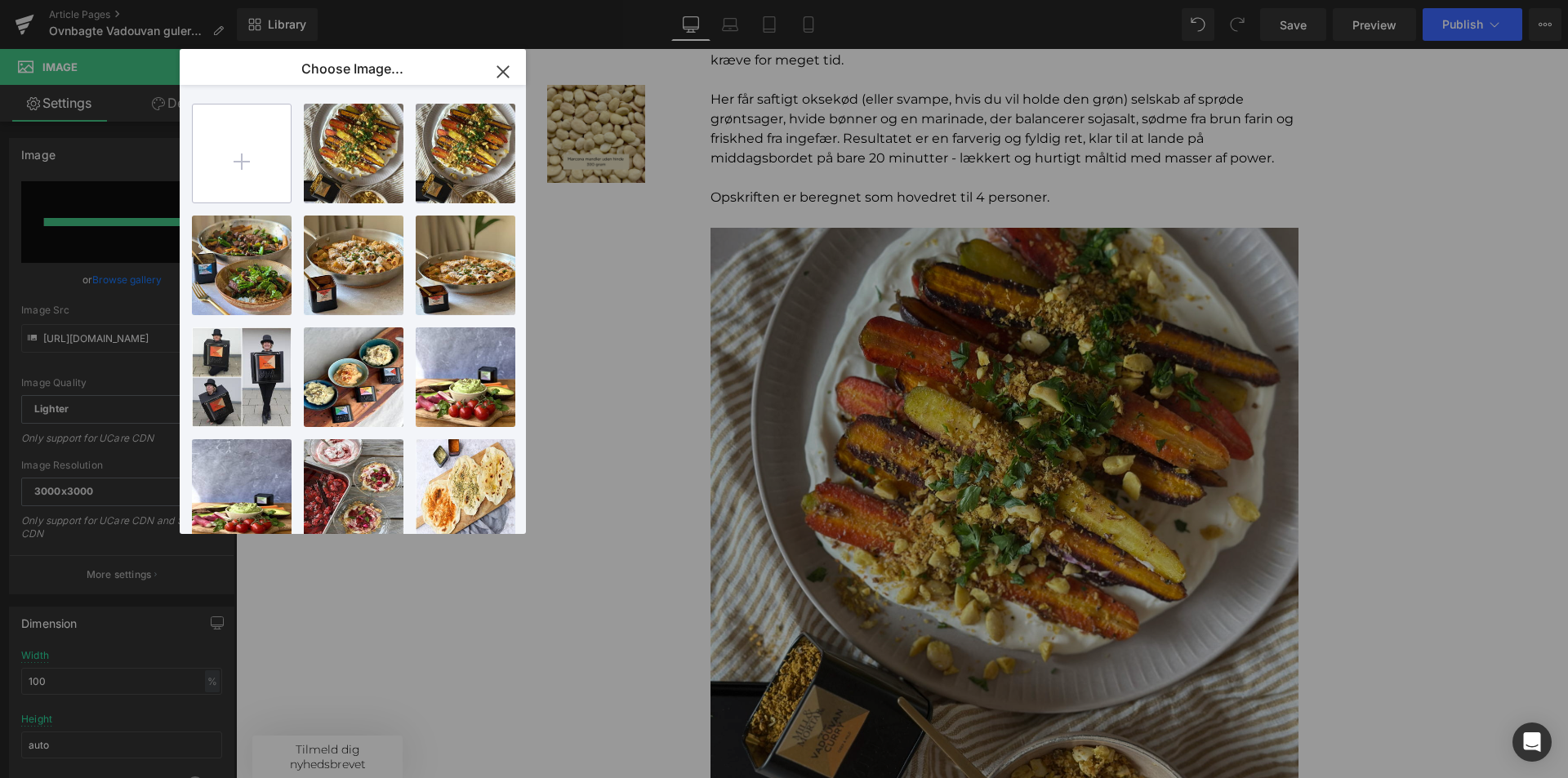
click at [287, 167] on input "file" at bounding box center [242, 154] width 98 height 98
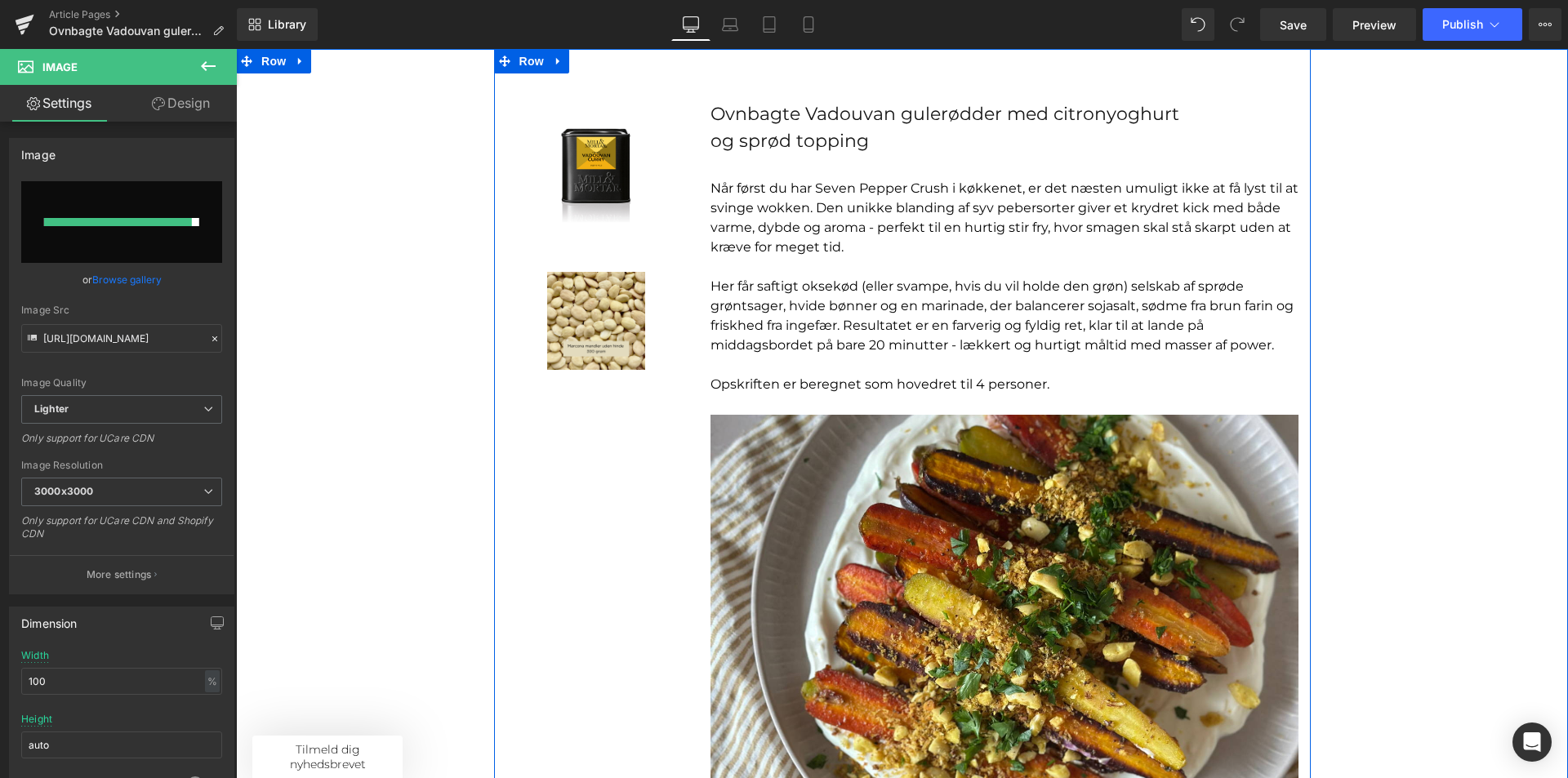
scroll to position [0, 0]
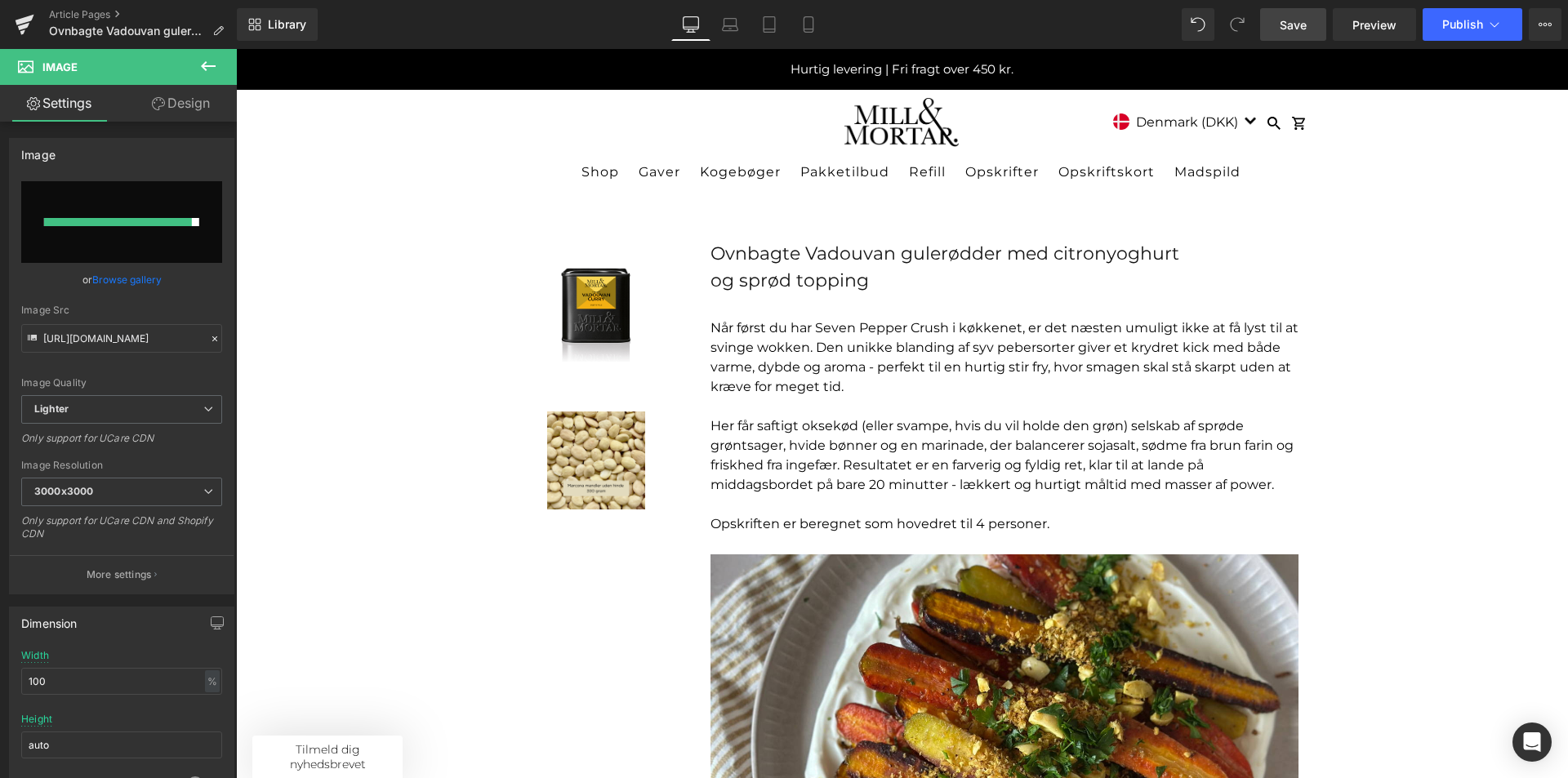
click at [1306, 31] on span "Save" at bounding box center [1293, 25] width 27 height 17
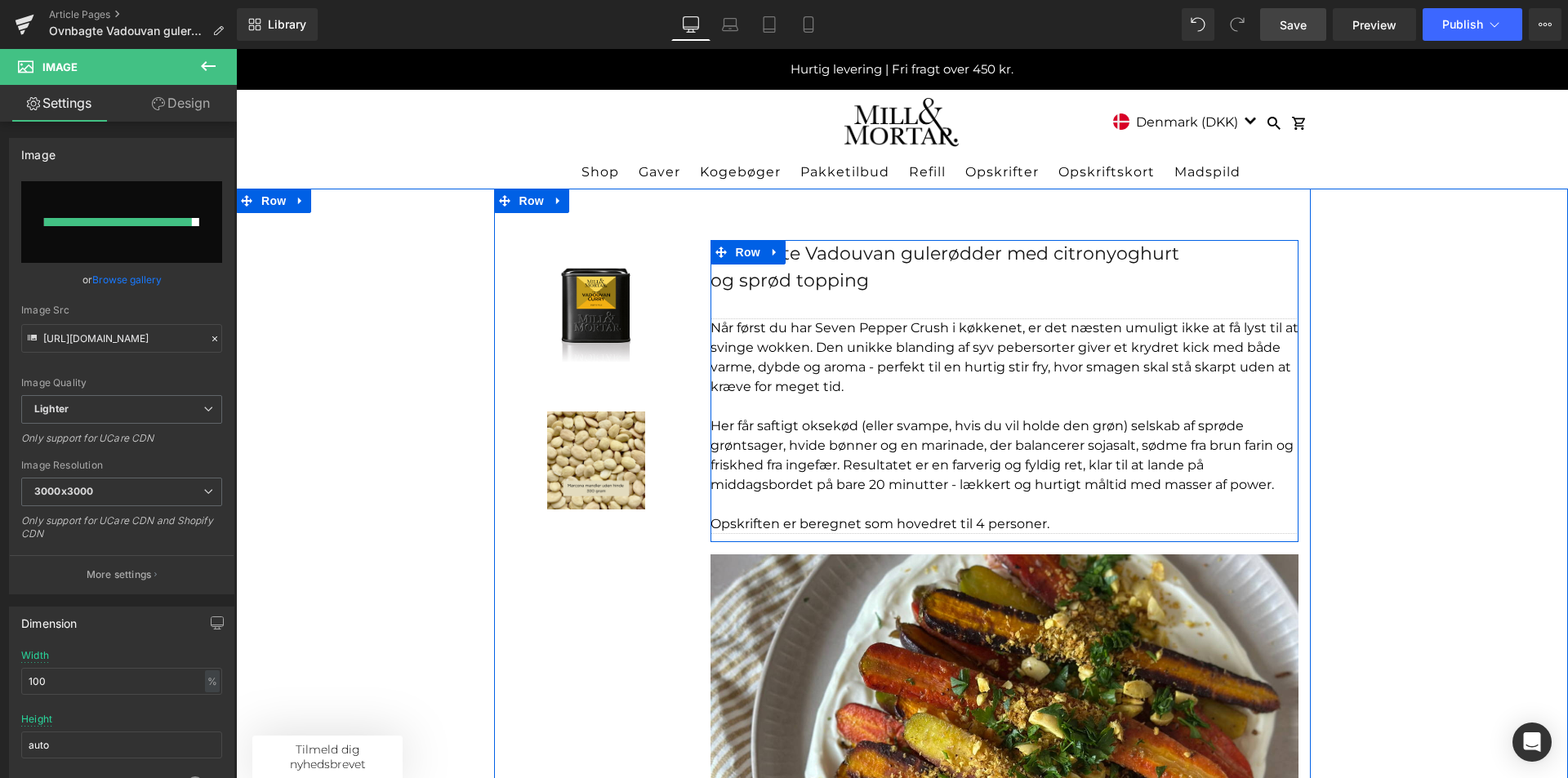
click at [768, 336] on p "Når først du har Seven Pepper Crush i køkkenet, er det næsten umuligt ikke at f…" at bounding box center [1004, 357] width 588 height 78
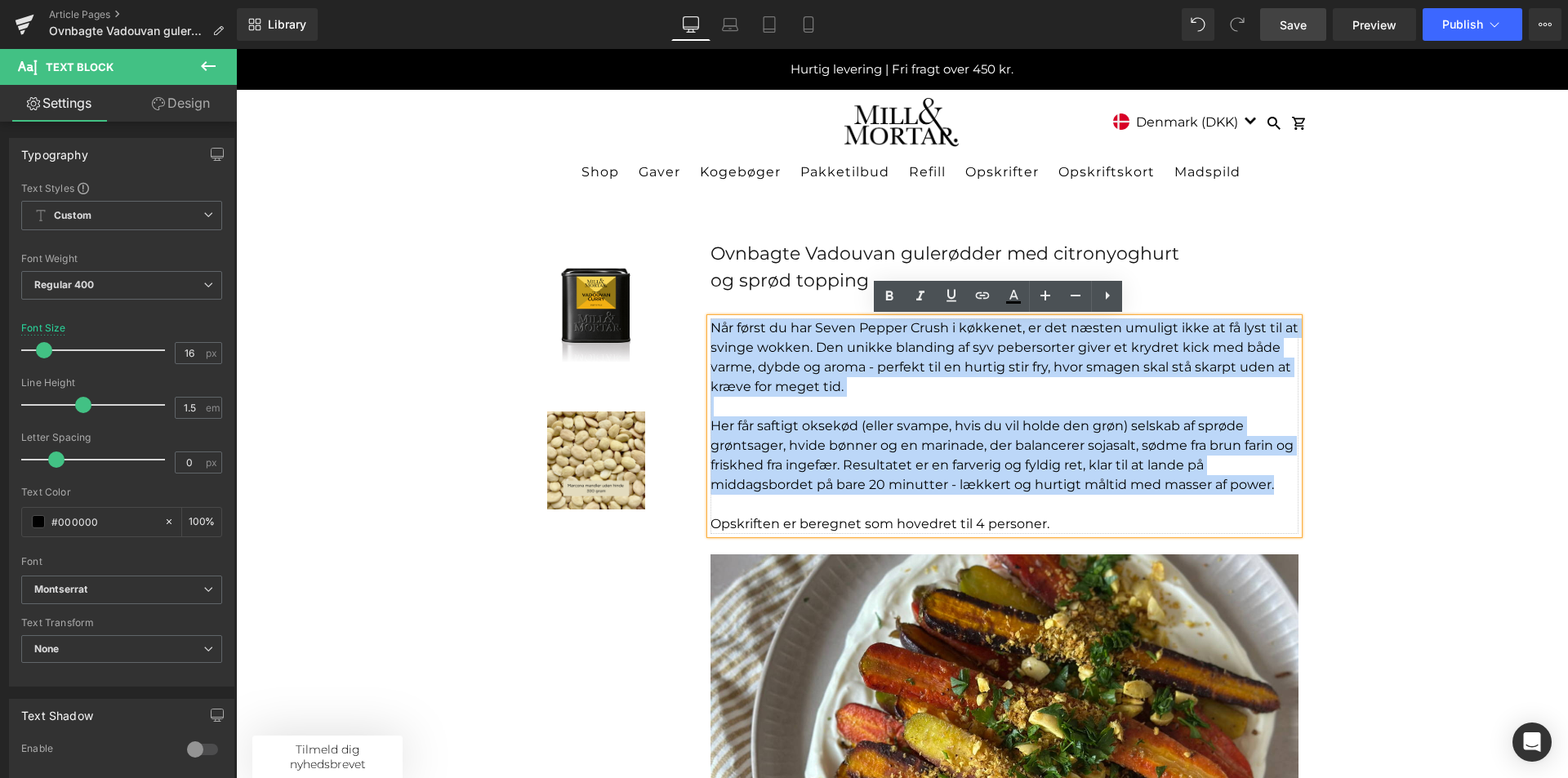
drag, startPoint x: 1277, startPoint y: 487, endPoint x: 688, endPoint y: 325, distance: 610.9
click at [688, 325] on div "Sale Off (P) Image Product Sale Off (P) Image Product Ovnbagte Vadouvan gulerød…" at bounding box center [903, 691] width 817 height 1006
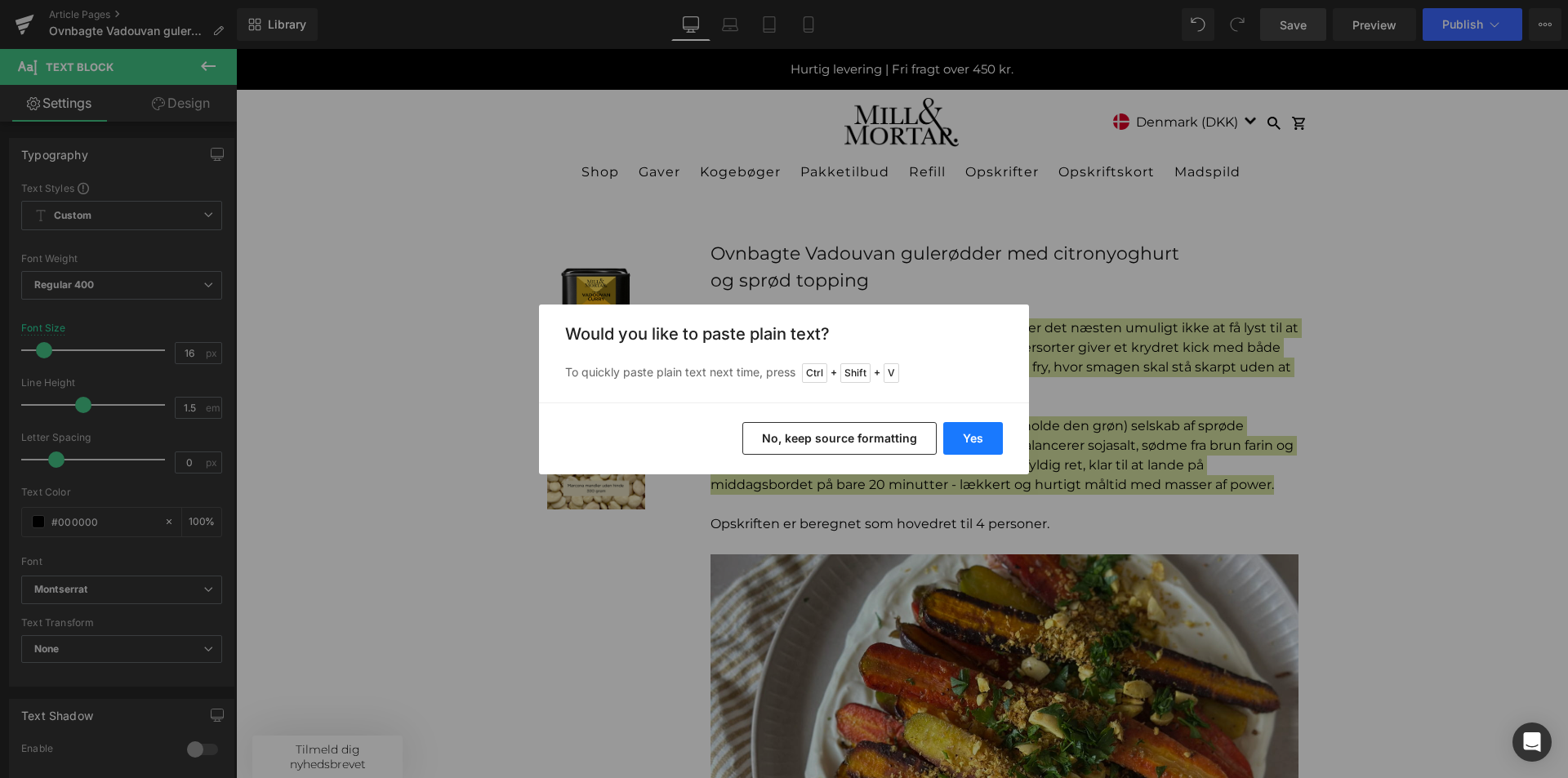
click at [981, 432] on button "Yes" at bounding box center [973, 439] width 59 height 33
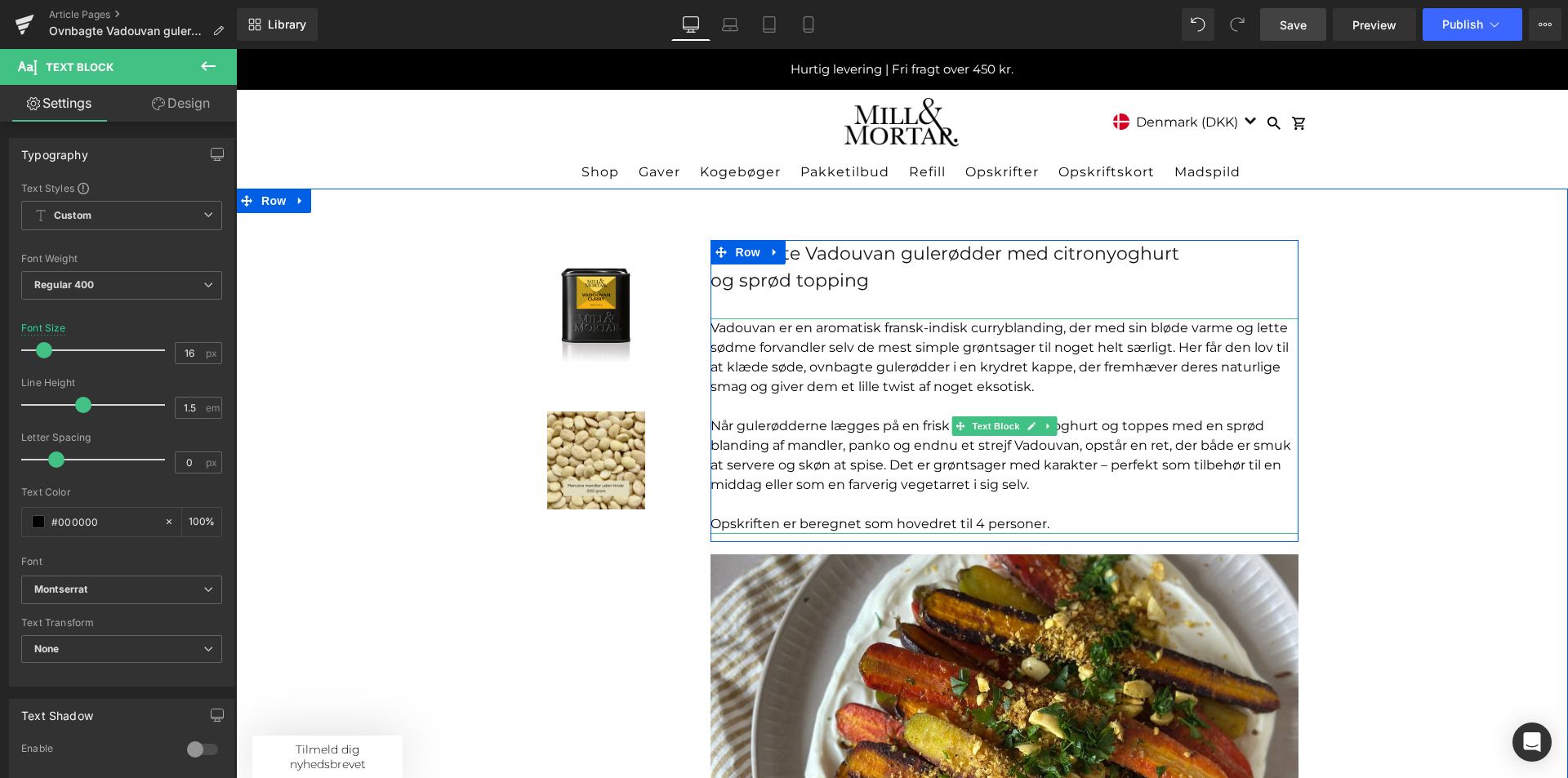
click at [1045, 484] on p "Når gulerødderne lægges på en frisk bund af citronyoghurt og toppes med en sprø…" at bounding box center [1004, 455] width 588 height 78
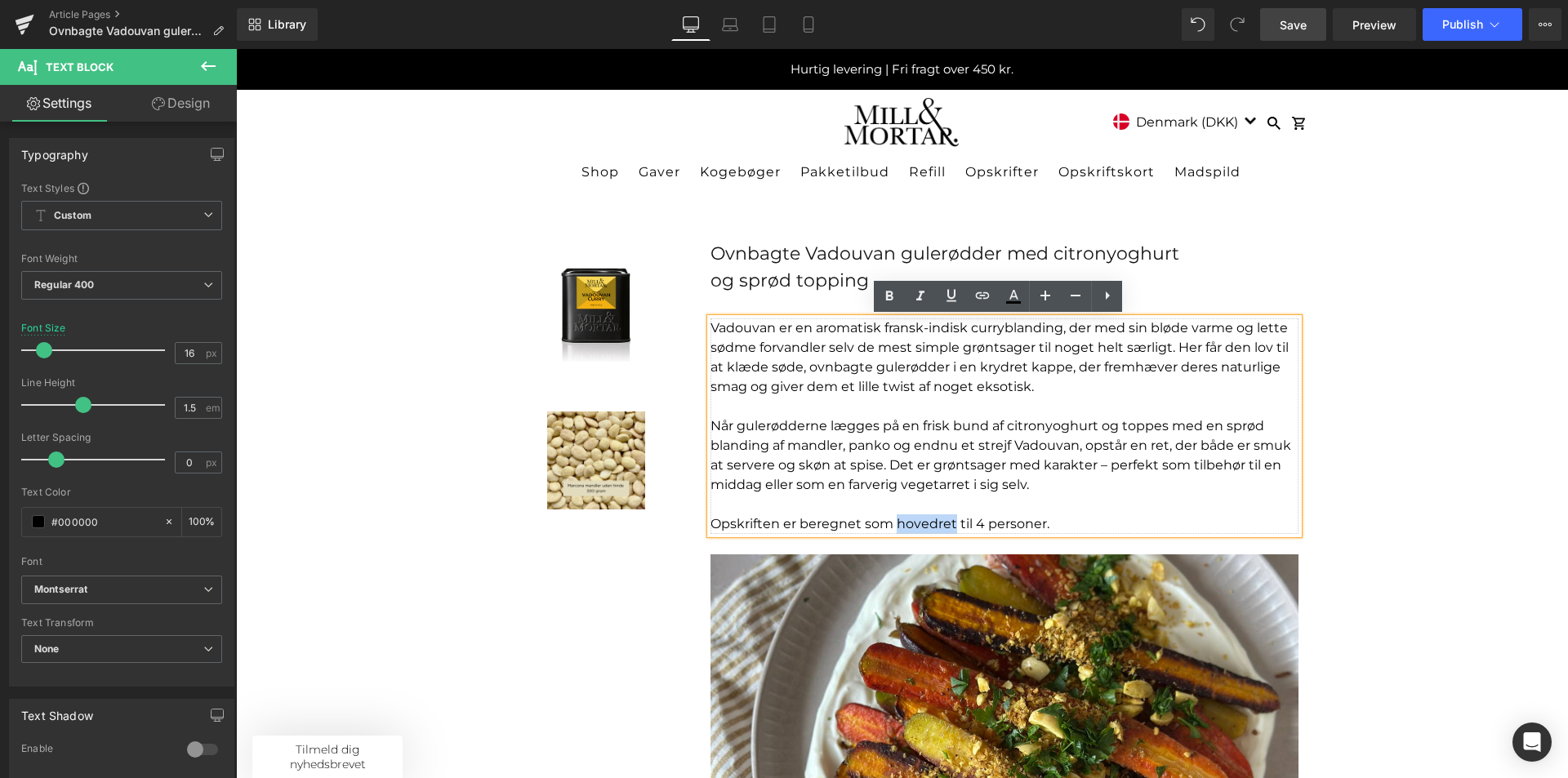
drag, startPoint x: 891, startPoint y: 521, endPoint x: 945, endPoint y: 521, distance: 54.0
click at [945, 521] on p "Opskriften er beregnet som hovedret til 4 personer." at bounding box center [1004, 523] width 588 height 20
click at [1030, 506] on p at bounding box center [1004, 505] width 588 height 20
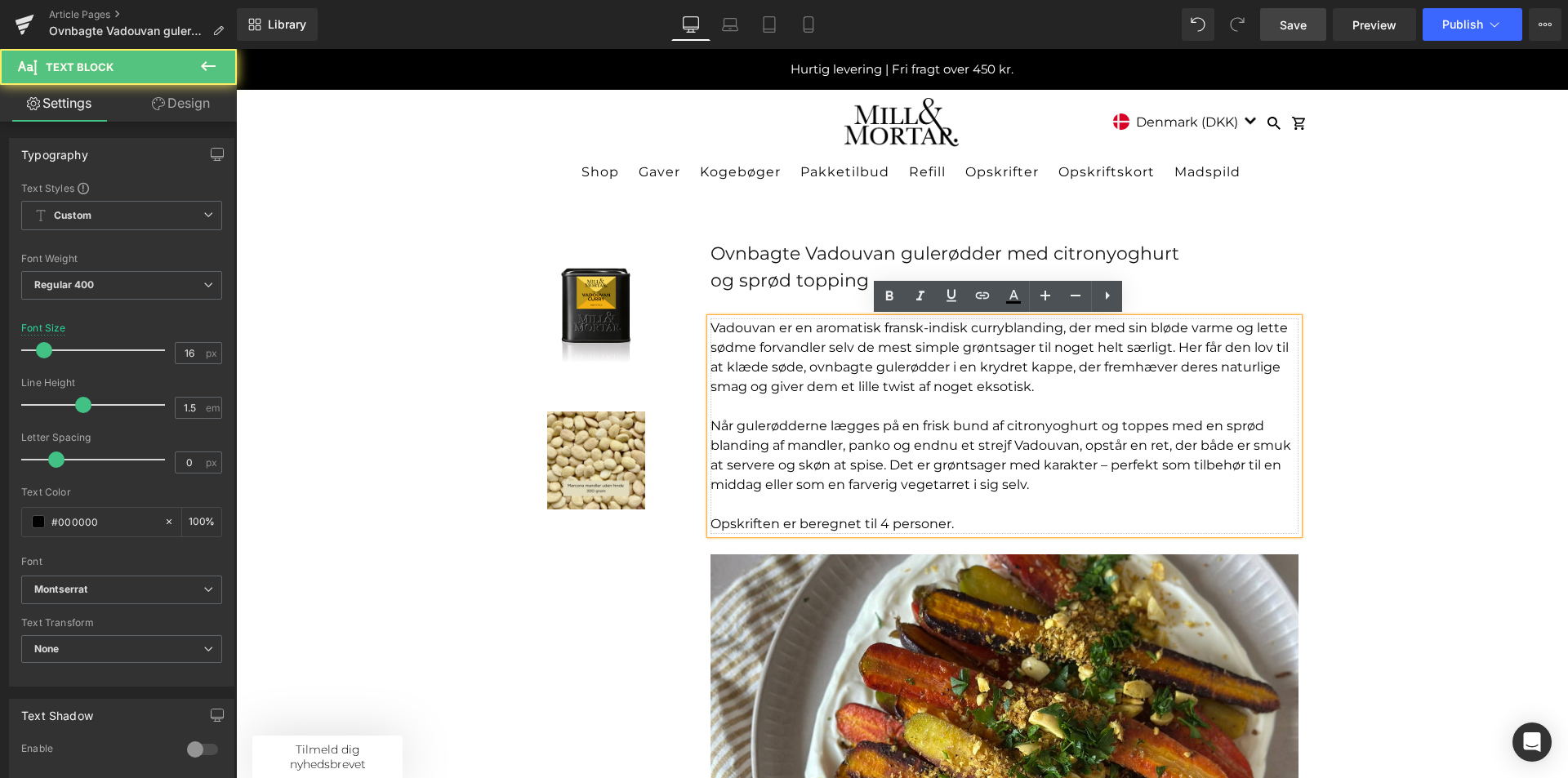
click at [1055, 489] on p "Når gulerødderne lægges på en frisk bund af citronyoghurt og toppes med en sprø…" at bounding box center [1004, 455] width 588 height 78
click at [1098, 466] on p "Når gulerødderne lægges på en frisk bund af citronyoghurt og toppes med en sprø…" at bounding box center [1004, 455] width 588 height 78
drag, startPoint x: 1146, startPoint y: 465, endPoint x: 1130, endPoint y: 465, distance: 16.0
click at [1130, 465] on p "Når gulerødderne lægges på en frisk bund af citronyoghurt og toppes med en sprø…" at bounding box center [1004, 455] width 588 height 78
drag, startPoint x: 1149, startPoint y: 465, endPoint x: 1103, endPoint y: 464, distance: 46.0
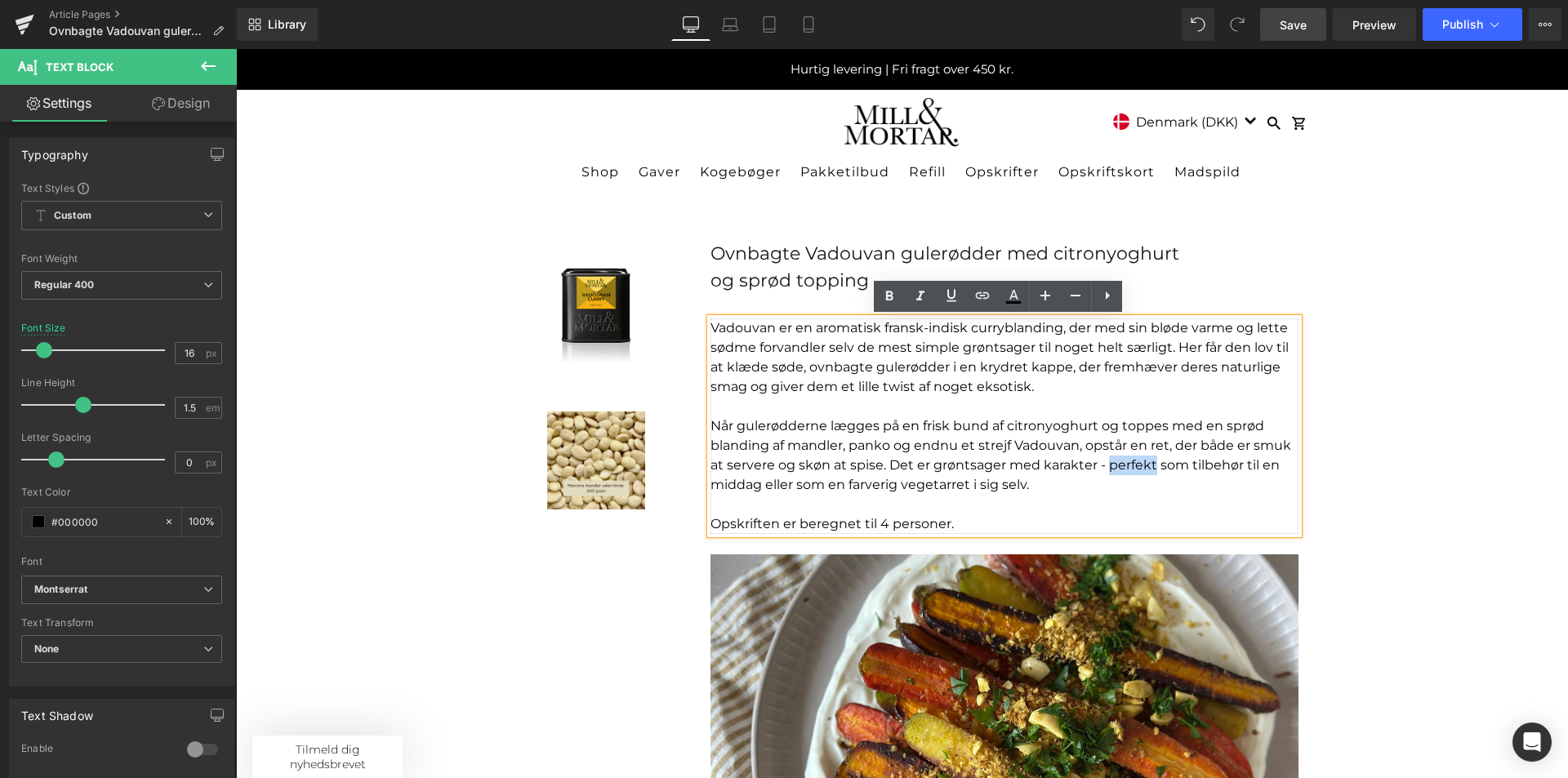
click at [1103, 464] on p "Når gulerødderne lægges på en frisk bund af citronyoghurt og toppes med en sprø…" at bounding box center [1004, 455] width 588 height 78
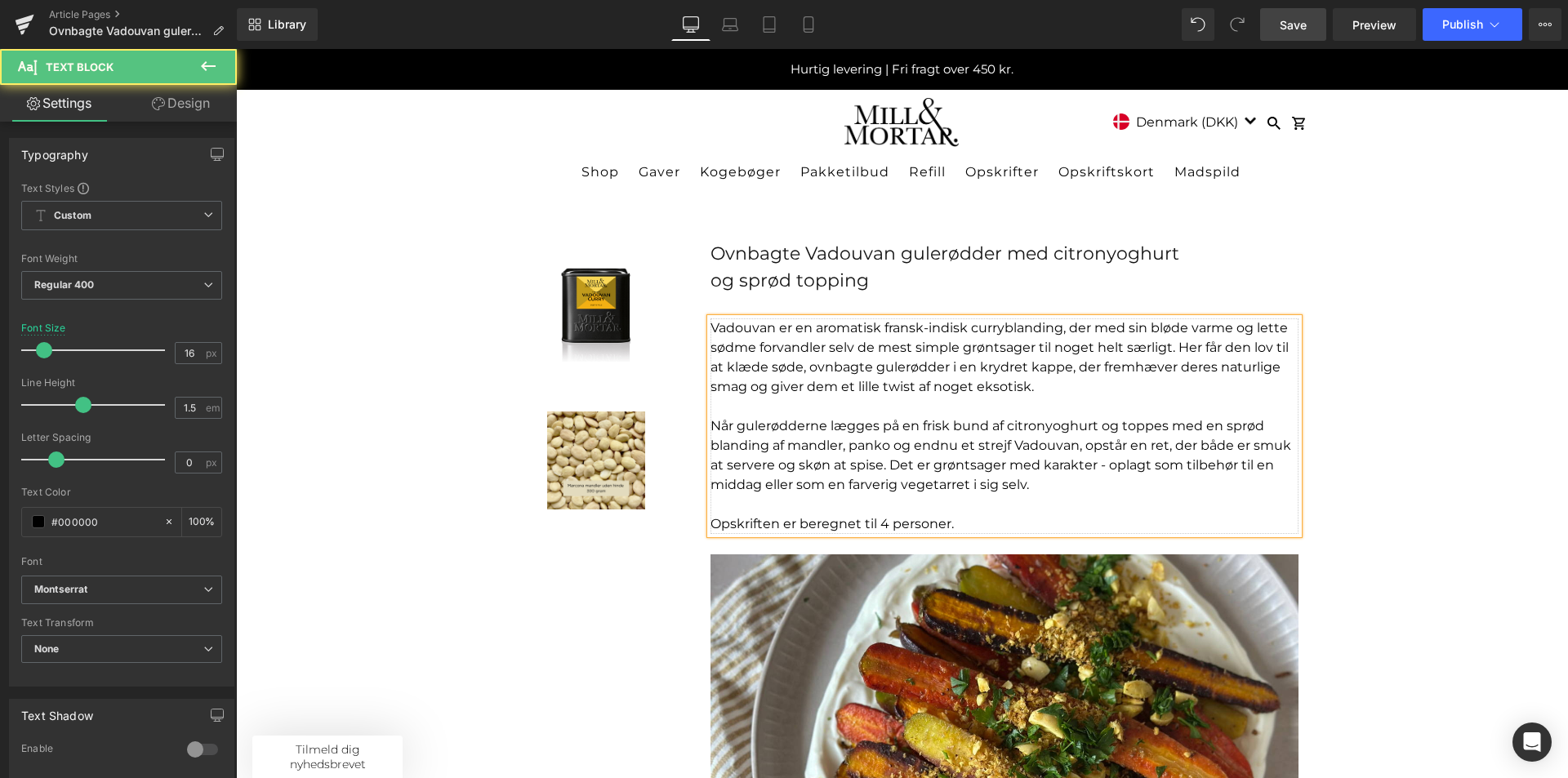
click at [1195, 483] on p "Når gulerødderne lægges på en frisk bund af citronyoghurt og toppes med en sprø…" at bounding box center [1004, 455] width 588 height 78
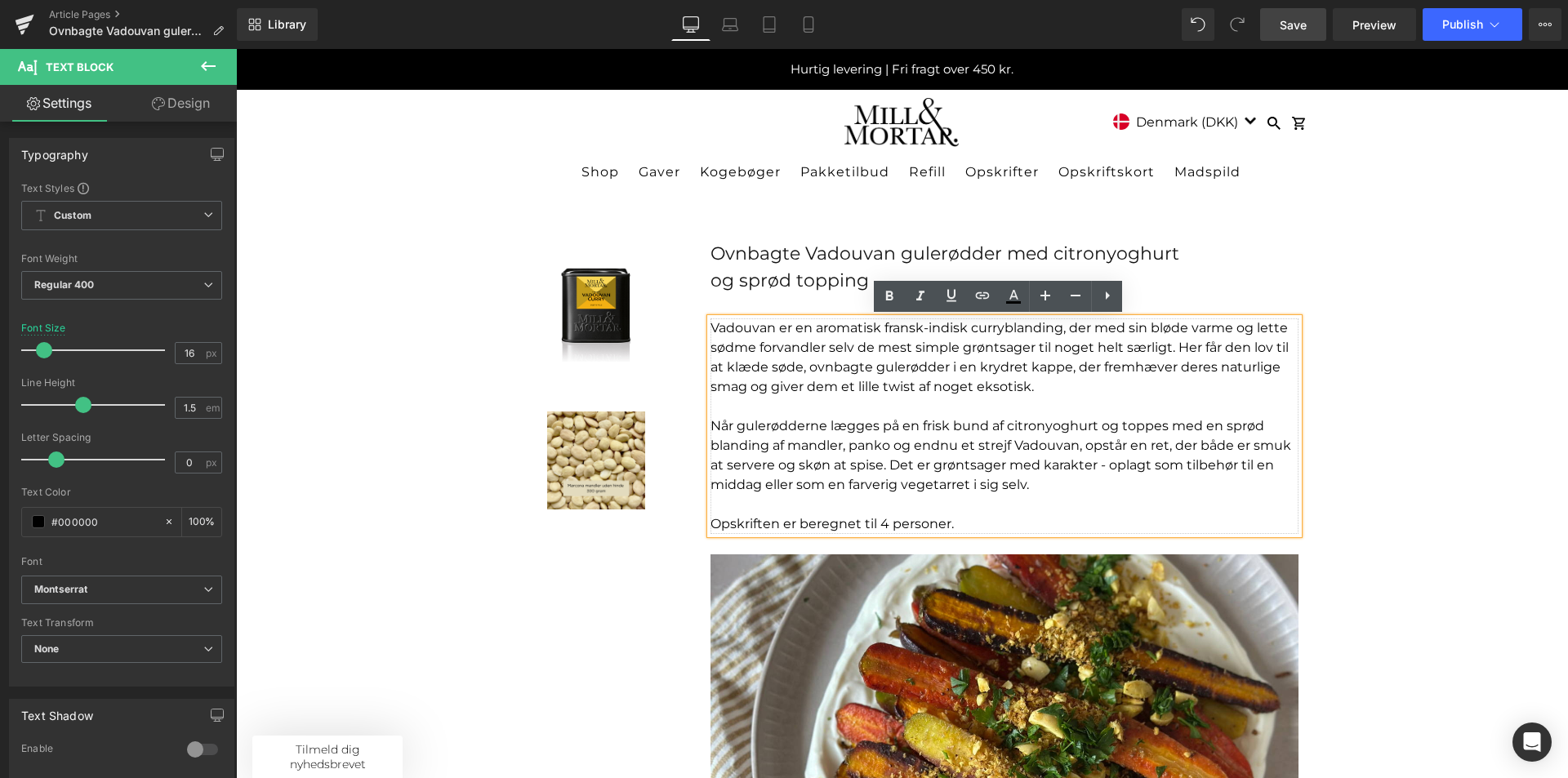
click at [829, 328] on p "Vadouvan er en aromatisk fransk-indisk curryblanding, der med sin bløde varme o…" at bounding box center [1004, 357] width 588 height 78
click at [1086, 387] on p "Vadouvan er en aromatisk fransk-indisk curryblanding, der med sin bløde varme o…" at bounding box center [1004, 357] width 588 height 78
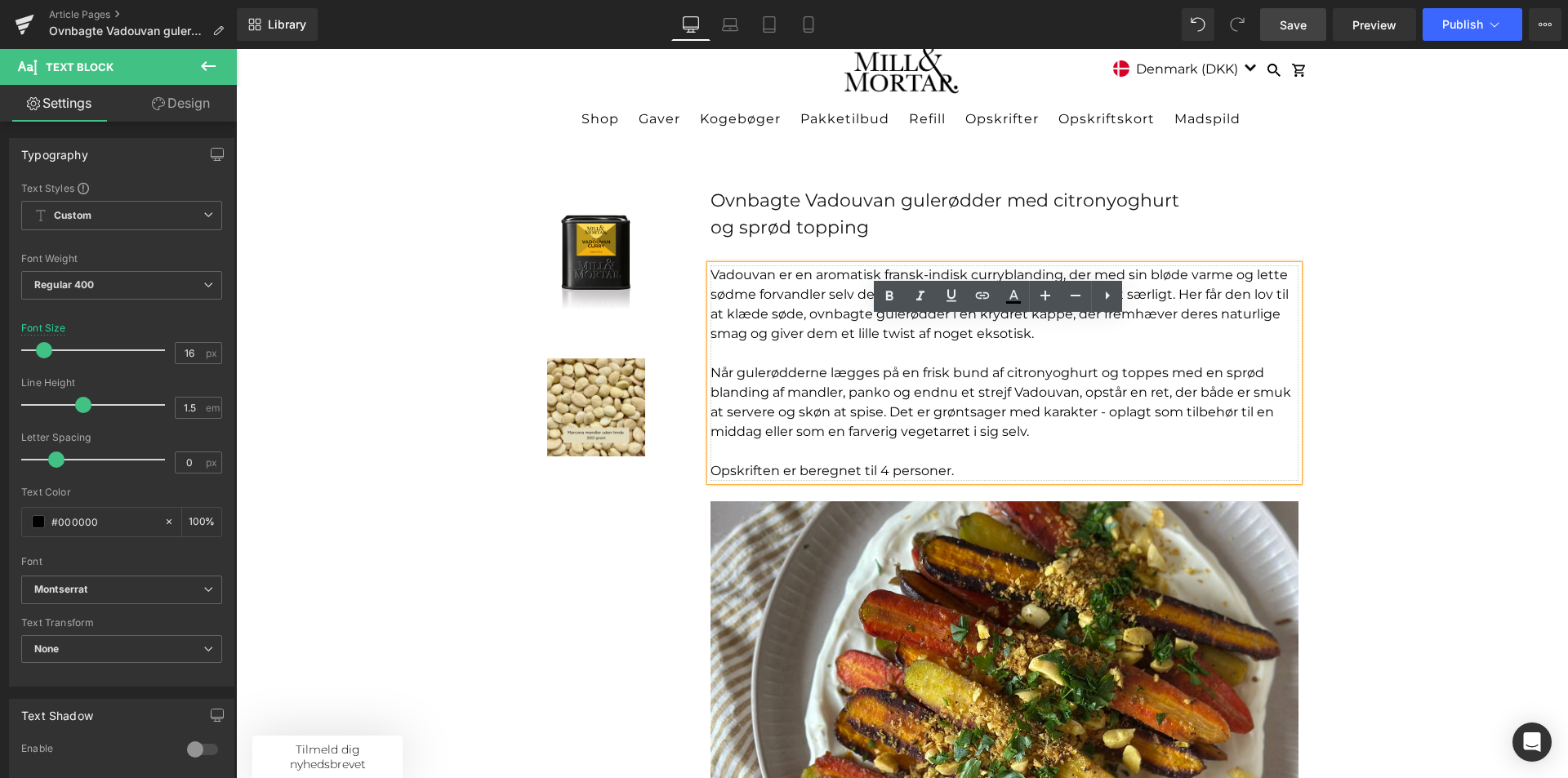
scroll to position [82, 0]
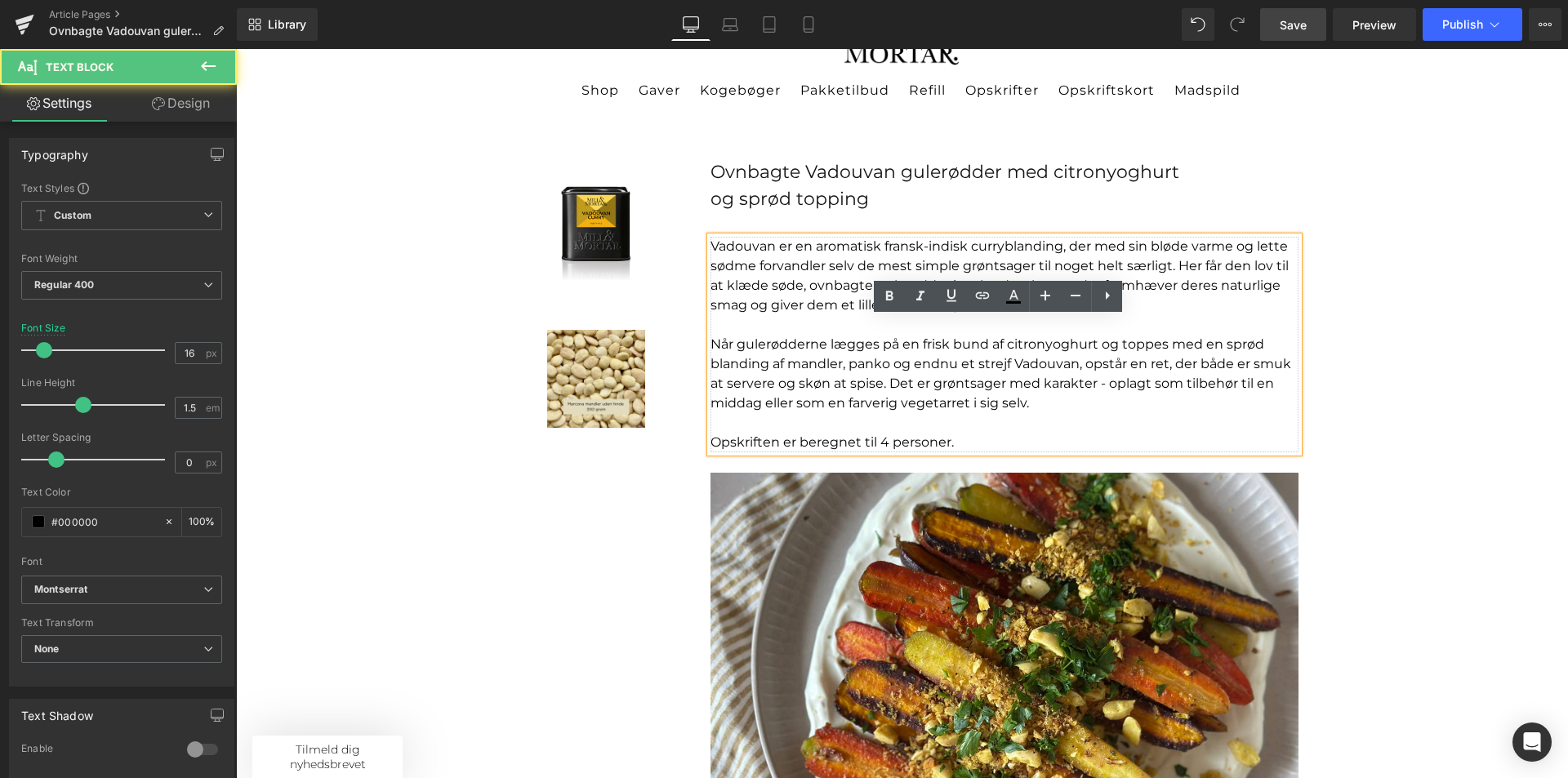
click at [852, 362] on p "Når gulerødderne lægges på en frisk bund af citronyoghurt og toppes med en sprø…" at bounding box center [1004, 373] width 588 height 78
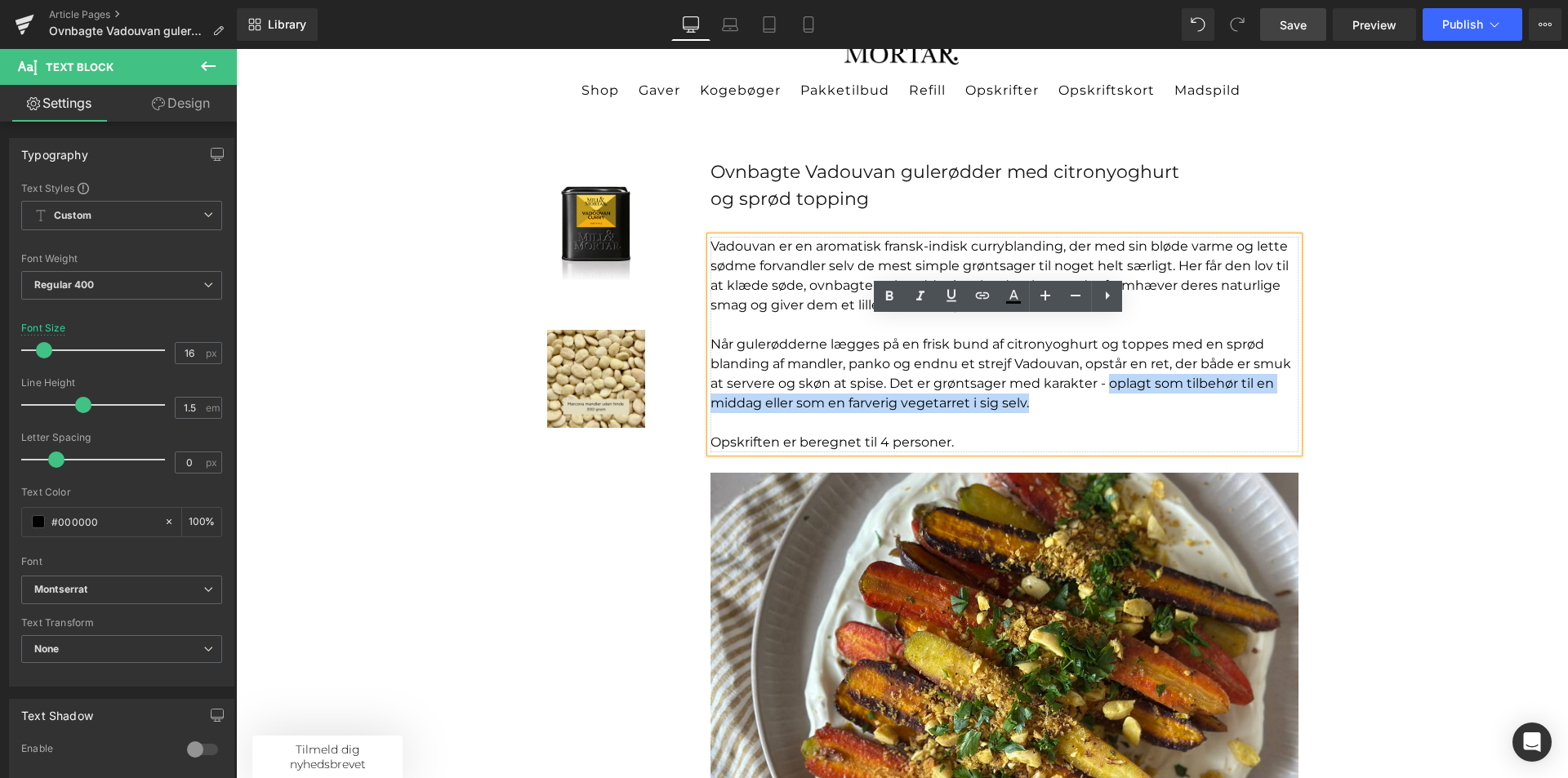
drag, startPoint x: 1033, startPoint y: 400, endPoint x: 1104, endPoint y: 379, distance: 74.0
click at [1104, 379] on p "Når gulerødderne lægges på en frisk bund af citronyoghurt og toppes med en sprø…" at bounding box center [1004, 373] width 588 height 78
click at [1108, 357] on p "Når gulerødderne lægges på en frisk bund af citronyoghurt og toppes med en sprø…" at bounding box center [1004, 373] width 588 height 78
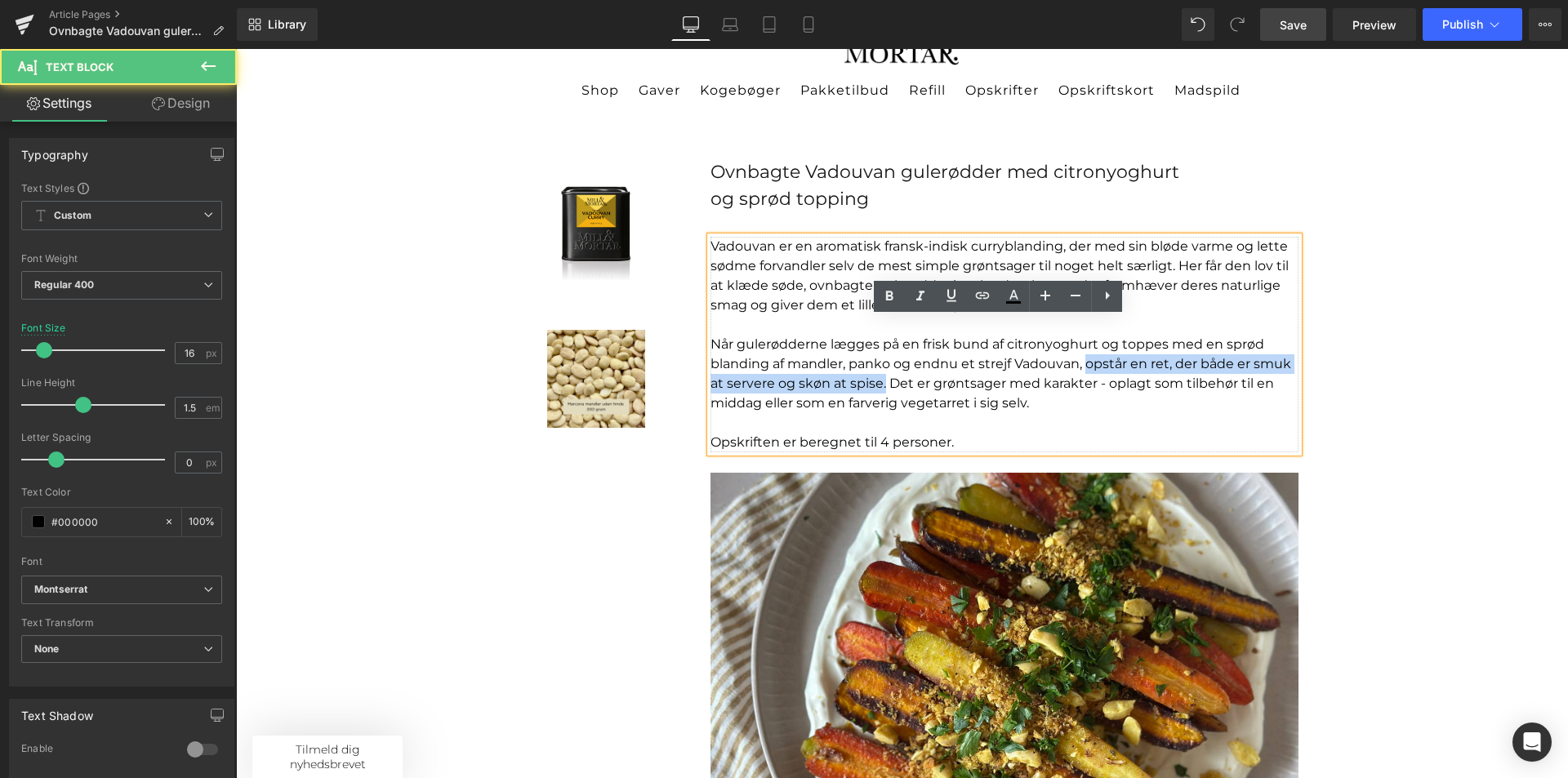
drag, startPoint x: 878, startPoint y: 381, endPoint x: 1079, endPoint y: 365, distance: 201.6
click at [1079, 365] on p "Når gulerødderne lægges på en frisk bund af citronyoghurt og toppes med en sprø…" at bounding box center [1004, 373] width 588 height 78
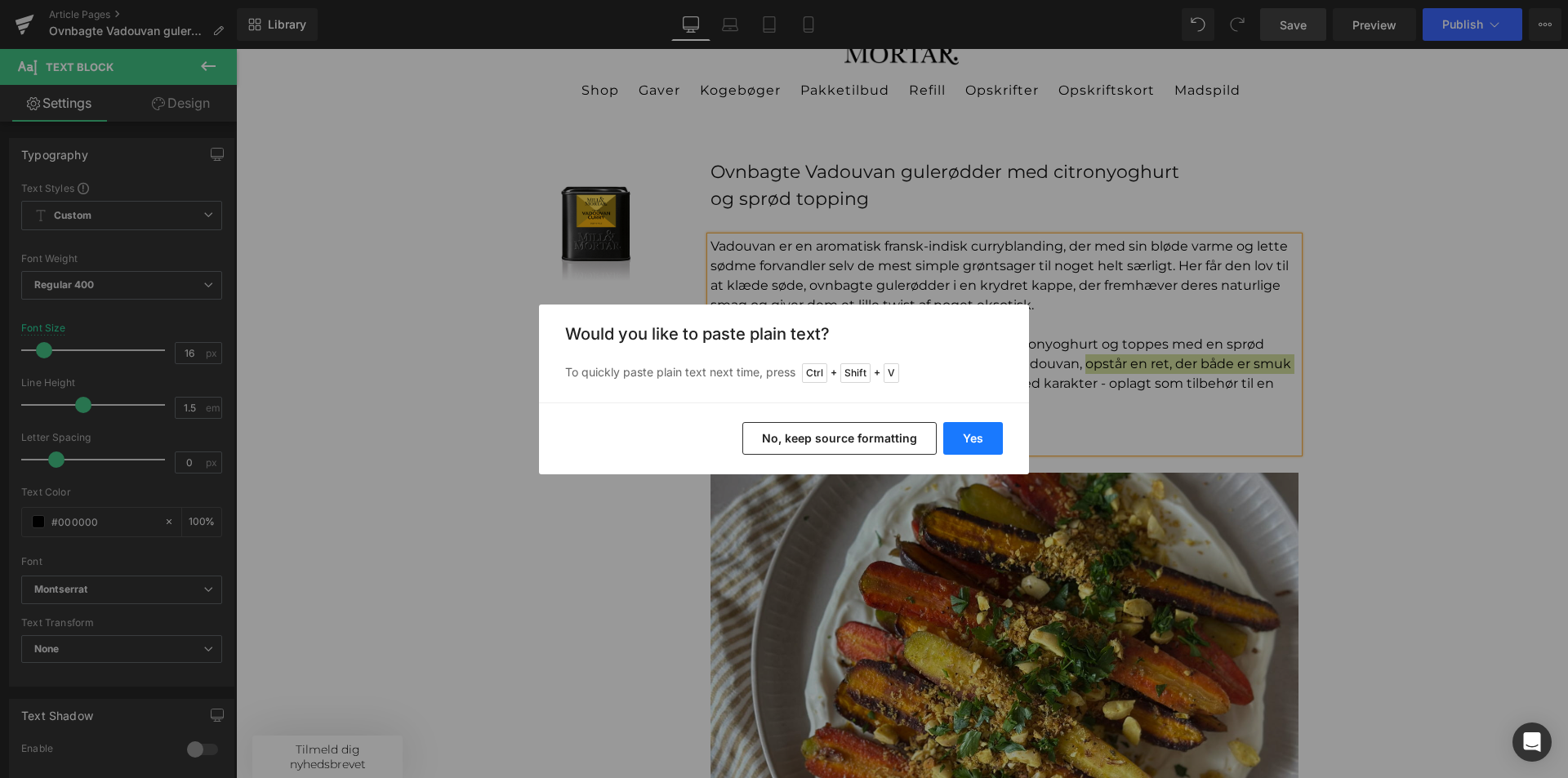
click at [981, 435] on button "Yes" at bounding box center [973, 439] width 59 height 33
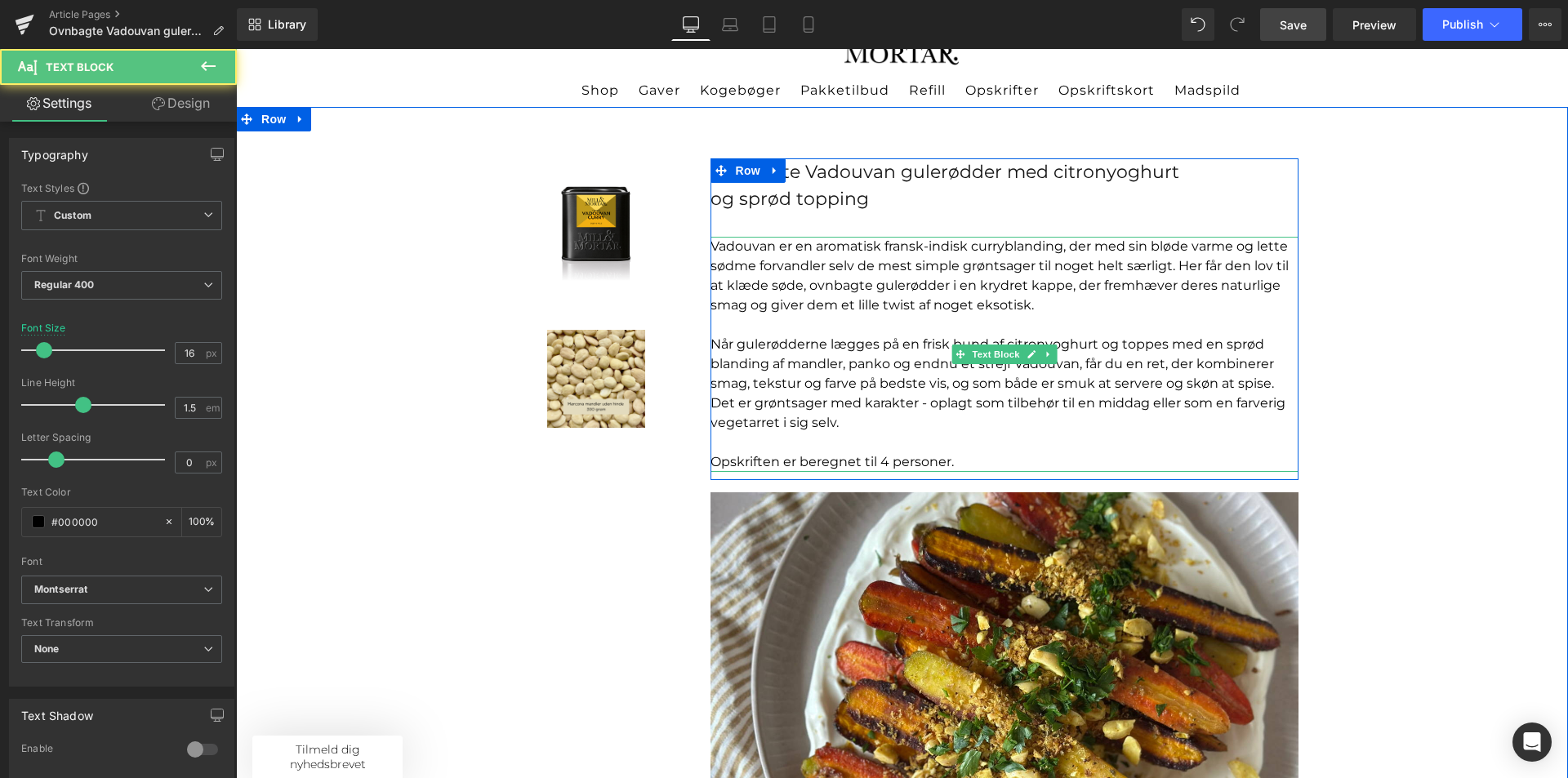
click at [892, 419] on p "Når gulerødderne lægges på en frisk bund af citronyoghurt og toppes med en sprø…" at bounding box center [1004, 384] width 588 height 98
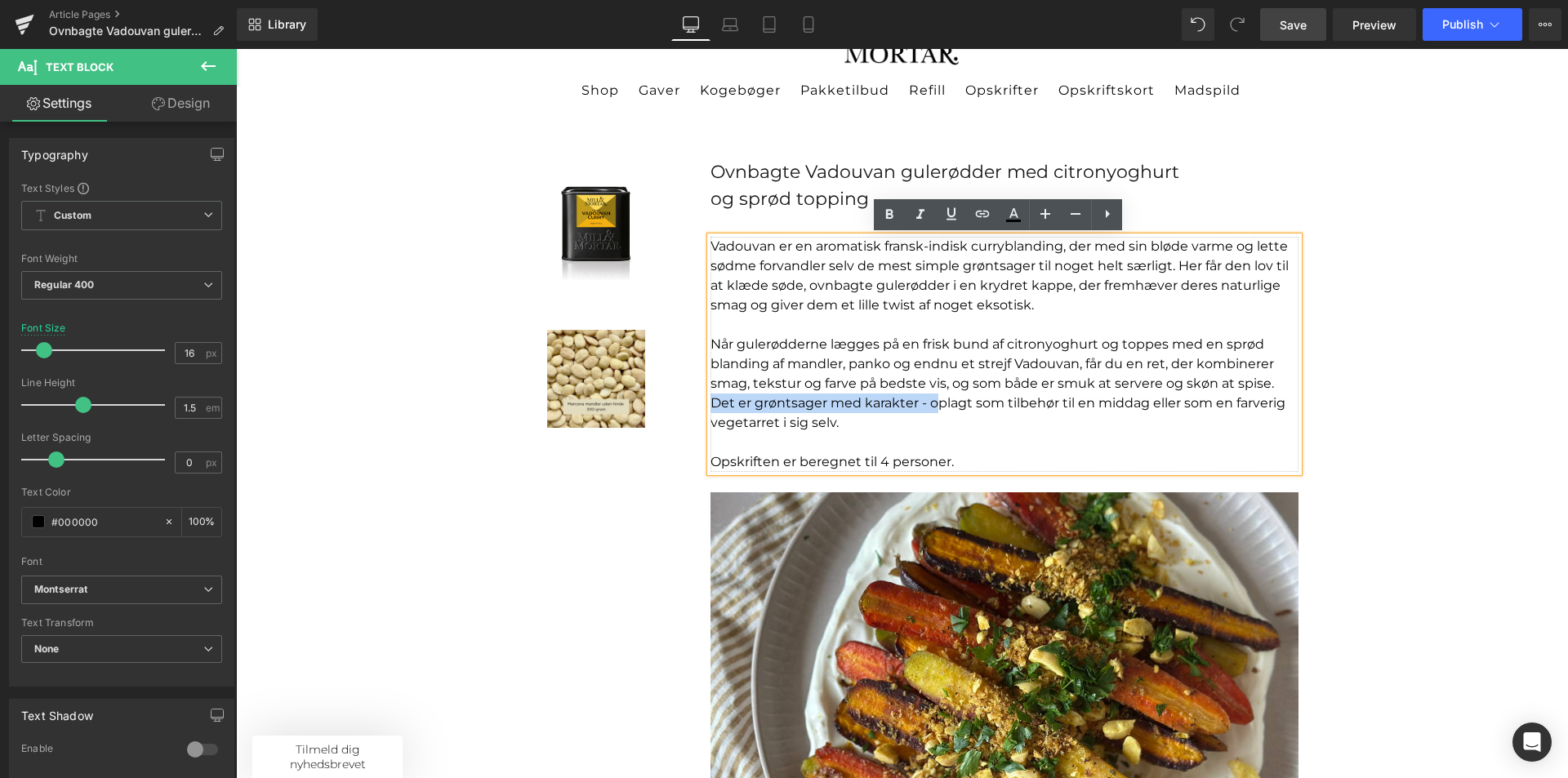
drag, startPoint x: 933, startPoint y: 404, endPoint x: 709, endPoint y: 397, distance: 224.1
click at [710, 397] on p "Når gulerødderne lægges på en frisk bund af citronyoghurt og toppes med en sprø…" at bounding box center [1004, 384] width 588 height 98
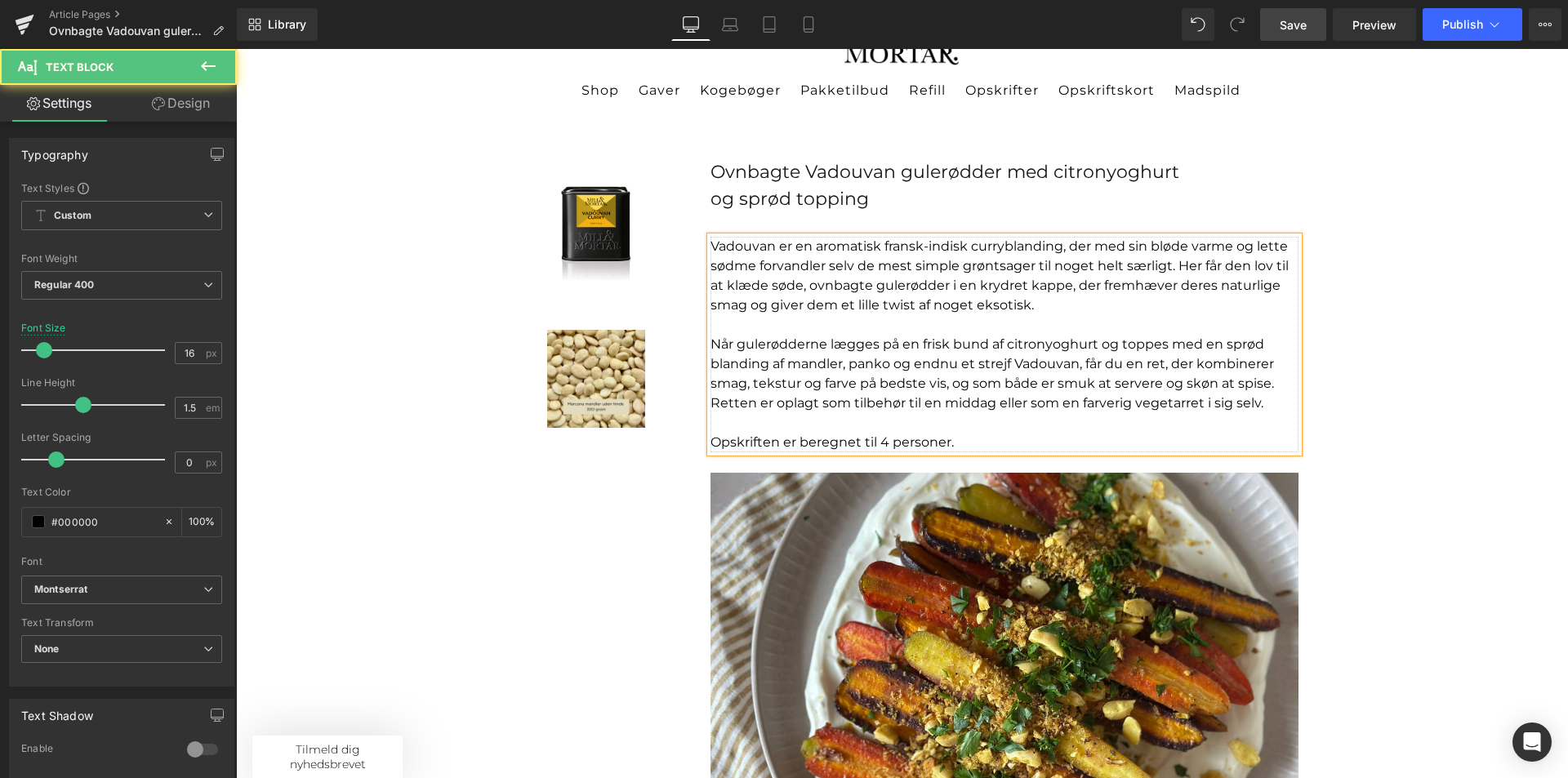
click at [931, 406] on p "Når gulerødderne lægges på en frisk bund af citronyoghurt og toppes med en sprø…" at bounding box center [1004, 373] width 588 height 78
click at [1077, 402] on p "Når gulerødderne lægges på en frisk bund af citronyoghurt og toppes med en sprø…" at bounding box center [1004, 373] width 588 height 78
click at [970, 445] on p "Opskriften er beregnet til 4 personer." at bounding box center [1004, 442] width 588 height 20
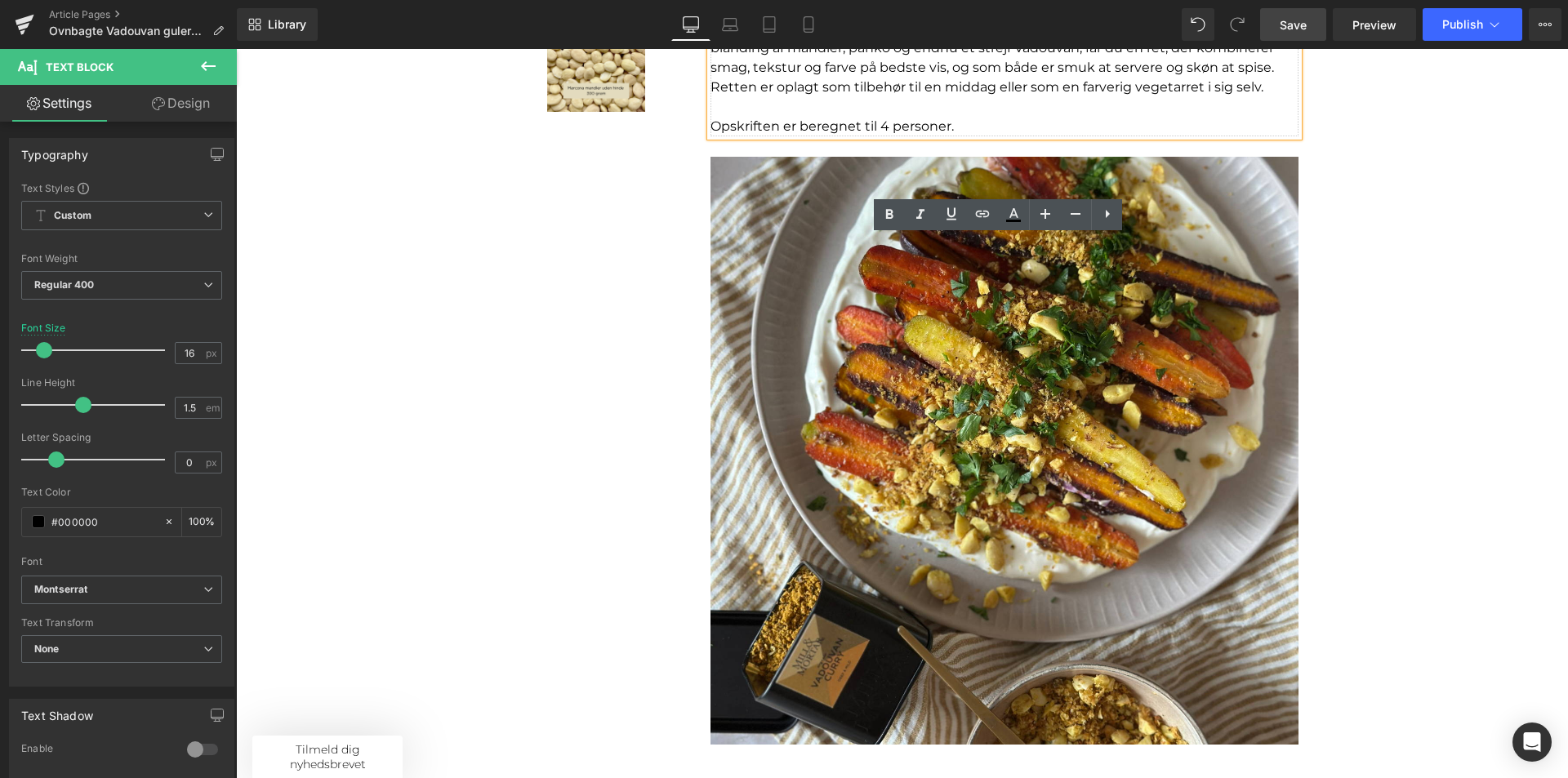
scroll to position [245, 0]
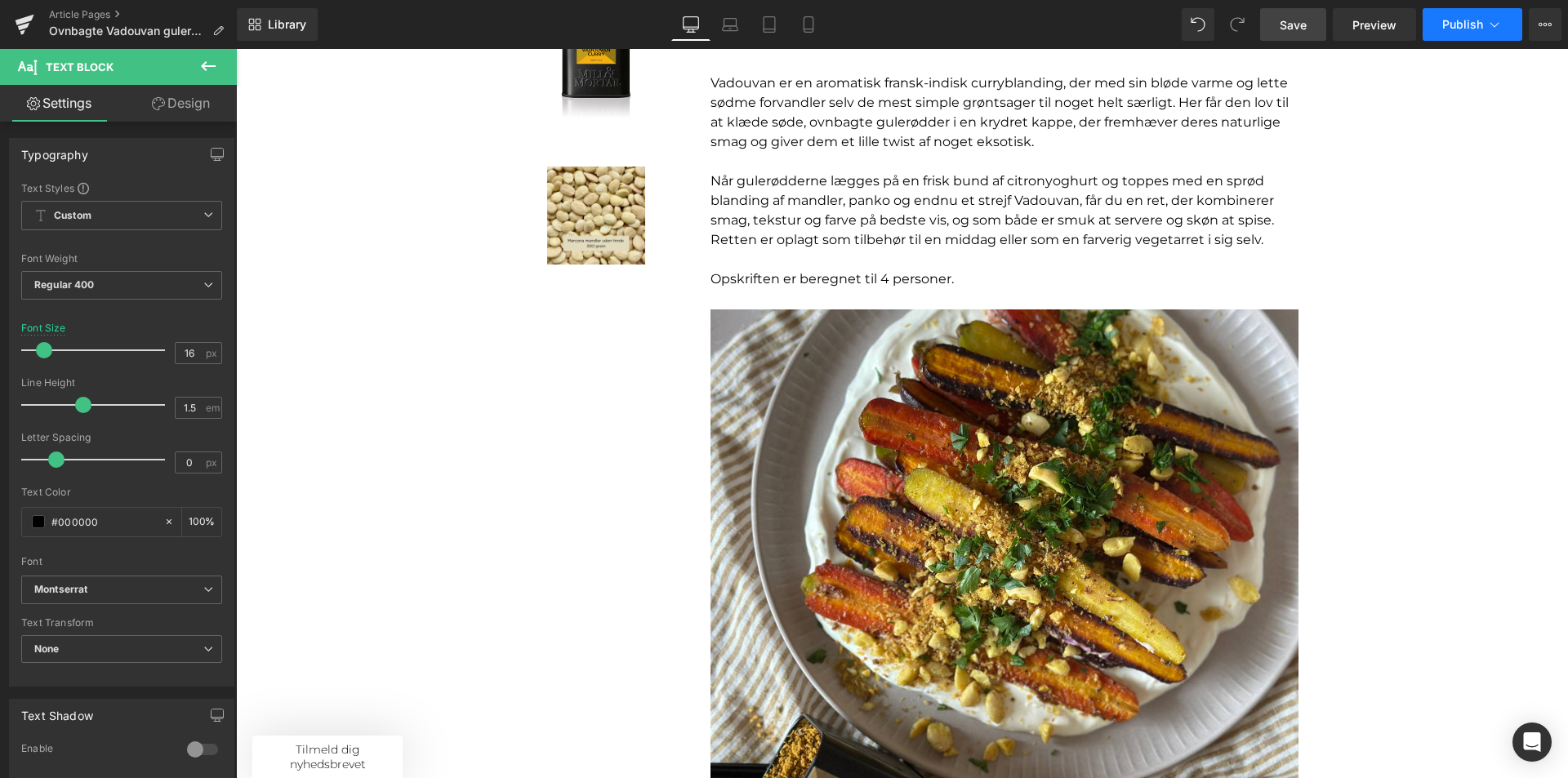
click at [1483, 27] on button "Publish" at bounding box center [1473, 25] width 100 height 33
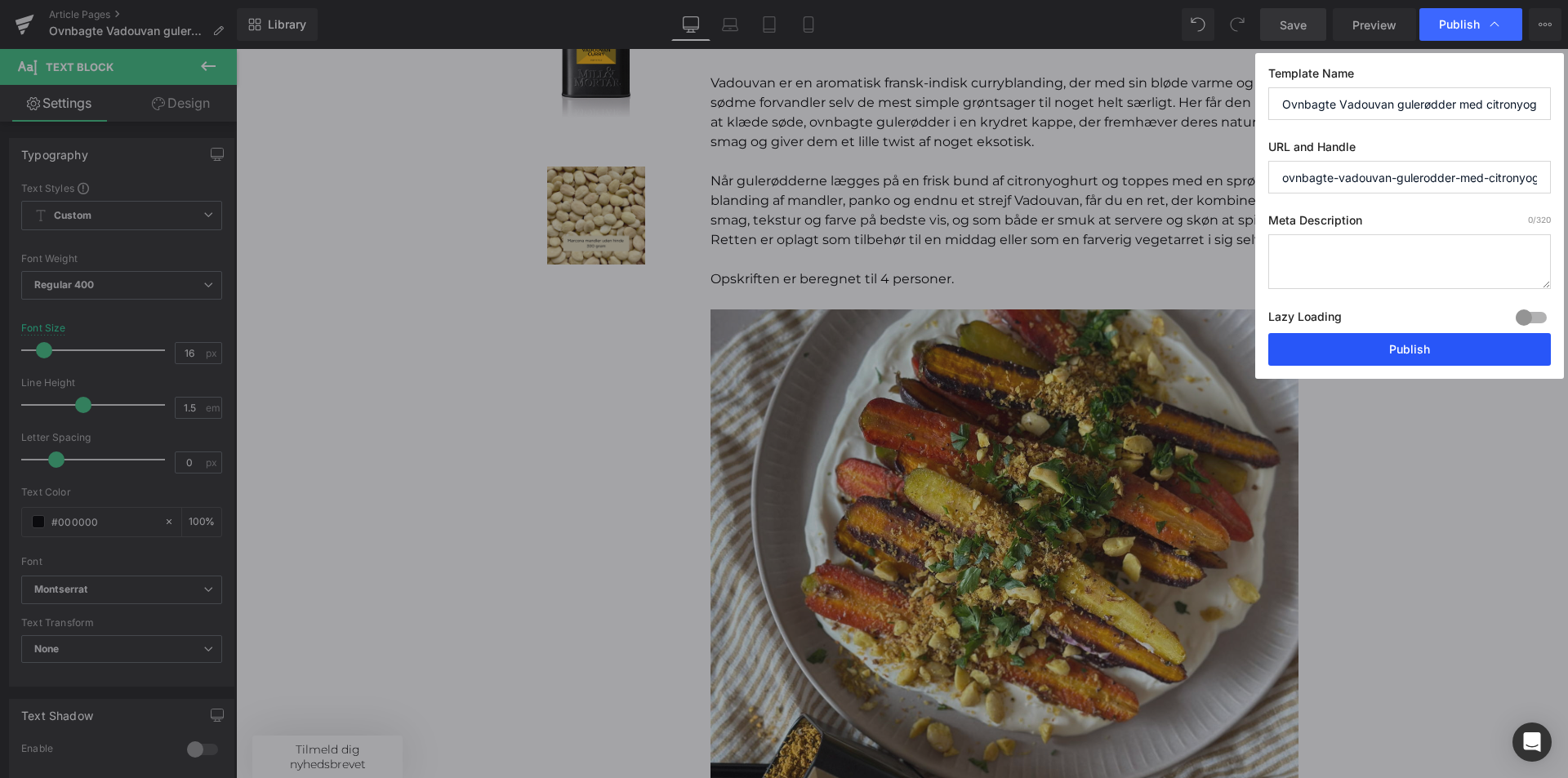
click at [1394, 346] on button "Publish" at bounding box center [1410, 349] width 283 height 33
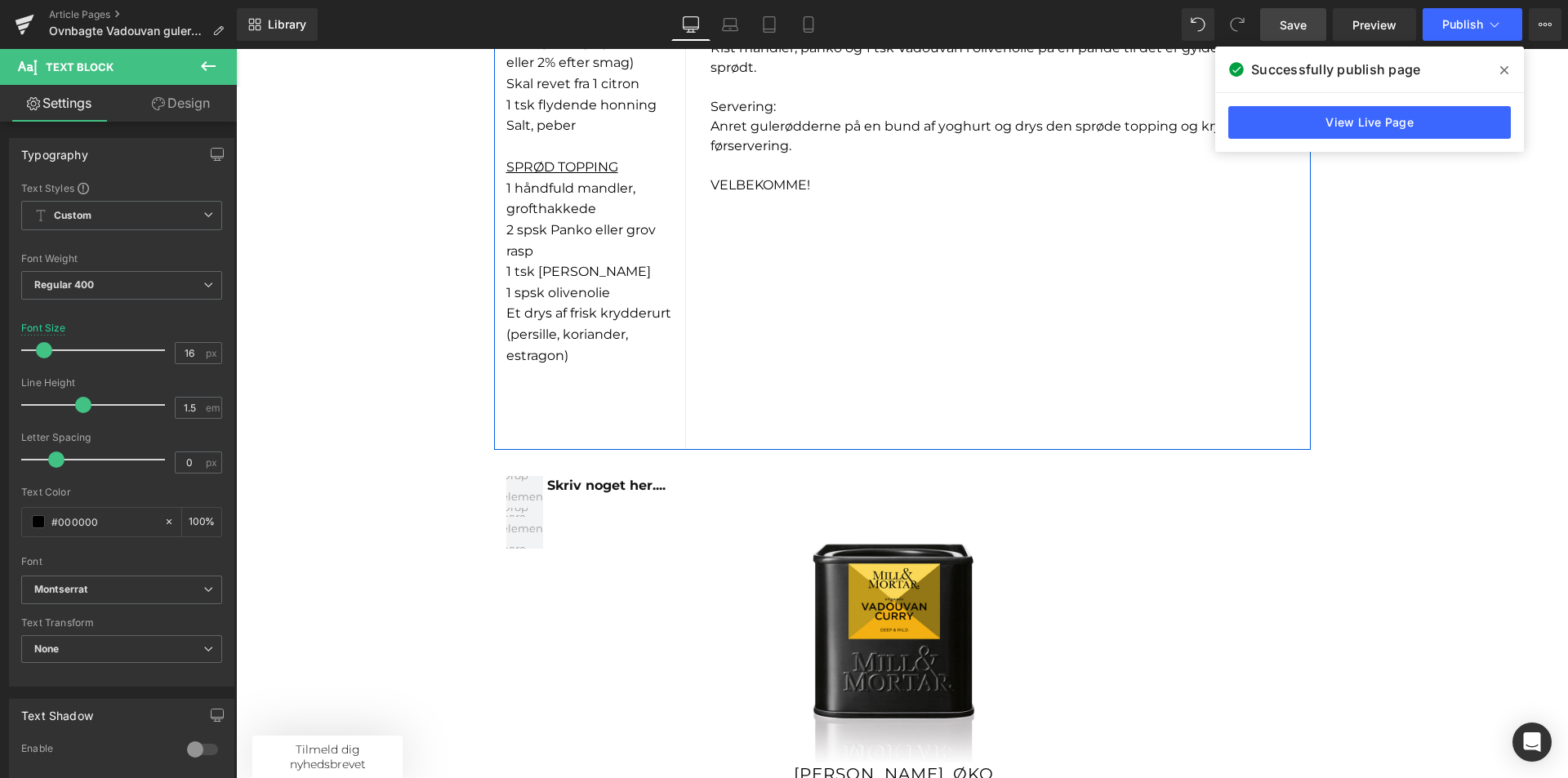
scroll to position [1388, 0]
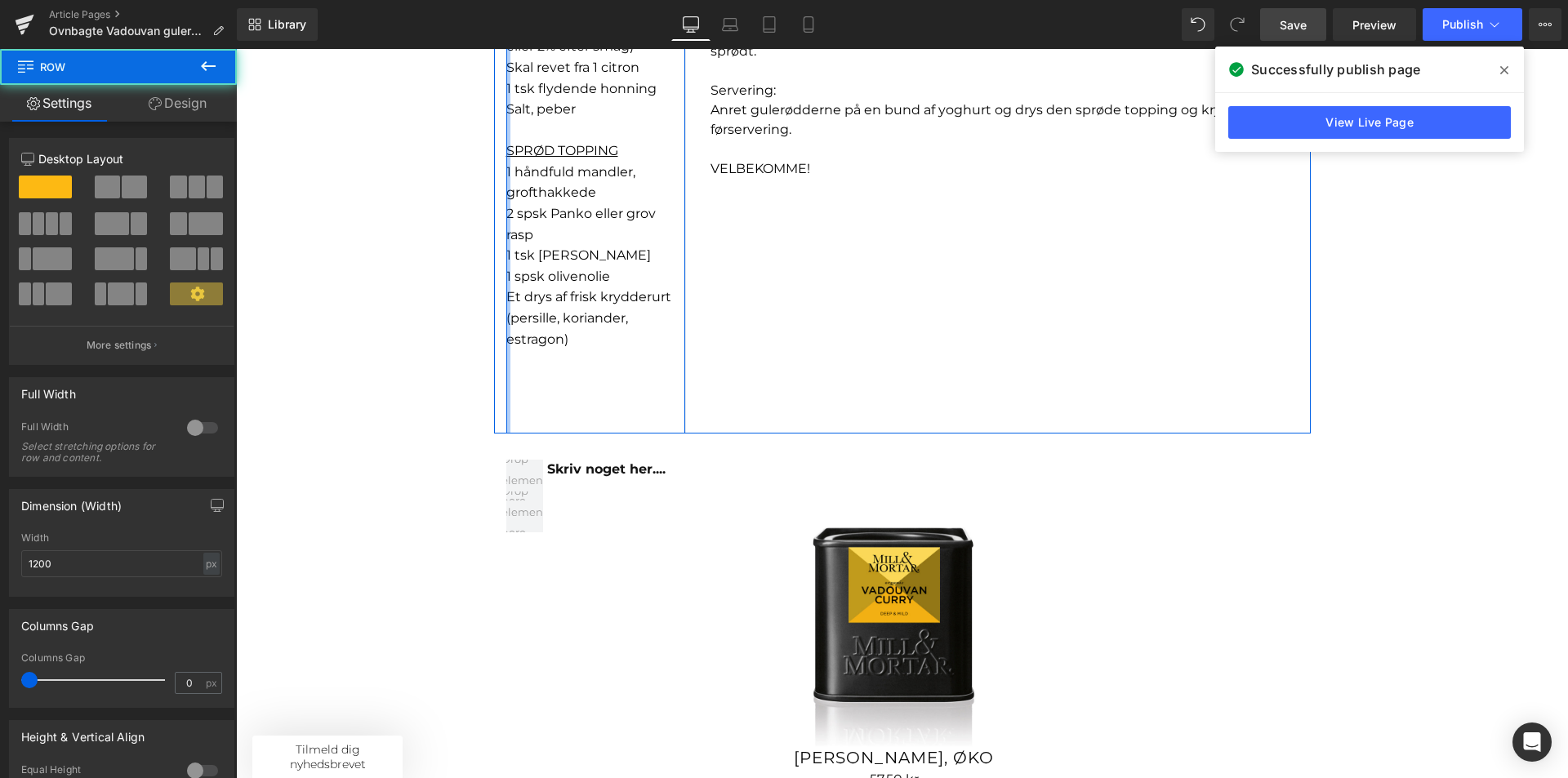
drag, startPoint x: 502, startPoint y: 228, endPoint x: 490, endPoint y: 228, distance: 12.0
click at [494, 228] on div "I NGREDIENSER: OVNBAGTE GULERØDDER 600 g gulerødder (gerne med top og i flere f…" at bounding box center [903, 120] width 817 height 627
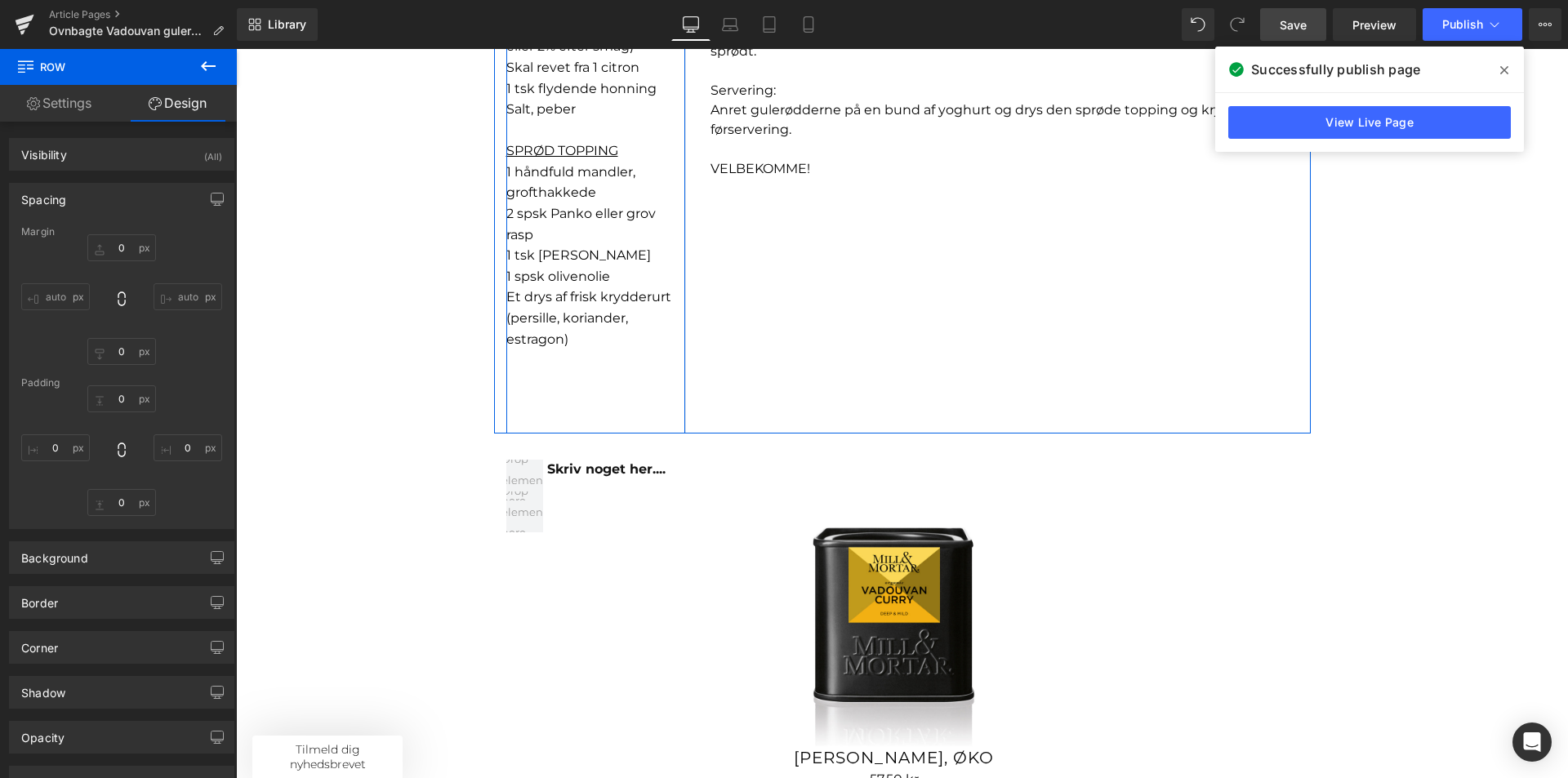
type input "0"
type input "103"
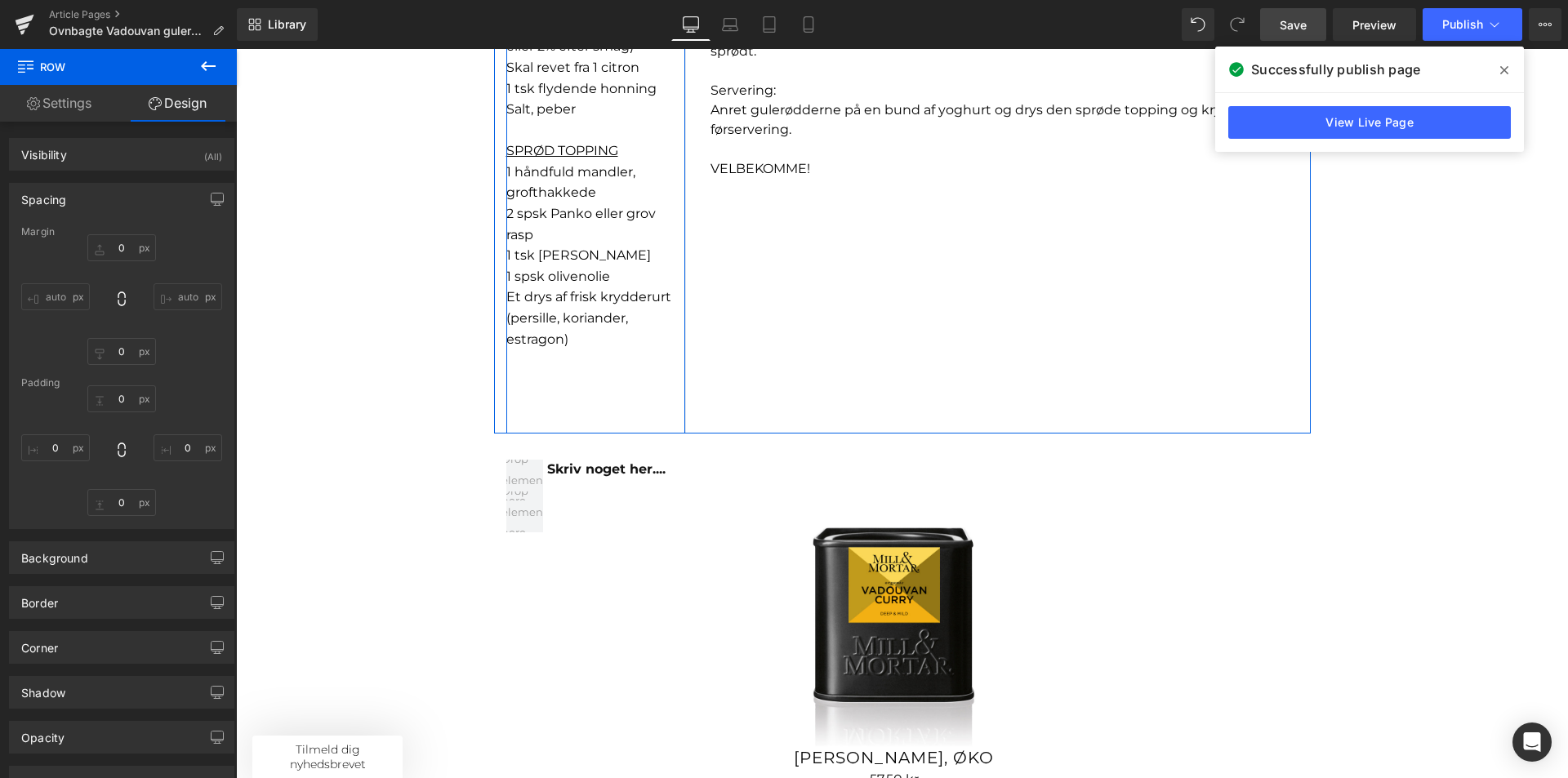
type input "0"
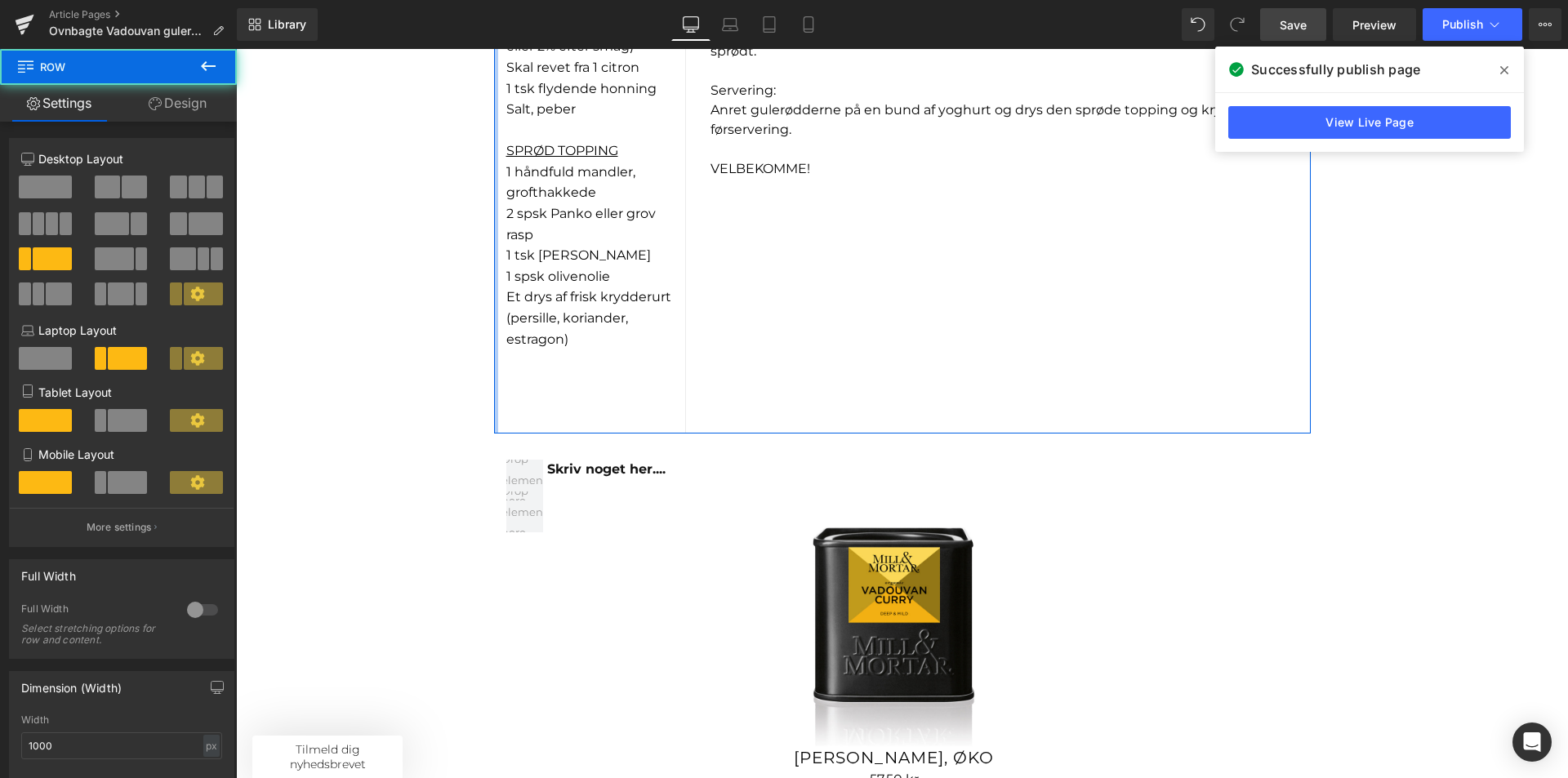
click at [480, 225] on div "Sale Off (P) Image Product Sale Off (P) Image Product Ovnbagte Vadouvan gulerød…" at bounding box center [902, 155] width 1332 height 2708
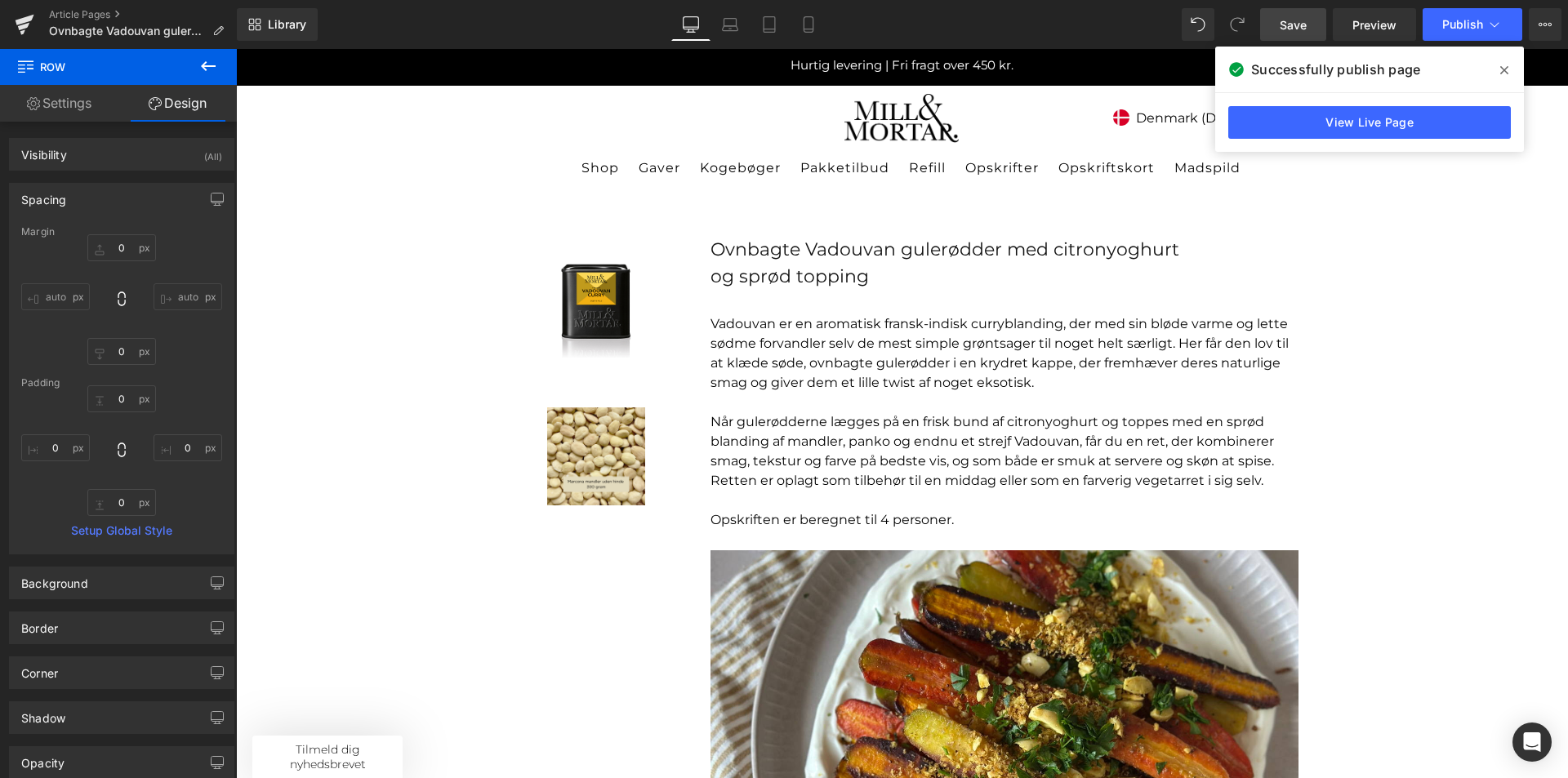
scroll to position [0, 0]
